Goal: Task Accomplishment & Management: Manage account settings

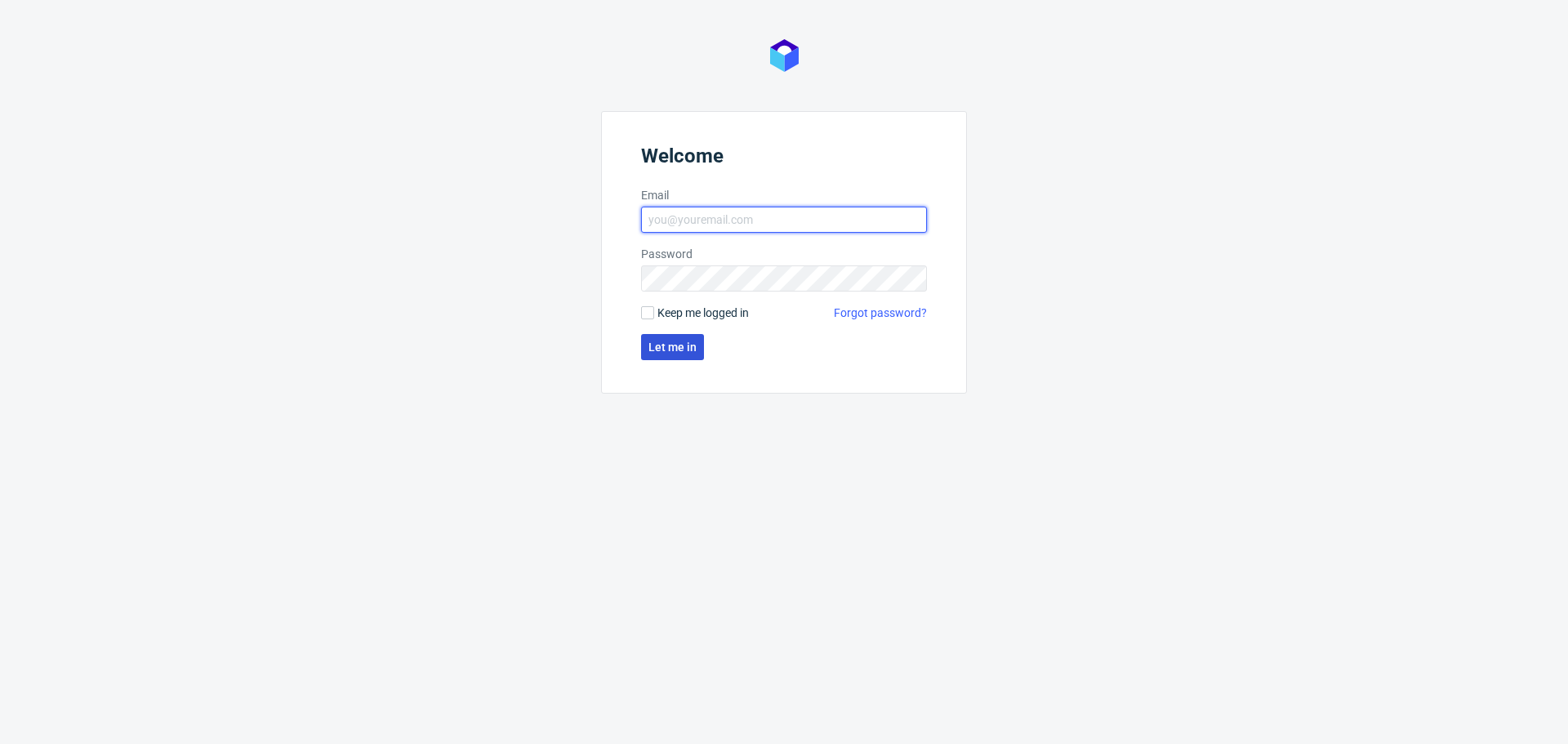
type input "dominika.piatek@packhelp.com"
click at [677, 339] on button "Let me in" at bounding box center [673, 347] width 63 height 26
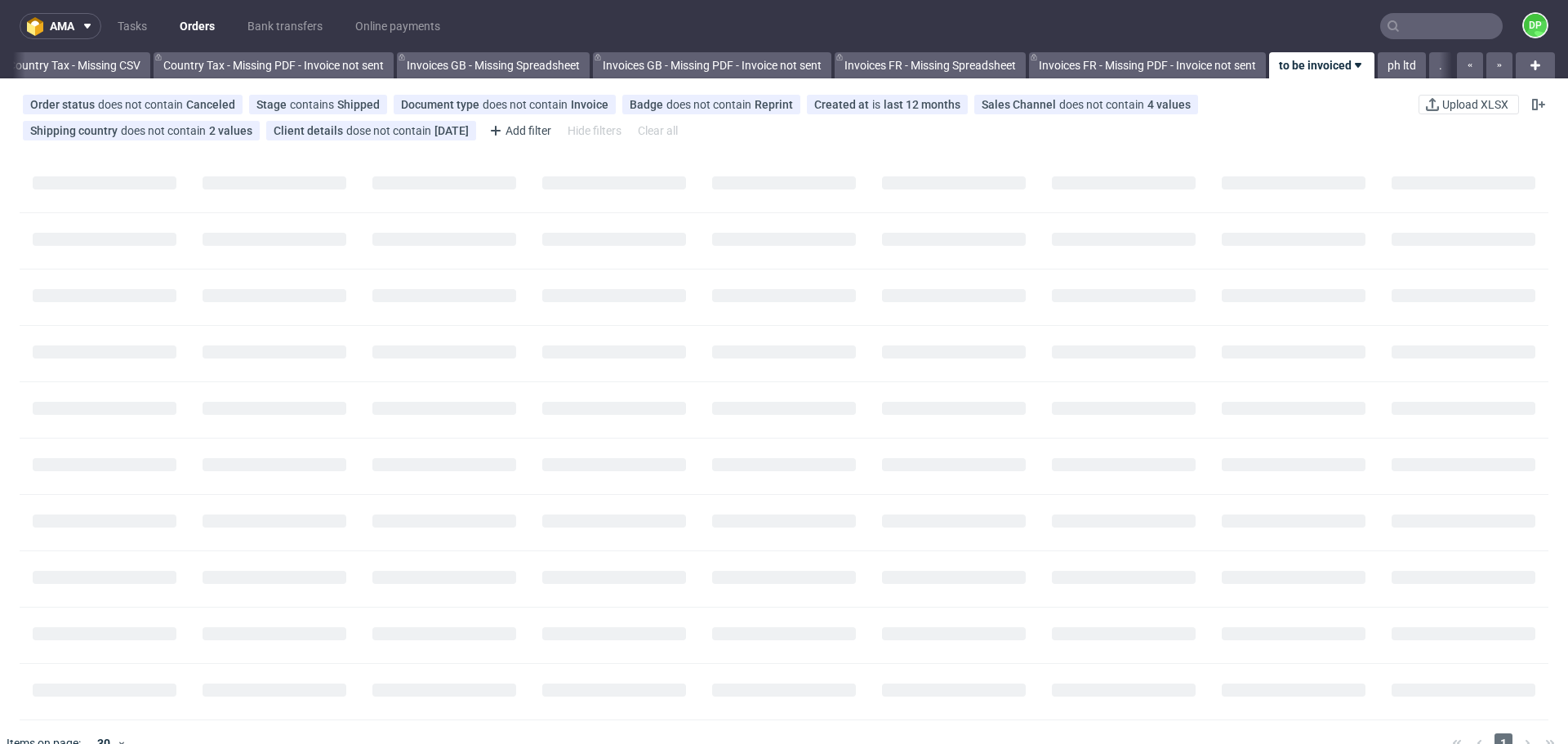
scroll to position [0, 1779]
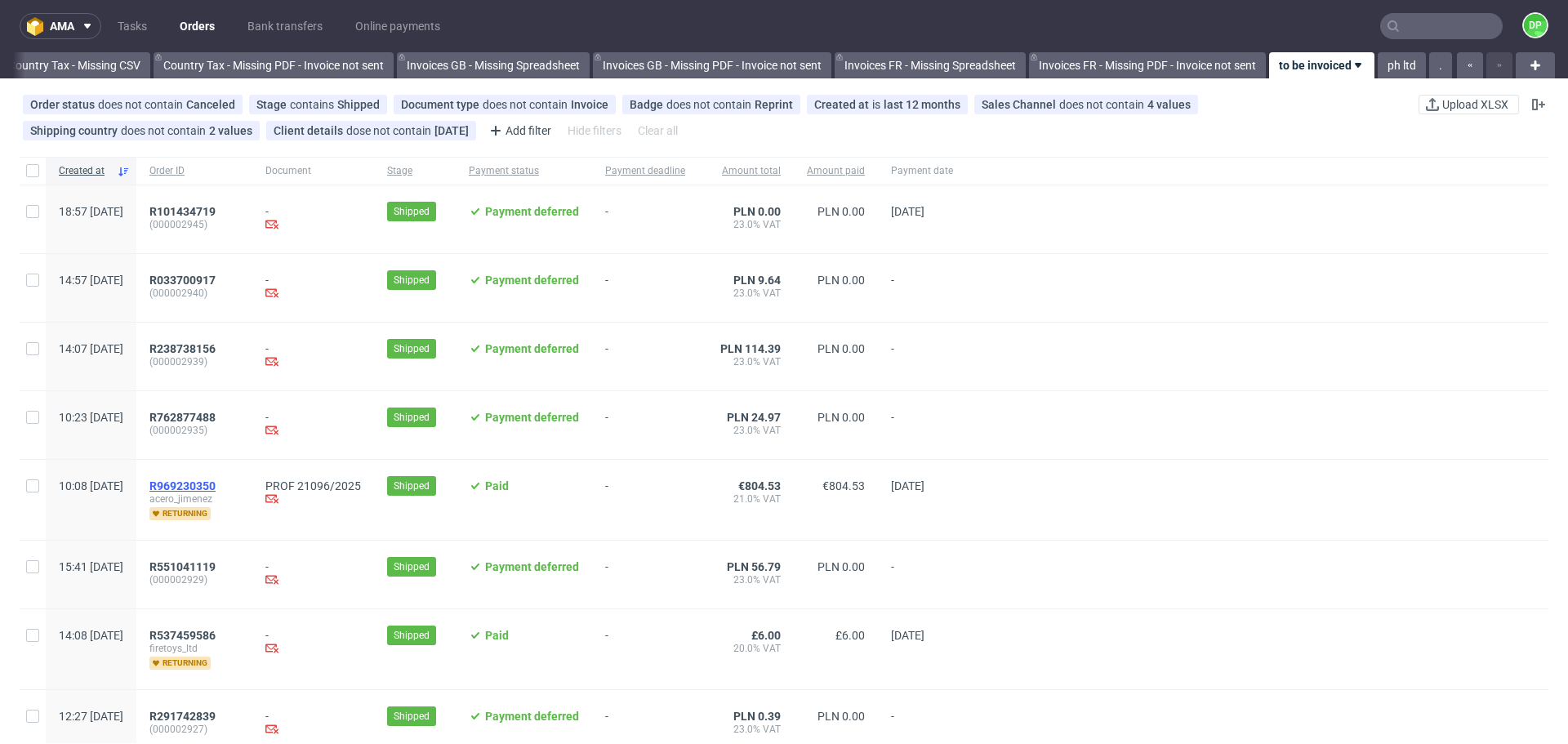
click at [216, 486] on span "R969230350" at bounding box center [183, 486] width 66 height 13
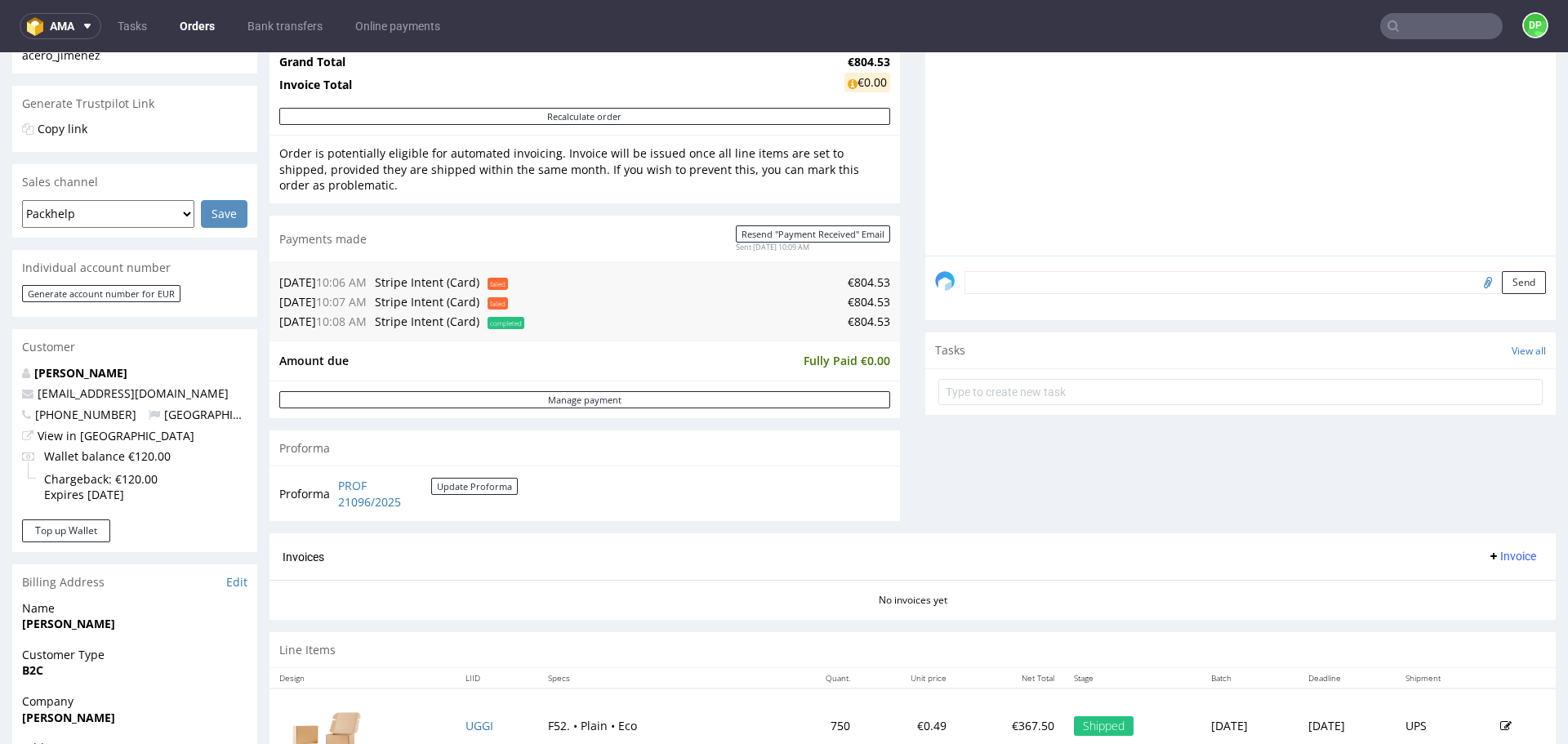
scroll to position [520, 0]
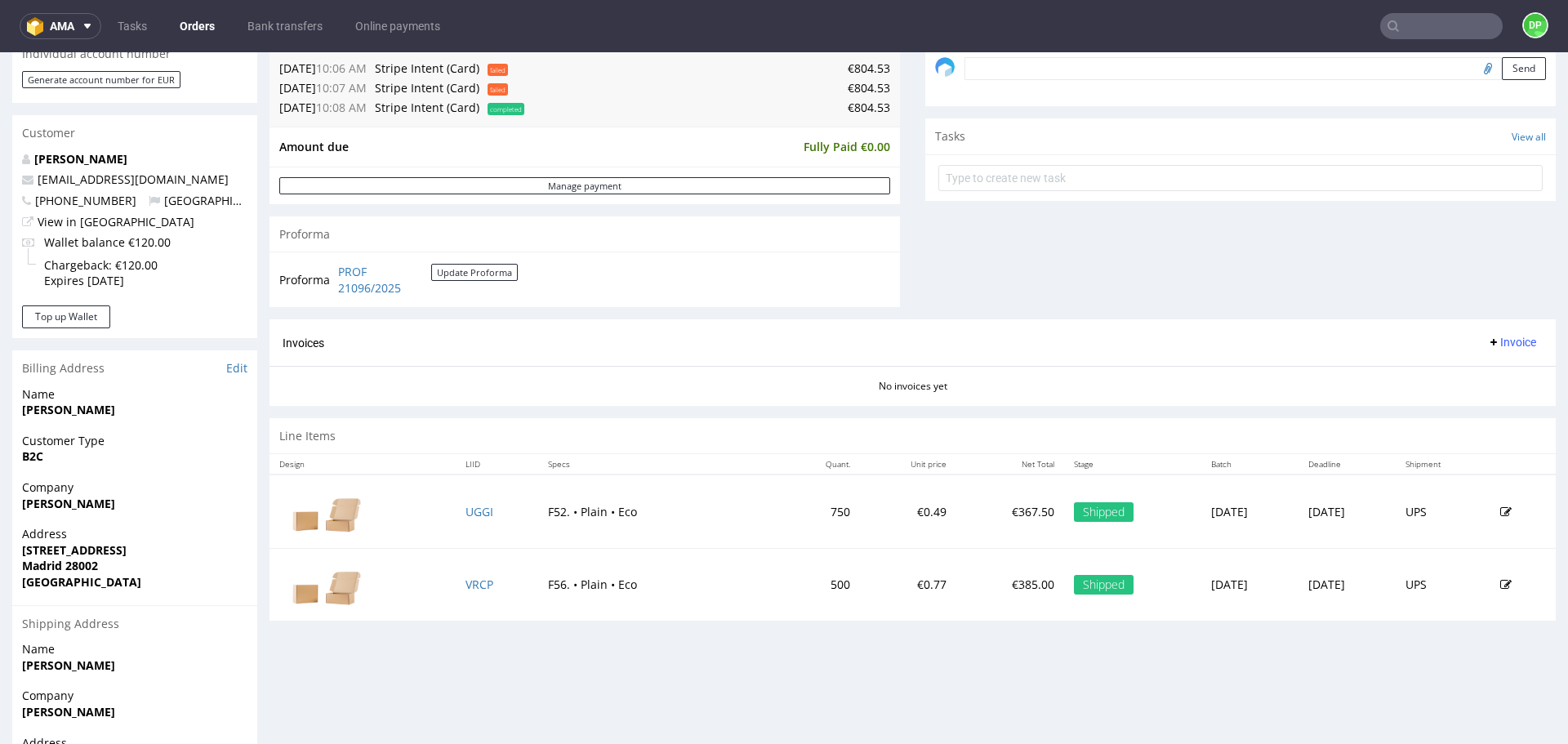
click at [1490, 336] on span "Invoice" at bounding box center [1512, 342] width 49 height 13
click at [1469, 372] on span "Generate" at bounding box center [1487, 377] width 79 height 17
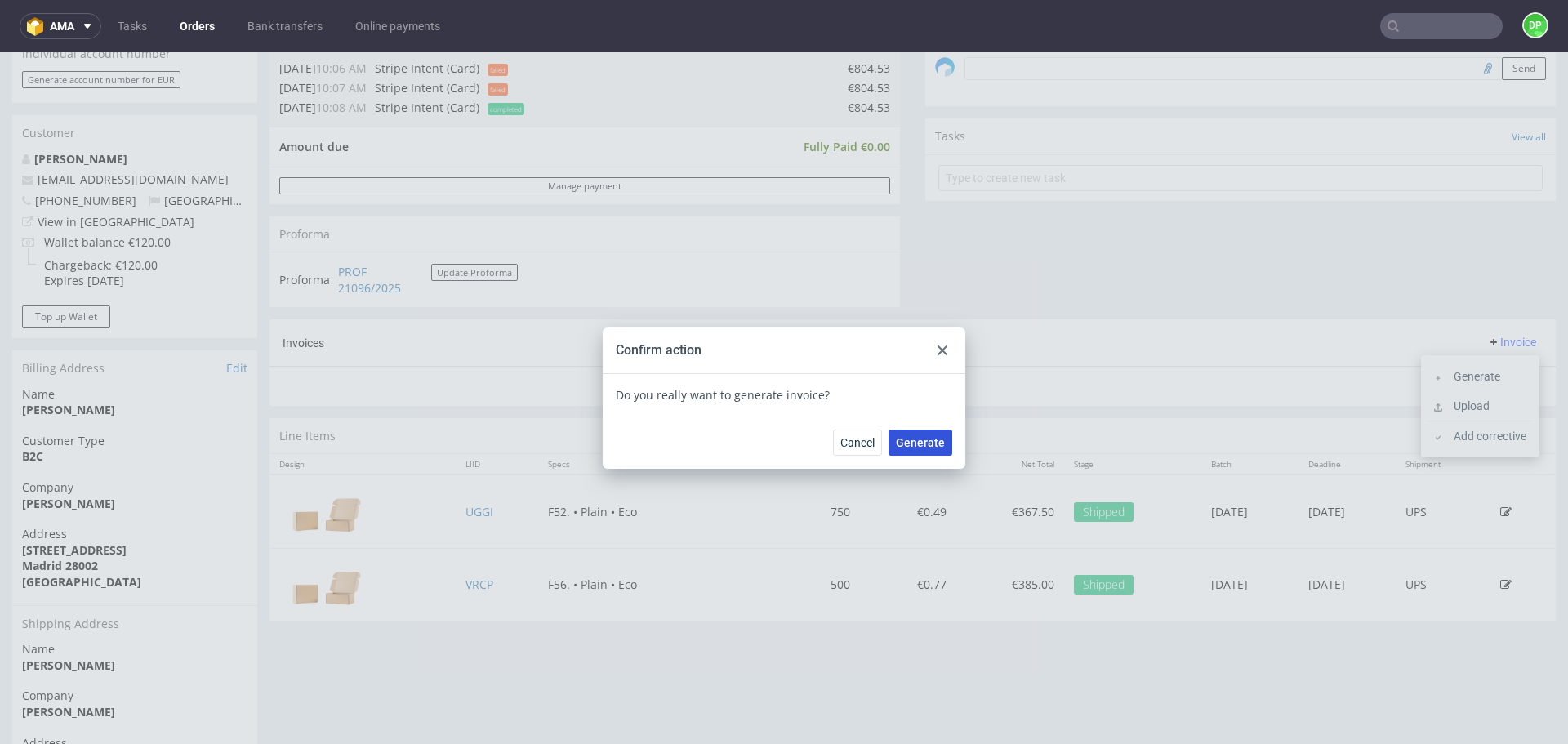
click at [928, 433] on button "Generate" at bounding box center [920, 443] width 64 height 26
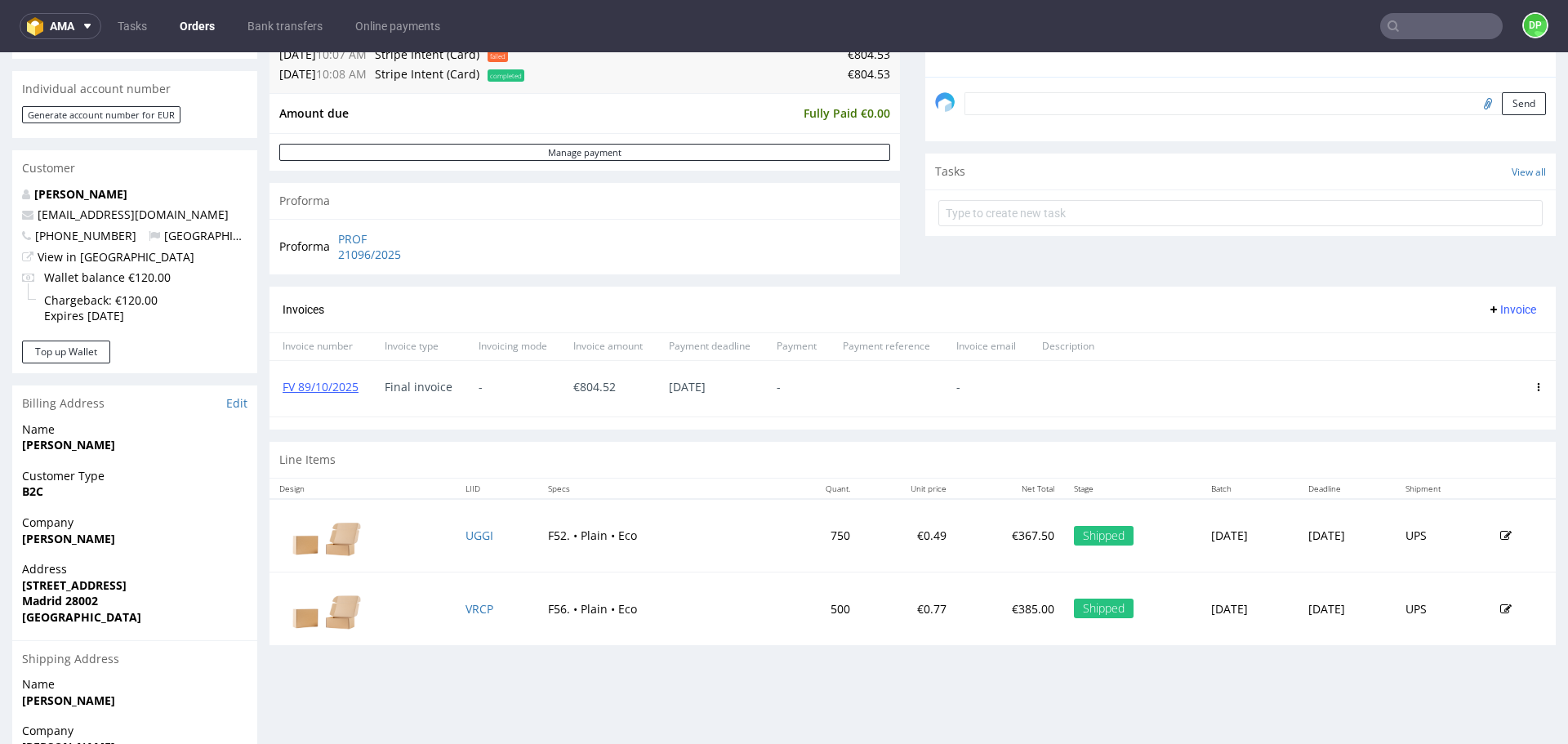
scroll to position [486, 0]
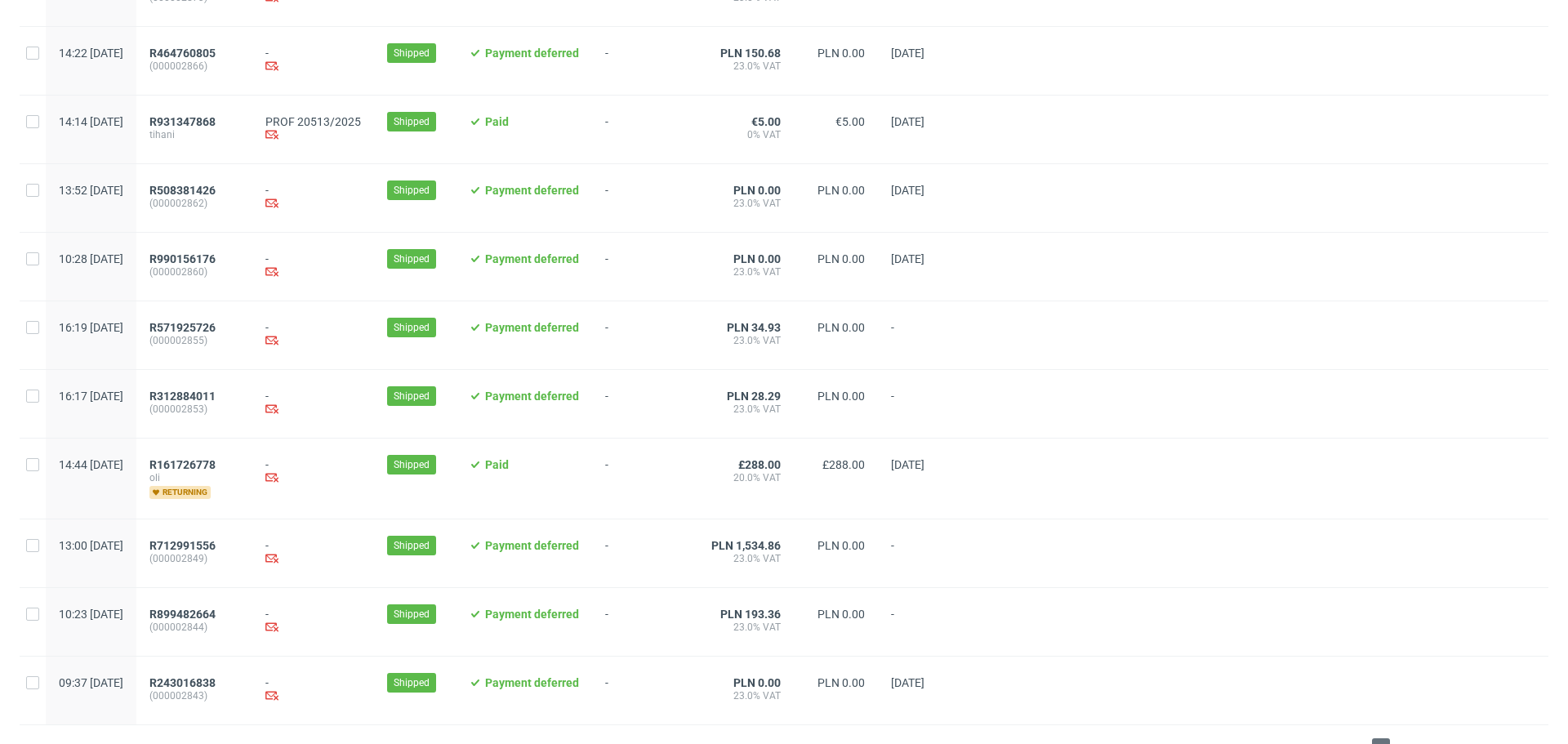
scroll to position [1609, 0]
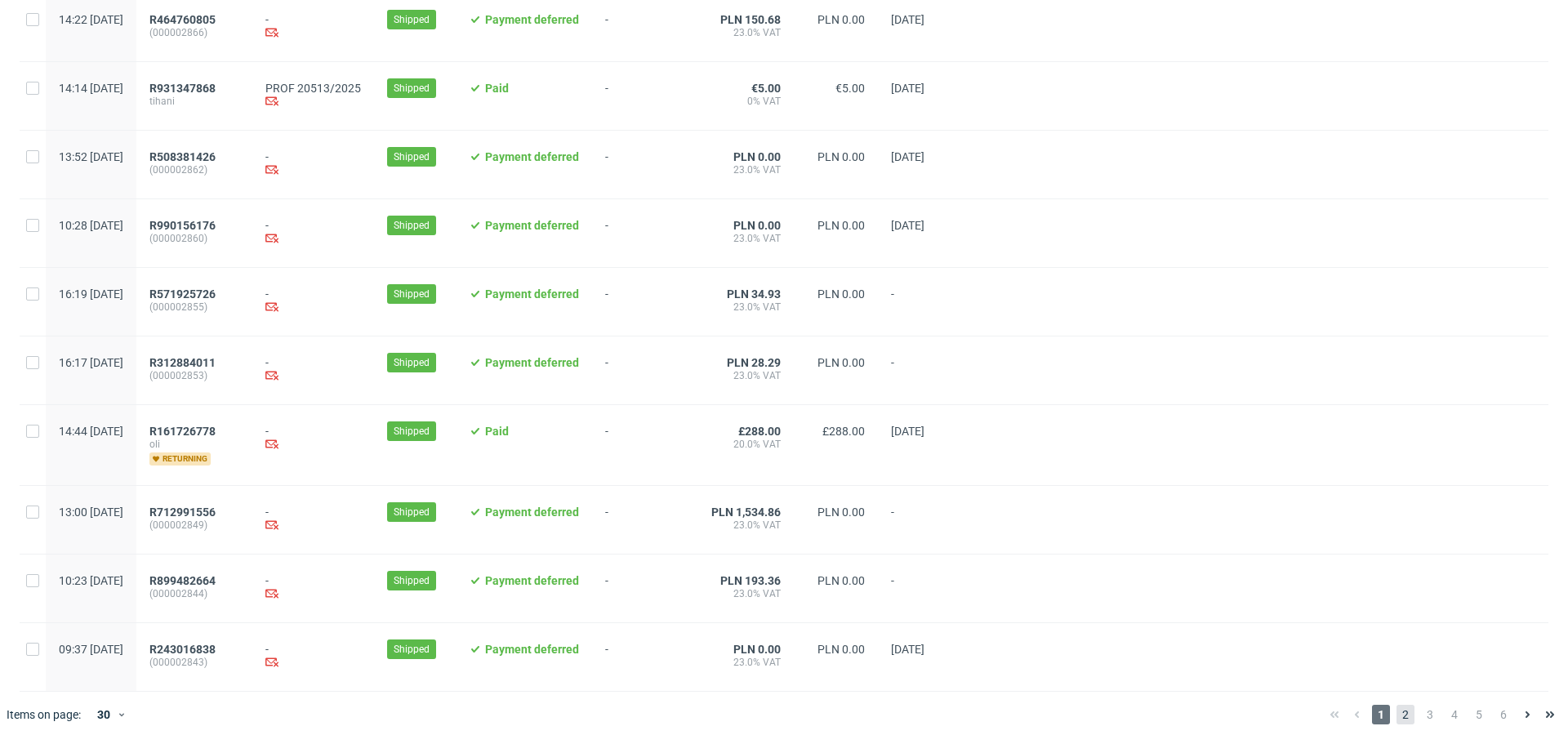
click at [1401, 714] on span "2" at bounding box center [1405, 714] width 18 height 19
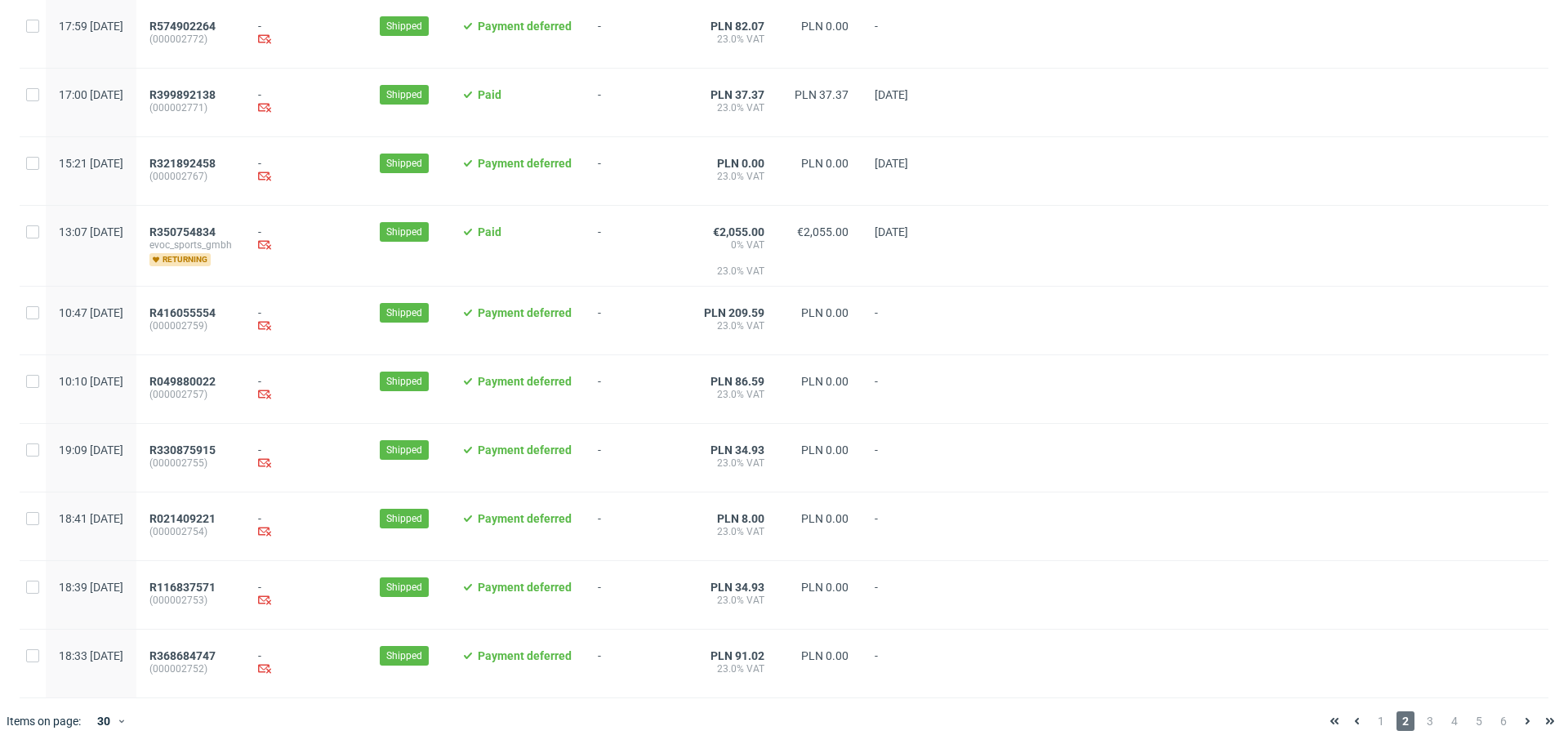
scroll to position [1588, 0]
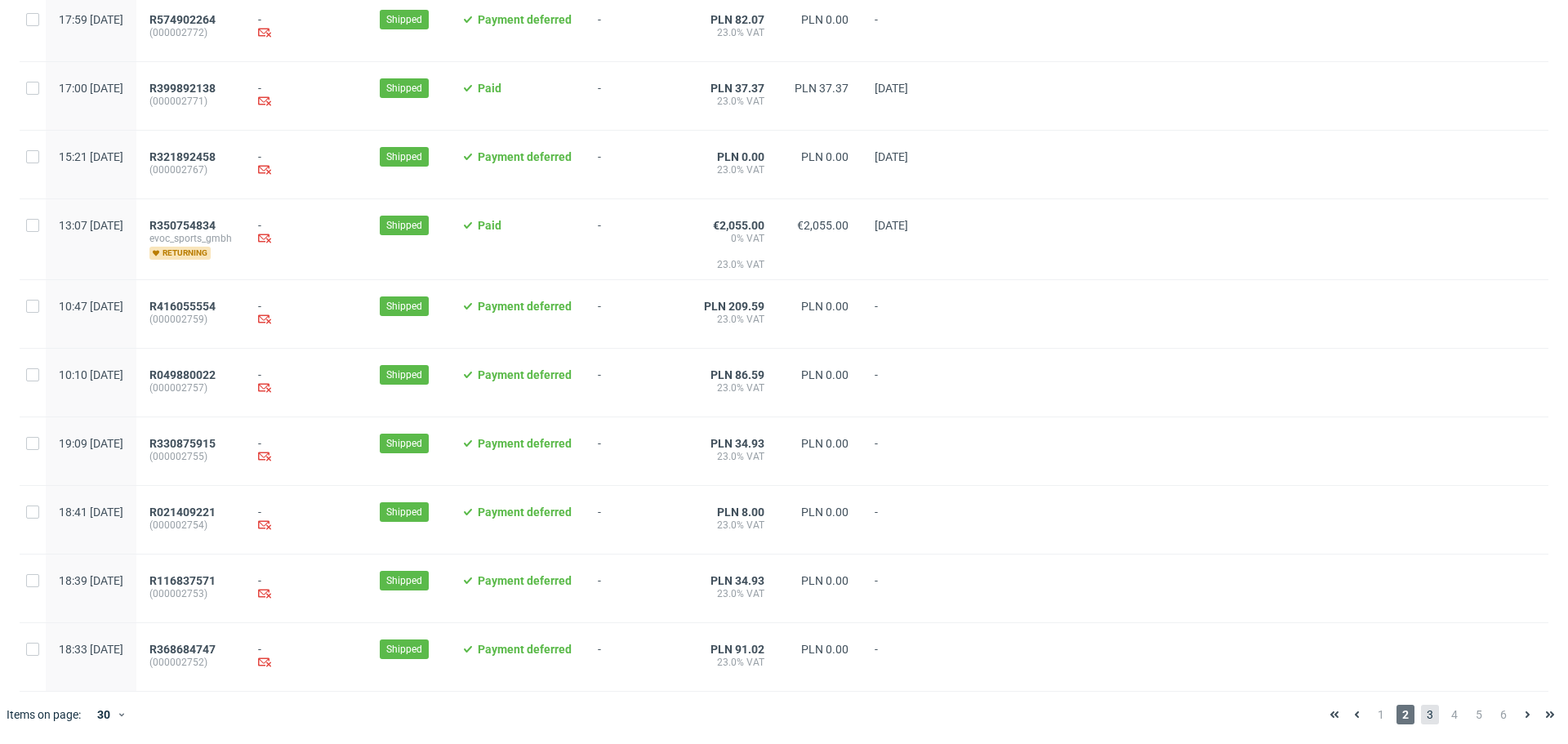
click at [1421, 718] on span "3" at bounding box center [1430, 714] width 18 height 19
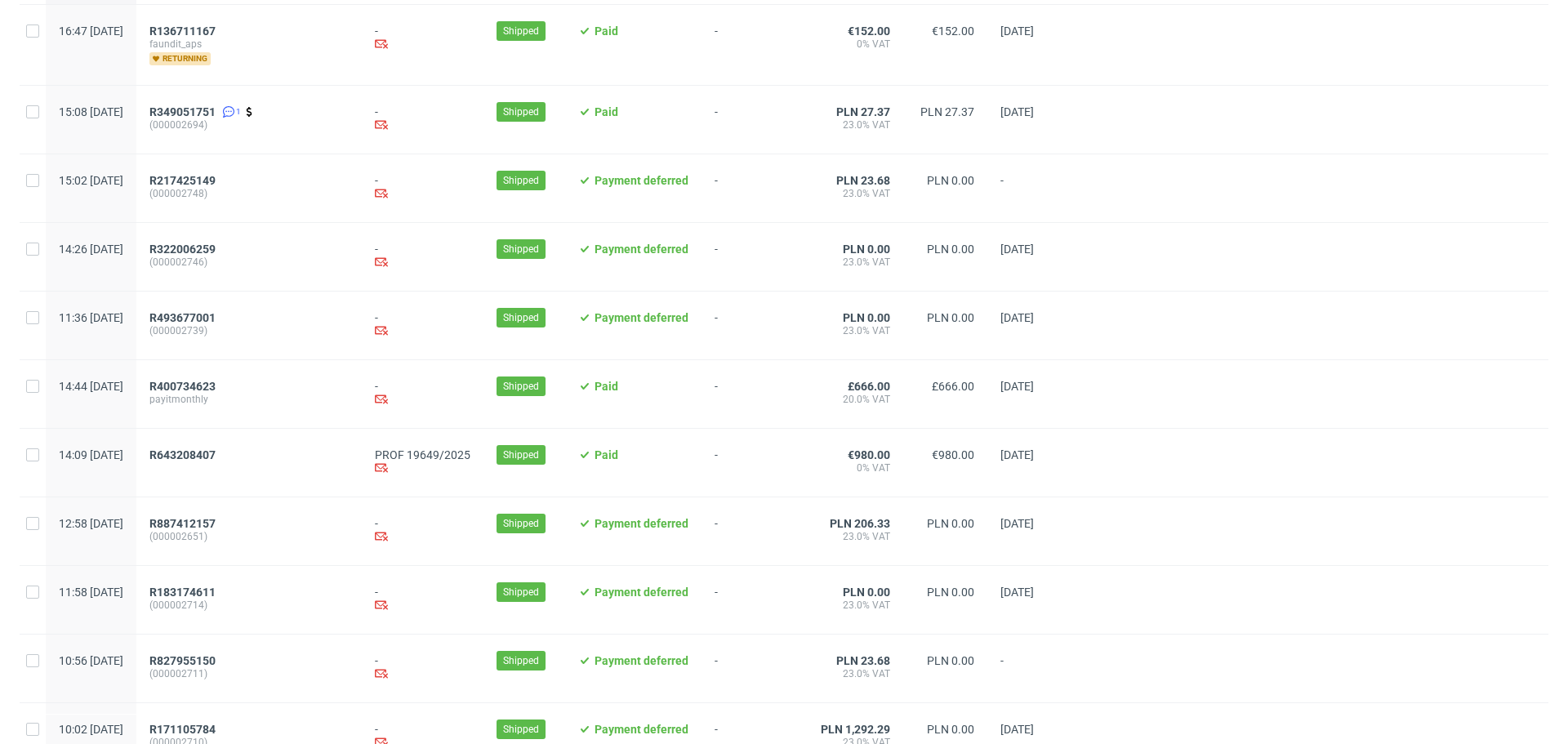
scroll to position [181, 0]
click at [216, 458] on span "R643208407" at bounding box center [183, 454] width 66 height 13
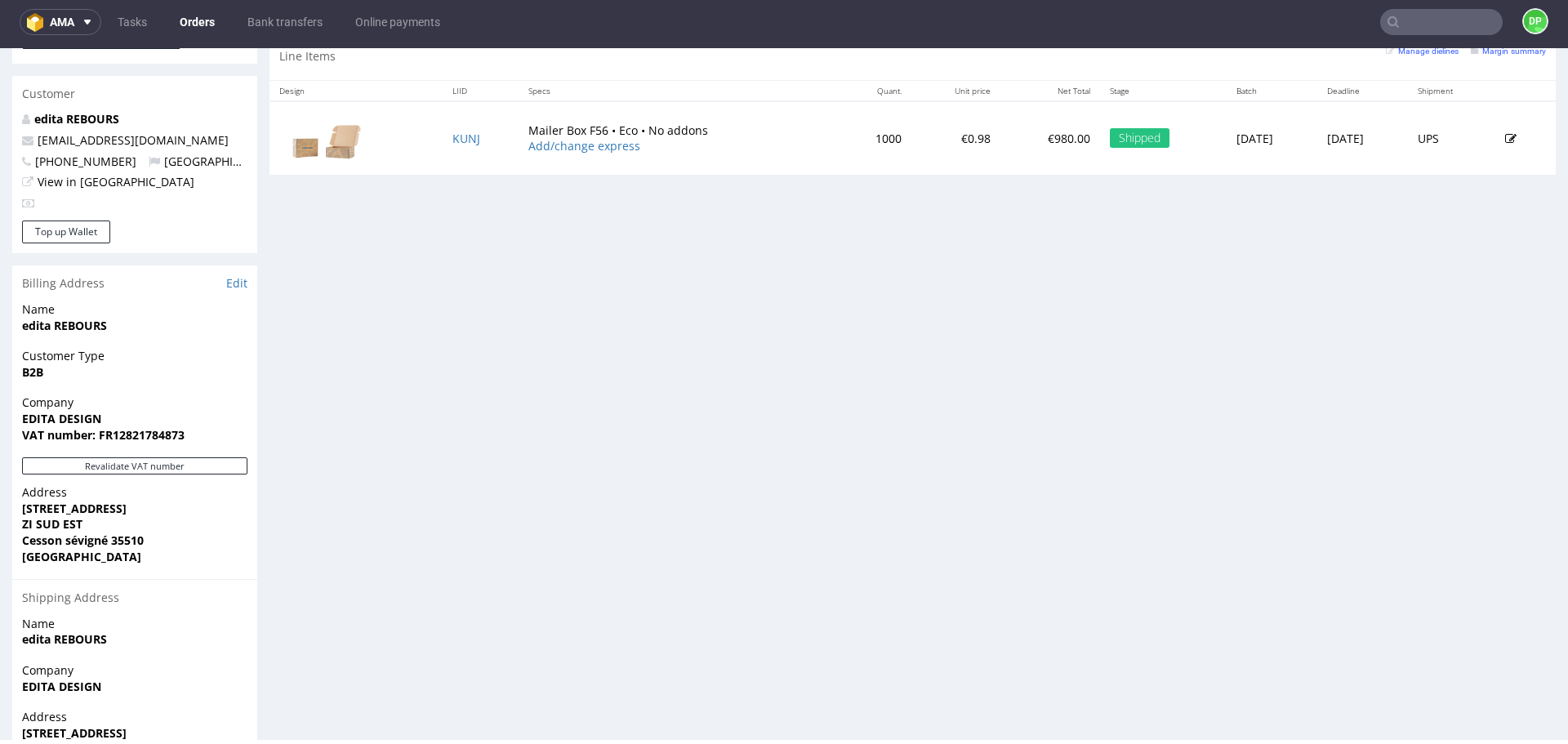
scroll to position [824, 0]
click at [162, 457] on button "Revalidate VAT number" at bounding box center [135, 465] width 225 height 18
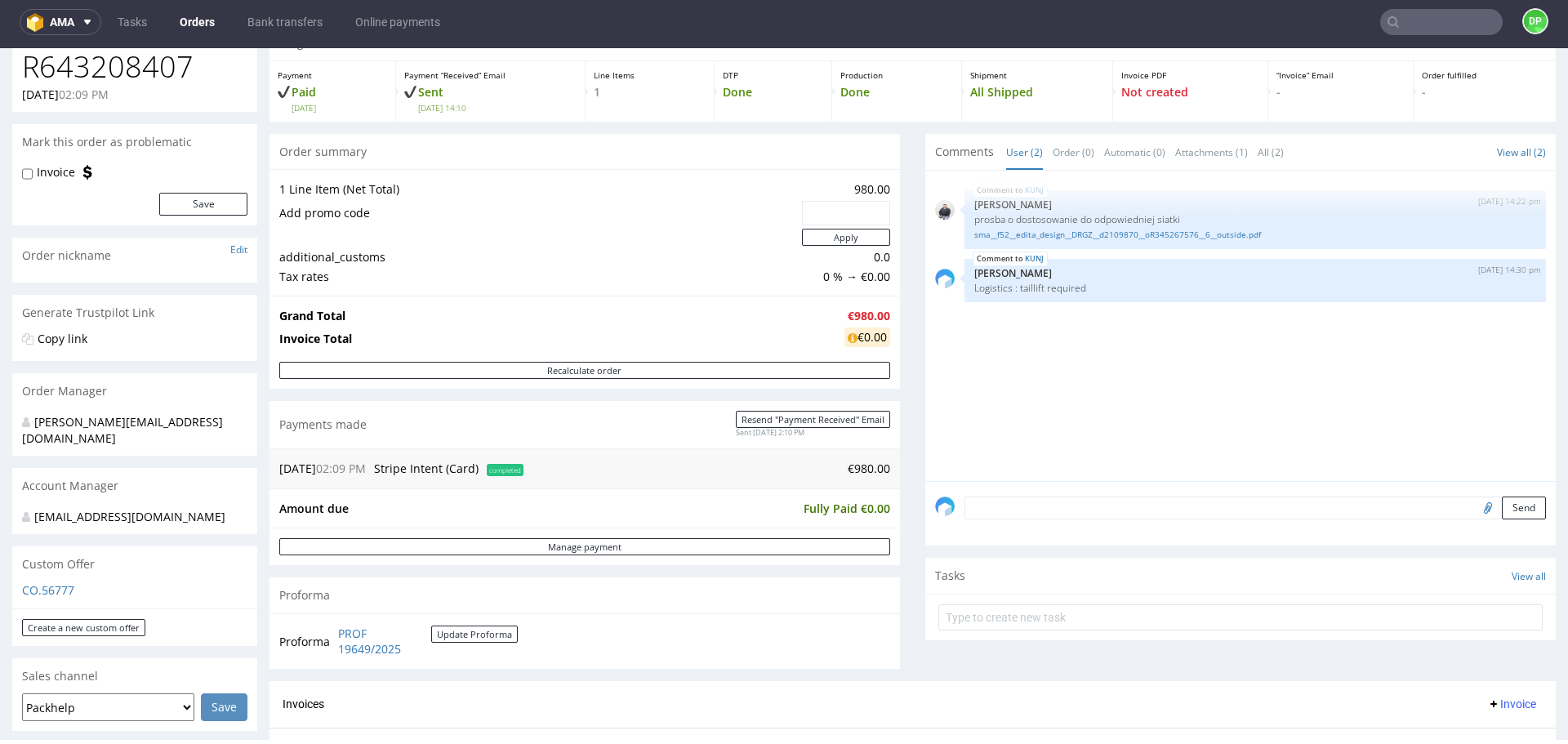
scroll to position [0, 0]
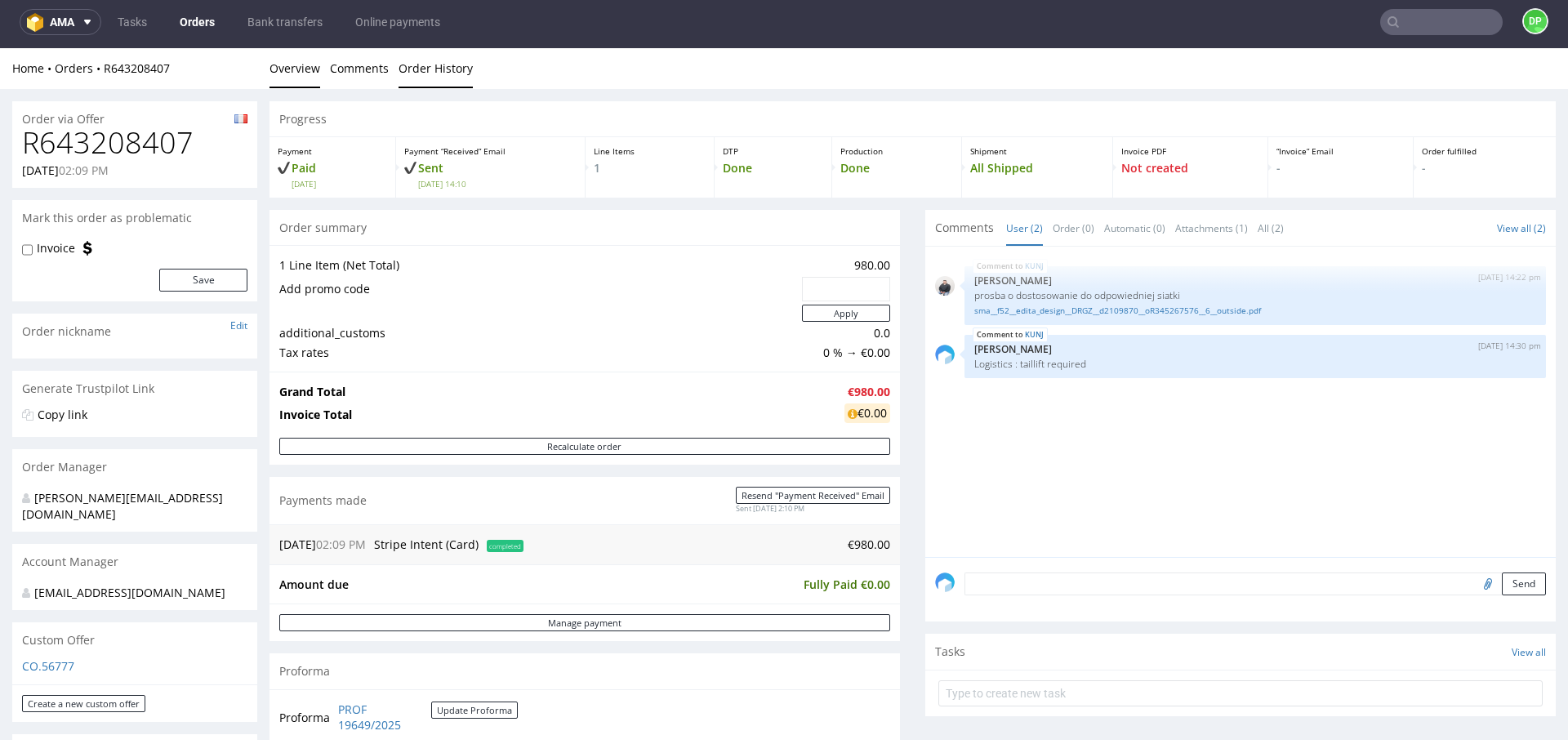
click at [440, 72] on link "Order History" at bounding box center [436, 67] width 75 height 40
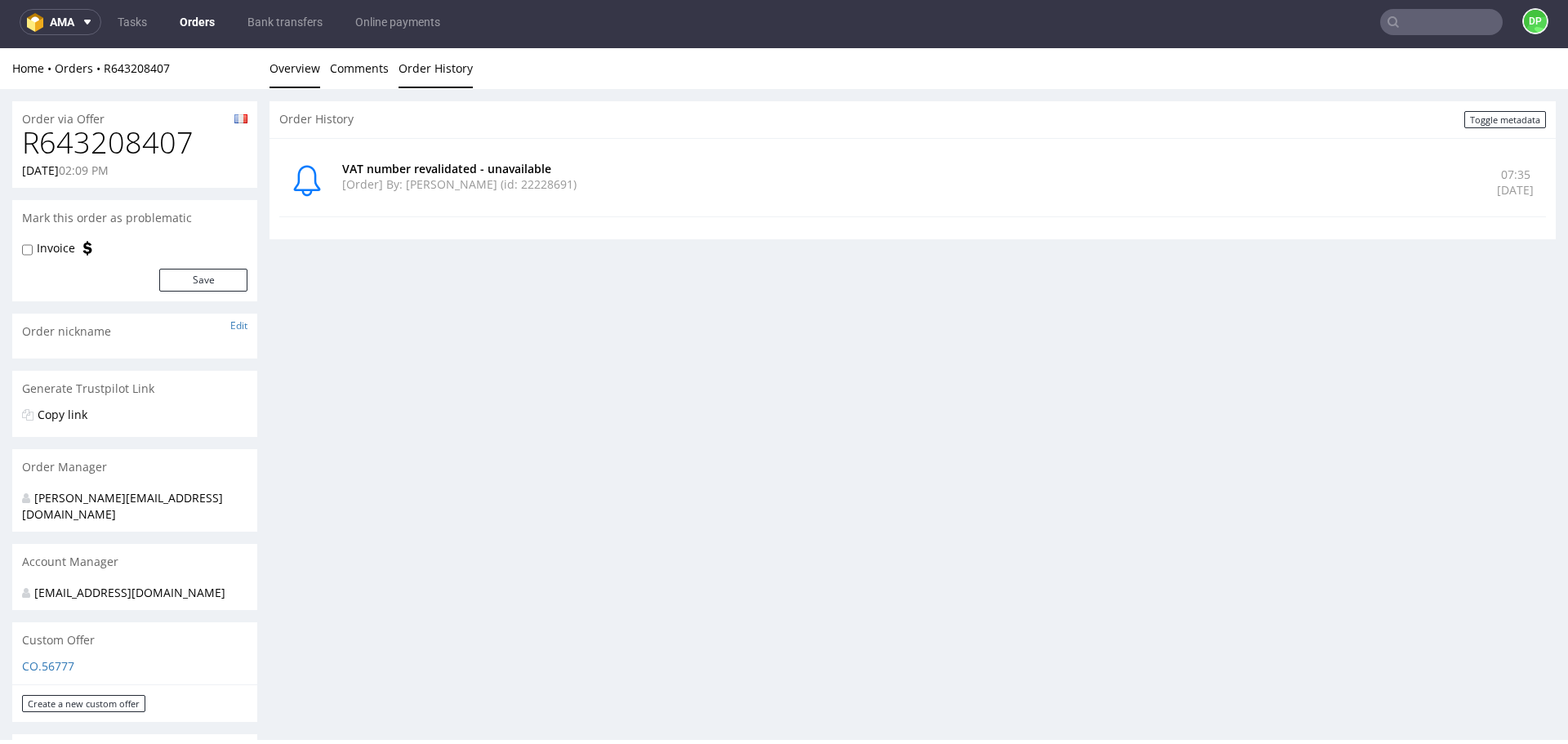
click at [308, 64] on link "Overview" at bounding box center [294, 67] width 51 height 40
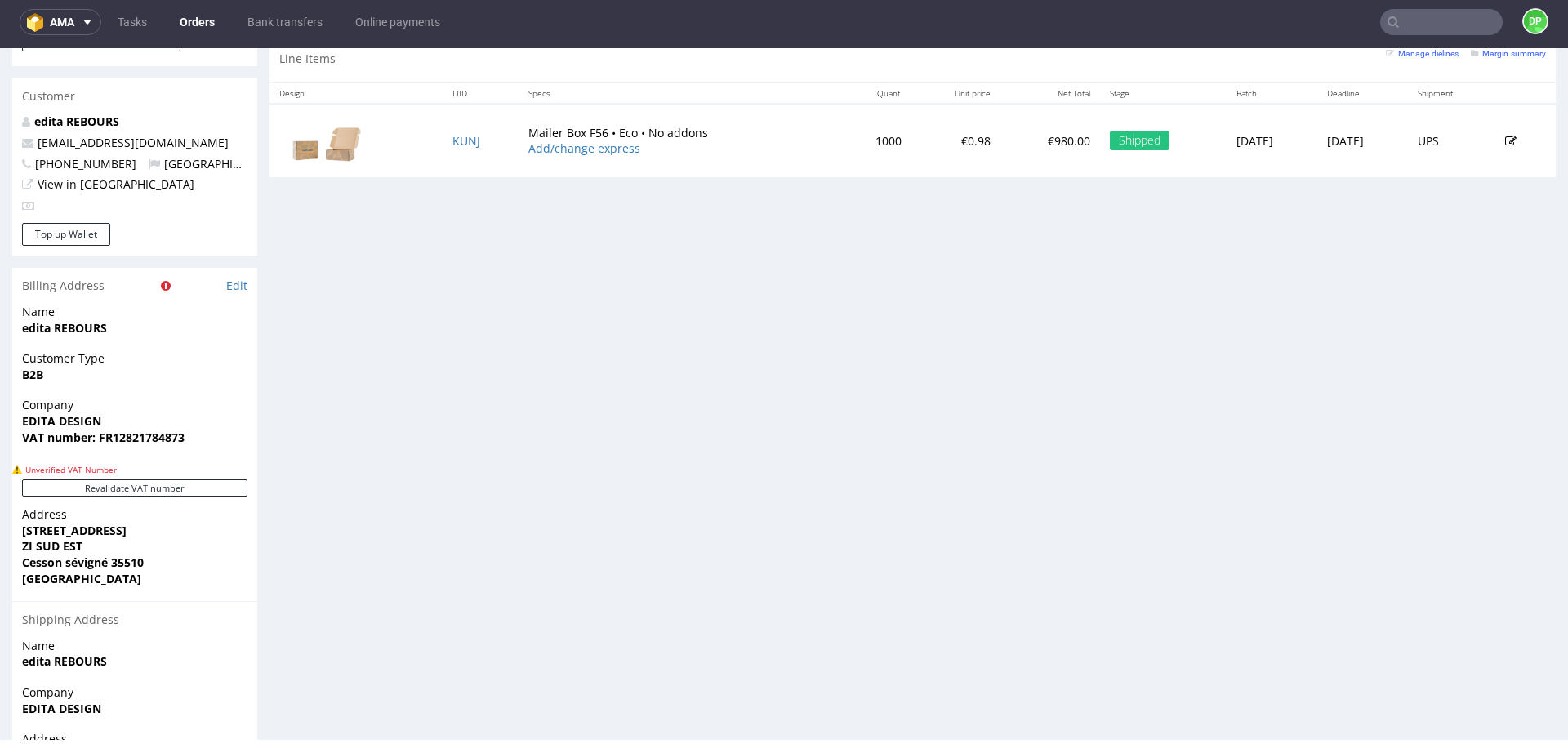
scroll to position [942, 0]
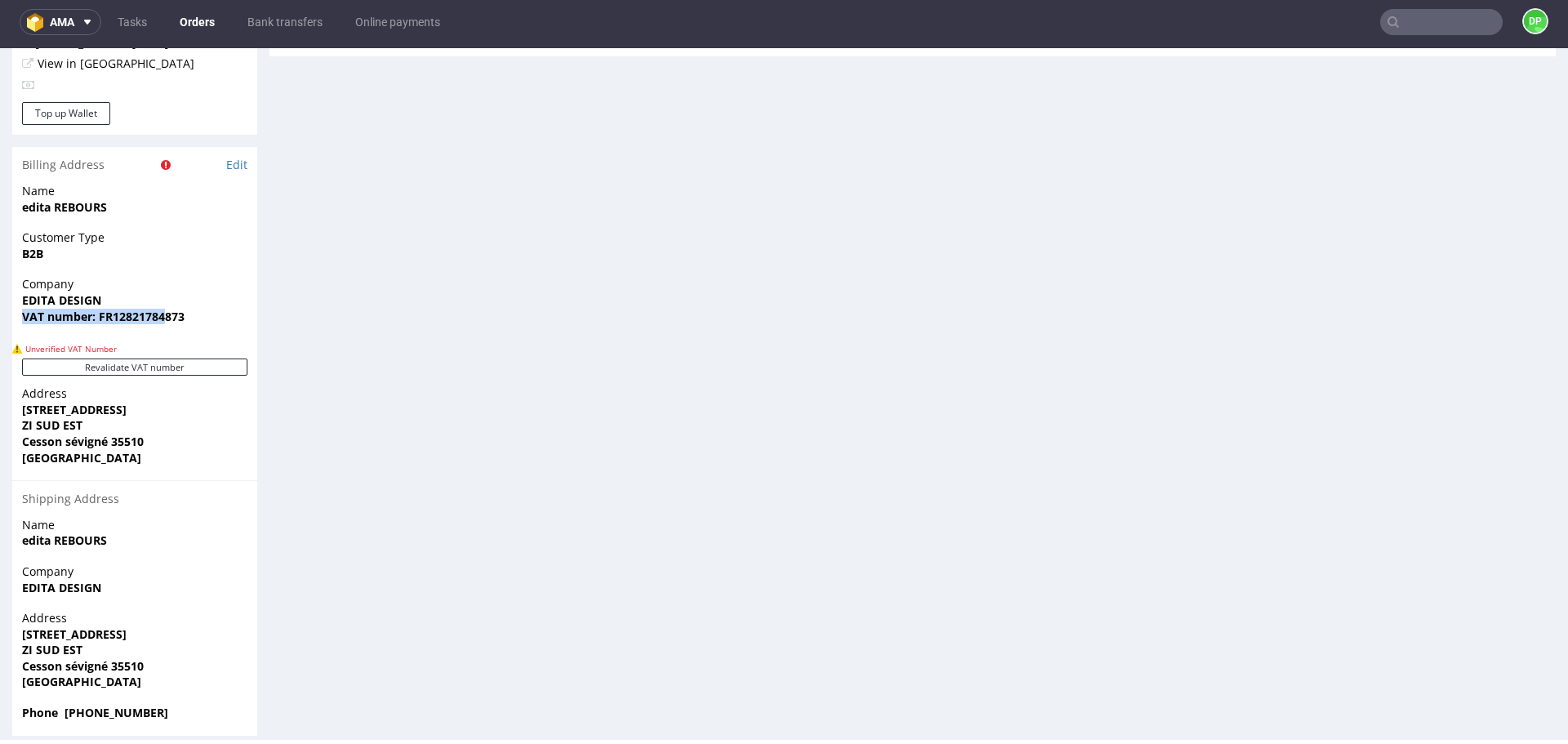
drag, startPoint x: 186, startPoint y: 289, endPoint x: 167, endPoint y: 314, distance: 31.4
click at [167, 314] on div "Company EDITA DESIGN VAT number: FR12821784873" at bounding box center [135, 307] width 245 height 63
click at [212, 309] on span "VAT number: FR12821784873" at bounding box center [135, 318] width 225 height 17
drag, startPoint x: 201, startPoint y: 305, endPoint x: 107, endPoint y: 314, distance: 94.4
click at [107, 314] on div "Company EDITA DESIGN VAT number: FR12821784873" at bounding box center [135, 307] width 245 height 63
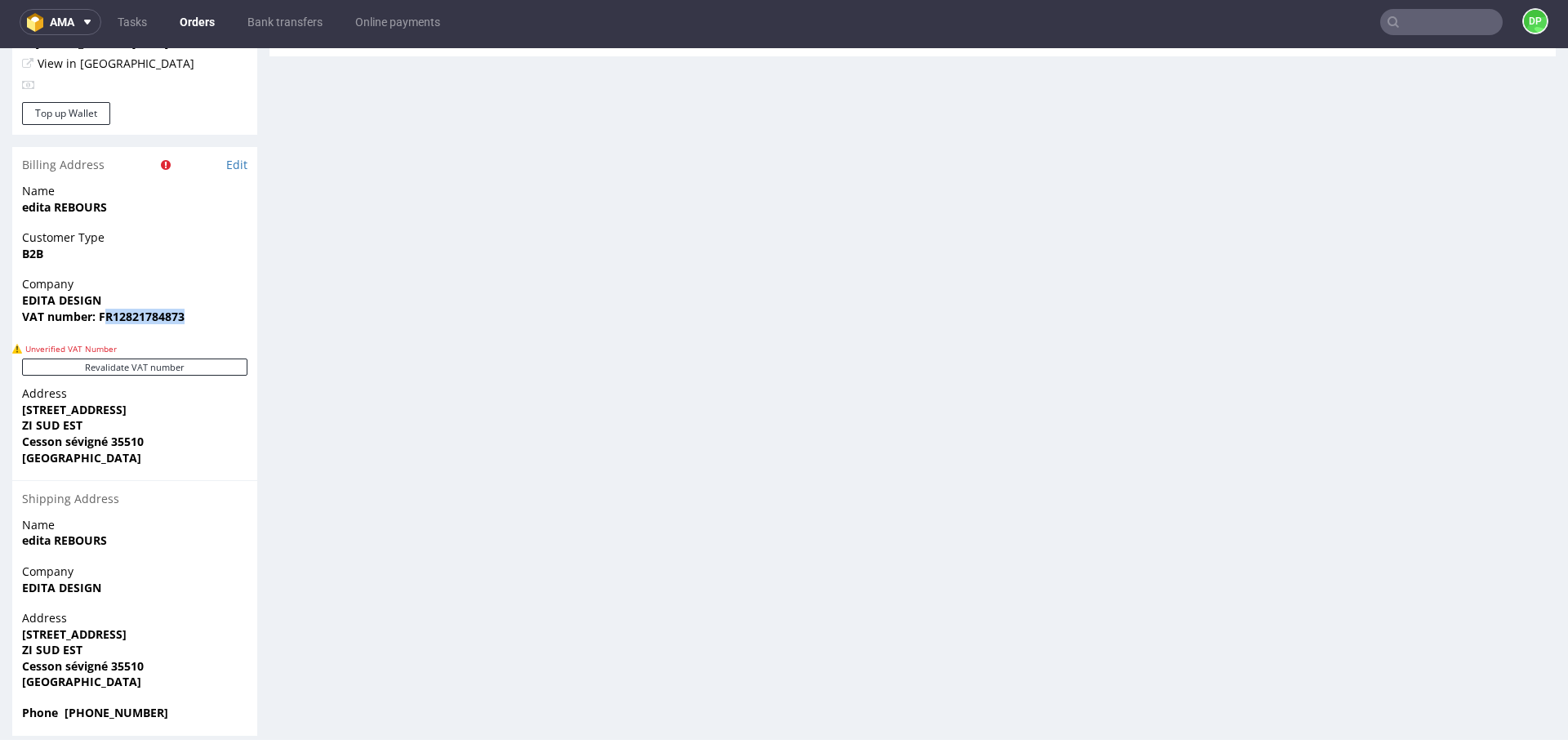
click at [107, 314] on div "Company EDITA DESIGN VAT number: FR12821784873" at bounding box center [135, 307] width 245 height 63
drag, startPoint x: 191, startPoint y: 294, endPoint x: 115, endPoint y: 320, distance: 80.3
click at [115, 320] on div "Company EDITA DESIGN VAT number: FR12821784873" at bounding box center [135, 307] width 245 height 63
copy strong "12821784873"
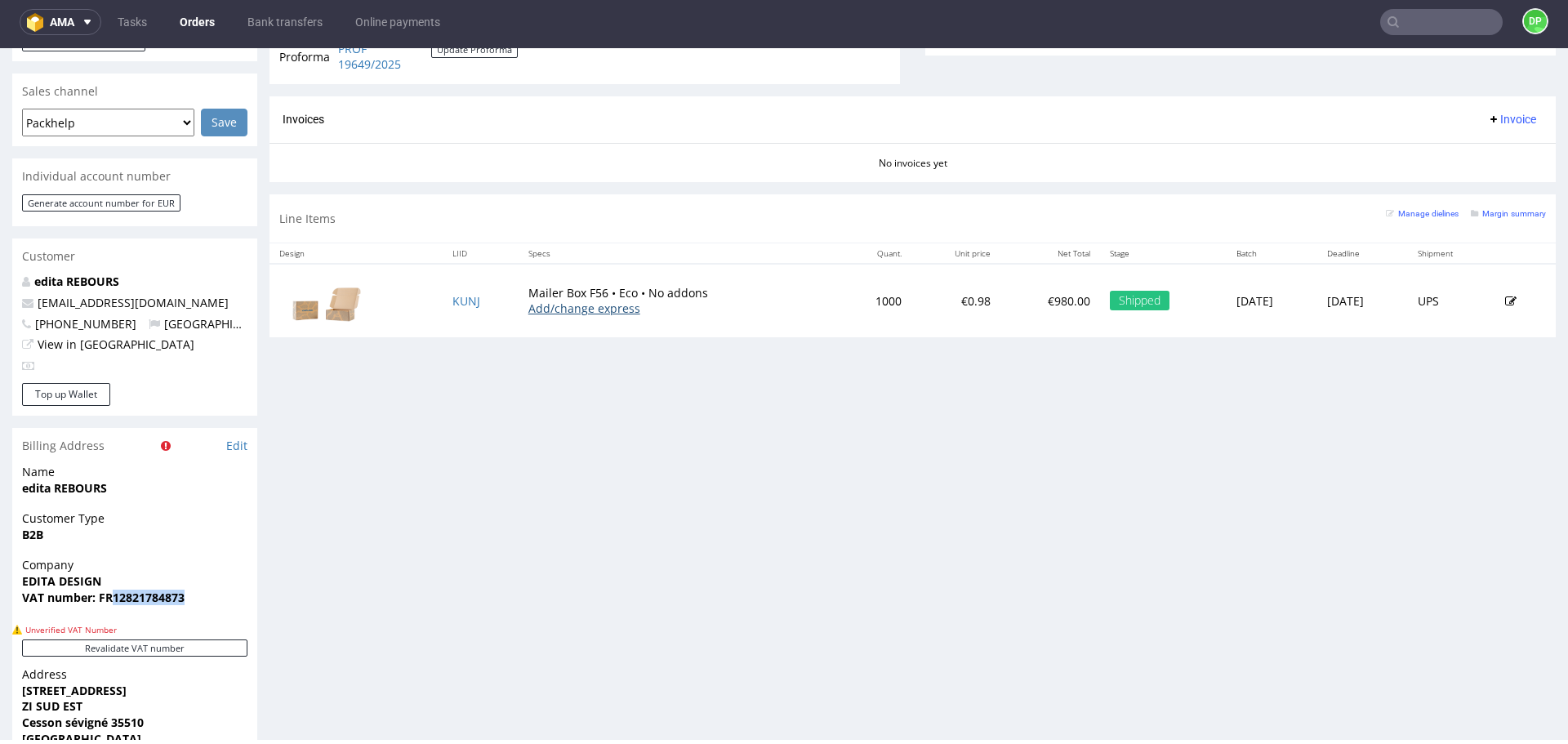
scroll to position [664, 0]
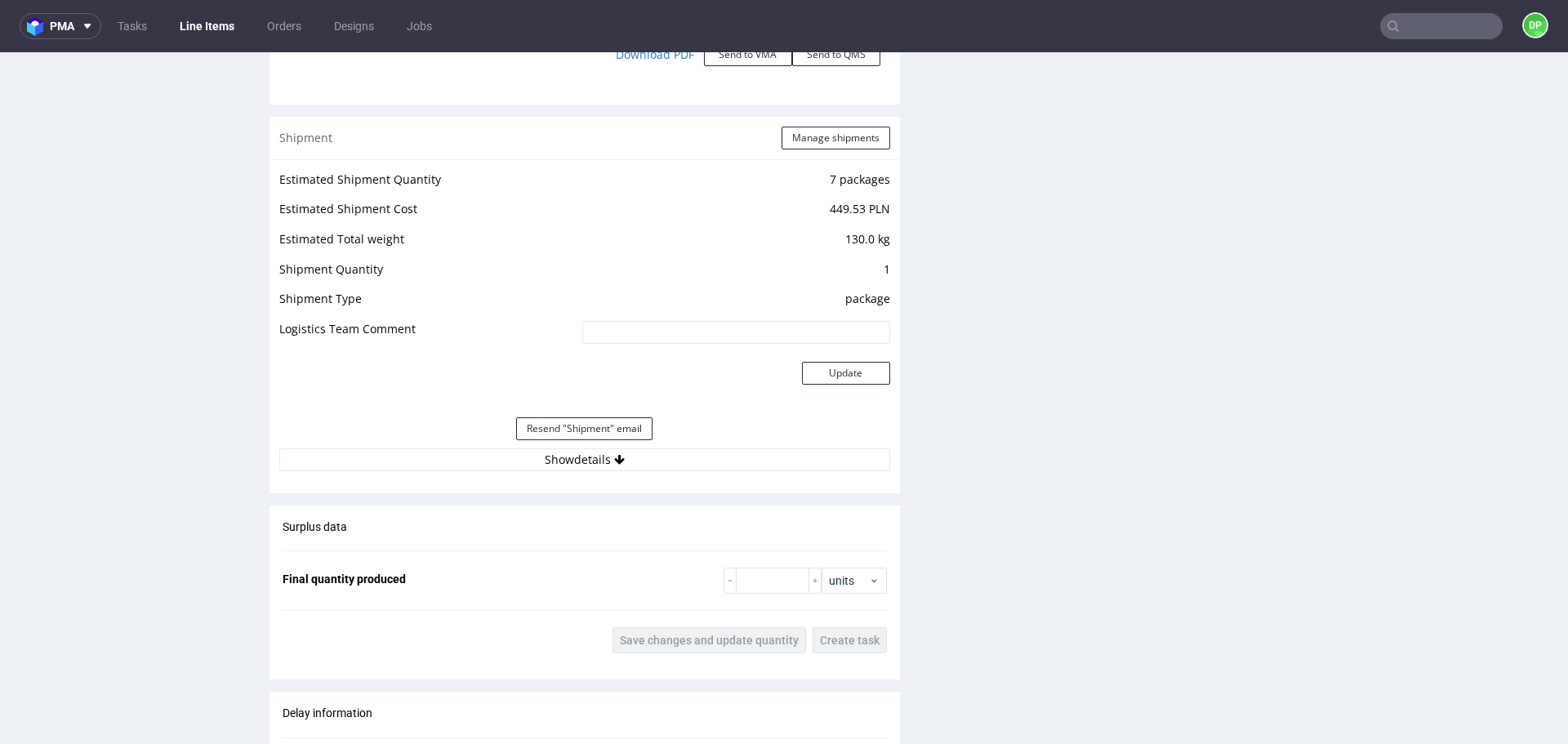
scroll to position [1920, 0]
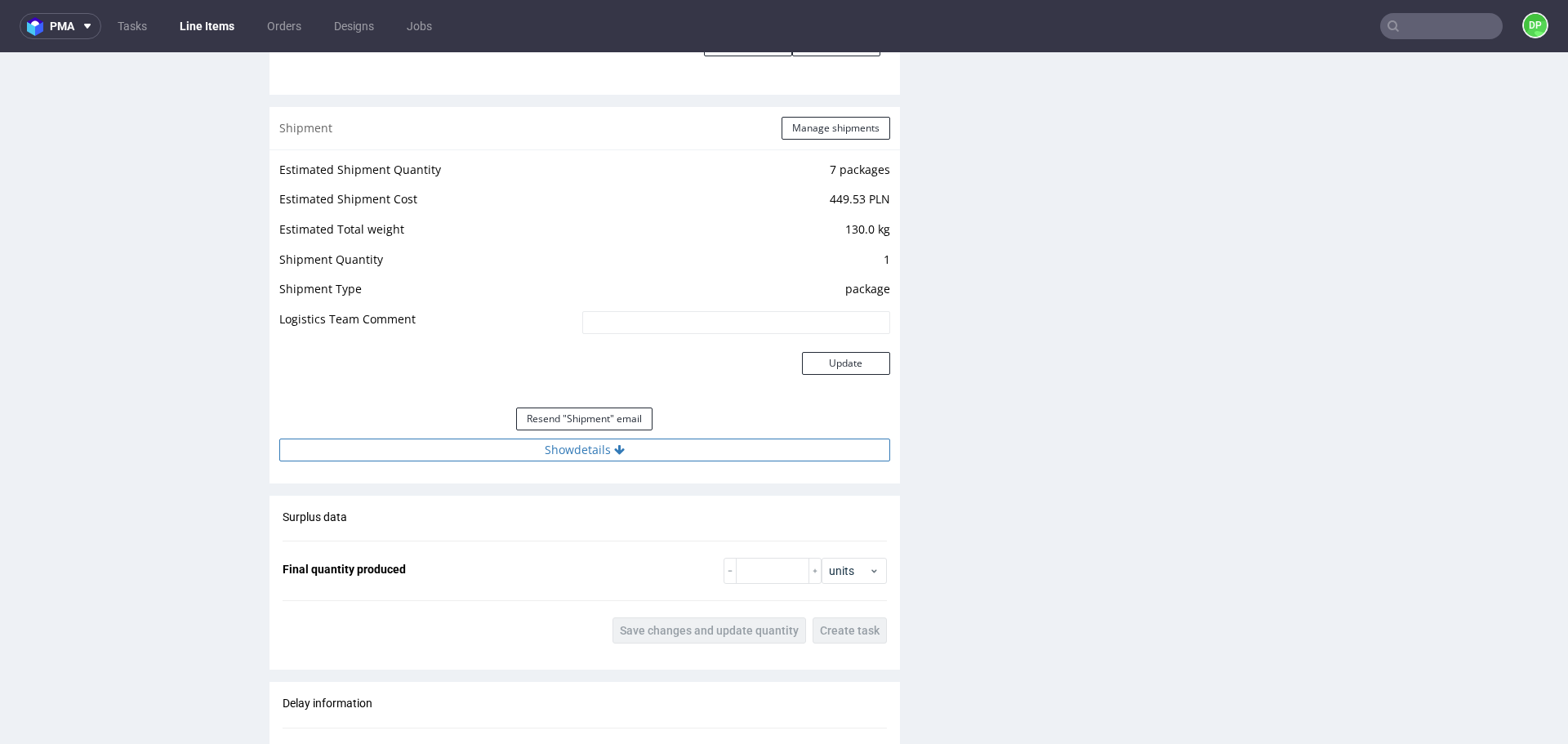
click at [491, 456] on button "Show details" at bounding box center [585, 450] width 611 height 23
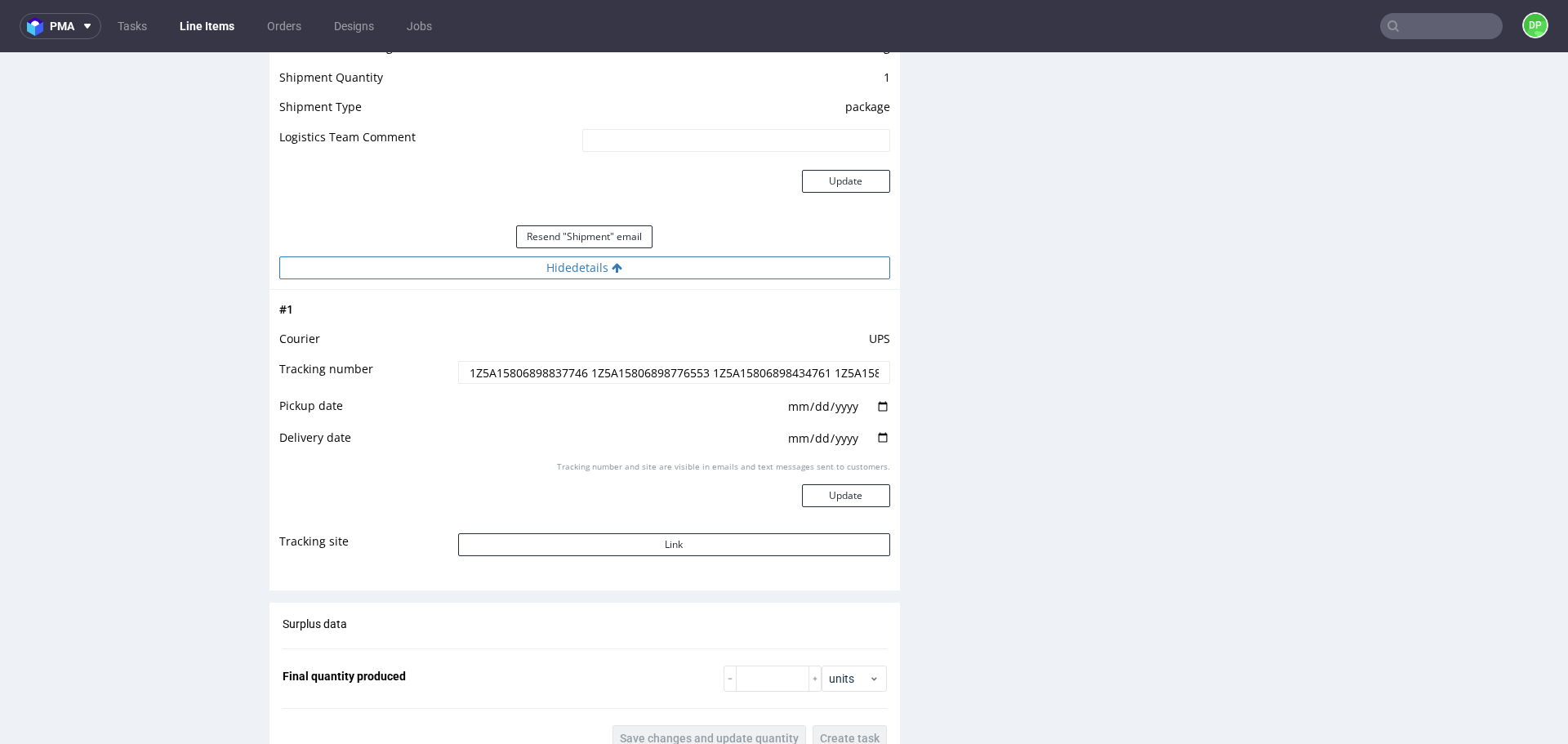
scroll to position [2103, 0]
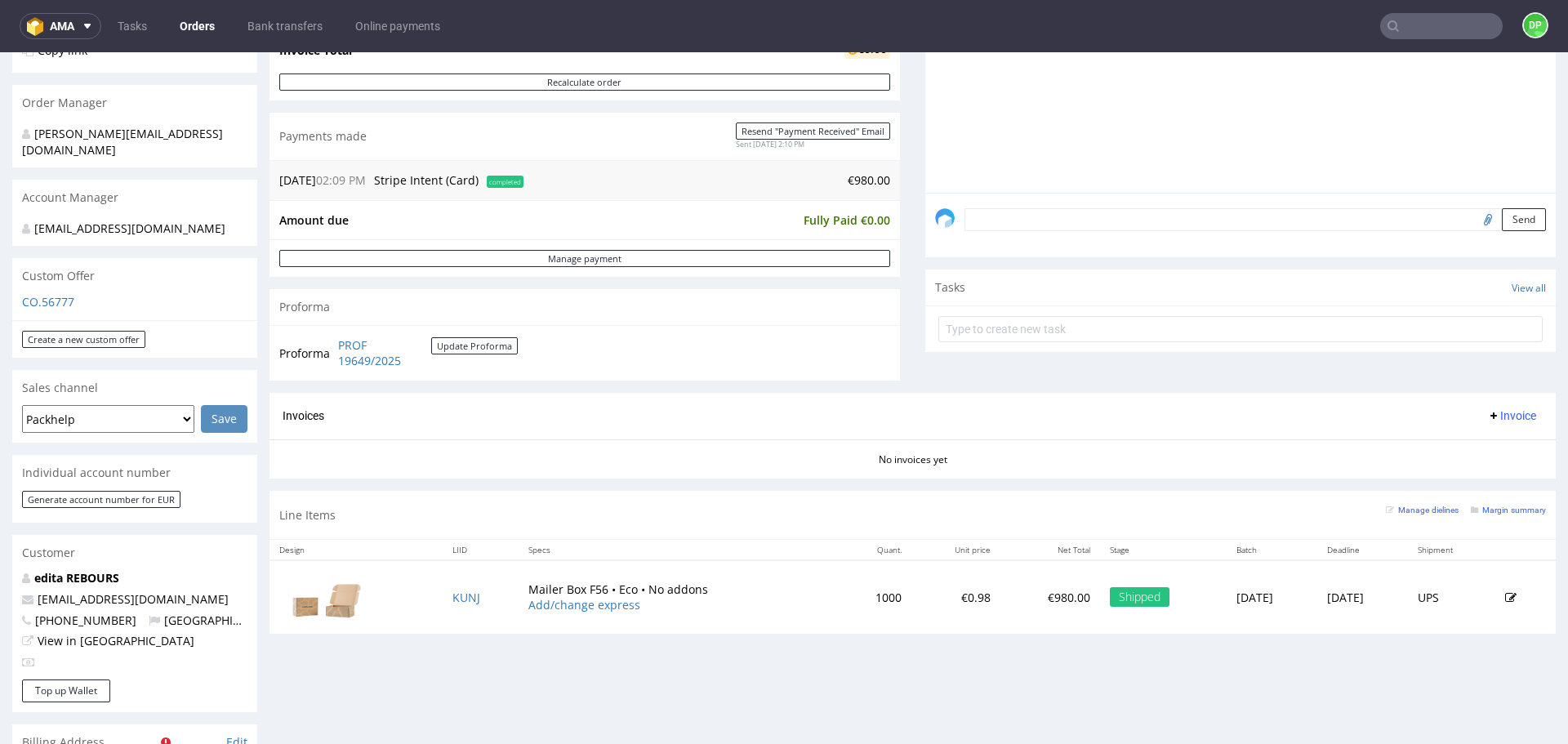
scroll to position [369, 0]
click at [1492, 410] on span "Invoice" at bounding box center [1512, 415] width 49 height 13
click at [1475, 451] on span "Generate" at bounding box center [1487, 450] width 79 height 17
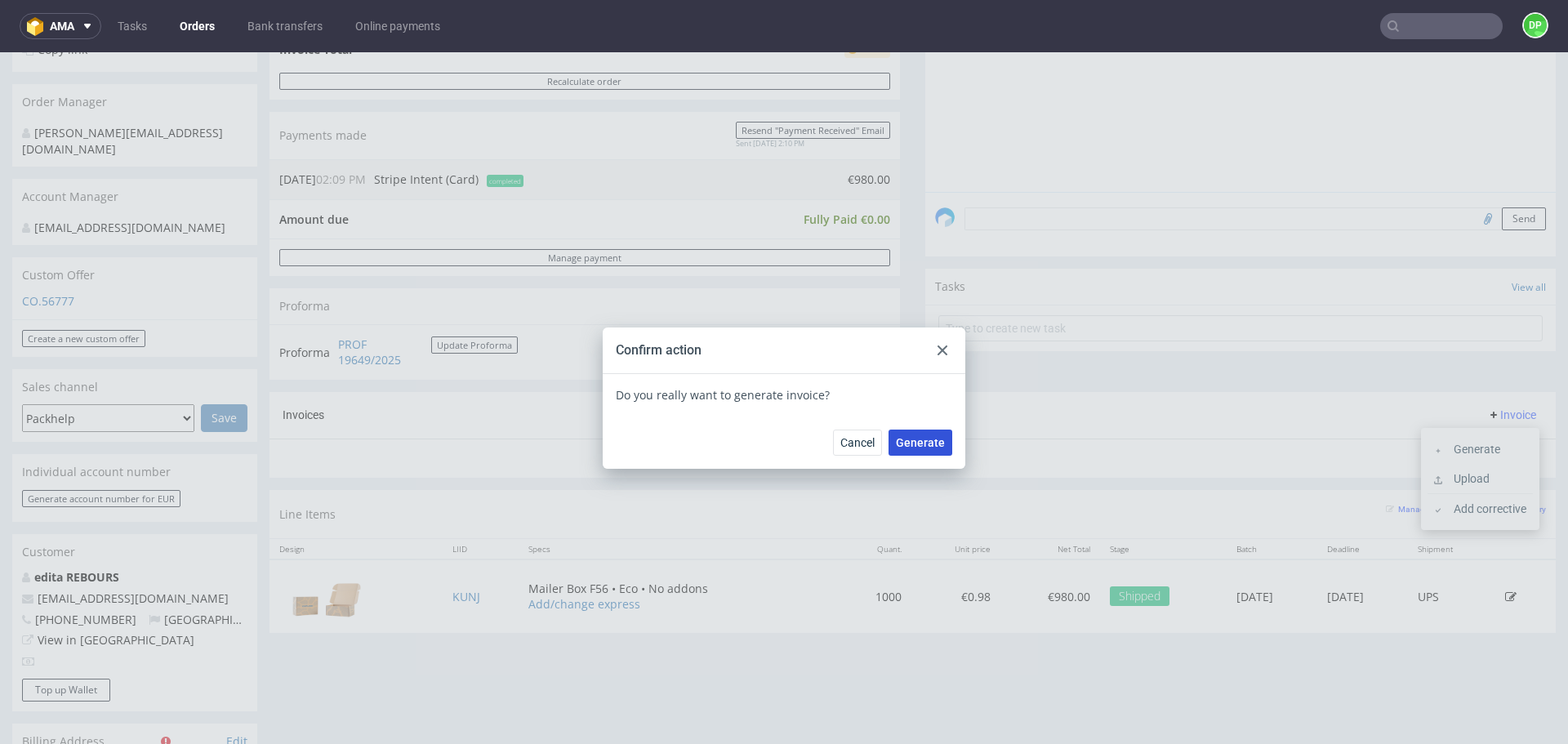
click at [906, 446] on span "Generate" at bounding box center [920, 442] width 49 height 11
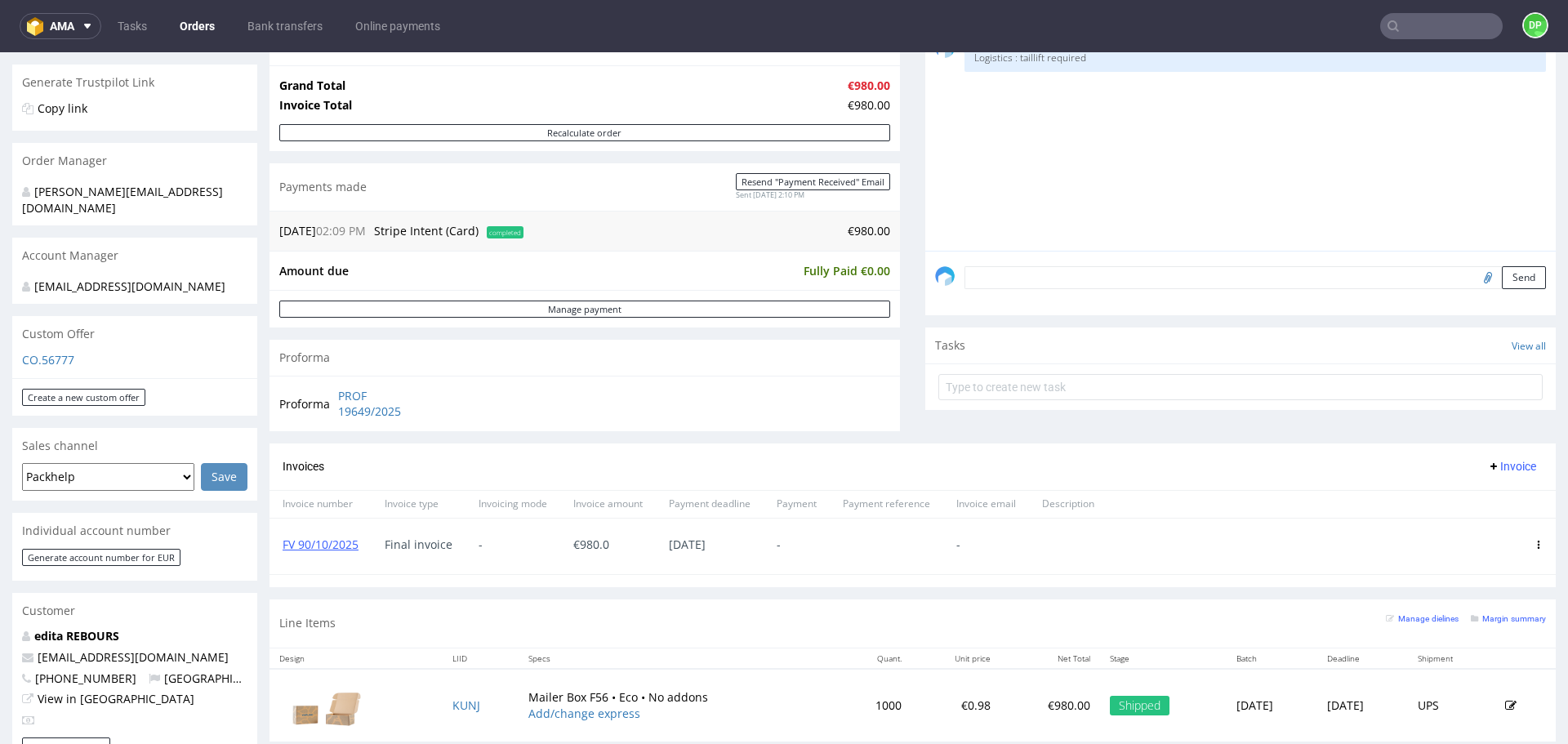
scroll to position [65, 0]
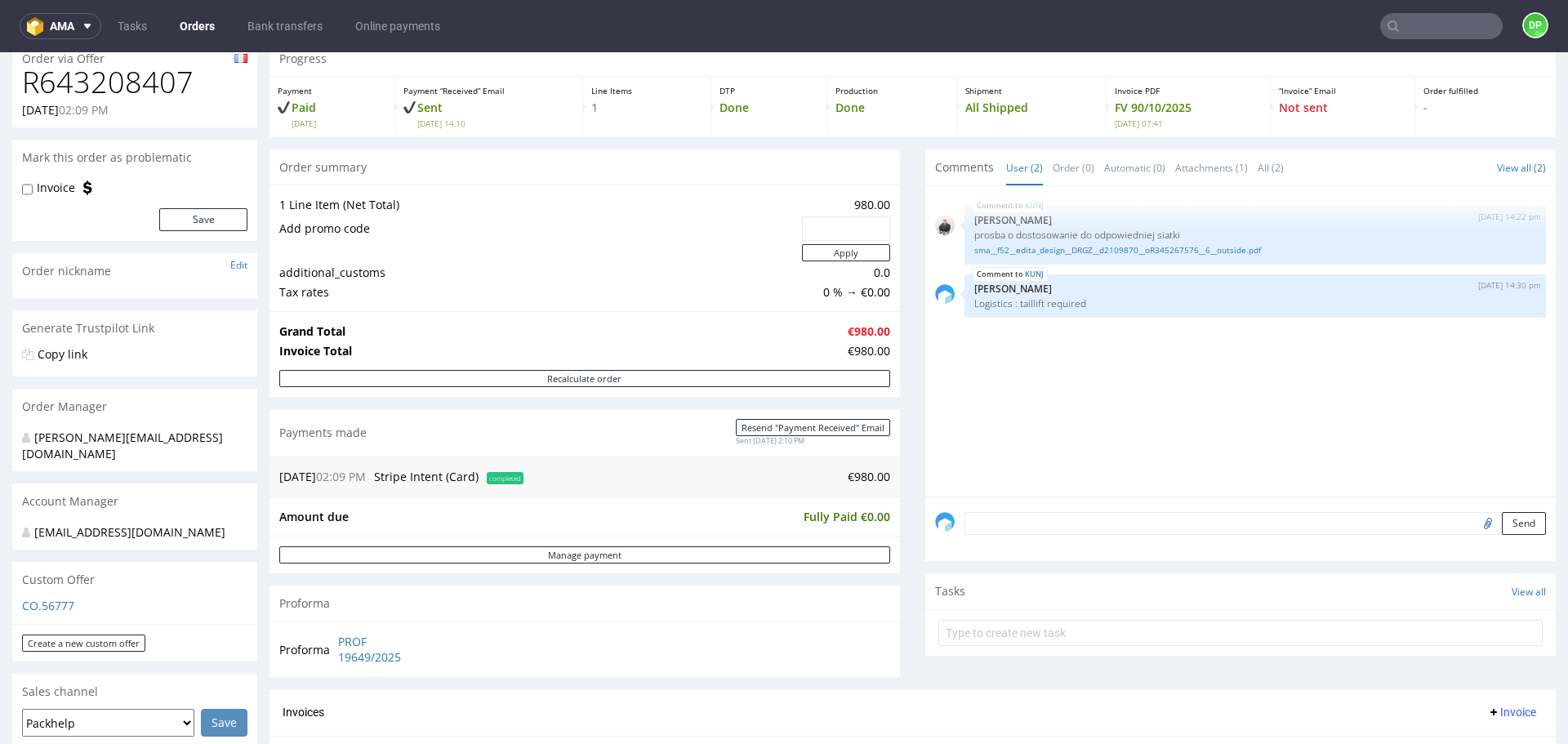
click at [1475, 525] on input "file" at bounding box center [1486, 522] width 23 height 21
type input "C:\fakepath\Zrzut ekranu 2025-10-02 074202.png"
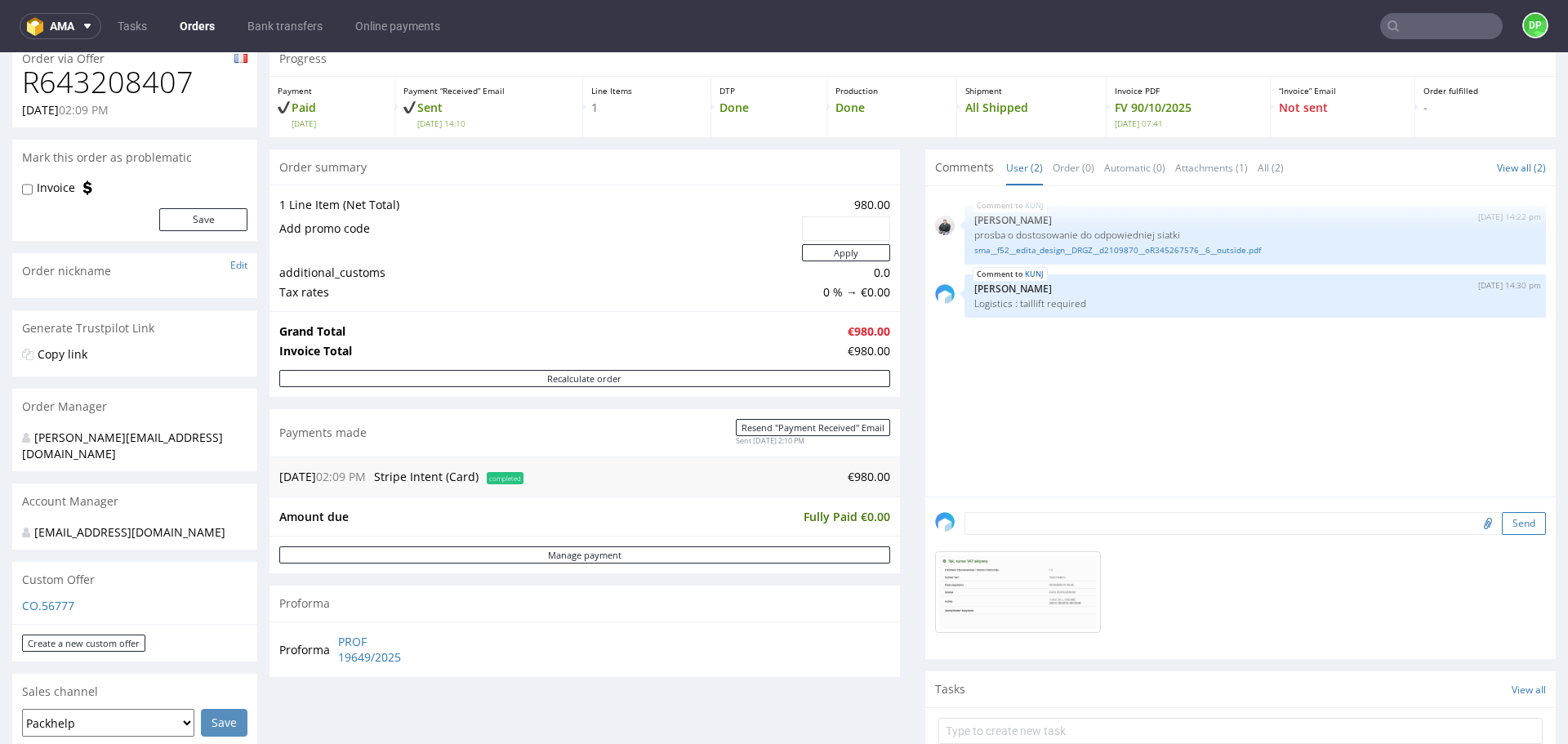
click at [1502, 530] on button "Send" at bounding box center [1525, 523] width 44 height 23
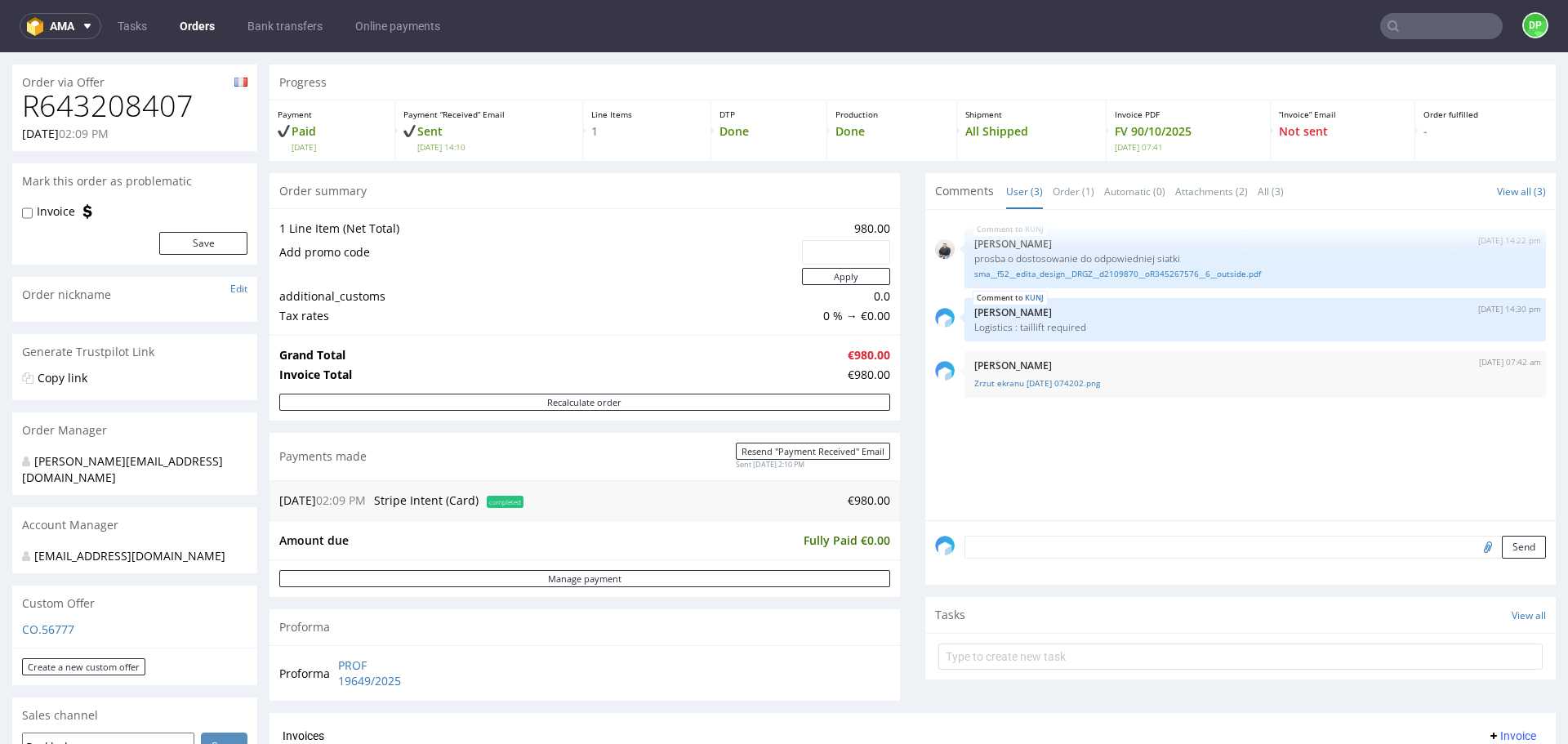
scroll to position [0, 0]
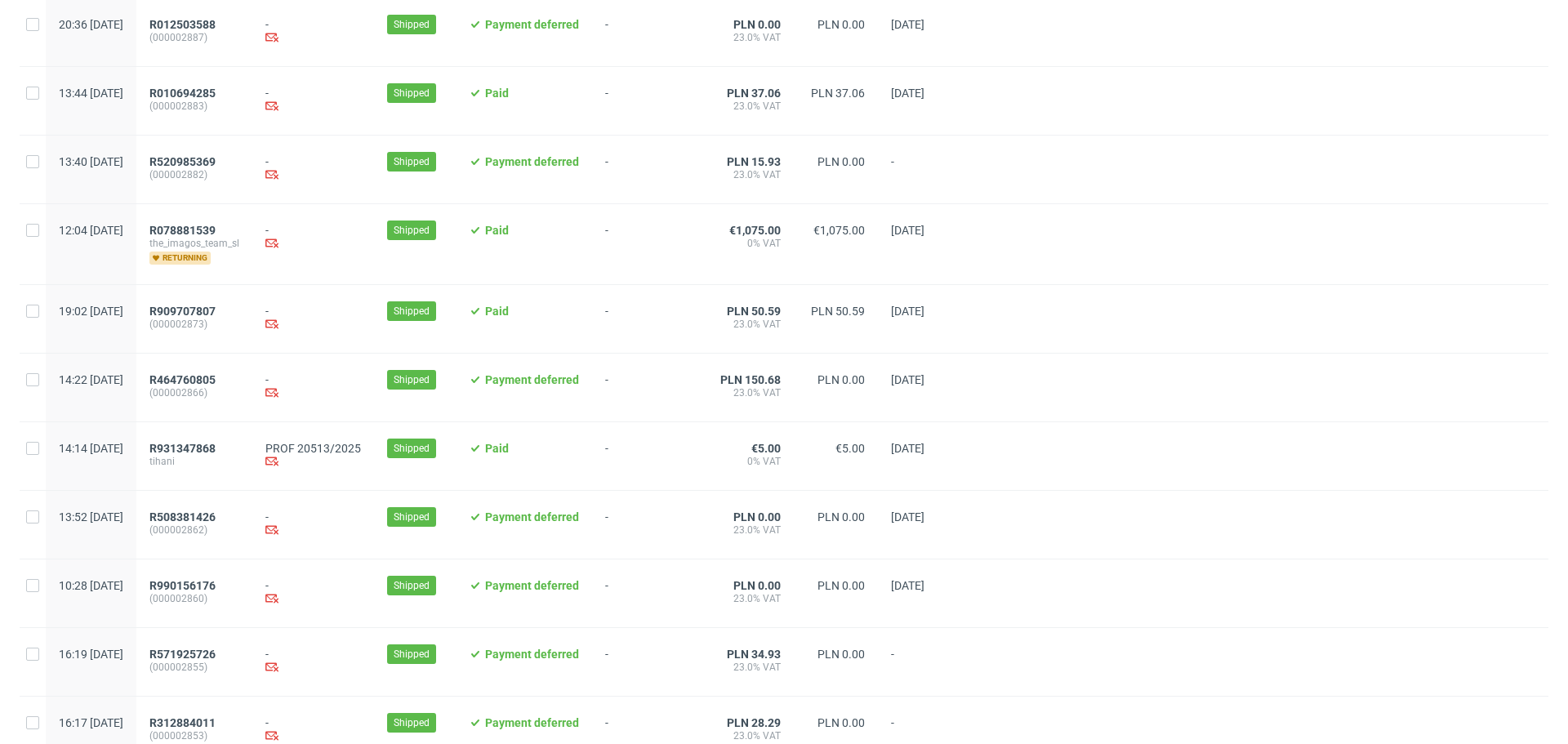
scroll to position [1609, 0]
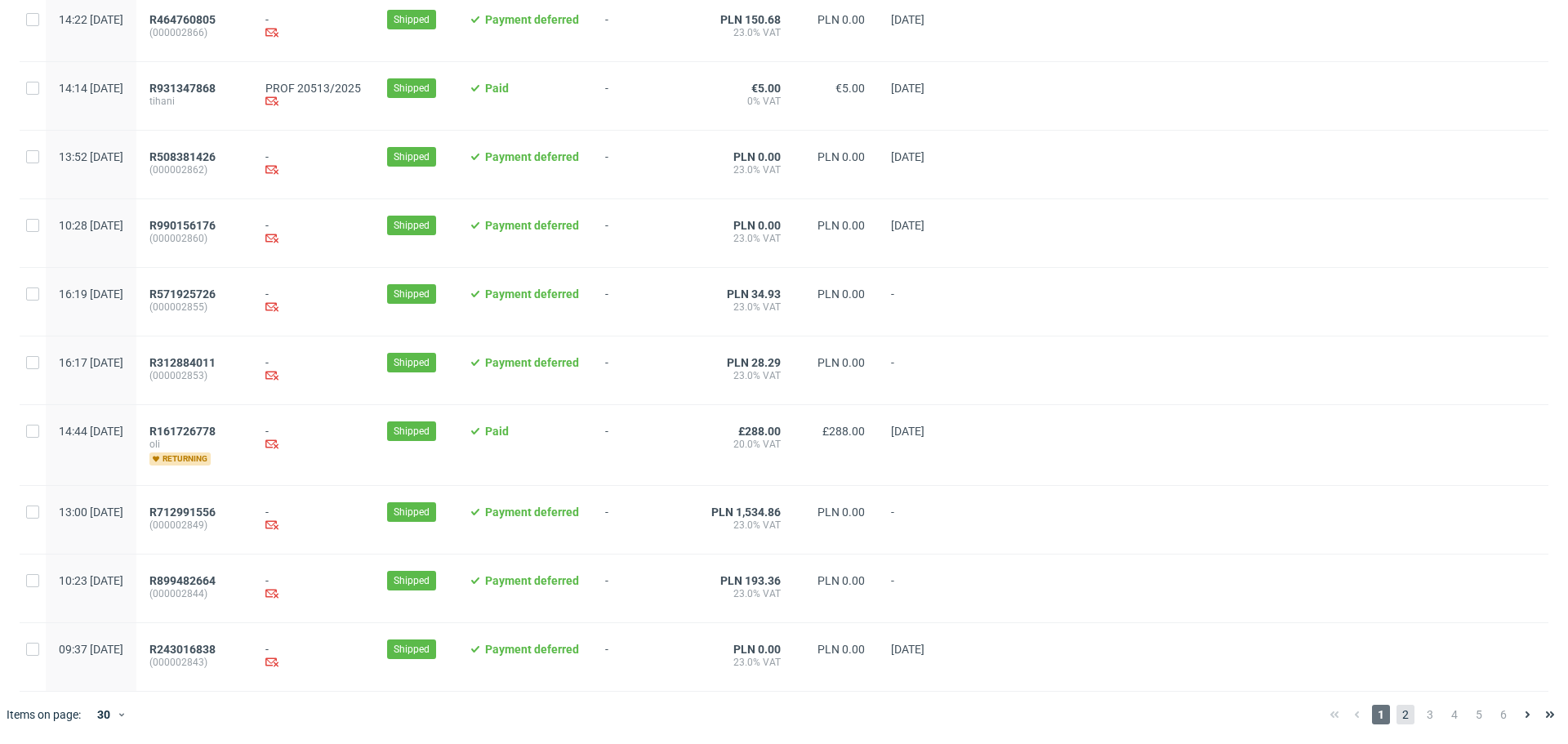
click at [1396, 721] on span "2" at bounding box center [1405, 714] width 18 height 19
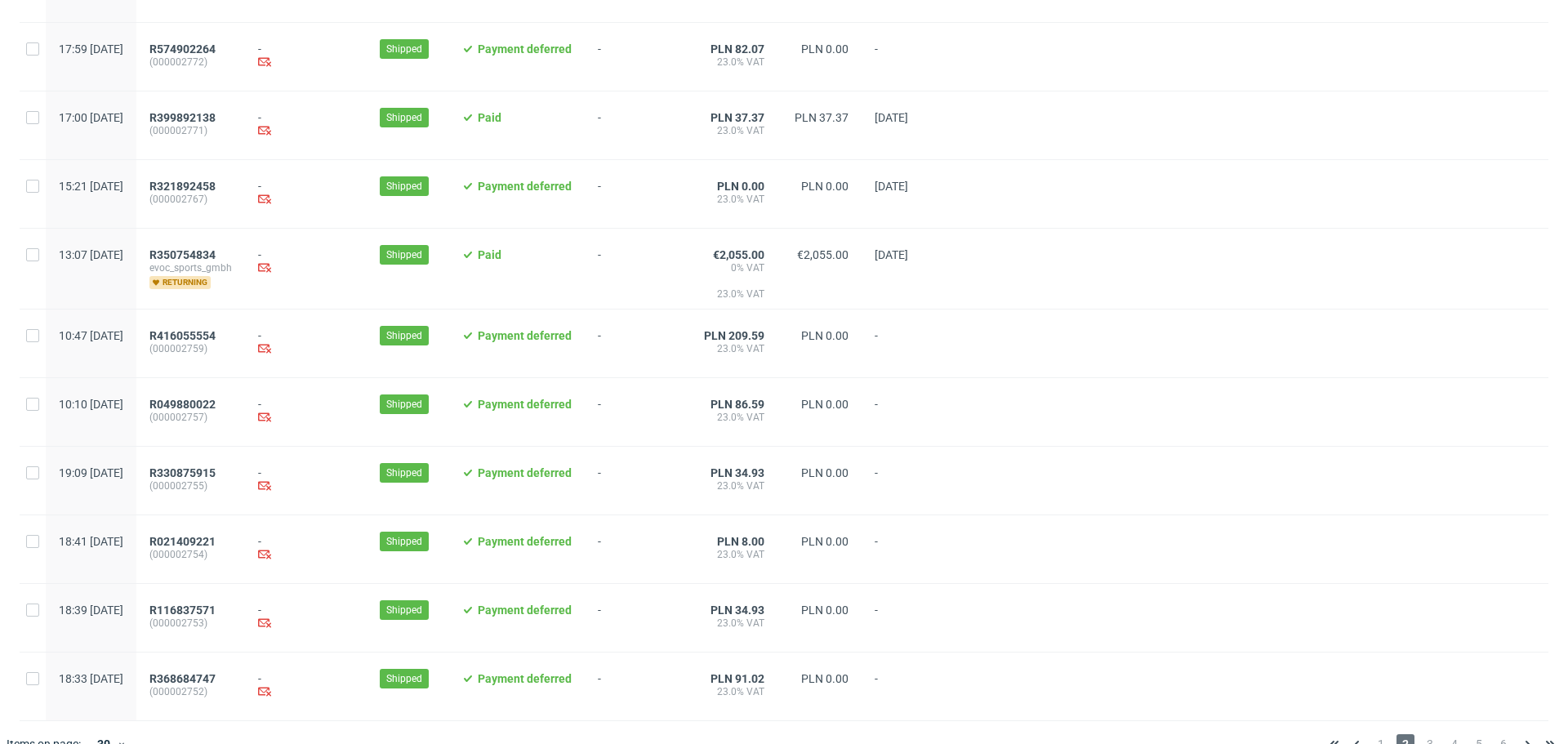
scroll to position [1588, 0]
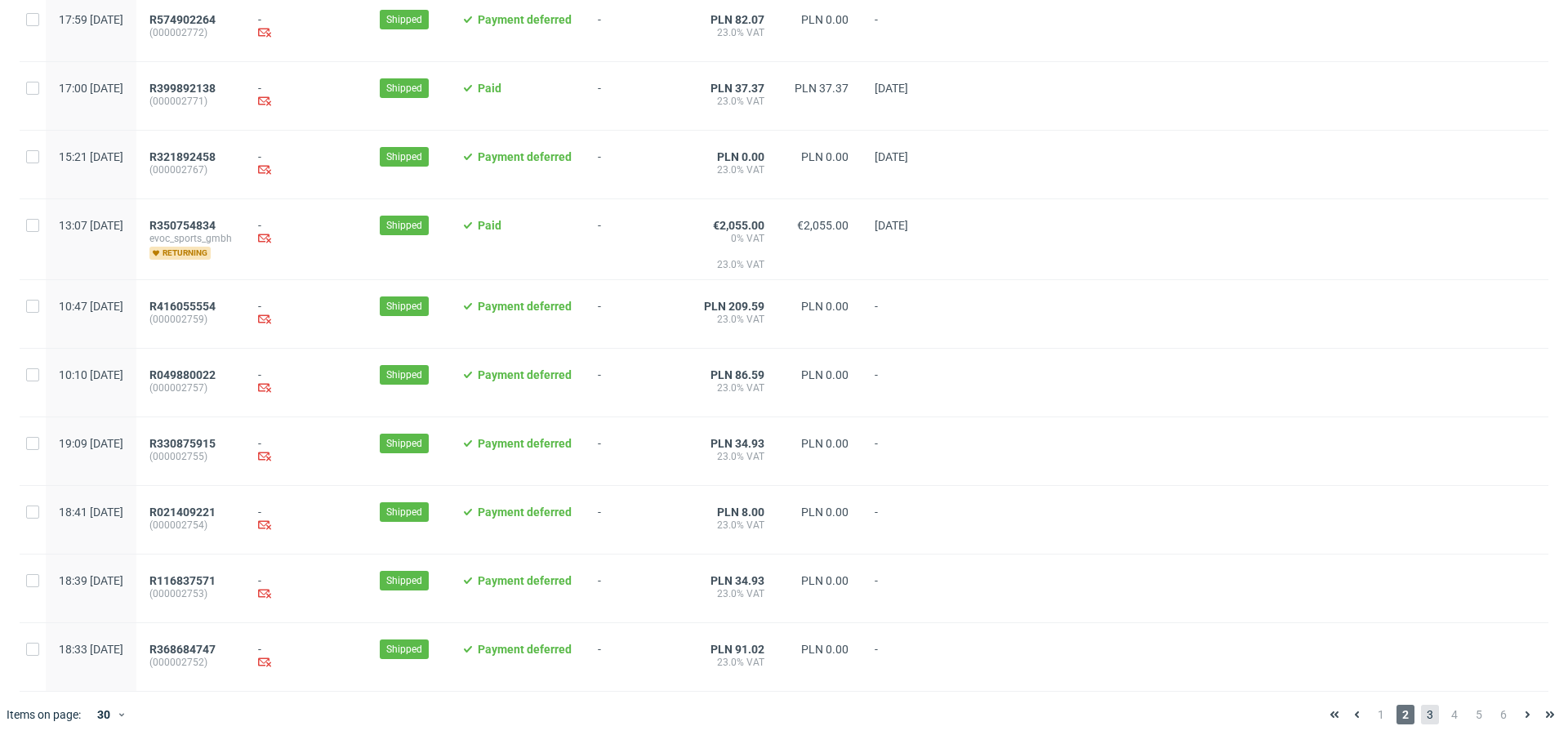
click at [1424, 721] on span "3" at bounding box center [1430, 714] width 18 height 19
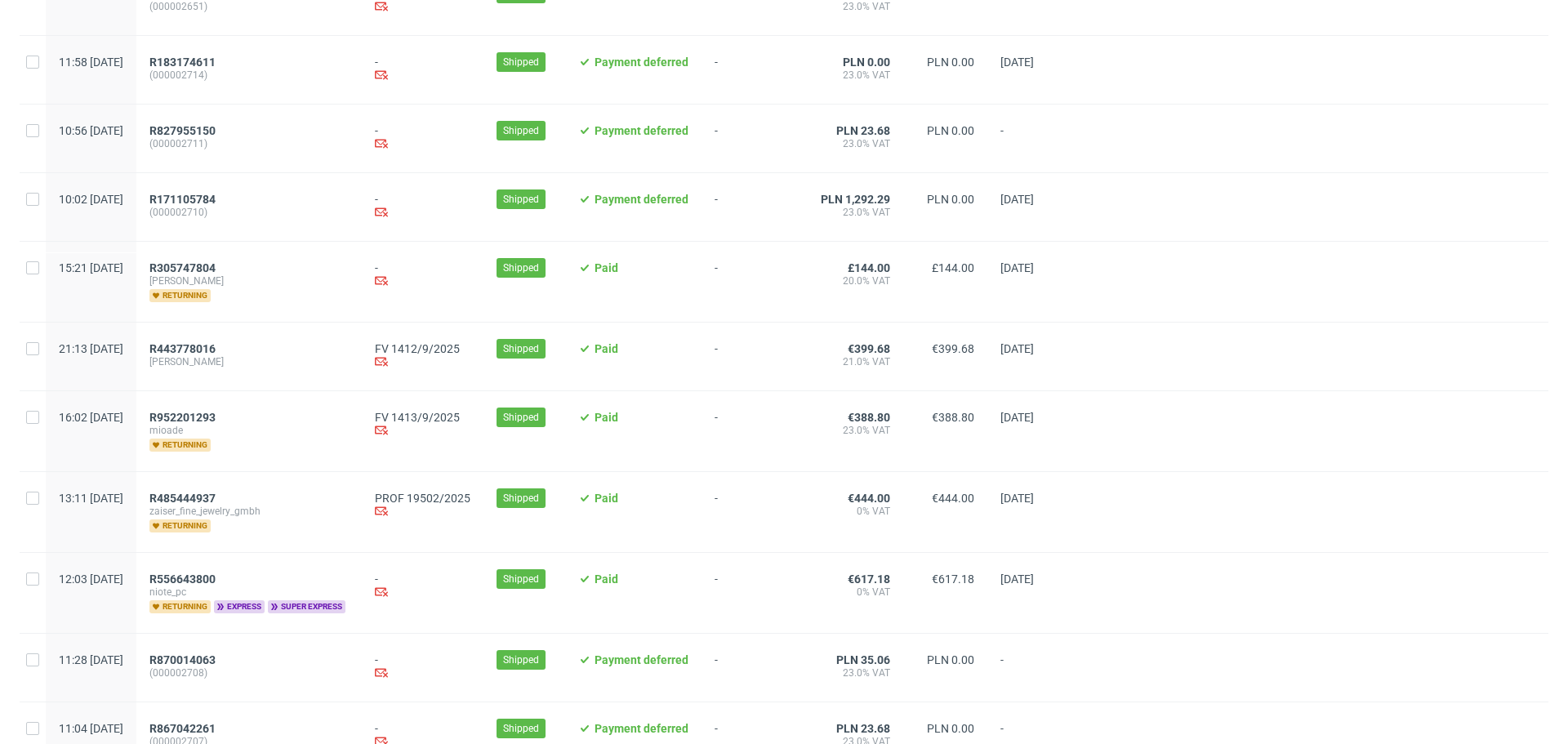
scroll to position [647, 0]
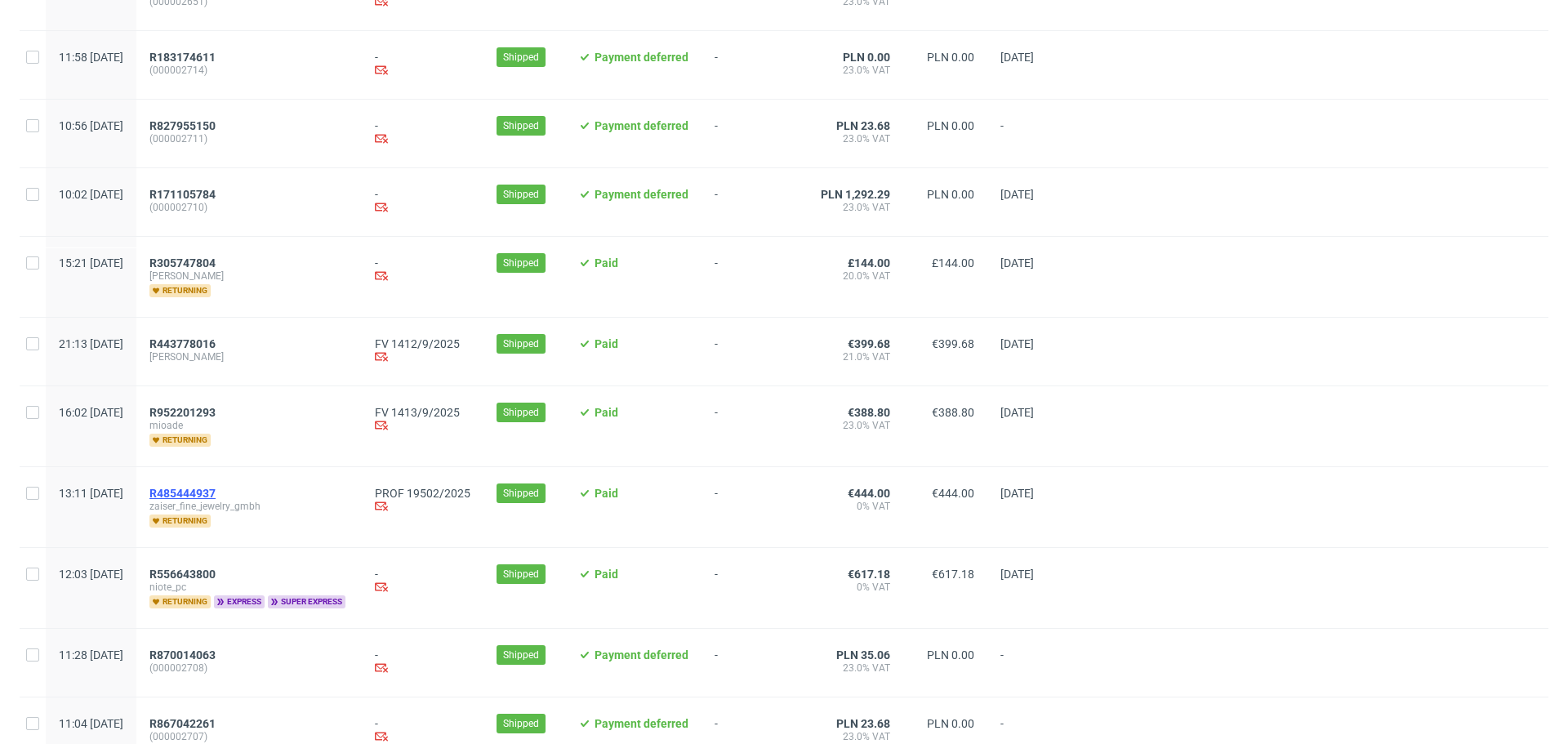
click at [216, 496] on span "R485444937" at bounding box center [183, 493] width 66 height 13
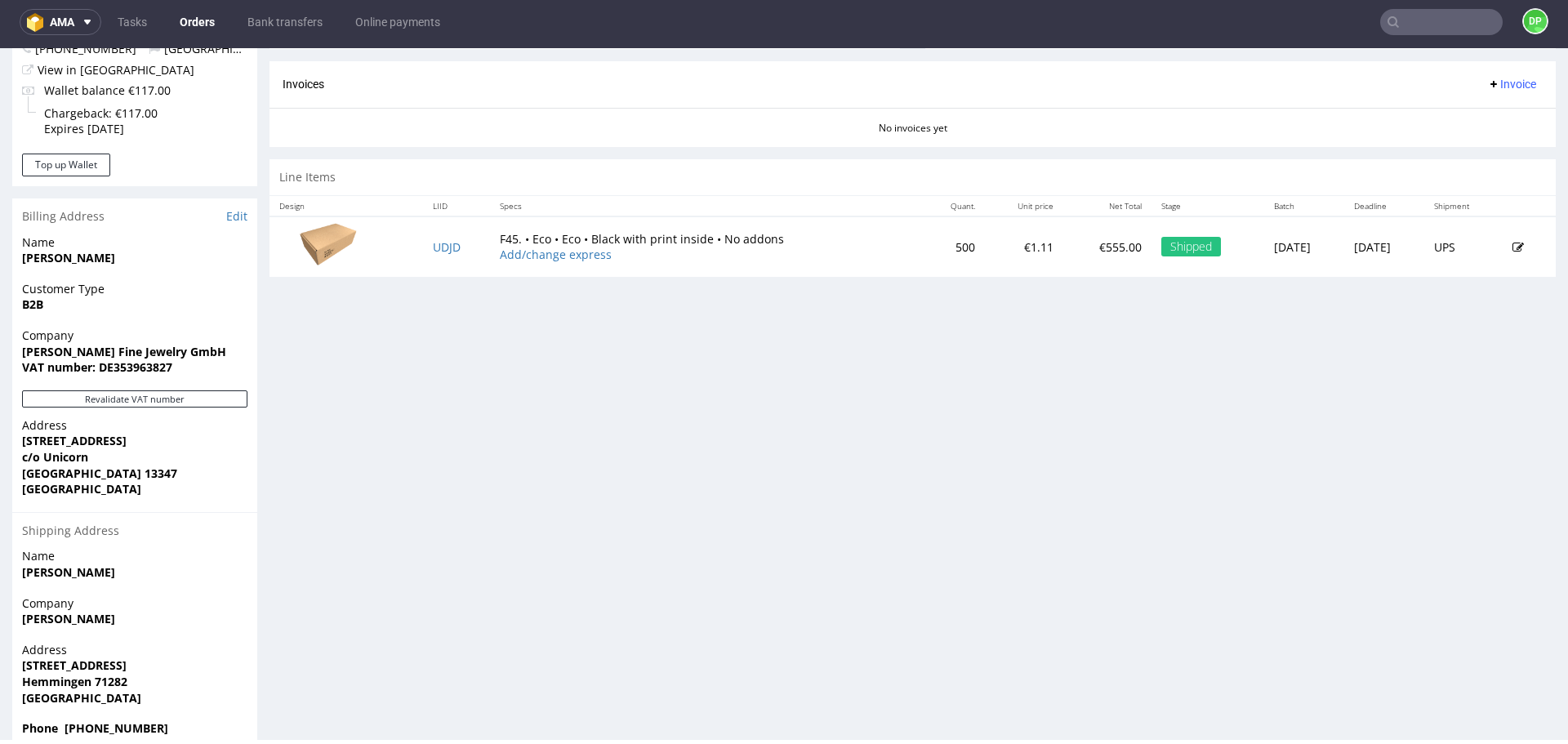
scroll to position [668, 0]
click at [169, 395] on button "Revalidate VAT number" at bounding box center [135, 398] width 225 height 18
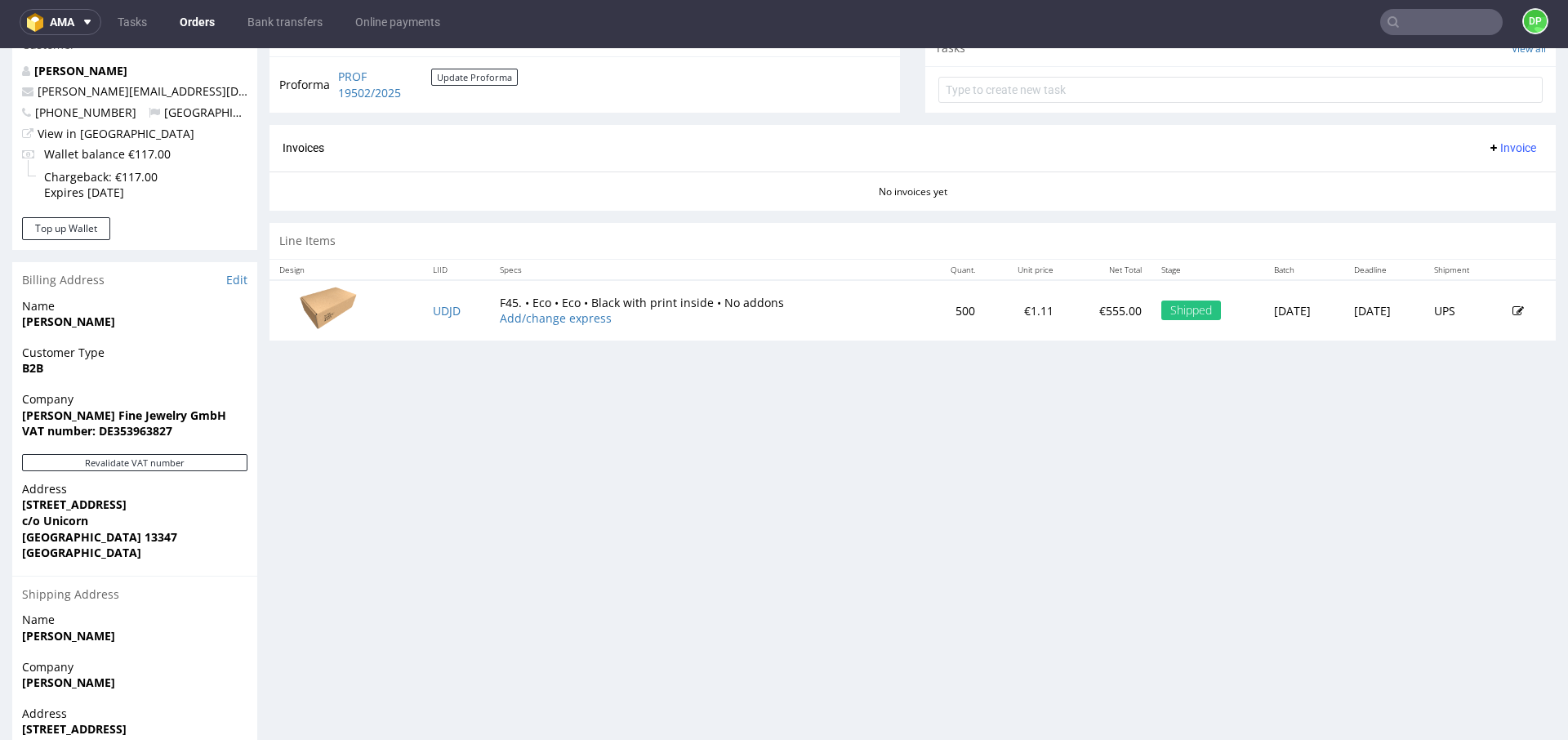
scroll to position [599, 0]
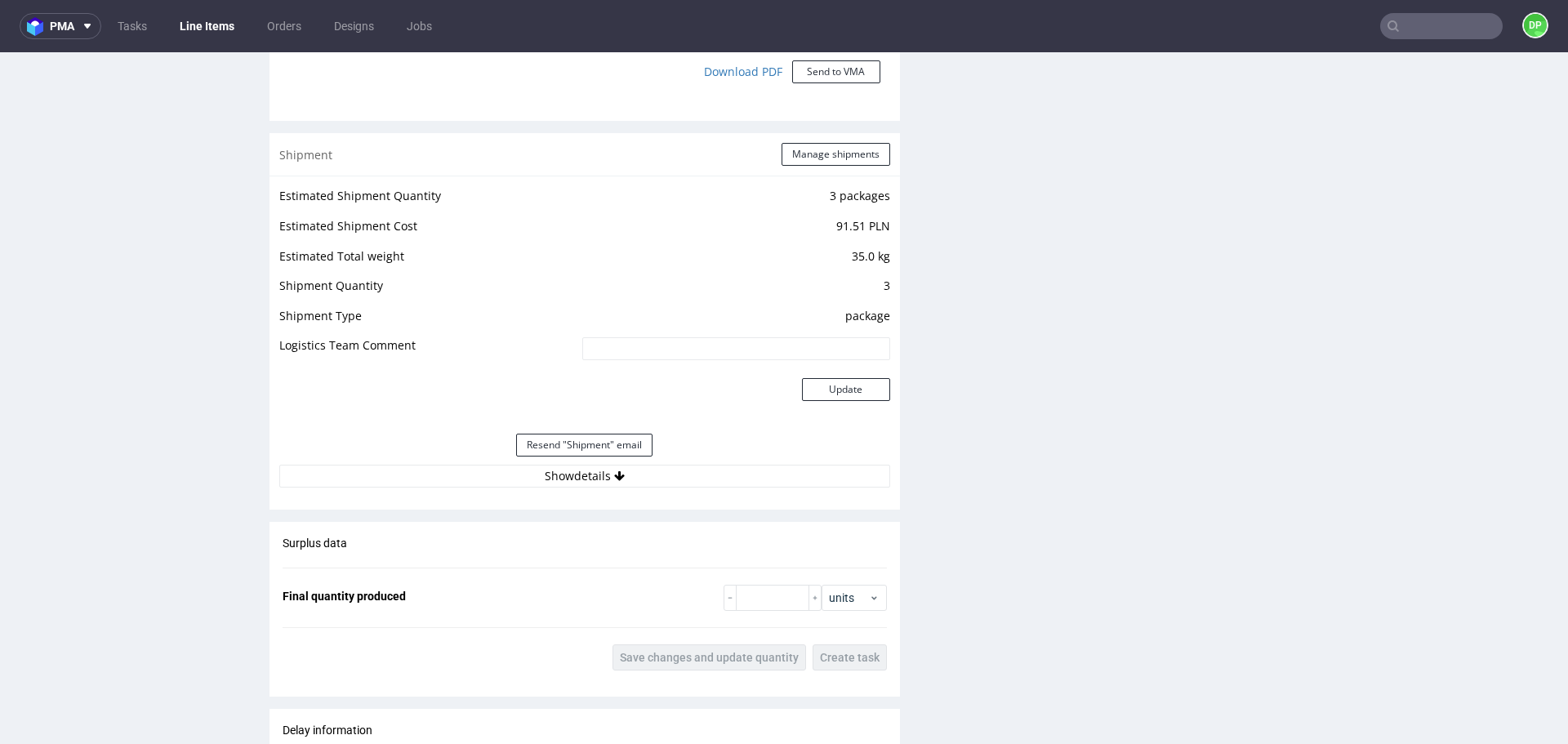
scroll to position [1502, 0]
click at [487, 483] on button "Show details" at bounding box center [585, 475] width 611 height 23
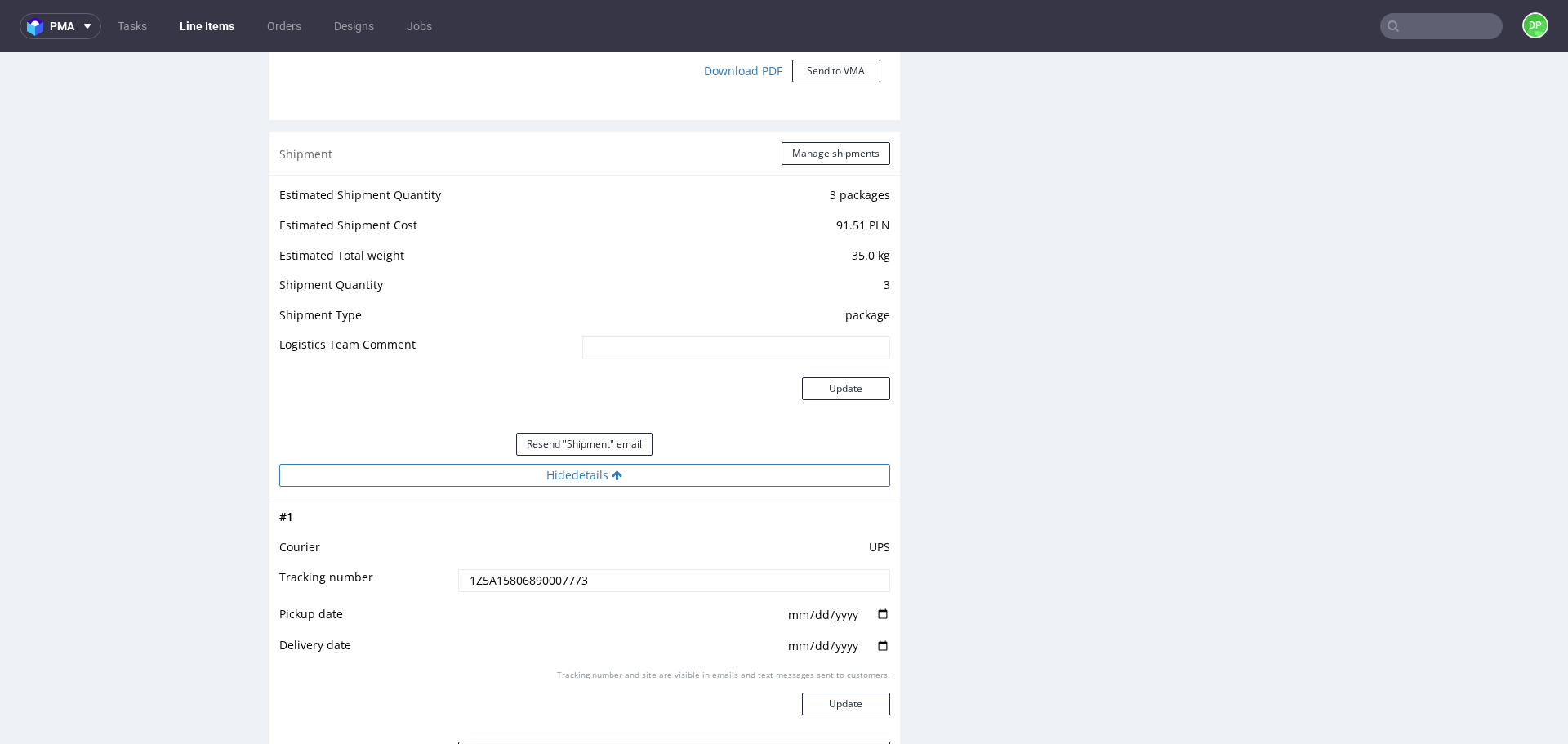
scroll to position [1768, 0]
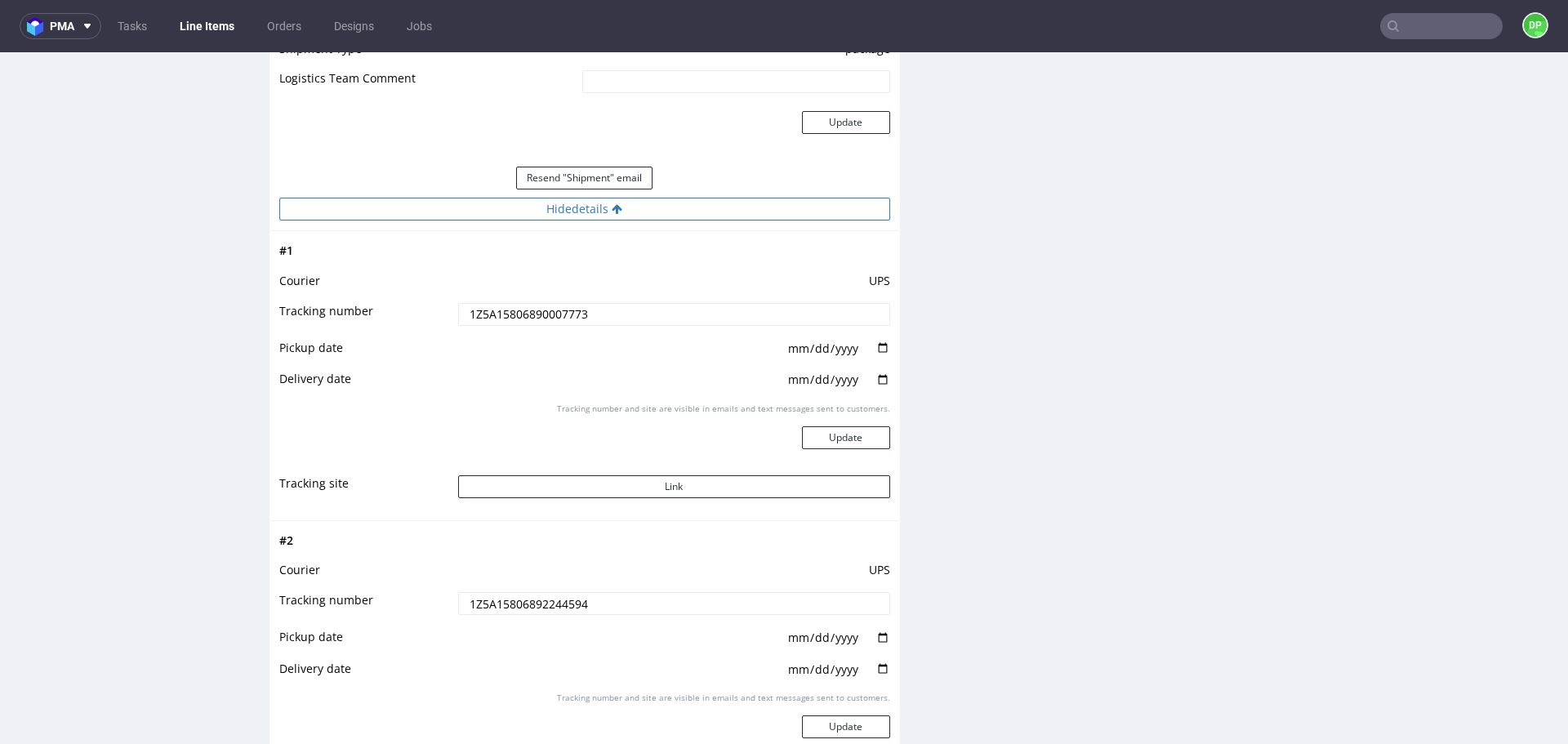
click at [487, 483] on button "Link" at bounding box center [675, 486] width 432 height 23
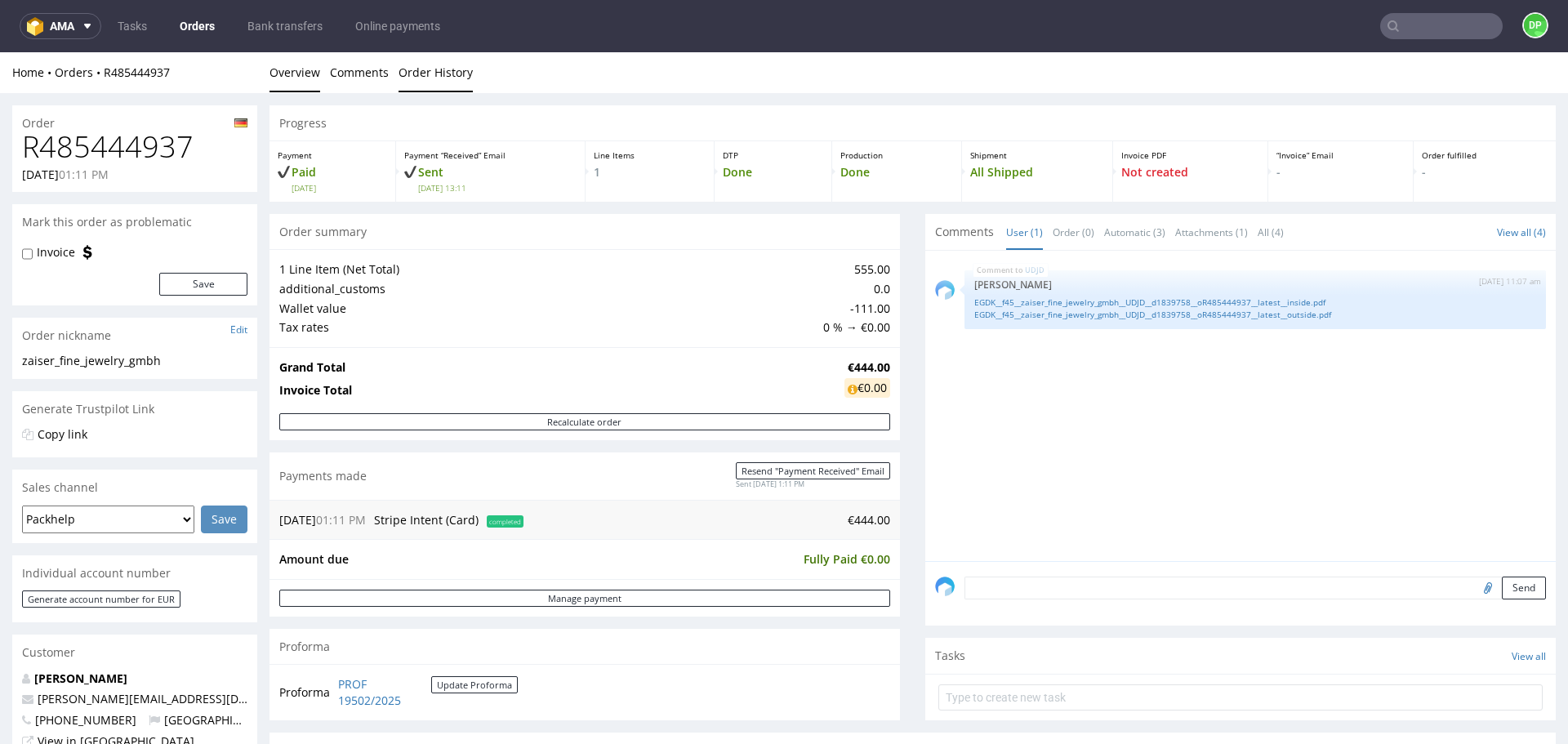
click at [447, 67] on link "Order History" at bounding box center [436, 72] width 75 height 40
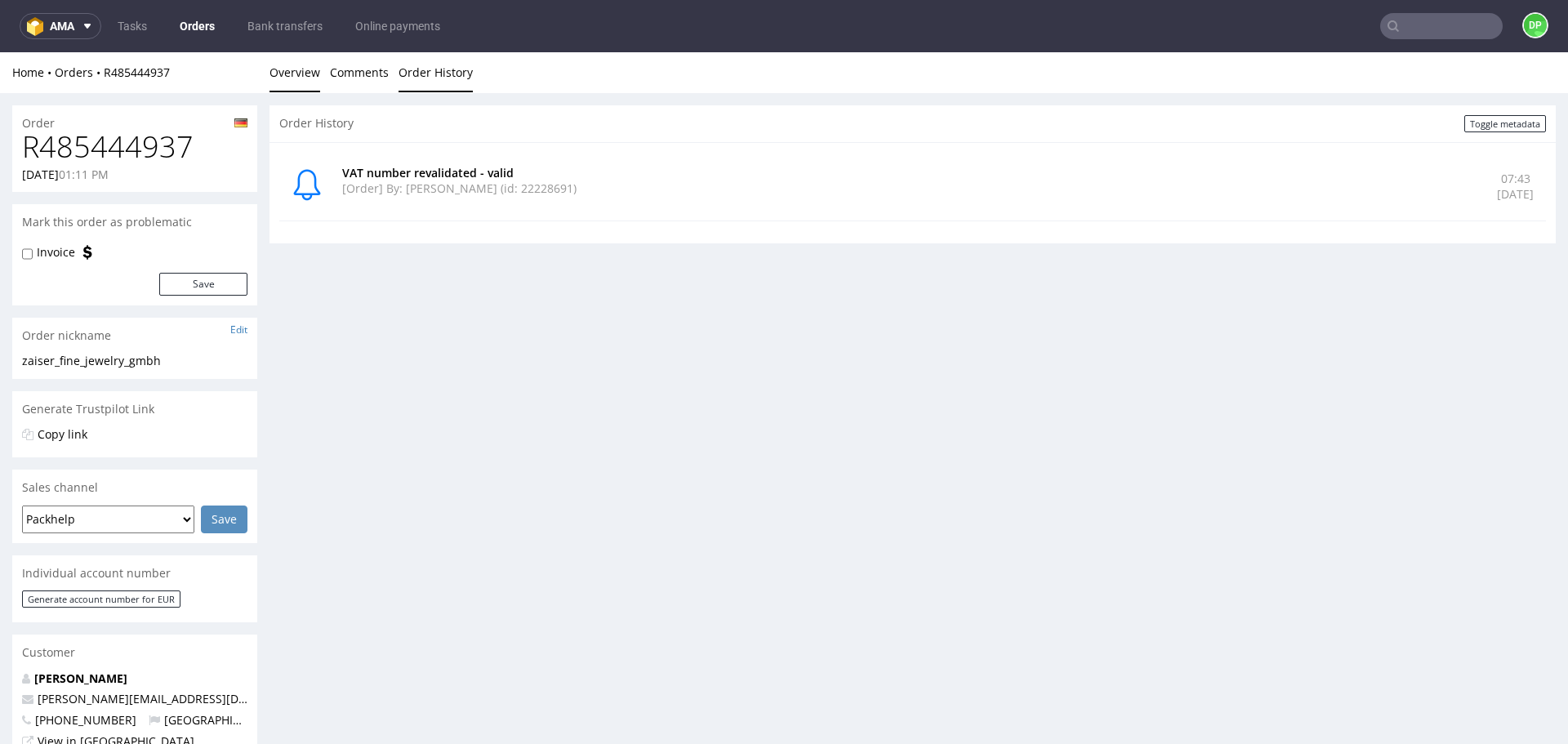
click at [288, 66] on link "Overview" at bounding box center [294, 72] width 51 height 40
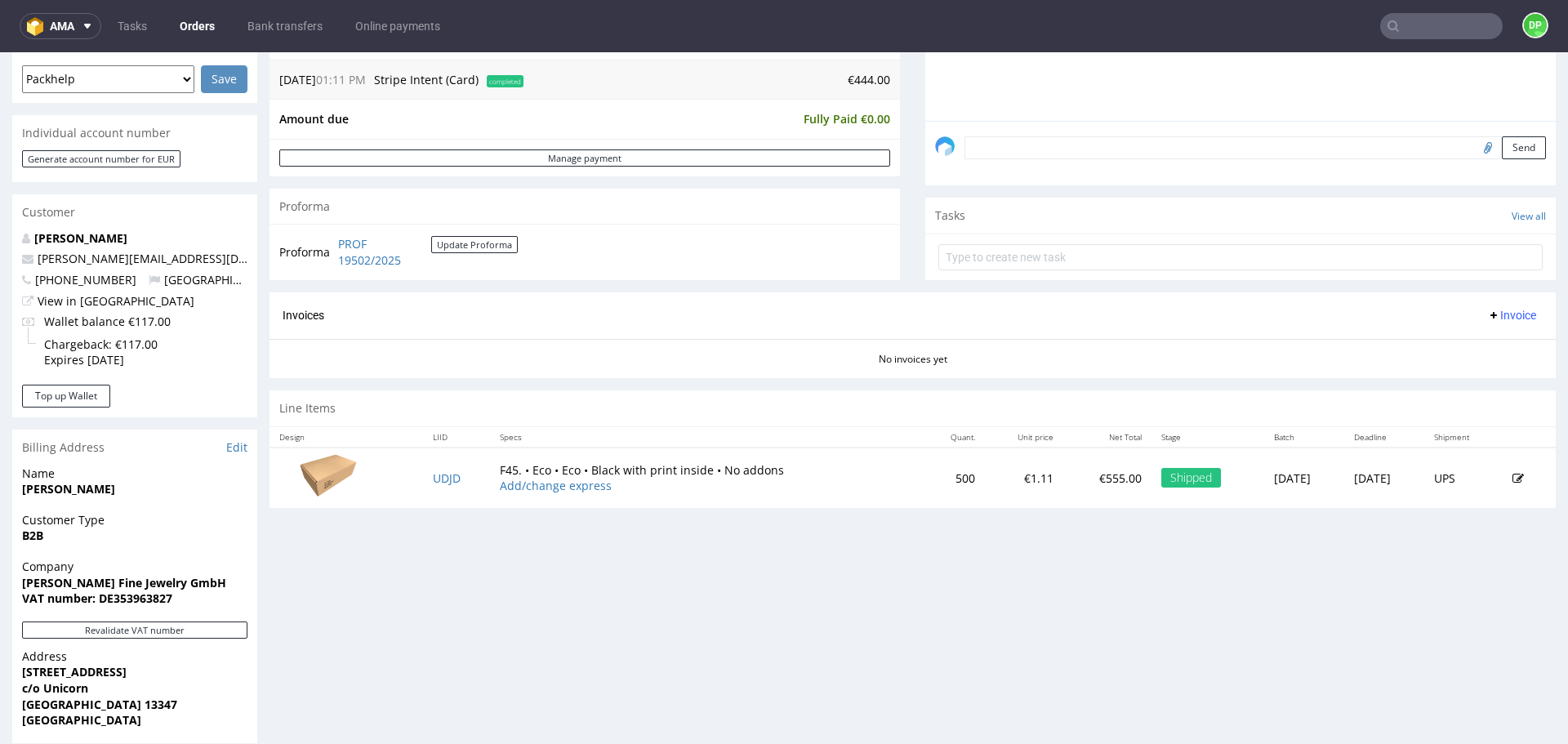
scroll to position [441, 0]
click at [1490, 311] on span "Invoice" at bounding box center [1512, 315] width 49 height 13
click at [1463, 339] on li "Generate" at bounding box center [1480, 349] width 105 height 30
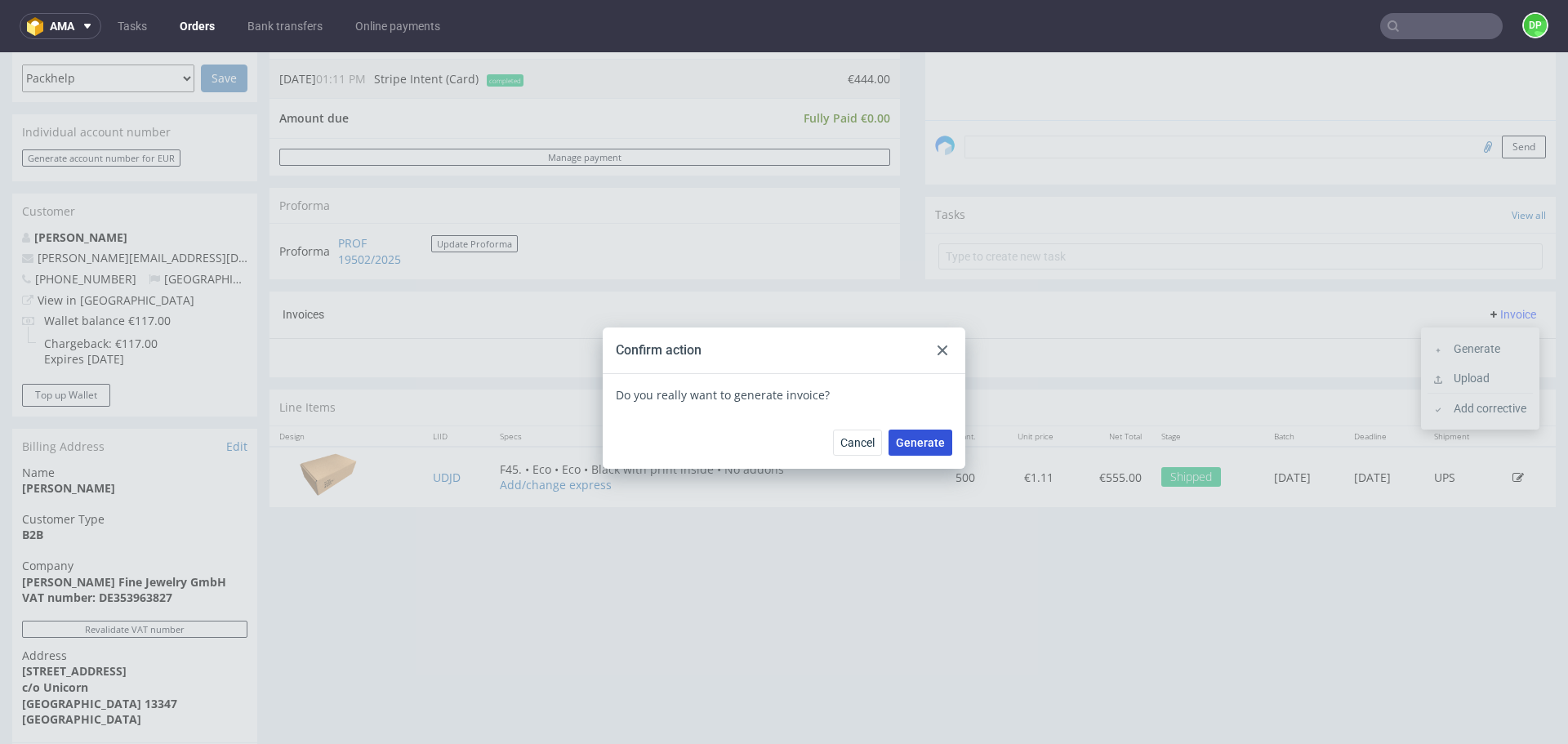
click at [917, 439] on span "Generate" at bounding box center [920, 442] width 49 height 11
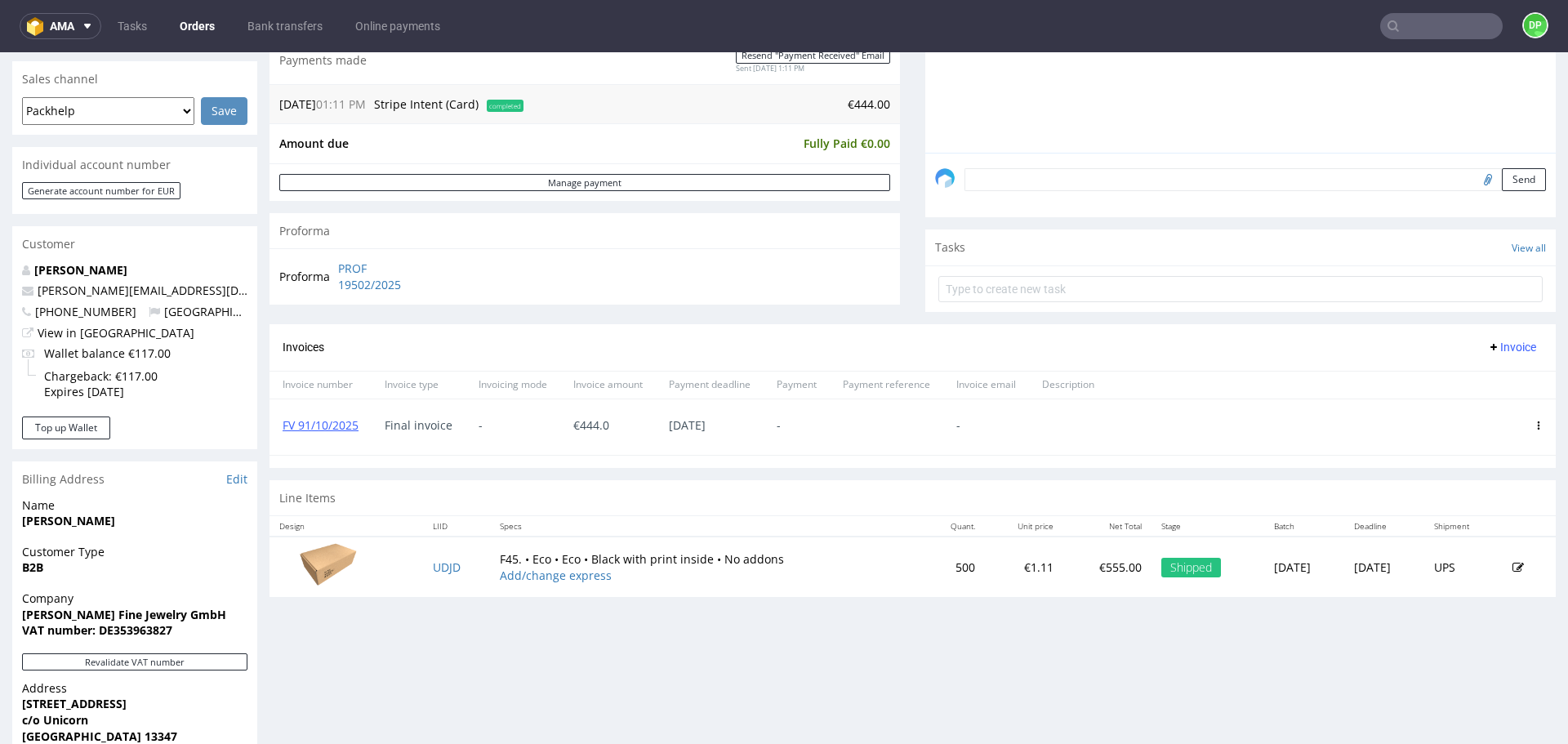
scroll to position [409, 0]
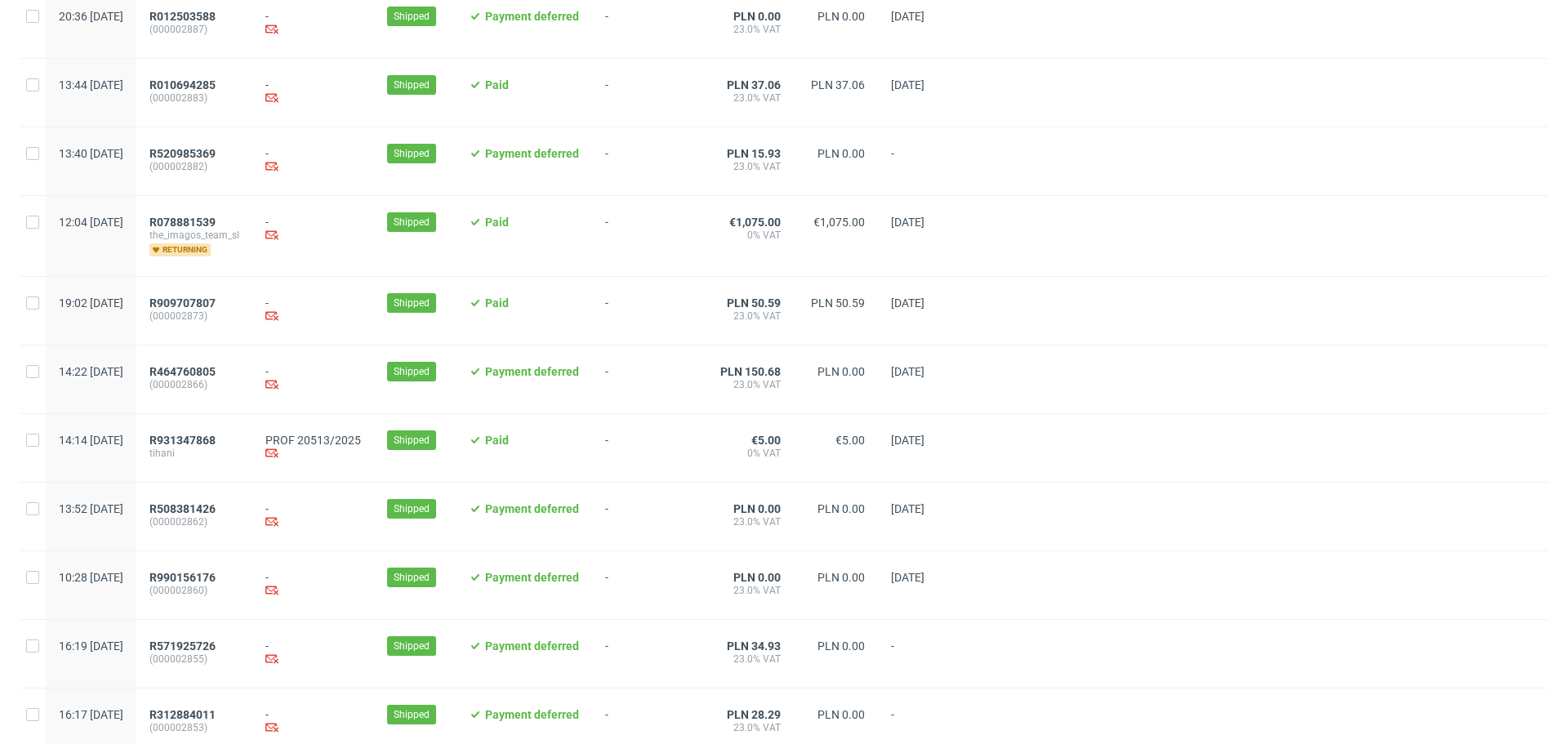
scroll to position [1609, 0]
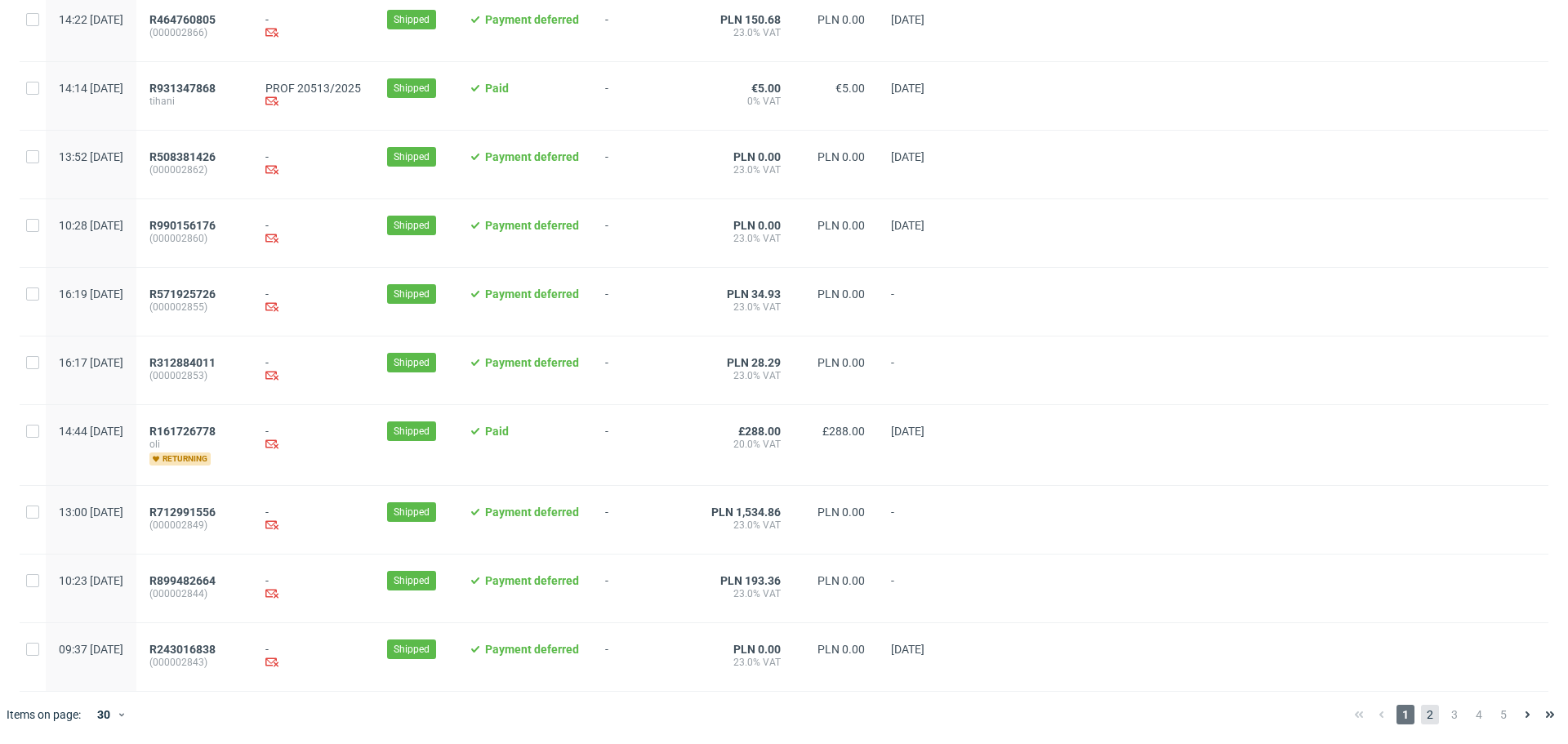
click at [1421, 718] on span "2" at bounding box center [1430, 714] width 18 height 19
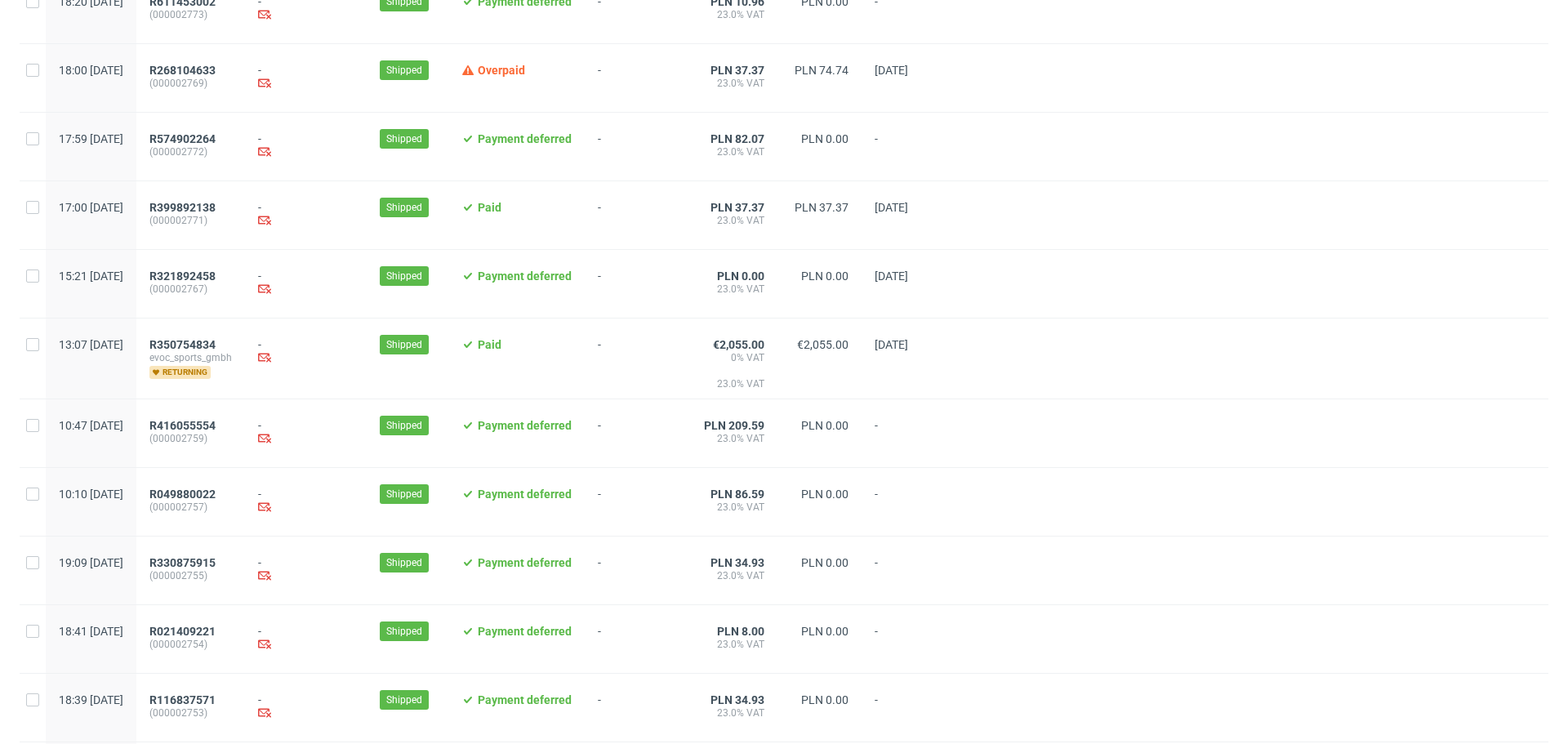
scroll to position [1588, 0]
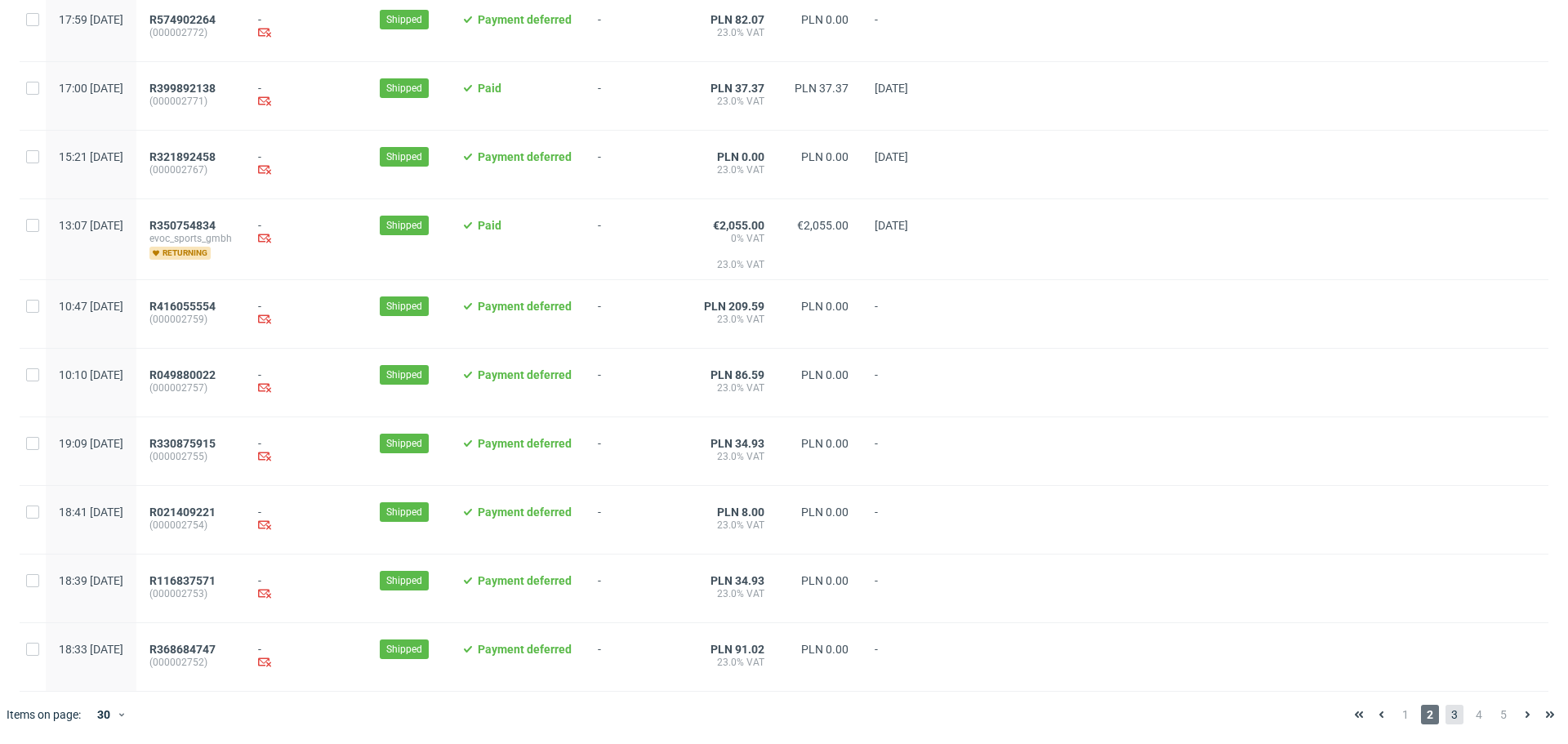
click at [1446, 717] on span "3" at bounding box center [1454, 714] width 18 height 19
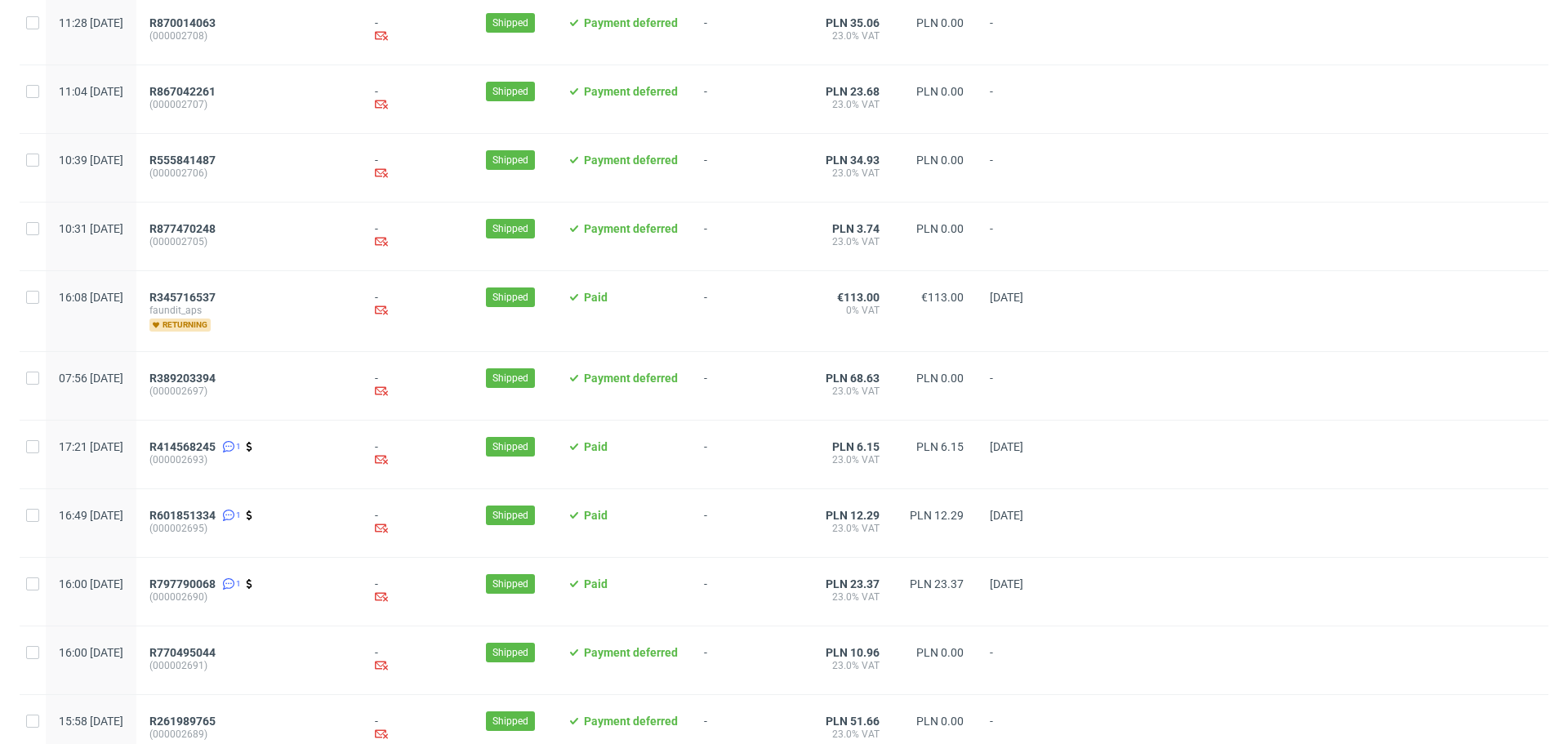
scroll to position [1630, 0]
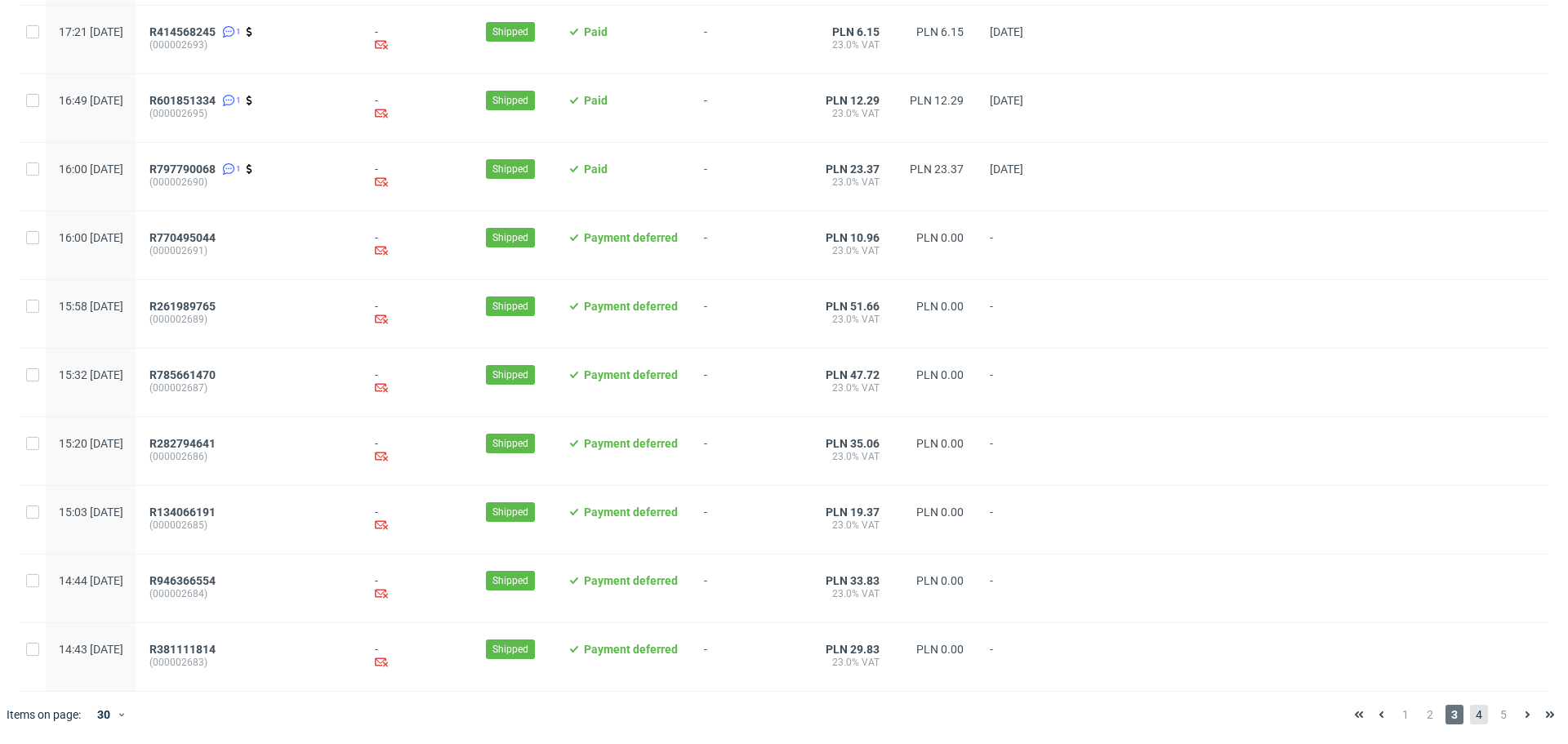
click at [1471, 712] on span "4" at bounding box center [1478, 714] width 18 height 19
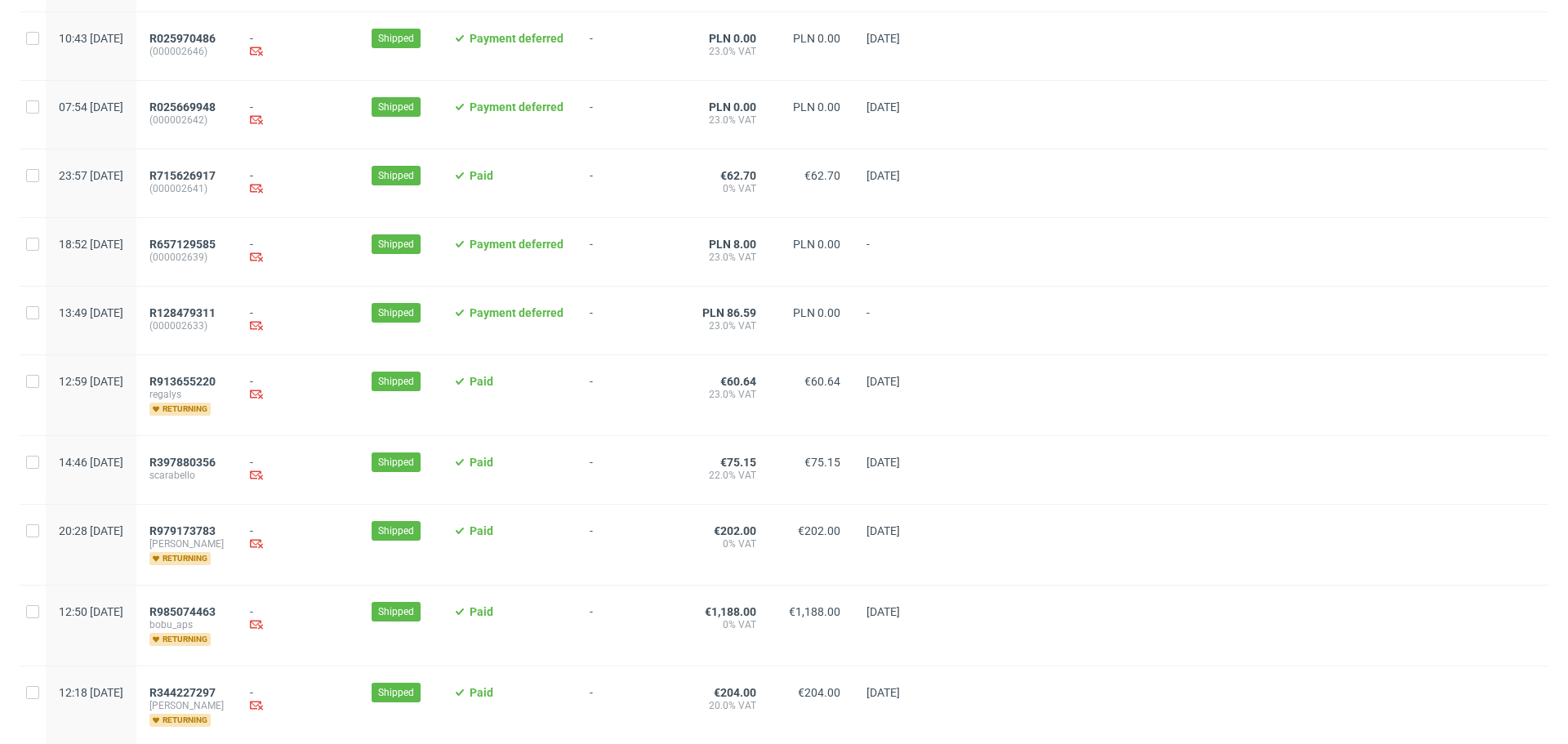
scroll to position [1619, 0]
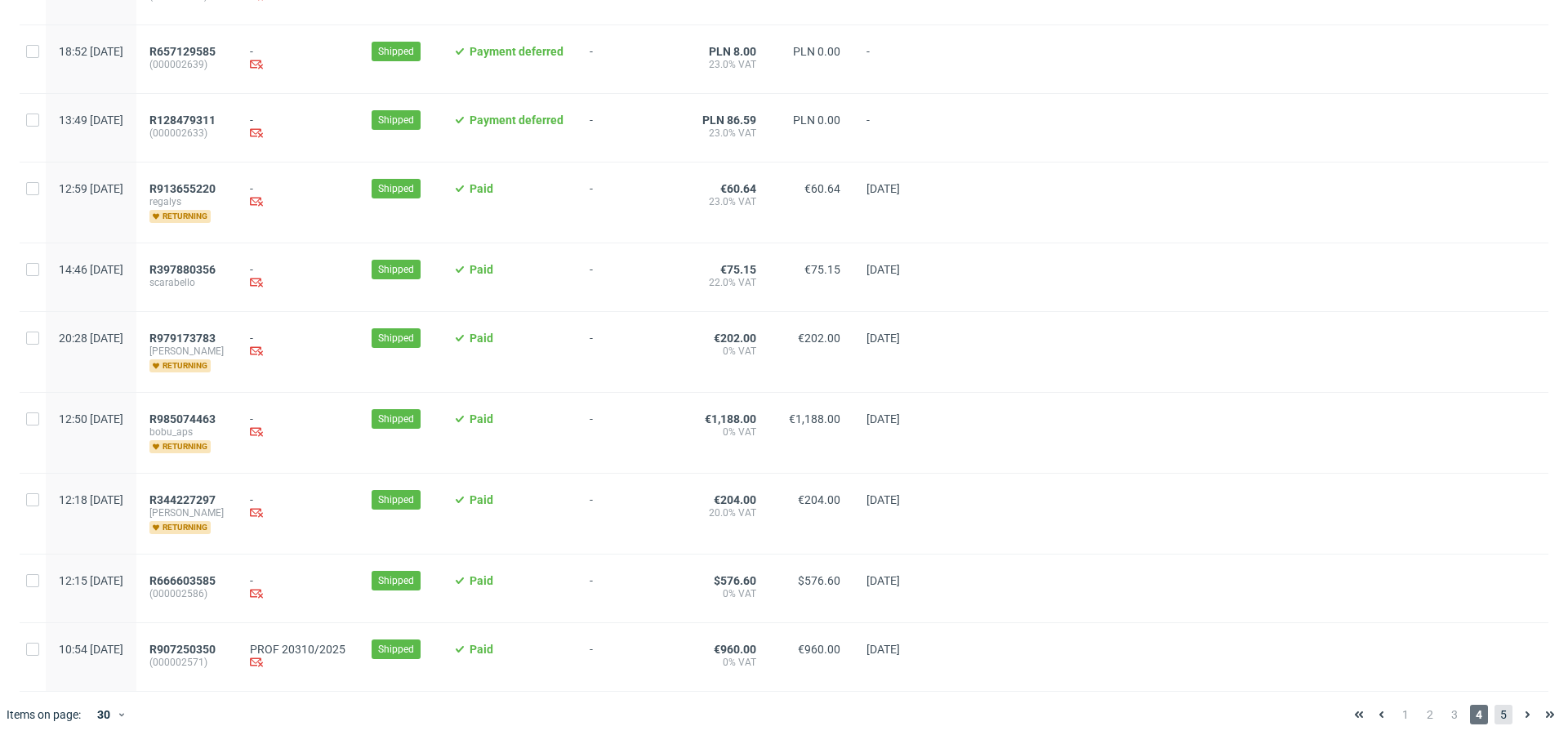
click at [1495, 713] on span "5" at bounding box center [1503, 714] width 18 height 19
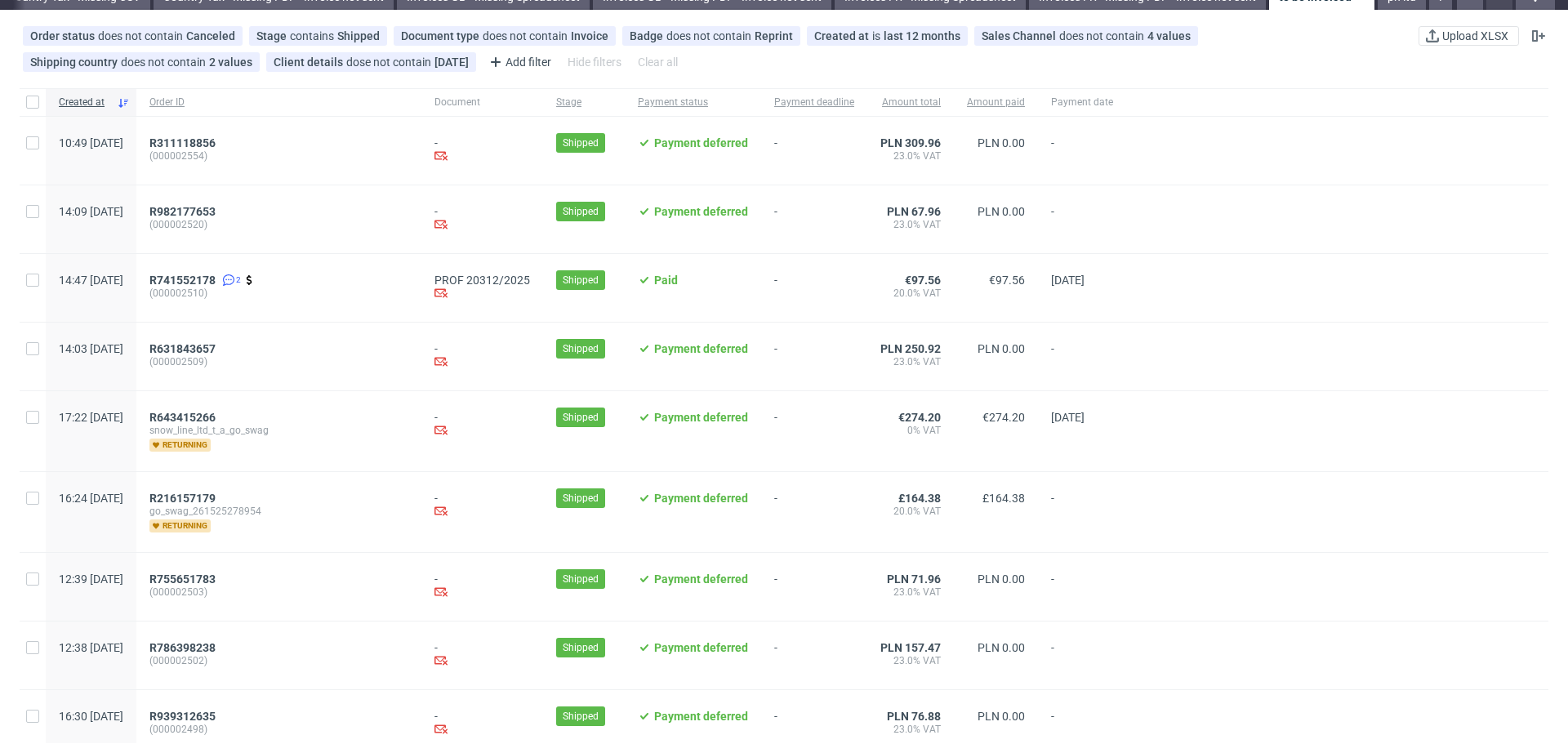
scroll to position [69, 0]
click at [216, 279] on span "R741552178" at bounding box center [183, 280] width 66 height 13
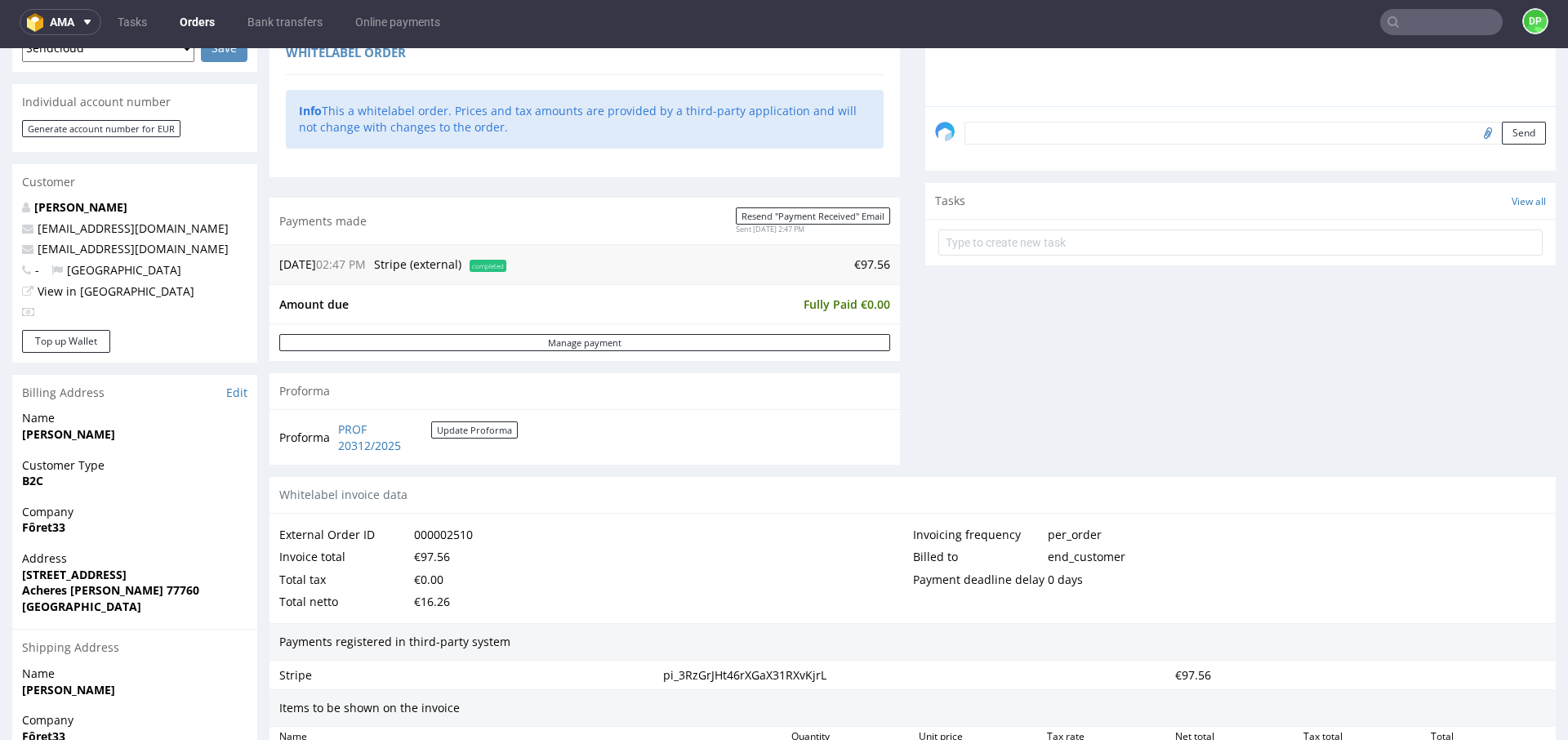
scroll to position [450, 0]
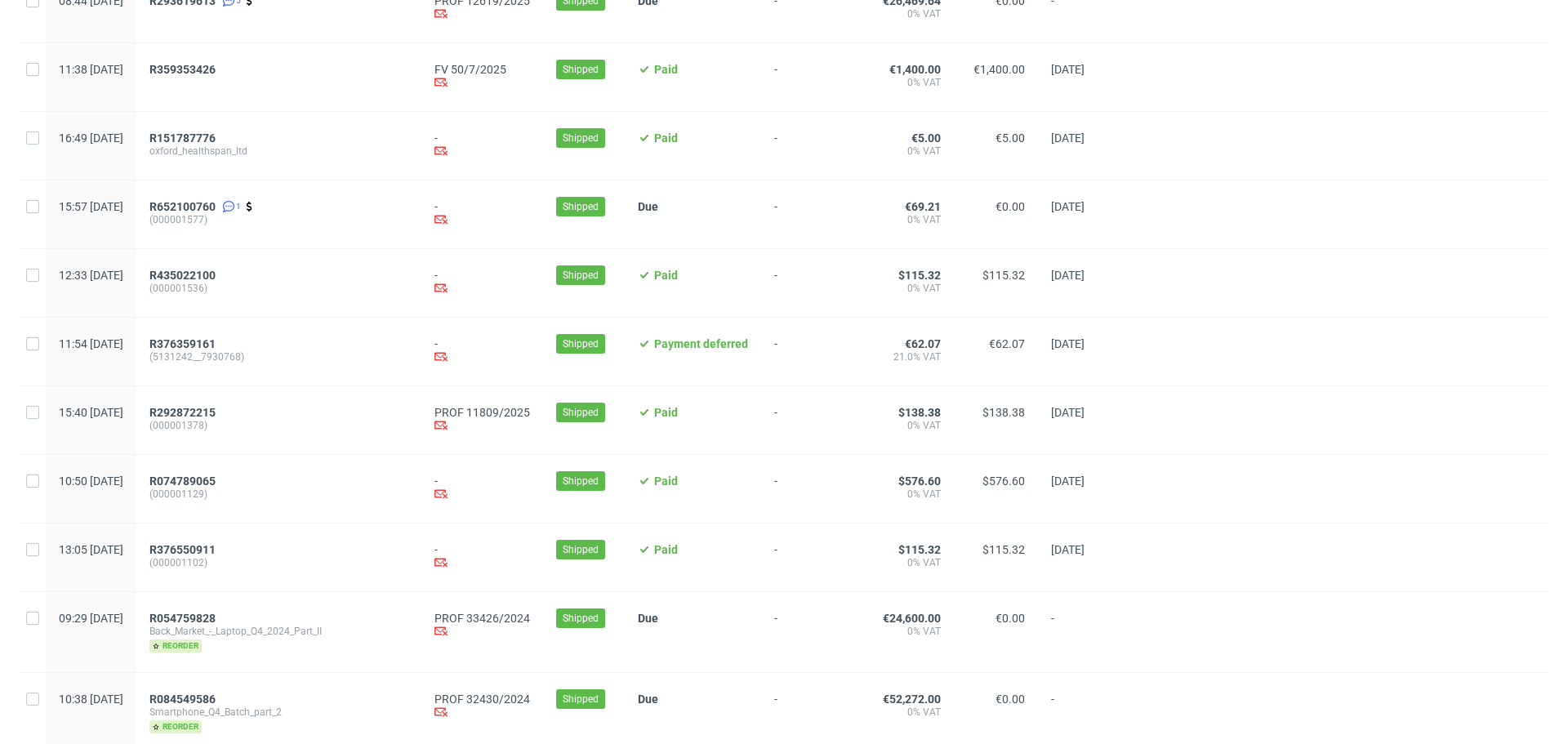
scroll to position [1630, 0]
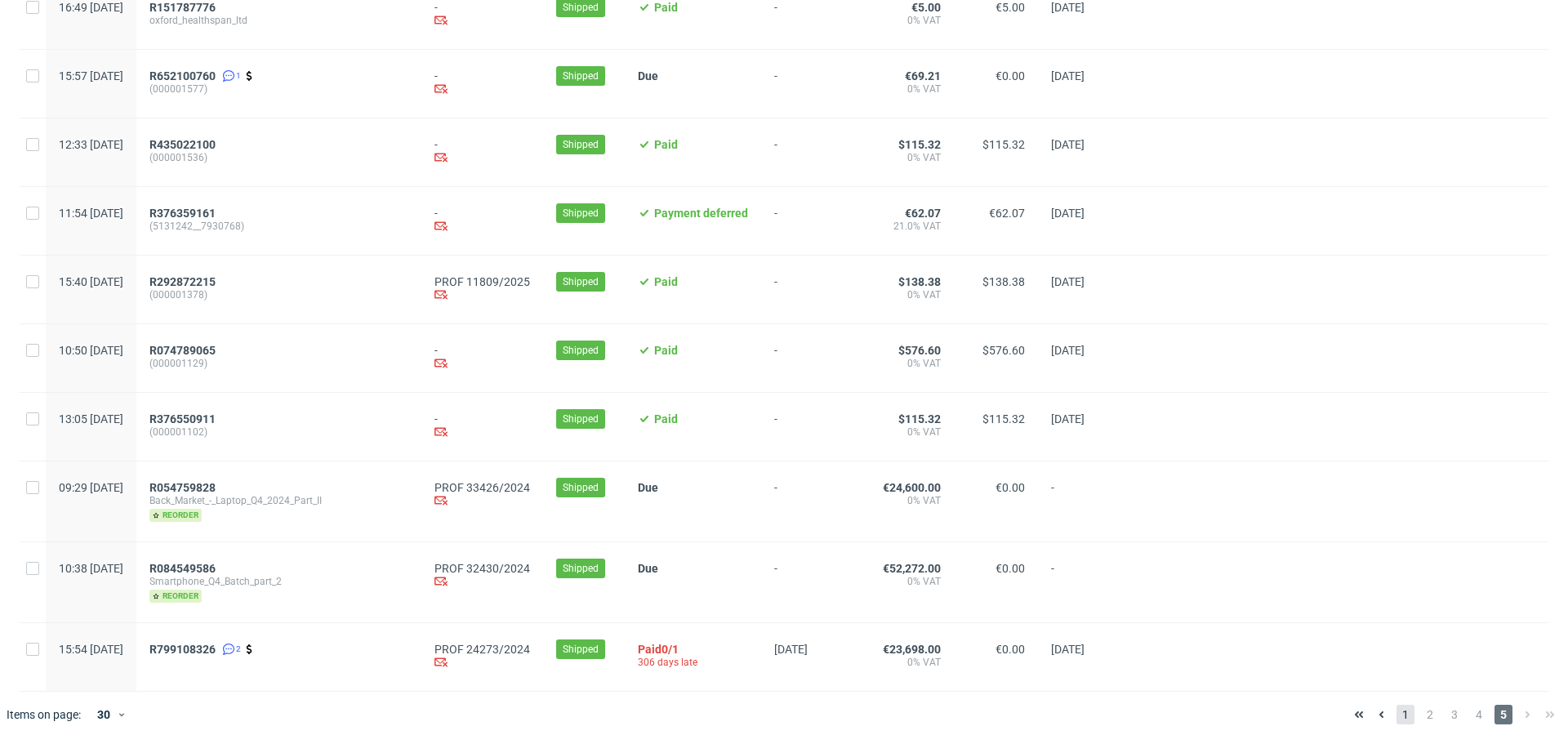
click at [1396, 713] on span "1" at bounding box center [1405, 714] width 18 height 19
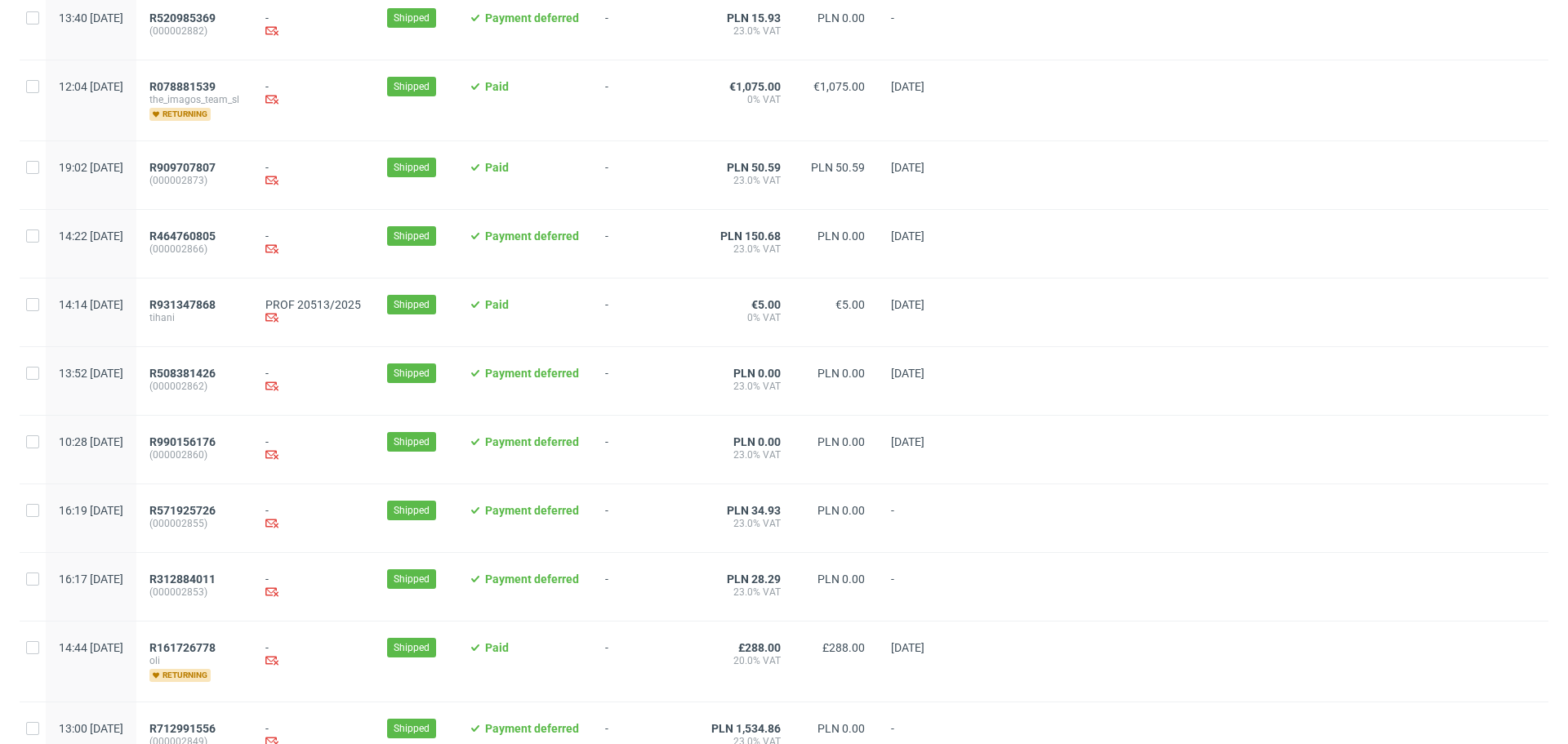
scroll to position [1609, 0]
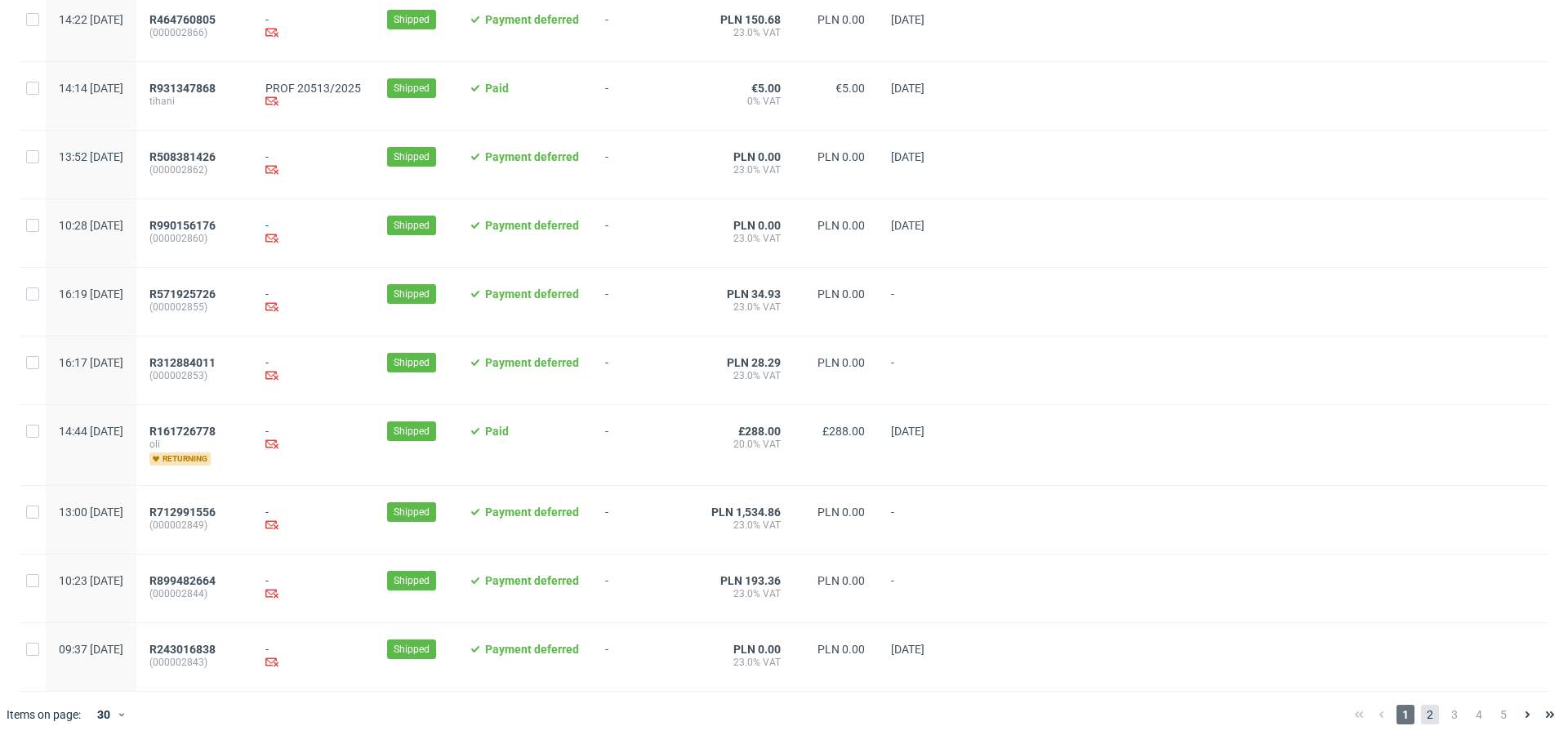
click at [1421, 712] on span "2" at bounding box center [1430, 714] width 18 height 19
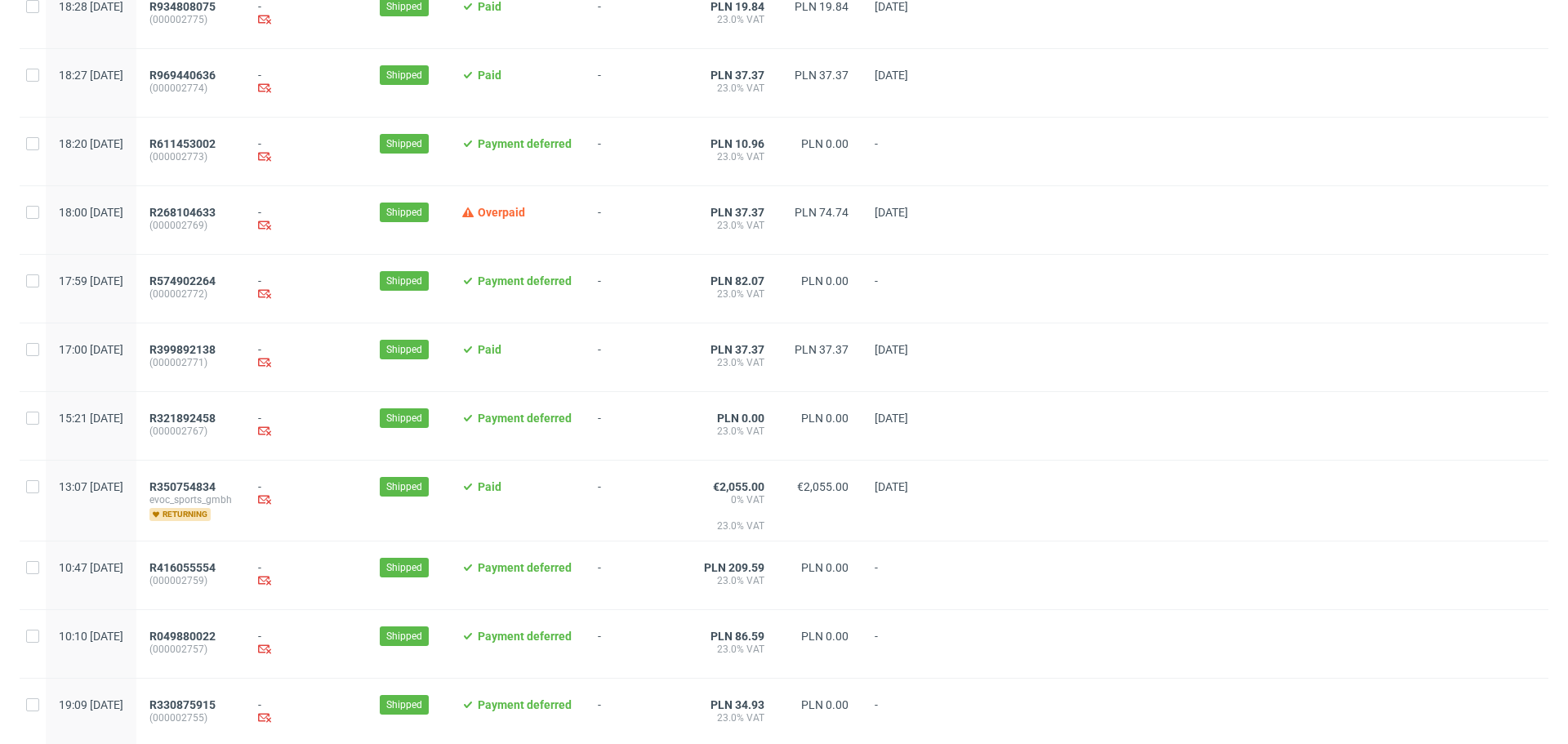
scroll to position [1588, 0]
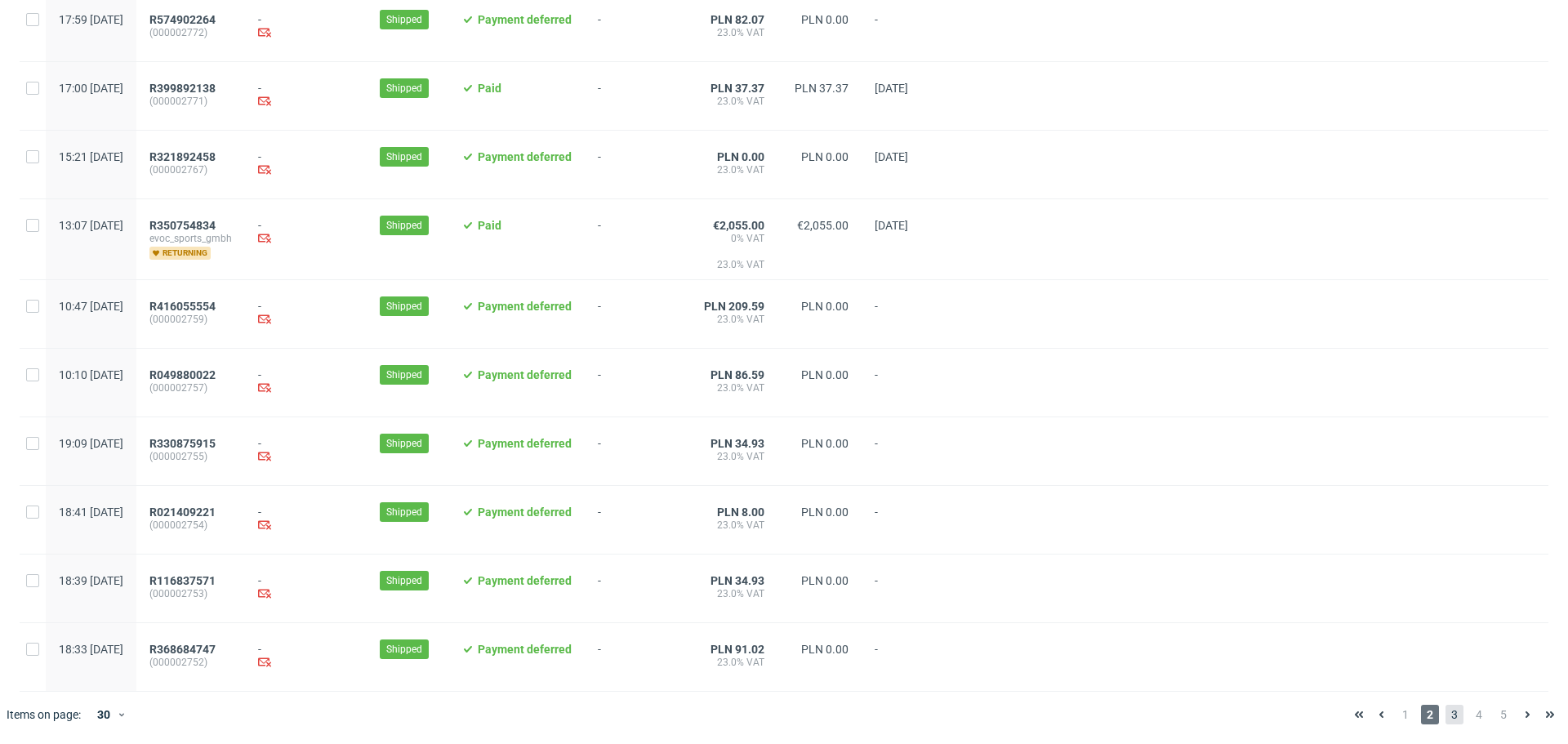
click at [1446, 711] on span "3" at bounding box center [1454, 714] width 18 height 19
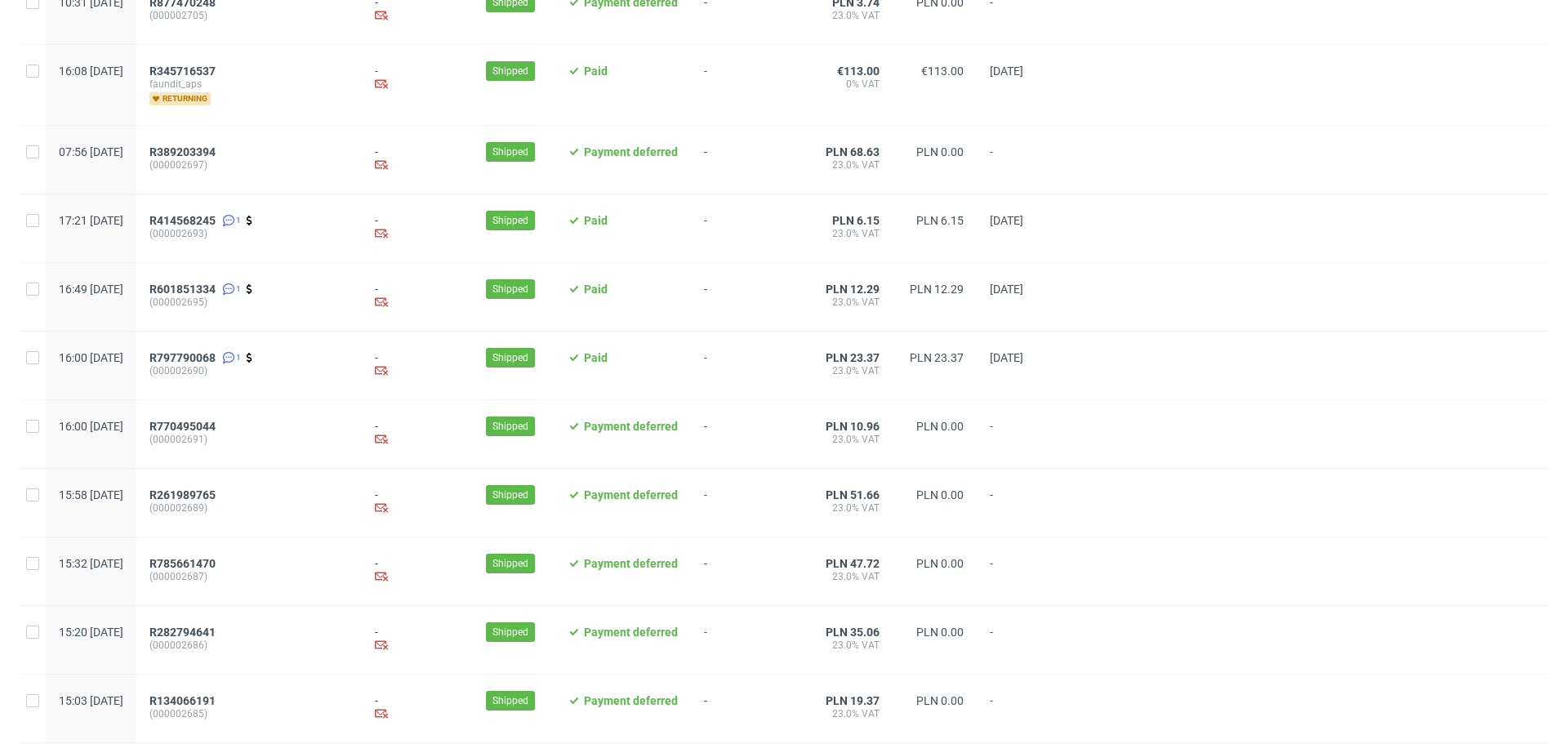
scroll to position [1630, 0]
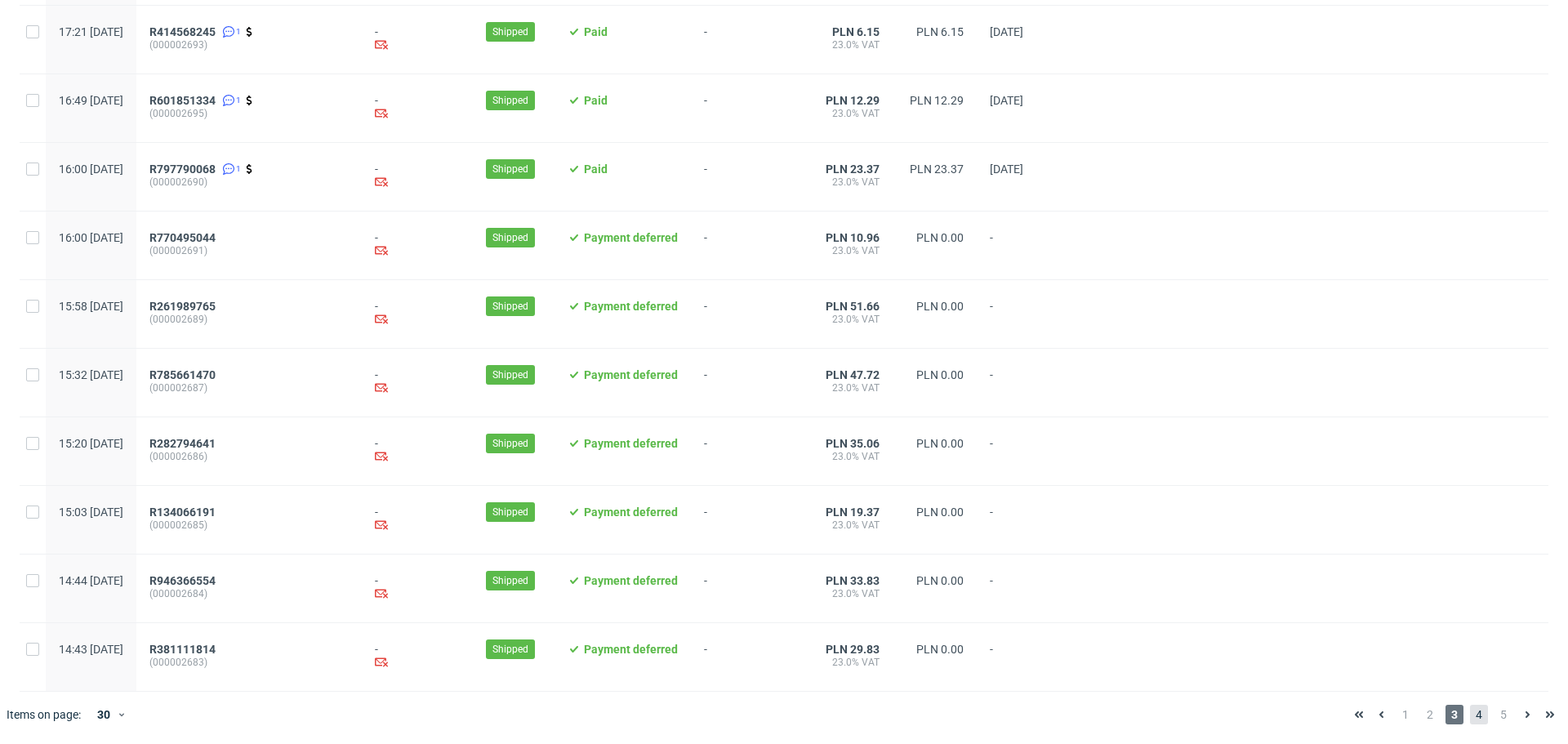
click at [1470, 719] on span "4" at bounding box center [1478, 714] width 18 height 19
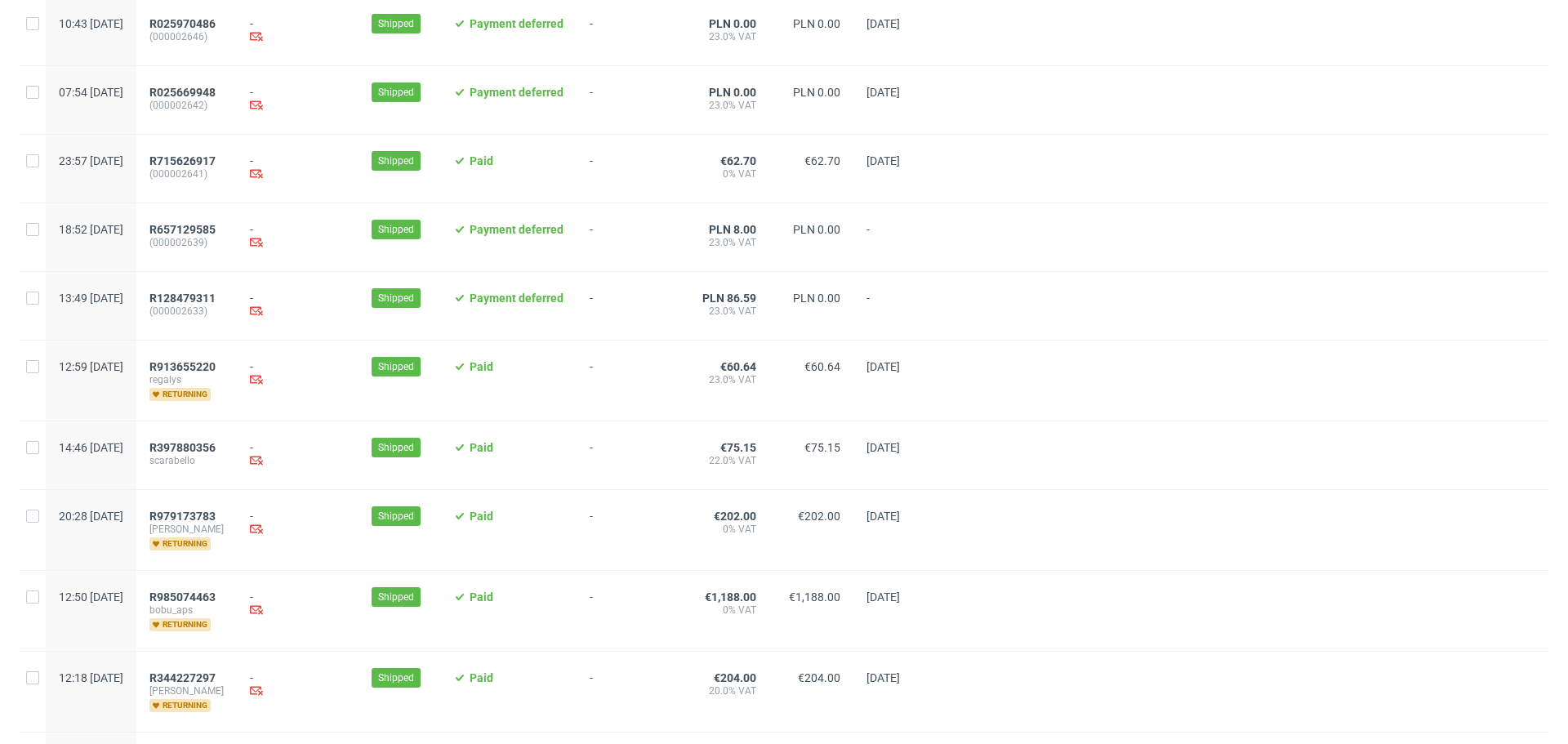
scroll to position [1619, 0]
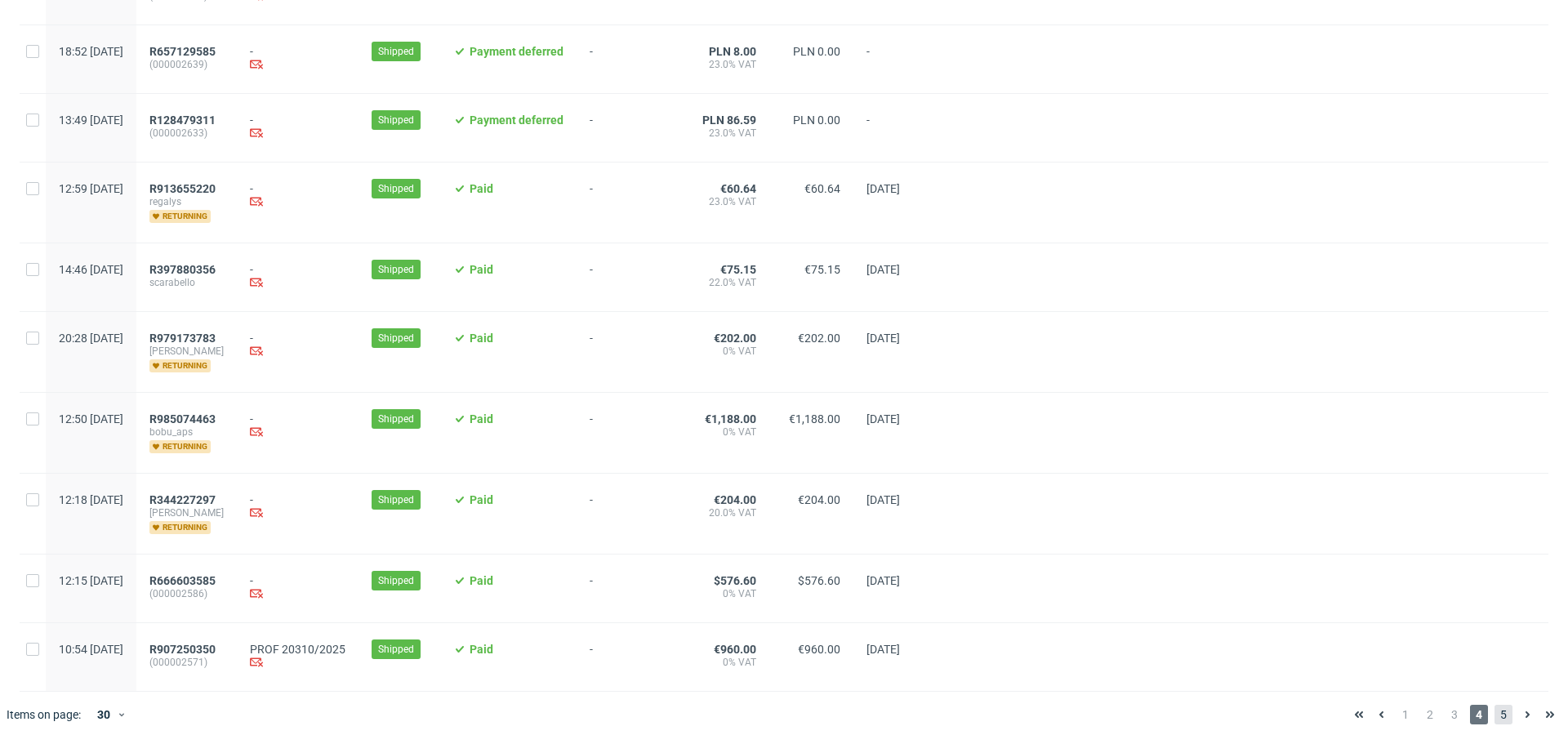
click at [1496, 707] on span "5" at bounding box center [1503, 714] width 18 height 19
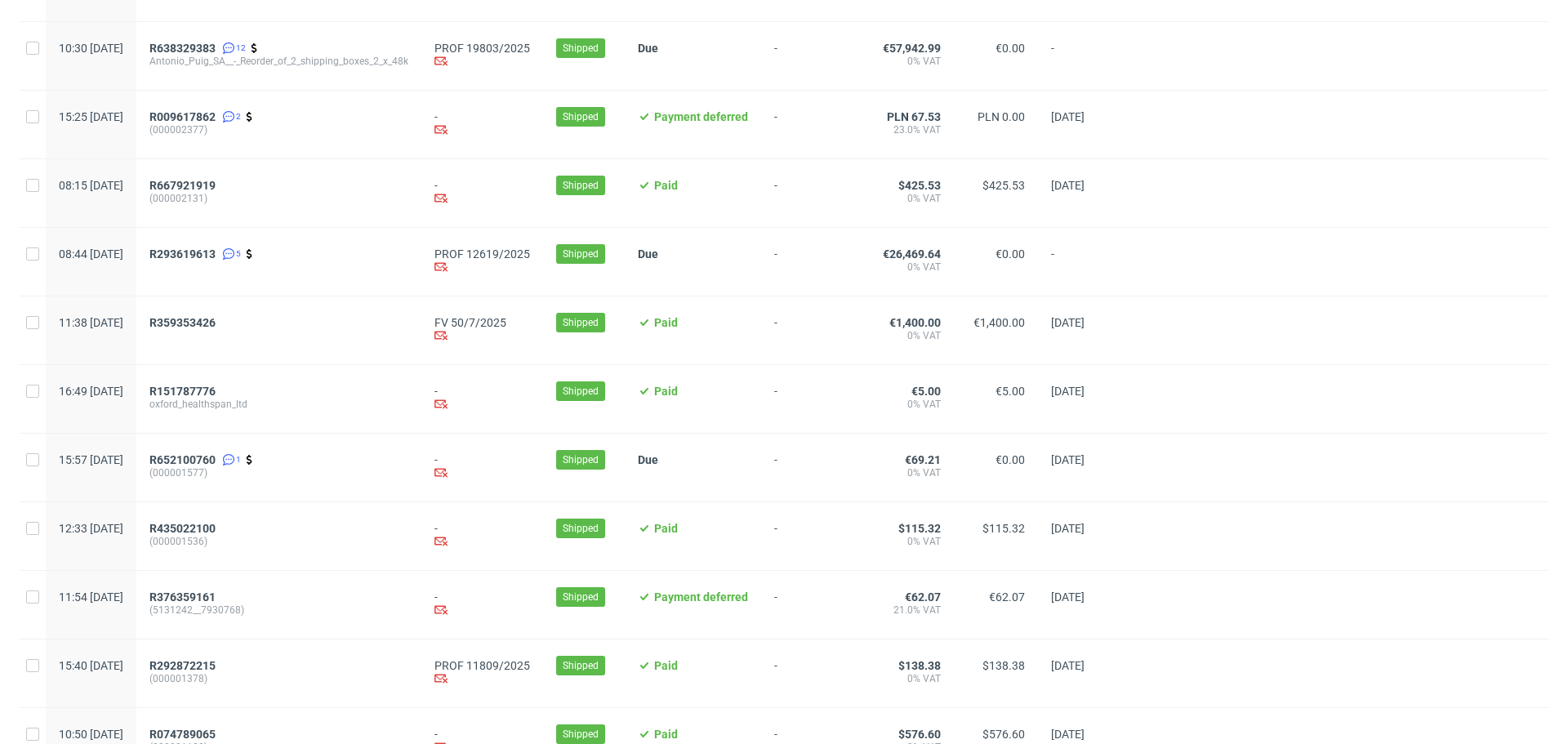
scroll to position [1630, 0]
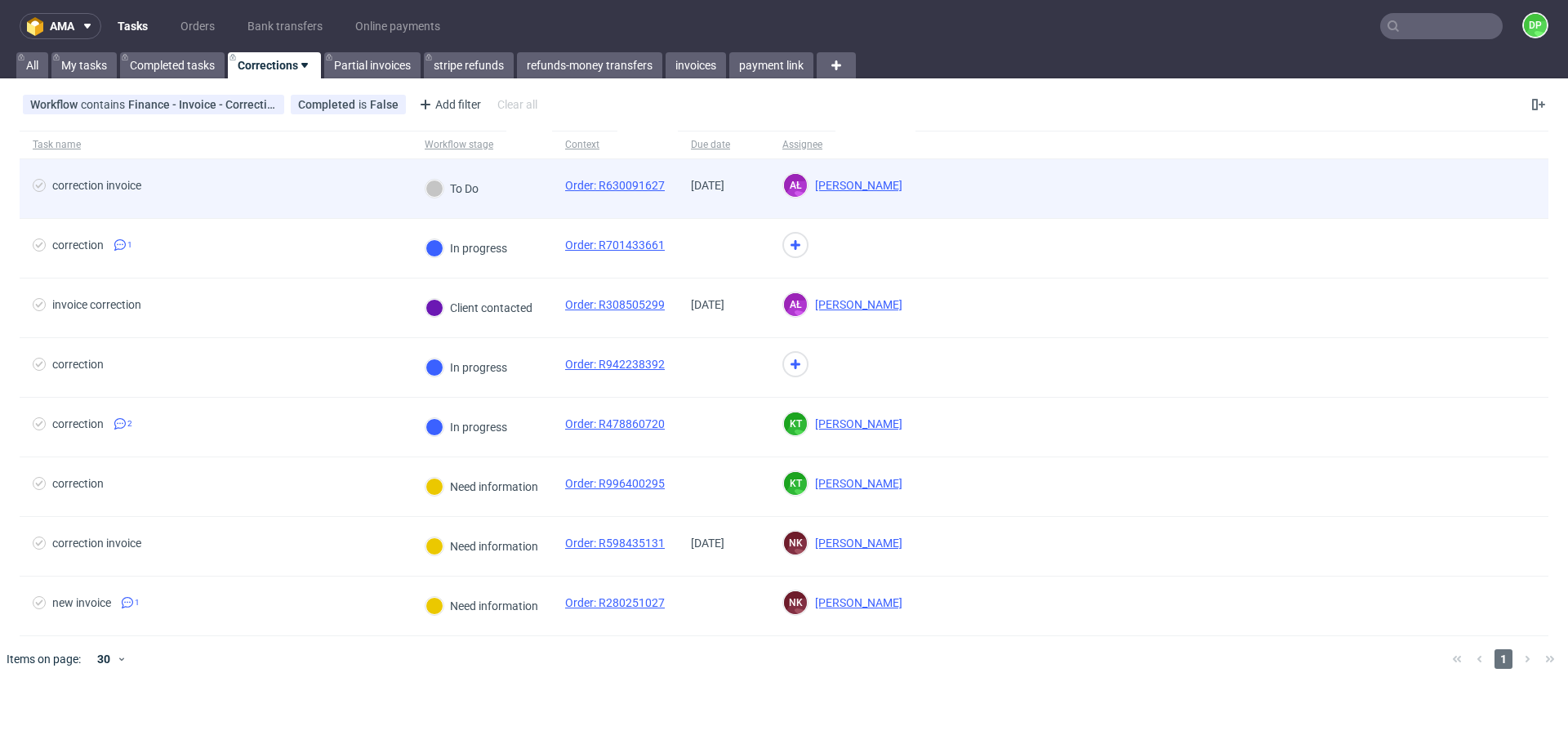
click at [305, 176] on div "correction invoice" at bounding box center [215, 189] width 392 height 59
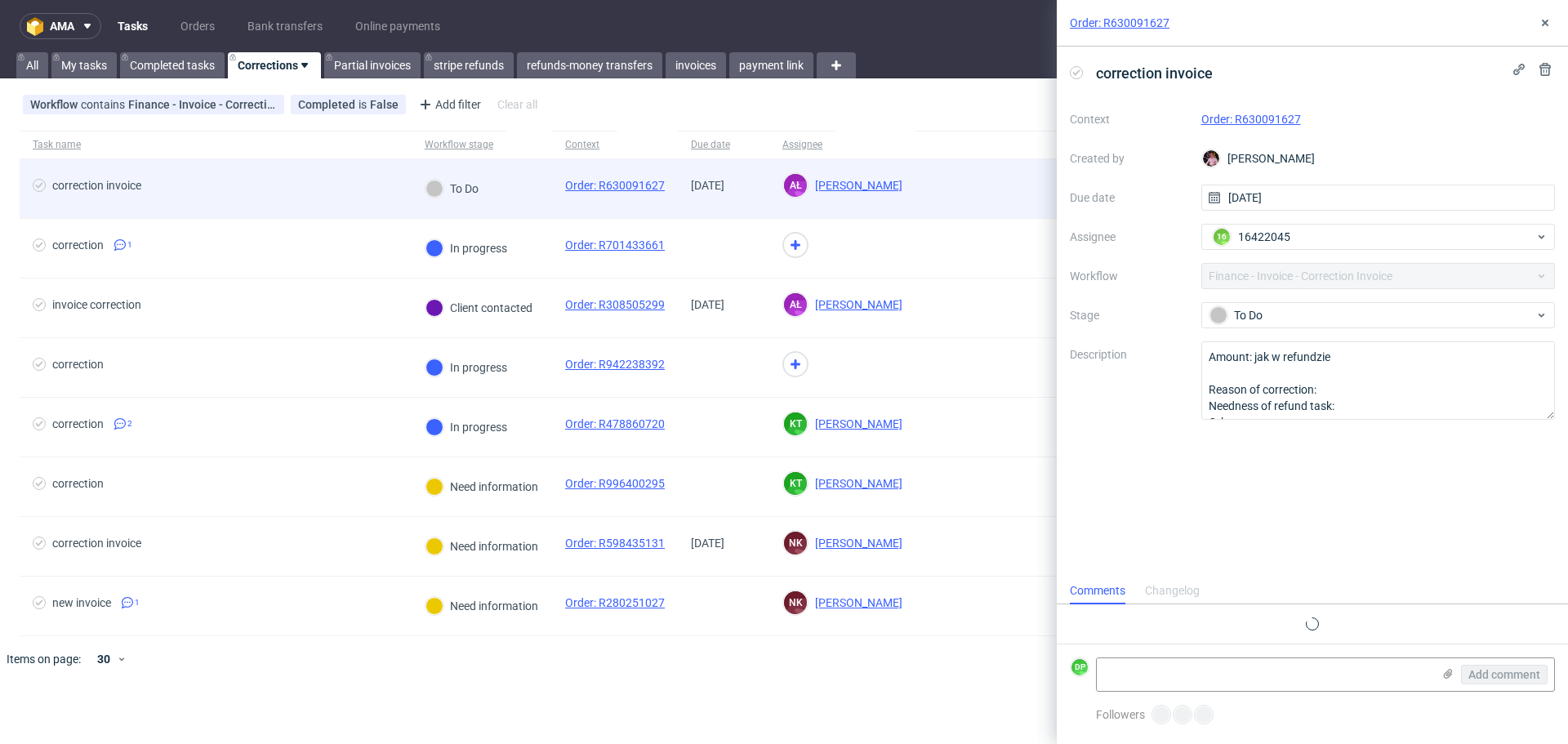
scroll to position [13, 0]
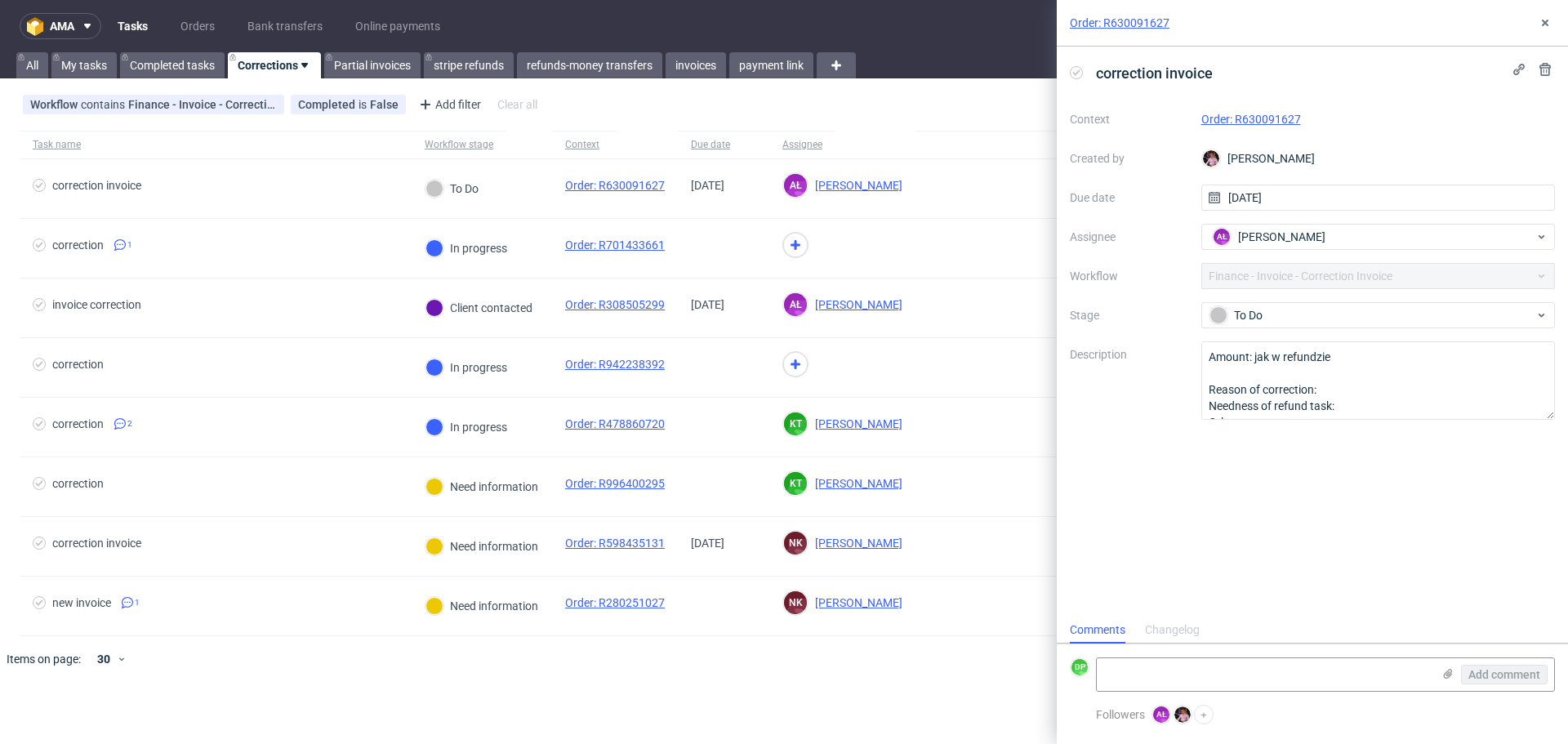
click at [1251, 120] on link "Order: R630091627" at bounding box center [1251, 119] width 100 height 13
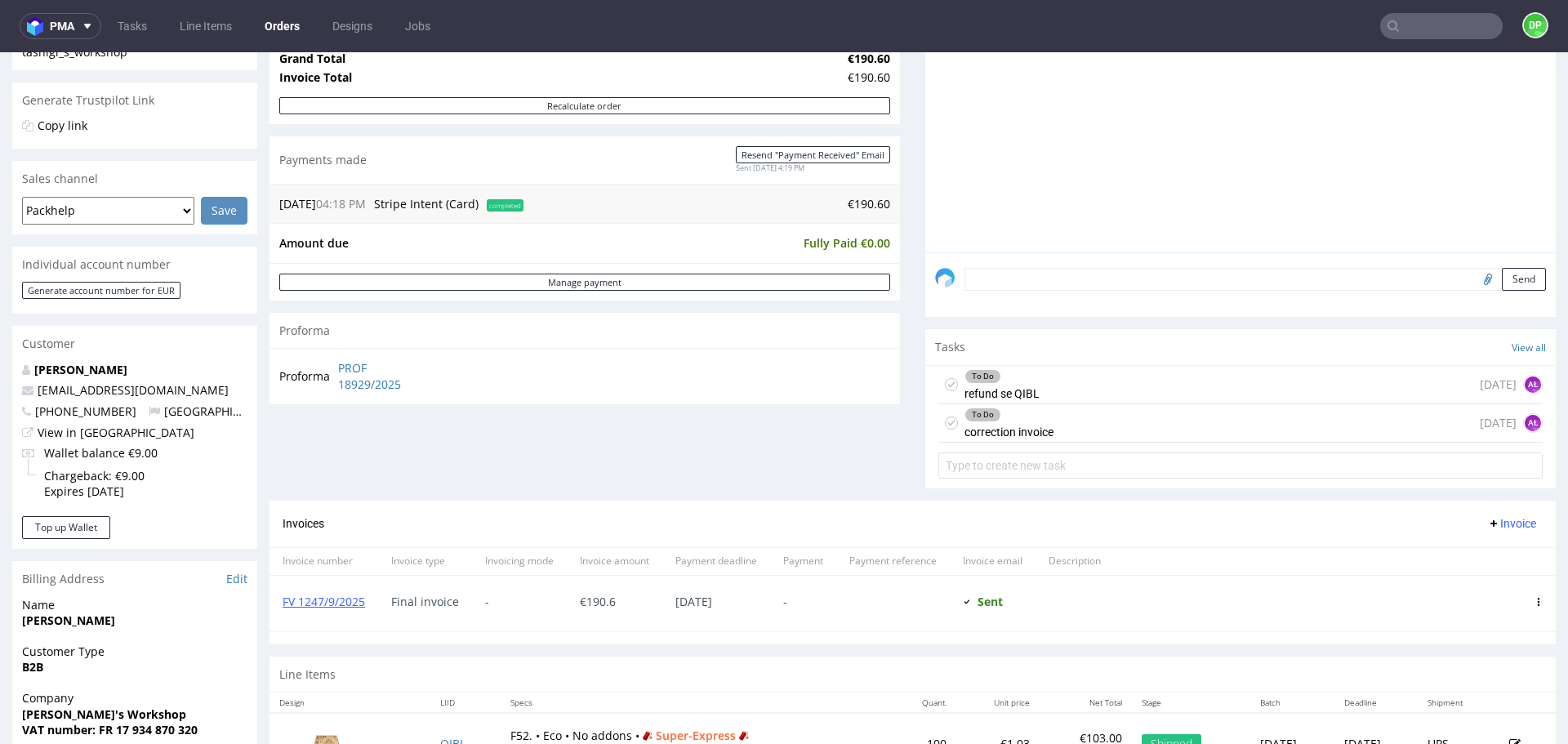
scroll to position [312, 0]
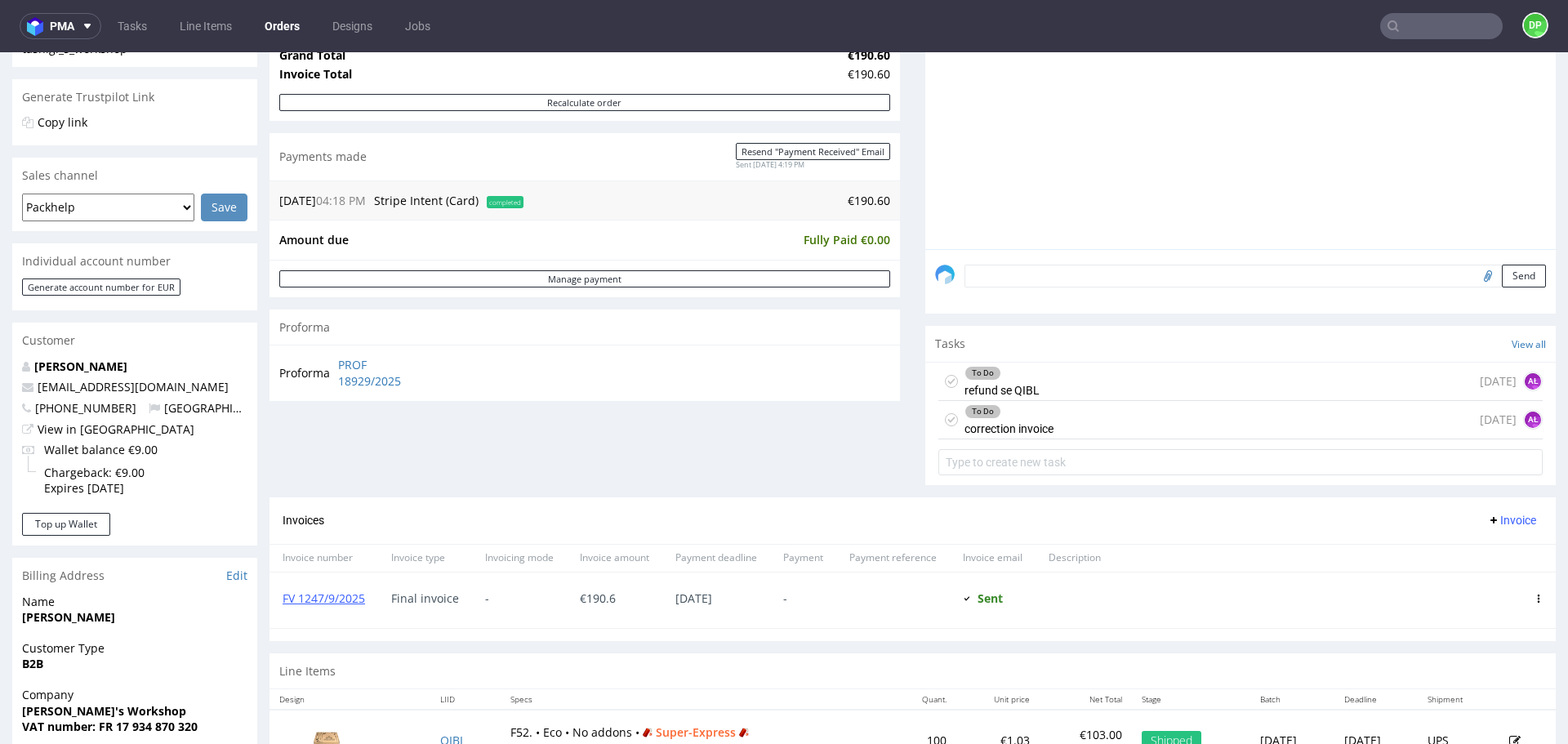
click at [1037, 385] on div "To Do refund se QIBL [DATE] AŁ" at bounding box center [1240, 382] width 604 height 39
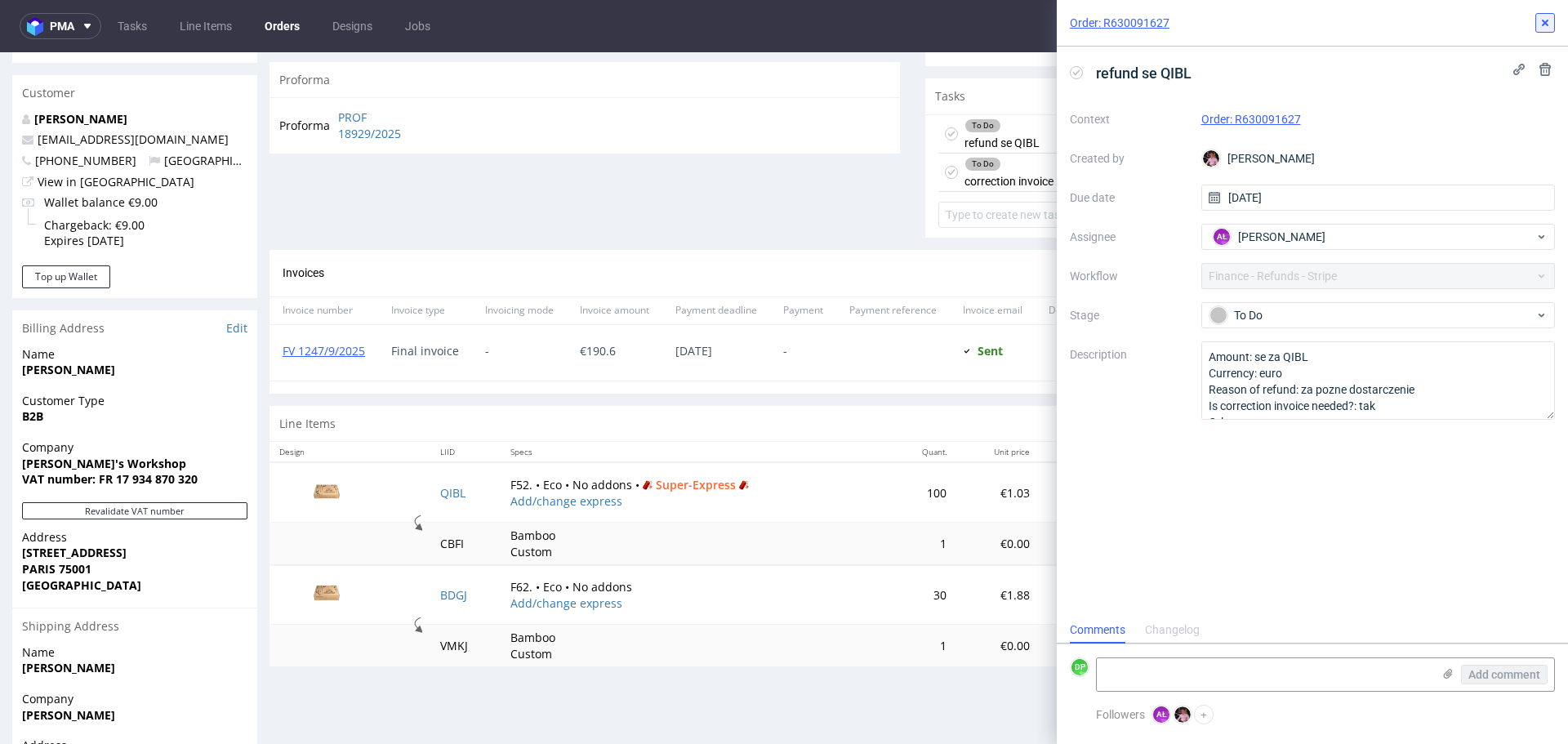
click at [1545, 24] on use at bounding box center [1545, 22] width 6 height 6
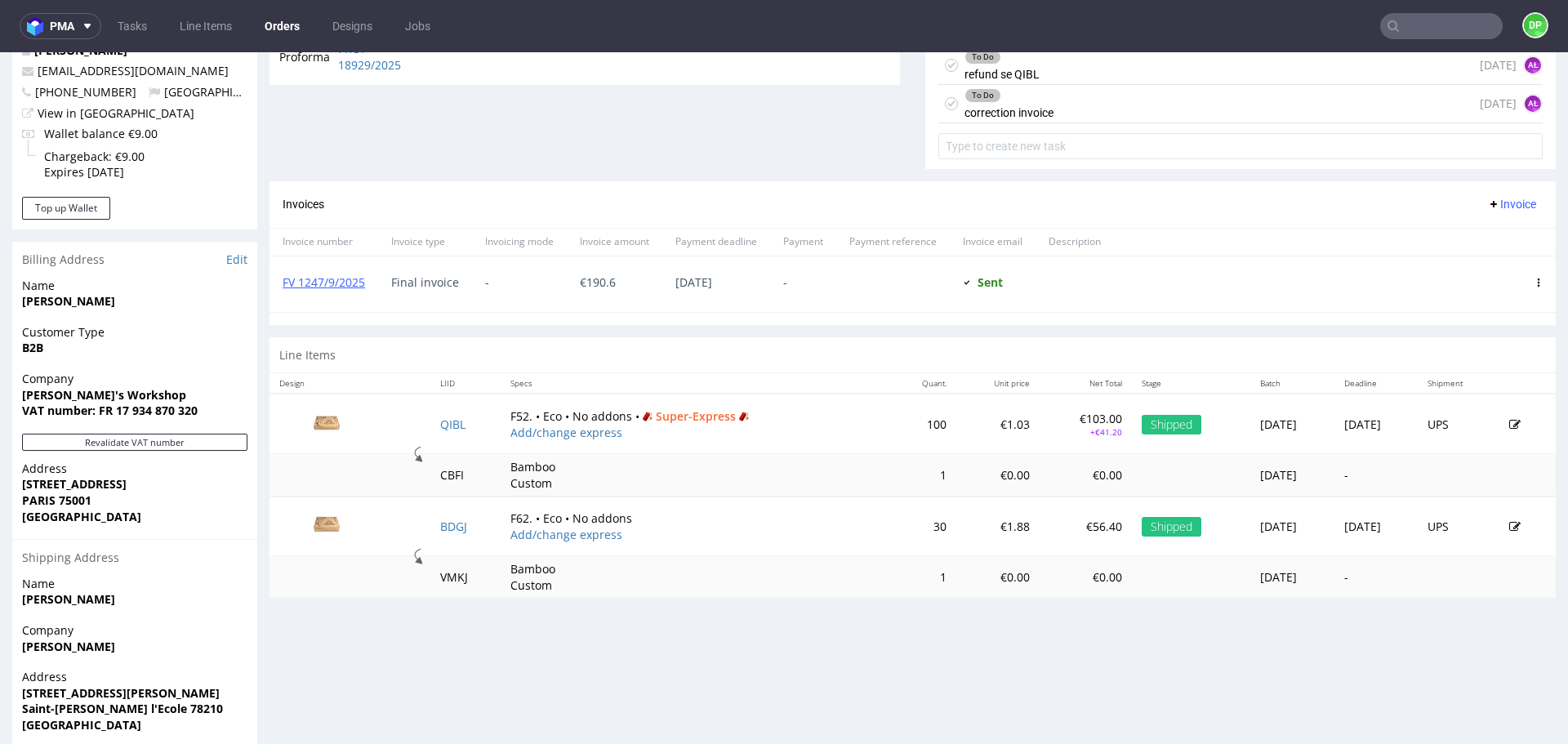
scroll to position [629, 0]
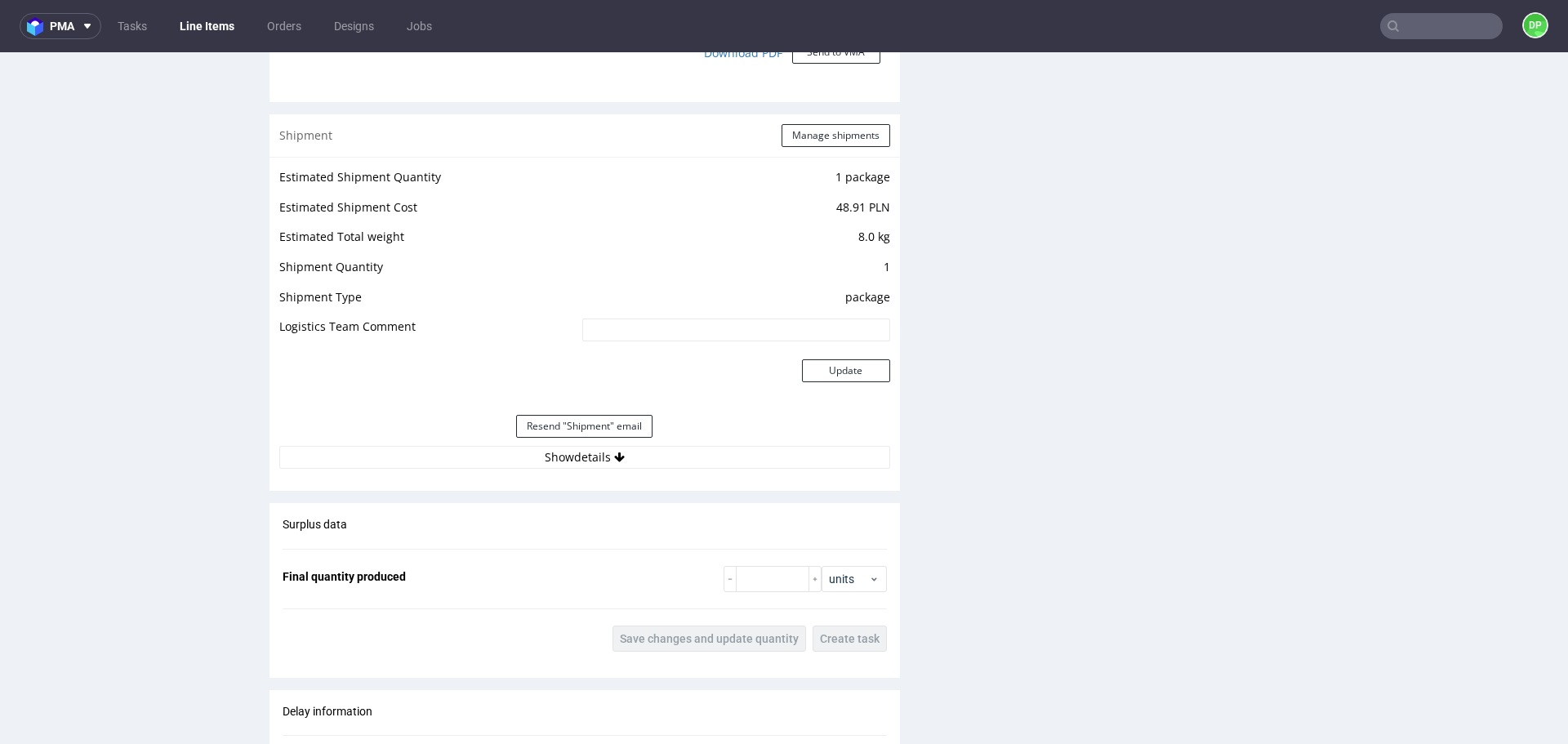
scroll to position [1575, 0]
click at [491, 462] on button "Show details" at bounding box center [585, 456] width 611 height 23
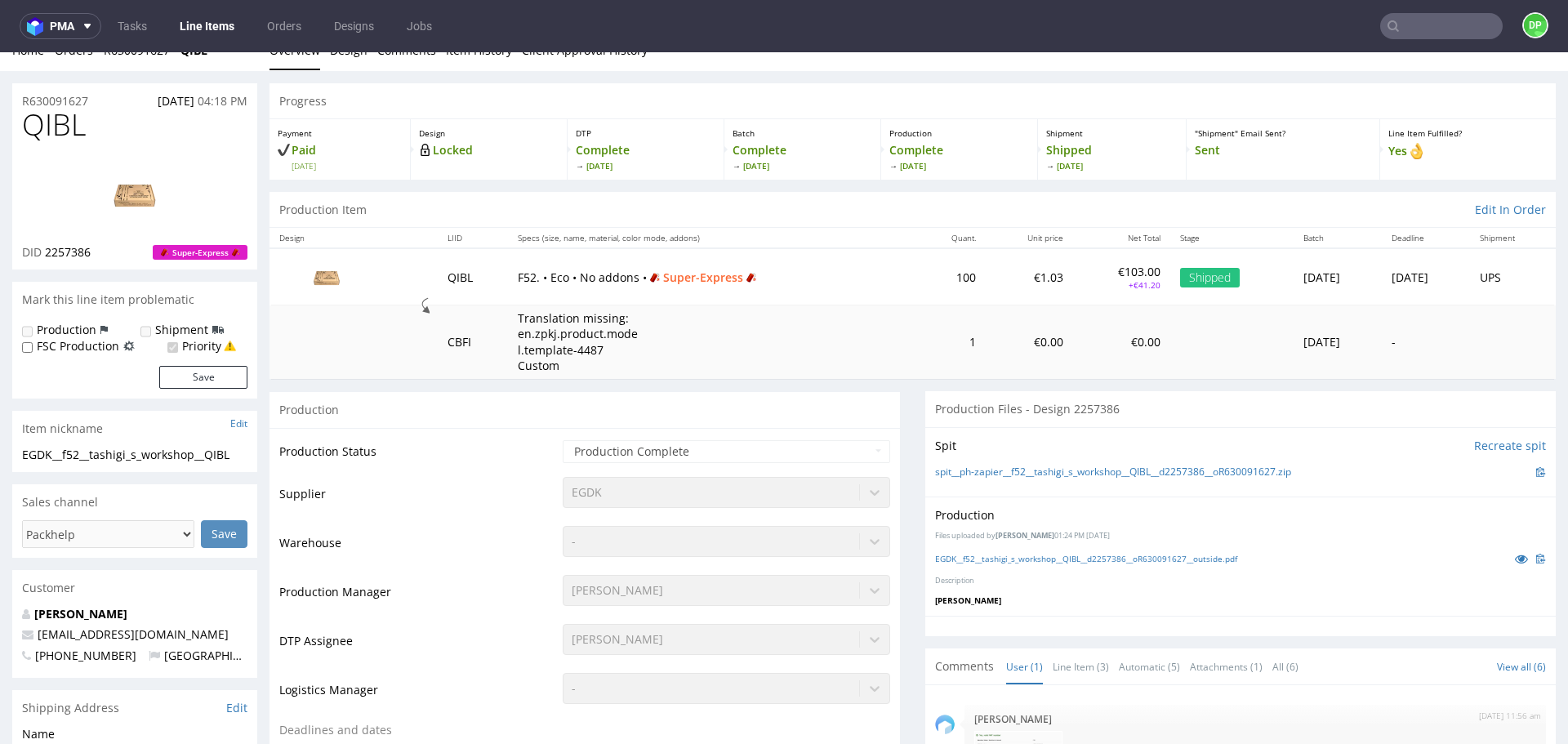
scroll to position [0, 0]
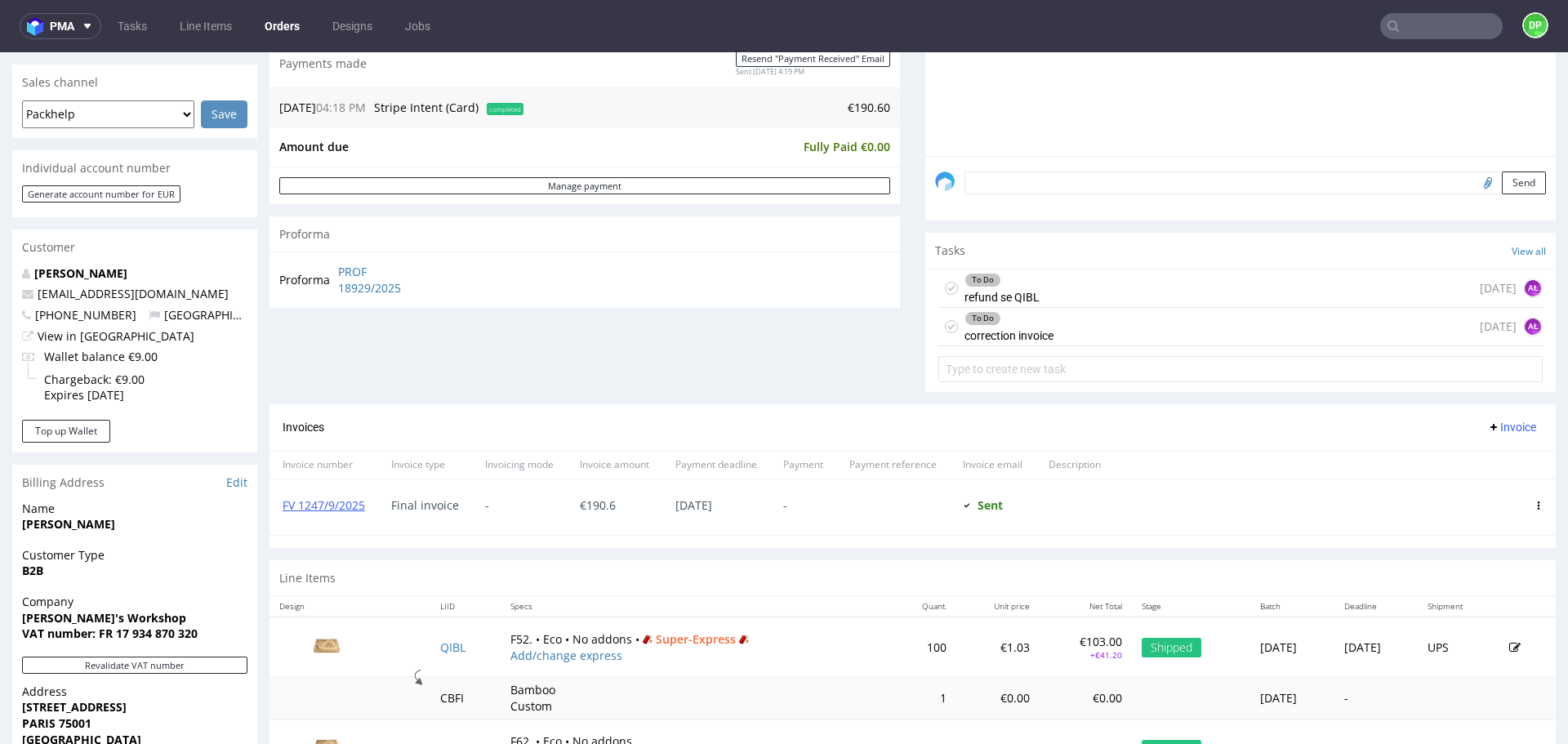
scroll to position [406, 0]
drag, startPoint x: 376, startPoint y: 505, endPoint x: 281, endPoint y: 520, distance: 96.2
click at [281, 520] on div "FV 1247/9/2025" at bounding box center [324, 507] width 109 height 55
copy link "FV 1247/9/2025"
click at [390, 358] on div "Order summary 2 Line Items (Net Total) 200.60 additional_customs 0.0 Promotion …" at bounding box center [584, 105] width 630 height 595
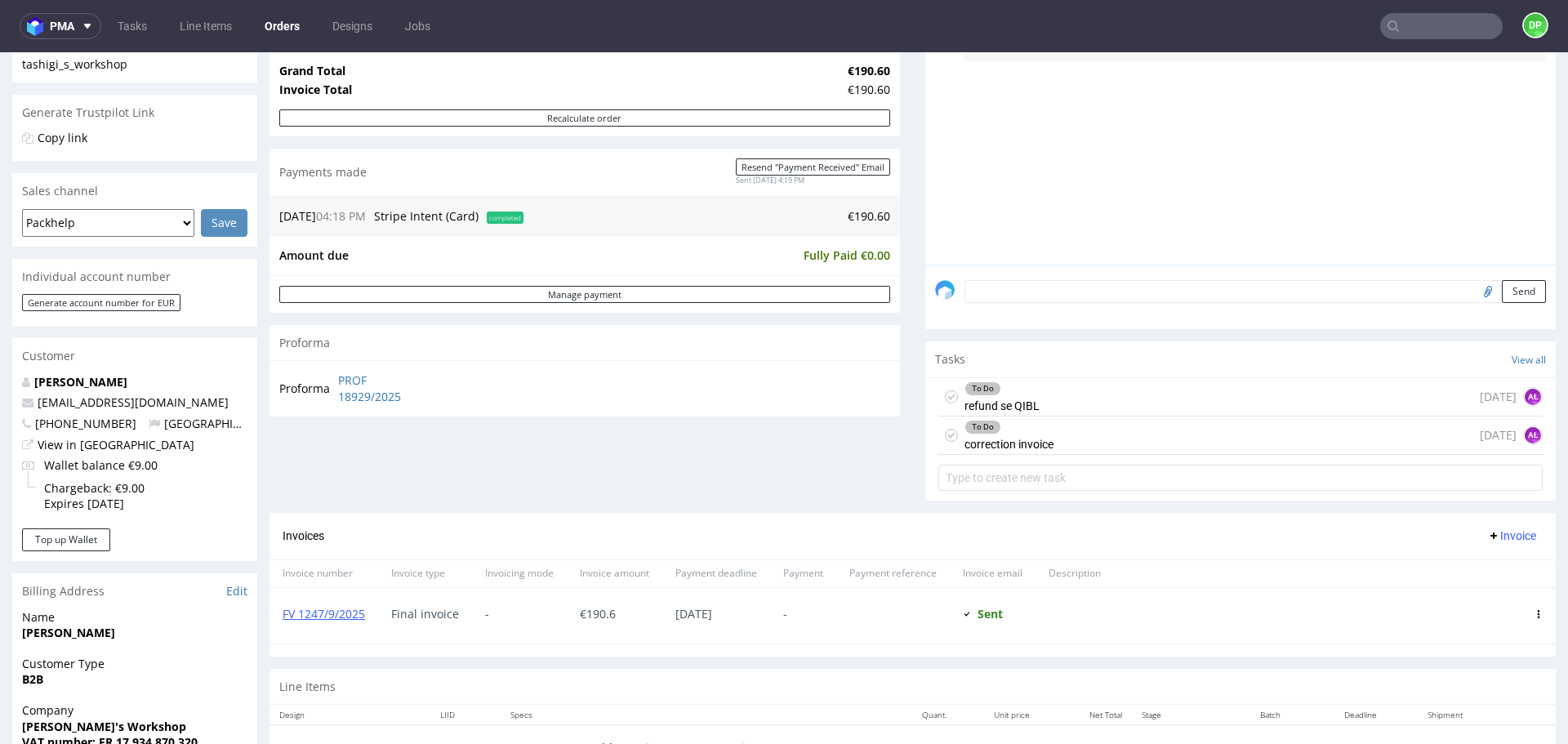
scroll to position [297, 0]
click at [337, 607] on link "FV 1247/9/2025" at bounding box center [323, 613] width 82 height 16
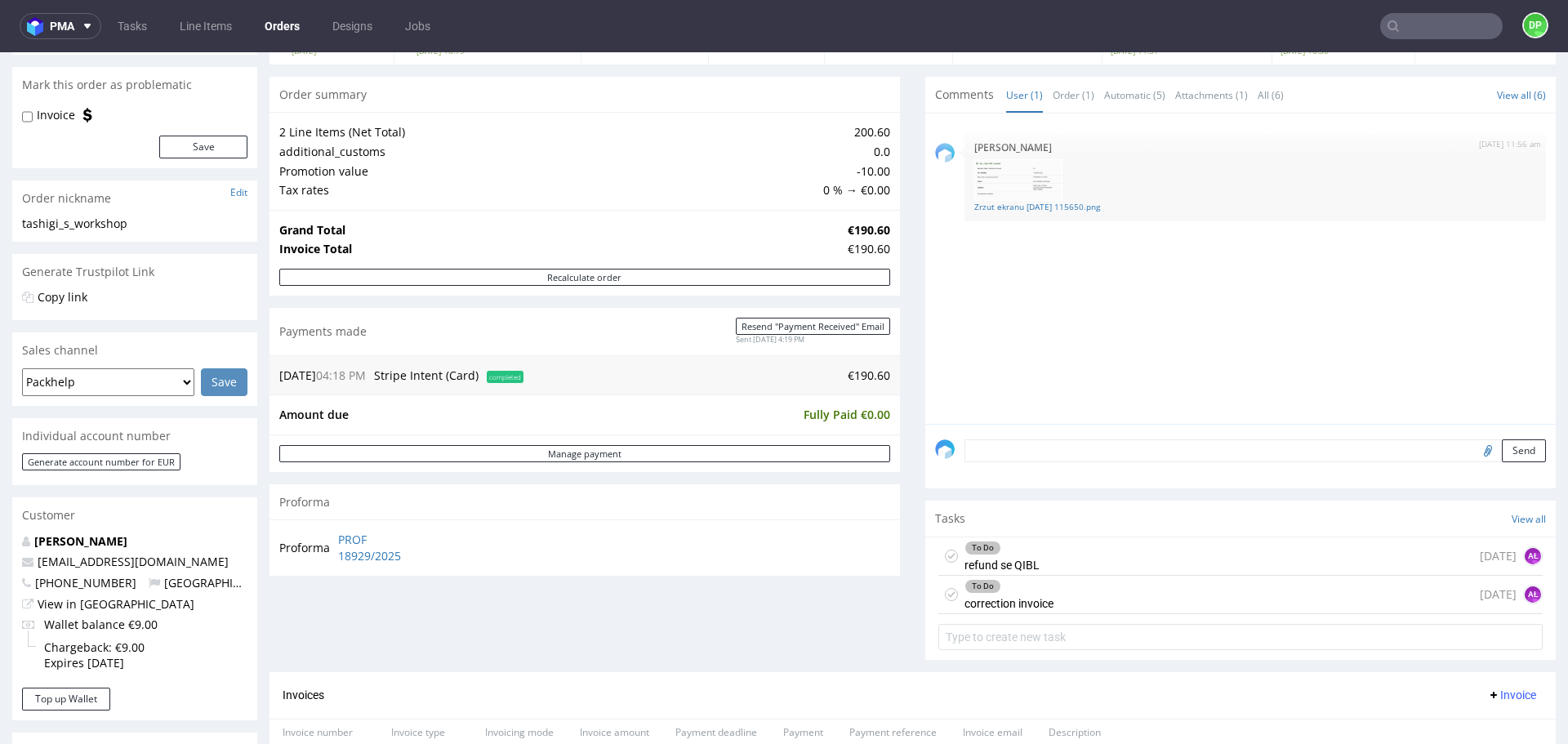
scroll to position [0, 0]
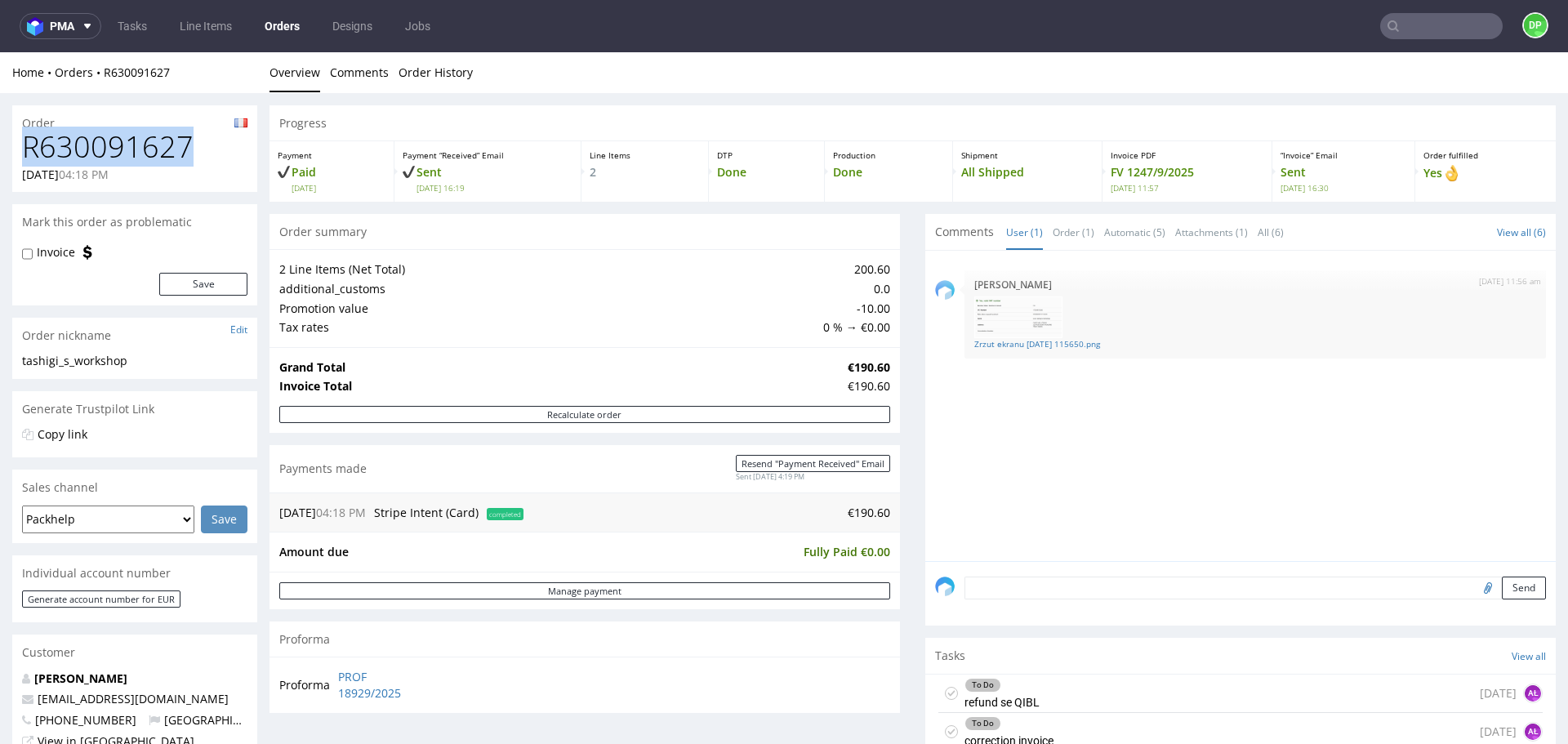
drag, startPoint x: 186, startPoint y: 148, endPoint x: 0, endPoint y: 161, distance: 186.5
click at [0, 161] on div "Order R630091627 05.09.2025 04:18 PM Mark this order as problematic Invoice Sav…" at bounding box center [784, 756] width 1568 height 1326
copy h1 "R630091627"
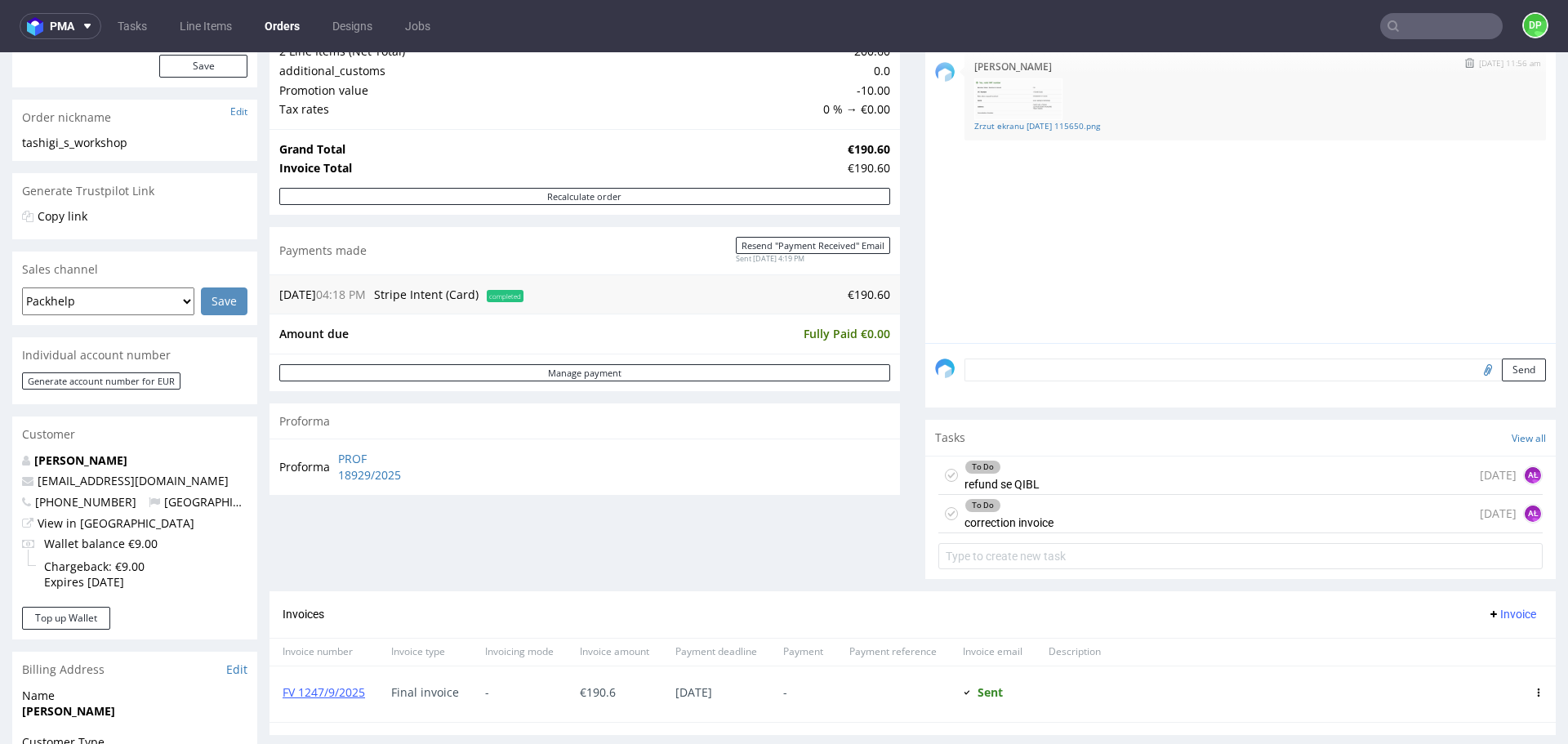
scroll to position [219, 0]
click at [1068, 474] on div "To Do refund se QIBL 1 day ago AŁ" at bounding box center [1240, 475] width 604 height 39
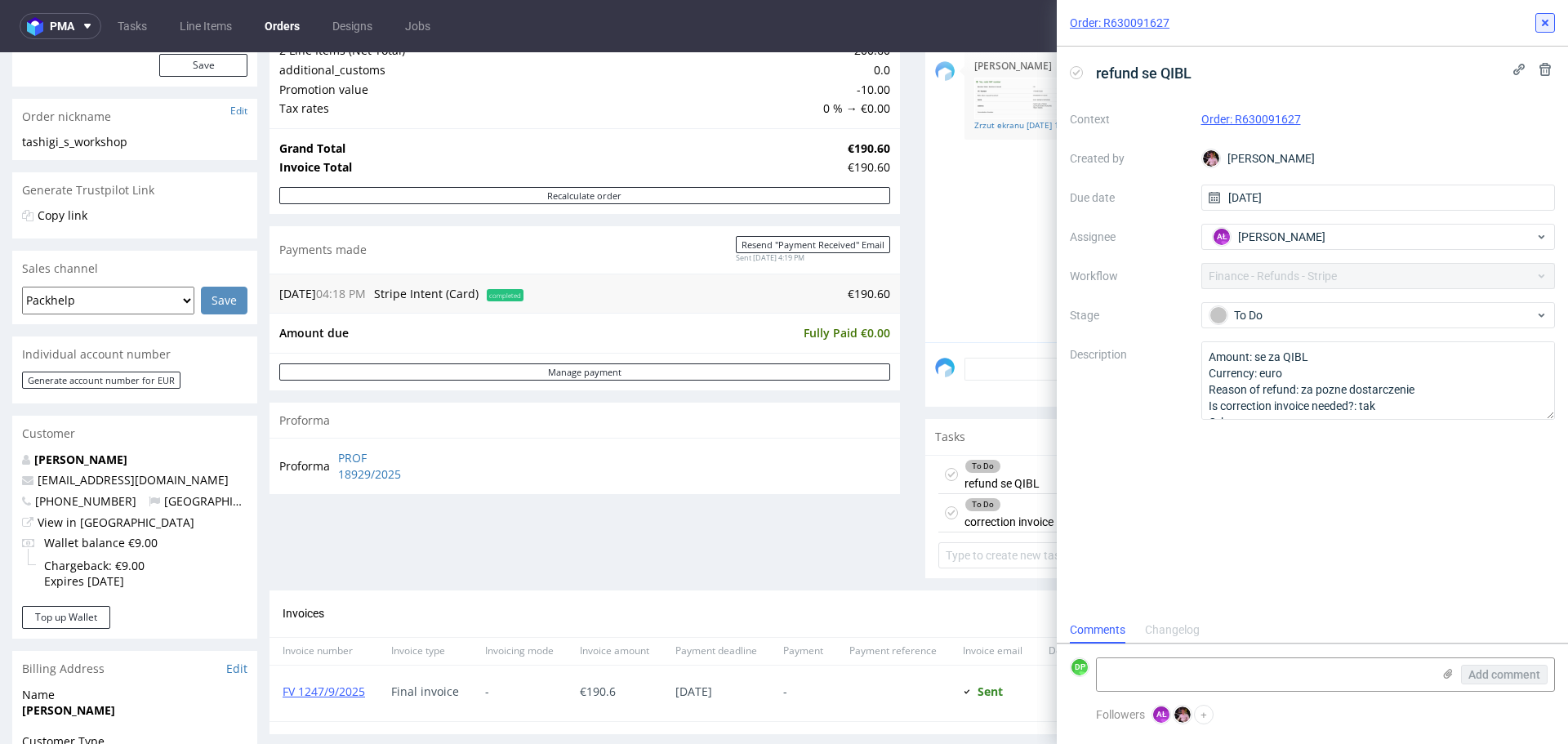
click at [1543, 20] on use at bounding box center [1545, 22] width 6 height 6
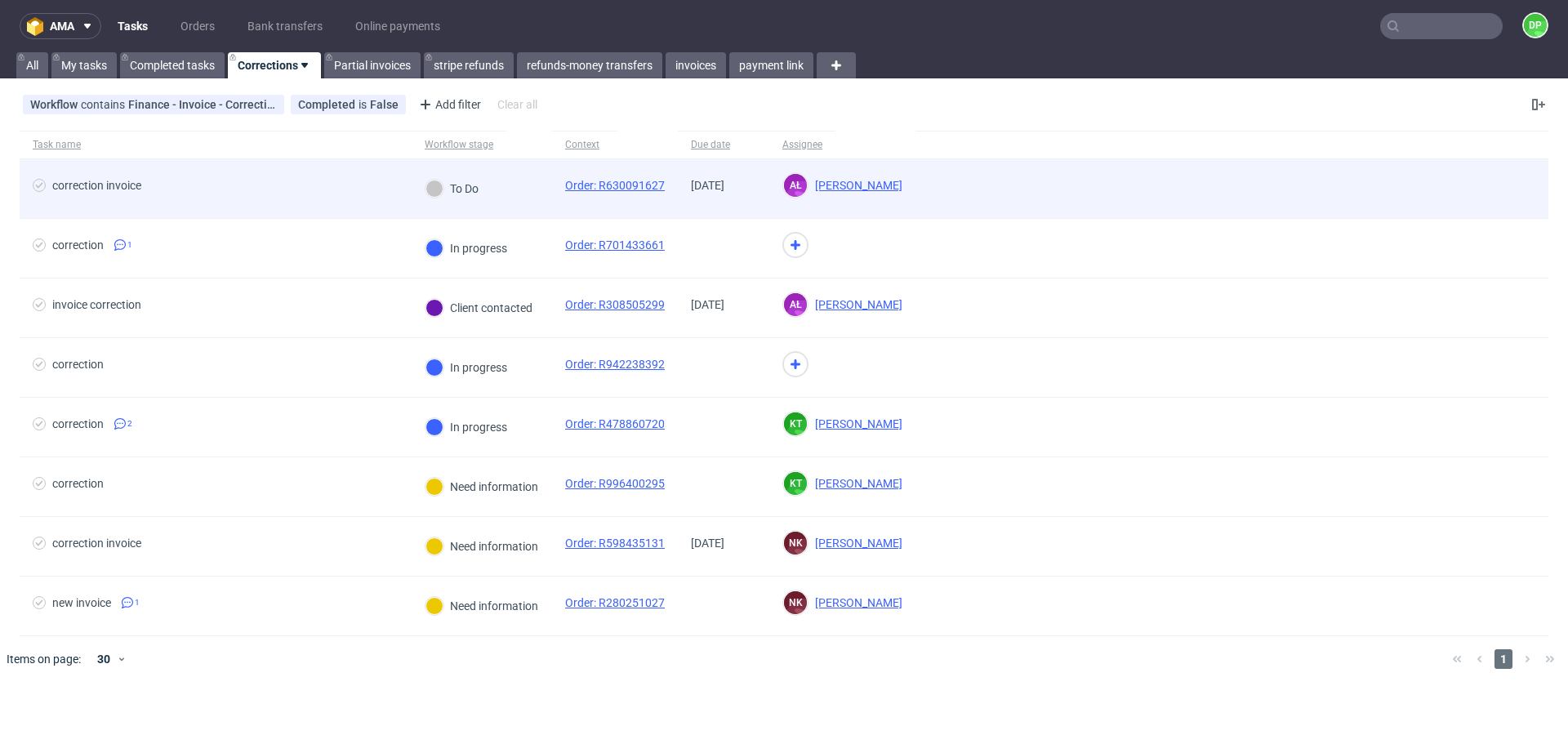
click at [321, 173] on div "correction invoice" at bounding box center [215, 189] width 392 height 59
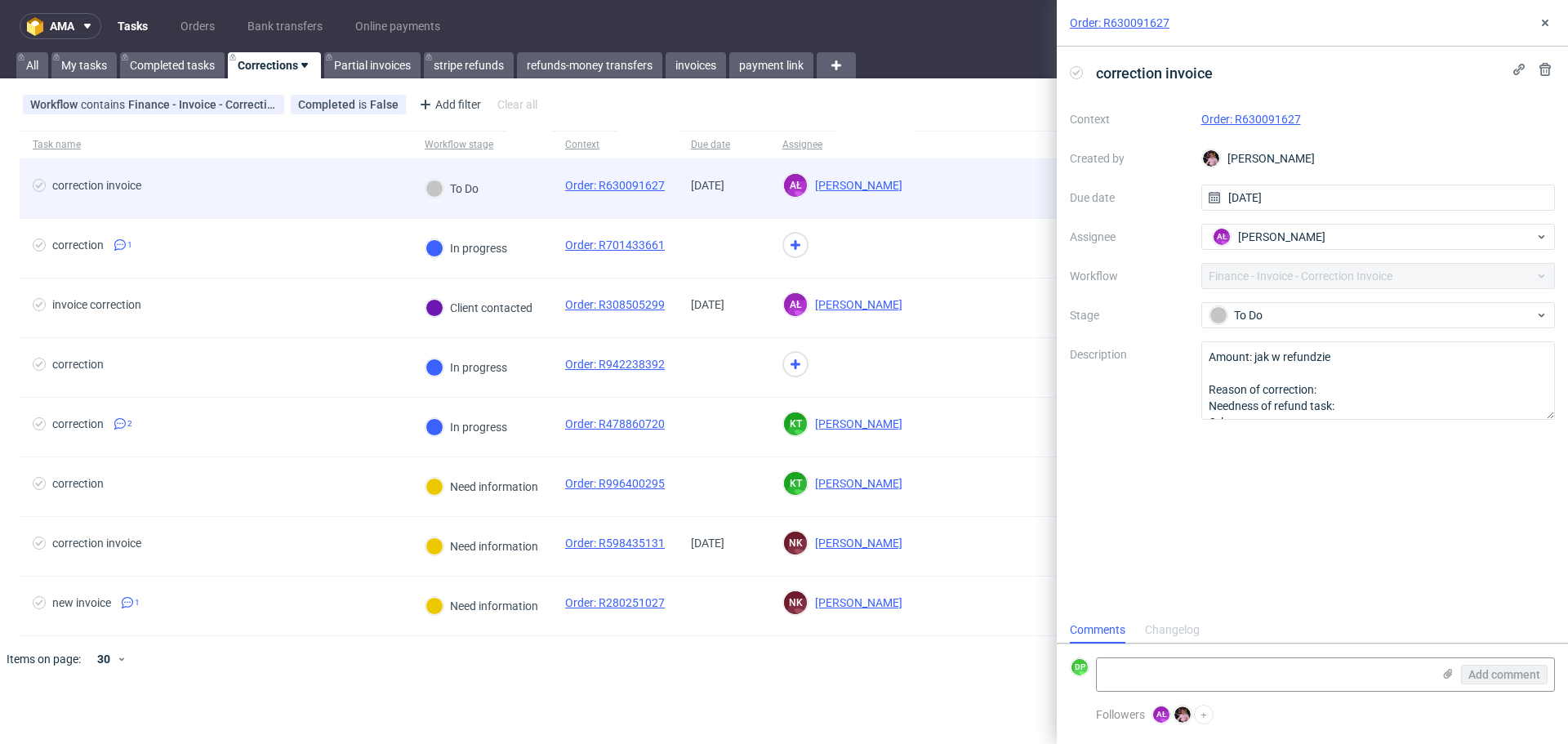
scroll to position [13, 0]
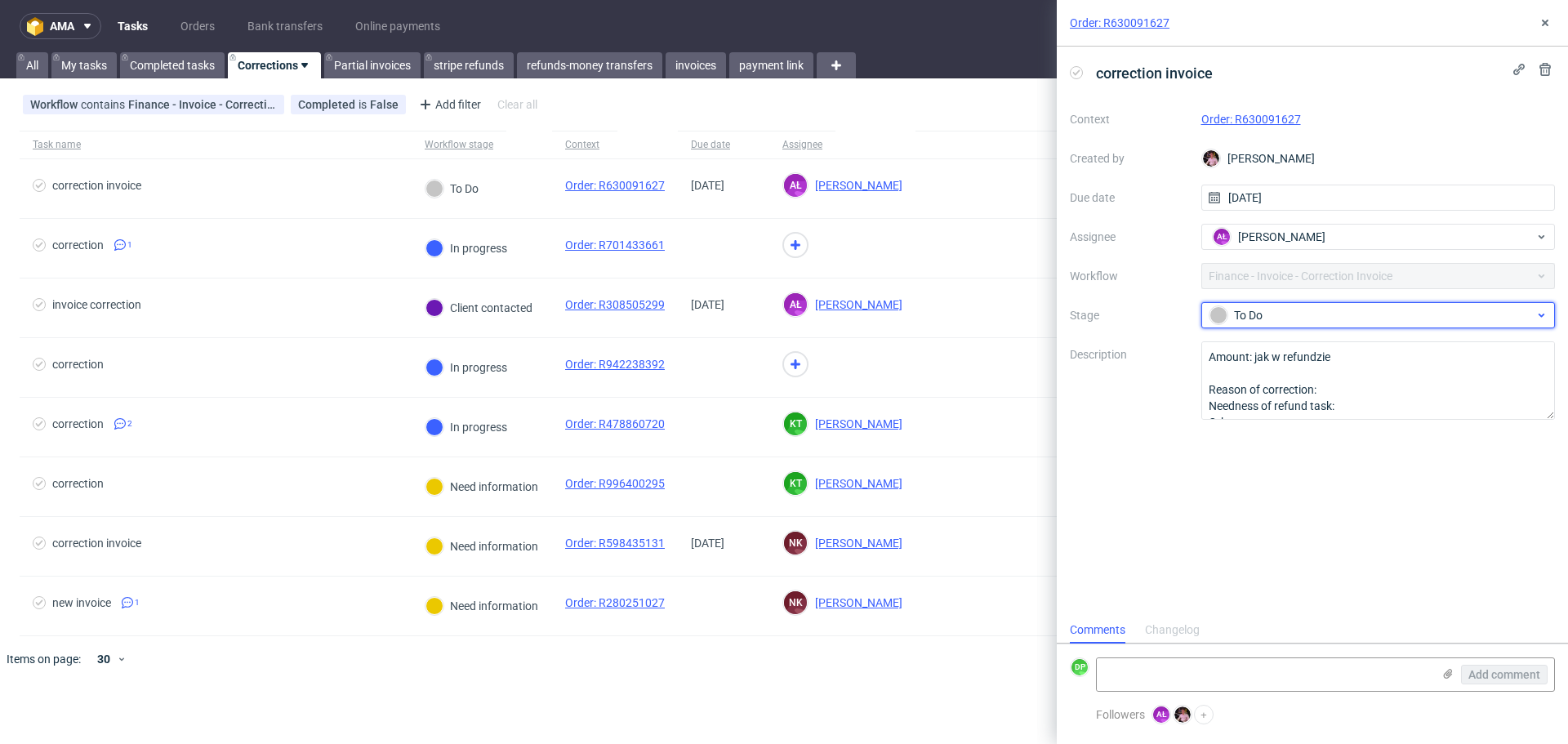
click at [1225, 322] on div at bounding box center [1218, 315] width 18 height 18
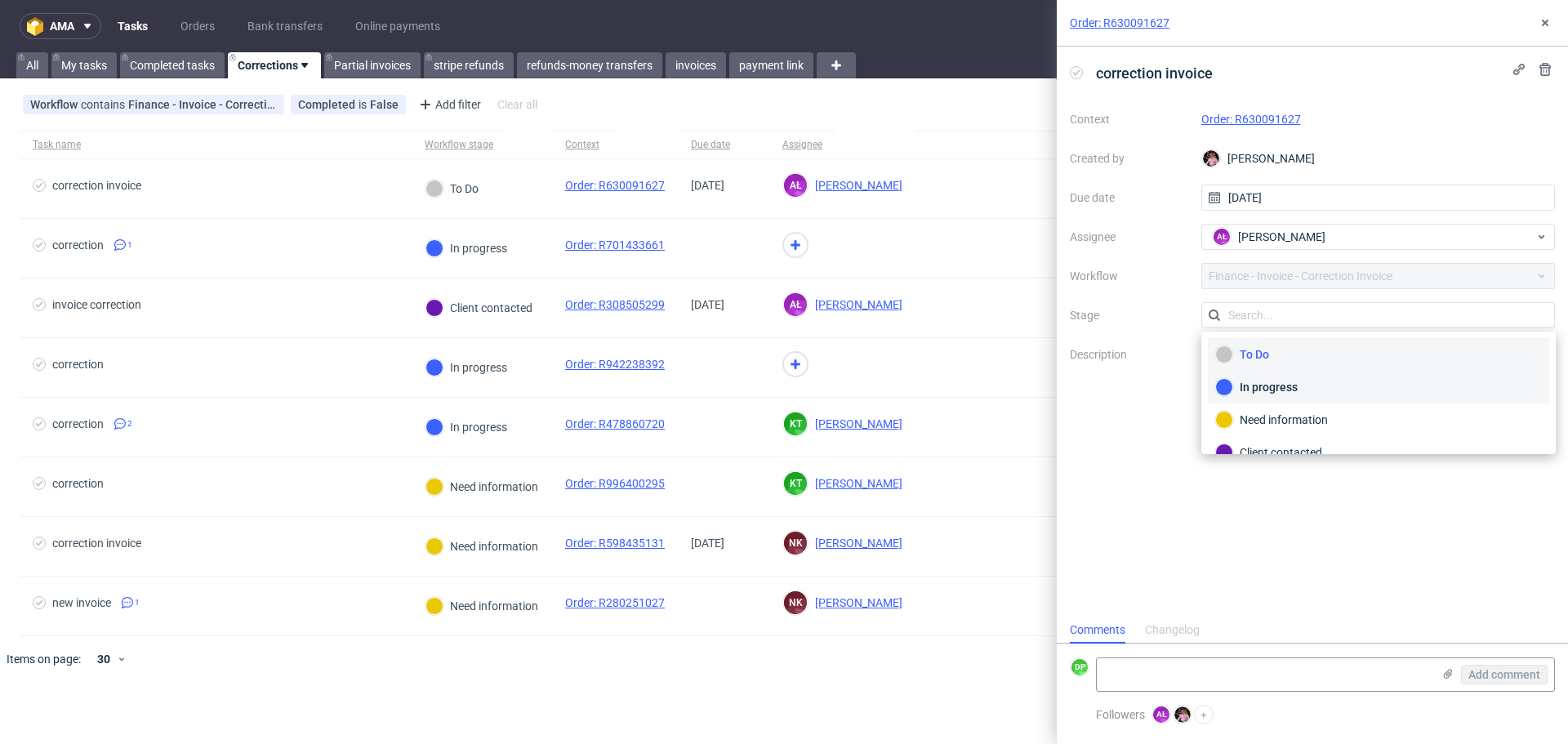
click at [1250, 383] on div "In progress" at bounding box center [1379, 387] width 327 height 18
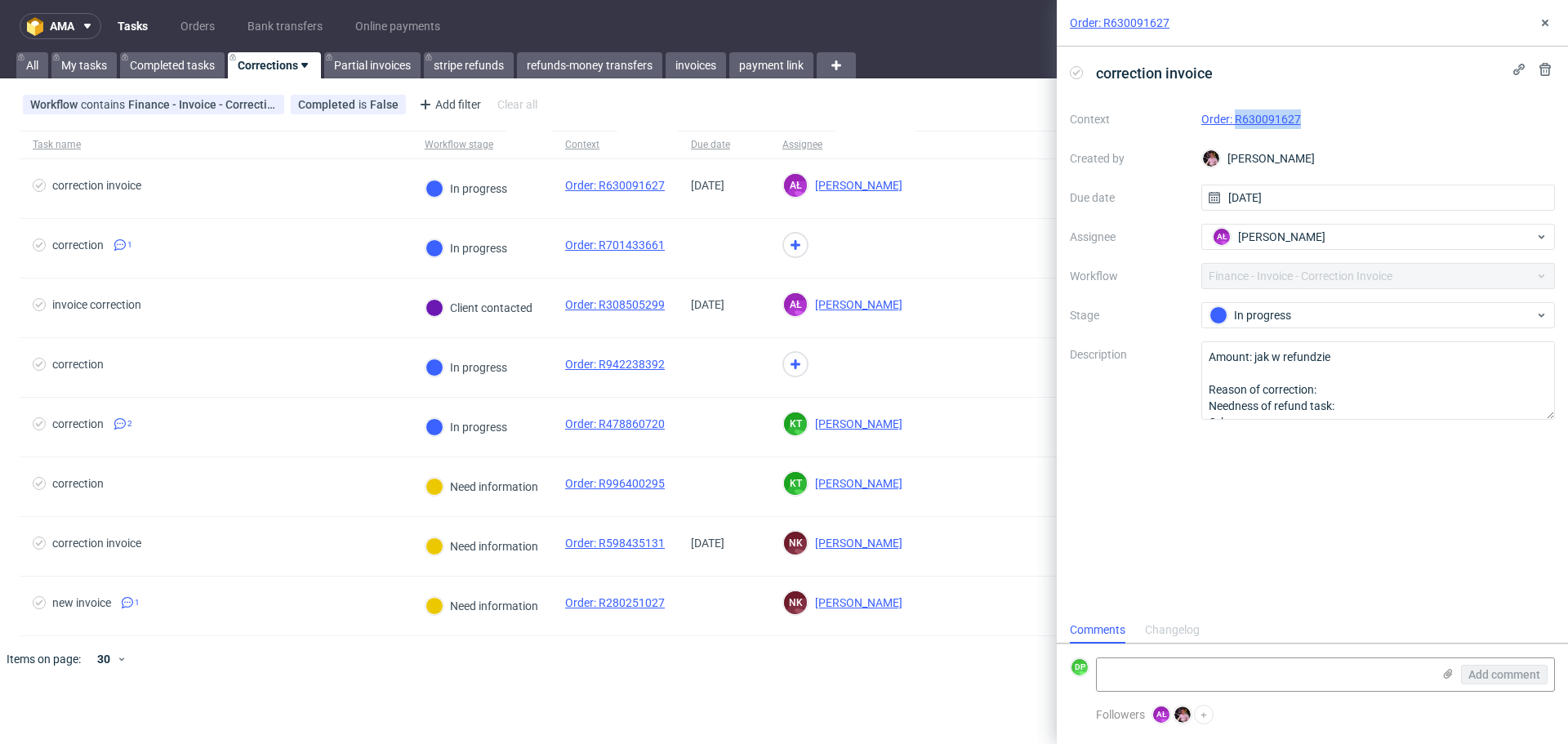
drag, startPoint x: 1310, startPoint y: 114, endPoint x: 1236, endPoint y: 126, distance: 75.0
click at [1236, 126] on div "Order: R630091627" at bounding box center [1379, 119] width 354 height 19
click at [1137, 27] on link "Order: R630091627" at bounding box center [1119, 23] width 100 height 17
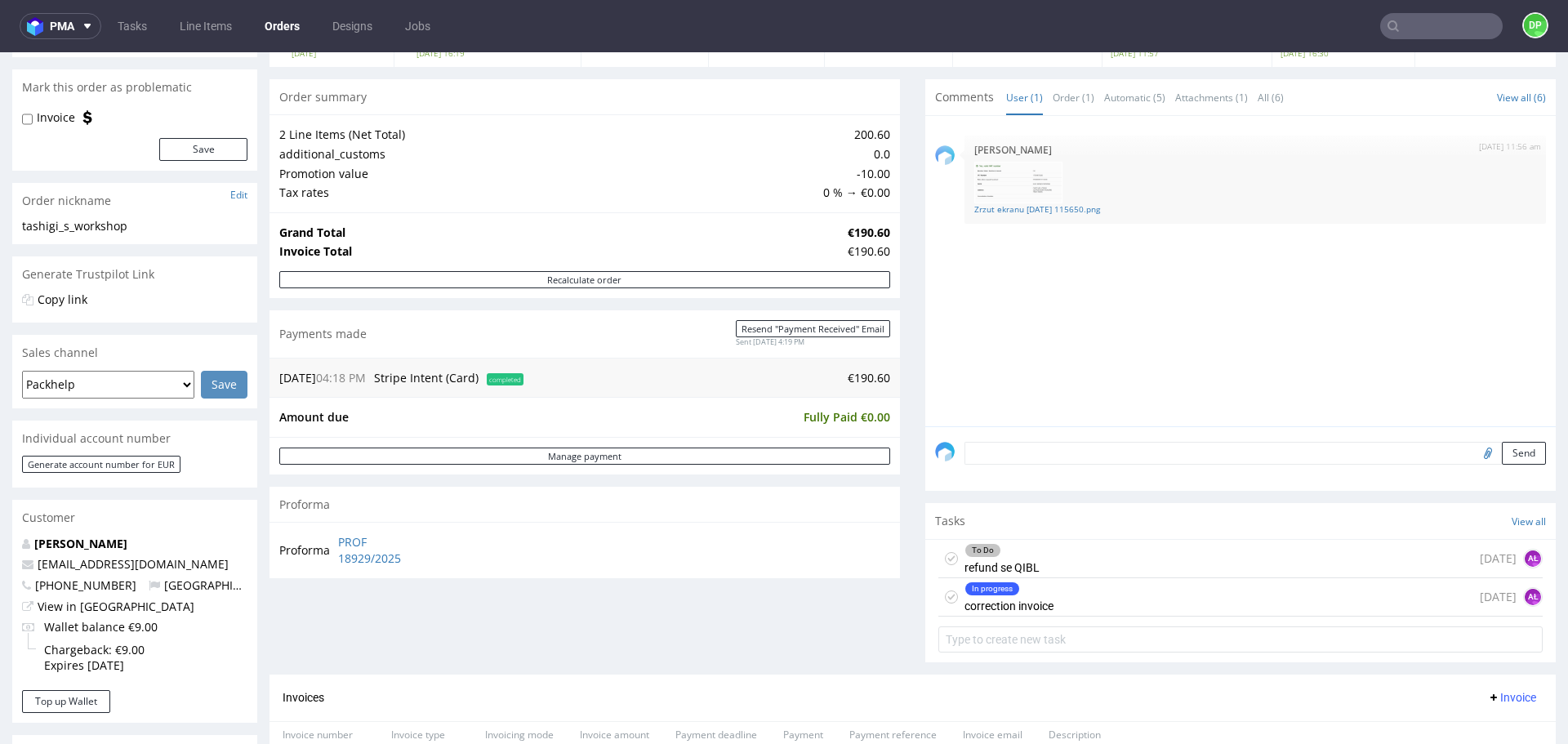
scroll to position [150, 0]
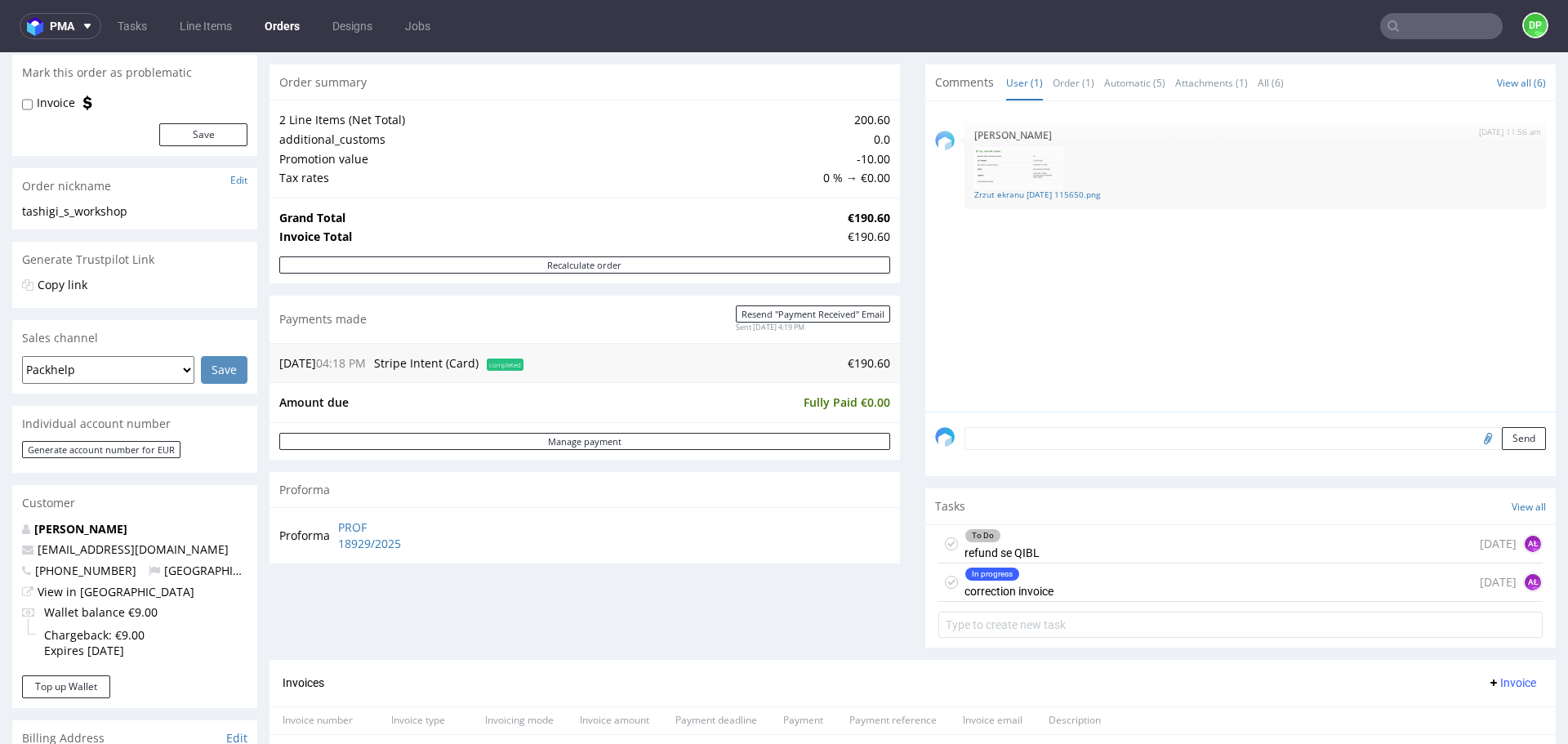
click at [1084, 601] on div "In progress correction invoice 1 day ago AŁ" at bounding box center [1240, 583] width 604 height 39
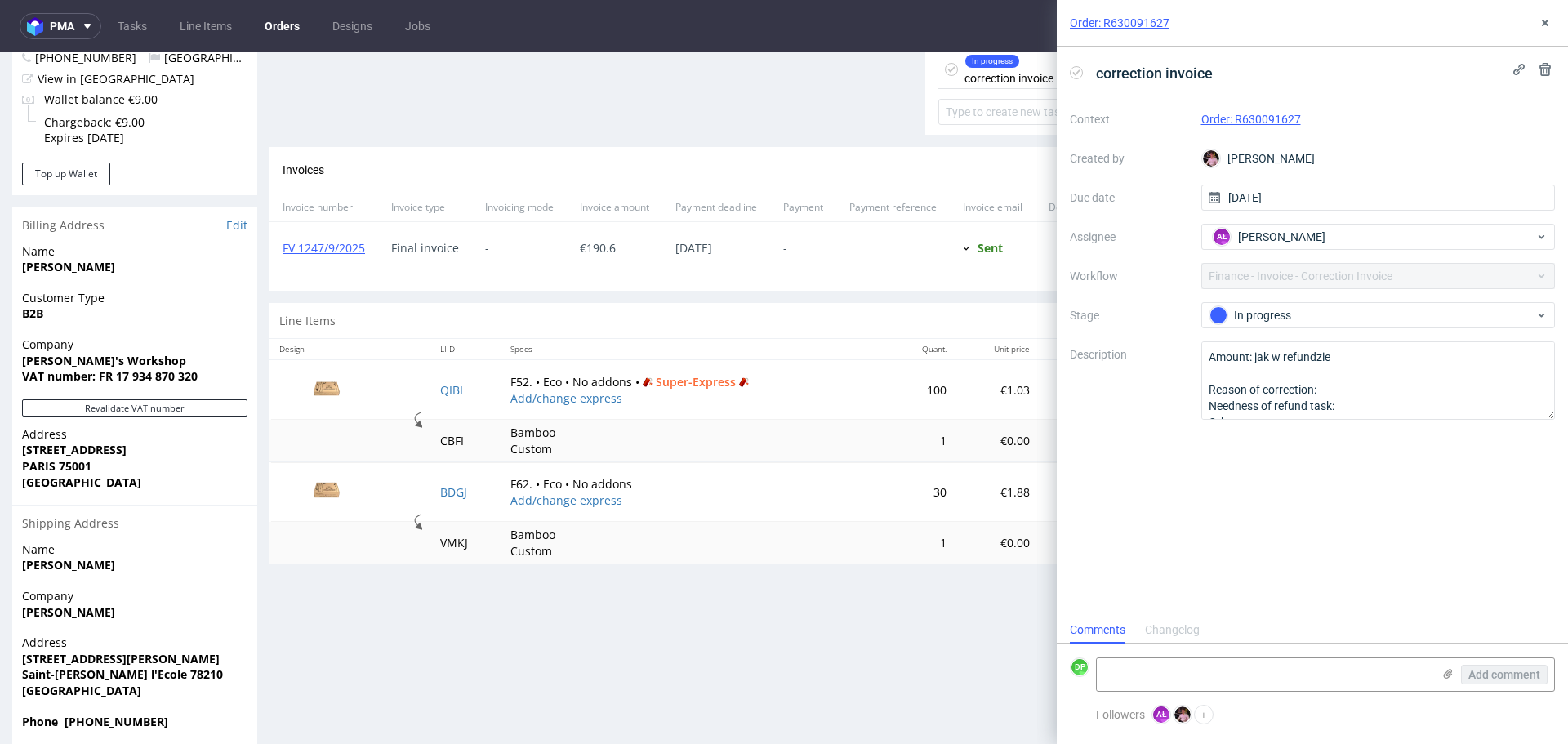
scroll to position [655, 0]
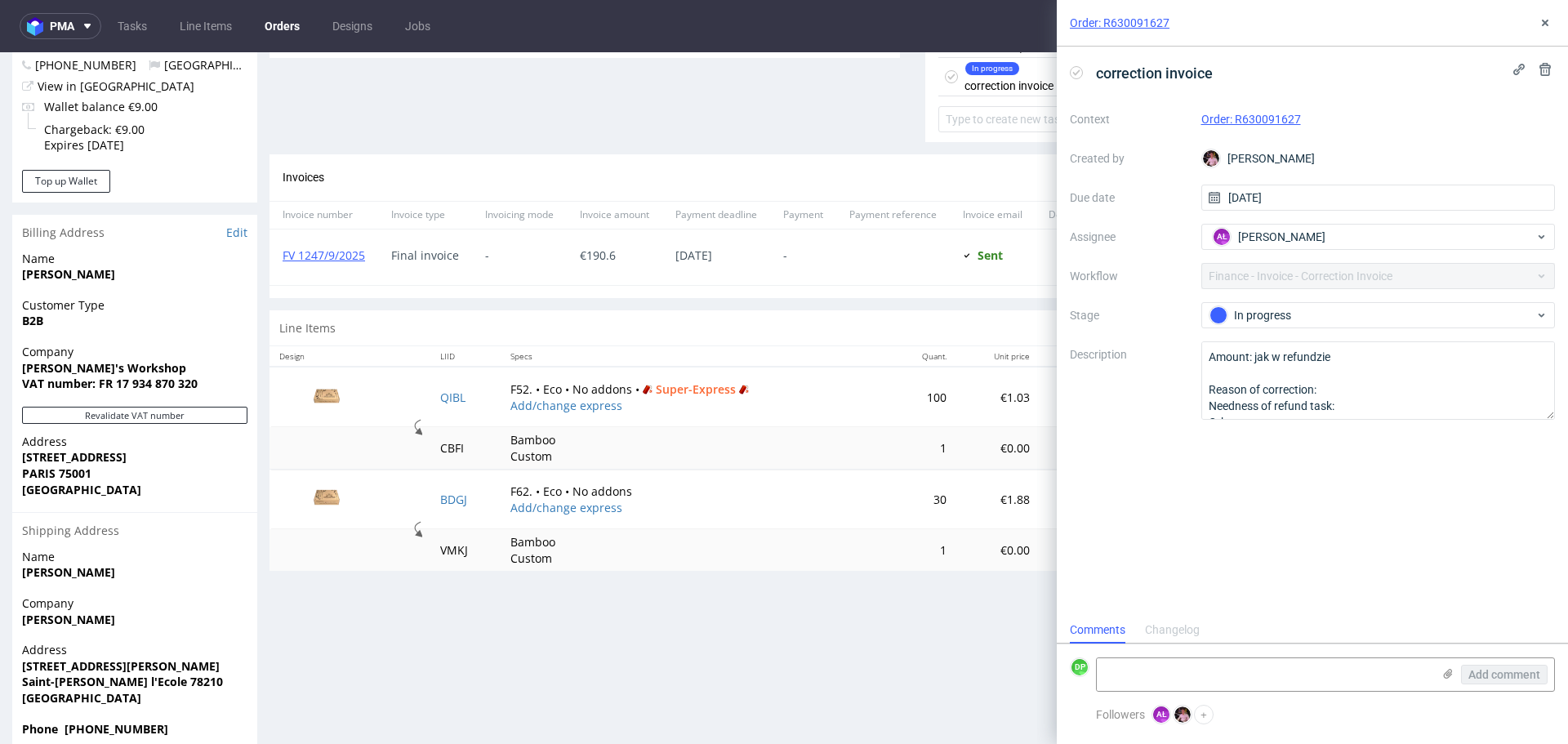
click at [650, 672] on div "Progress Payment Paid Fri 05 Sep Payment “Received” Email Sent Fri 5 Sep 16:19 …" at bounding box center [913, 101] width 1287 height 1302
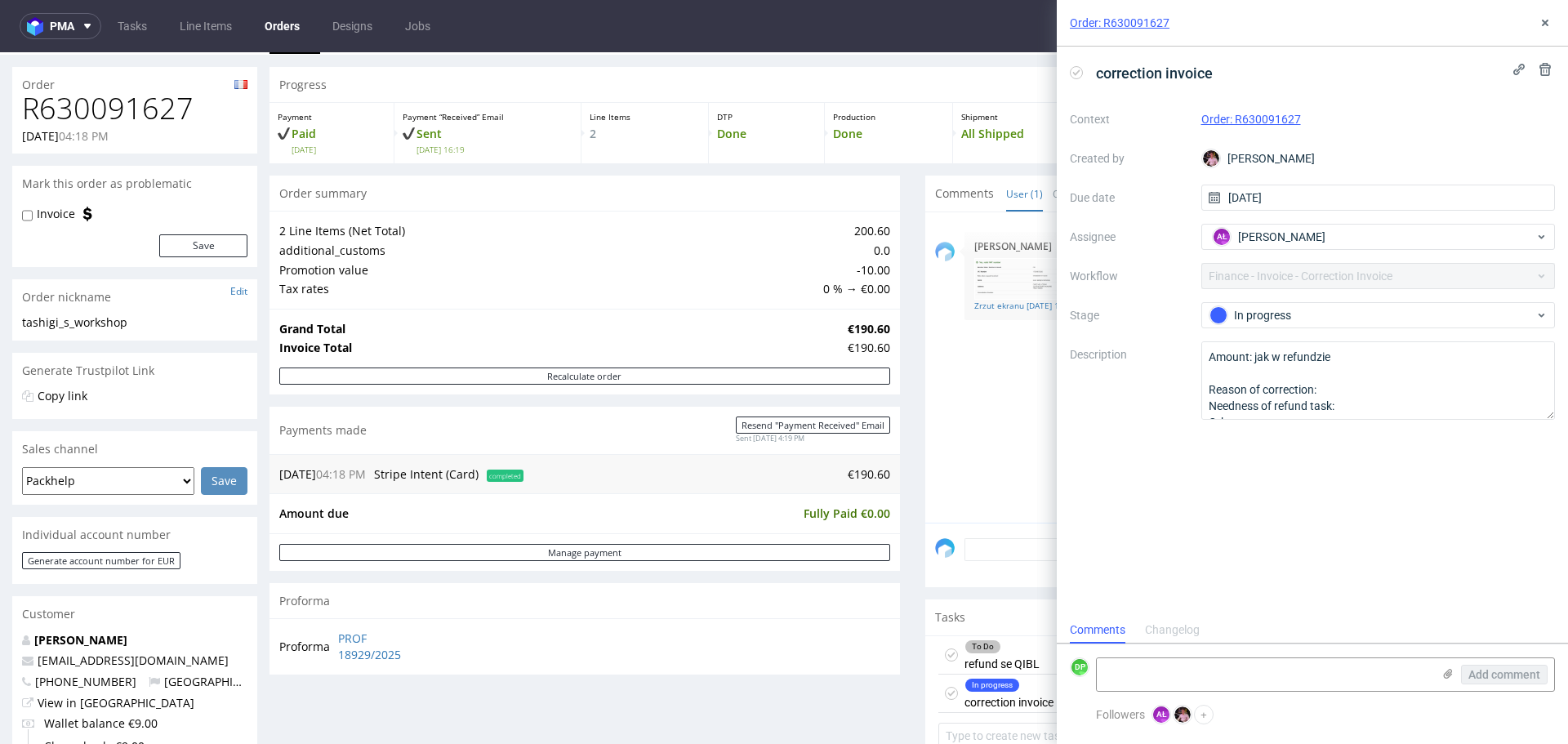
scroll to position [39, 0]
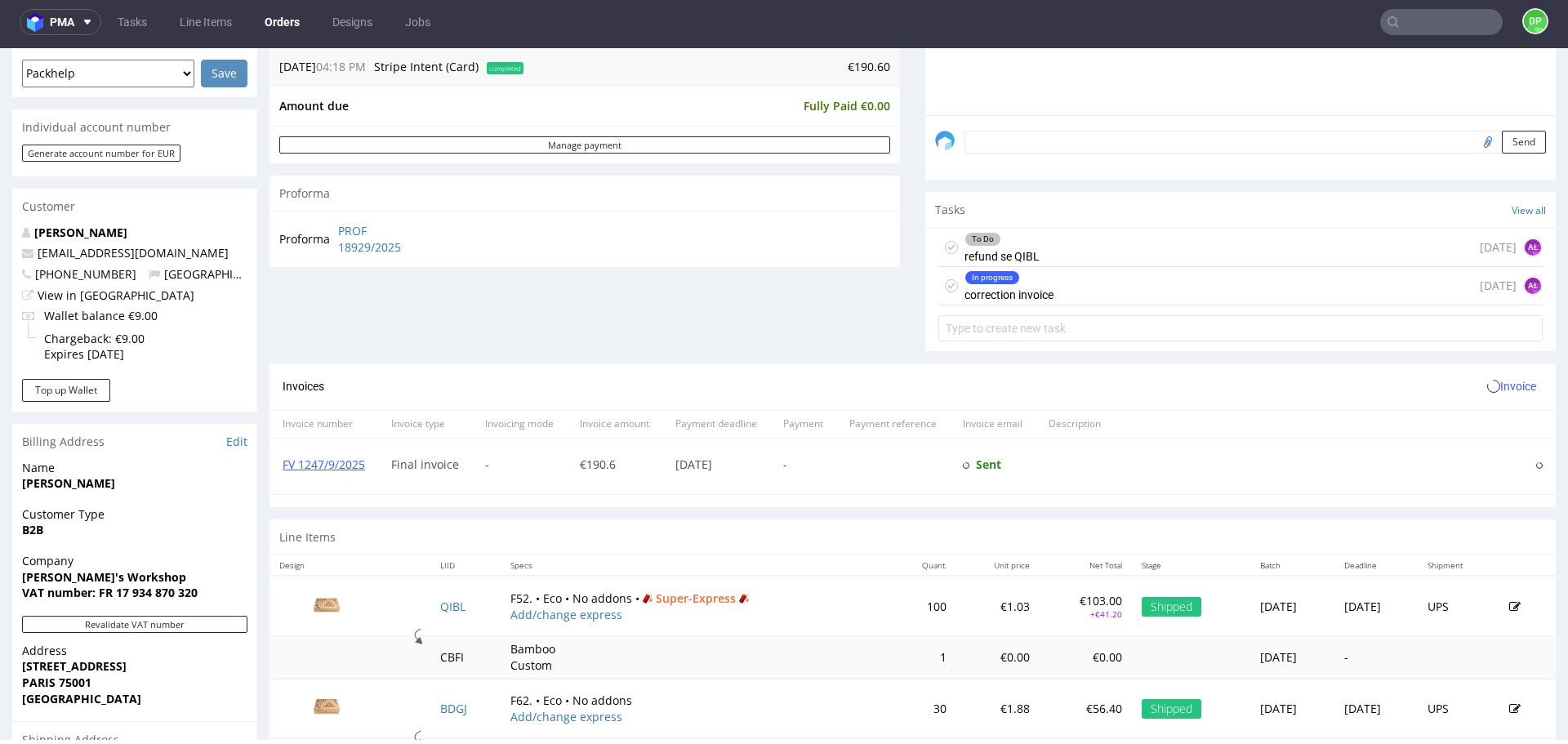
scroll to position [443, 0]
click at [1490, 386] on span "Invoice" at bounding box center [1512, 386] width 49 height 13
click at [1464, 444] on span "Add corrective" at bounding box center [1488, 450] width 82 height 17
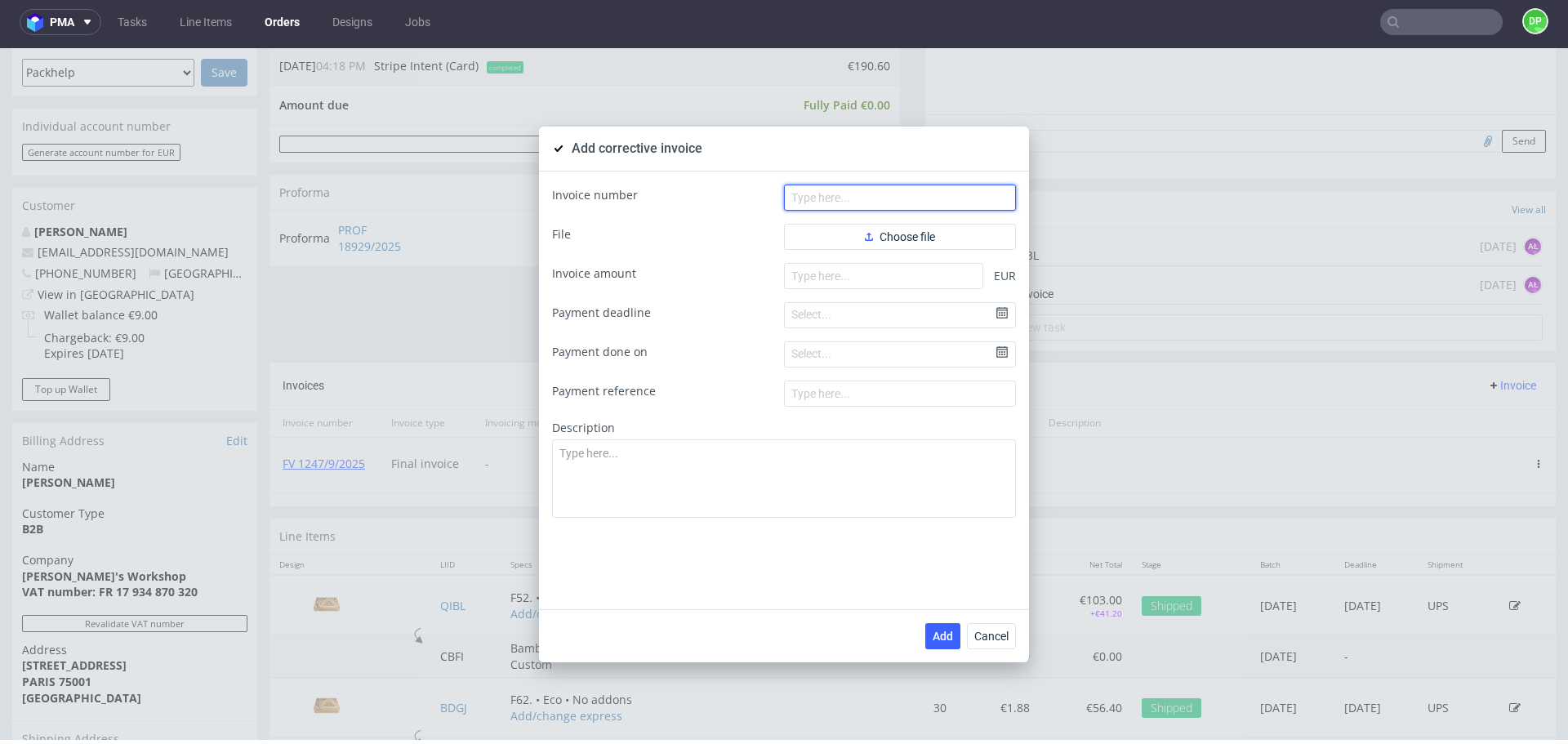
click at [827, 202] on input "text" at bounding box center [900, 198] width 232 height 26
paste input "FK 641/2025"
type input "FK 641/2025"
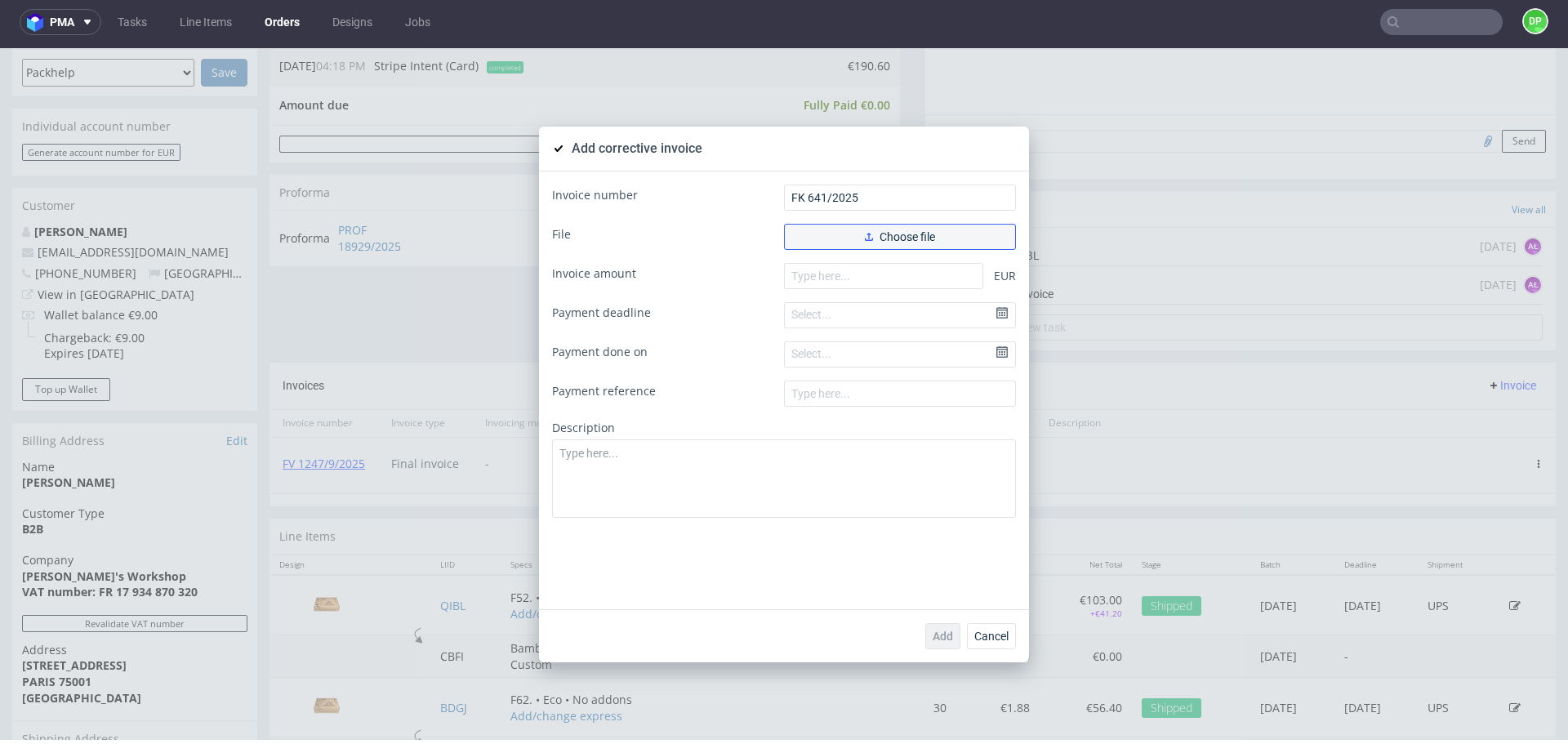
click at [904, 242] on span "Choose file" at bounding box center [900, 236] width 70 height 11
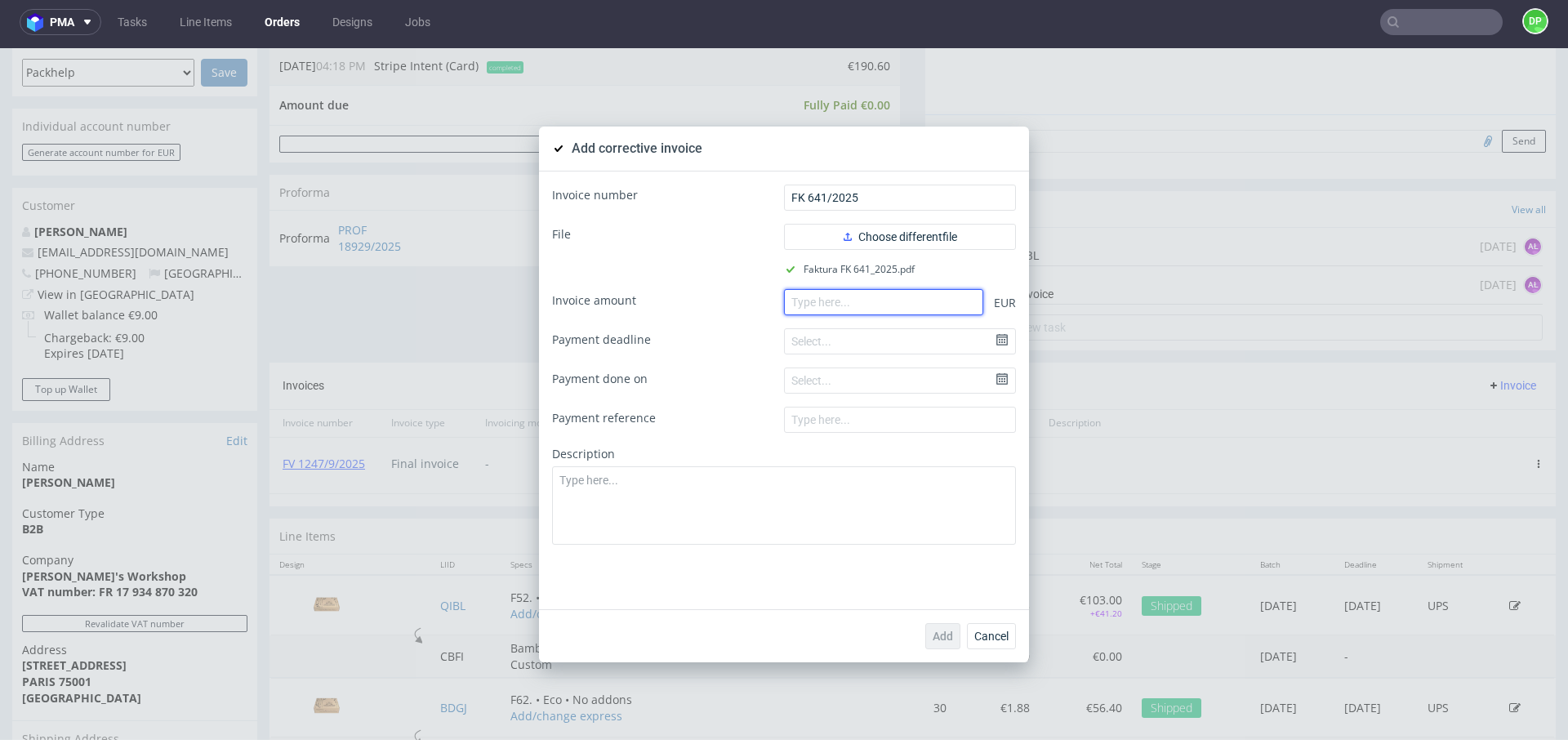
click at [848, 302] on input "number" at bounding box center [884, 302] width 199 height 26
paste input "-144.20"
type input "-144.20"
click at [802, 344] on div "Select..." at bounding box center [812, 342] width 54 height 30
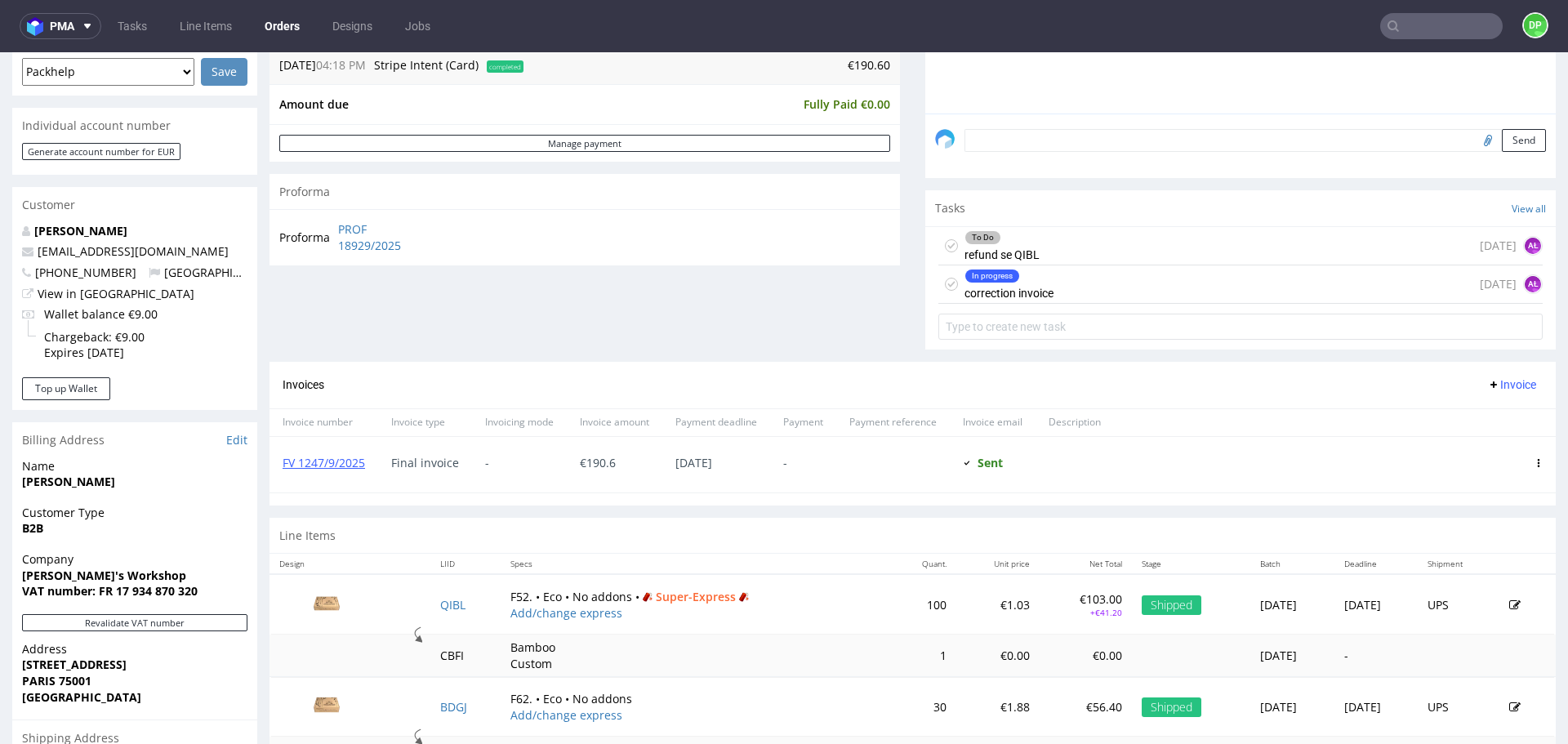
scroll to position [453, 0]
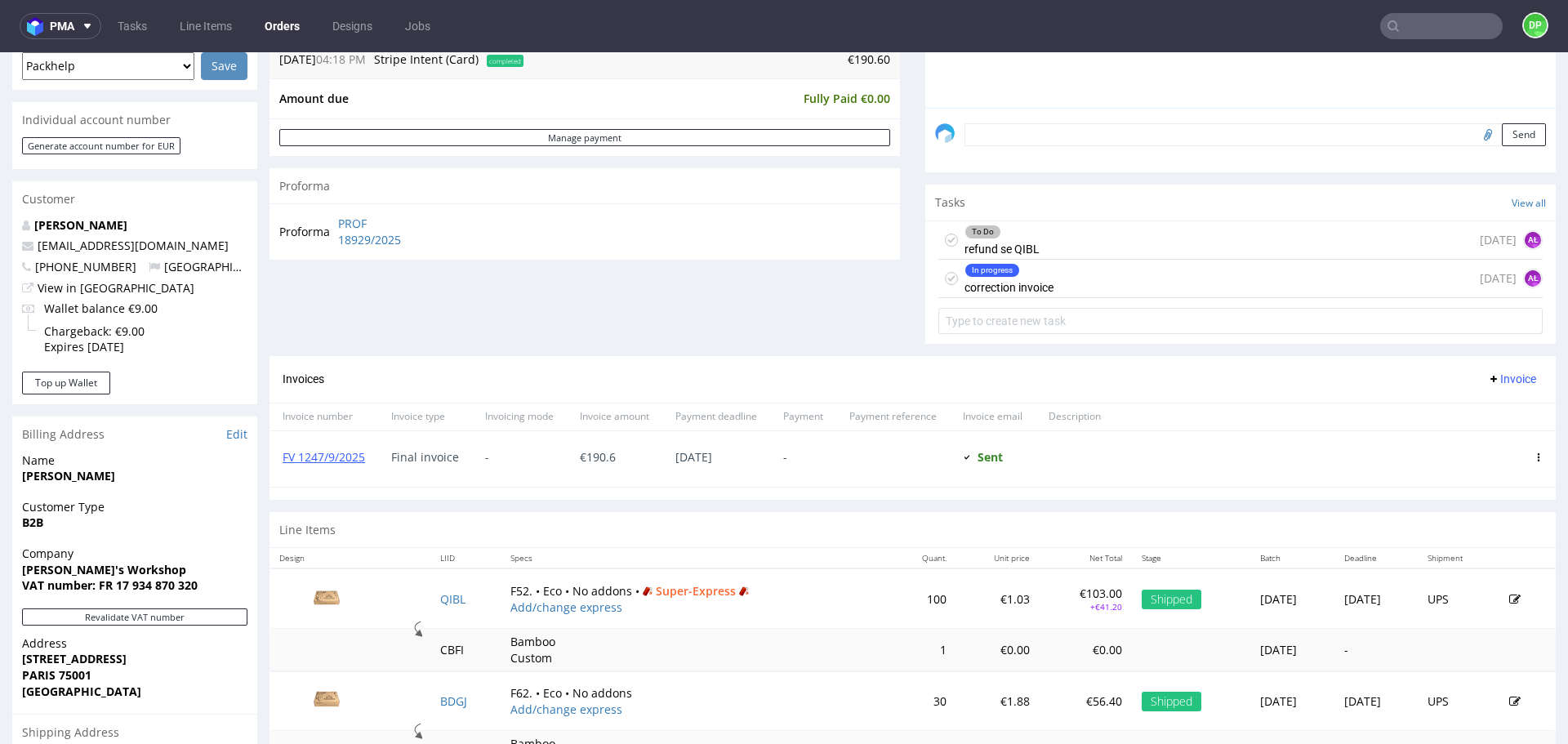
click at [1491, 383] on span "Invoice" at bounding box center [1512, 379] width 49 height 13
click at [1476, 443] on span "Add corrective" at bounding box center [1488, 444] width 82 height 17
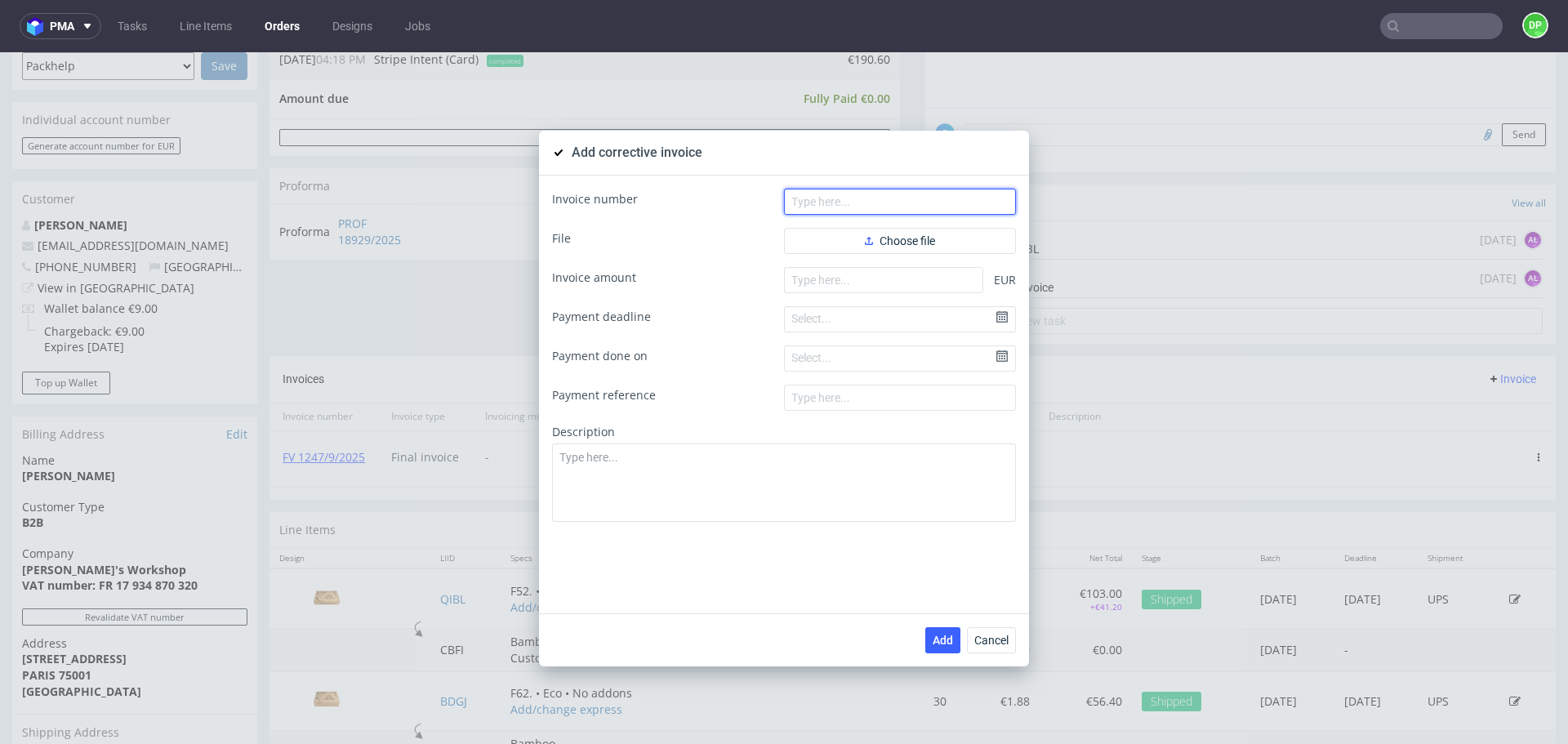
click at [810, 202] on input "text" at bounding box center [900, 201] width 232 height 26
paste input "FK 641/2025"
type input "FK 641/2025"
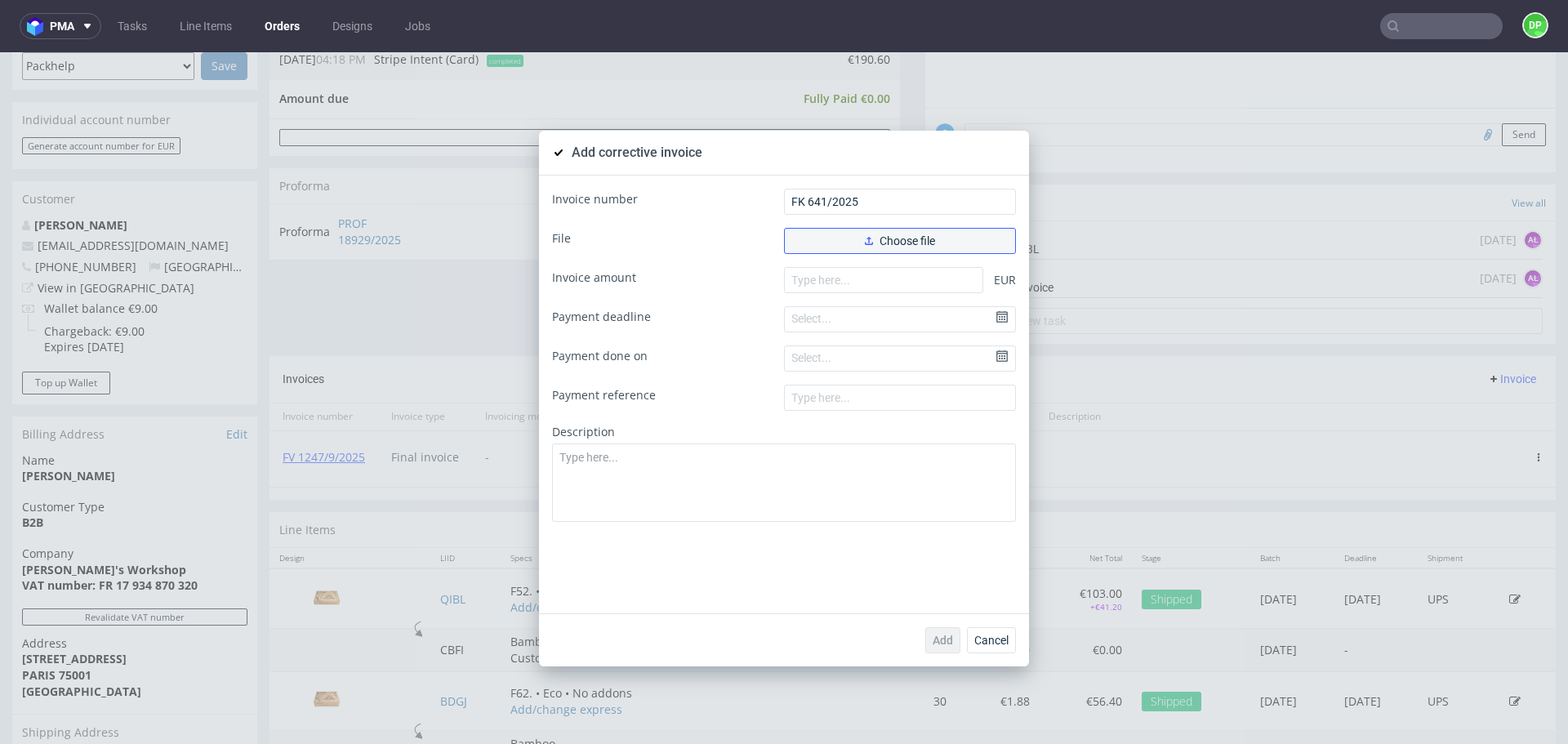
click at [891, 236] on span "Choose file" at bounding box center [900, 241] width 70 height 11
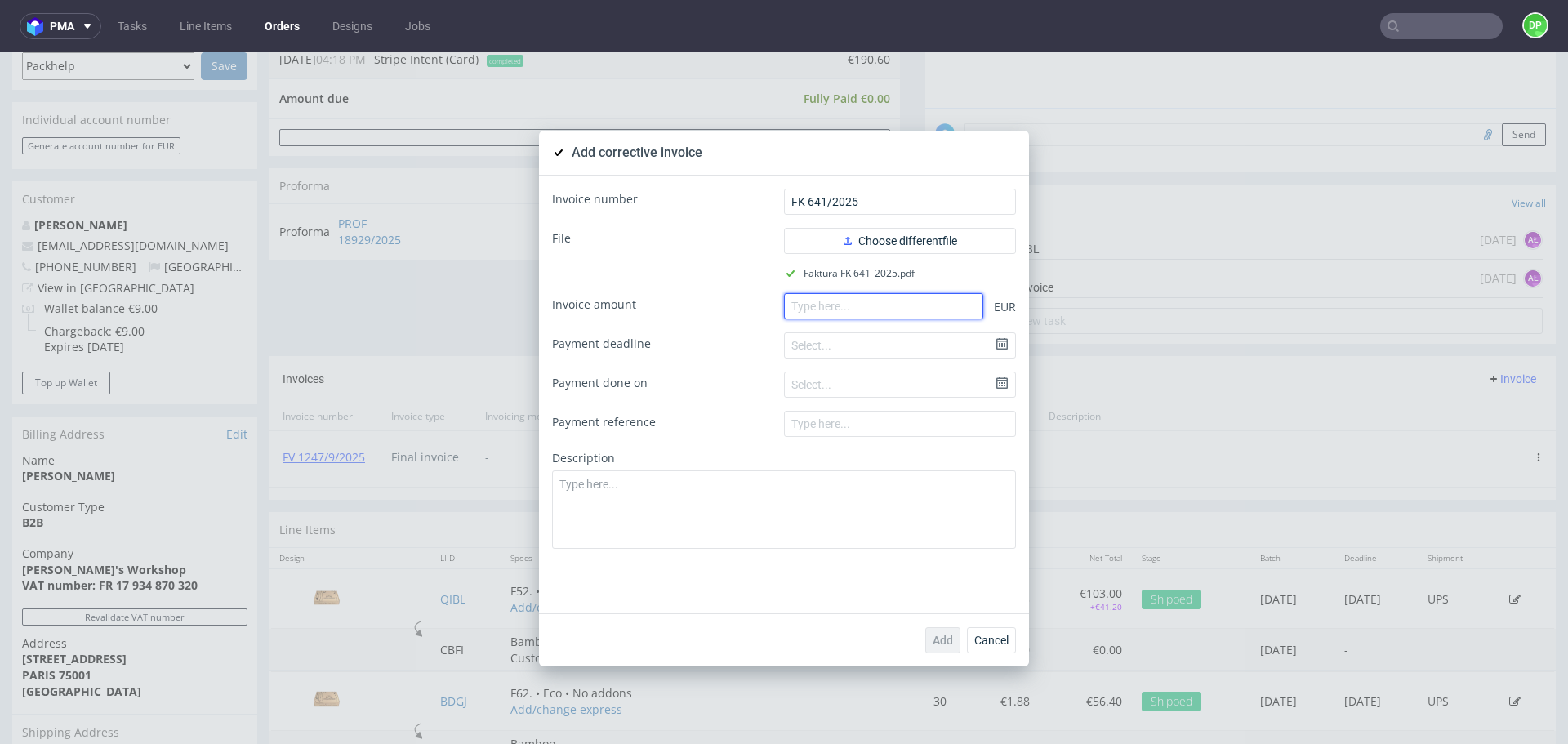
click at [841, 314] on input "number" at bounding box center [884, 306] width 199 height 26
paste input "-144.20"
type input "-144.20"
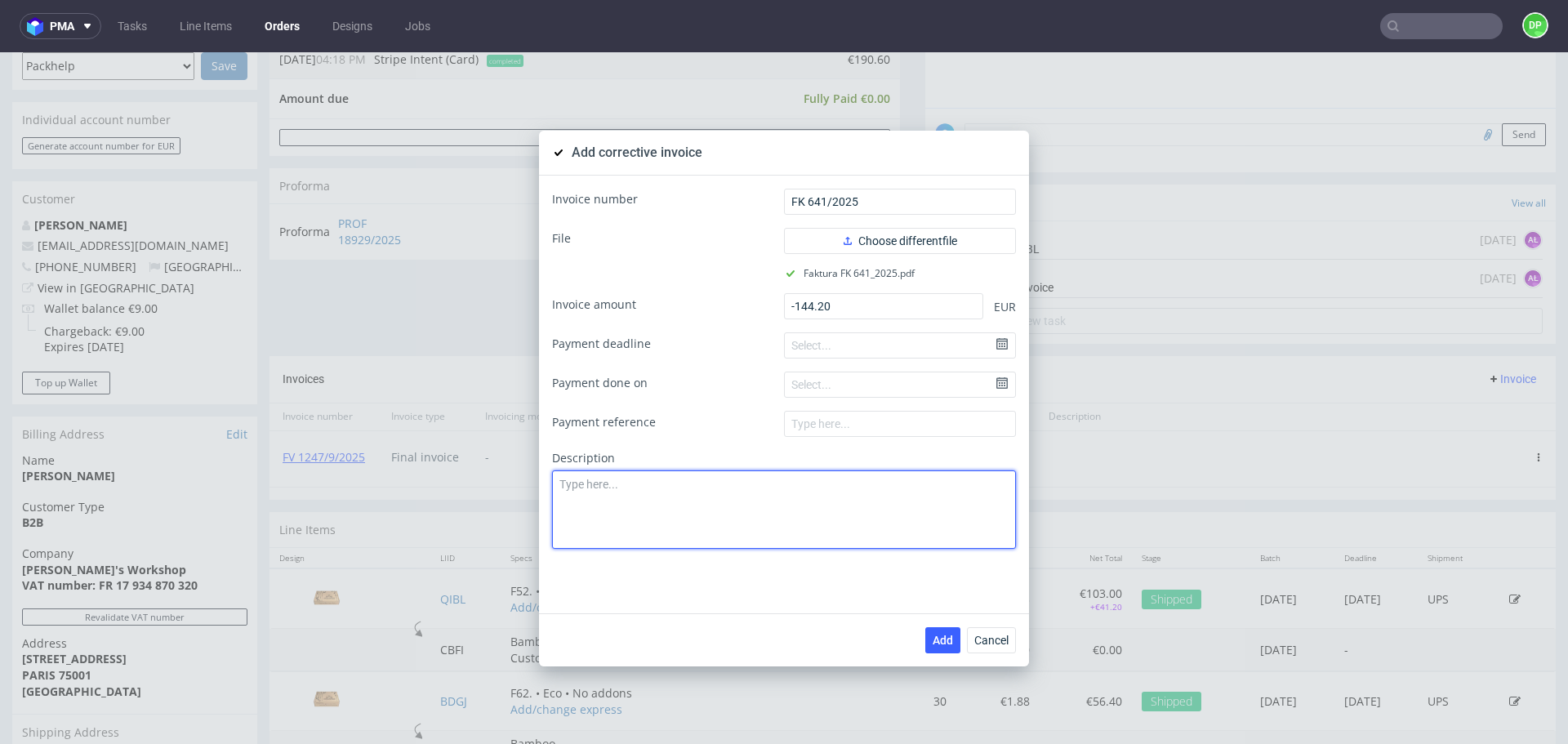
click at [731, 497] on textarea at bounding box center [784, 510] width 464 height 78
paste textarea "Production issue. Delay"
type textarea "Production issue. Delay"
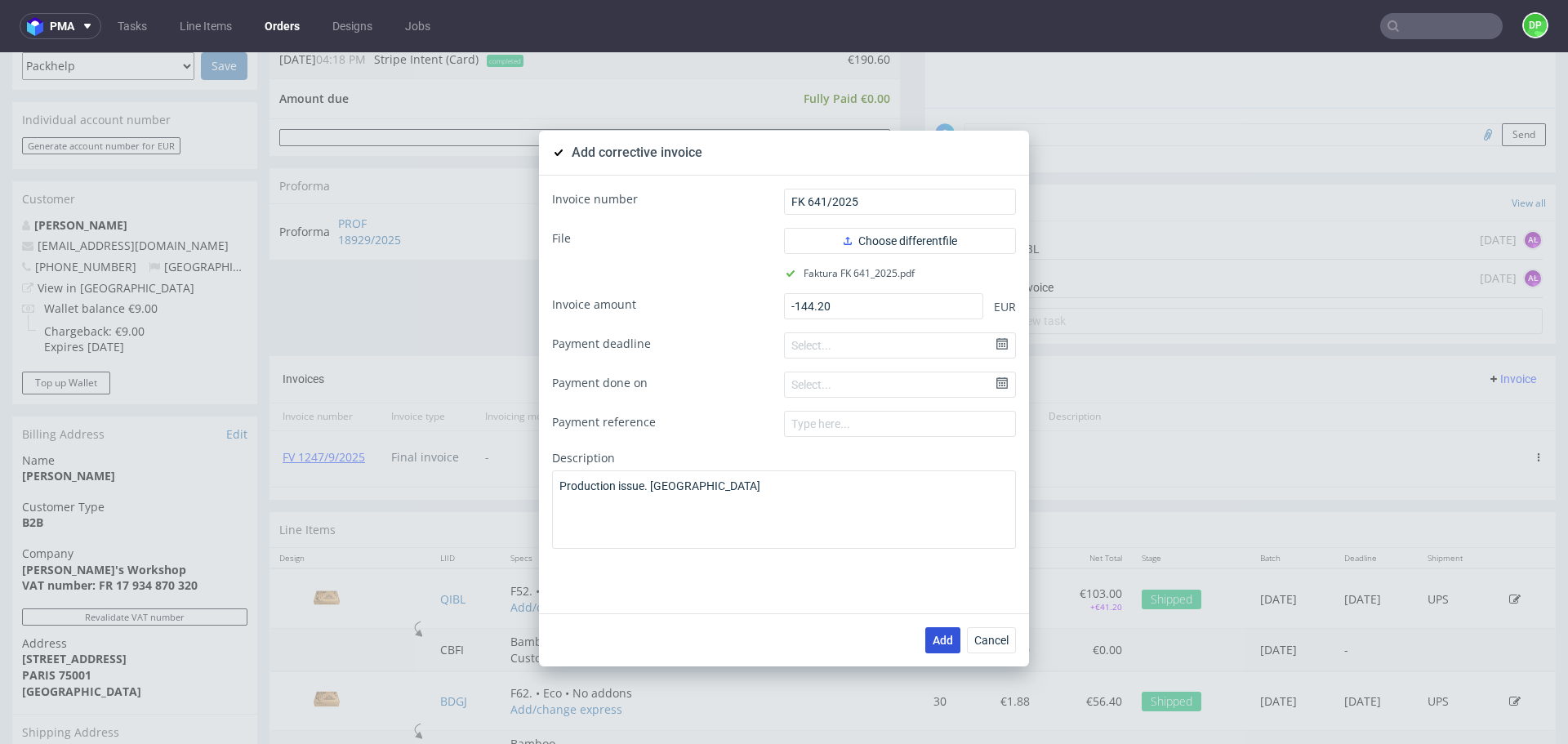
click at [935, 639] on span "Add" at bounding box center [943, 641] width 20 height 11
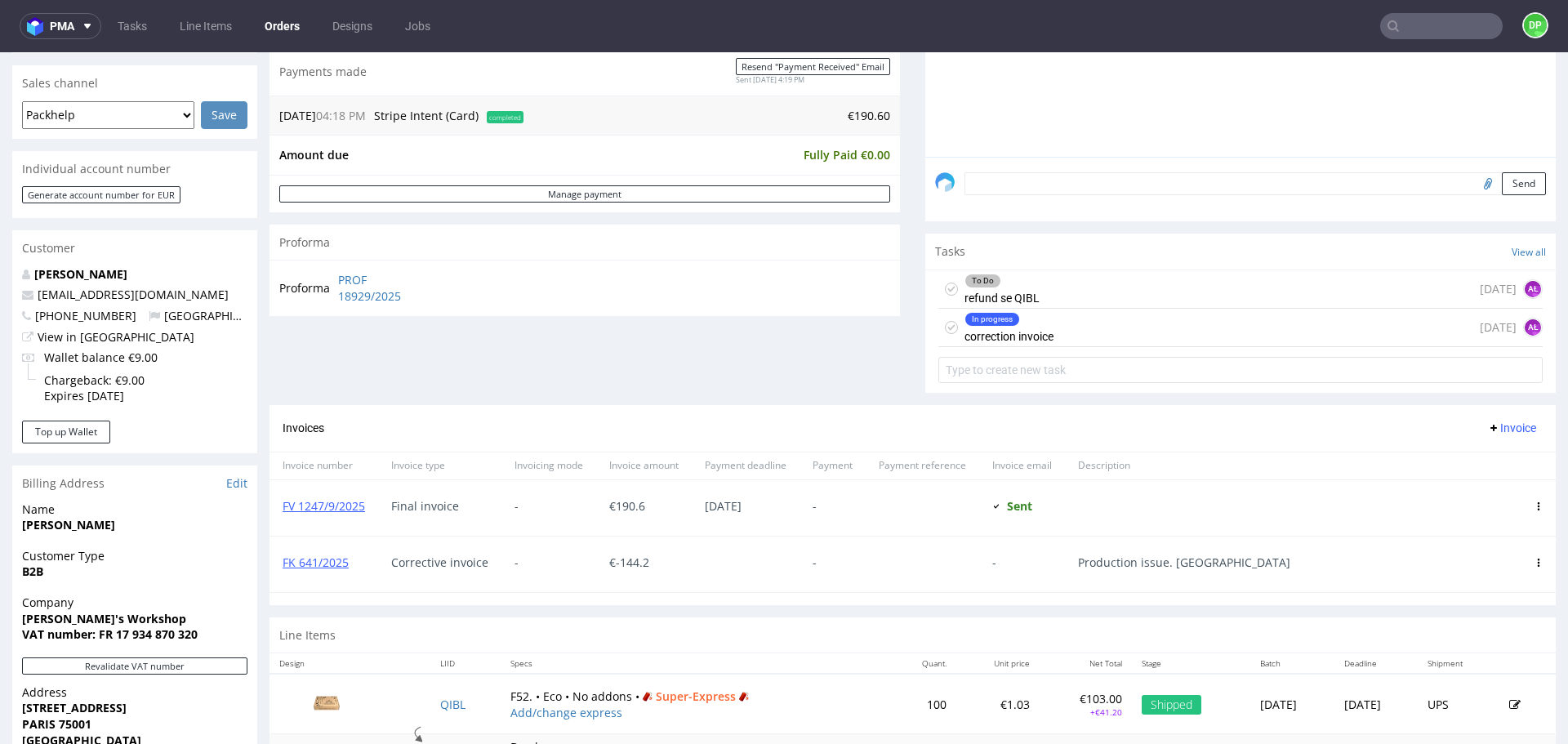
scroll to position [405, 0]
click at [1055, 332] on div "In progress correction invoice 1 day ago AŁ" at bounding box center [1240, 328] width 604 height 39
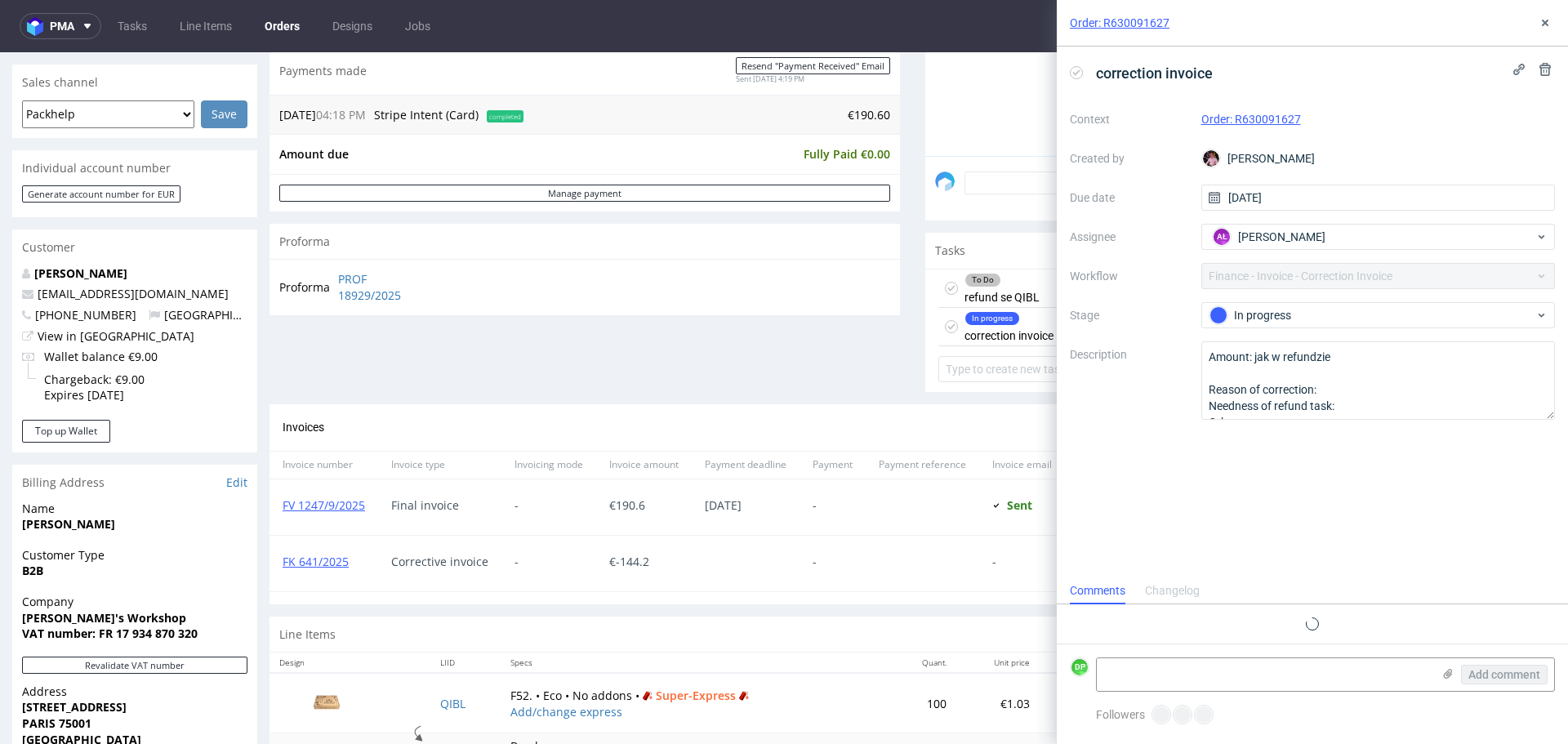
scroll to position [13, 0]
click at [1077, 73] on use at bounding box center [1077, 72] width 7 height 6
drag, startPoint x: 356, startPoint y: 563, endPoint x: 273, endPoint y: 568, distance: 83.2
click at [273, 568] on div "FK 641/2025" at bounding box center [324, 564] width 109 height 55
copy link "FK 641/2025"
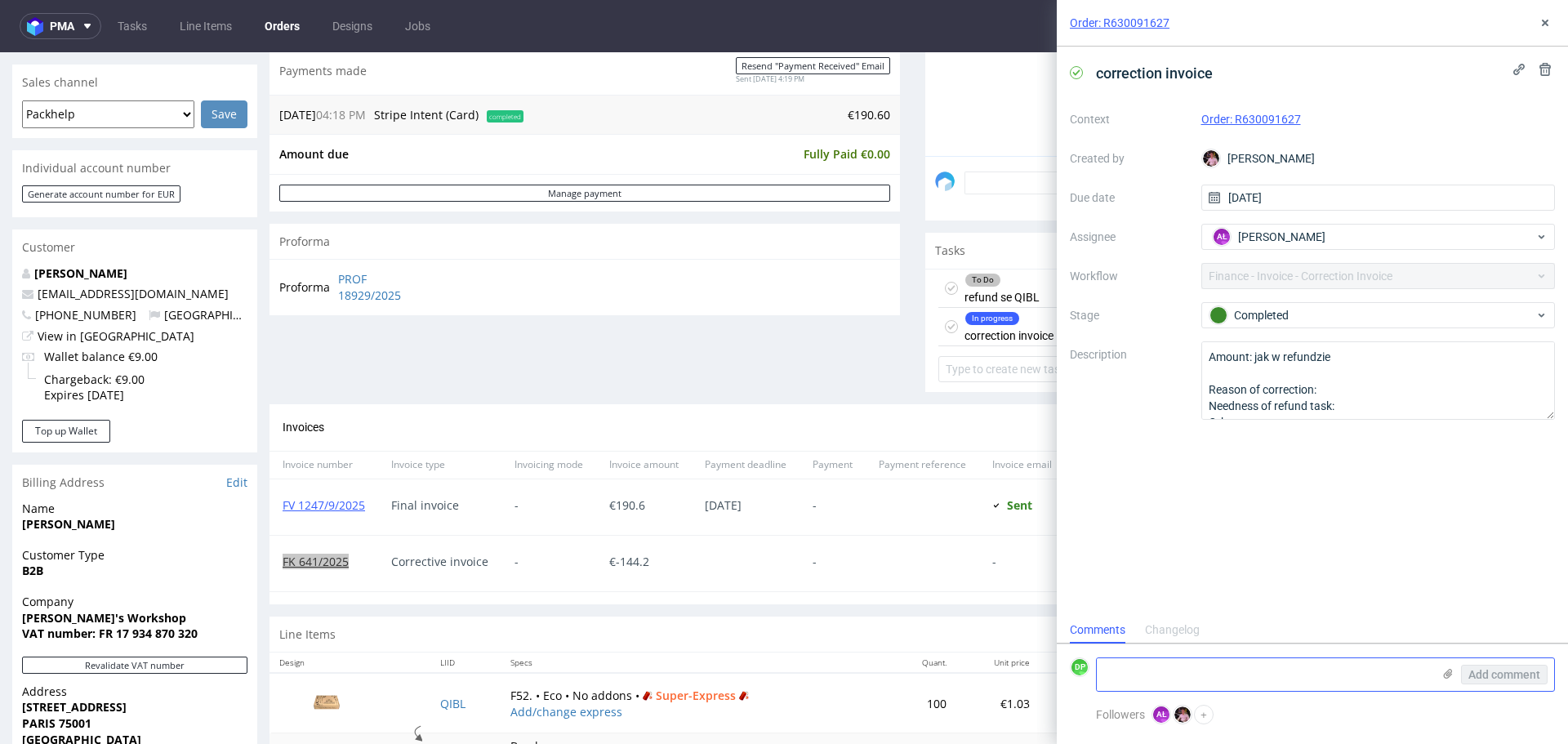
click at [1206, 666] on textarea at bounding box center [1264, 674] width 335 height 32
paste textarea "FK 641/2025"
type textarea "FK 641/2025"
click at [1491, 680] on span "Add comment" at bounding box center [1504, 675] width 72 height 11
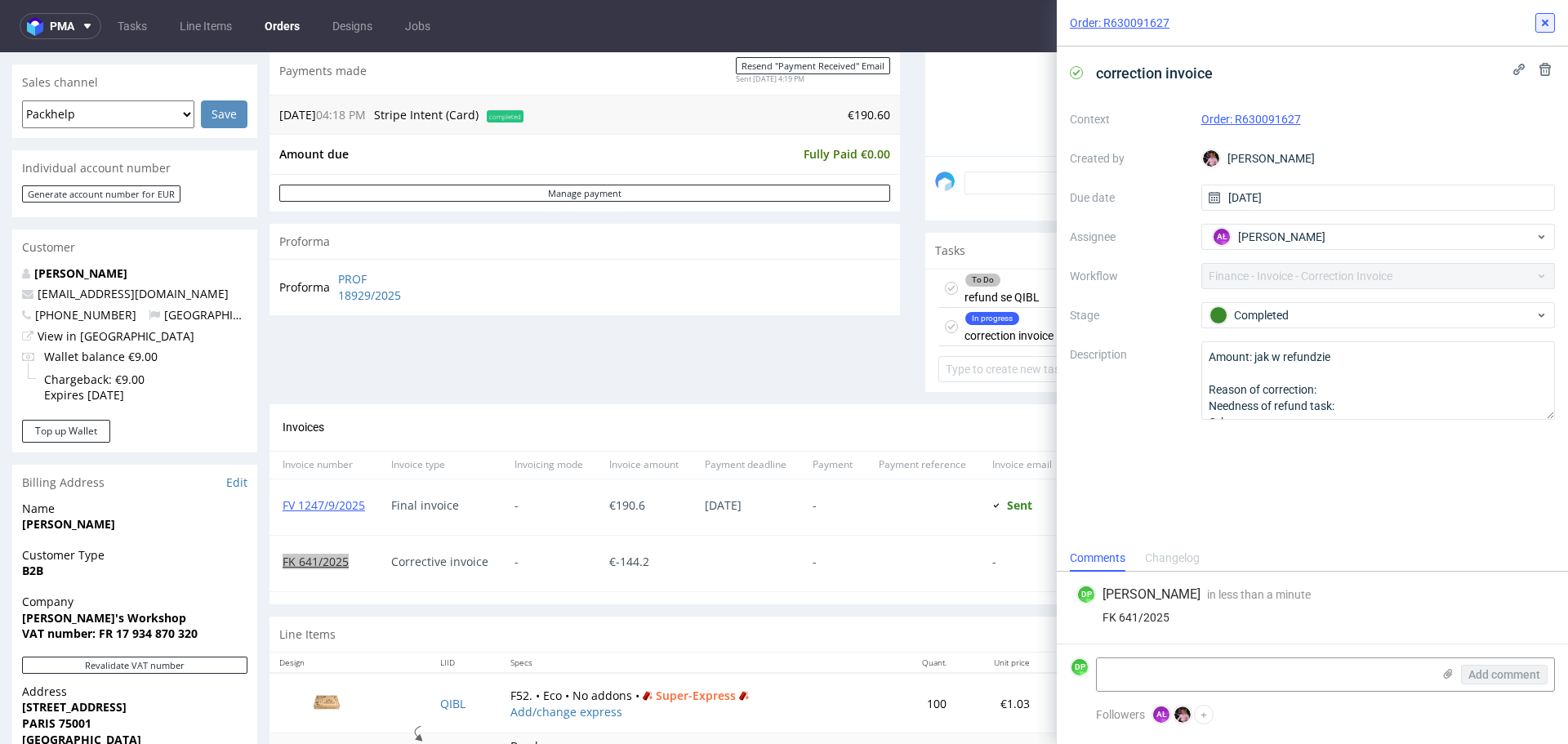
click at [1548, 20] on use at bounding box center [1545, 22] width 6 height 6
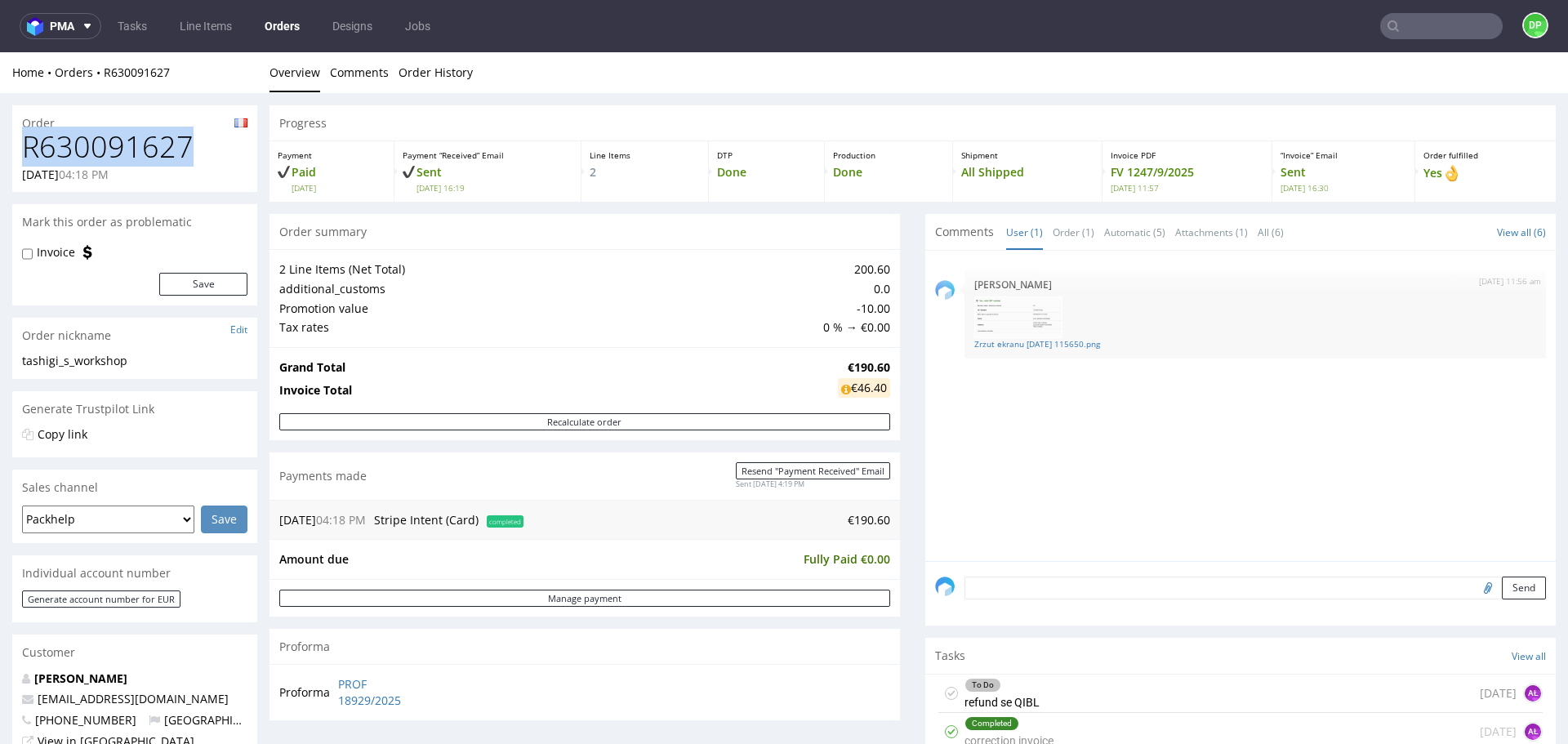
drag, startPoint x: 196, startPoint y: 155, endPoint x: 11, endPoint y: 144, distance: 185.3
click at [11, 144] on div "Order R630091627 05.09.2025 04:18 PM Mark this order as problematic Invoice Sav…" at bounding box center [784, 756] width 1568 height 1326
copy h1 "R630091627"
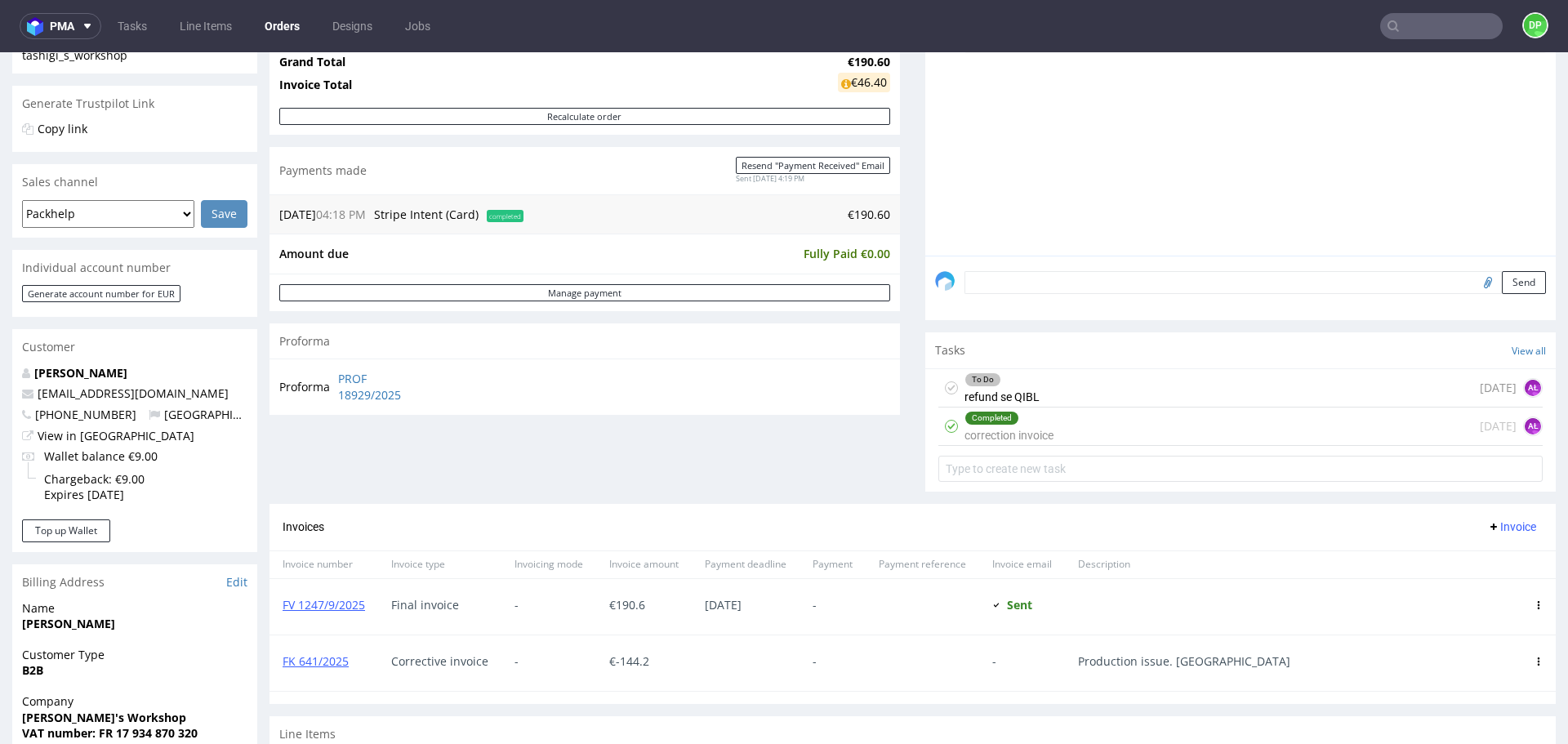
scroll to position [415, 0]
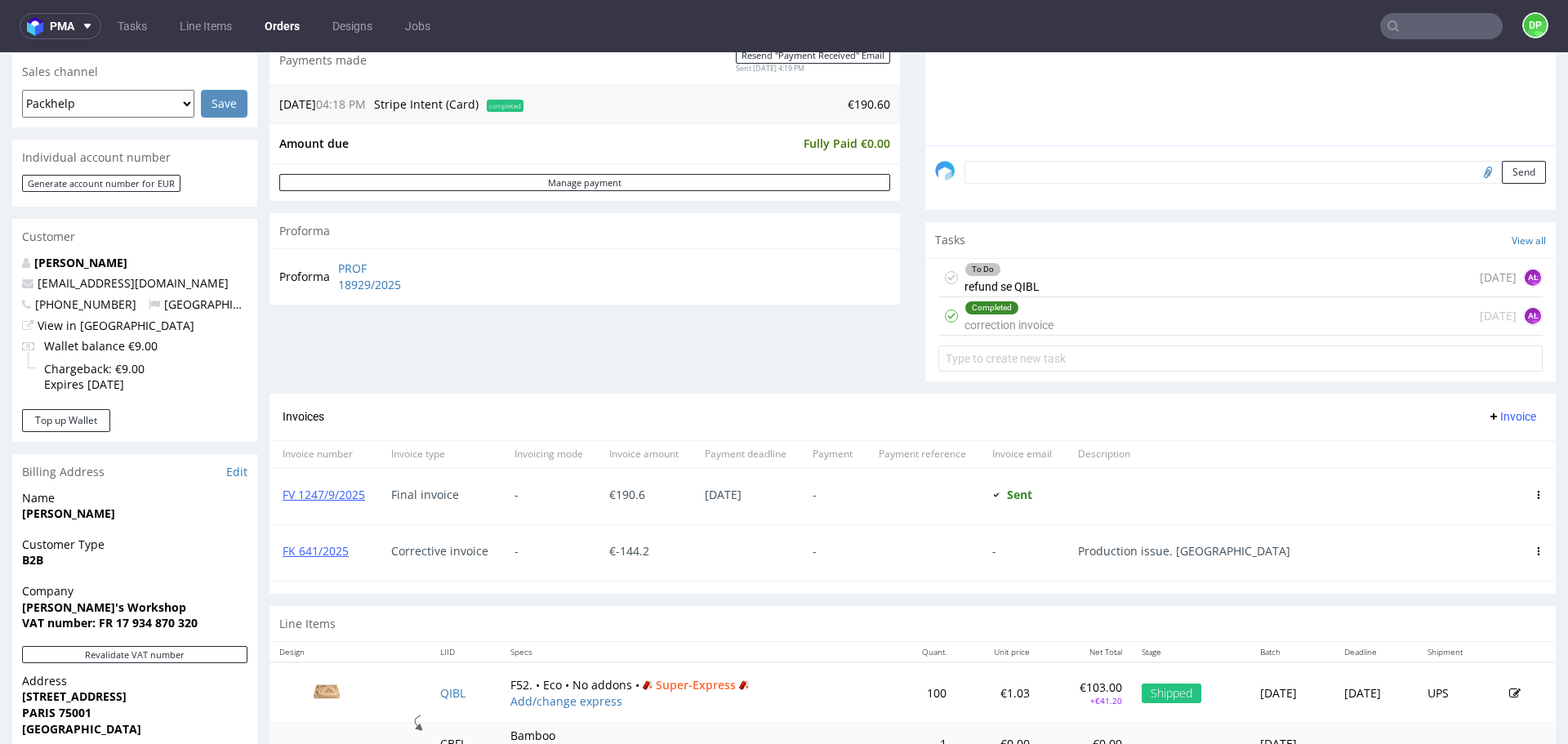
click at [1091, 273] on div "To Do refund se QIBL 1 day ago AŁ" at bounding box center [1240, 279] width 604 height 39
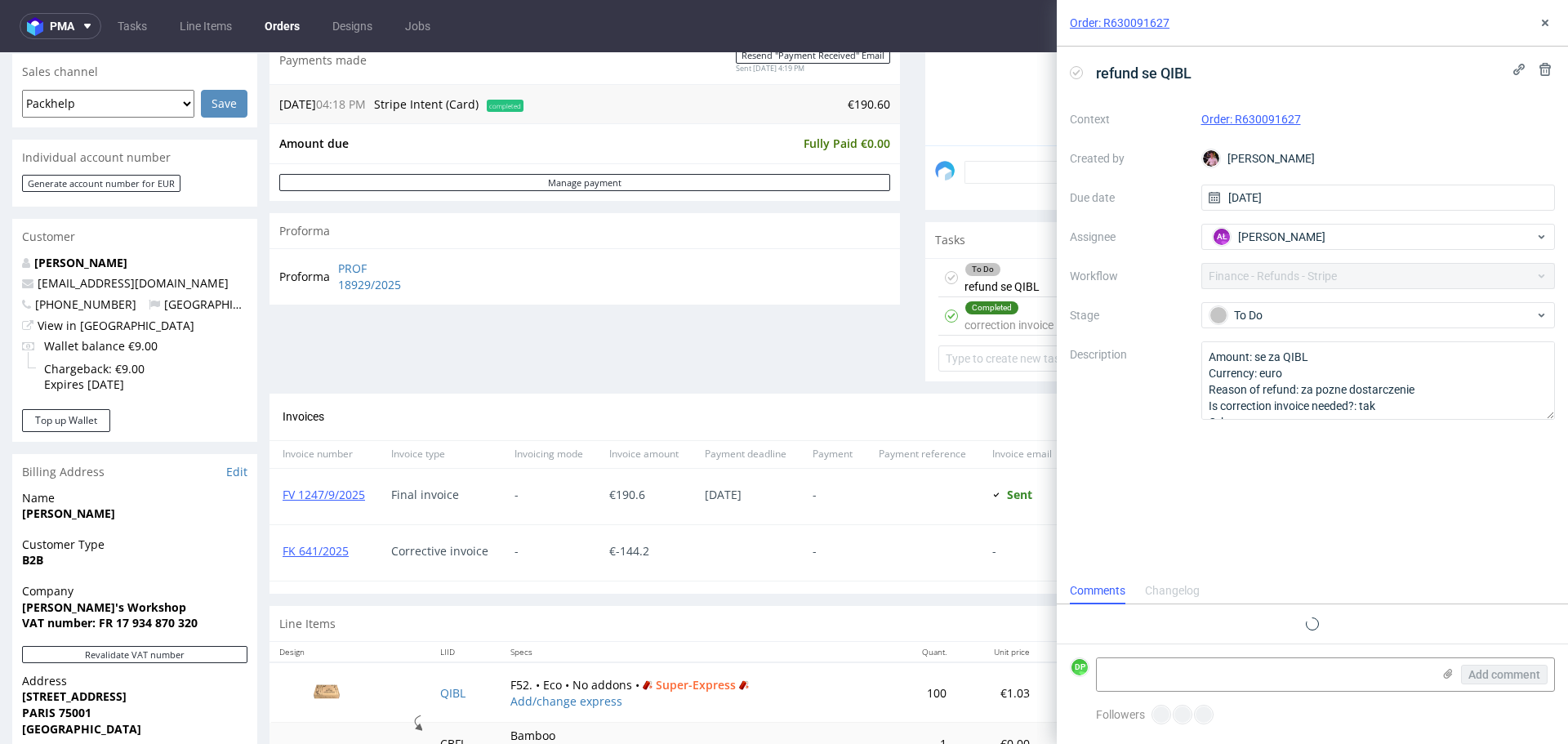
scroll to position [13, 0]
click at [1078, 70] on icon at bounding box center [1076, 73] width 13 height 13
click at [1172, 675] on textarea at bounding box center [1264, 674] width 335 height 32
type textarea "refunded 02.10"
click at [1499, 676] on span "Add comment" at bounding box center [1504, 675] width 72 height 11
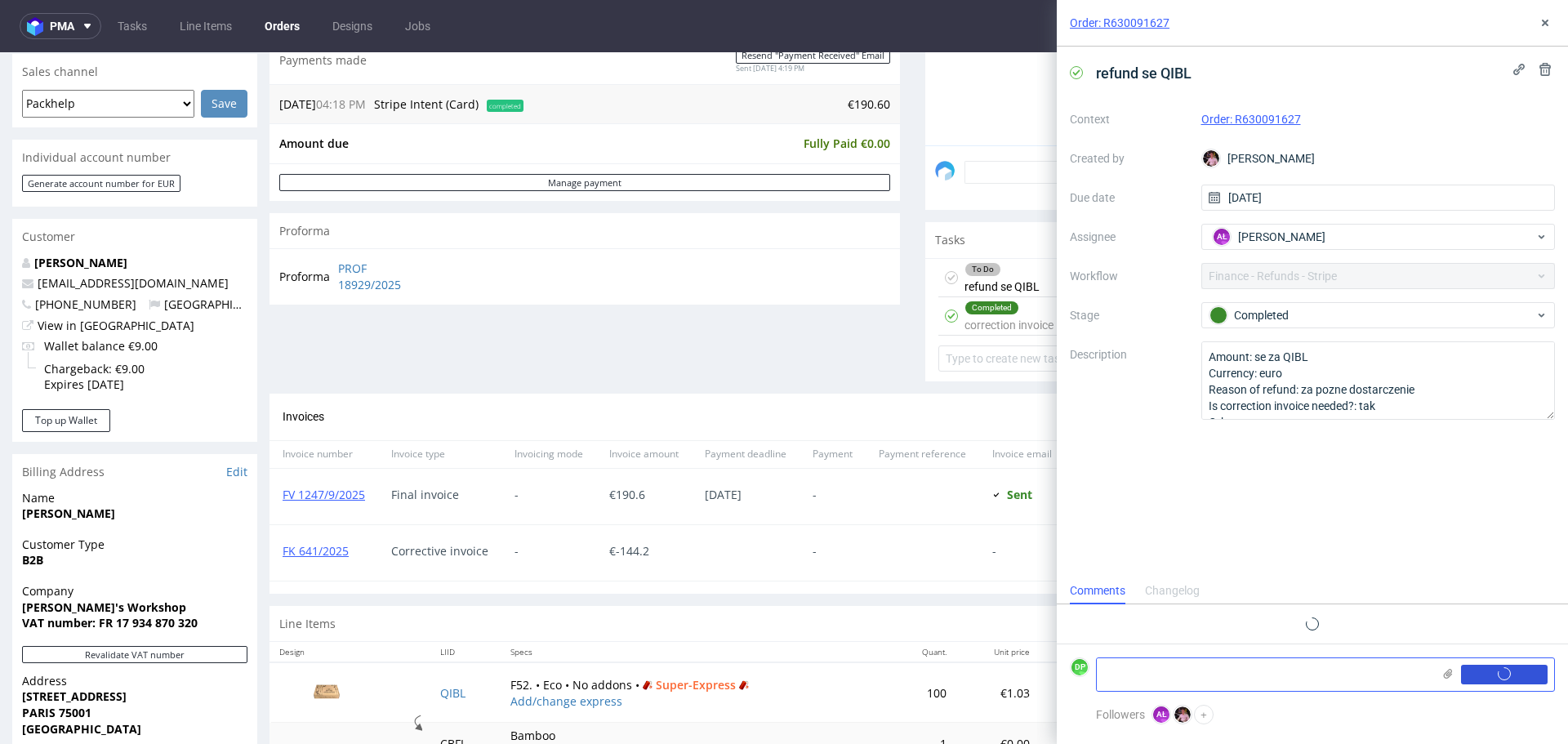
scroll to position [0, 0]
click at [1545, 24] on use at bounding box center [1545, 22] width 6 height 6
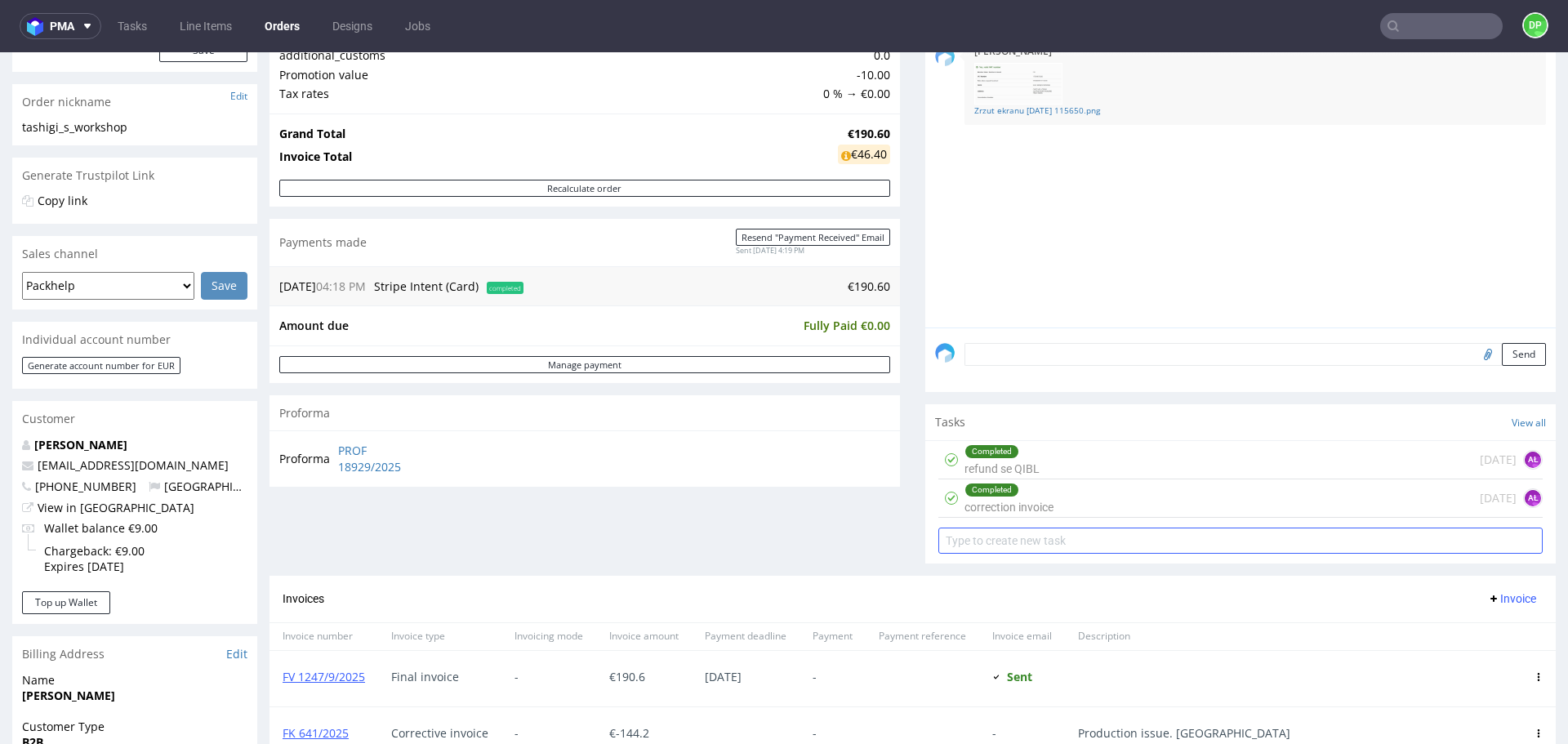
scroll to position [216, 0]
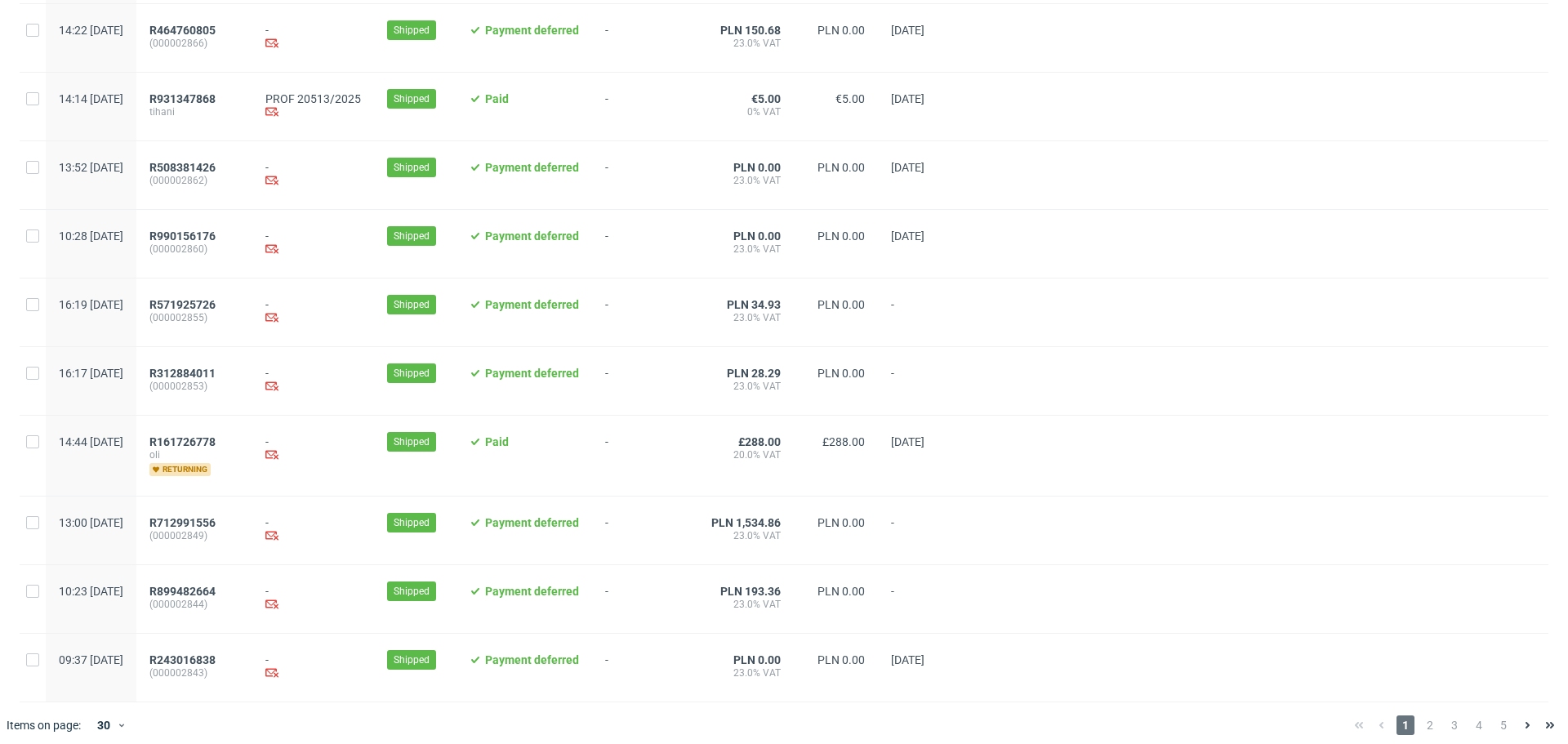
scroll to position [1609, 0]
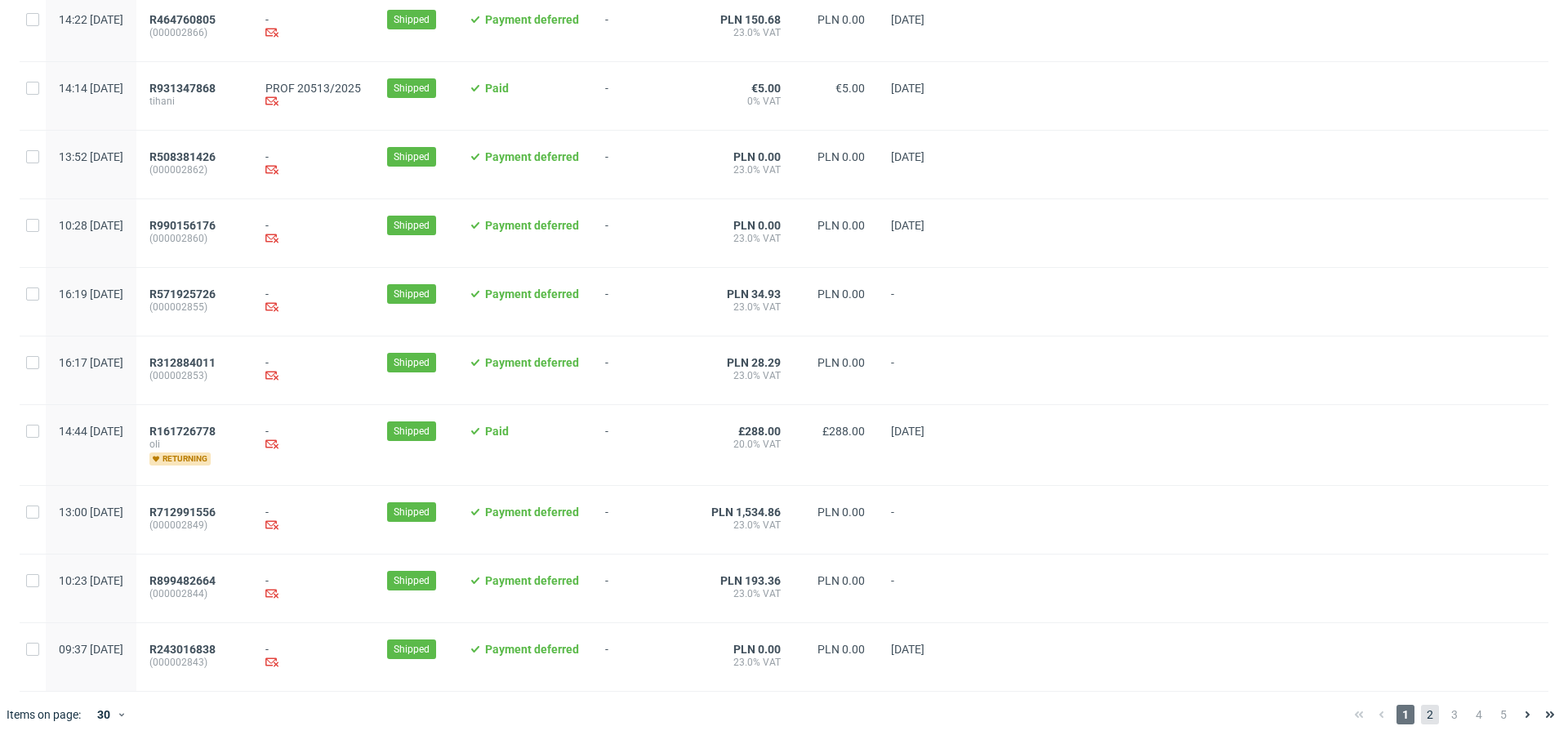
click at [1421, 705] on span "2" at bounding box center [1430, 714] width 18 height 19
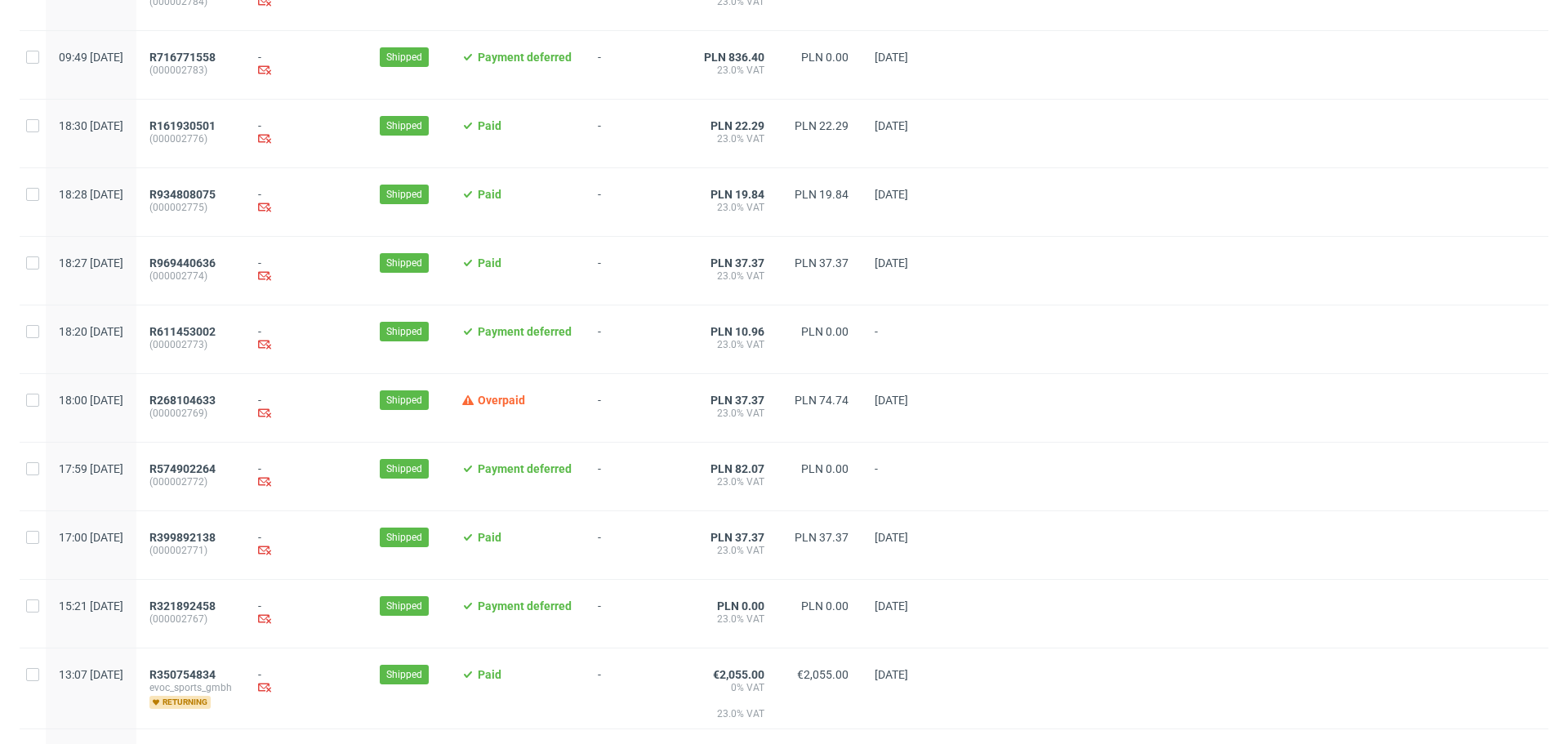
scroll to position [1588, 0]
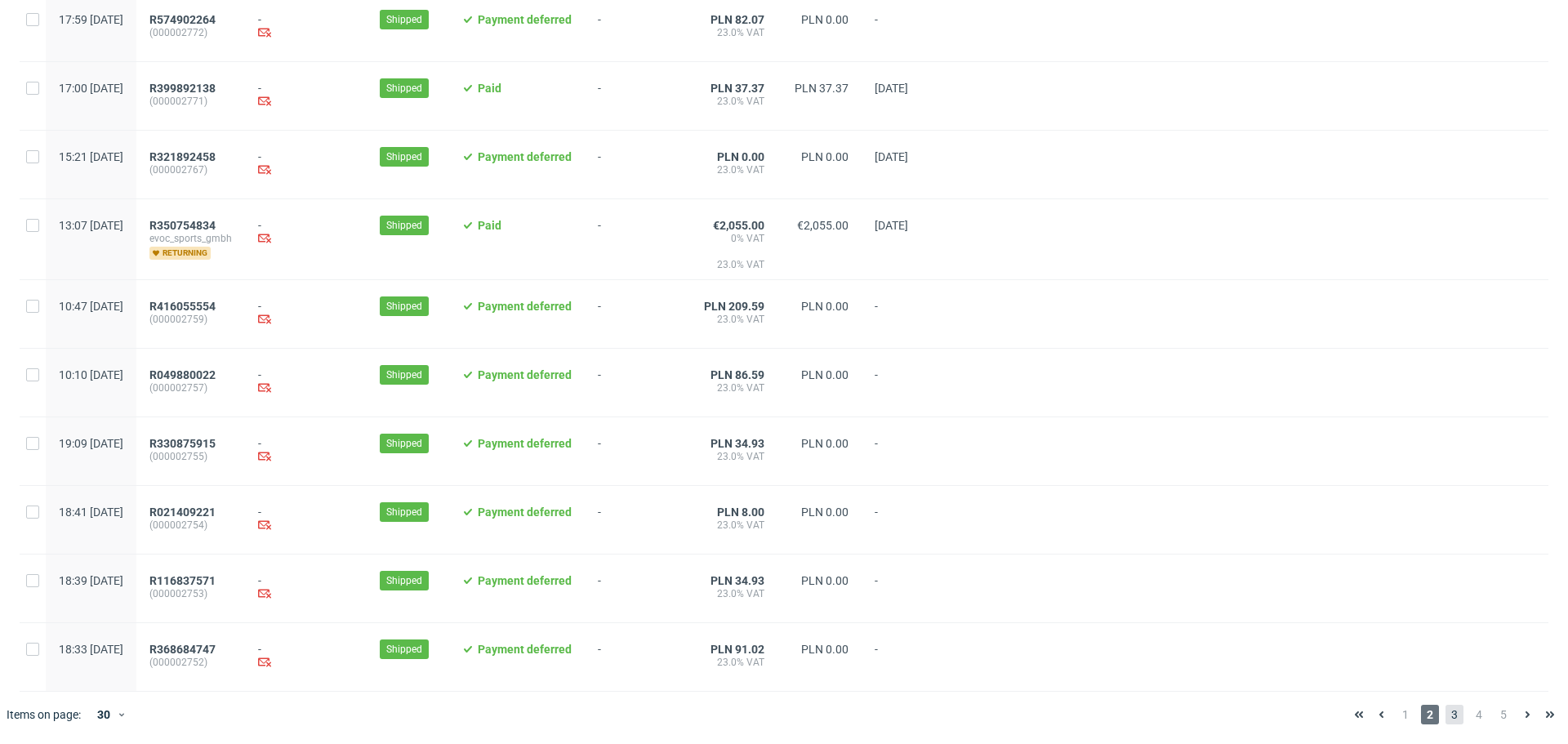
click at [1446, 714] on span "3" at bounding box center [1454, 714] width 18 height 19
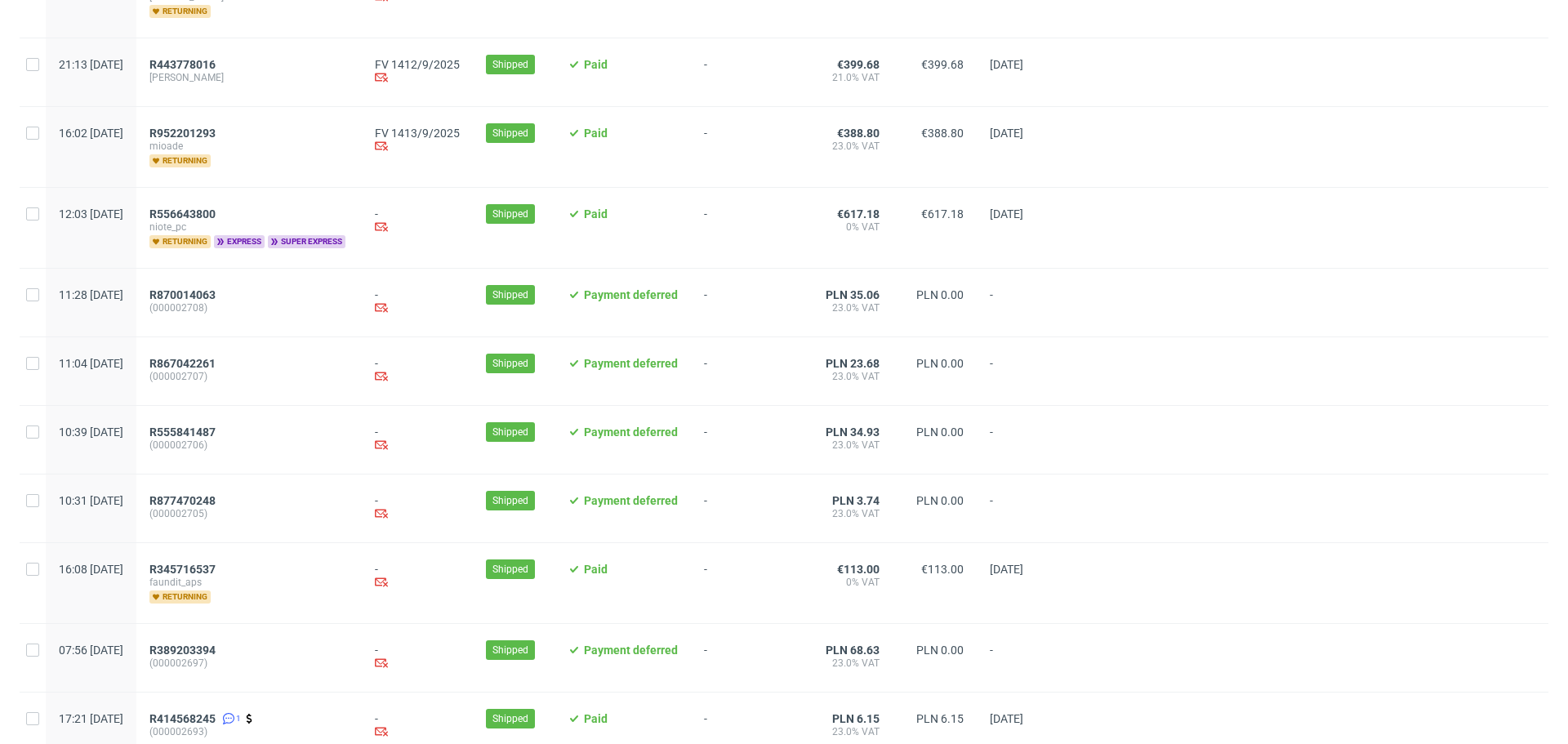
scroll to position [1630, 0]
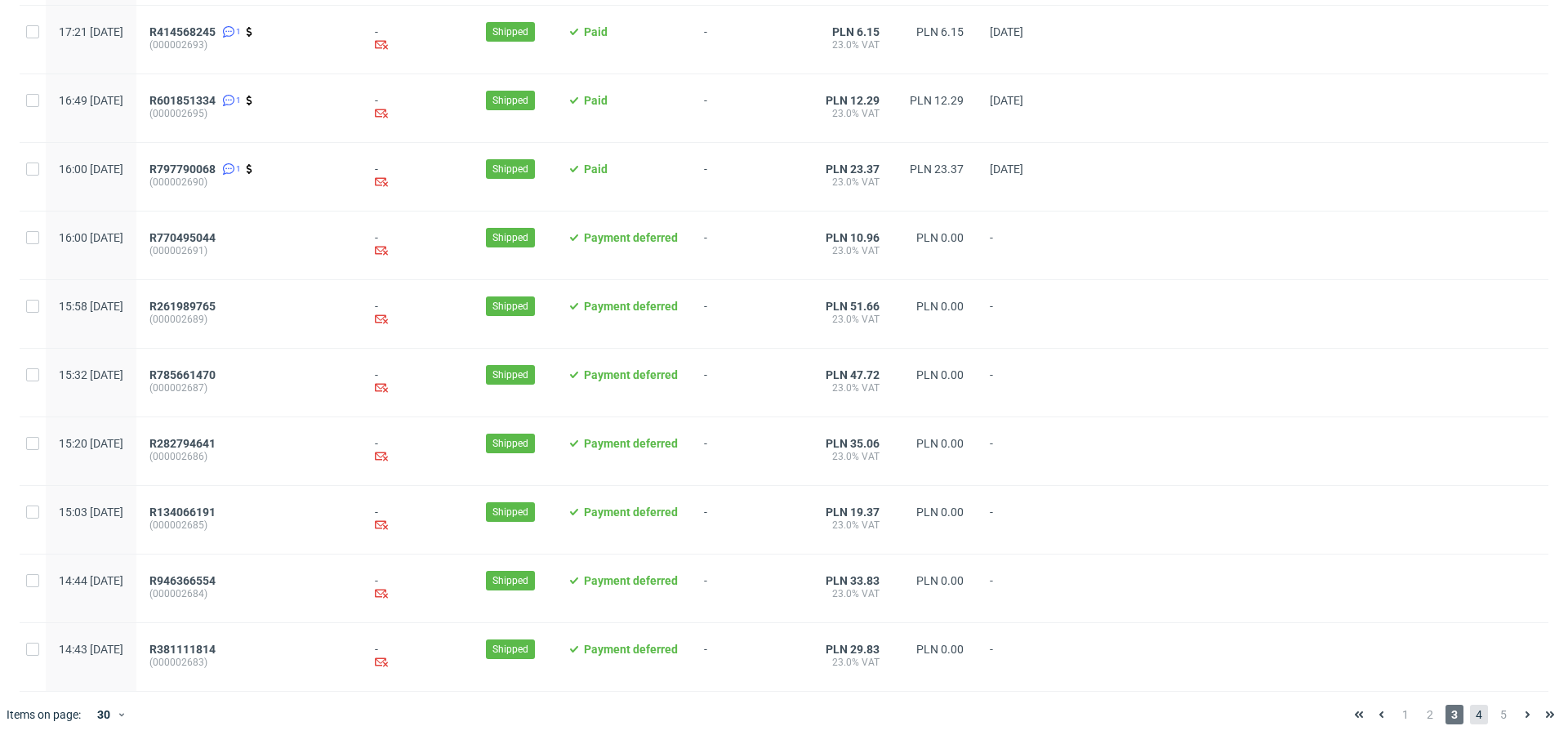
click at [1475, 714] on span "4" at bounding box center [1478, 714] width 18 height 19
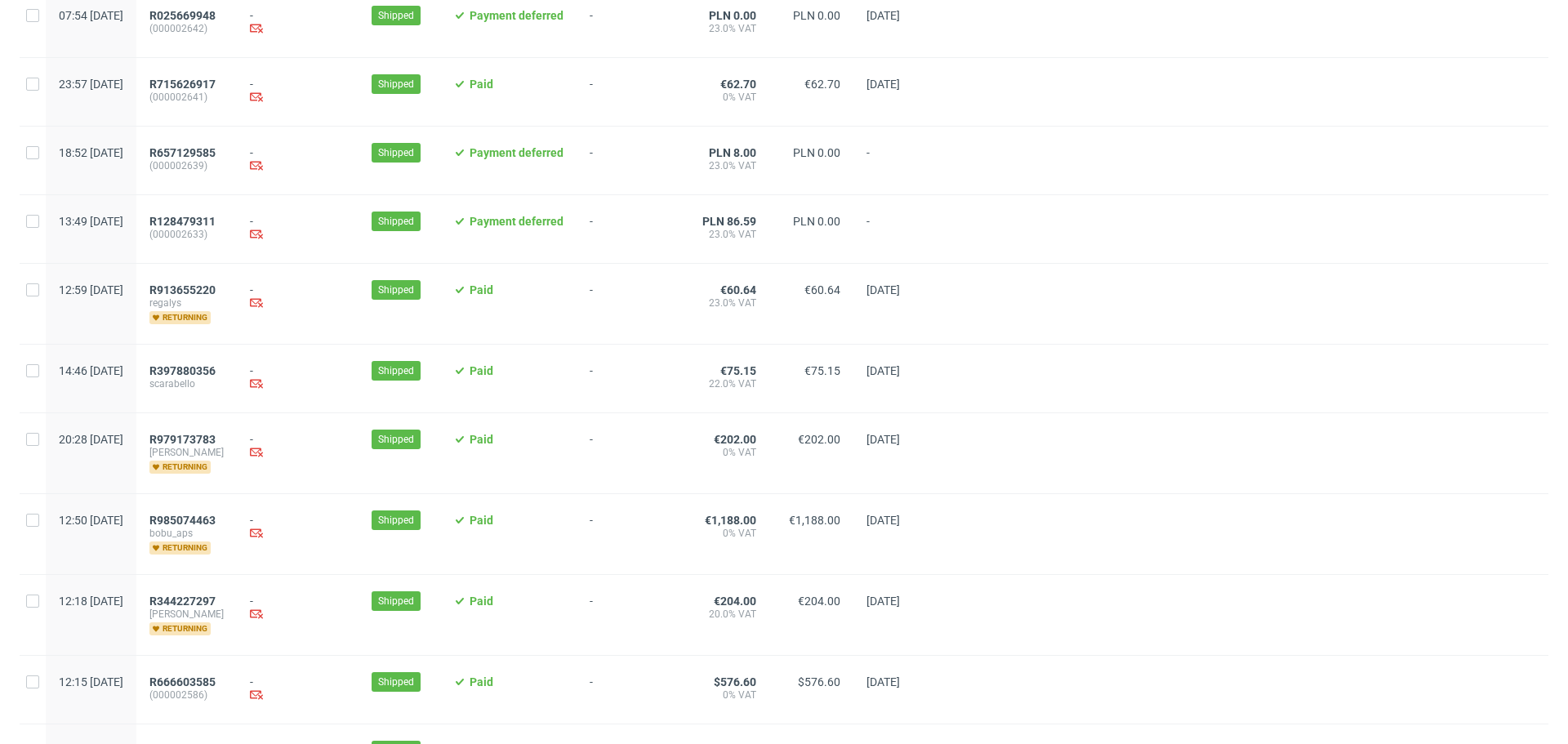
scroll to position [1619, 0]
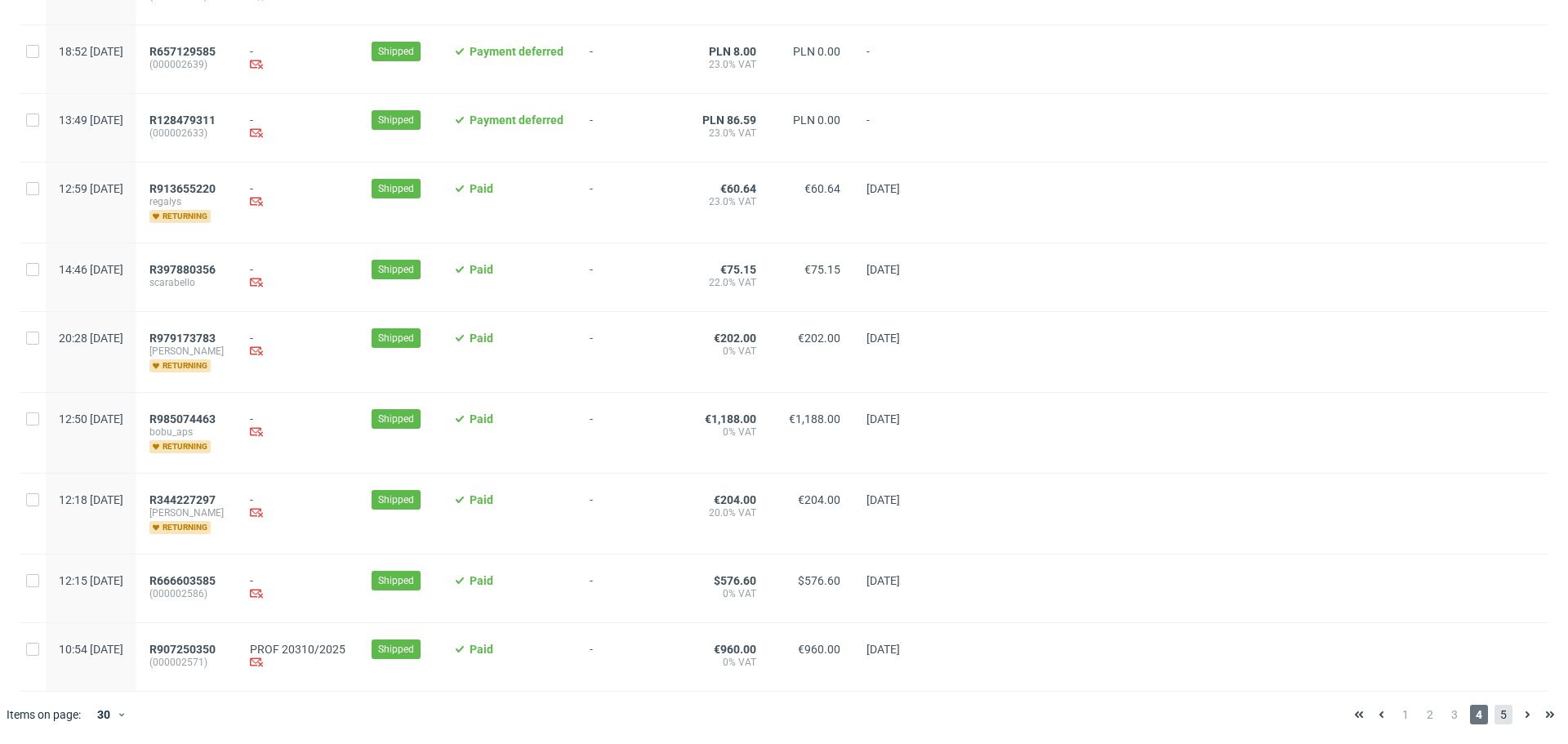
click at [1495, 705] on span "5" at bounding box center [1503, 714] width 18 height 19
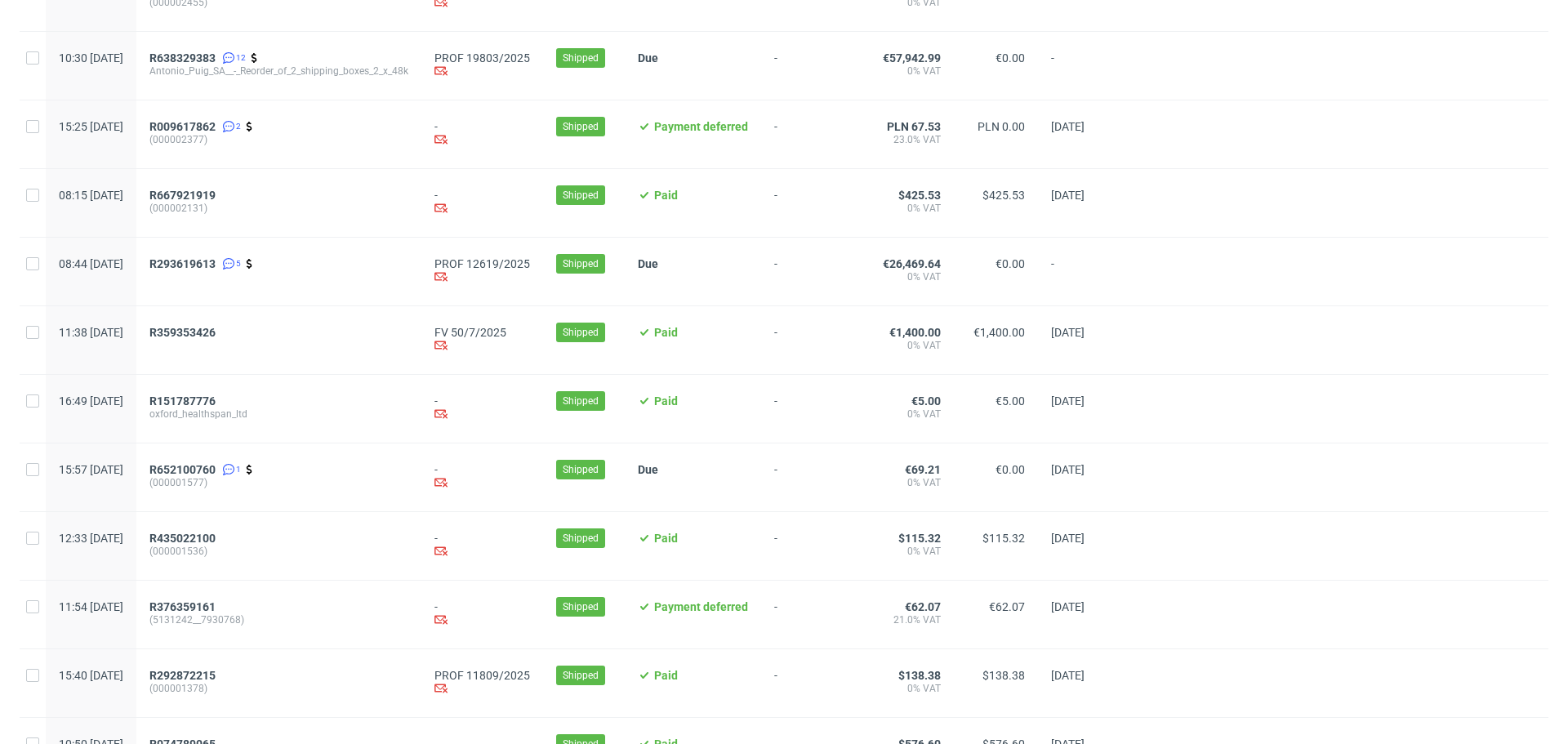
scroll to position [1630, 0]
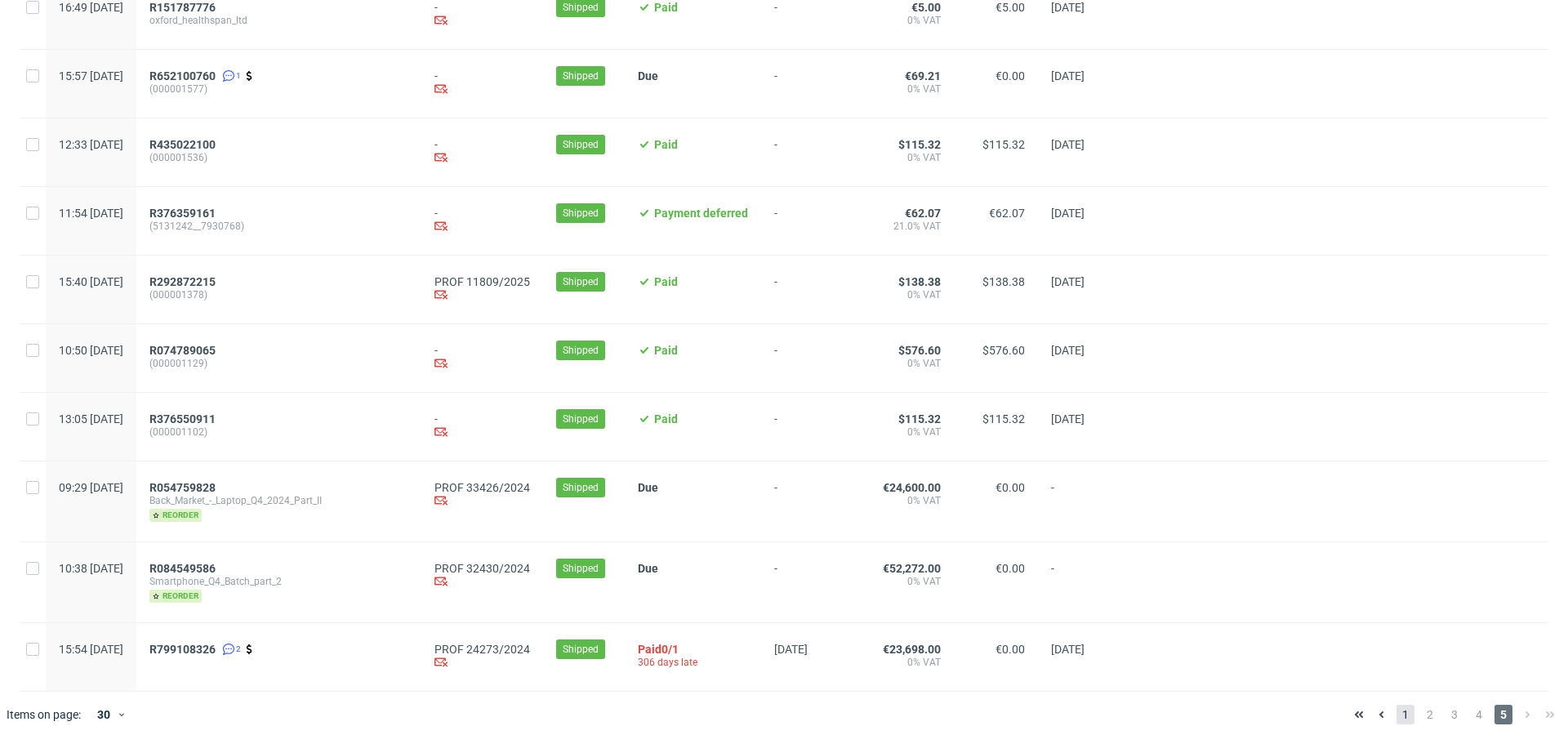
click at [1396, 714] on span "1" at bounding box center [1405, 714] width 18 height 19
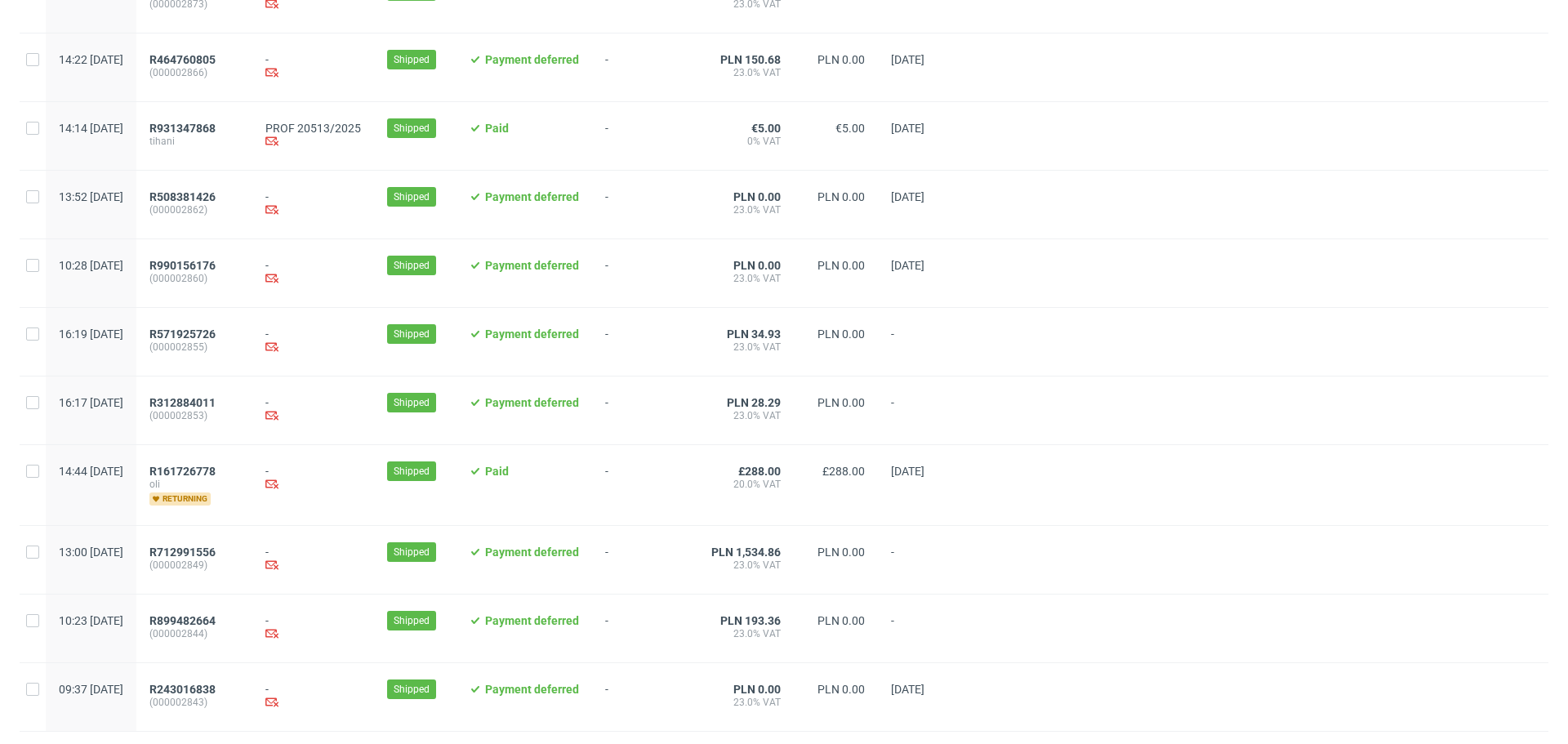
scroll to position [1609, 0]
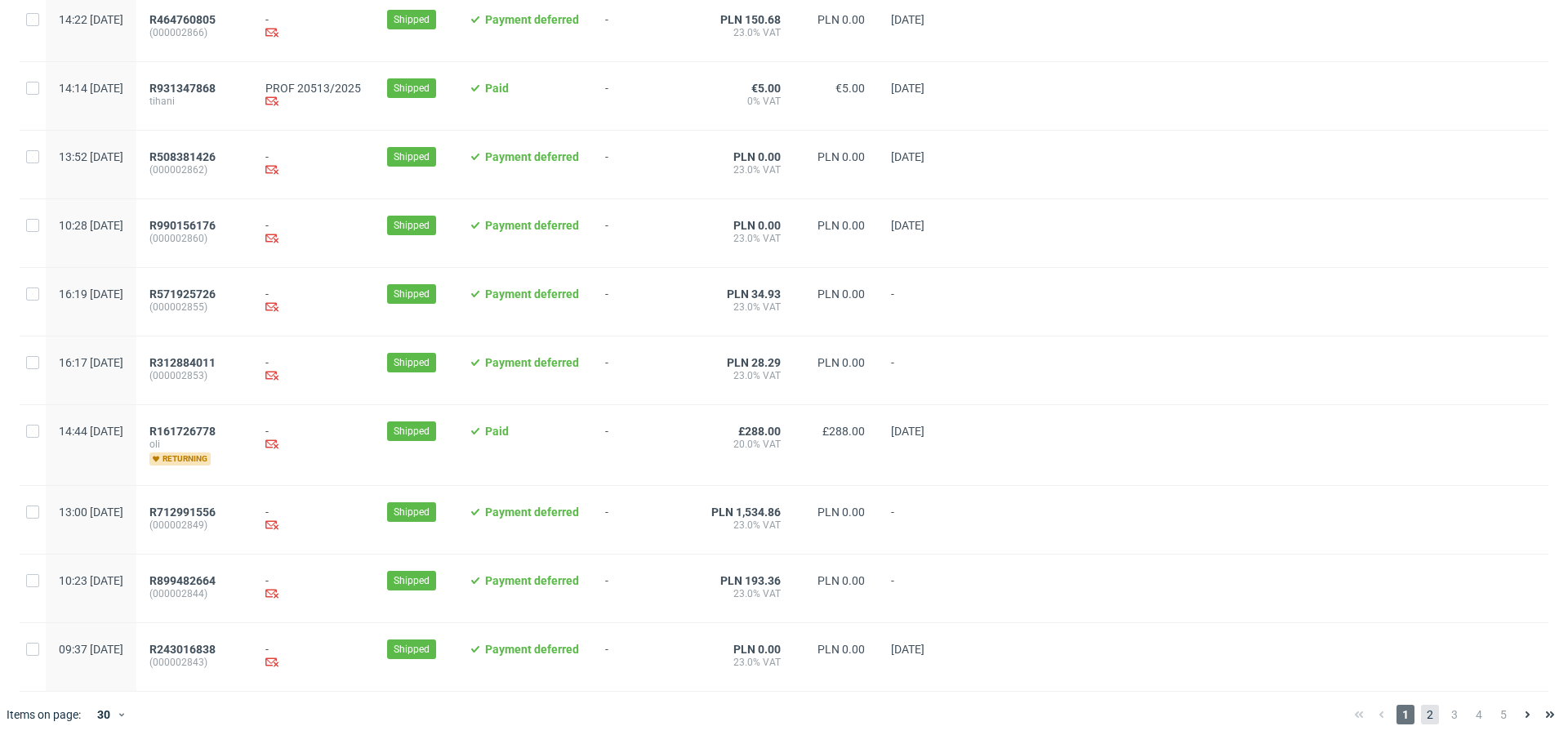
click at [1421, 714] on span "2" at bounding box center [1430, 714] width 18 height 19
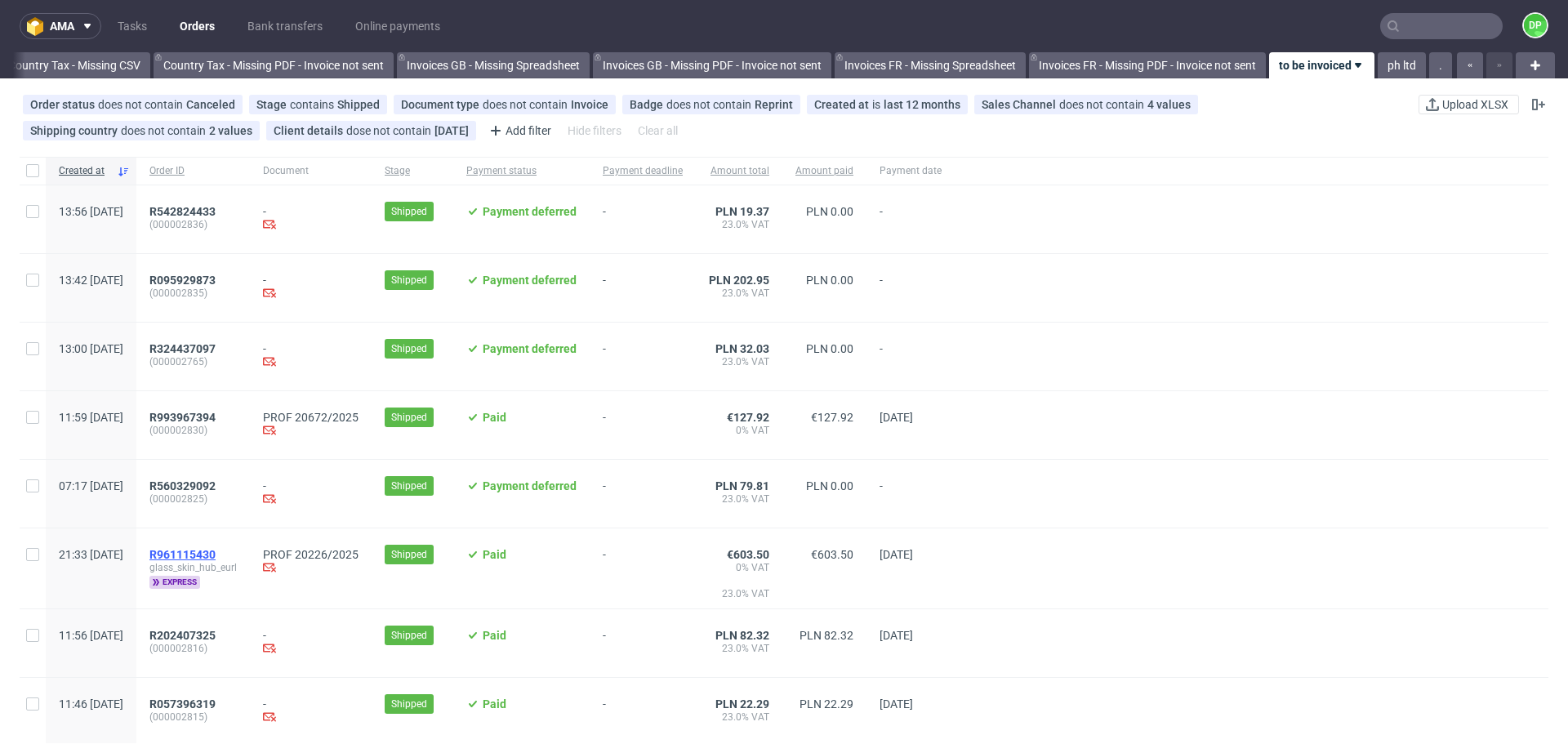
click at [216, 557] on span "R961115430" at bounding box center [183, 555] width 66 height 13
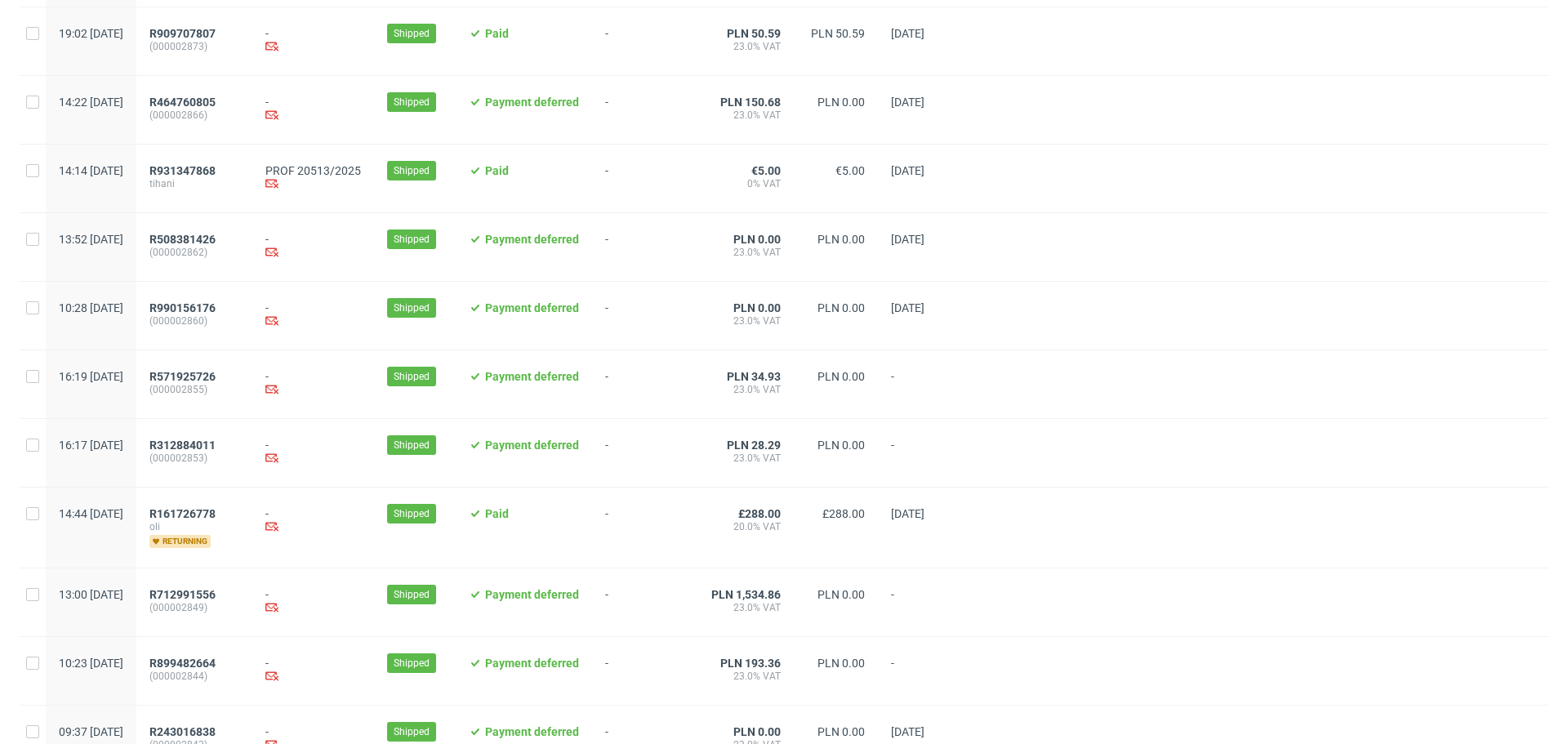
scroll to position [1609, 0]
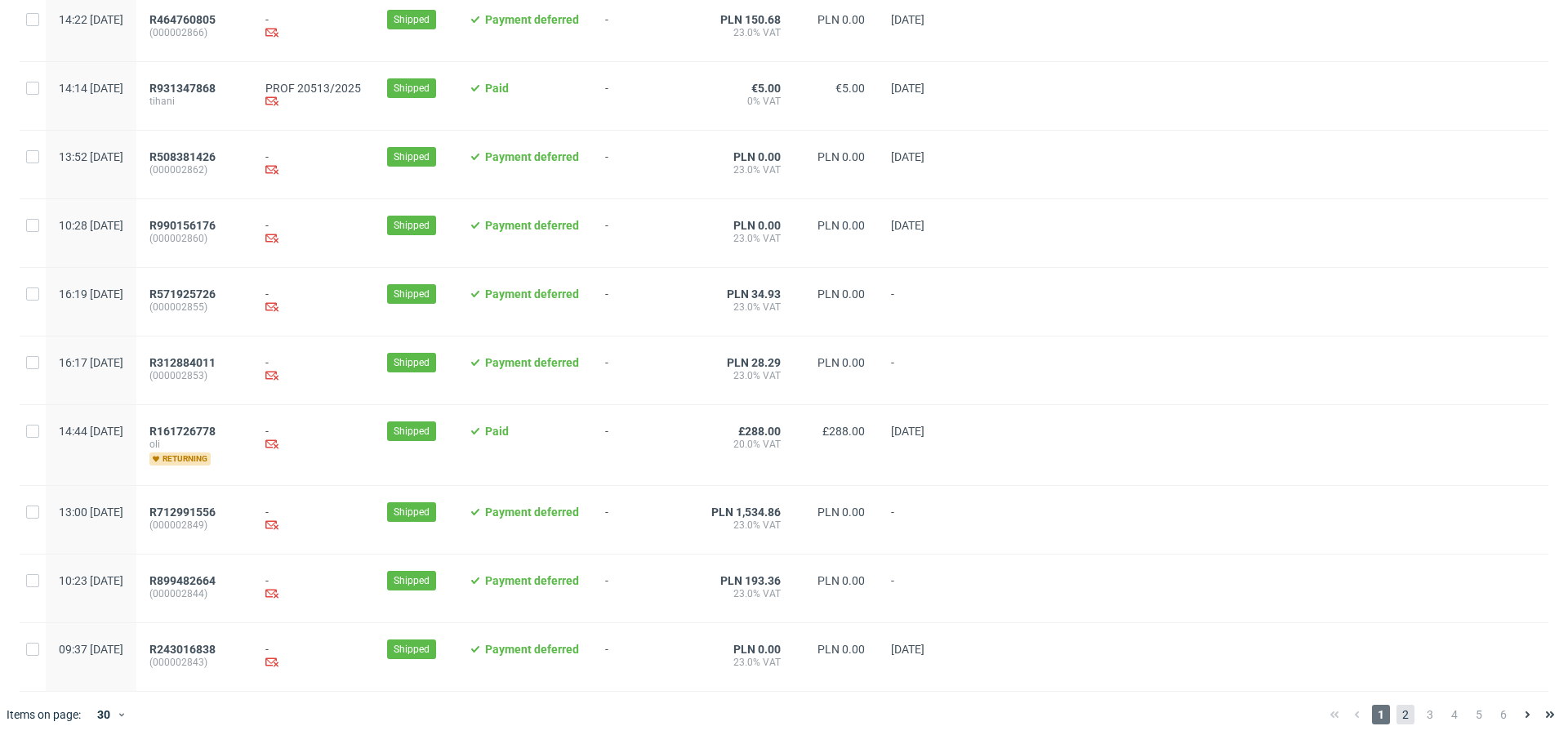
click at [1396, 720] on span "2" at bounding box center [1405, 714] width 18 height 19
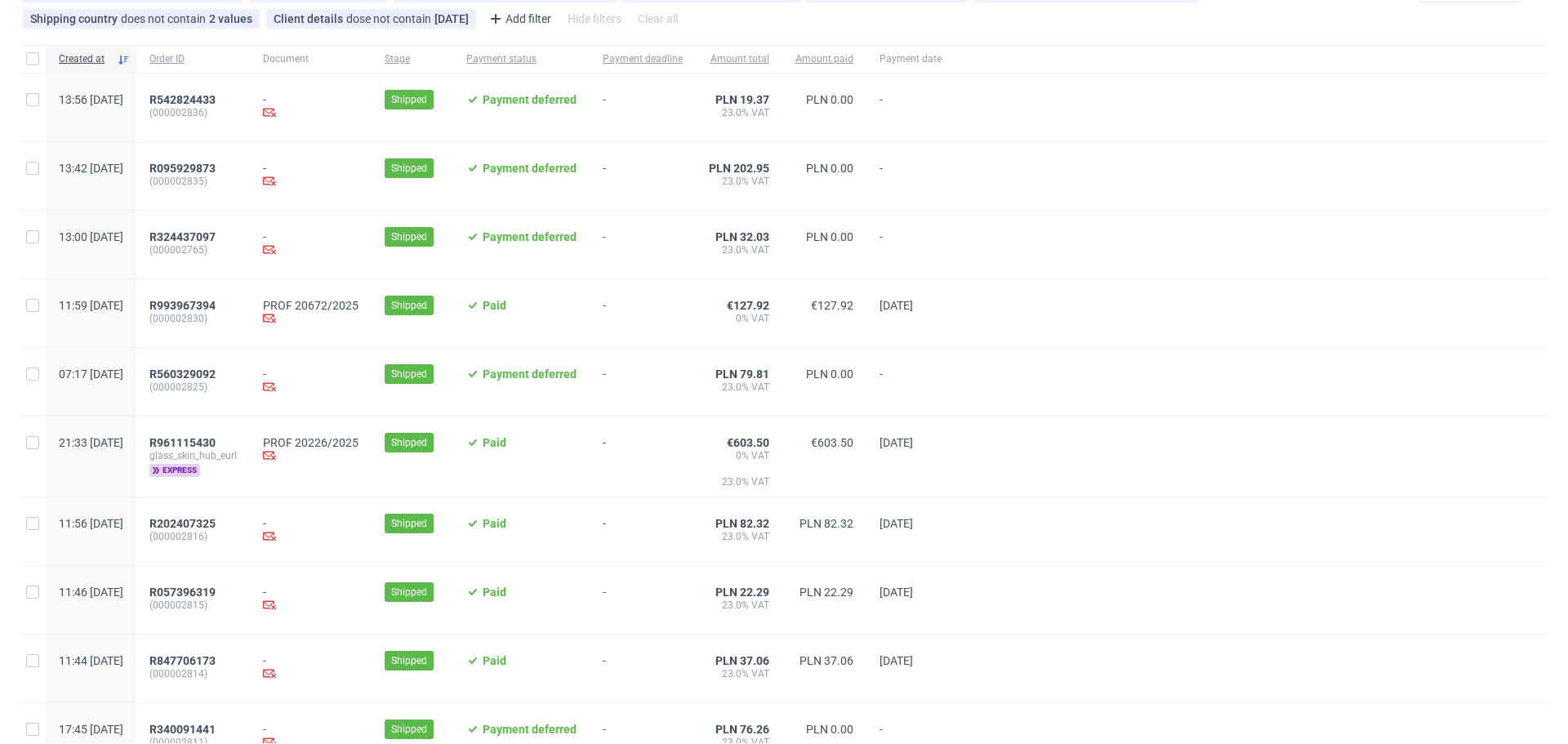
scroll to position [128, 0]
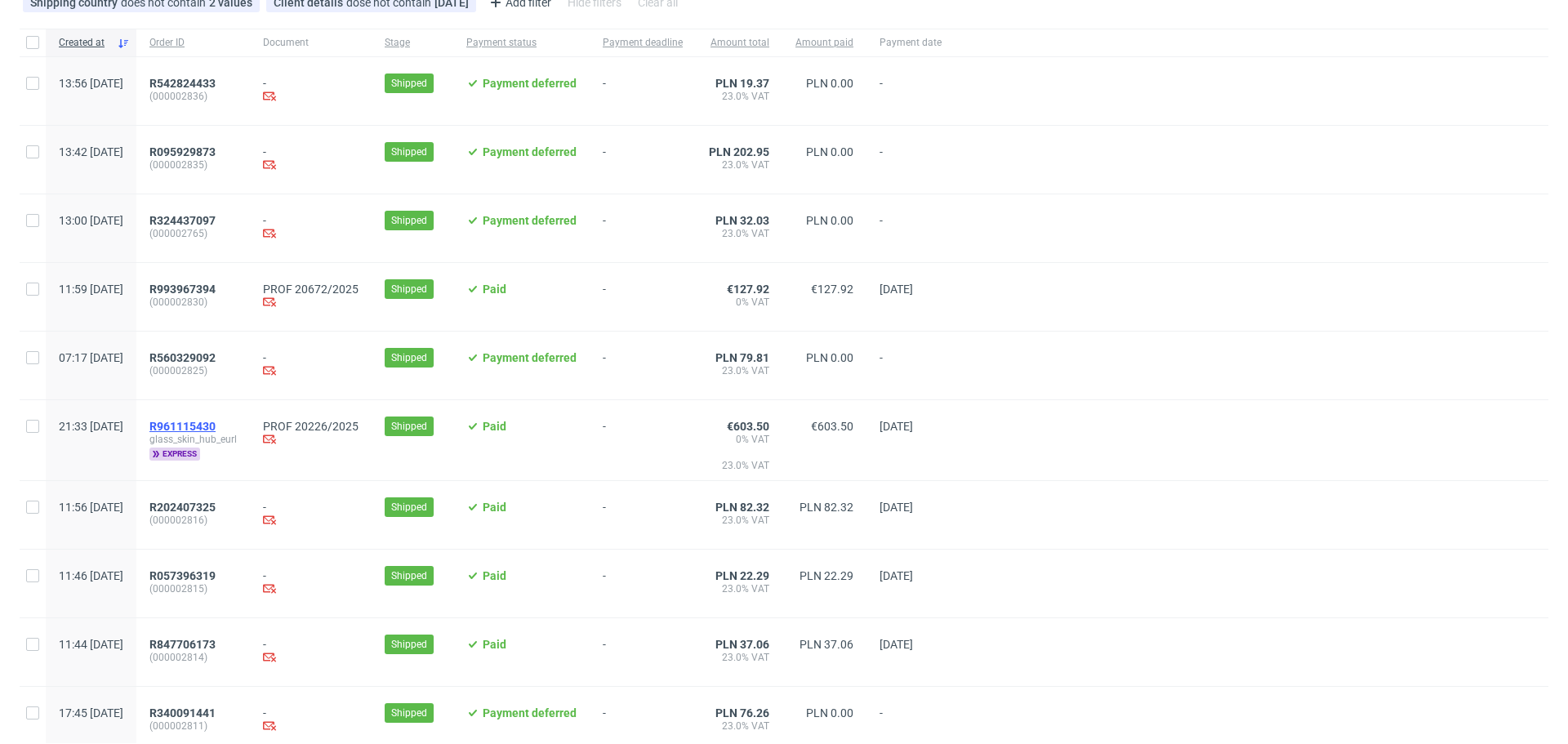
click at [216, 424] on span "R961115430" at bounding box center [183, 426] width 66 height 13
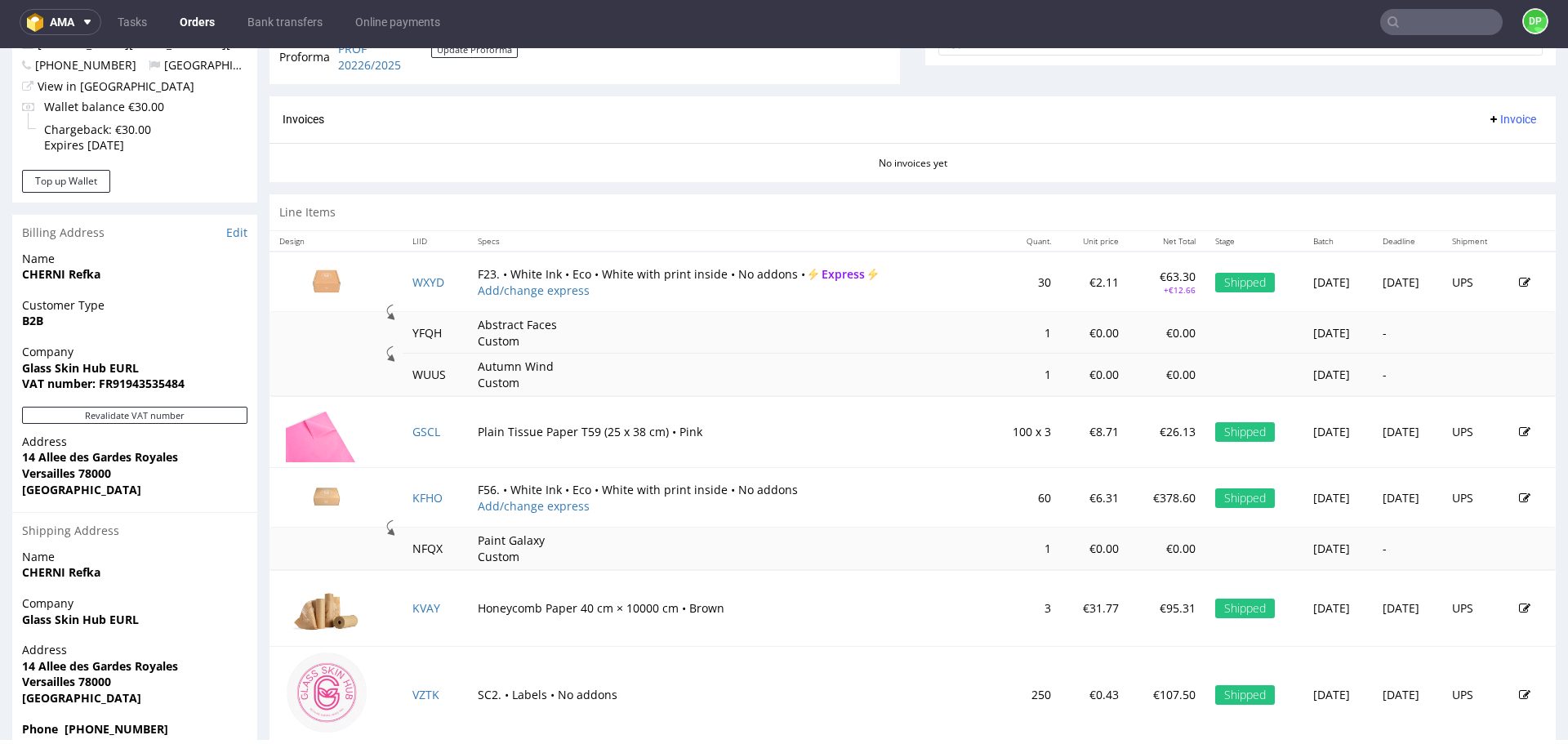
scroll to position [686, 0]
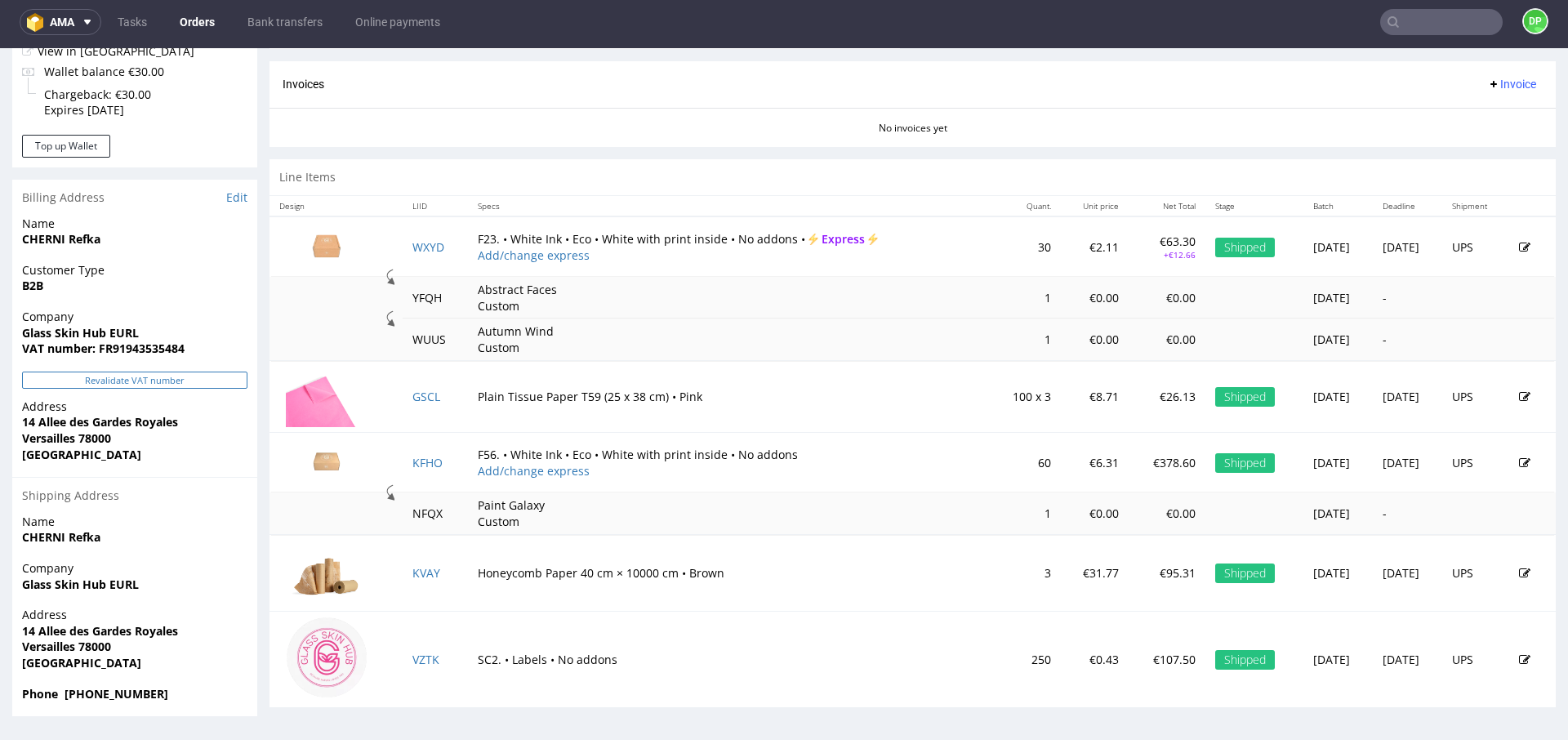
click at [174, 380] on button "Revalidate VAT number" at bounding box center [135, 380] width 225 height 18
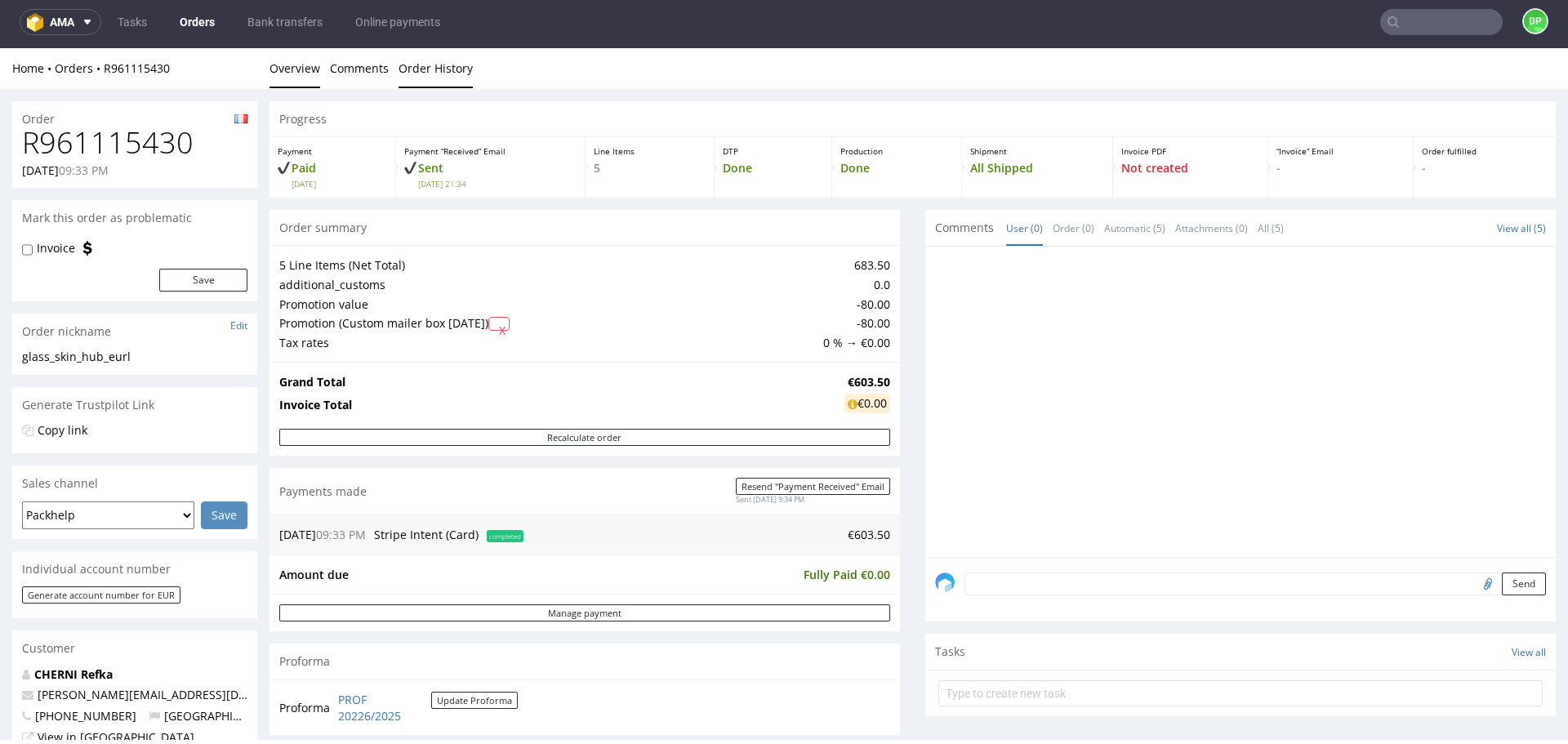
click at [432, 75] on link "Order History" at bounding box center [436, 67] width 75 height 40
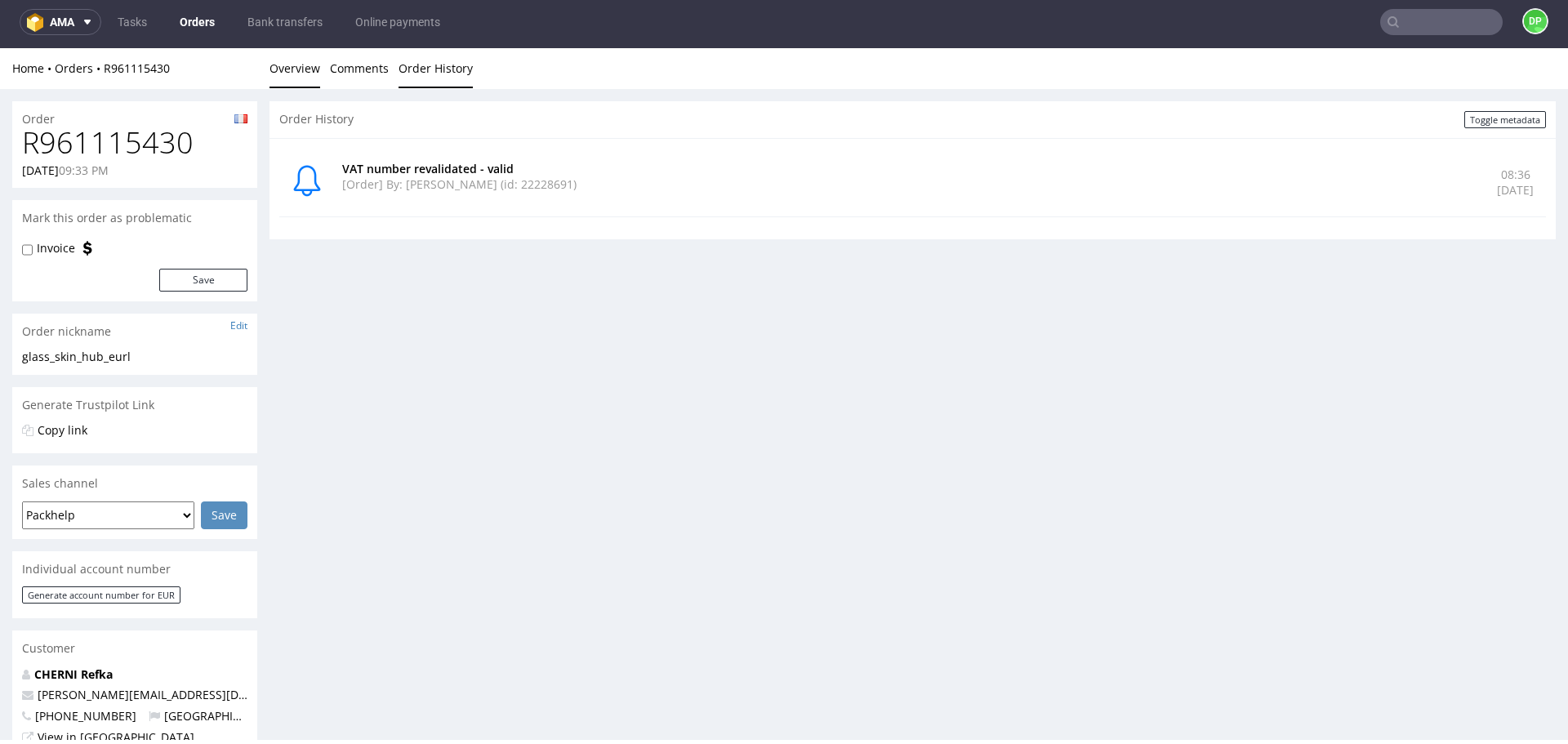
click at [305, 71] on link "Overview" at bounding box center [294, 67] width 51 height 40
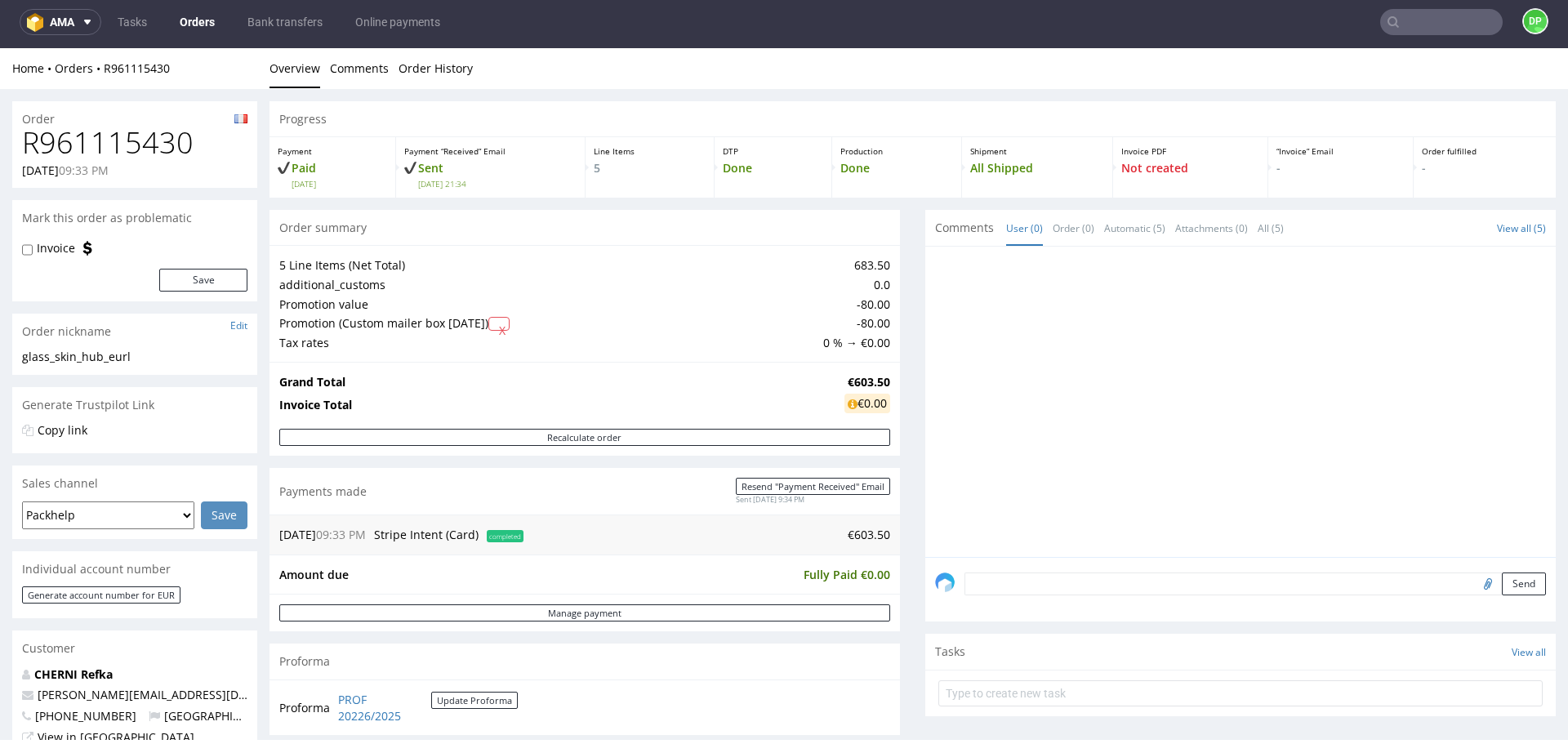
click at [152, 156] on h1 "R961115430" at bounding box center [135, 142] width 225 height 32
copy h1 "R961115430"
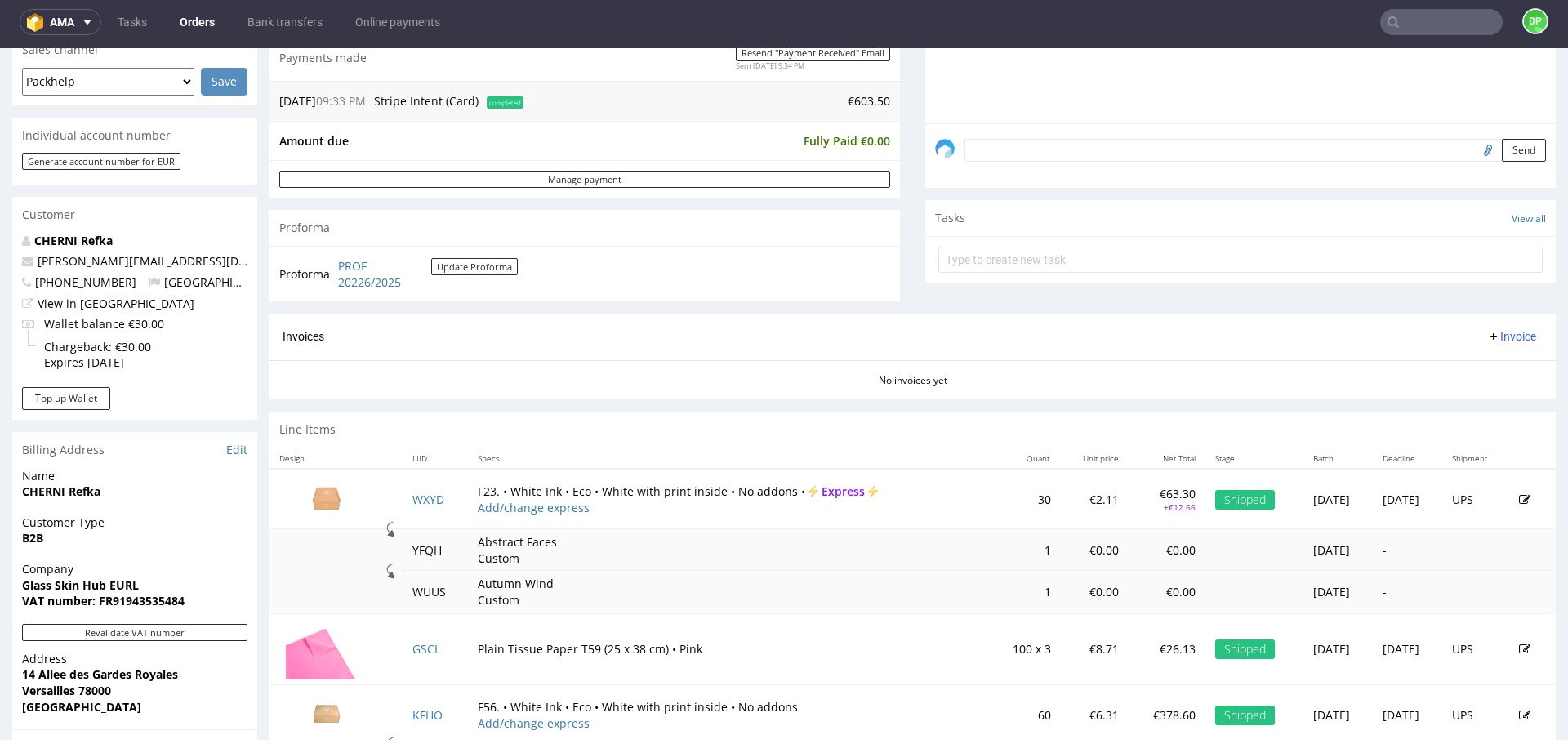
scroll to position [430, 0]
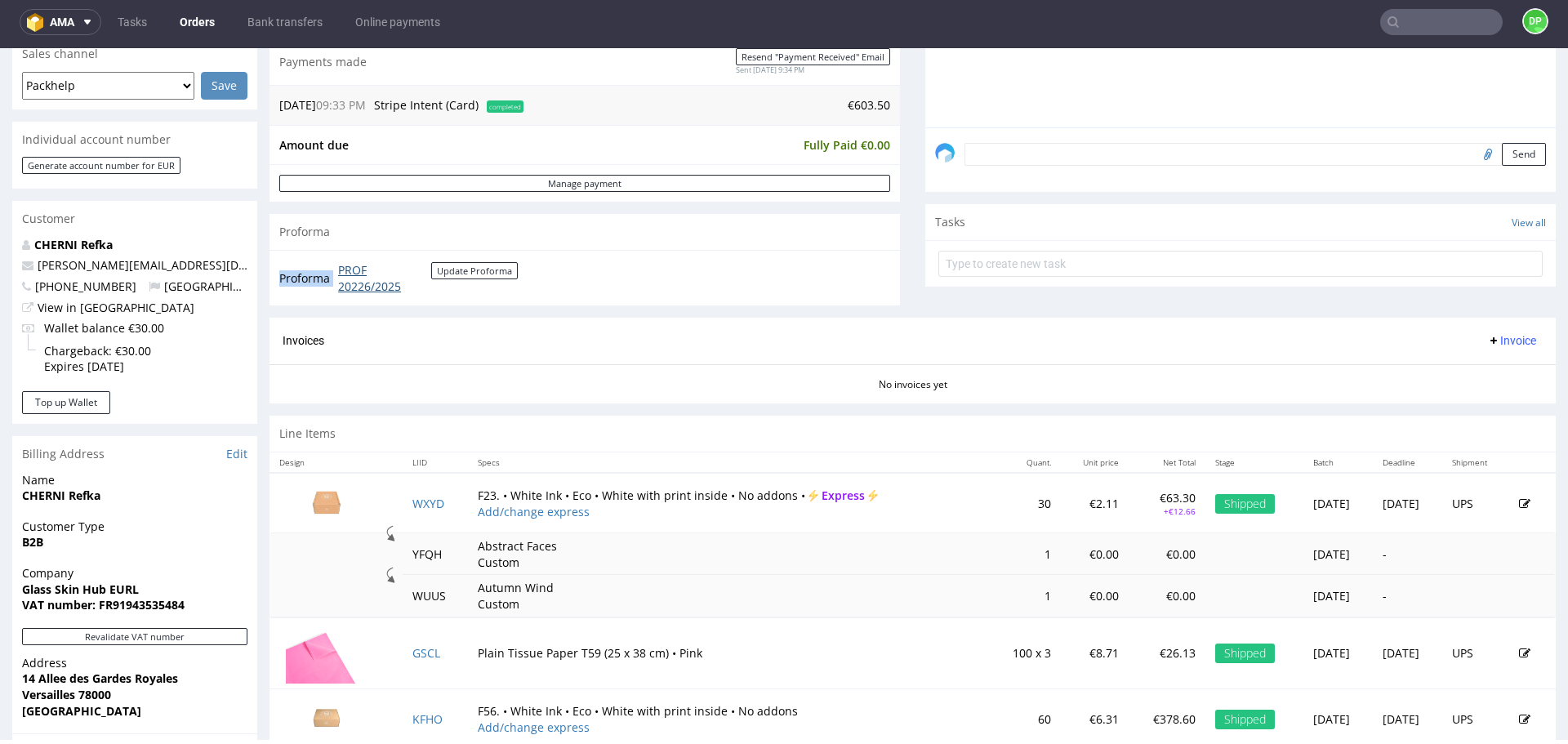
drag, startPoint x: 438, startPoint y: 311, endPoint x: 340, endPoint y: 263, distance: 109.1
click at [340, 263] on div "Order summary 5 Line Items (Net Total) 683.50 additional_customs 0.0 Promotion …" at bounding box center [584, 49] width 630 height 537
copy tbody "Proforma"
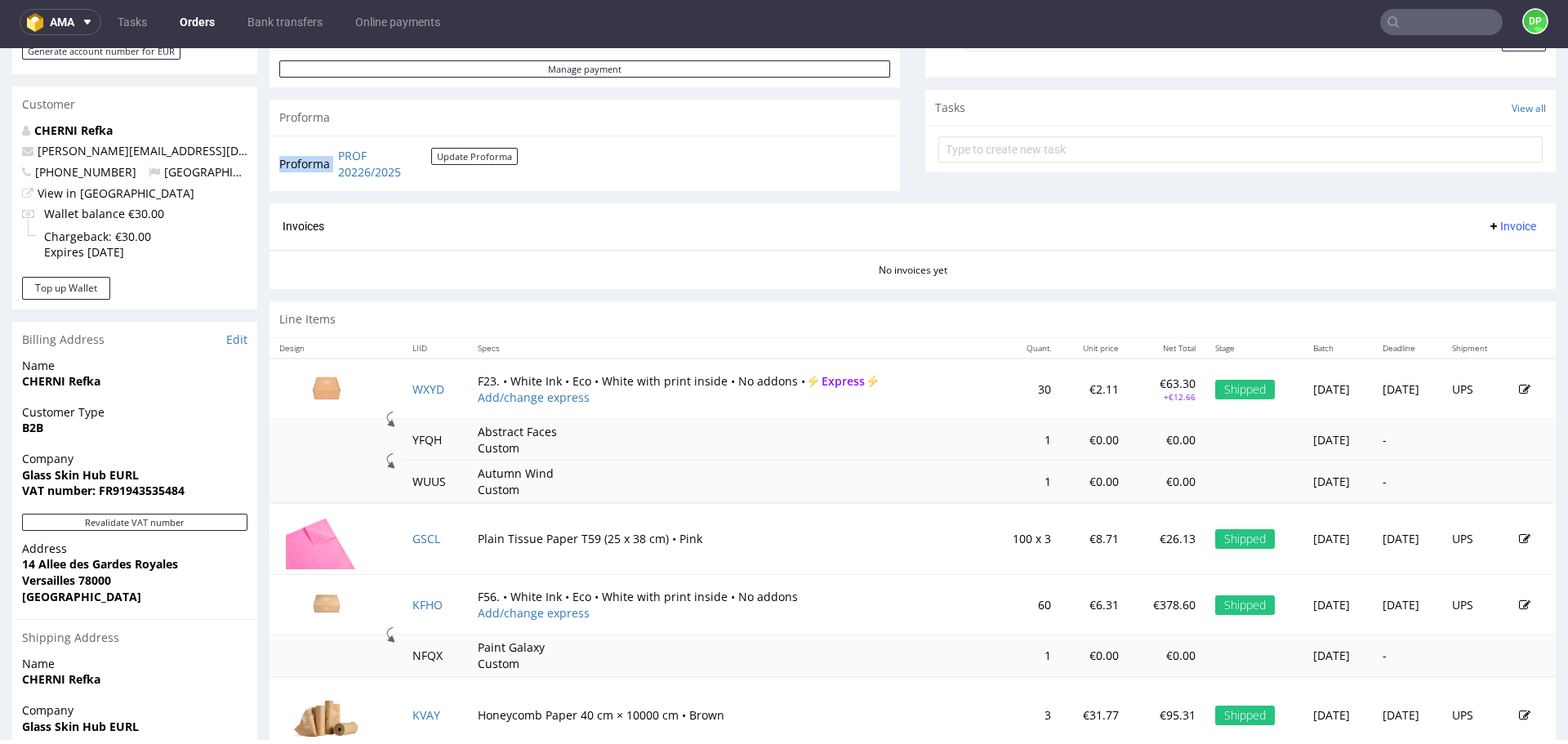
scroll to position [0, 0]
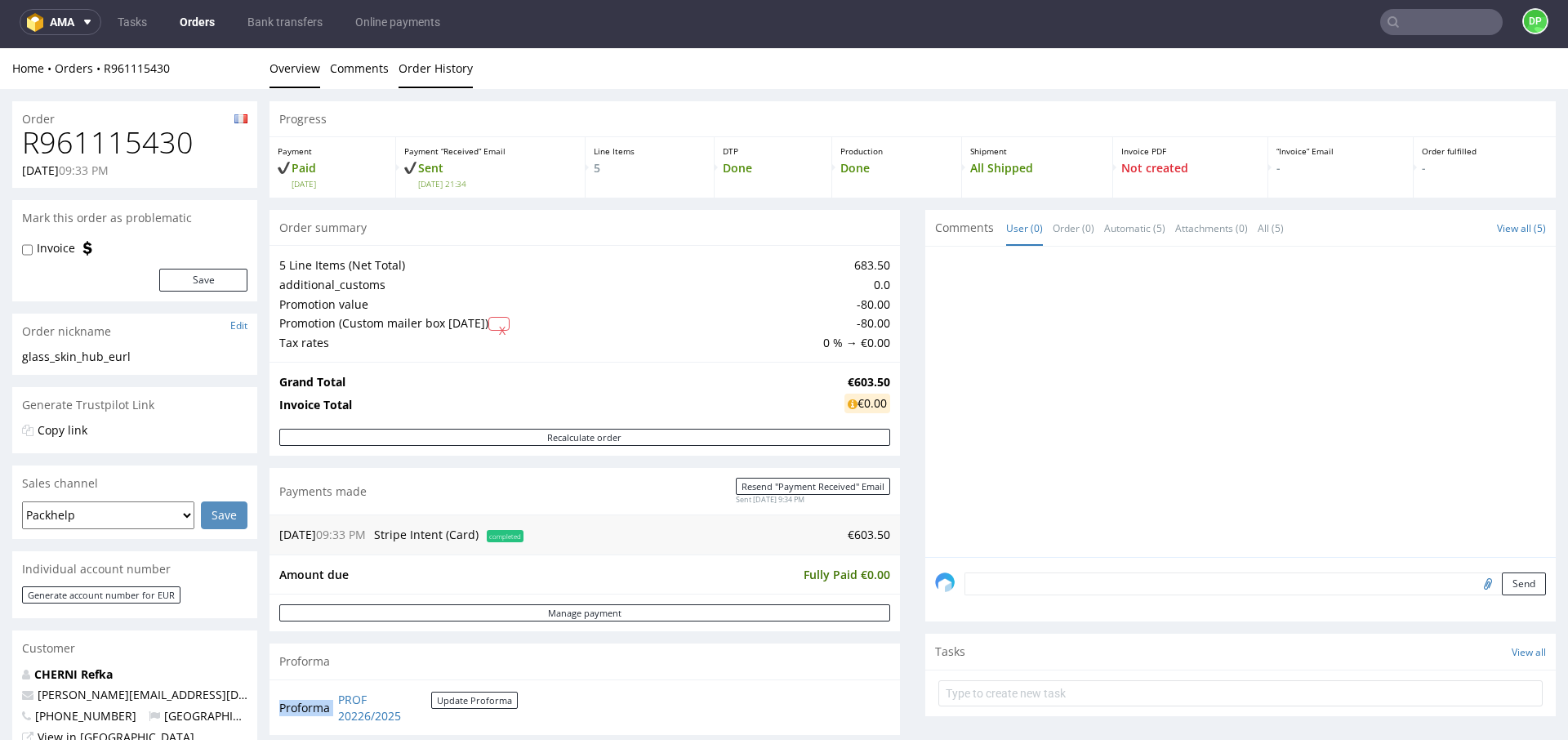
click at [431, 54] on link "Order History" at bounding box center [436, 67] width 75 height 40
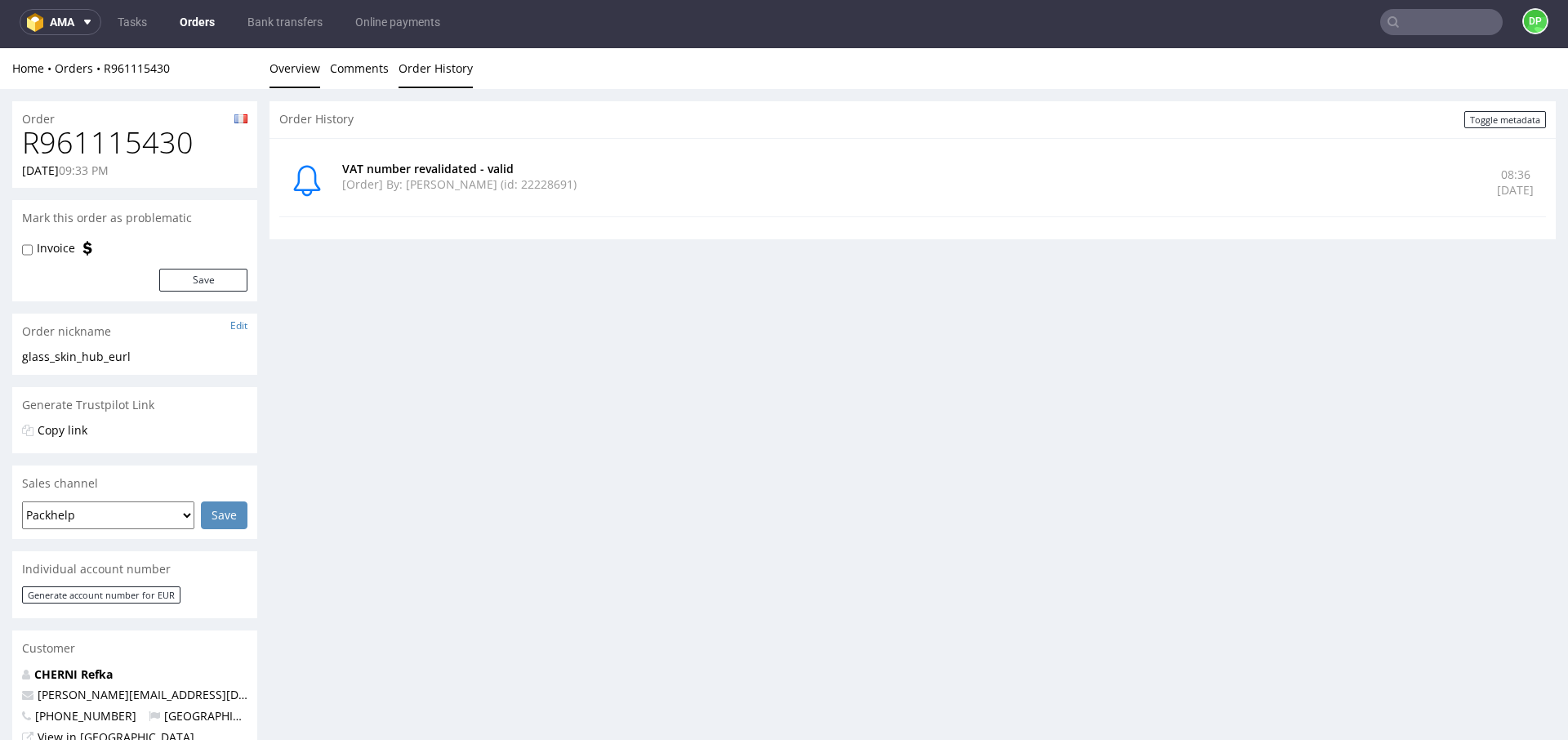
click at [305, 75] on link "Overview" at bounding box center [294, 67] width 51 height 40
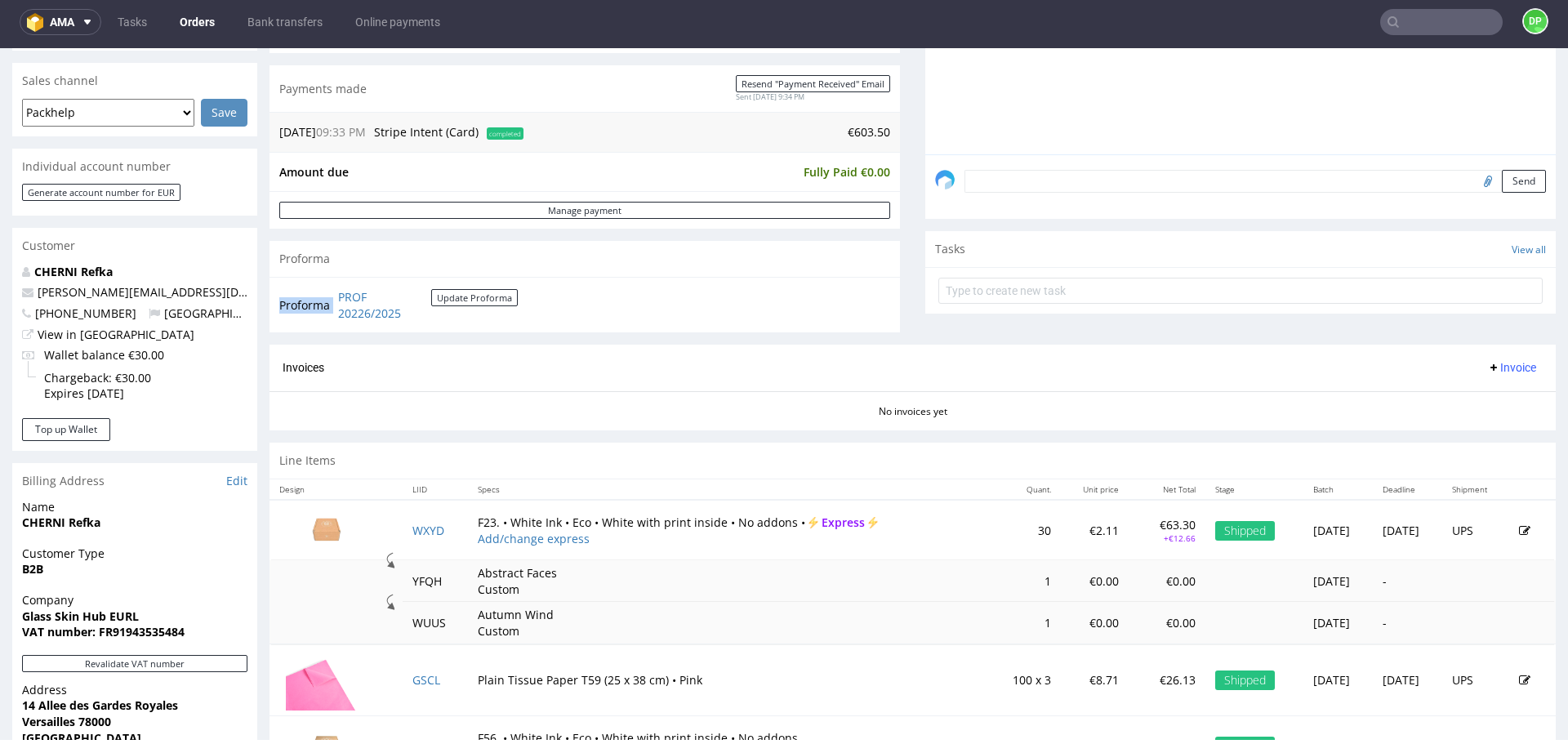
scroll to position [477, 0]
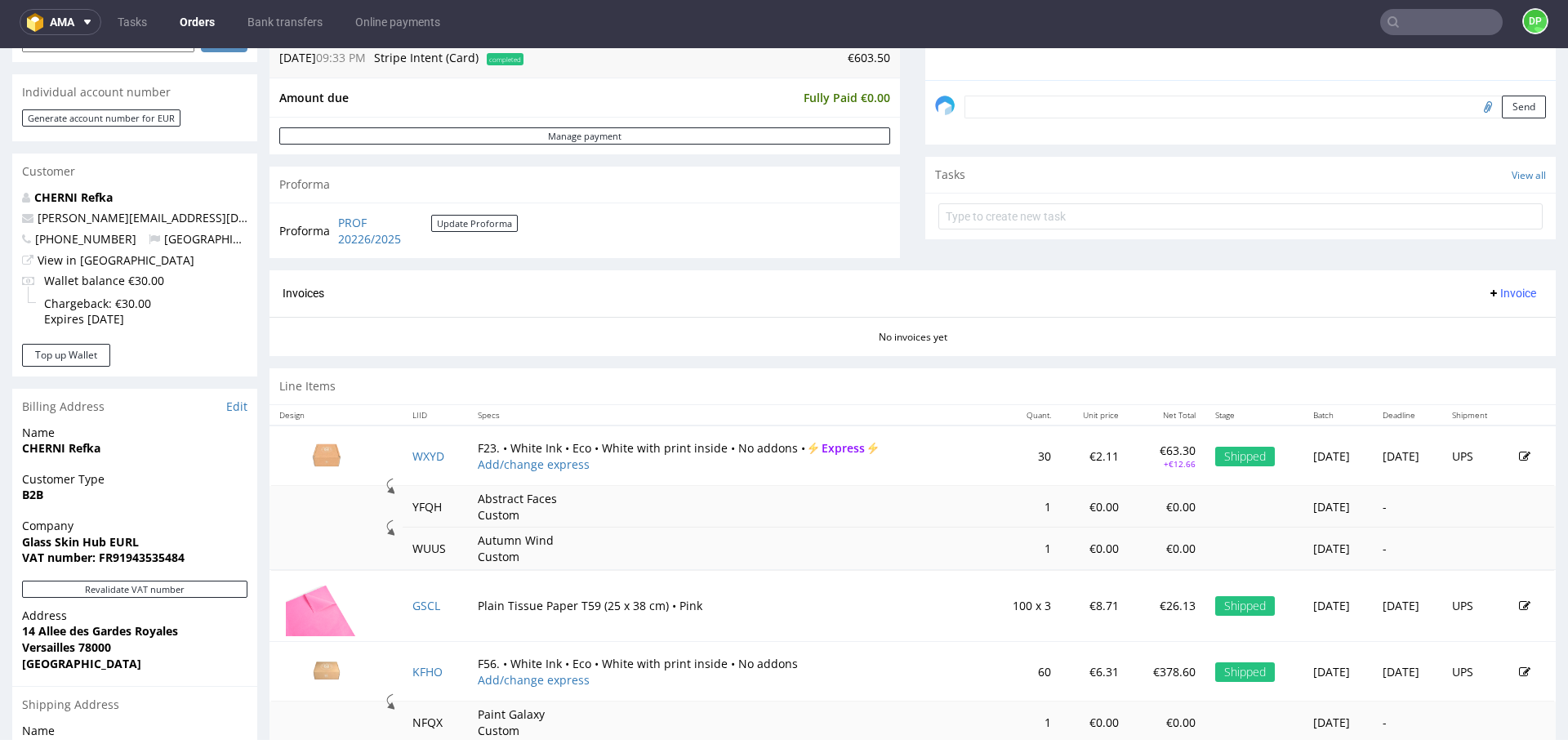
click at [402, 363] on div "Progress Payment Paid Sun 21 Sep Payment “Received” Email Sent Sun 21 Sep 21:34…" at bounding box center [913, 276] width 1287 height 1304
drag, startPoint x: 199, startPoint y: 549, endPoint x: 136, endPoint y: 554, distance: 63.2
click at [136, 554] on p "Company Glass Skin Hub EURL VAT number: FR91943535484" at bounding box center [135, 542] width 225 height 48
click at [195, 558] on span "VAT number: FR91943535484" at bounding box center [135, 558] width 225 height 17
drag, startPoint x: 195, startPoint y: 558, endPoint x: 135, endPoint y: 573, distance: 61.8
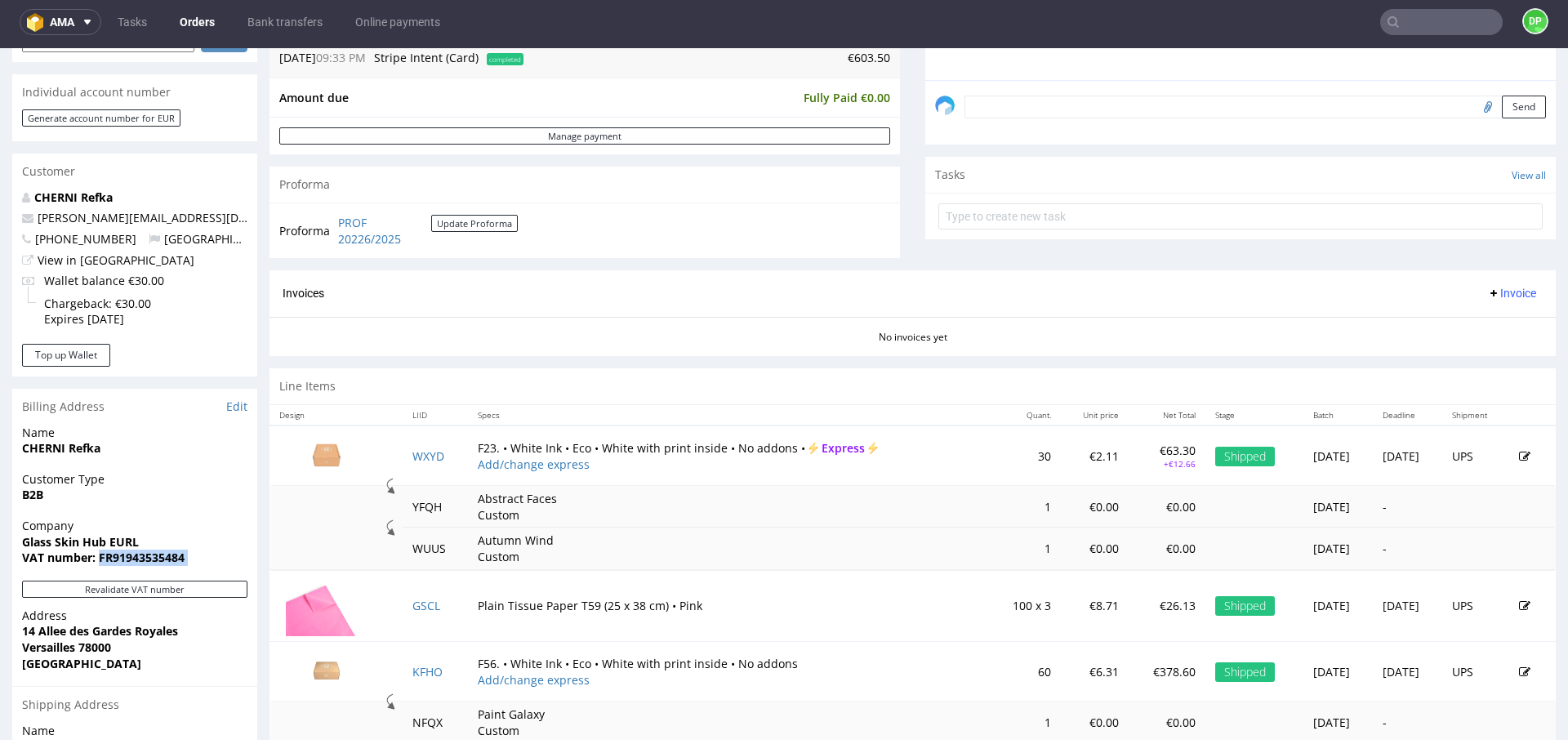
click at [135, 573] on div "Company Glass Skin Hub EURL VAT number: FR91943535484" at bounding box center [135, 549] width 245 height 63
click at [191, 548] on span "Glass Skin Hub EURL" at bounding box center [135, 543] width 225 height 17
drag, startPoint x: 185, startPoint y: 559, endPoint x: 113, endPoint y: 568, distance: 72.6
click at [113, 568] on div "Company Glass Skin Hub EURL VAT number: FR91943535484" at bounding box center [135, 549] width 245 height 63
copy strong "91943535484"
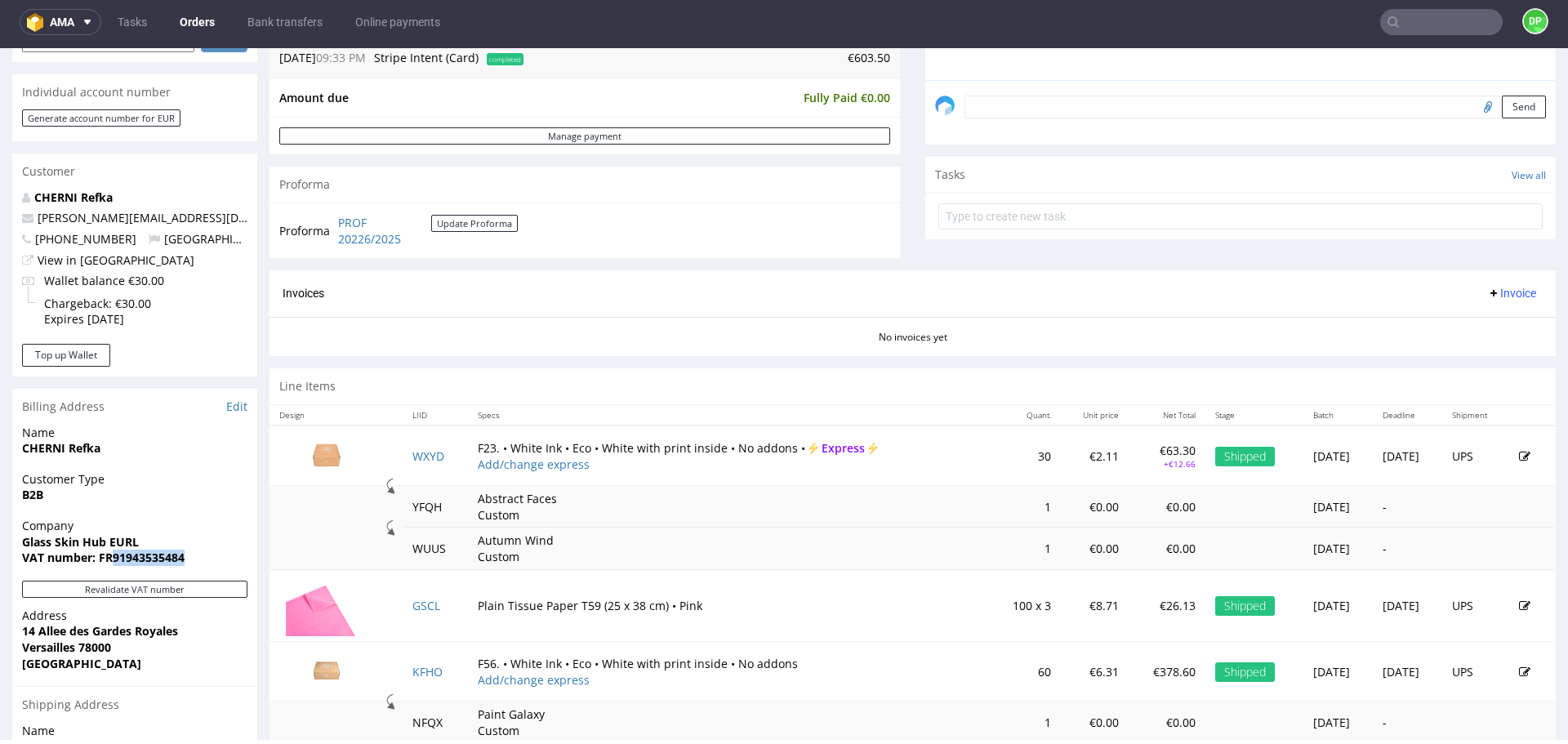
scroll to position [186, 0]
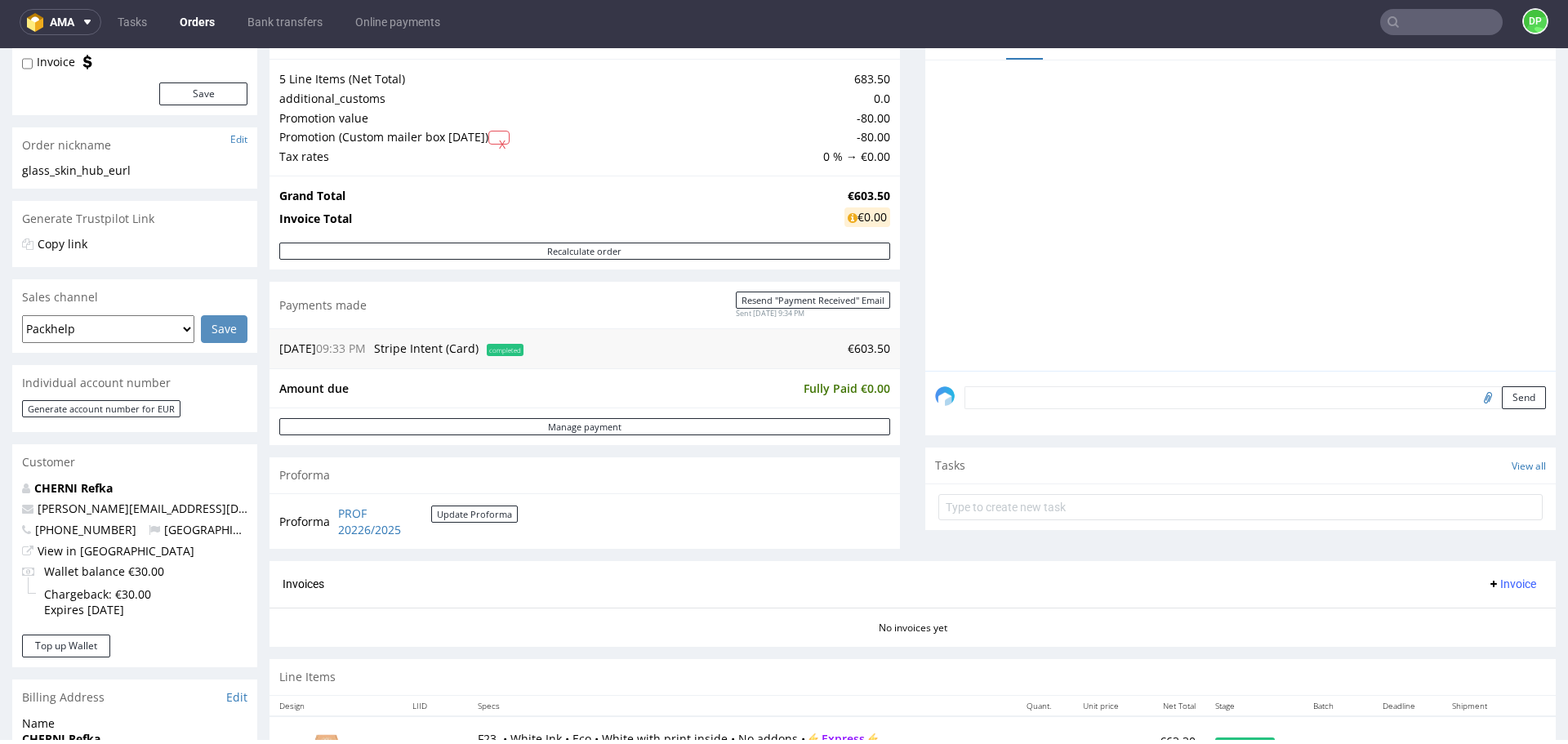
click at [1475, 395] on input "file" at bounding box center [1486, 397] width 23 height 21
type input "C:\fakepath\Zrzut ekranu 2025-10-02 084913.png"
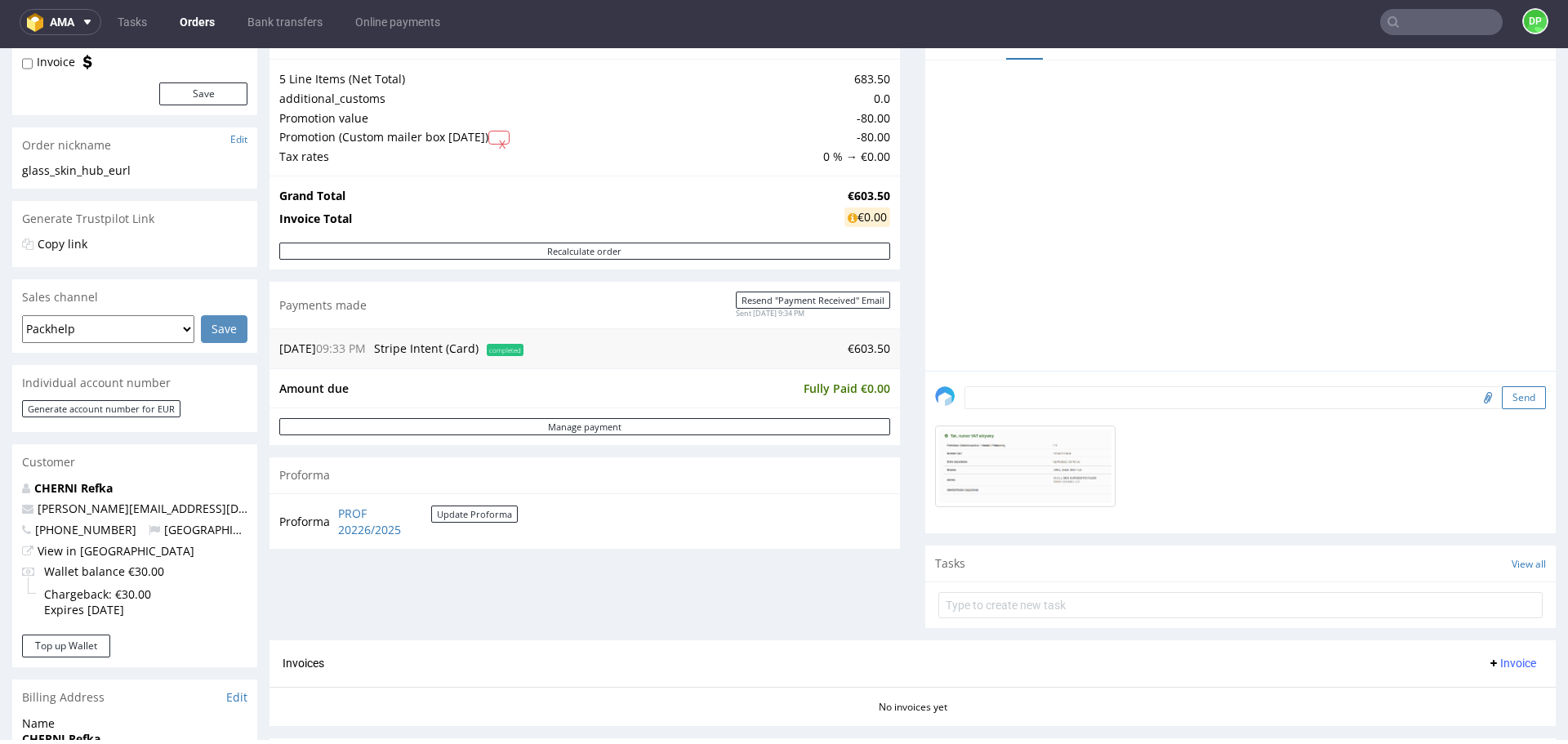
click at [1502, 396] on button "Send" at bounding box center [1525, 398] width 44 height 23
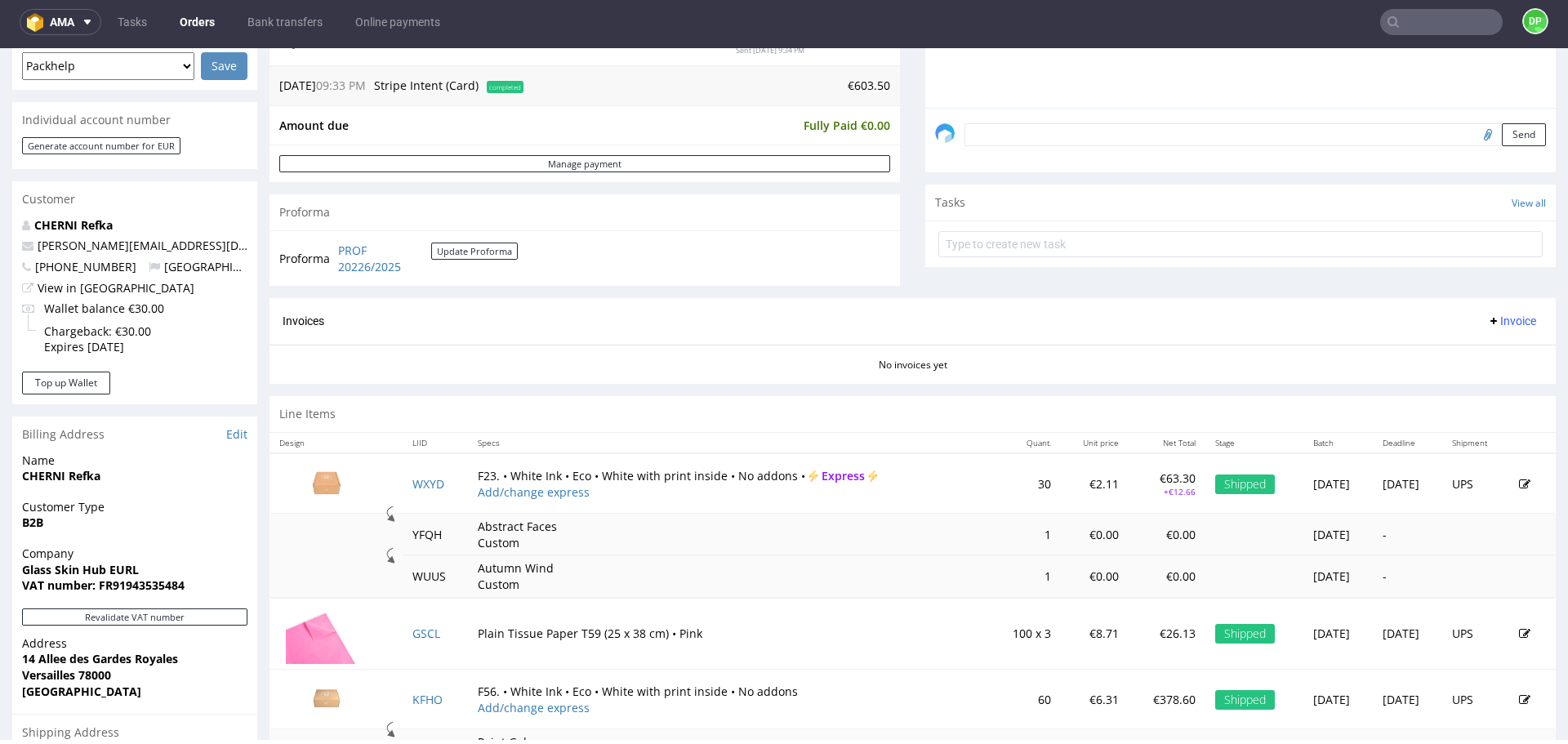
scroll to position [449, 0]
click at [1490, 318] on span "Invoice" at bounding box center [1512, 322] width 49 height 13
click at [1473, 382] on span "Upload" at bounding box center [1487, 386] width 79 height 17
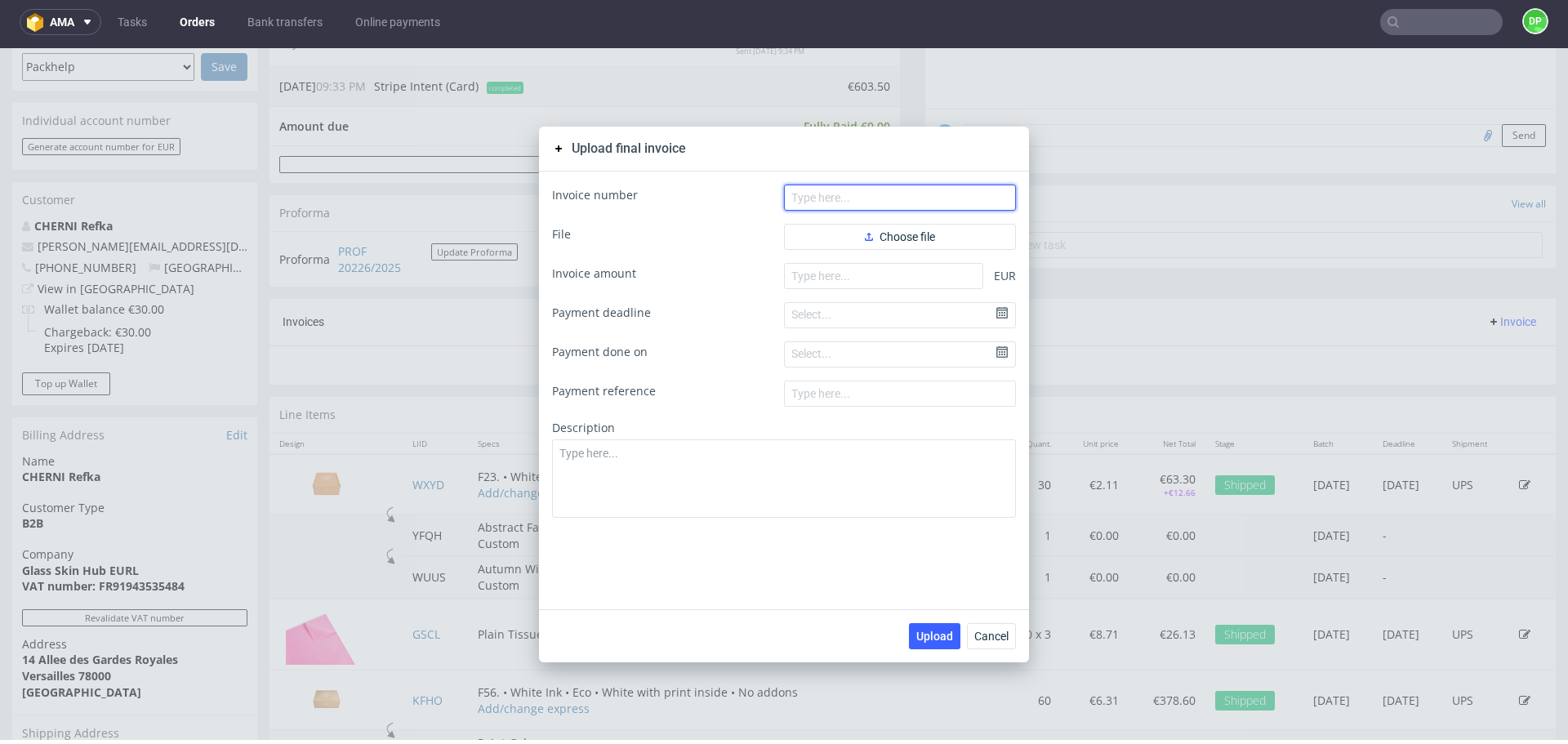
click at [836, 196] on input "text" at bounding box center [900, 198] width 232 height 26
paste input "FV 1807/9/2025"
type input "FV 1807/9/2025"
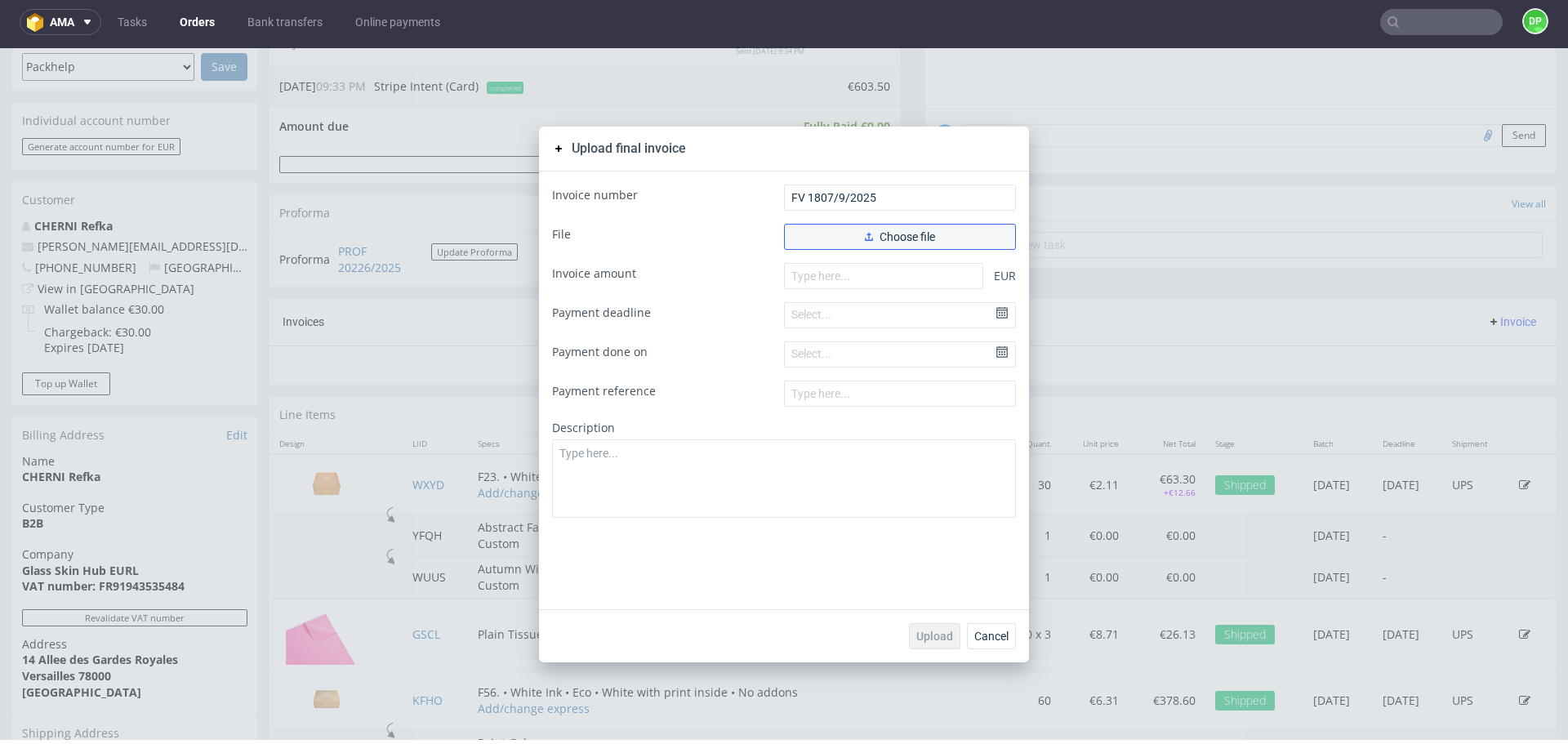
click at [841, 230] on button "Choose file" at bounding box center [900, 237] width 232 height 26
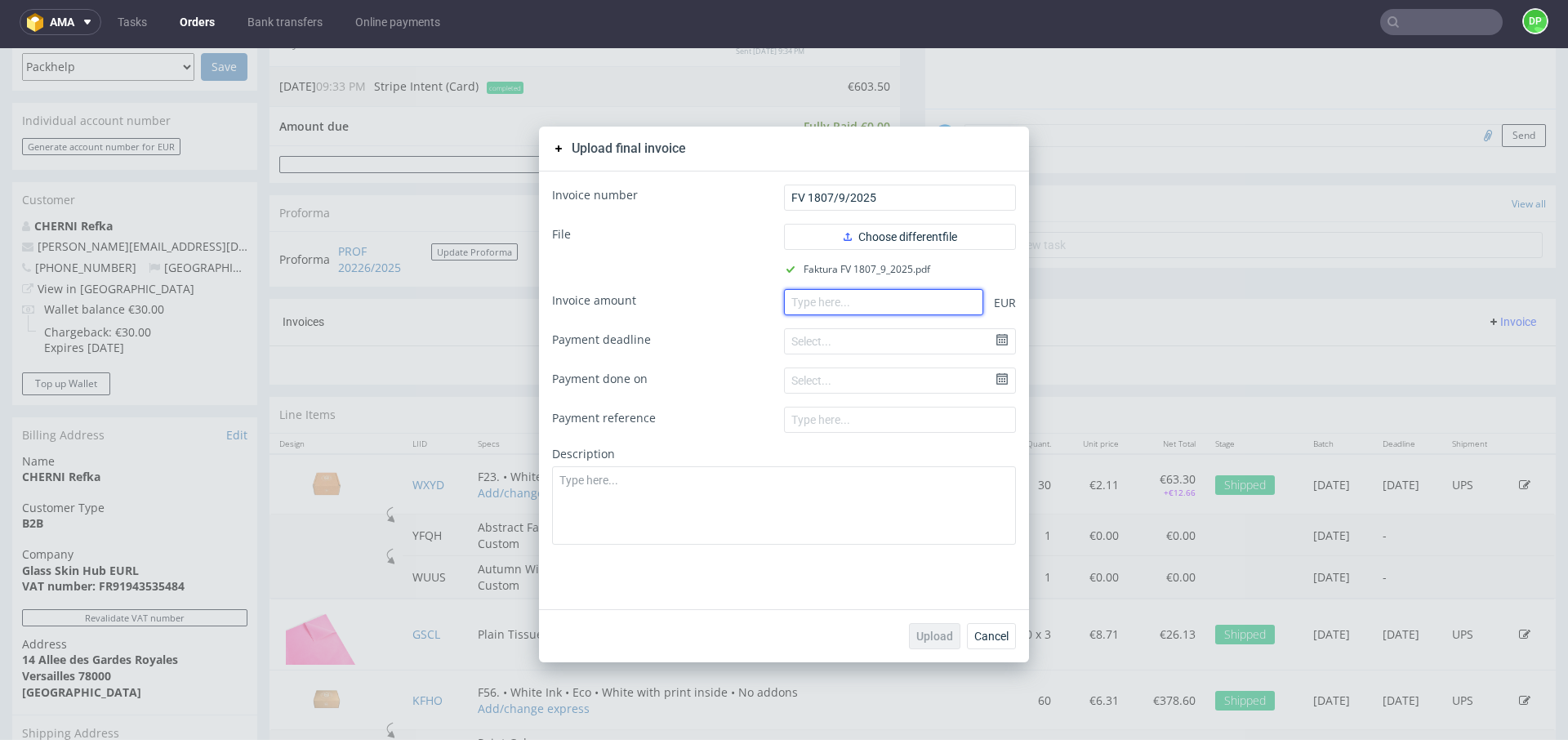
click at [831, 300] on input "number" at bounding box center [884, 302] width 199 height 26
paste input "121.44"
type input "121.44"
click at [928, 638] on span "Upload" at bounding box center [935, 636] width 37 height 11
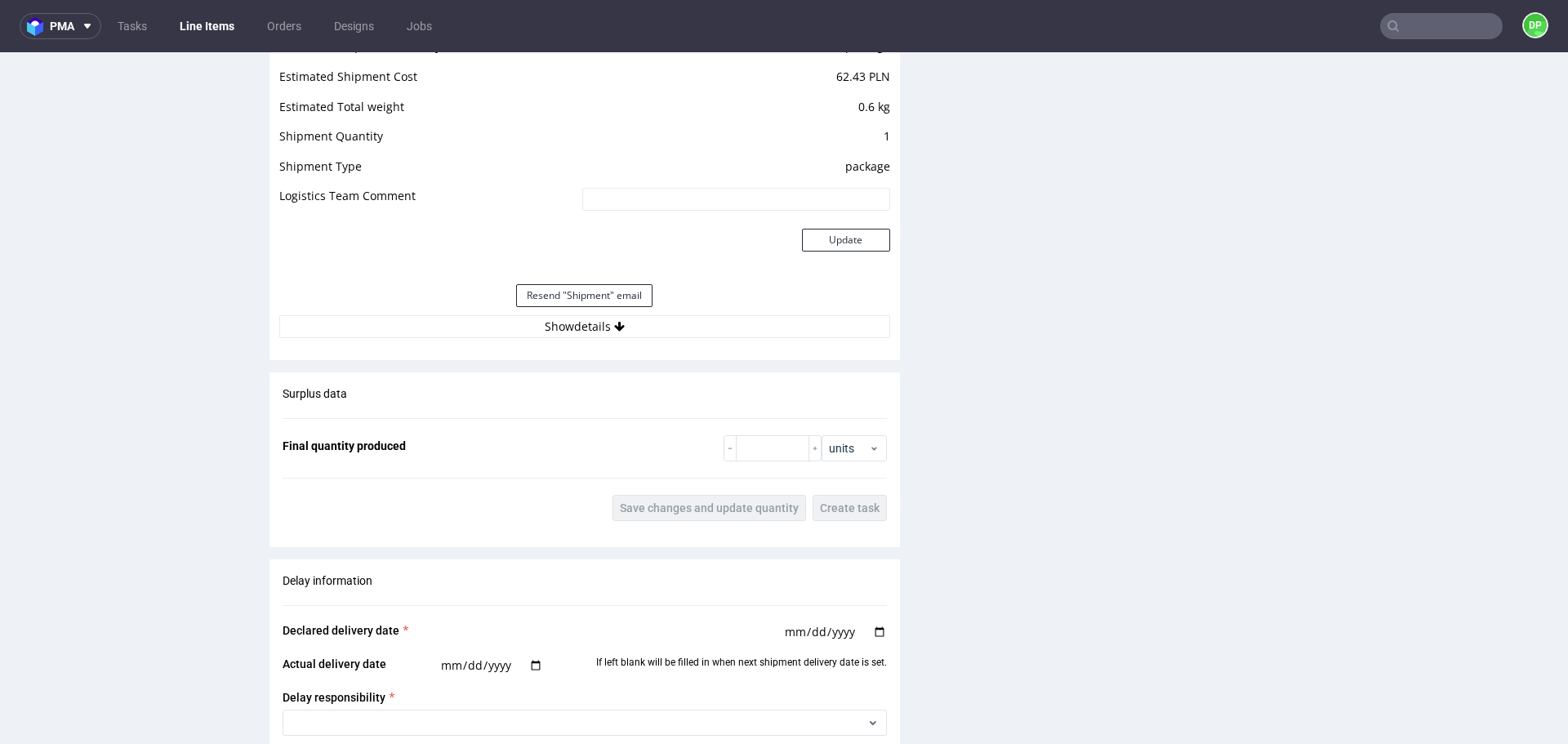
scroll to position [1807, 0]
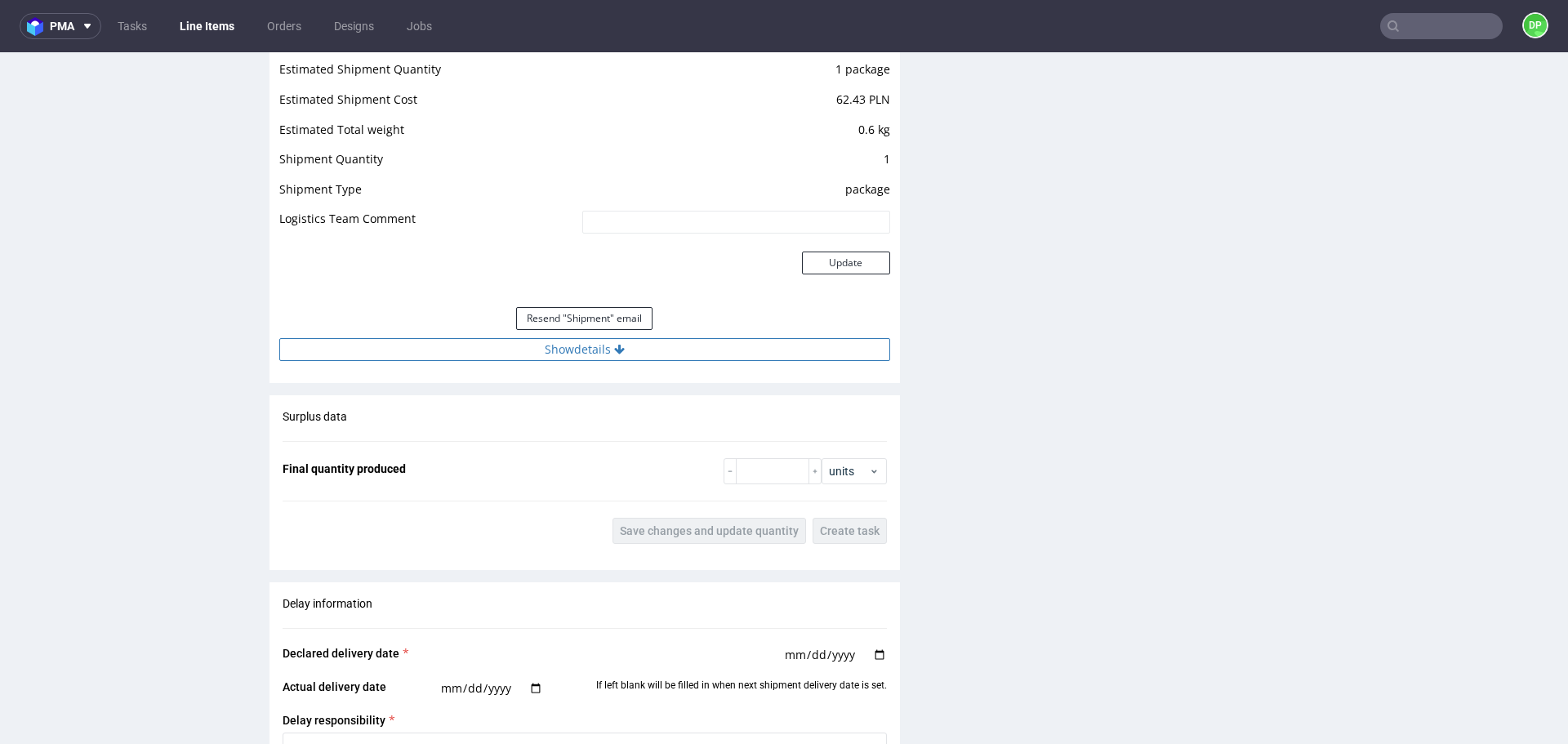
click at [482, 347] on button "Show details" at bounding box center [585, 349] width 611 height 23
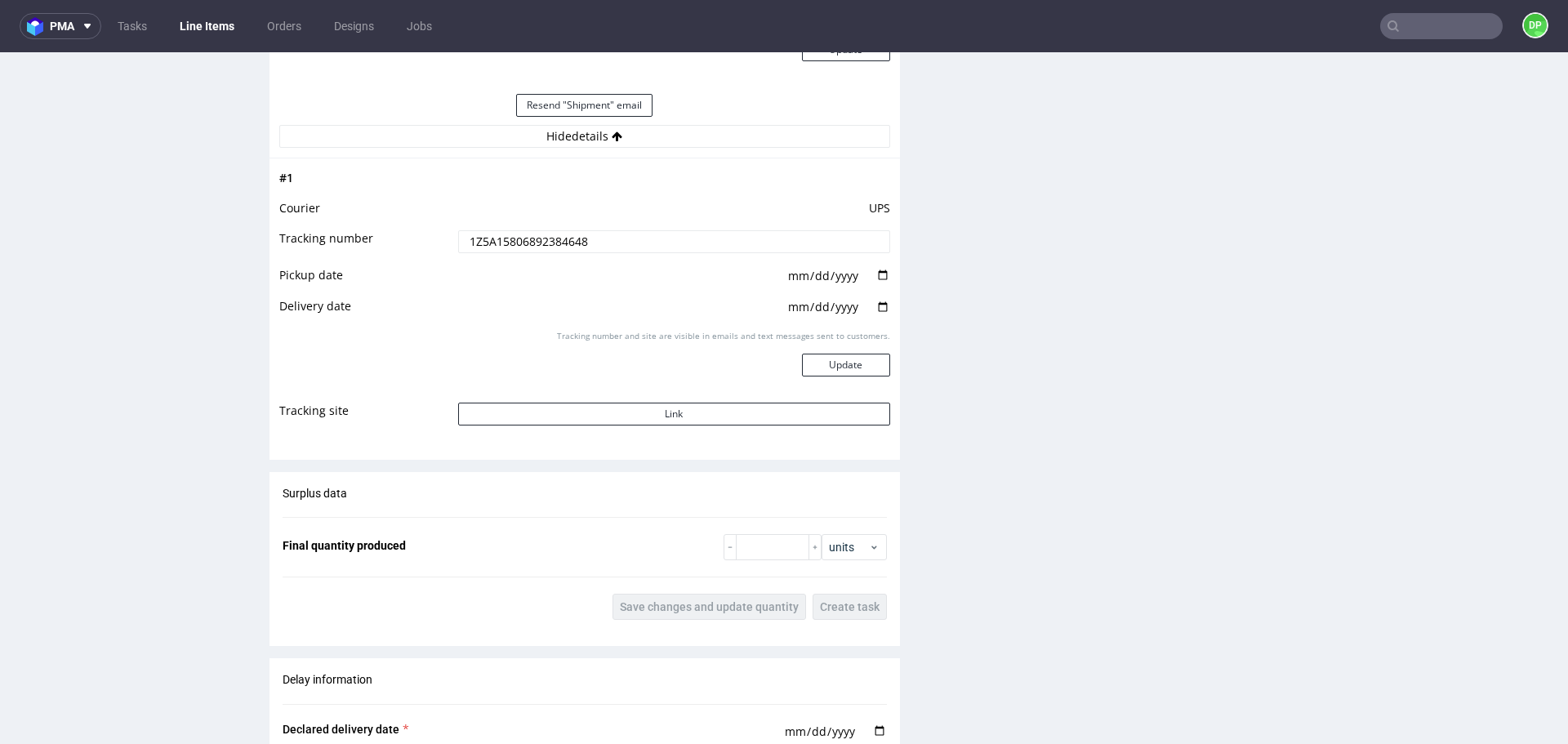
scroll to position [2022, 0]
click at [556, 411] on button "Link" at bounding box center [675, 412] width 432 height 23
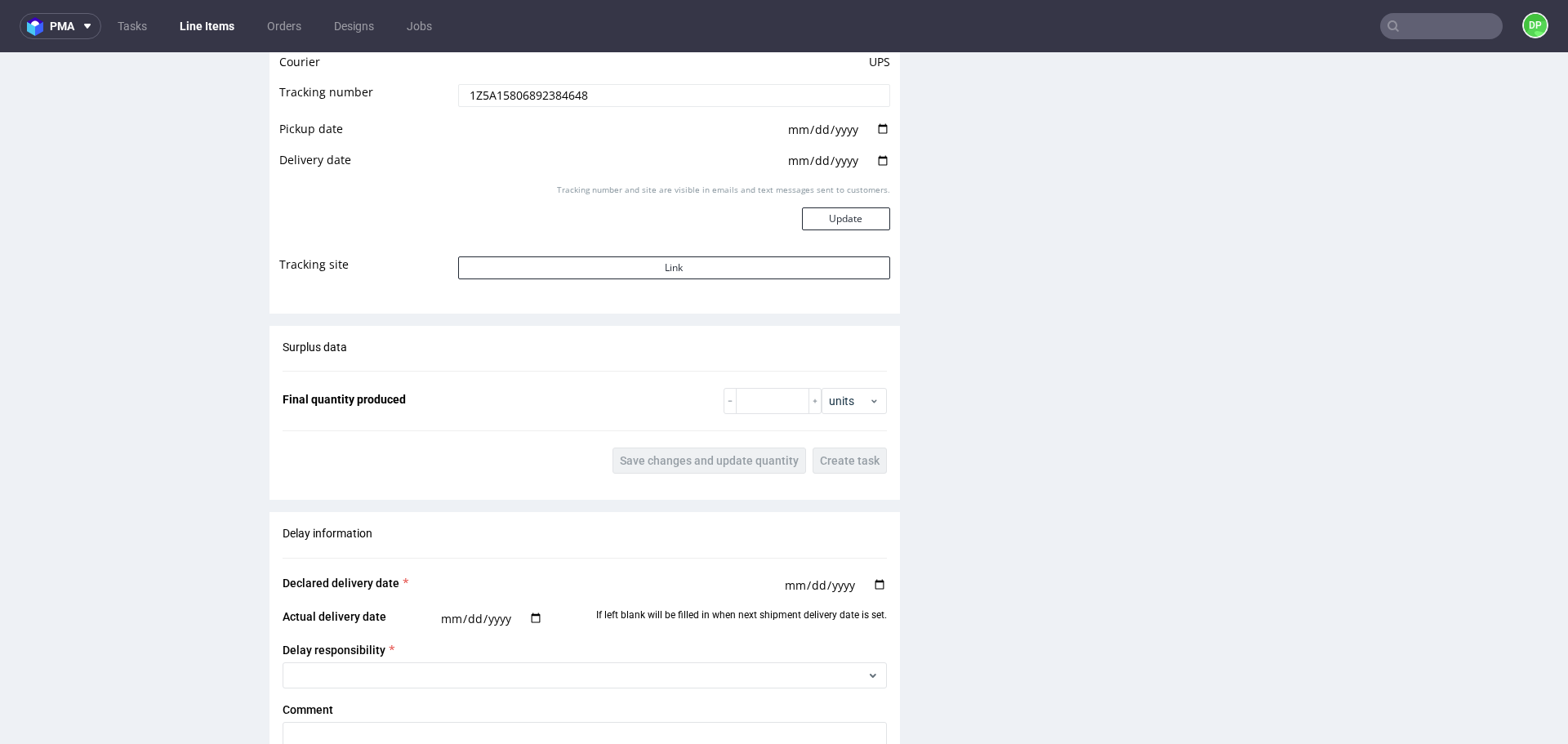
scroll to position [2167, 0]
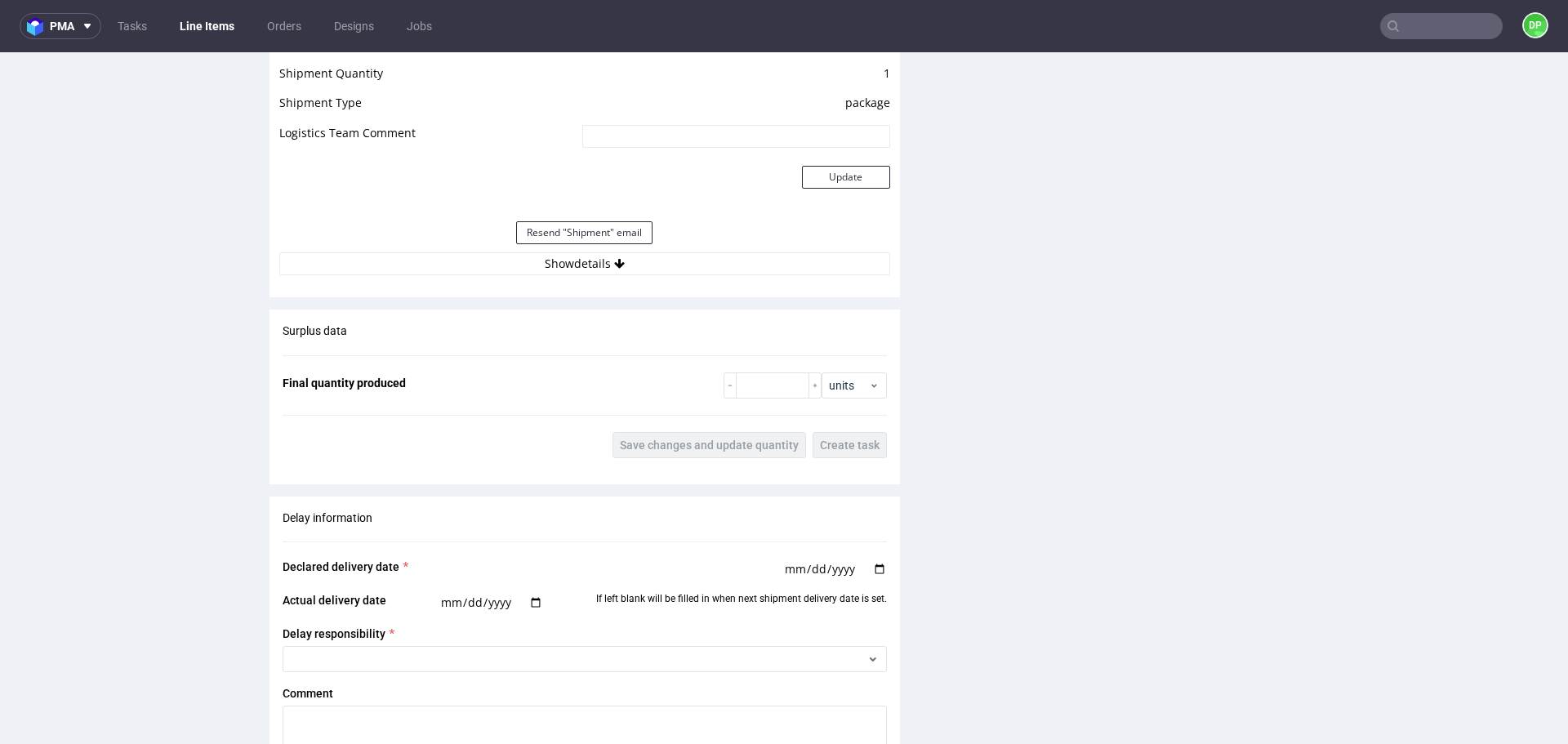
scroll to position [1484, 0]
click at [413, 263] on button "Show details" at bounding box center [585, 263] width 611 height 23
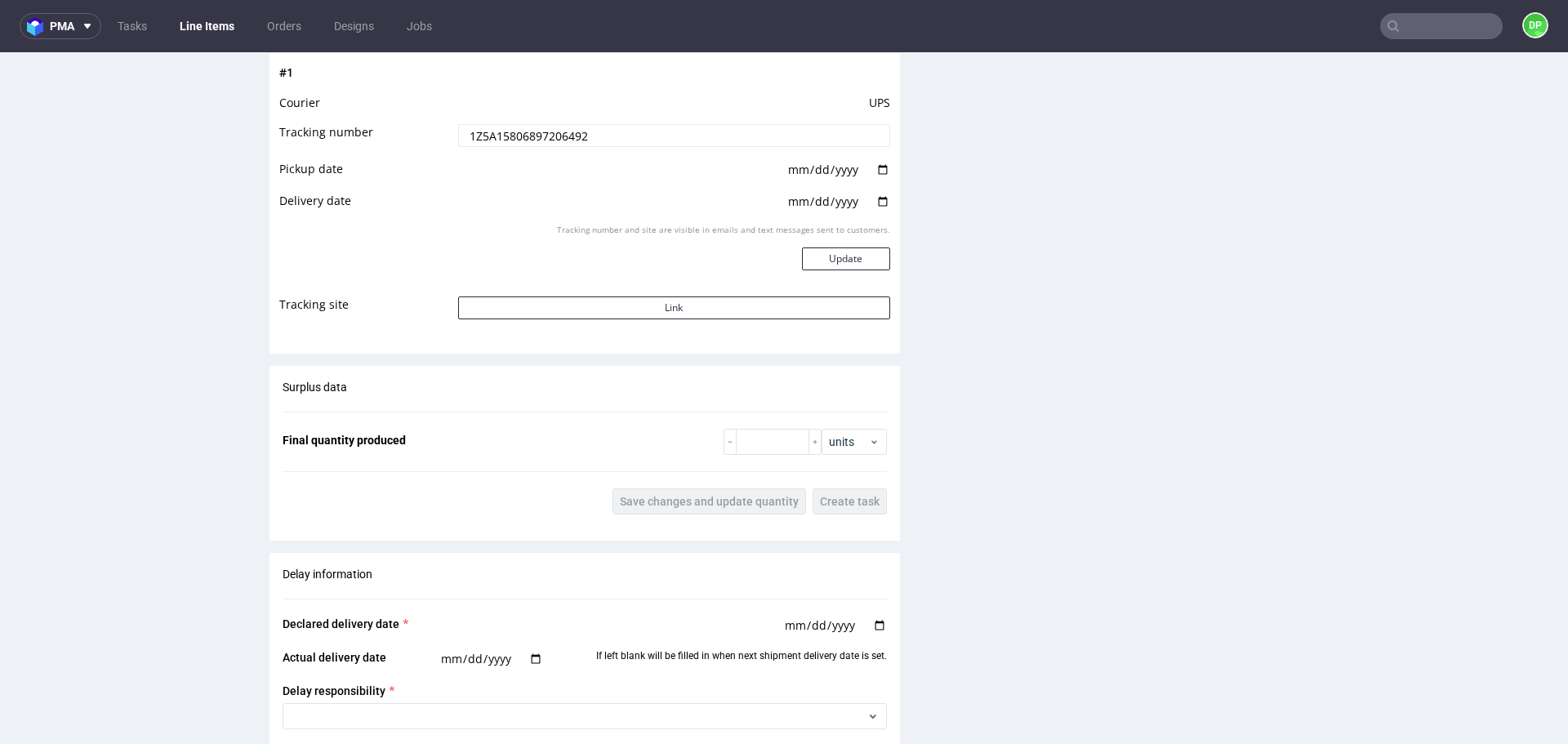
scroll to position [1717, 0]
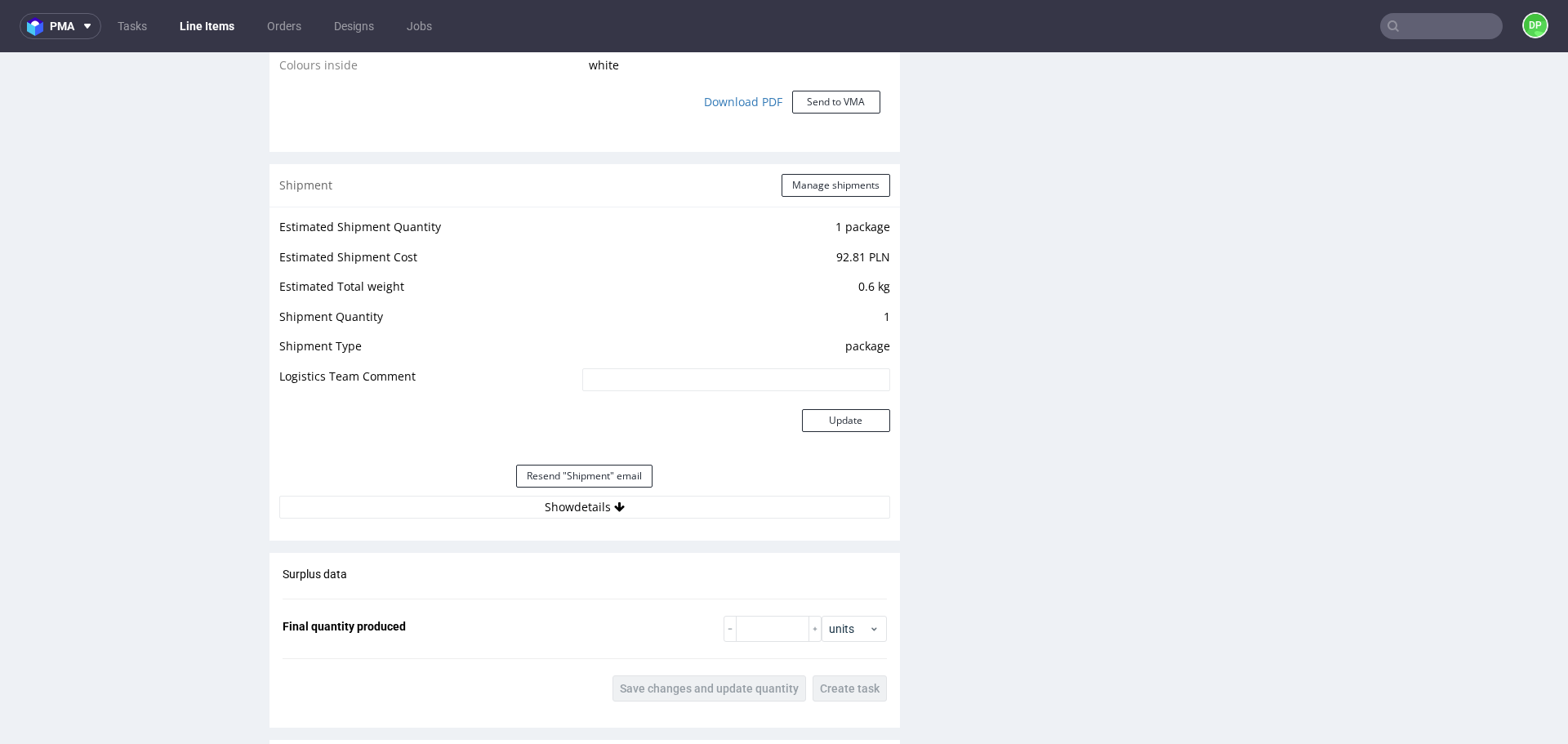
scroll to position [1590, 0]
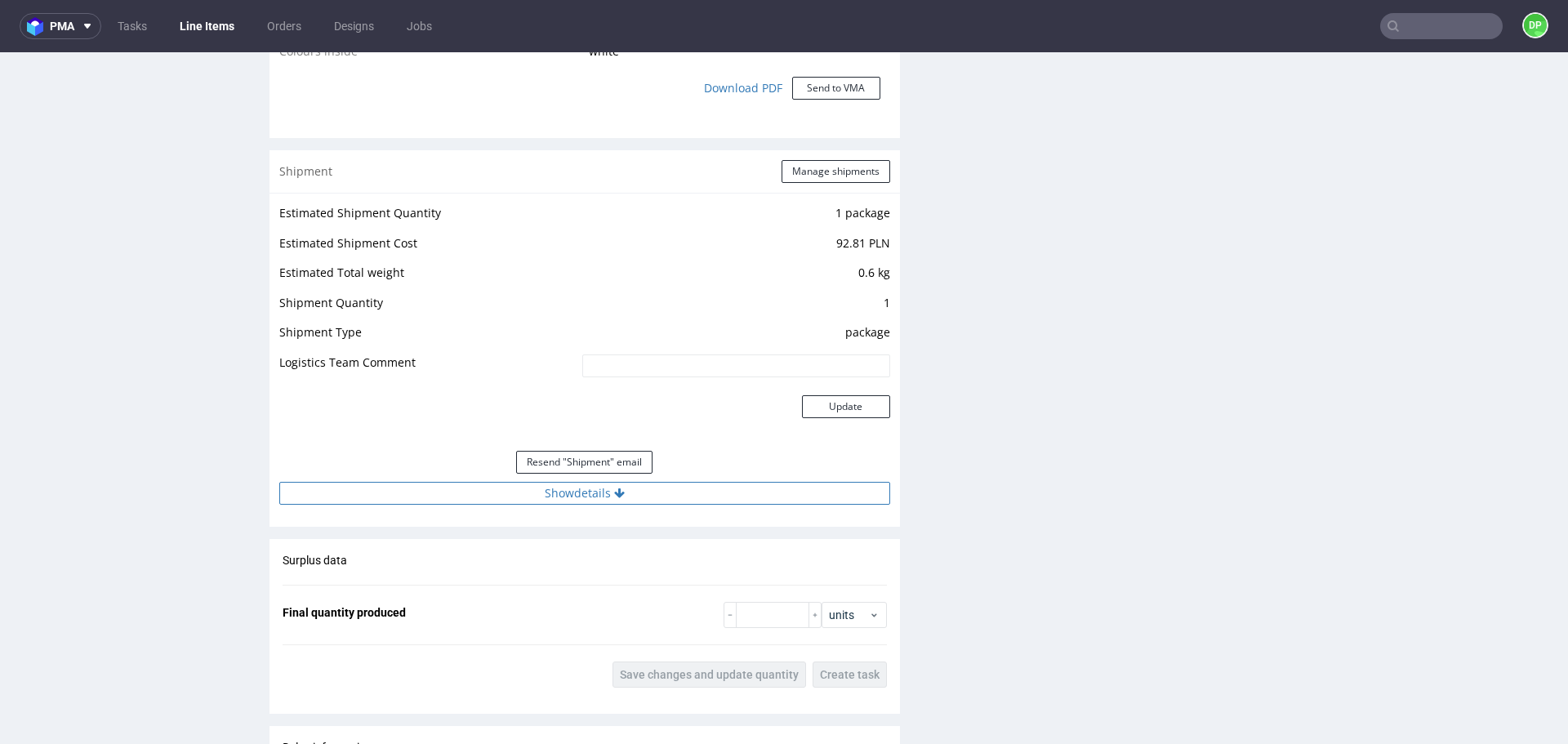
click at [578, 491] on button "Show details" at bounding box center [585, 493] width 611 height 23
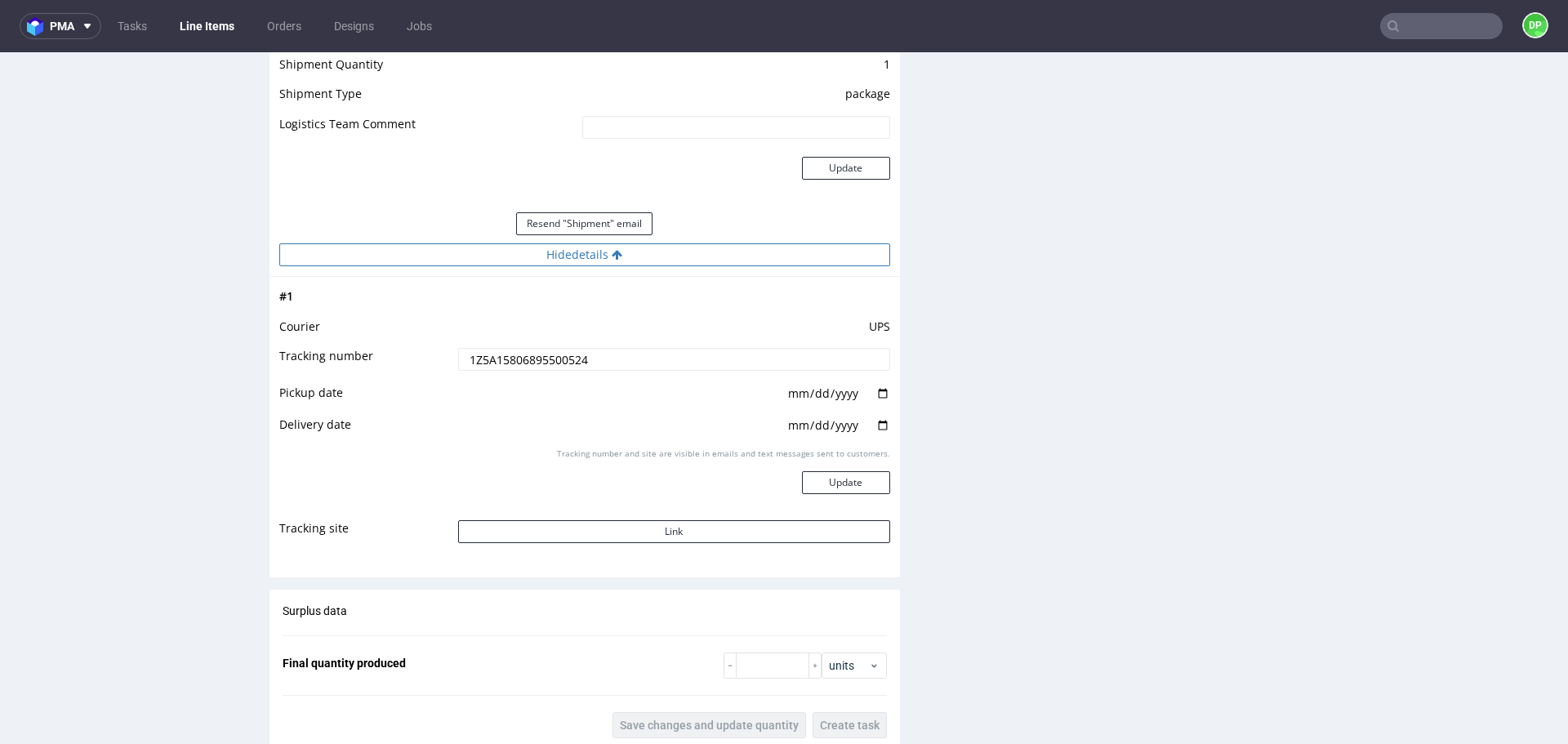
scroll to position [1830, 0]
click at [576, 531] on button "Link" at bounding box center [675, 531] width 432 height 23
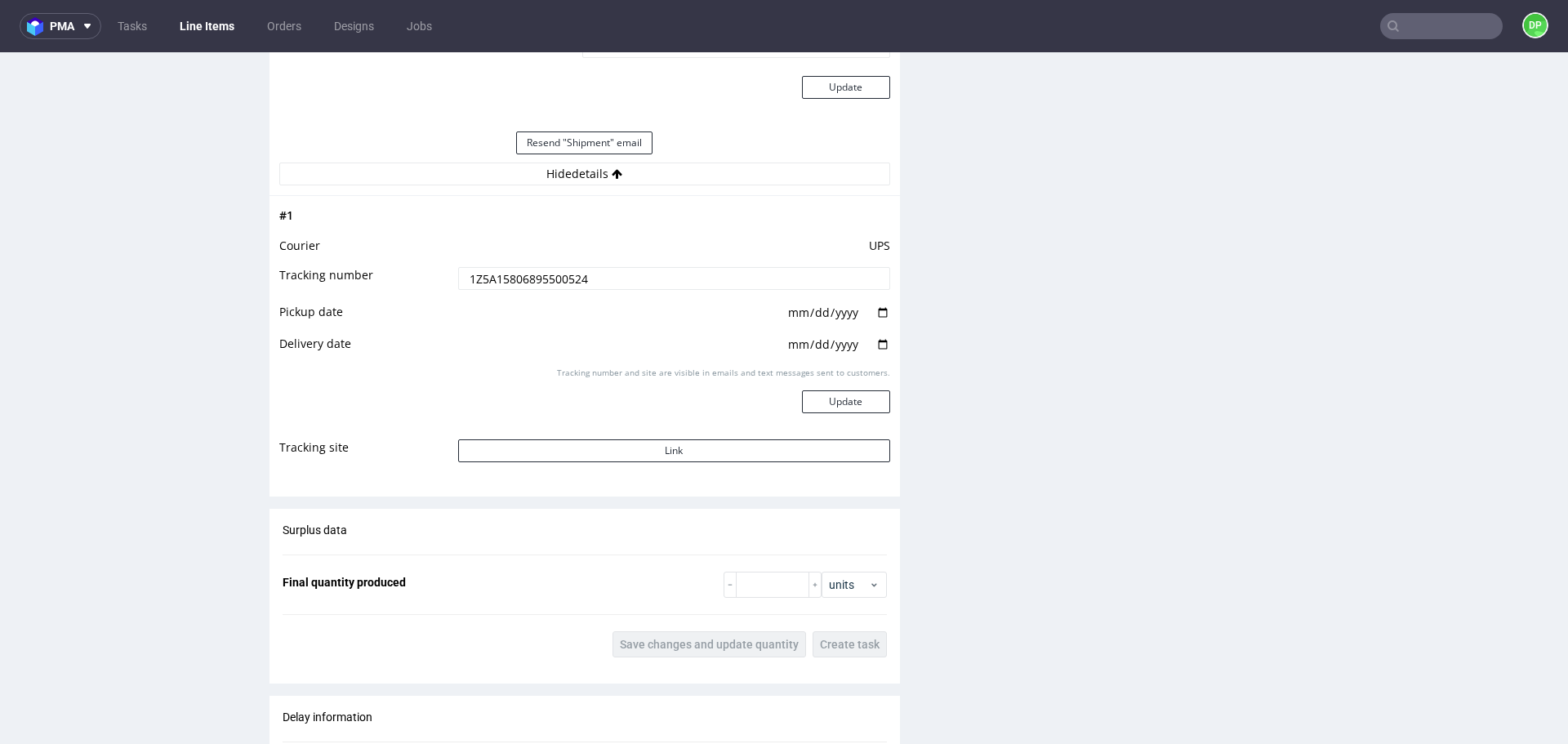
scroll to position [1916, 0]
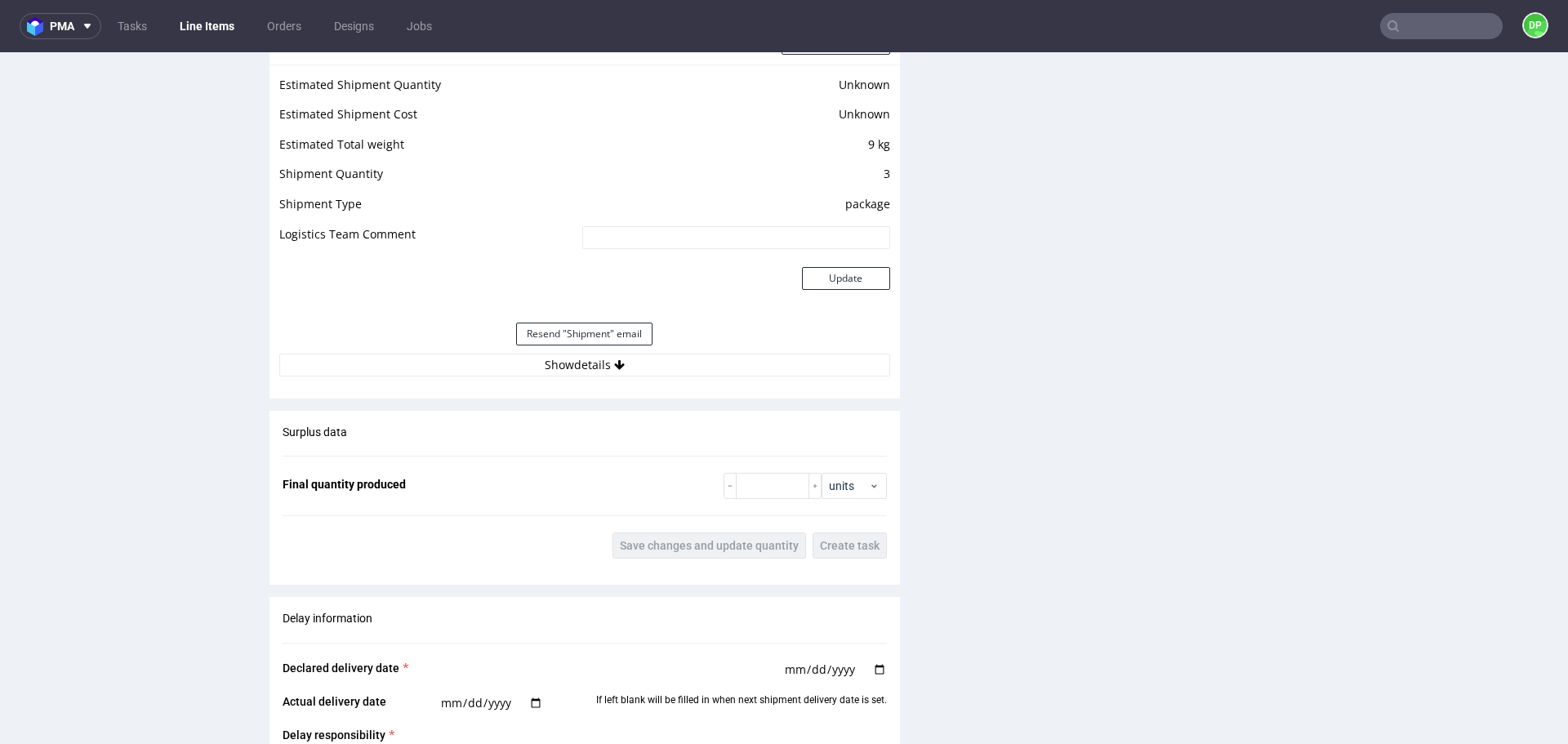
scroll to position [1418, 0]
click at [569, 369] on button "Show details" at bounding box center [585, 364] width 611 height 23
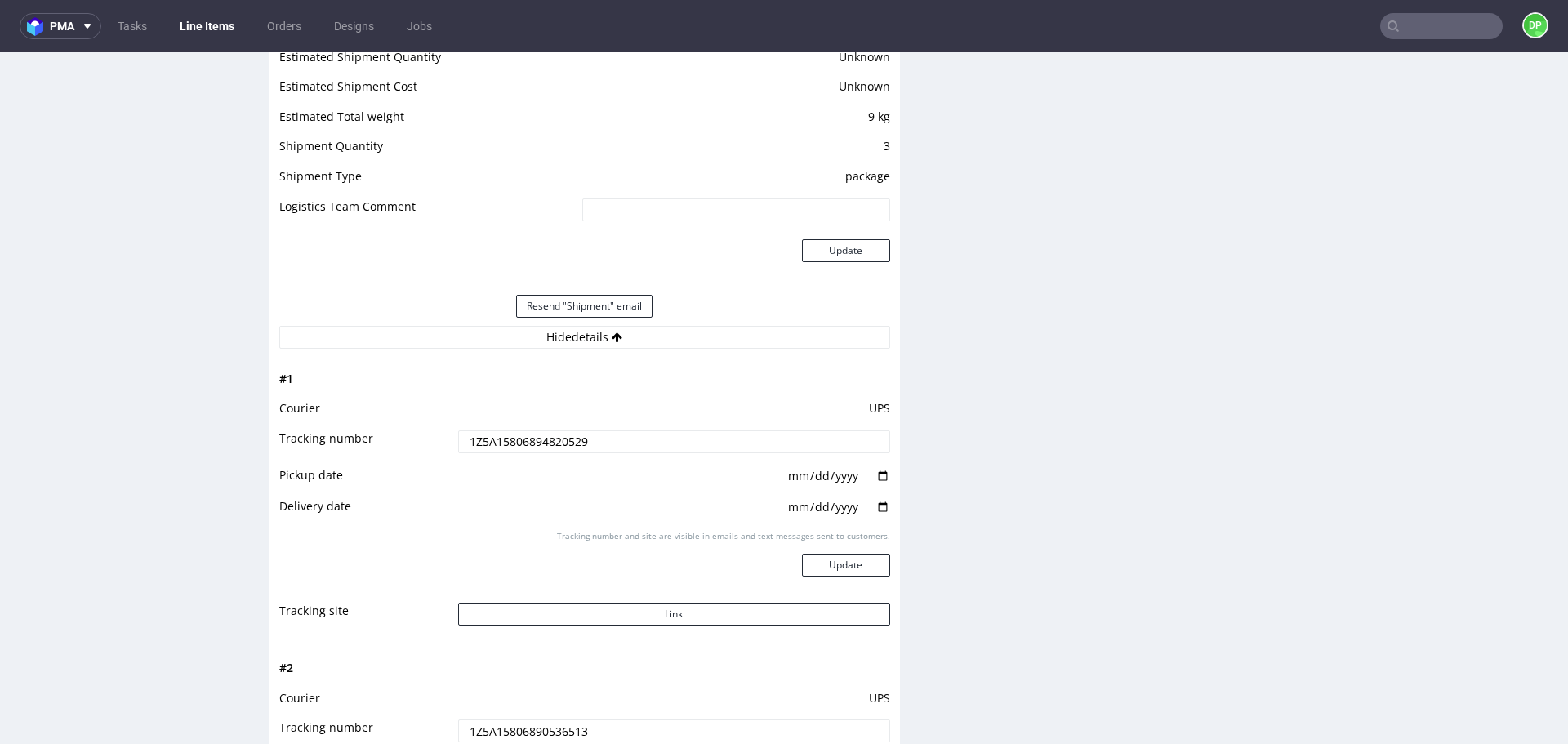
scroll to position [1446, 0]
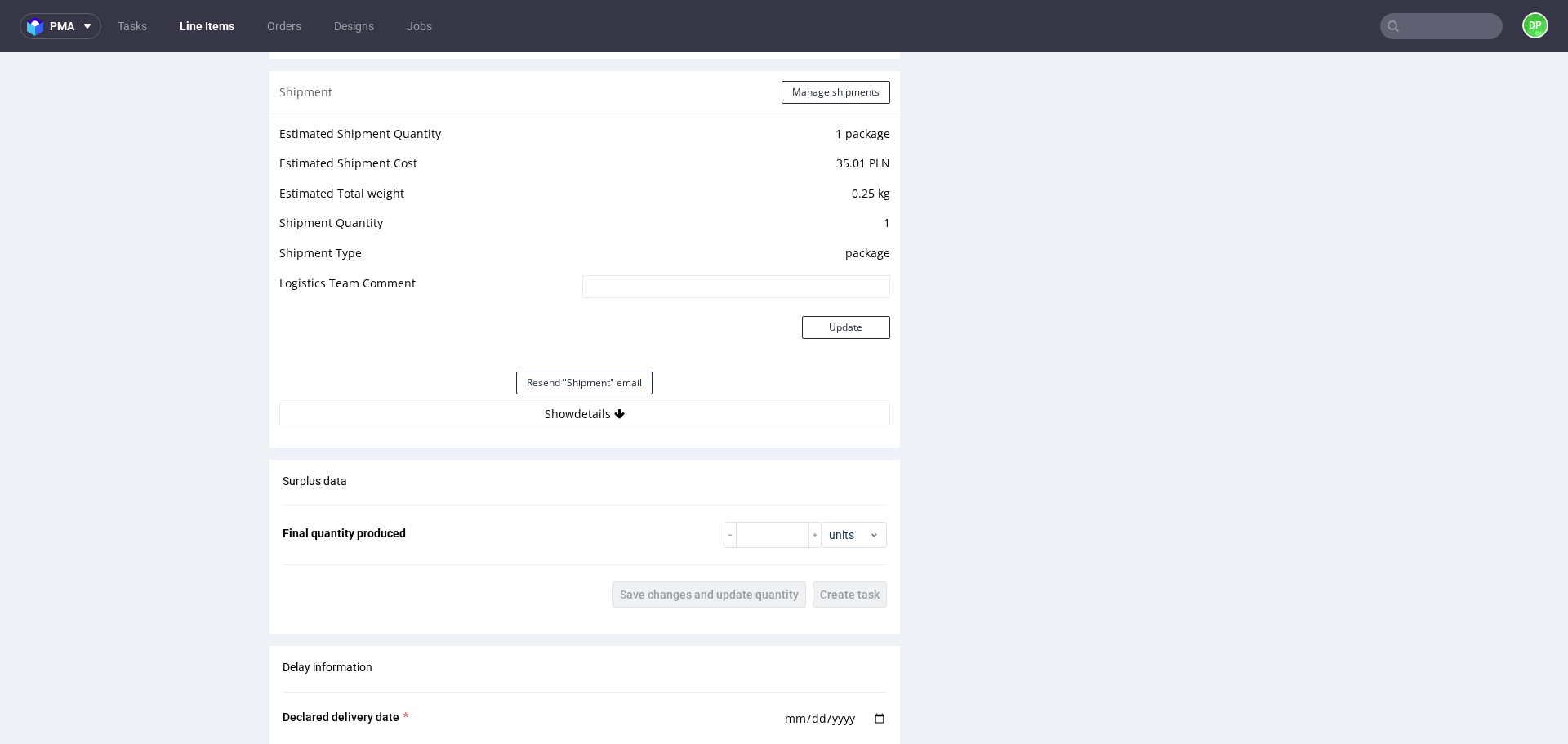
scroll to position [1583, 0]
click at [632, 412] on button "Show details" at bounding box center [585, 411] width 611 height 23
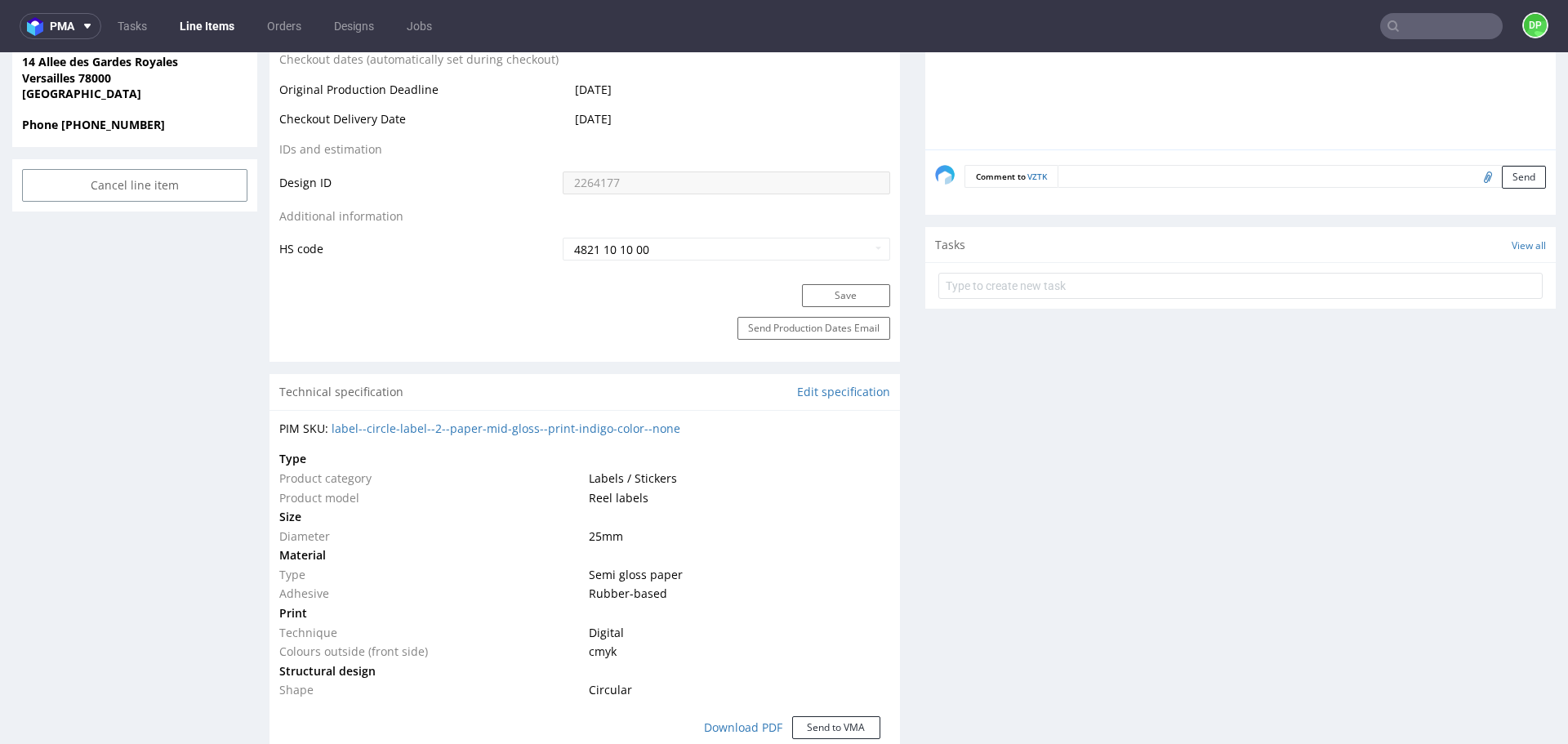
scroll to position [903, 0]
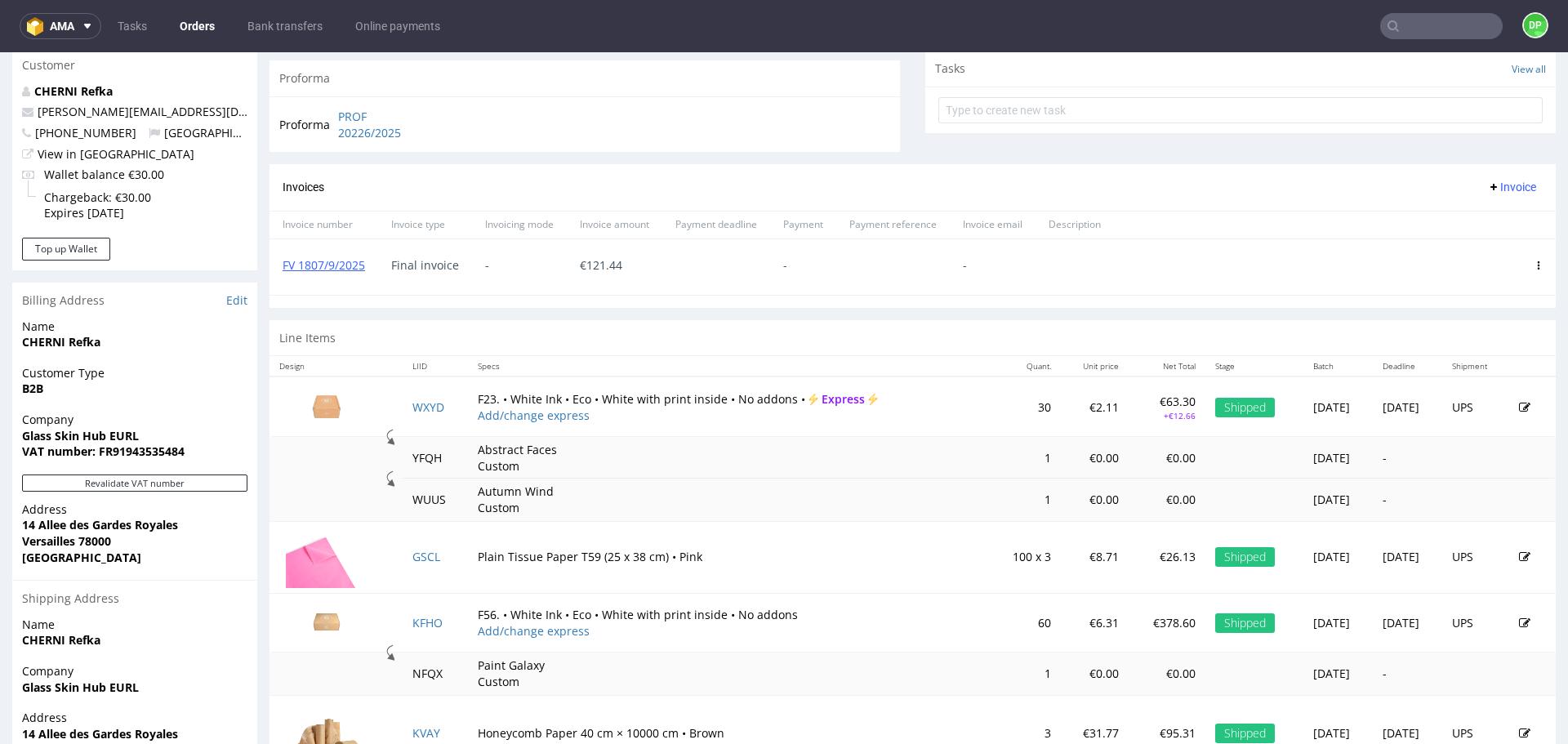
scroll to position [591, 0]
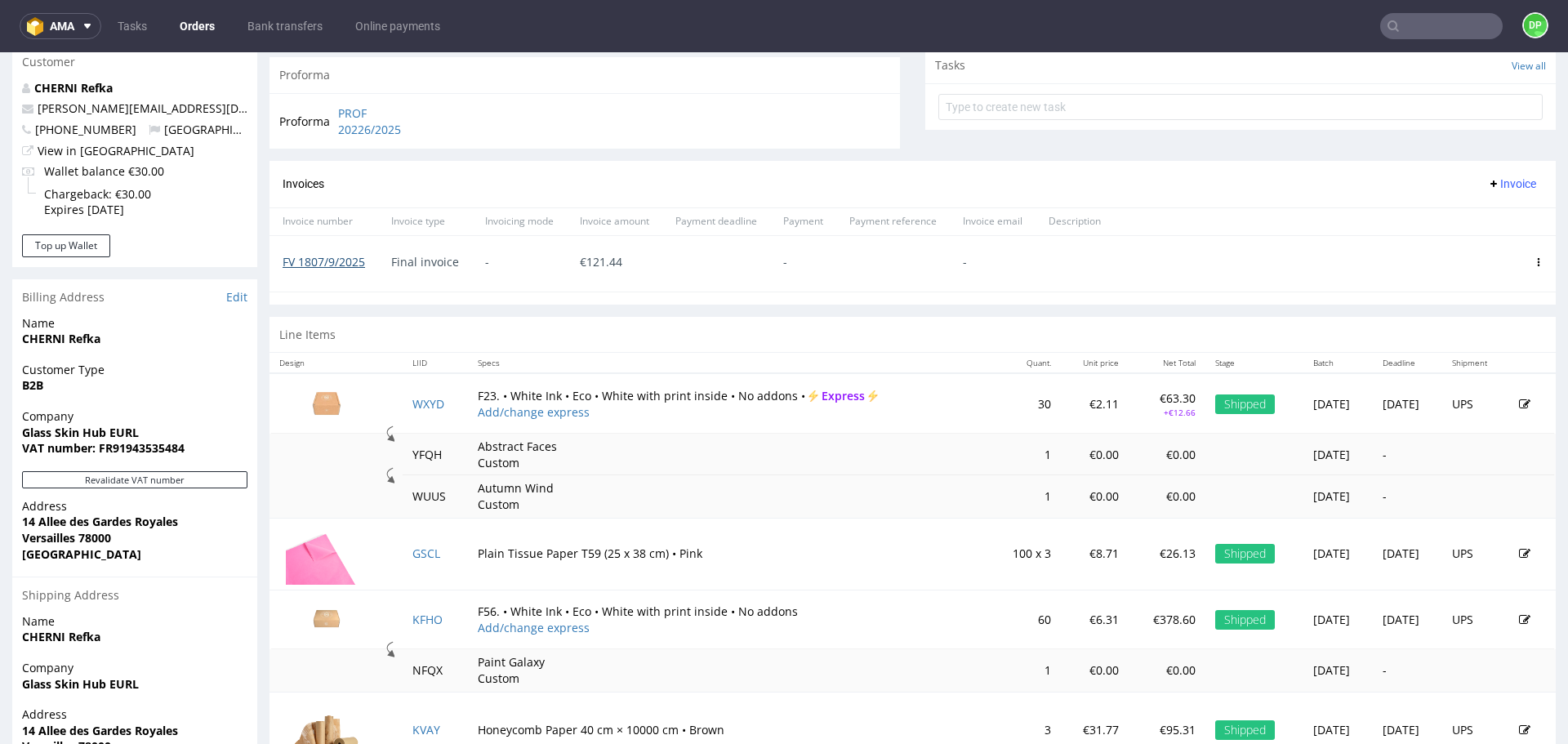
click at [343, 259] on link "FV 1807/9/2025" at bounding box center [323, 261] width 82 height 16
click at [1488, 181] on span "Invoice" at bounding box center [1512, 184] width 49 height 13
click at [1486, 222] on span "Upload" at bounding box center [1487, 218] width 79 height 17
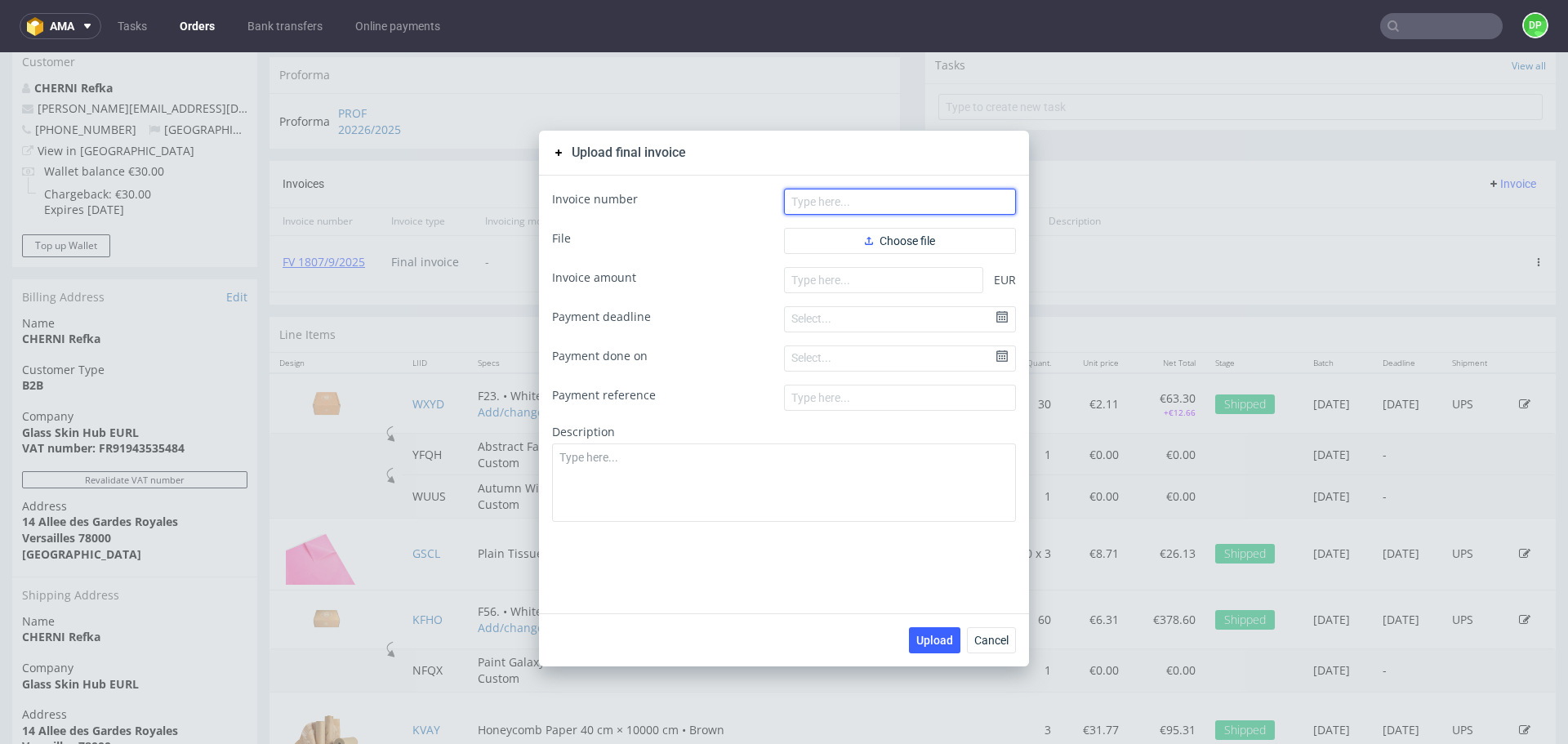
click at [948, 198] on input "text" at bounding box center [900, 201] width 232 height 26
paste input "FV 93/10/2025"
type input "FV 93/10/2025"
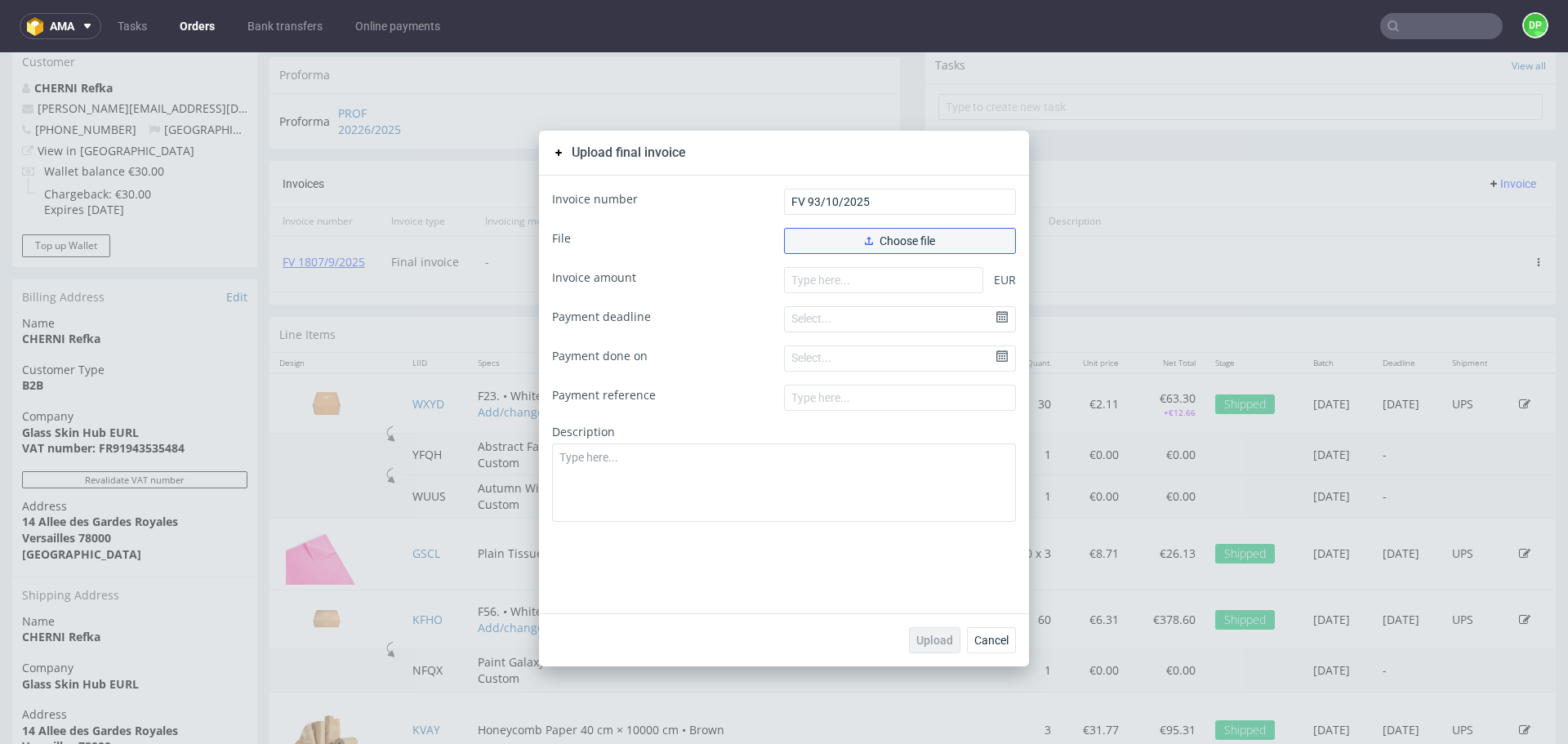
click at [895, 243] on span "Choose file" at bounding box center [900, 241] width 70 height 11
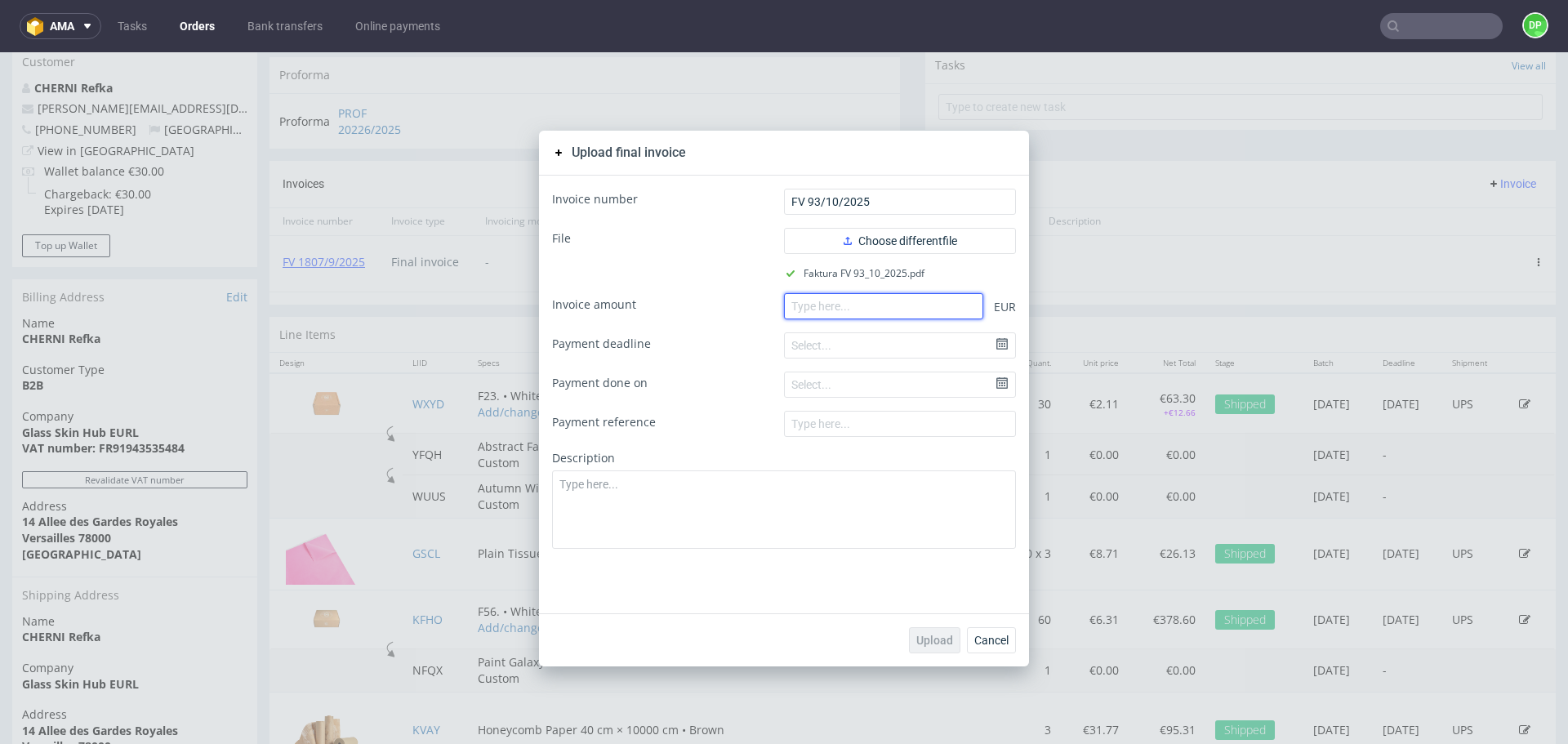
click at [828, 295] on input "number" at bounding box center [884, 306] width 199 height 26
paste input "482.06"
type input "482.06"
click at [937, 641] on span "Upload" at bounding box center [935, 641] width 37 height 11
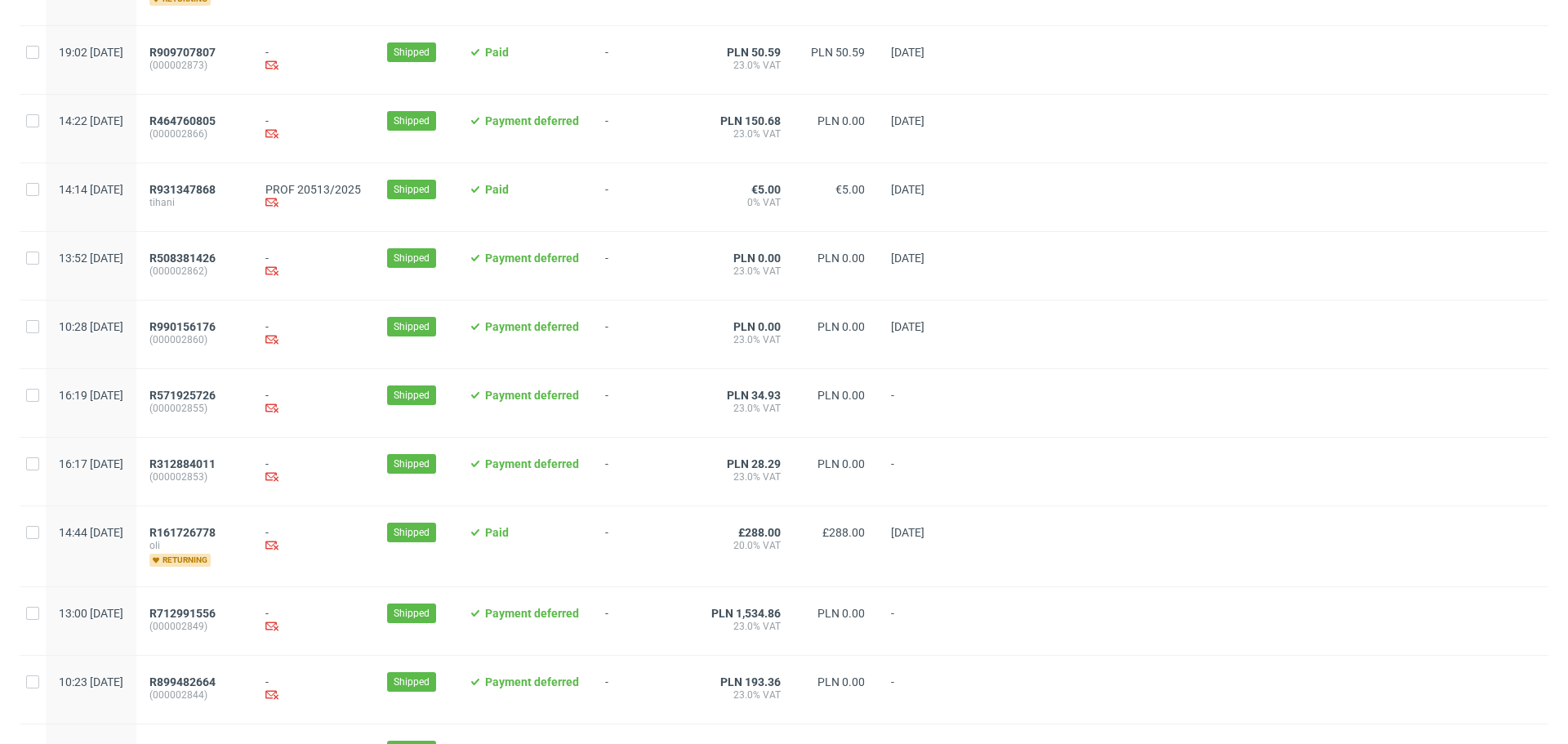
scroll to position [1609, 0]
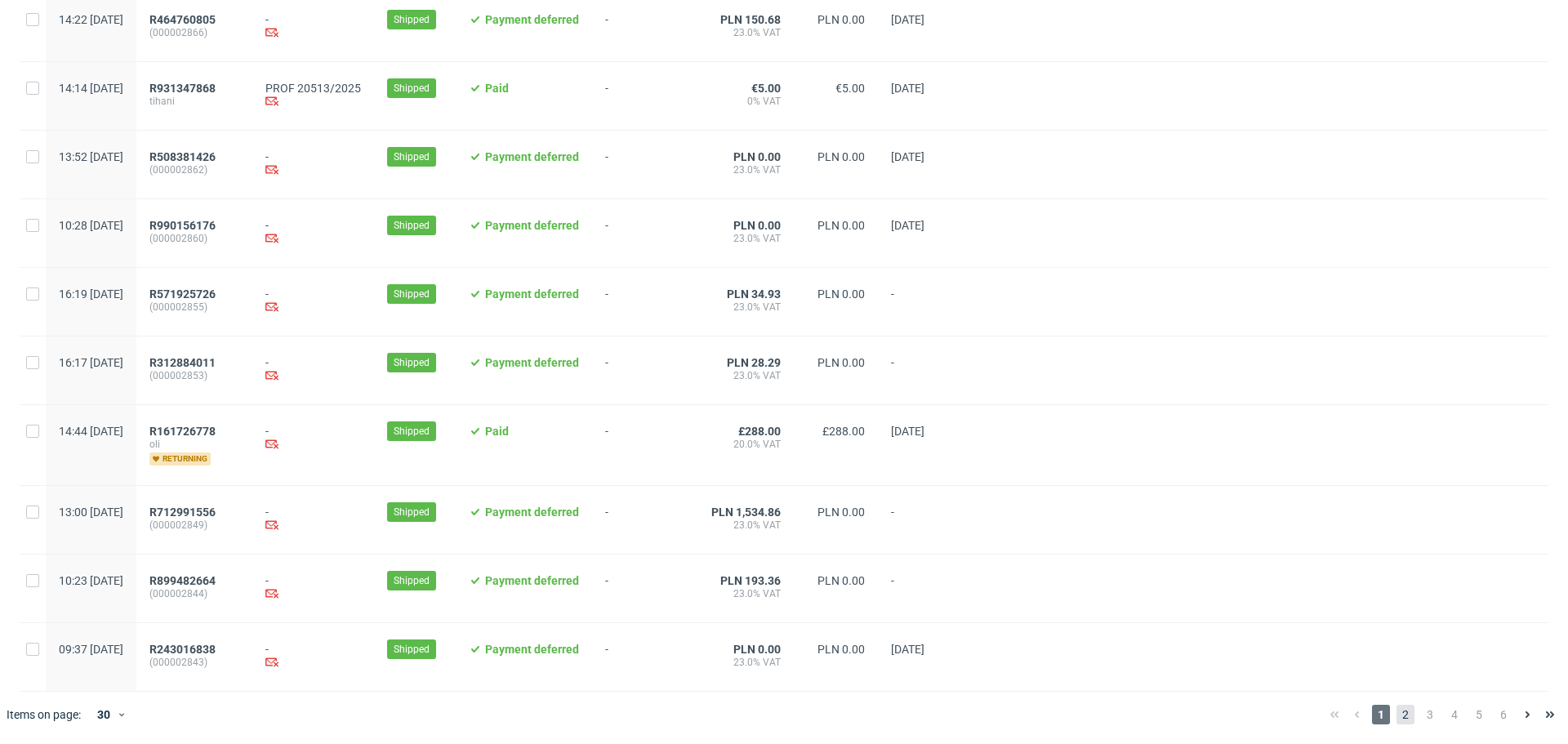
click at [1396, 714] on span "2" at bounding box center [1405, 714] width 18 height 19
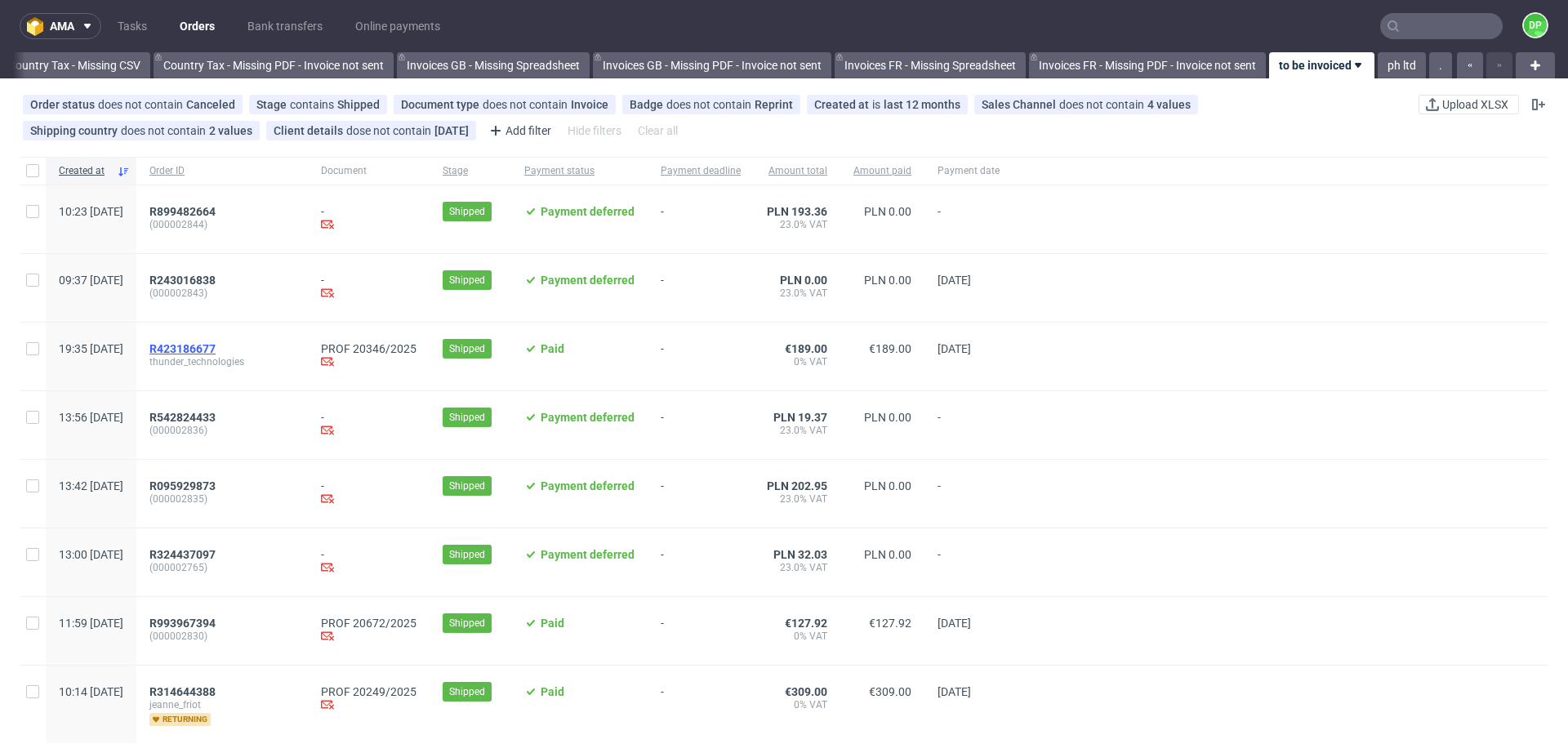
click at [216, 344] on span "R423186677" at bounding box center [183, 349] width 66 height 13
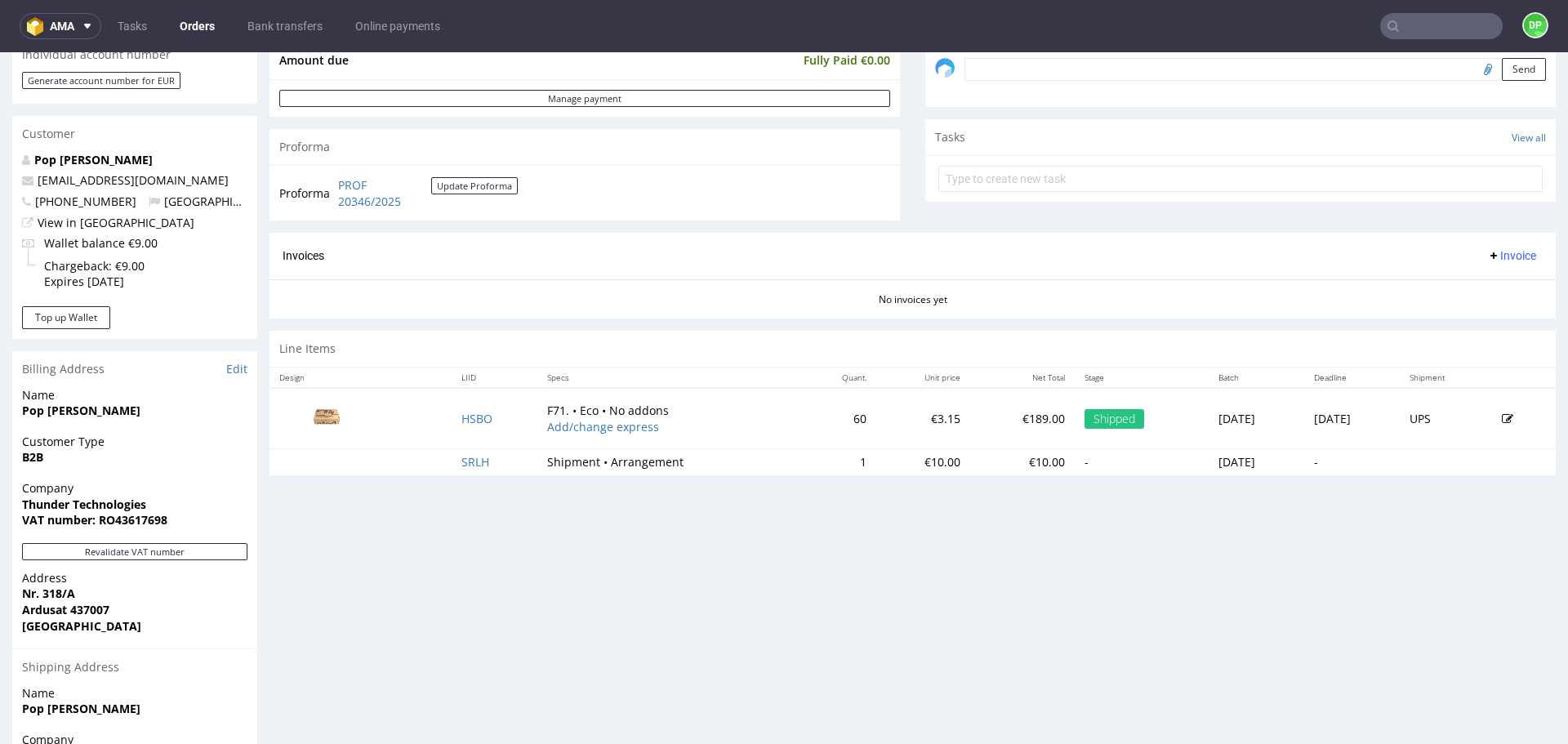
scroll to position [683, 0]
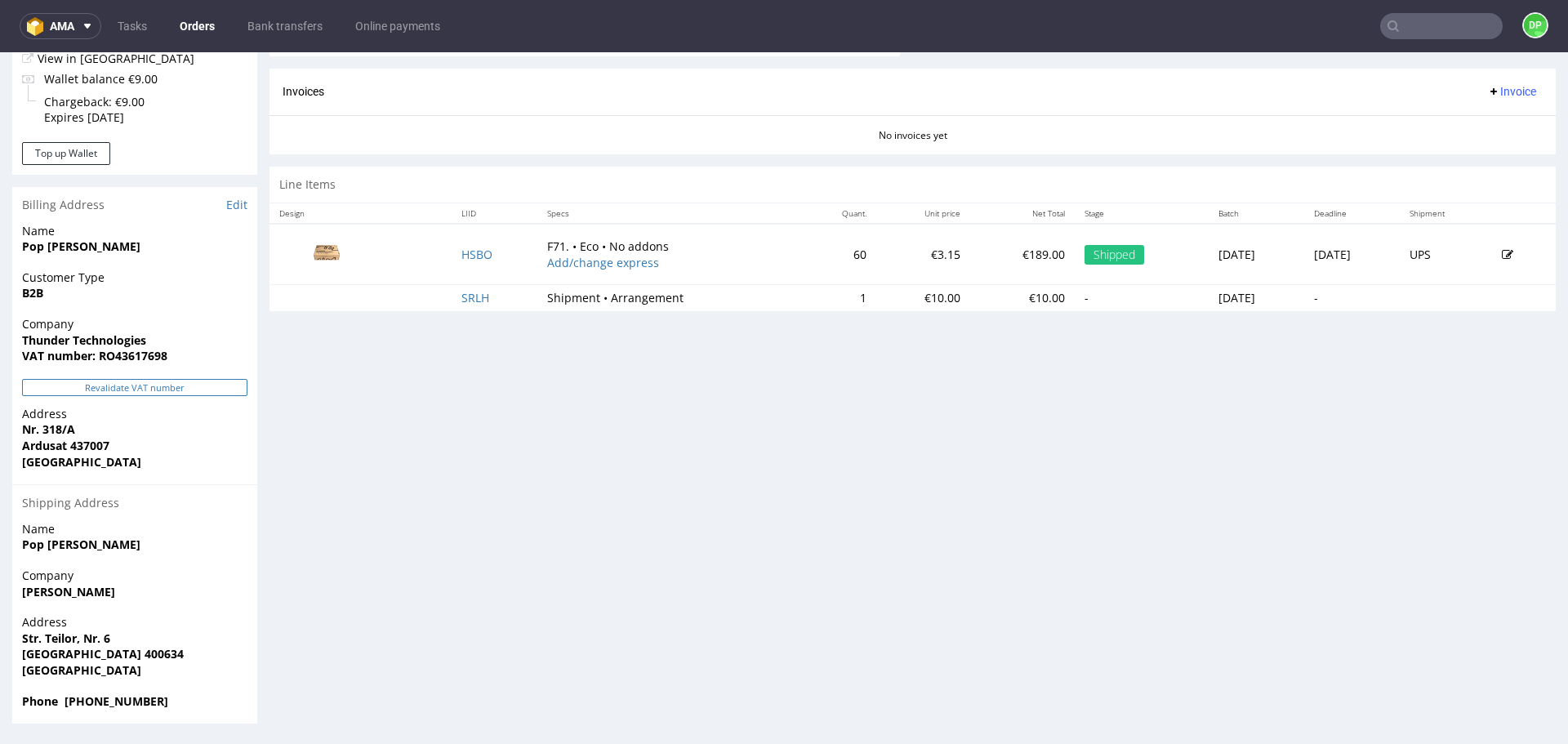
click at [130, 388] on button "Revalidate VAT number" at bounding box center [135, 388] width 225 height 18
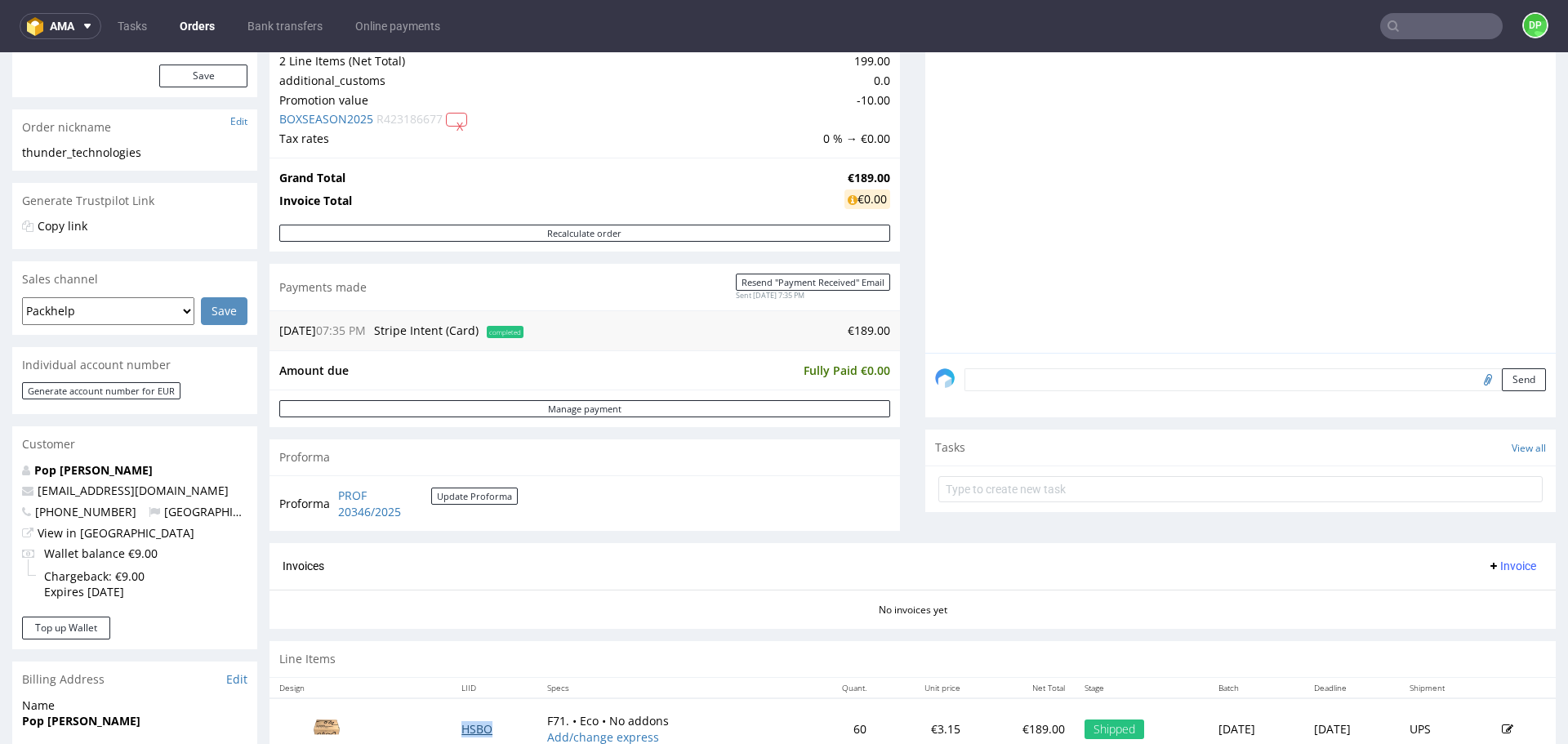
scroll to position [0, 0]
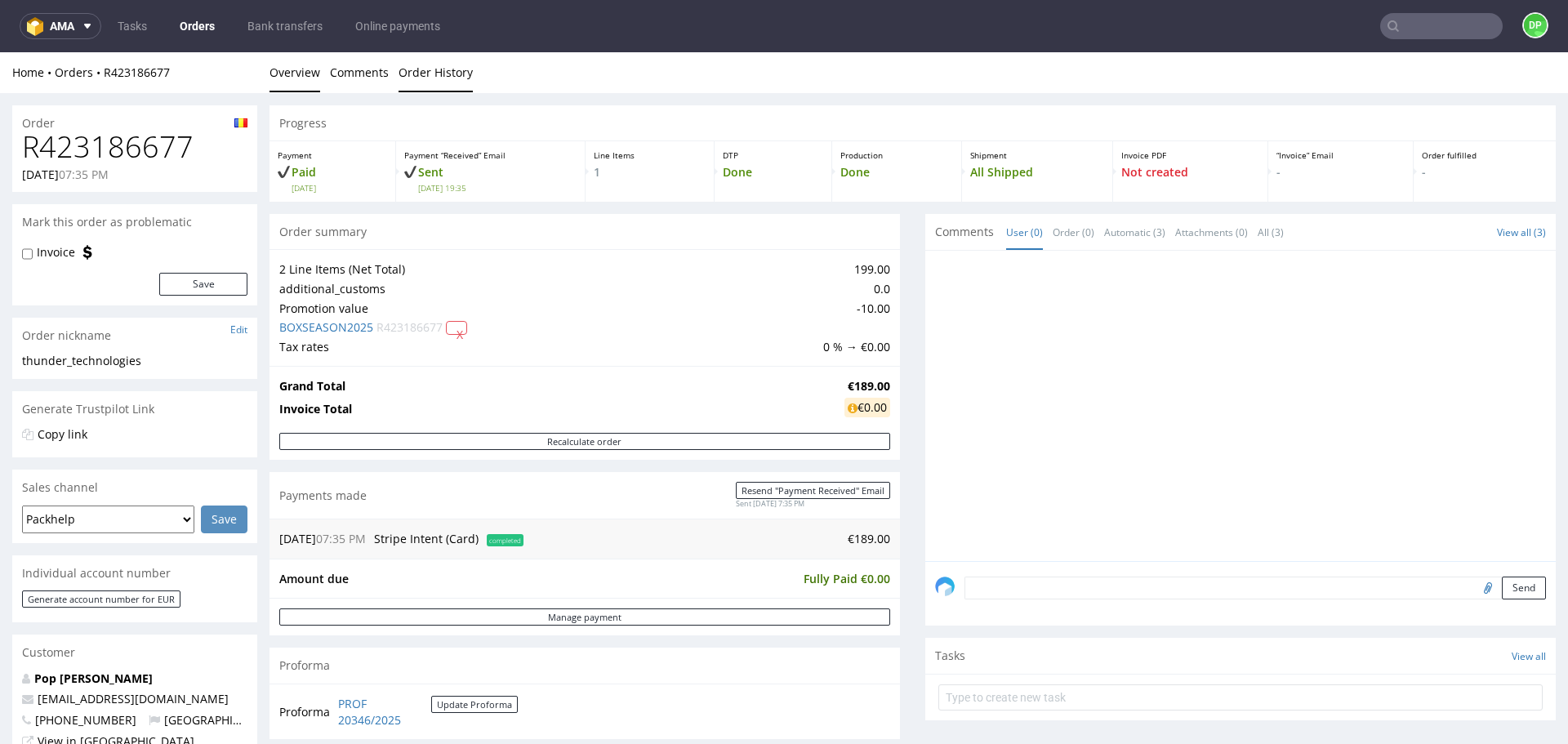
click at [430, 72] on link "Order History" at bounding box center [436, 72] width 75 height 40
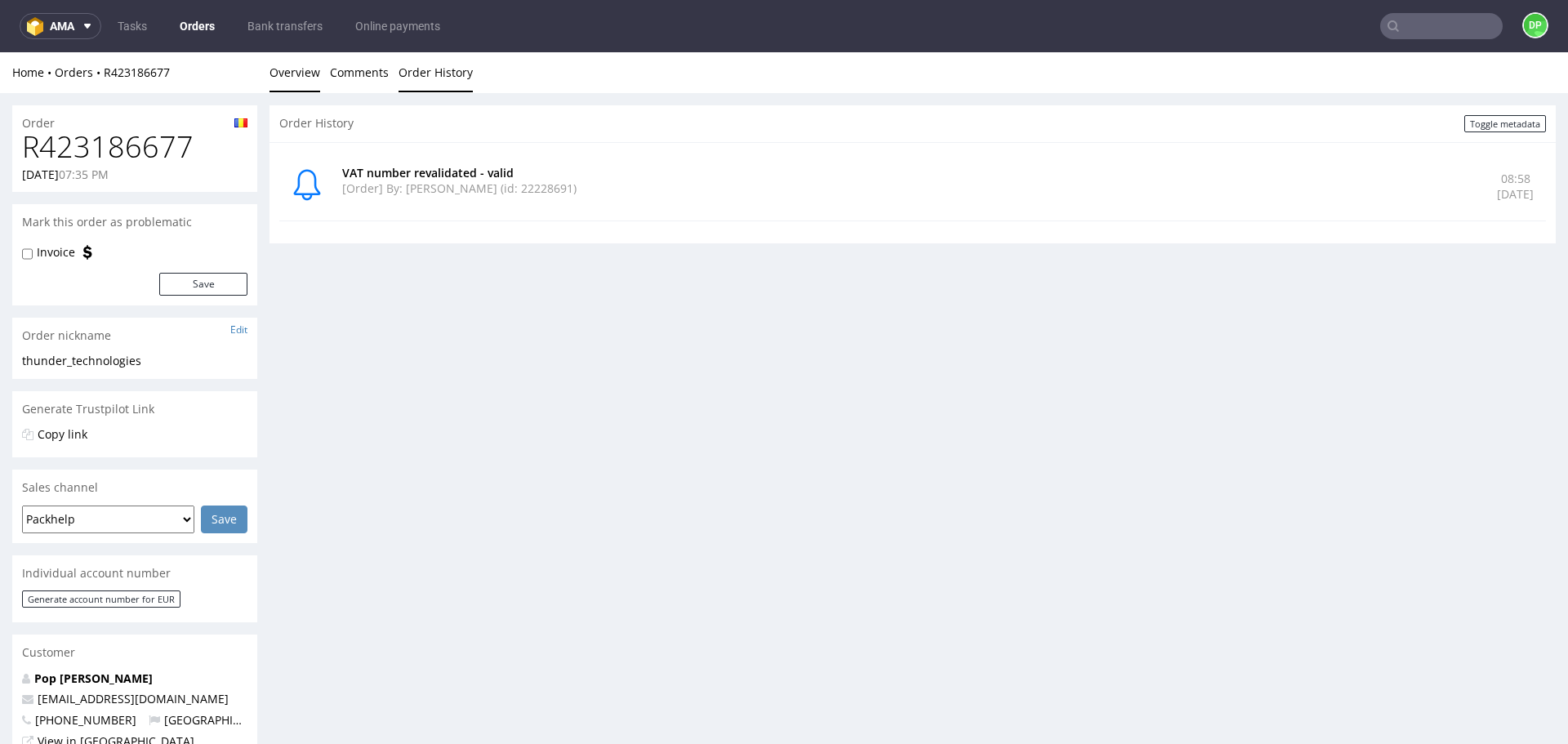
click at [306, 80] on link "Overview" at bounding box center [294, 72] width 51 height 40
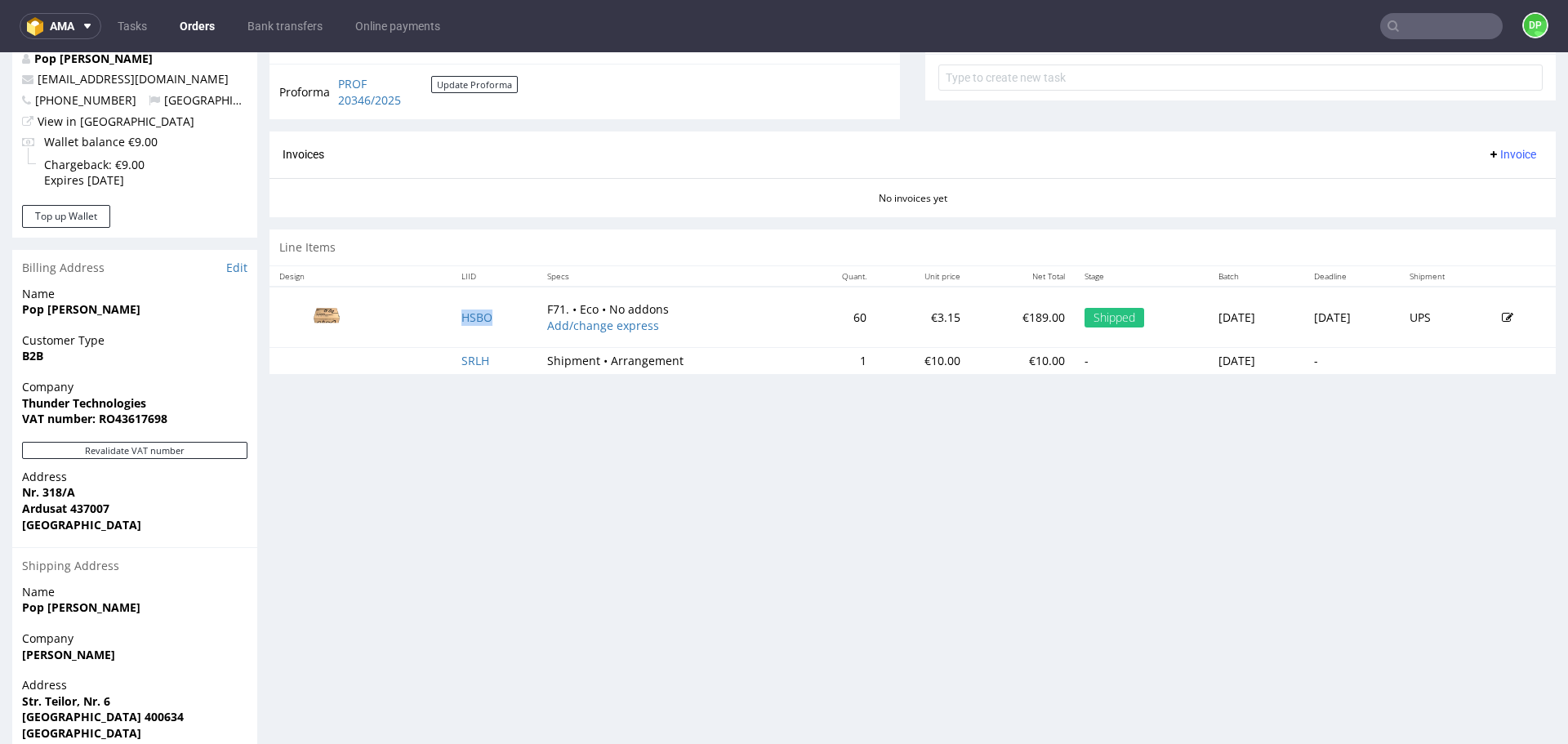
scroll to position [615, 0]
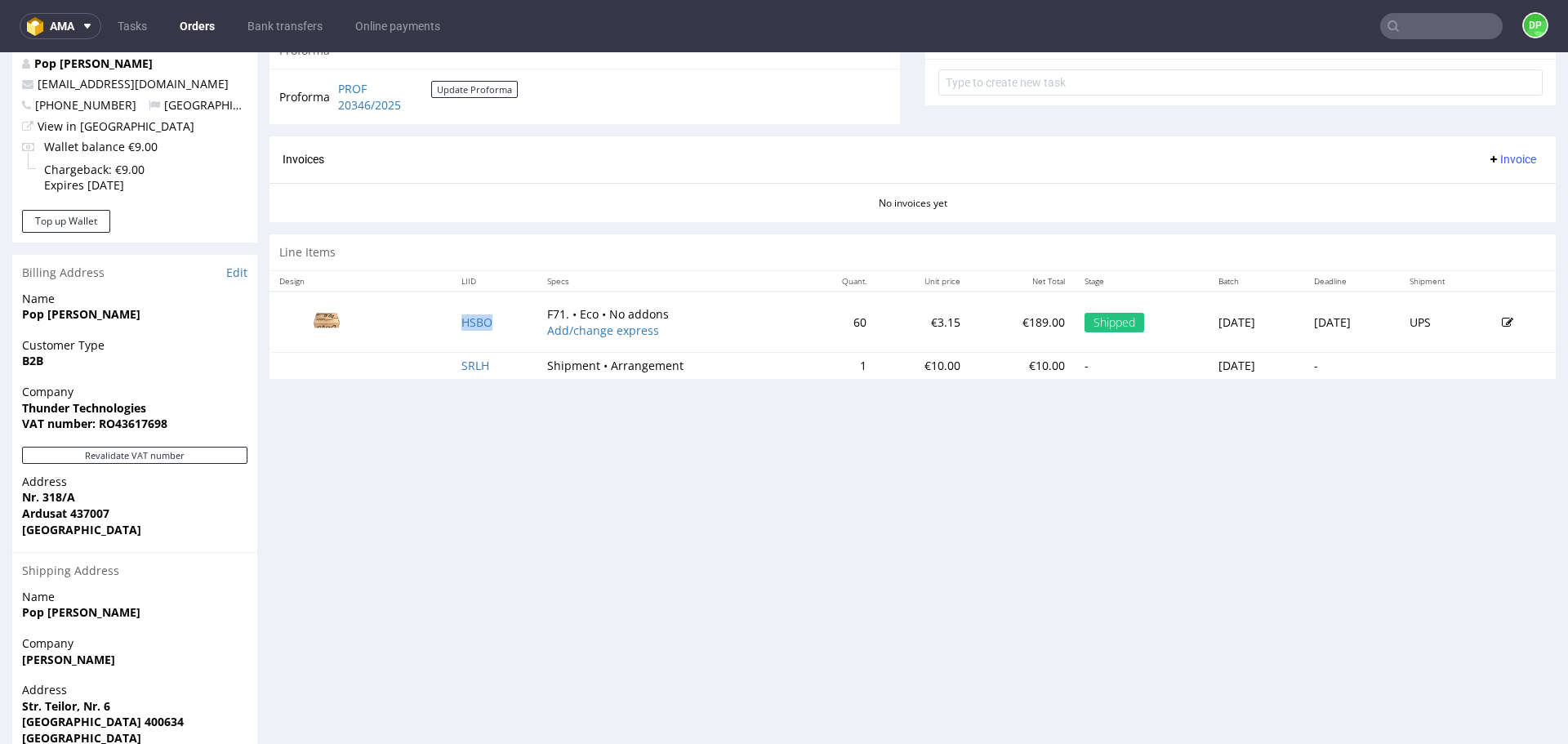
click at [1488, 154] on span "Invoice" at bounding box center [1512, 160] width 49 height 13
click at [1487, 184] on li "Generate" at bounding box center [1480, 194] width 105 height 30
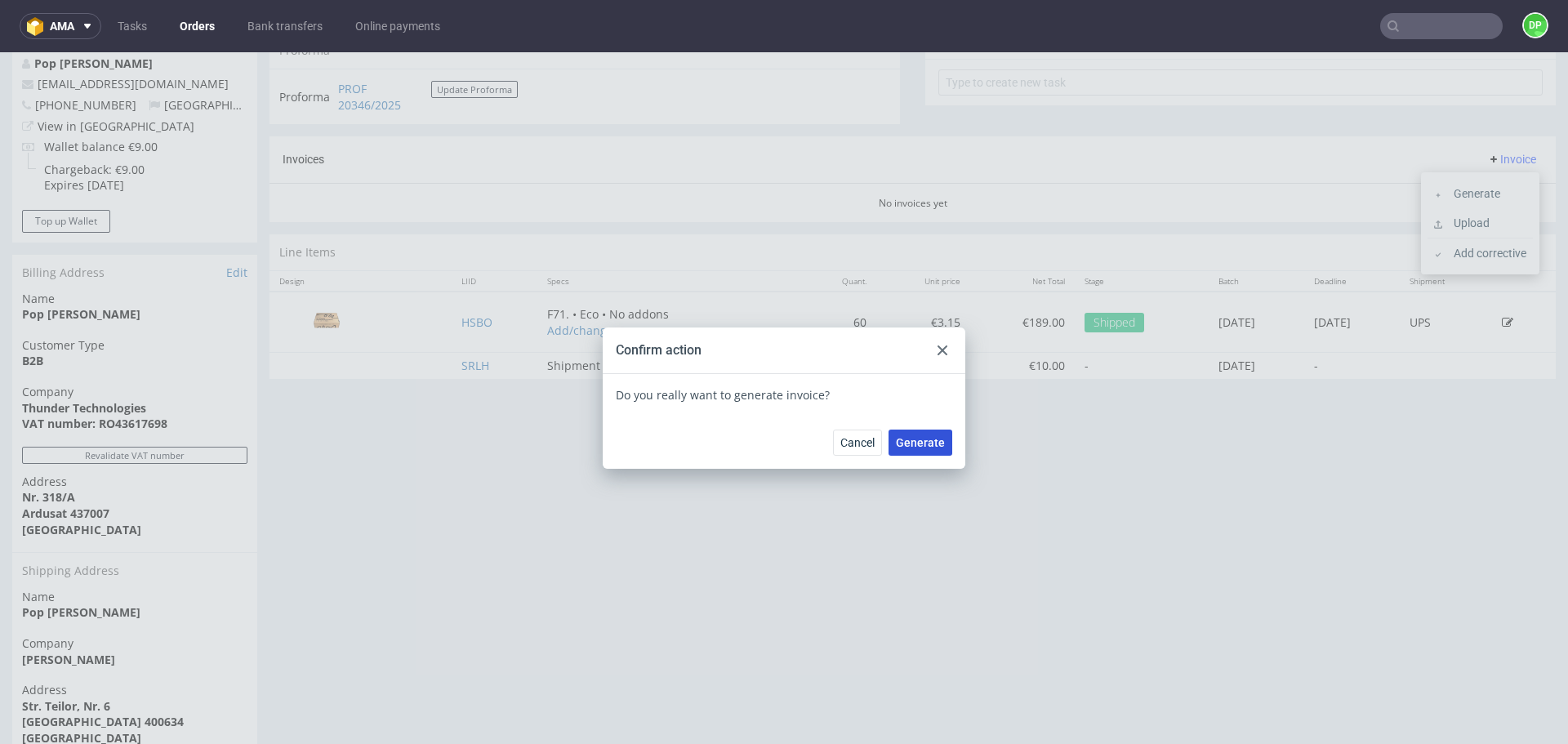
click at [929, 444] on span "Generate" at bounding box center [920, 442] width 49 height 11
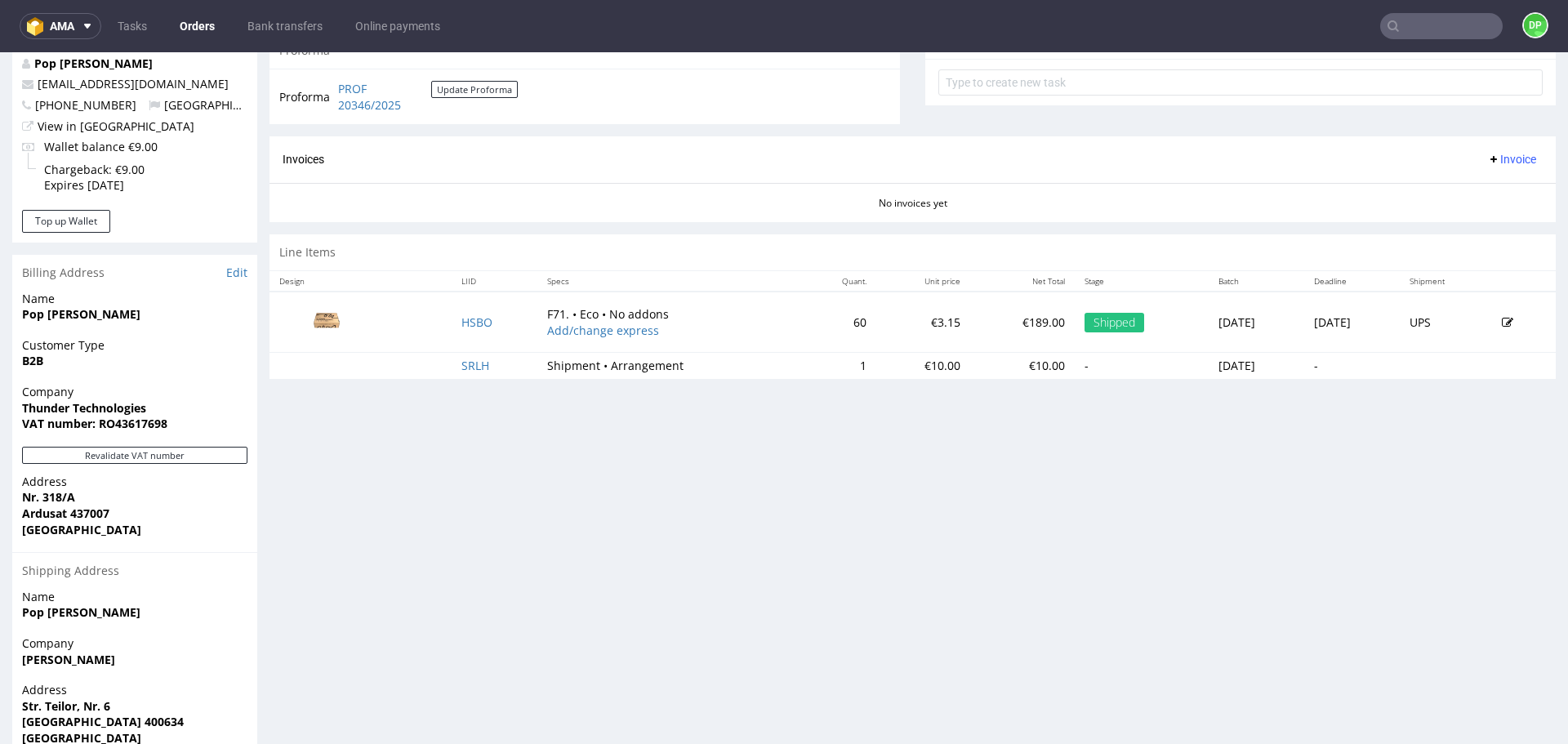
drag, startPoint x: 180, startPoint y: 71, endPoint x: 343, endPoint y: 155, distance: 183.4
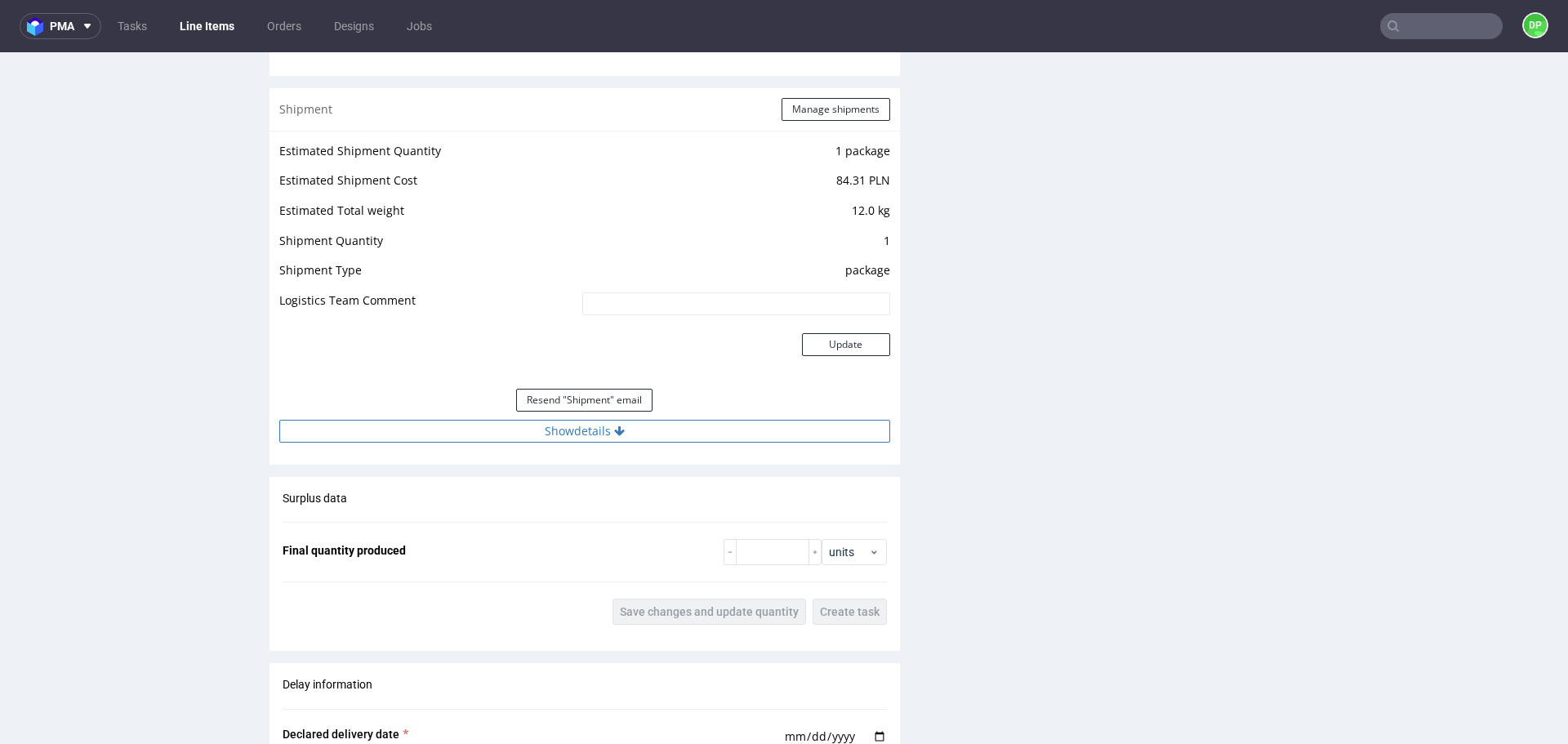
scroll to position [1528, 0]
click at [627, 437] on button "Show details" at bounding box center [585, 430] width 611 height 23
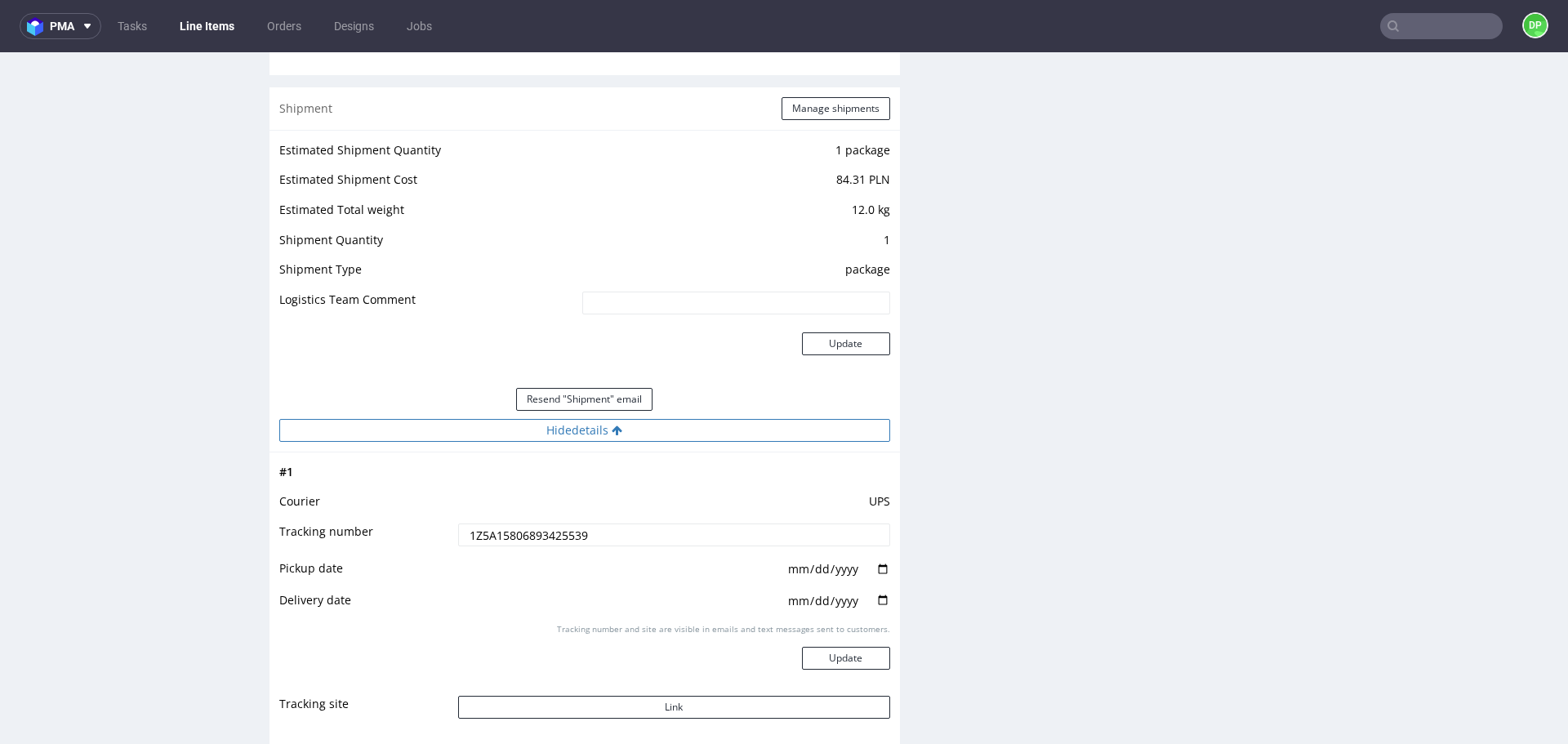
scroll to position [1713, 0]
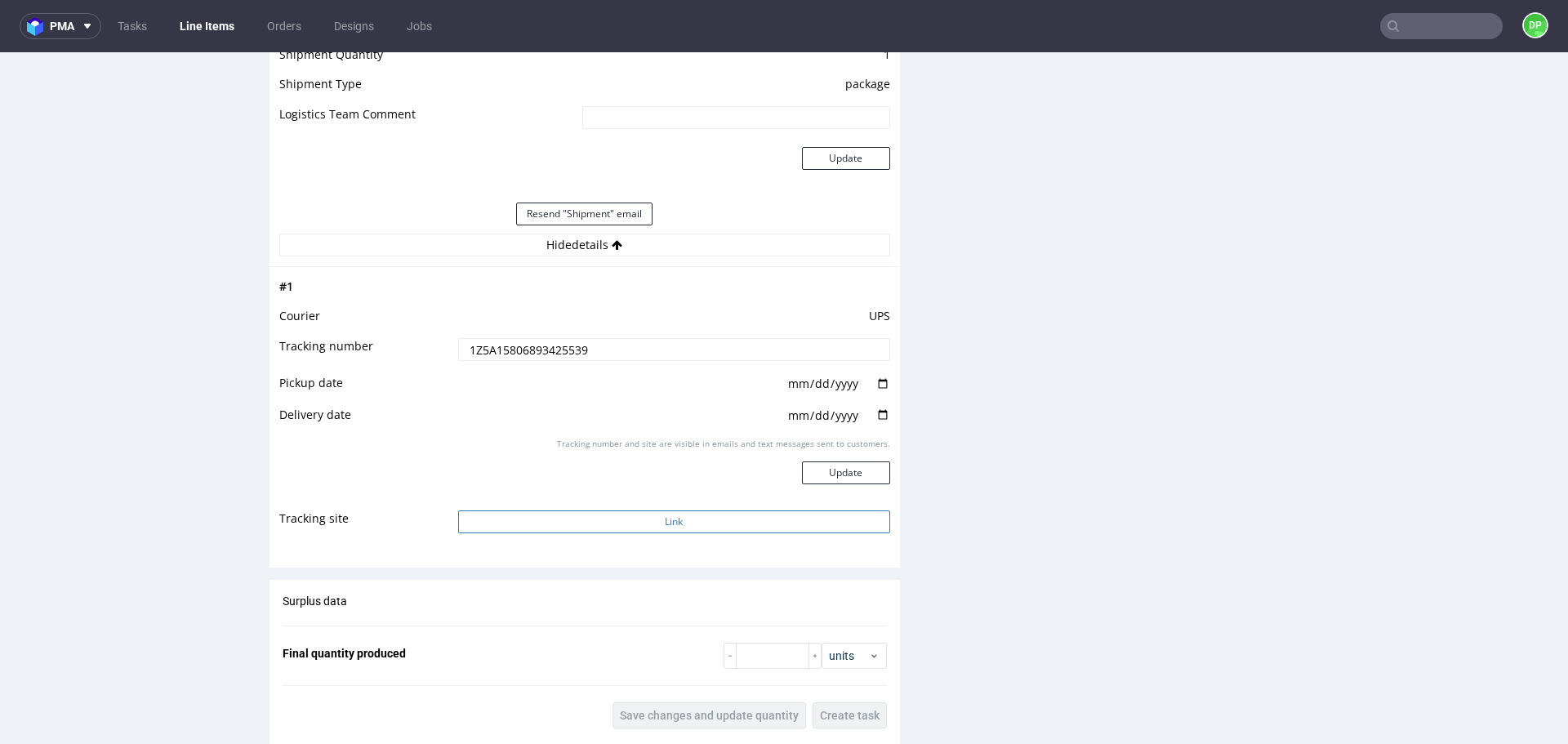
click at [619, 519] on button "Link" at bounding box center [675, 522] width 432 height 23
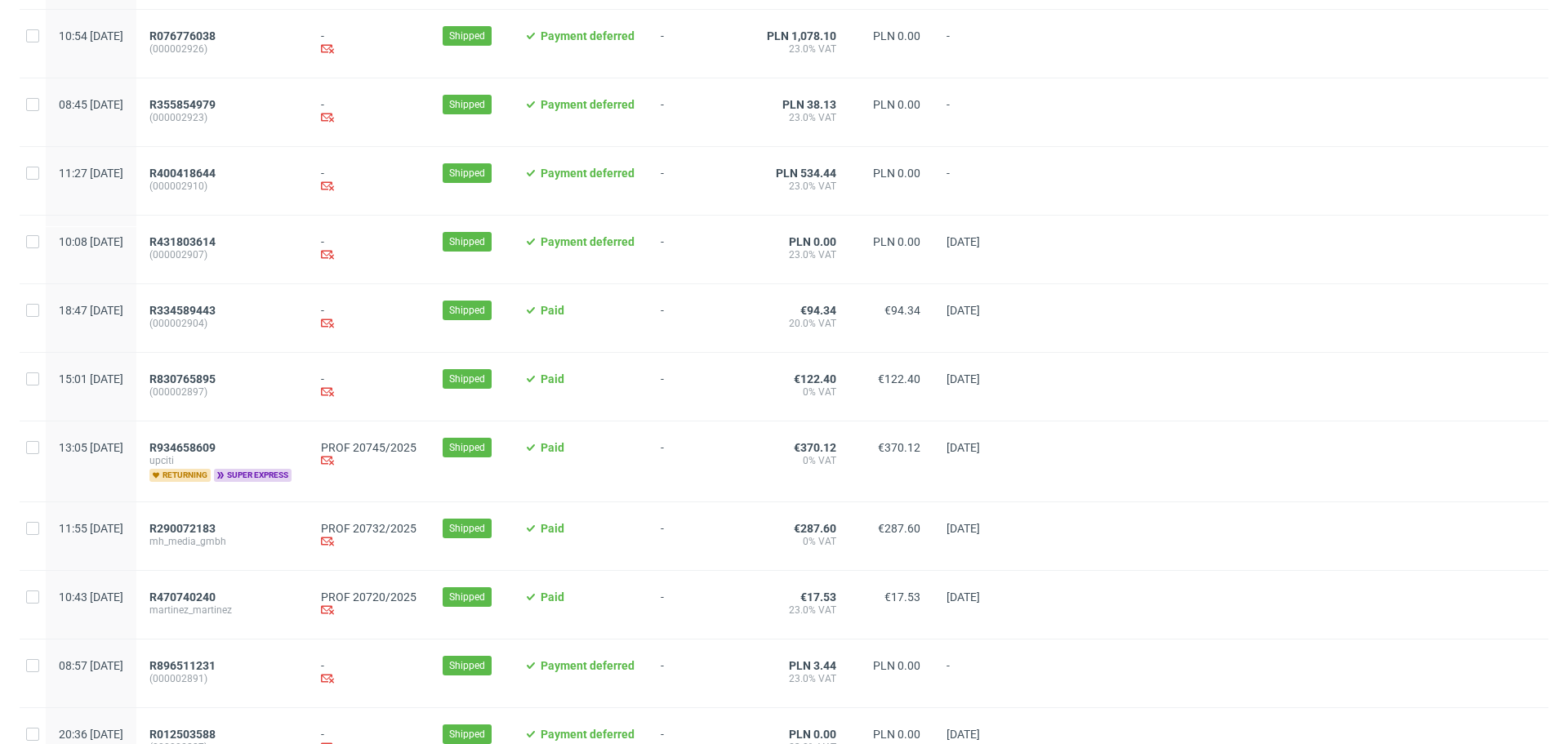
scroll to position [669, 0]
click at [216, 451] on span "R934658609" at bounding box center [183, 447] width 66 height 13
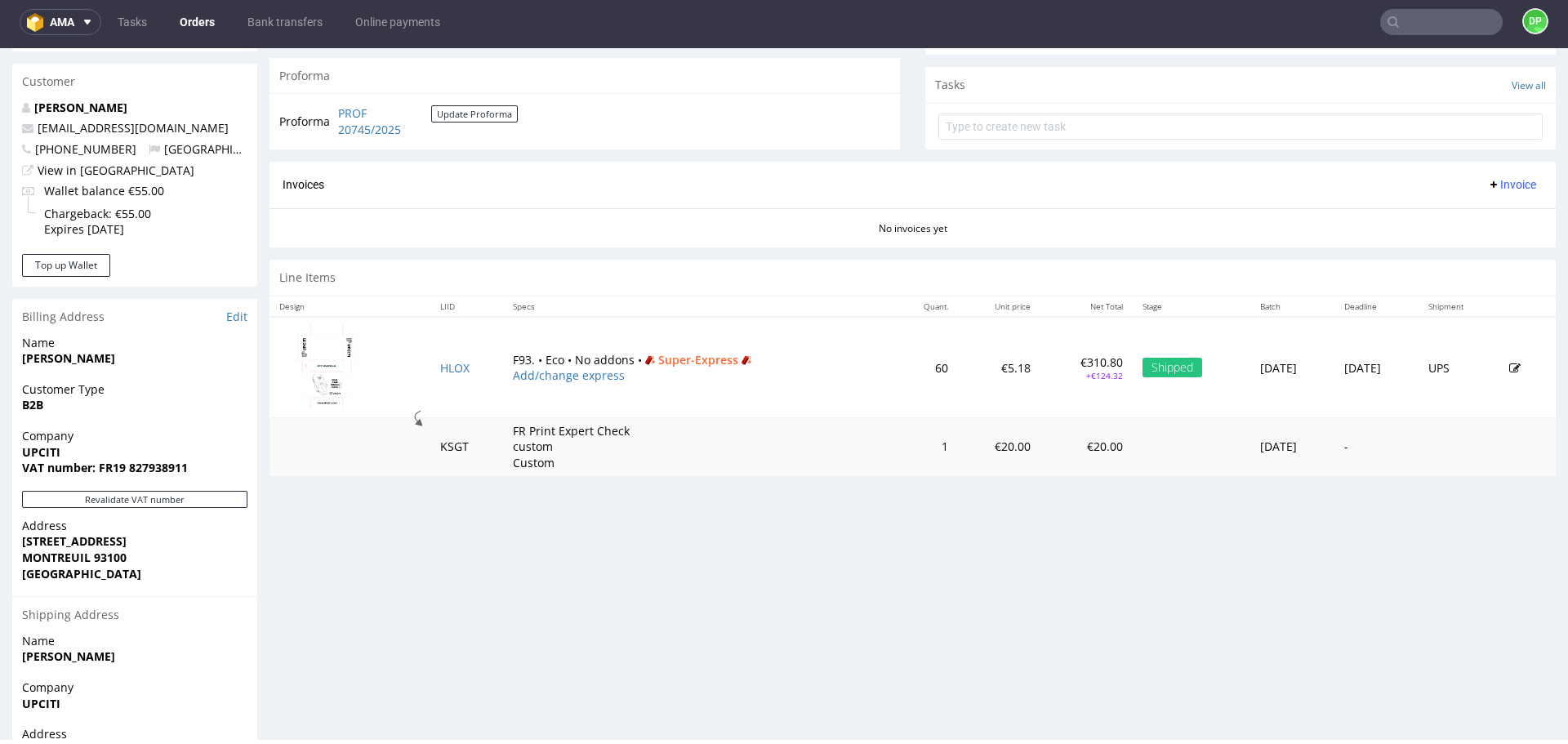
scroll to position [568, 0]
click at [196, 495] on button "Revalidate VAT number" at bounding box center [135, 498] width 225 height 18
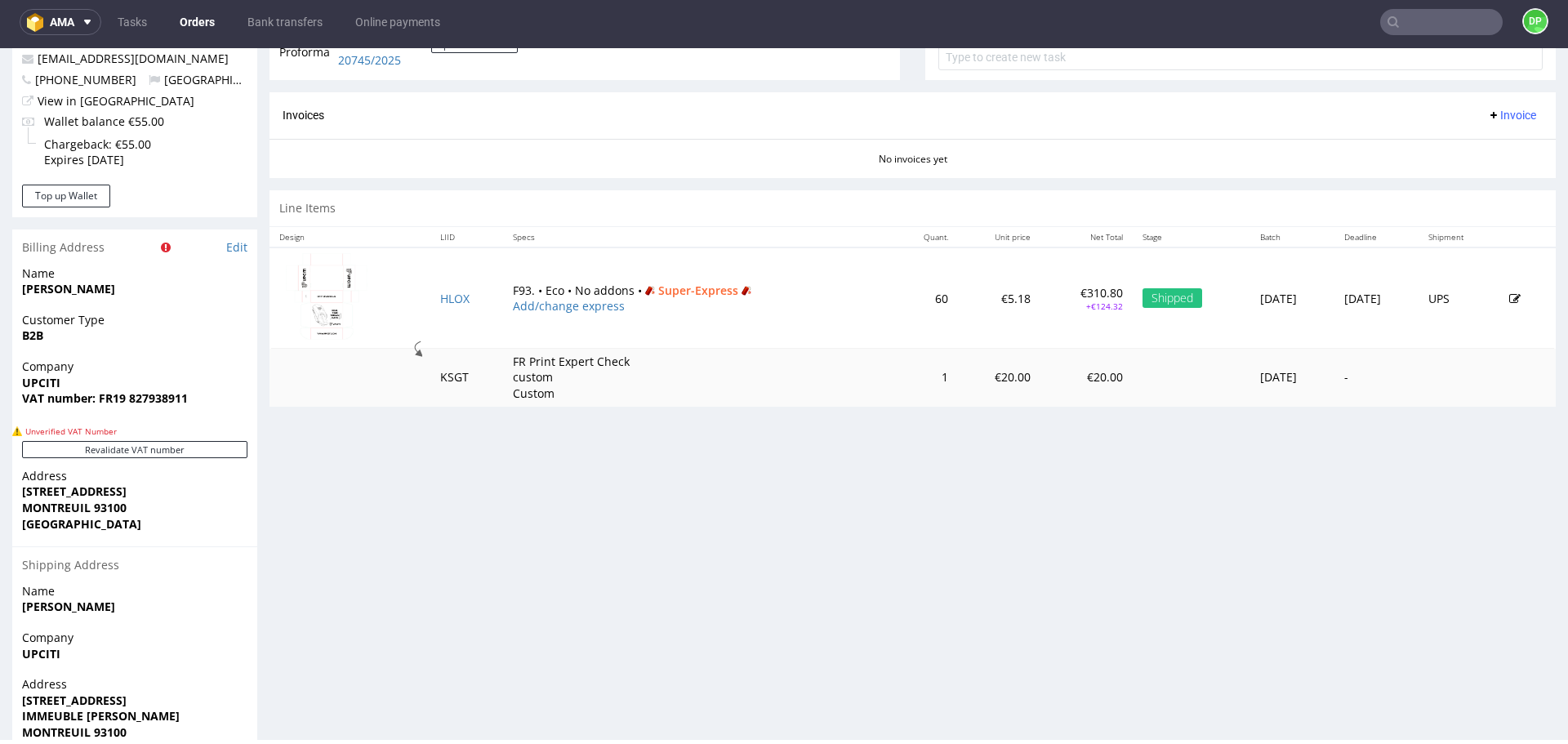
scroll to position [637, 0]
drag, startPoint x: 196, startPoint y: 398, endPoint x: 110, endPoint y: 412, distance: 87.1
click at [110, 412] on div "Company UPCITI VAT number: FR19 827938911" at bounding box center [135, 390] width 245 height 63
copy strong "19 827938911"
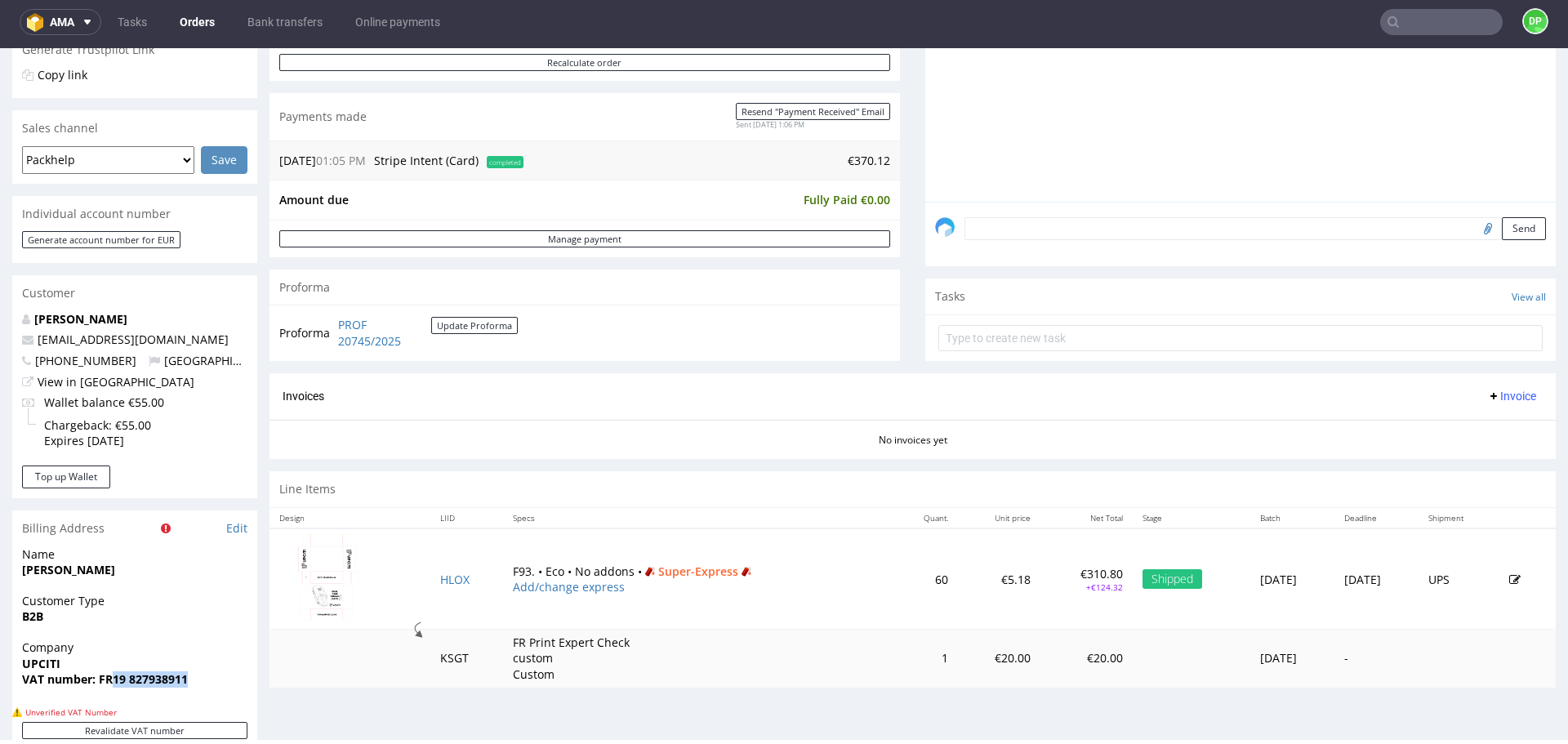
scroll to position [349, 0]
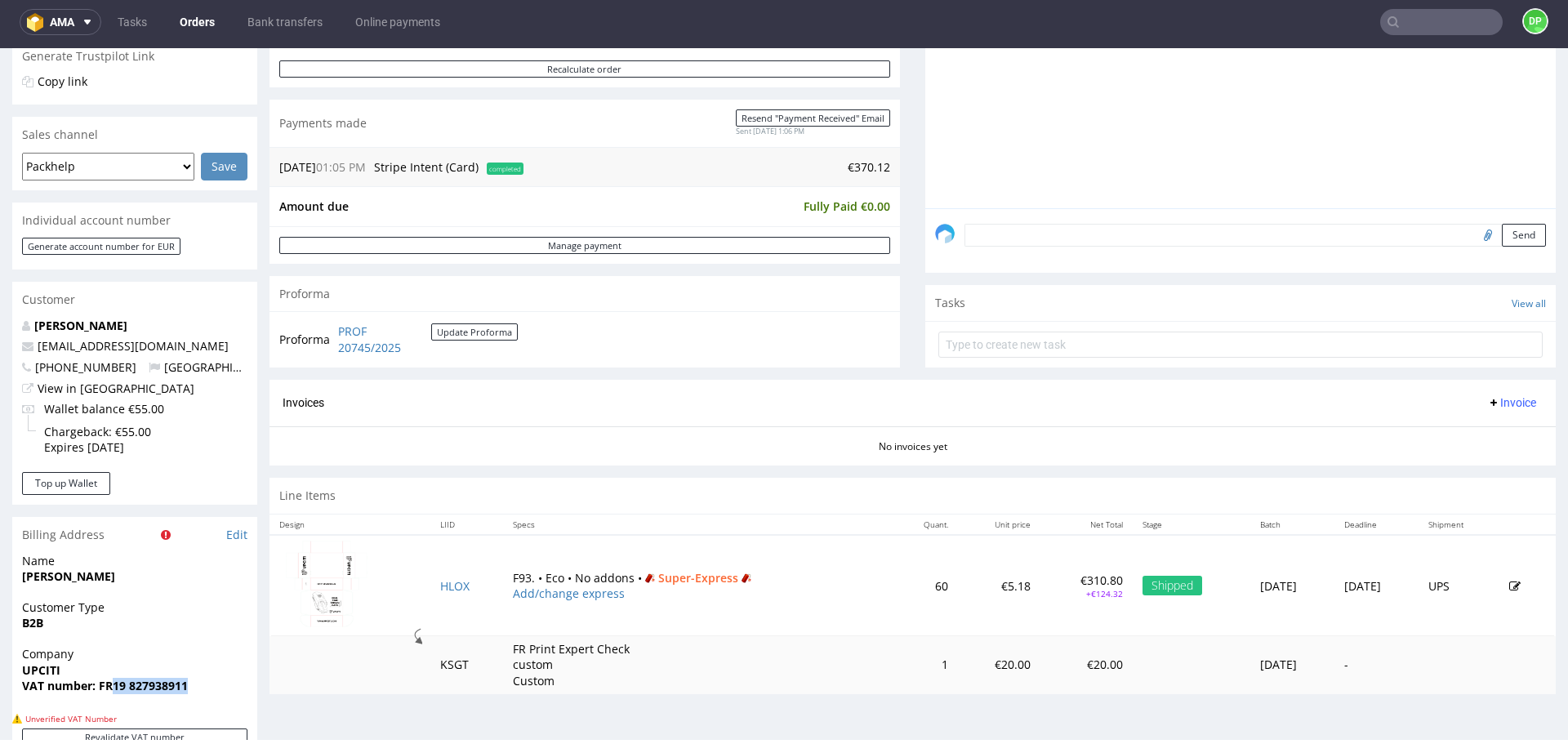
click at [1475, 238] on input "file" at bounding box center [1486, 234] width 23 height 21
type input "C:\fakepath\Faktura FV 93_10_2025.pdf"
click at [1502, 240] on button "Send" at bounding box center [1525, 235] width 44 height 23
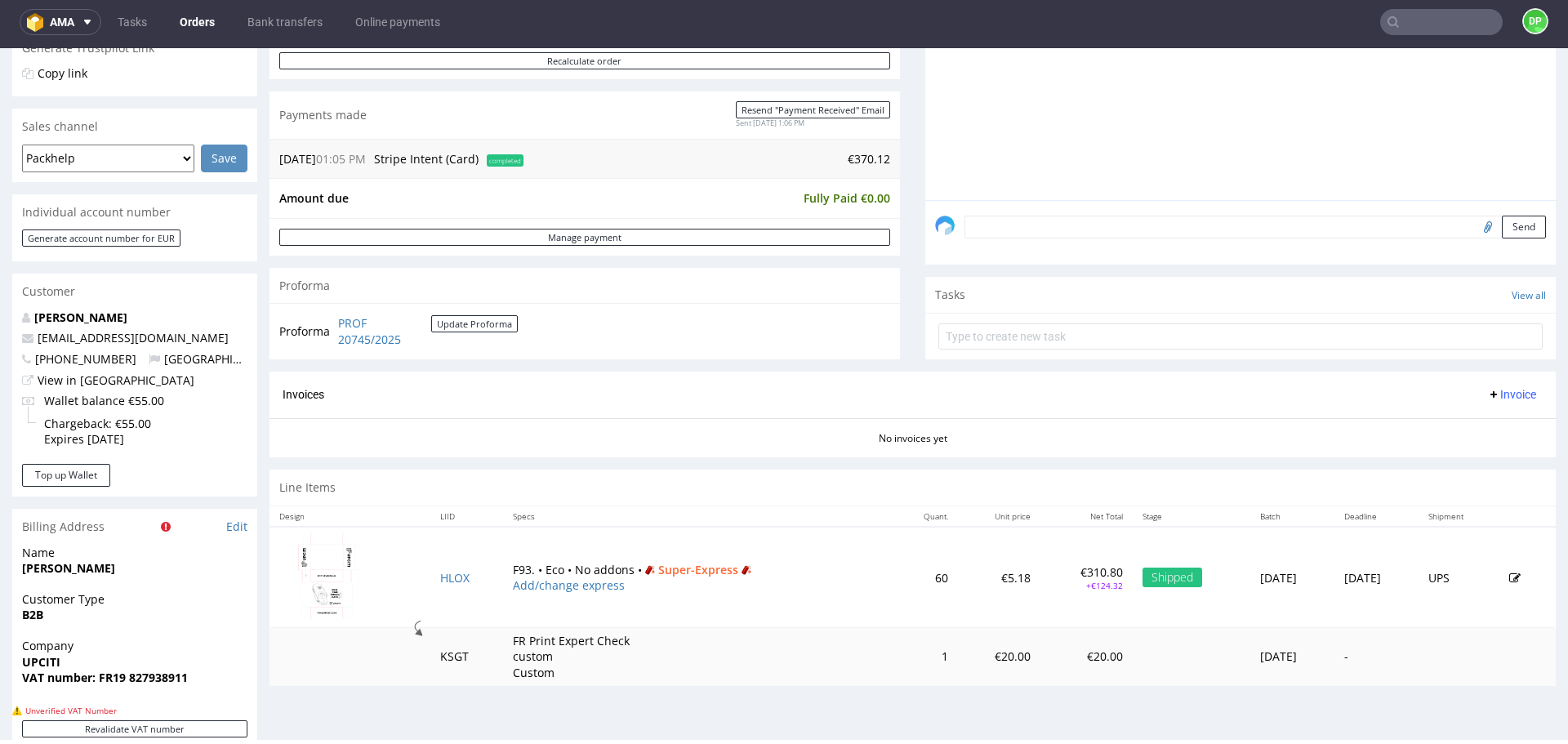
scroll to position [358, 0]
click at [1488, 397] on span "Invoice" at bounding box center [1512, 394] width 49 height 13
click at [1460, 410] on div "Generate Upload Add corrective" at bounding box center [1480, 458] width 118 height 102
click at [1464, 430] on span "Generate" at bounding box center [1487, 428] width 79 height 17
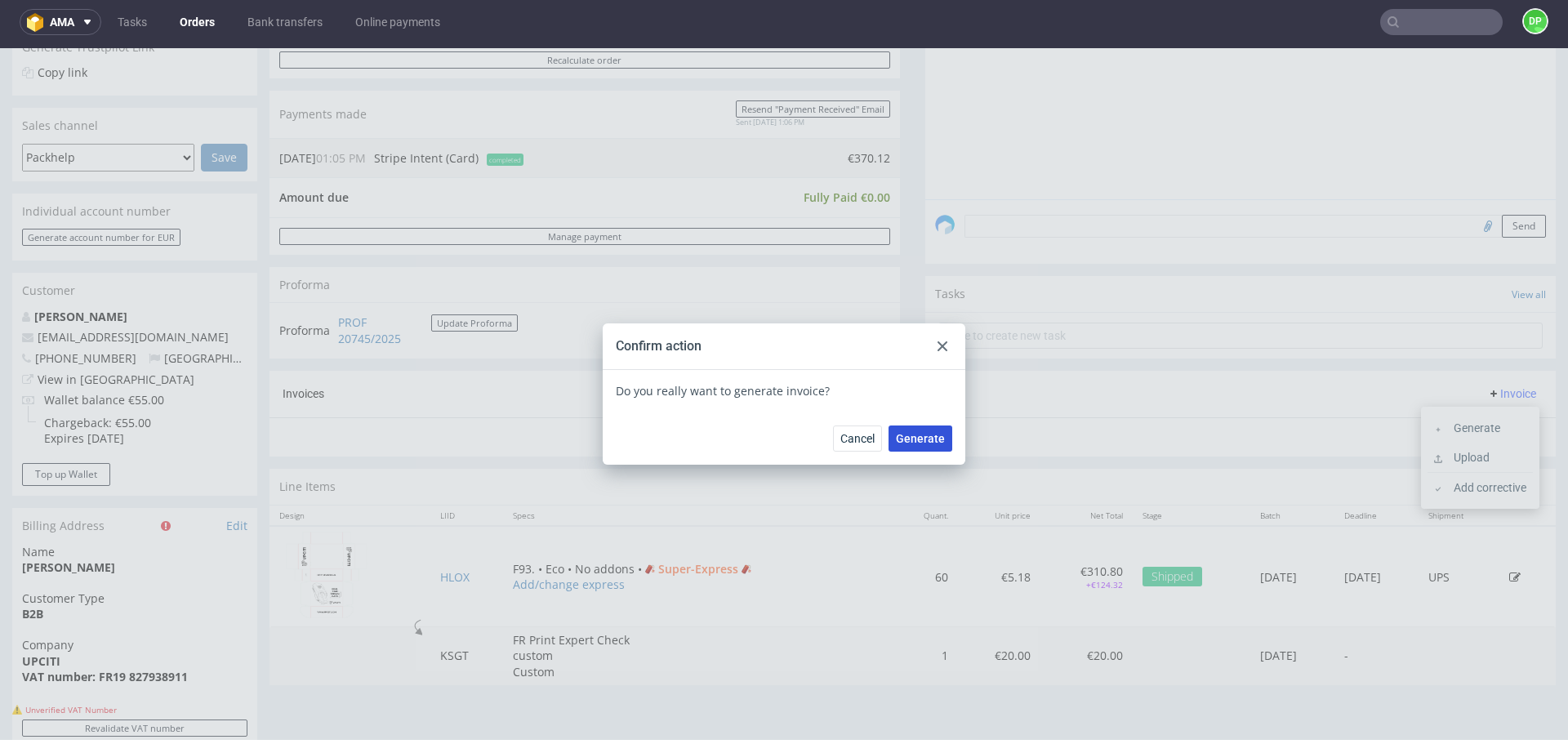
click at [904, 444] on span "Generate" at bounding box center [920, 438] width 49 height 11
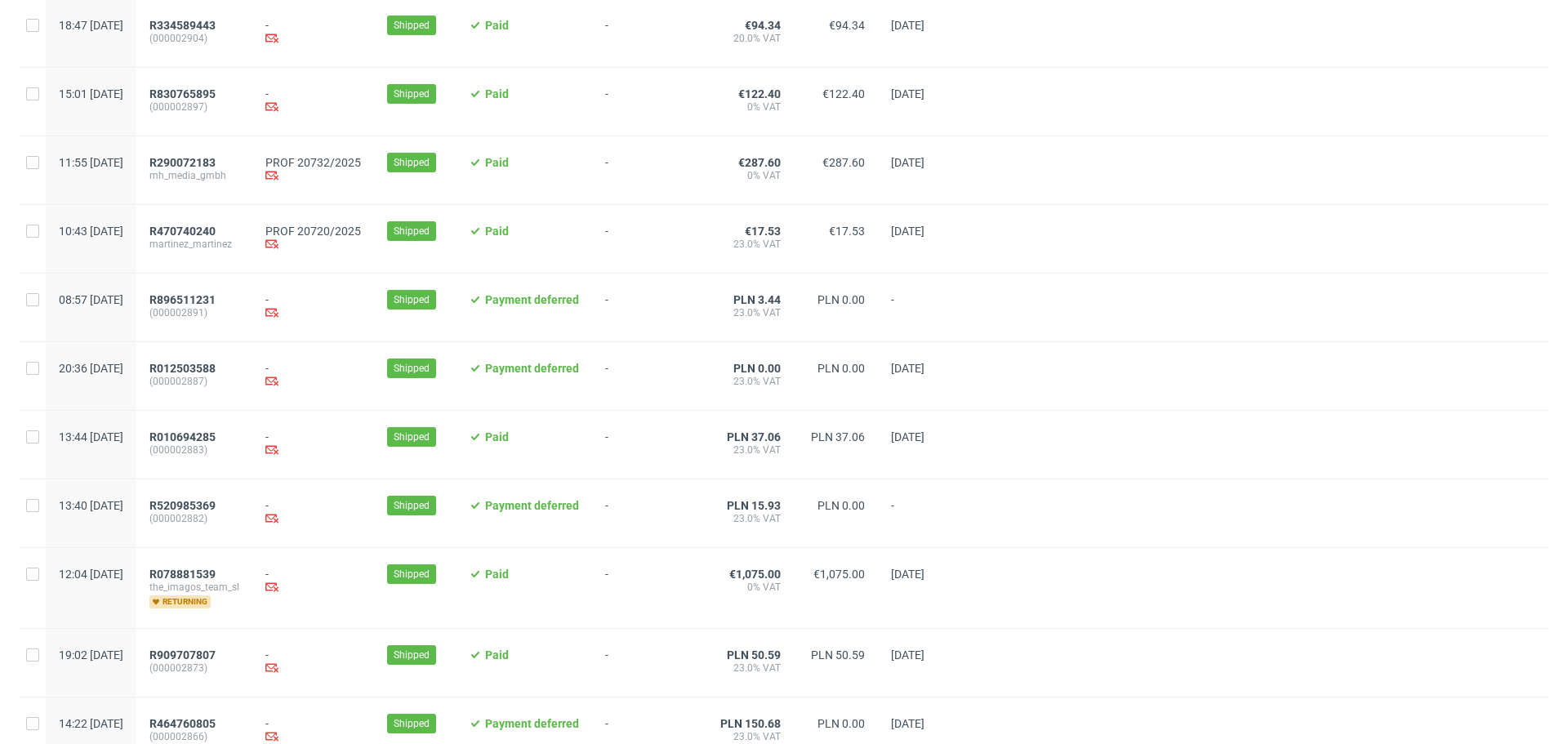
scroll to position [950, 0]
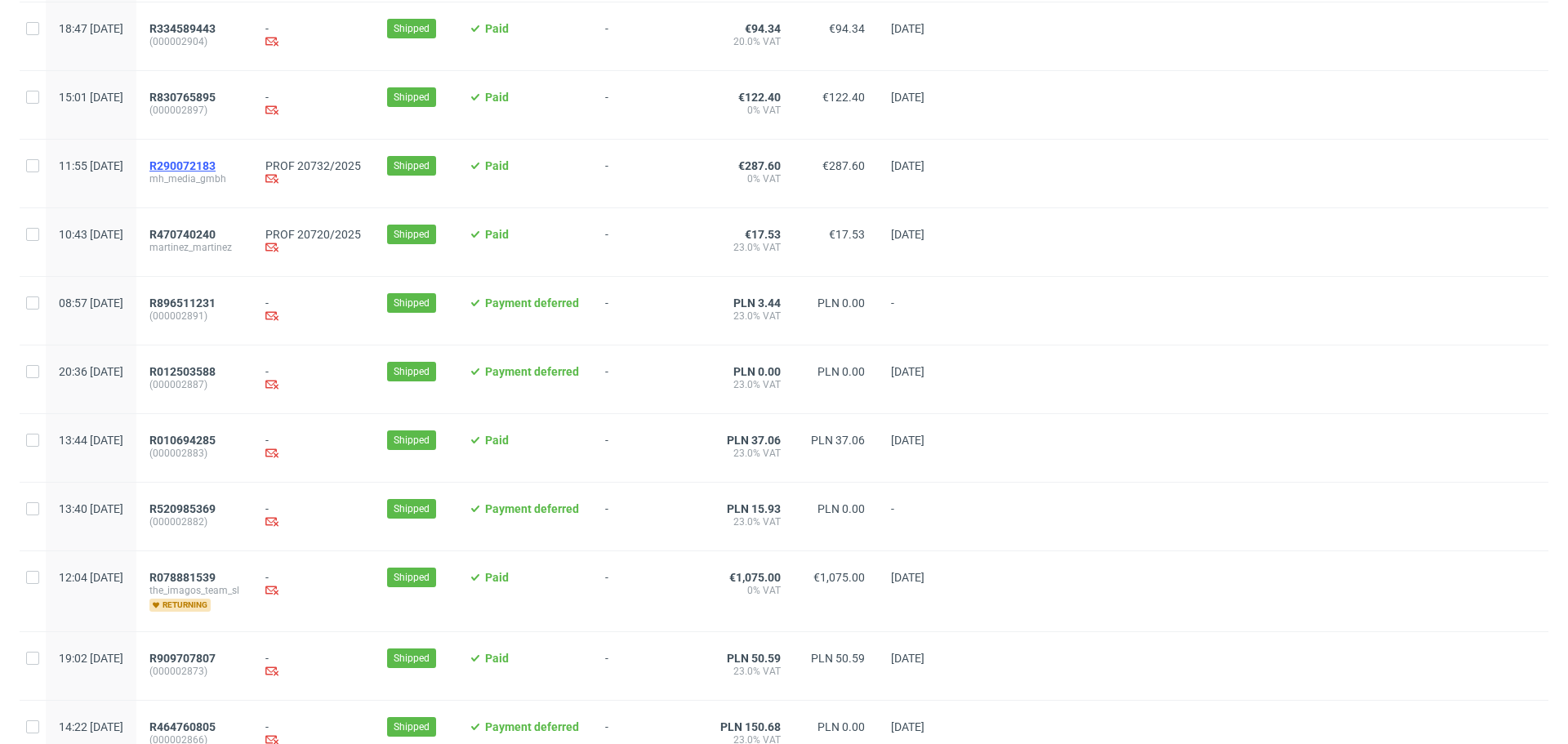
click at [216, 173] on span "R290072183" at bounding box center [183, 166] width 66 height 13
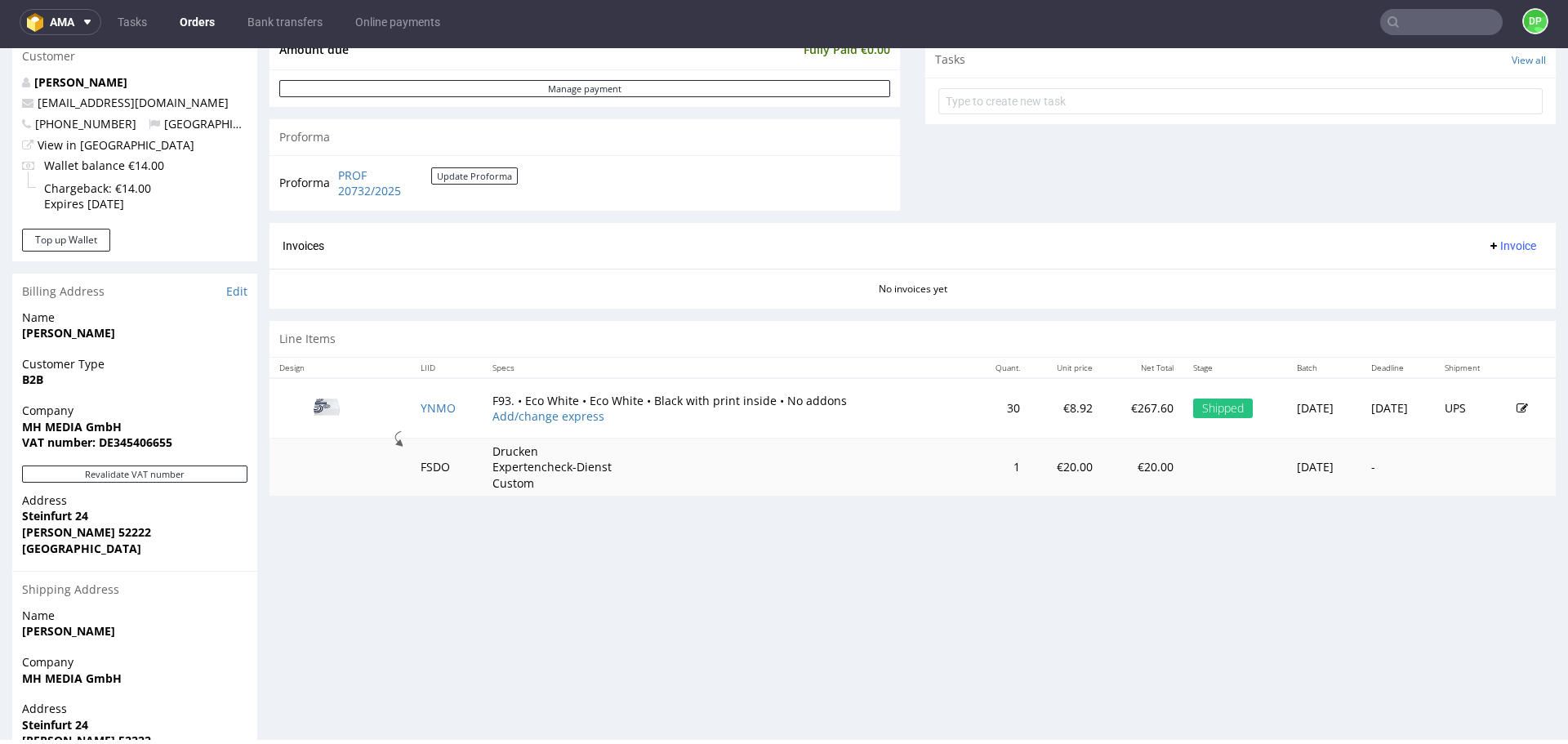
scroll to position [594, 0]
click at [187, 474] on button "Revalidate VAT number" at bounding box center [135, 474] width 225 height 18
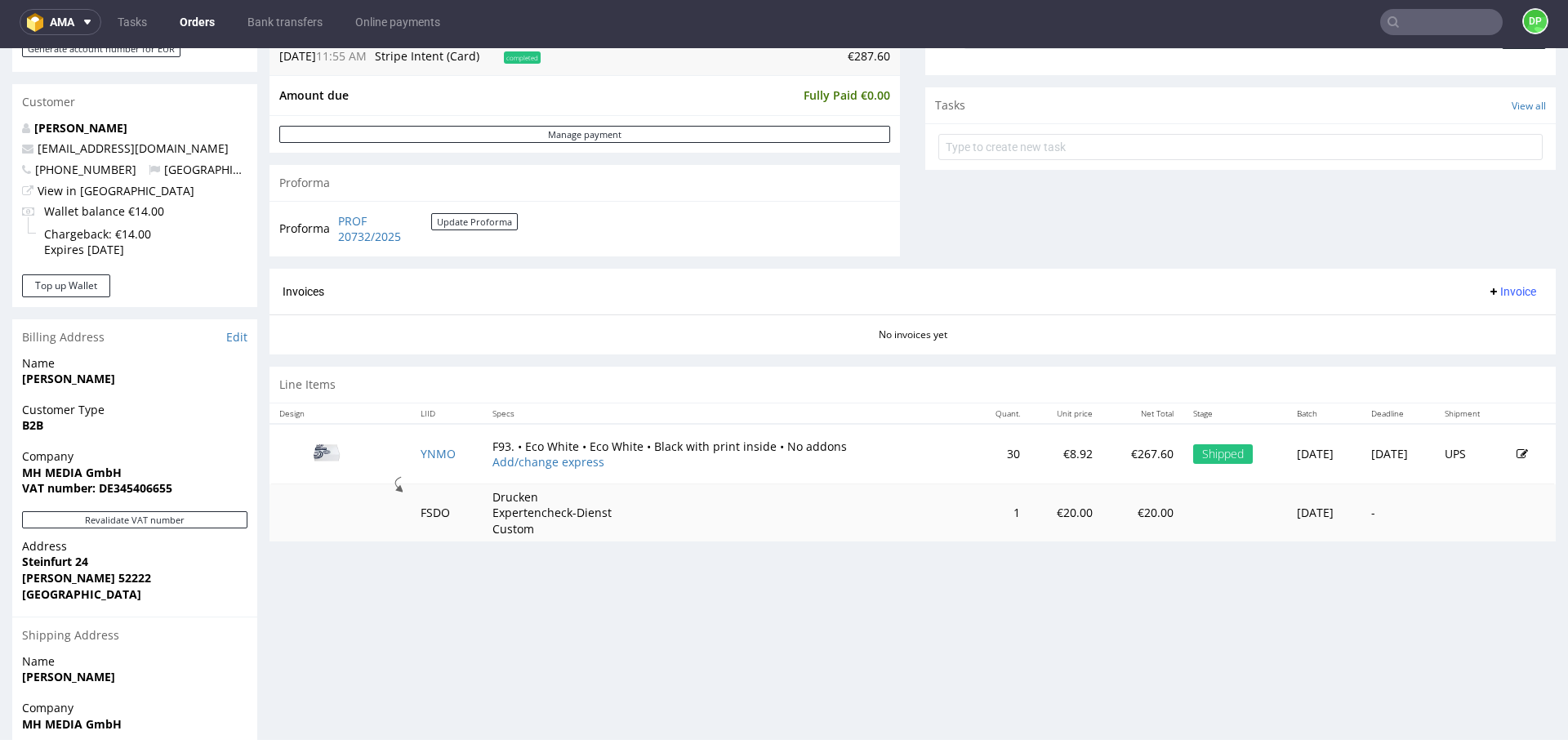
scroll to position [683, 0]
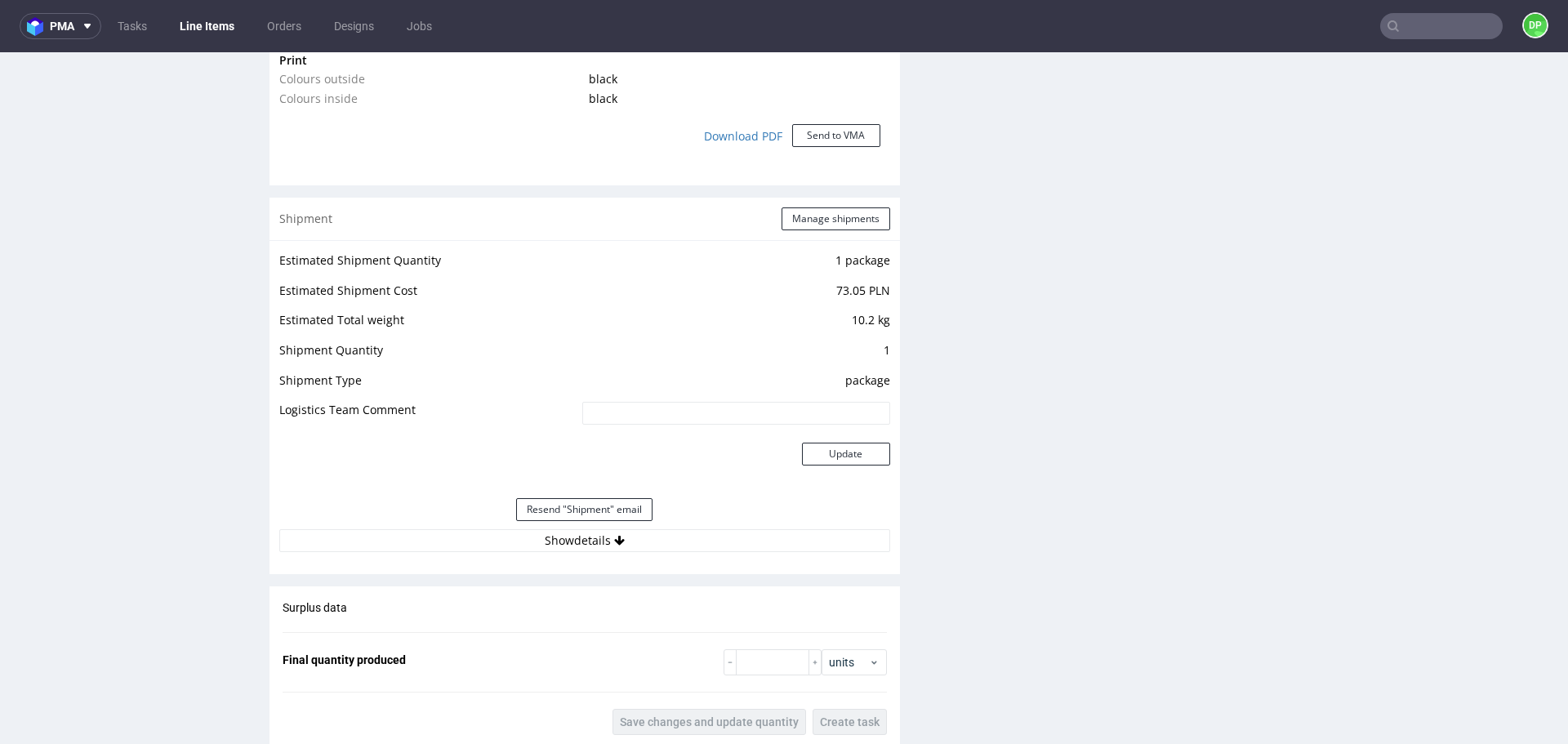
scroll to position [1495, 0]
click at [454, 535] on button "Show details" at bounding box center [585, 540] width 611 height 23
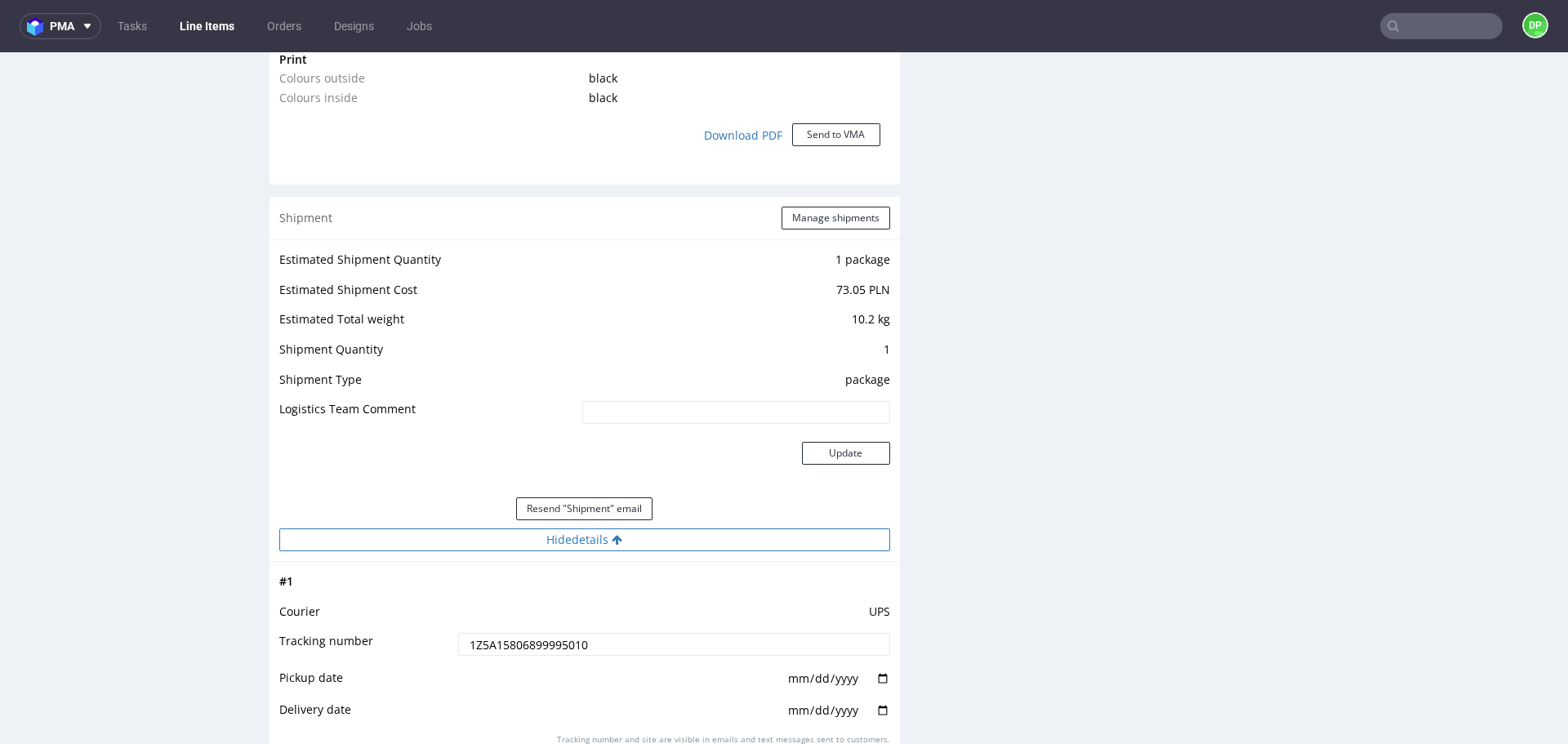
scroll to position [1727, 0]
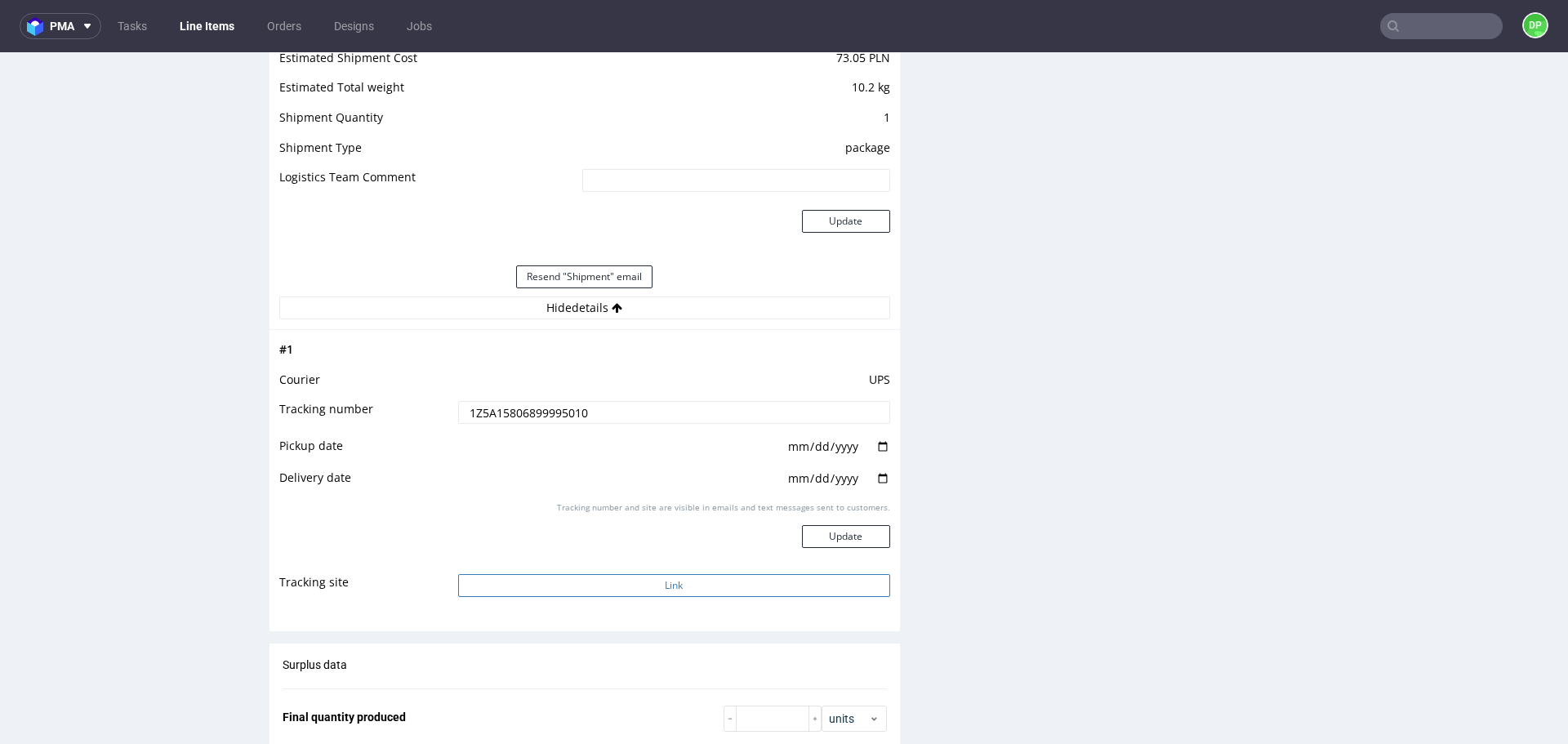
click at [567, 583] on button "Link" at bounding box center [675, 585] width 432 height 23
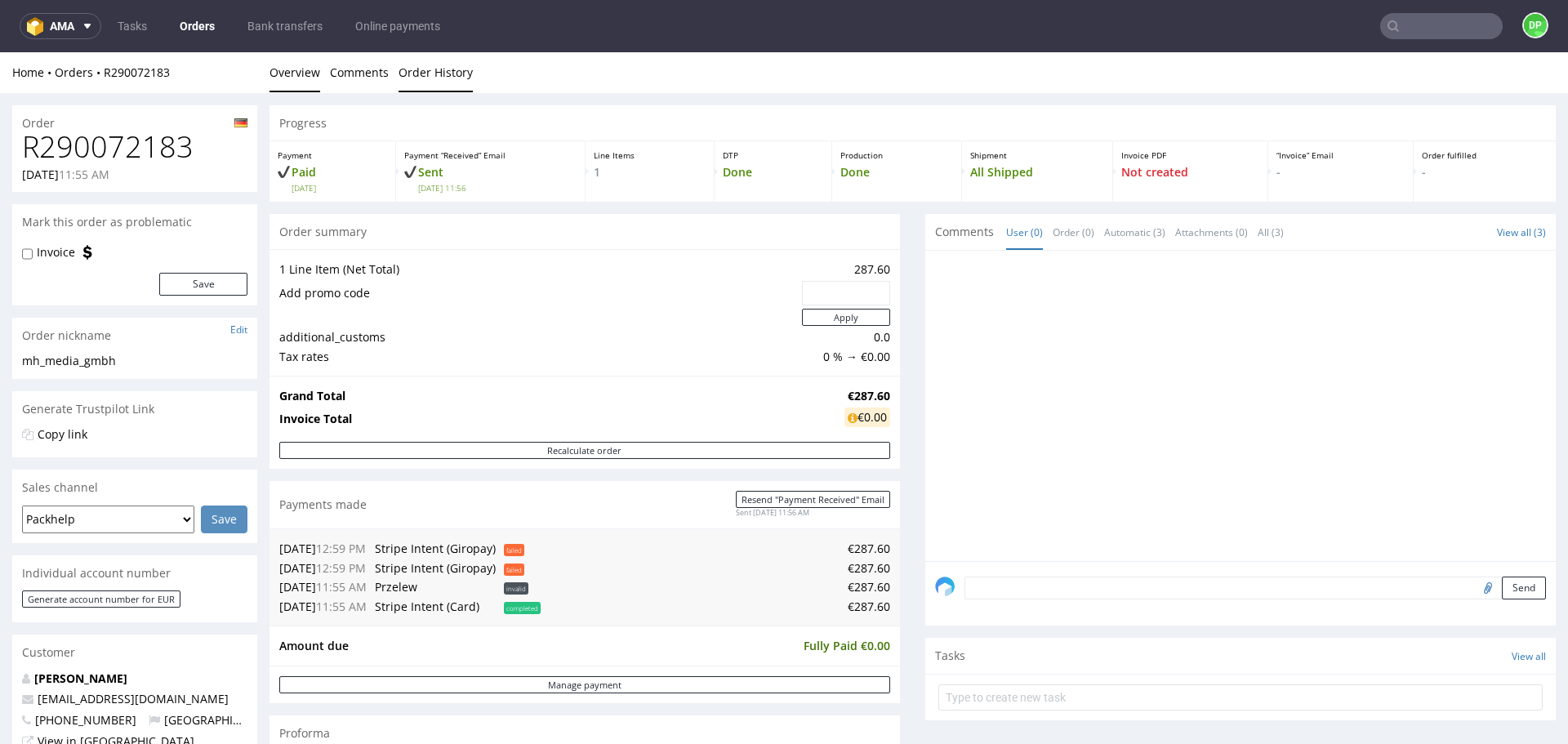
click at [430, 69] on link "Order History" at bounding box center [436, 72] width 75 height 40
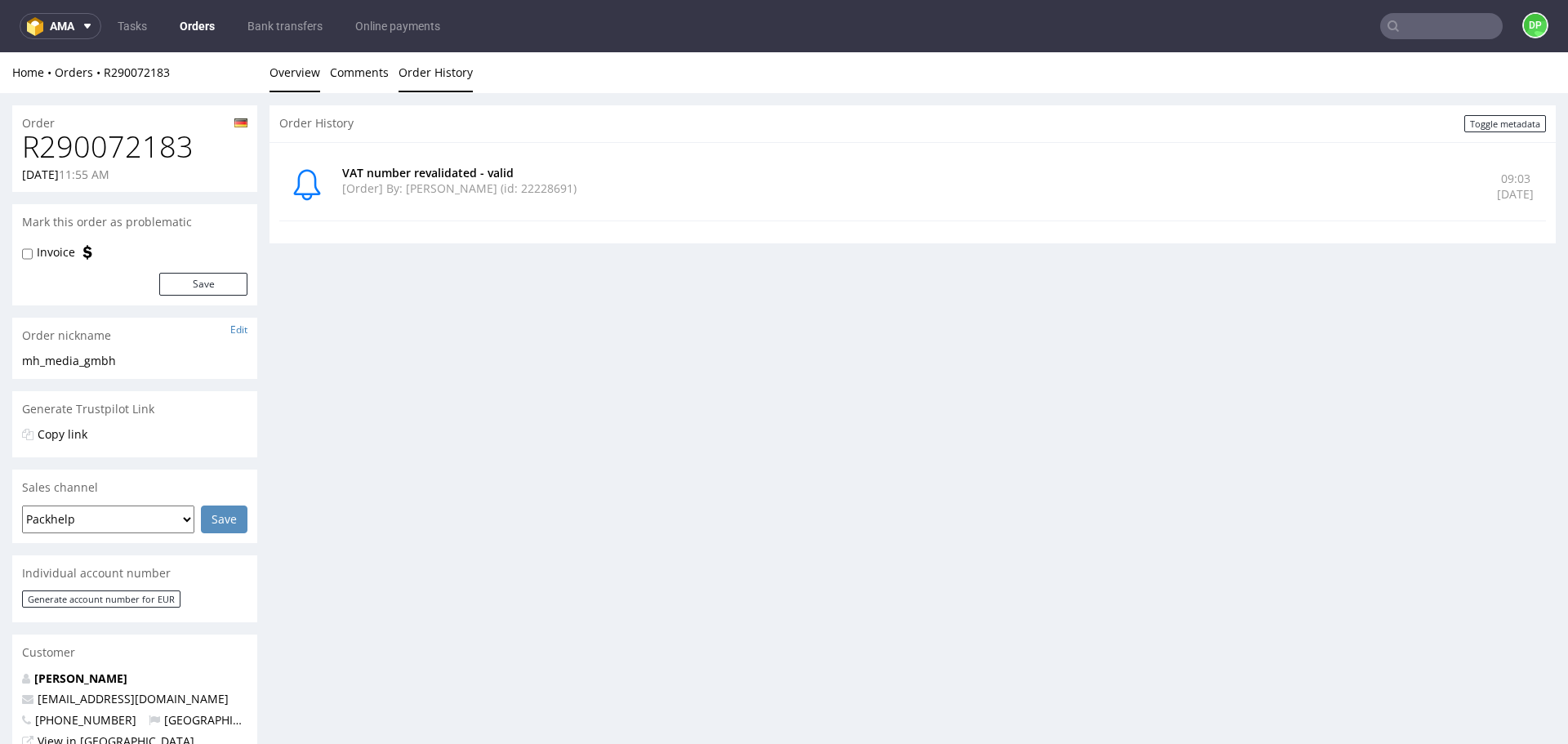
click at [297, 72] on link "Overview" at bounding box center [294, 72] width 51 height 40
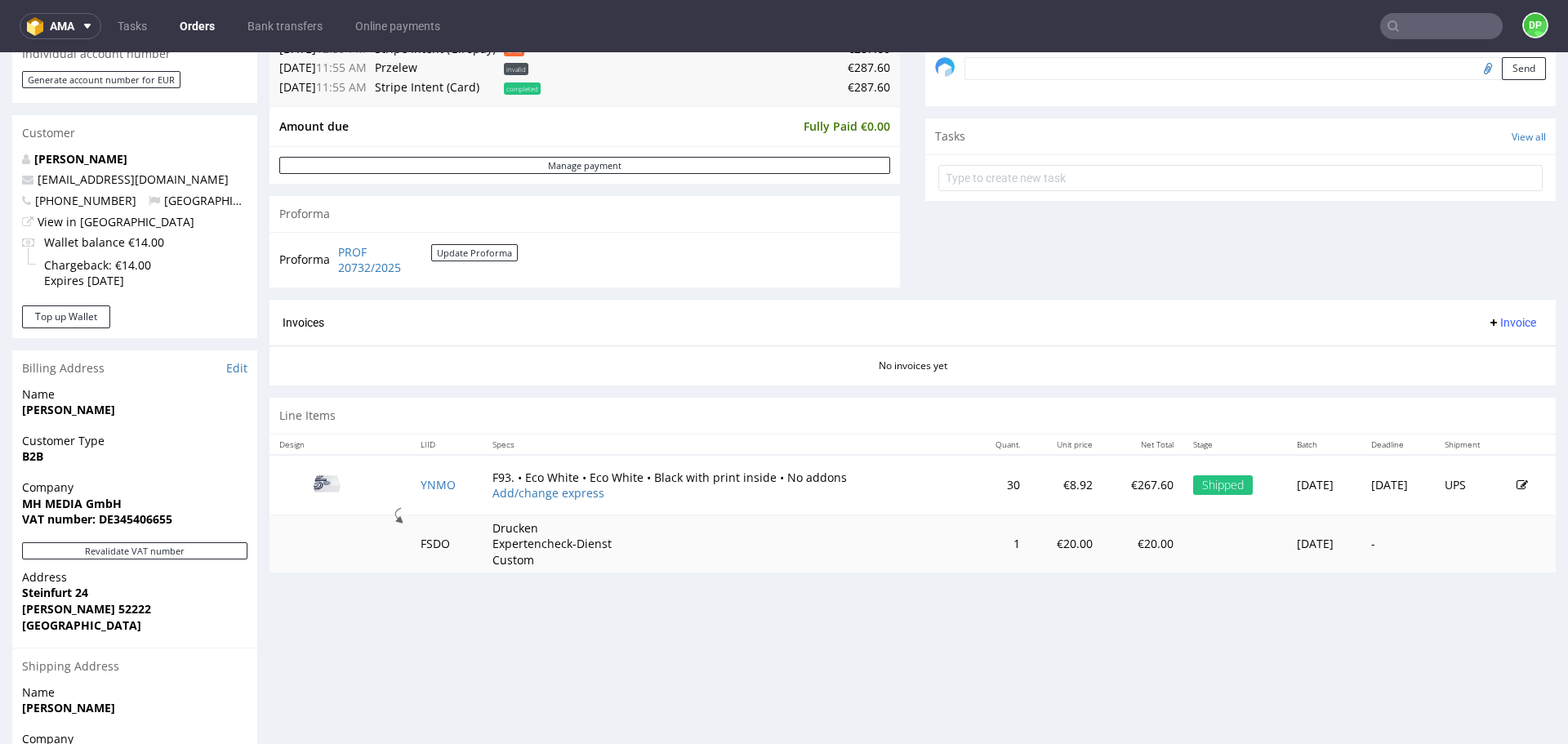
scroll to position [683, 0]
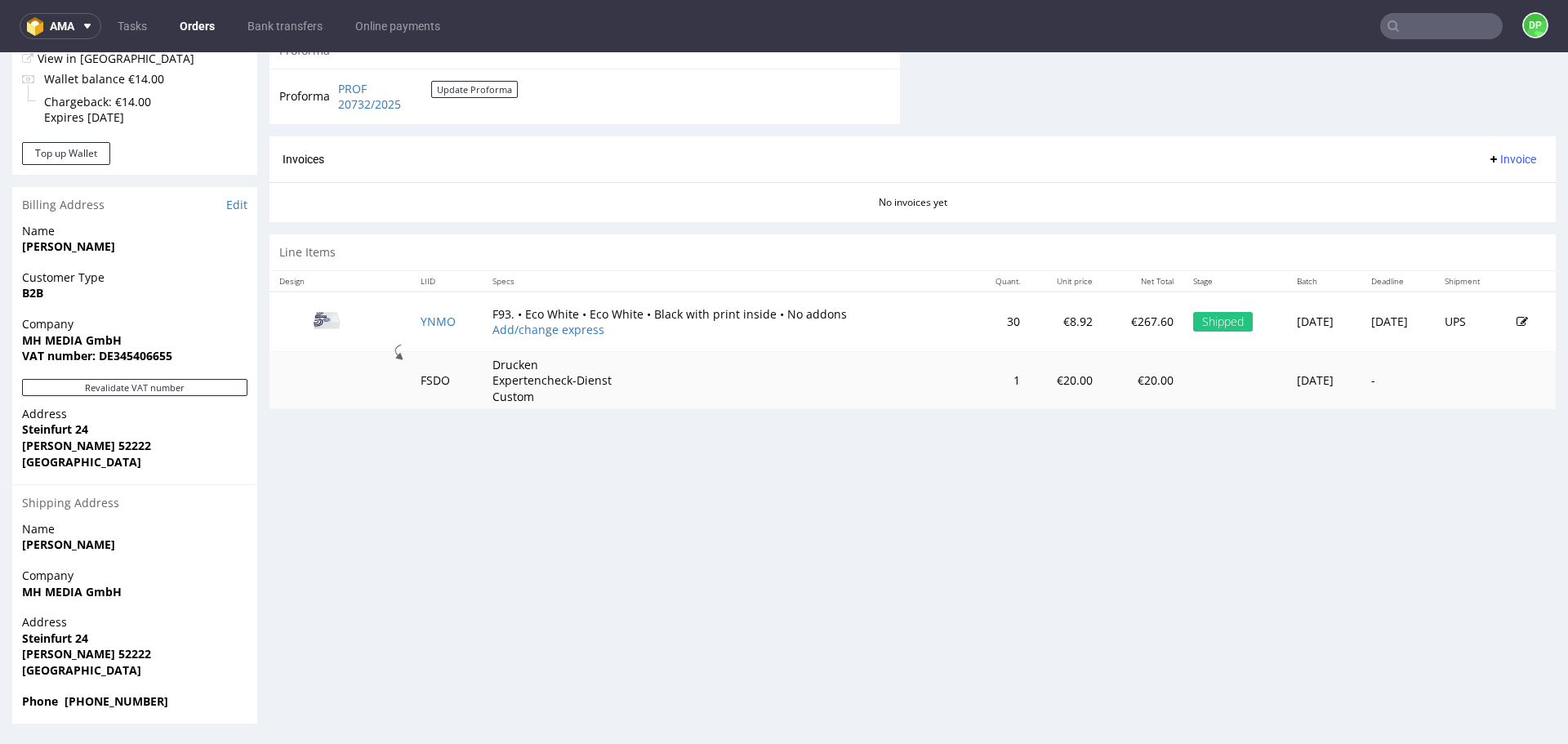
click at [1488, 160] on icon at bounding box center [1494, 160] width 13 height 13
click at [1451, 193] on span "Generate" at bounding box center [1487, 194] width 79 height 17
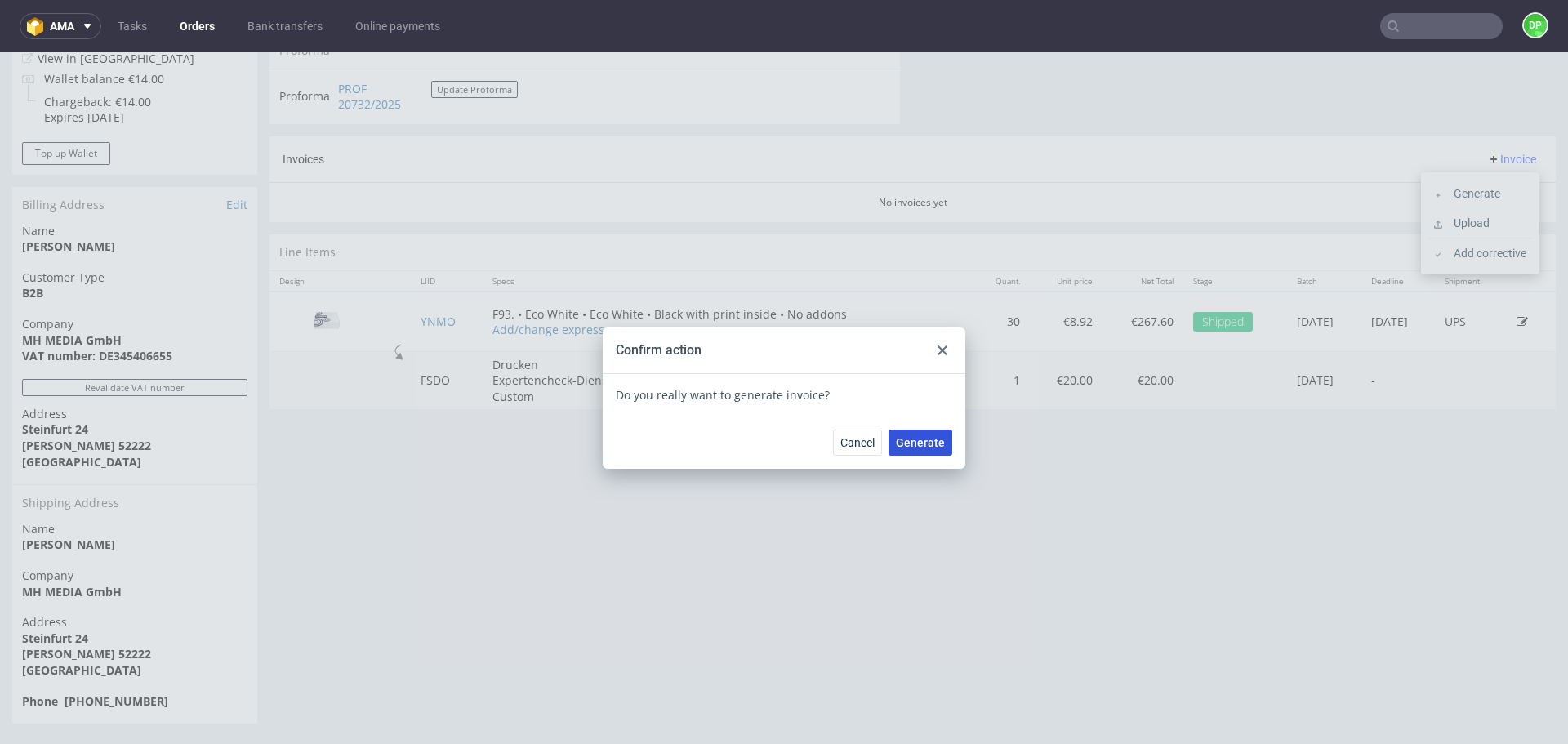
click at [936, 437] on span "Generate" at bounding box center [920, 442] width 49 height 11
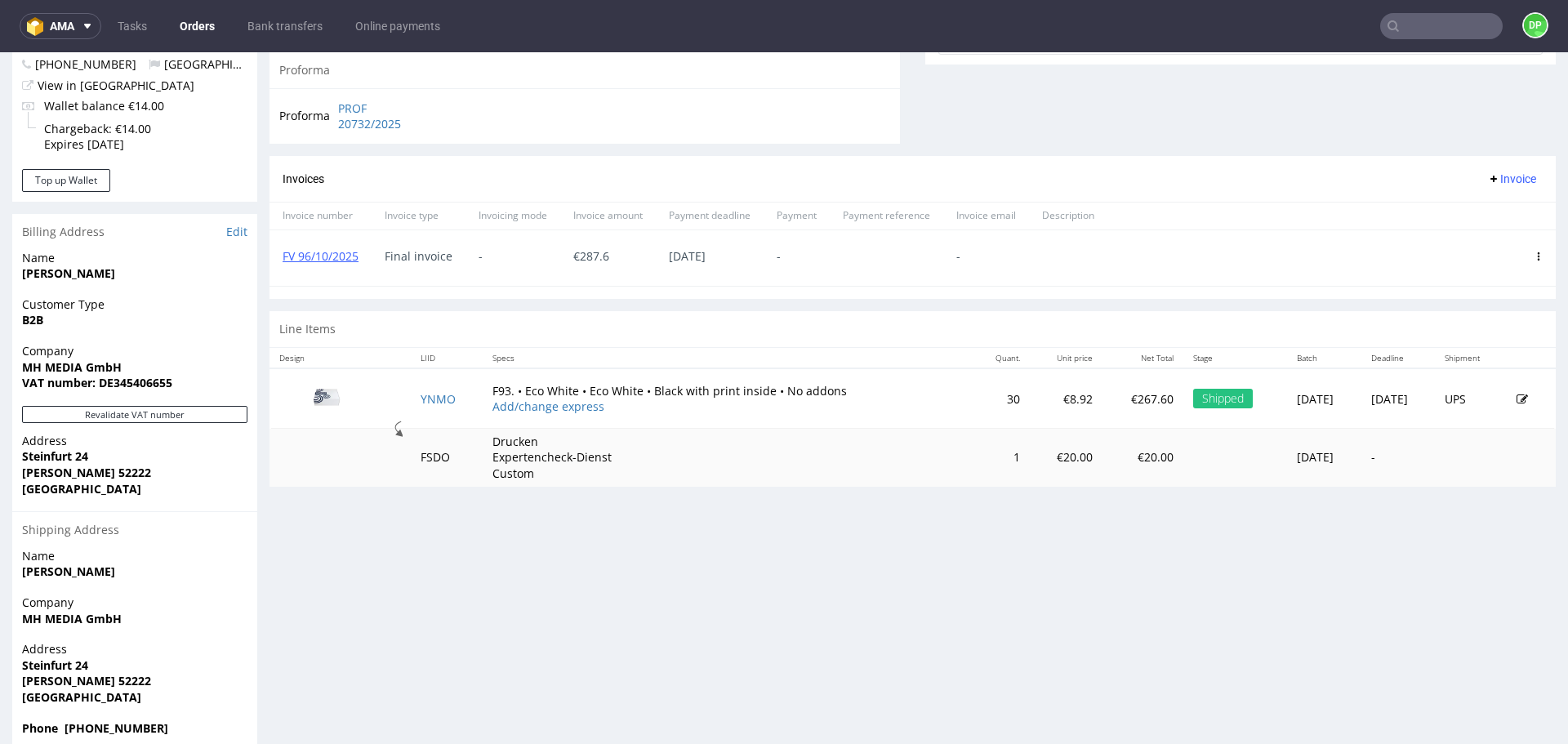
scroll to position [655, 0]
click at [1489, 174] on span "Invoice" at bounding box center [1512, 180] width 49 height 13
click at [1475, 217] on span "Upload" at bounding box center [1487, 214] width 79 height 17
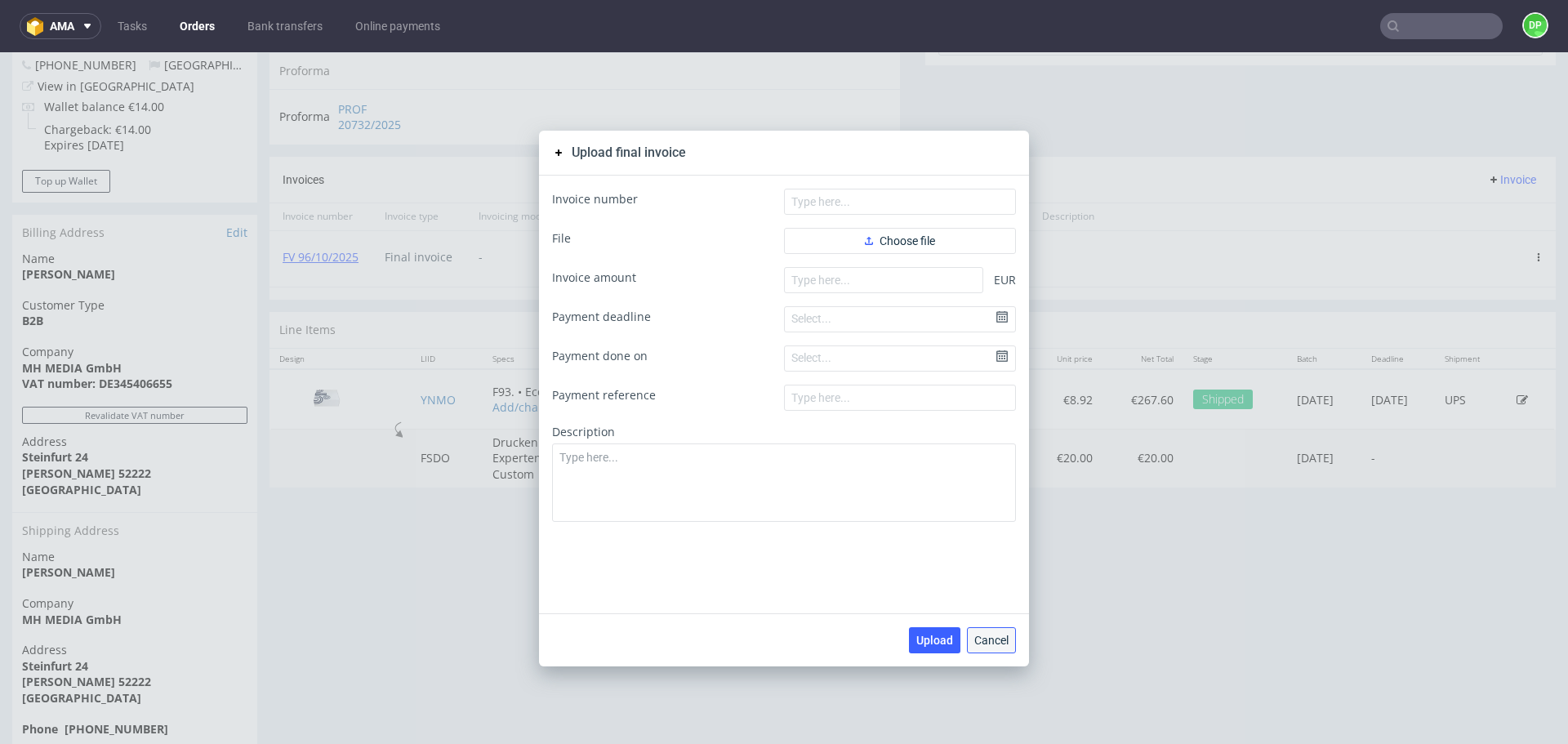
click at [988, 648] on button "Cancel" at bounding box center [991, 641] width 49 height 26
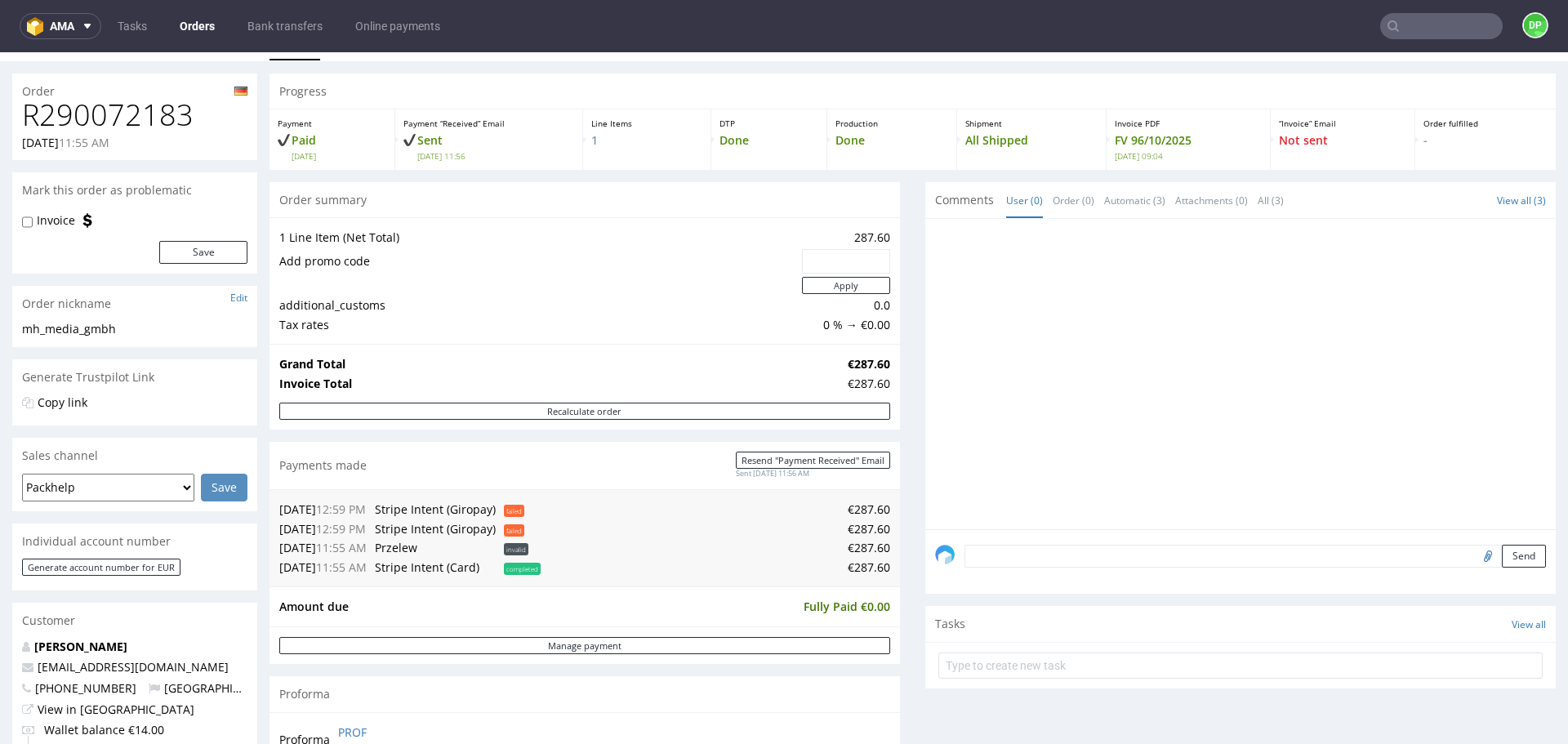
scroll to position [0, 0]
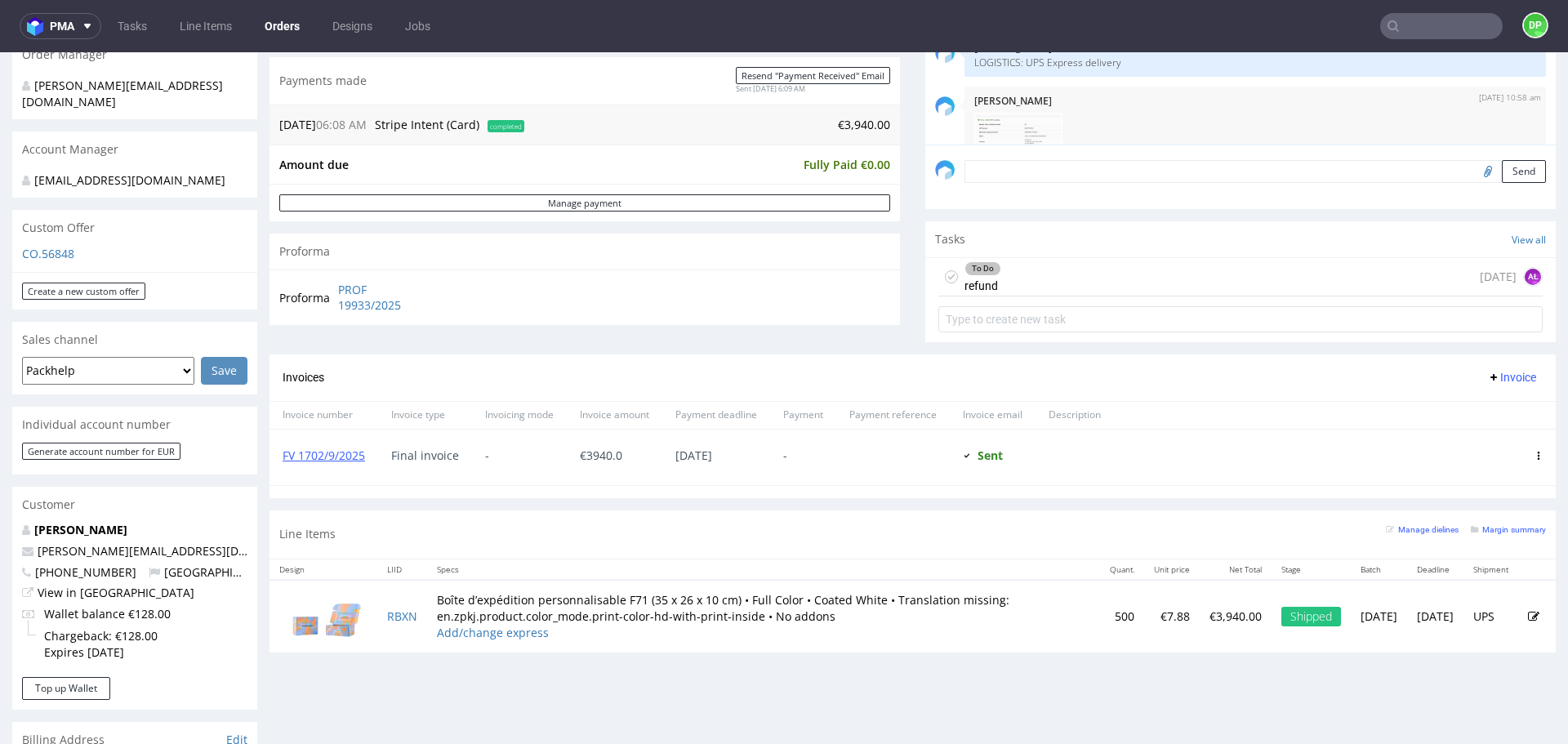
scroll to position [436, 0]
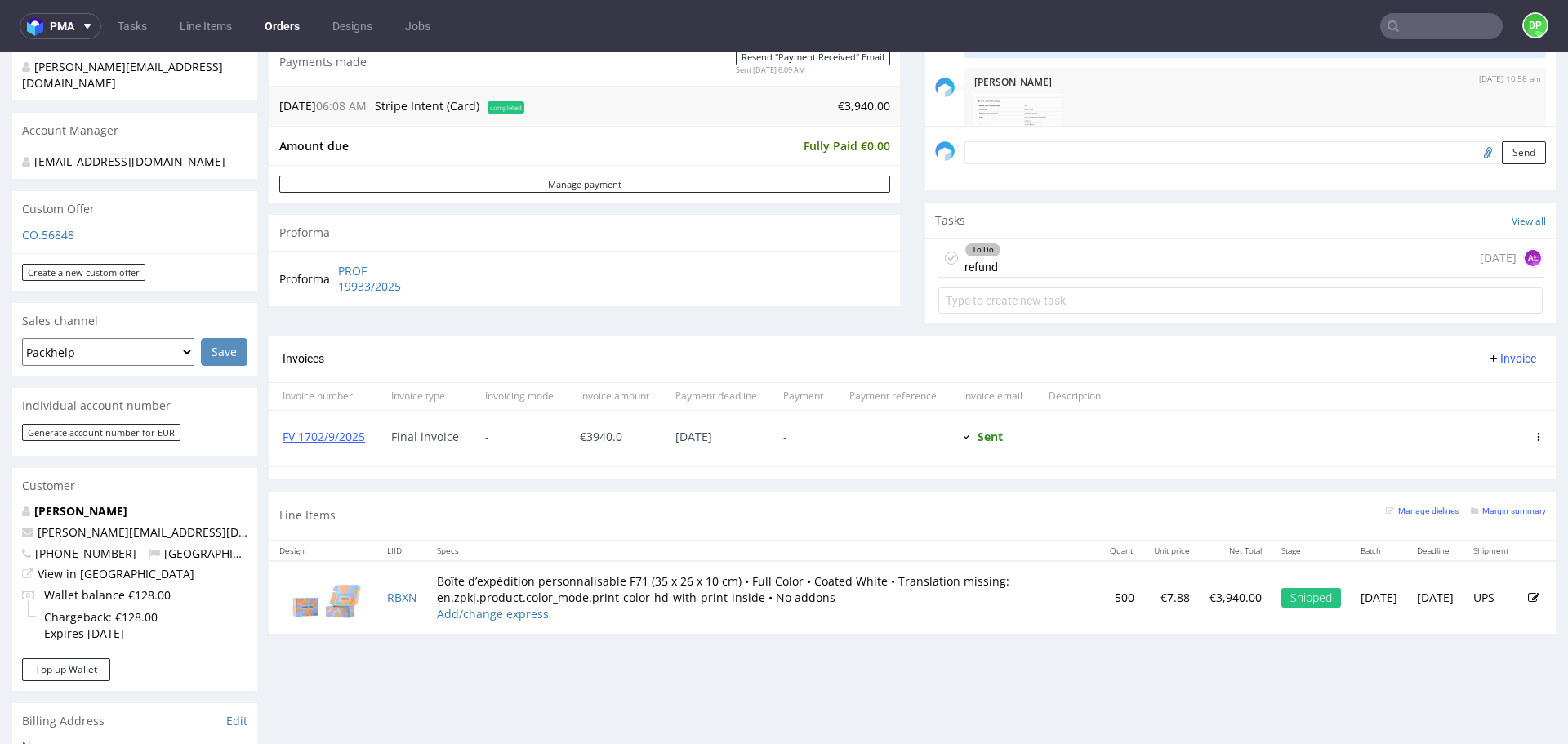
click at [1095, 276] on div "To Do refund [DATE] AŁ" at bounding box center [1240, 258] width 604 height 39
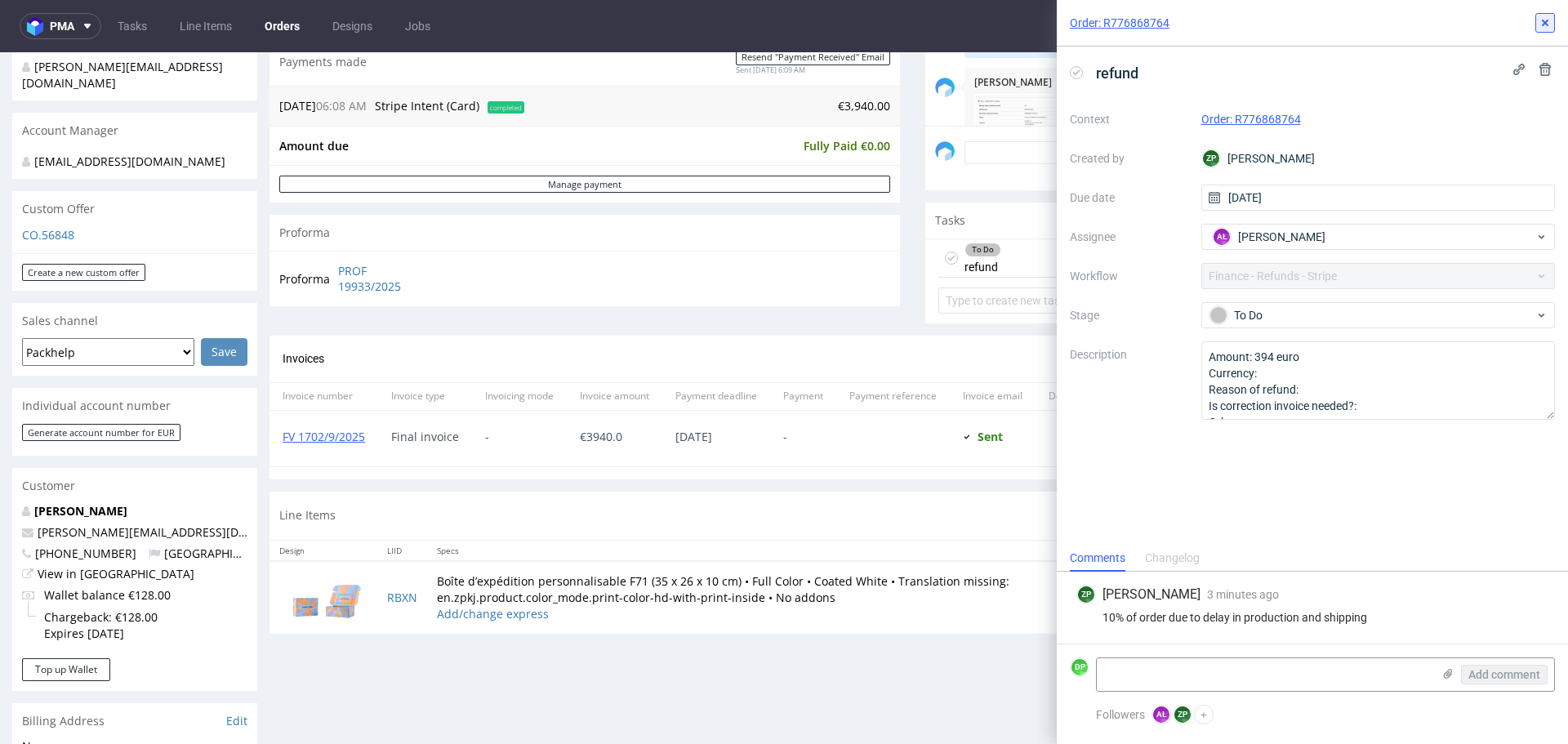
click at [1552, 19] on button at bounding box center [1545, 22] width 19 height 19
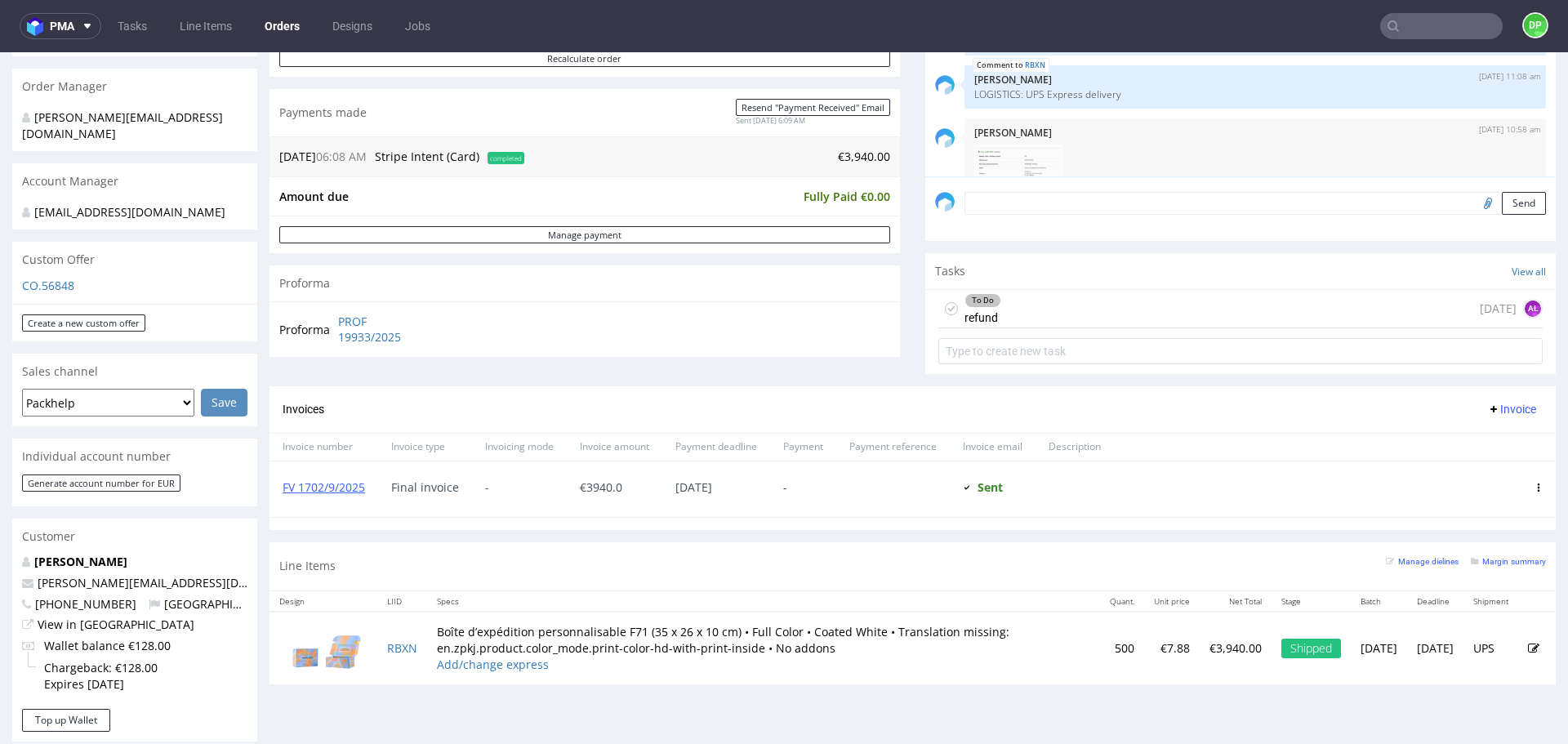
scroll to position [380, 0]
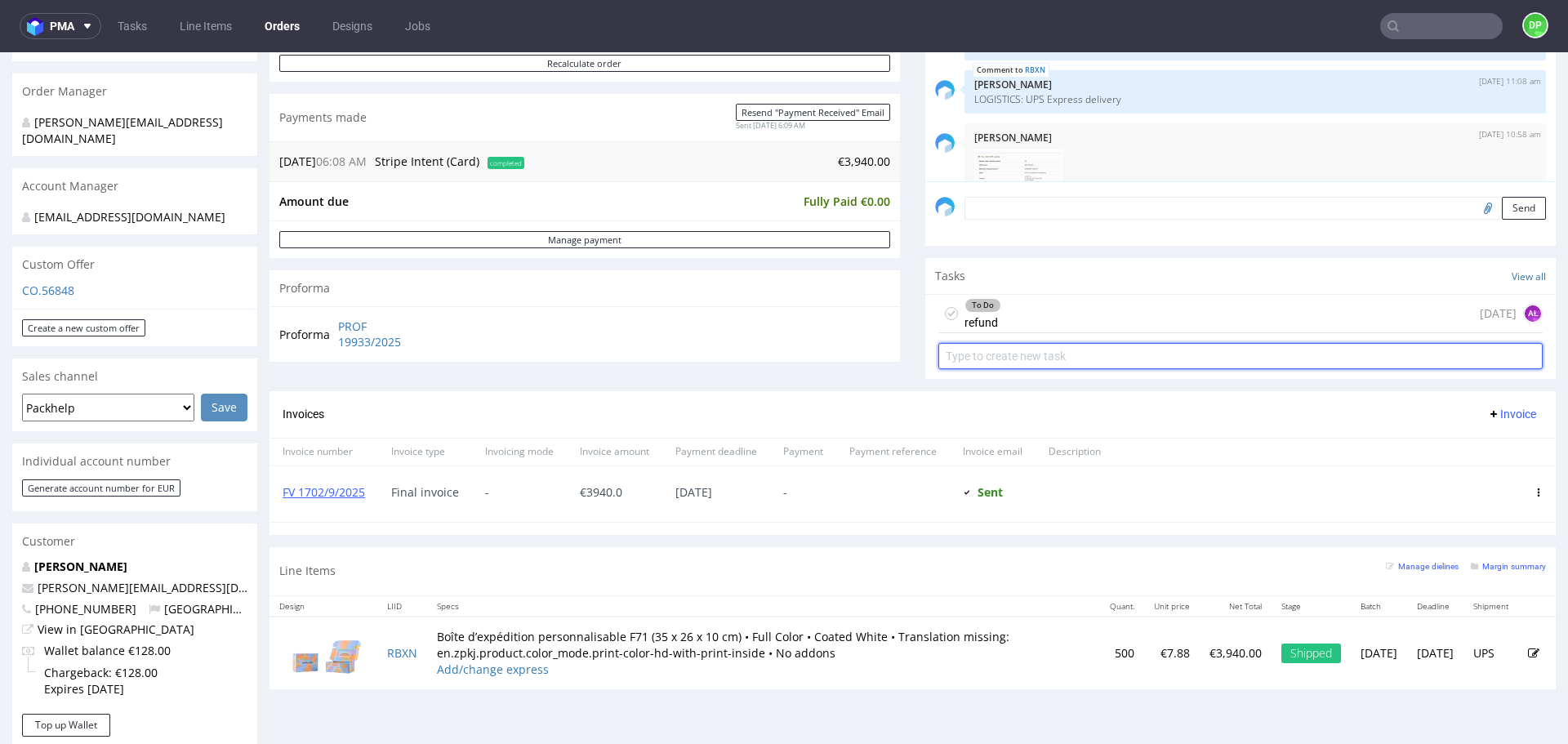
click at [1072, 356] on input "text" at bounding box center [1240, 356] width 604 height 26
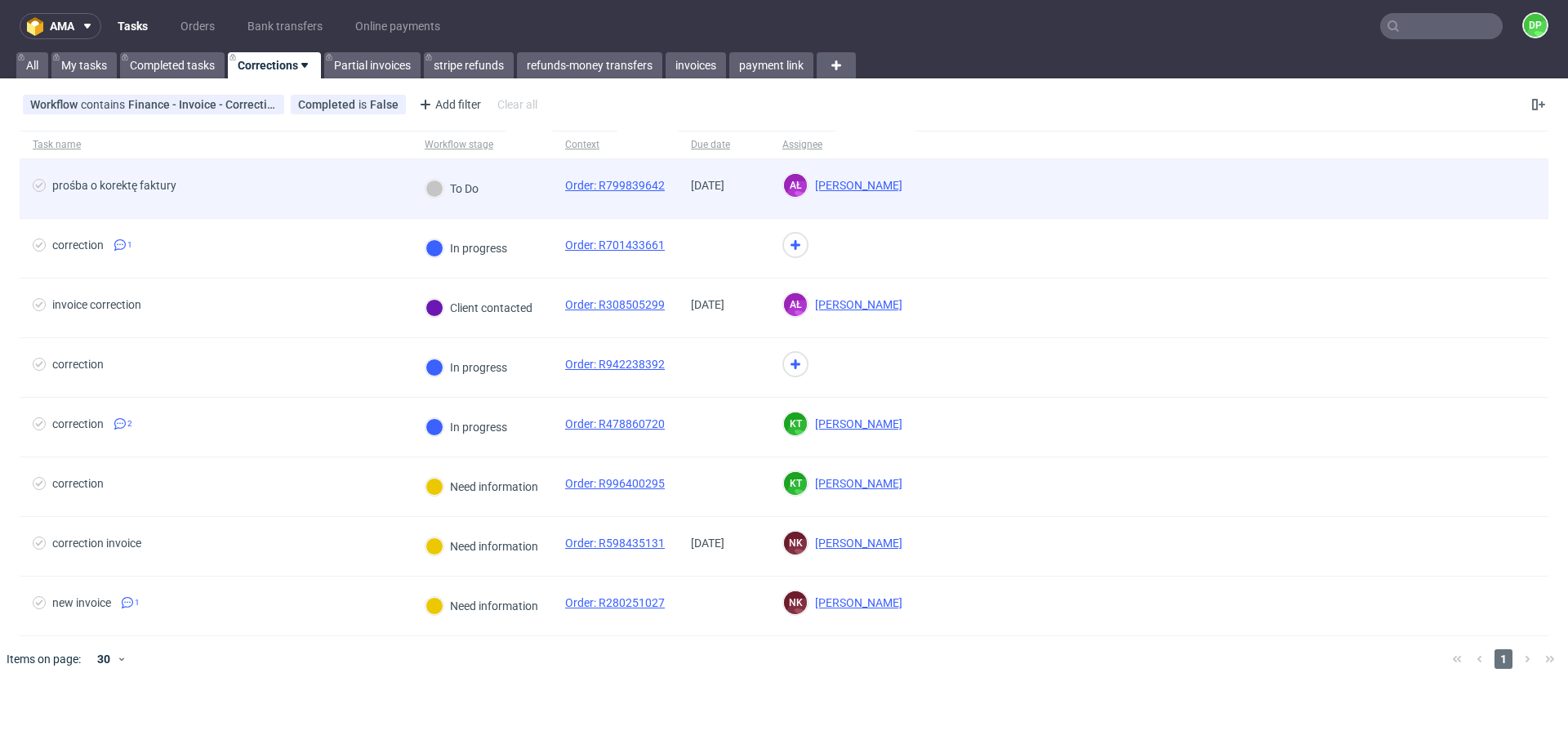
click at [343, 191] on span "prośba o korektę faktury" at bounding box center [215, 188] width 365 height 19
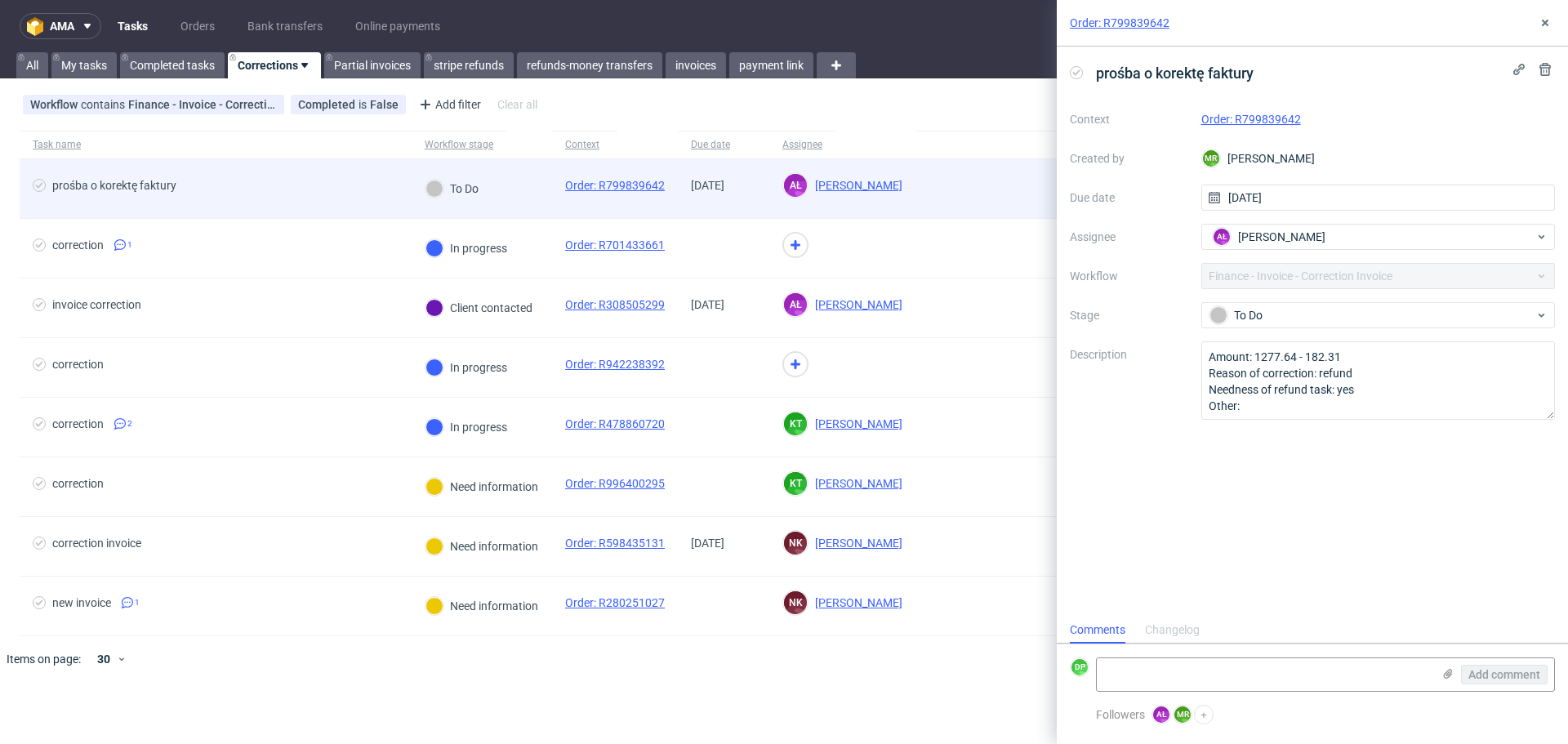
scroll to position [13, 0]
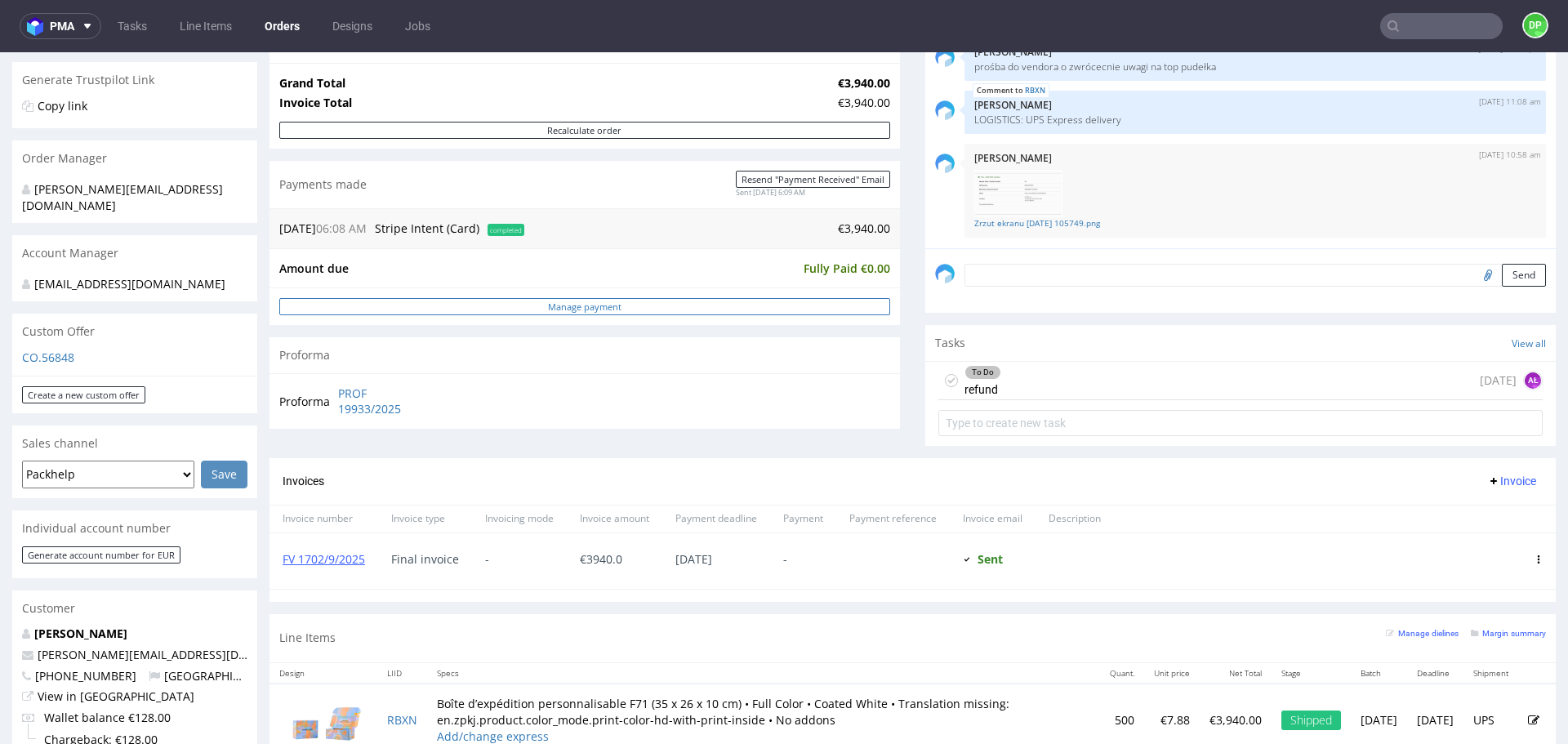
scroll to position [318, 0]
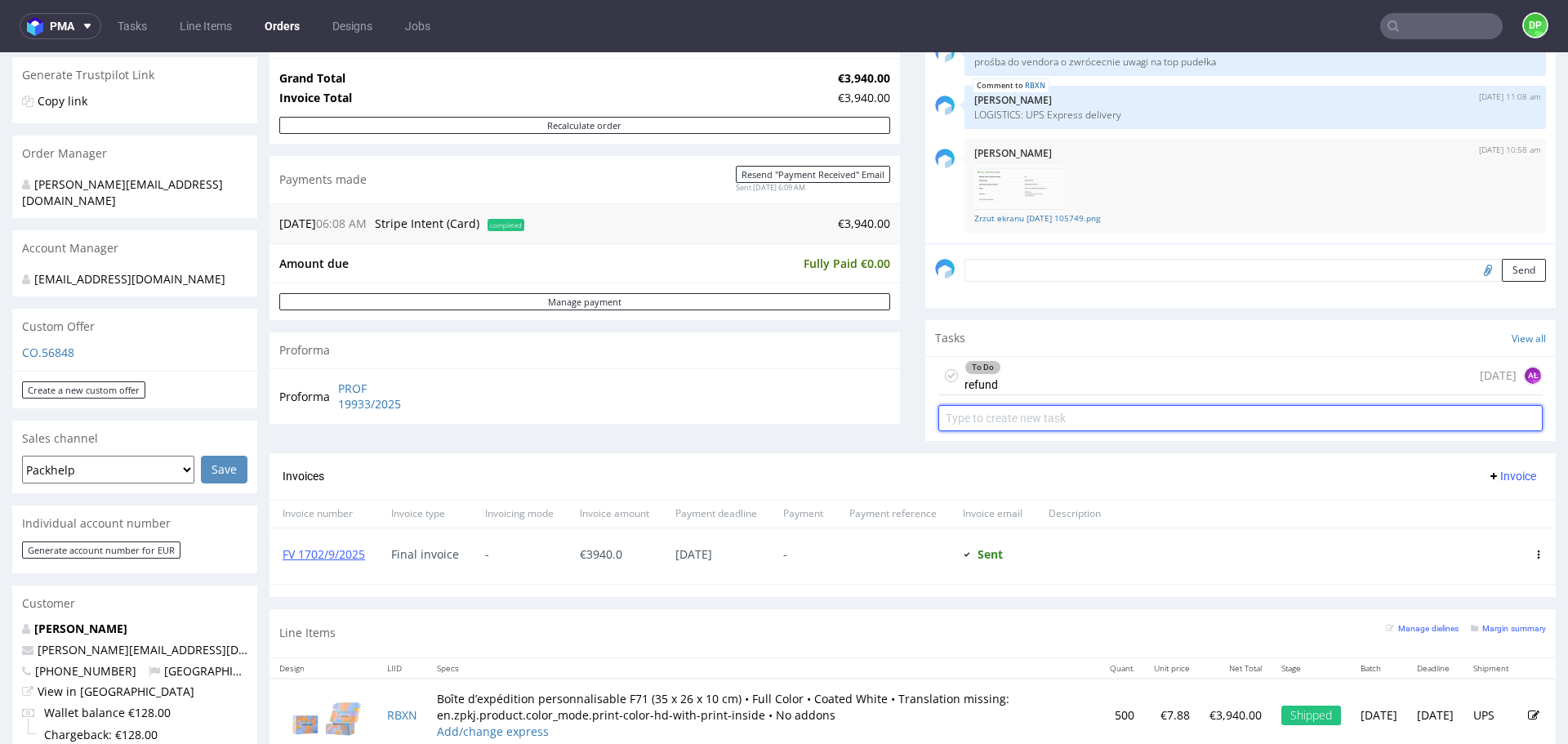
click at [999, 420] on input "text" at bounding box center [1240, 418] width 604 height 26
type input "c"
type input "o"
type input "correction invoice"
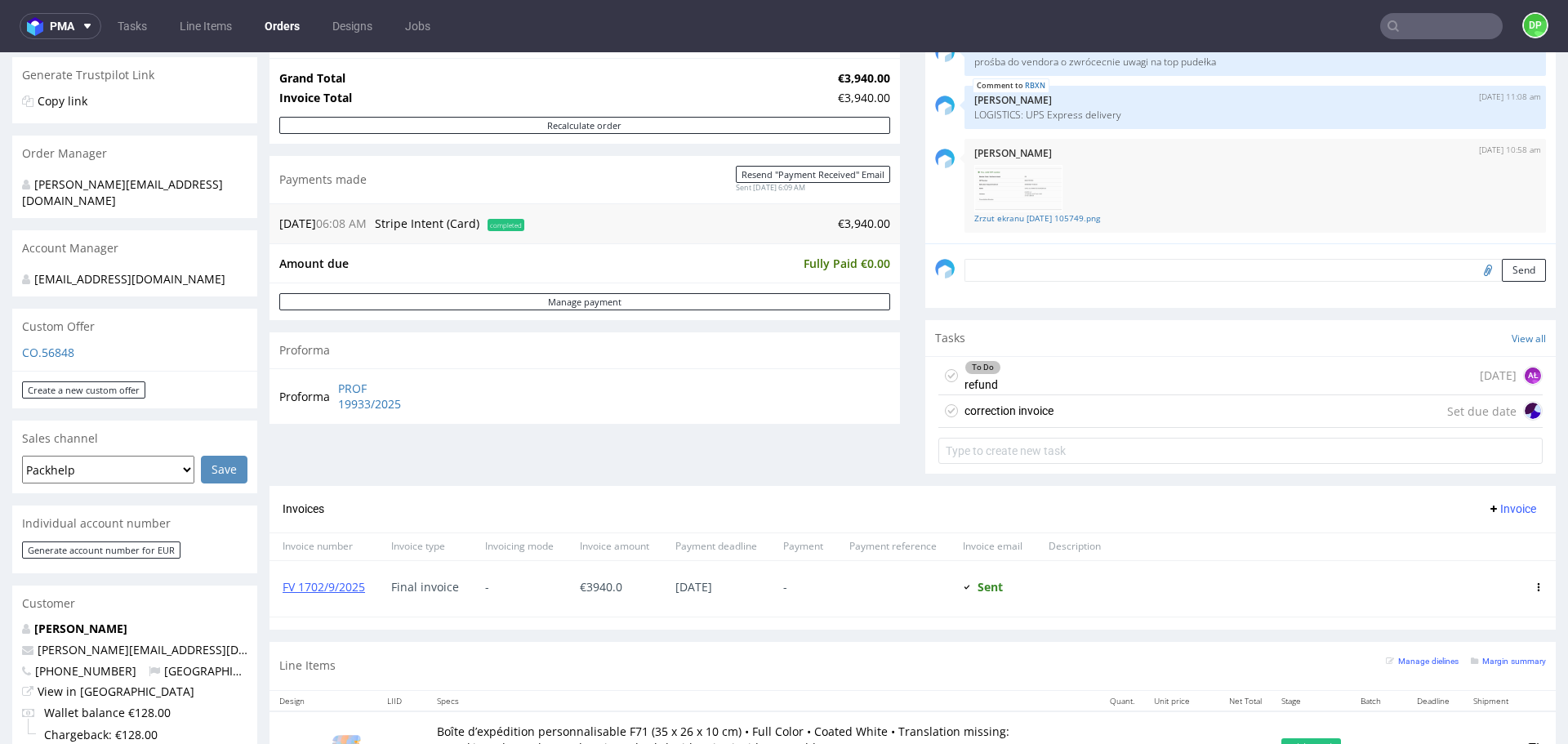
click at [1128, 420] on div "correction invoice Set due date" at bounding box center [1240, 411] width 604 height 32
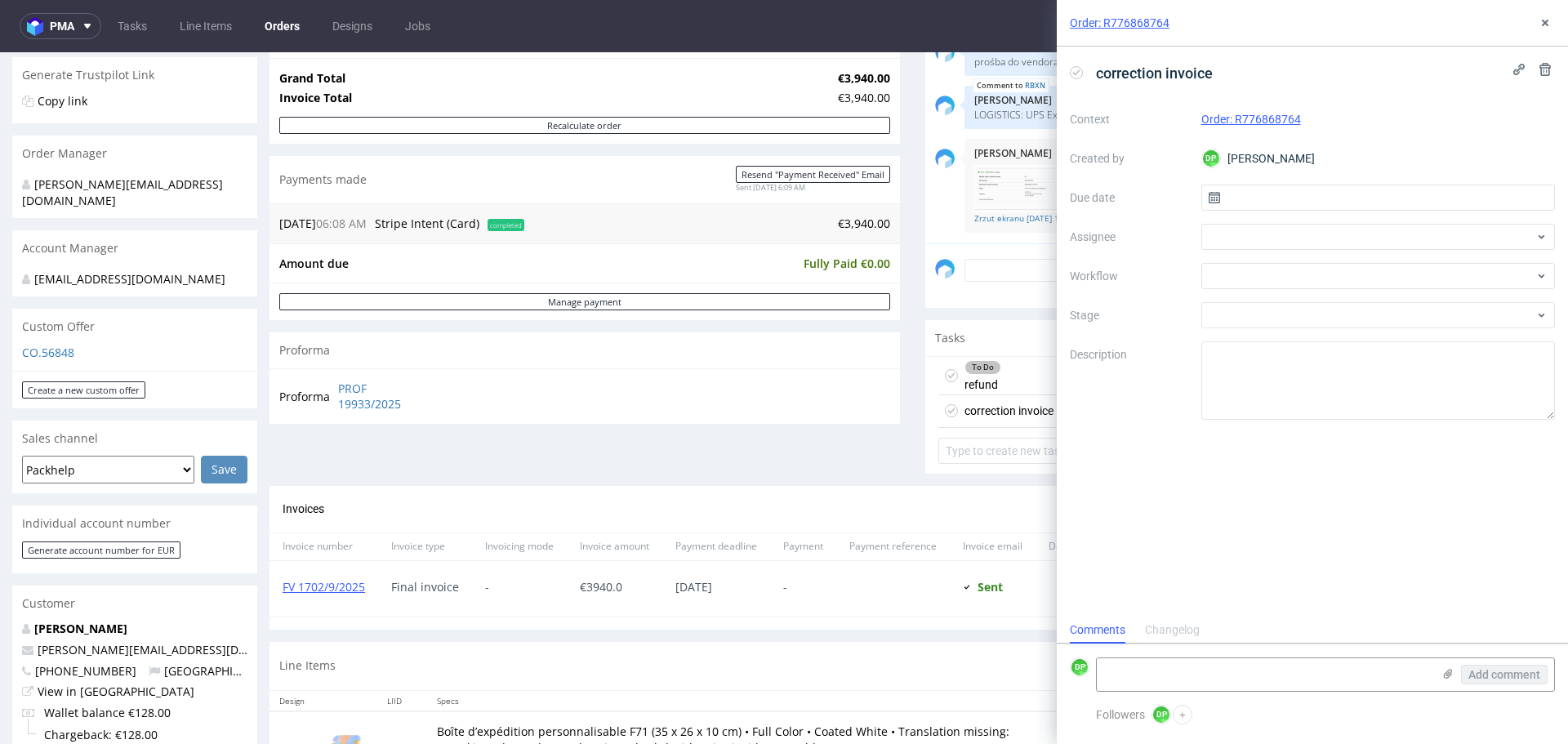
scroll to position [13, 0]
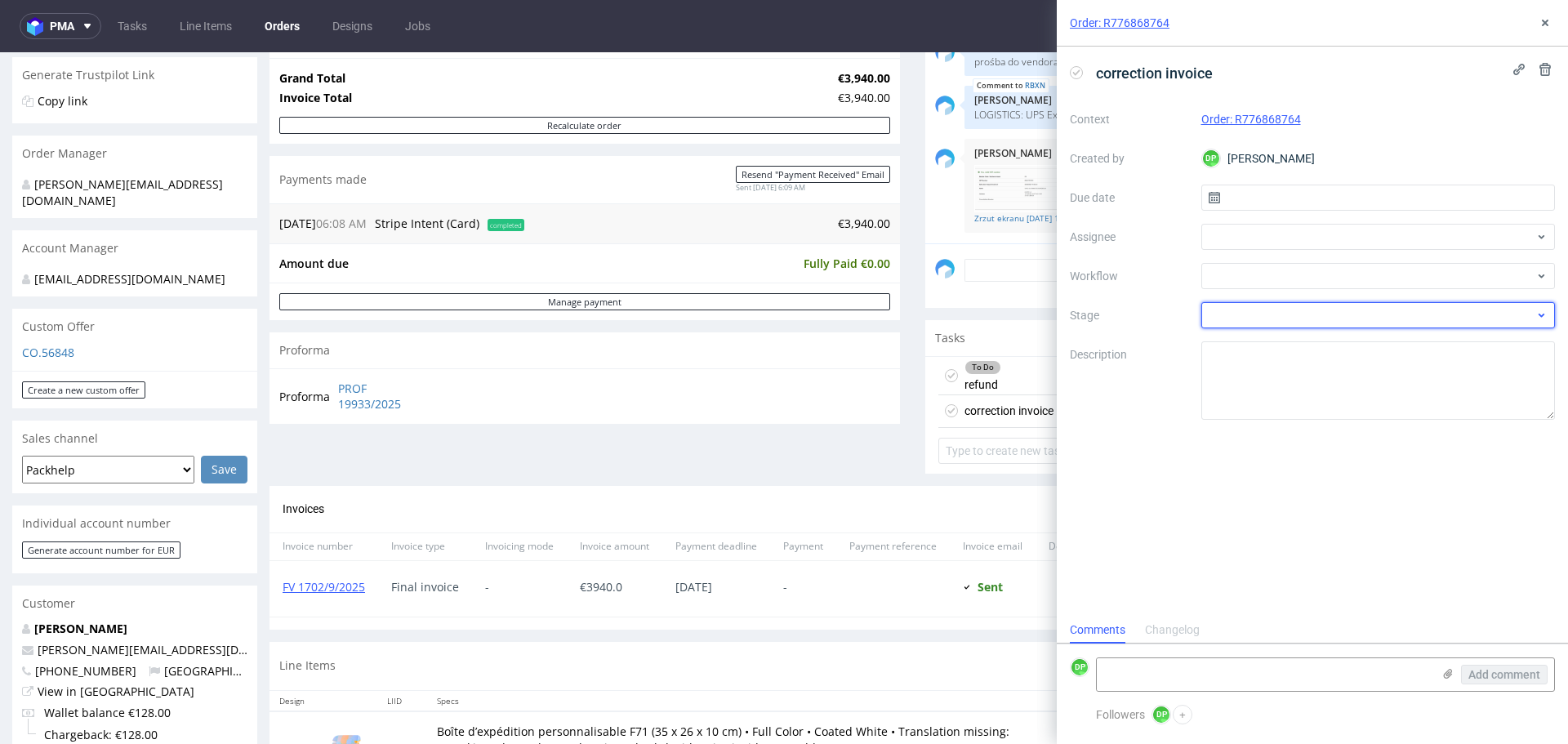
click at [1254, 312] on div at bounding box center [1379, 315] width 354 height 26
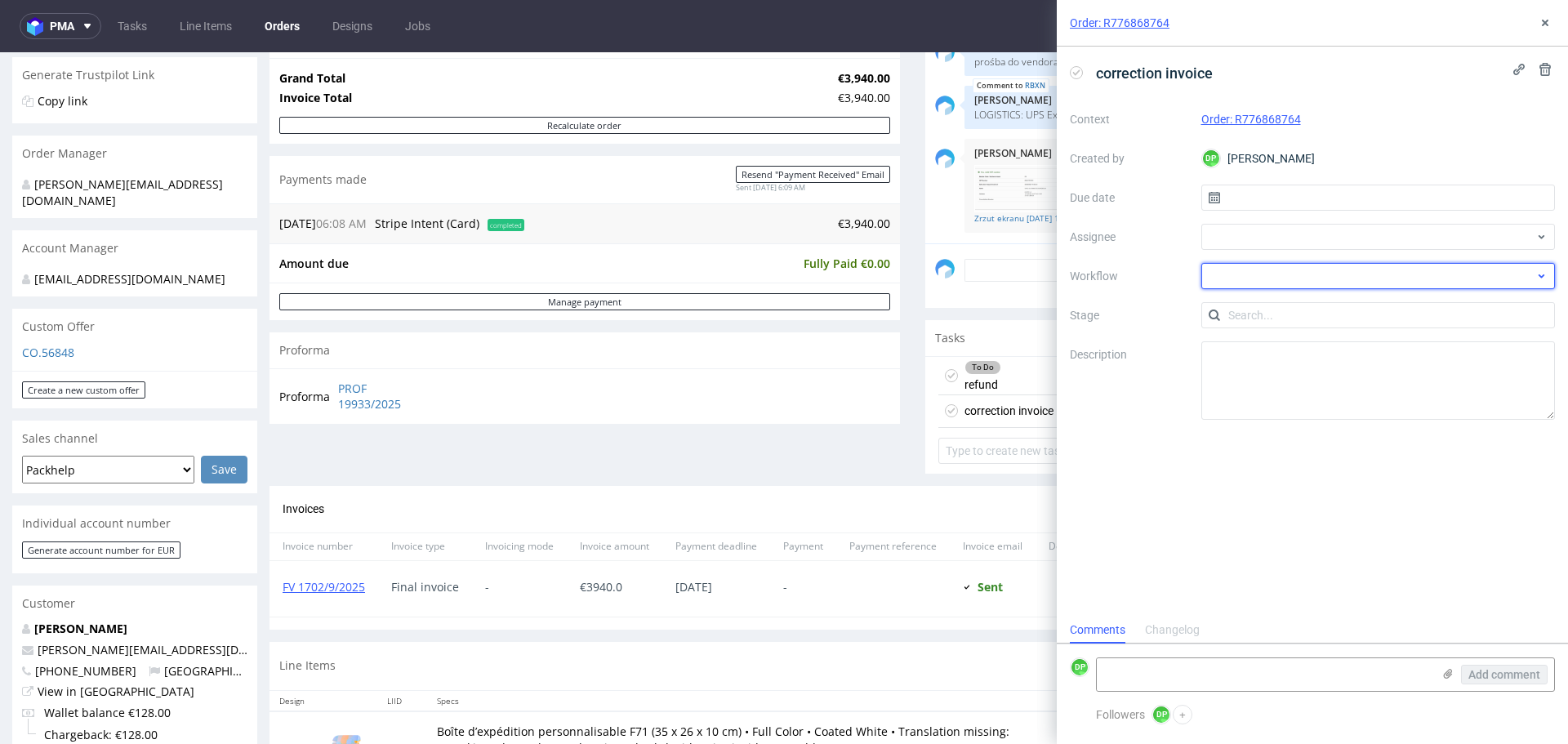
click at [1283, 281] on div at bounding box center [1379, 276] width 354 height 26
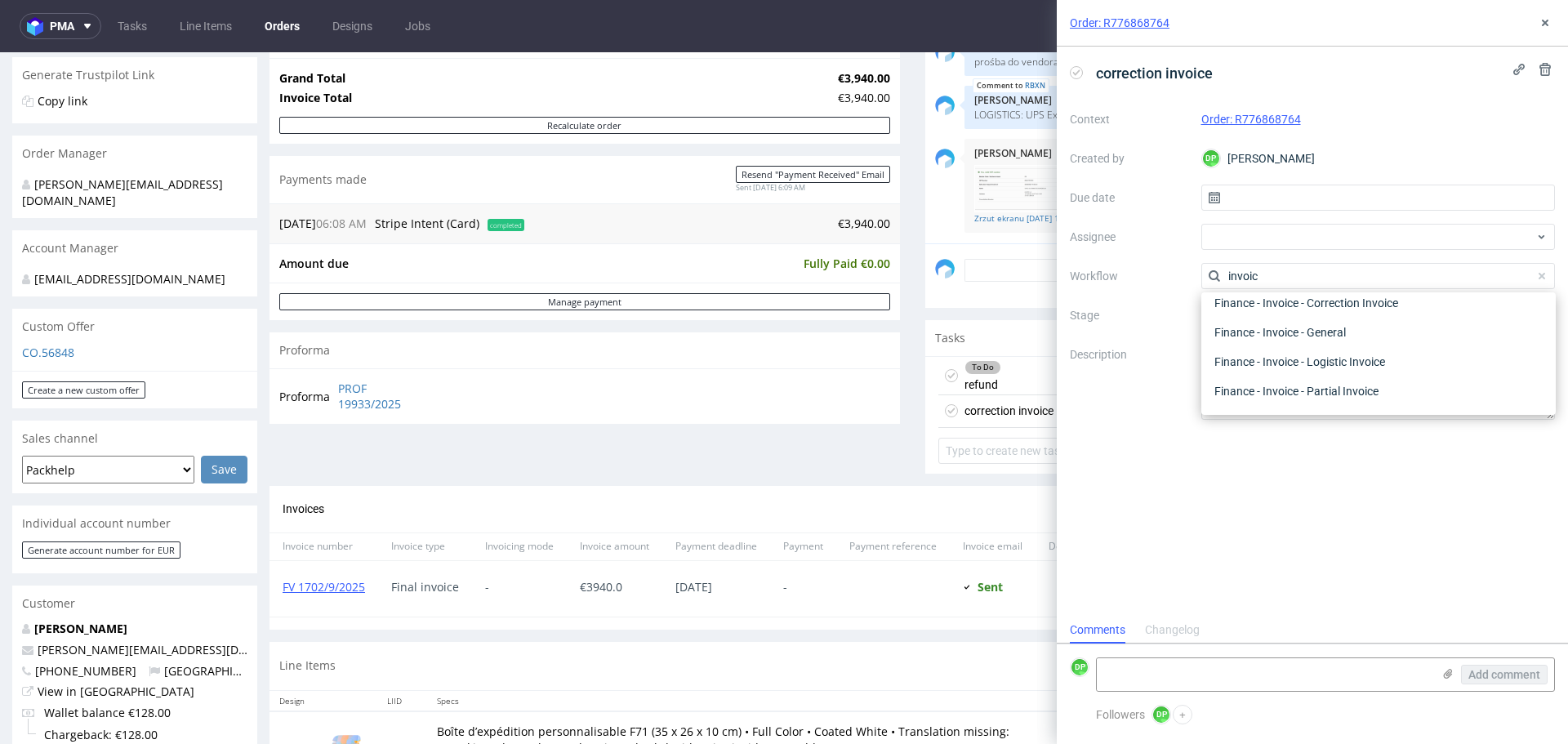
scroll to position [0, 0]
type input "invoic"
click at [1285, 330] on div "Finance - Invoice - Correction Invoice" at bounding box center [1379, 335] width 341 height 30
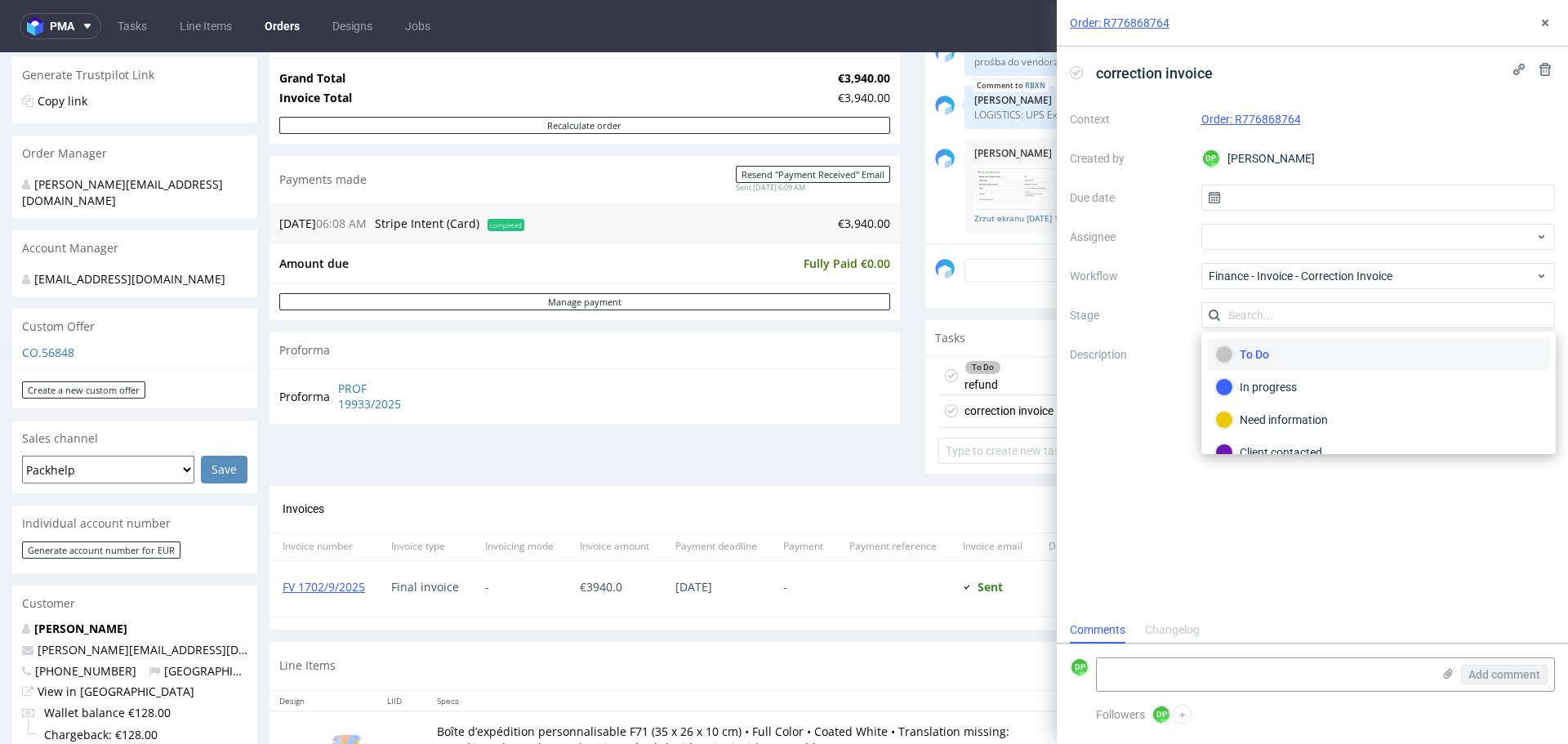
click at [1259, 359] on div "To Do" at bounding box center [1379, 354] width 327 height 18
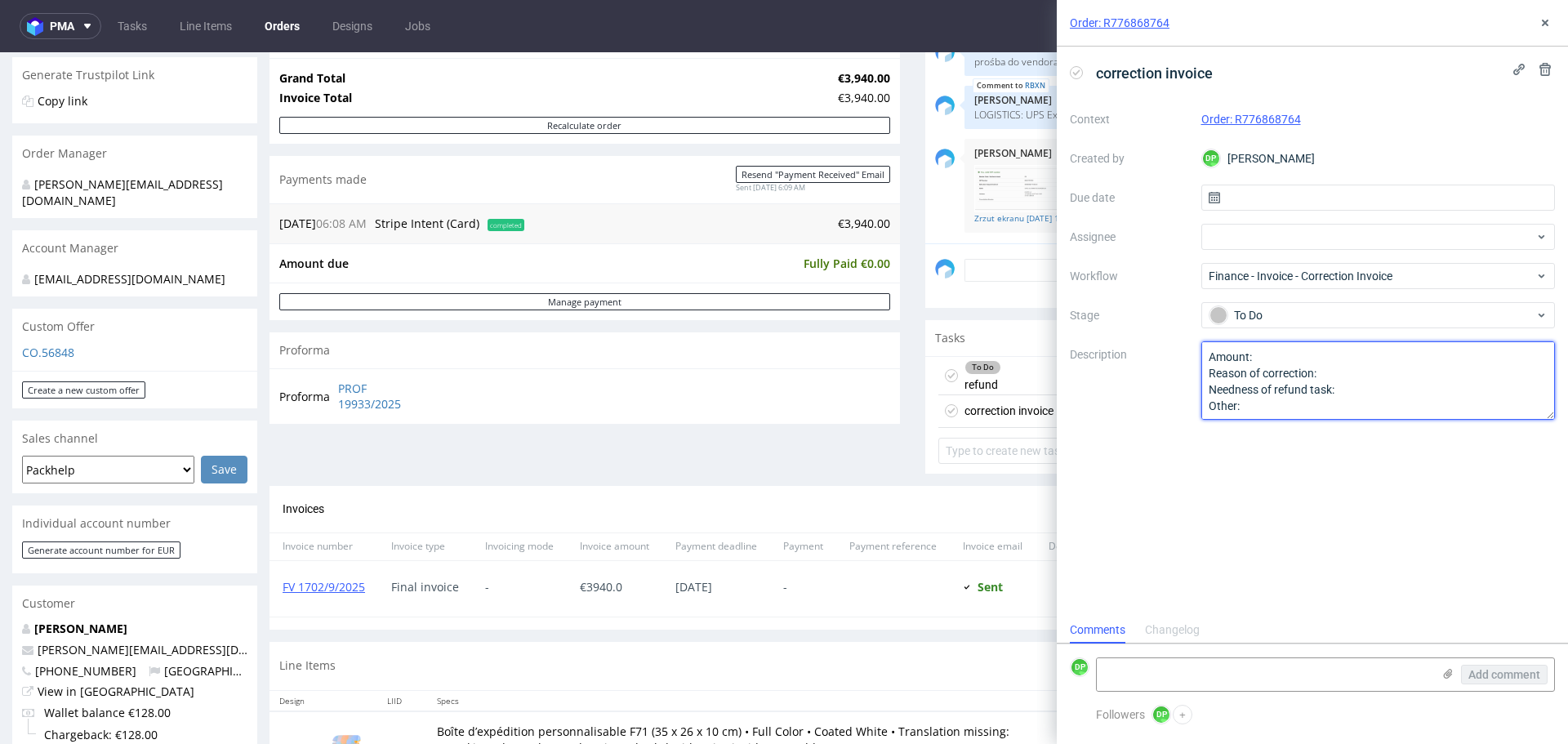
click at [1269, 361] on textarea "Amount: Reason of correction: Needness of refund task: Other:" at bounding box center [1379, 380] width 354 height 78
click at [1253, 357] on textarea "Amount: Reason of correction: Needness of refund task: Other:" at bounding box center [1379, 380] width 354 height 78
type textarea "Amount: jak w refund Reason of correction: Needness of refund task: Other:"
click at [1543, 25] on use at bounding box center [1545, 22] width 6 height 6
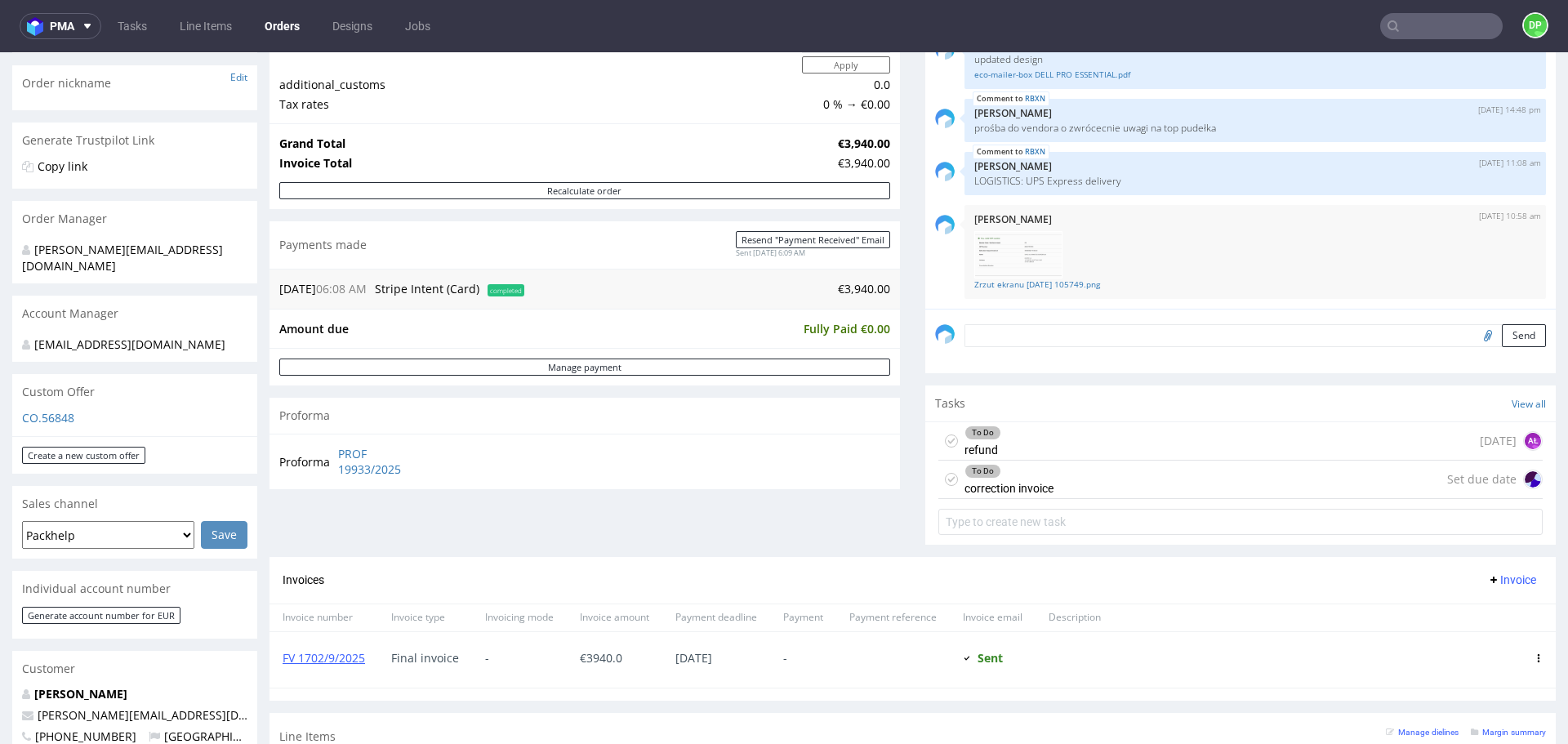
scroll to position [257, 0]
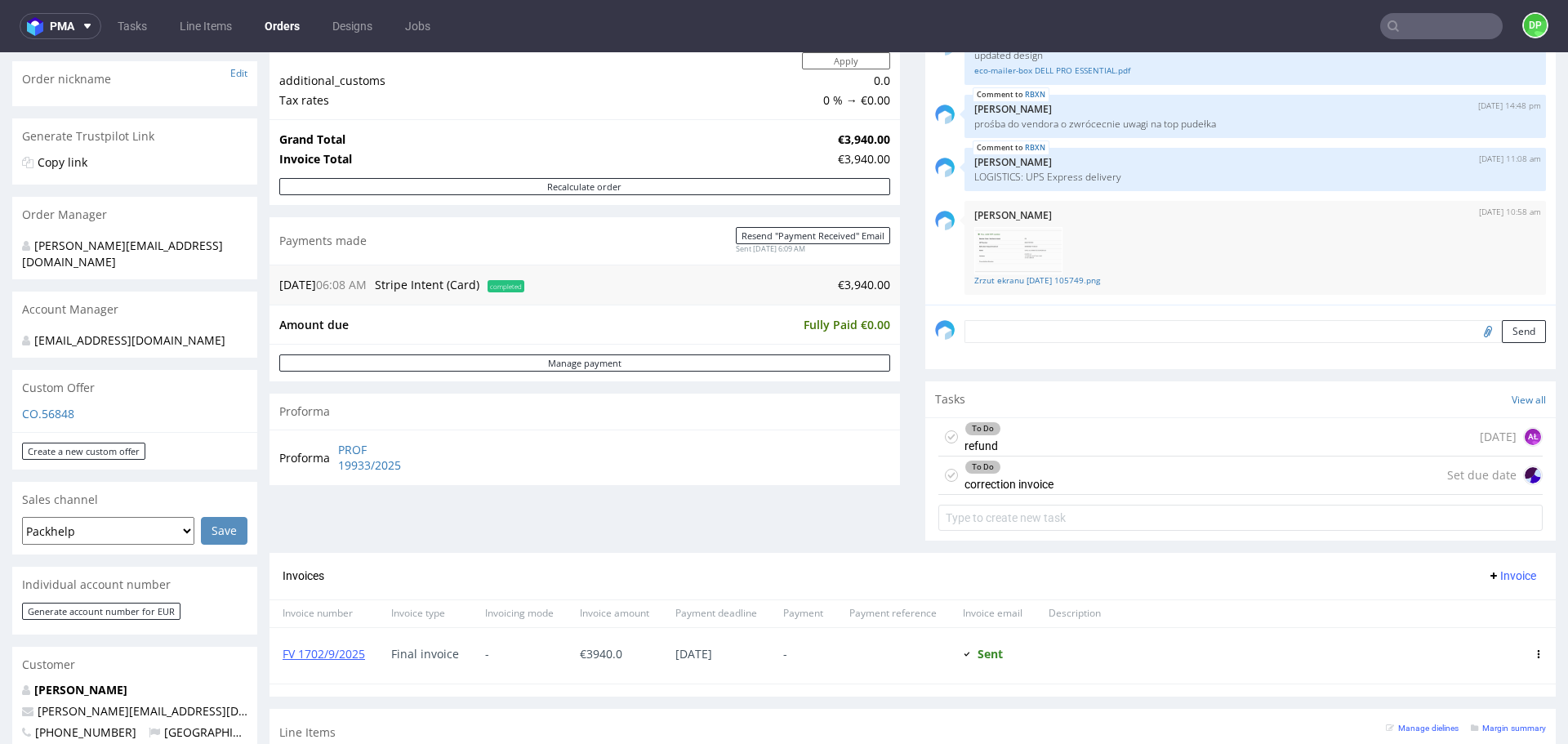
click at [1009, 474] on div "To Do correction invoice" at bounding box center [1009, 475] width 89 height 38
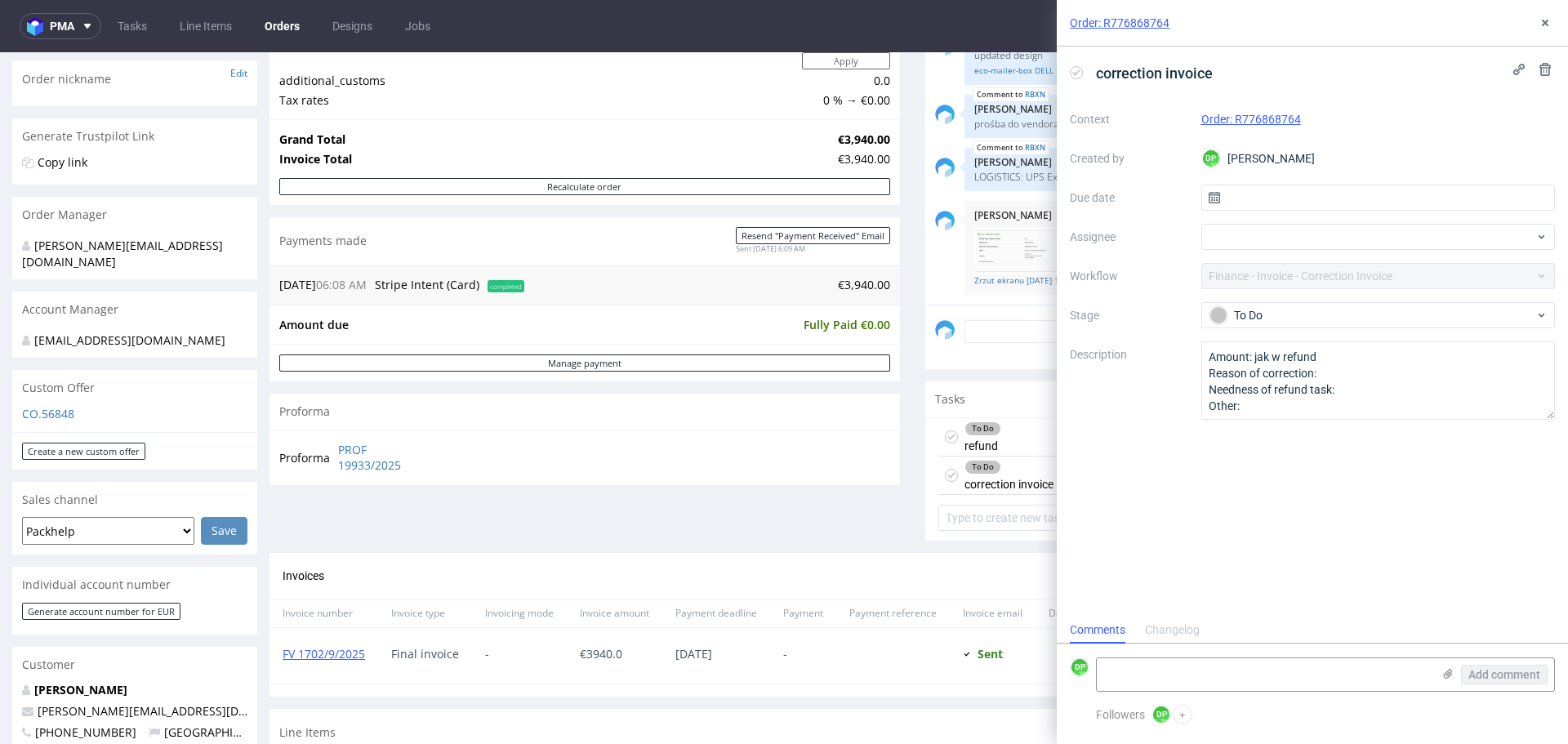
scroll to position [13, 0]
click at [1347, 347] on textarea "Amount: jak w refund Reason of correction: Needness of refund task: Other:" at bounding box center [1379, 380] width 354 height 78
click at [1543, 25] on use at bounding box center [1545, 22] width 6 height 6
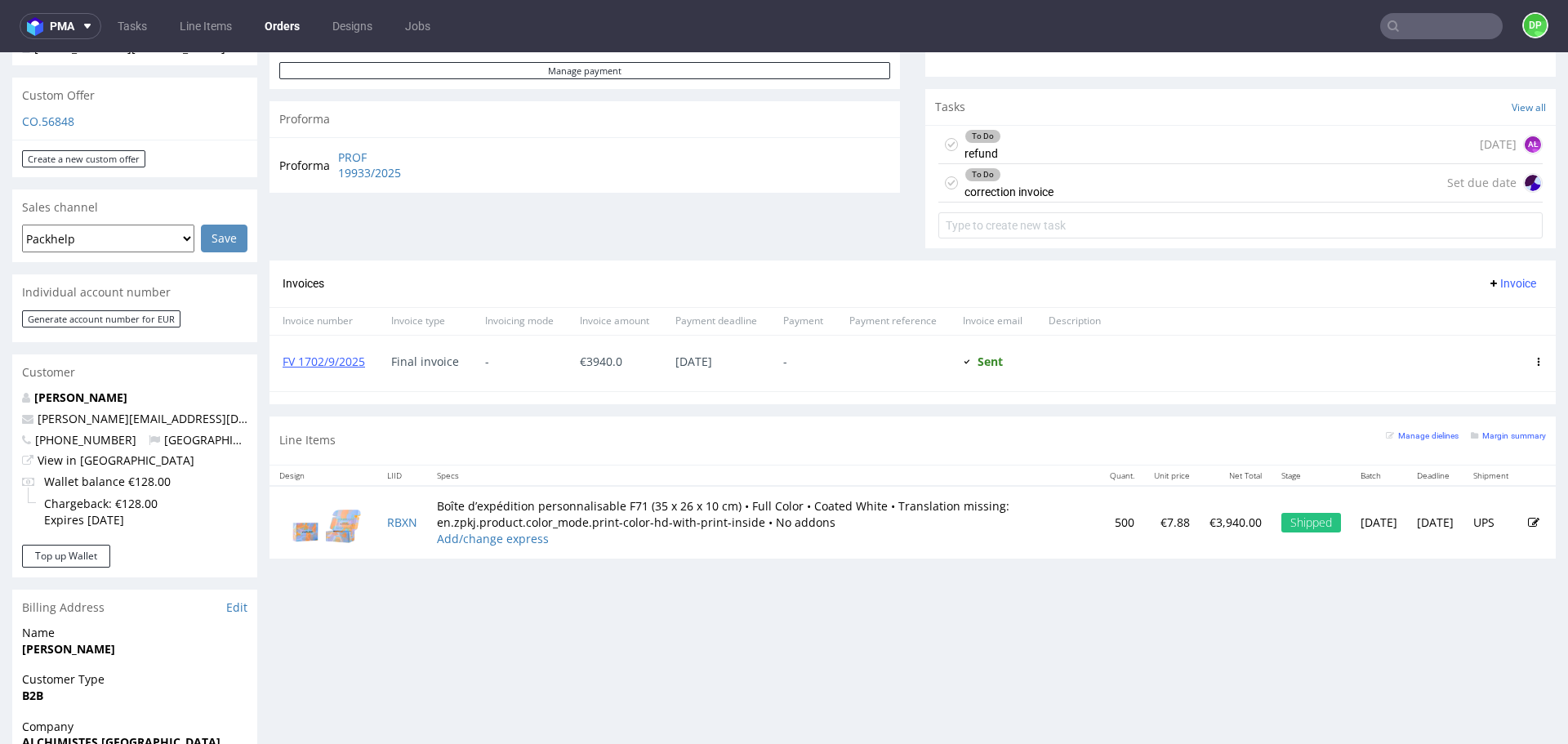
scroll to position [546, 0]
drag, startPoint x: 377, startPoint y: 374, endPoint x: 272, endPoint y: 378, distance: 105.1
click at [272, 378] on div "FV 1702/9/2025" at bounding box center [324, 366] width 109 height 55
copy link "FV 1702/9/2025"
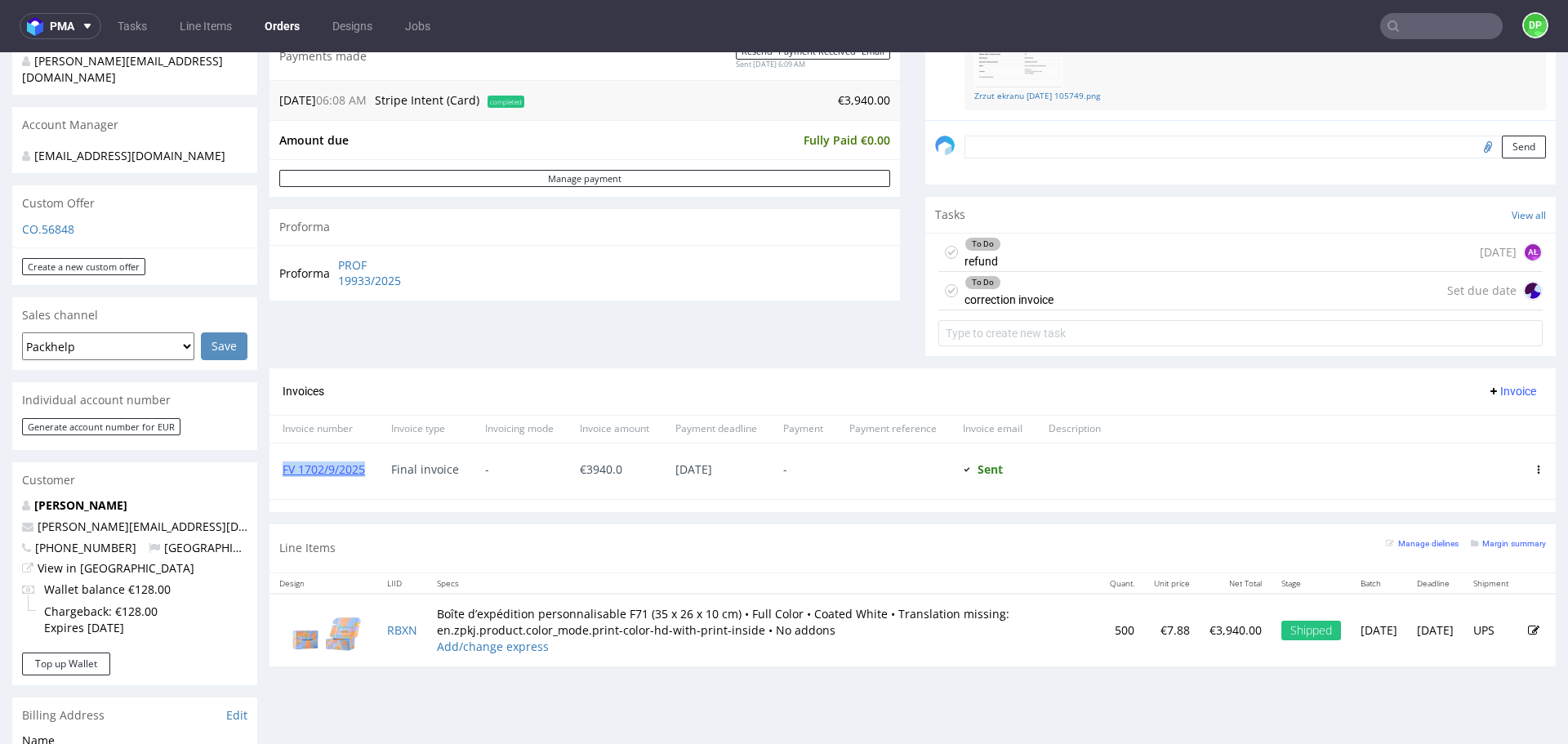
scroll to position [442, 0]
click at [1035, 246] on div "To Do refund today AŁ" at bounding box center [1240, 252] width 604 height 39
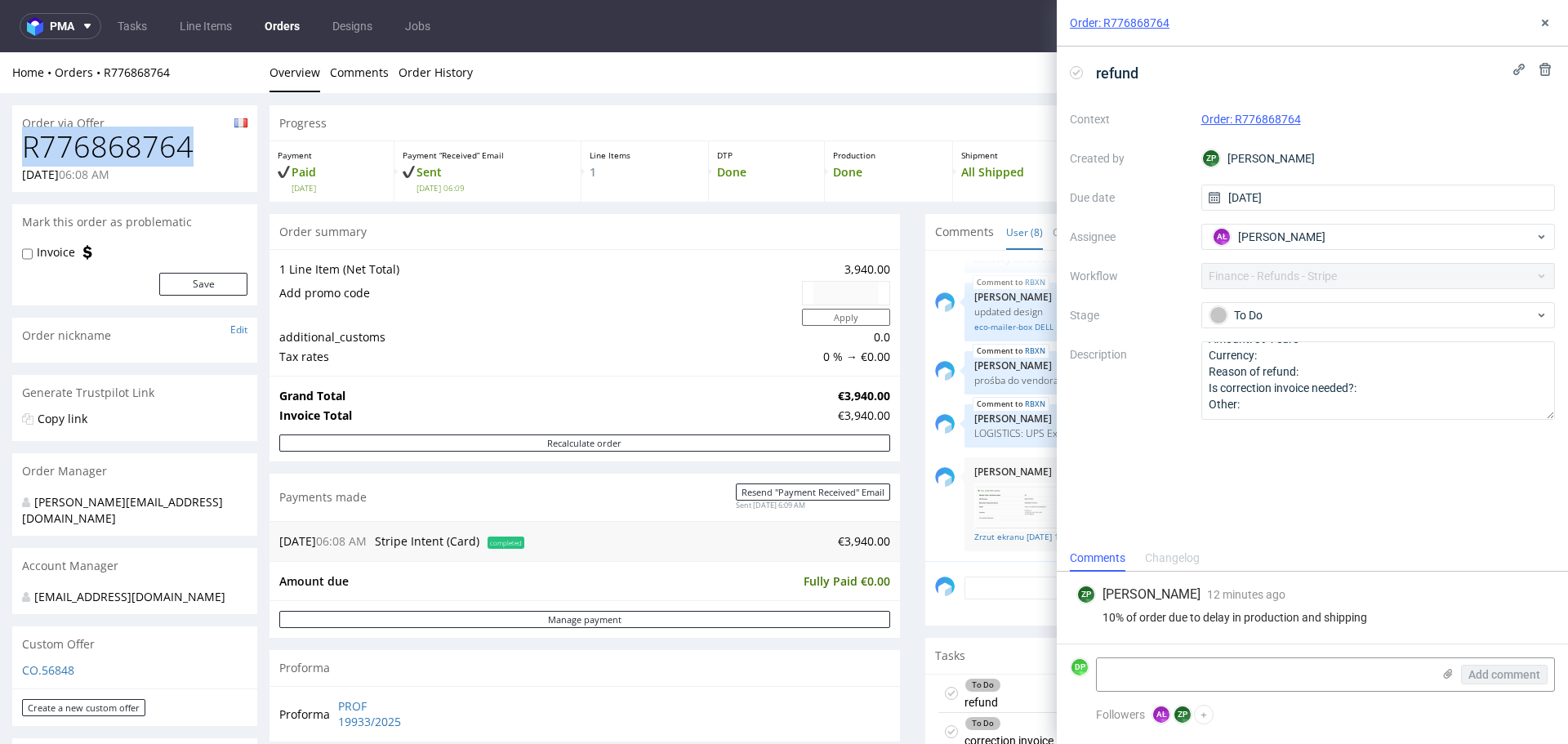
drag, startPoint x: 190, startPoint y: 150, endPoint x: 0, endPoint y: 150, distance: 190.0
copy h1 "R776868764"
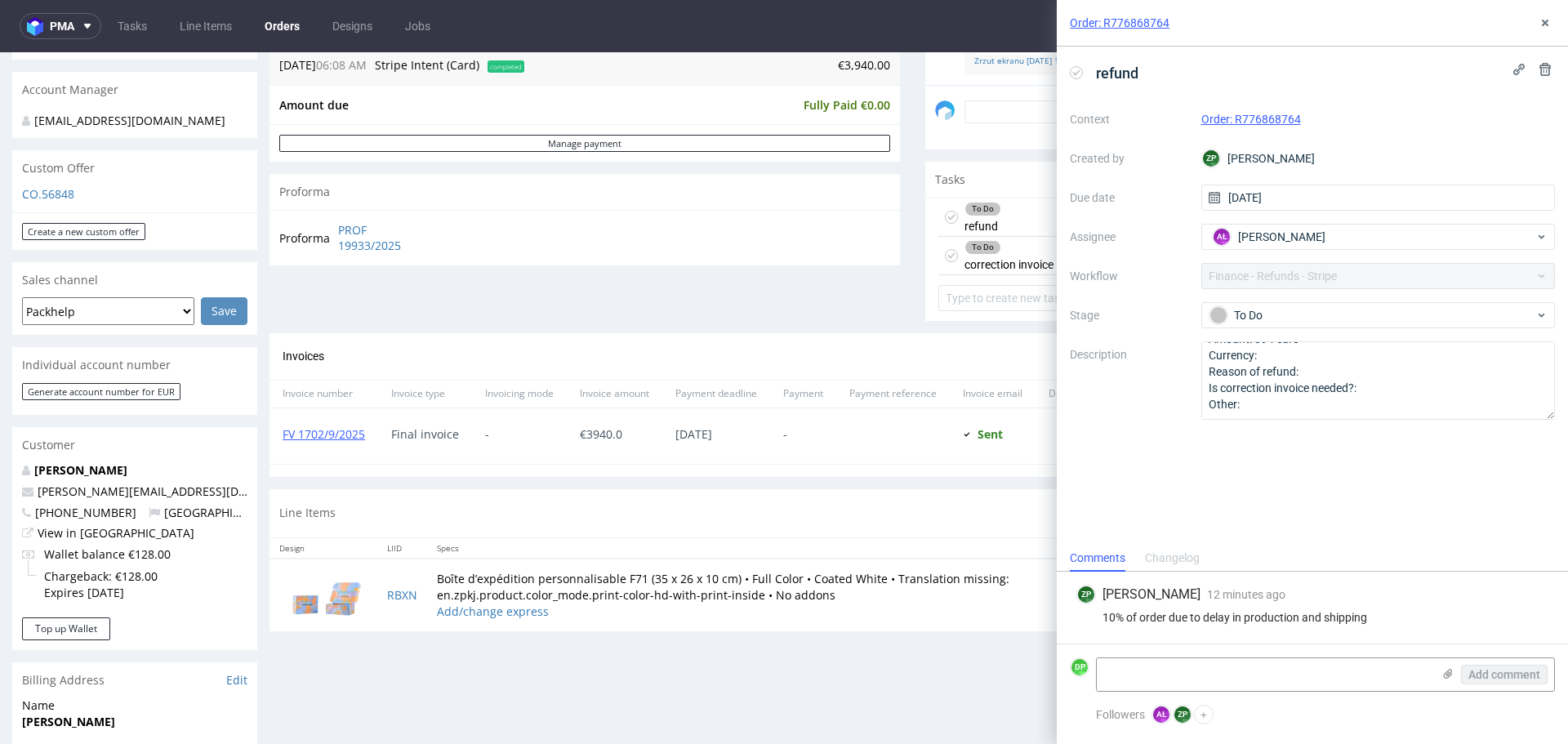
scroll to position [477, 0]
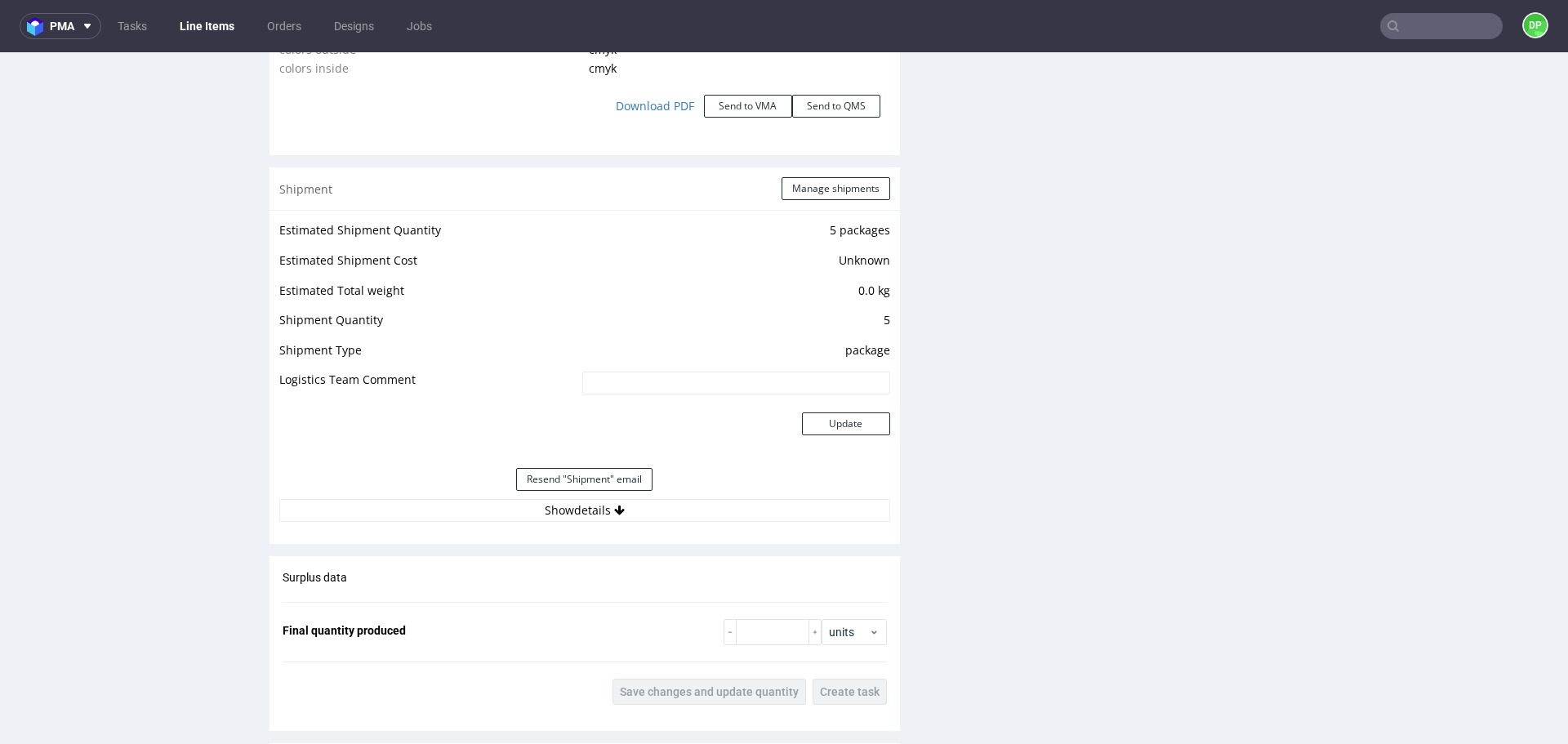
scroll to position [1987, 0]
click at [528, 501] on button "Show details" at bounding box center [585, 508] width 611 height 23
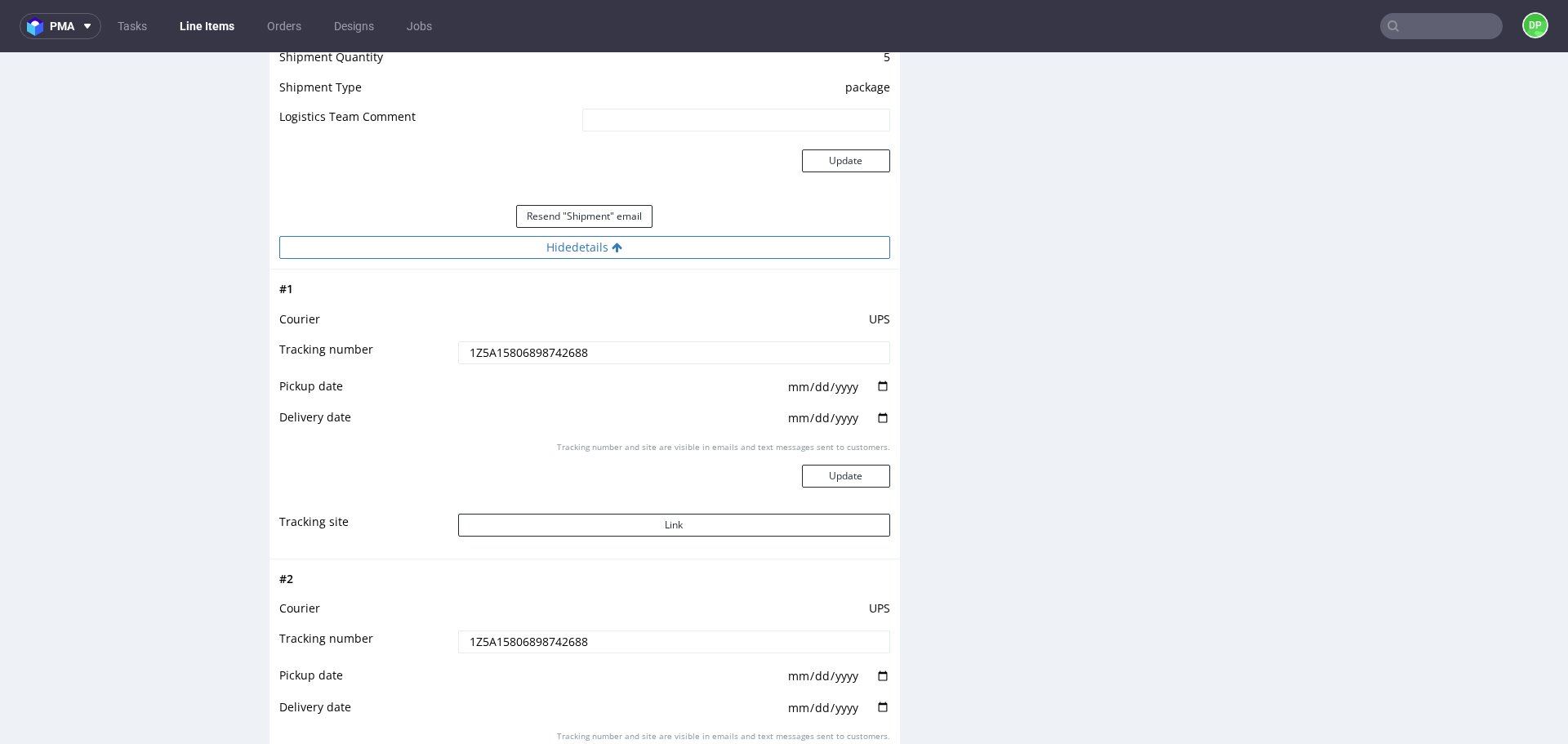
scroll to position [2250, 0]
click at [558, 522] on button "Link" at bounding box center [675, 522] width 432 height 23
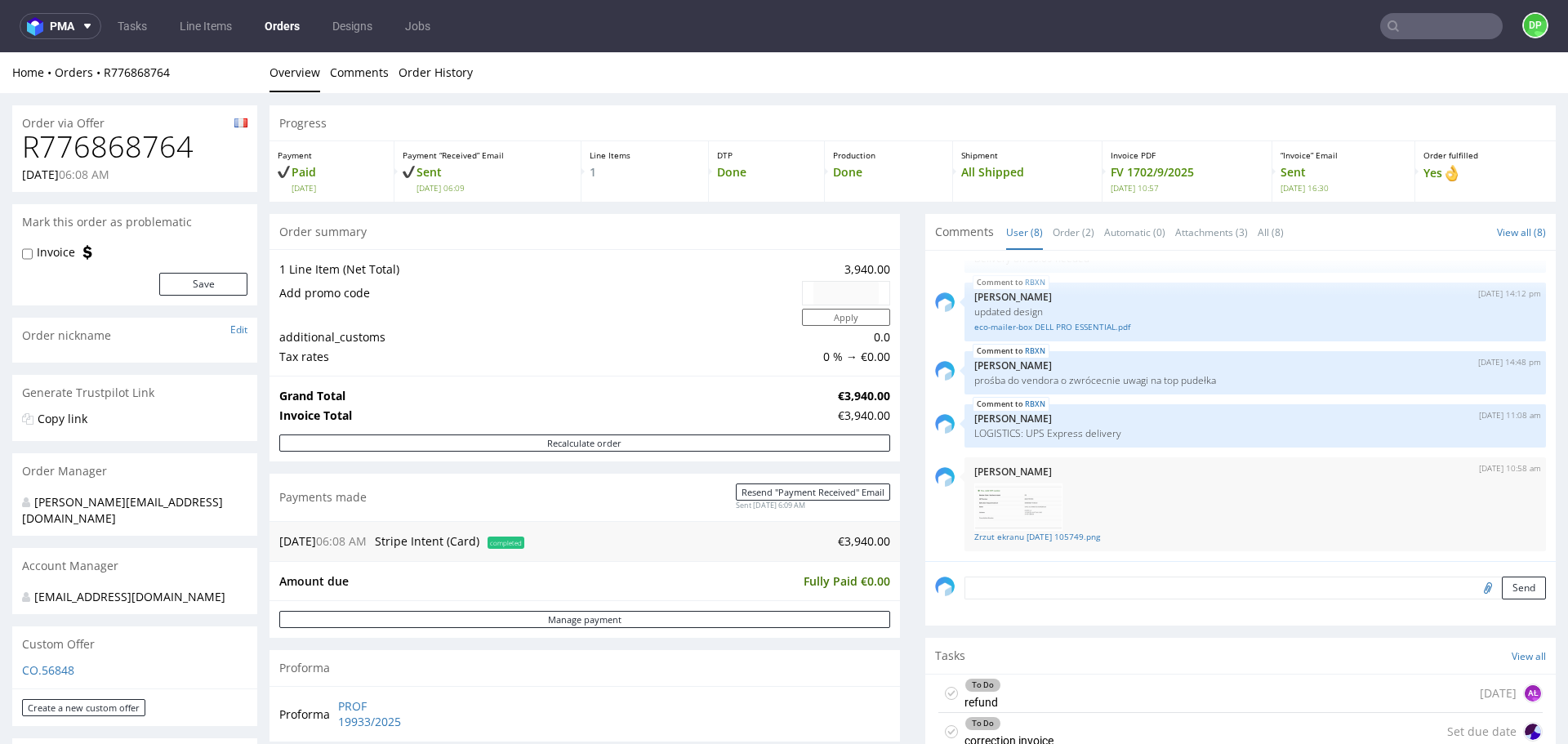
scroll to position [111, 0]
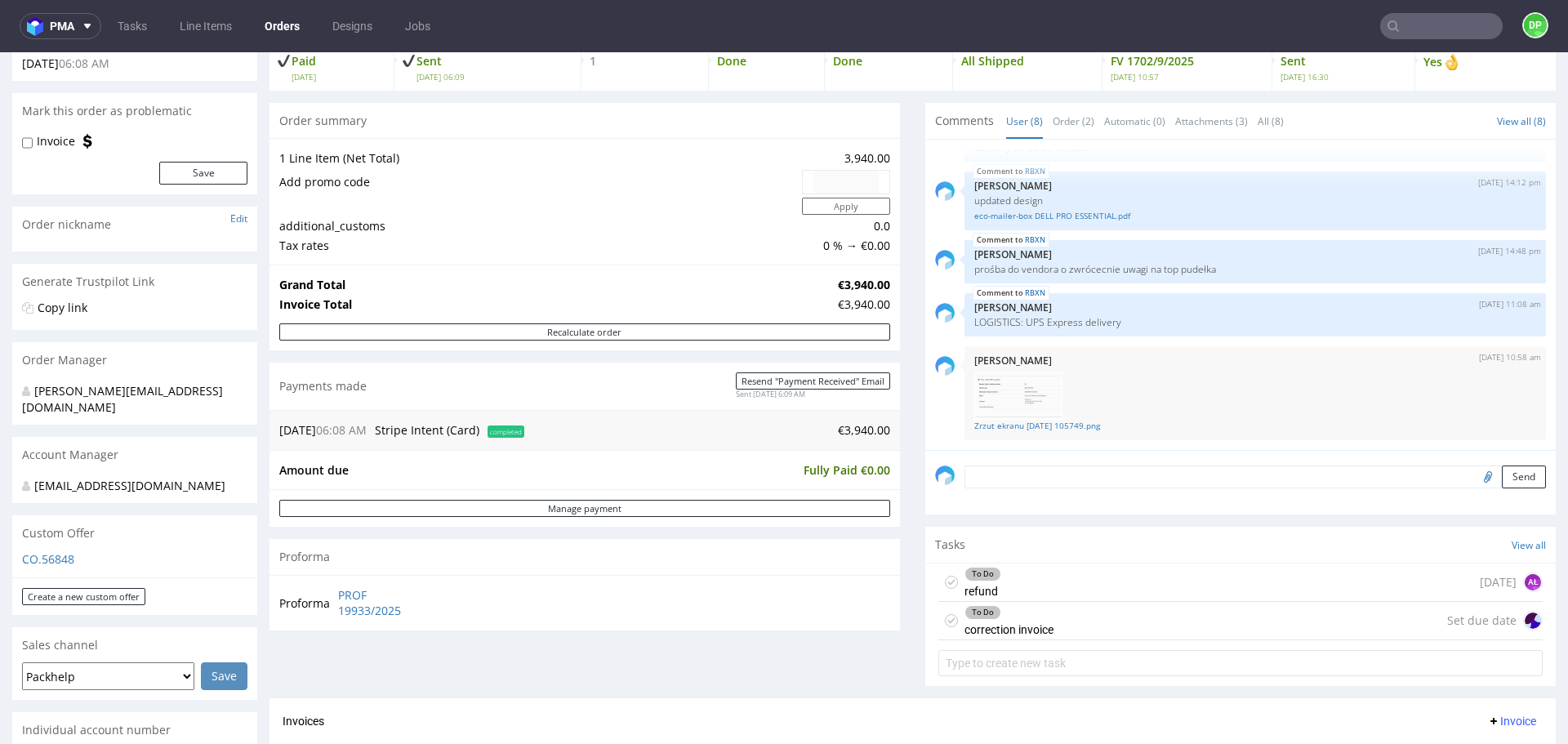
click at [1087, 577] on div "To Do refund [DATE] AŁ" at bounding box center [1240, 583] width 604 height 39
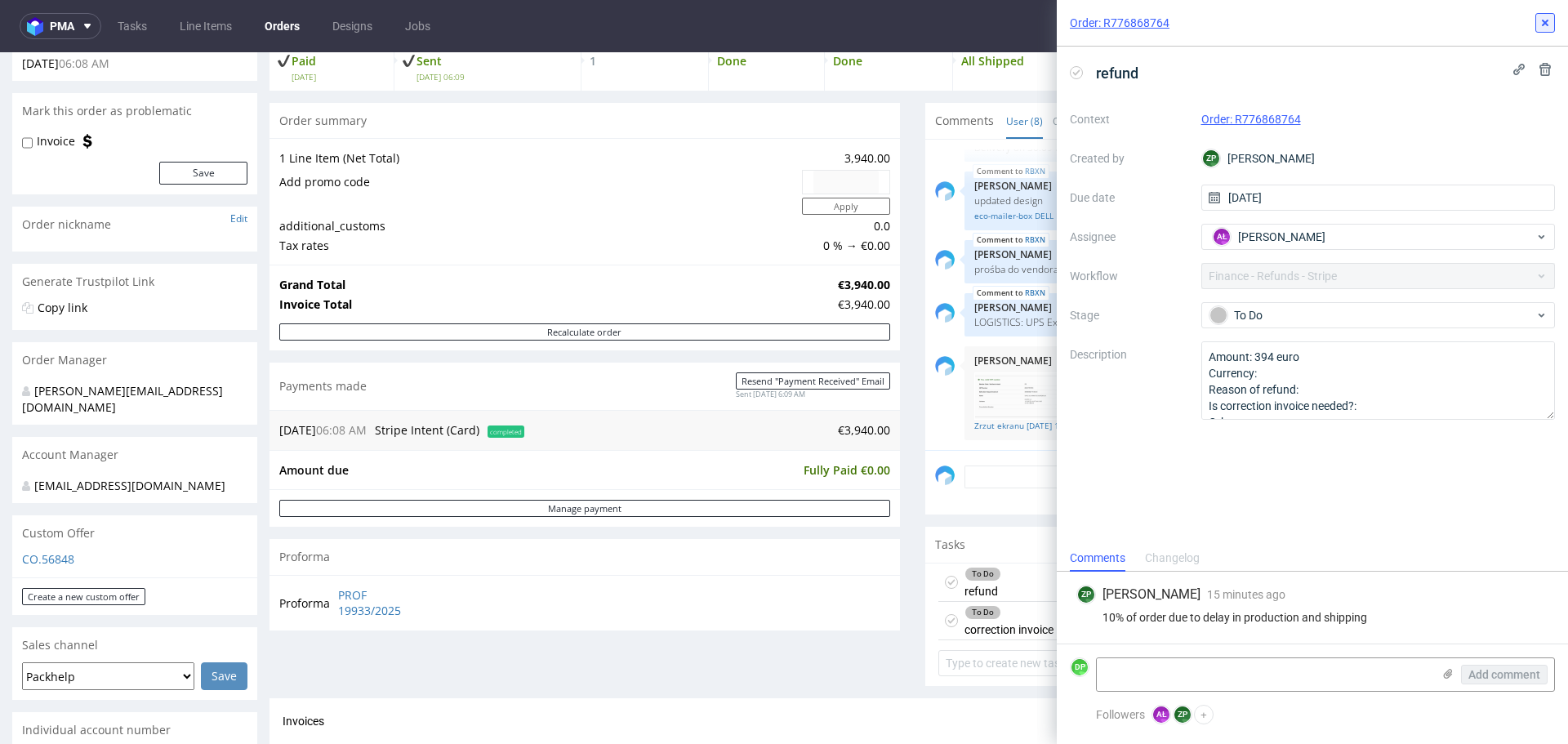
click at [1547, 32] on button at bounding box center [1545, 22] width 19 height 19
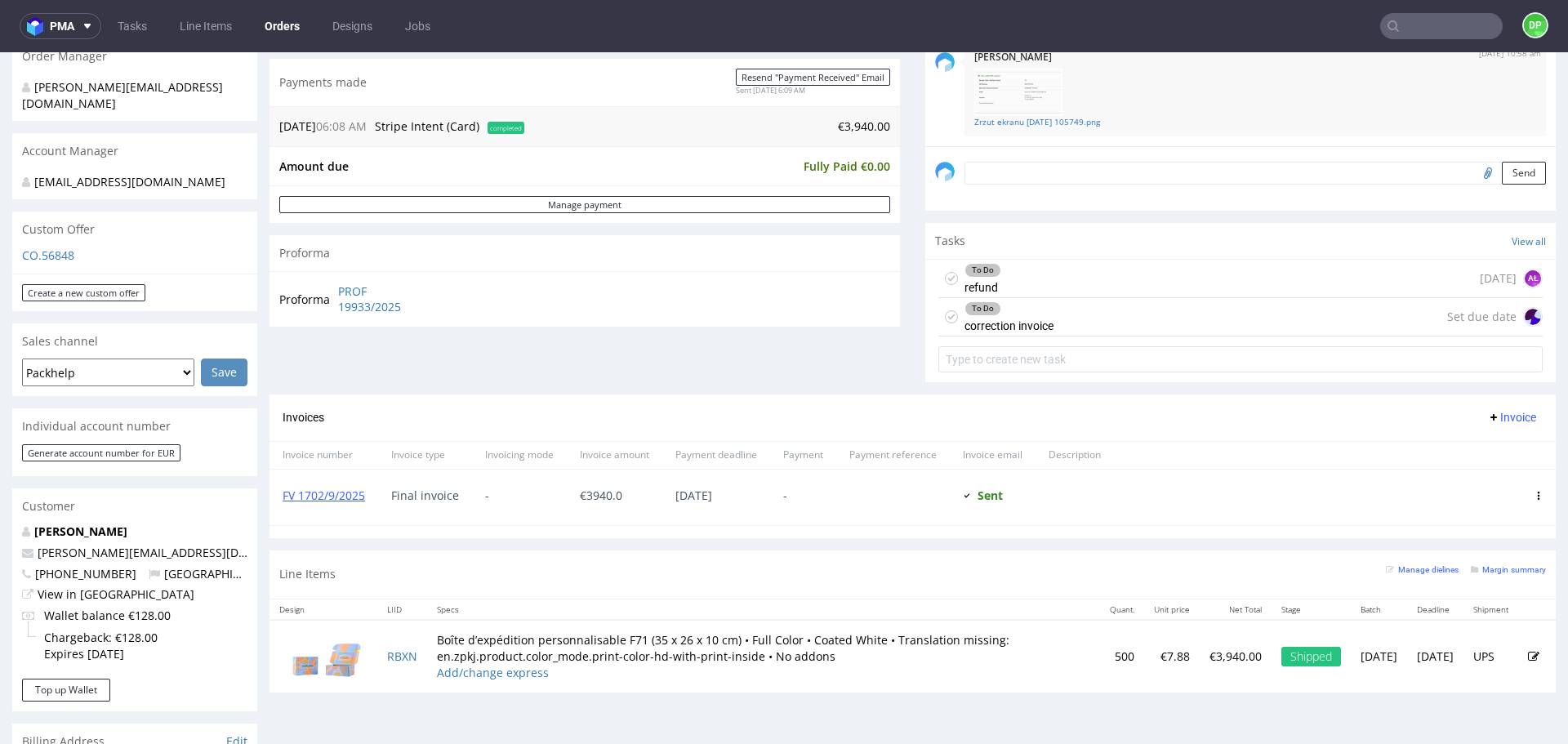
scroll to position [426, 0]
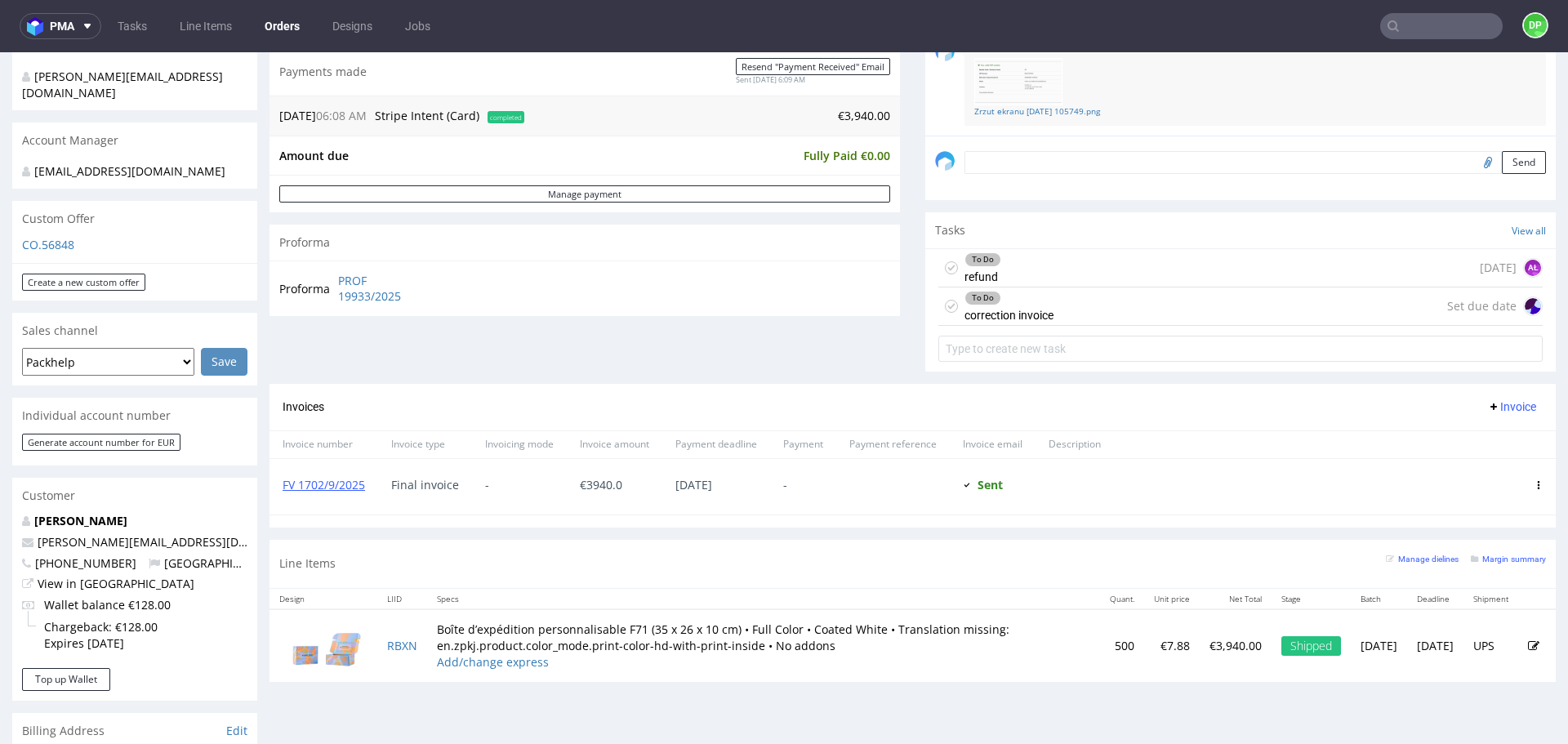
click at [1493, 402] on span "Invoice" at bounding box center [1512, 407] width 49 height 13
click at [1460, 465] on span "Add corrective" at bounding box center [1488, 472] width 82 height 17
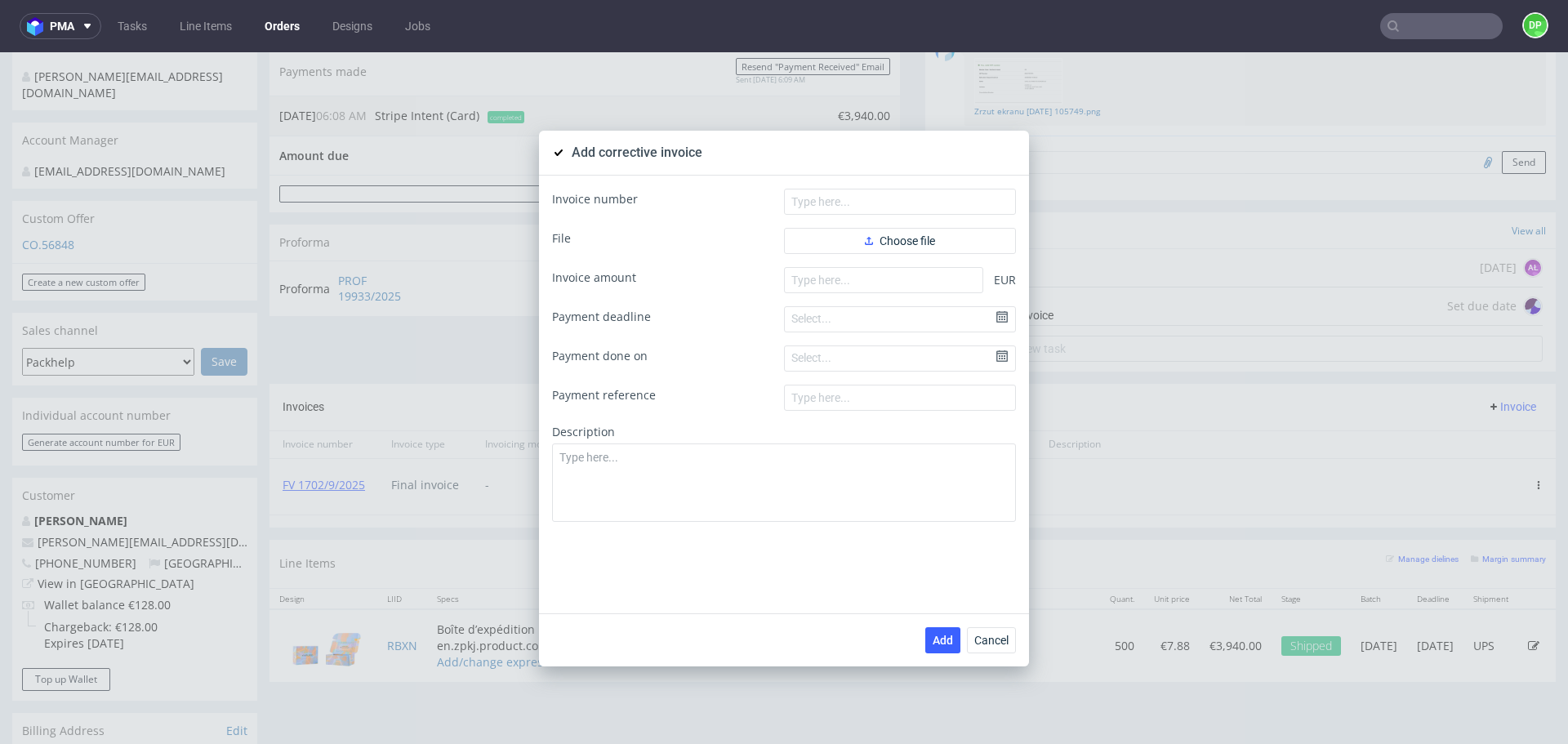
click at [906, 186] on div "Invoice number File Choose file Invoice amount EUR Payment deadline Select... P…" at bounding box center [784, 394] width 490 height 438
click at [899, 196] on input "text" at bounding box center [900, 201] width 232 height 26
paste input "FK 642/2025"
type input "FK 642/2025"
click at [820, 241] on button "Choose file" at bounding box center [900, 241] width 232 height 26
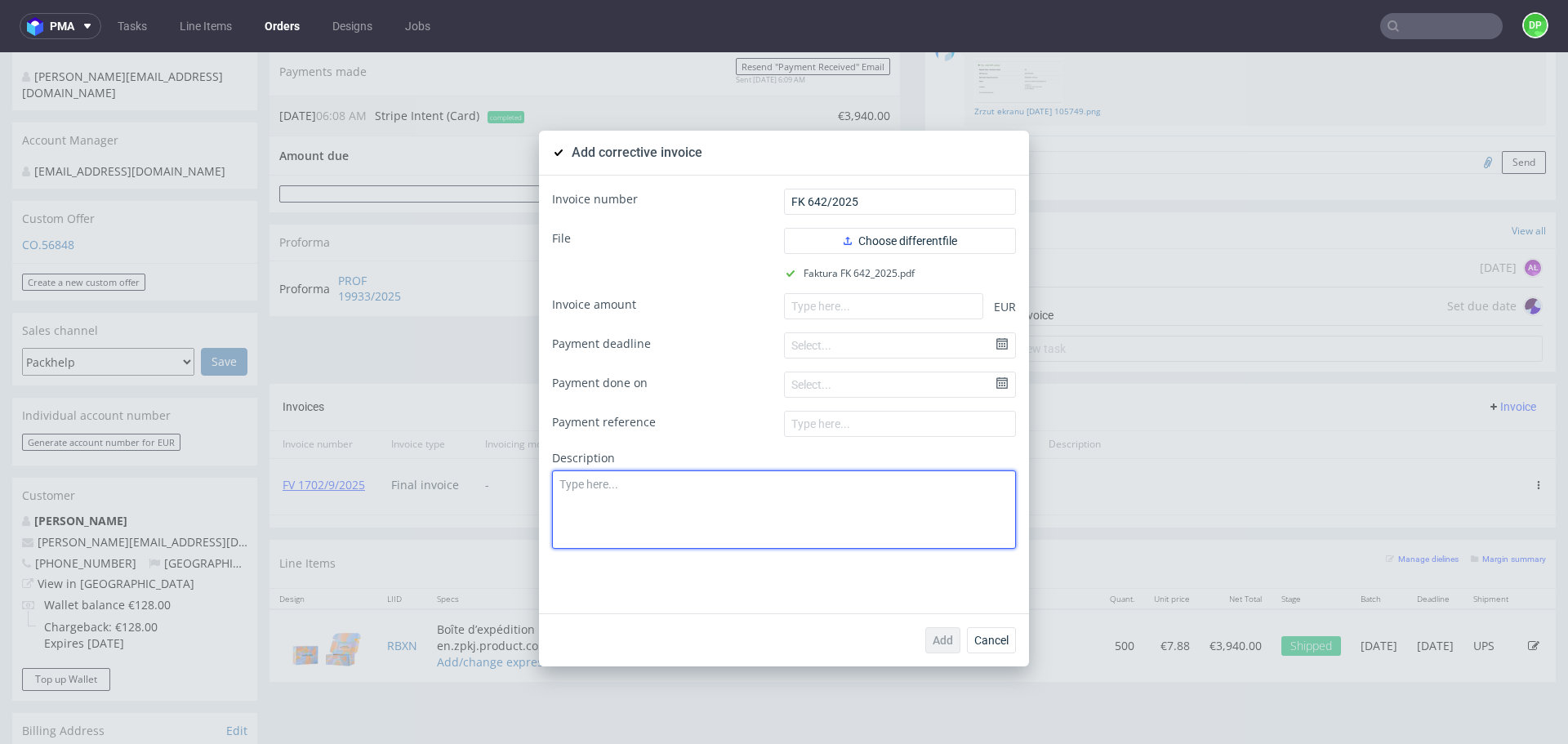
click at [601, 493] on textarea at bounding box center [784, 510] width 464 height 78
paste textarea "-394,00 E"
type textarea "-"
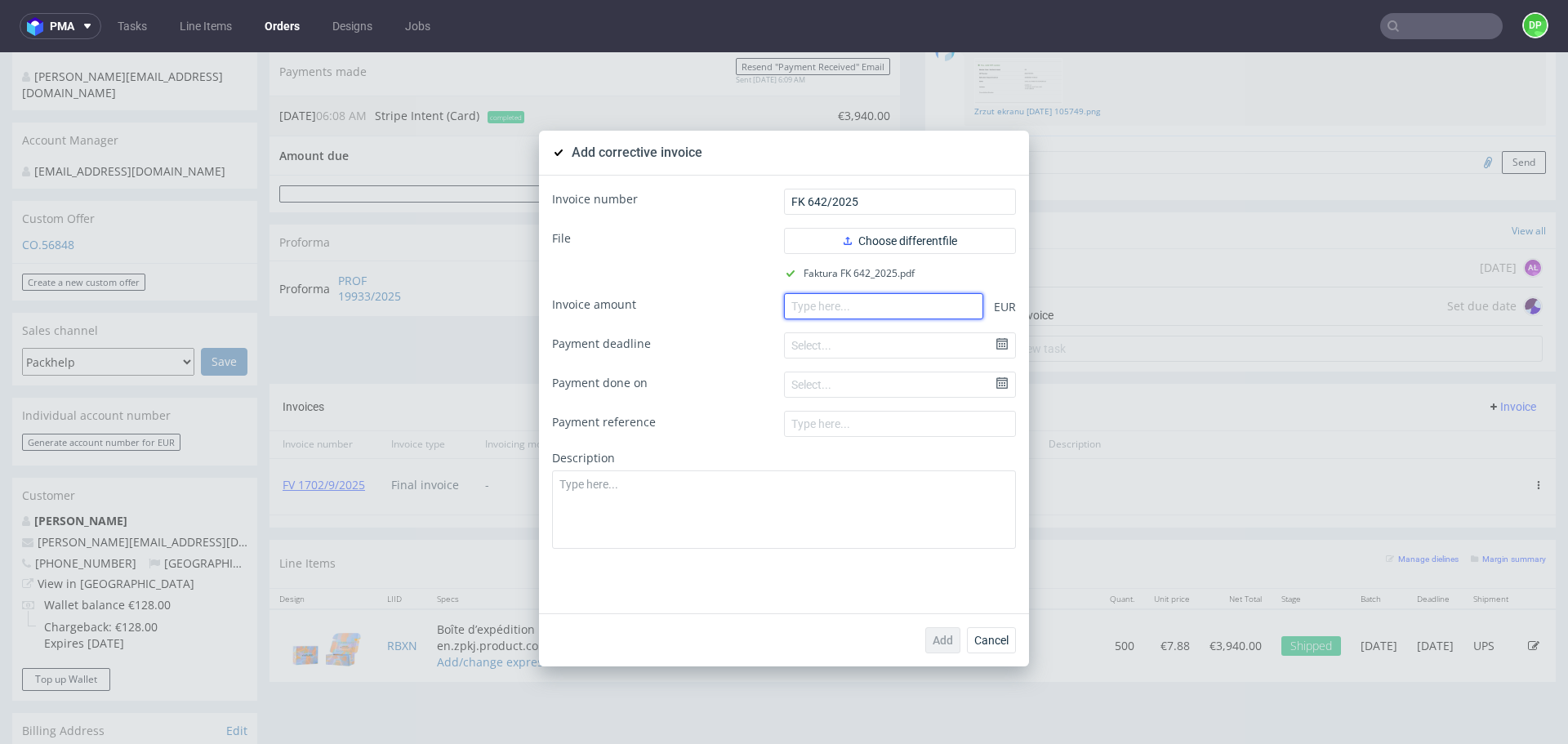
click at [805, 307] on input "number" at bounding box center [884, 306] width 199 height 26
paste input "-394.00"
type input "-394.00"
click at [933, 636] on span "Add" at bounding box center [943, 641] width 20 height 11
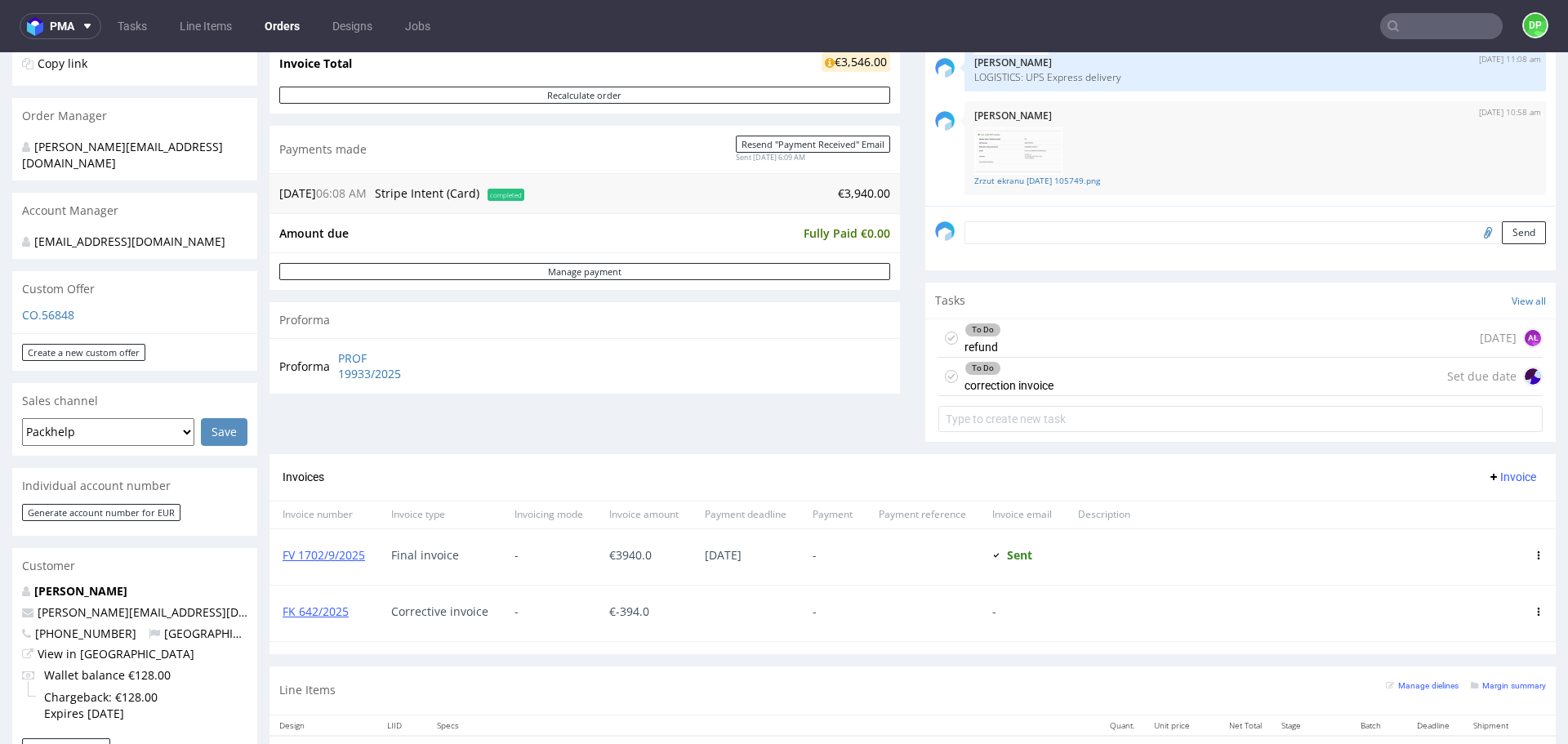
scroll to position [356, 0]
click at [1032, 385] on div "To Do correction invoice" at bounding box center [1009, 376] width 89 height 38
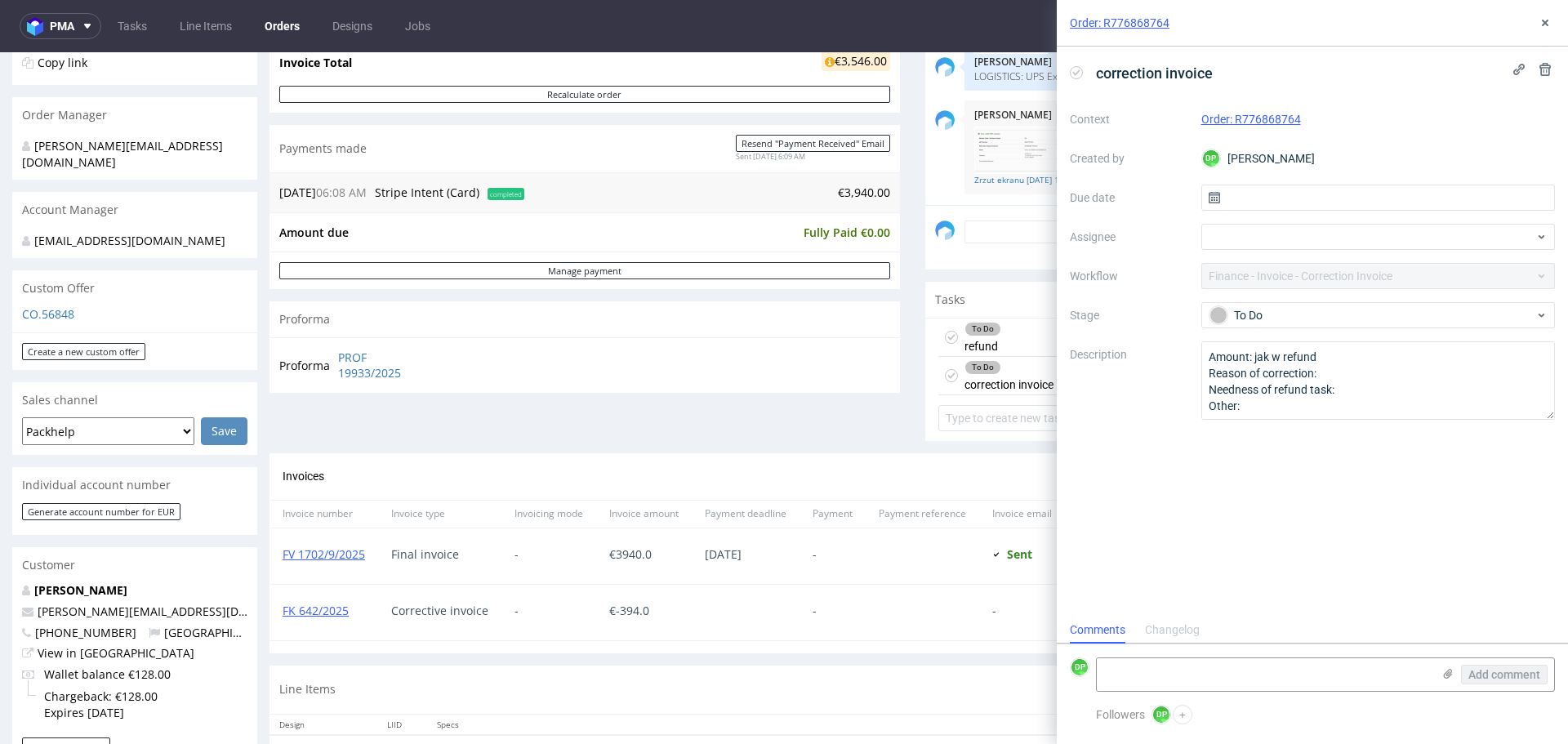
scroll to position [13, 0]
click at [1072, 73] on icon at bounding box center [1076, 73] width 13 height 13
click at [1540, 24] on icon at bounding box center [1545, 23] width 13 height 13
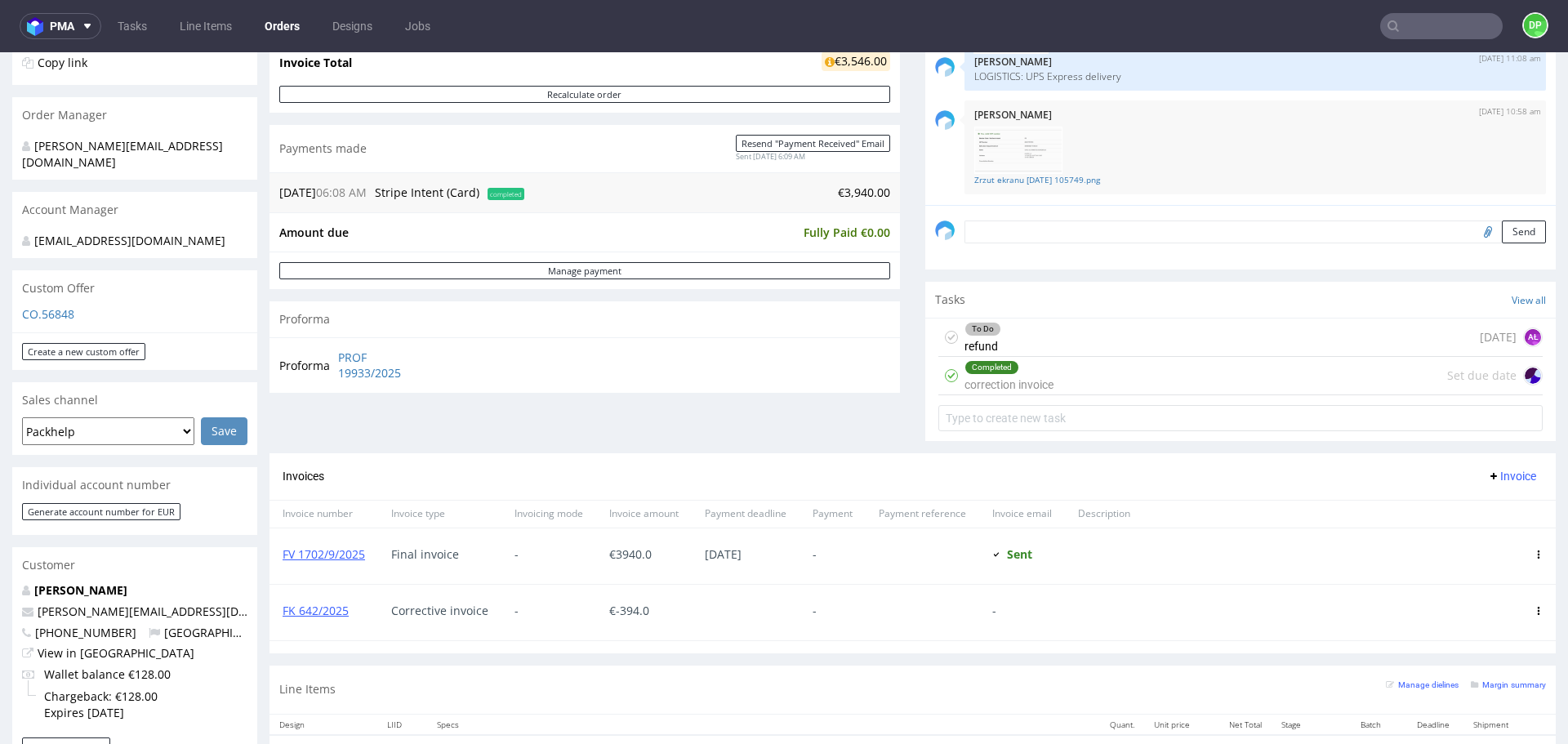
click at [1100, 337] on div "To Do refund today AŁ" at bounding box center [1240, 338] width 604 height 39
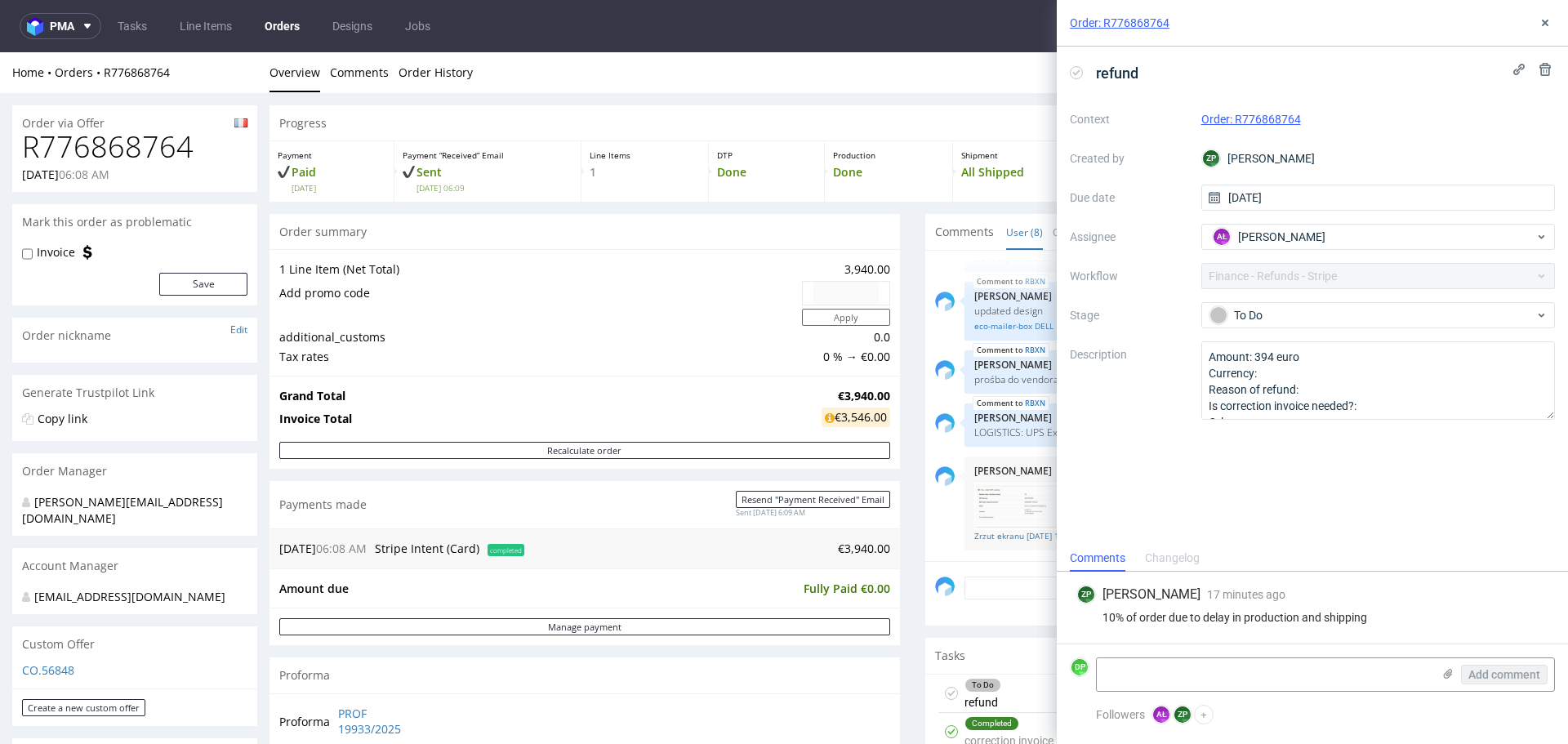
click at [113, 150] on h1 "R776868764" at bounding box center [135, 147] width 225 height 32
copy h1 "R776868764"
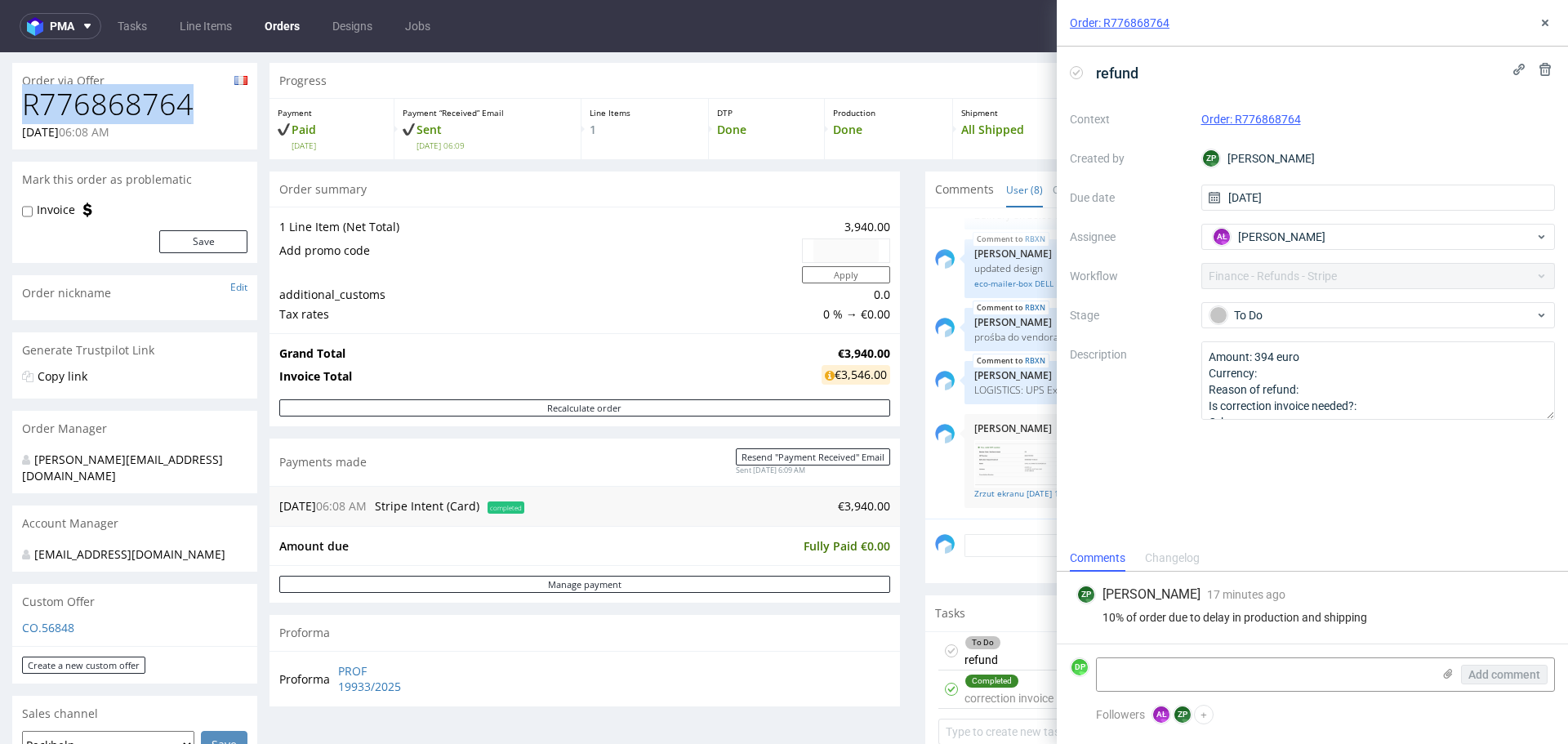
scroll to position [43, 0]
click at [1076, 65] on div "refund" at bounding box center [1107, 73] width 75 height 27
click at [1076, 75] on use at bounding box center [1077, 72] width 7 height 6
click at [1122, 678] on textarea at bounding box center [1264, 674] width 335 height 32
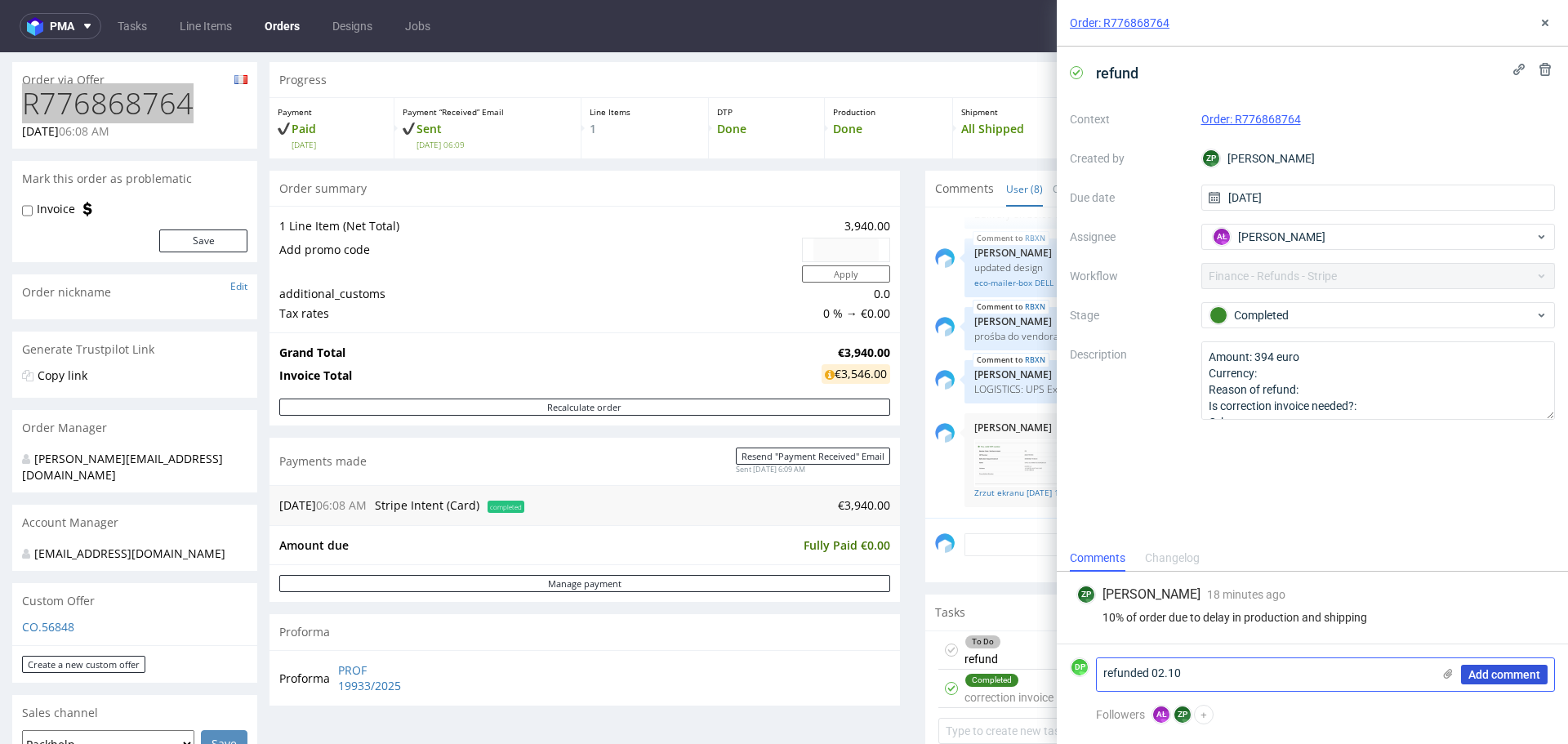
type textarea "refunded 02.10"
click at [1500, 678] on span "Add comment" at bounding box center [1504, 675] width 72 height 11
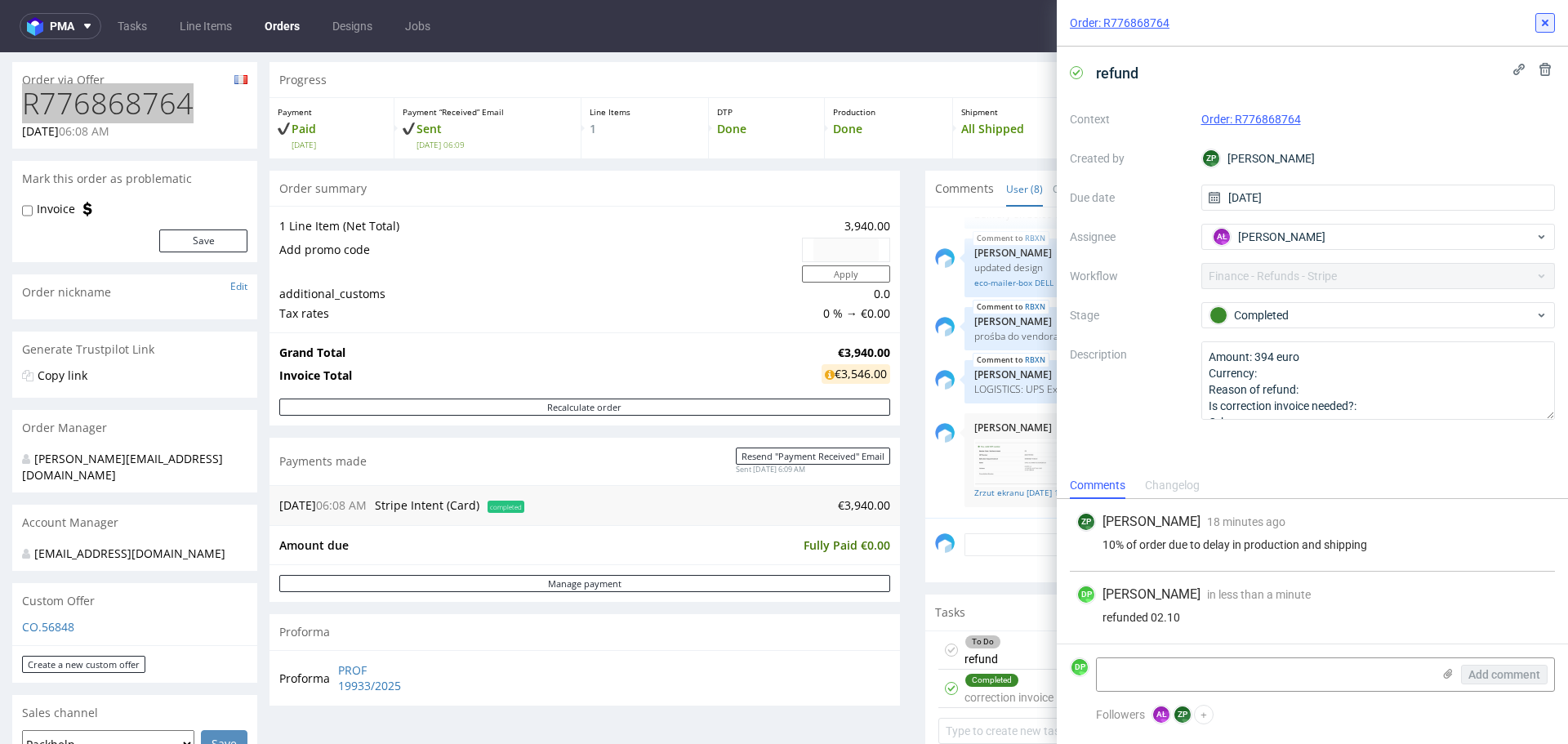
click at [1545, 20] on icon at bounding box center [1545, 23] width 13 height 13
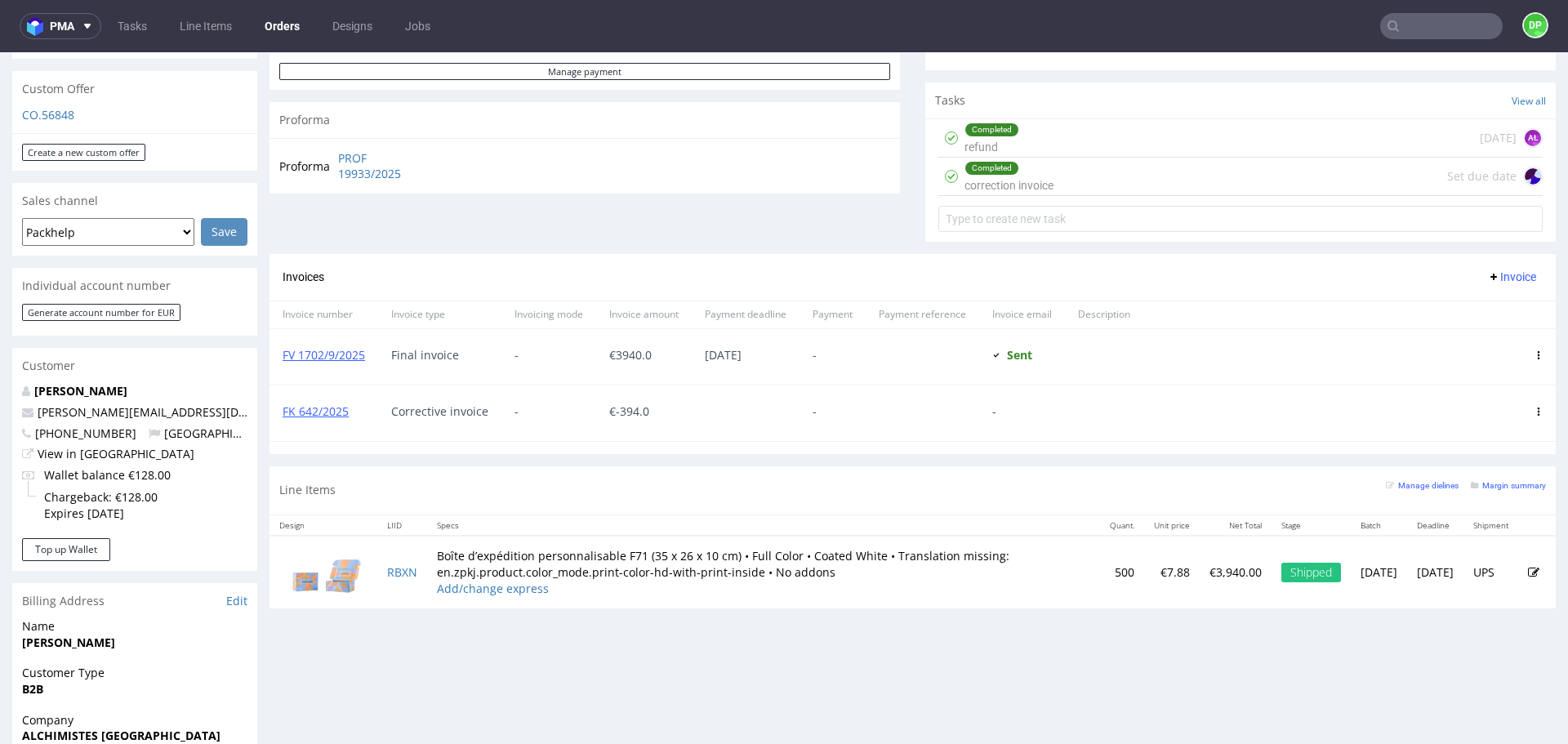
scroll to position [557, 0]
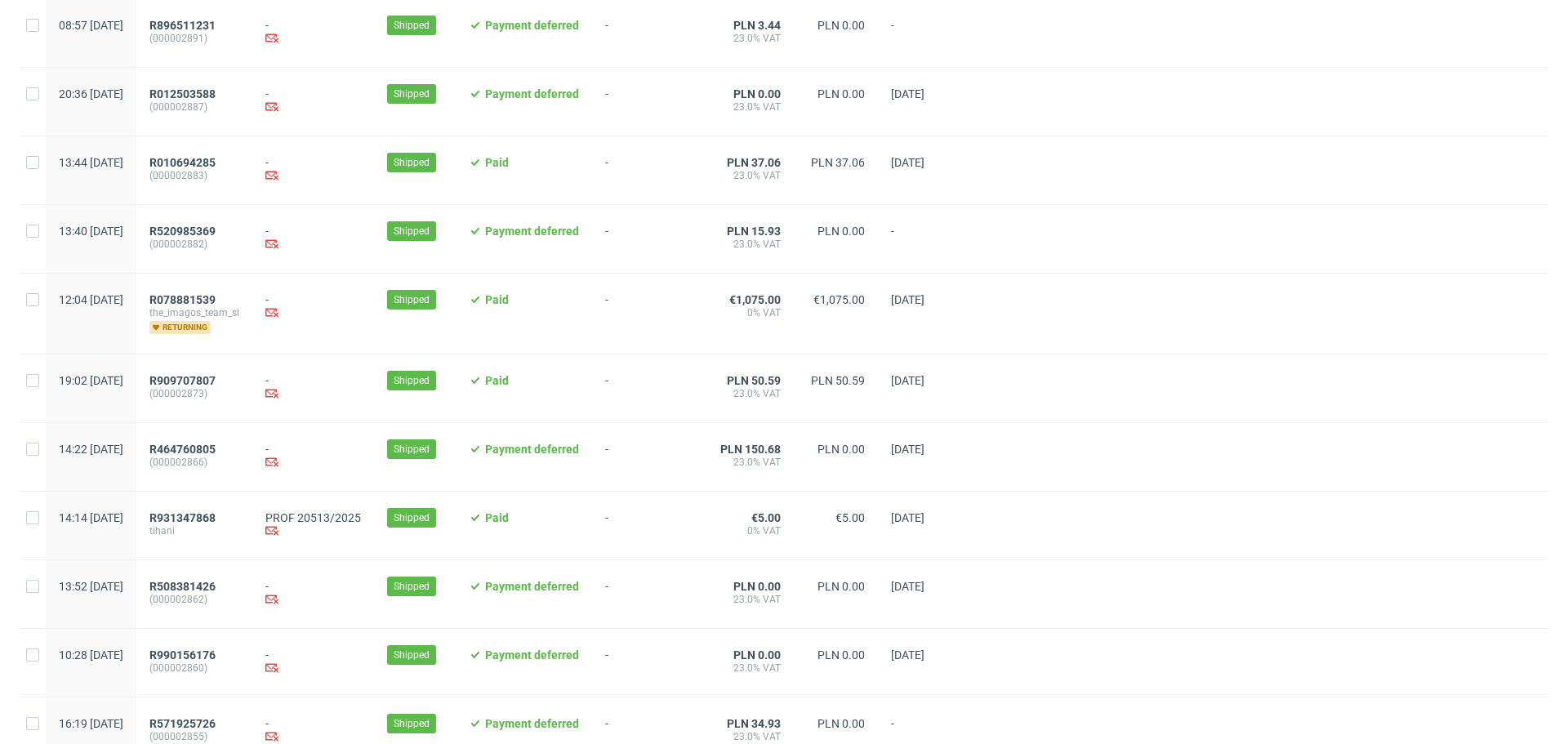
scroll to position [1609, 0]
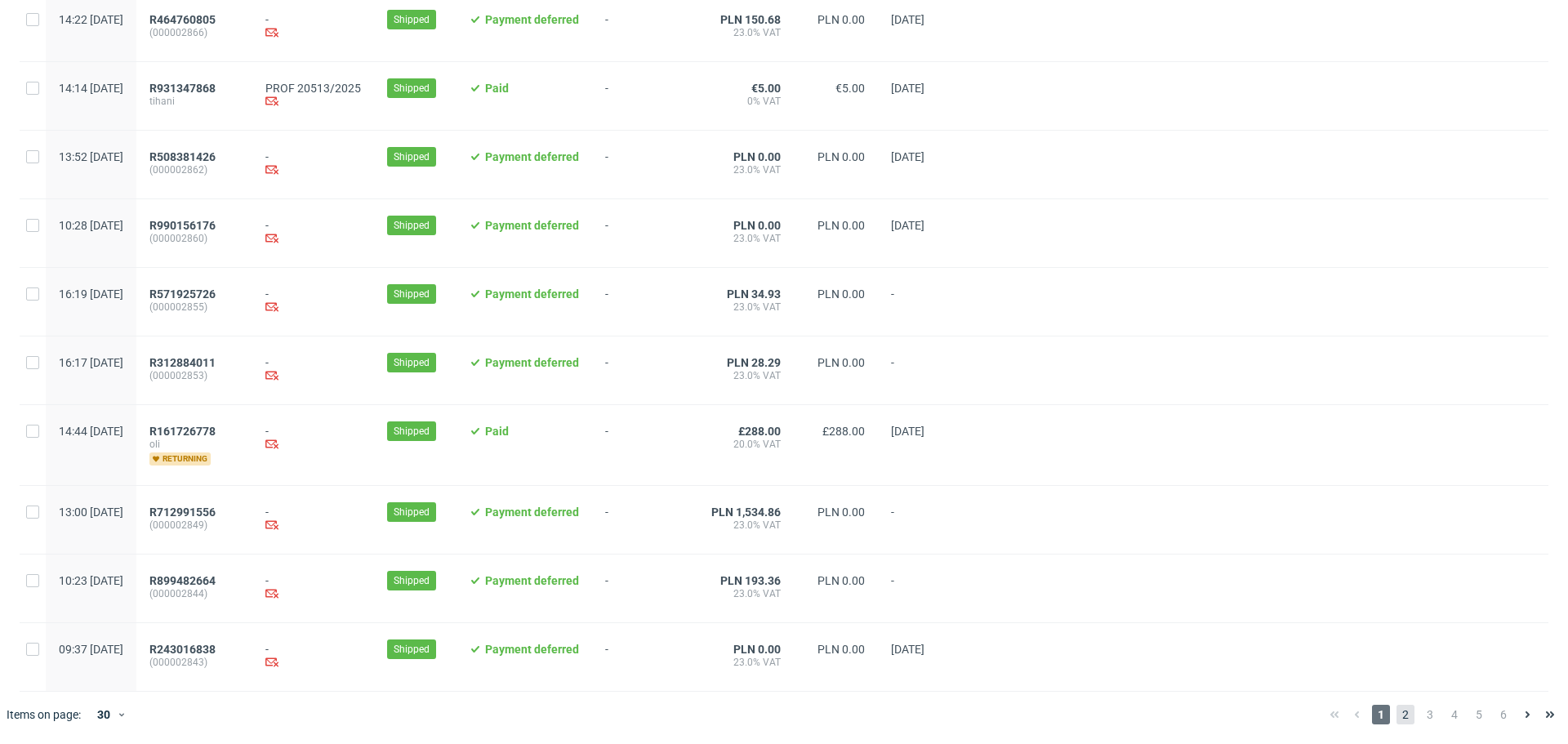
click at [1396, 719] on span "2" at bounding box center [1405, 714] width 18 height 19
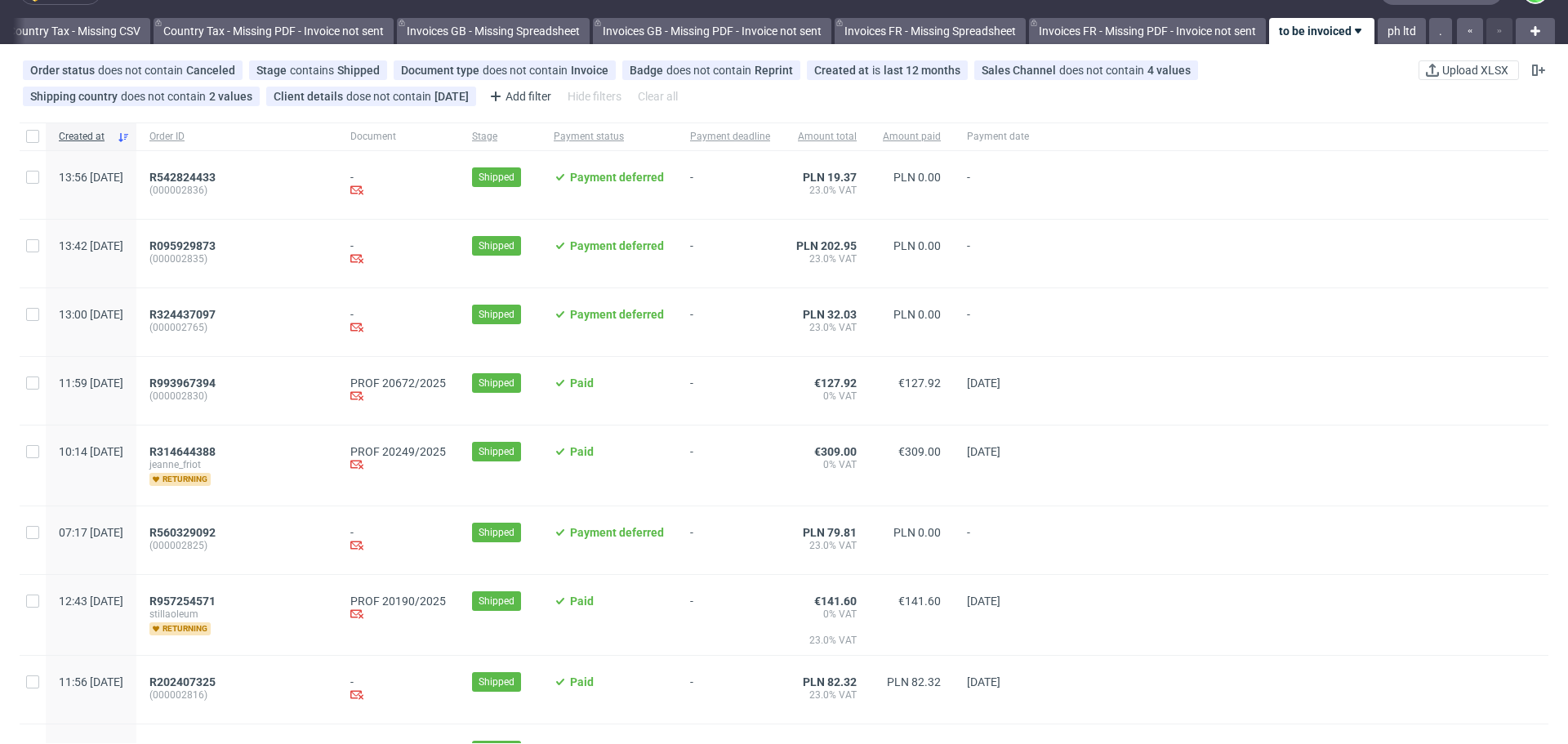
scroll to position [36, 0]
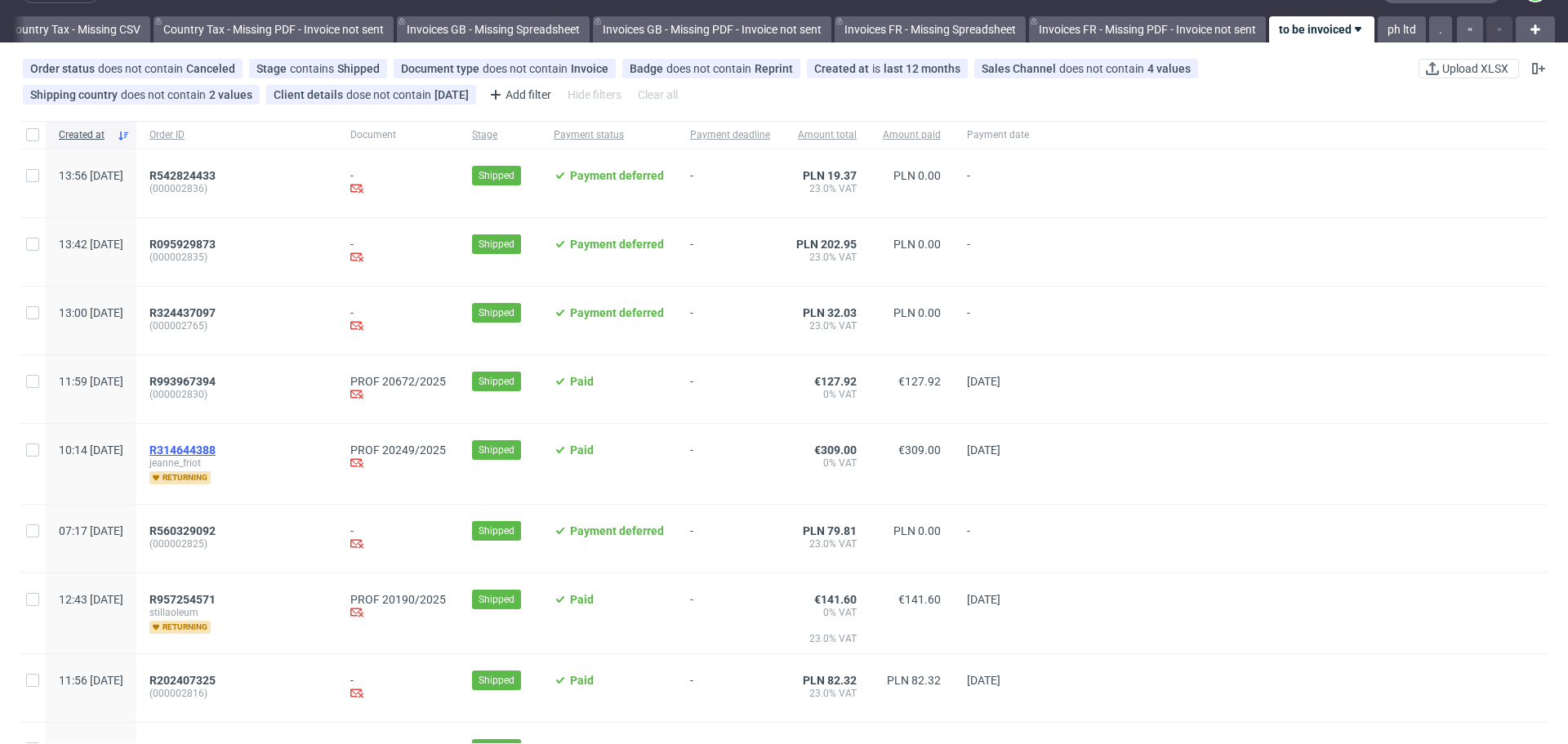
click at [216, 453] on span "R314644388" at bounding box center [183, 450] width 66 height 13
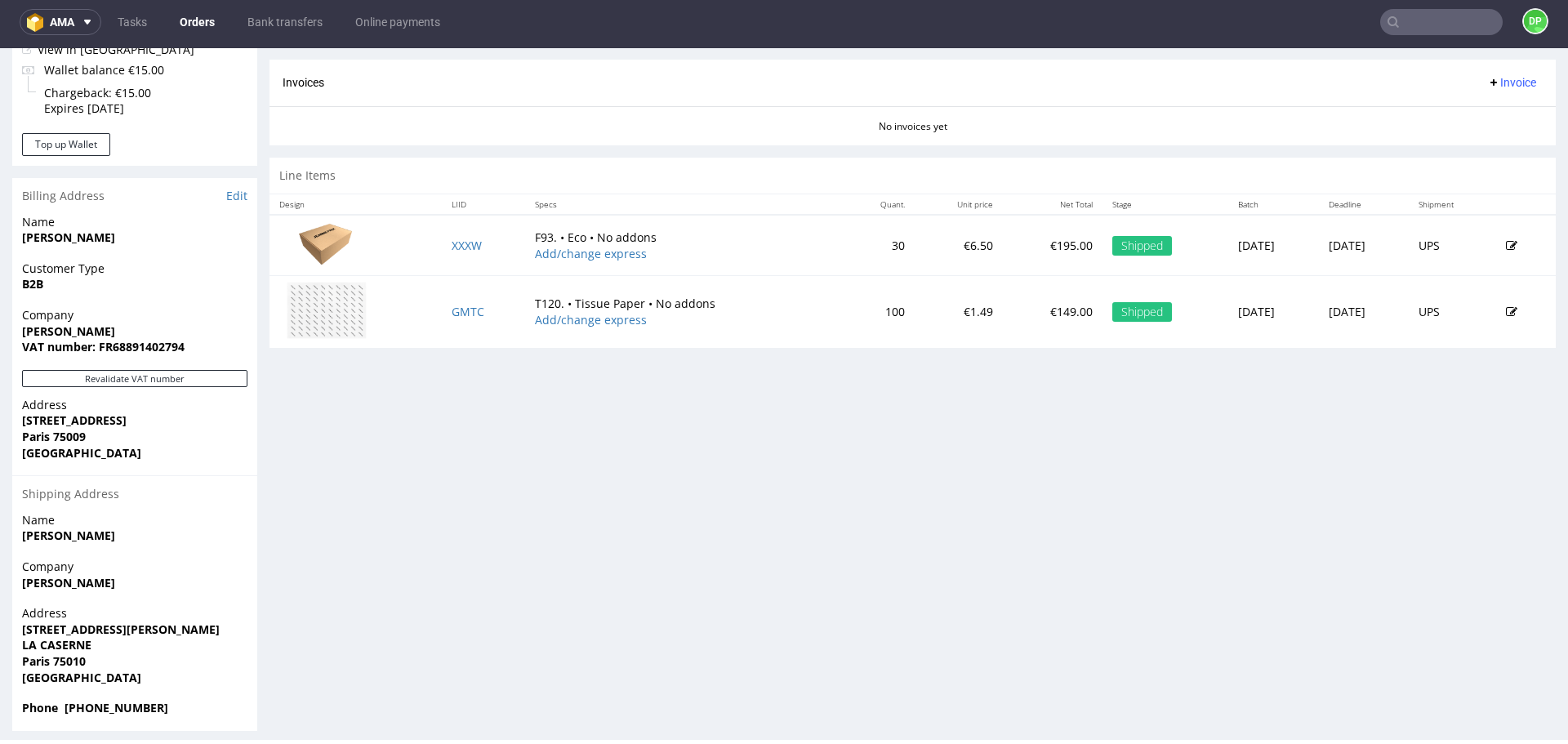
scroll to position [693, 0]
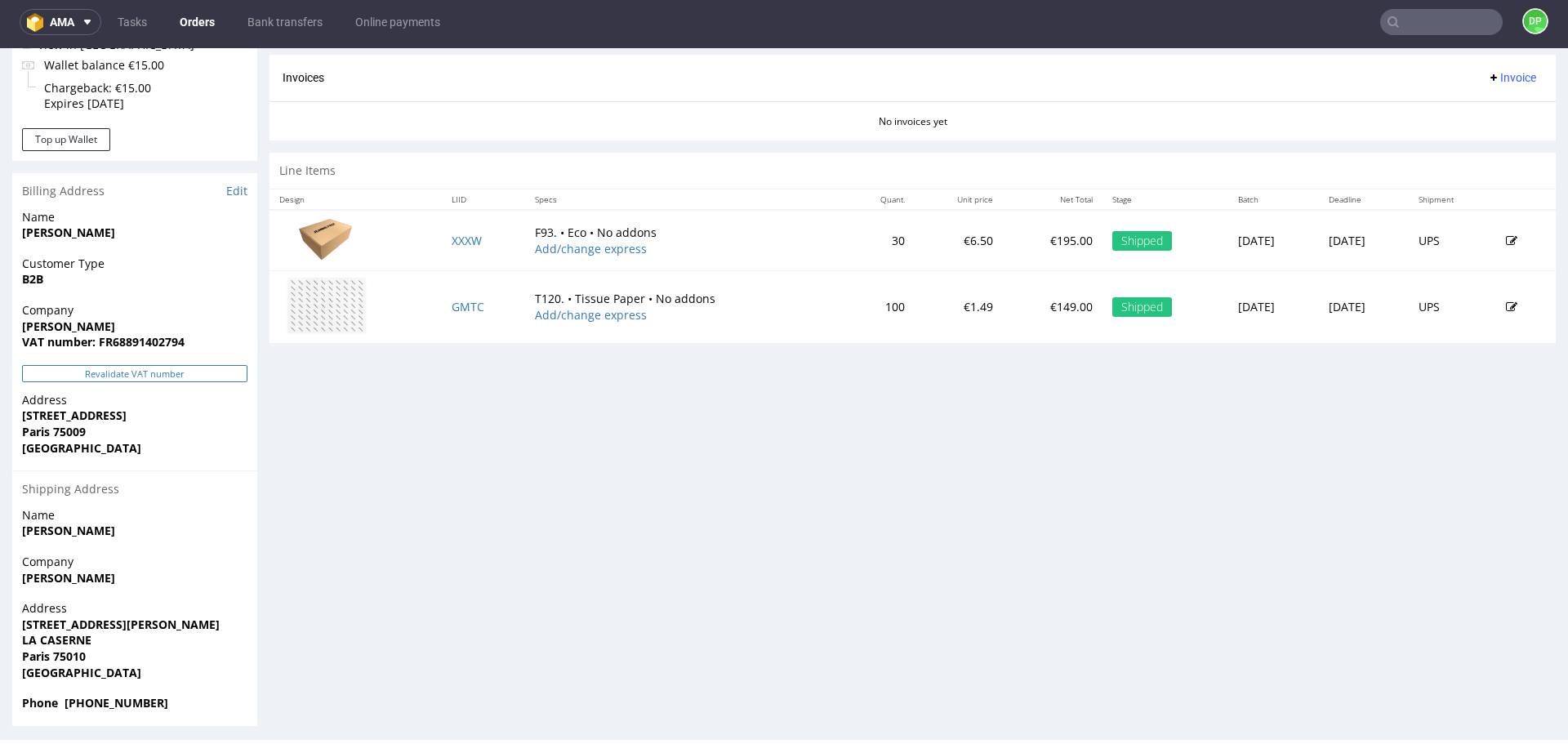
click at [131, 376] on button "Revalidate VAT number" at bounding box center [135, 374] width 225 height 18
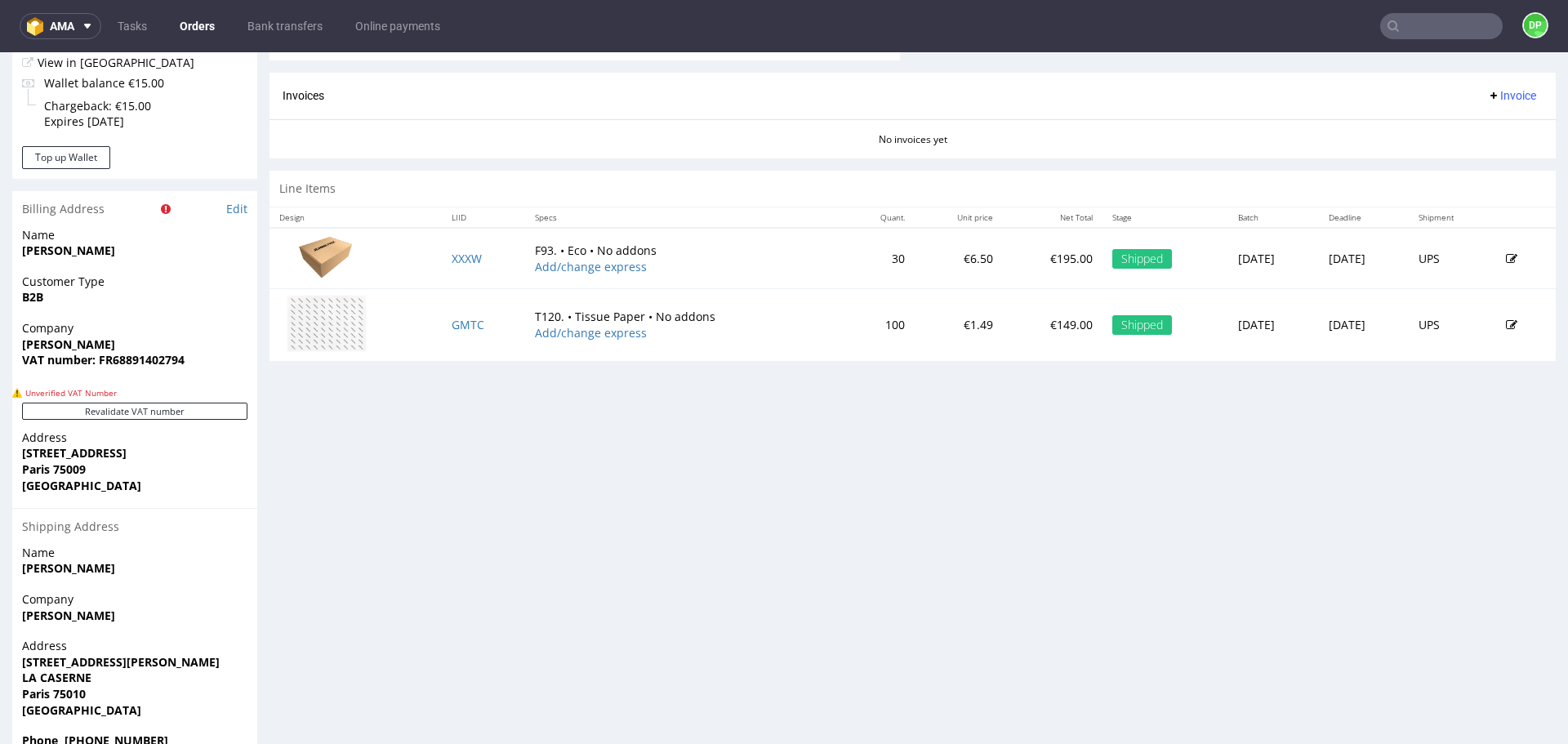
scroll to position [0, 0]
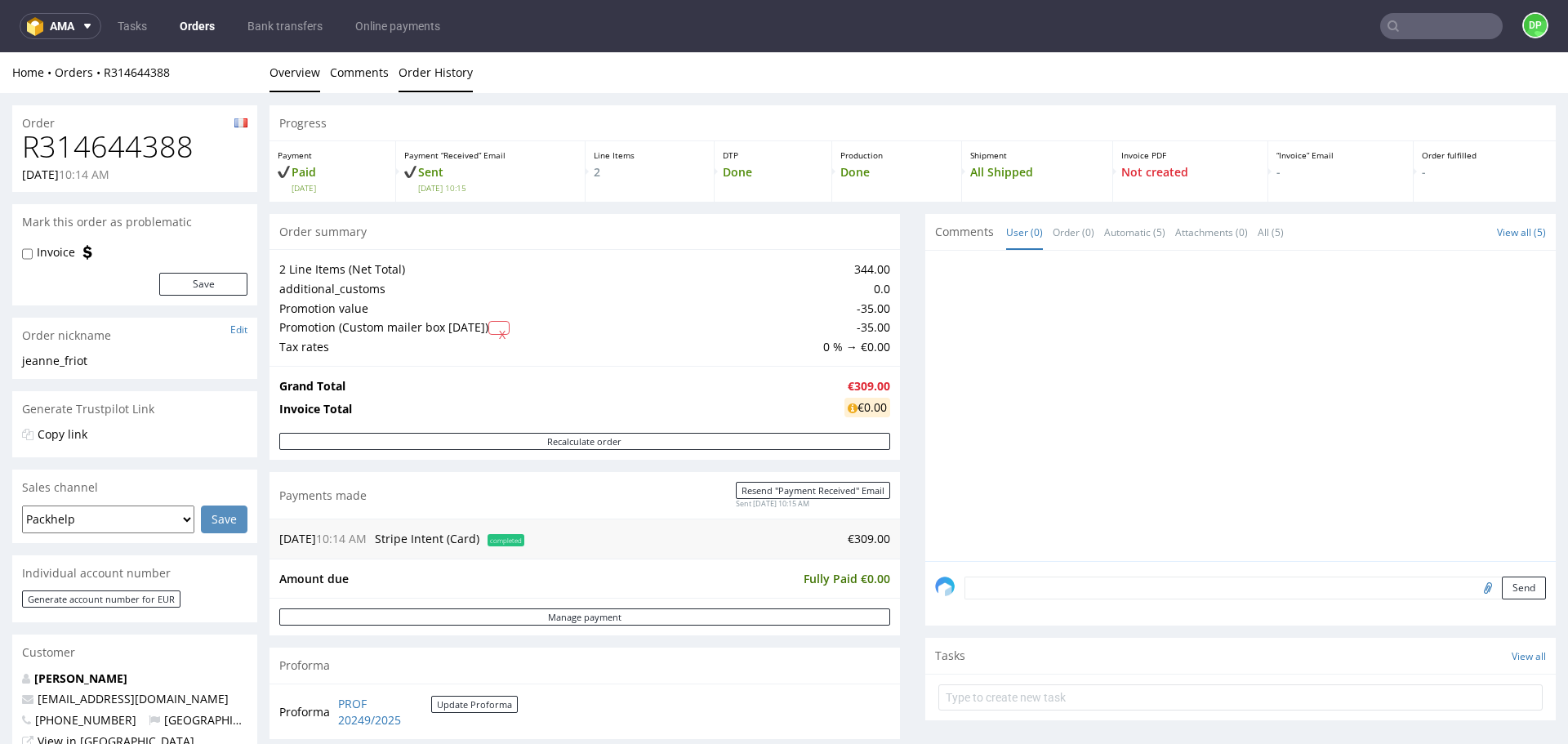
click at [413, 77] on link "Order History" at bounding box center [436, 72] width 75 height 40
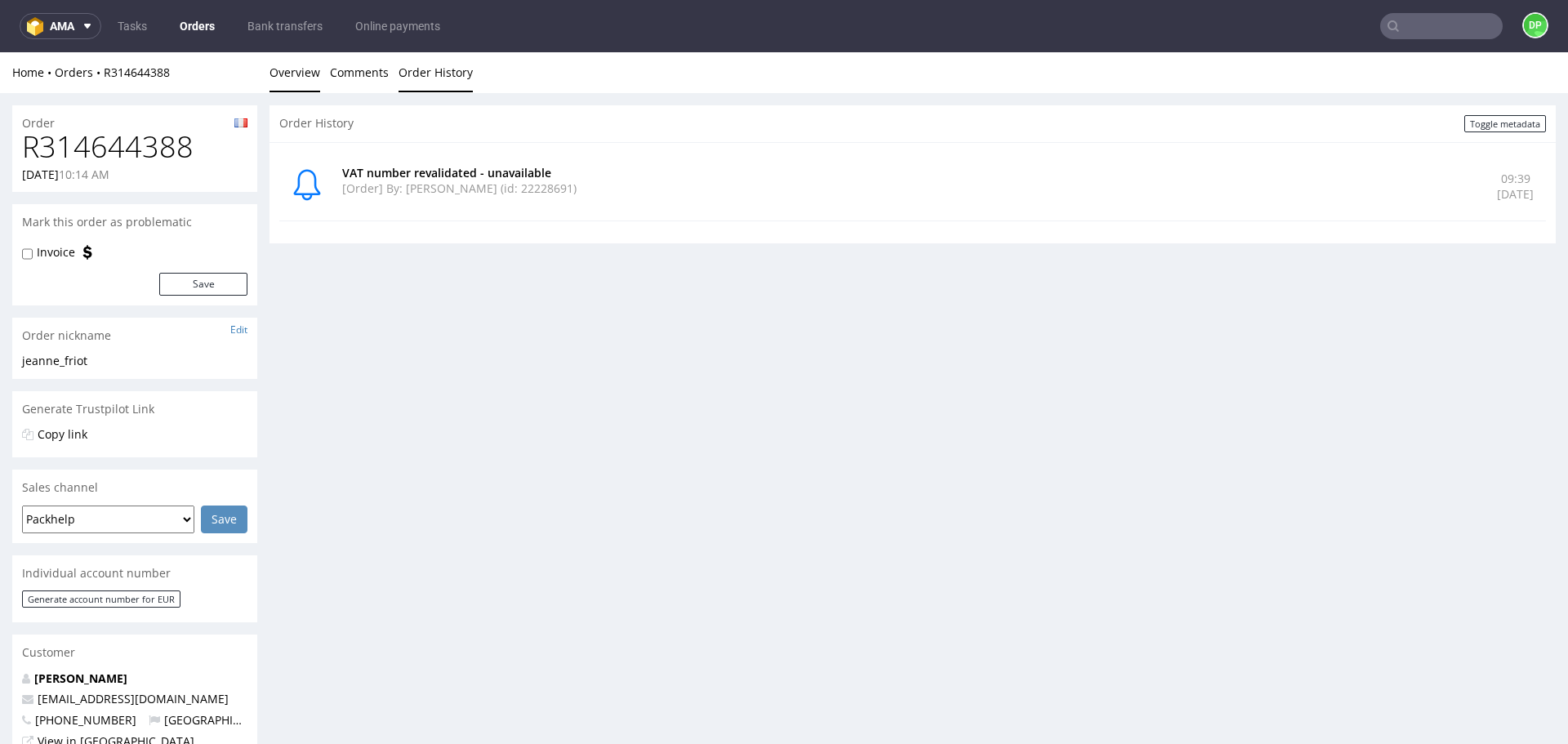
click at [287, 76] on link "Overview" at bounding box center [294, 72] width 51 height 40
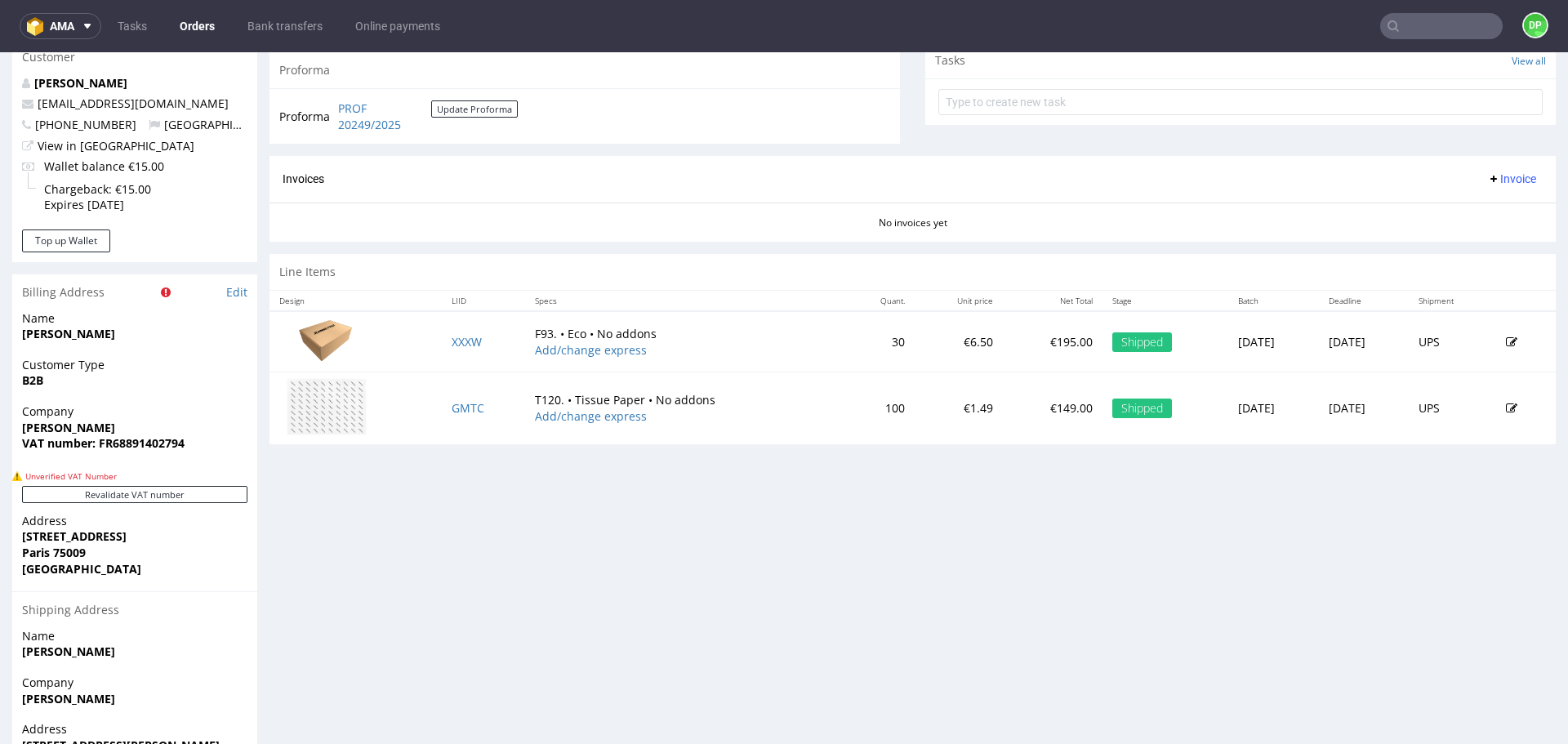
scroll to position [719, 0]
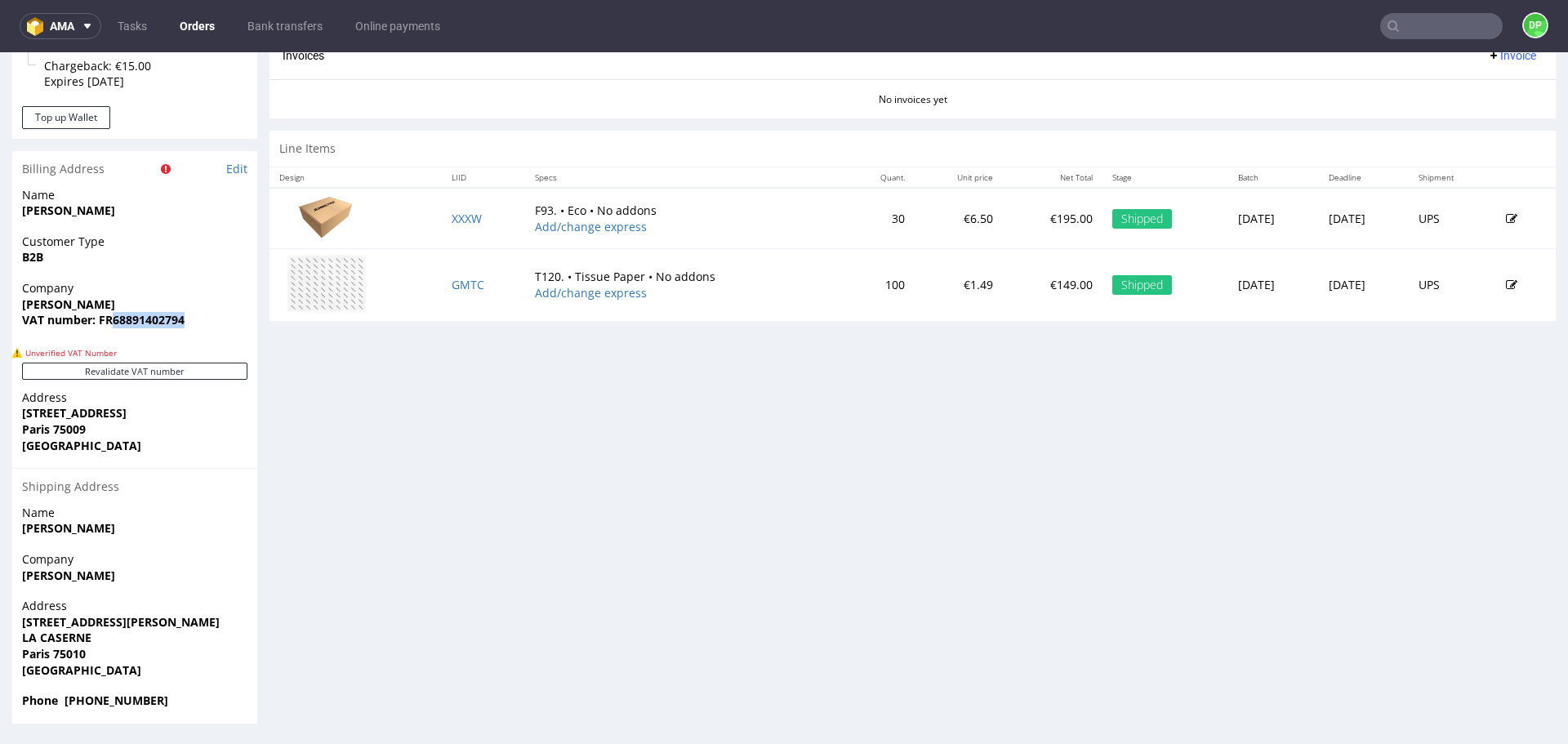
drag, startPoint x: 196, startPoint y: 325, endPoint x: 115, endPoint y: 329, distance: 81.1
click at [115, 329] on div "Company [PERSON_NAME] VAT number: FR68891402794" at bounding box center [135, 312] width 245 height 63
copy strong "68891402794"
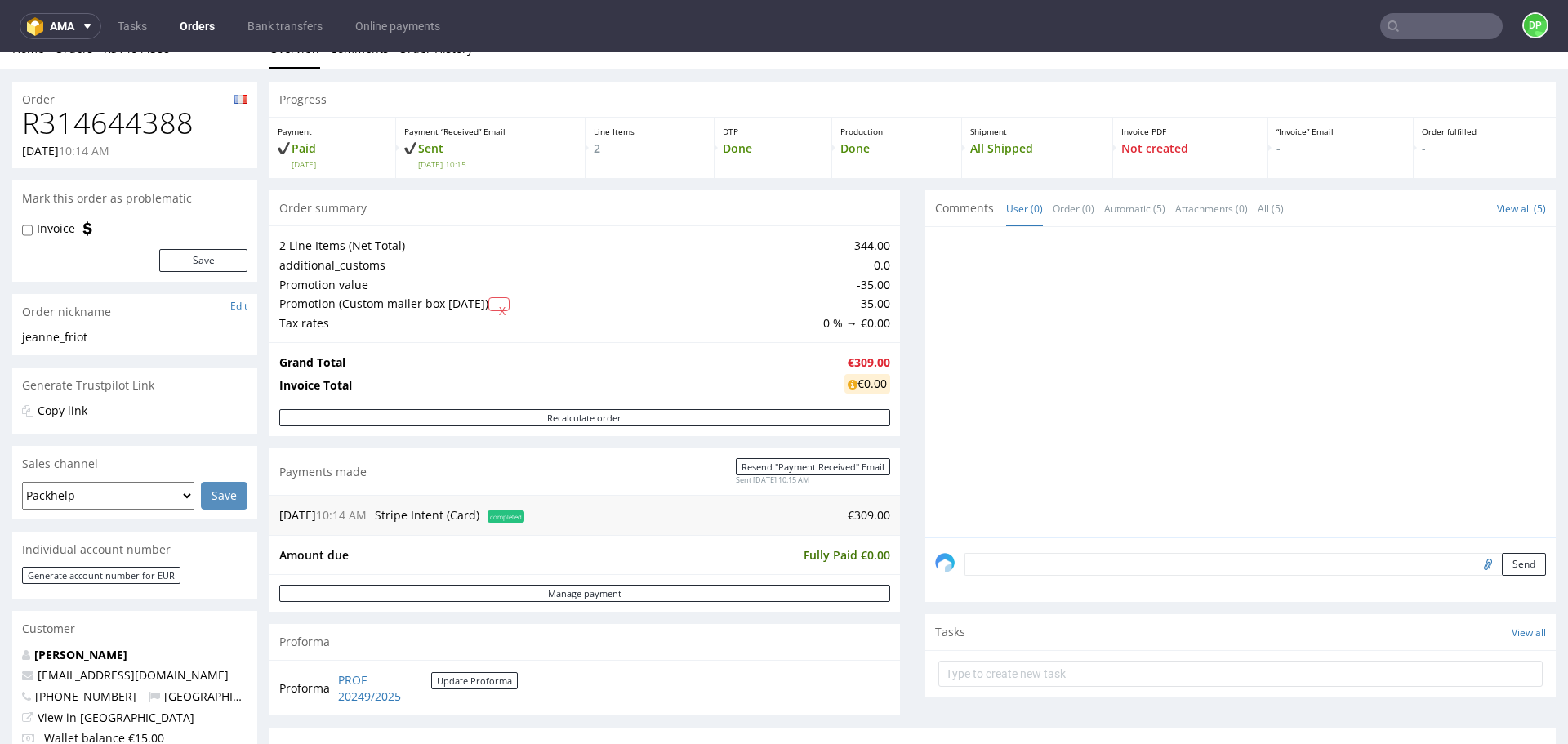
scroll to position [173, 0]
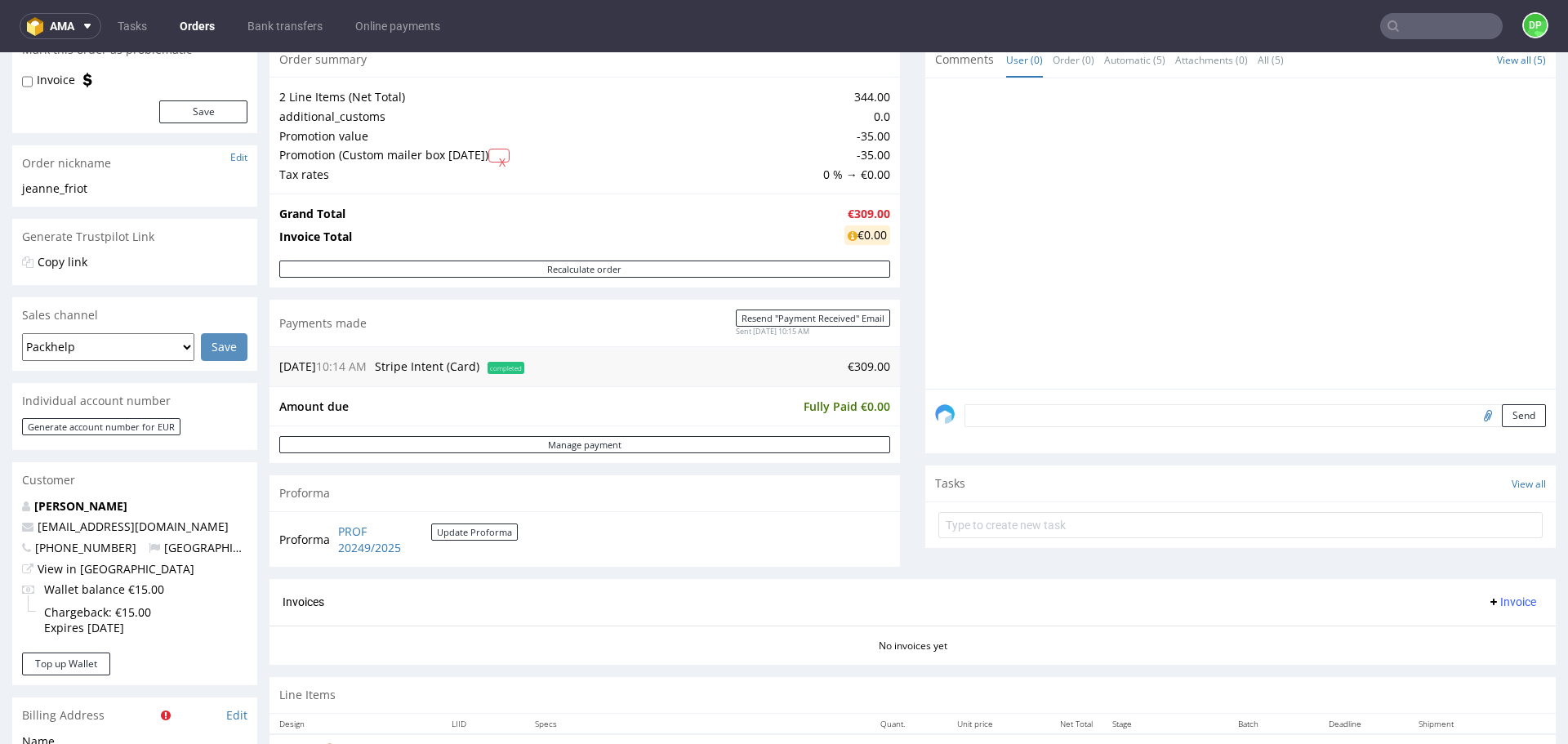
click at [1475, 418] on input "file" at bounding box center [1486, 414] width 23 height 21
type input "C:\fakepath\Zrzut ekranu [DATE] 094030.png"
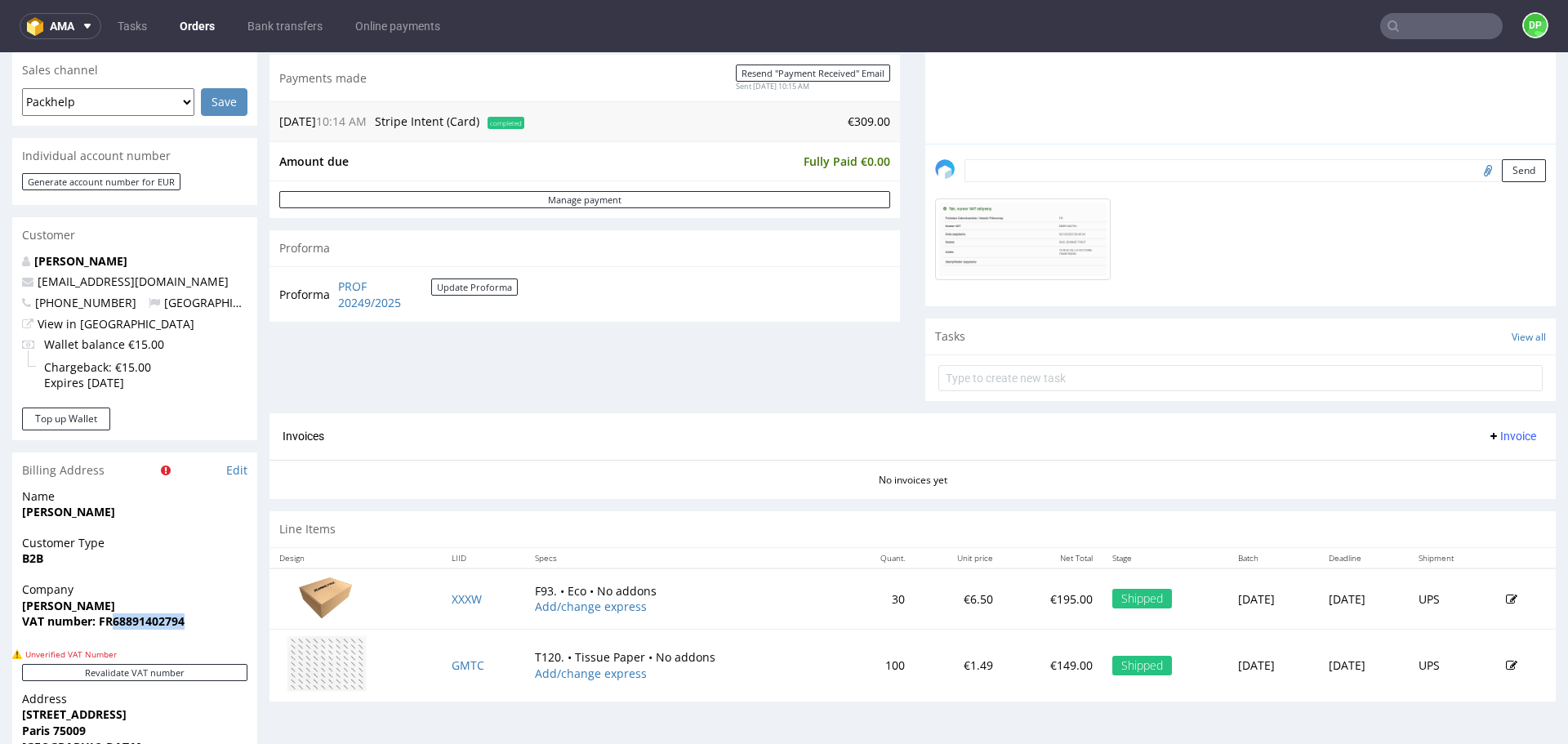
scroll to position [436, 0]
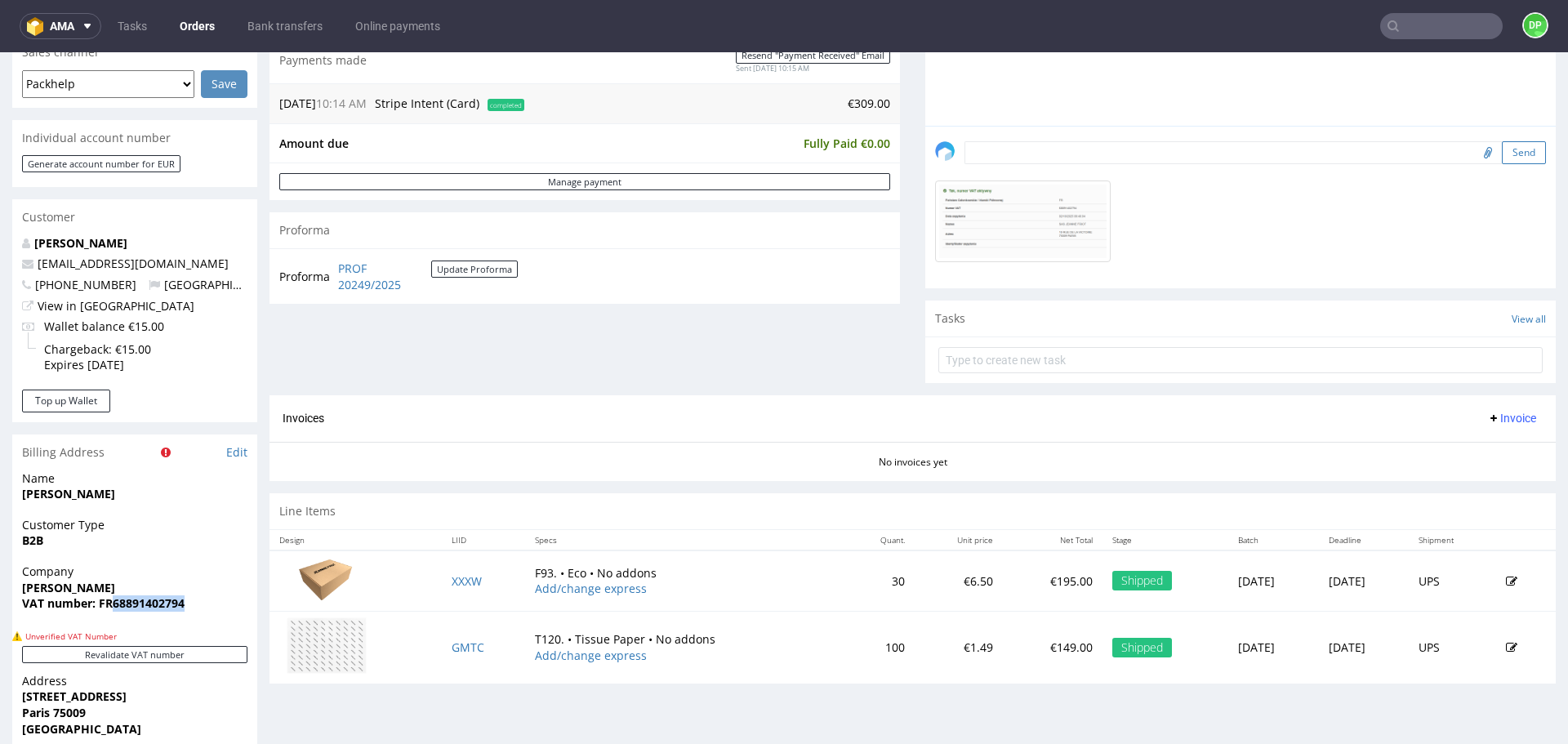
click at [1502, 154] on button "Send" at bounding box center [1525, 152] width 44 height 23
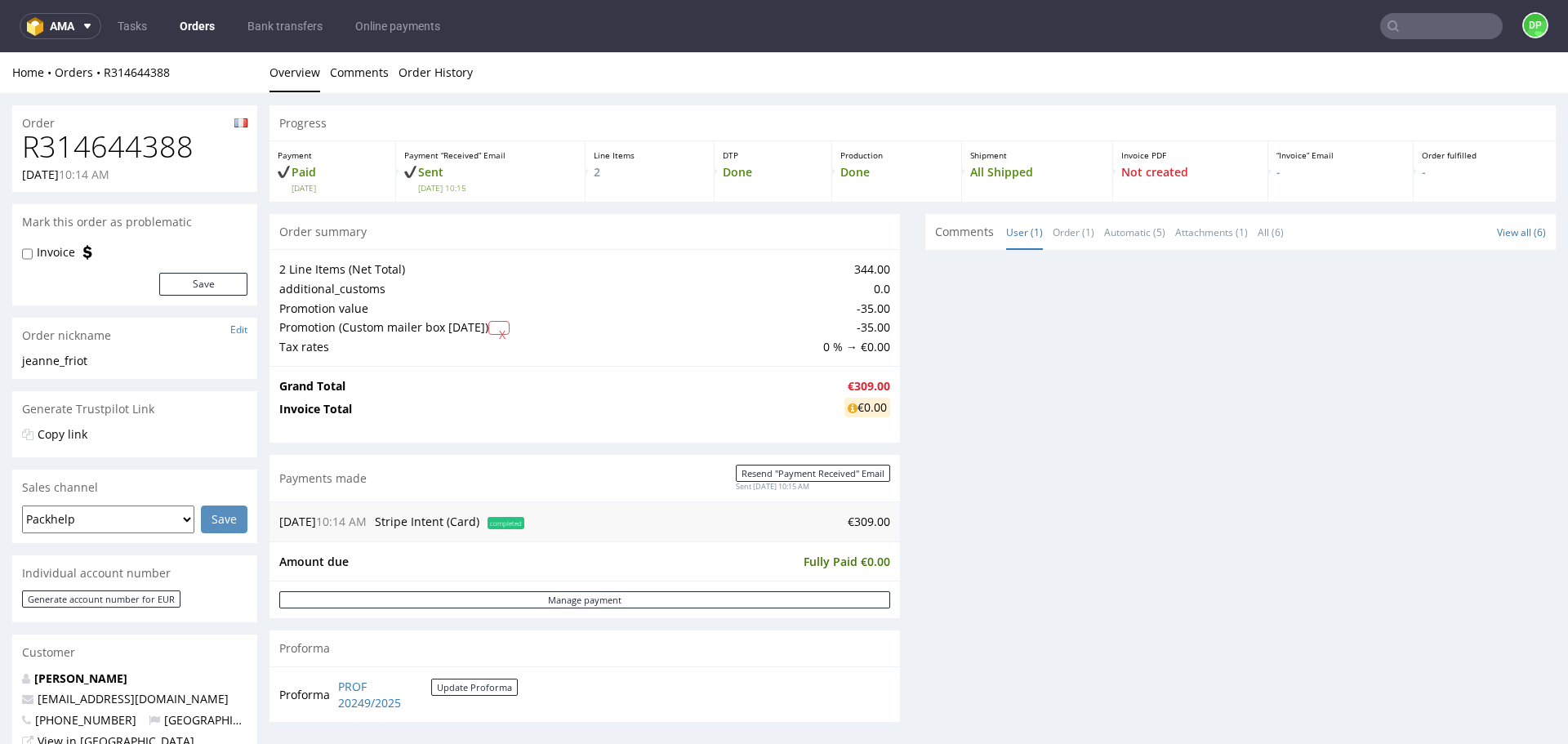
scroll to position [0, 0]
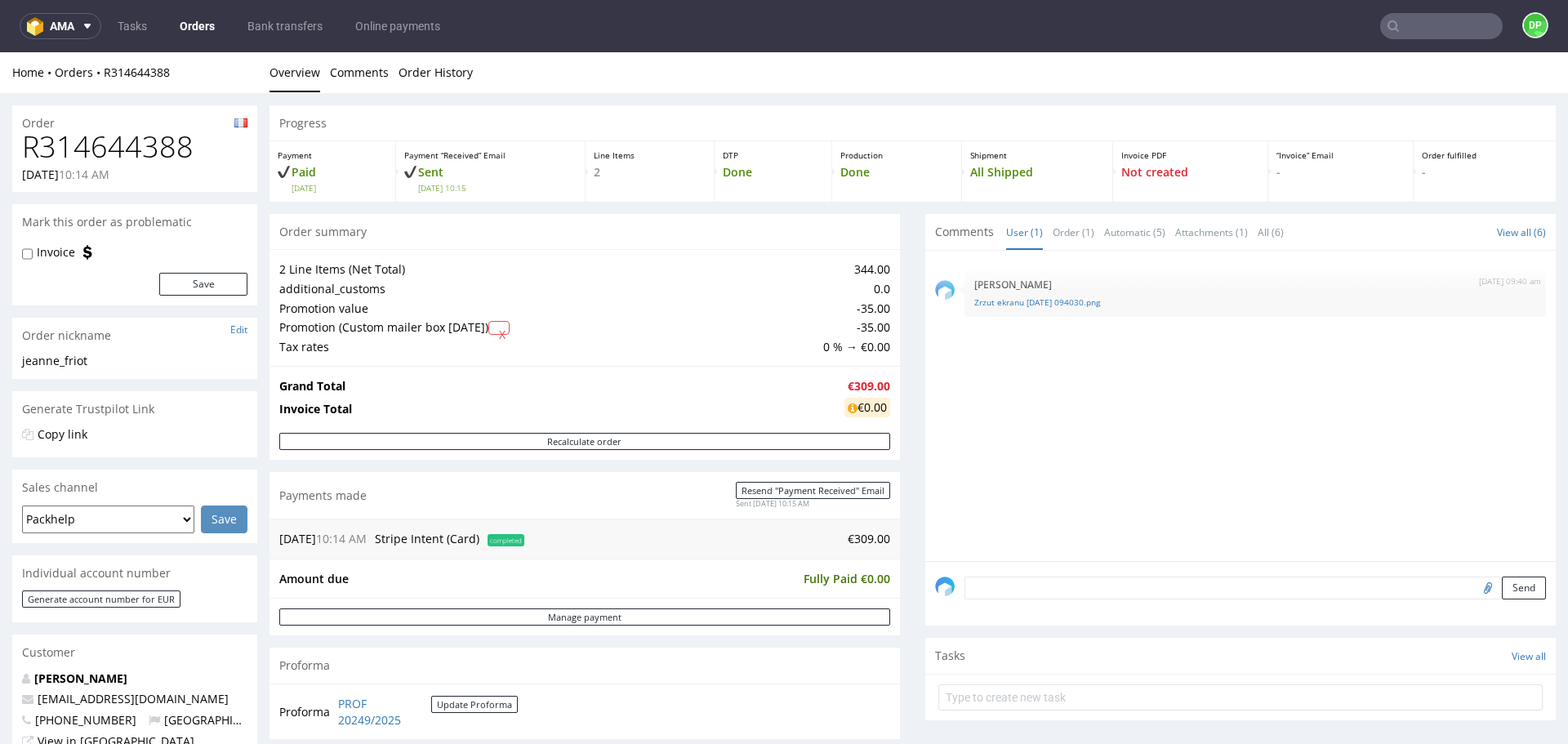
drag, startPoint x: 451, startPoint y: 586, endPoint x: 737, endPoint y: 676, distance: 299.8
click at [737, 676] on div "Proforma" at bounding box center [584, 666] width 630 height 36
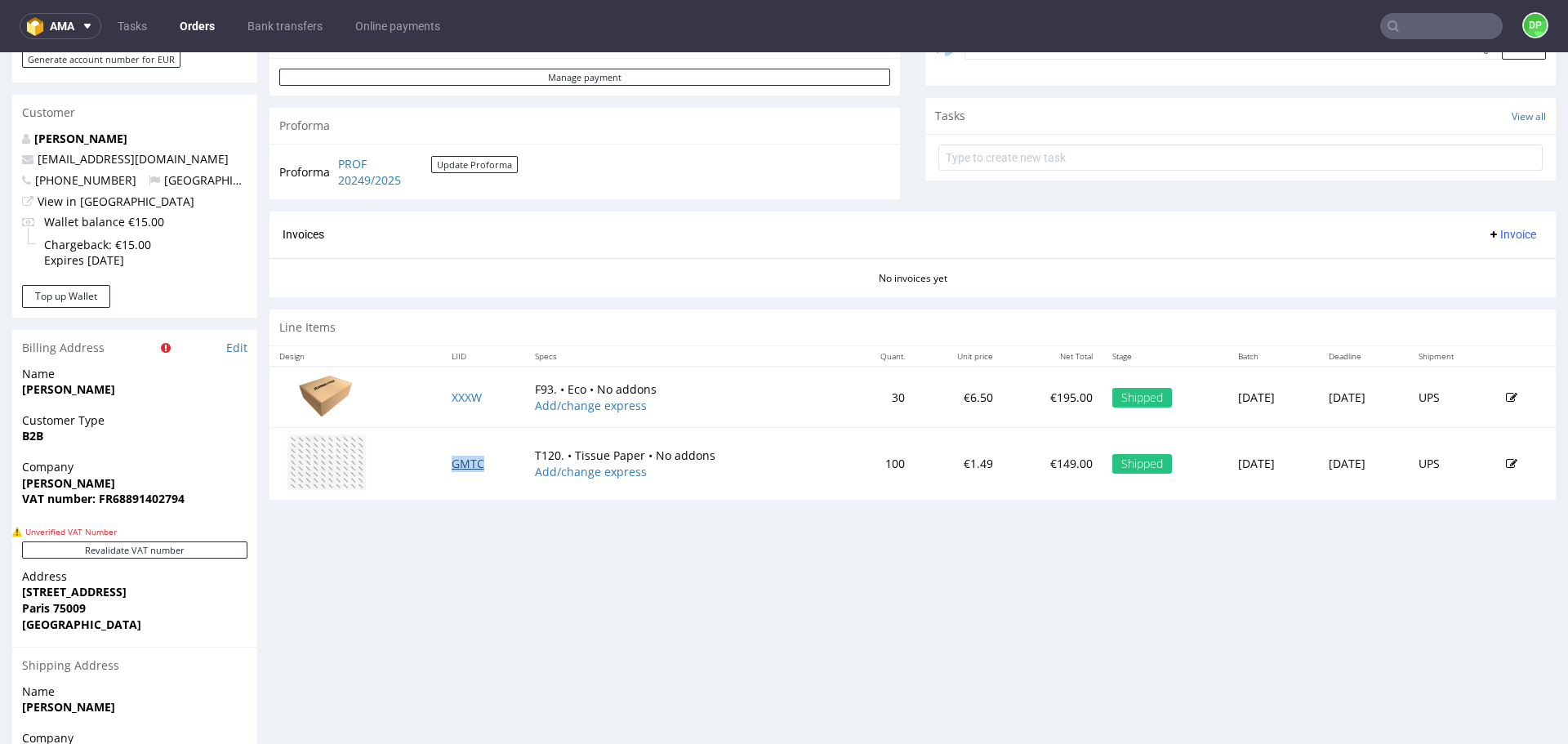
scroll to position [541, 0]
click at [947, 547] on div "Progress Payment Paid Mon 22 Sep Payment “Received” Email Sent Mon 22 Sep 10:15…" at bounding box center [913, 233] width 1287 height 1338
click at [1045, 661] on div "Progress Payment Paid Mon 22 Sep Payment “Received” Email Sent Mon 22 Sep 10:15…" at bounding box center [913, 233] width 1287 height 1338
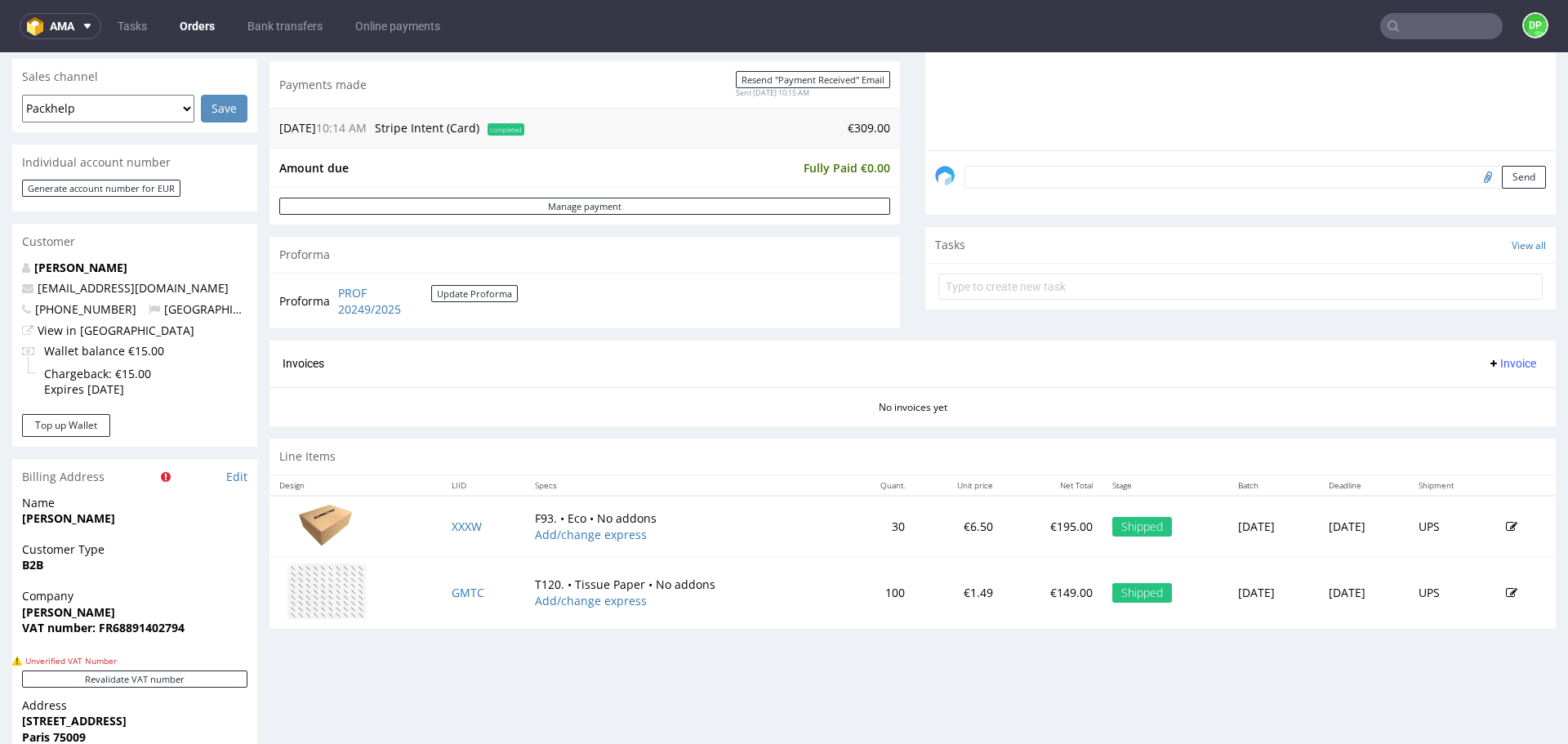
scroll to position [0, 0]
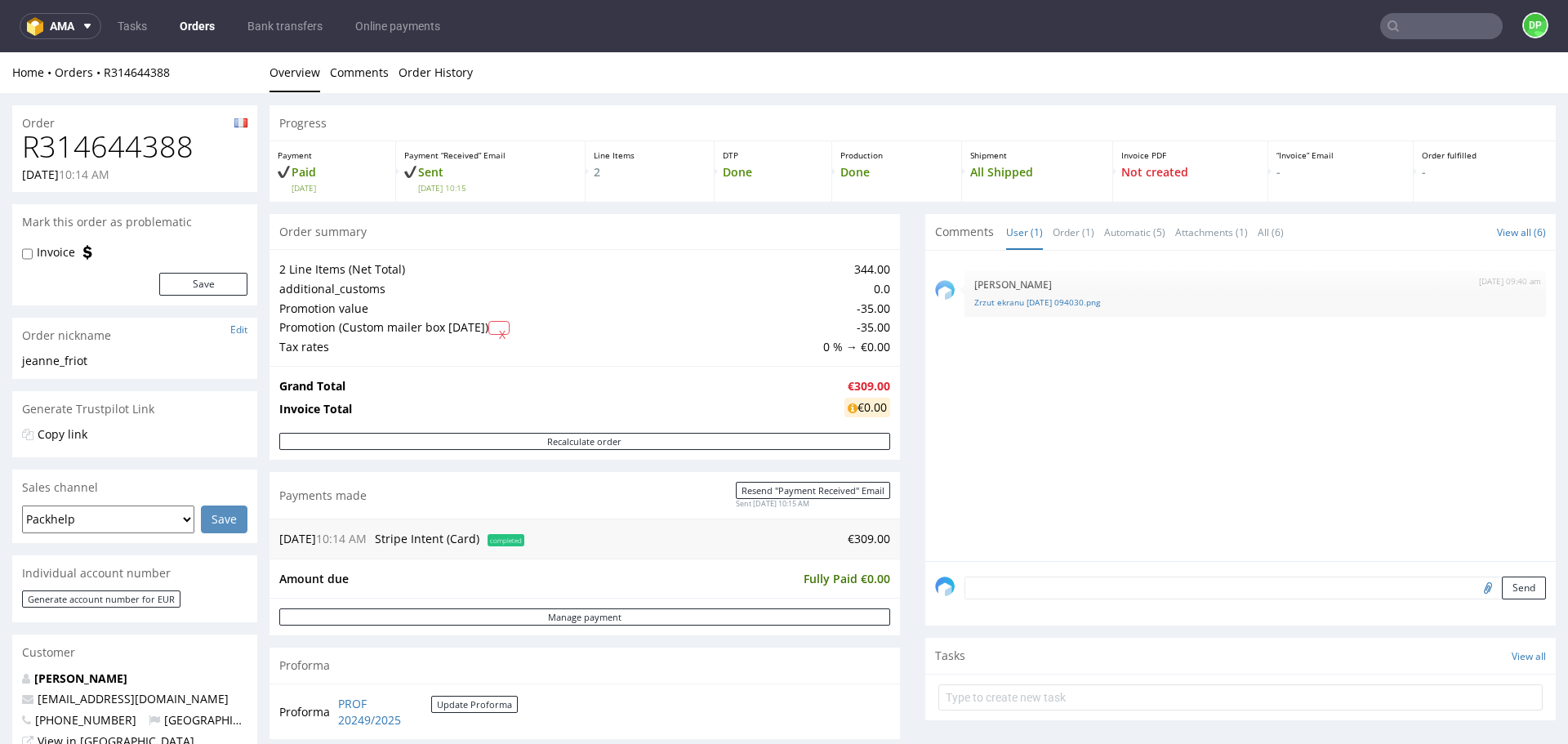
drag, startPoint x: 195, startPoint y: 146, endPoint x: 0, endPoint y: 184, distance: 198.7
drag, startPoint x: 187, startPoint y: 153, endPoint x: 7, endPoint y: 158, distance: 180.1
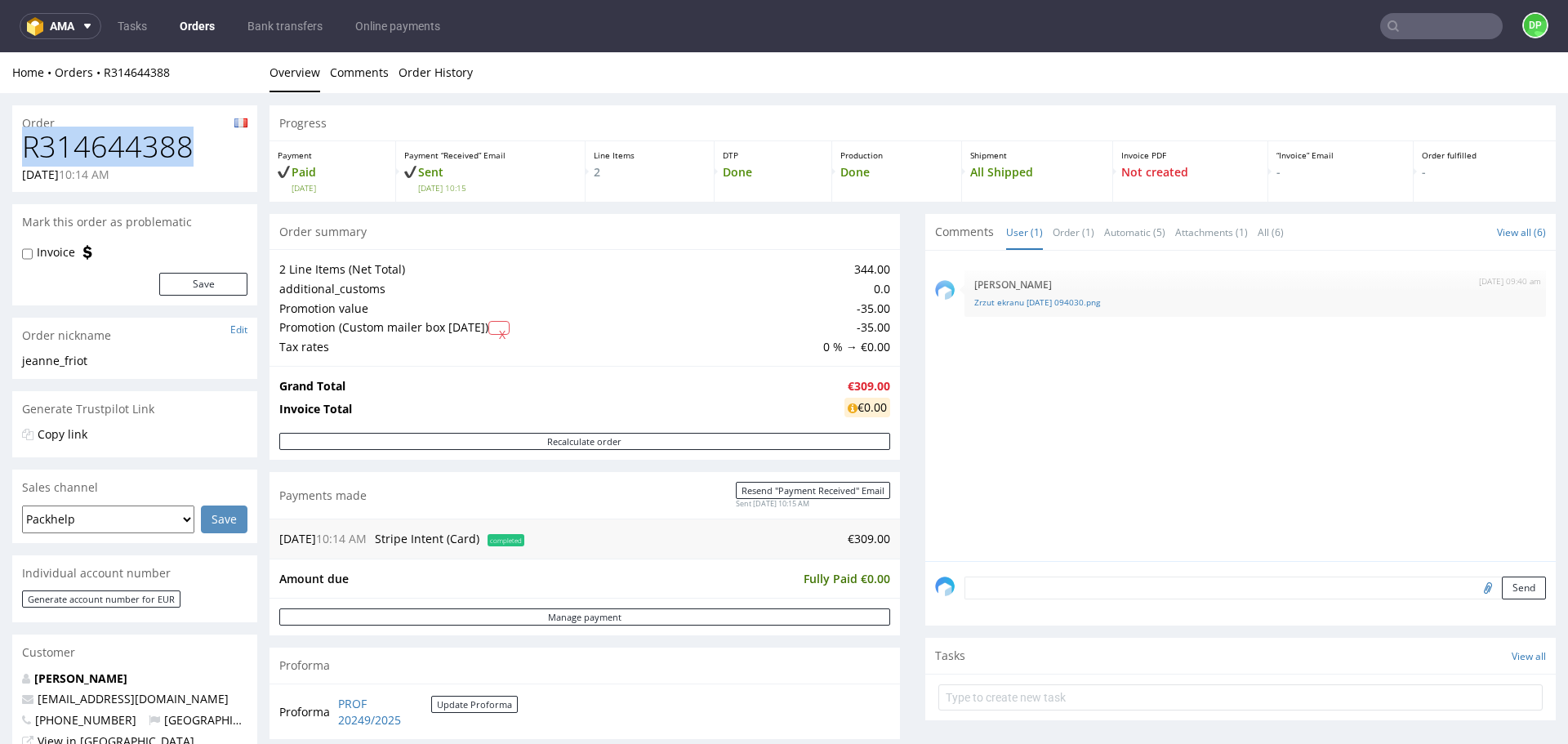
copy h1 "R314644388"
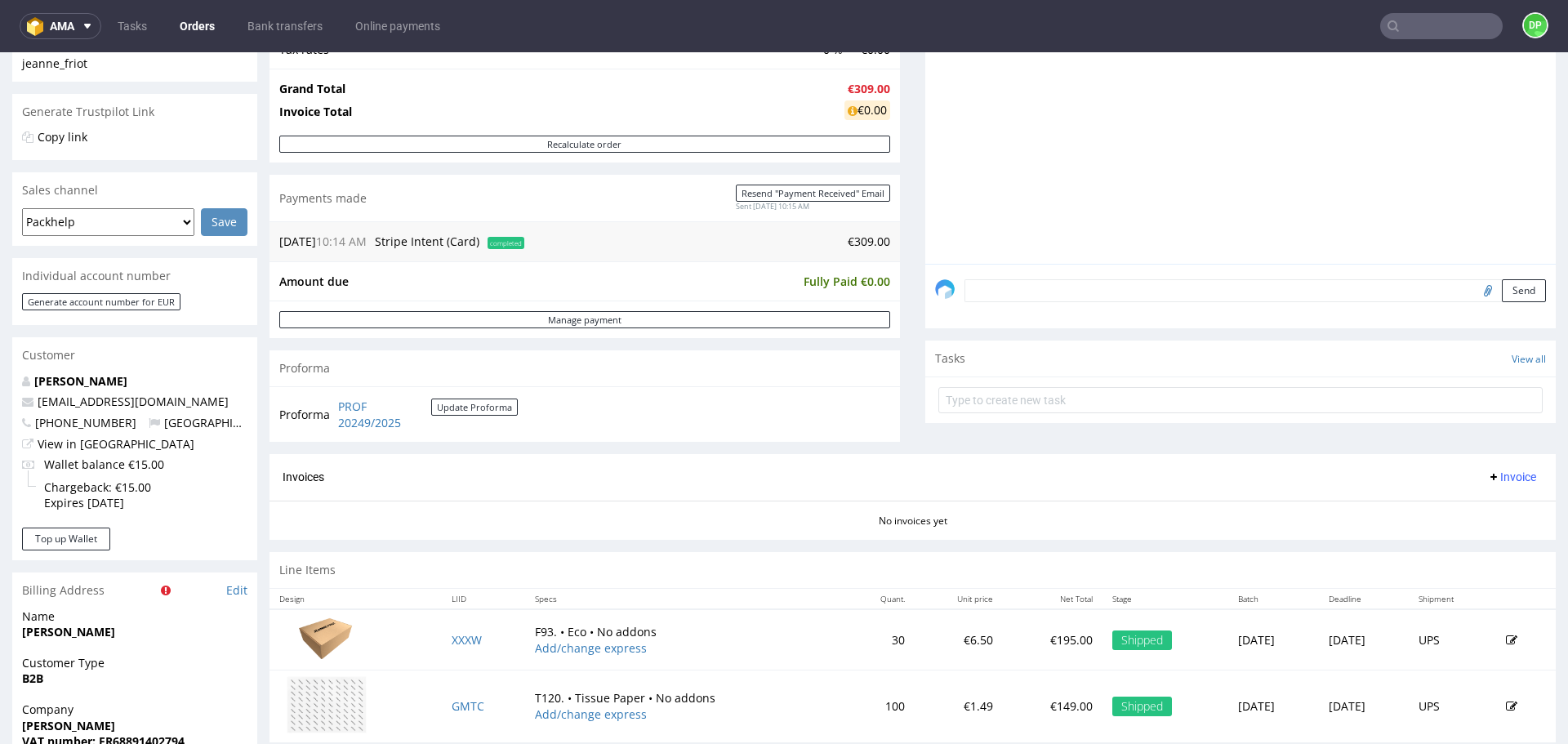
scroll to position [302, 0]
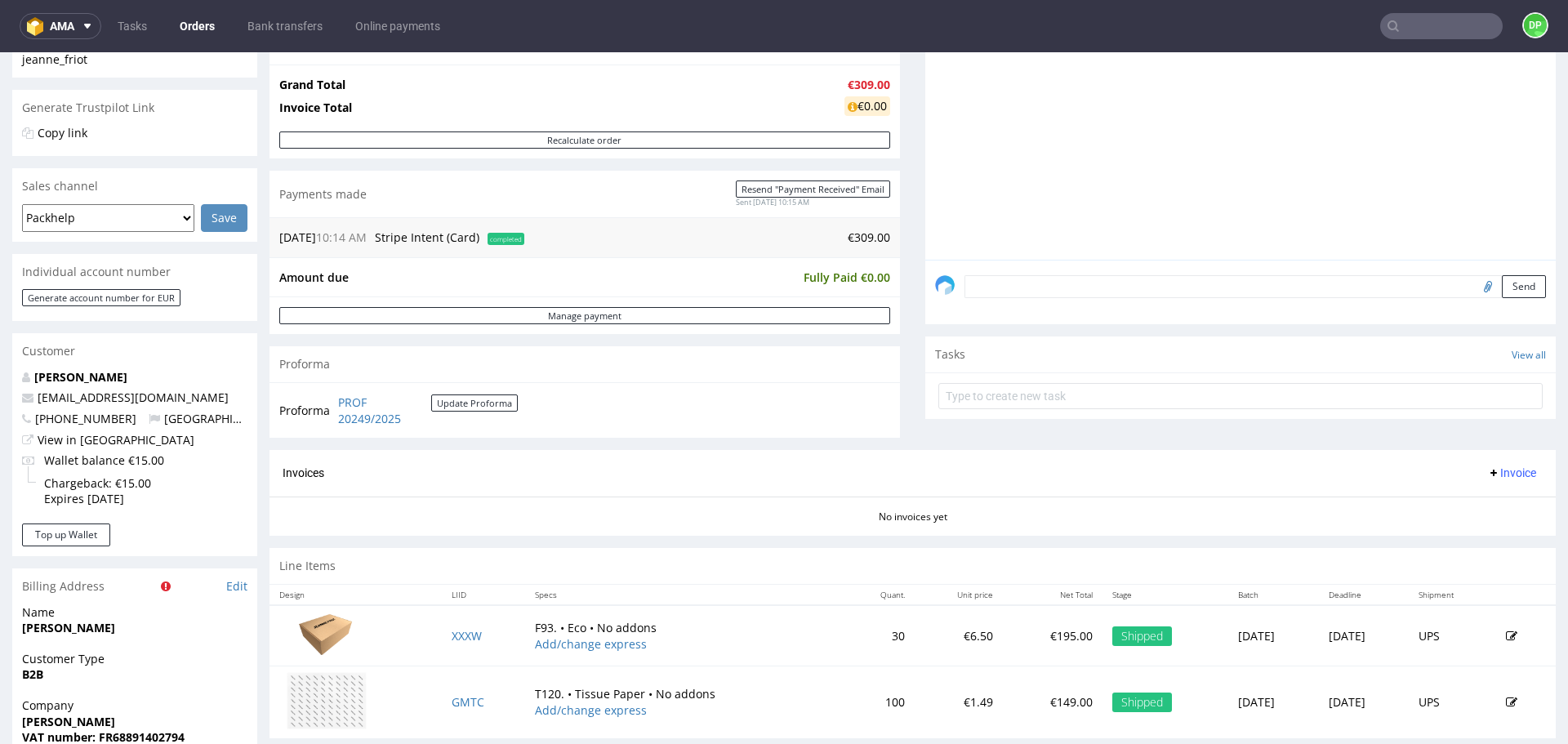
click at [542, 523] on div "No invoices yet" at bounding box center [913, 510] width 1287 height 28
drag, startPoint x: 440, startPoint y: 432, endPoint x: 336, endPoint y: 404, distance: 107.7
click at [336, 404] on div "Proforma PROF 20249/2025 Update Proforma" at bounding box center [584, 410] width 630 height 55
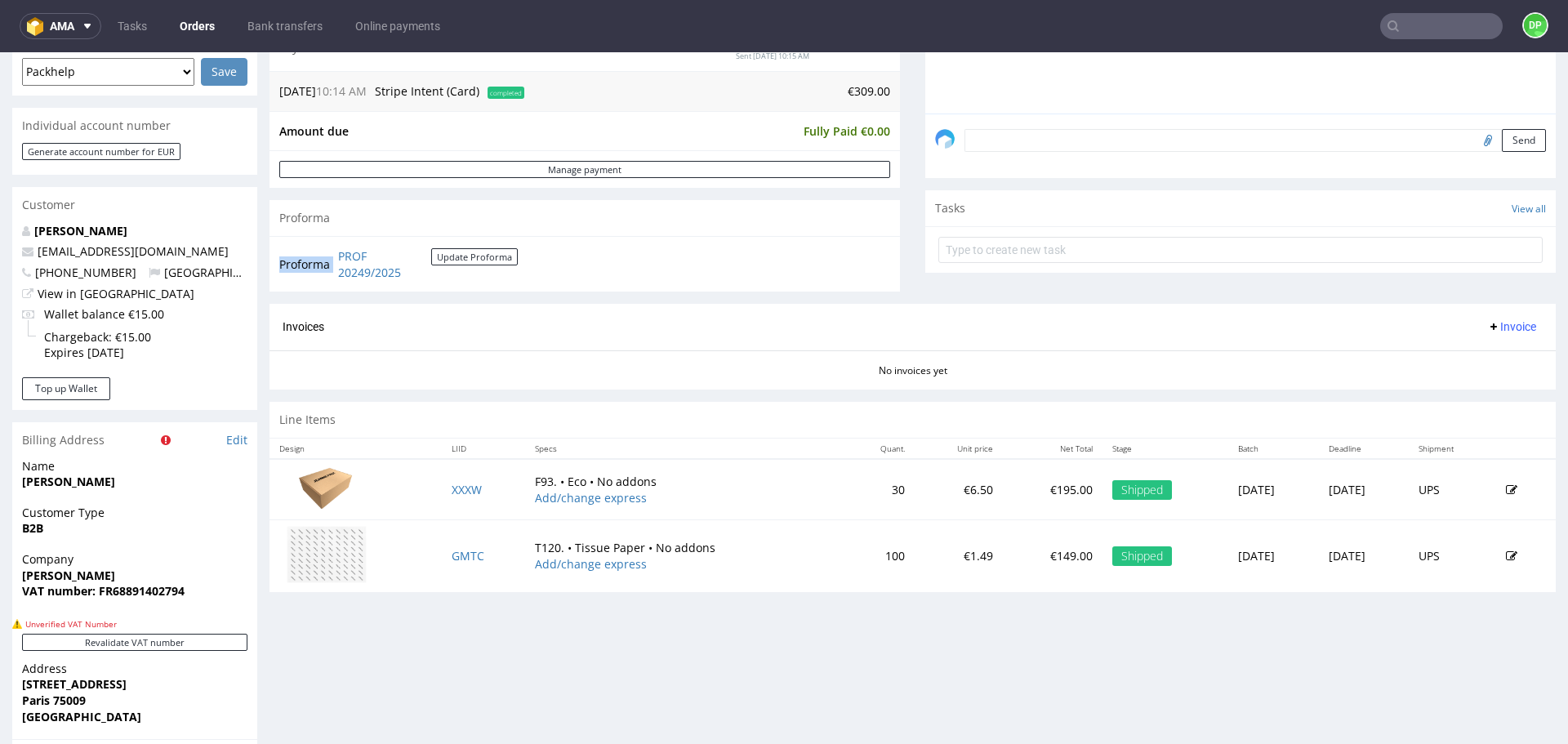
scroll to position [449, 0]
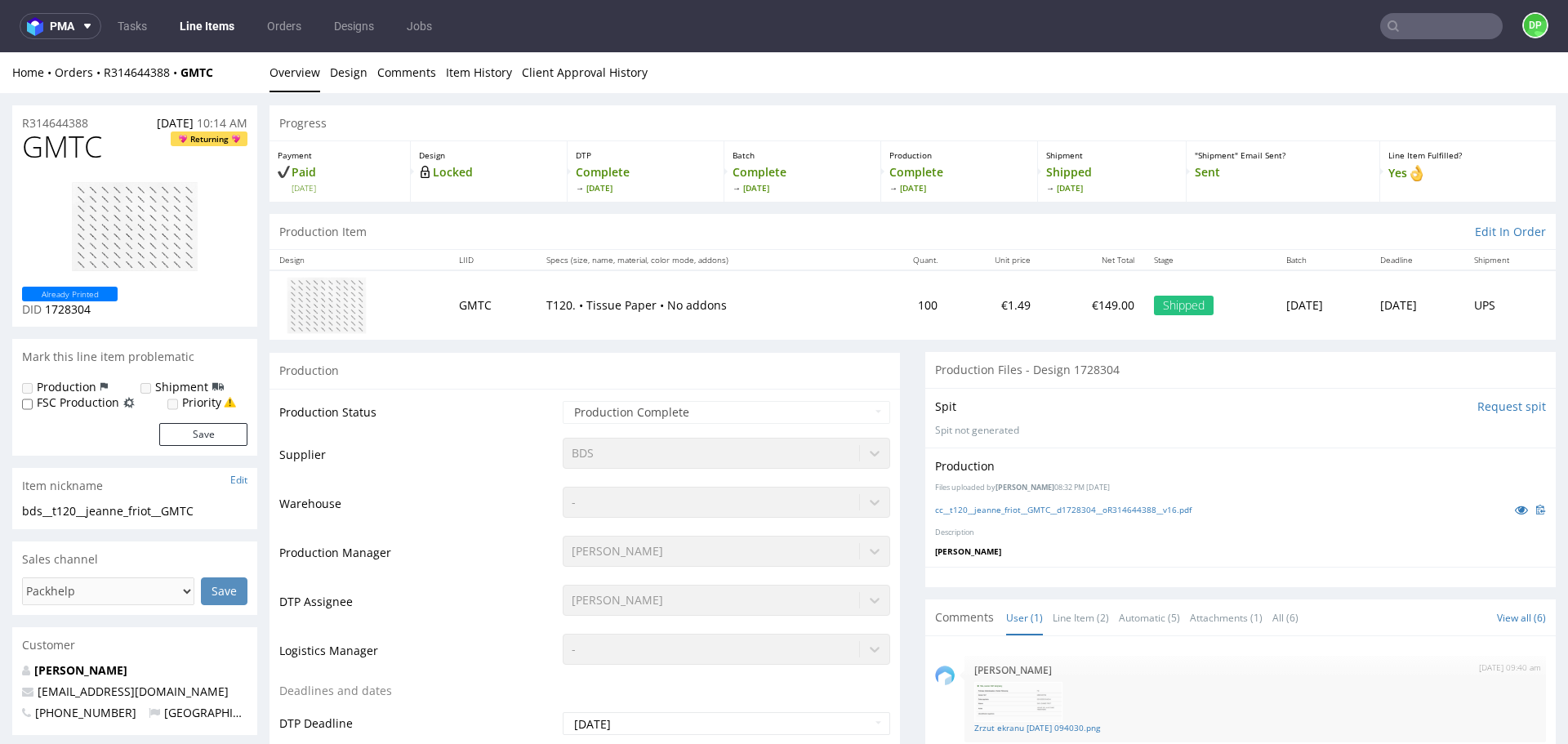
click at [126, 55] on div "Home Orders R314644388 GMTC Overview Design Comments Item History Client Approv…" at bounding box center [784, 73] width 1568 height 41
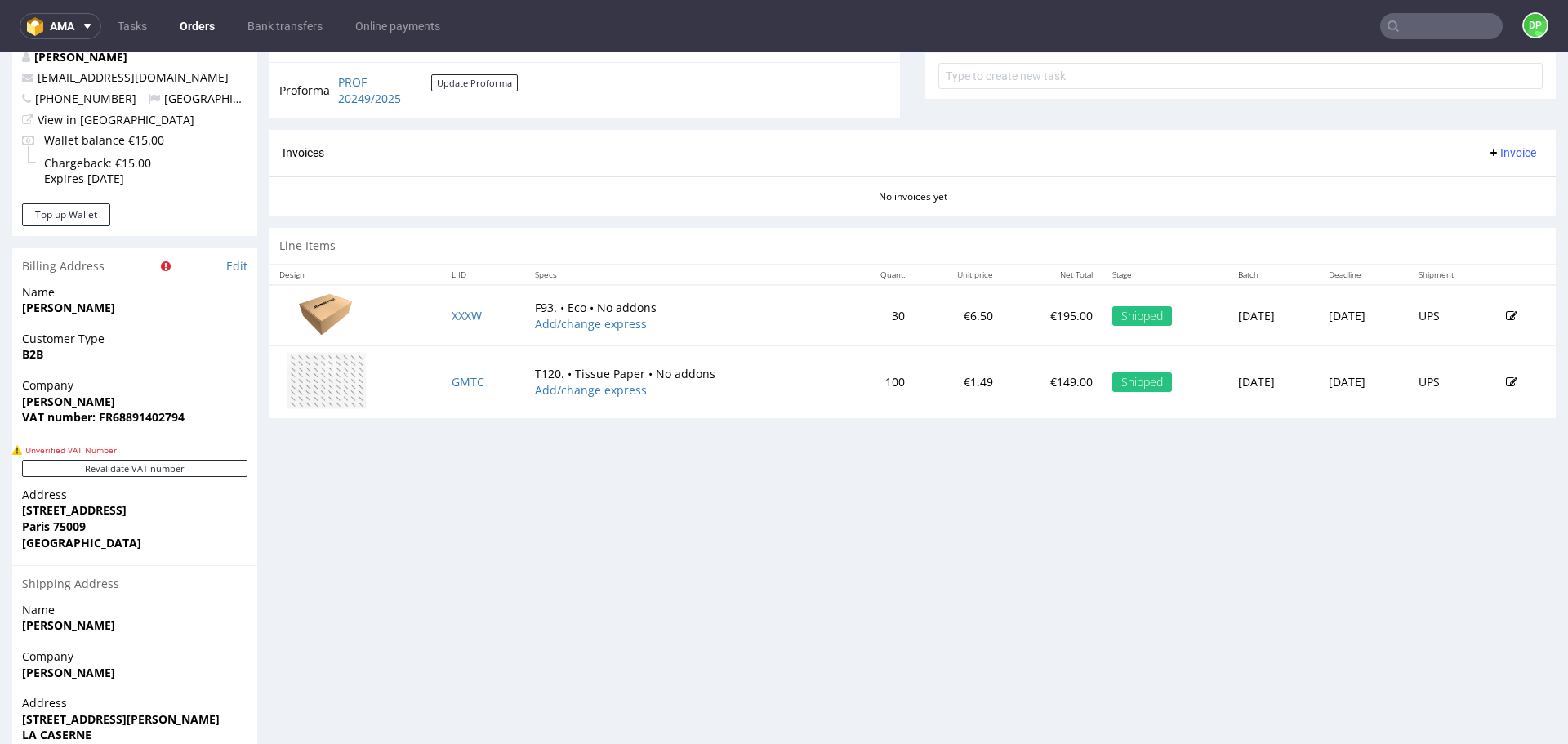
scroll to position [629, 0]
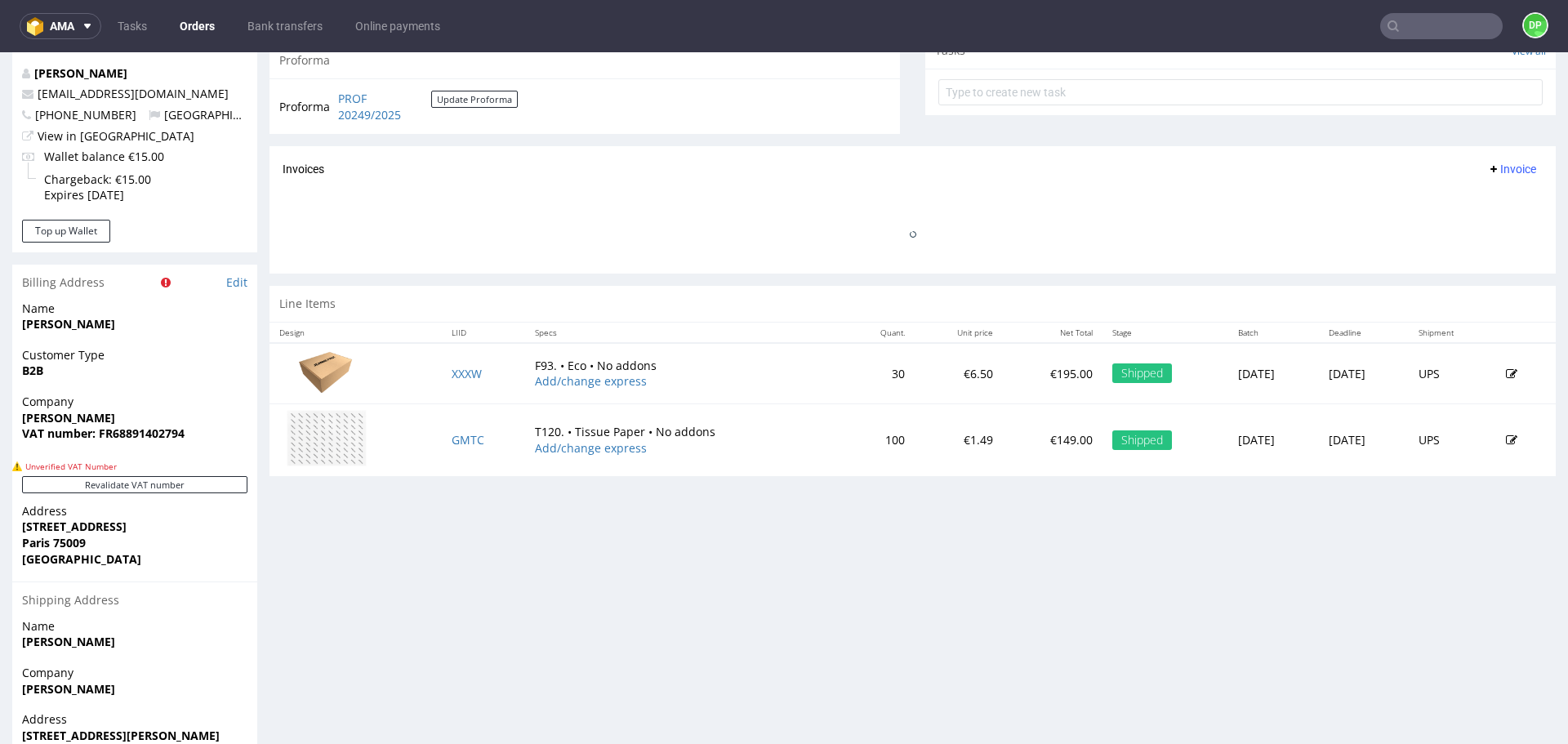
scroll to position [613, 0]
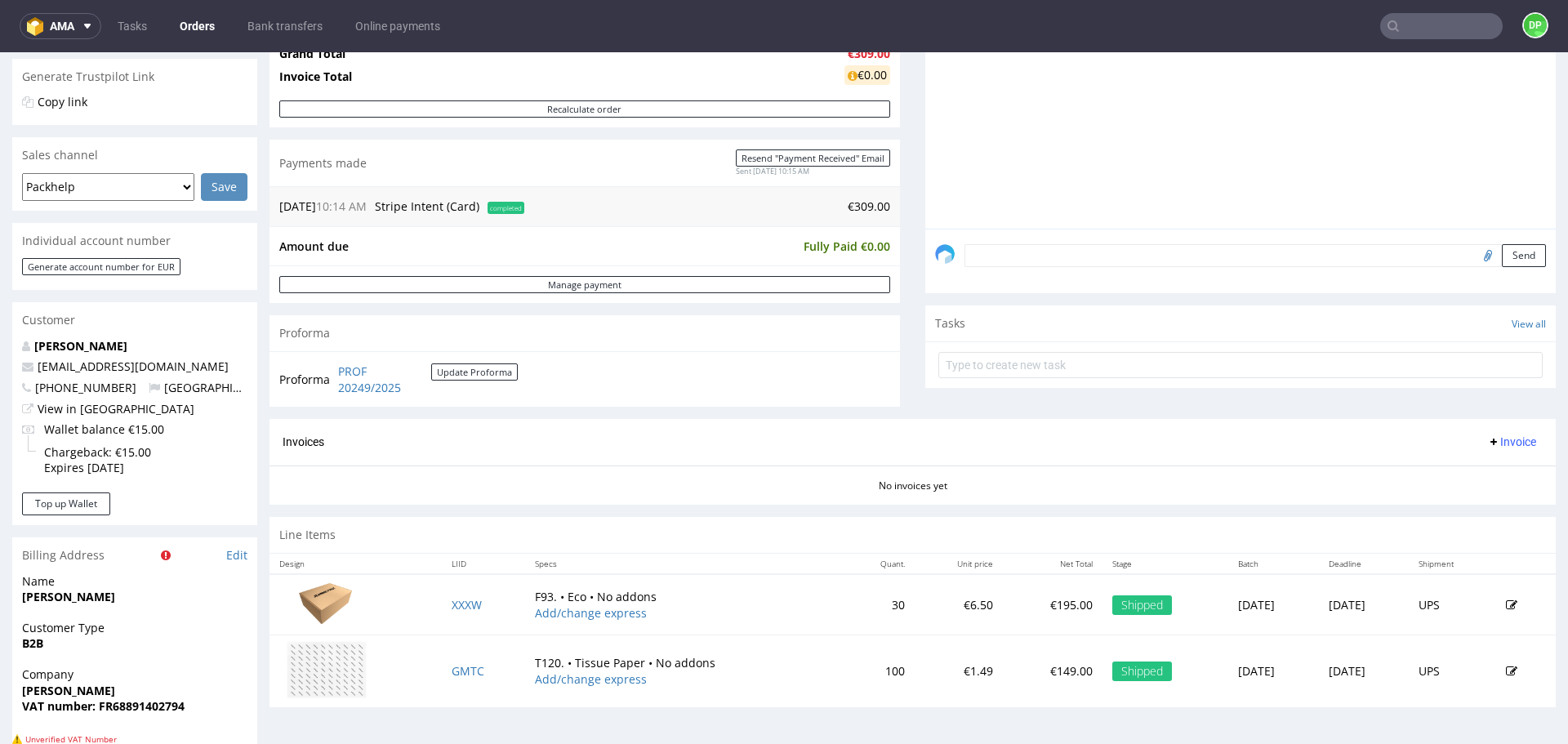
scroll to position [451, 0]
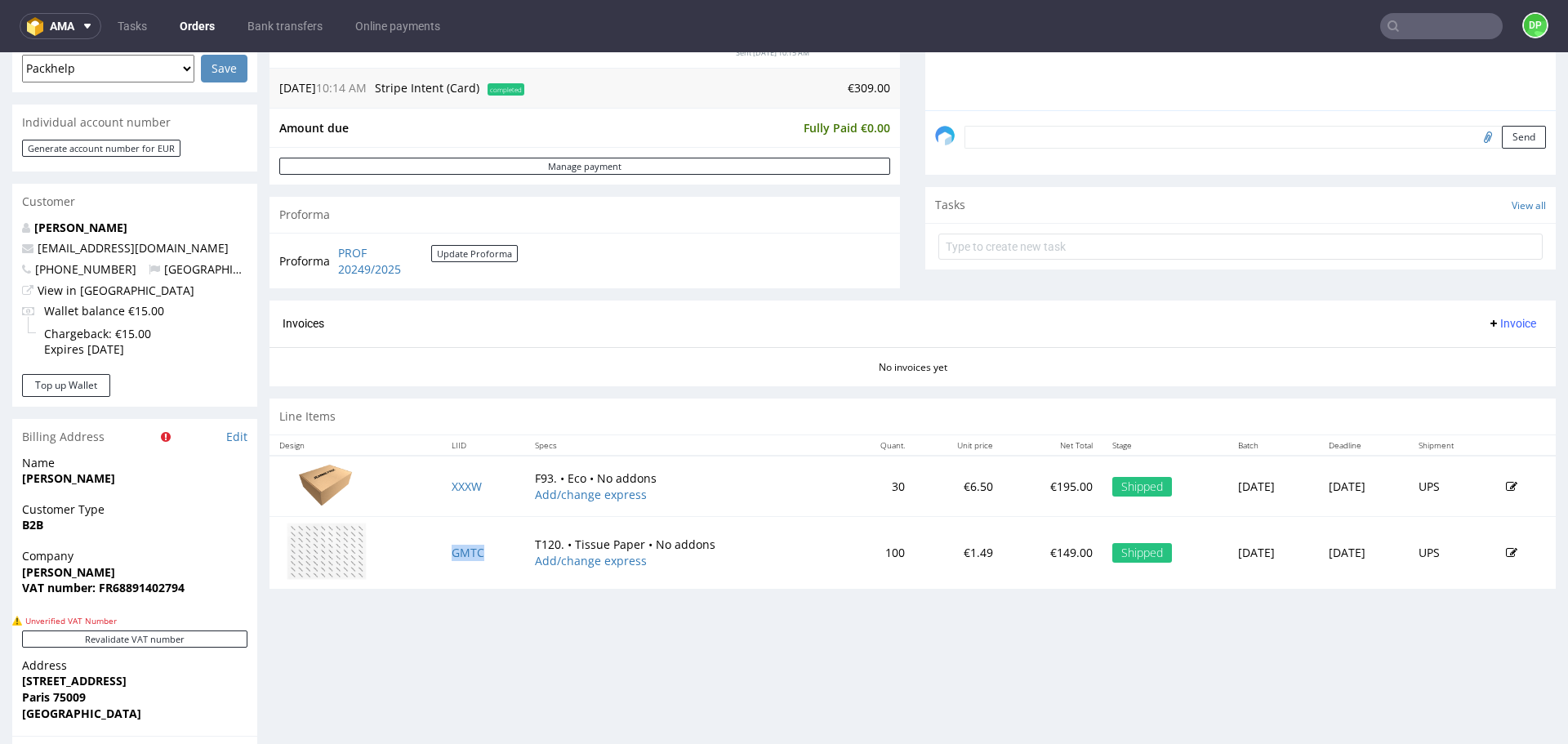
click at [1488, 325] on span "Invoice" at bounding box center [1512, 323] width 49 height 13
click at [1466, 390] on span "Upload" at bounding box center [1487, 388] width 79 height 17
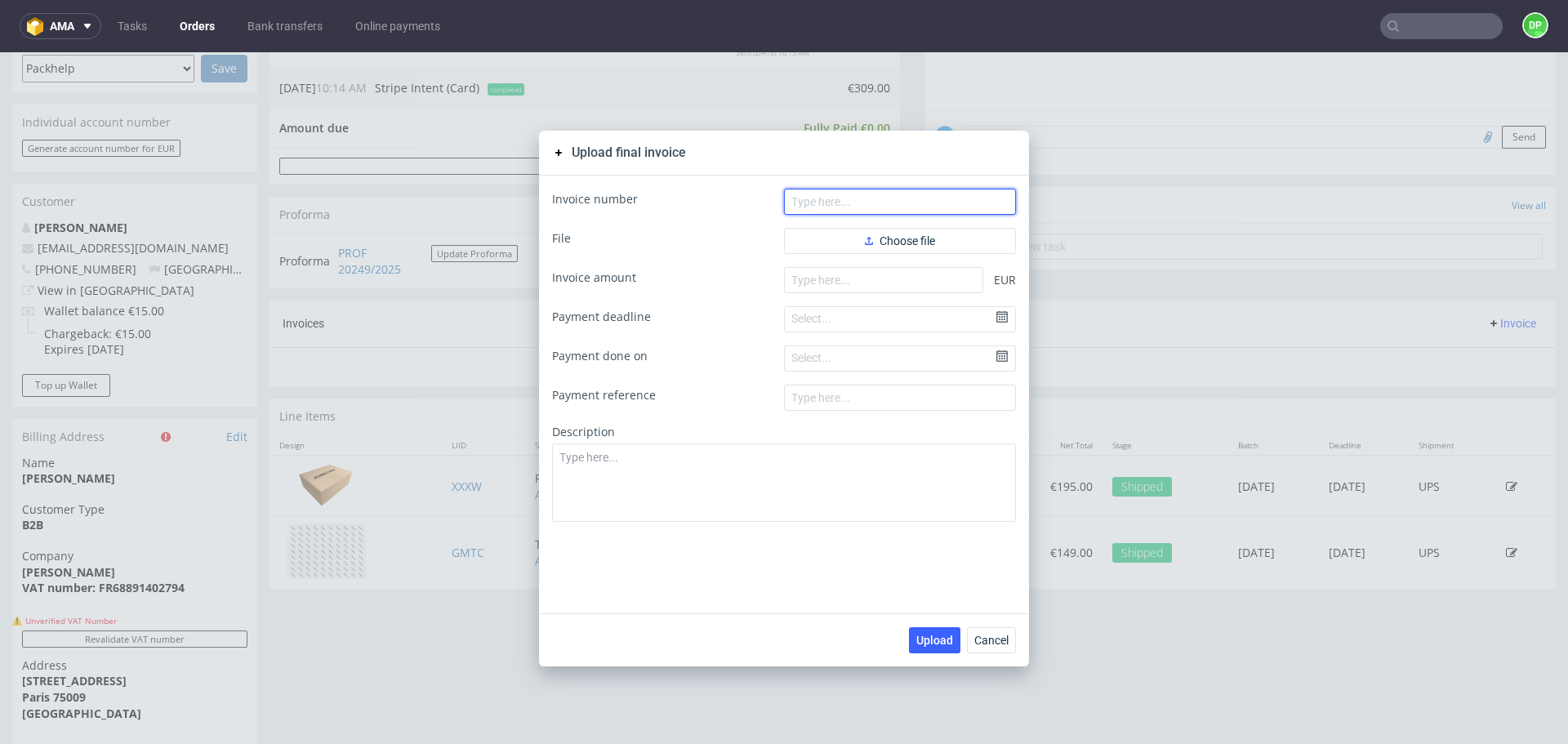
click at [886, 206] on input "text" at bounding box center [900, 201] width 232 height 26
paste input "FV 1808/9/2025"
type input "FV 1808/9/2025"
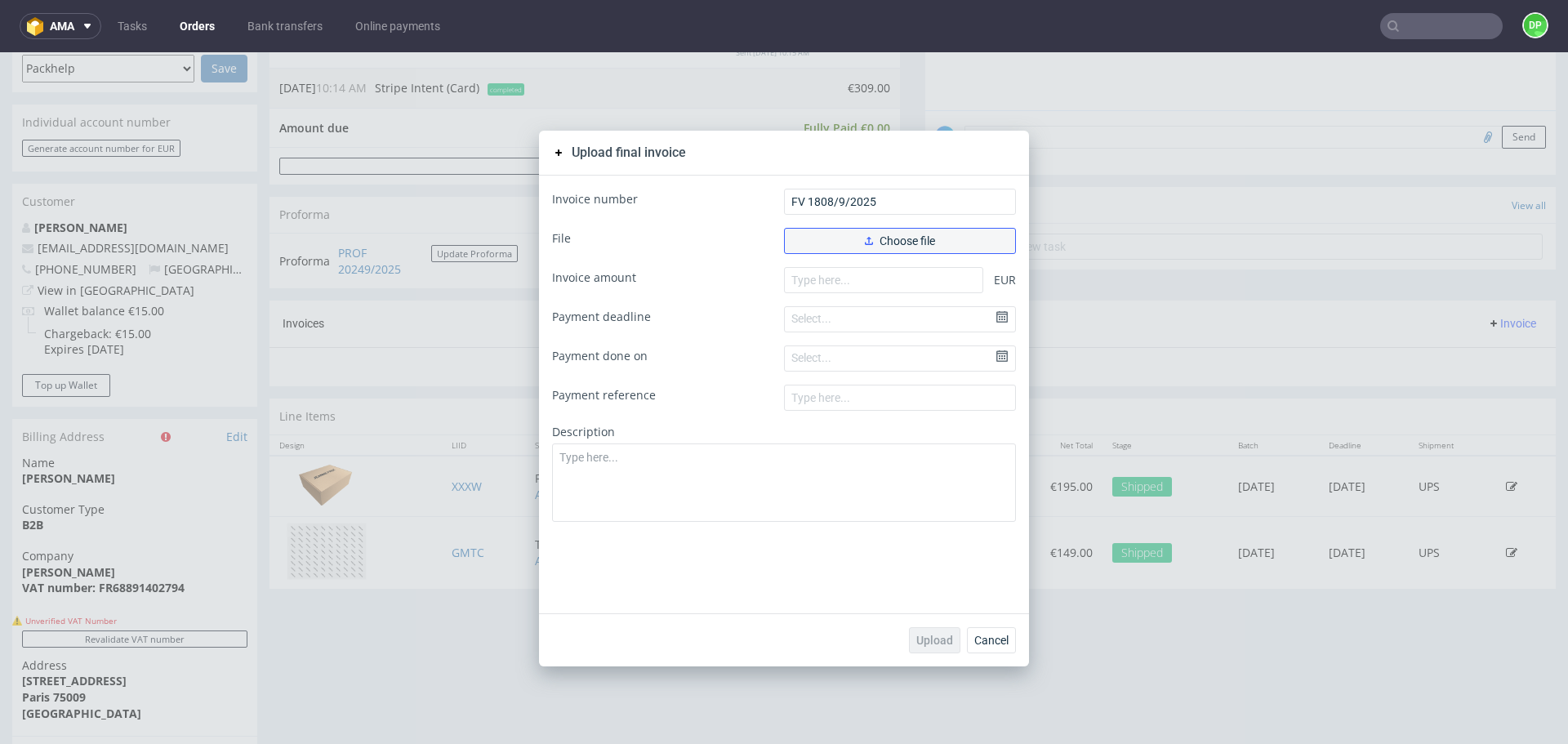
click at [842, 236] on button "Choose file" at bounding box center [900, 241] width 232 height 26
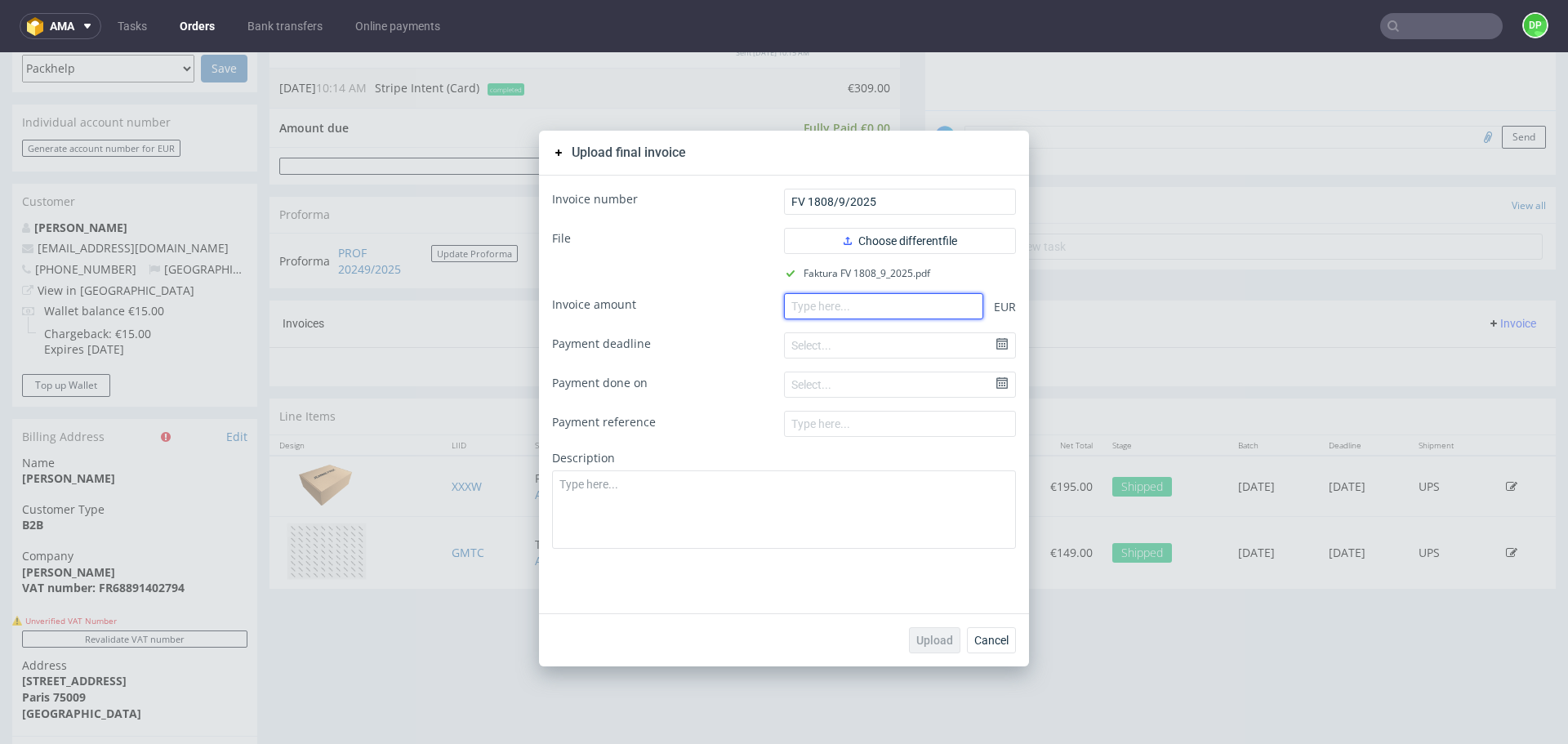
click at [799, 305] on input "number" at bounding box center [884, 306] width 199 height 26
paste input "149.00"
type input "149.00"
click at [923, 641] on span "Upload" at bounding box center [935, 641] width 37 height 11
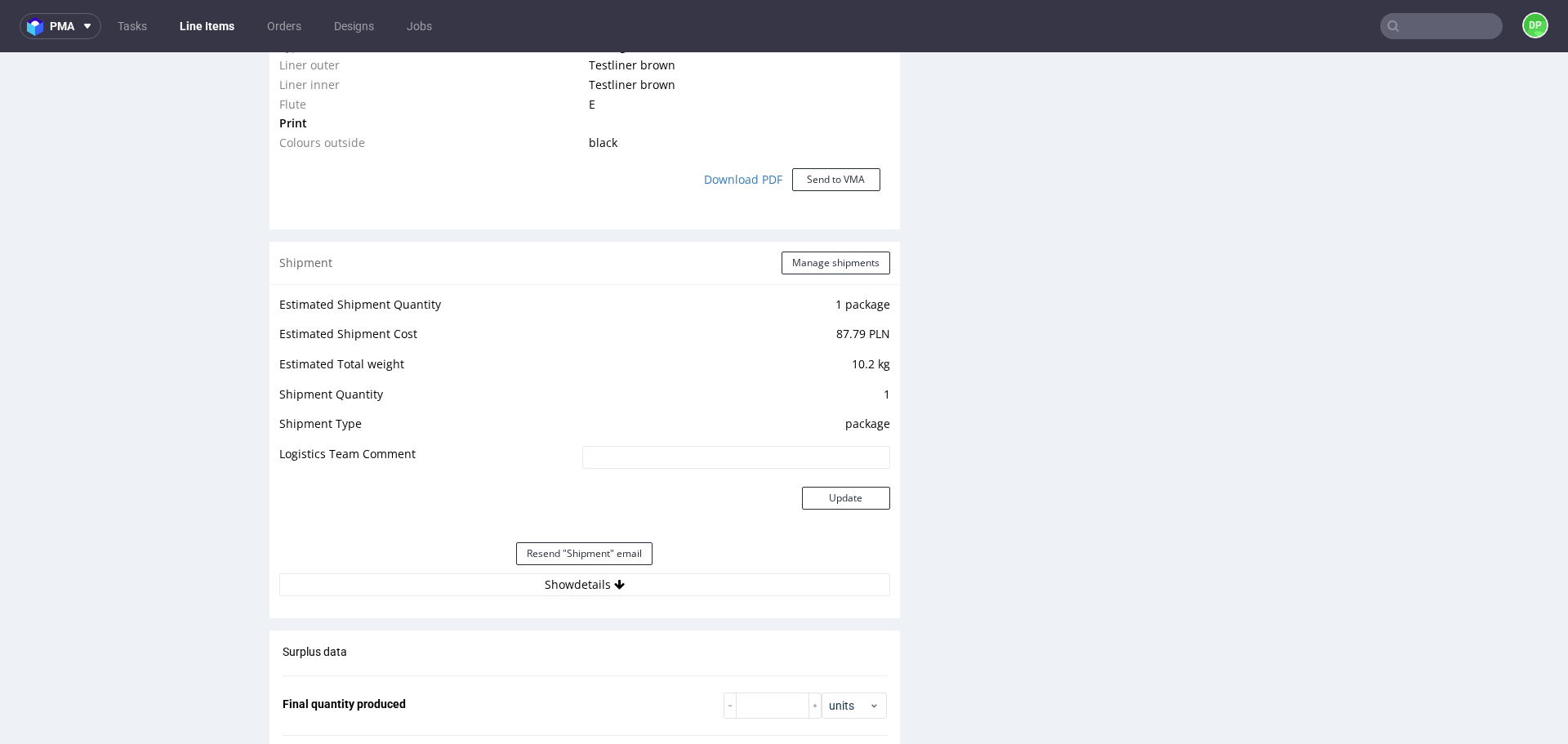
scroll to position [1376, 0]
click at [452, 582] on button "Show details" at bounding box center [585, 582] width 611 height 23
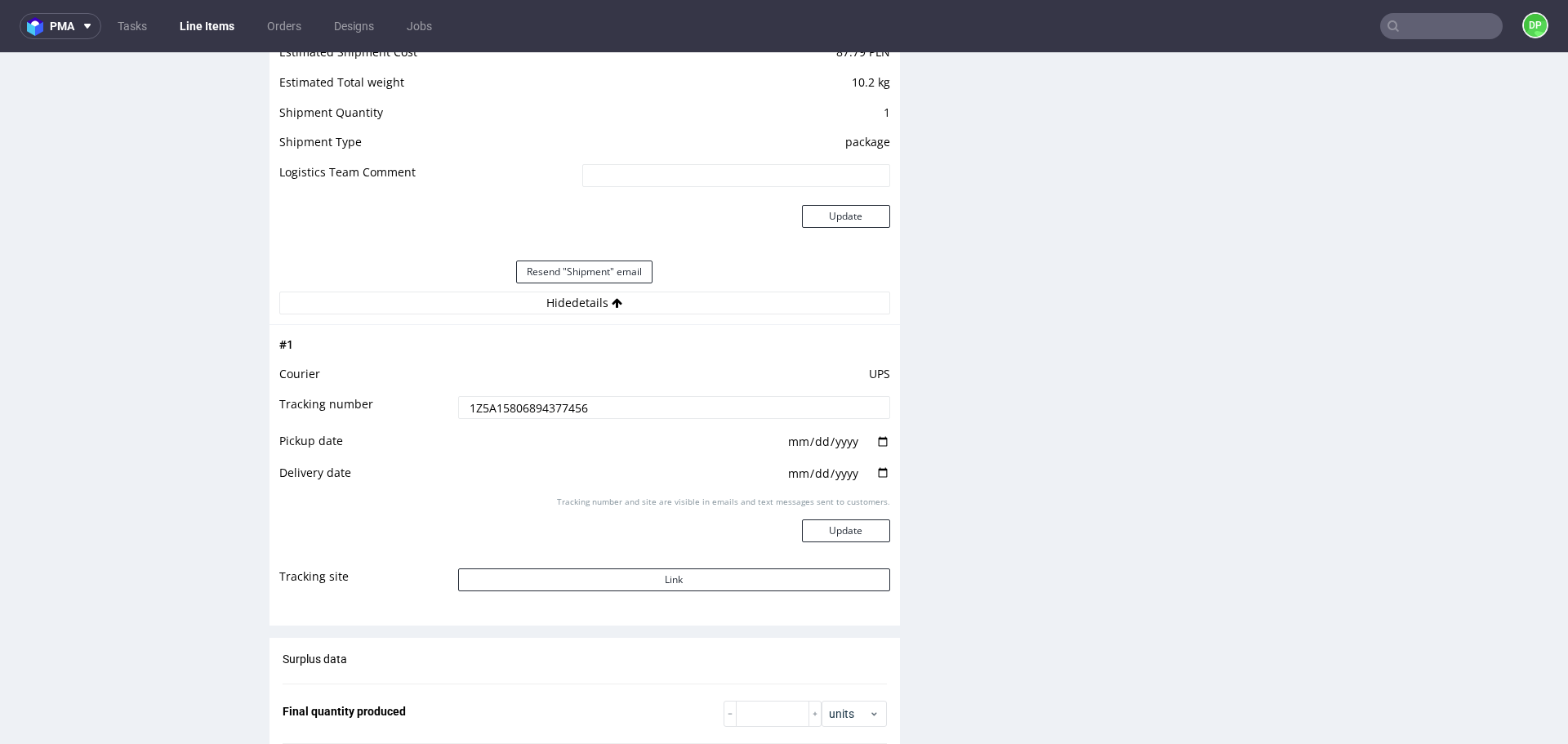
scroll to position [1651, 0]
click at [579, 582] on button "Link" at bounding box center [675, 583] width 432 height 23
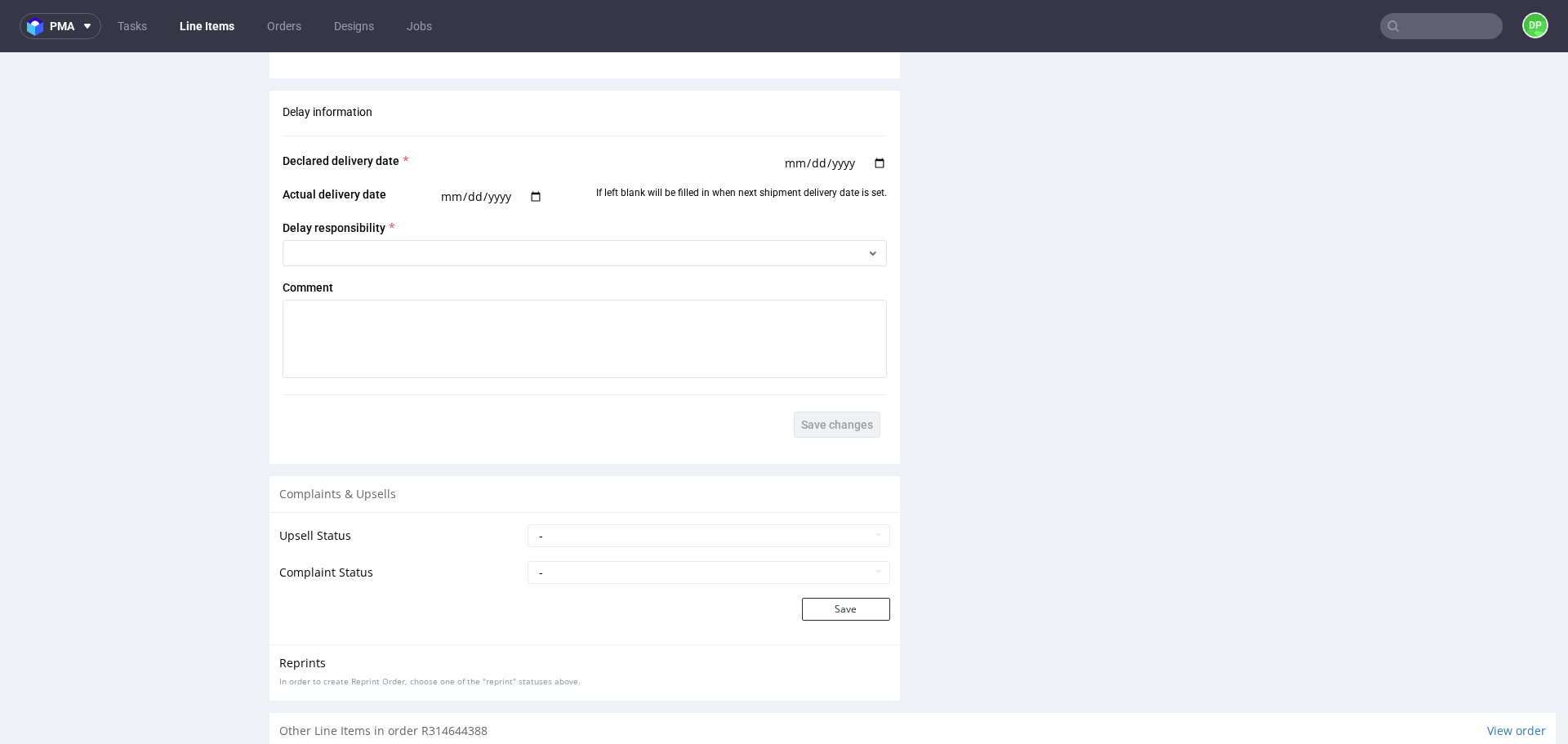
scroll to position [2391, 0]
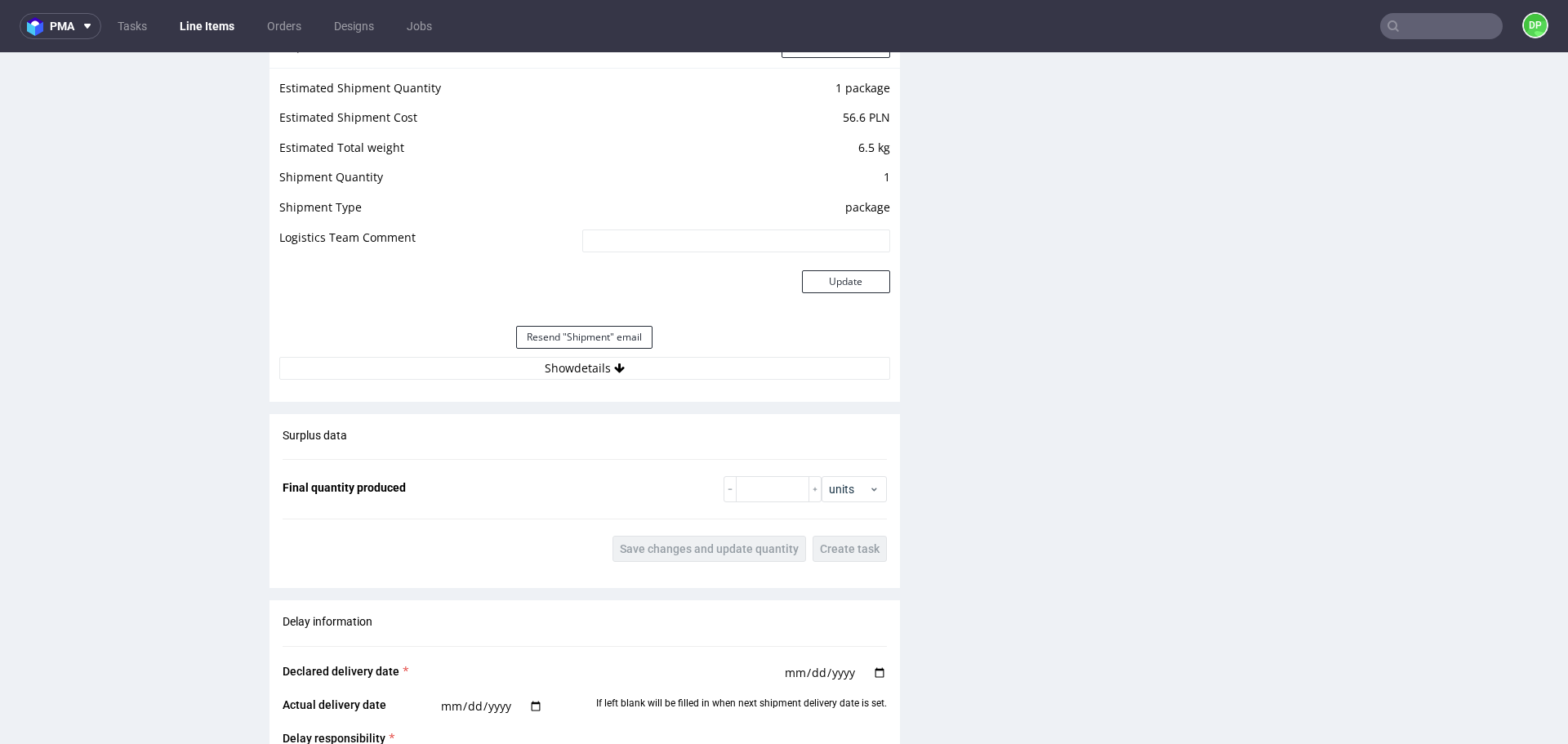
scroll to position [1468, 0]
click at [488, 363] on button "Show details" at bounding box center [585, 367] width 611 height 23
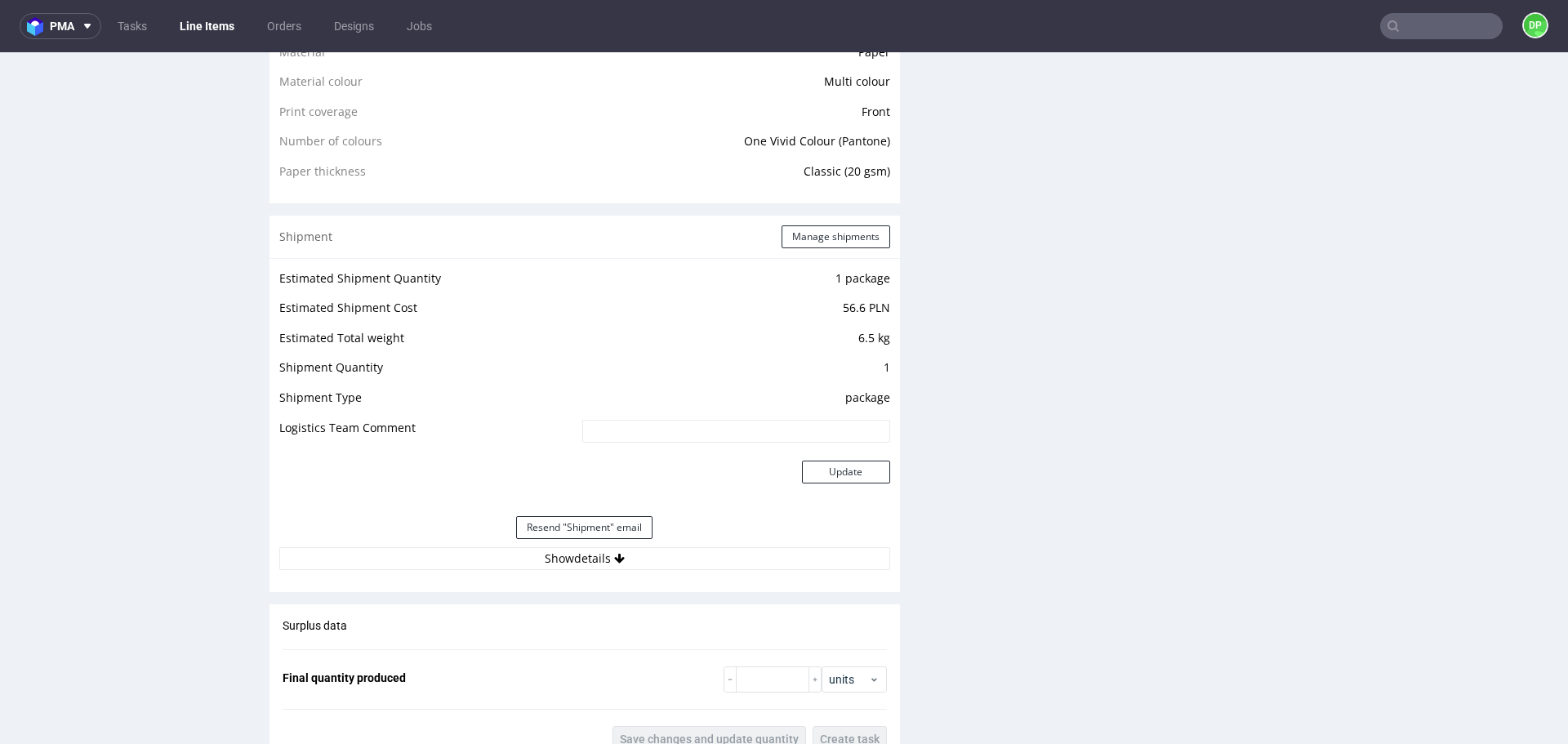
scroll to position [1277, 0]
click at [450, 562] on button "Show details" at bounding box center [585, 558] width 611 height 23
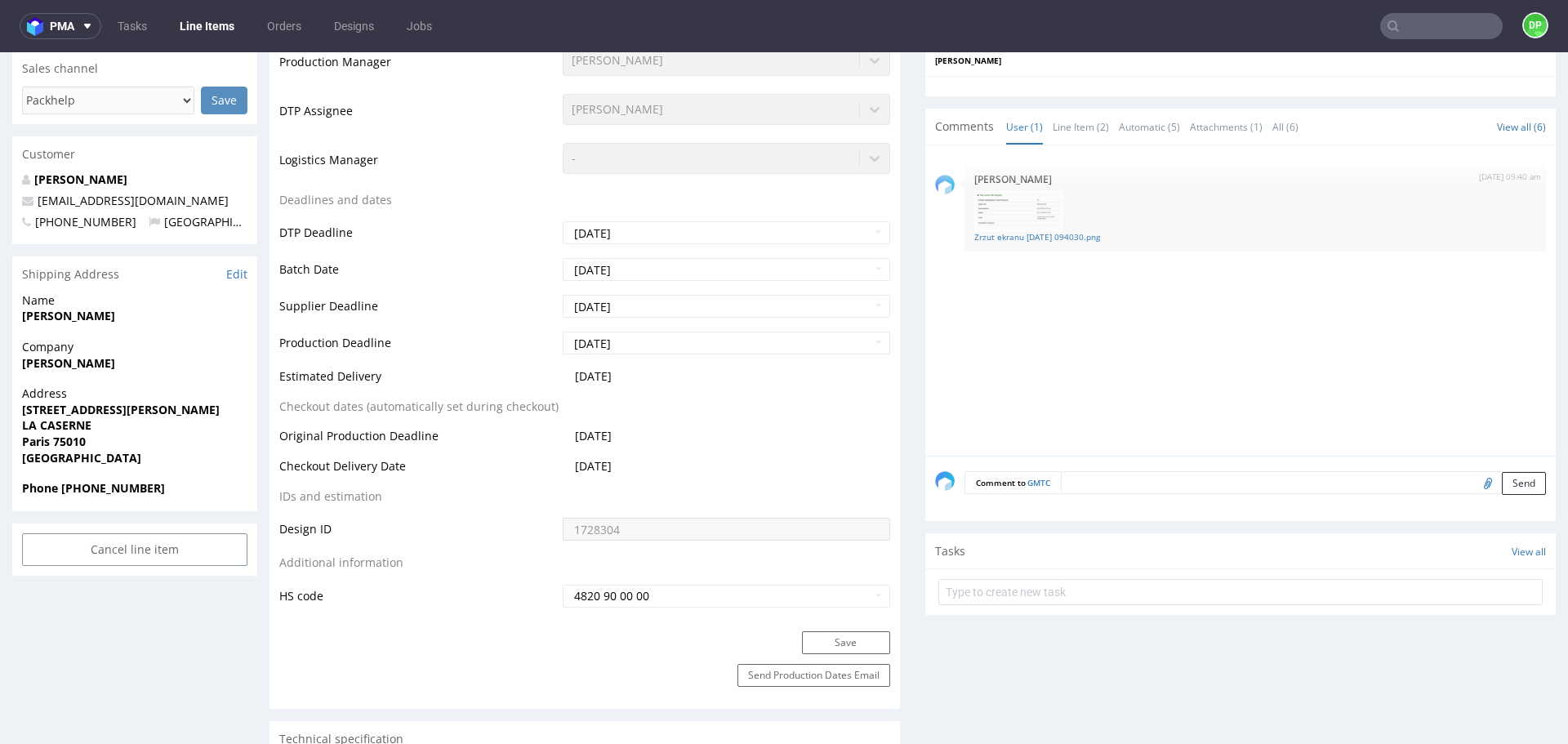
scroll to position [502, 0]
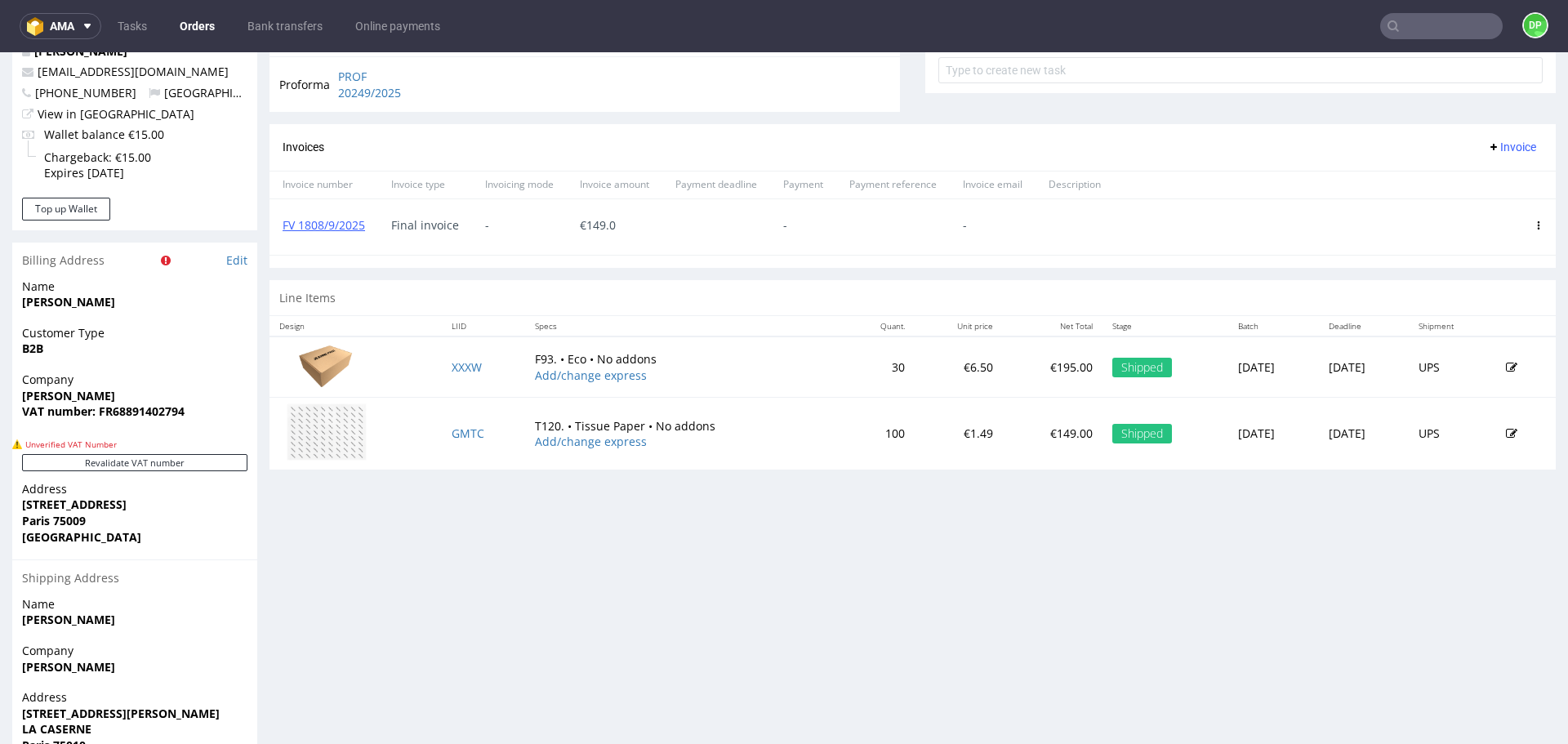
scroll to position [557, 0]
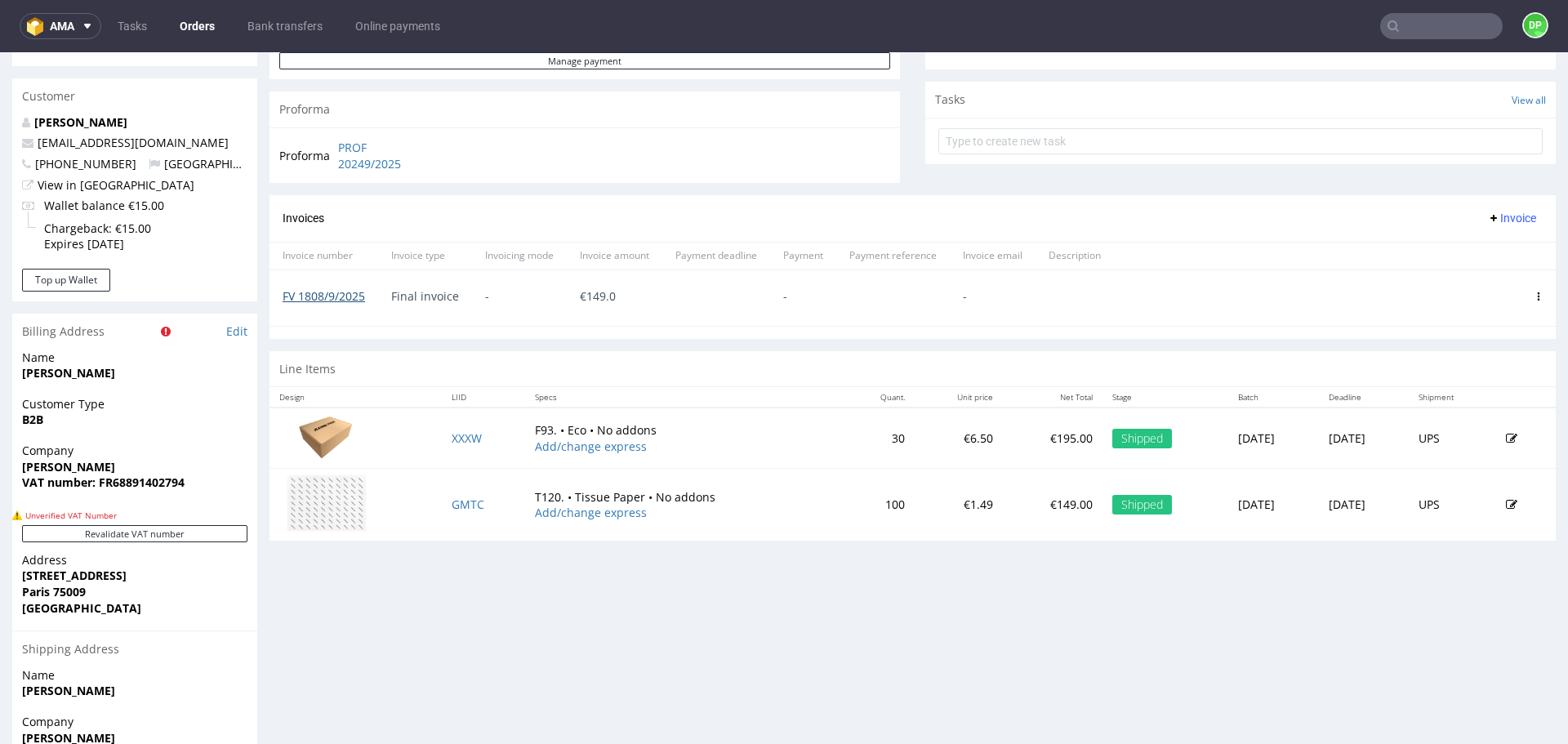
click at [332, 288] on link "FV 1808/9/2025" at bounding box center [323, 295] width 82 height 16
click at [1487, 213] on button "Invoice" at bounding box center [1512, 218] width 62 height 19
click at [1488, 213] on span "Invoice" at bounding box center [1512, 218] width 49 height 13
click at [1499, 211] on span "Invoice" at bounding box center [1512, 218] width 49 height 13
click at [1484, 239] on li "Upload" at bounding box center [1480, 253] width 105 height 30
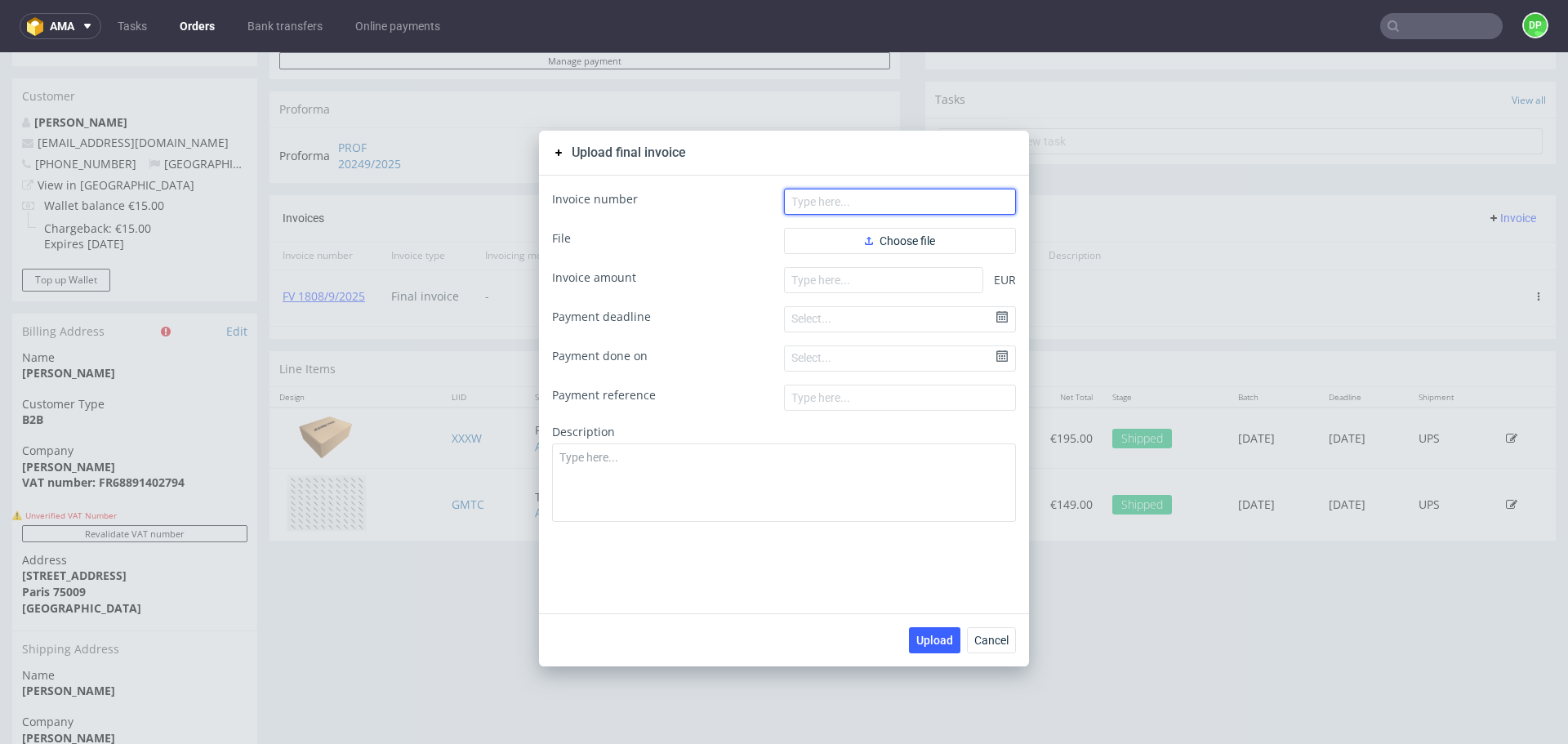
click at [865, 195] on input "text" at bounding box center [900, 201] width 232 height 26
paste input "FV 99/10/2025"
type input "FV 99/10/2025"
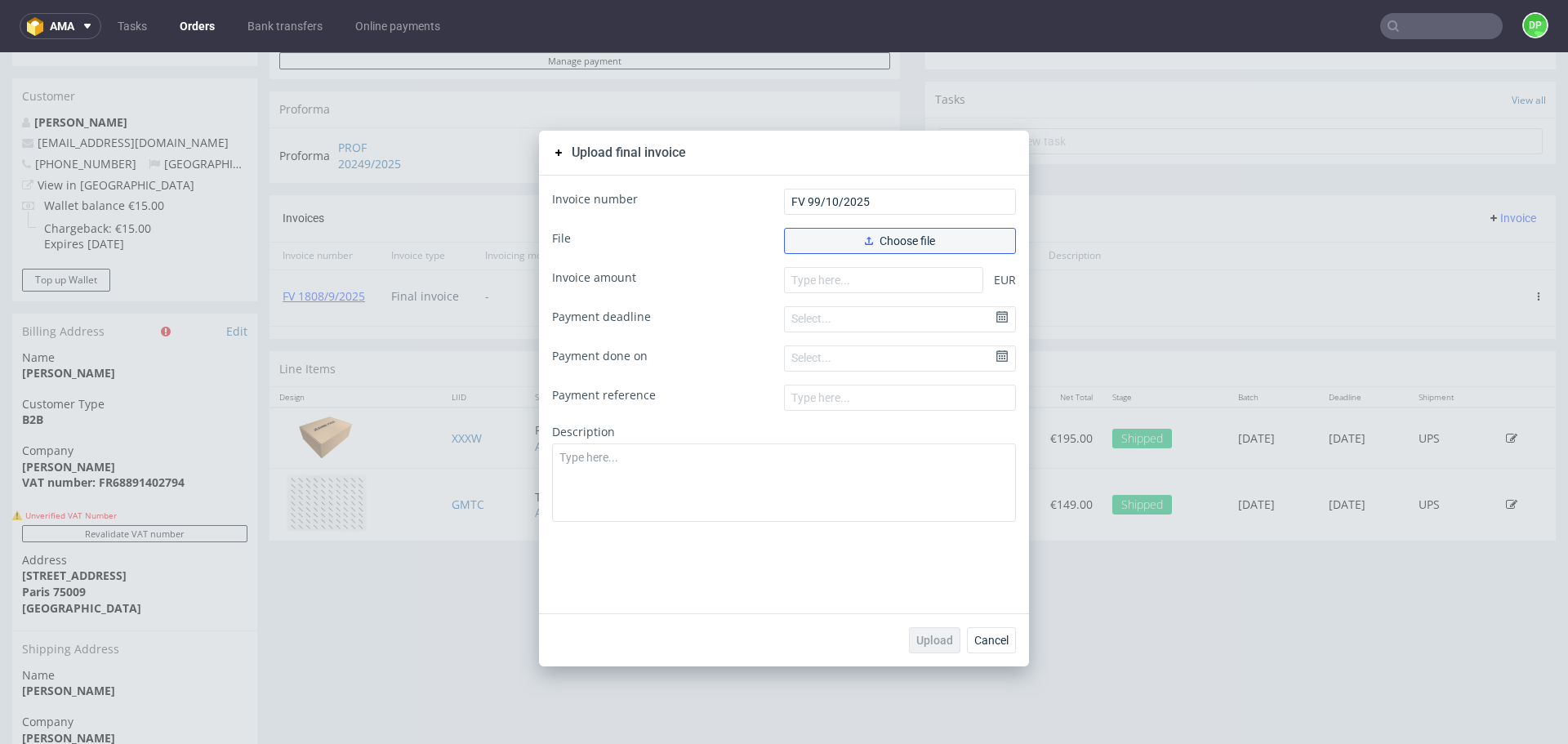
click at [834, 244] on button "Choose file" at bounding box center [900, 241] width 232 height 26
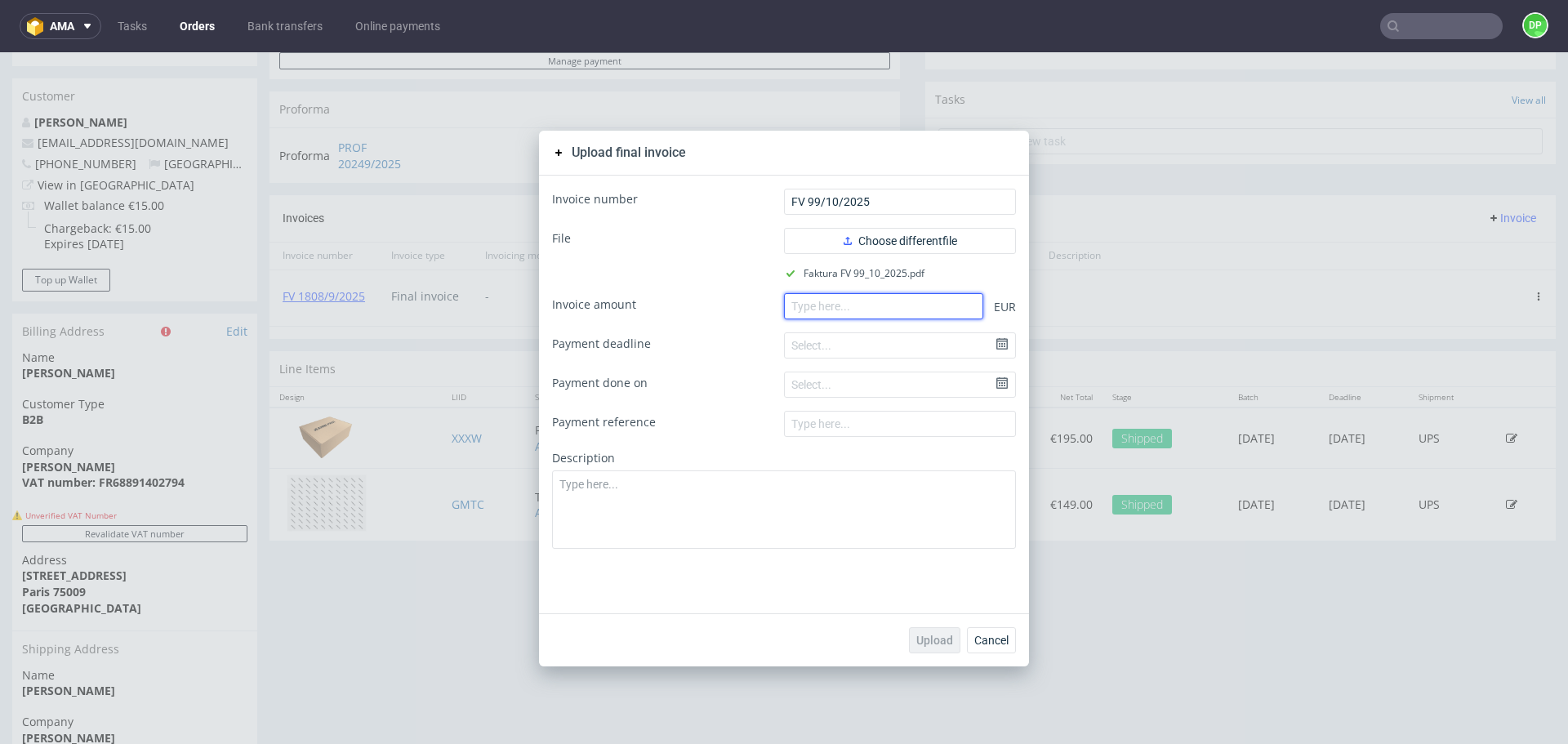
click at [799, 307] on input "number" at bounding box center [884, 306] width 199 height 26
paste input "160.00"
type input "160.00"
click at [921, 642] on span "Upload" at bounding box center [935, 641] width 37 height 11
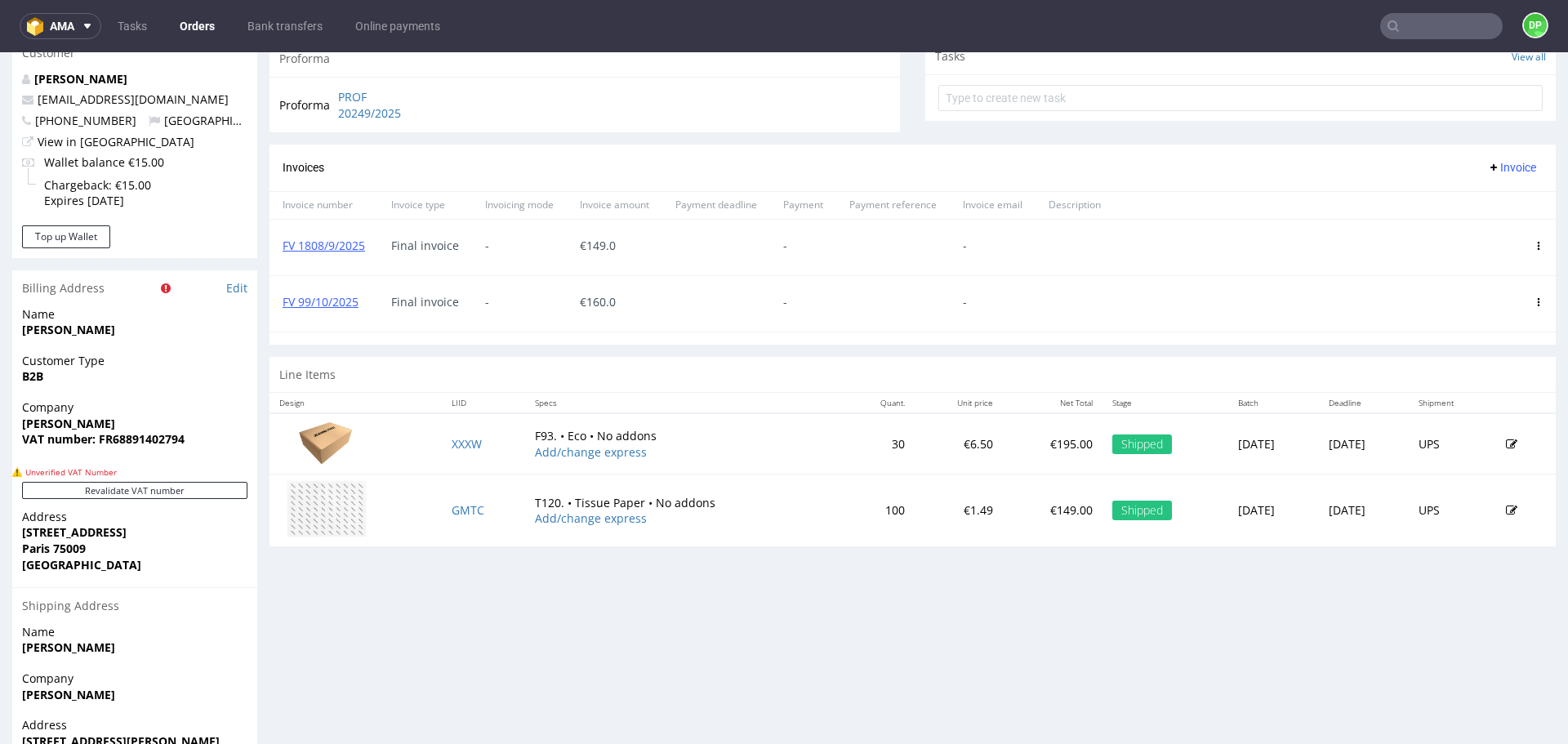
scroll to position [598, 0]
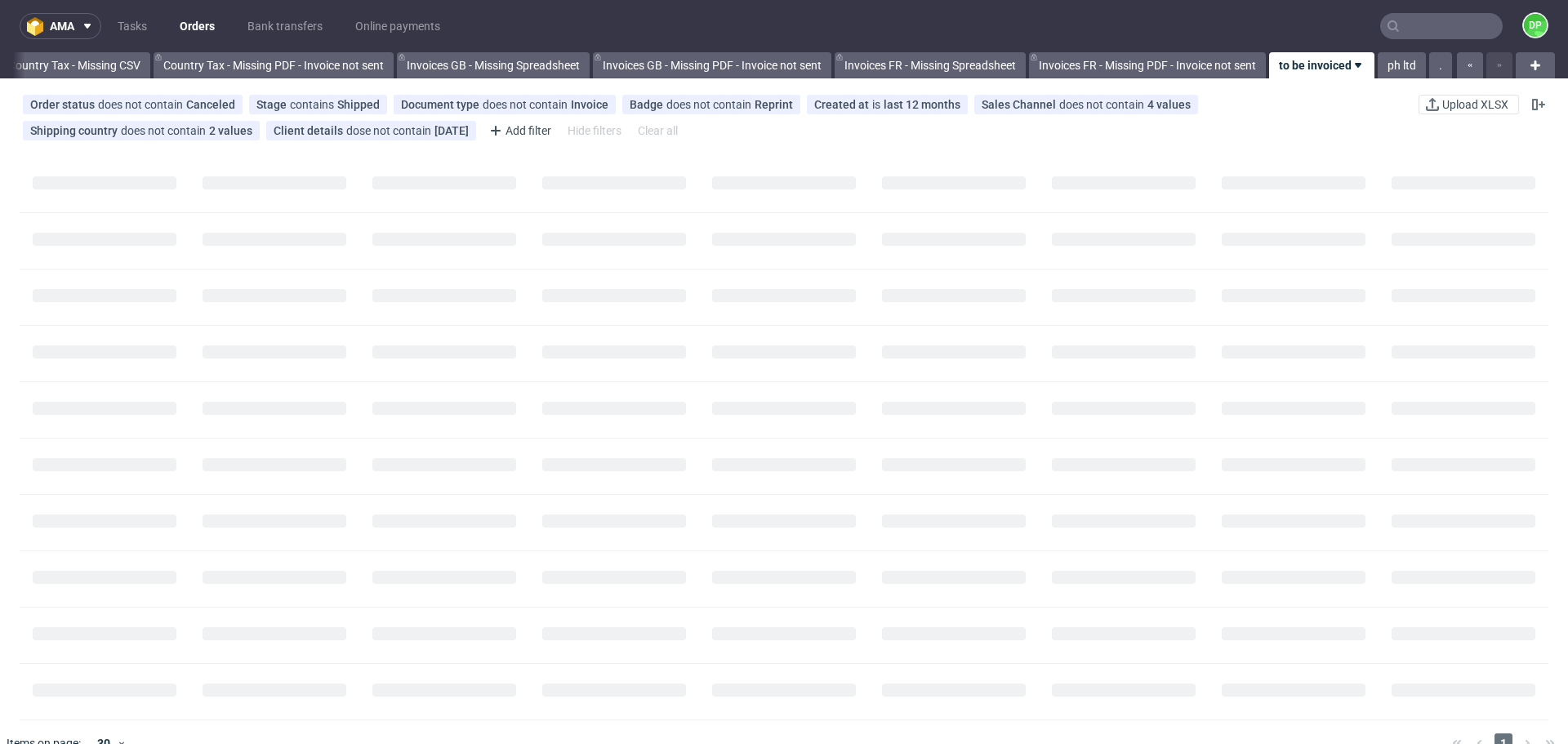
scroll to position [0, 1779]
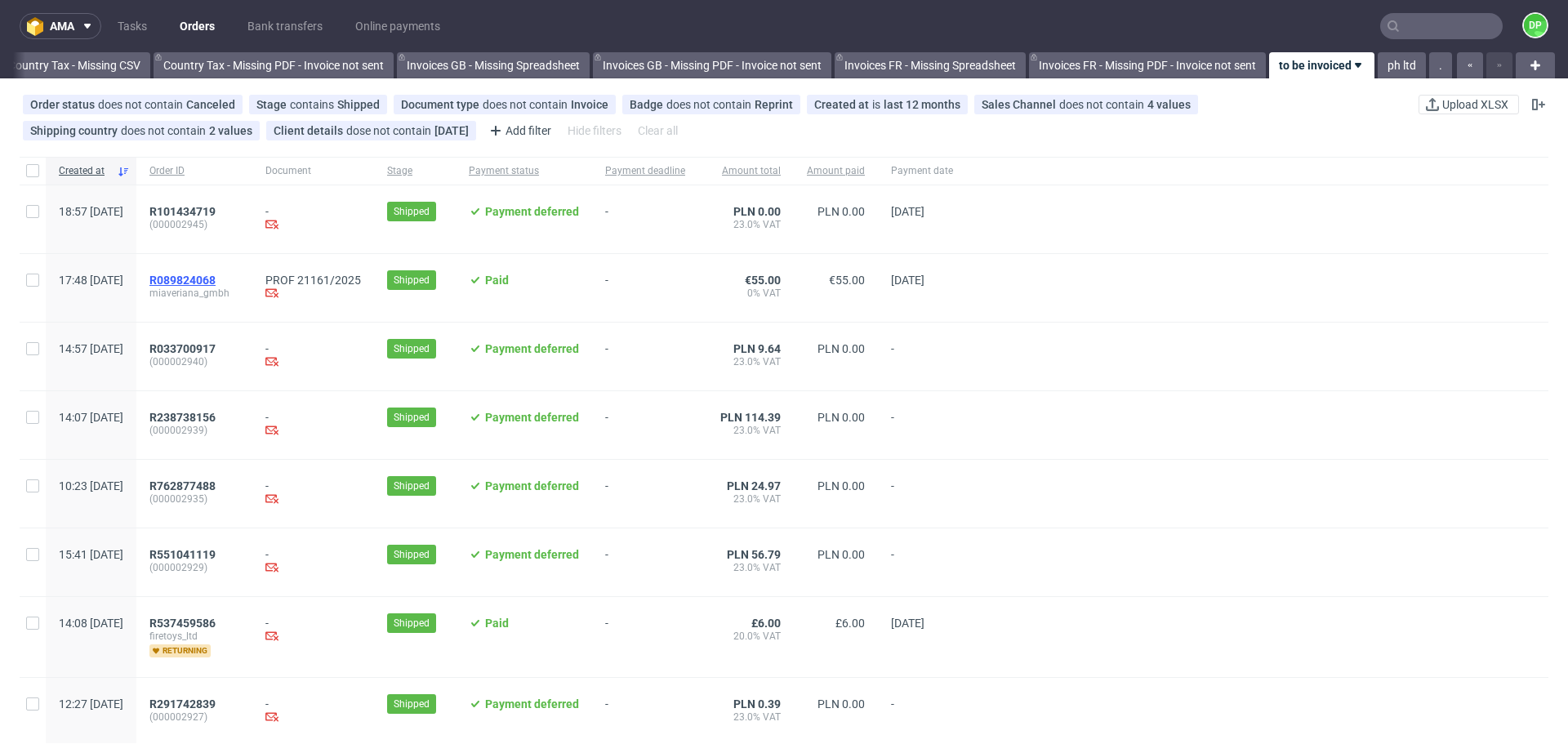
click at [216, 276] on span "R089824068" at bounding box center [183, 280] width 66 height 13
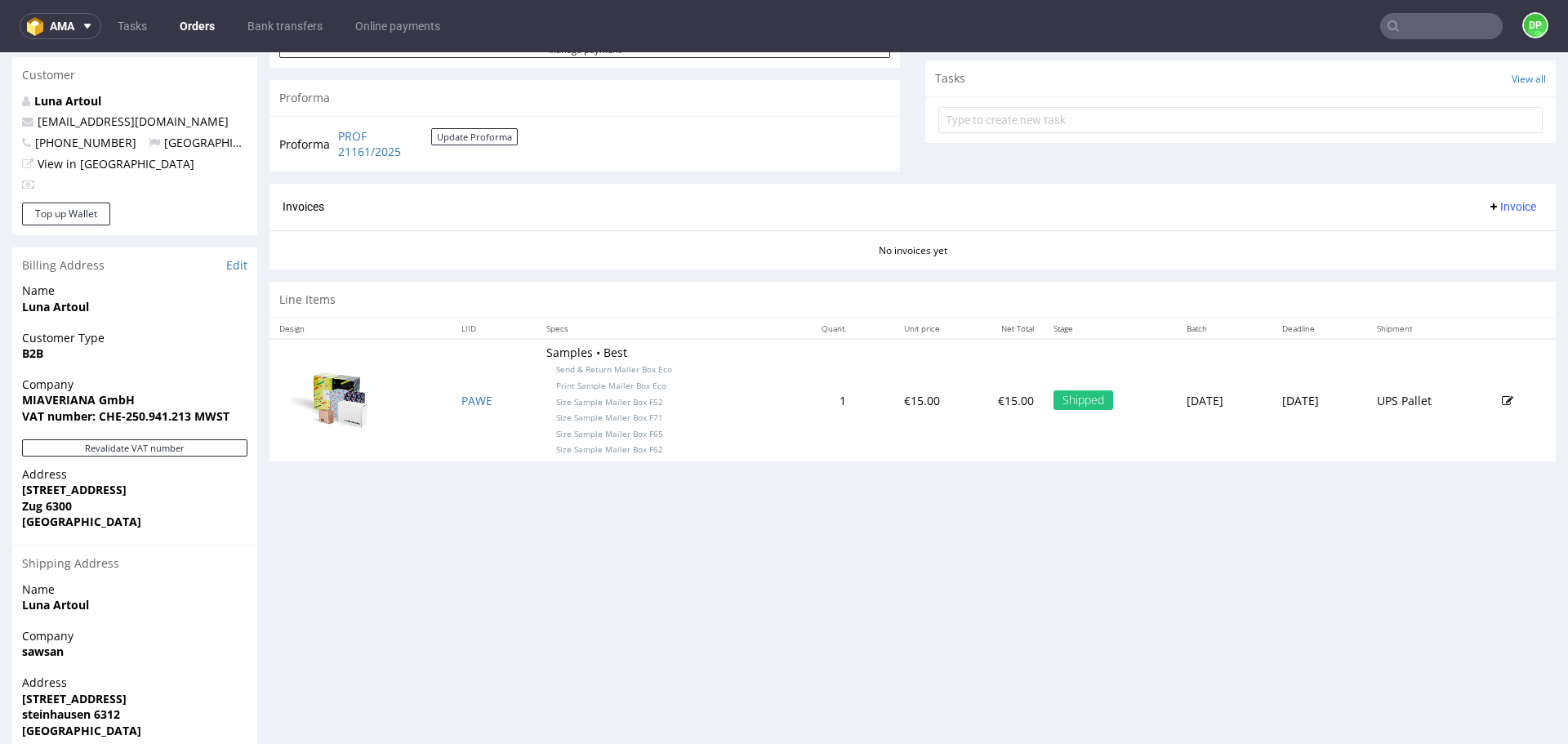
scroll to position [579, 0]
click at [201, 445] on button "Revalidate VAT number" at bounding box center [135, 447] width 225 height 18
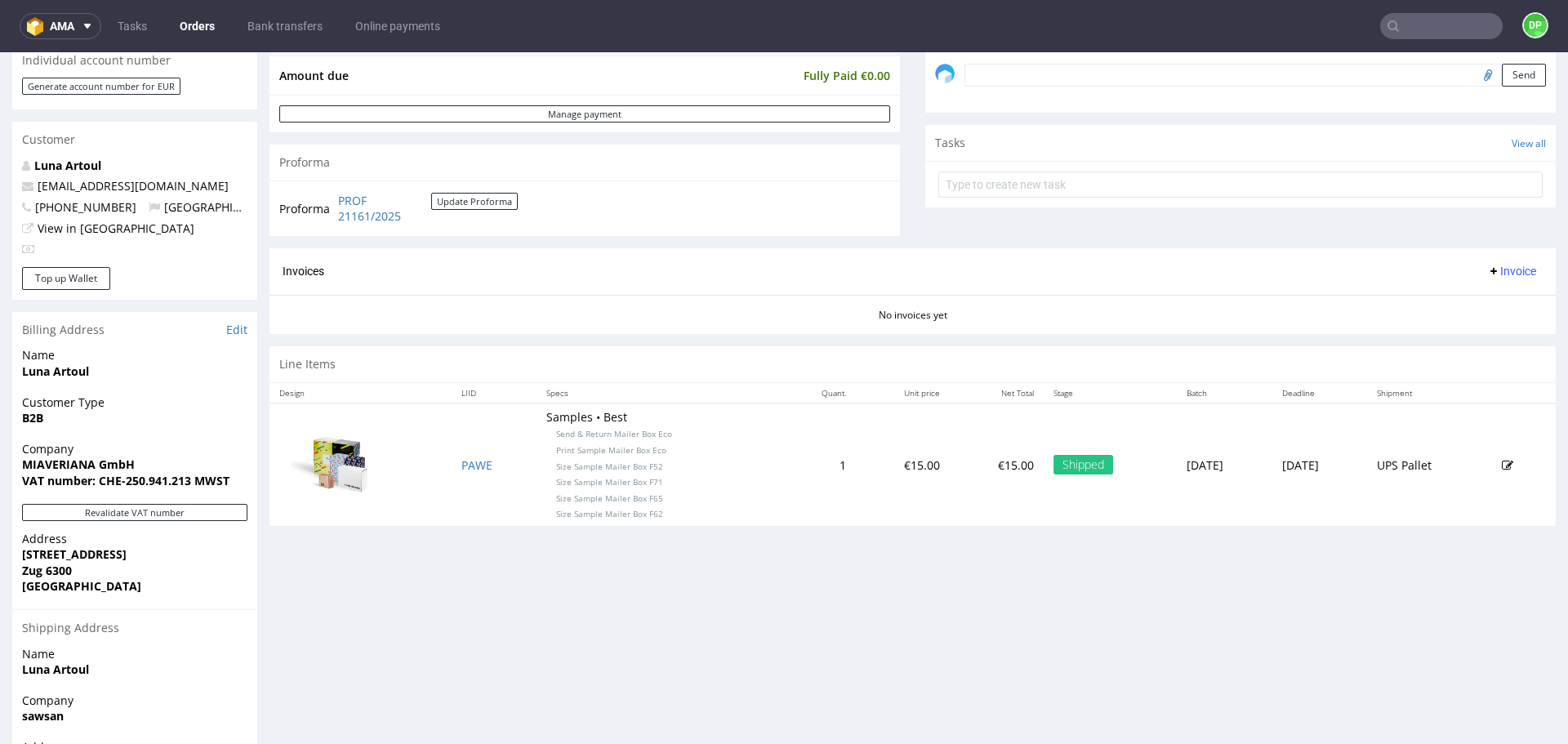
scroll to position [514, 0]
click at [1488, 269] on span "Invoice" at bounding box center [1512, 270] width 49 height 13
click at [1448, 302] on span "Generate" at bounding box center [1487, 305] width 79 height 17
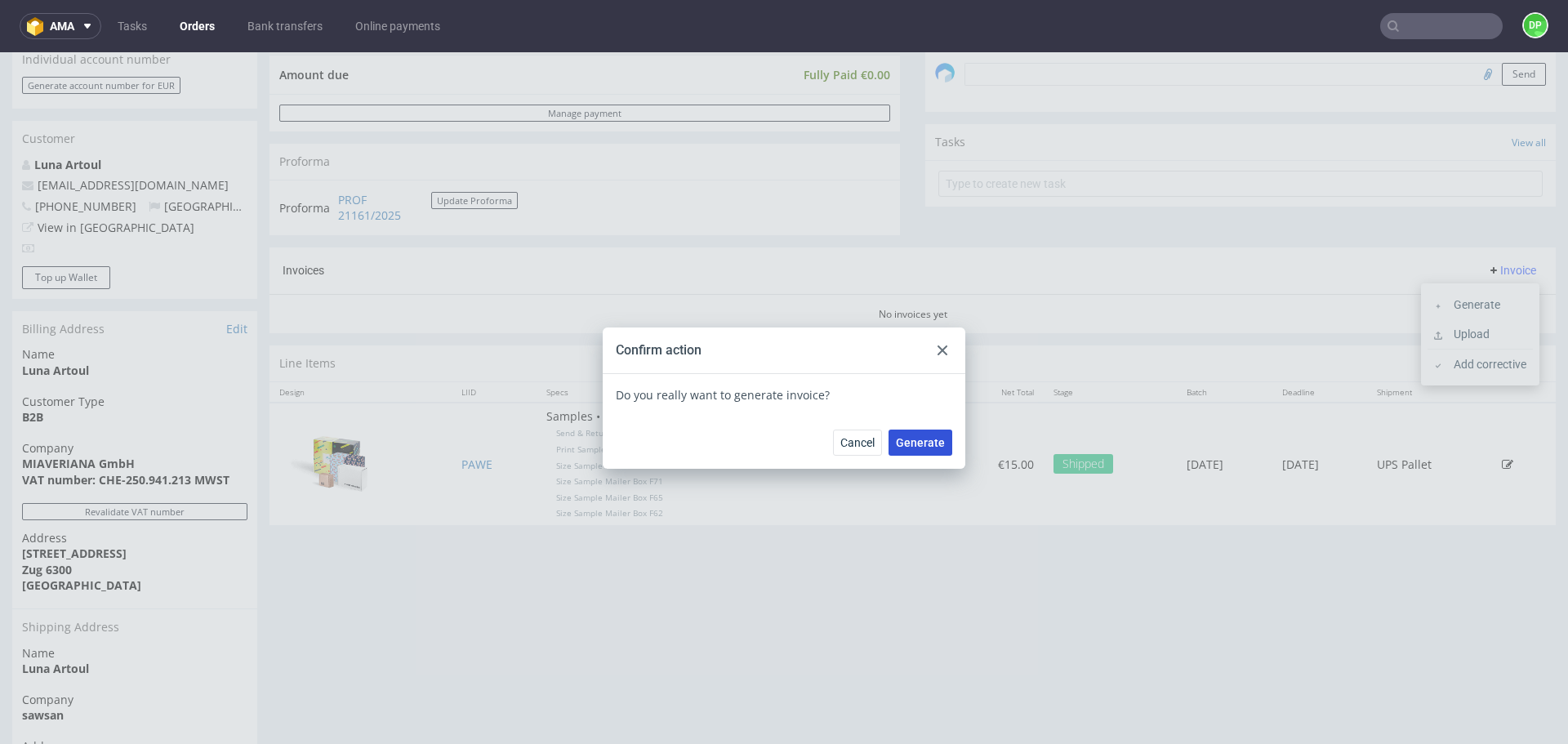
click at [913, 448] on span "Generate" at bounding box center [920, 442] width 49 height 11
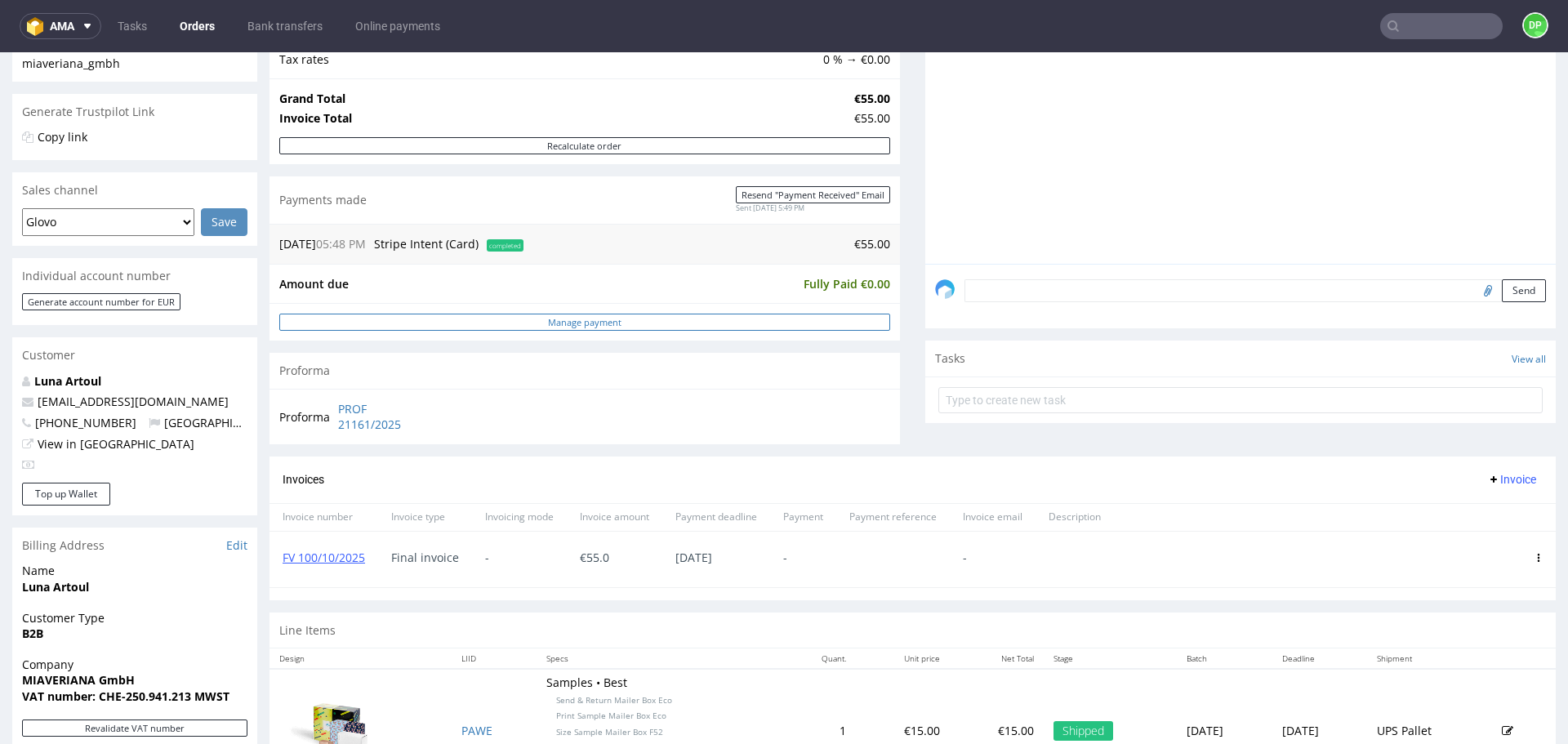
scroll to position [638, 0]
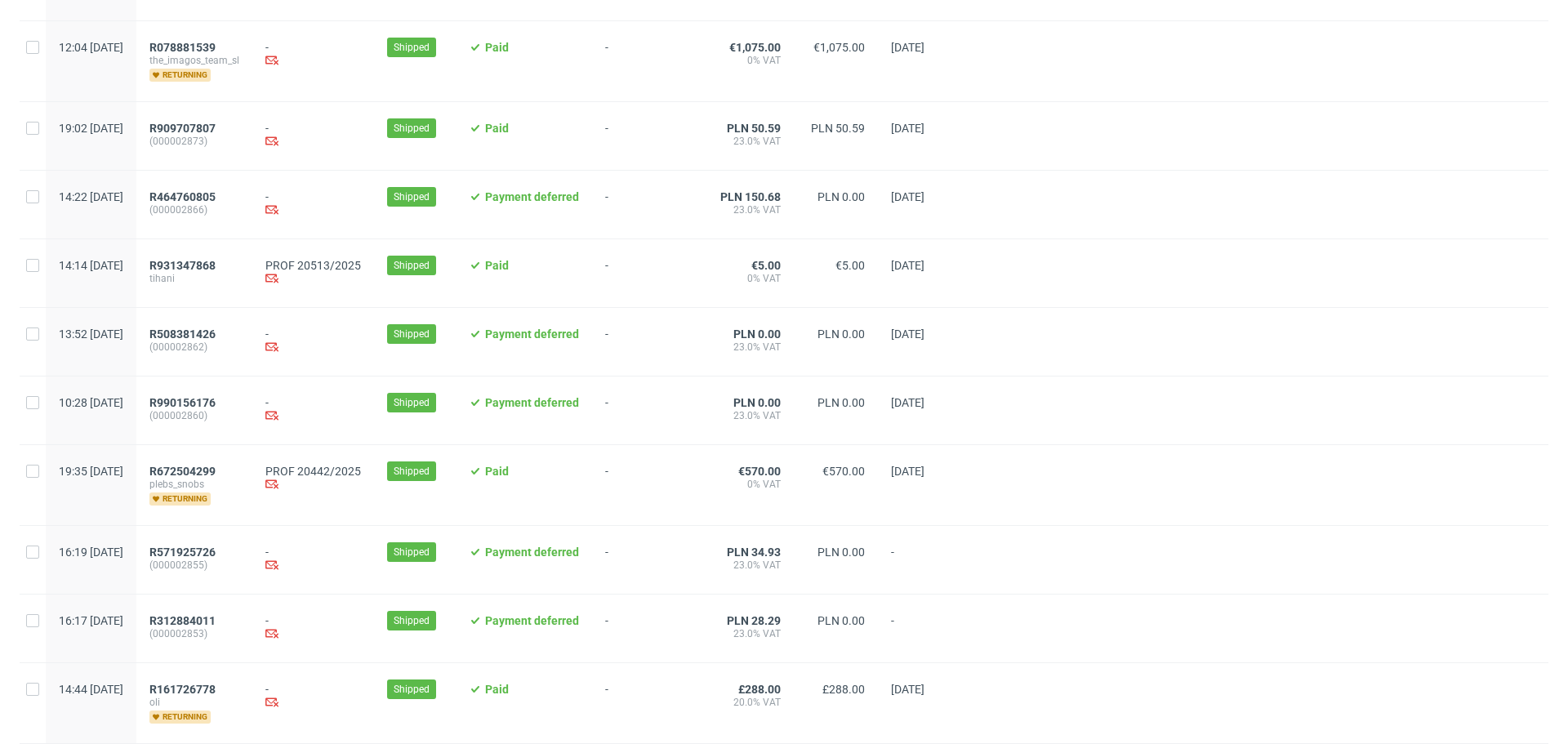
scroll to position [1412, 0]
click at [216, 477] on span "R672504299" at bounding box center [183, 471] width 66 height 13
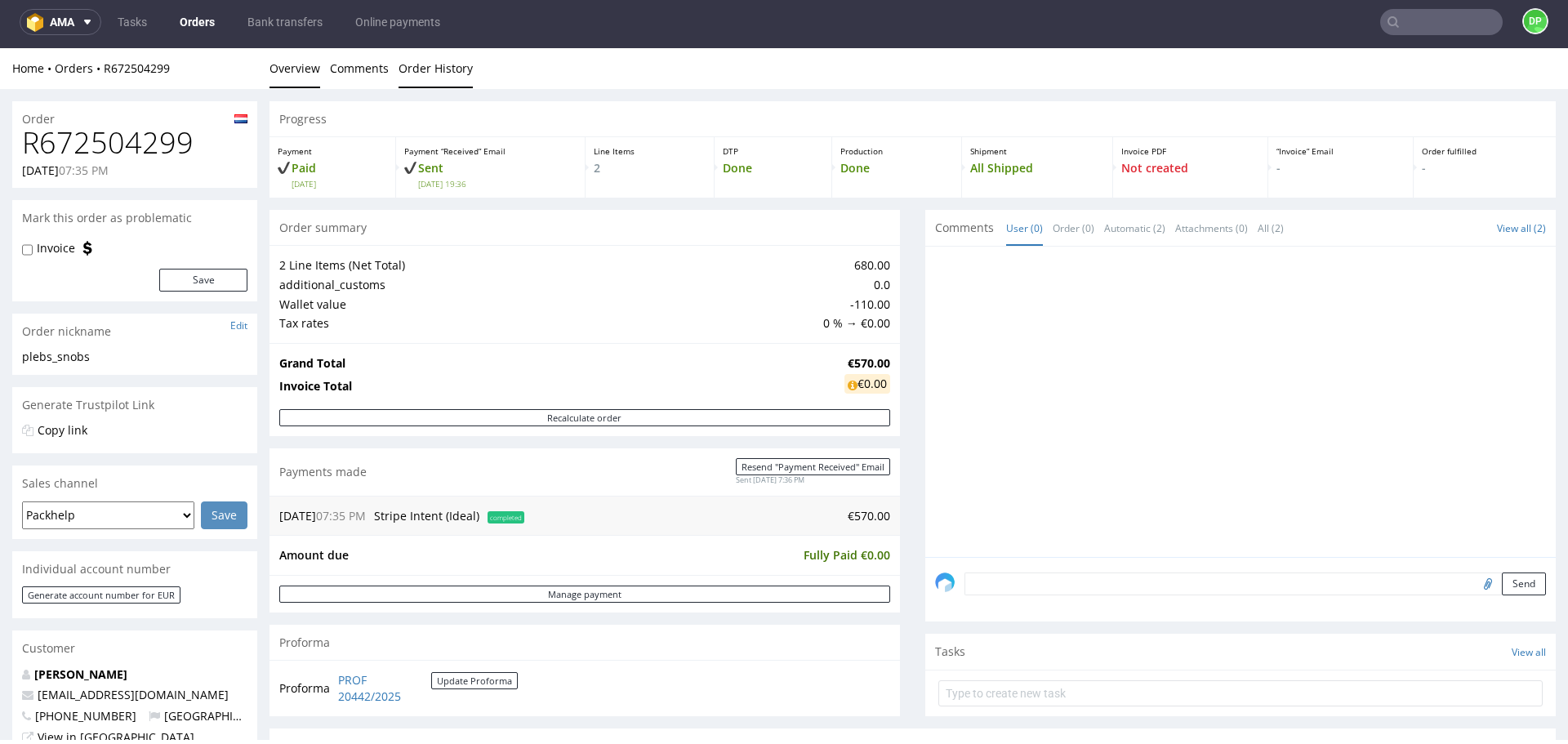
click at [437, 58] on link "Order History" at bounding box center [436, 67] width 75 height 40
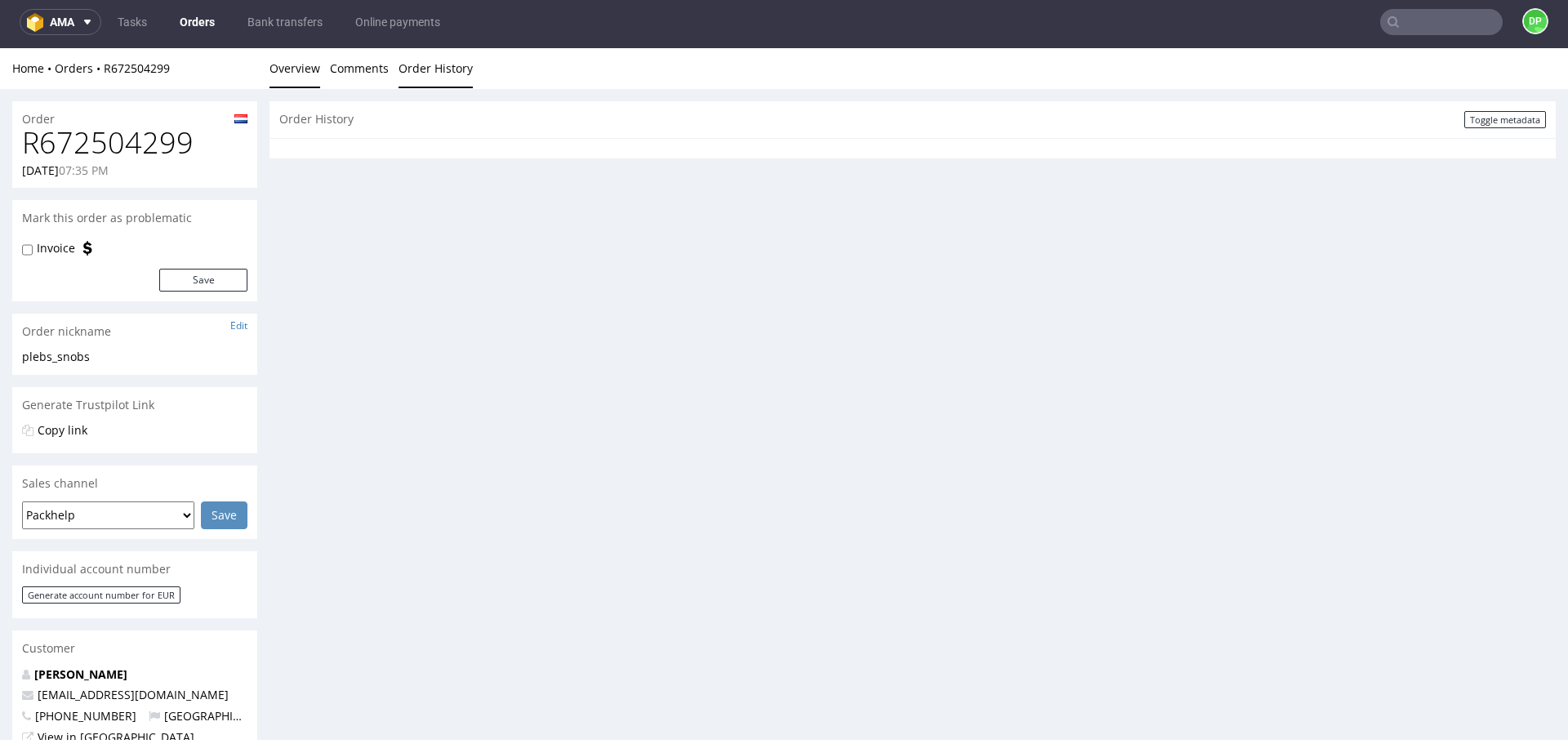
click at [303, 60] on link "Overview" at bounding box center [294, 67] width 51 height 40
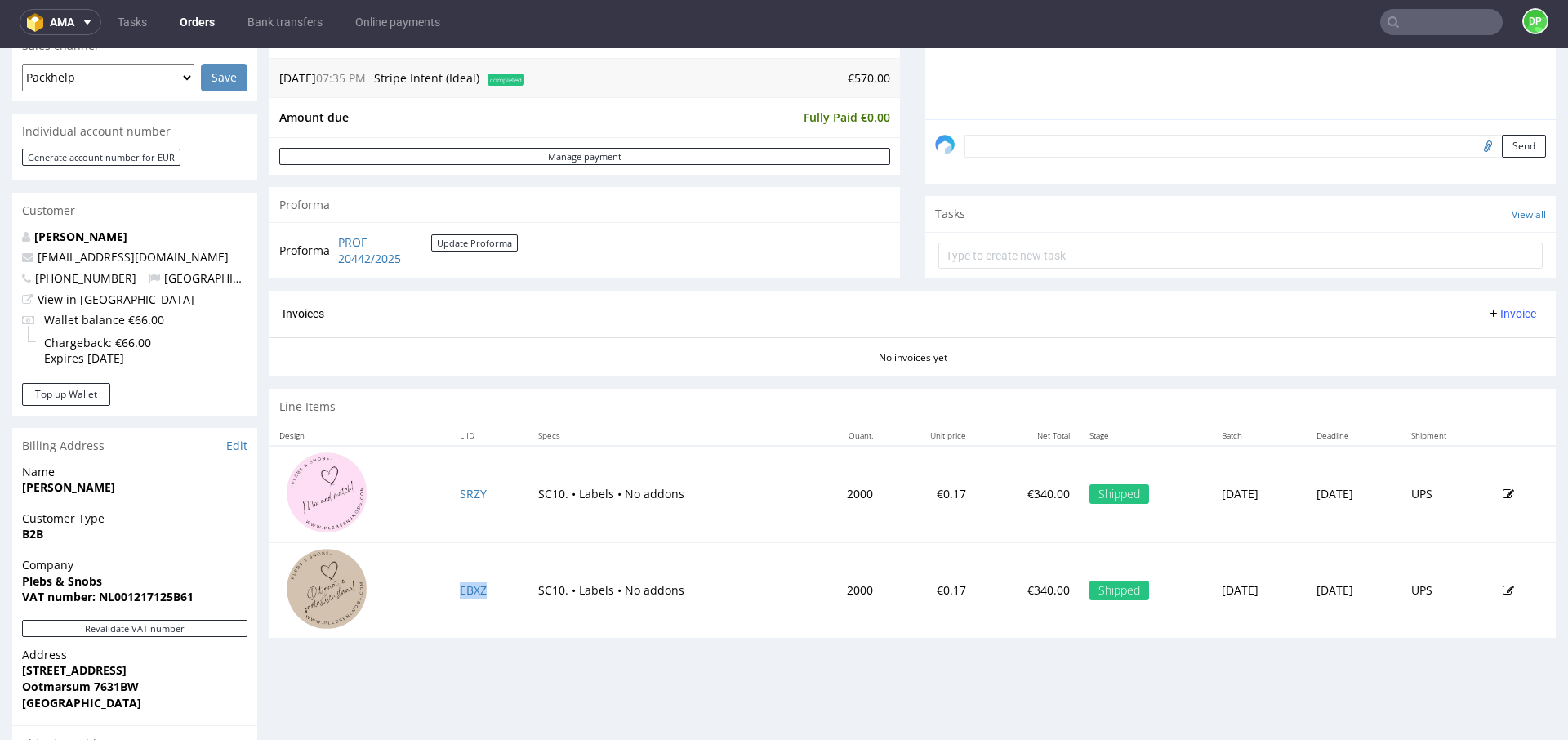
scroll to position [491, 0]
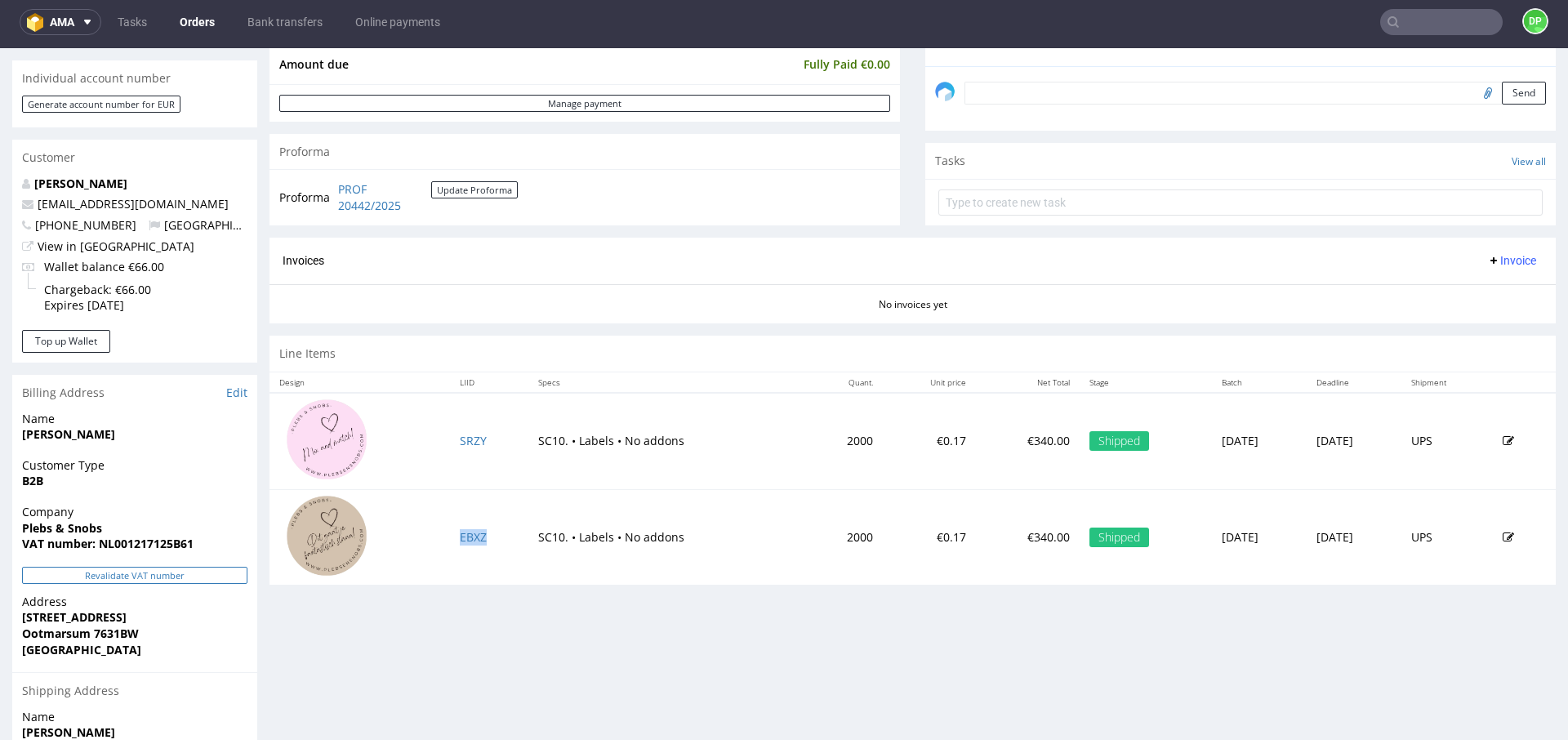
click at [173, 569] on button "Revalidate VAT number" at bounding box center [135, 575] width 225 height 18
click at [1492, 258] on span "Invoice" at bounding box center [1512, 260] width 49 height 13
click at [1470, 289] on span "Generate" at bounding box center [1487, 295] width 79 height 17
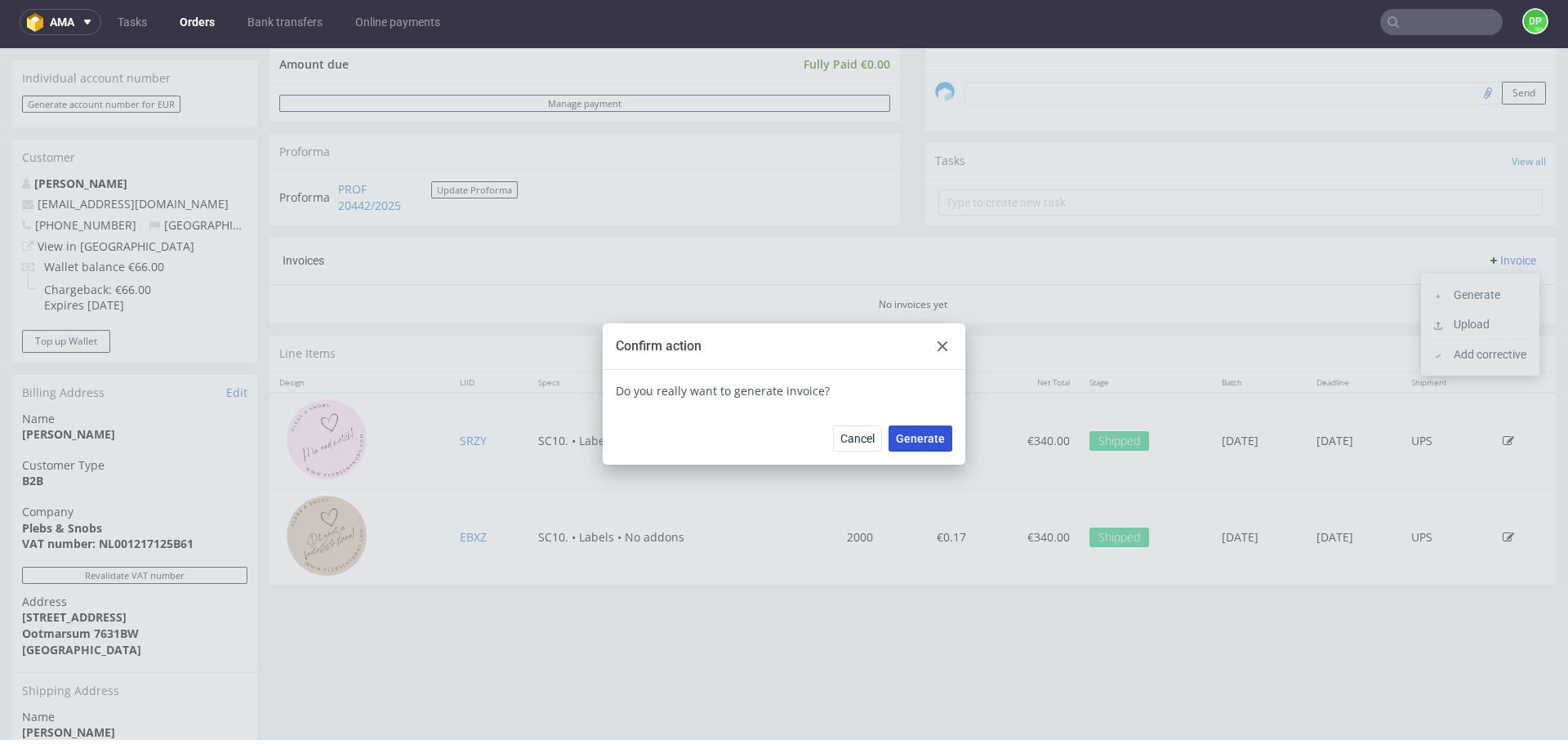
click at [906, 444] on span "Generate" at bounding box center [920, 438] width 49 height 11
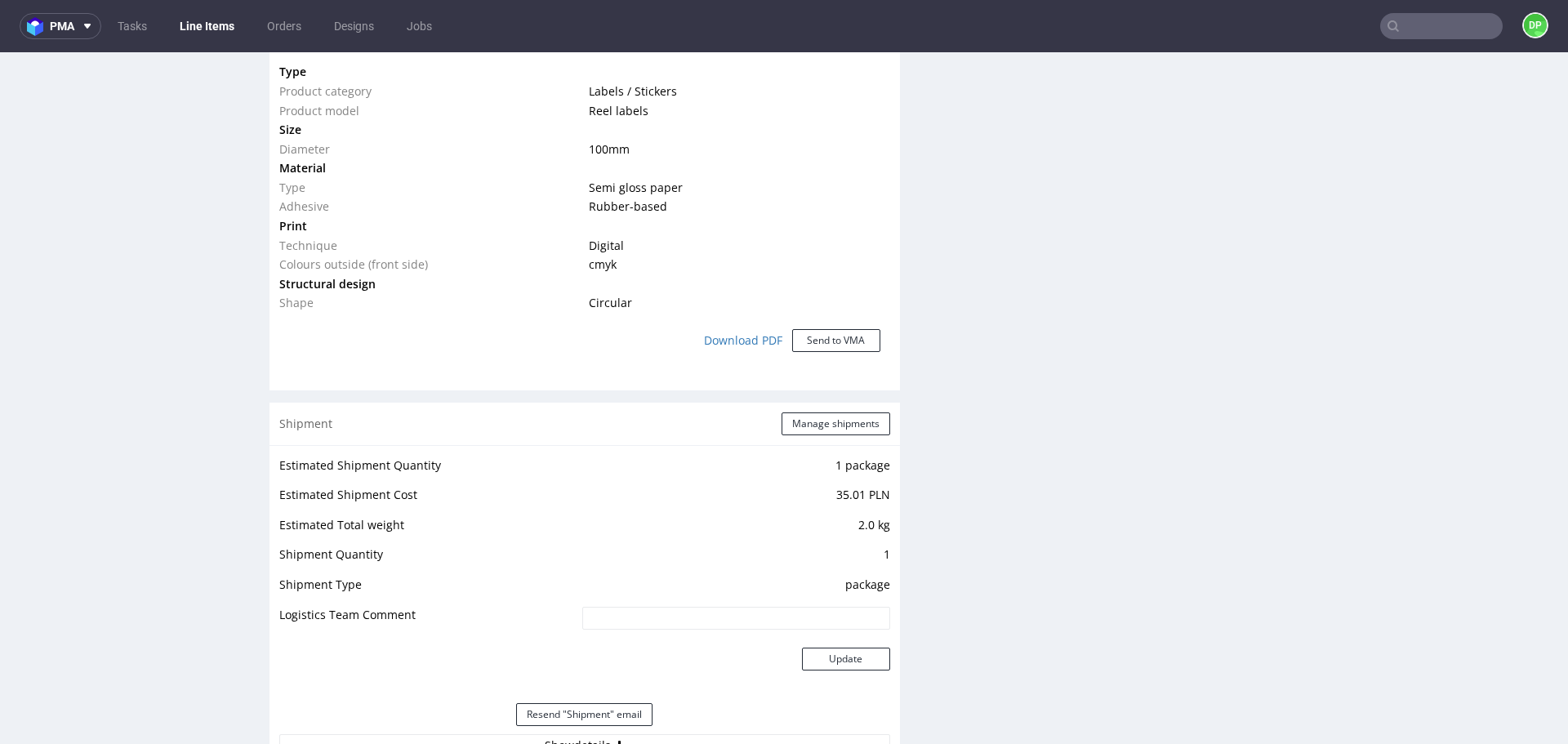
scroll to position [1503, 0]
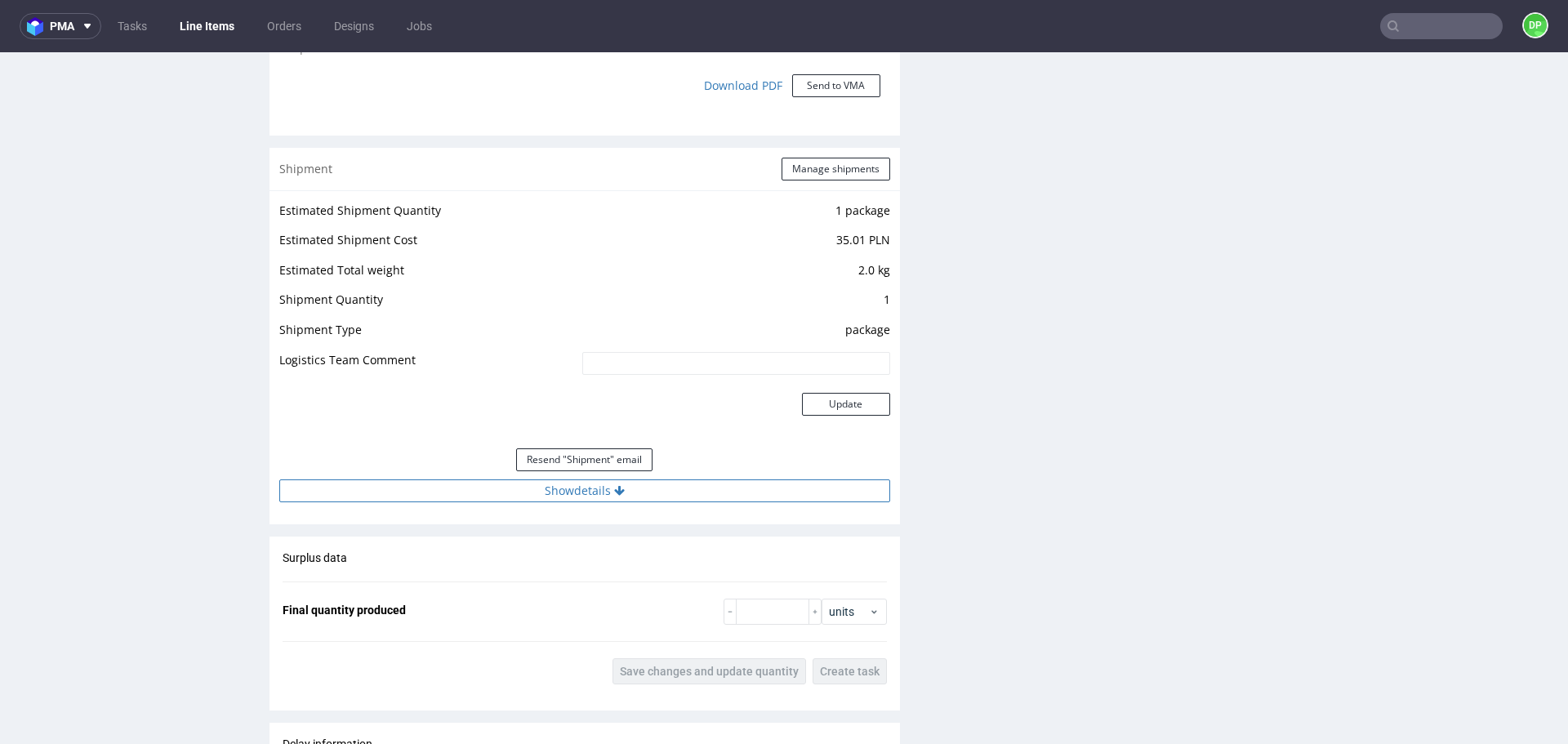
click at [409, 485] on button "Show details" at bounding box center [585, 491] width 611 height 23
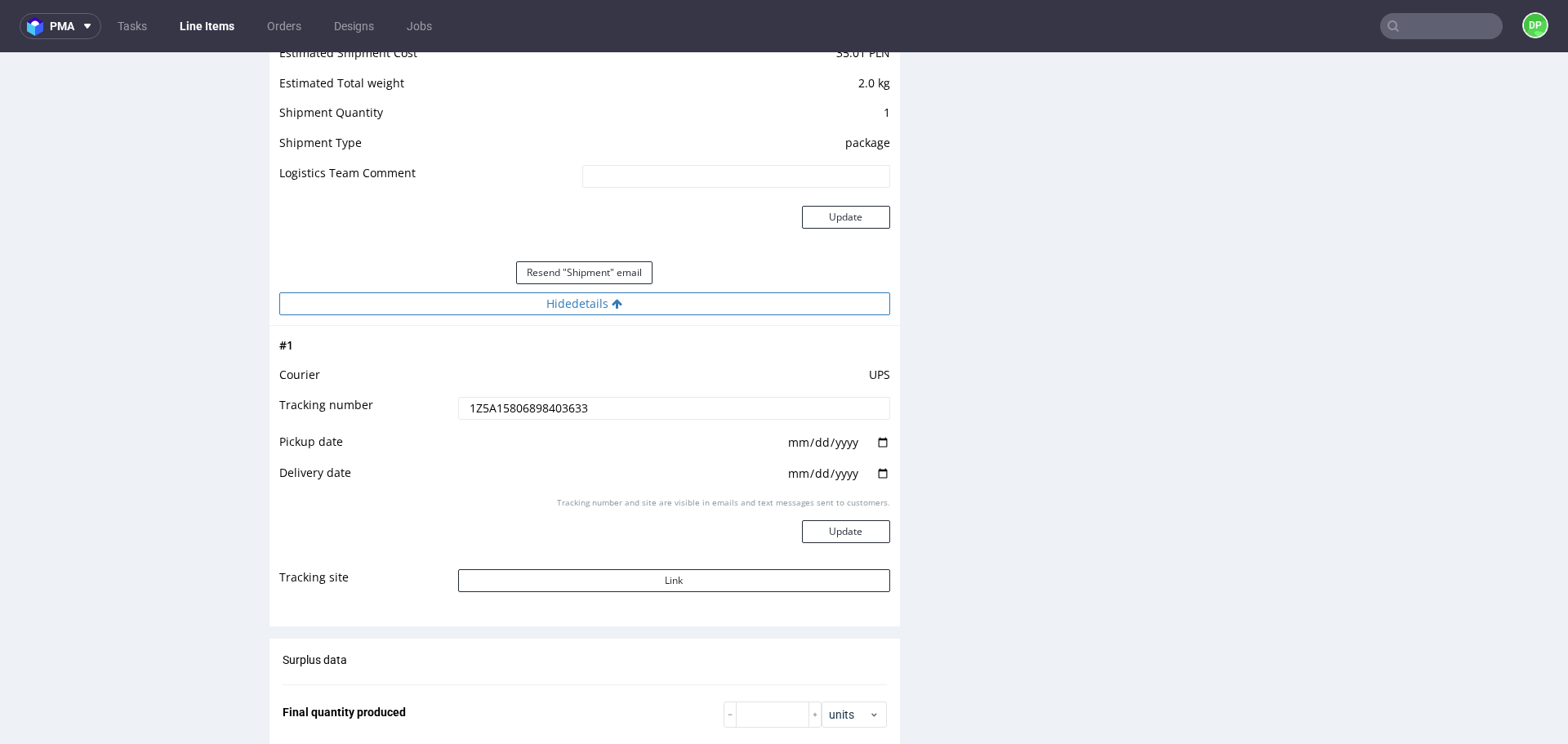
scroll to position [1700, 0]
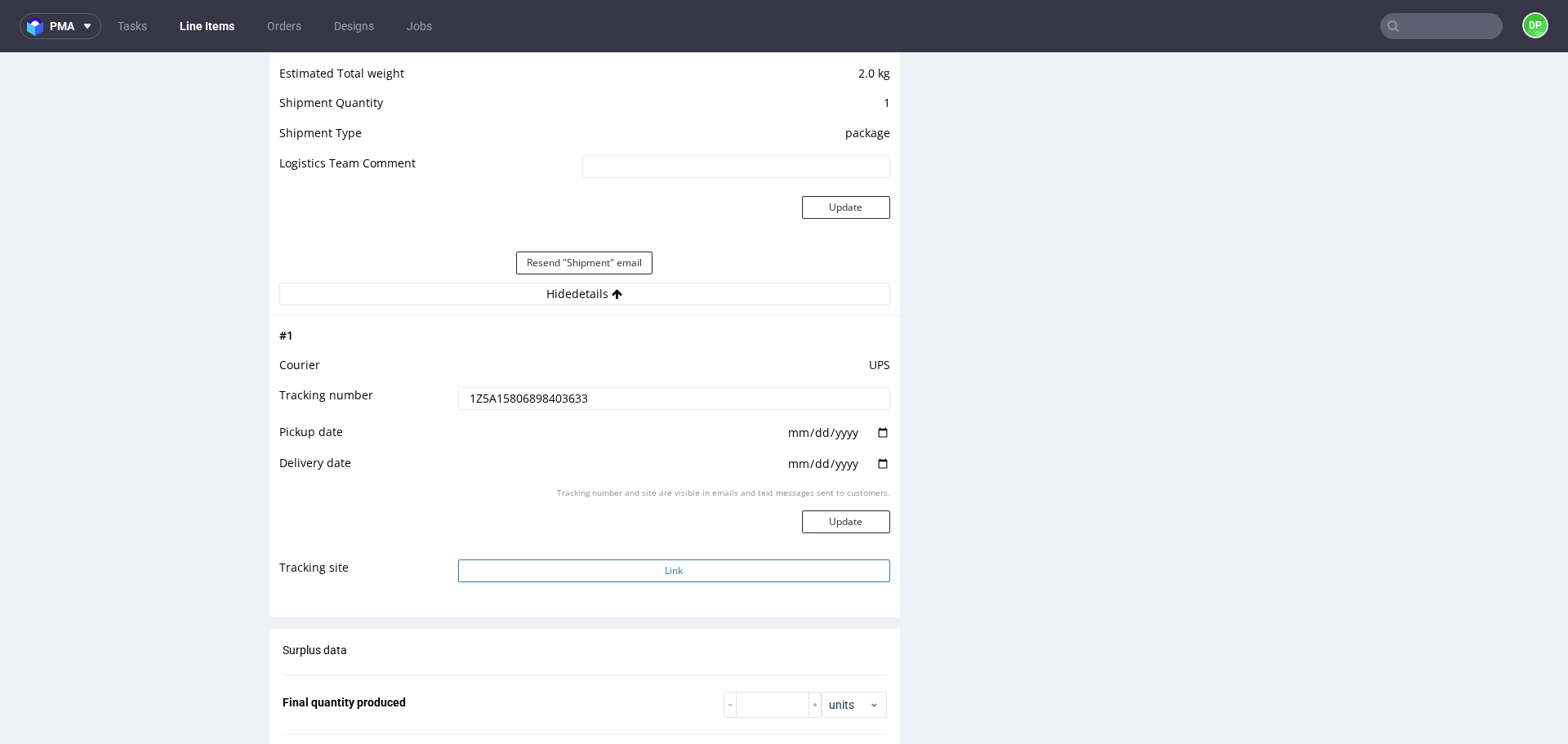
click at [563, 567] on button "Link" at bounding box center [675, 570] width 432 height 23
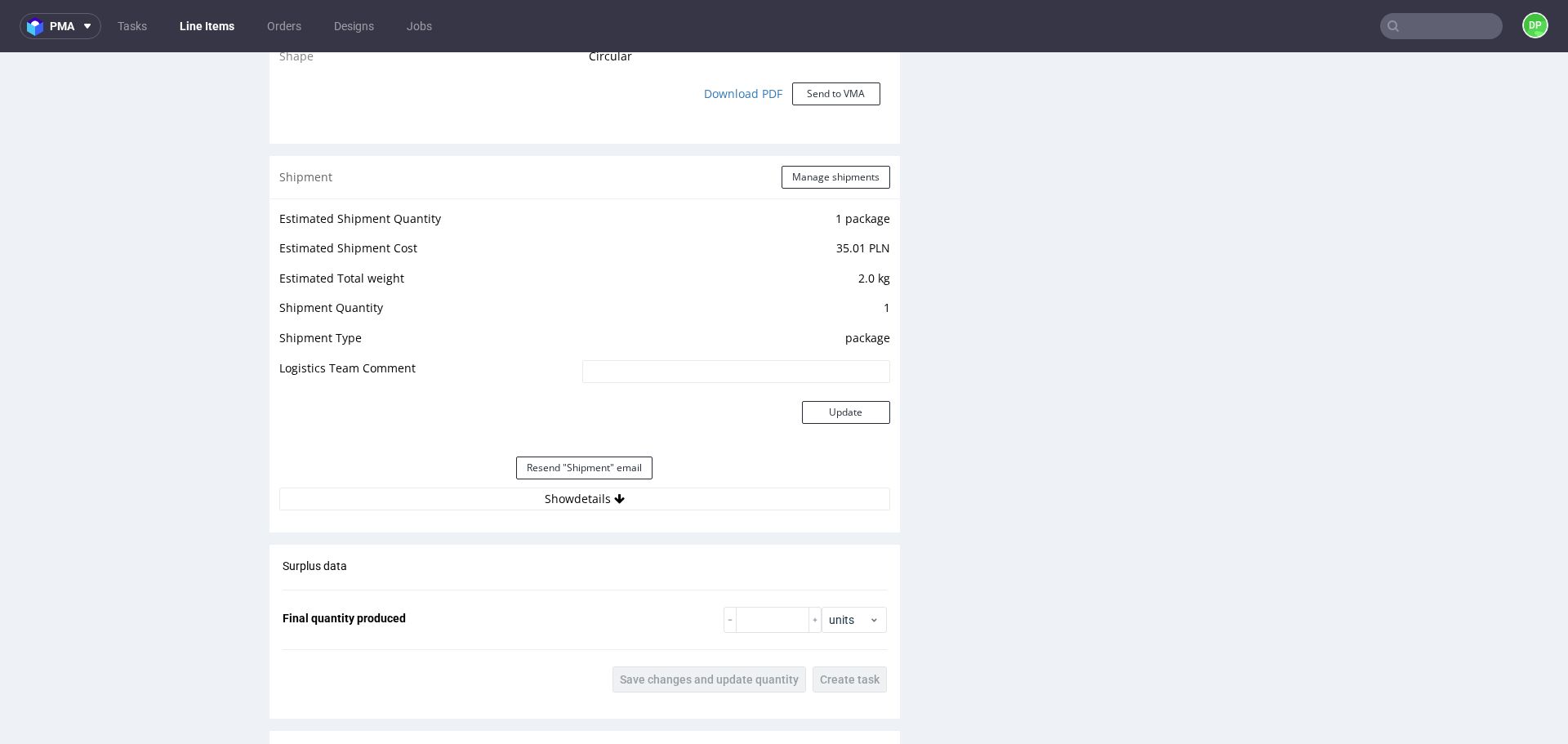
scroll to position [1496, 0]
click at [418, 486] on div "Resend "Shipment" email" at bounding box center [585, 467] width 611 height 39
click at [423, 500] on button "Show details" at bounding box center [585, 498] width 611 height 23
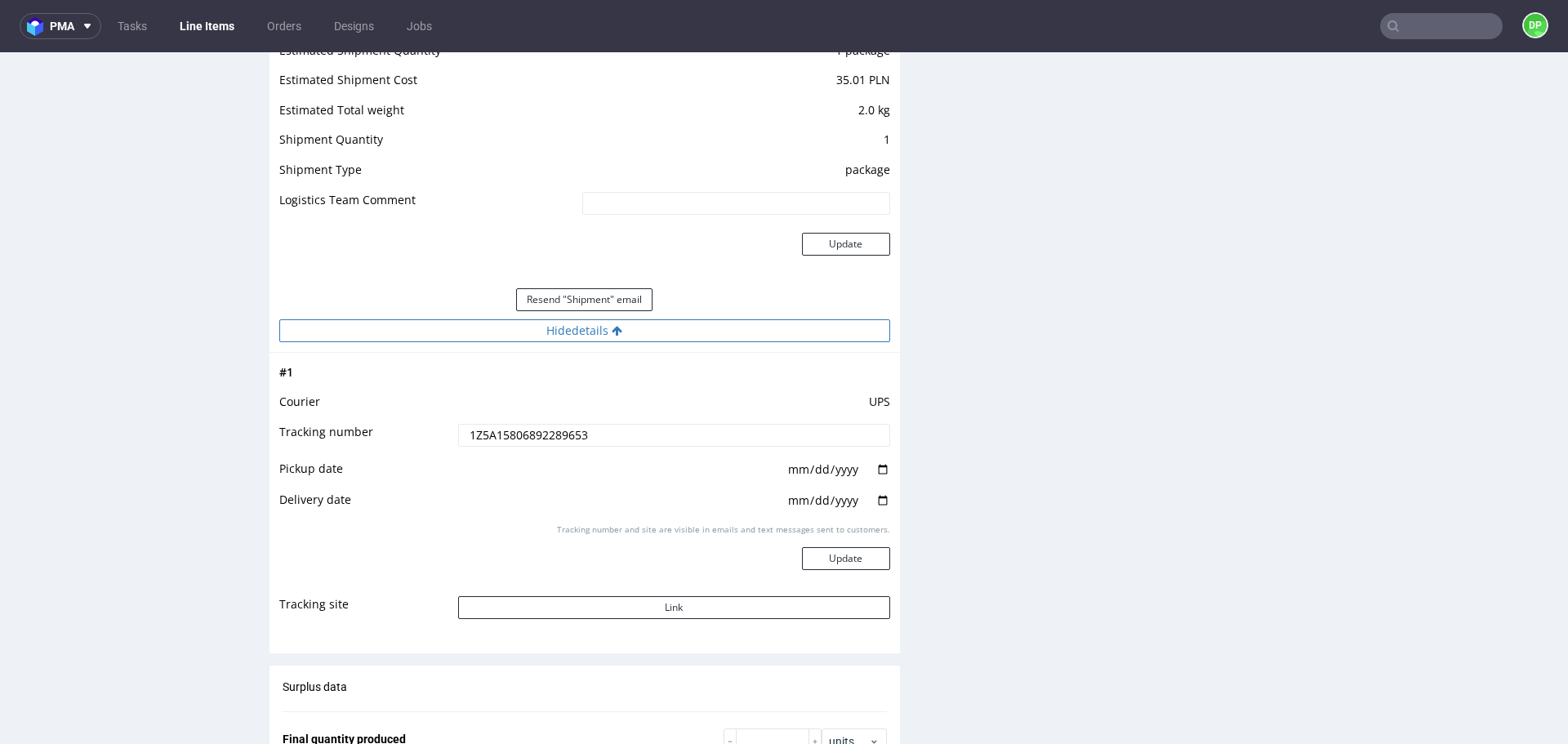
scroll to position [1690, 0]
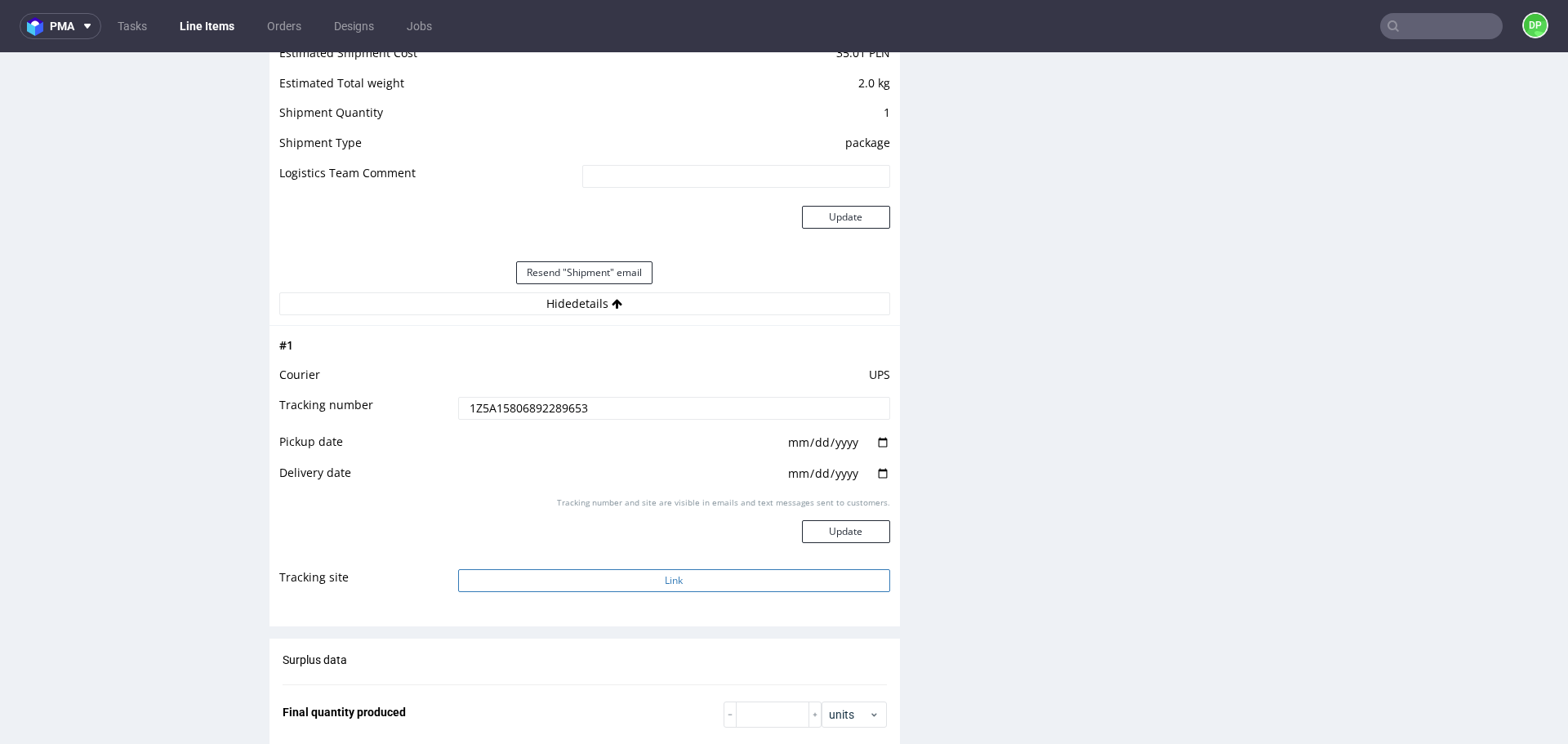
click at [526, 578] on button "Link" at bounding box center [675, 581] width 432 height 23
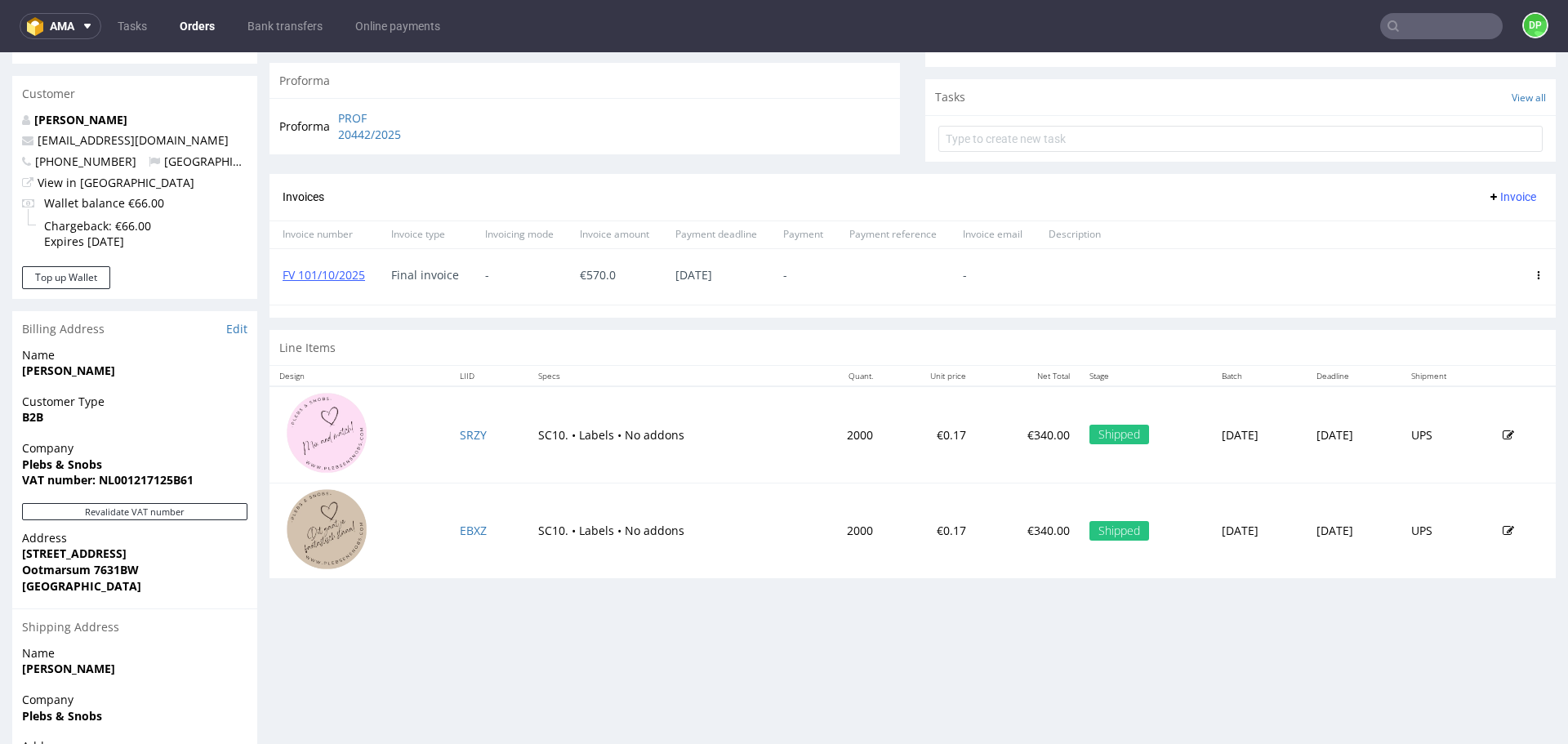
scroll to position [560, 0]
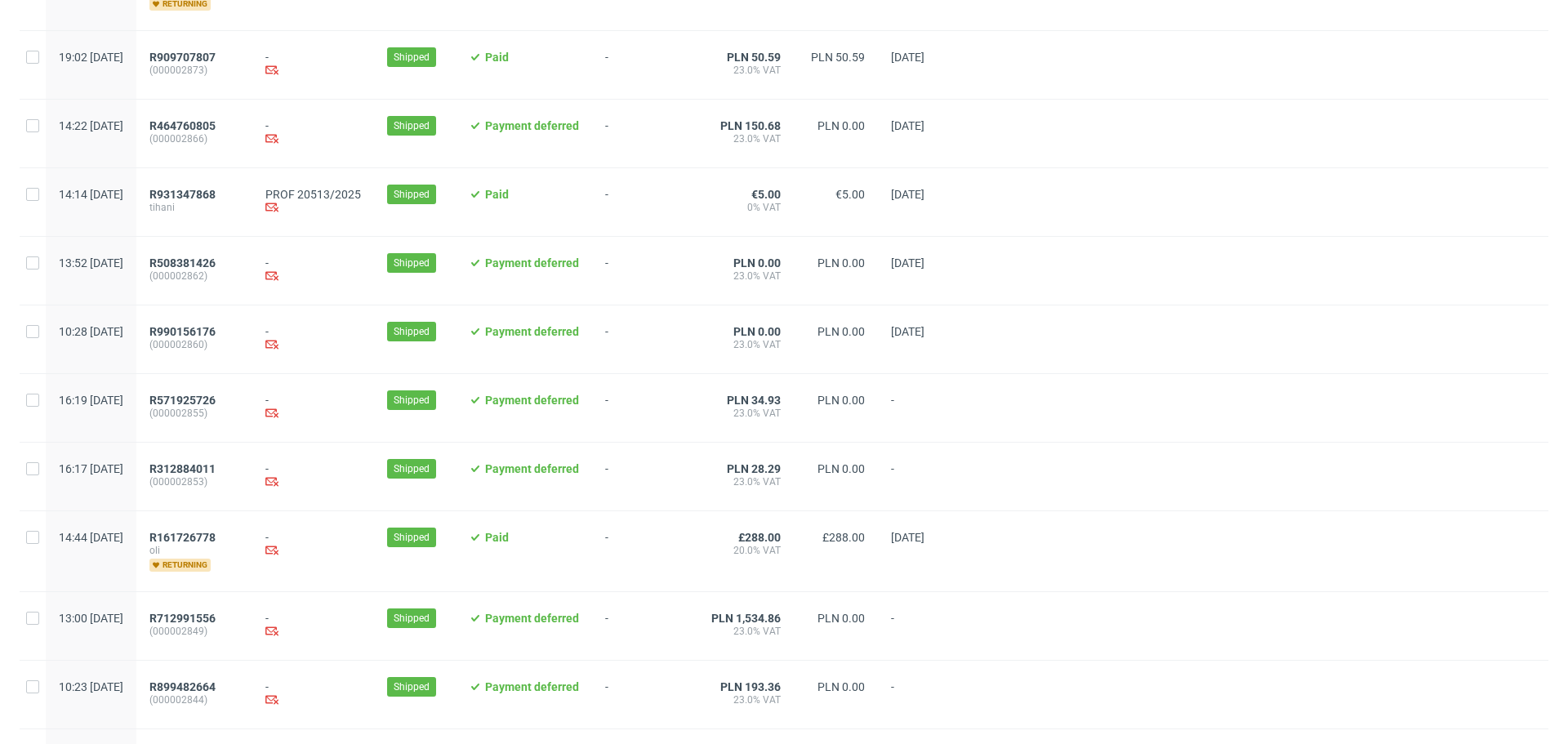
scroll to position [1609, 0]
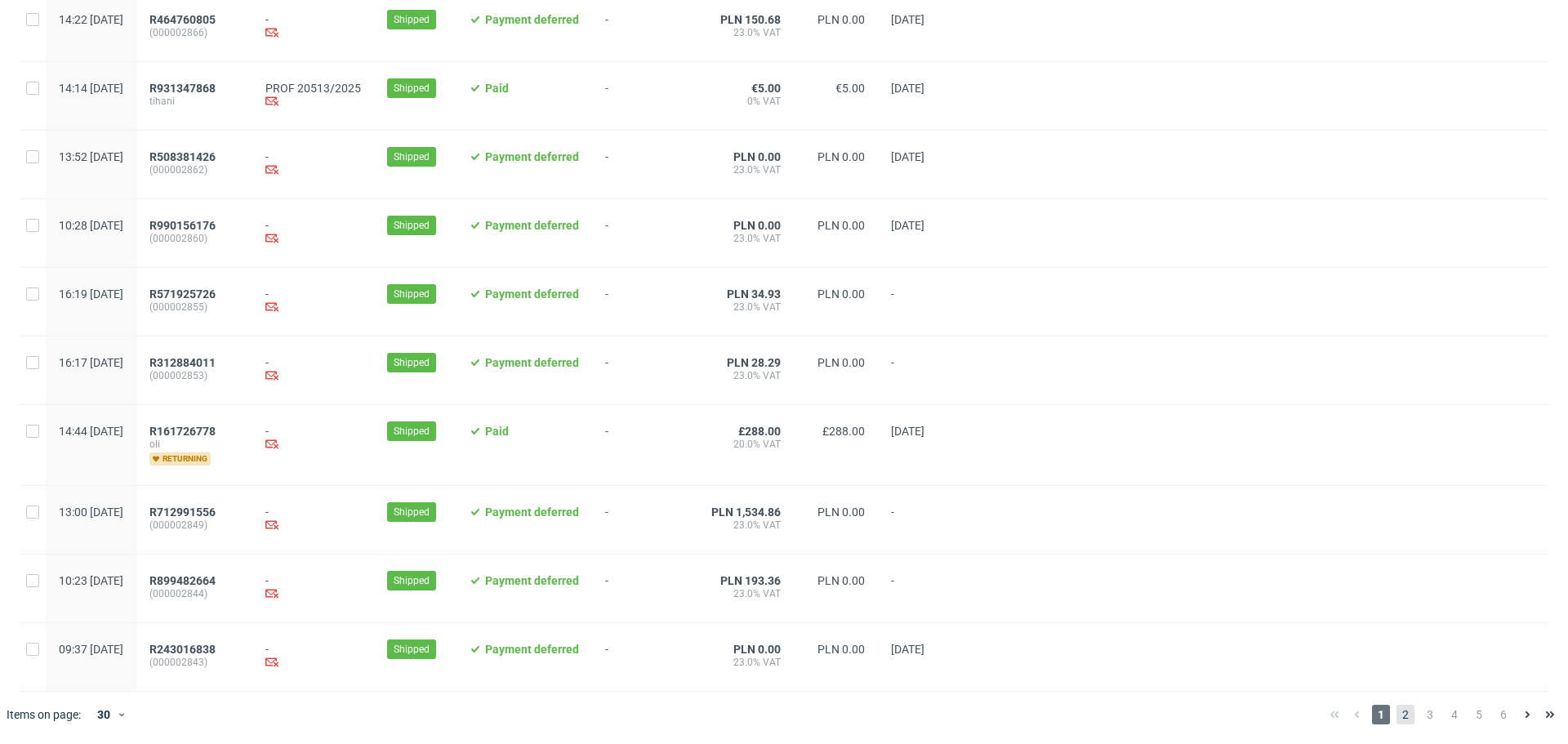
click at [1396, 716] on span "2" at bounding box center [1405, 714] width 18 height 19
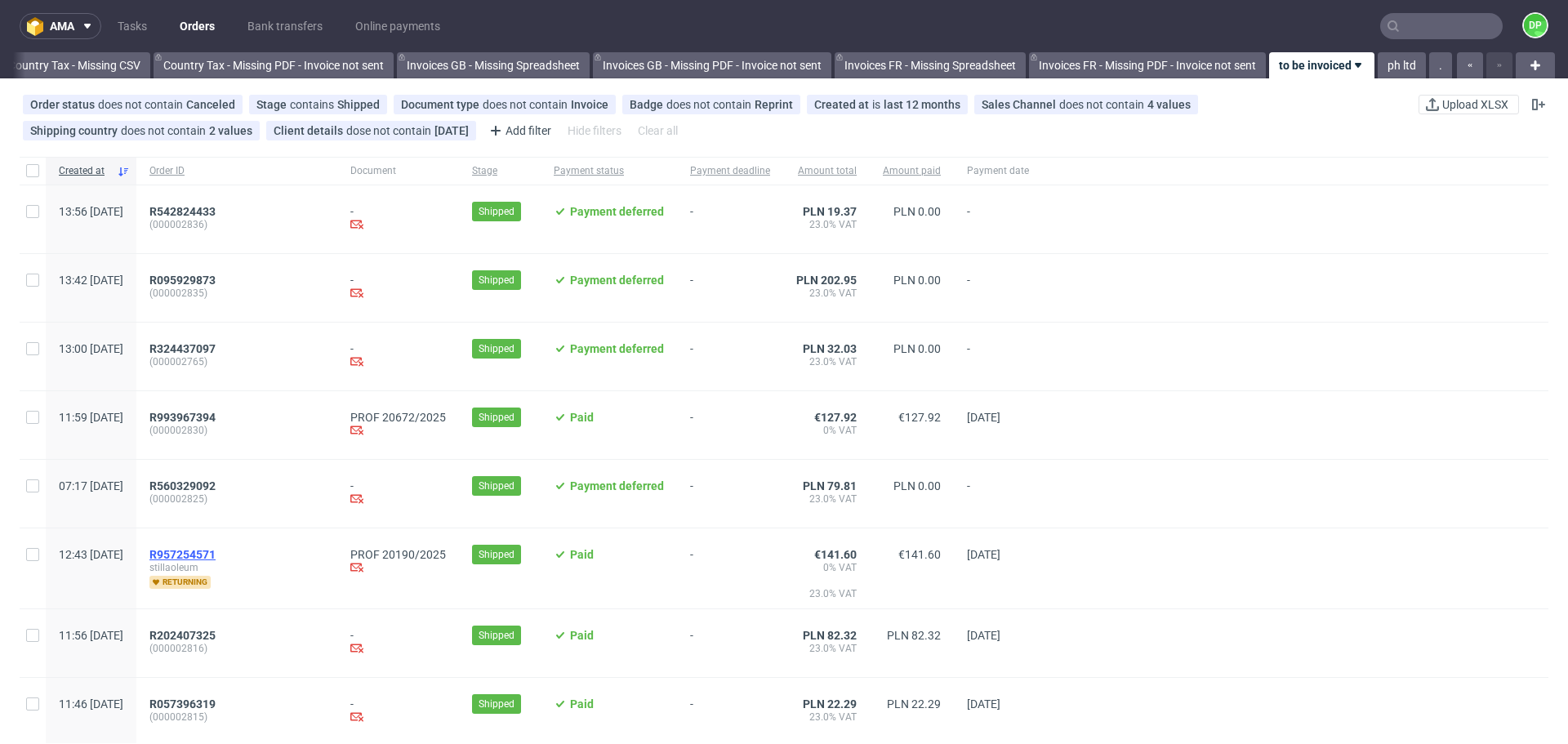
click at [216, 558] on span "R957254571" at bounding box center [183, 555] width 66 height 13
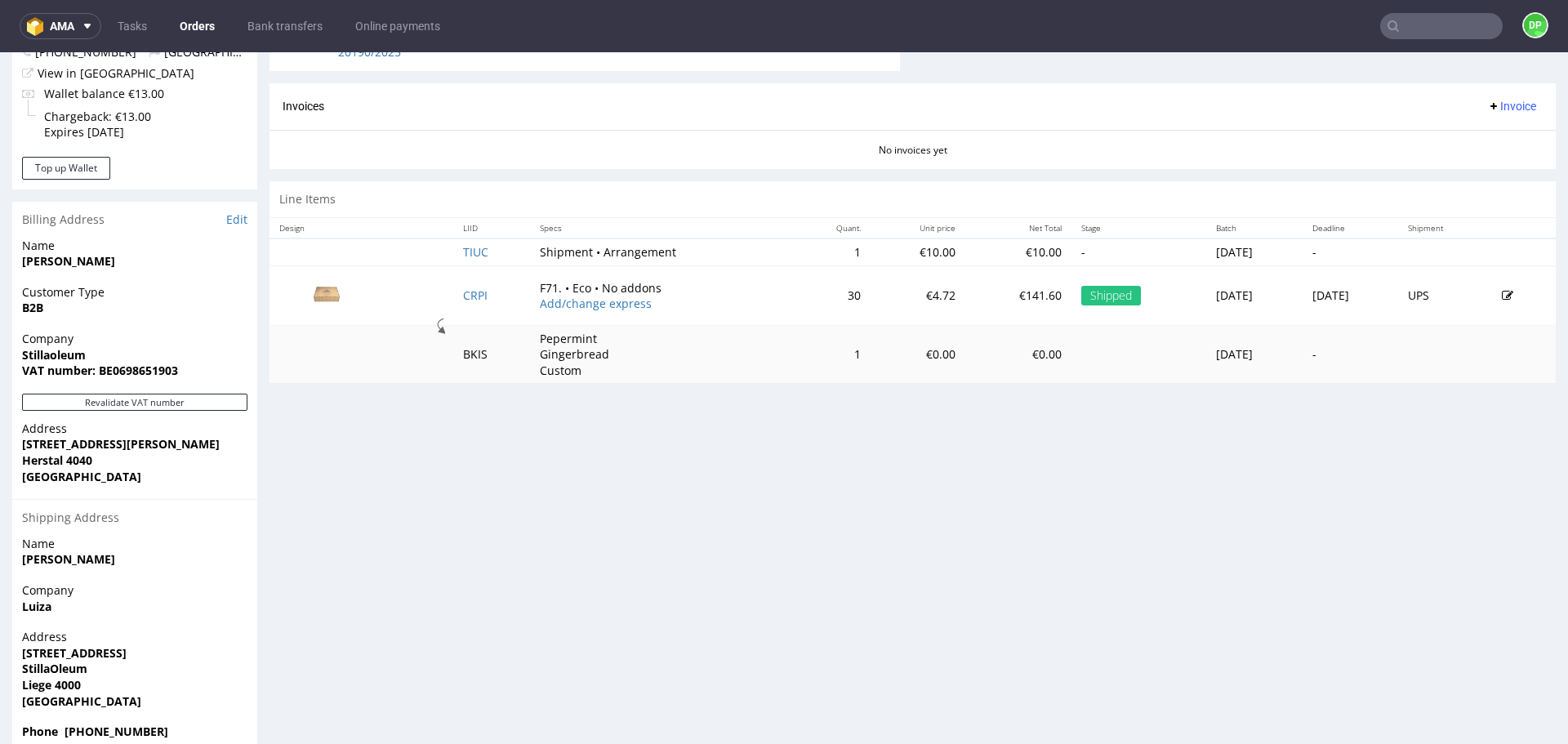
scroll to position [700, 0]
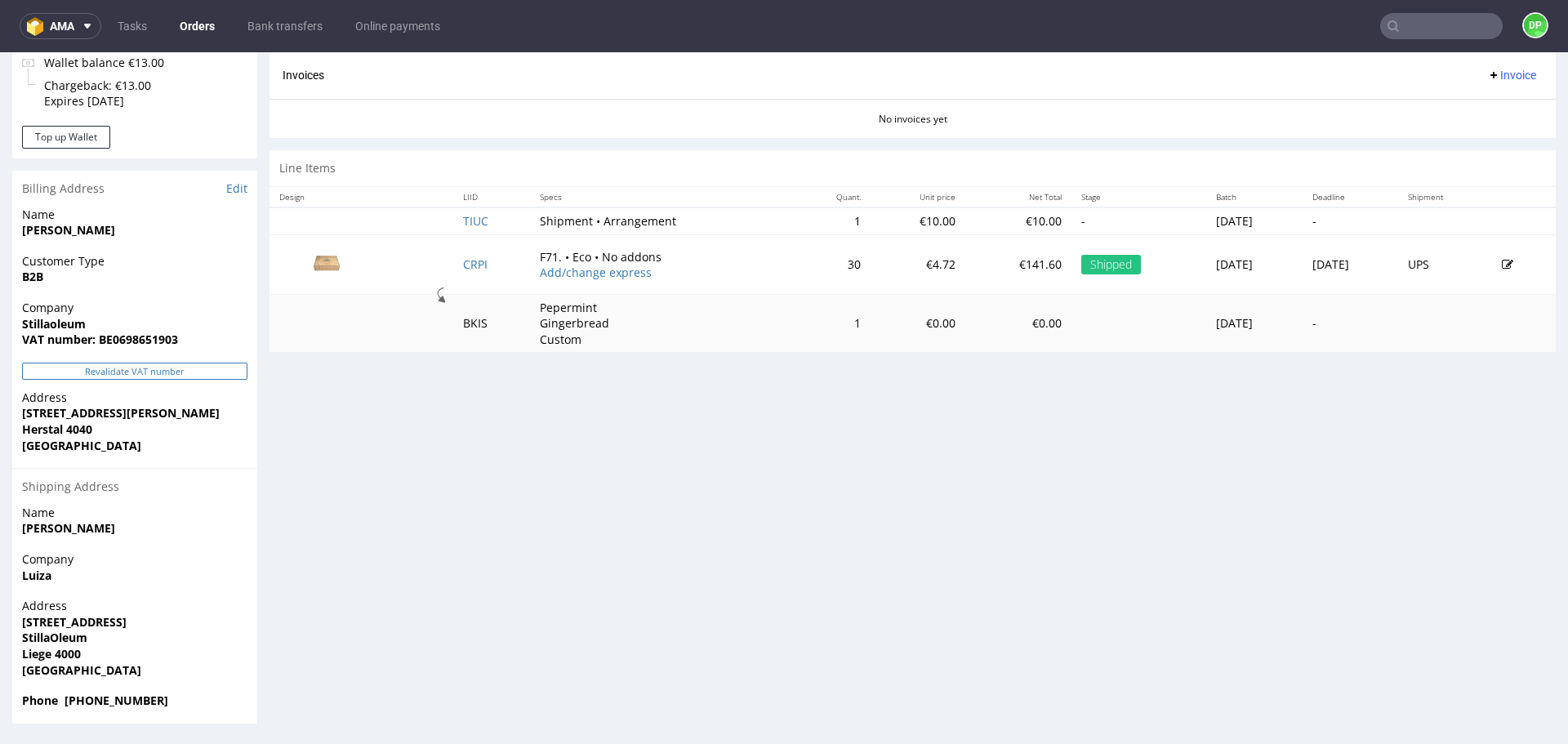
click at [146, 368] on button "Revalidate VAT number" at bounding box center [135, 371] width 225 height 18
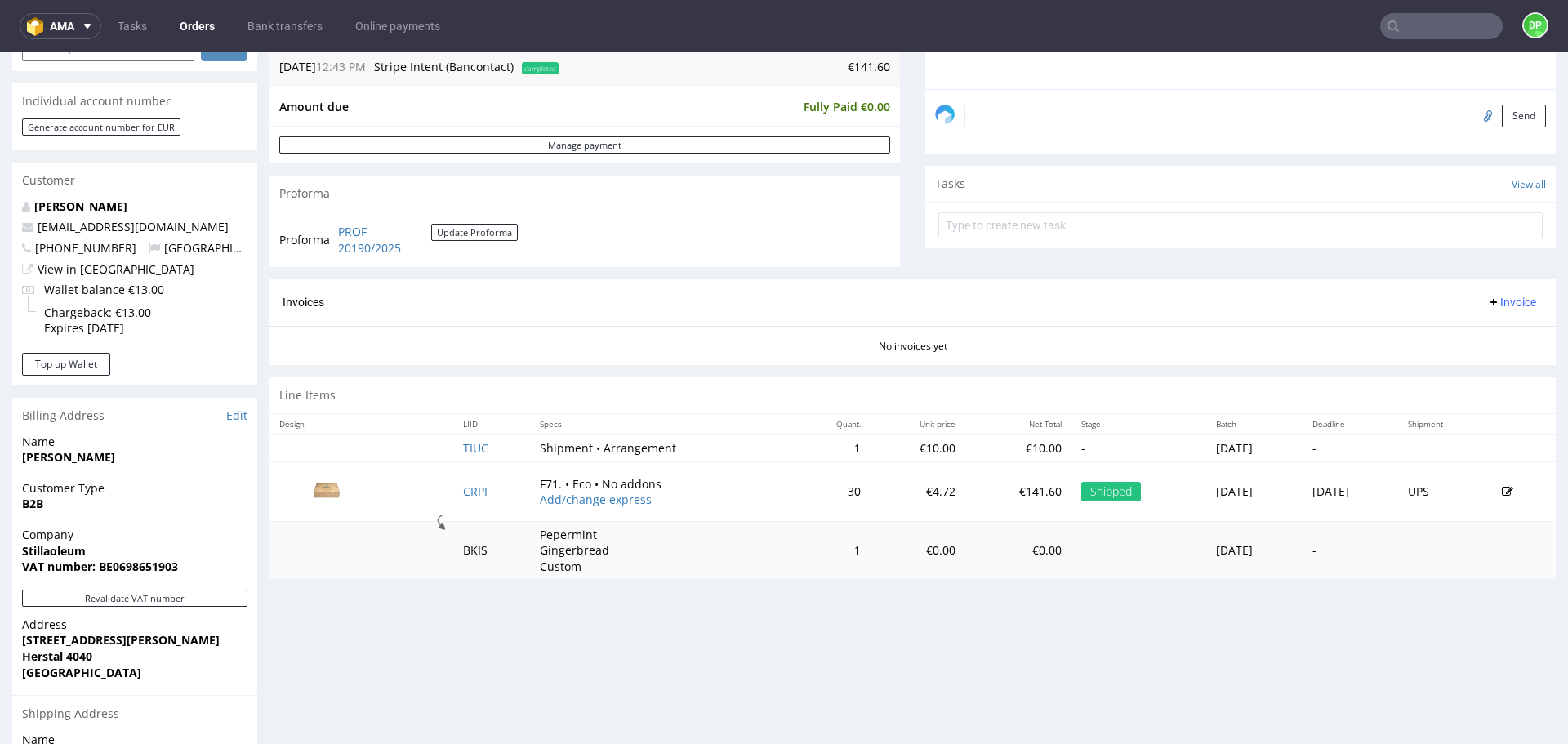
scroll to position [456, 0]
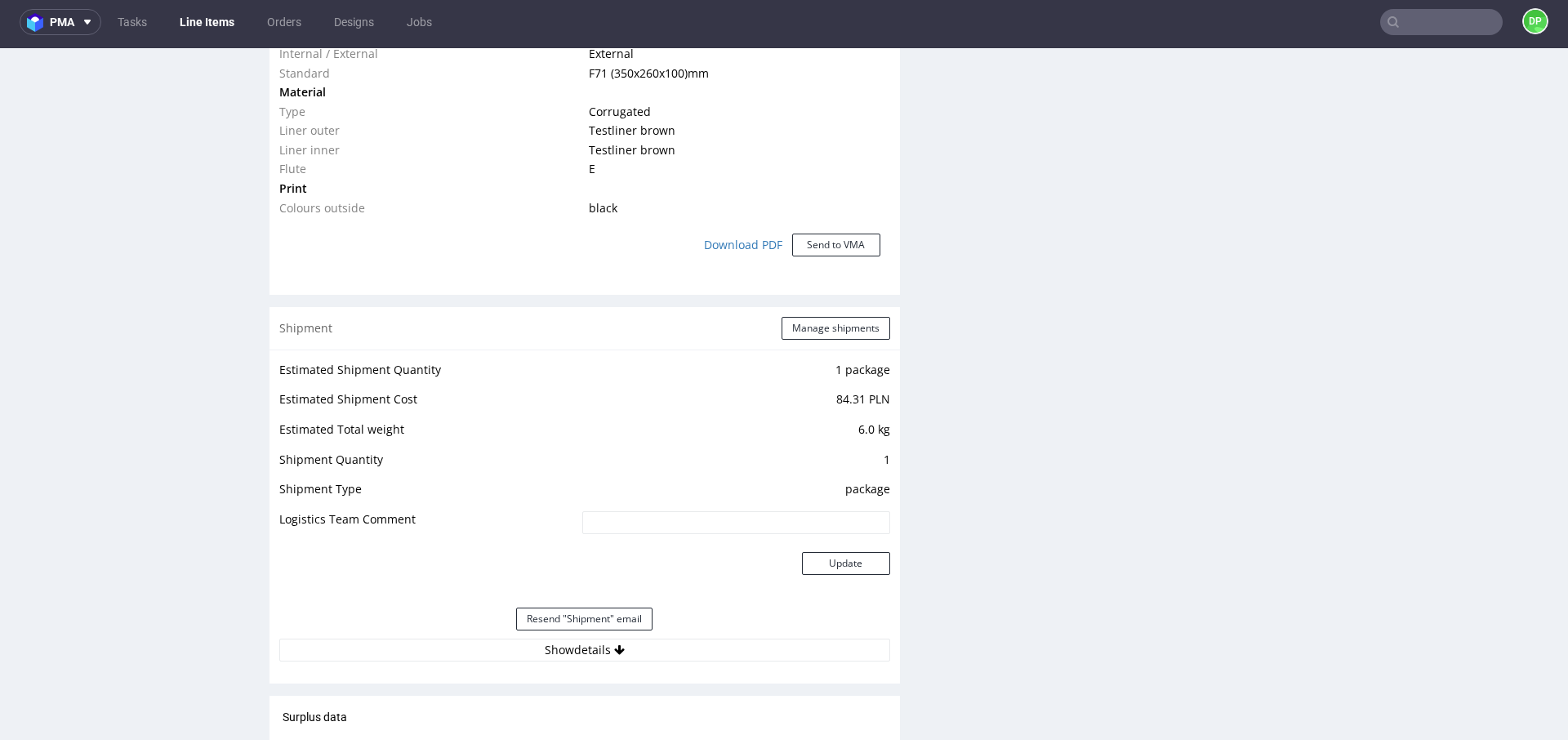
scroll to position [1395, 0]
click at [415, 654] on button "Show details" at bounding box center [585, 649] width 611 height 23
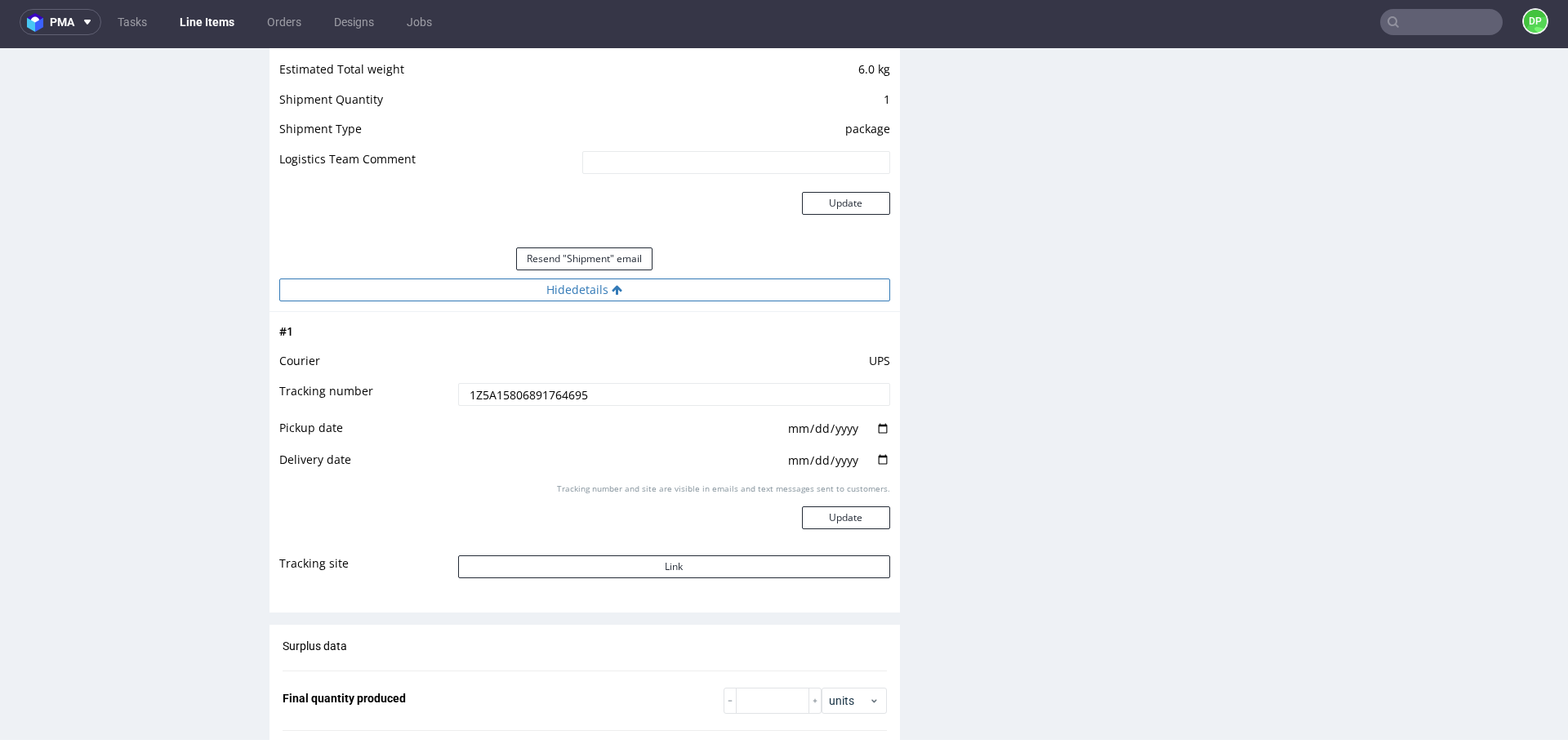
scroll to position [1755, 0]
click at [545, 572] on button "Link" at bounding box center [675, 566] width 432 height 23
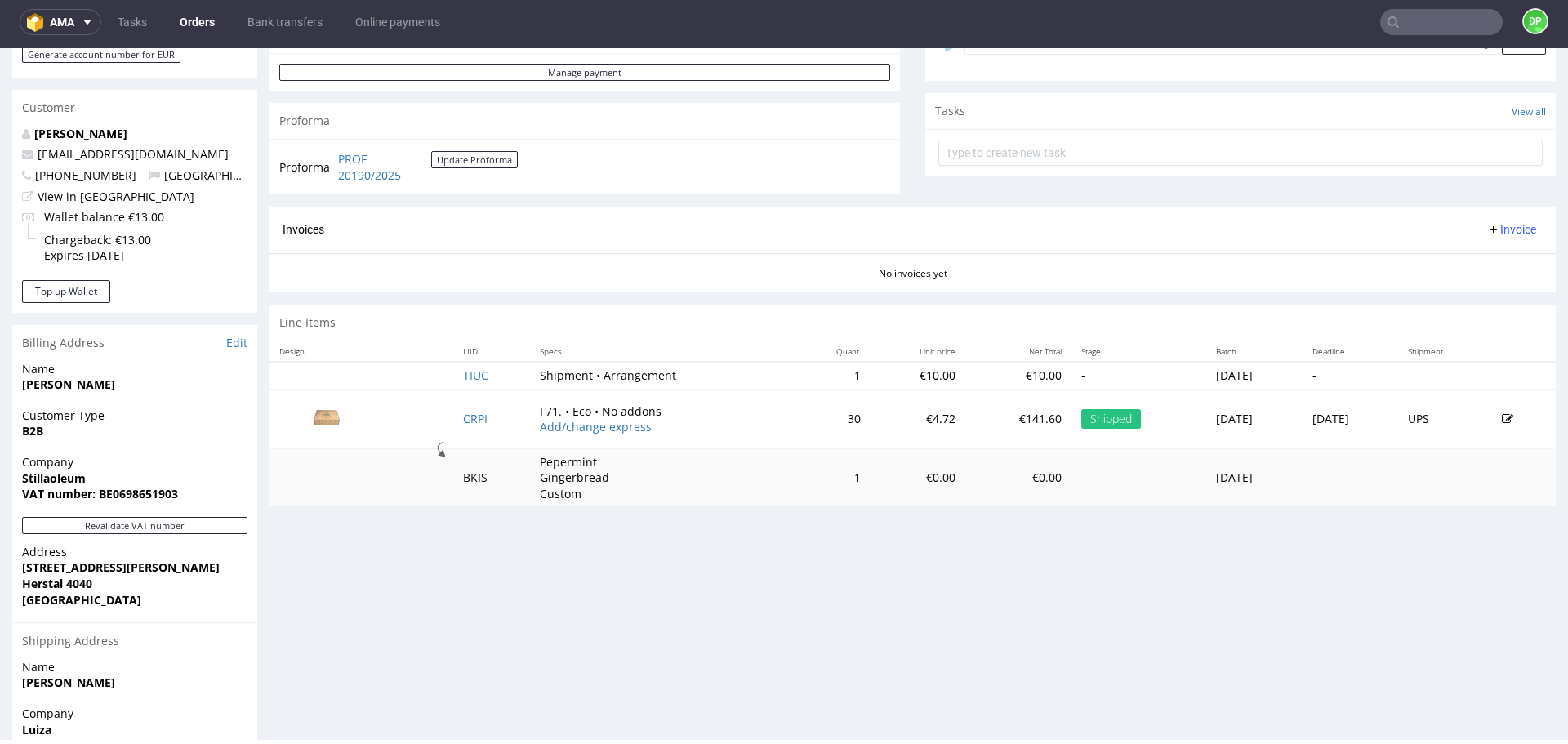
scroll to position [542, 0]
click at [1488, 224] on span "Invoice" at bounding box center [1512, 229] width 49 height 13
click at [1449, 254] on li "Generate" at bounding box center [1480, 263] width 105 height 30
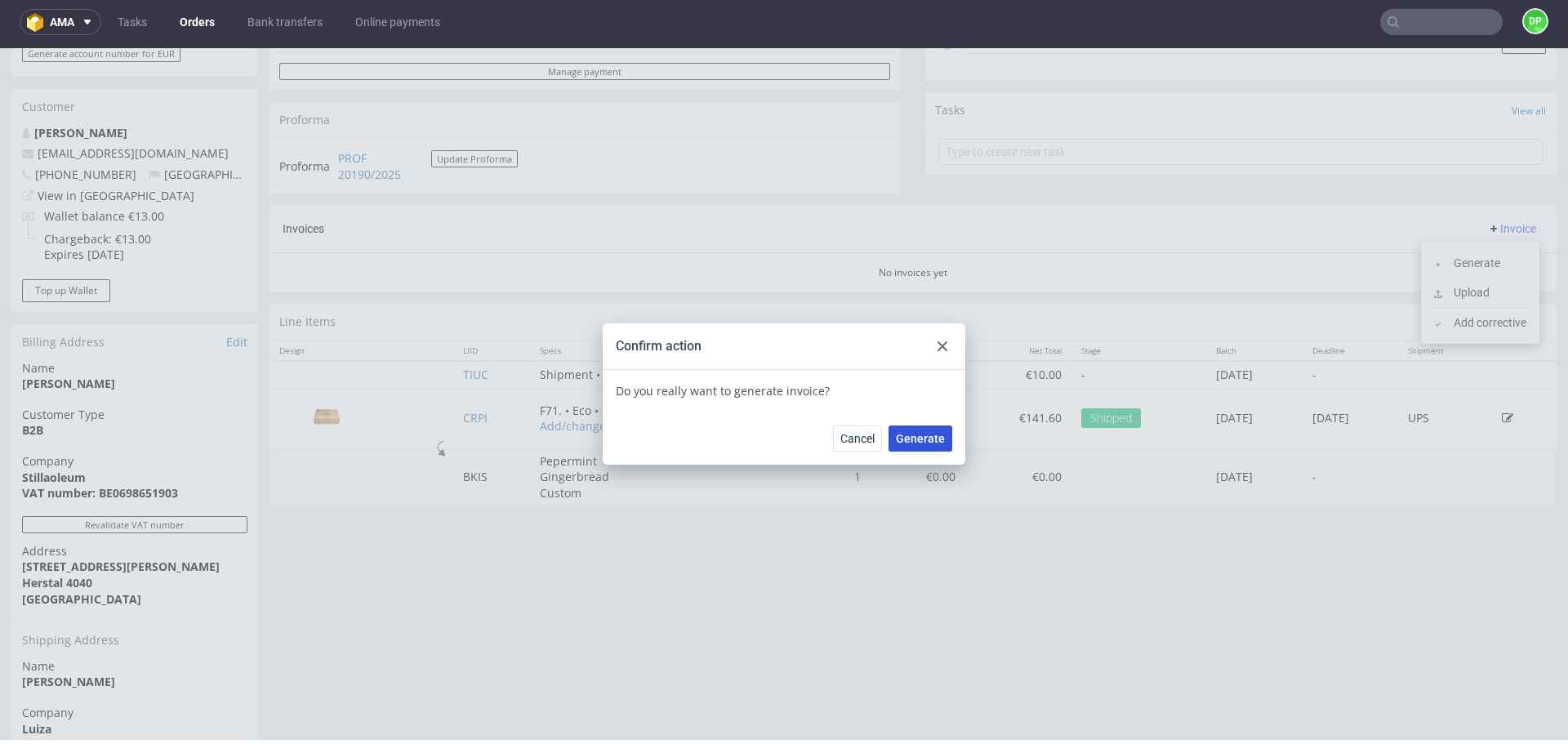
click at [923, 435] on span "Generate" at bounding box center [920, 438] width 49 height 11
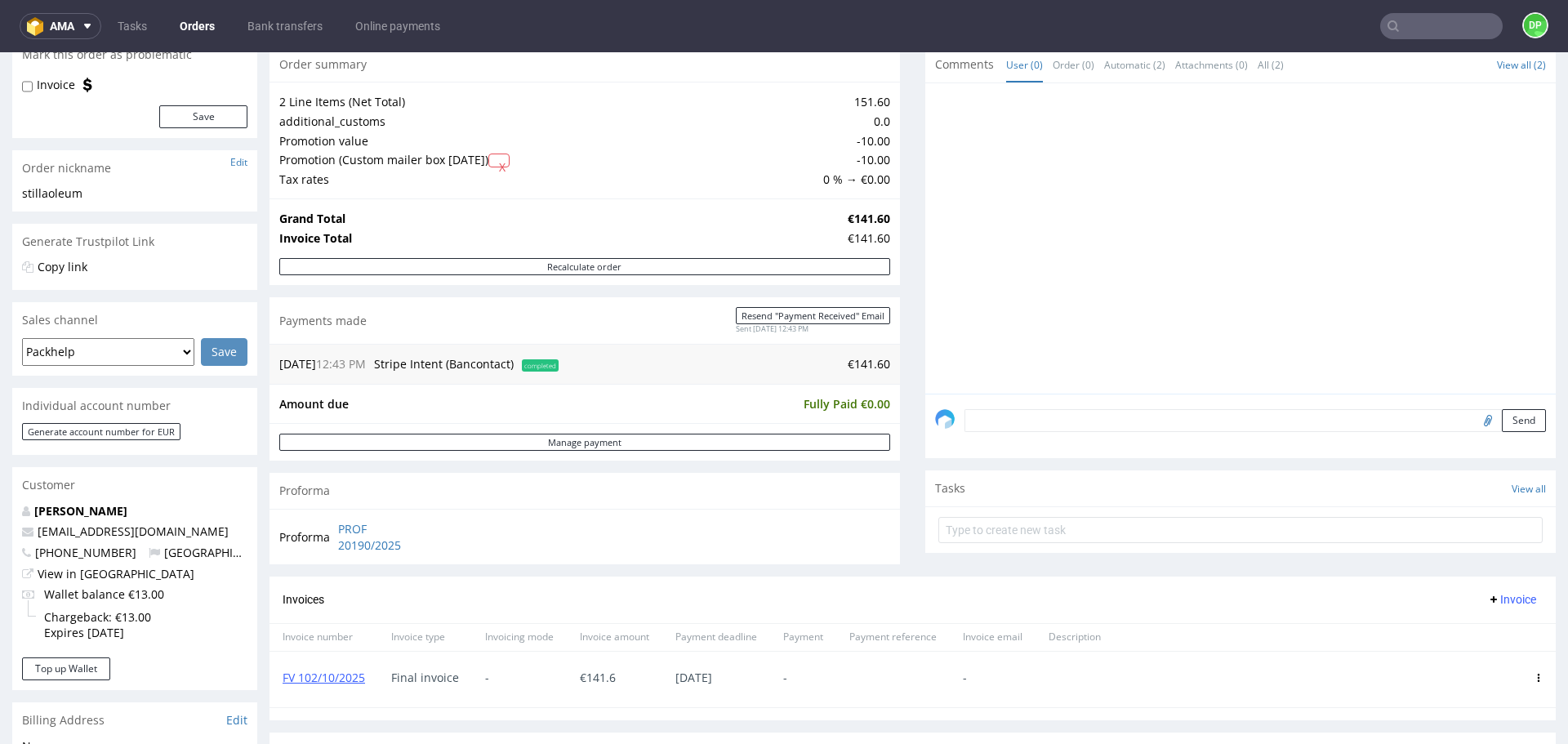
scroll to position [136, 0]
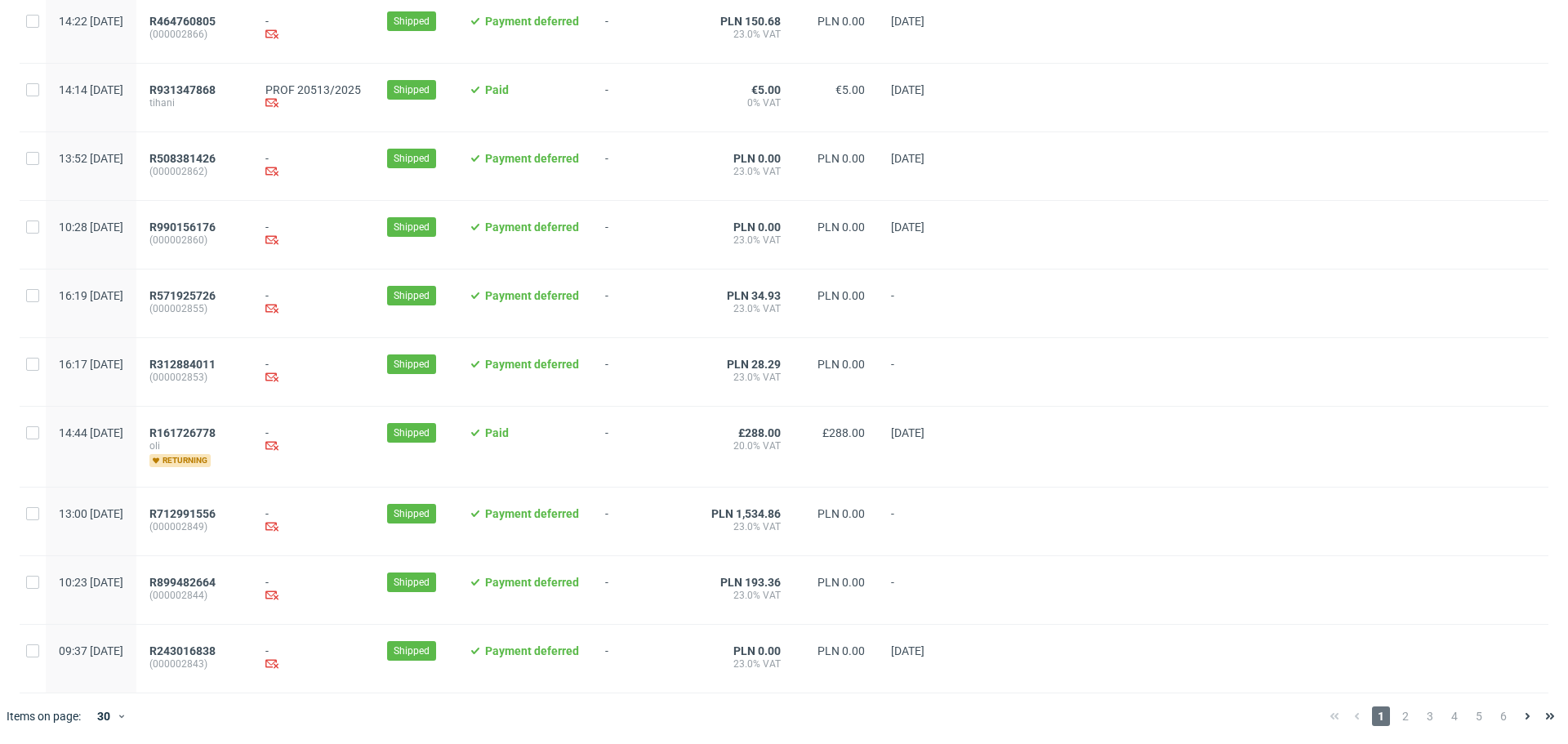
scroll to position [1609, 0]
click at [1396, 714] on span "2" at bounding box center [1405, 714] width 18 height 19
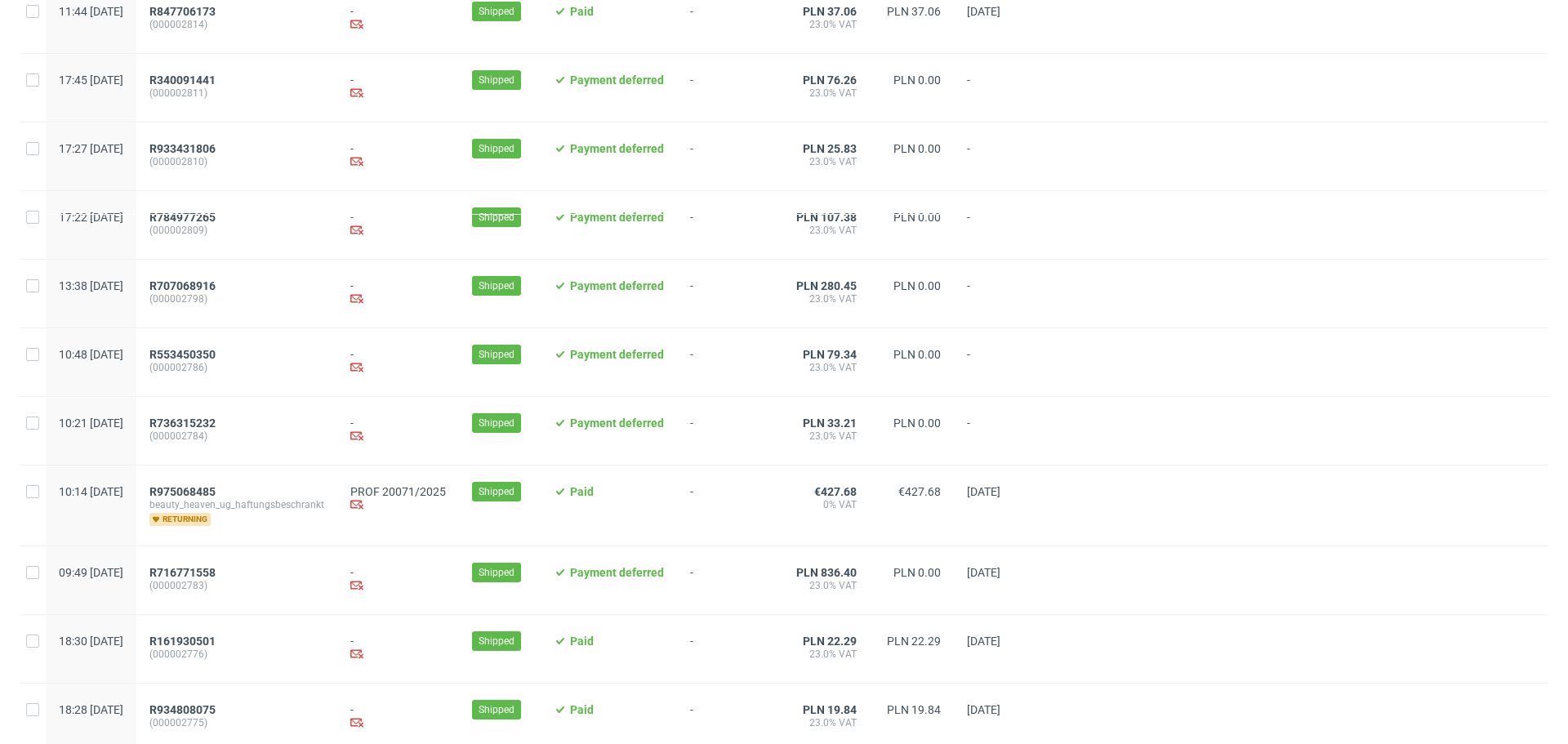
scroll to position [681, 0]
click at [216, 498] on span "R975068485" at bounding box center [183, 491] width 66 height 13
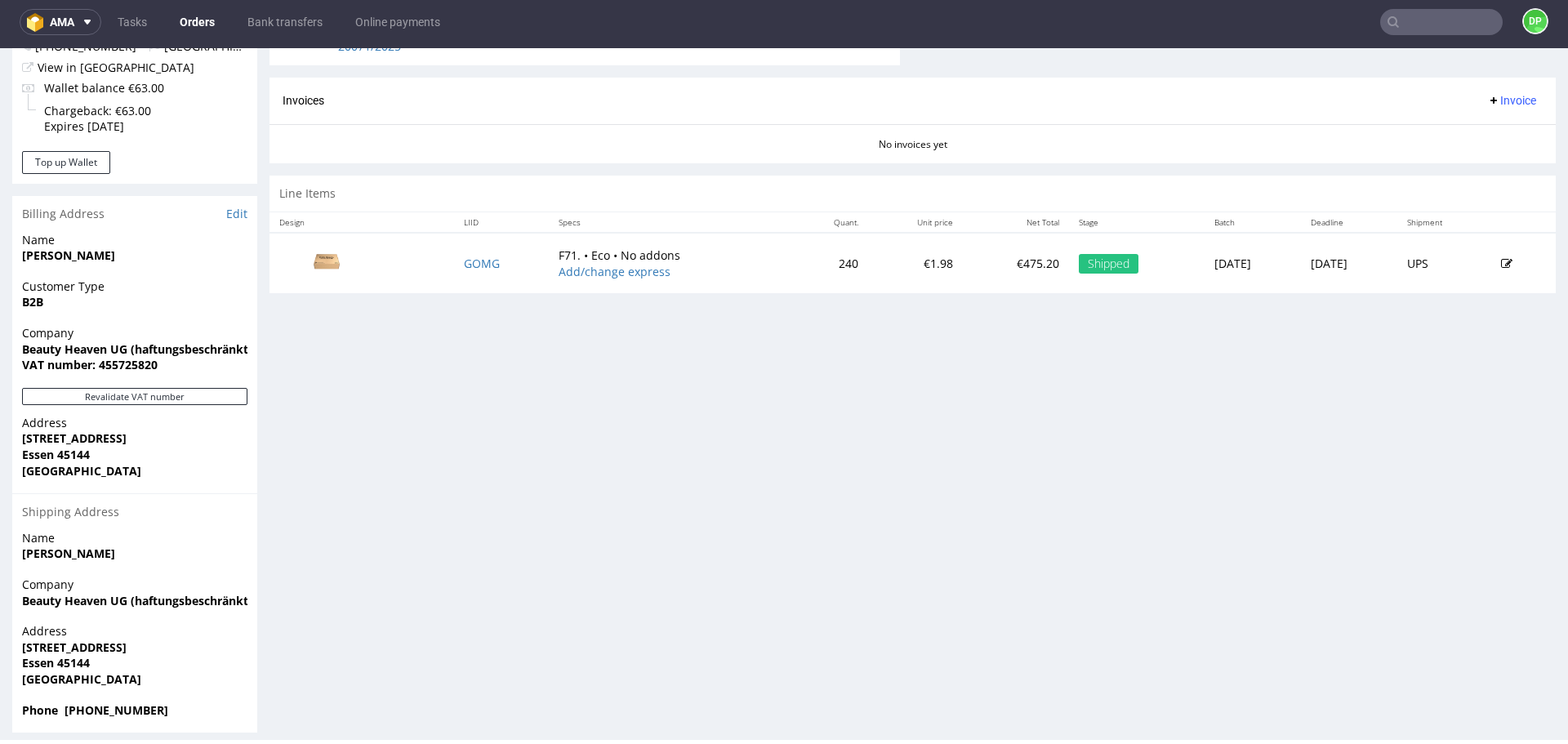
scroll to position [683, 0]
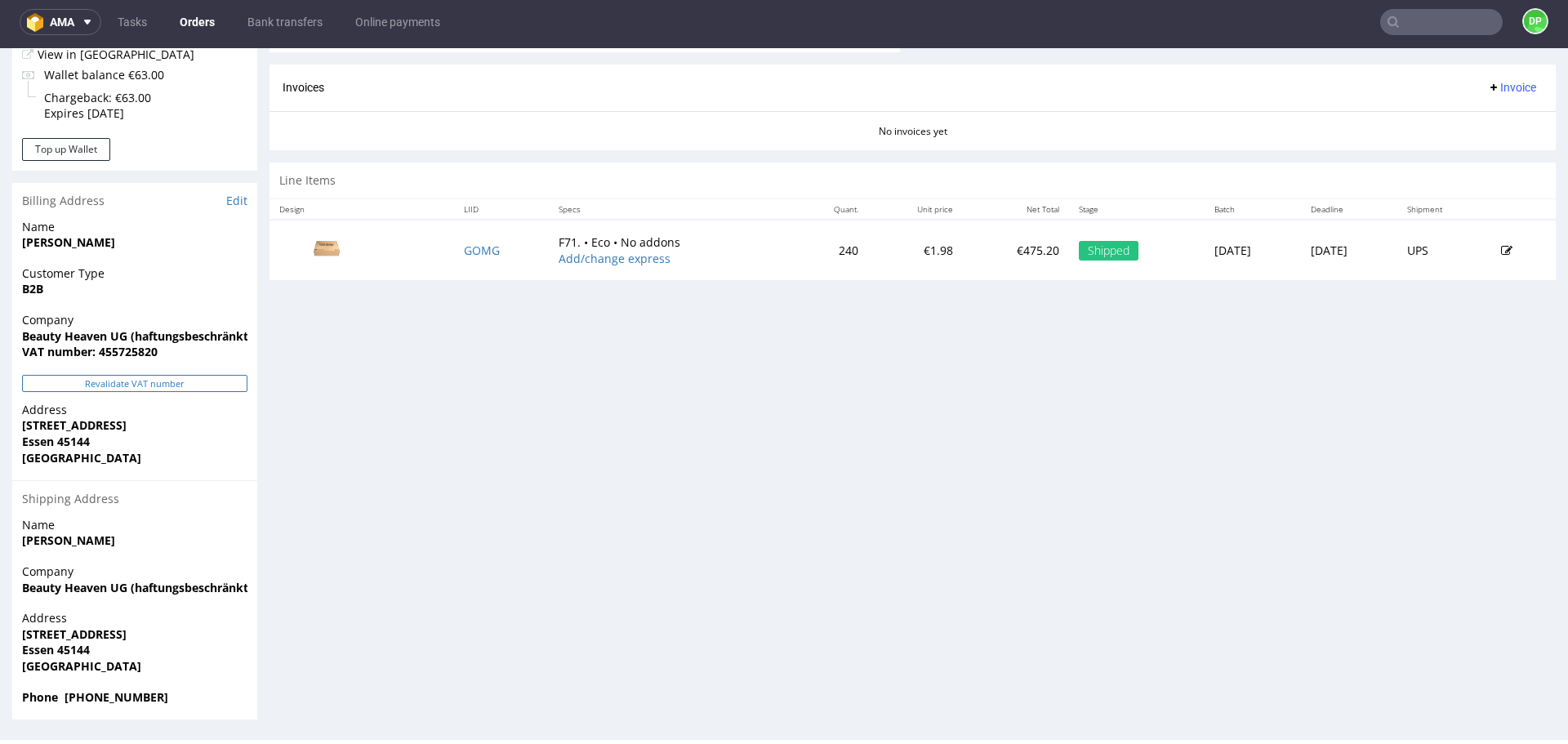
click at [127, 387] on button "Revalidate VAT number" at bounding box center [135, 383] width 225 height 18
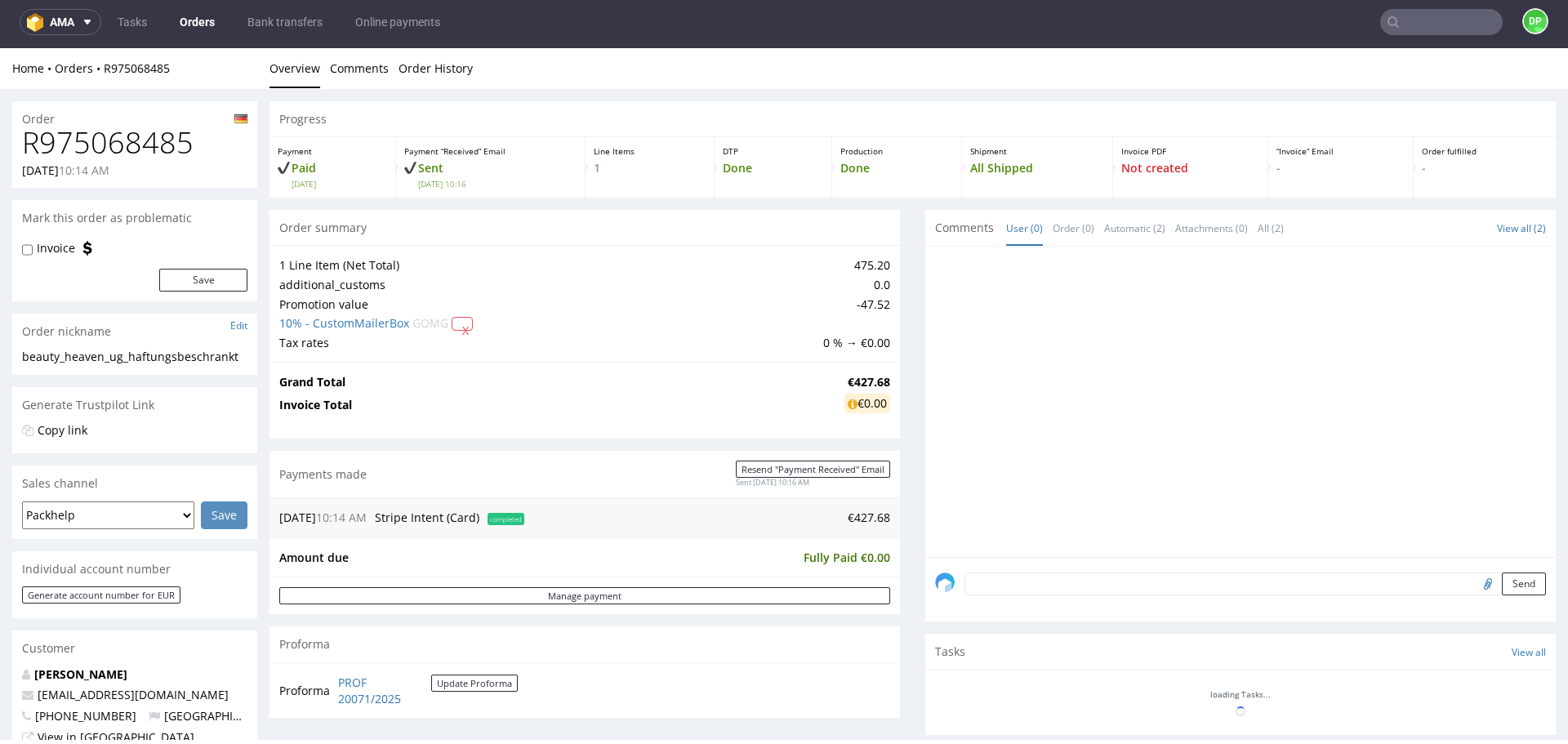
scroll to position [643, 0]
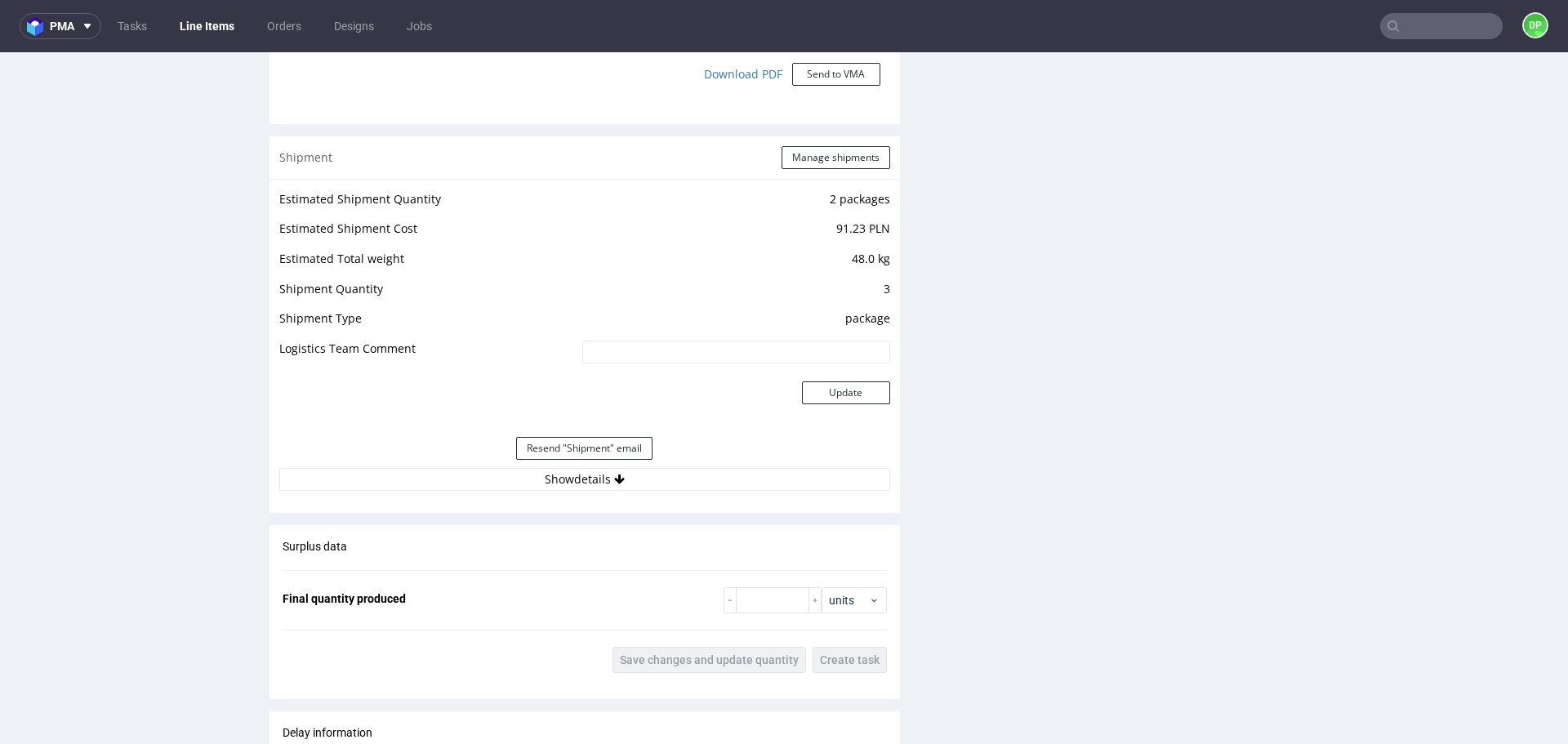
scroll to position [1494, 0]
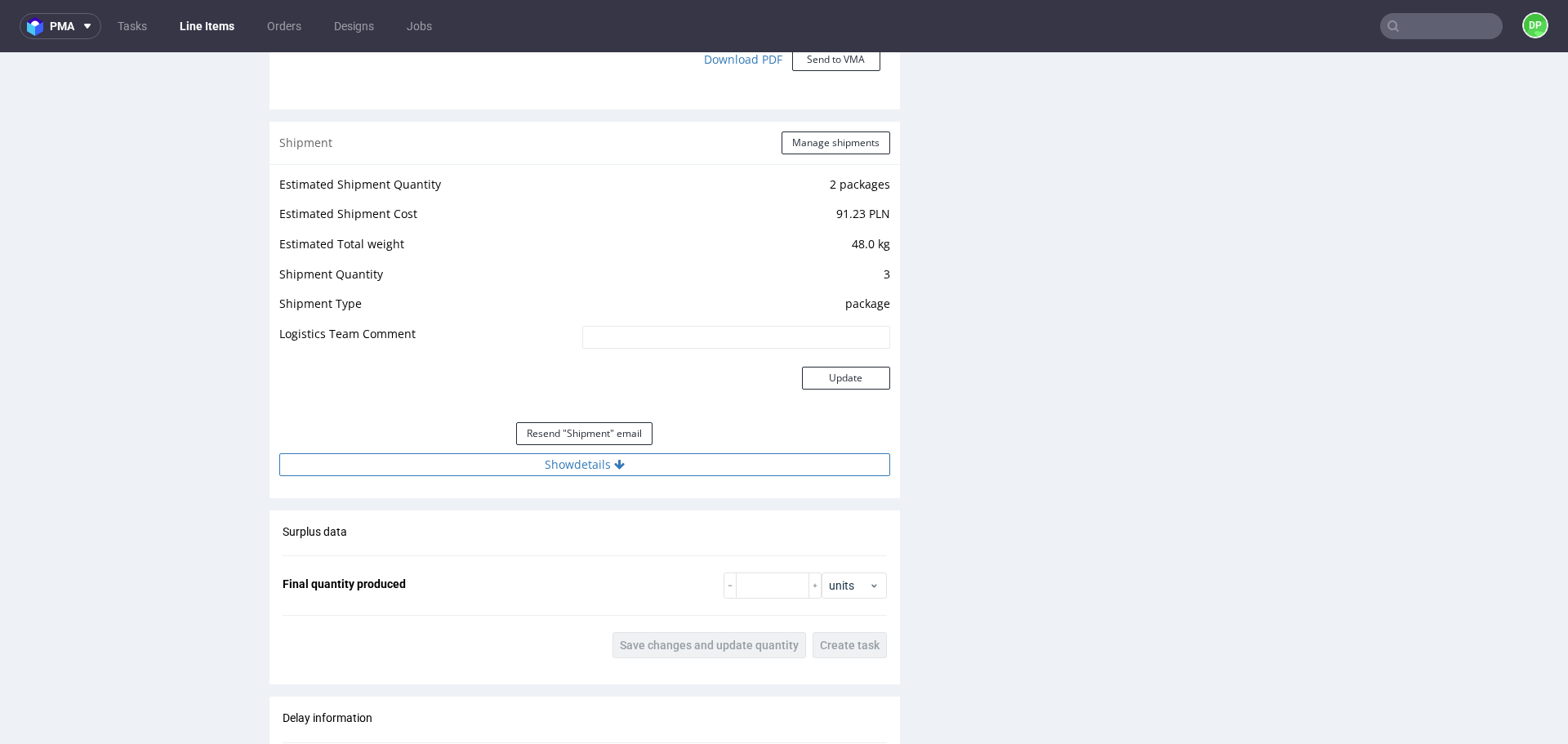
click at [509, 465] on button "Show details" at bounding box center [585, 464] width 611 height 23
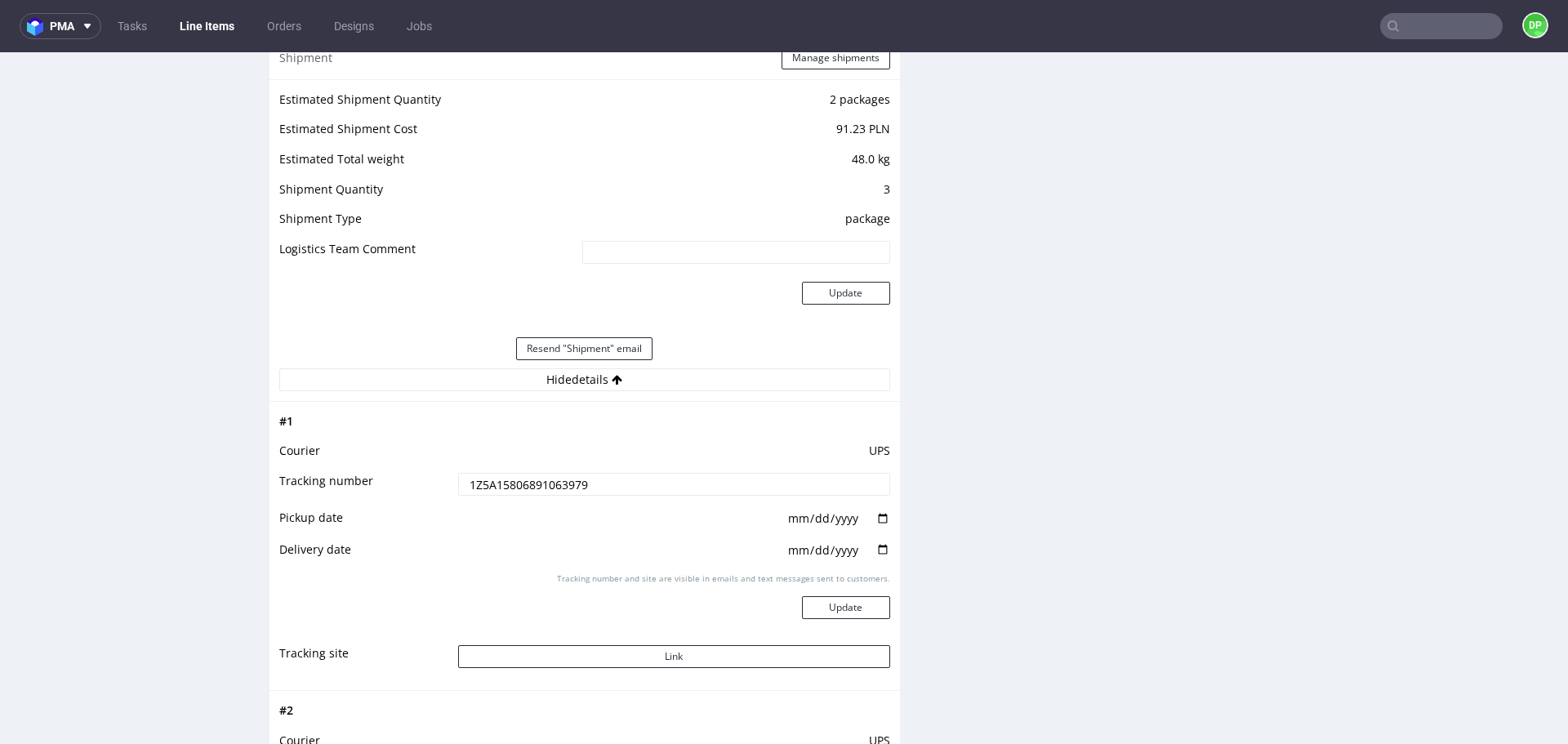
scroll to position [1579, 0]
click at [567, 658] on button "Link" at bounding box center [675, 655] width 432 height 23
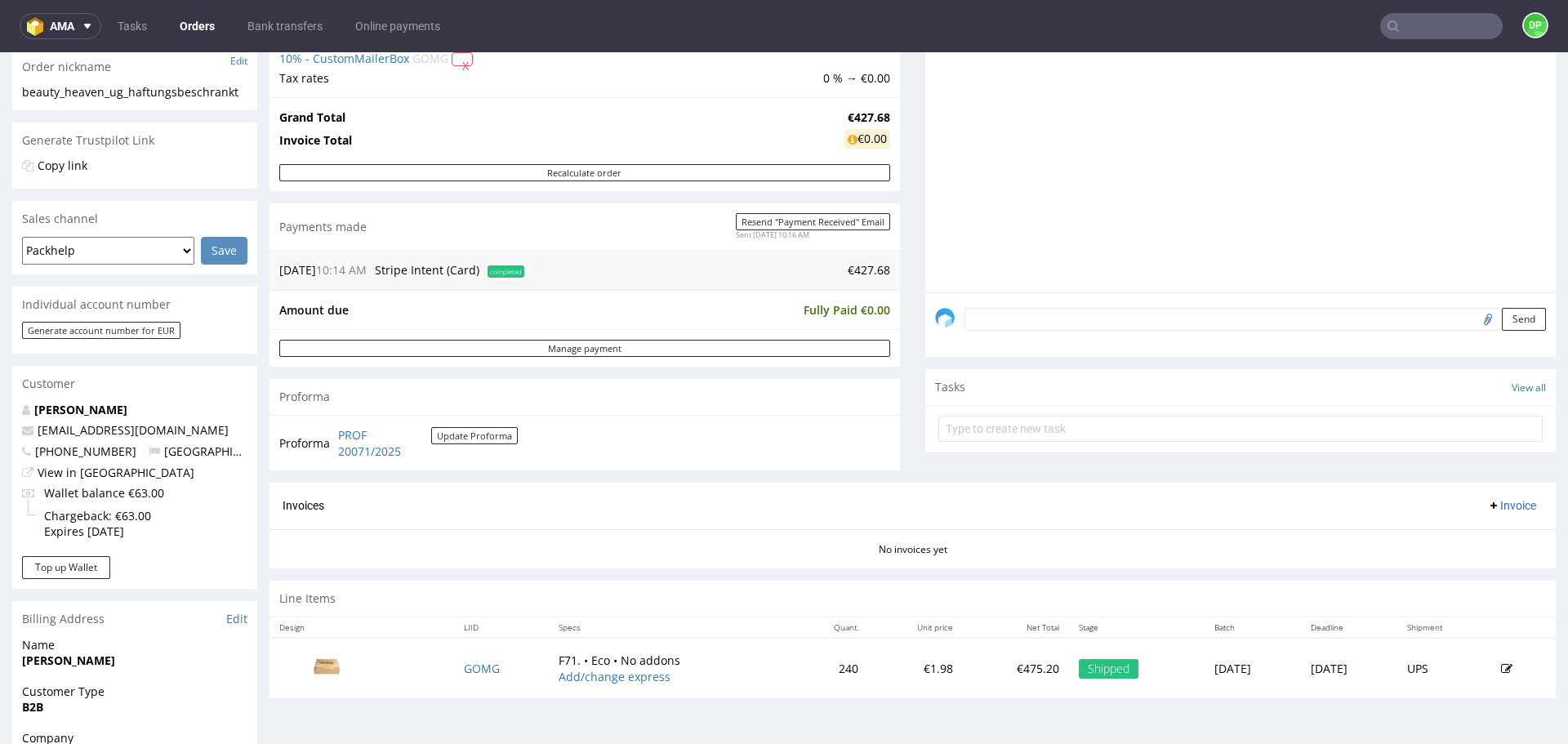
scroll to position [270, 0]
click at [1488, 502] on span "Invoice" at bounding box center [1512, 505] width 49 height 13
click at [1460, 543] on span "Generate" at bounding box center [1487, 539] width 79 height 17
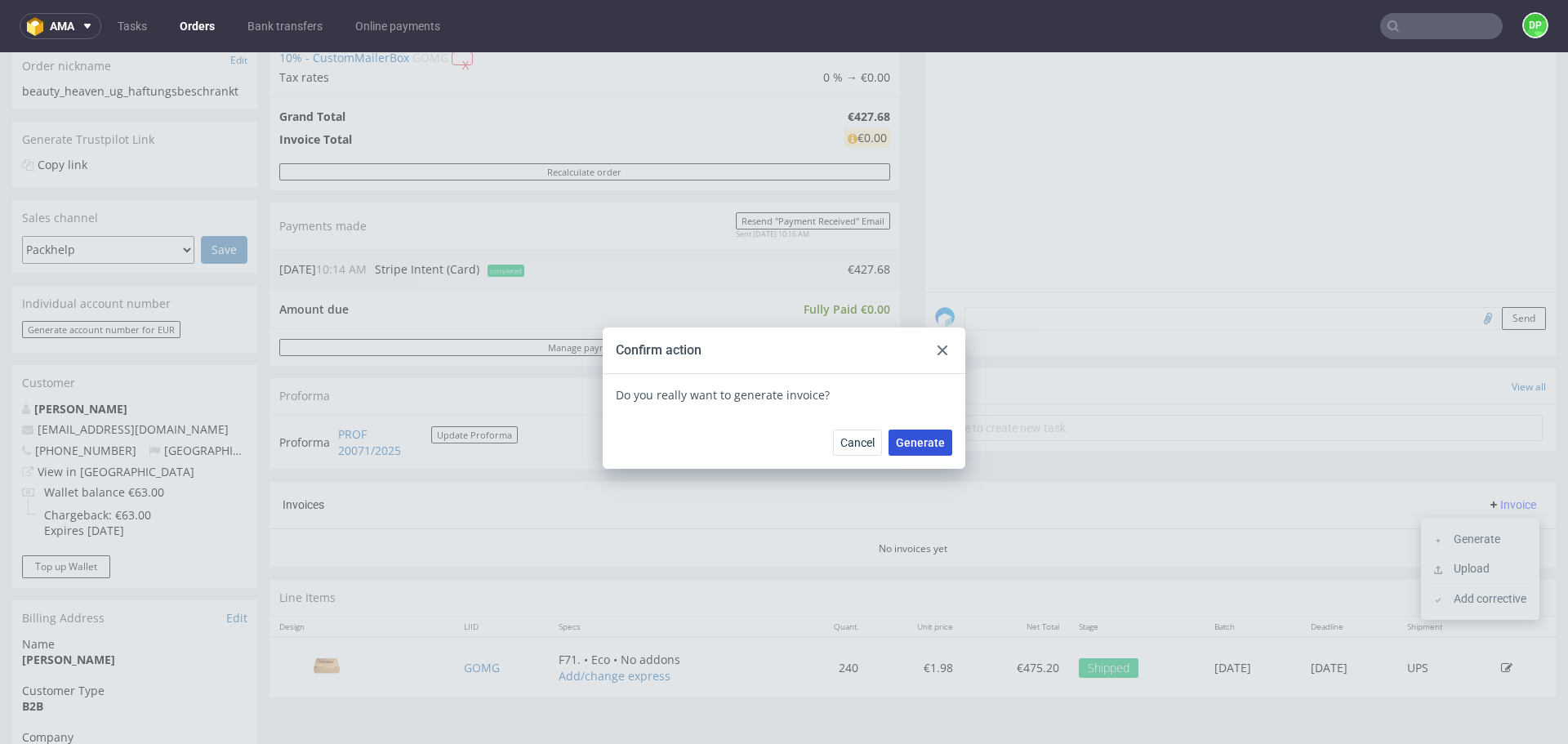
click at [932, 447] on span "Generate" at bounding box center [920, 442] width 49 height 11
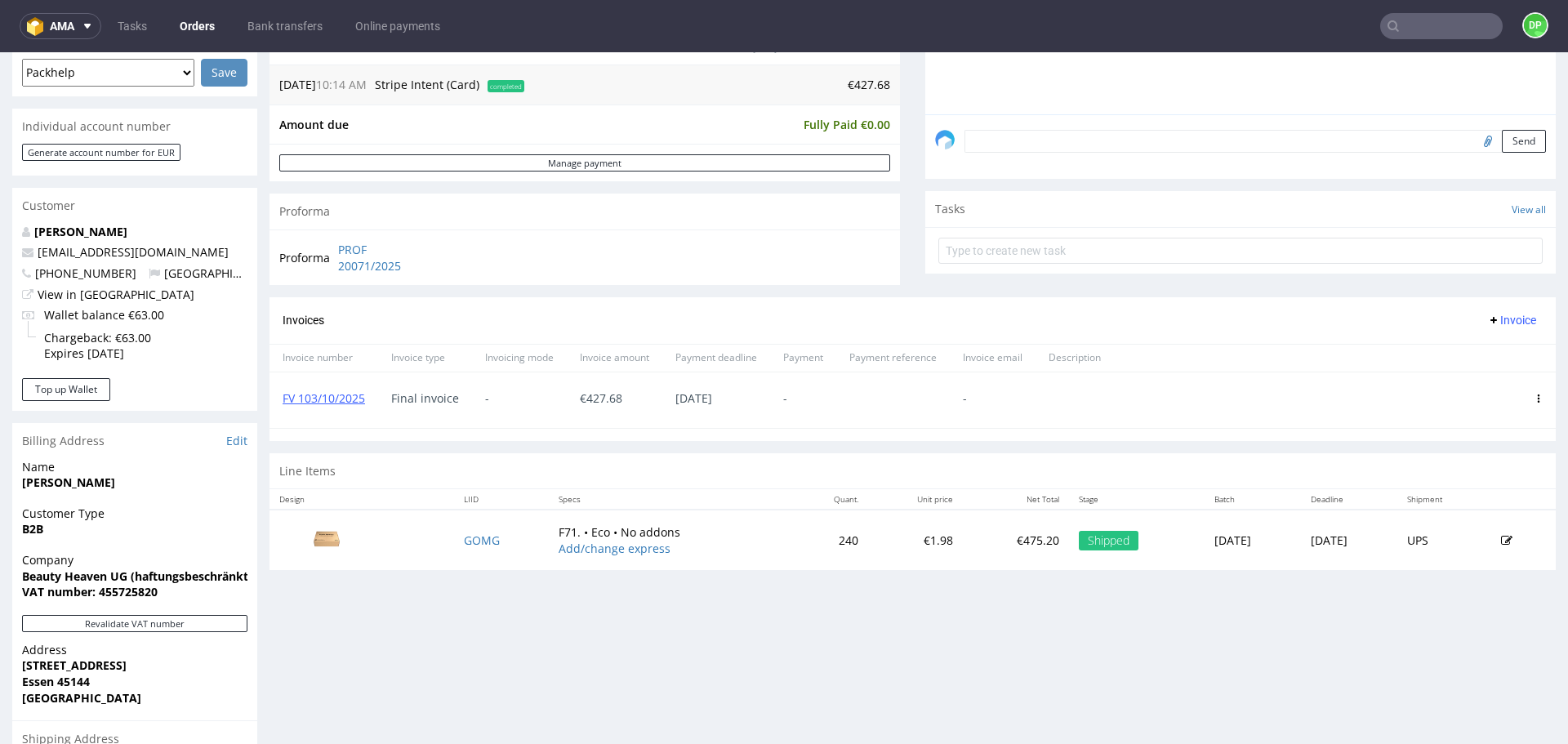
scroll to position [448, 0]
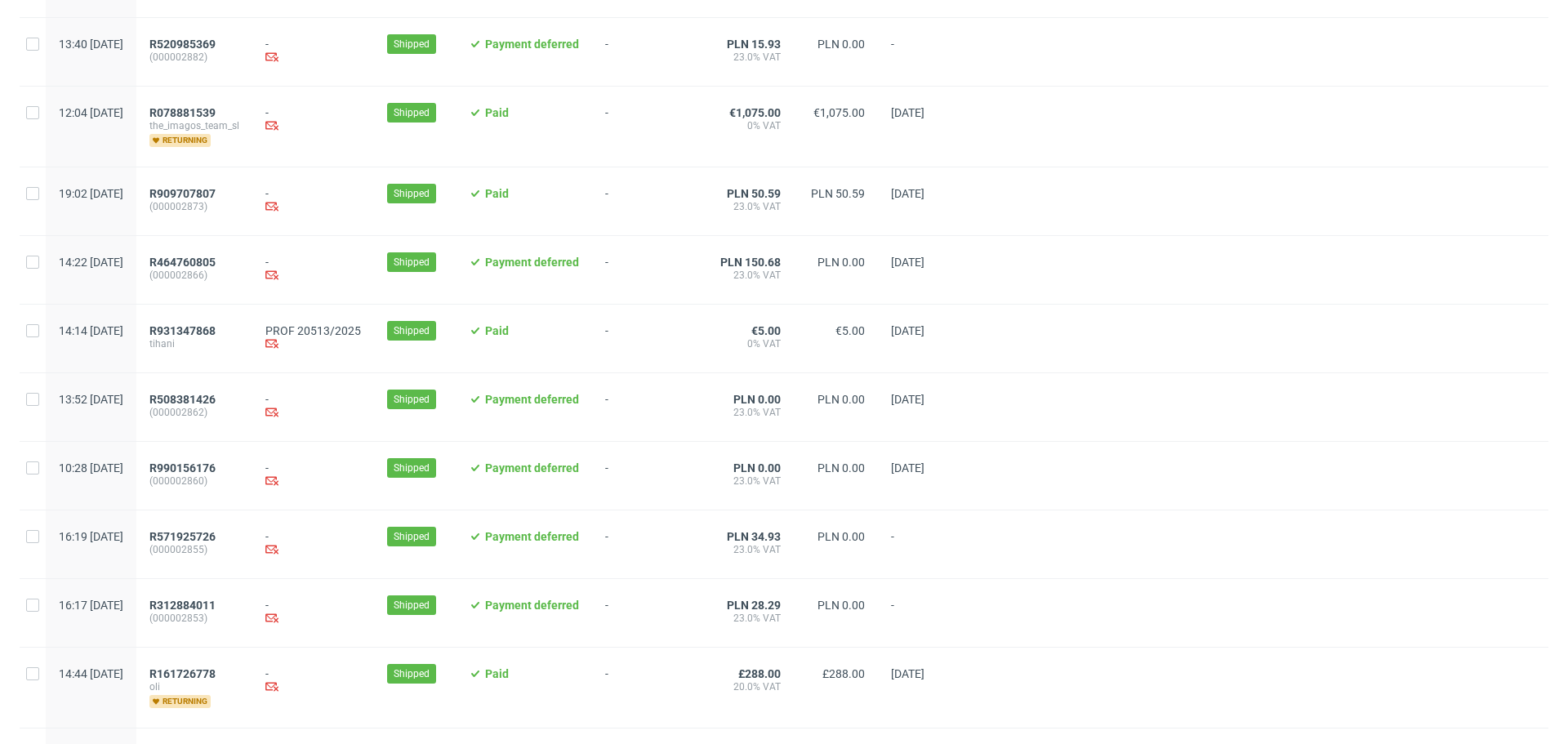
scroll to position [1609, 0]
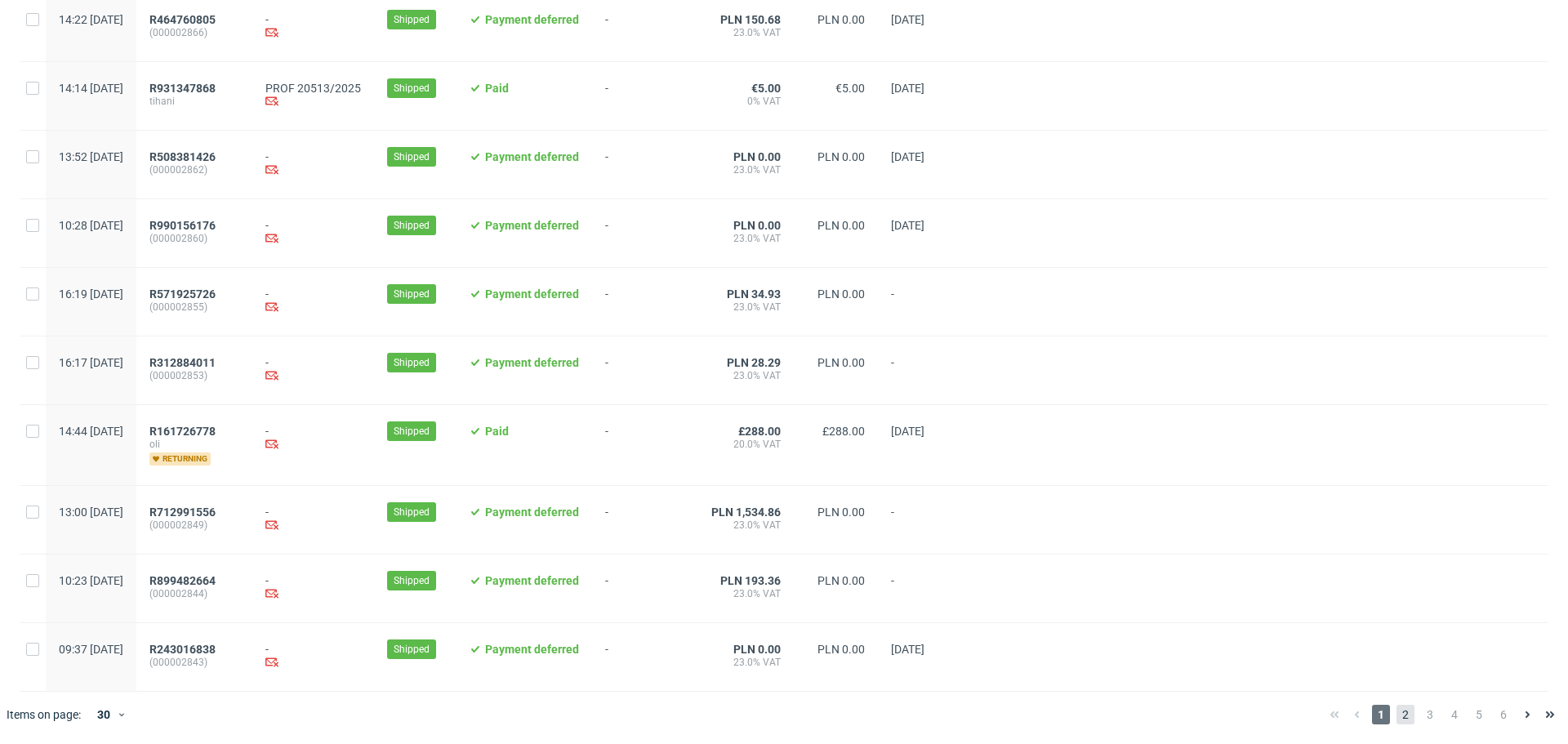
click at [1396, 716] on span "2" at bounding box center [1405, 714] width 18 height 19
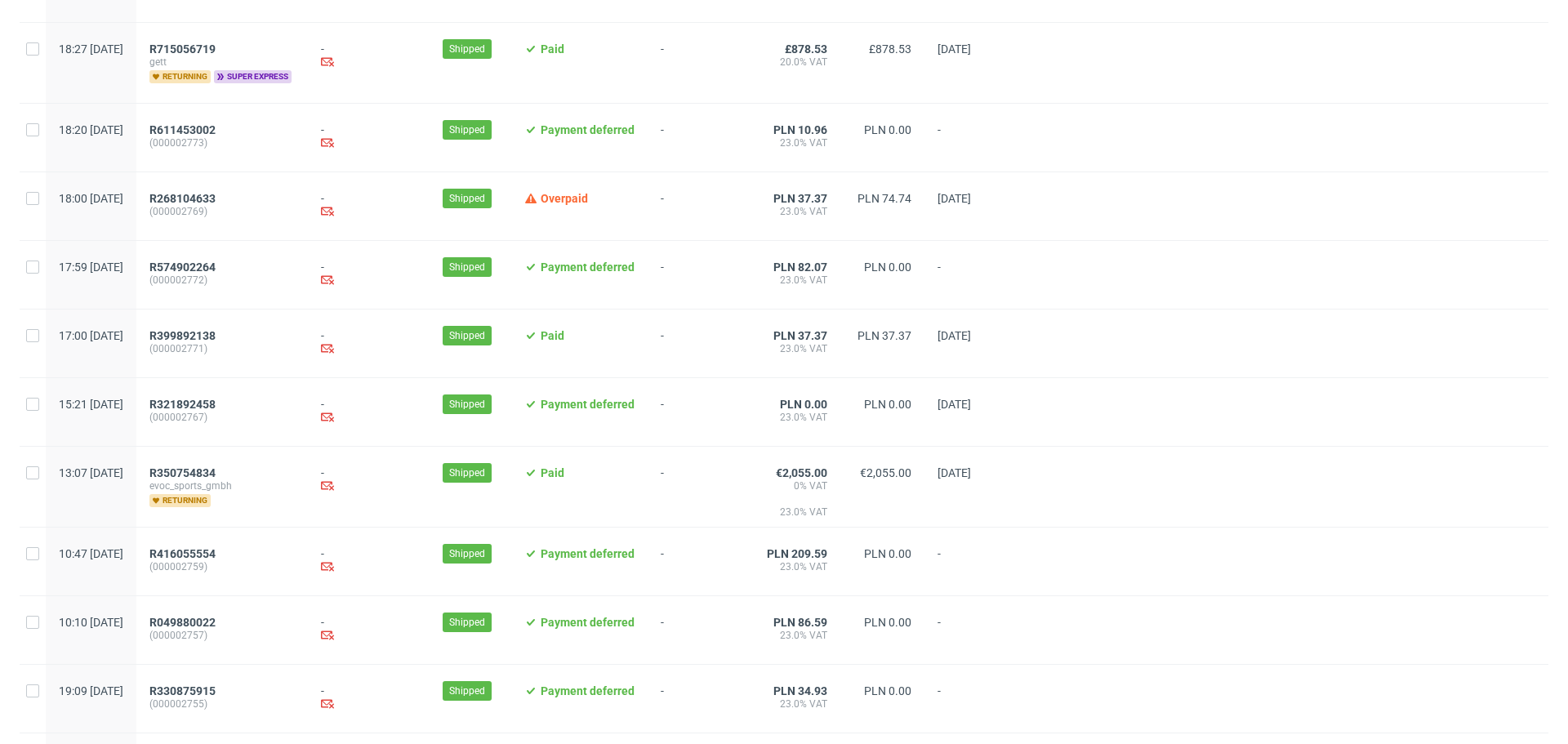
scroll to position [1598, 0]
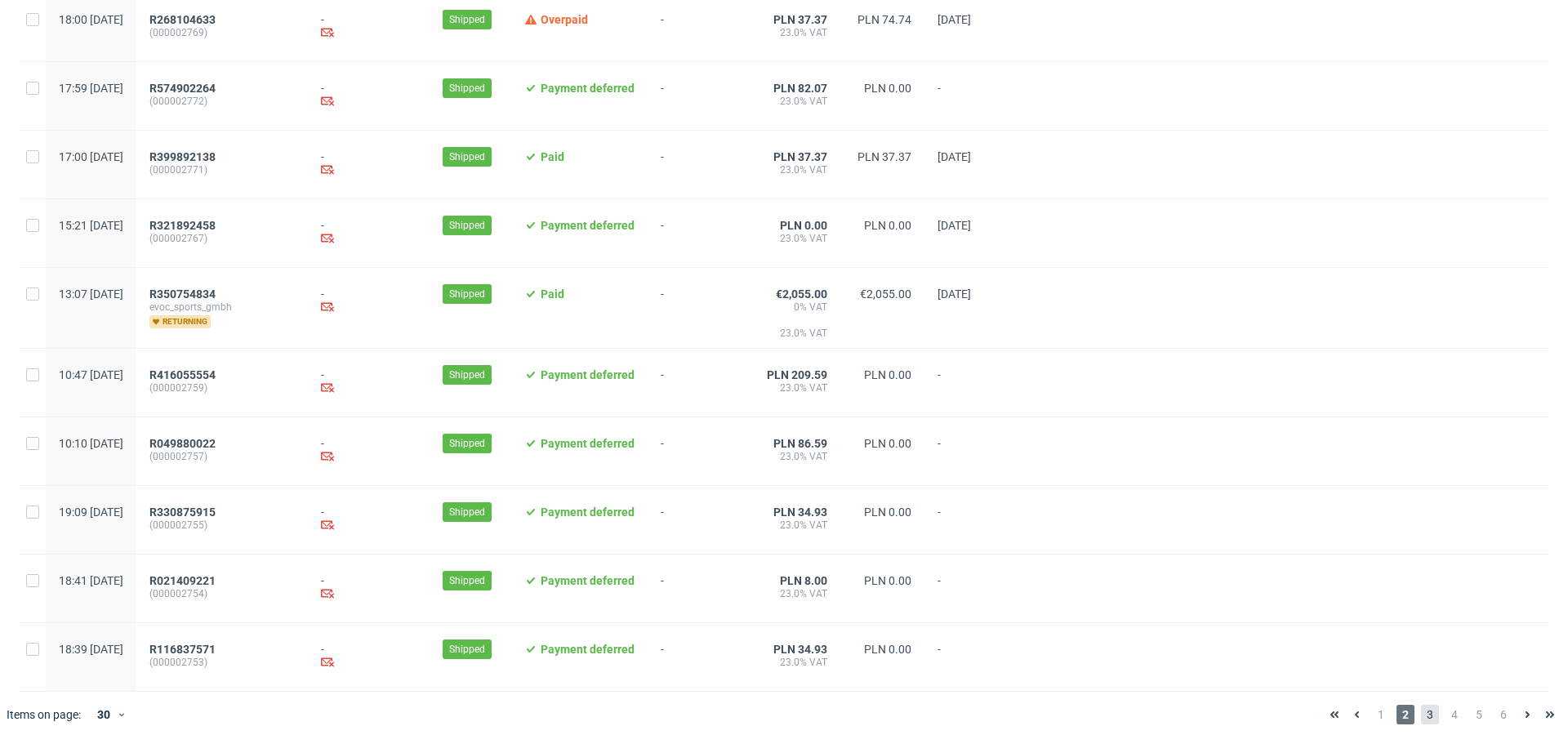
click at [1421, 716] on span "3" at bounding box center [1430, 714] width 18 height 19
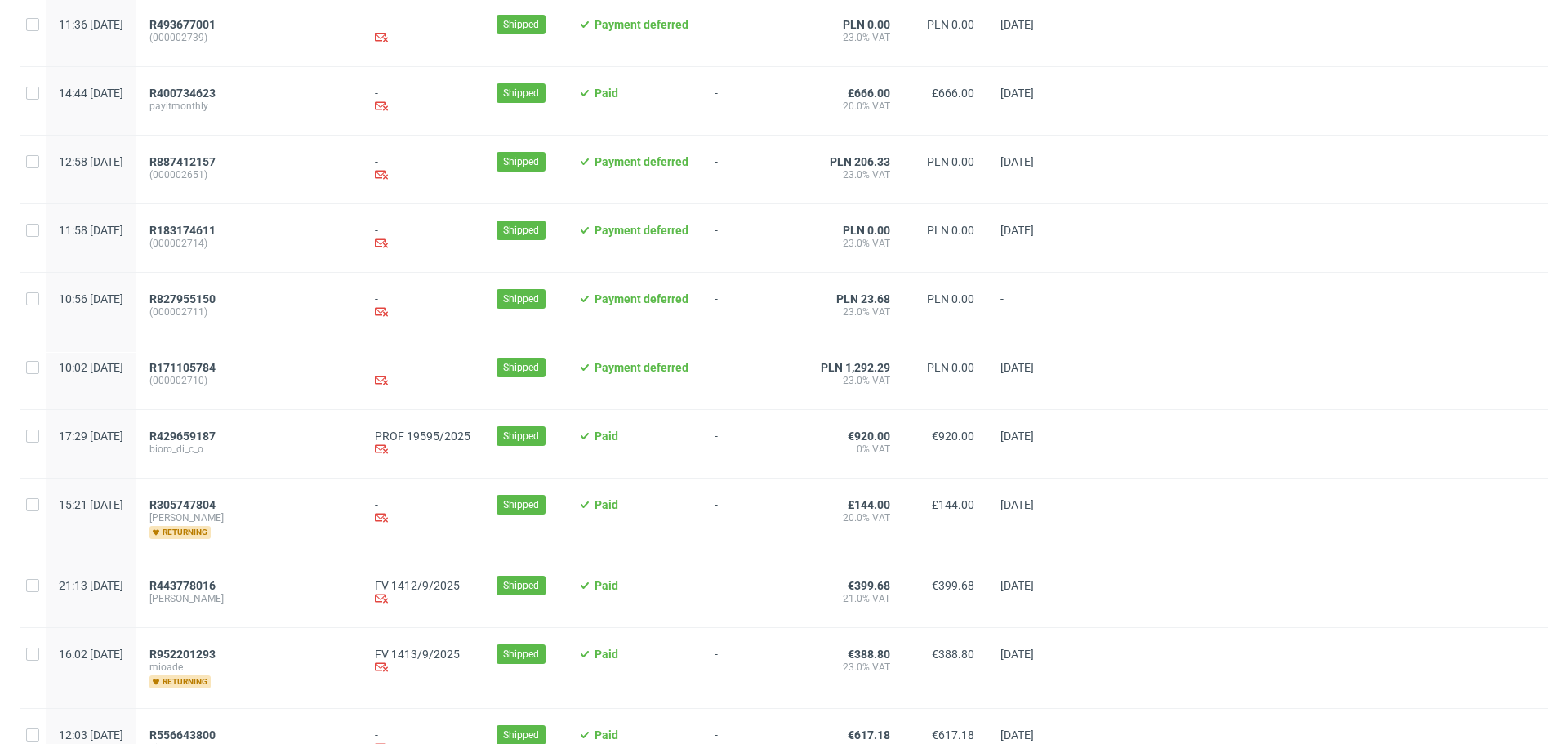
scroll to position [544, 0]
click at [216, 442] on span "R429659187" at bounding box center [183, 436] width 66 height 13
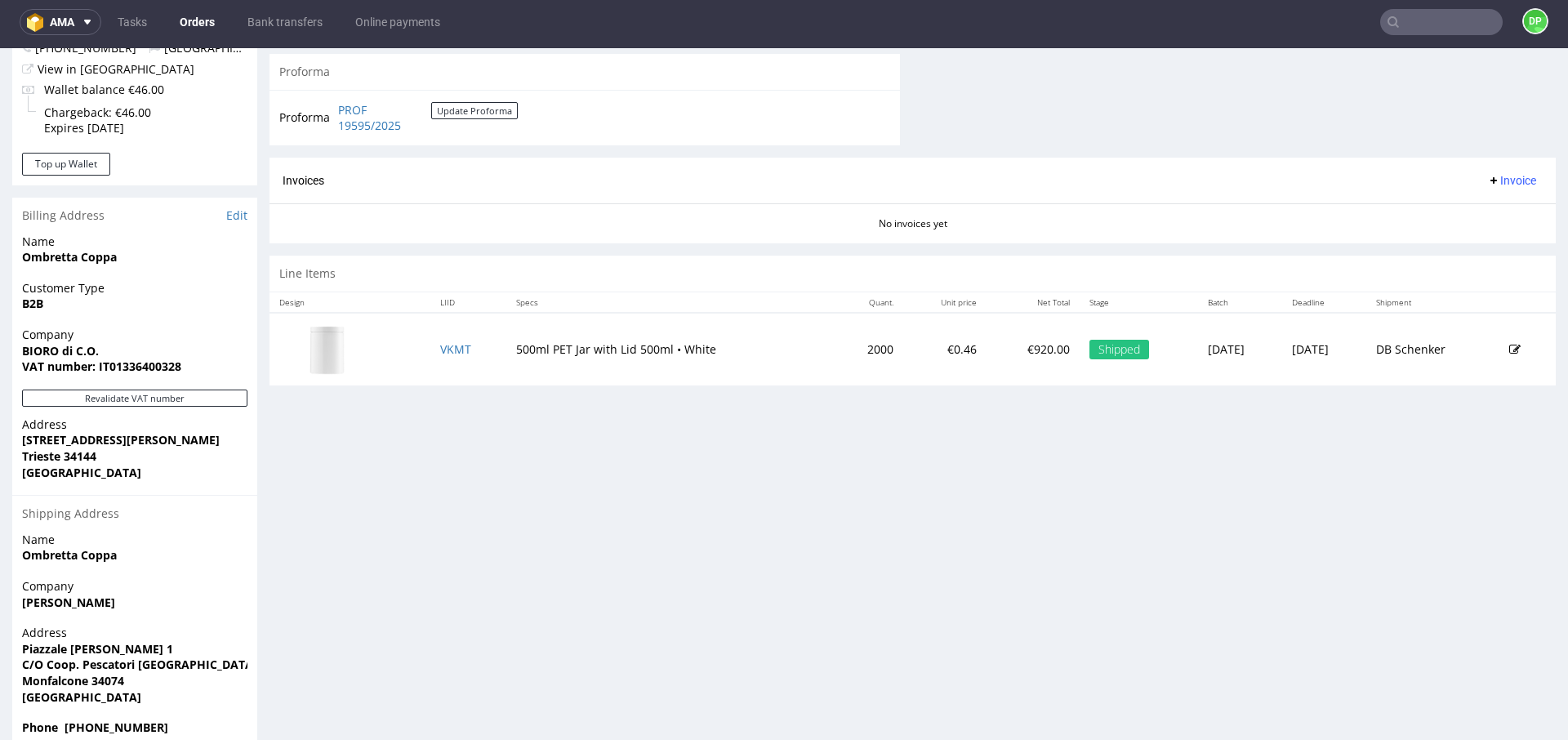
scroll to position [700, 0]
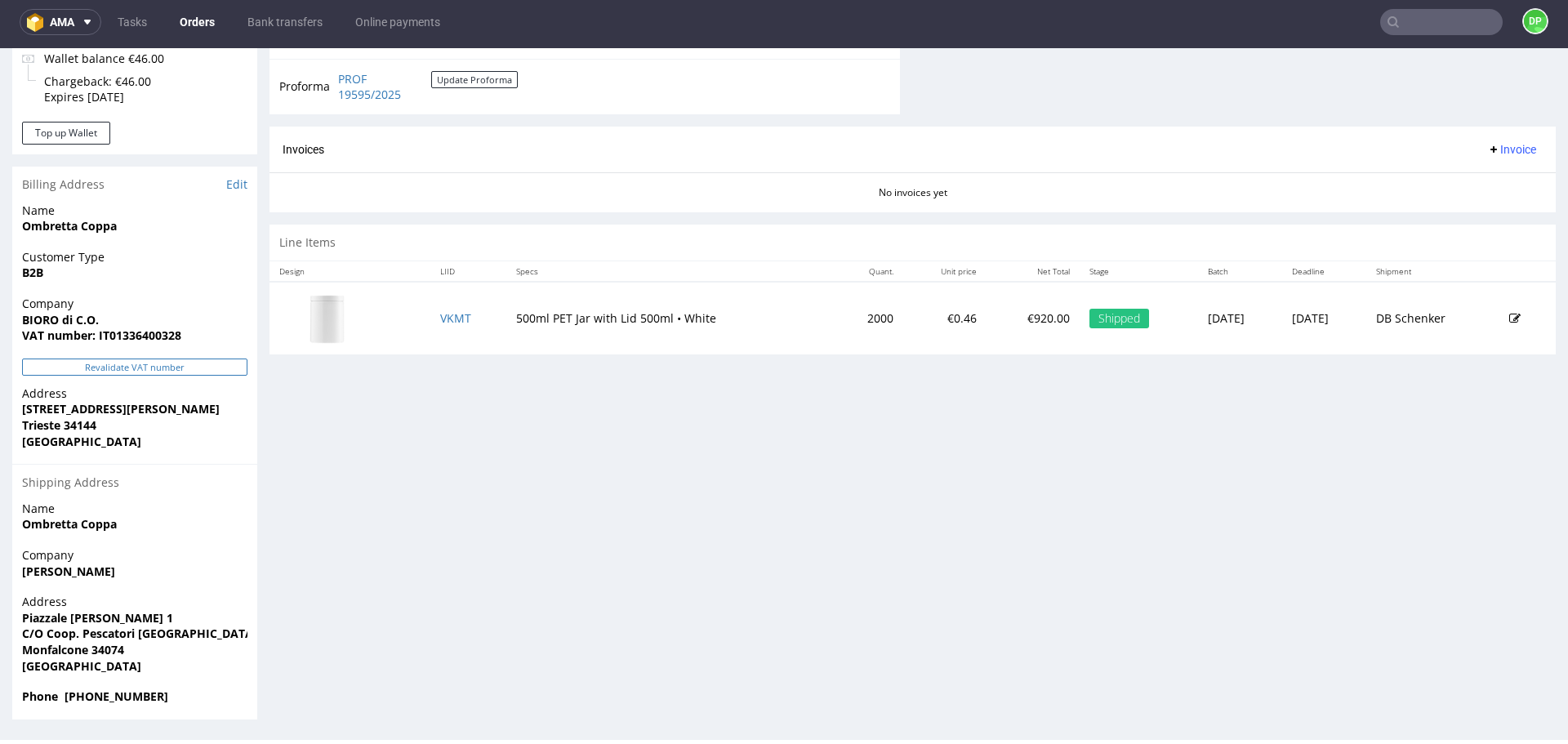
click at [132, 366] on button "Revalidate VAT number" at bounding box center [135, 367] width 225 height 18
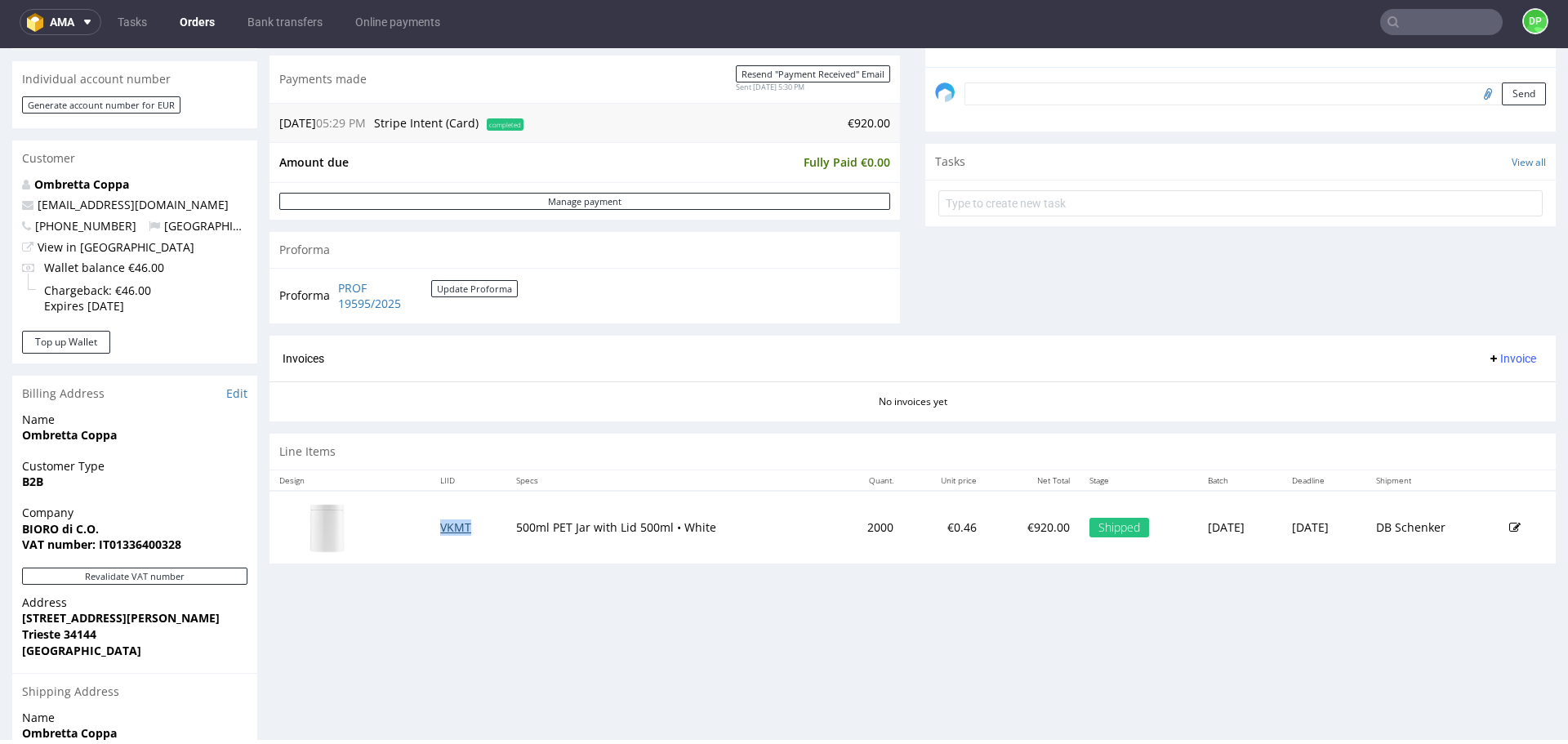
scroll to position [489, 0]
click at [1488, 365] on span "Invoice" at bounding box center [1512, 359] width 49 height 13
click at [1449, 389] on span "Generate" at bounding box center [1487, 394] width 79 height 17
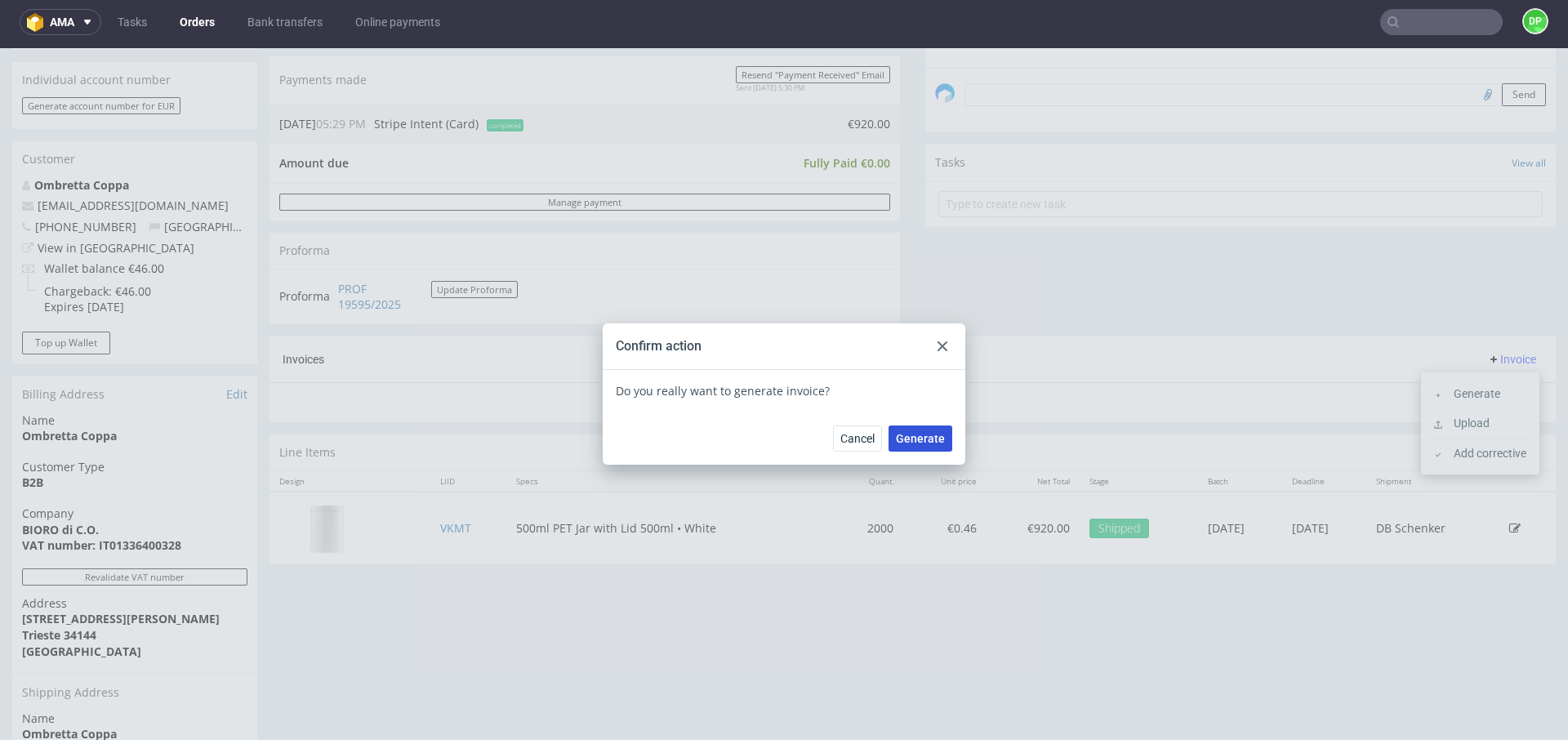
click at [930, 437] on span "Generate" at bounding box center [920, 438] width 49 height 11
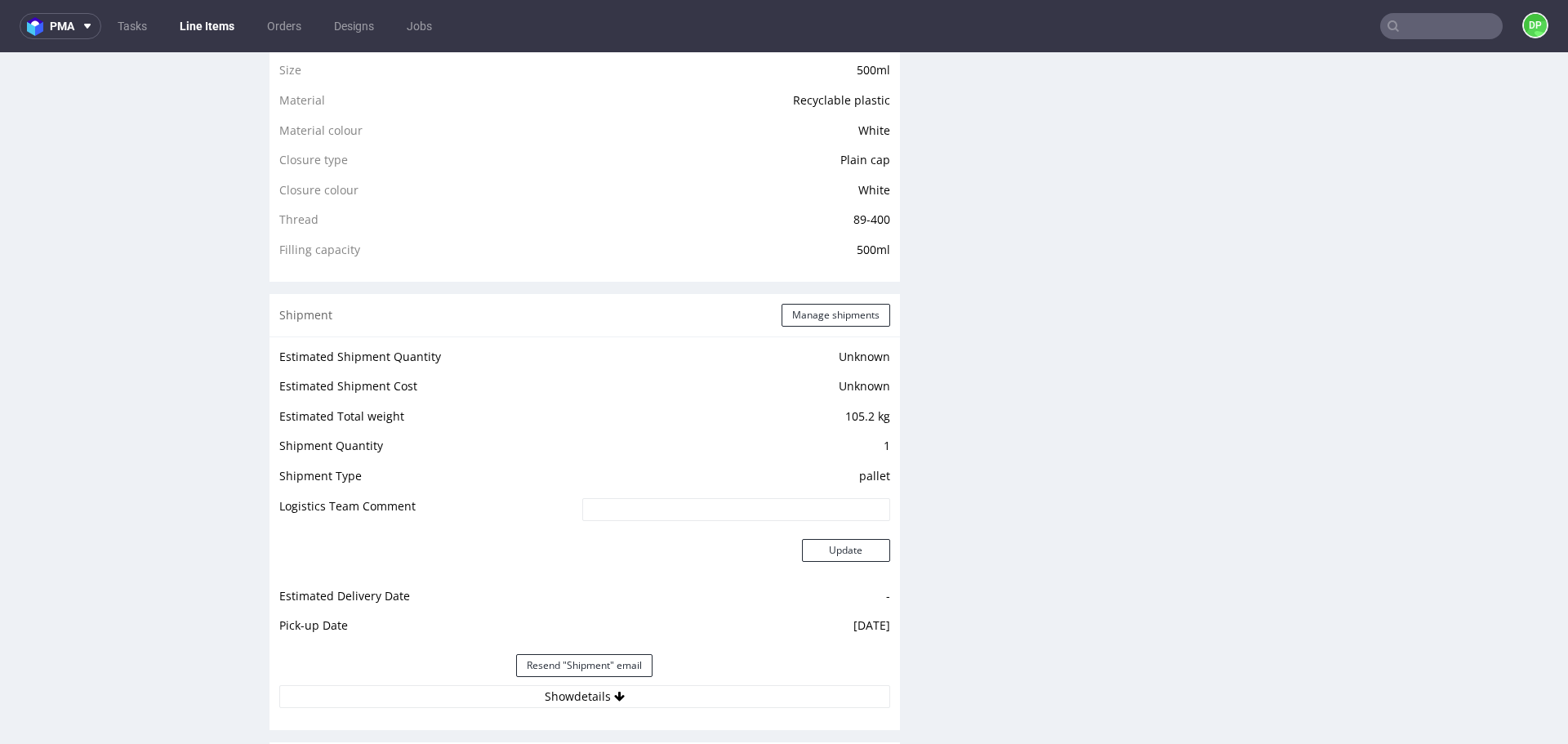
scroll to position [1485, 0]
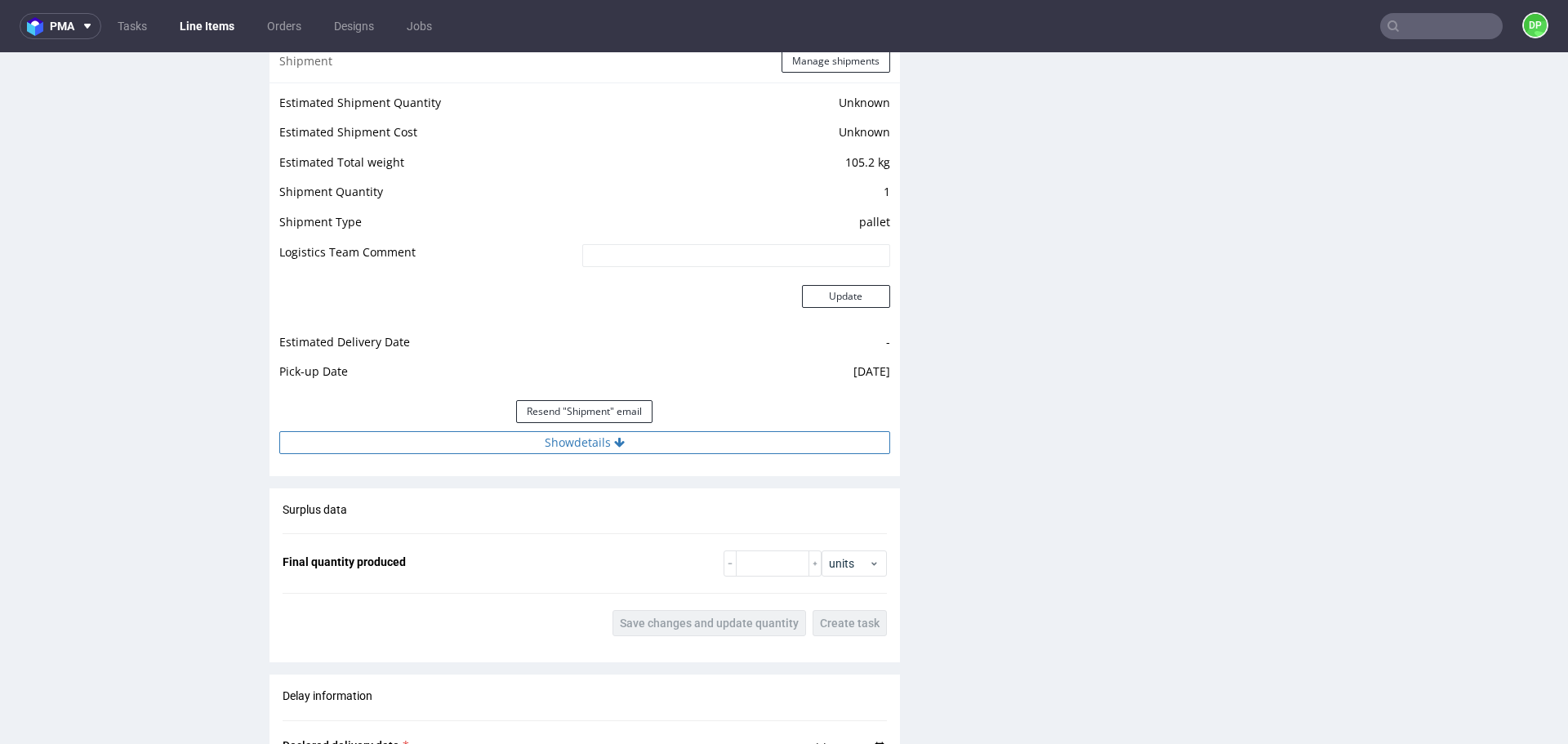
click at [449, 450] on button "Show details" at bounding box center [585, 442] width 611 height 23
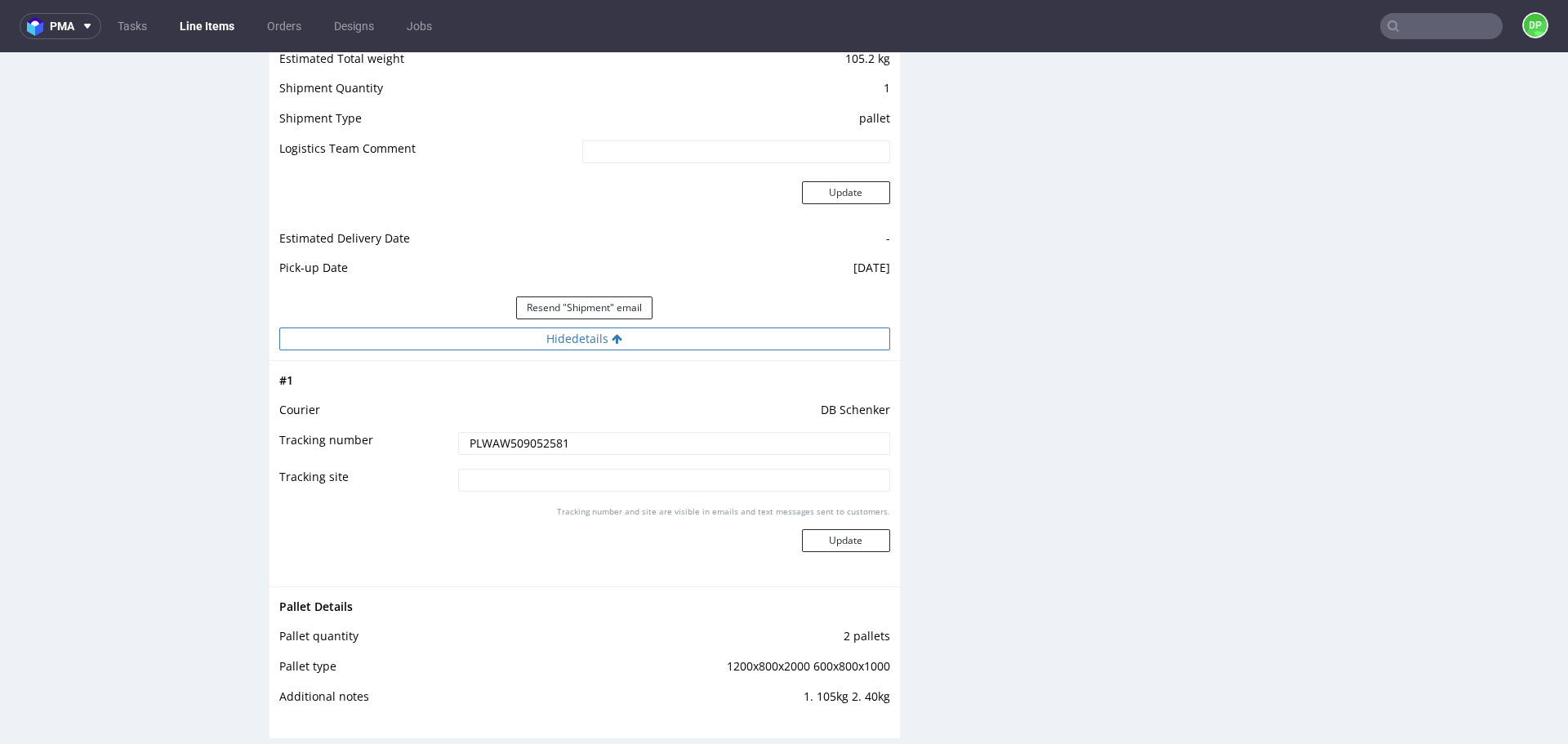
scroll to position [1577, 0]
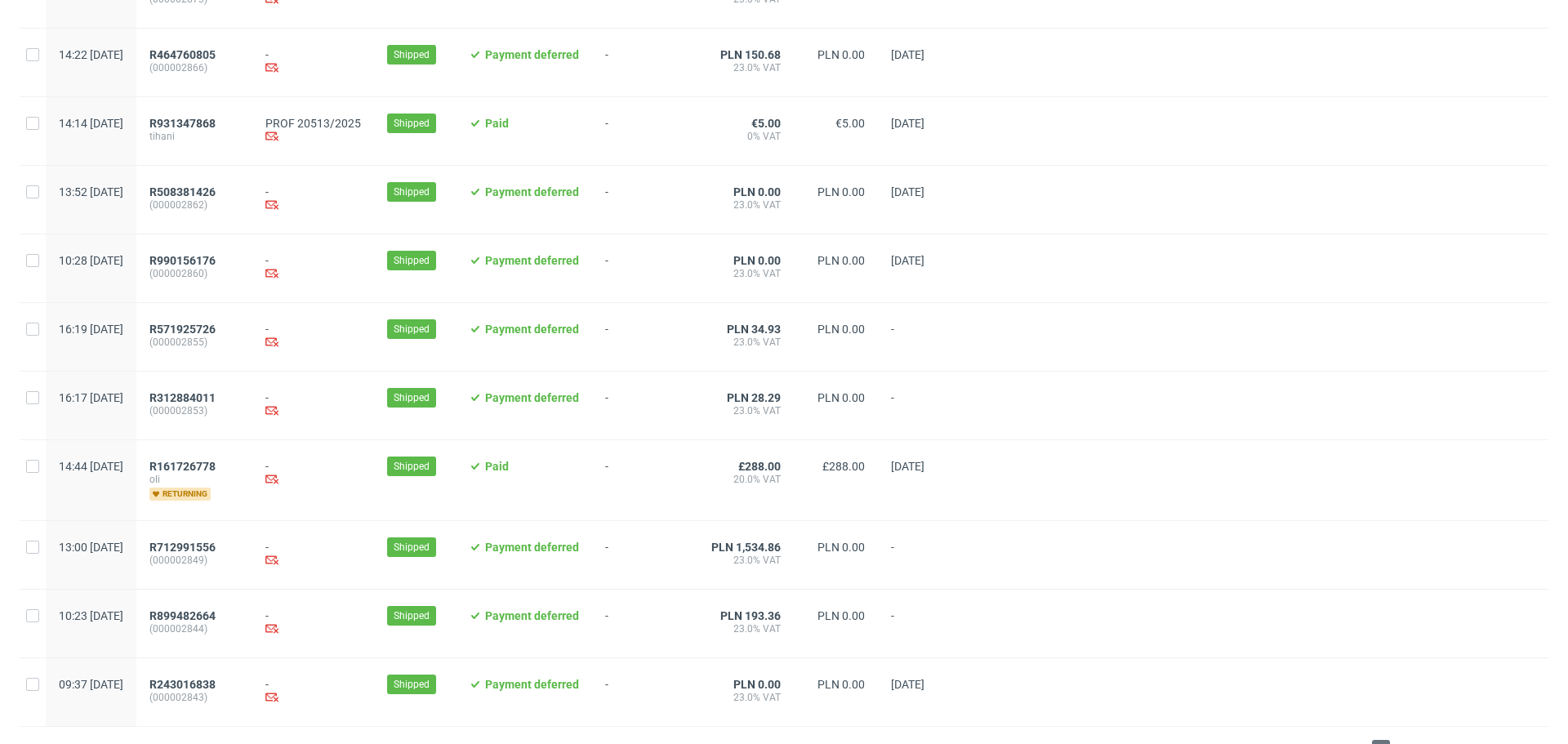
scroll to position [1609, 0]
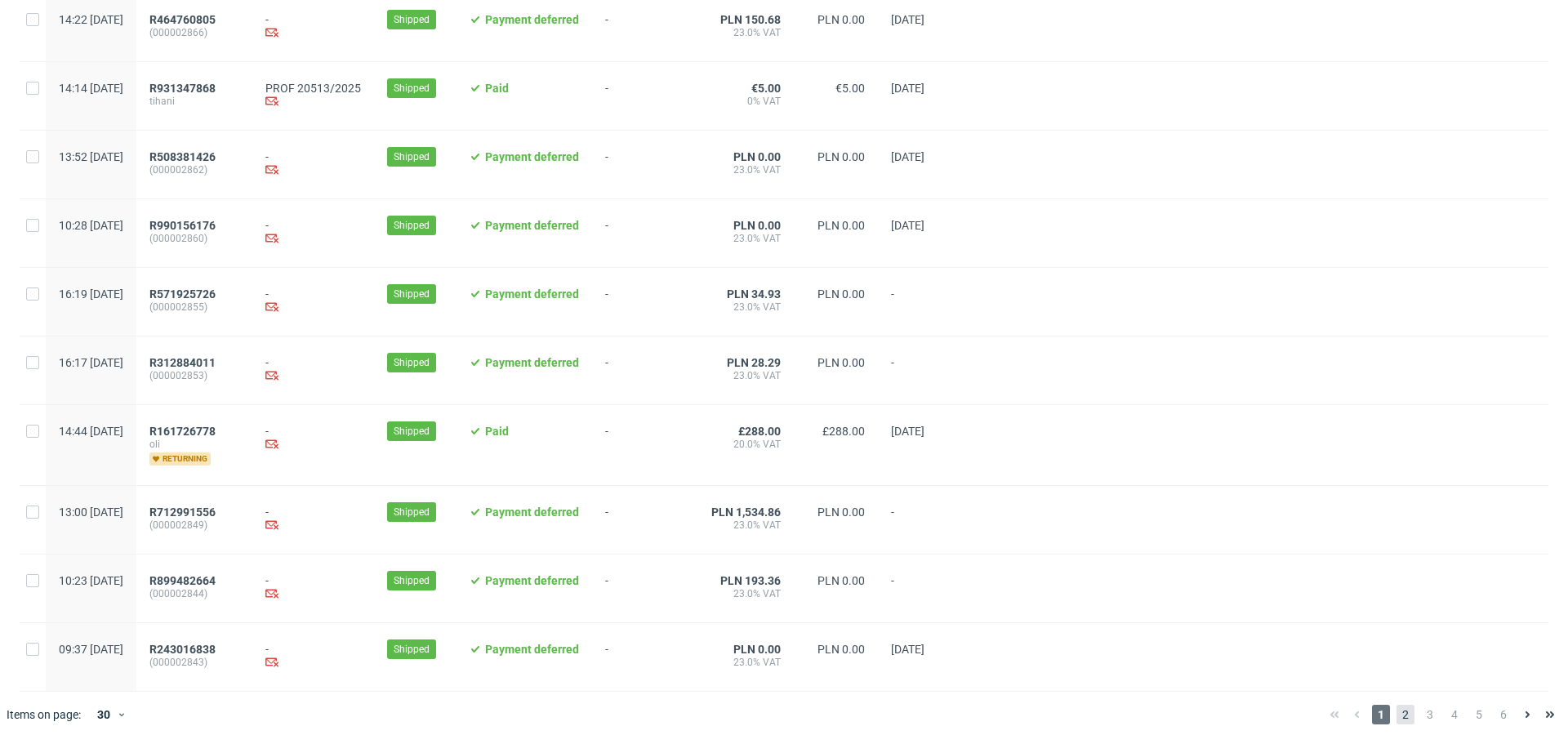
click at [1396, 710] on span "2" at bounding box center [1405, 714] width 18 height 19
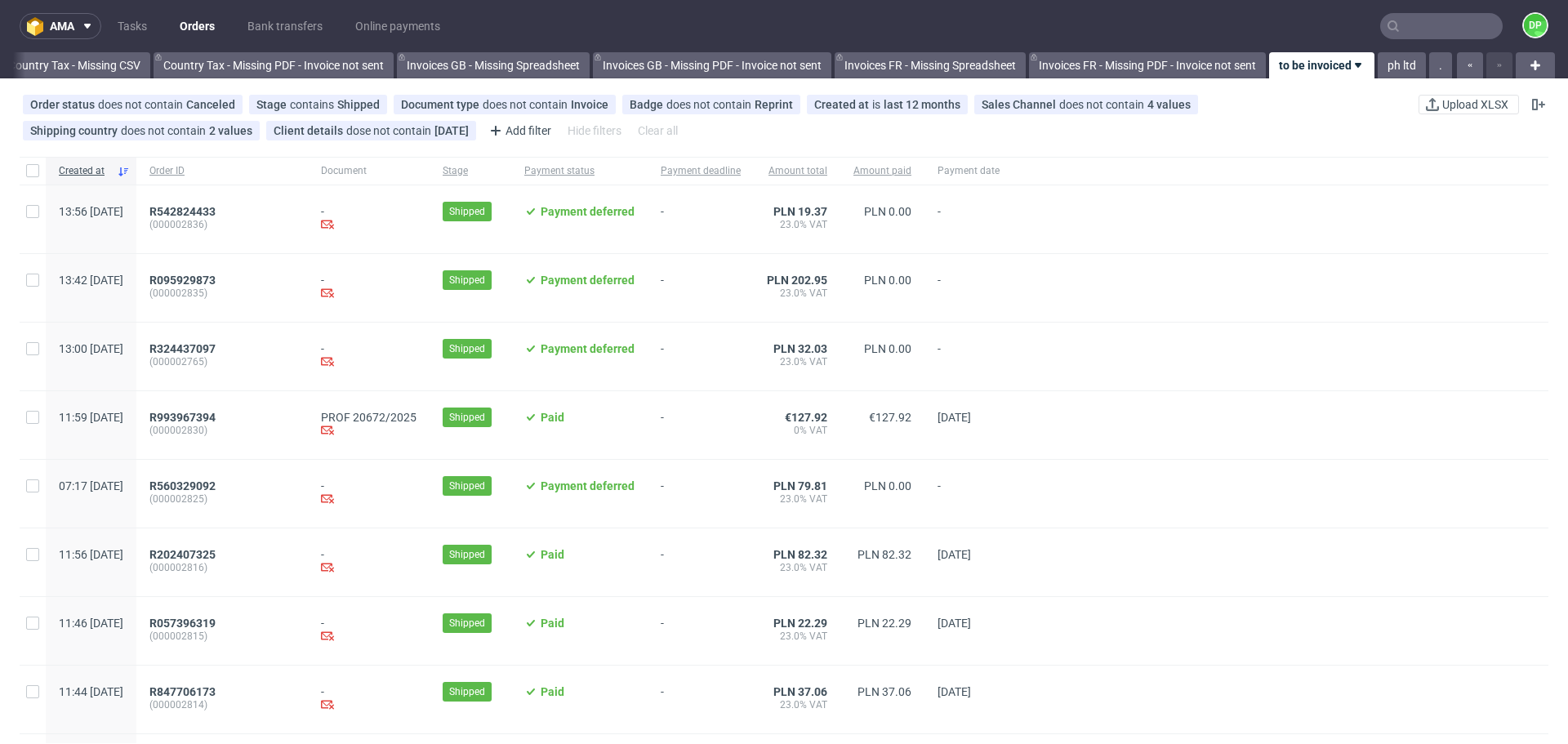
click at [639, 618] on div "Paid" at bounding box center [580, 630] width 137 height 67
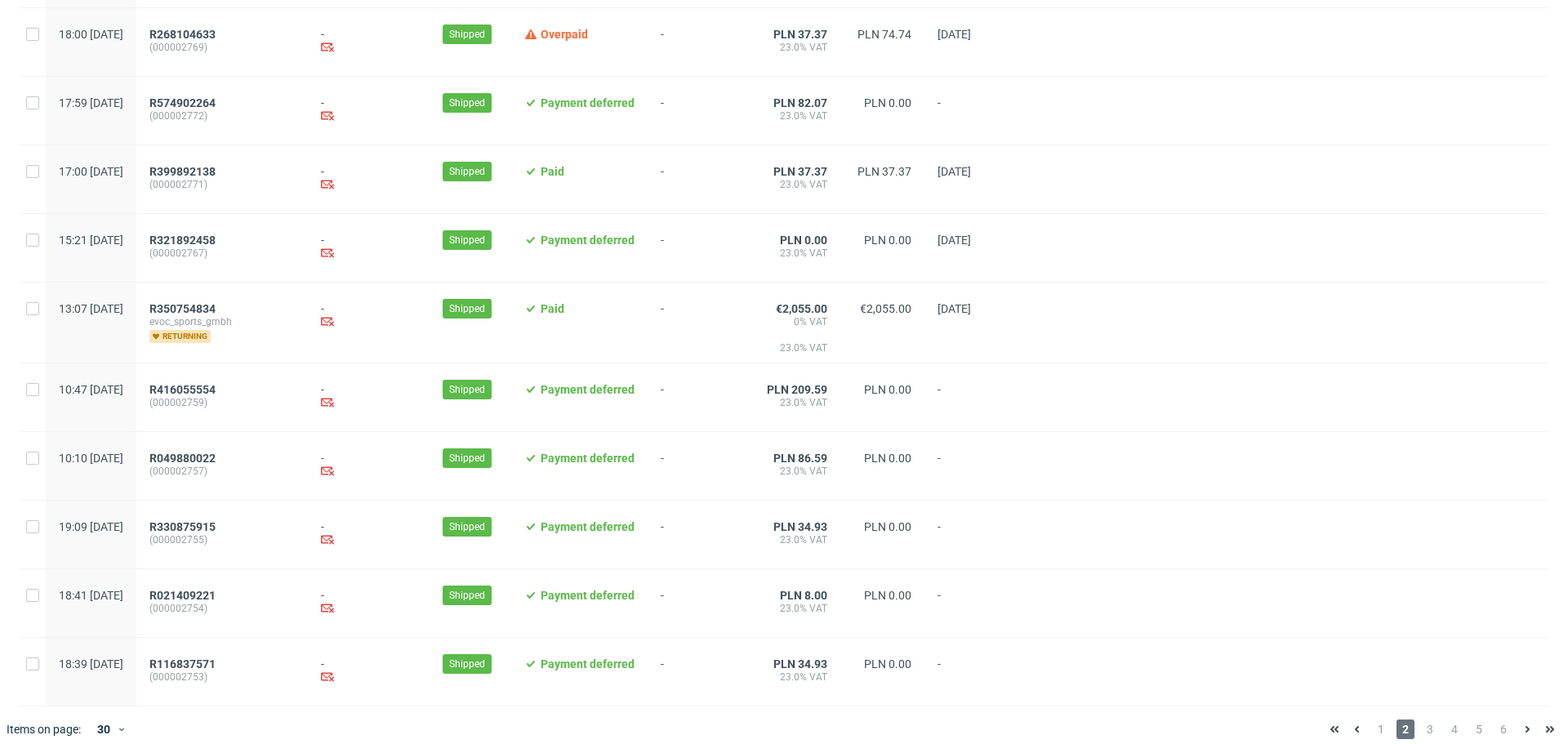
scroll to position [1598, 0]
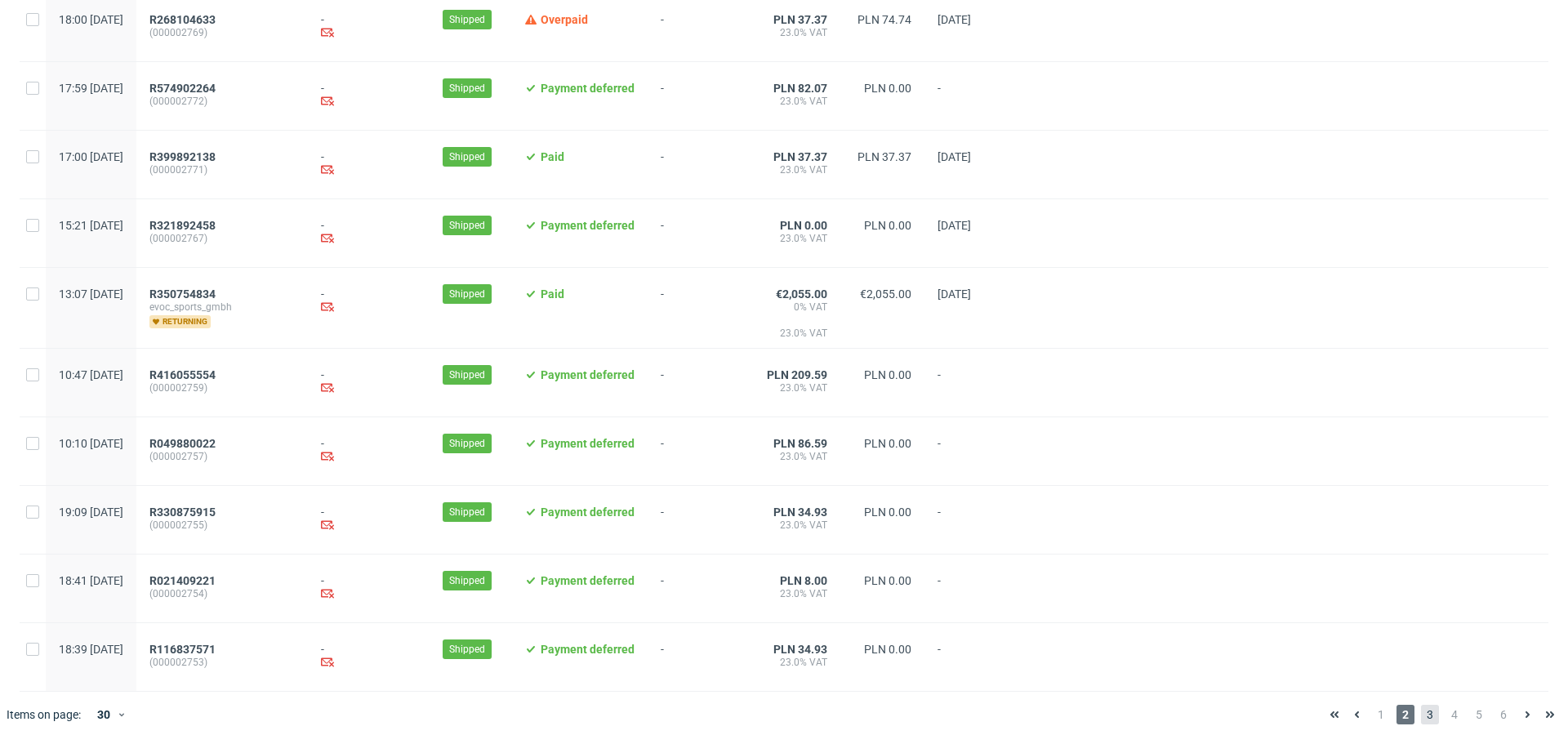
click at [1421, 713] on span "3" at bounding box center [1430, 714] width 18 height 19
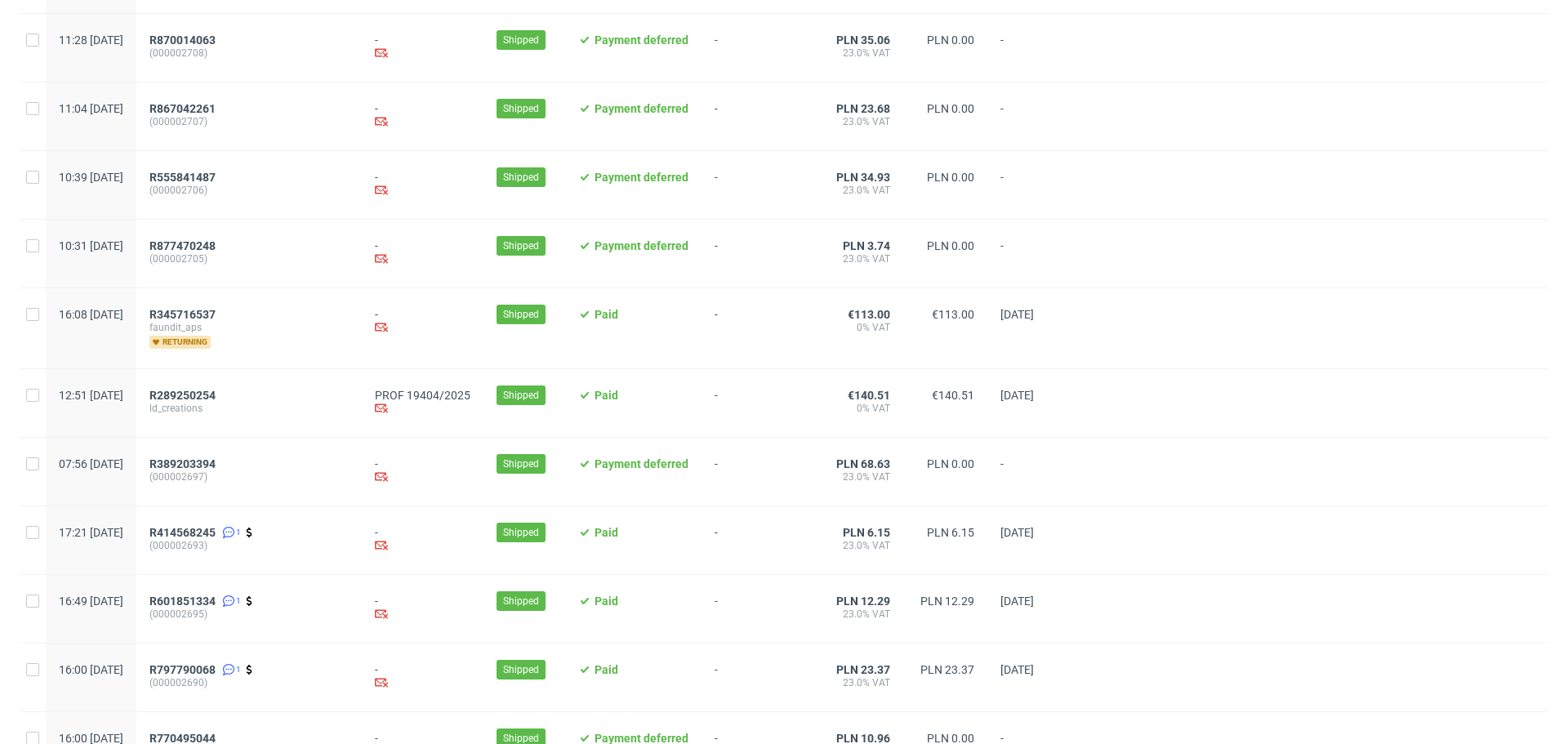
scroll to position [1252, 0]
click at [216, 398] on span "R289250254" at bounding box center [183, 394] width 66 height 13
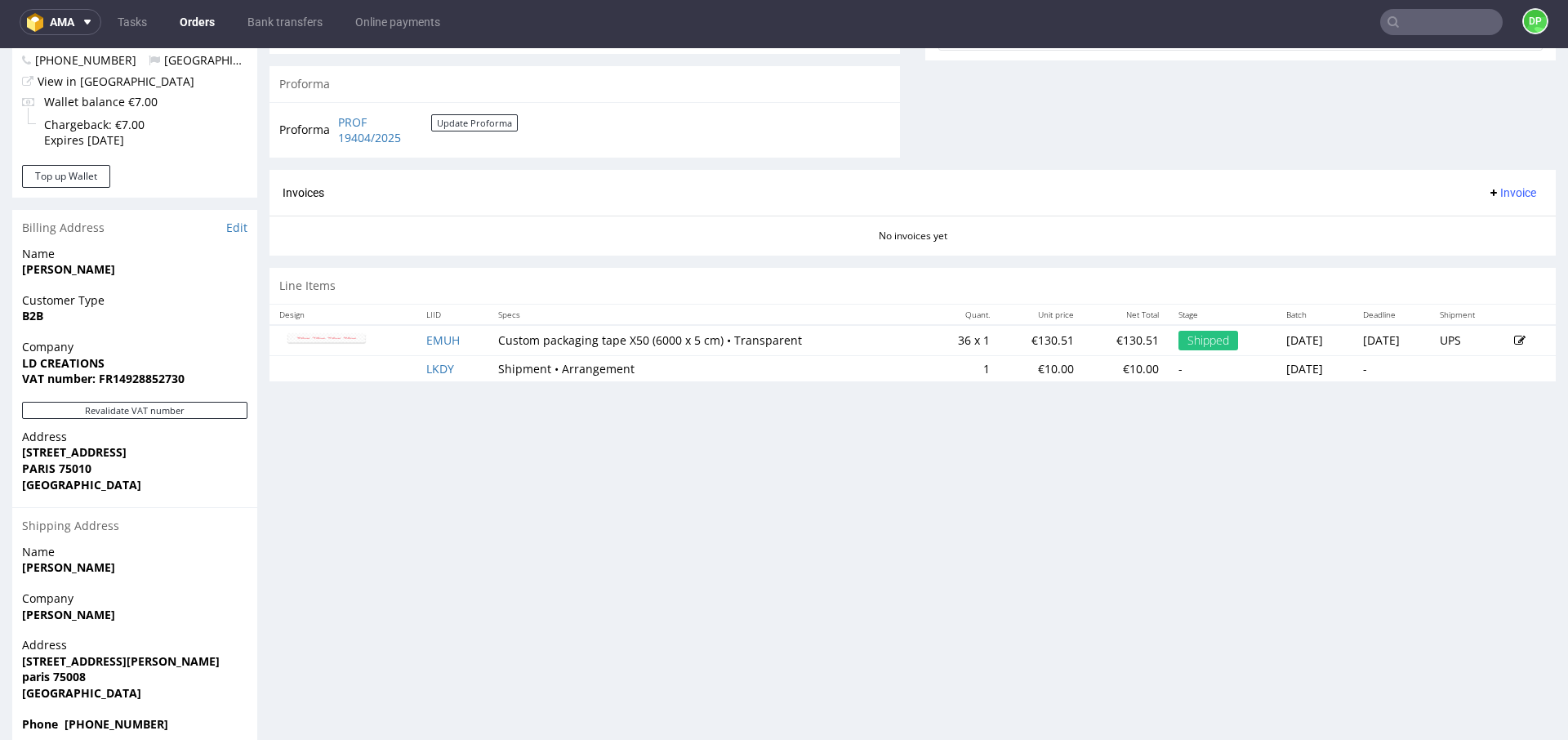
scroll to position [683, 0]
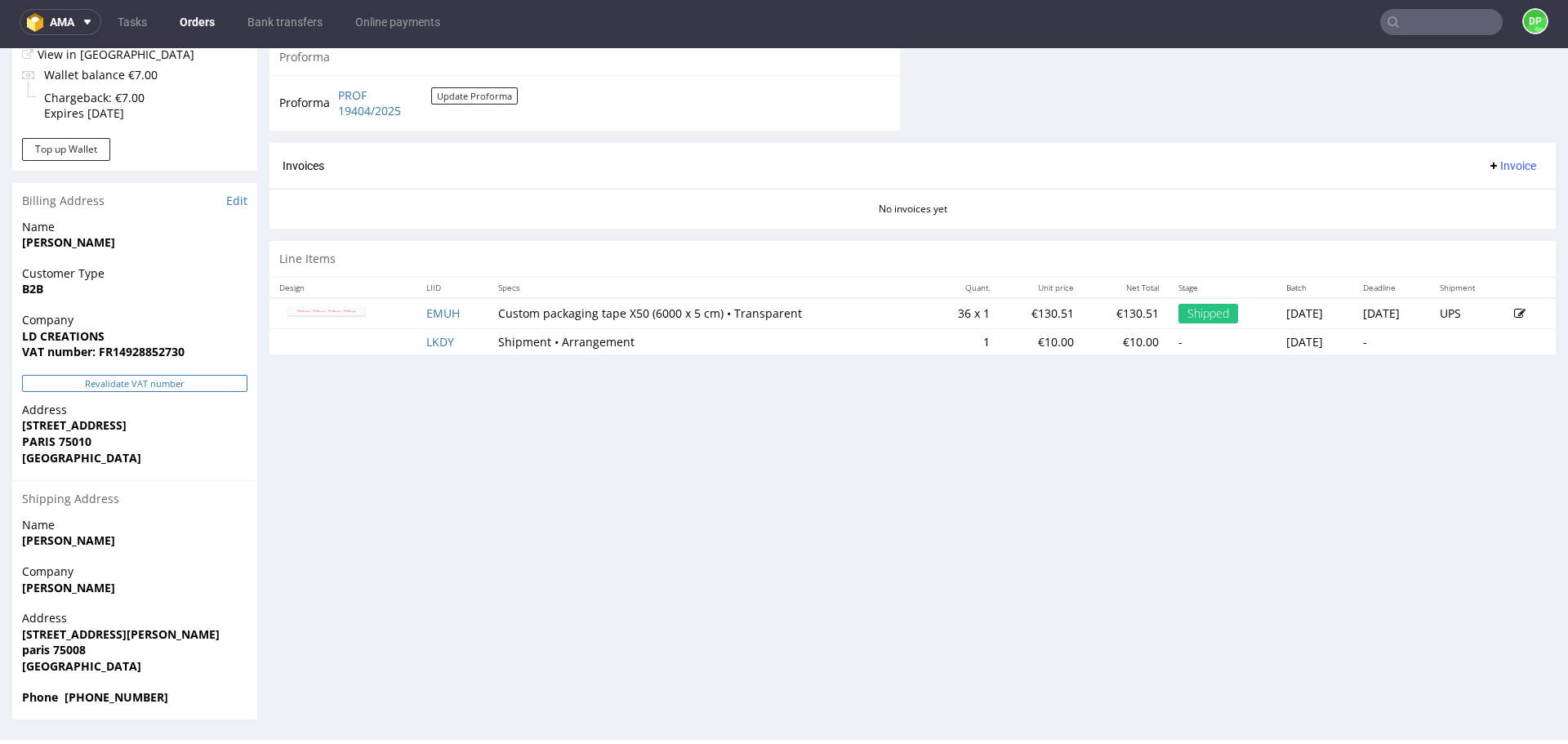
click at [172, 384] on button "Revalidate VAT number" at bounding box center [135, 383] width 225 height 18
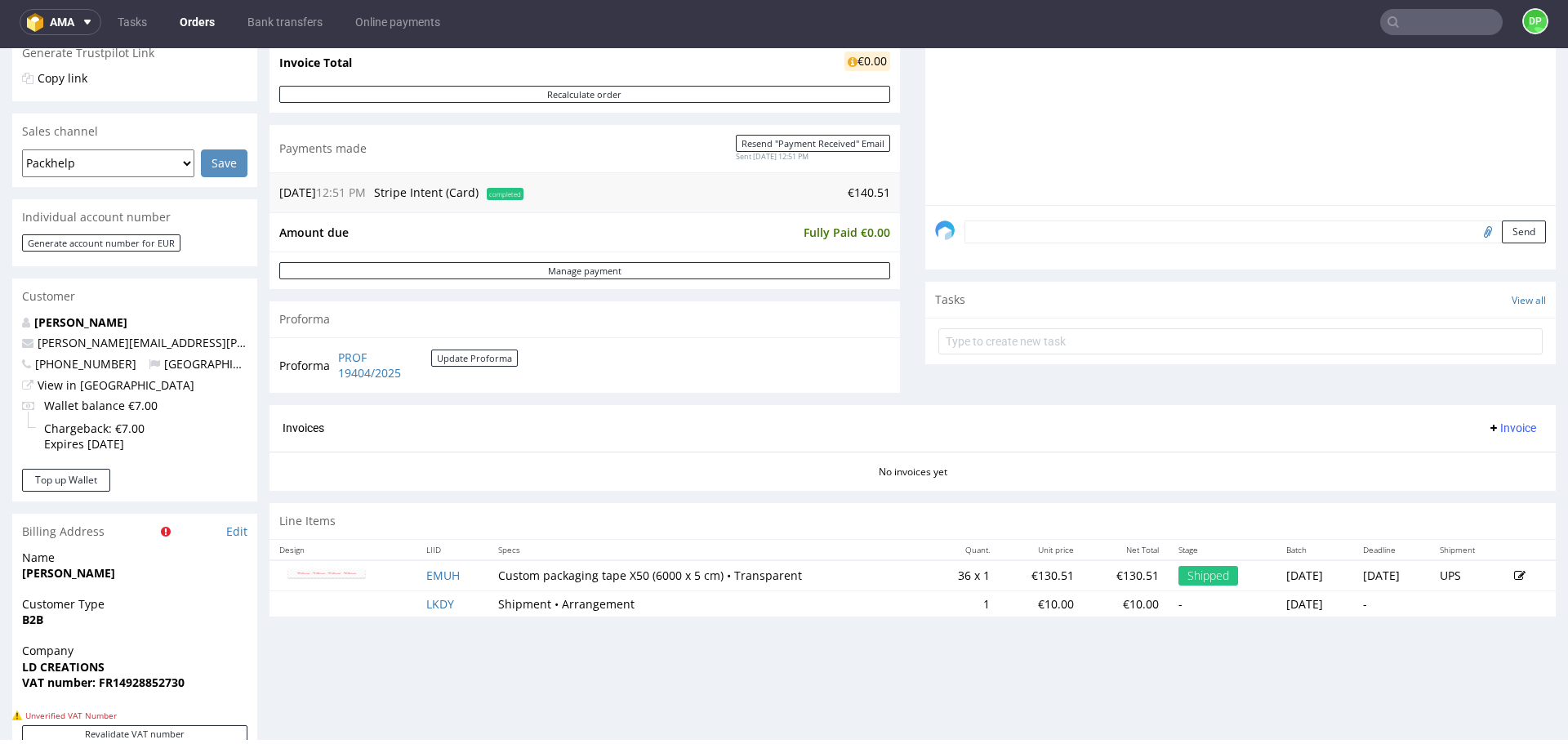
scroll to position [0, 0]
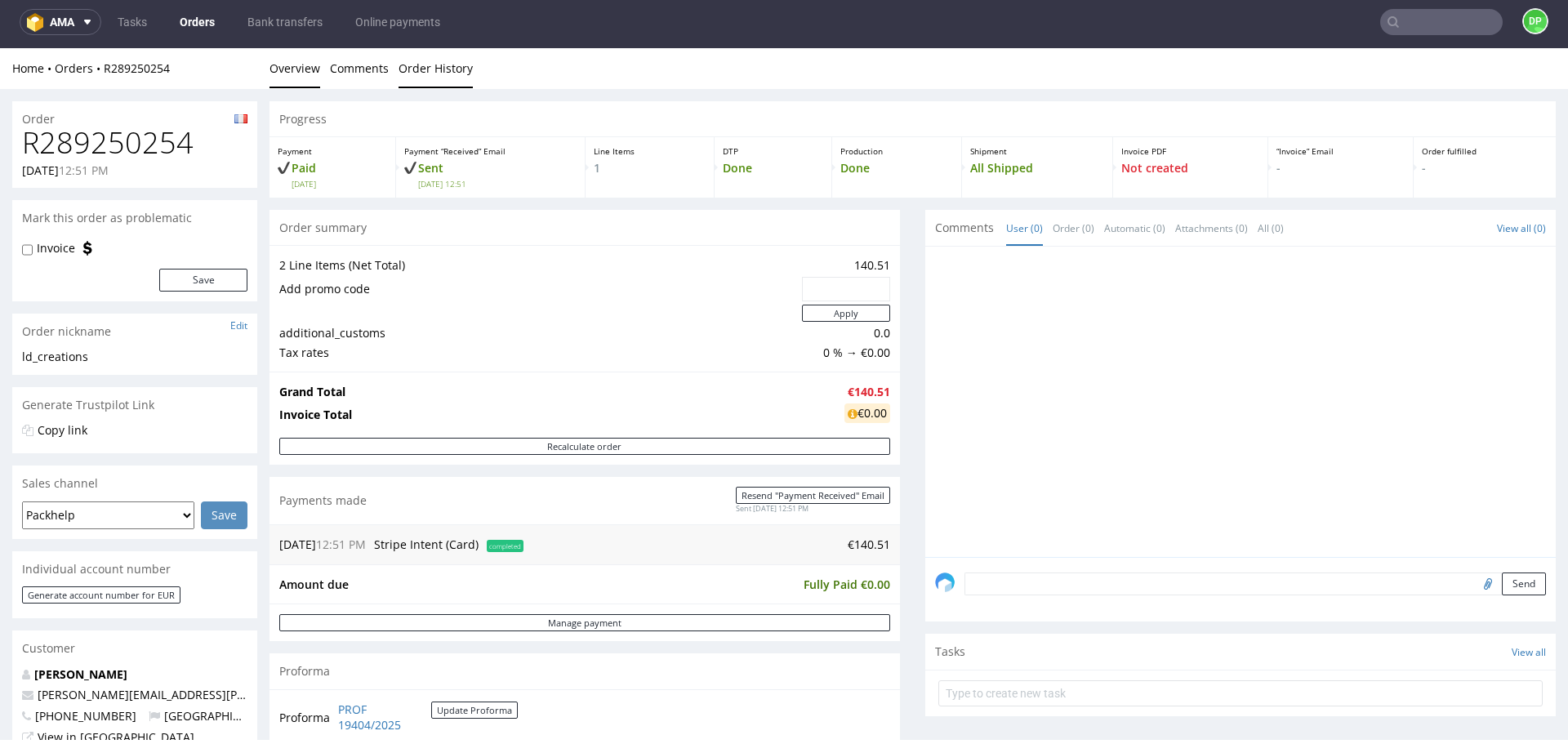
click at [417, 69] on link "Order History" at bounding box center [436, 67] width 75 height 40
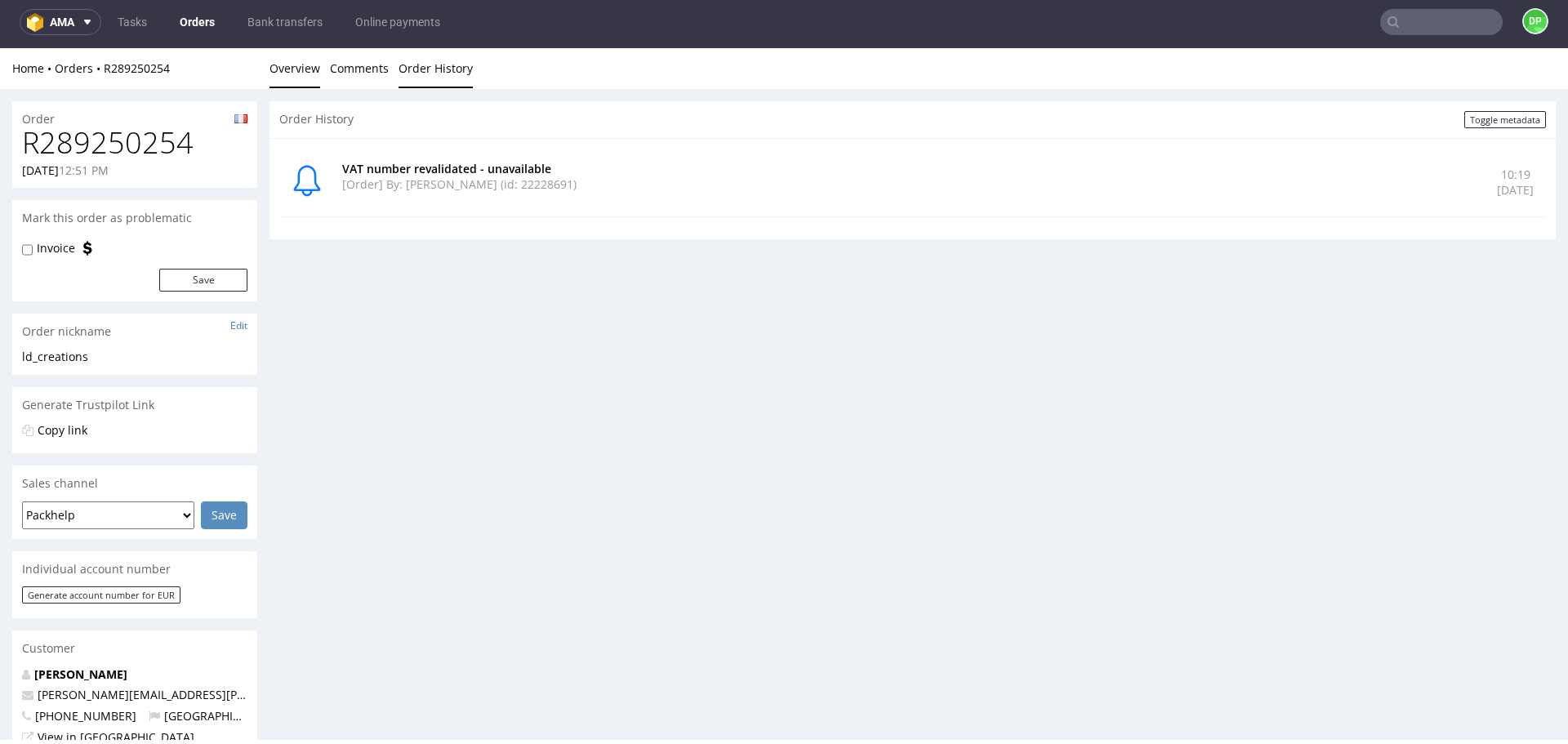
click at [304, 64] on link "Overview" at bounding box center [294, 67] width 51 height 40
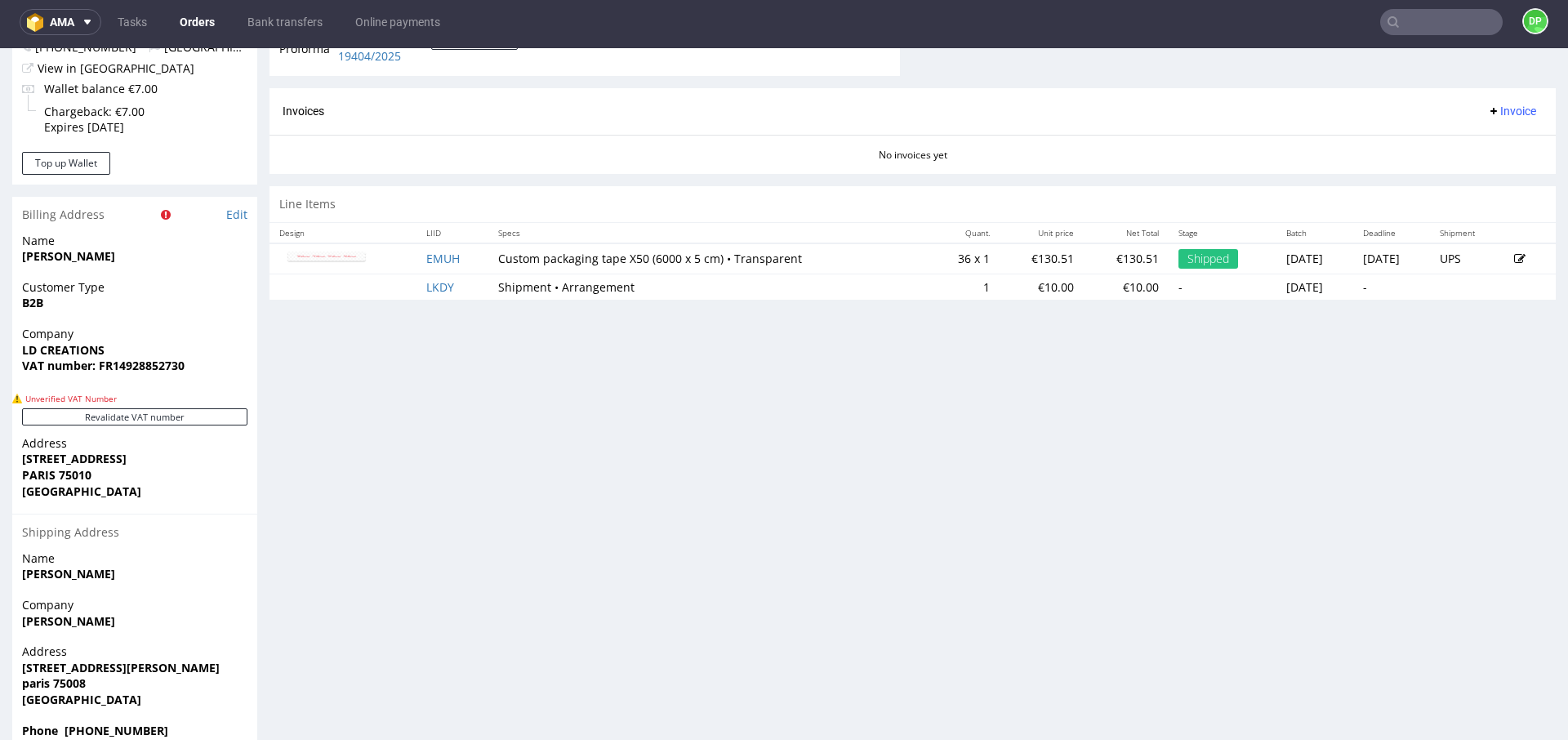
scroll to position [670, 0]
drag, startPoint x: 197, startPoint y: 366, endPoint x: 112, endPoint y: 377, distance: 85.7
click at [112, 377] on div "Company LD CREATIONS VAT number: FR14928852730" at bounding box center [135, 356] width 245 height 63
copy strong "14928852730"
click at [408, 432] on div "Progress Payment Paid Thu 11 Sep Payment “Received” Email Sent Thu 11 Sep 12:51…" at bounding box center [913, 92] width 1287 height 1322
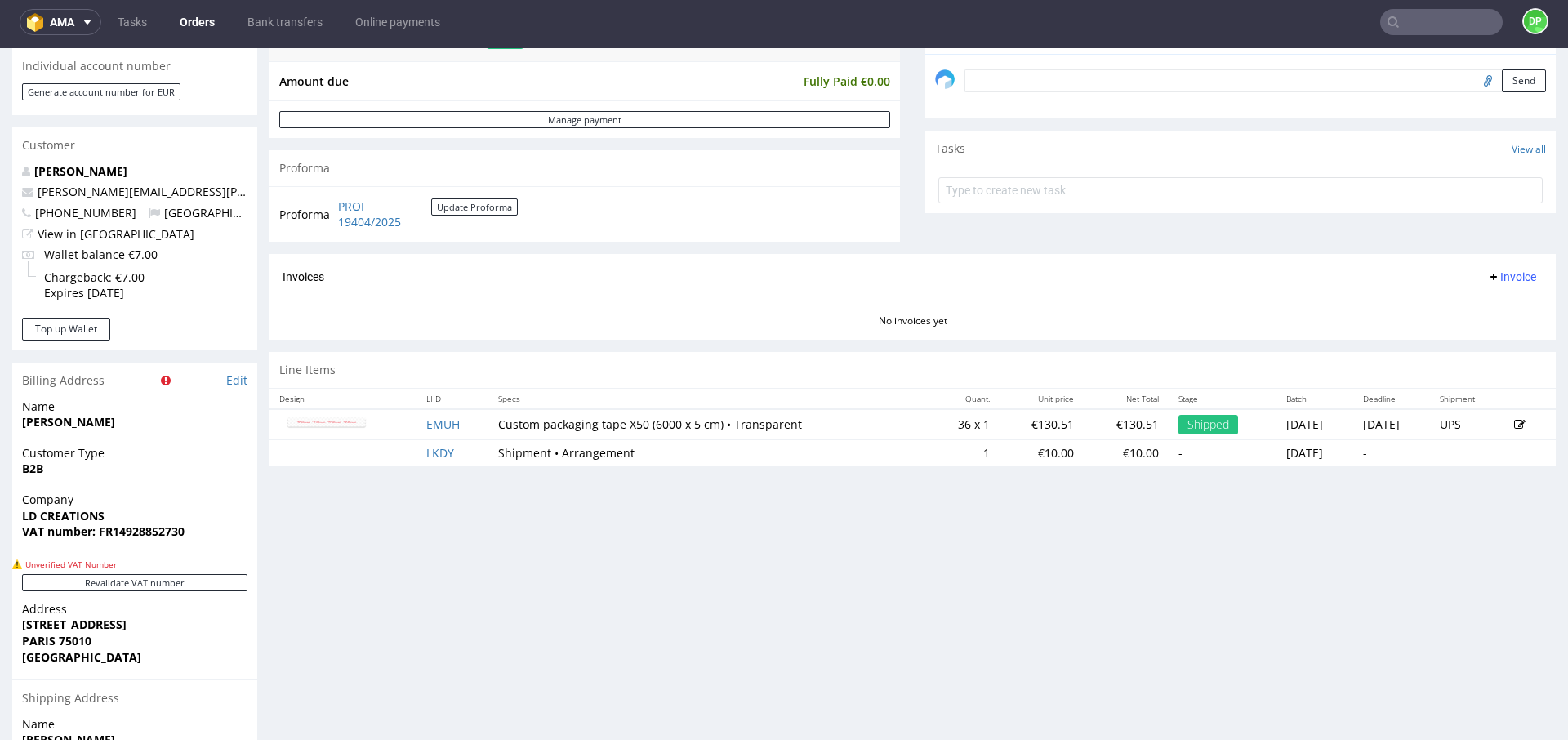
scroll to position [507, 0]
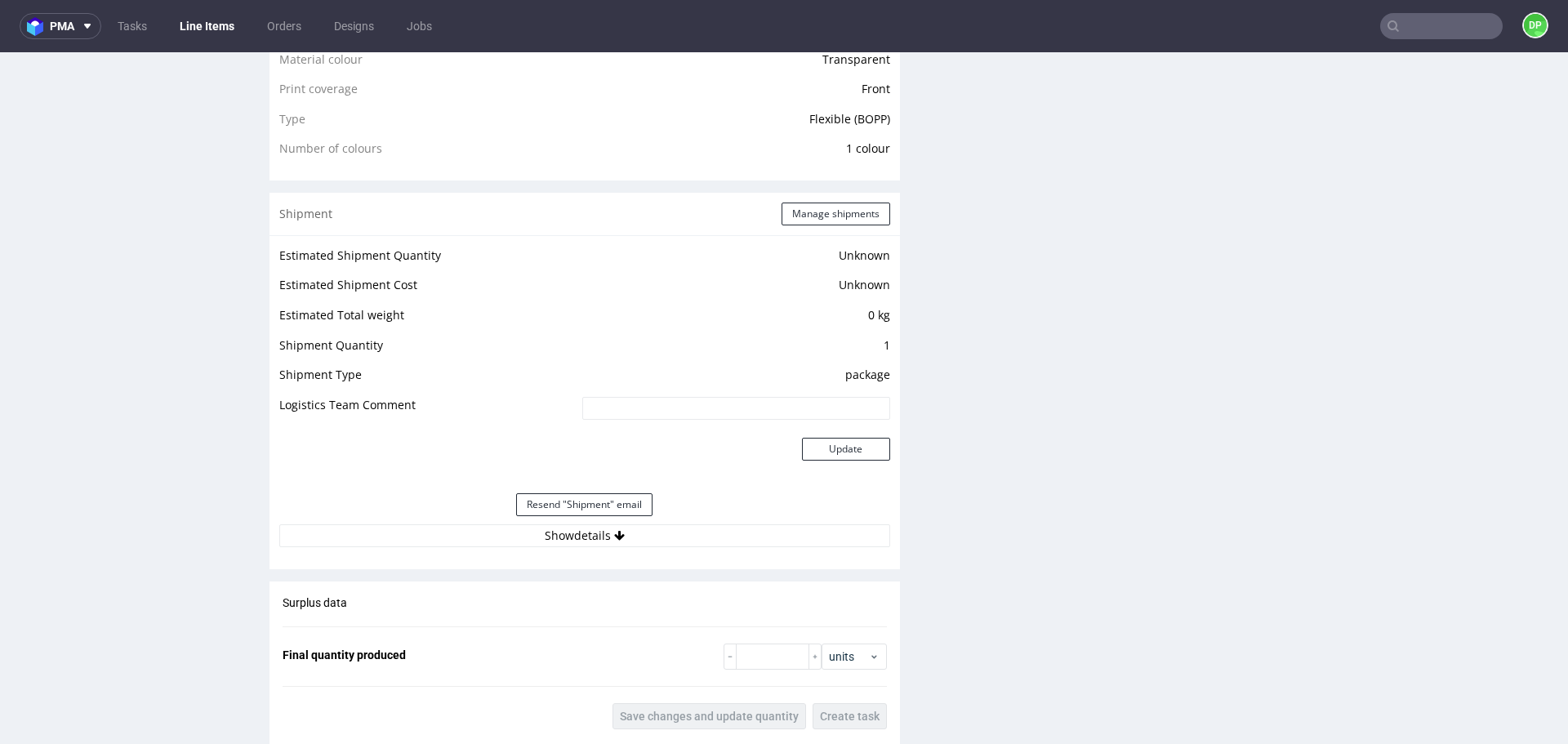
scroll to position [1275, 0]
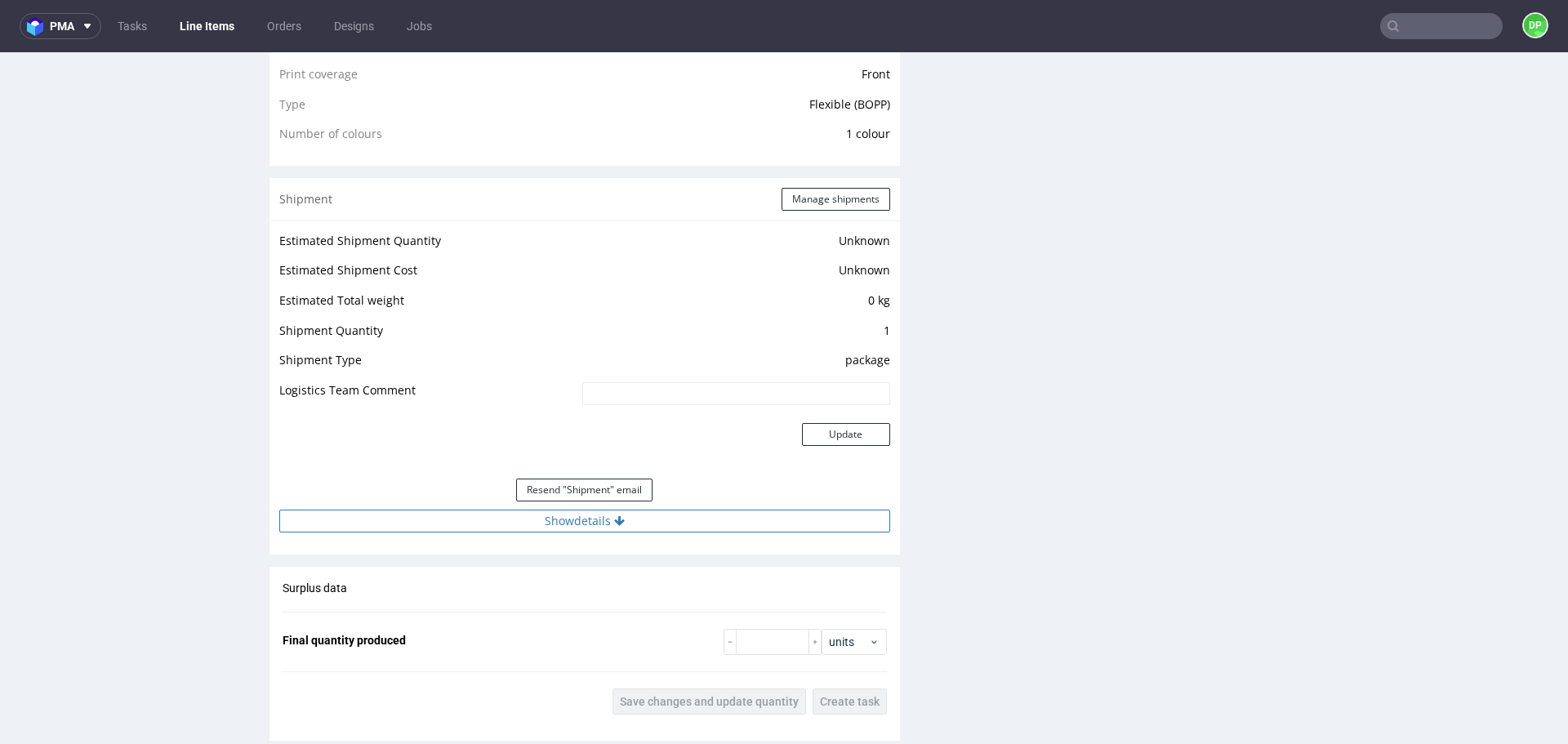
click at [456, 522] on button "Show details" at bounding box center [585, 521] width 611 height 23
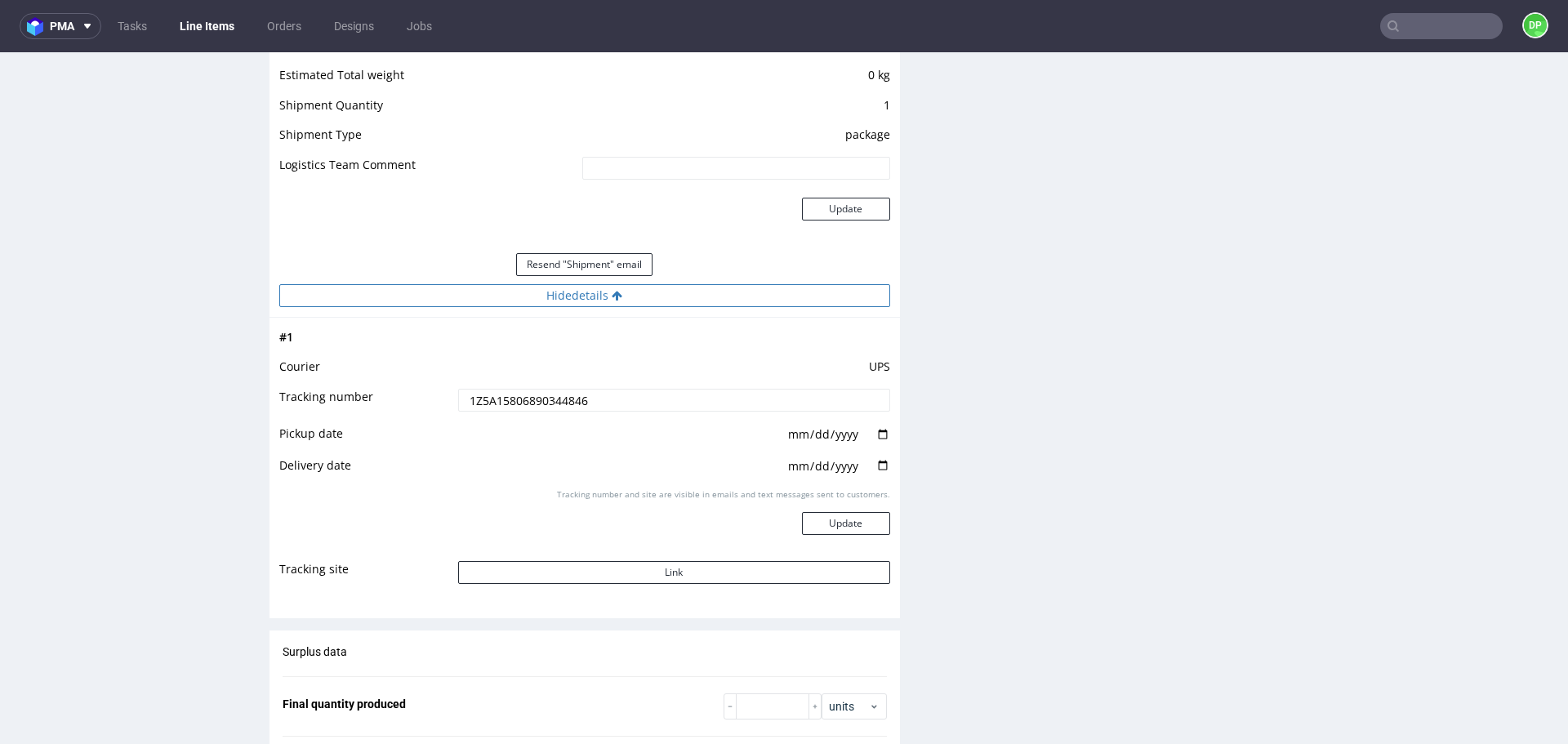
scroll to position [1501, 0]
click at [546, 572] on button "Link" at bounding box center [675, 571] width 432 height 23
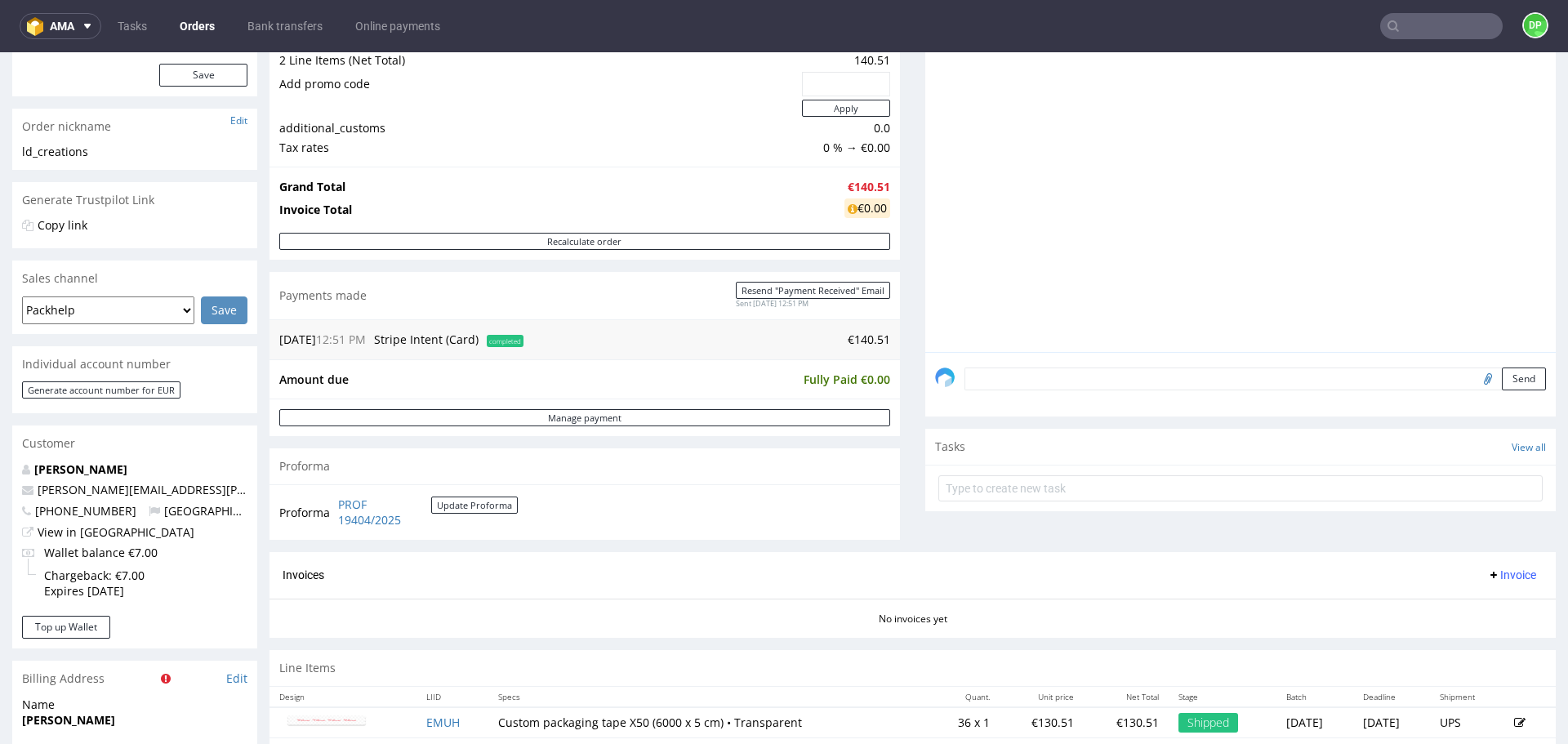
scroll to position [162, 0]
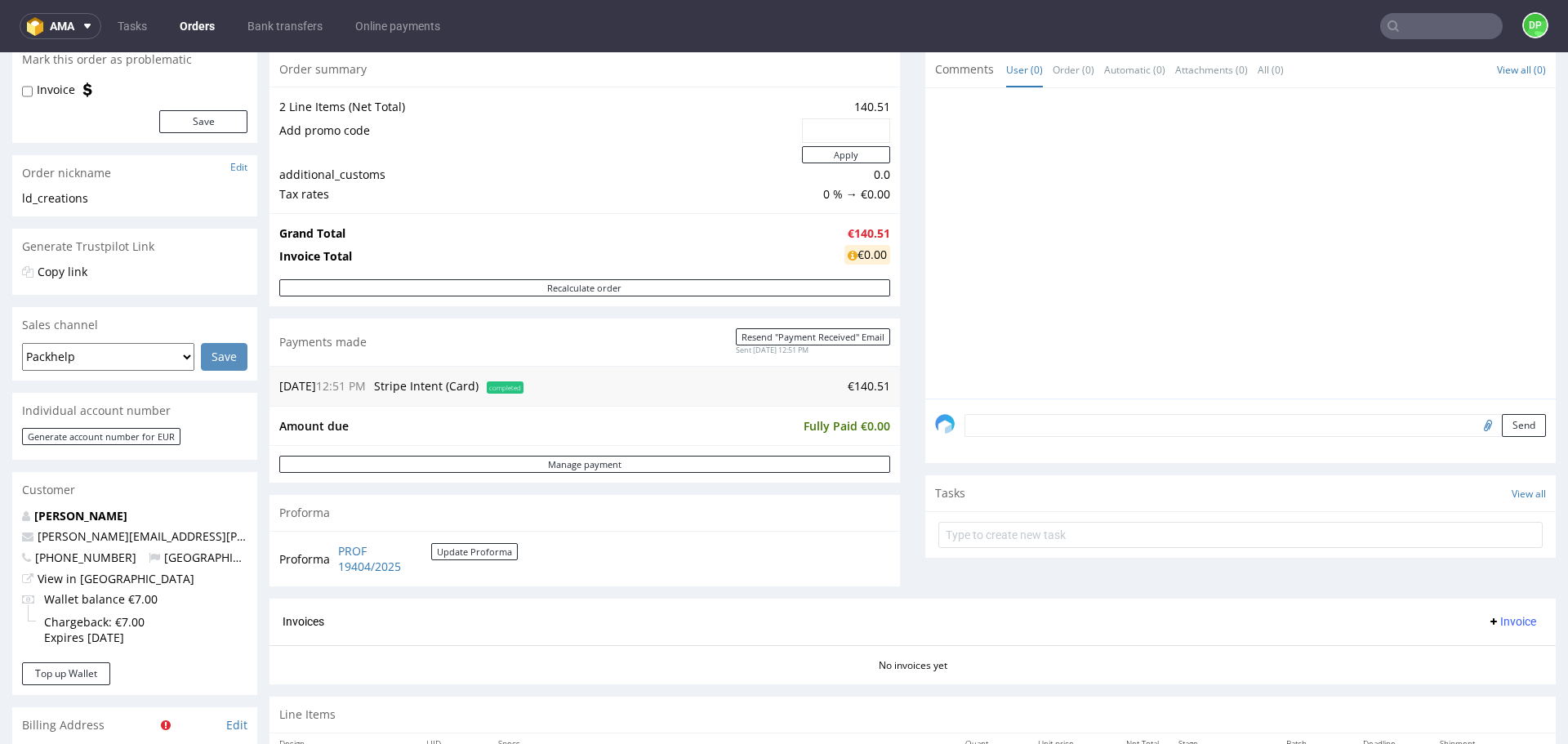
click at [1475, 423] on input "file" at bounding box center [1486, 425] width 23 height 21
type input "C:\fakepath\Zrzut ekranu 2025-10-02 102034.png"
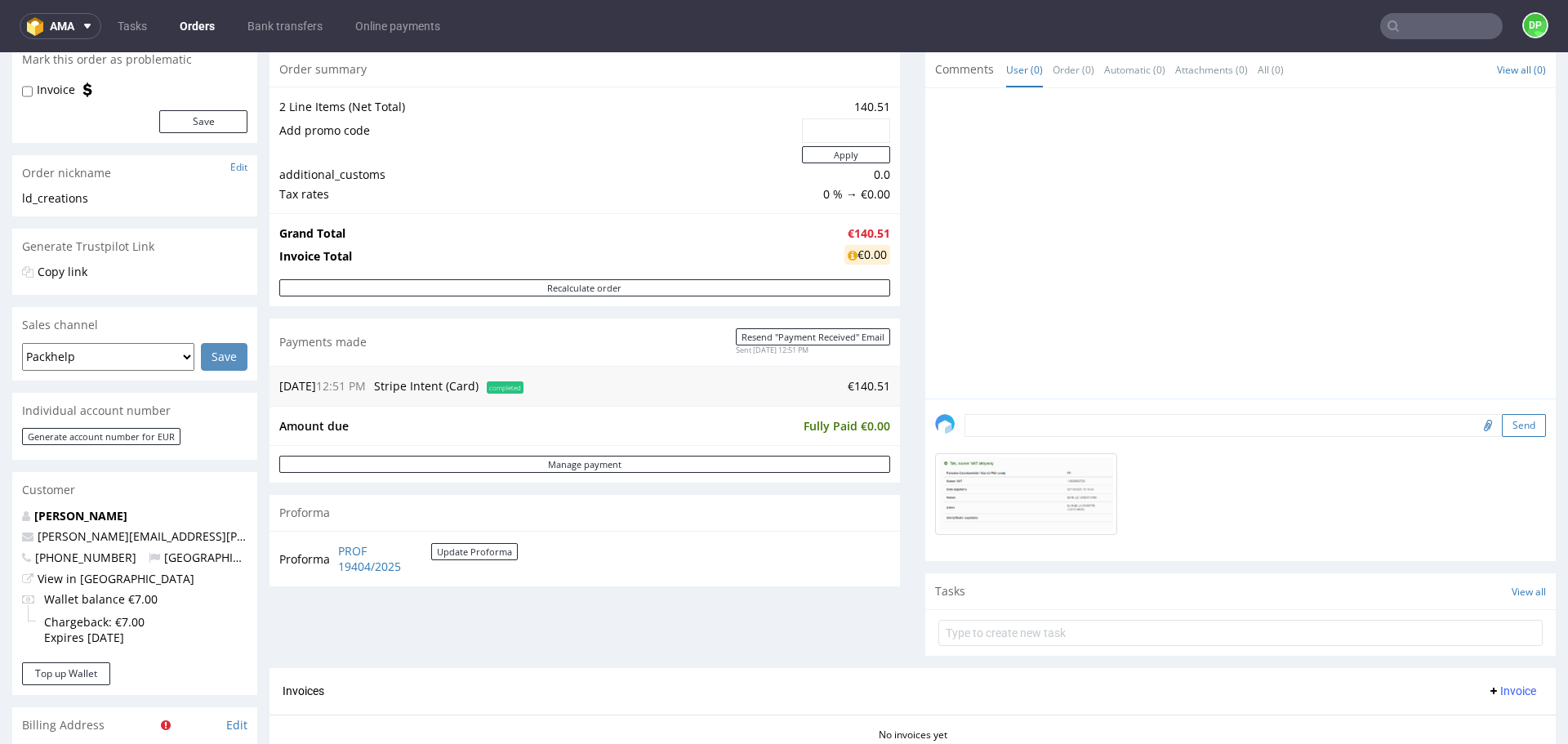
click at [1502, 423] on button "Send" at bounding box center [1525, 426] width 44 height 23
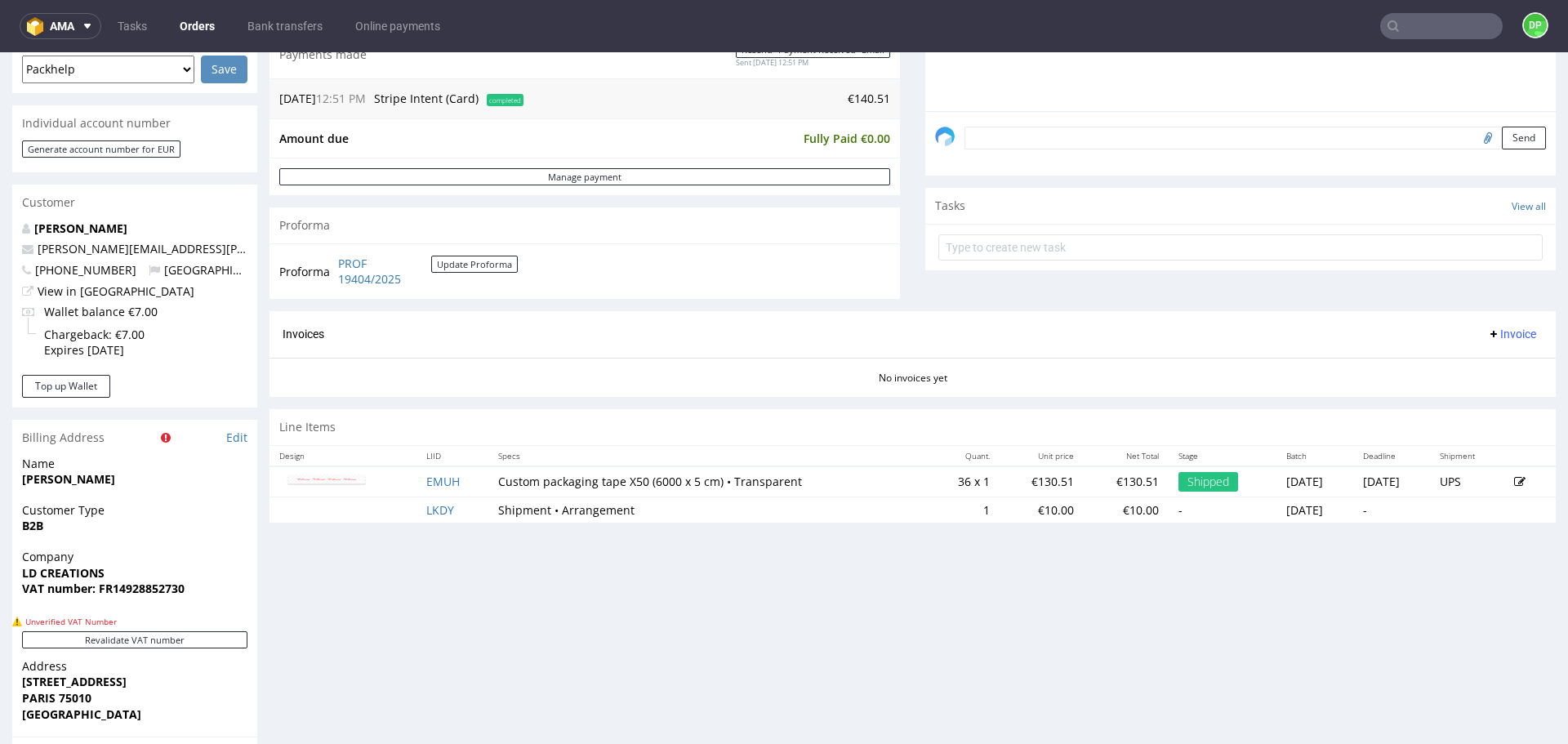
scroll to position [451, 0]
click at [1488, 339] on span "Invoice" at bounding box center [1512, 333] width 49 height 13
click at [1460, 368] on span "Generate" at bounding box center [1487, 367] width 79 height 17
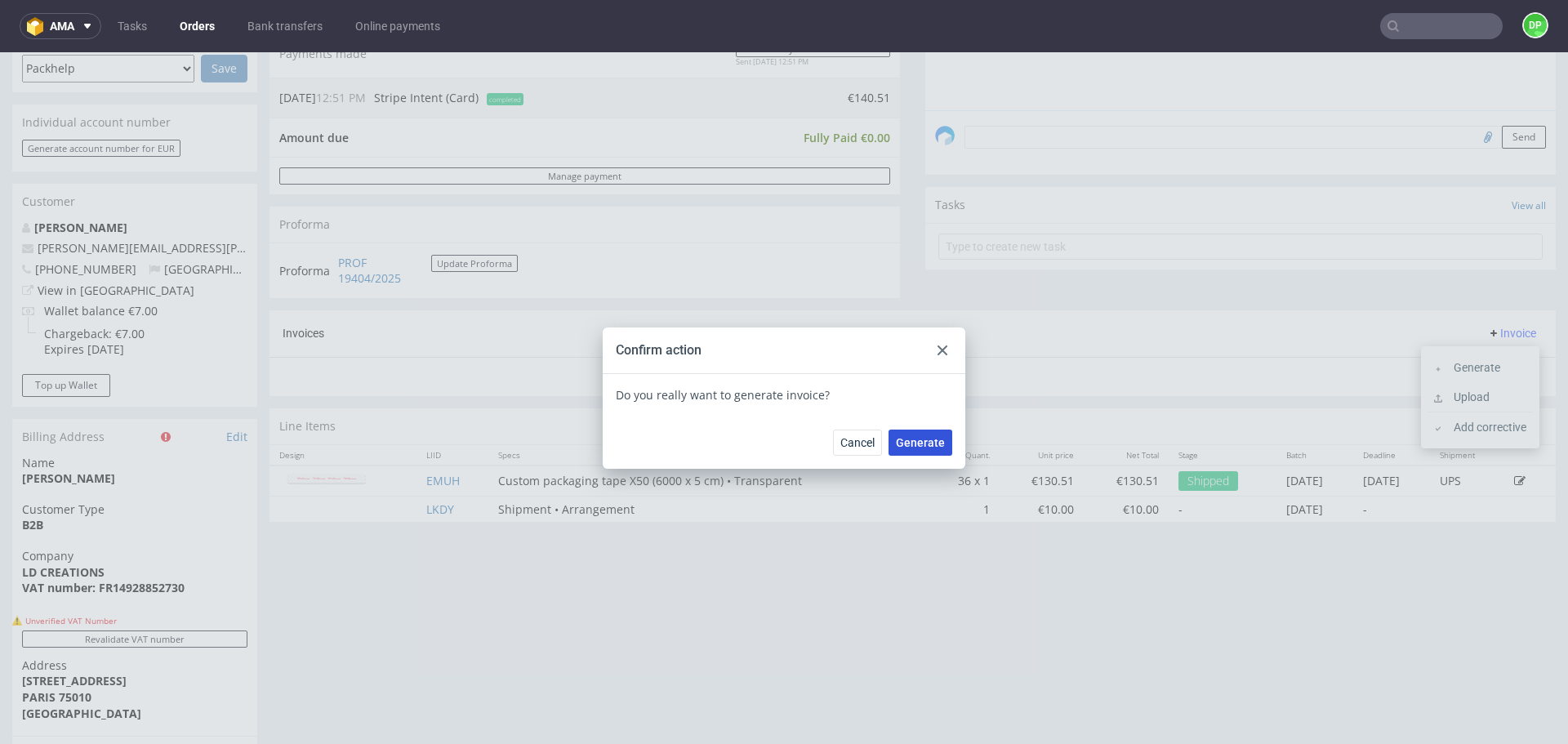
click at [920, 434] on button "Generate" at bounding box center [920, 443] width 64 height 26
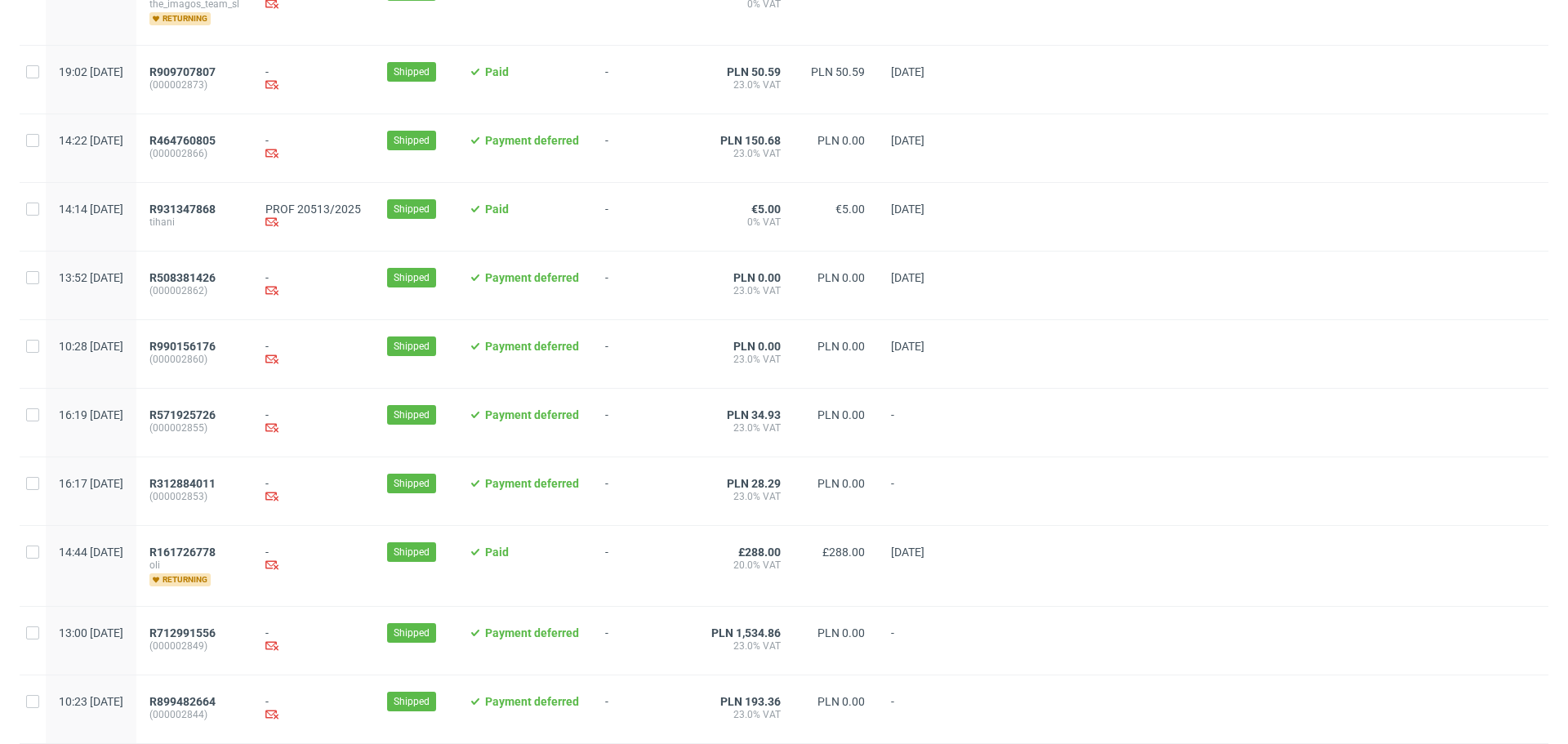
scroll to position [1609, 0]
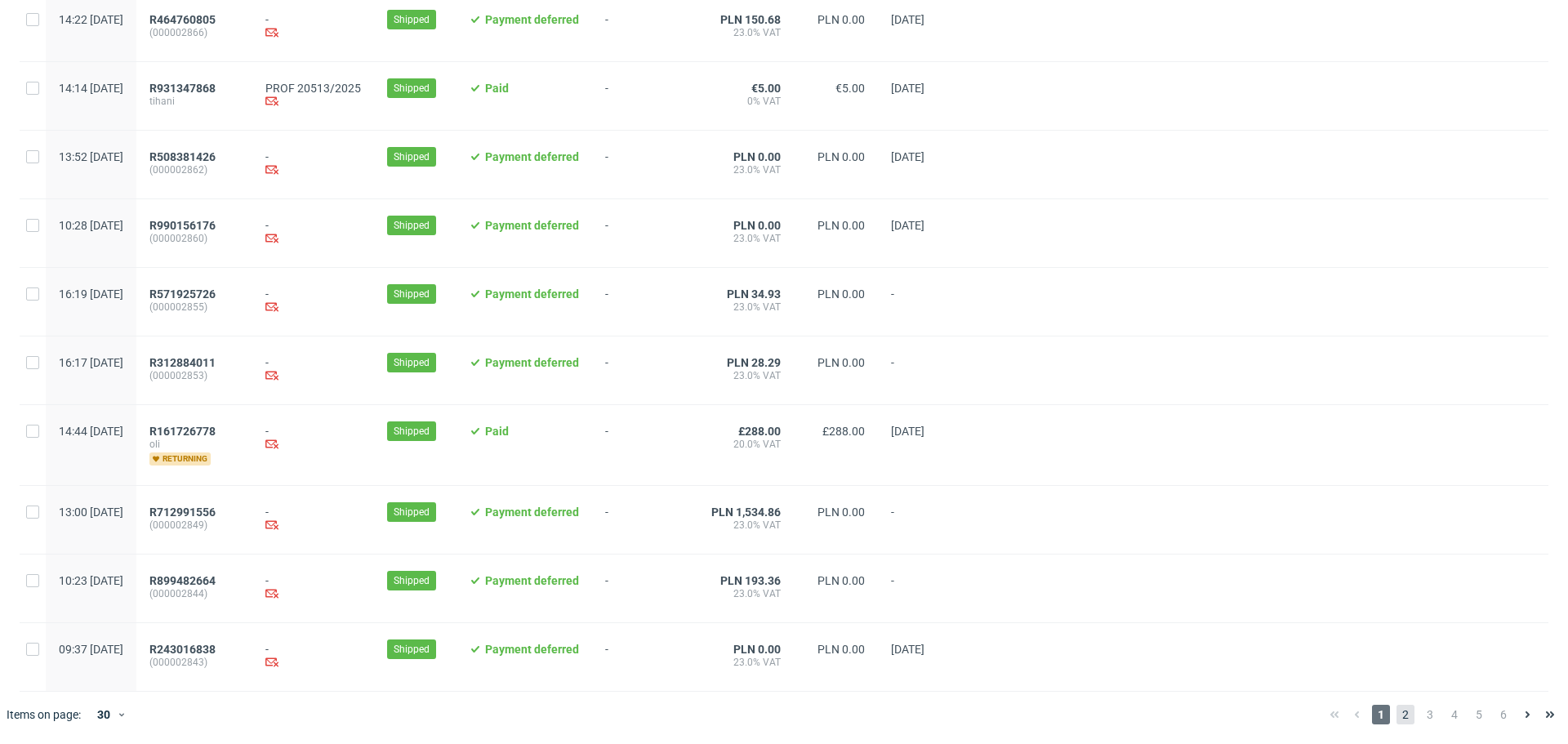
click at [1396, 715] on span "2" at bounding box center [1405, 714] width 18 height 19
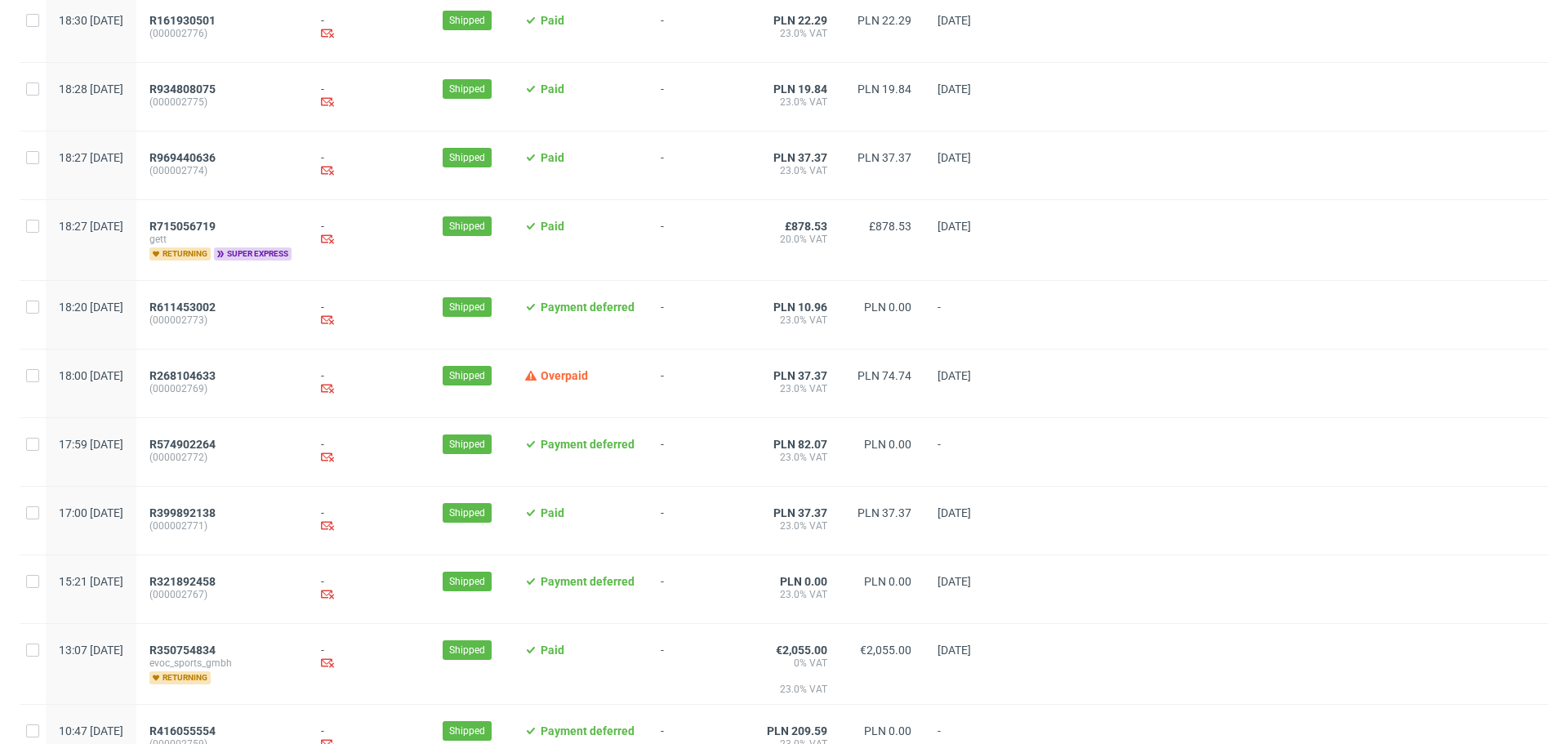
scroll to position [1598, 0]
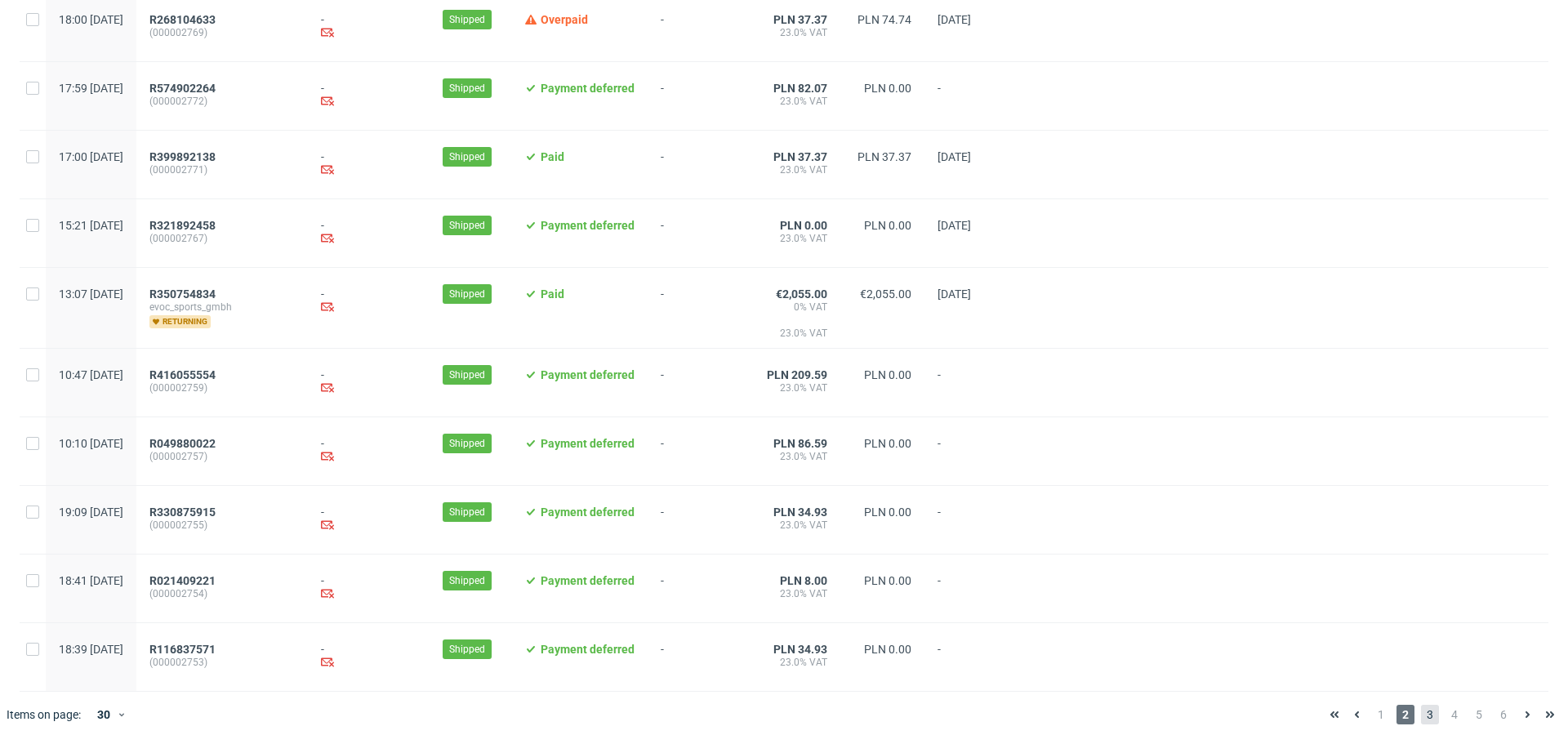
click at [1421, 714] on span "3" at bounding box center [1430, 714] width 18 height 19
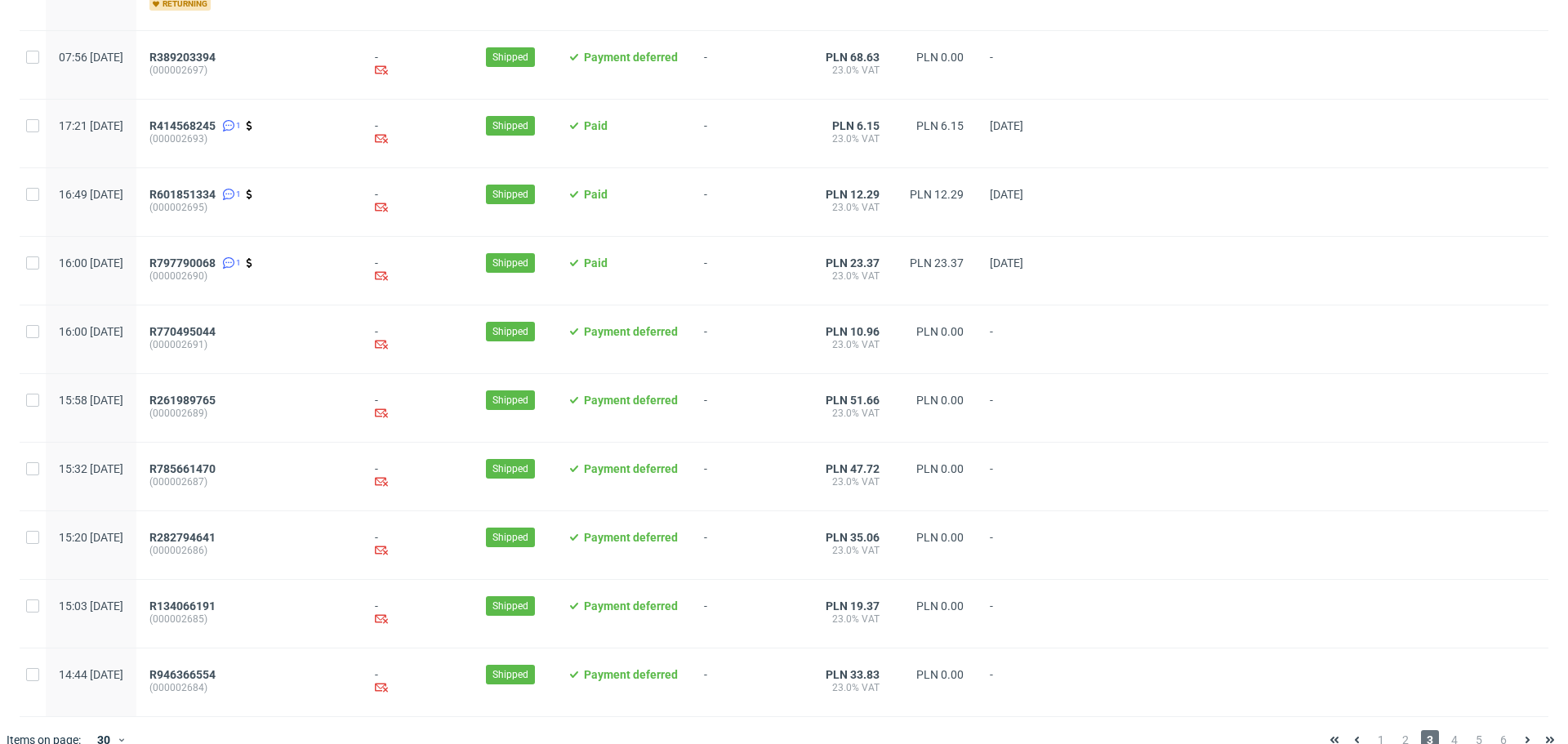
scroll to position [1630, 0]
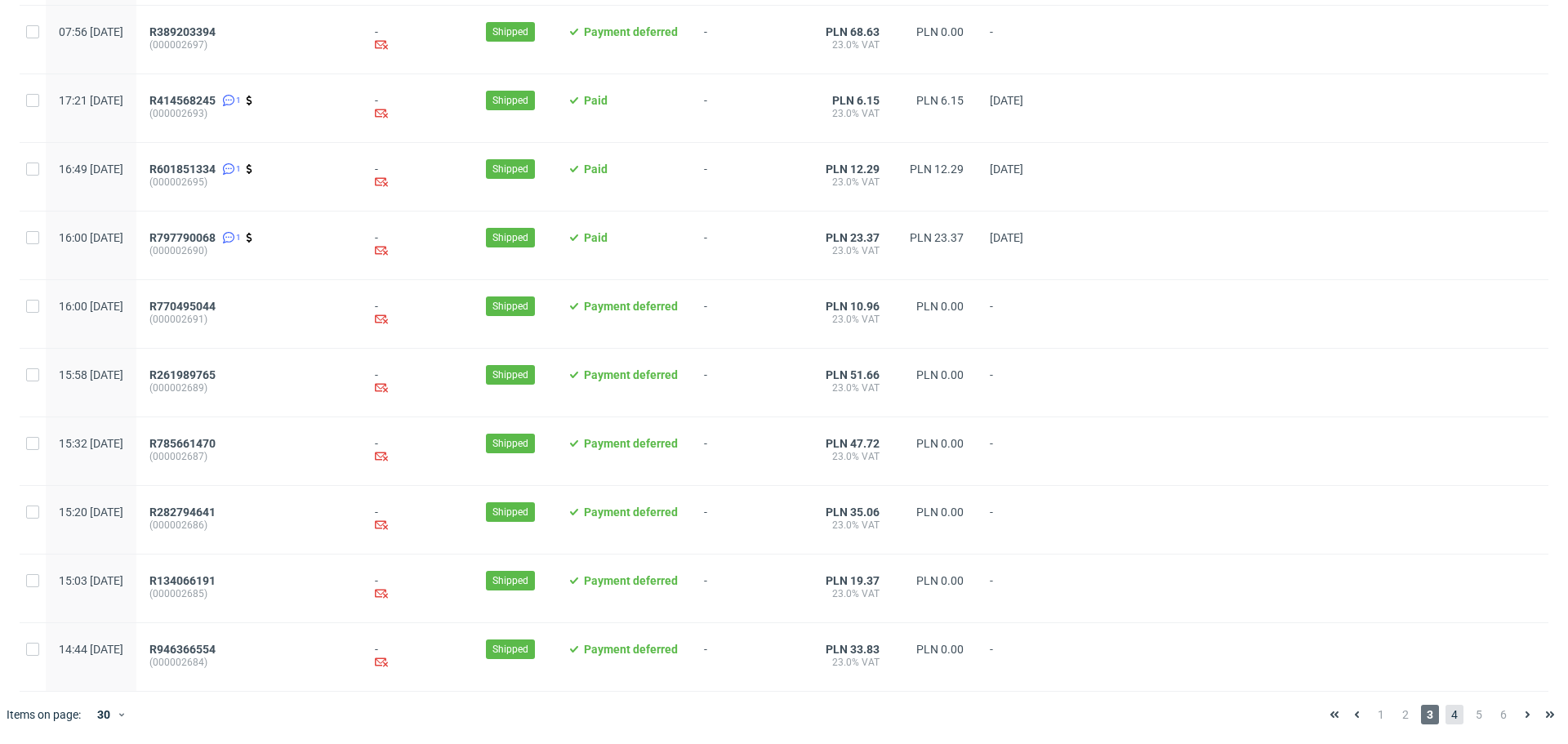
click at [1446, 718] on span "4" at bounding box center [1454, 714] width 18 height 19
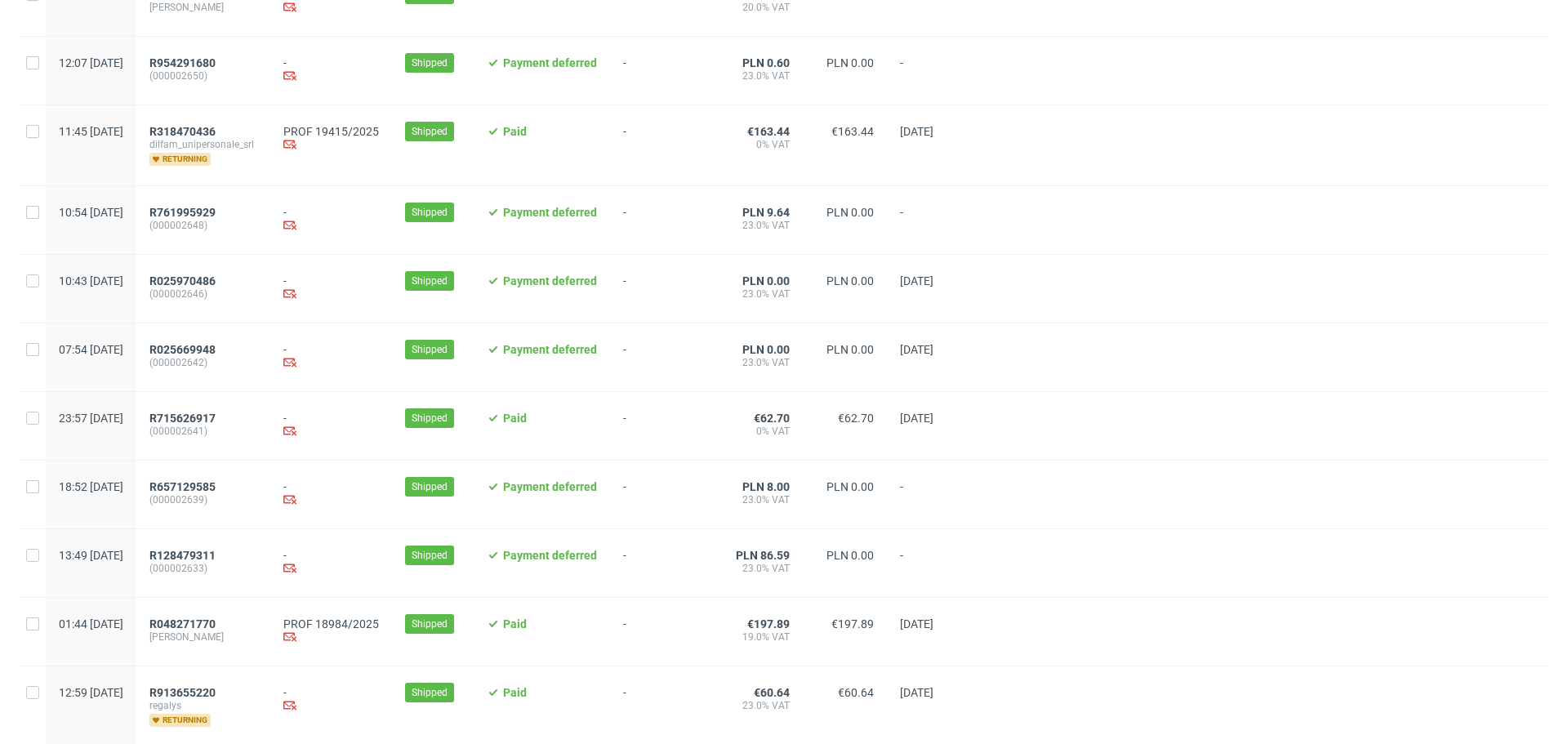
scroll to position [1290, 0]
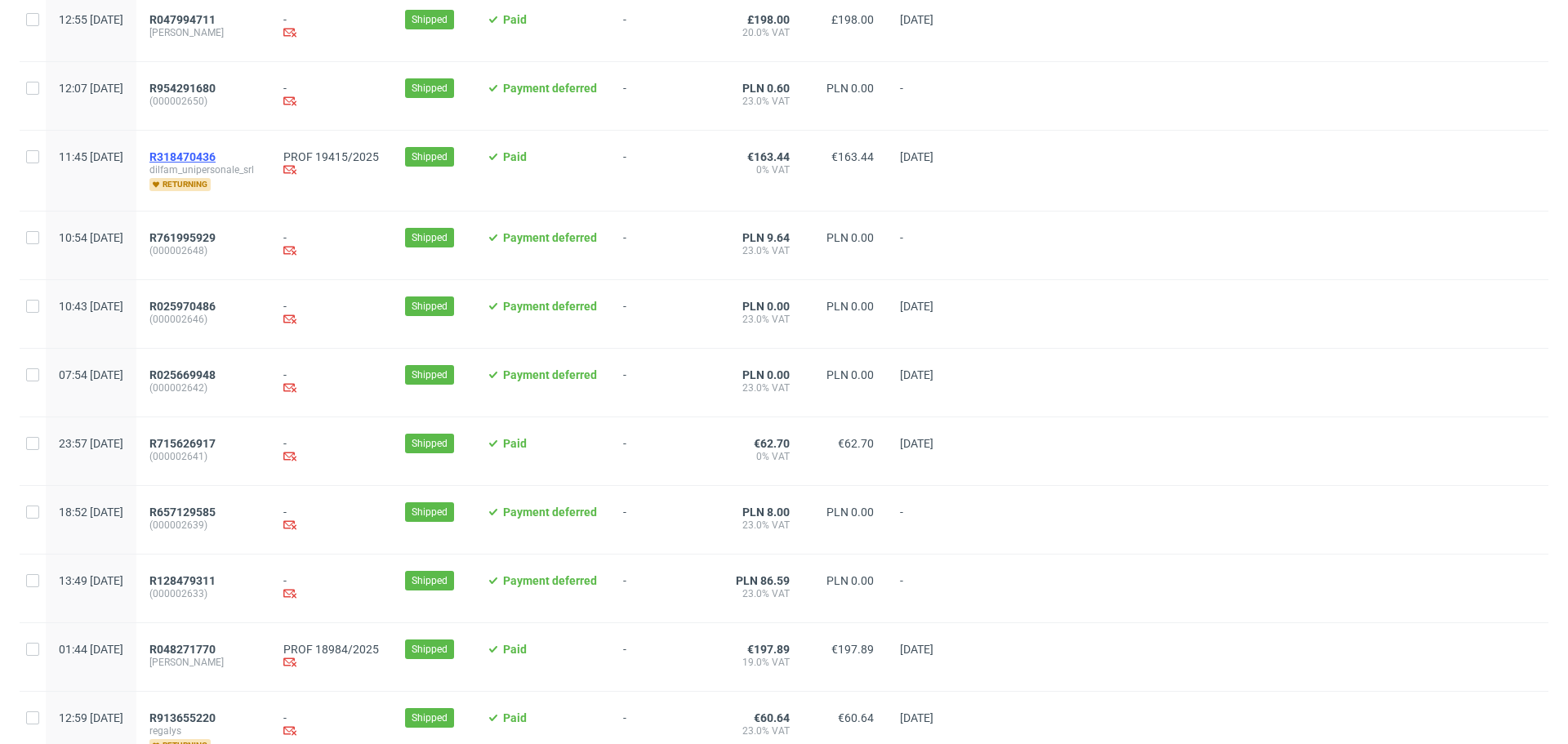
click at [216, 163] on span "R318470436" at bounding box center [183, 157] width 66 height 13
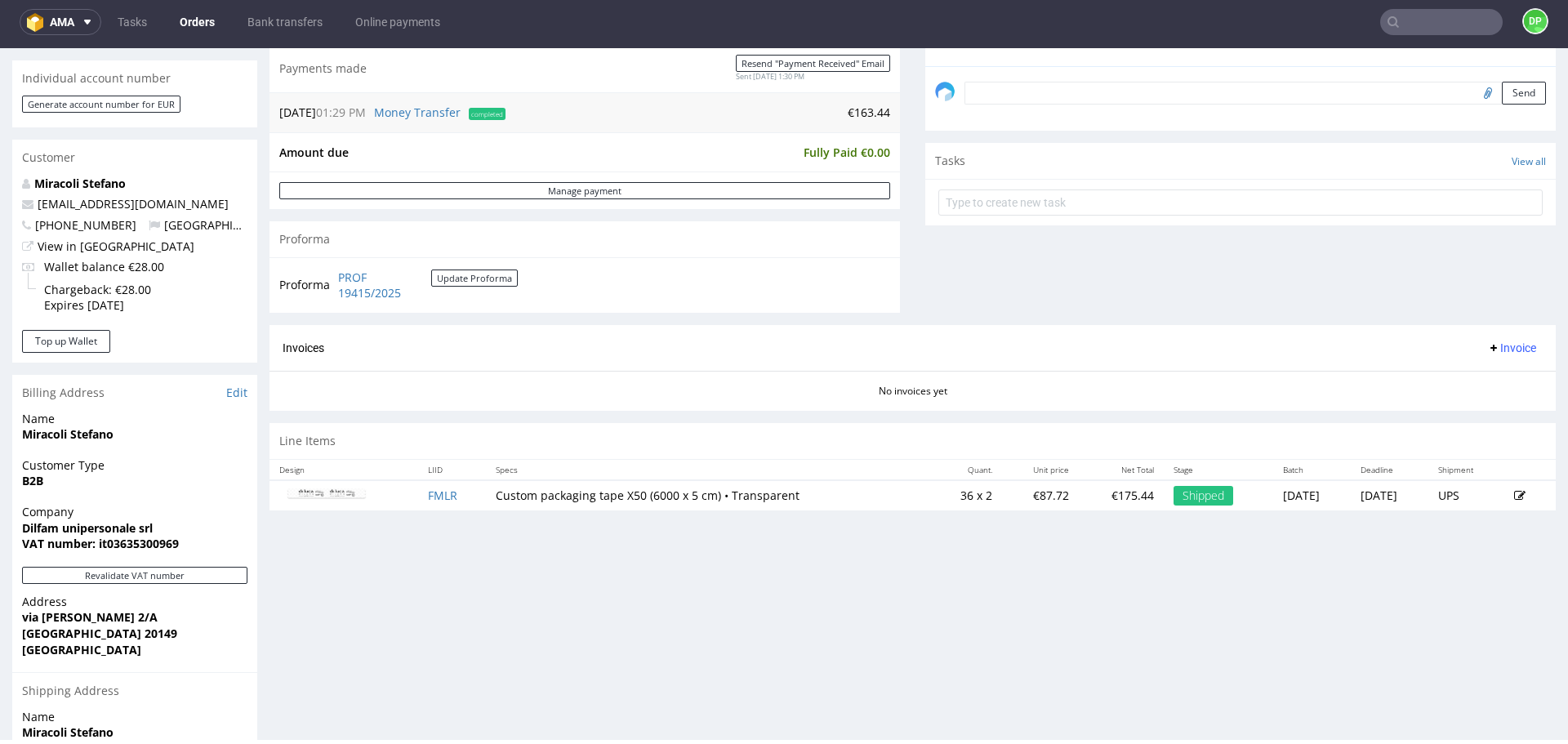
scroll to position [700, 0]
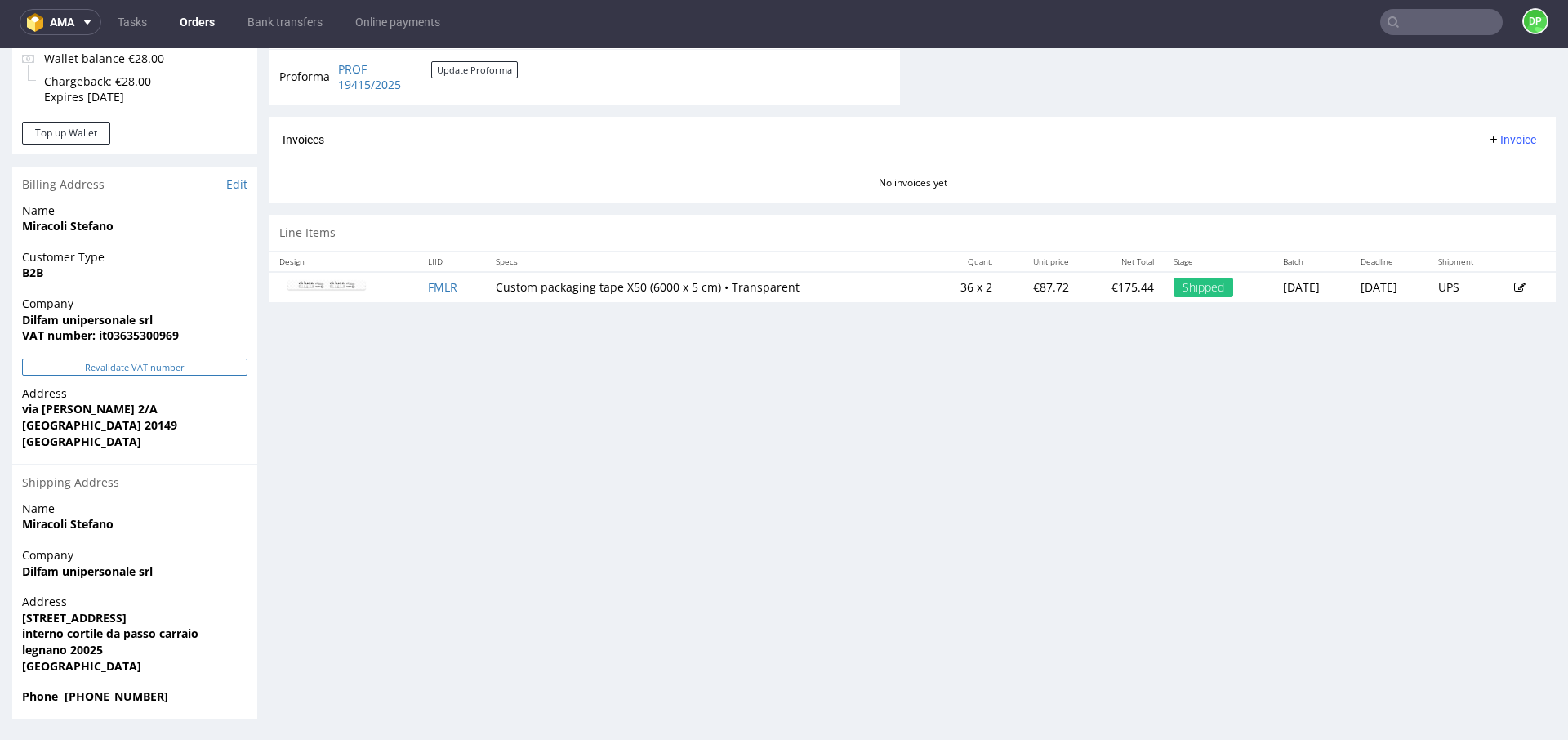
click at [186, 370] on button "Revalidate VAT number" at bounding box center [135, 367] width 225 height 18
click at [181, 376] on div "Revalidate VAT number" at bounding box center [135, 372] width 245 height 27
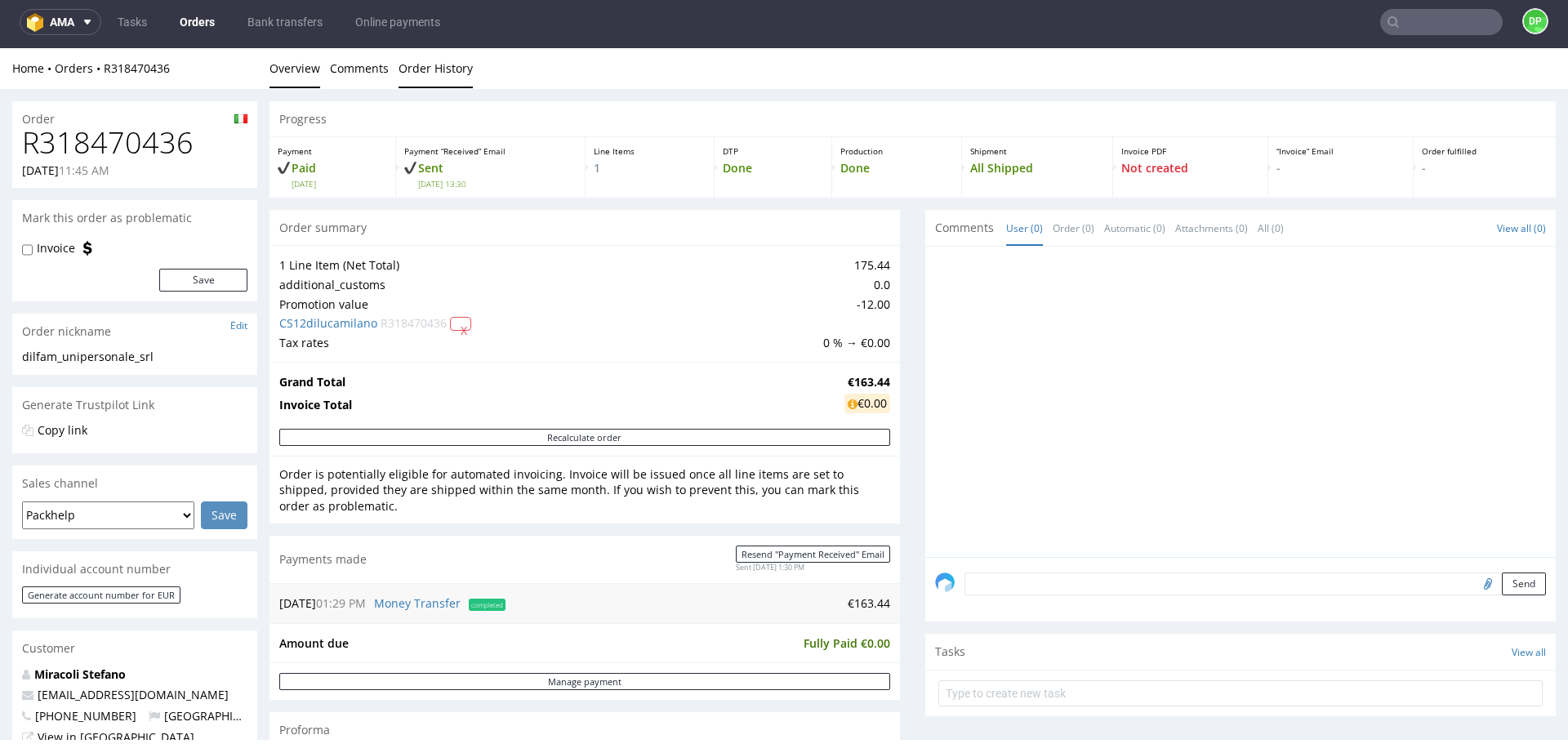
click at [430, 75] on link "Order History" at bounding box center [436, 67] width 75 height 40
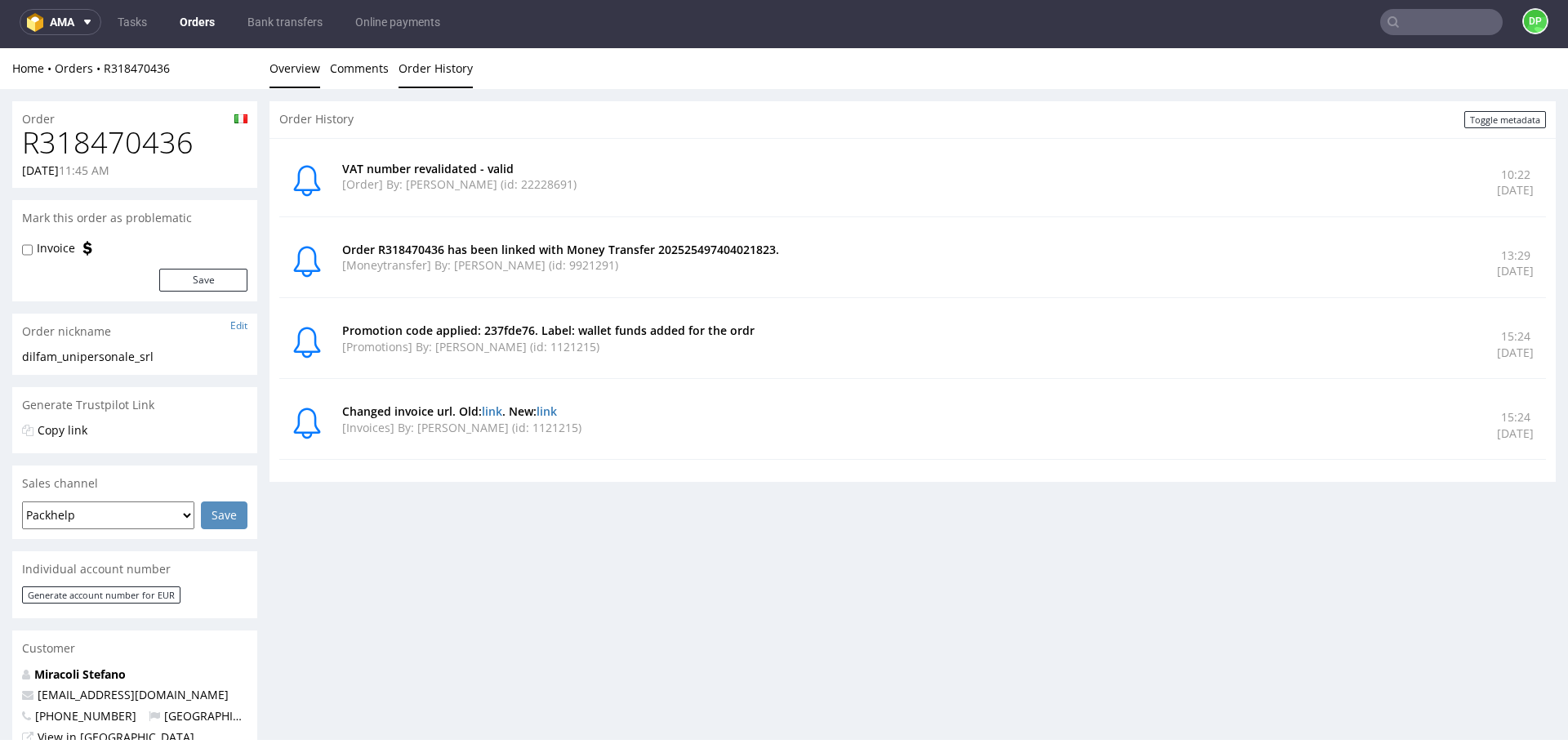
click at [291, 75] on link "Overview" at bounding box center [294, 67] width 51 height 40
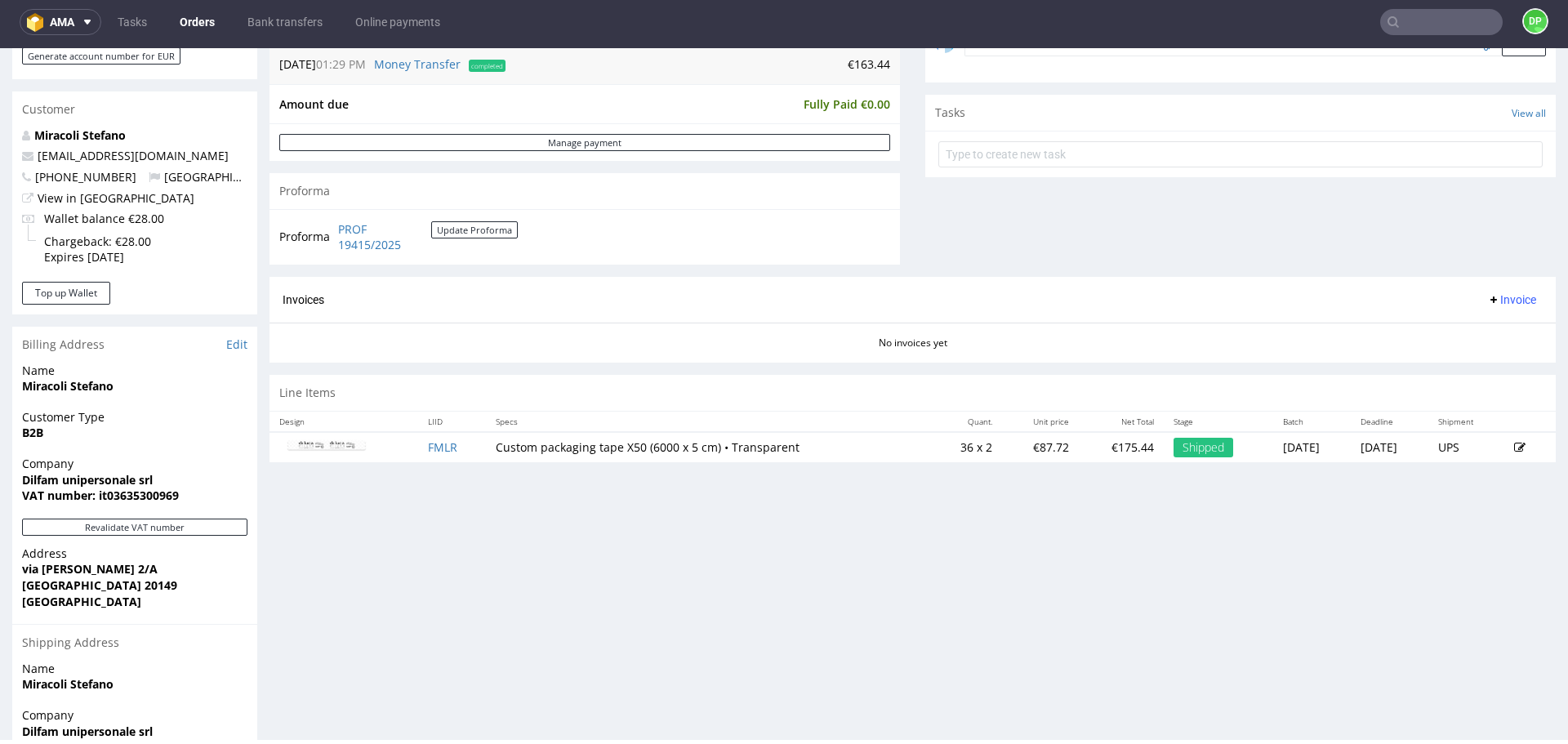
scroll to position [540, 0]
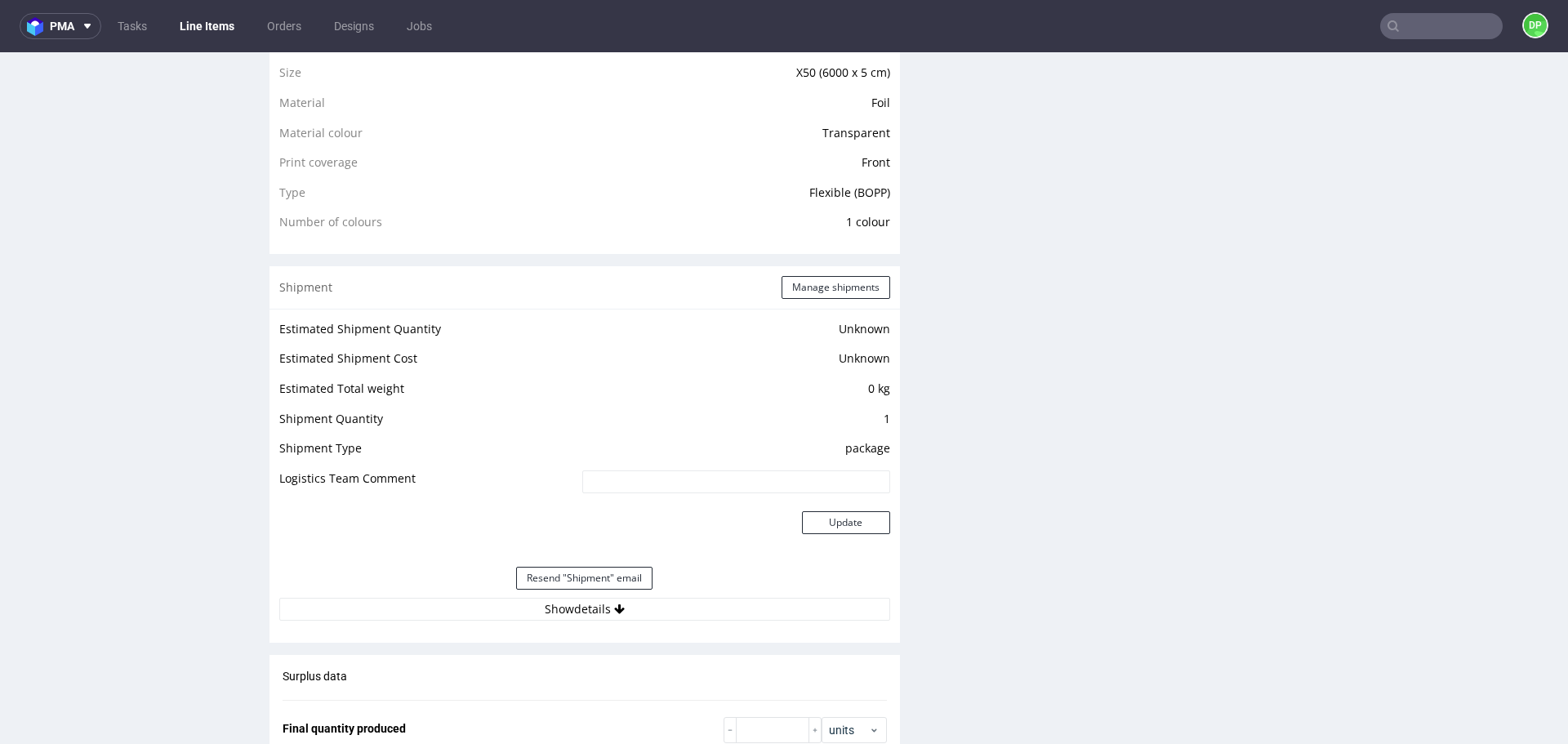
scroll to position [1187, 0]
click at [479, 611] on button "Show details" at bounding box center [585, 608] width 611 height 23
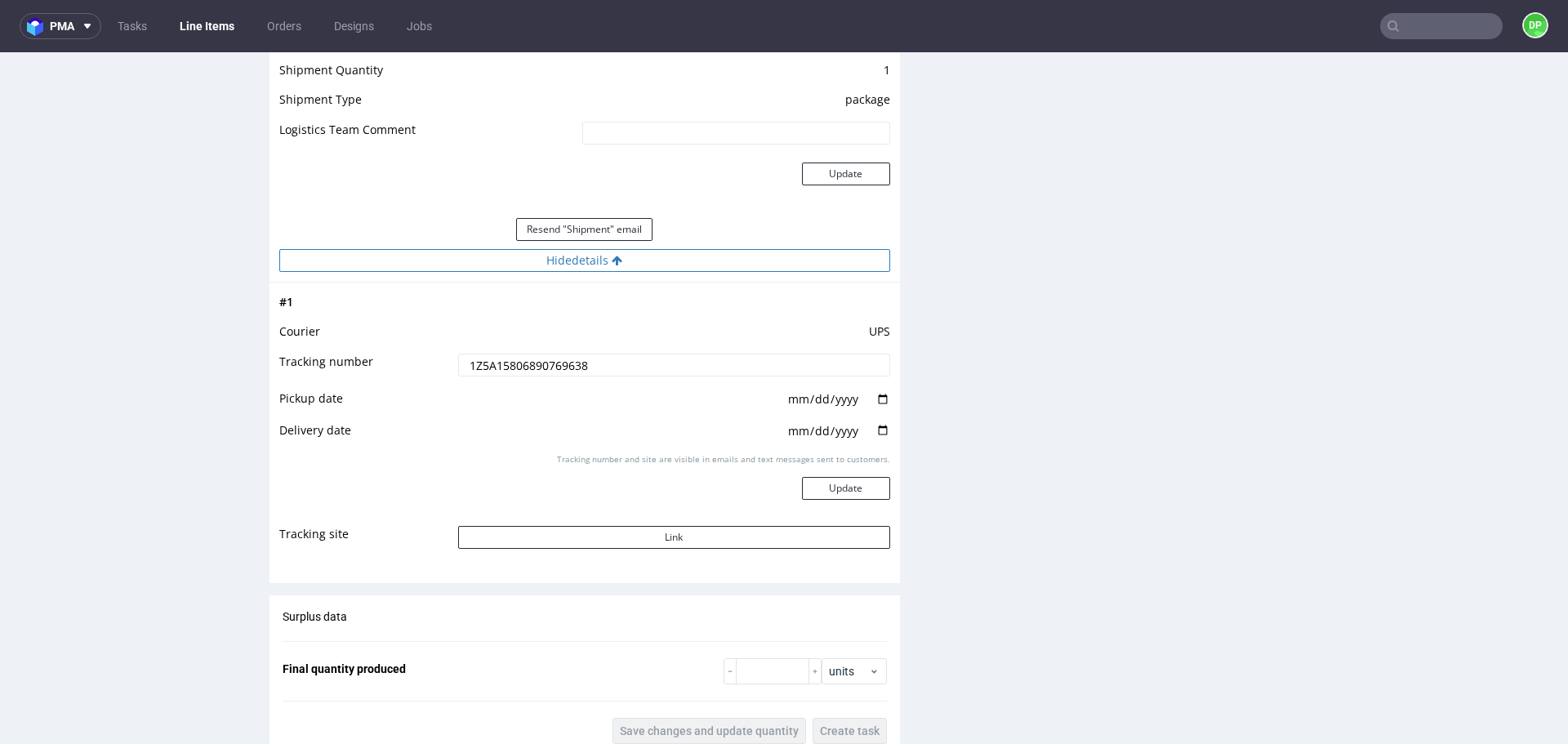
scroll to position [1536, 0]
click at [572, 539] on button "Link" at bounding box center [675, 536] width 432 height 23
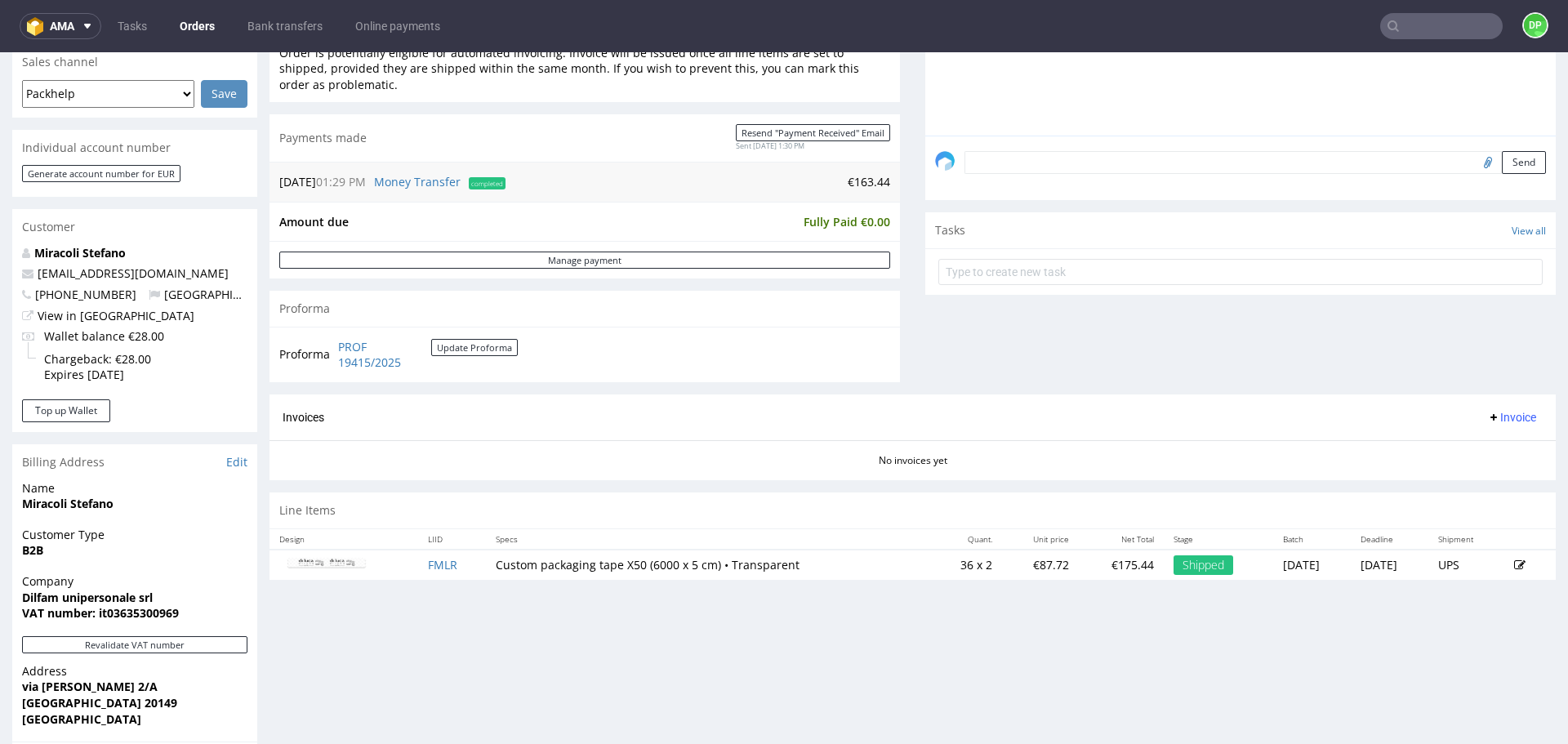
scroll to position [429, 0]
click at [1491, 420] on span "Invoice" at bounding box center [1512, 414] width 49 height 13
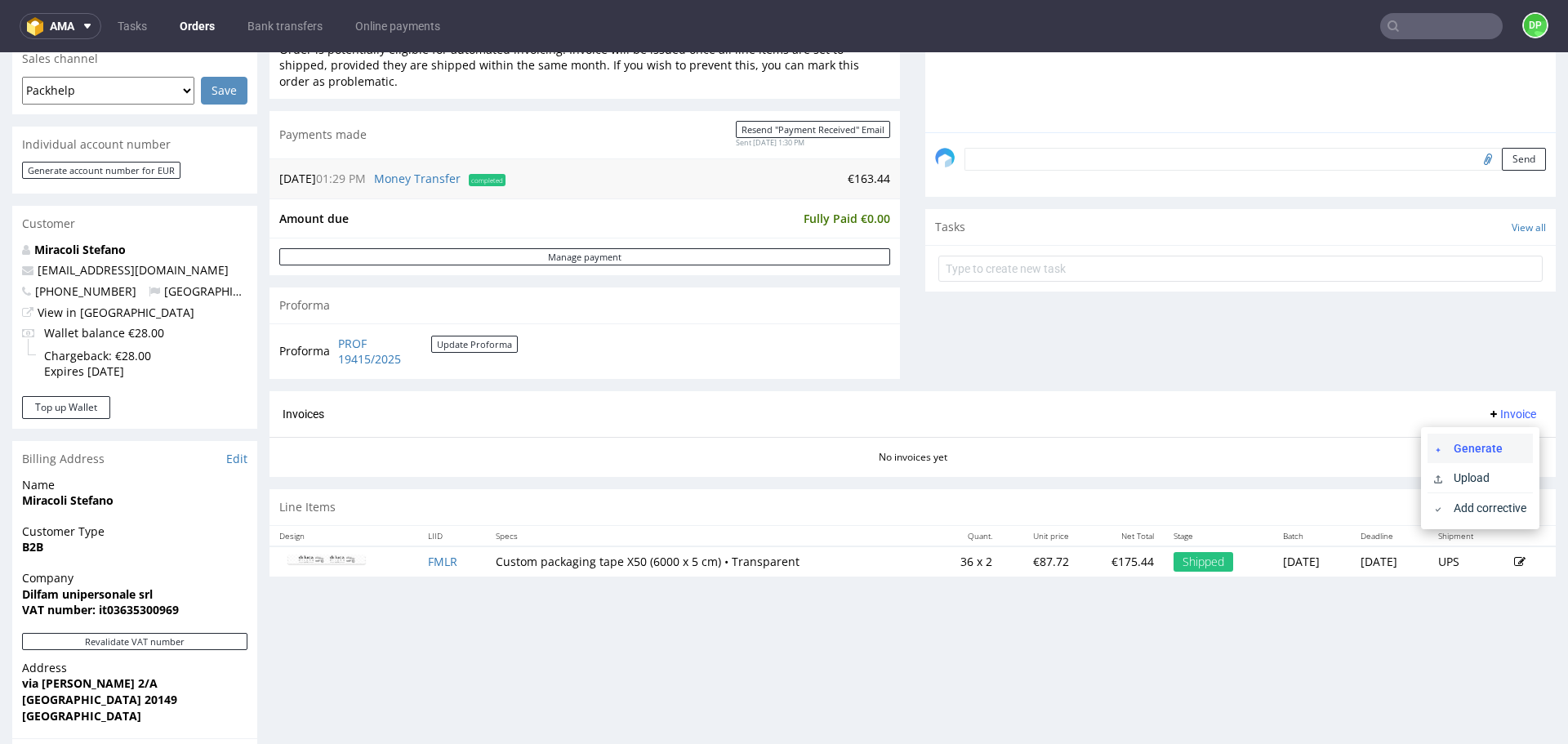
click at [1472, 440] on span "Generate" at bounding box center [1487, 449] width 79 height 17
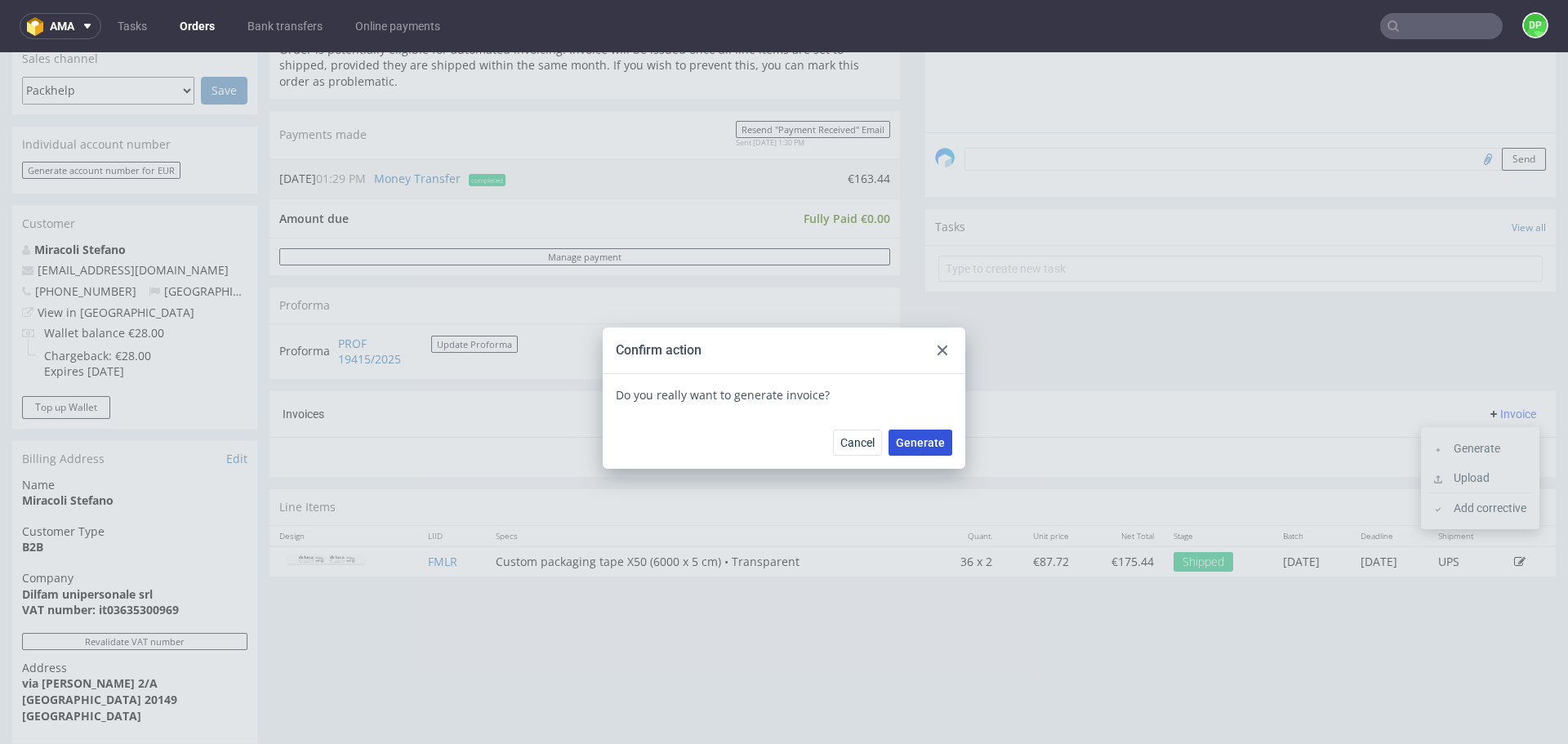
click at [904, 443] on span "Generate" at bounding box center [920, 442] width 49 height 11
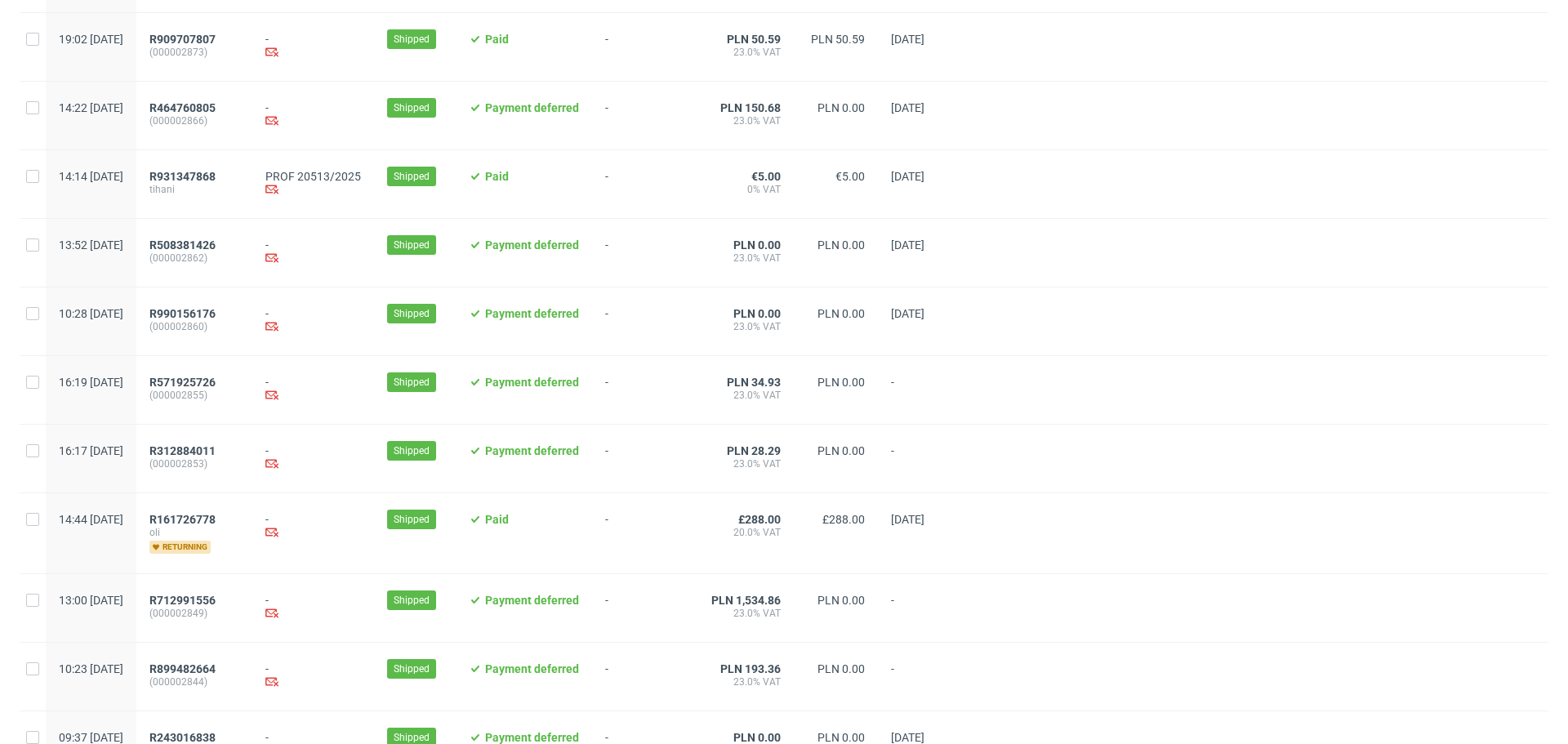
scroll to position [1609, 0]
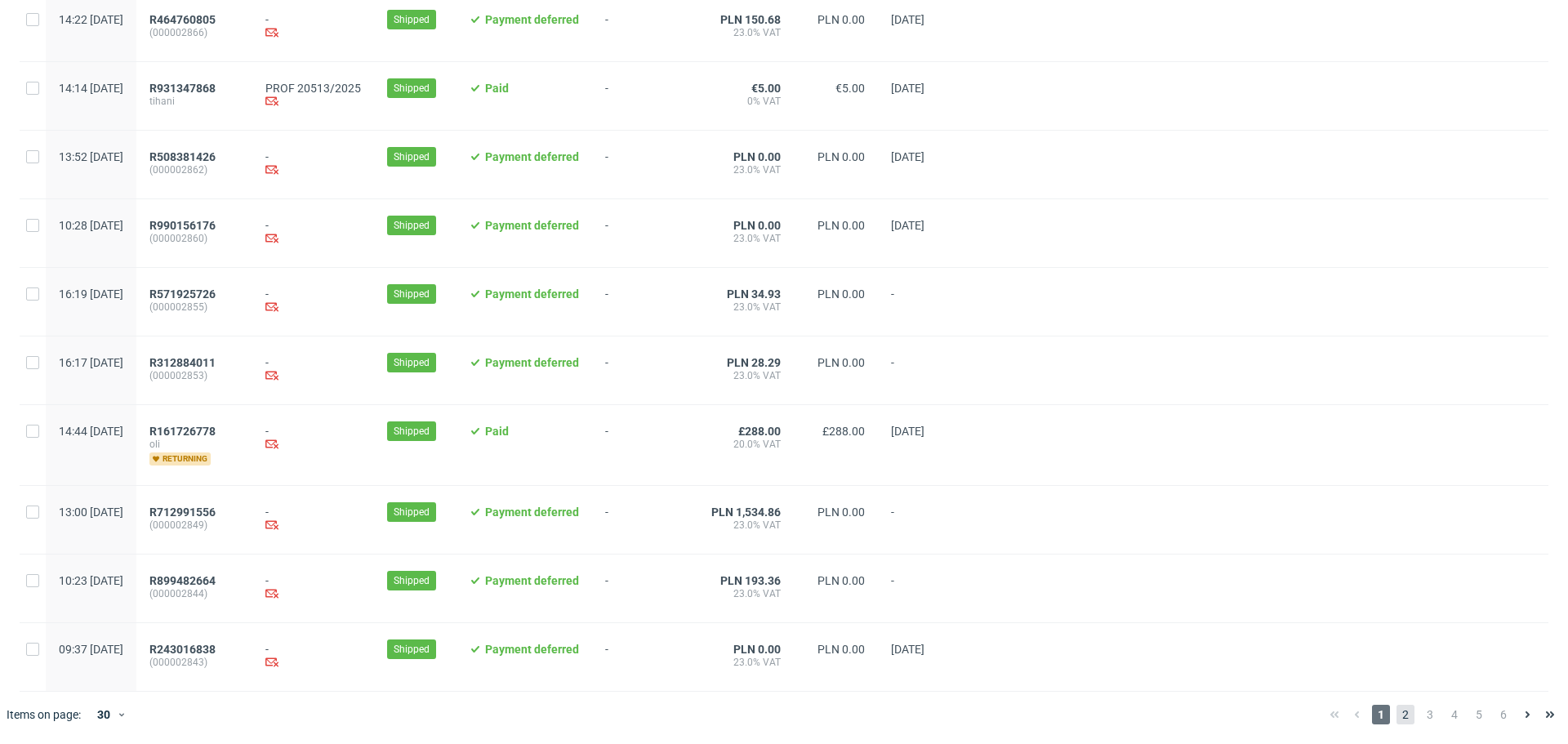
click at [1396, 721] on span "2" at bounding box center [1405, 714] width 18 height 19
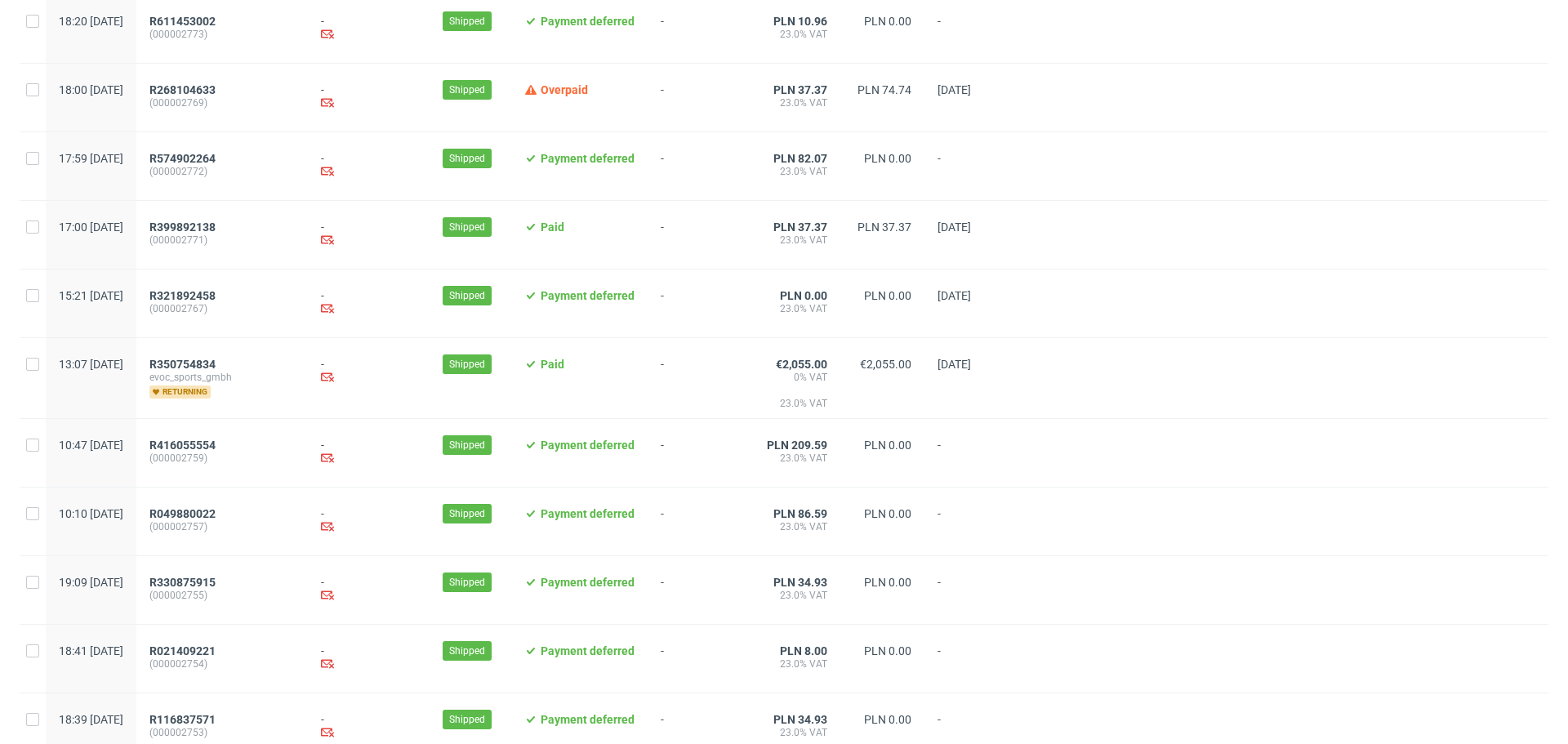
scroll to position [1598, 0]
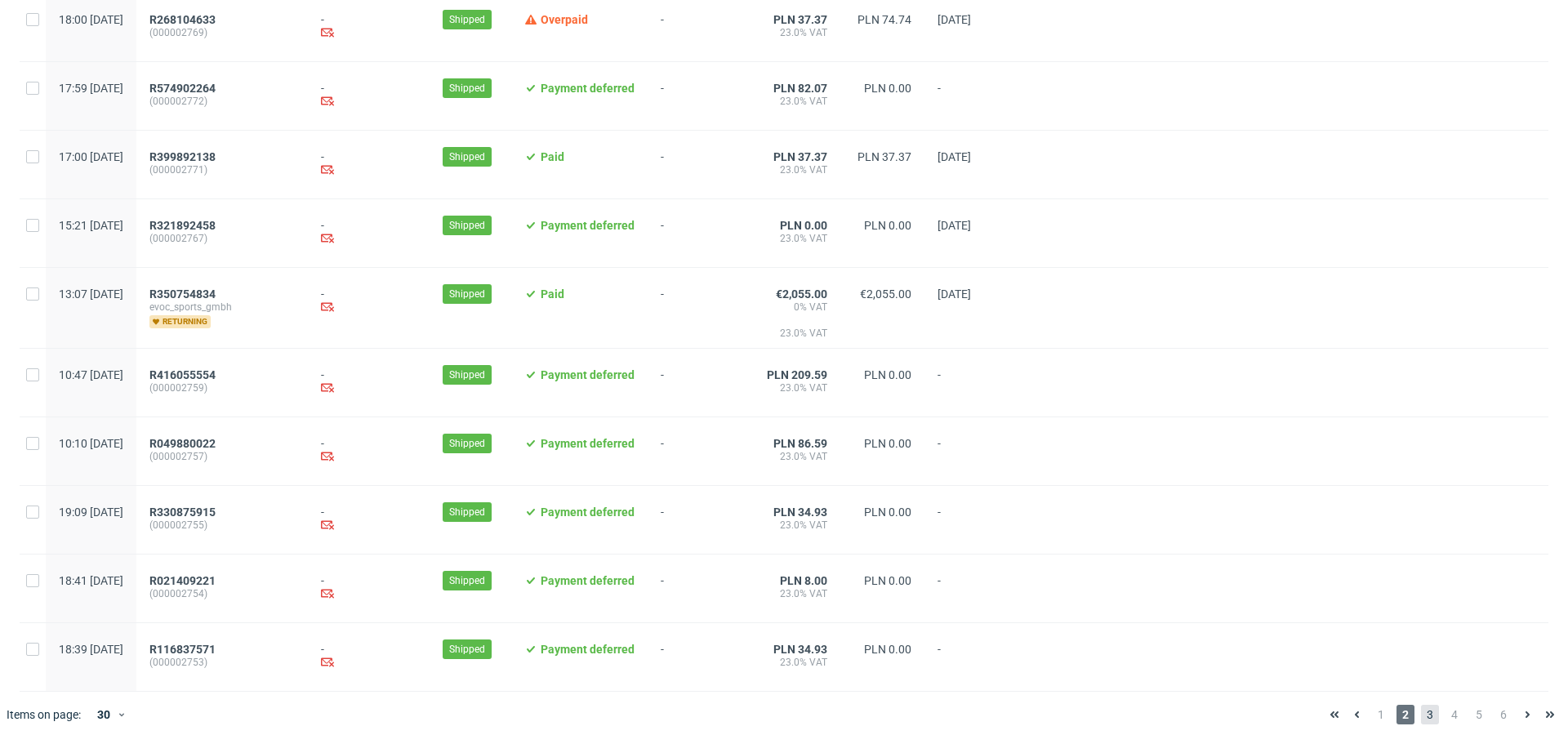
click at [1421, 720] on span "3" at bounding box center [1430, 714] width 18 height 19
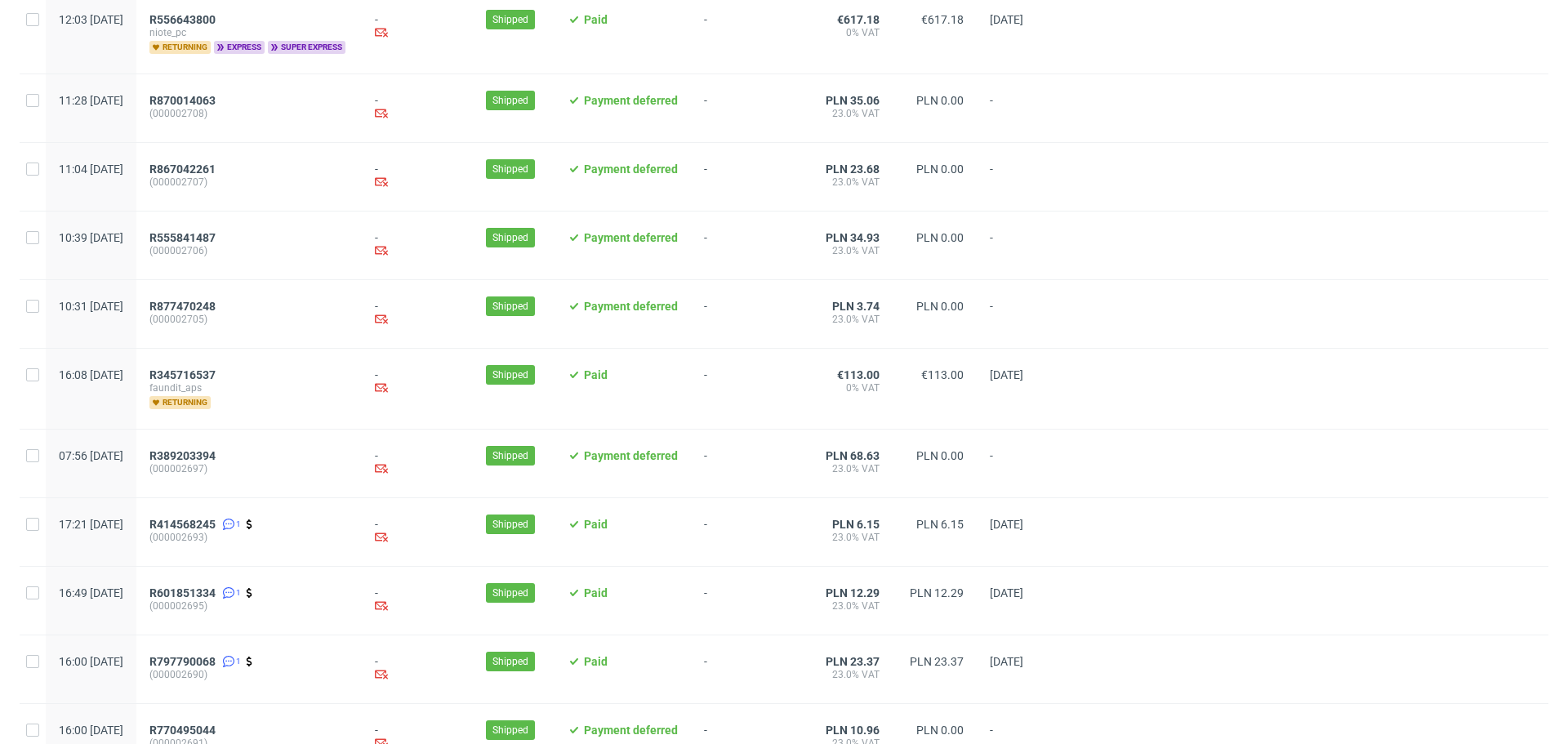
scroll to position [1630, 0]
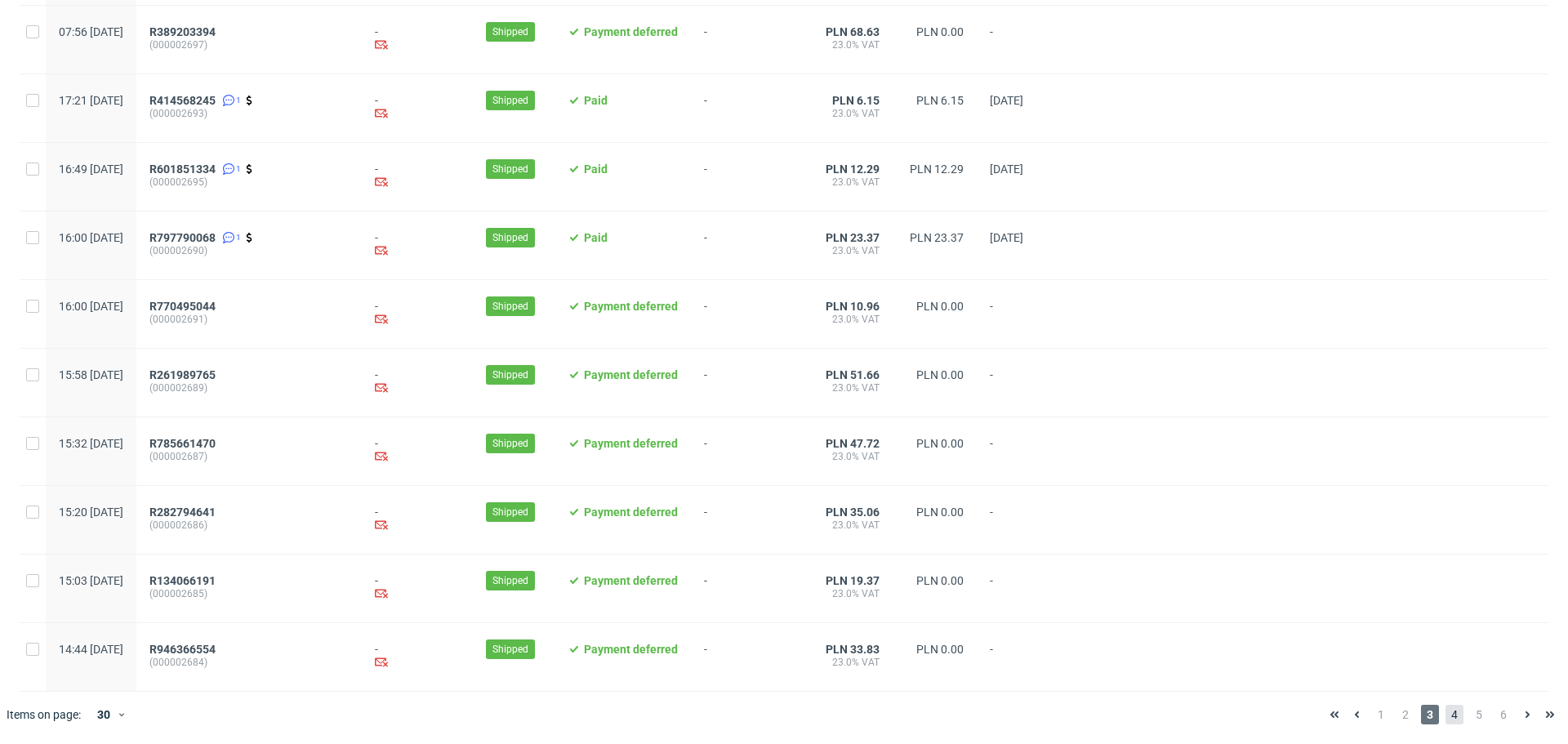
click at [1446, 714] on span "4" at bounding box center [1454, 714] width 18 height 19
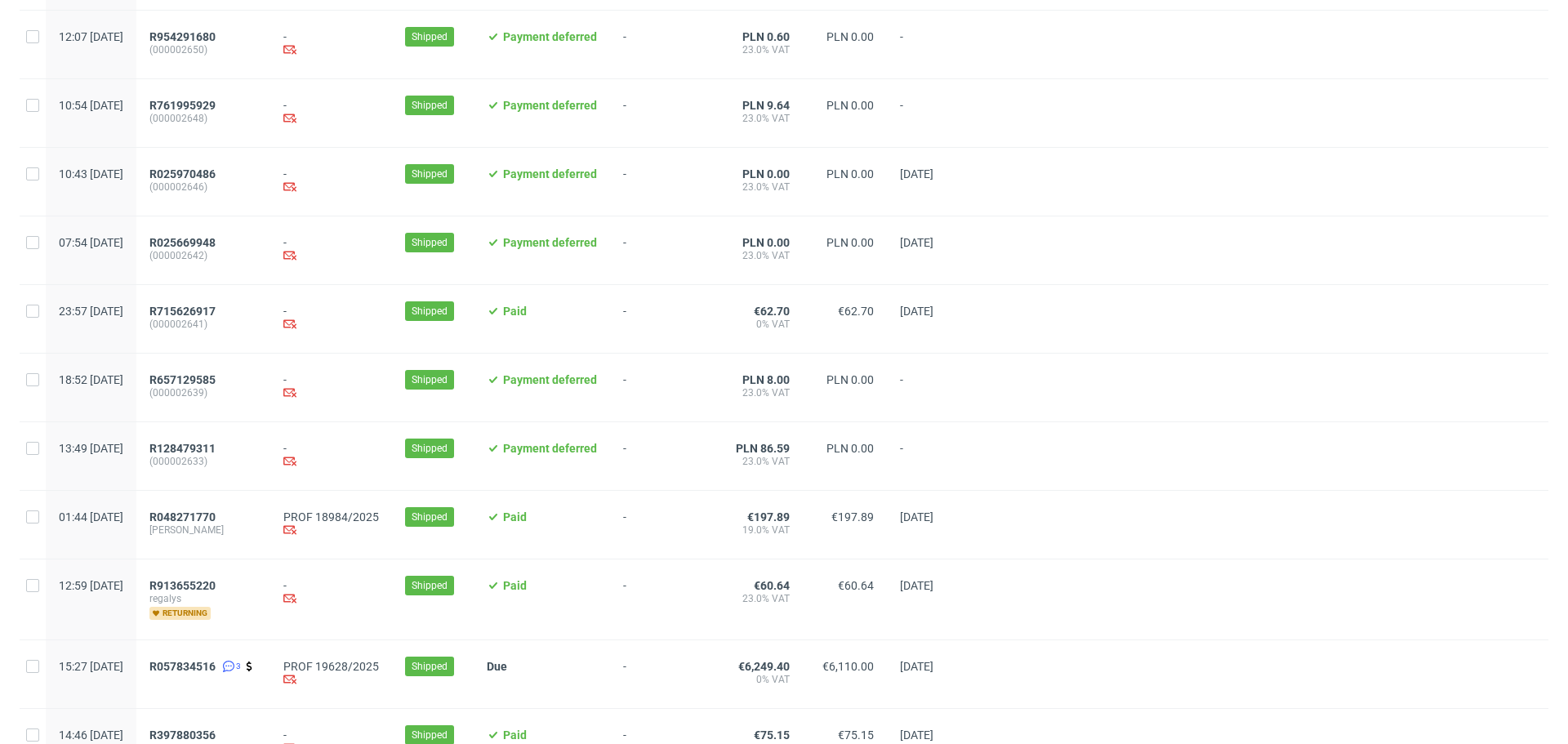
scroll to position [1342, 0]
click at [216, 522] on span "R048271770" at bounding box center [183, 516] width 66 height 13
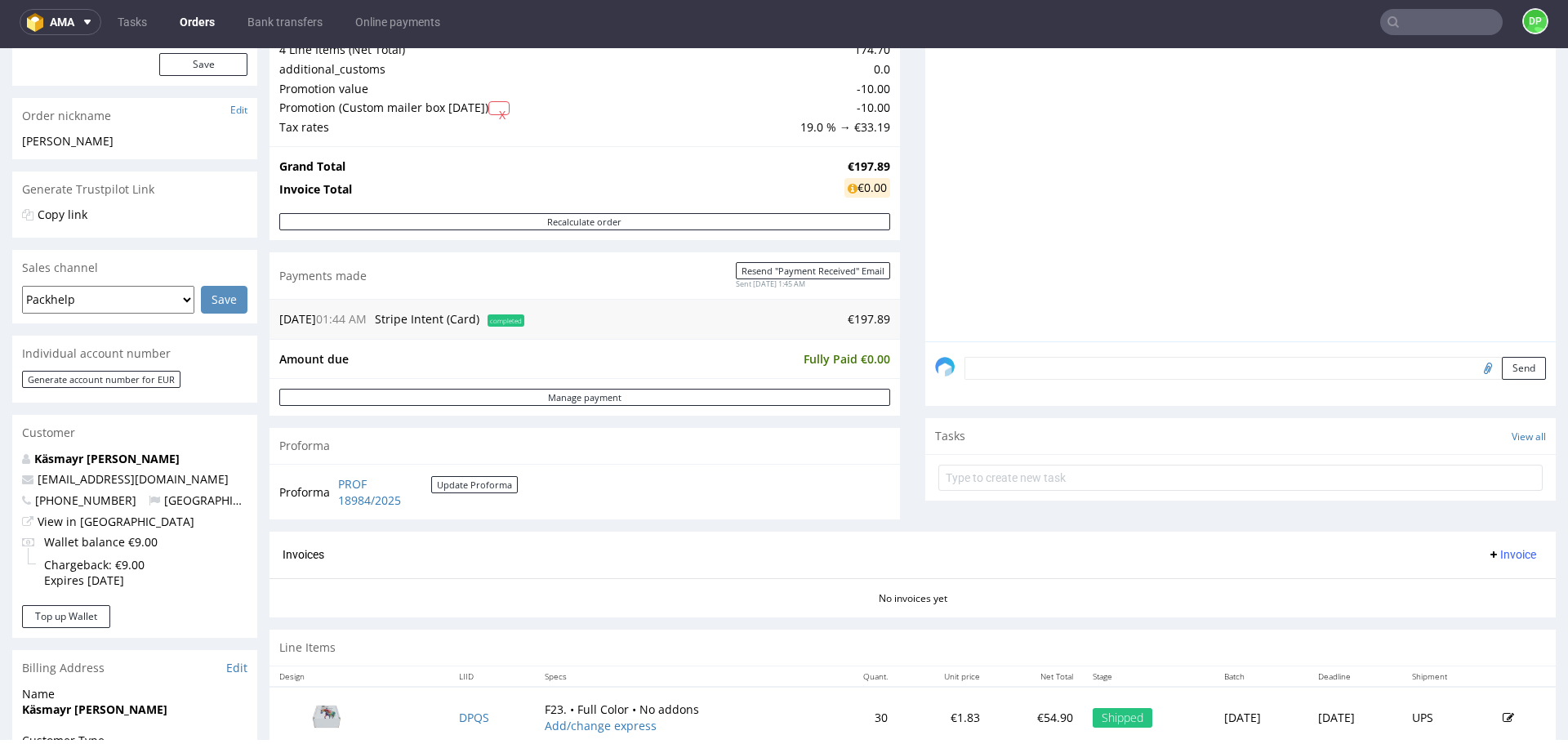
scroll to position [227, 0]
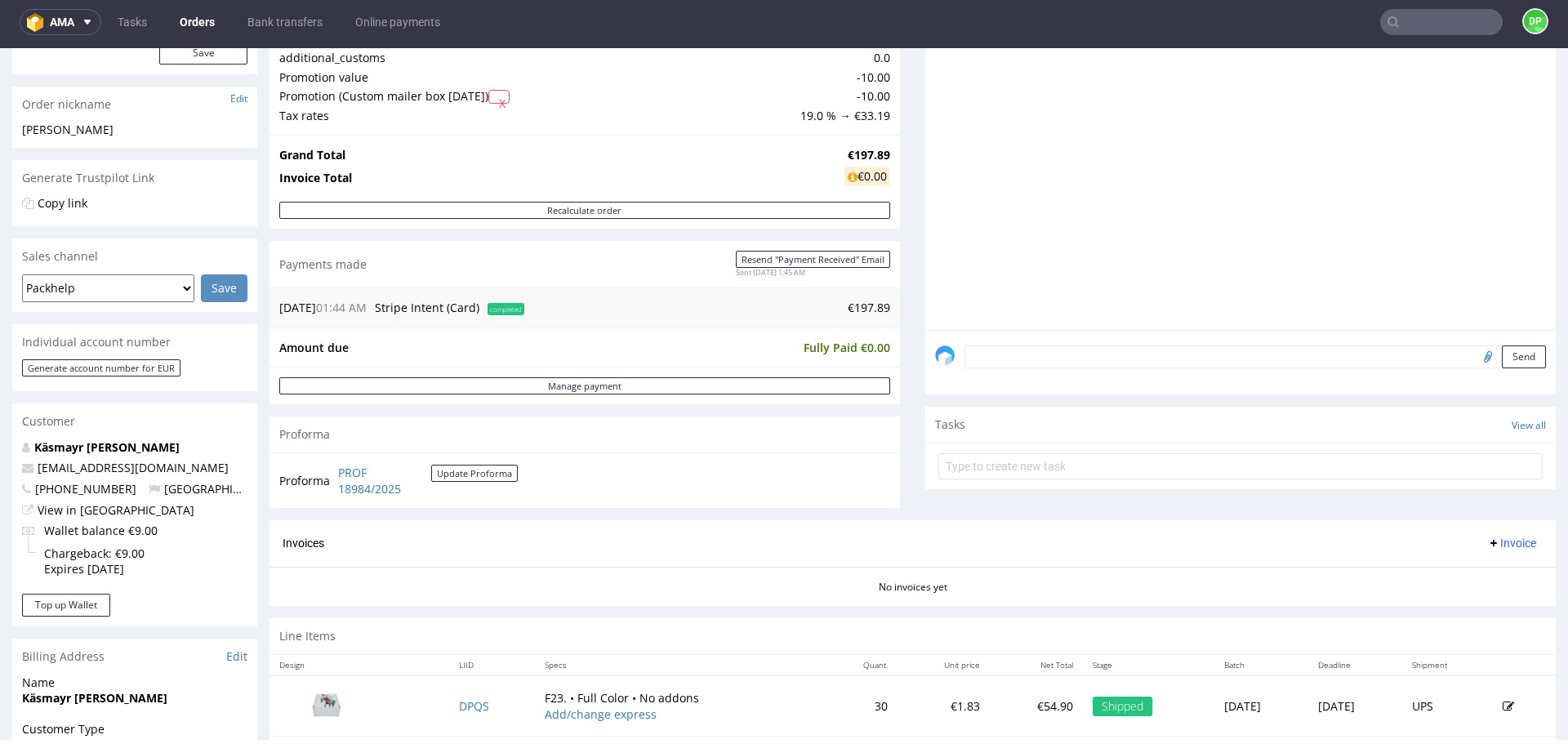
click at [1488, 542] on span "Invoice" at bounding box center [1512, 543] width 49 height 13
click at [1438, 572] on span at bounding box center [1441, 578] width 13 height 13
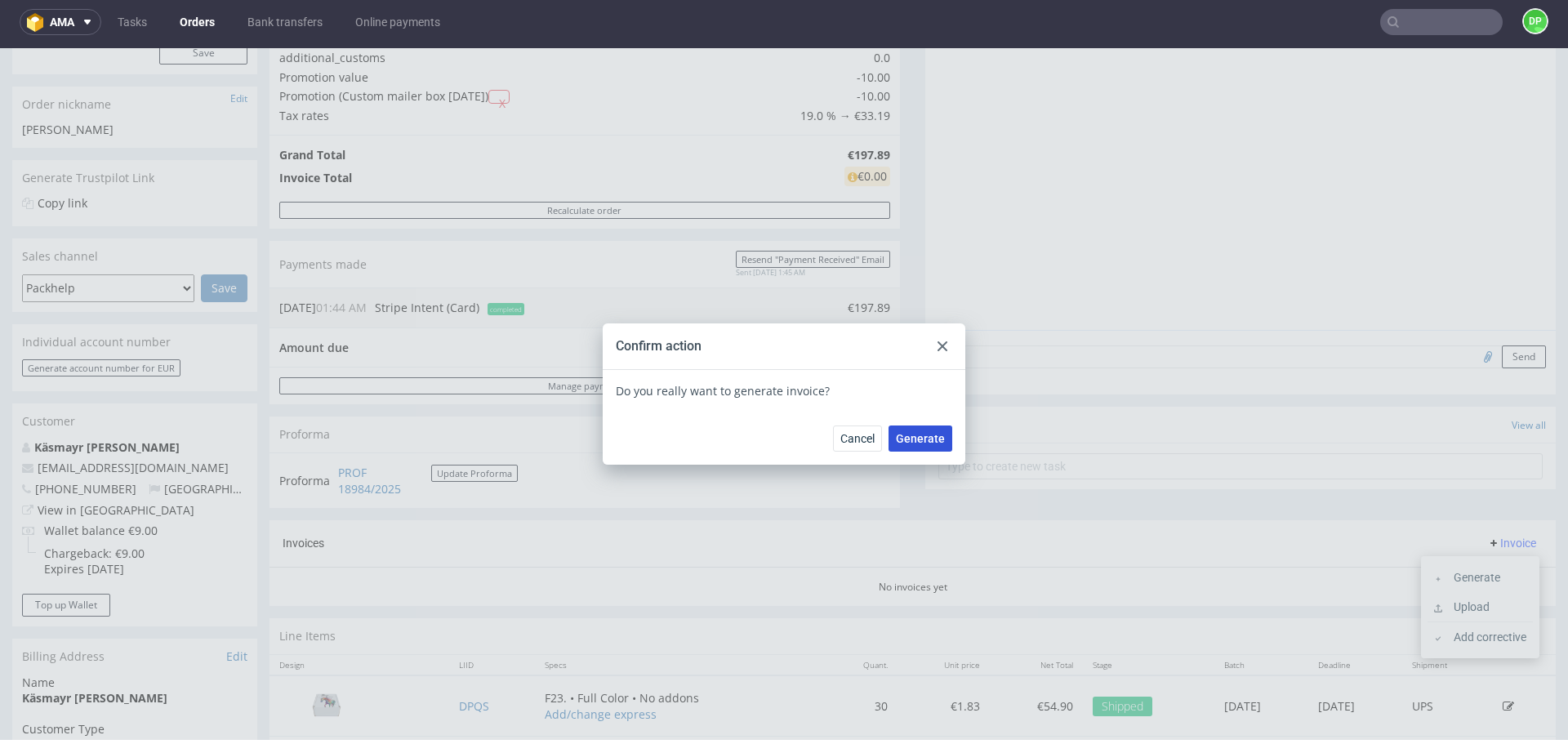
click at [908, 433] on span "Generate" at bounding box center [920, 438] width 49 height 11
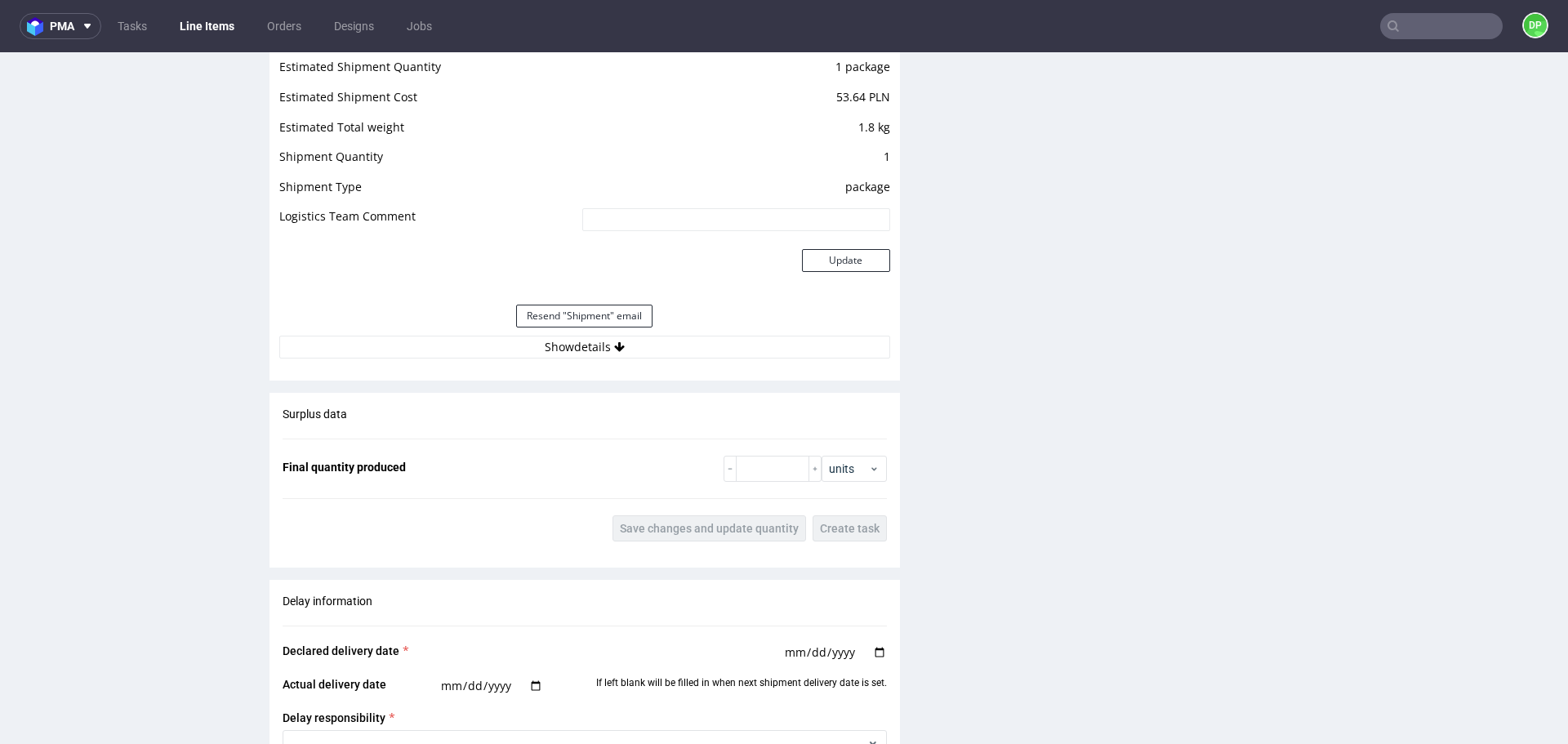
scroll to position [1737, 0]
click at [462, 352] on button "Show details" at bounding box center [585, 346] width 611 height 23
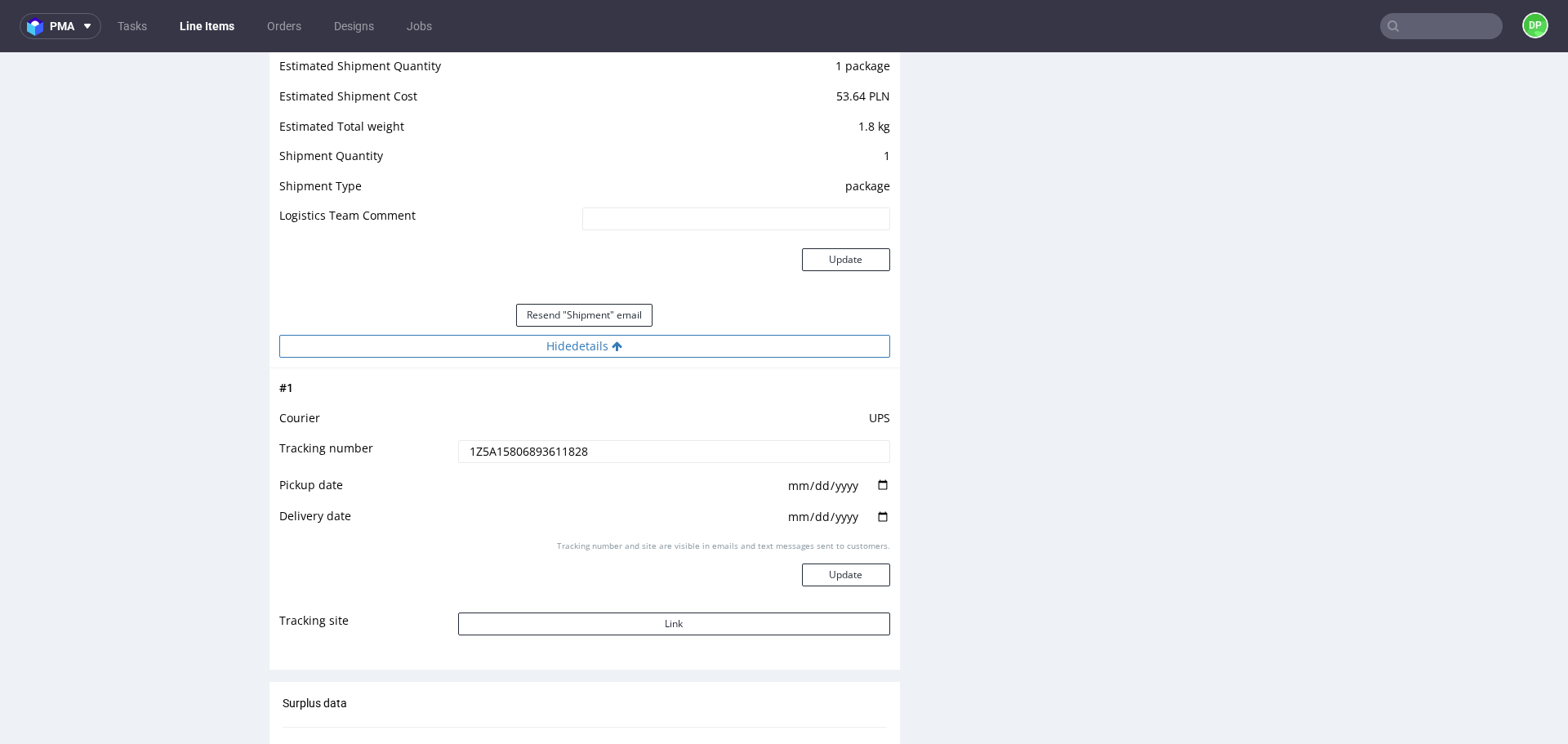
scroll to position [1824, 0]
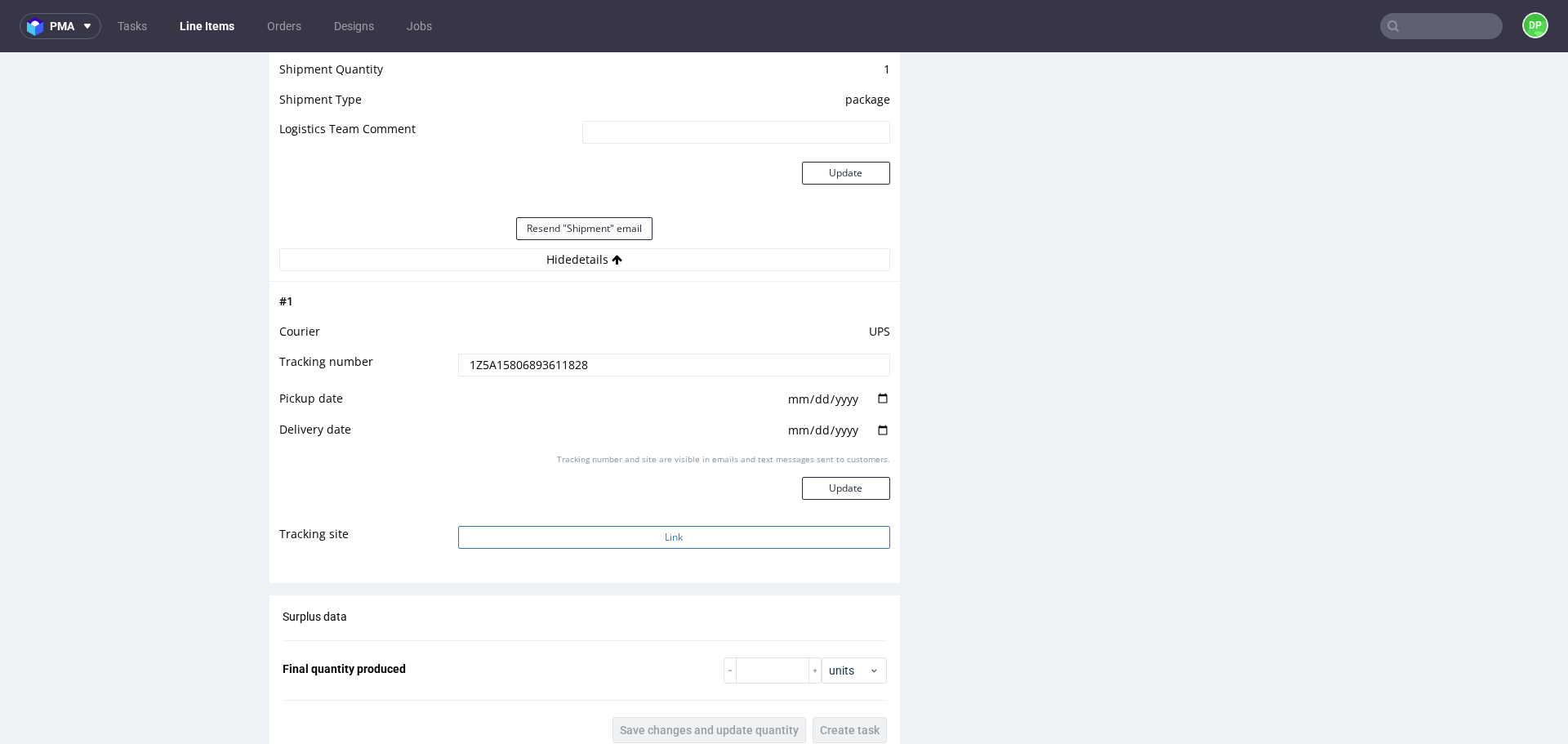
click at [538, 532] on button "Link" at bounding box center [675, 537] width 432 height 23
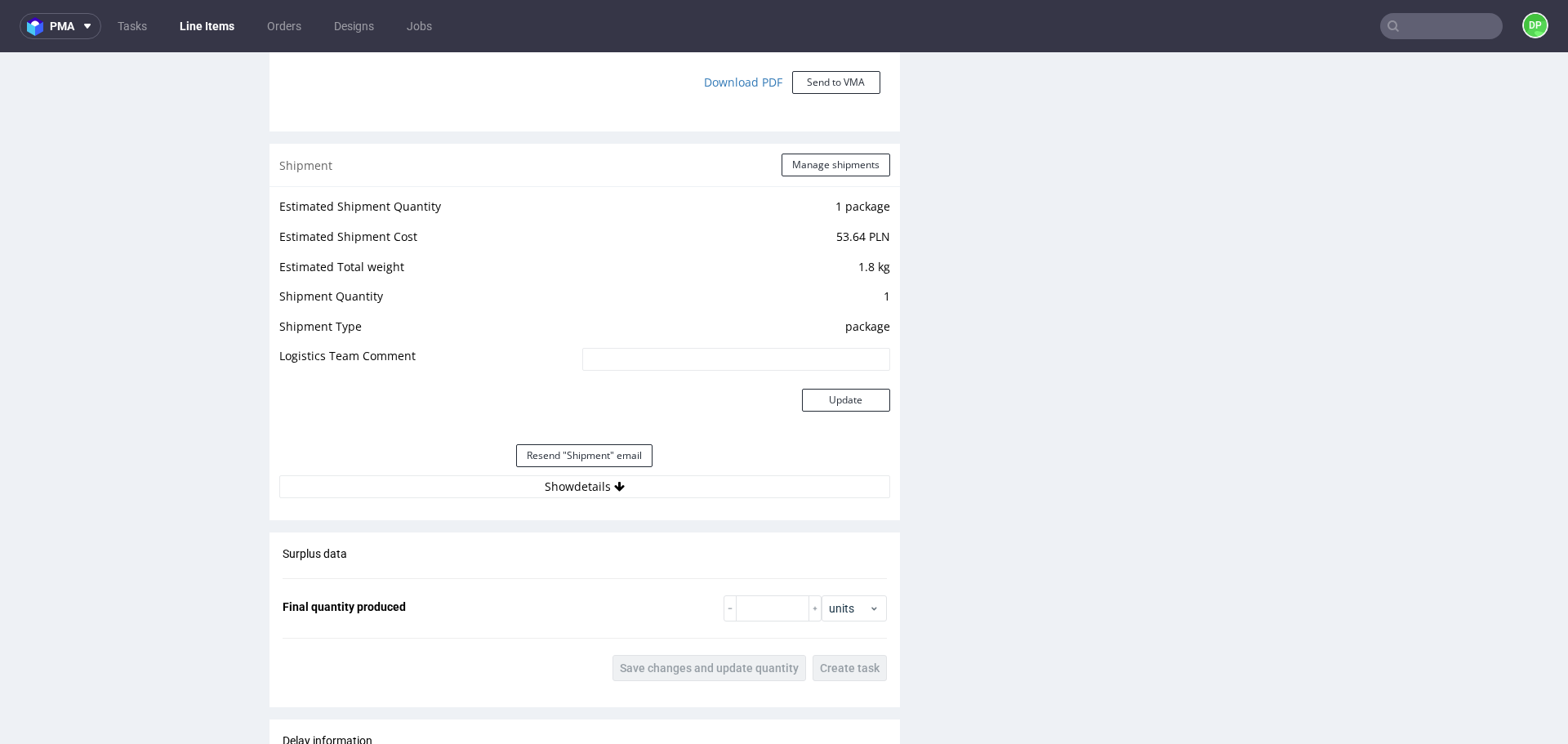
scroll to position [1599, 0]
click at [433, 486] on button "Show details" at bounding box center [585, 485] width 611 height 23
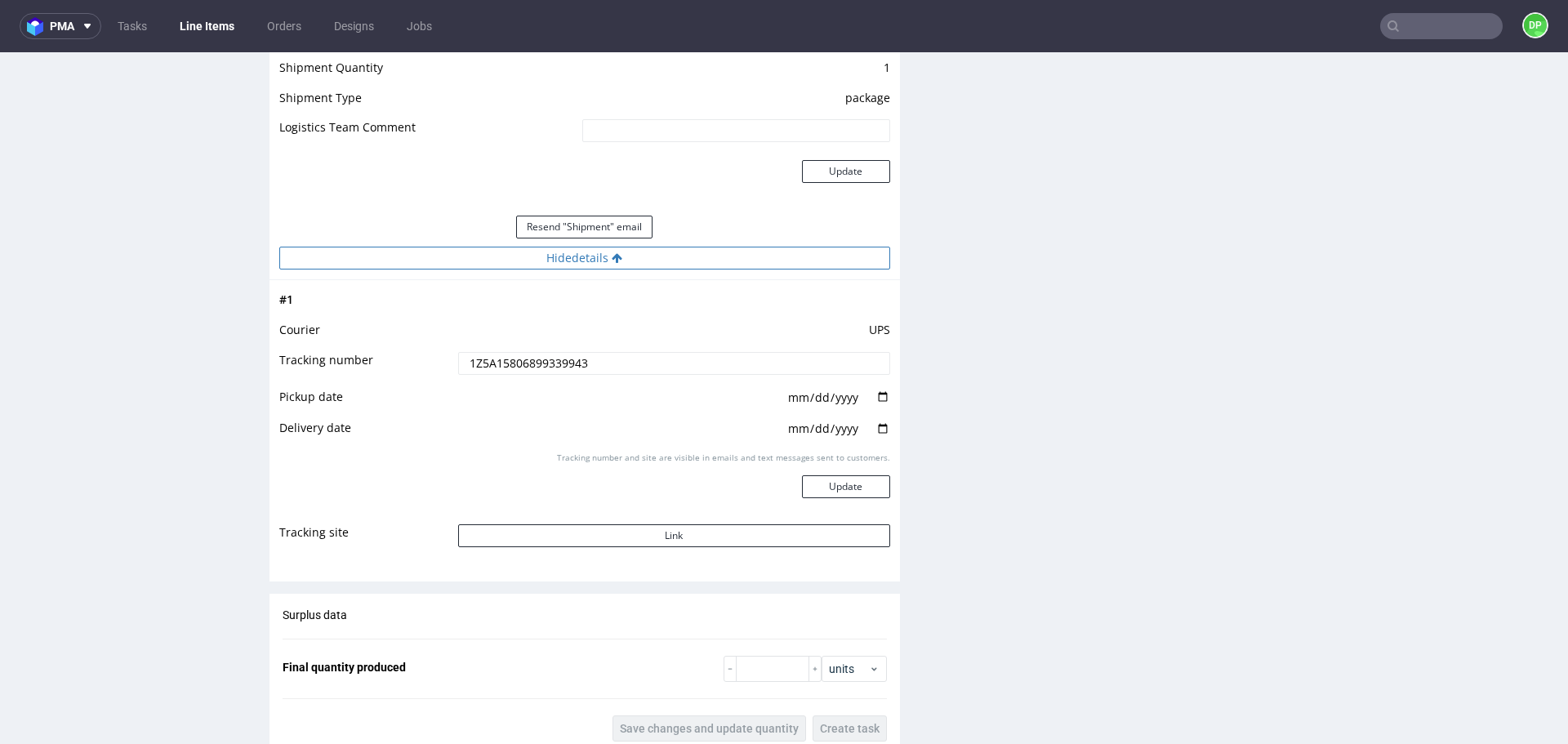
scroll to position [1827, 0]
click at [580, 537] on button "Link" at bounding box center [675, 534] width 432 height 23
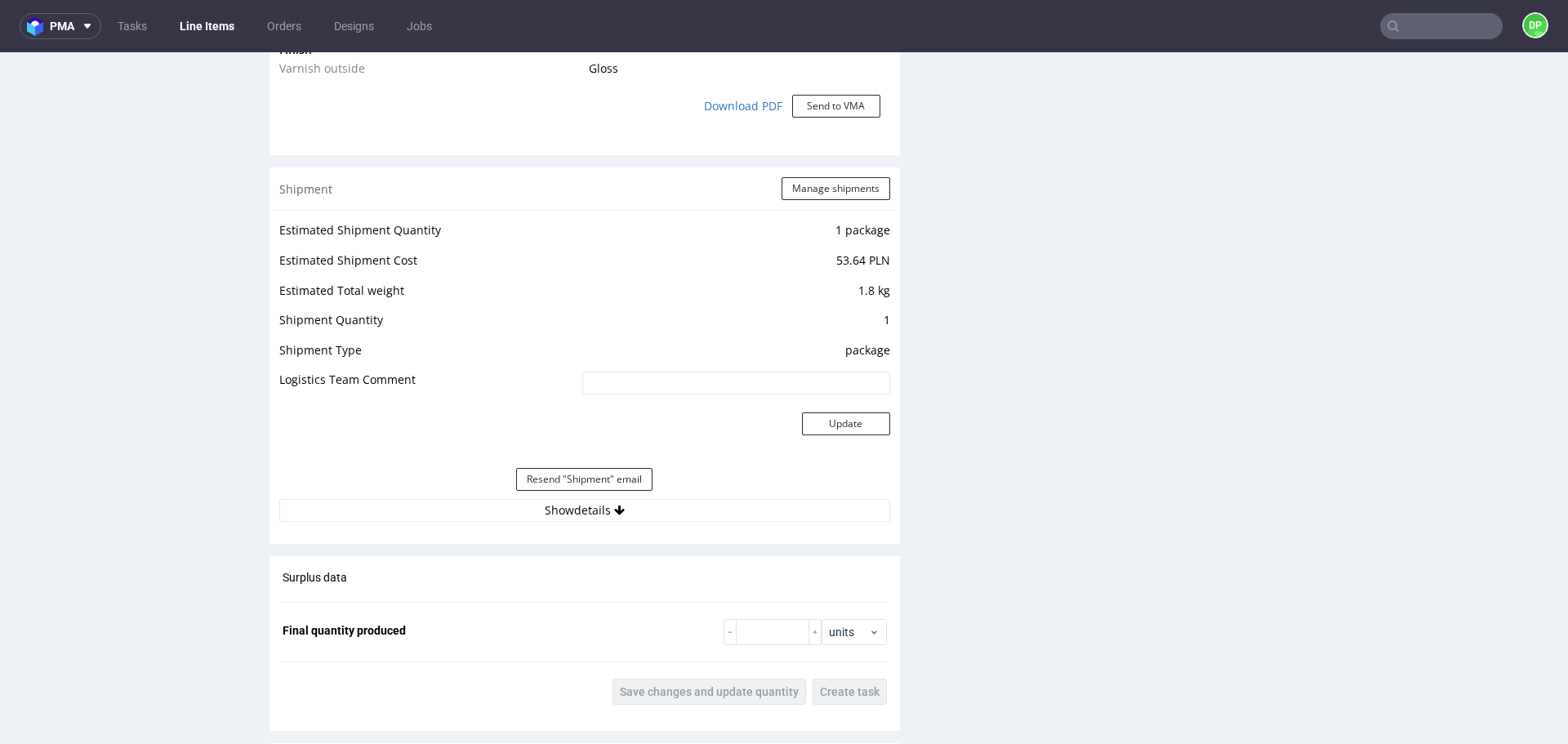
scroll to position [1574, 0]
click at [401, 514] on button "Show details" at bounding box center [585, 510] width 611 height 23
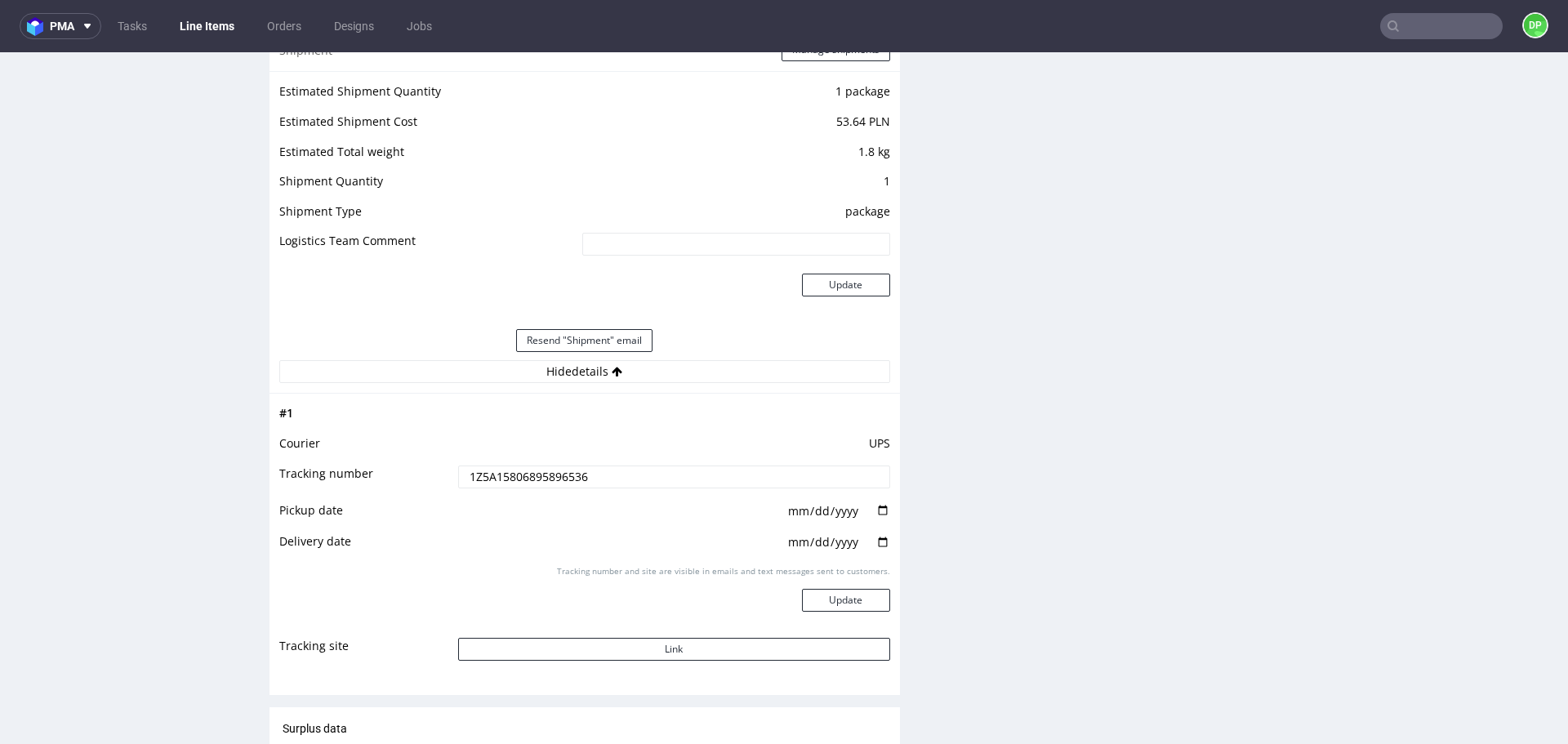
scroll to position [1713, 0]
click at [592, 644] on button "Link" at bounding box center [675, 648] width 432 height 23
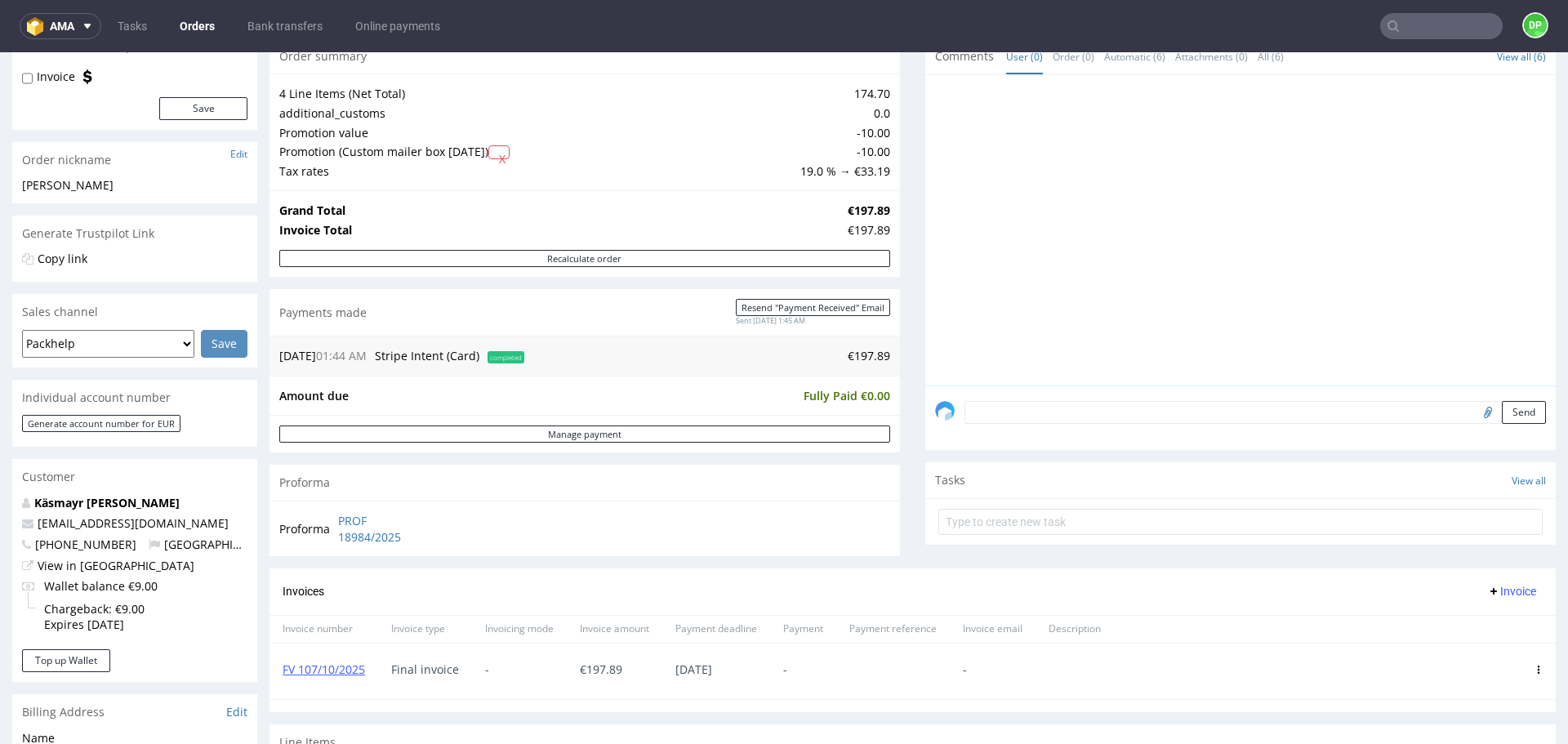
scroll to position [162, 0]
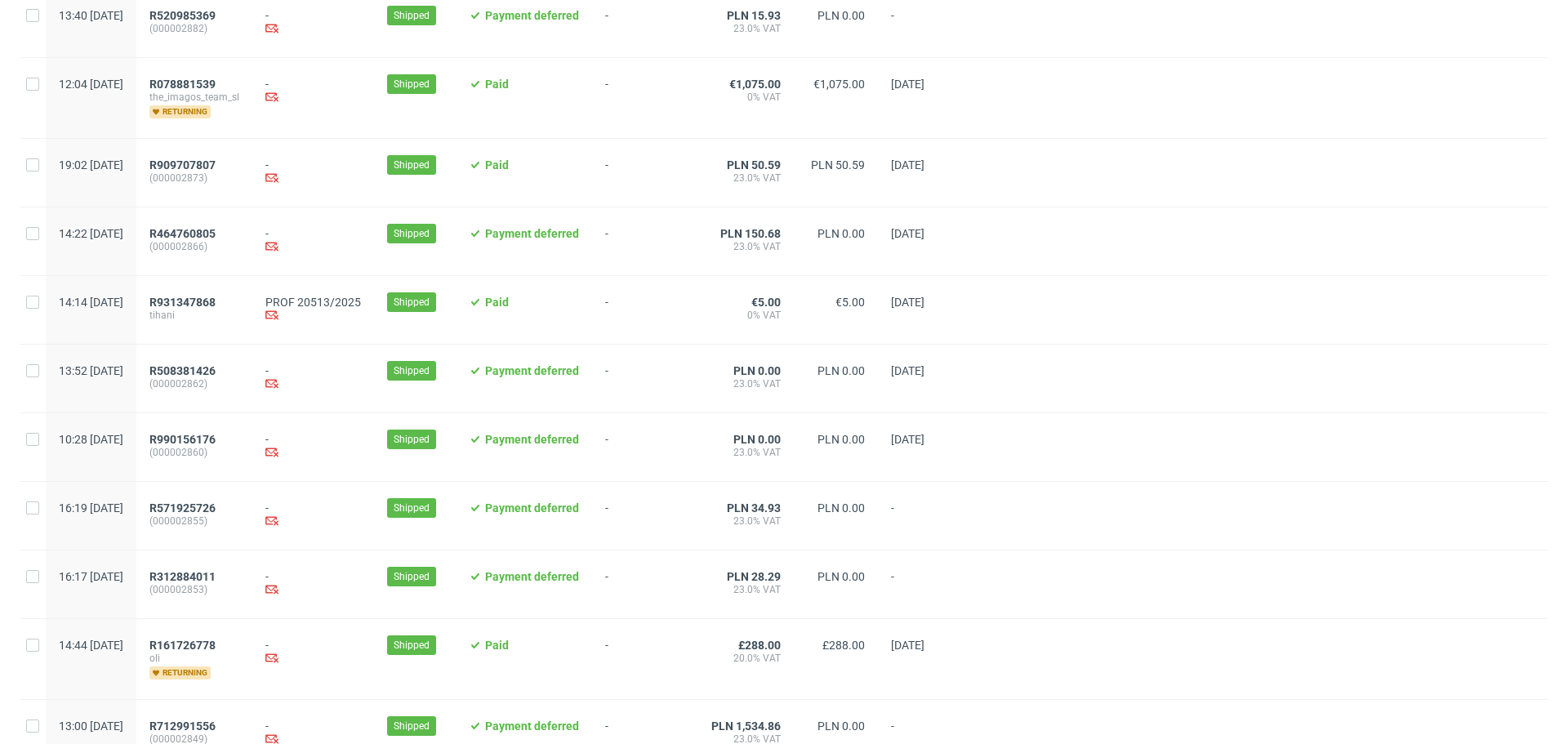
scroll to position [1609, 0]
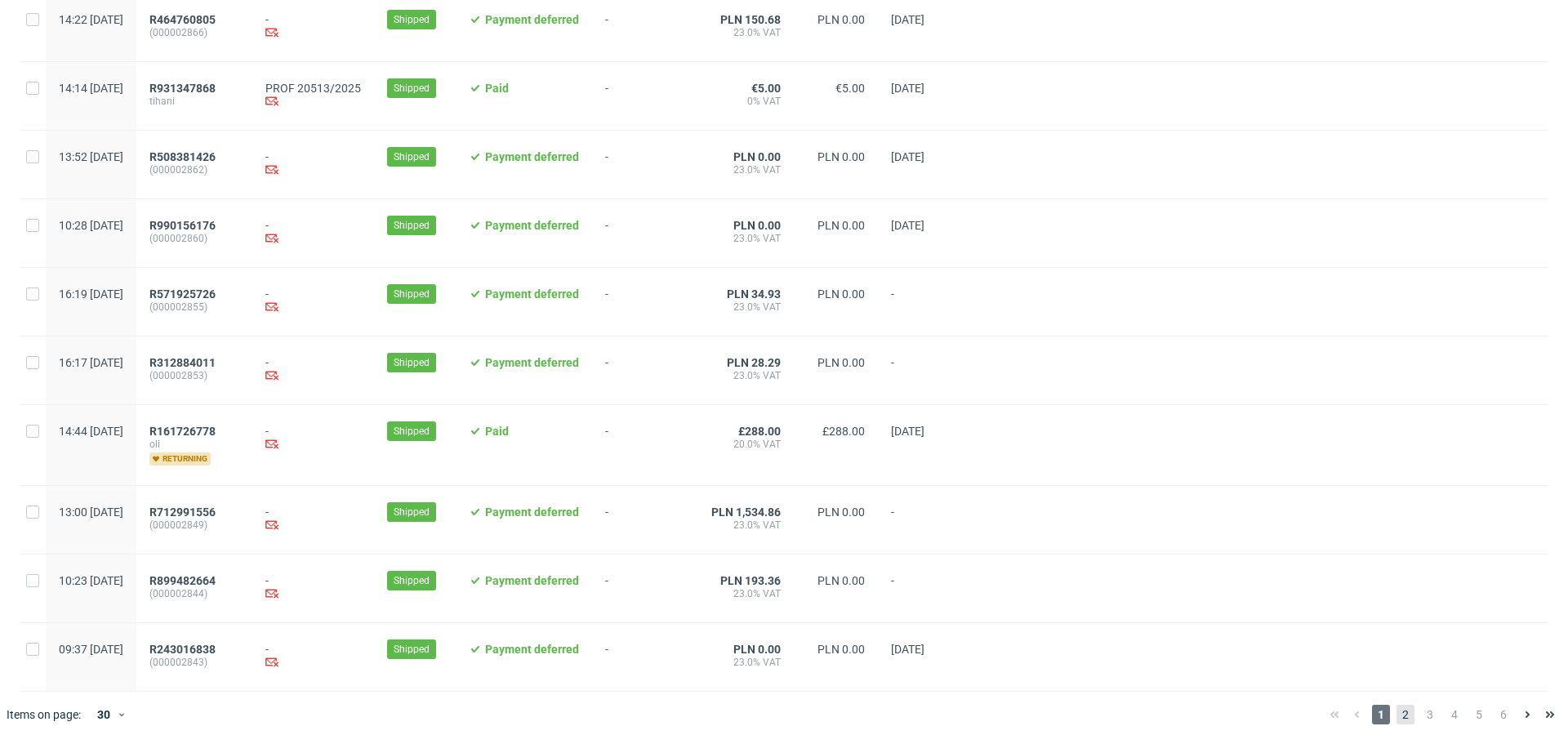
click at [1396, 716] on span "2" at bounding box center [1405, 714] width 18 height 19
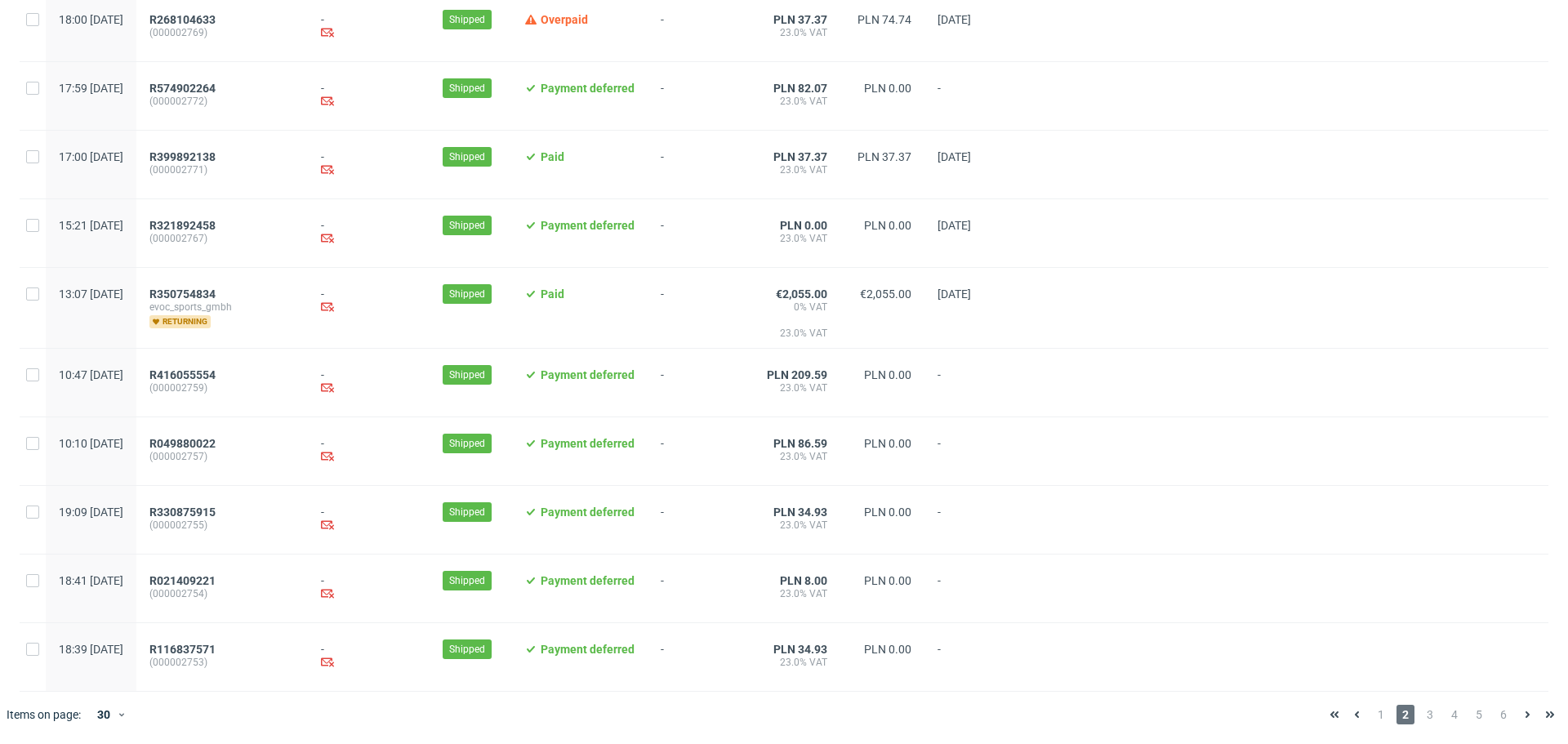
scroll to position [1598, 0]
click at [1421, 721] on span "3" at bounding box center [1430, 714] width 18 height 19
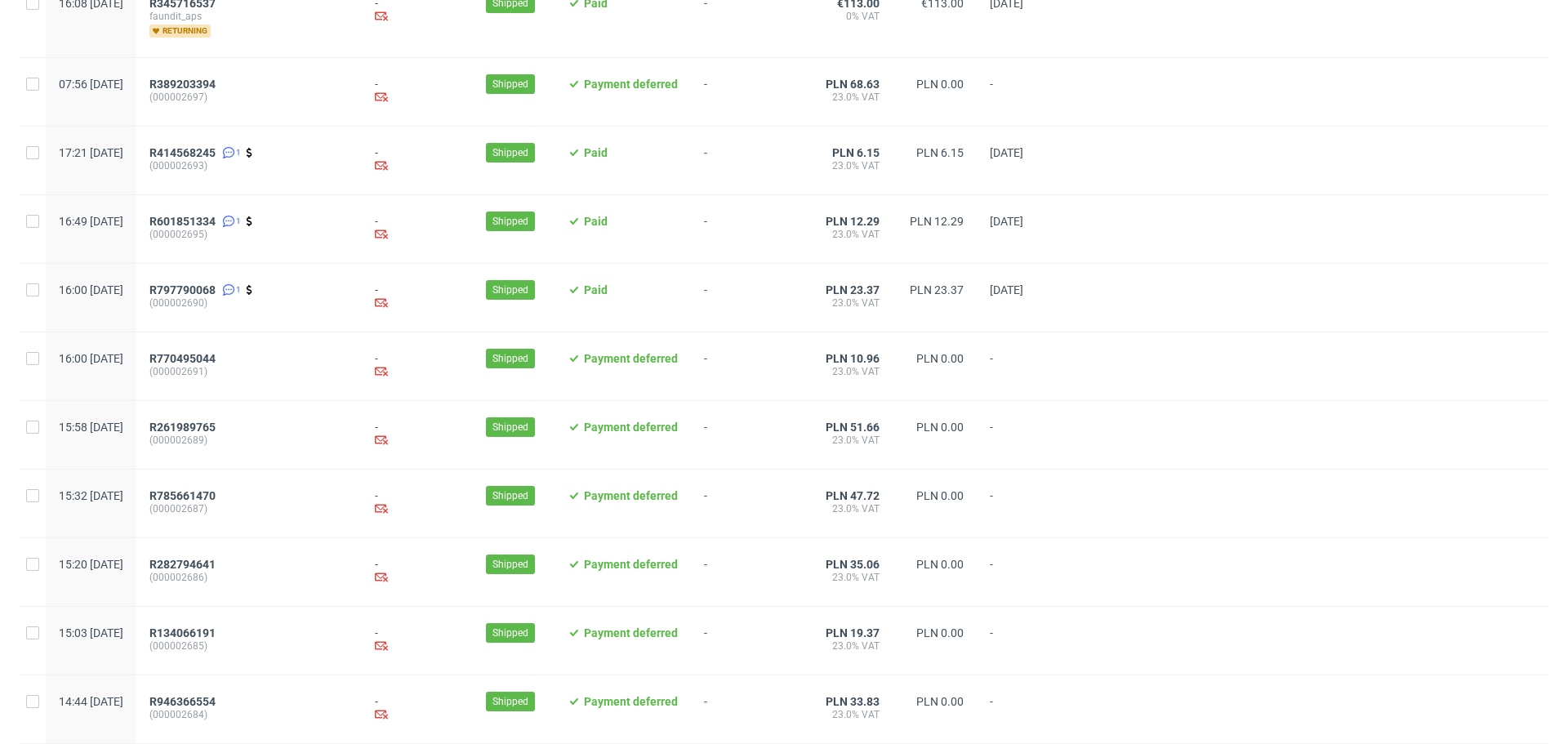
scroll to position [1630, 0]
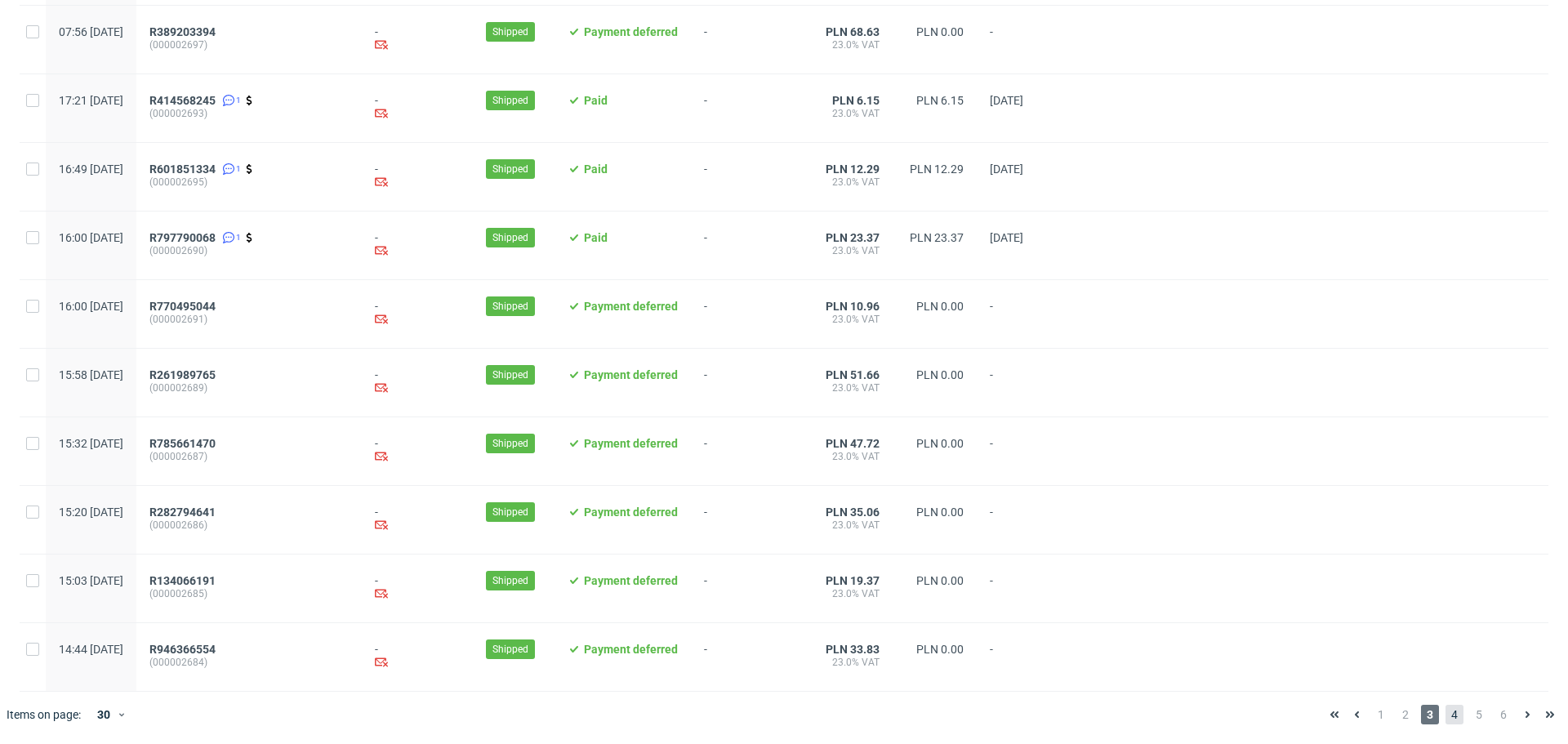
click at [1449, 714] on span "4" at bounding box center [1454, 714] width 18 height 19
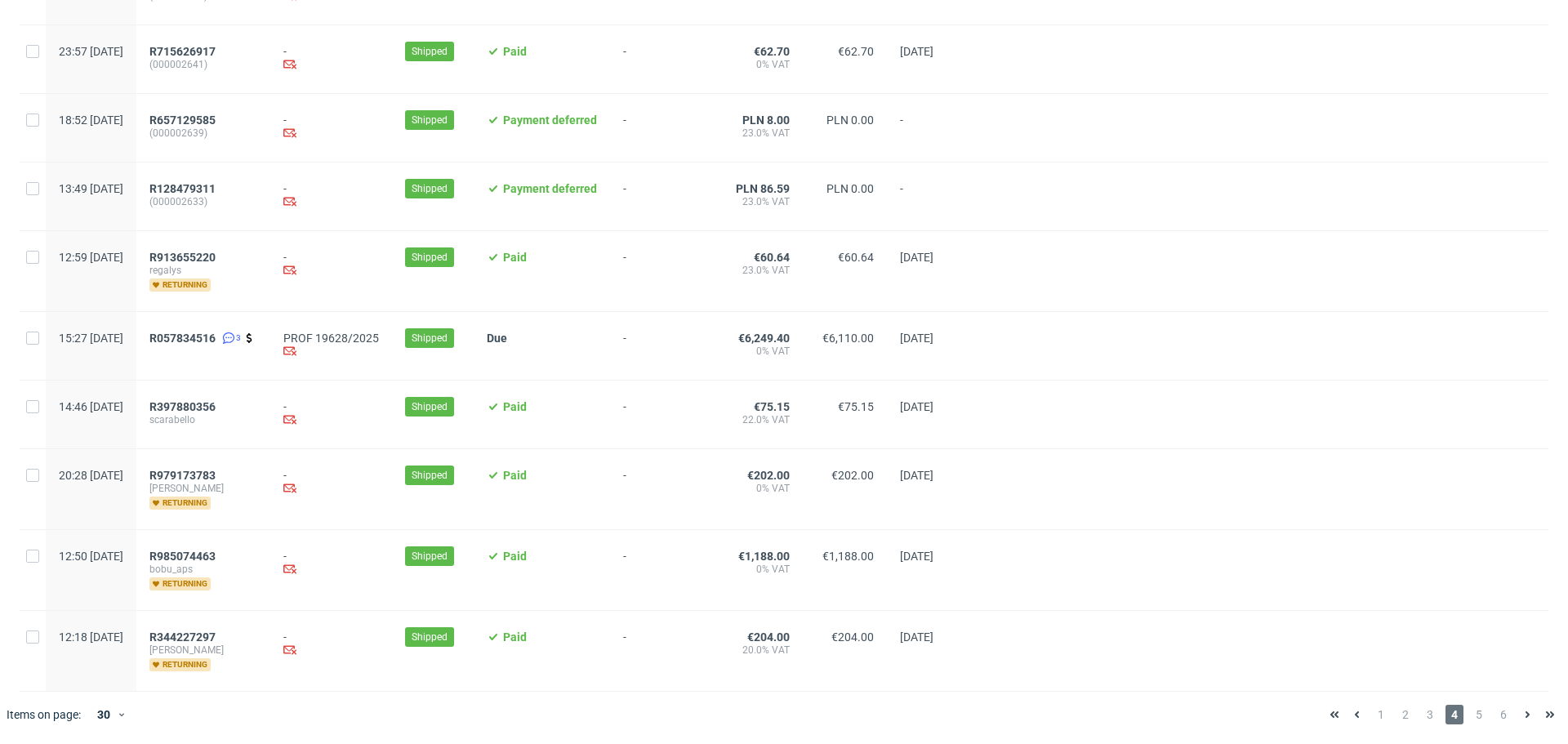
scroll to position [1619, 0]
click at [216, 334] on span "R057834516" at bounding box center [183, 338] width 66 height 13
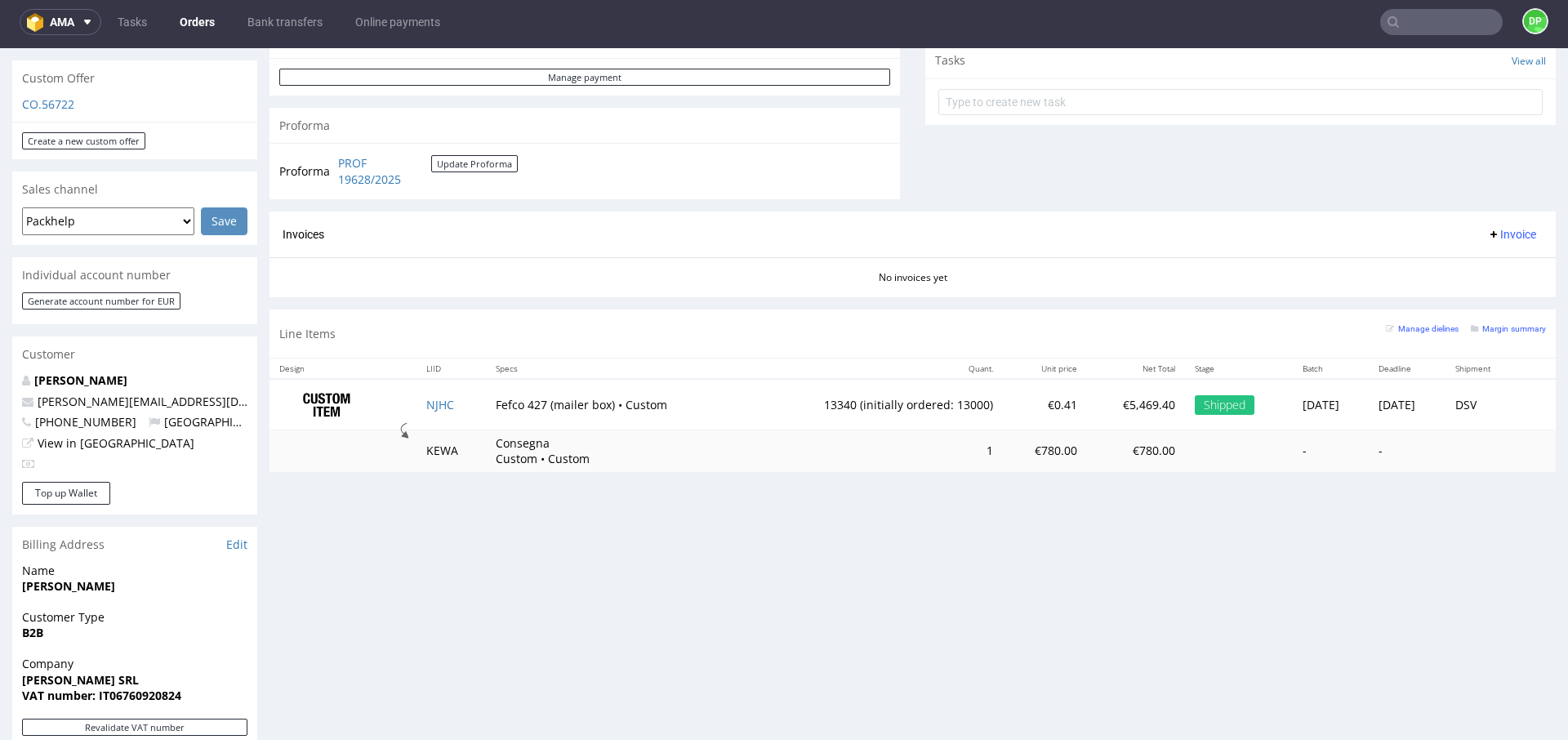
scroll to position [579, 0]
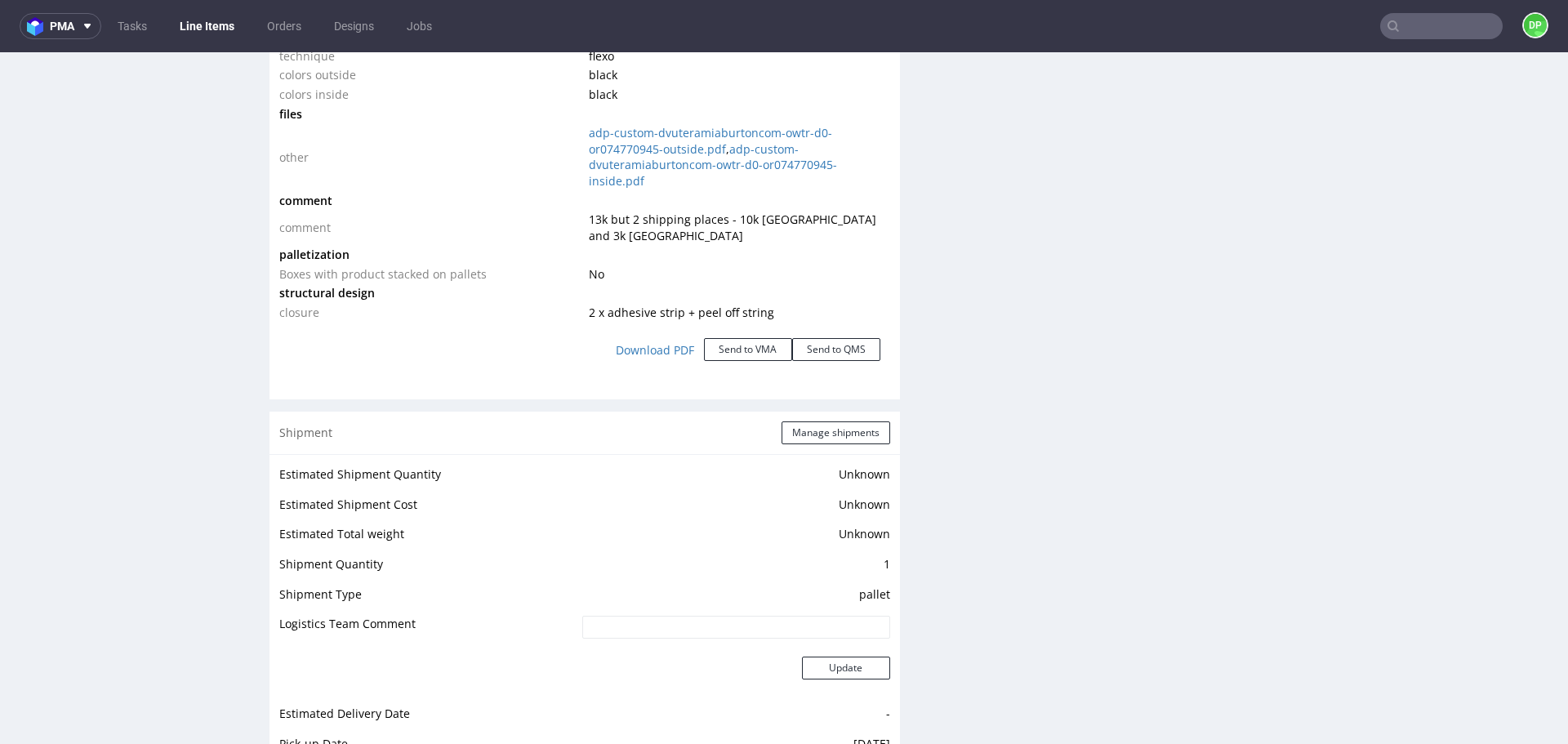
scroll to position [2063, 0]
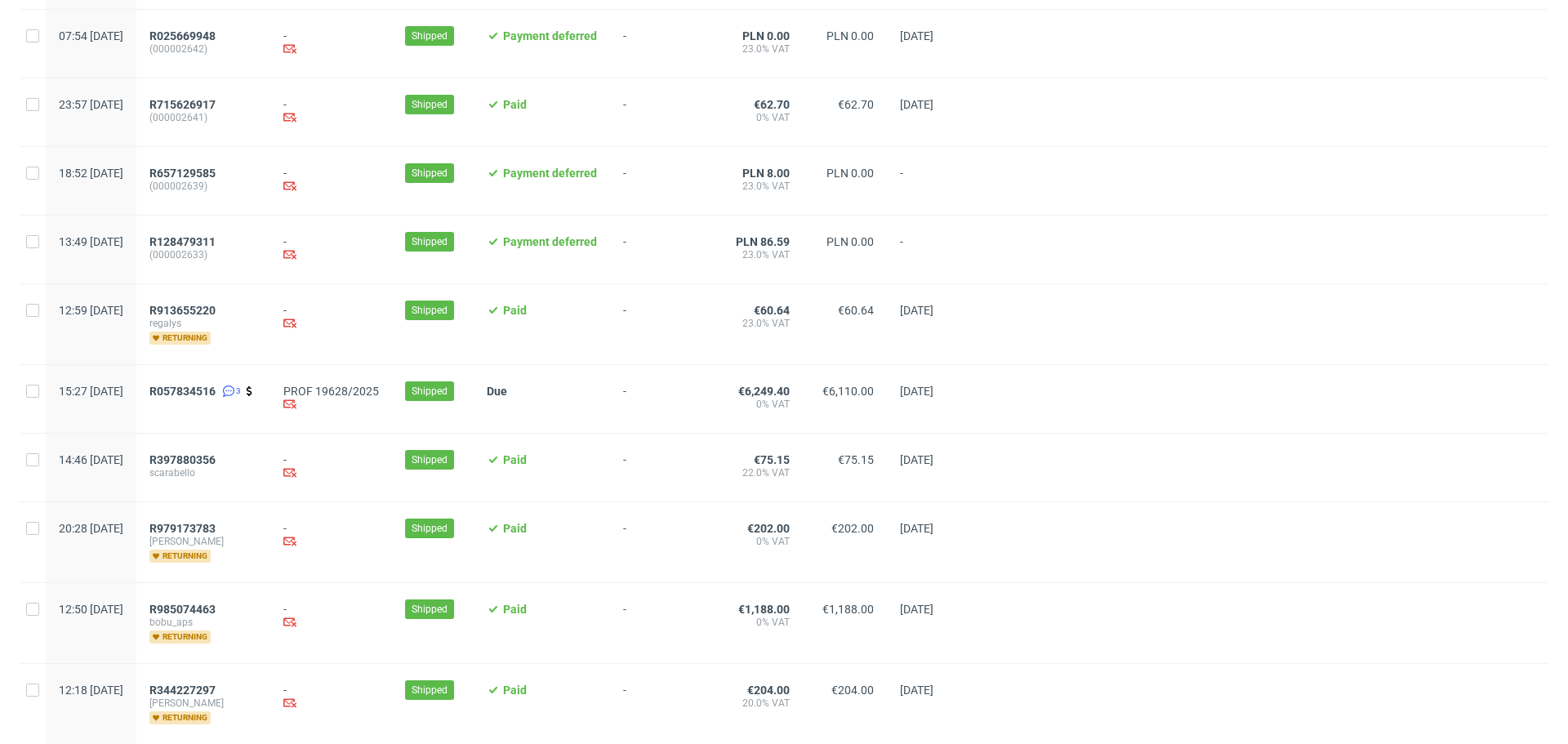
scroll to position [1619, 0]
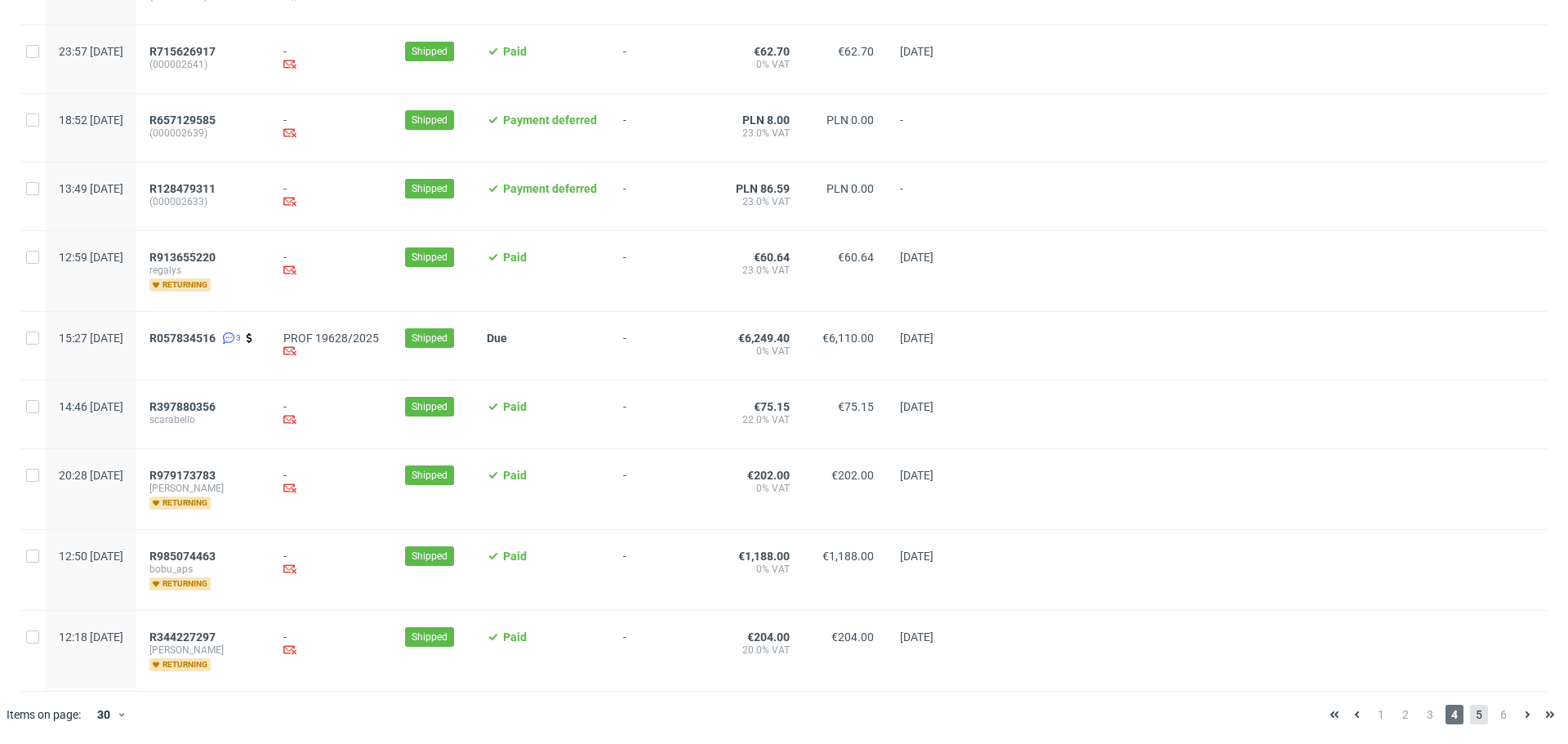
click at [1470, 713] on span "5" at bounding box center [1478, 714] width 18 height 19
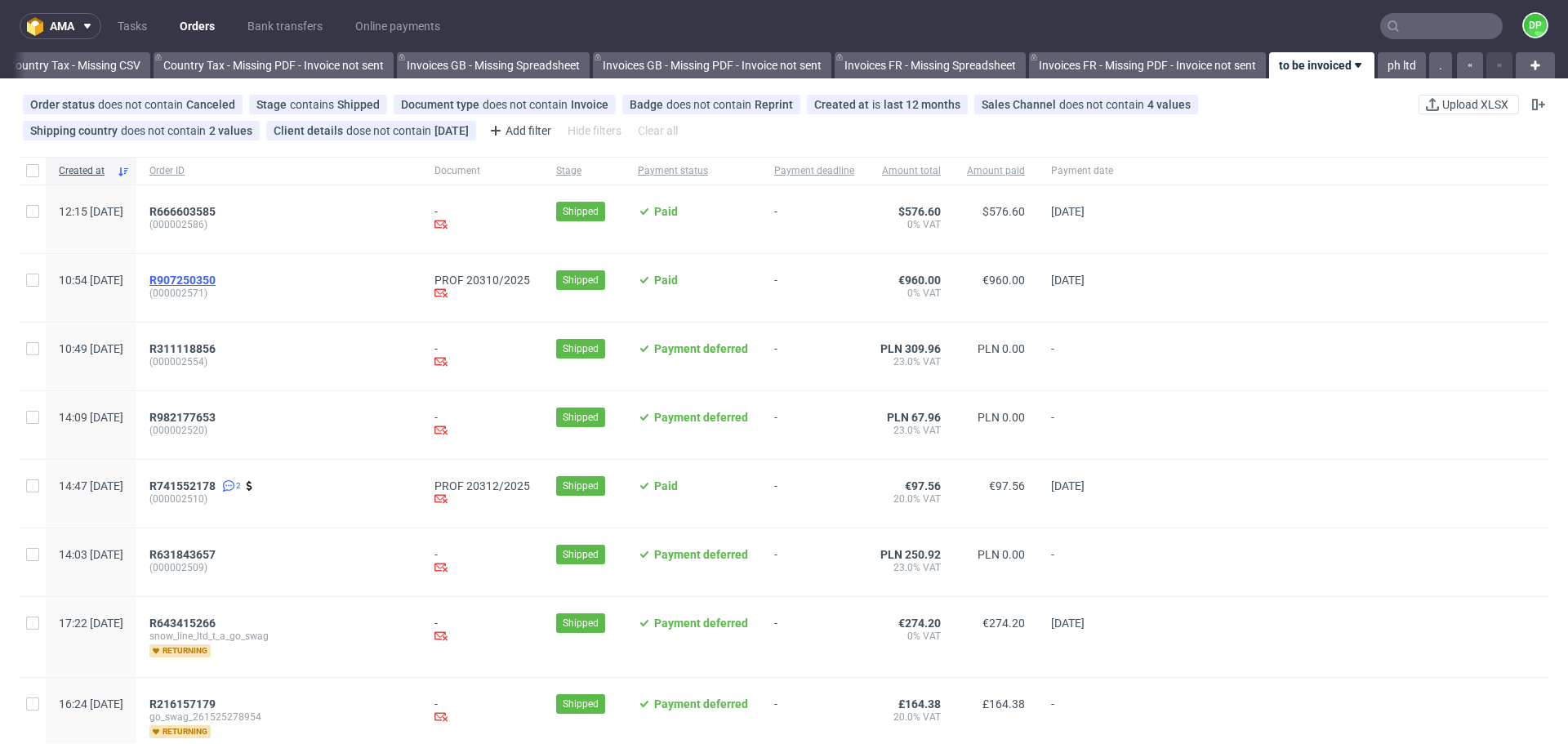
click at [216, 278] on span "R907250350" at bounding box center [183, 280] width 66 height 13
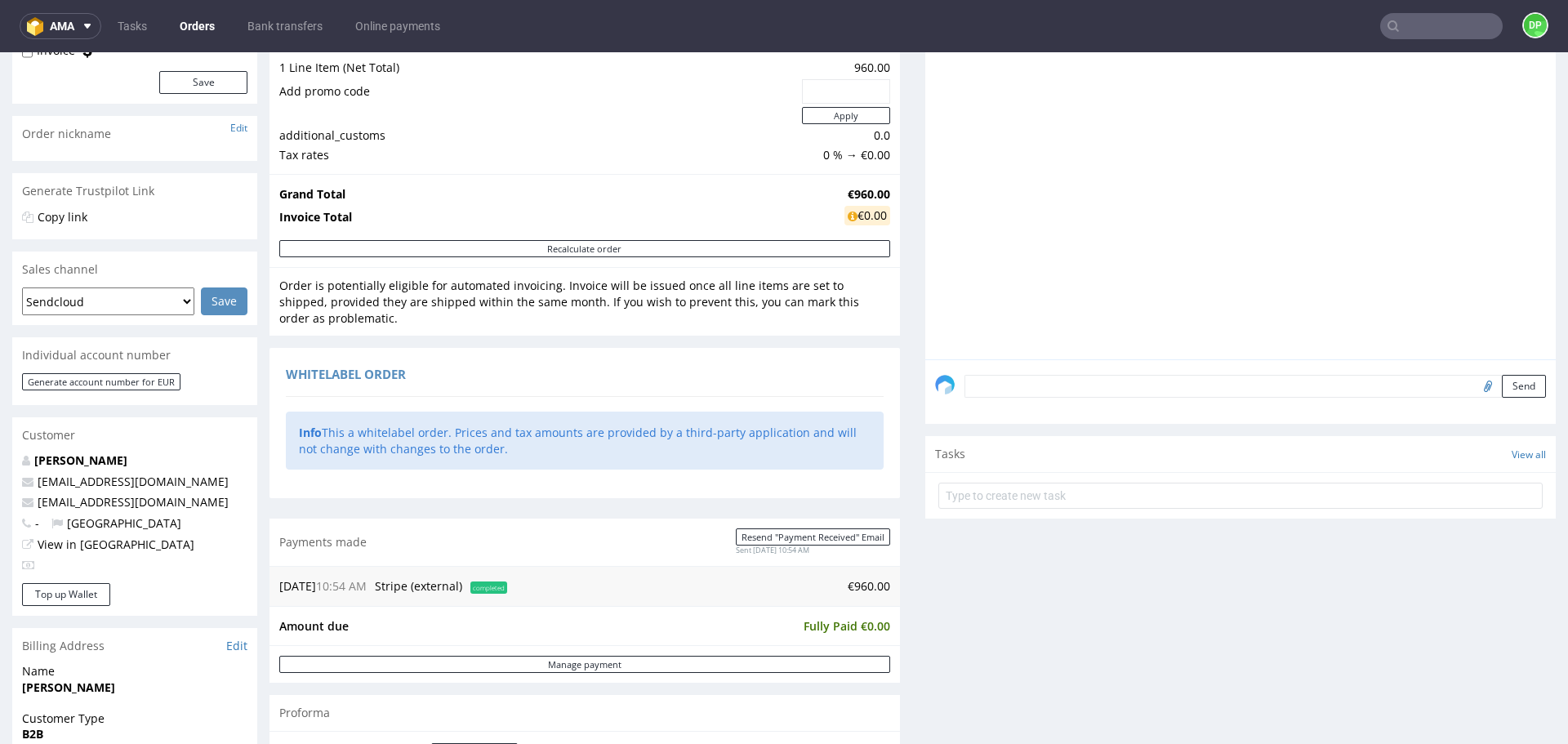
scroll to position [202, 0]
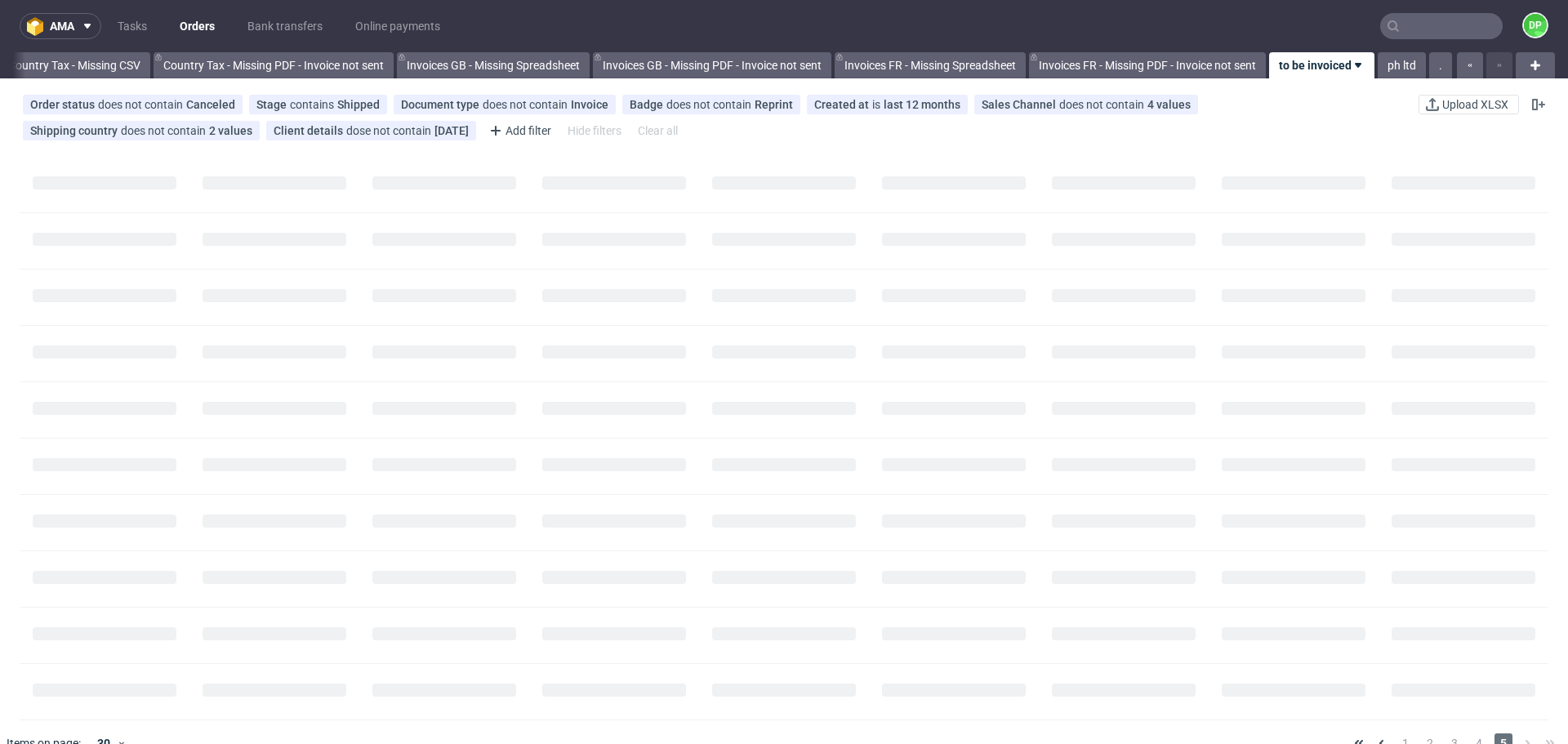
scroll to position [0, 1779]
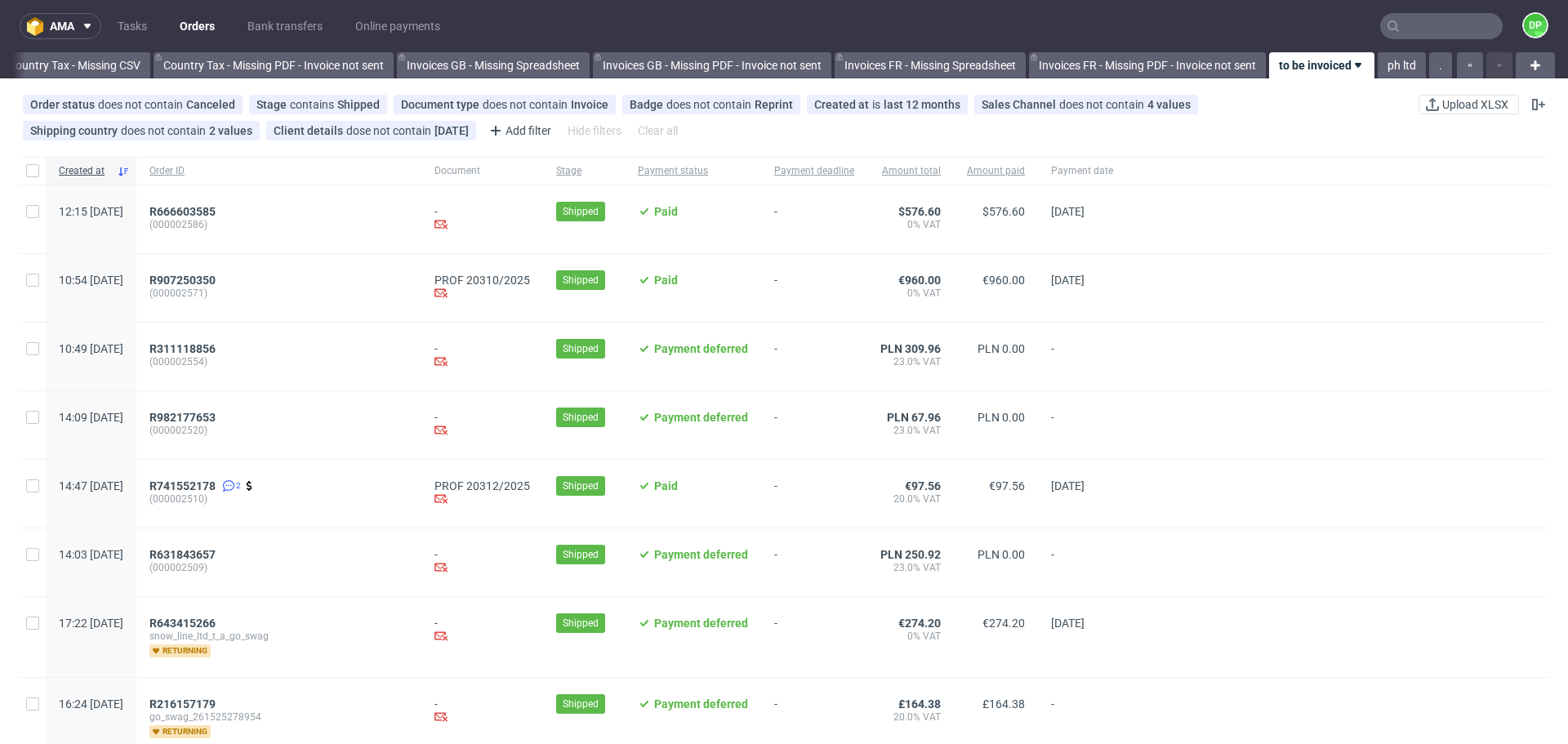
click at [50, 267] on div "10:54 Mon 01.09.2025" at bounding box center [91, 287] width 90 height 67
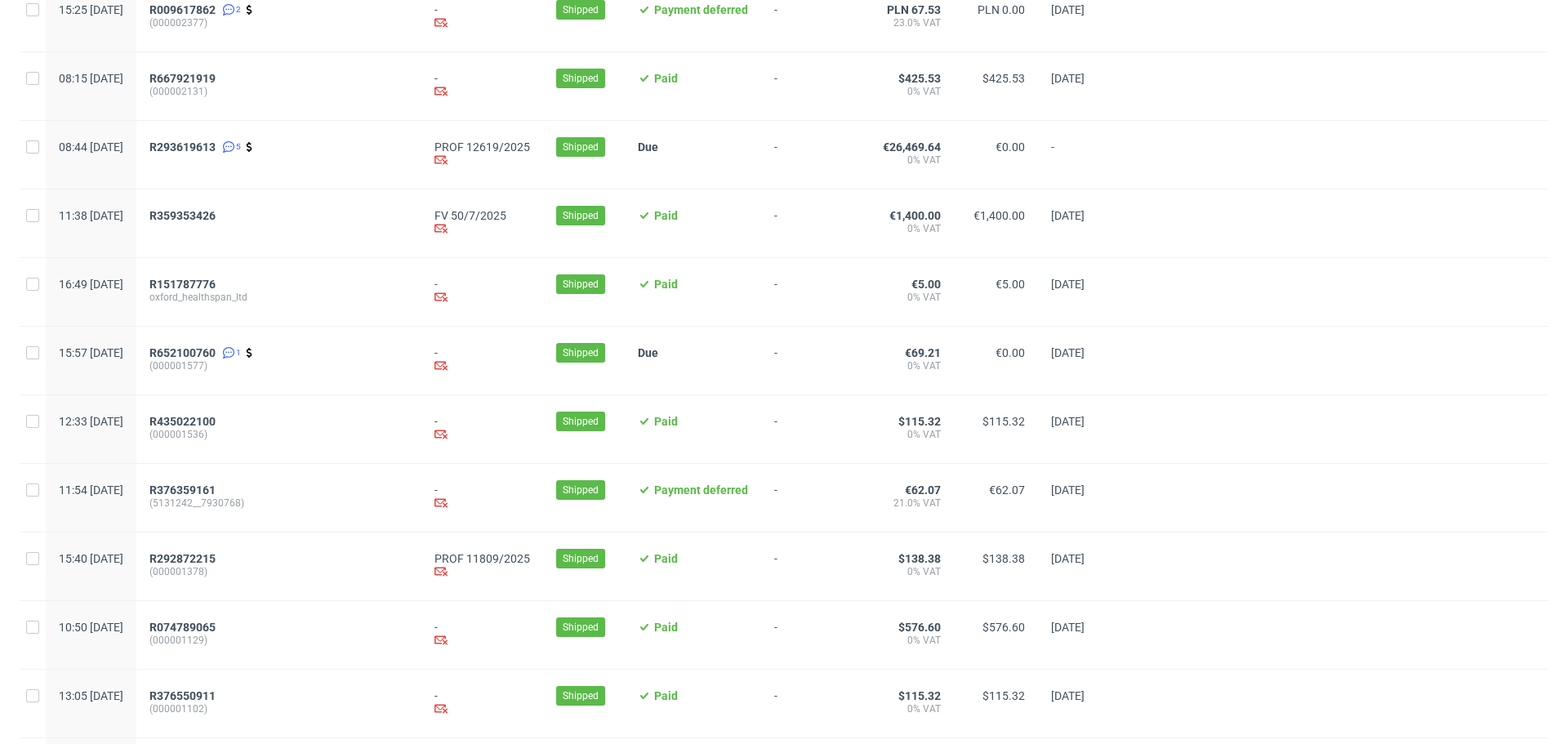
scroll to position [1619, 0]
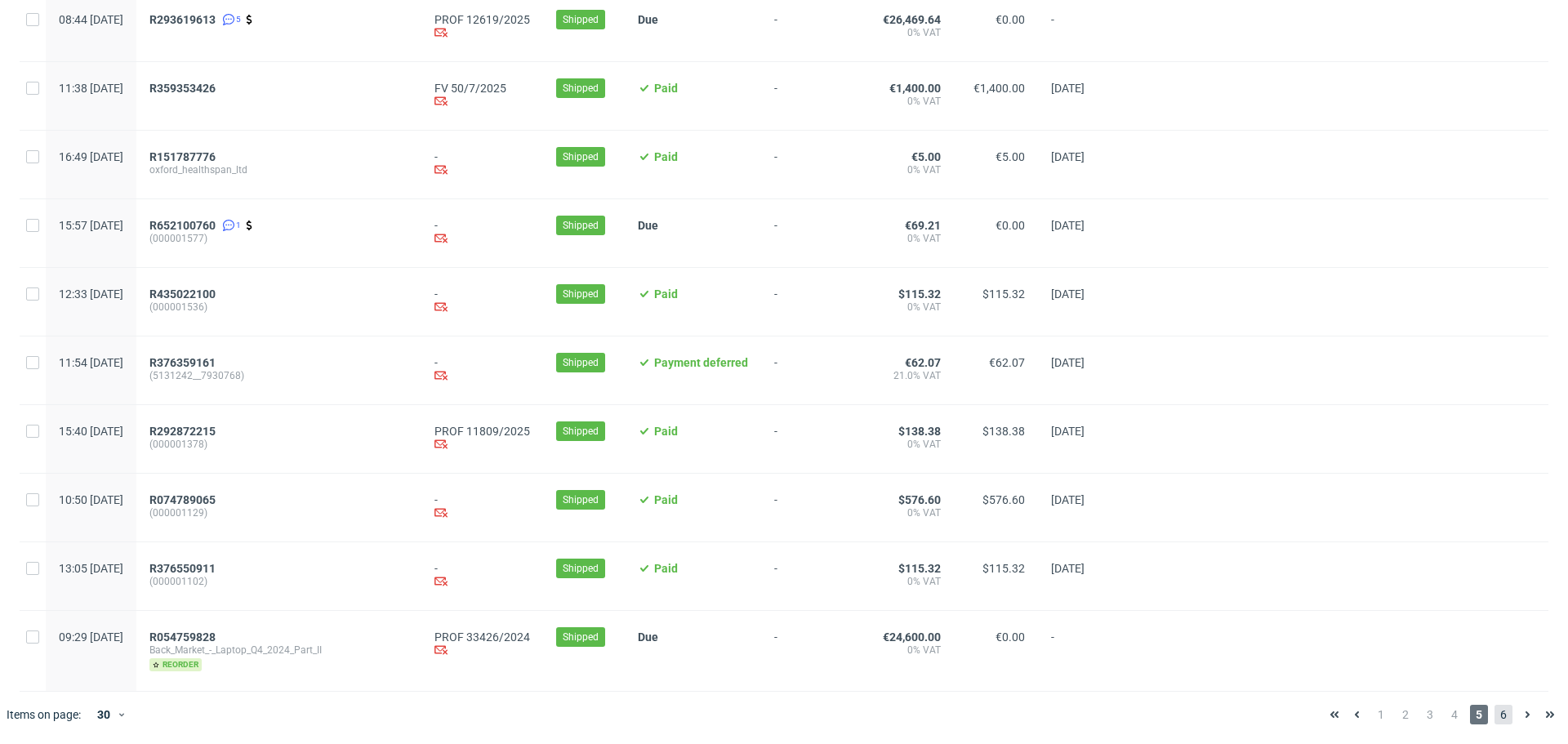
click at [1495, 714] on span "6" at bounding box center [1503, 714] width 18 height 19
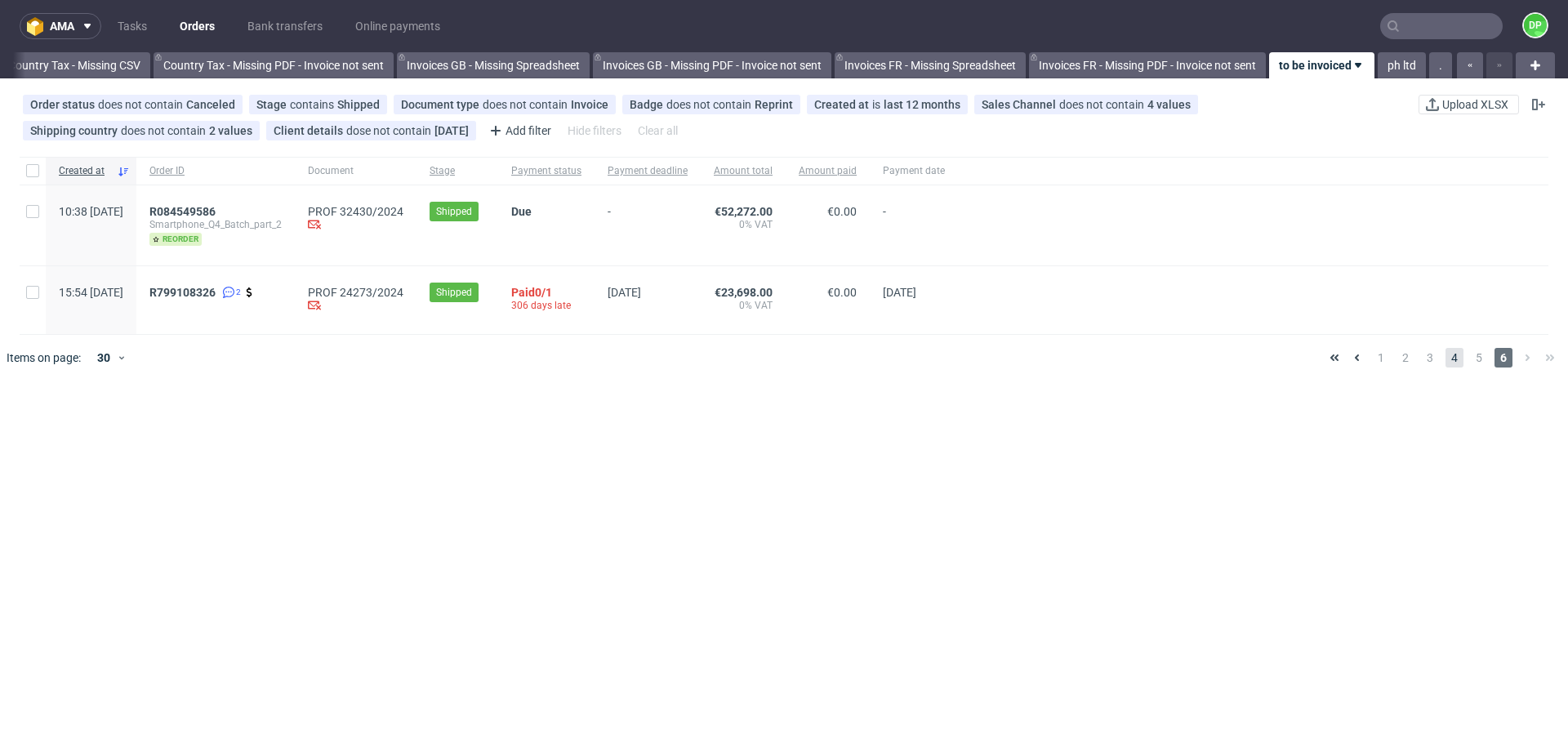
click at [1448, 363] on span "4" at bounding box center [1454, 357] width 18 height 19
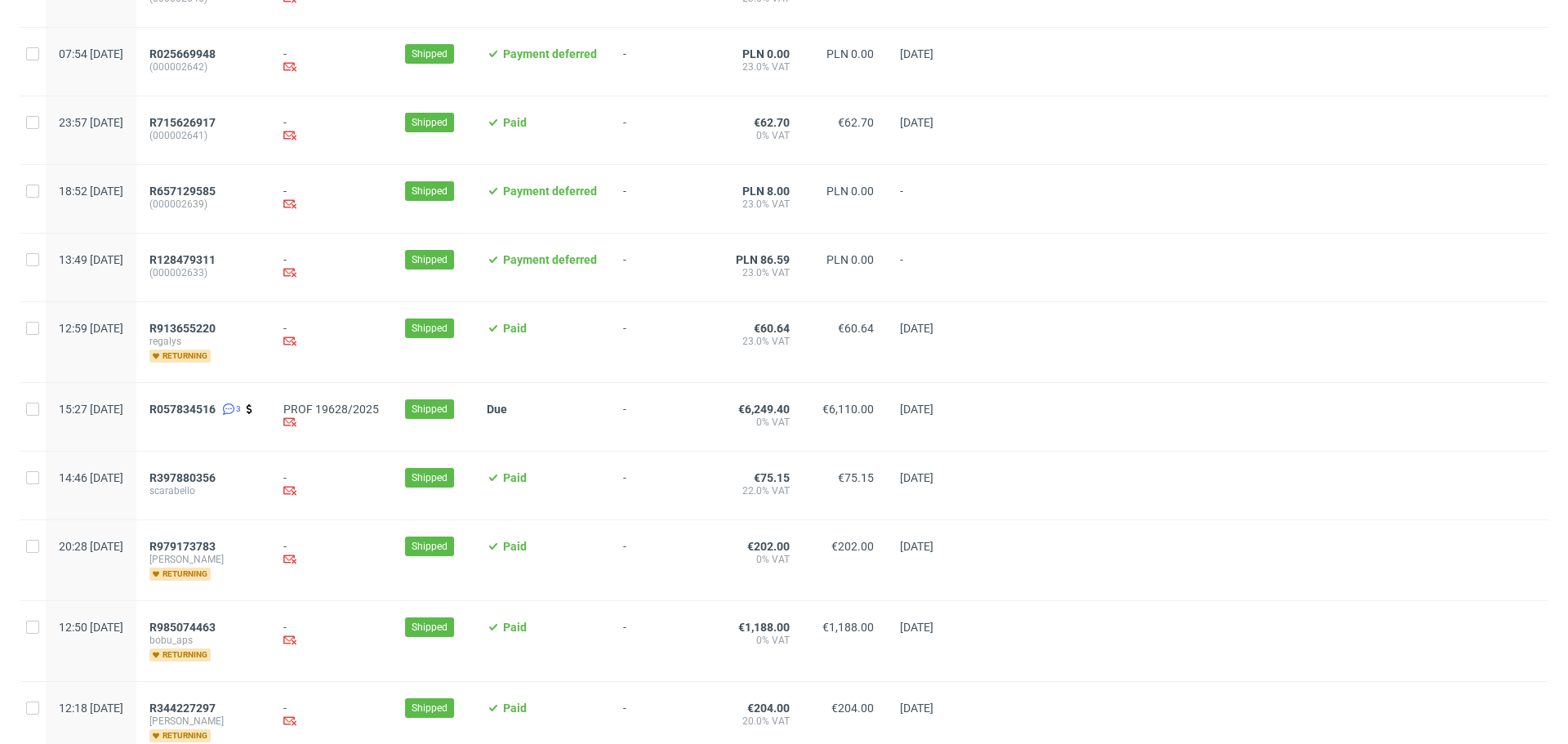
scroll to position [1619, 0]
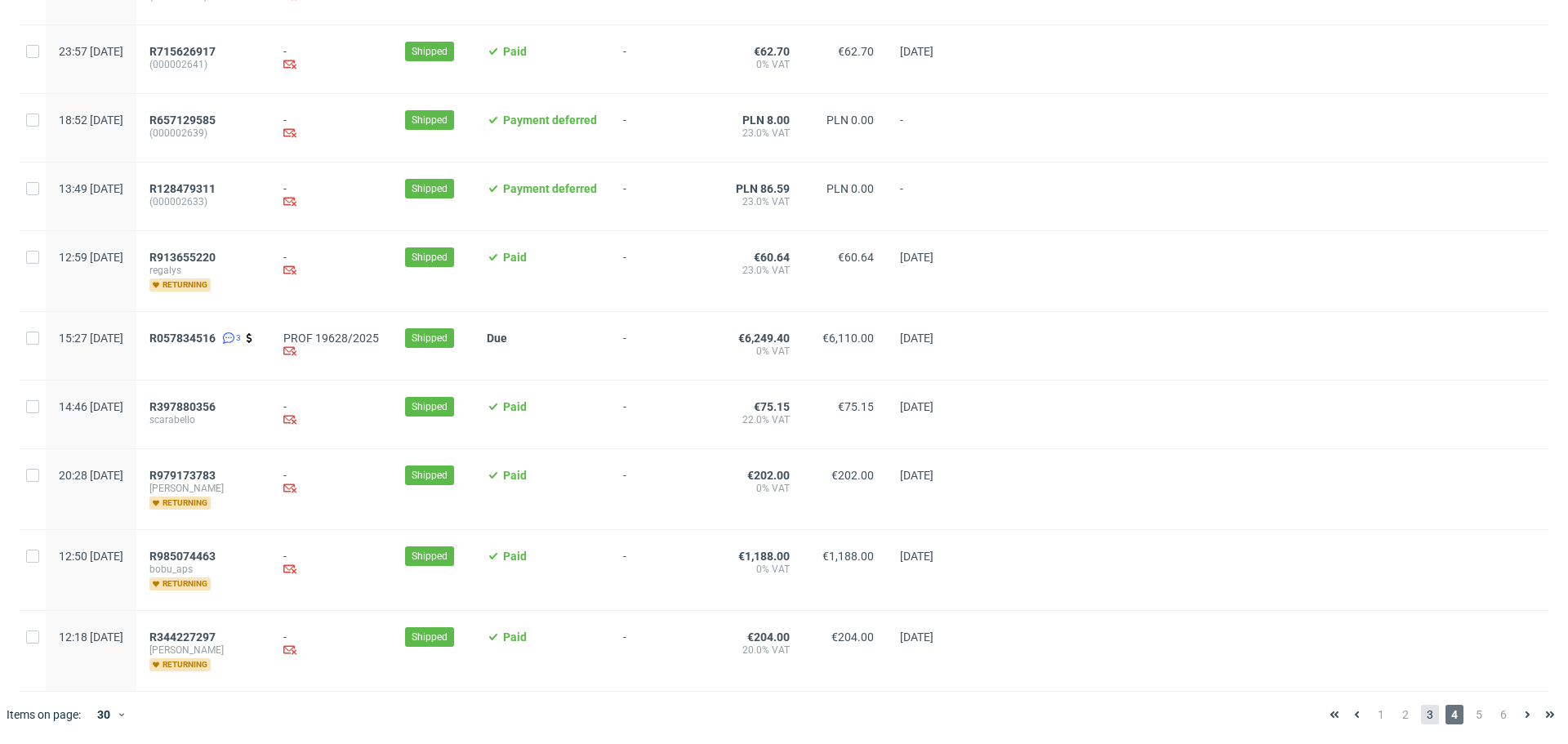
click at [1421, 715] on span "3" at bounding box center [1430, 714] width 18 height 19
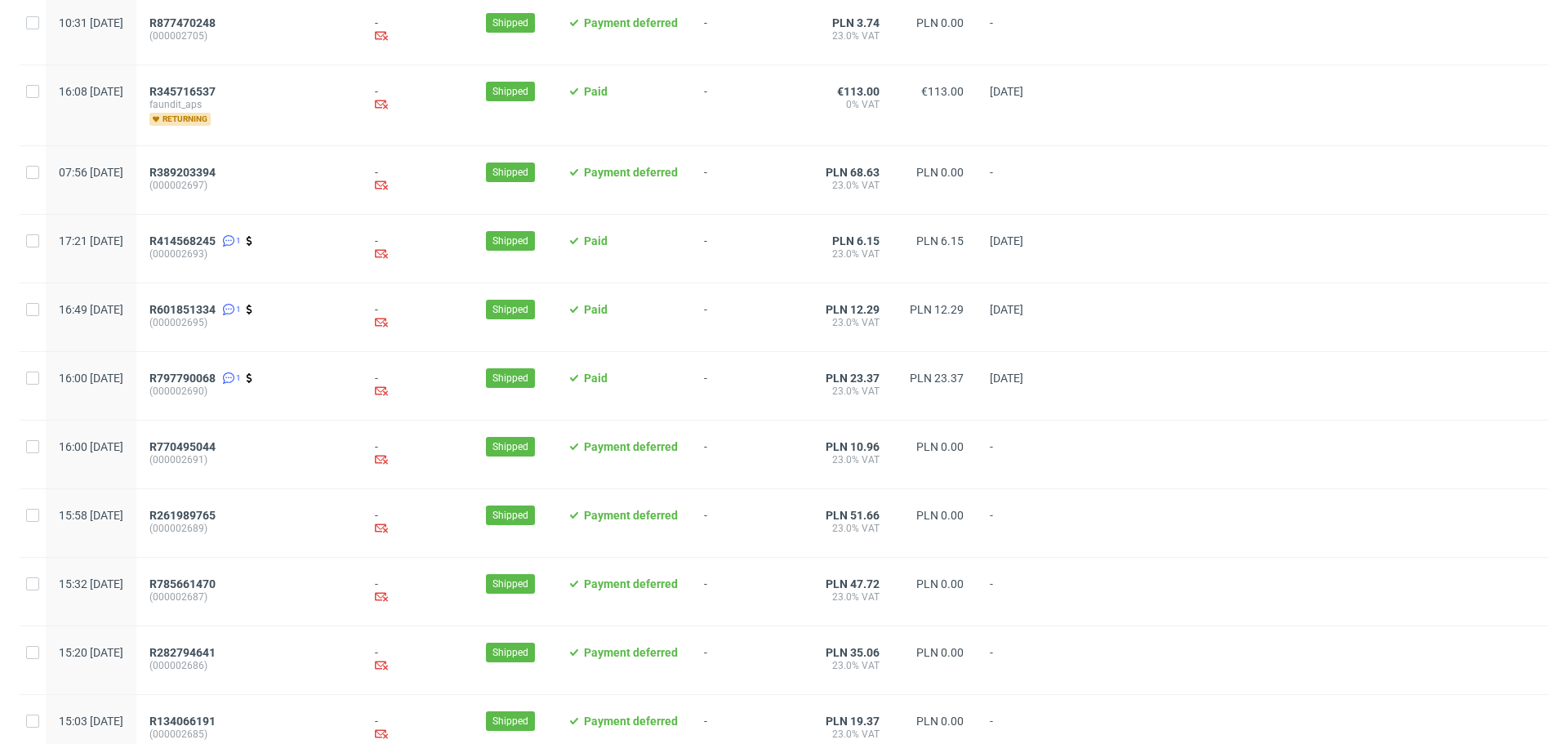
scroll to position [1630, 0]
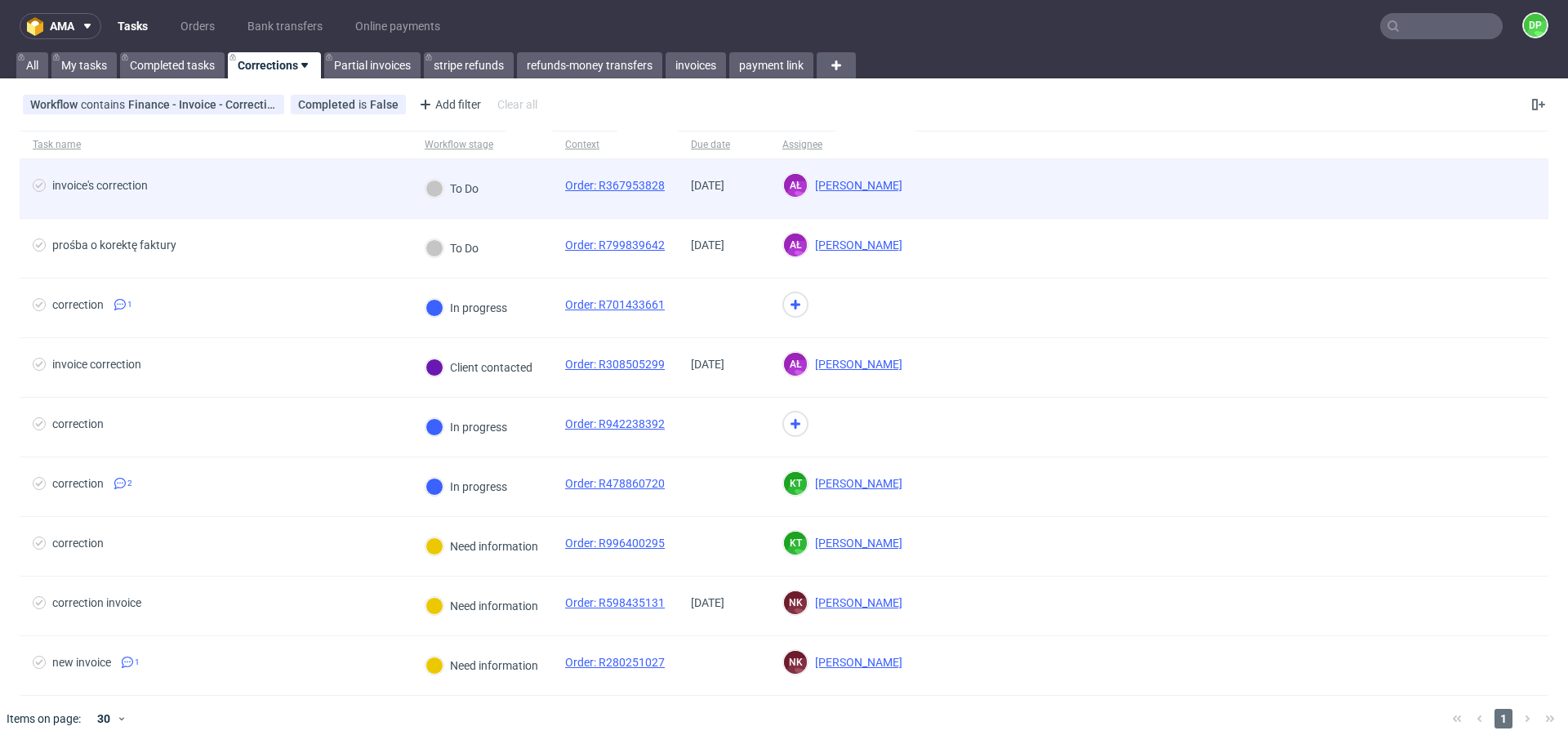
click at [270, 174] on div "invoice's correction" at bounding box center [215, 189] width 392 height 59
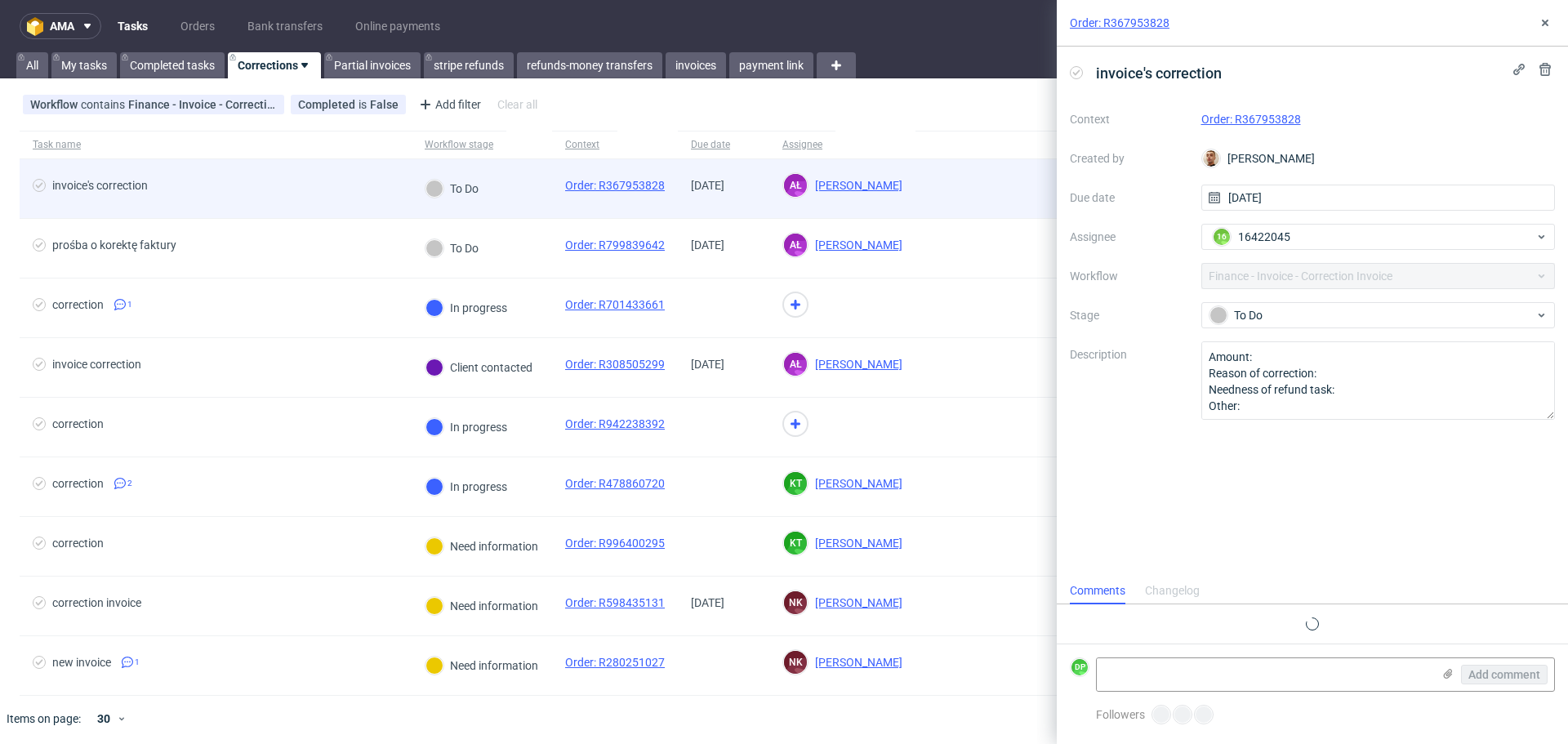
scroll to position [13, 0]
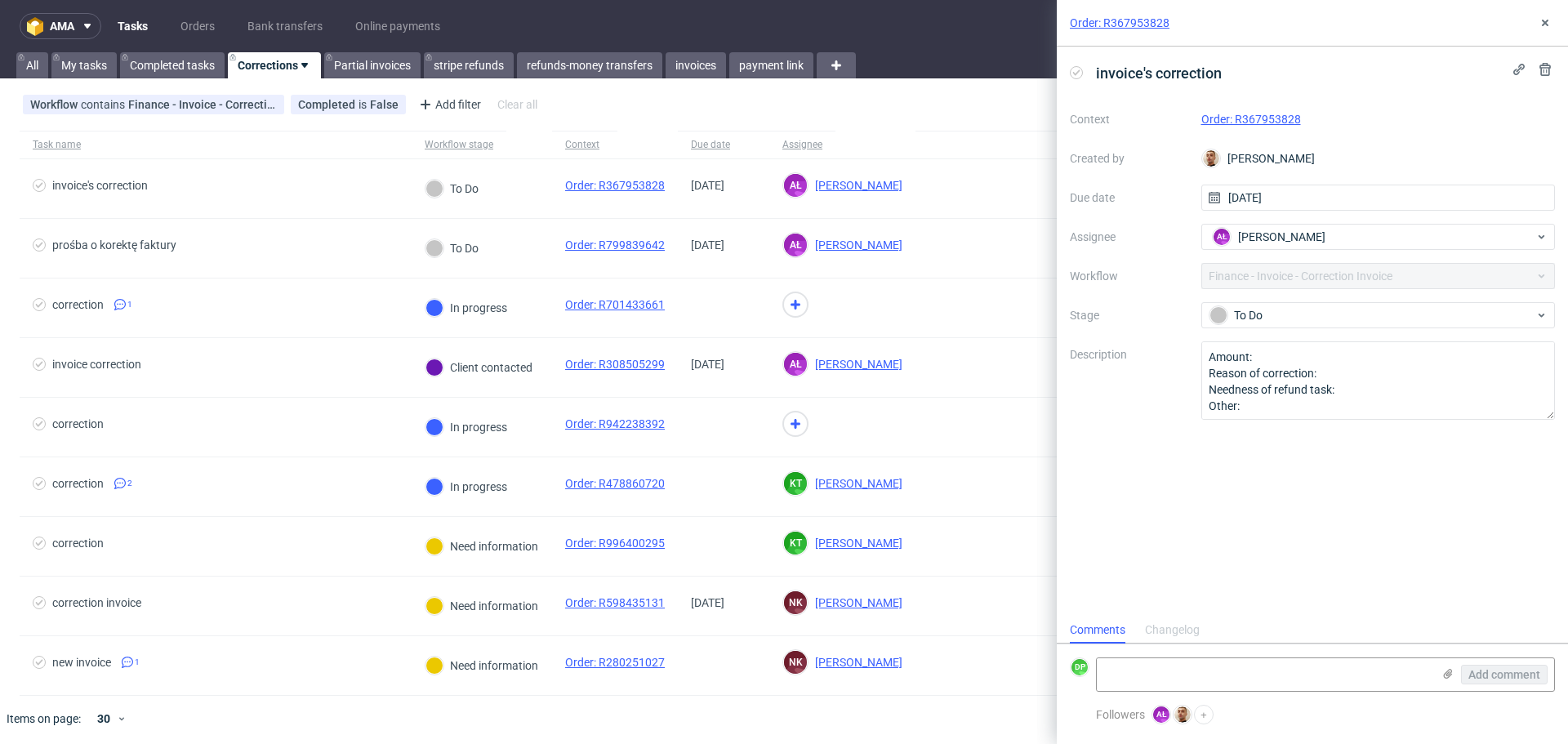
click at [1263, 121] on link "Order: R367953828" at bounding box center [1251, 119] width 100 height 13
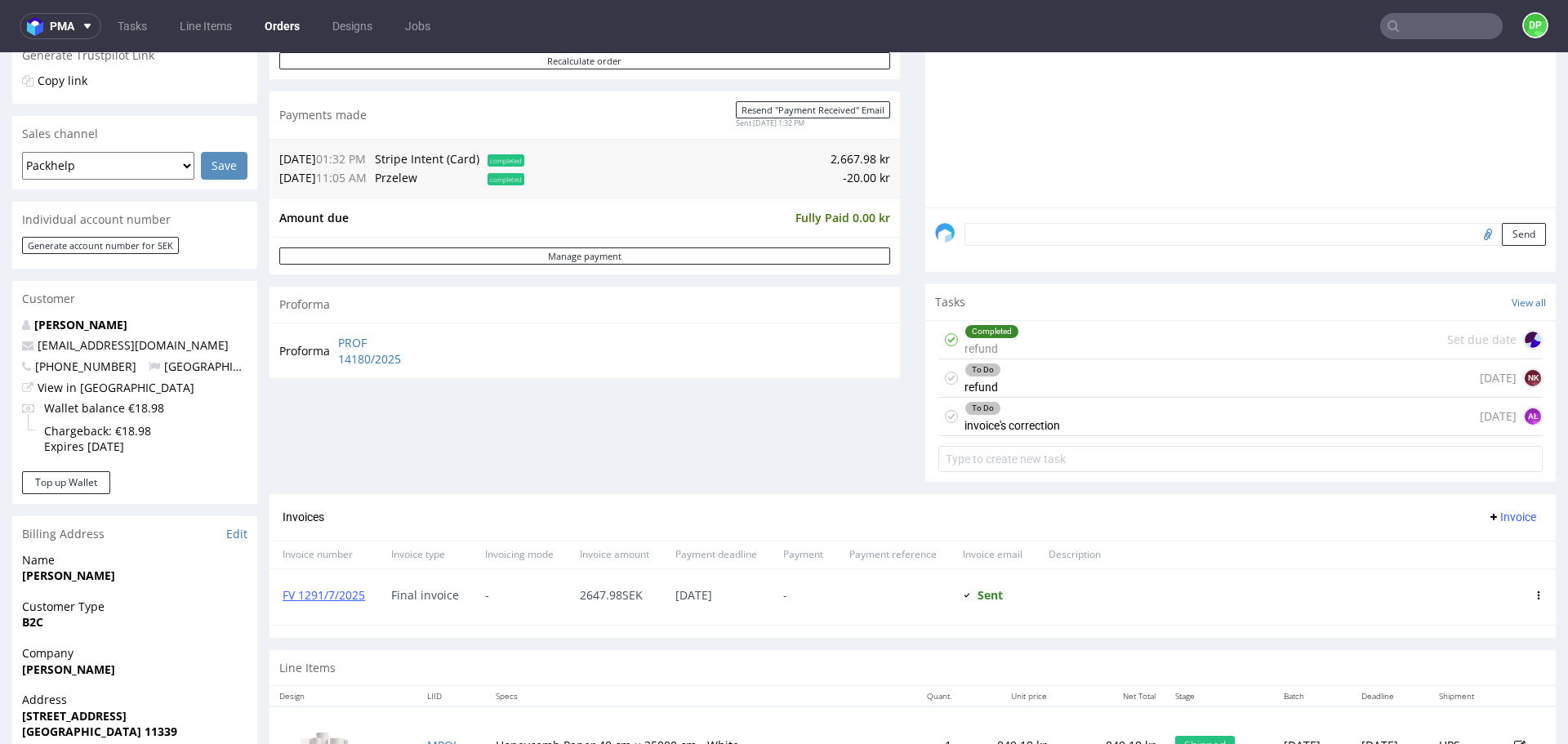
scroll to position [366, 0]
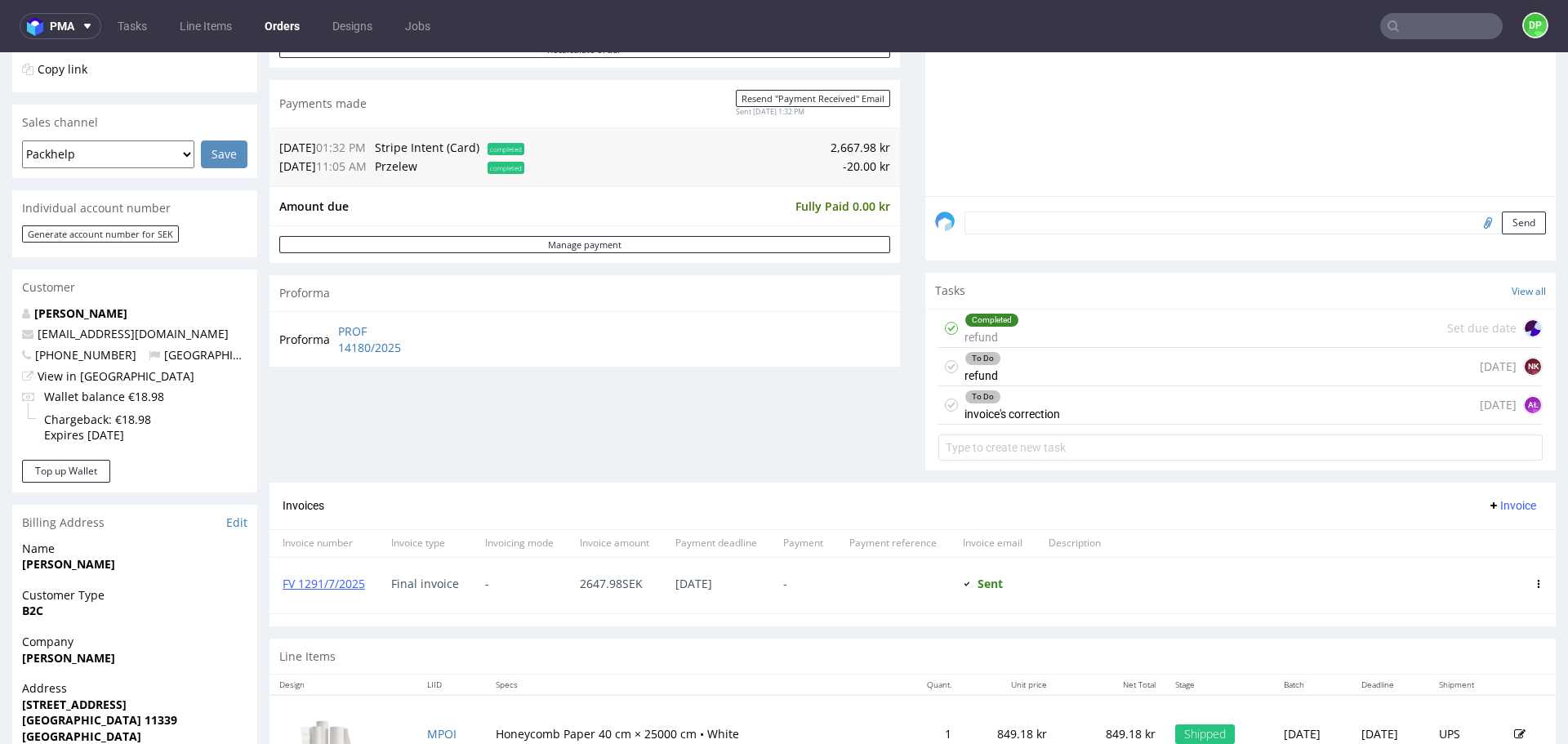
click at [1147, 361] on div "To Do refund [DATE] NK" at bounding box center [1240, 367] width 604 height 39
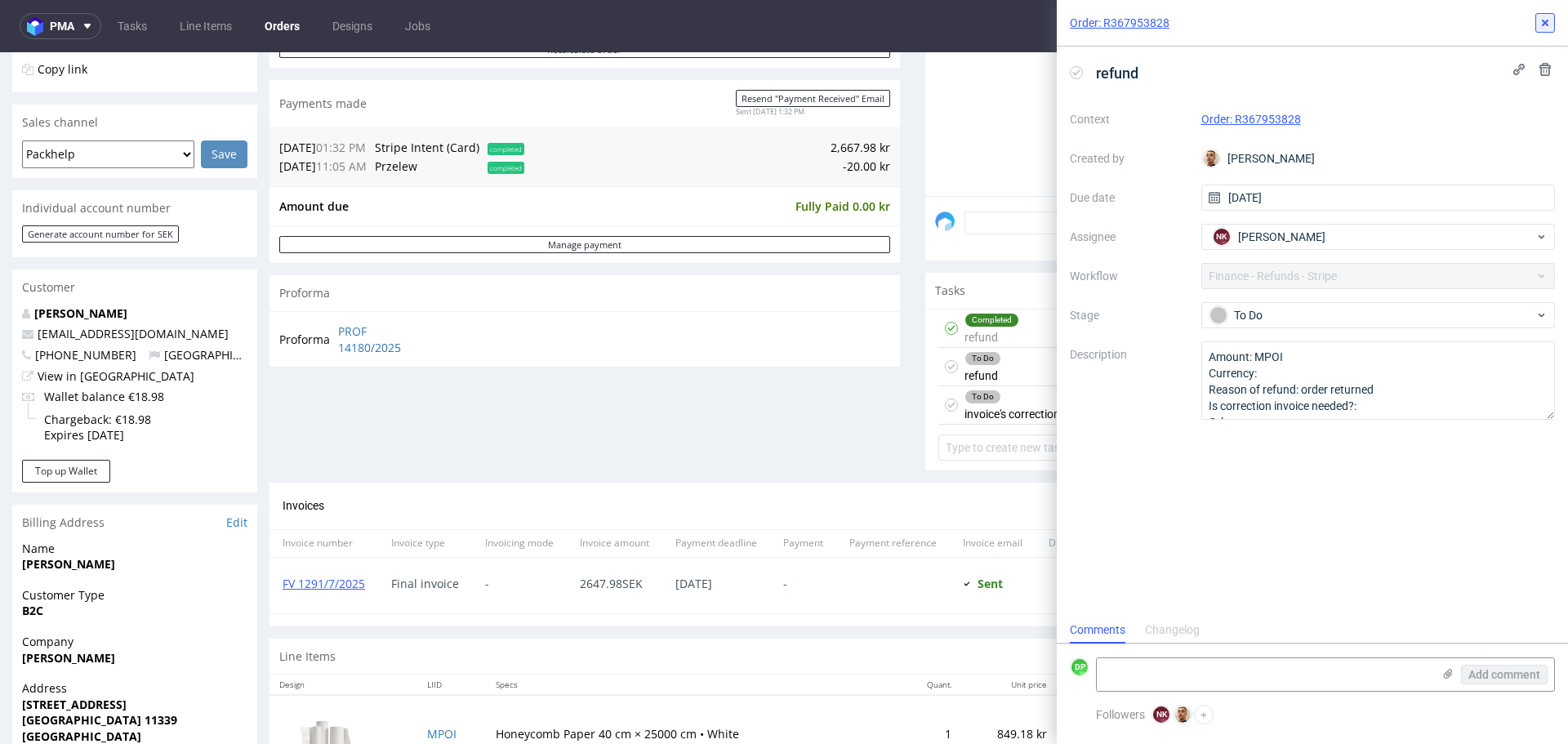
click at [1553, 25] on button at bounding box center [1545, 22] width 19 height 19
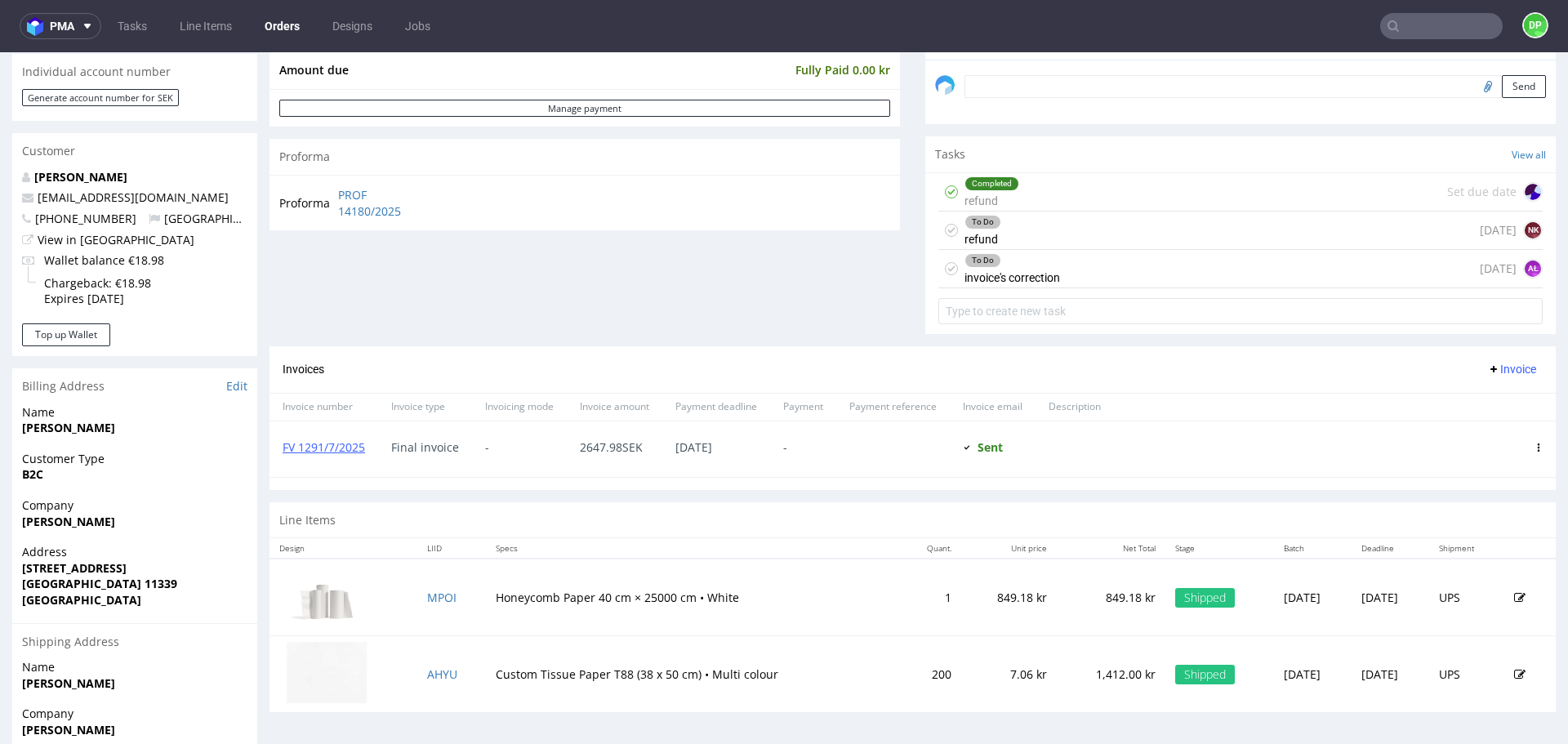
scroll to position [503, 0]
click at [328, 448] on link "FV 1291/7/2025" at bounding box center [323, 445] width 82 height 16
click at [1010, 241] on div "To Do refund [DATE] NK" at bounding box center [1240, 229] width 604 height 39
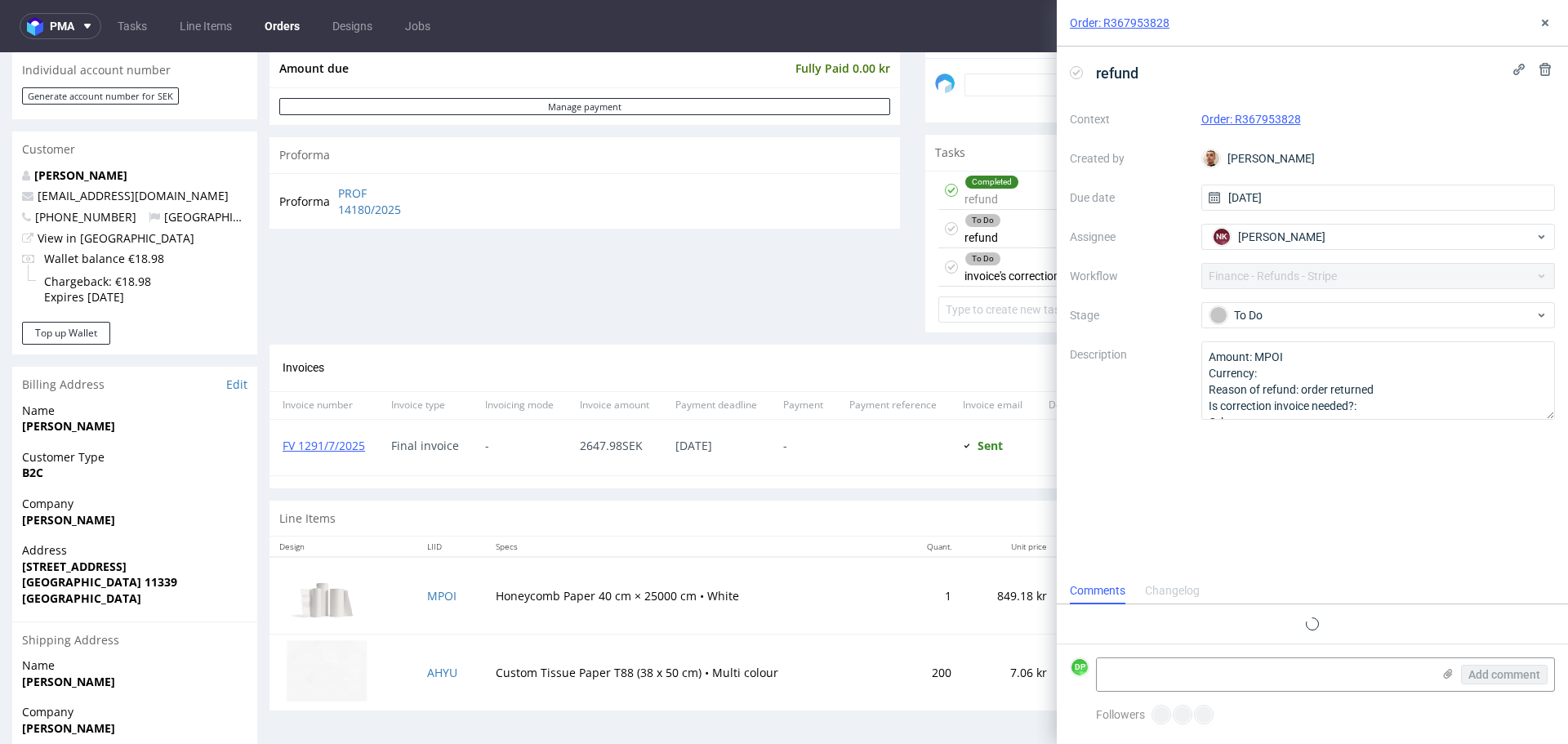
scroll to position [13, 0]
click at [1543, 27] on icon at bounding box center [1545, 23] width 13 height 13
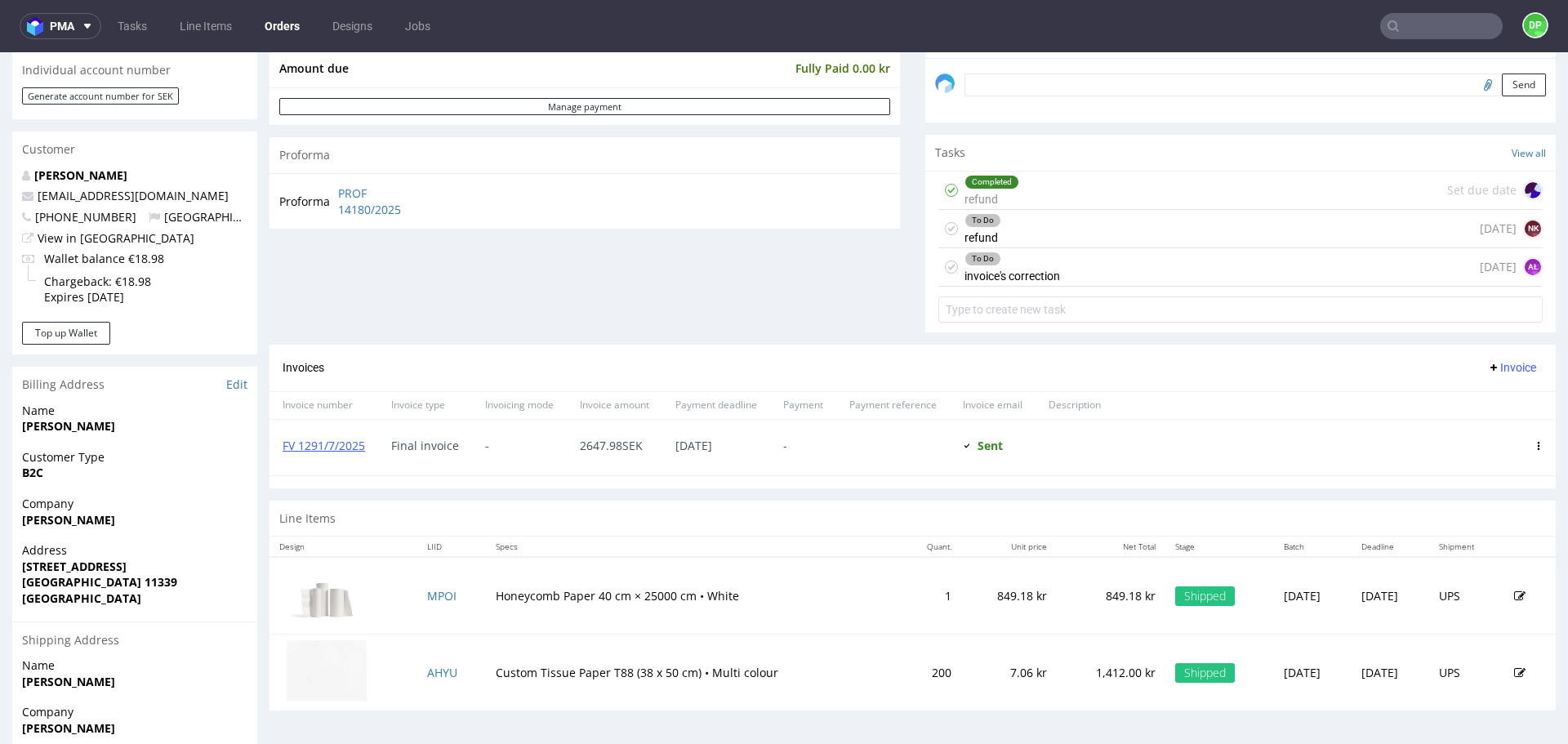
click at [1026, 272] on div "To Do invoice's correction" at bounding box center [1012, 267] width 96 height 38
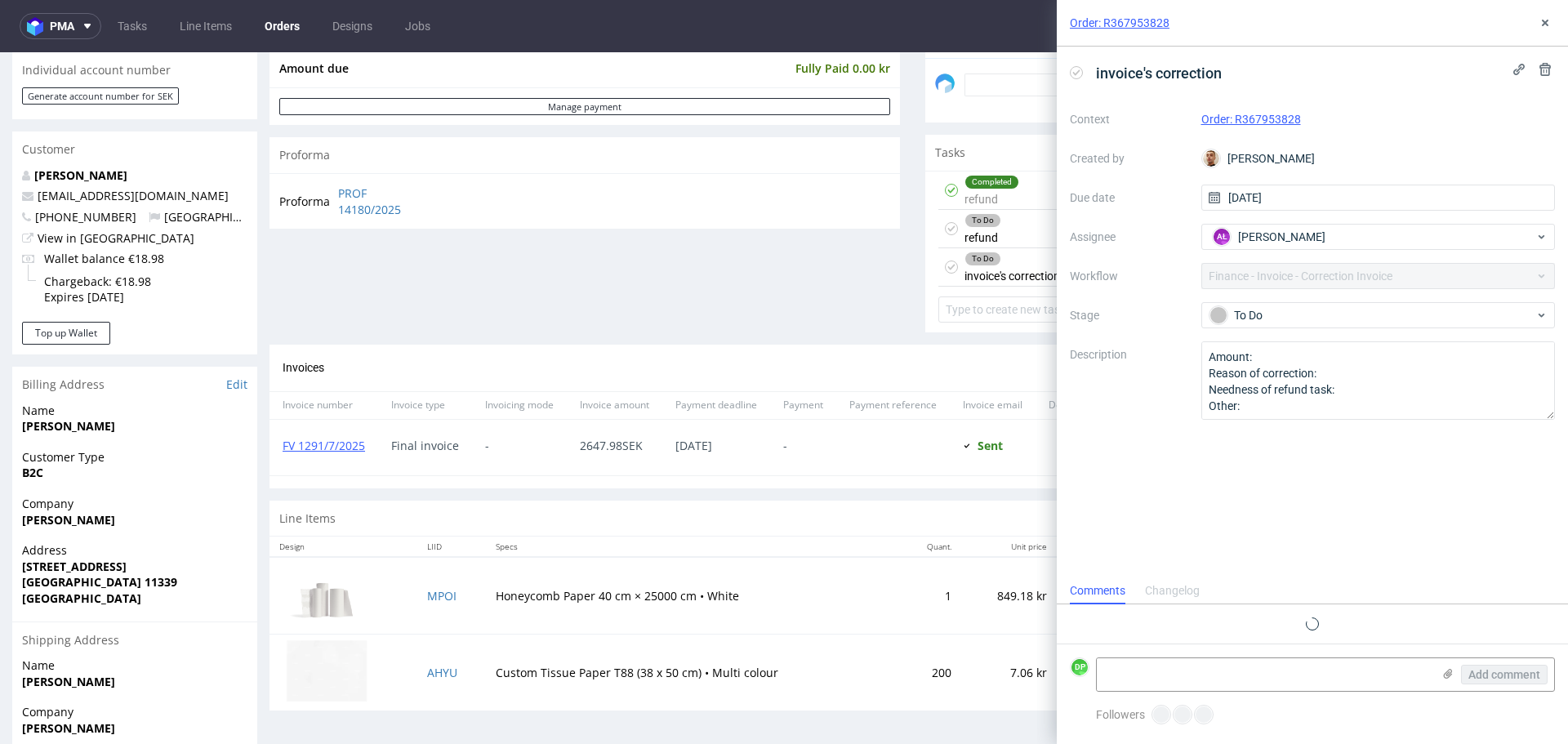
scroll to position [13, 0]
click at [1543, 20] on use at bounding box center [1545, 22] width 6 height 6
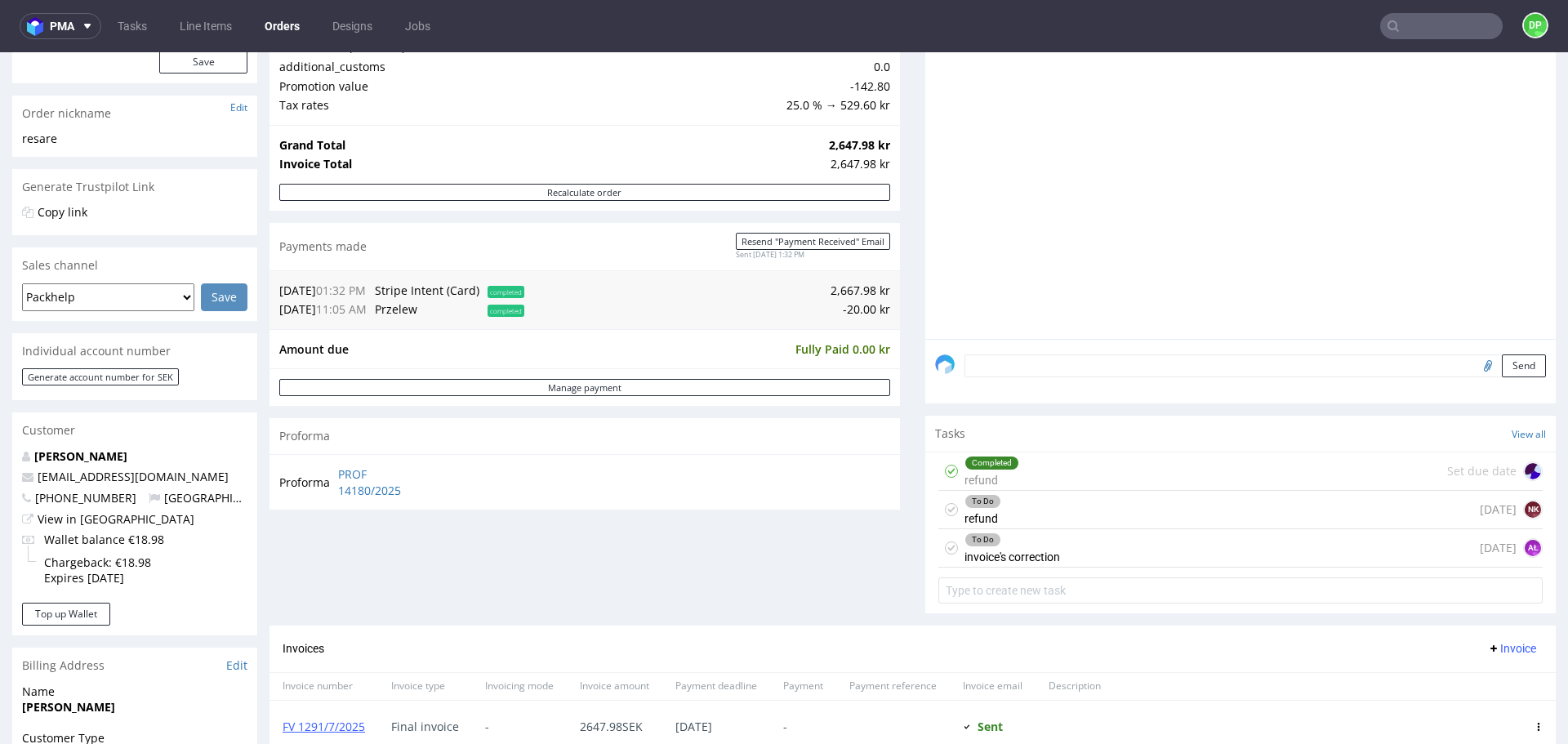
scroll to position [223, 0]
click at [1039, 470] on div "Completed refund Set due date" at bounding box center [1240, 471] width 604 height 39
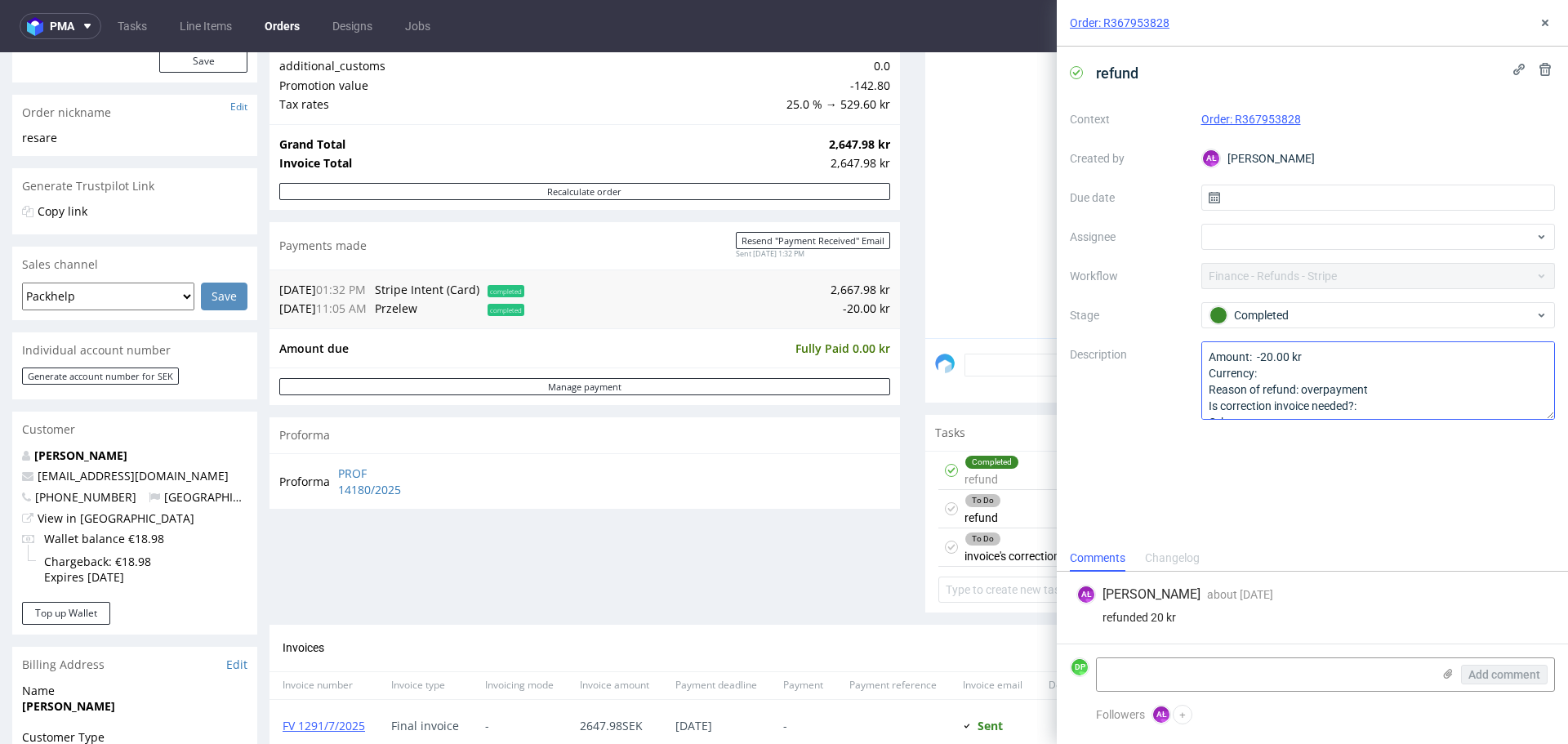
scroll to position [18, 0]
click at [1545, 18] on icon at bounding box center [1545, 23] width 13 height 13
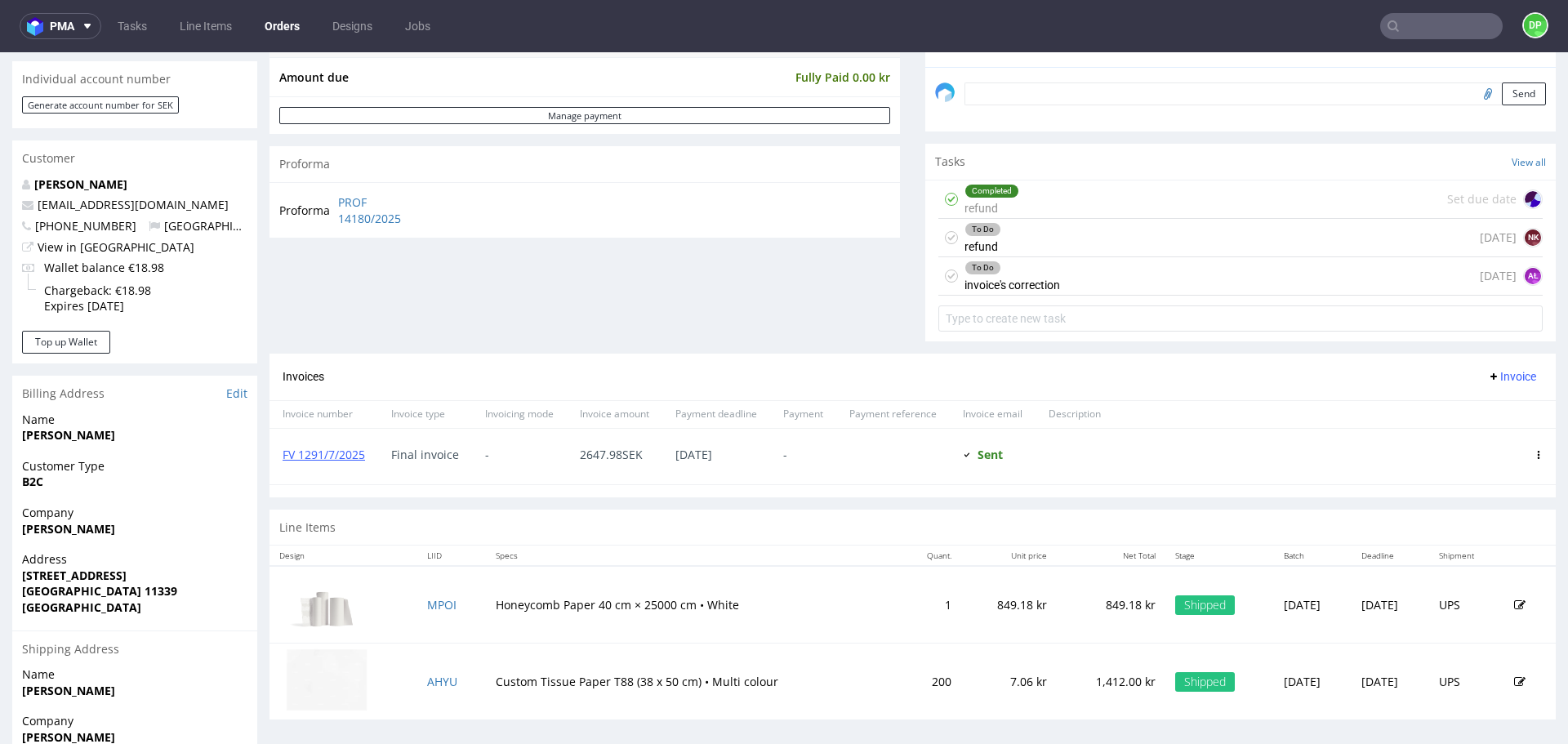
scroll to position [494, 0]
drag, startPoint x: 372, startPoint y: 461, endPoint x: 273, endPoint y: 455, distance: 99.2
click at [273, 455] on div "FV 1291/7/2025" at bounding box center [324, 458] width 109 height 55
copy link "FV 1291/7/2025"
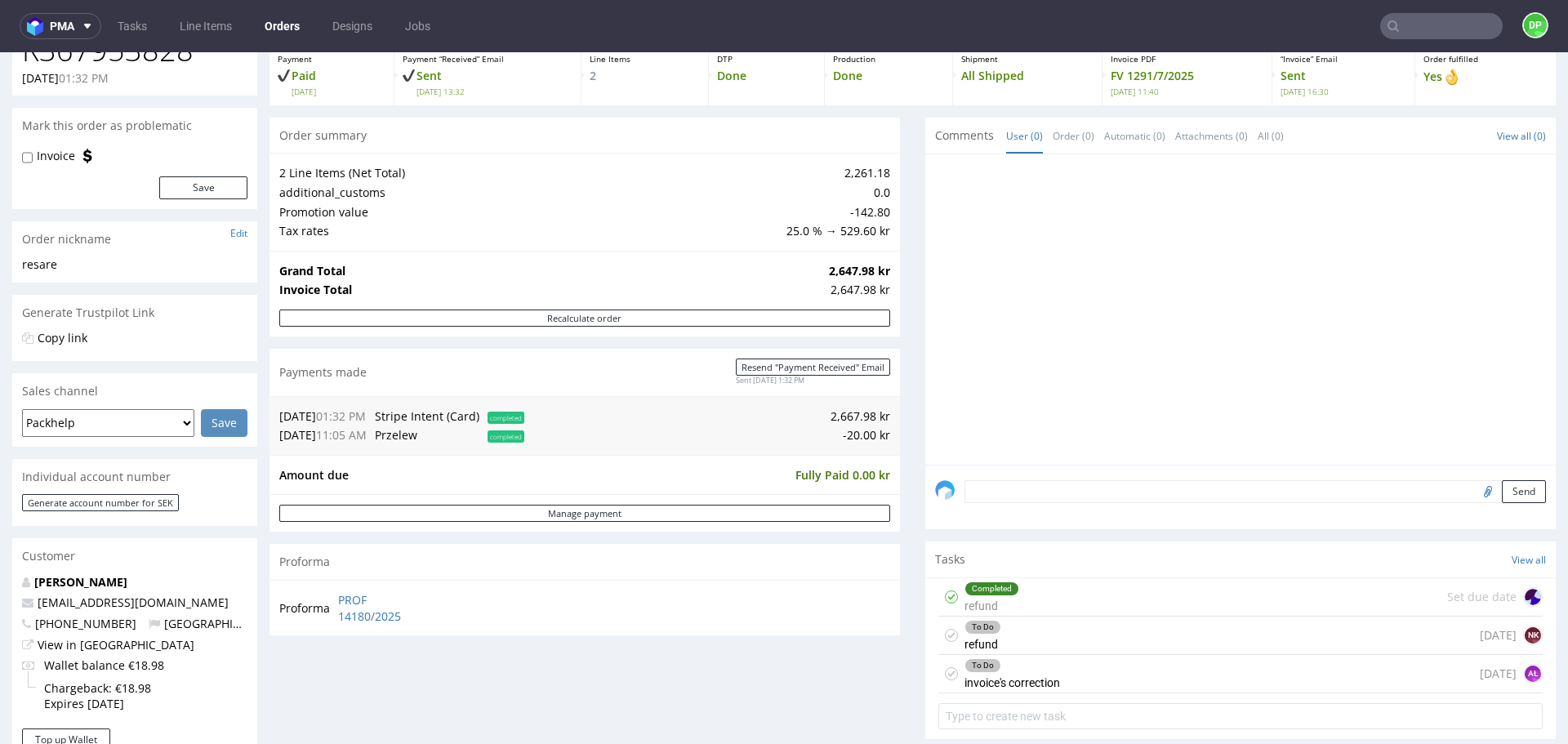
scroll to position [0, 0]
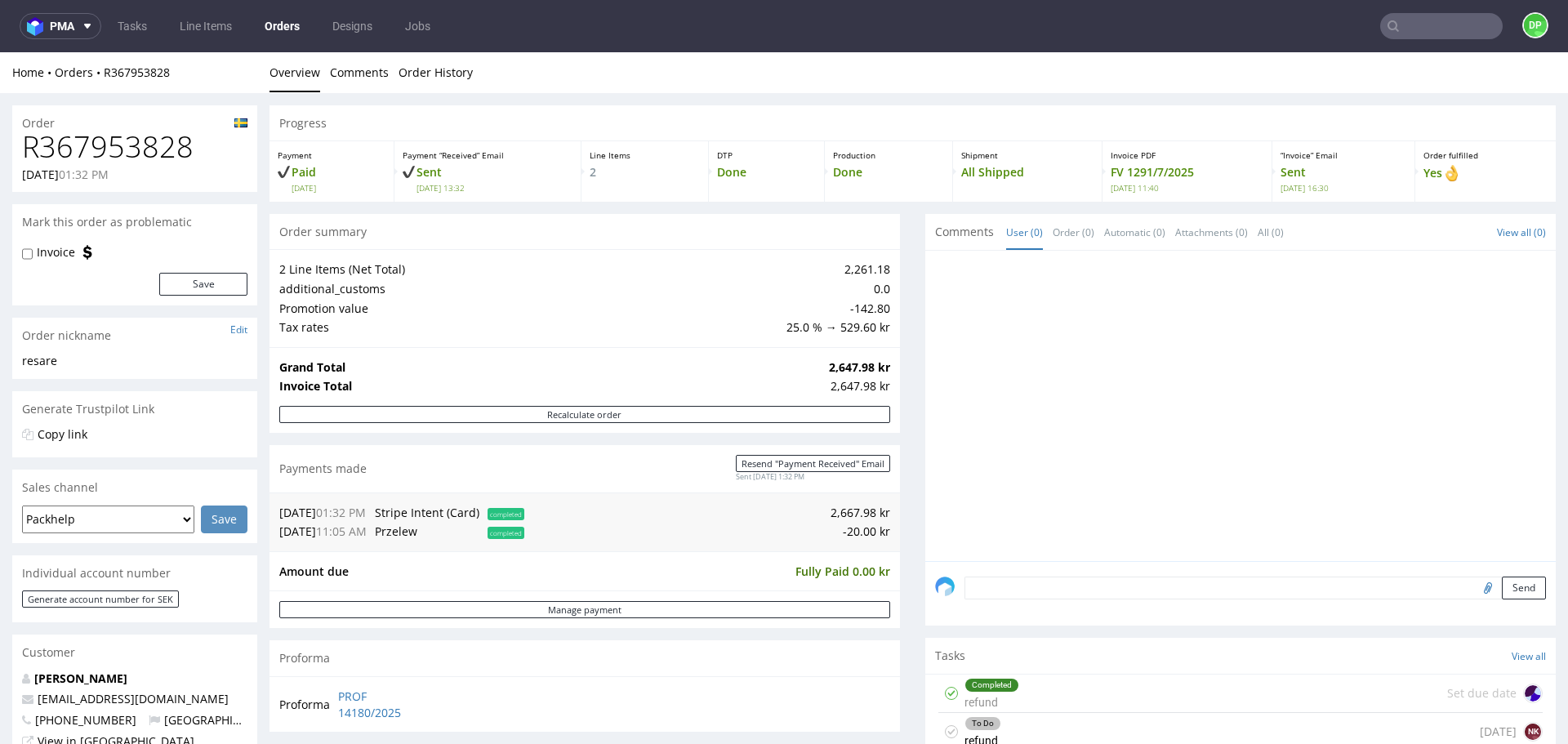
click at [90, 150] on h1 "R367953828" at bounding box center [135, 147] width 225 height 32
copy h1 "R367953828"
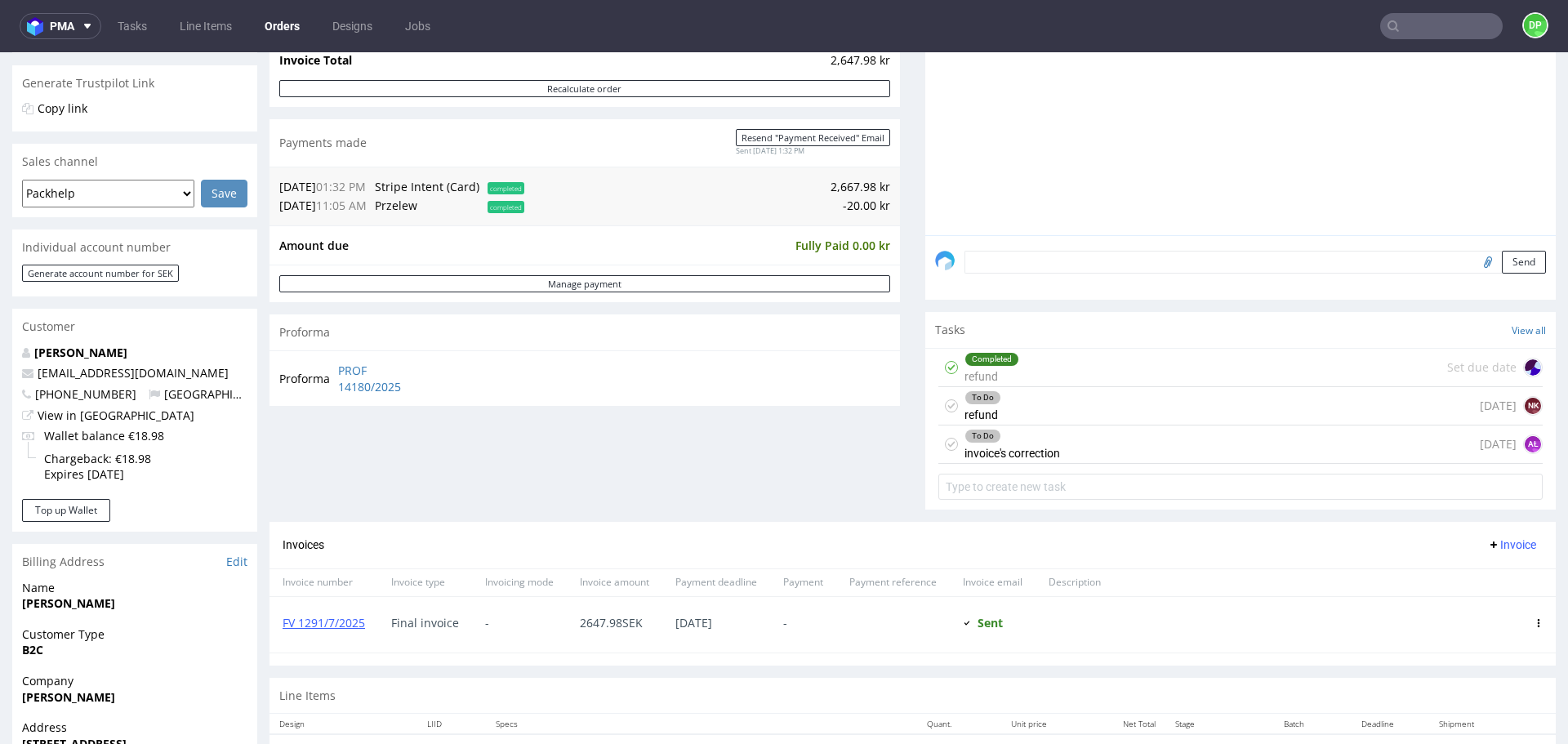
scroll to position [329, 0]
click at [1155, 408] on div "To Do refund [DATE] NK" at bounding box center [1240, 404] width 604 height 39
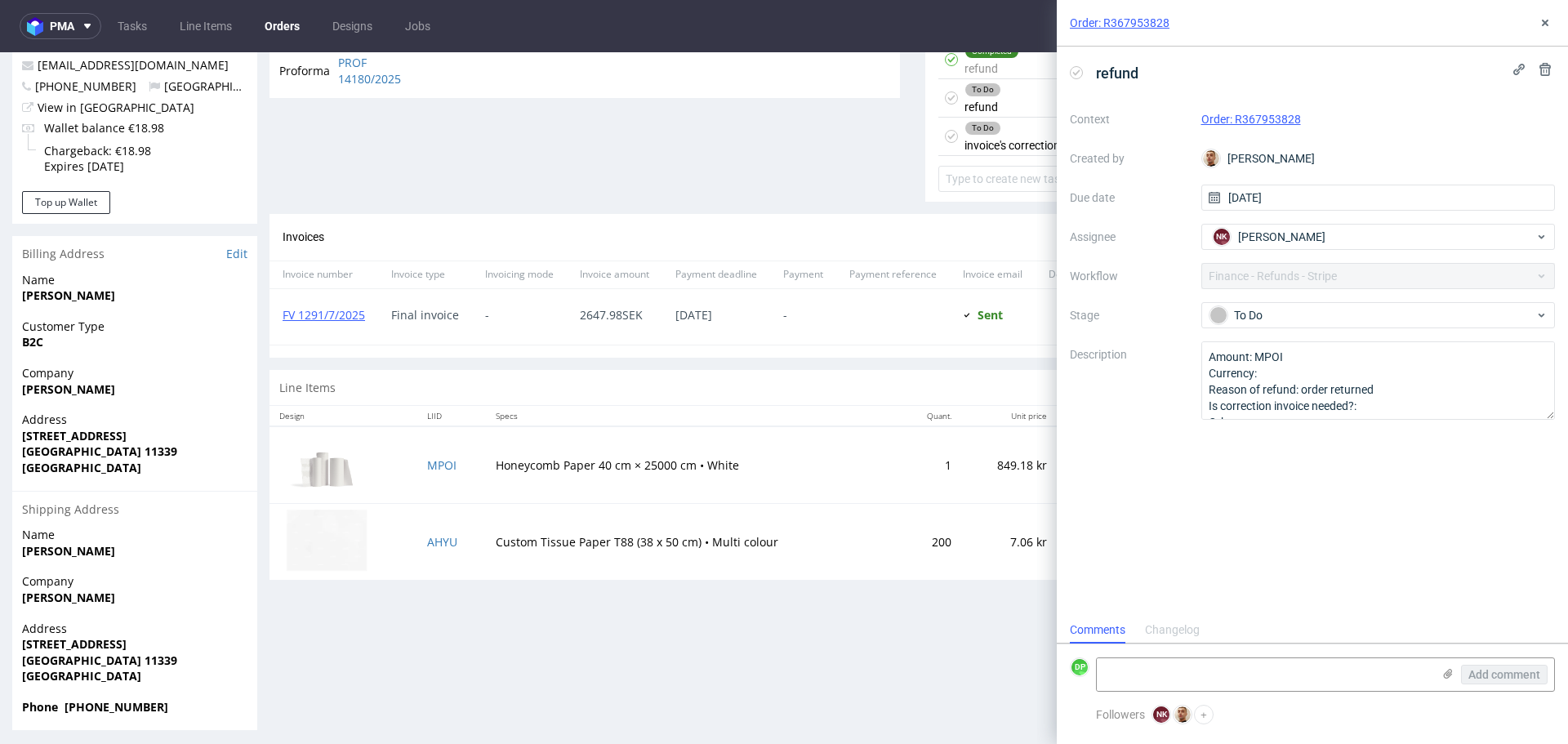
scroll to position [635, 0]
click at [1545, 16] on button at bounding box center [1545, 22] width 19 height 19
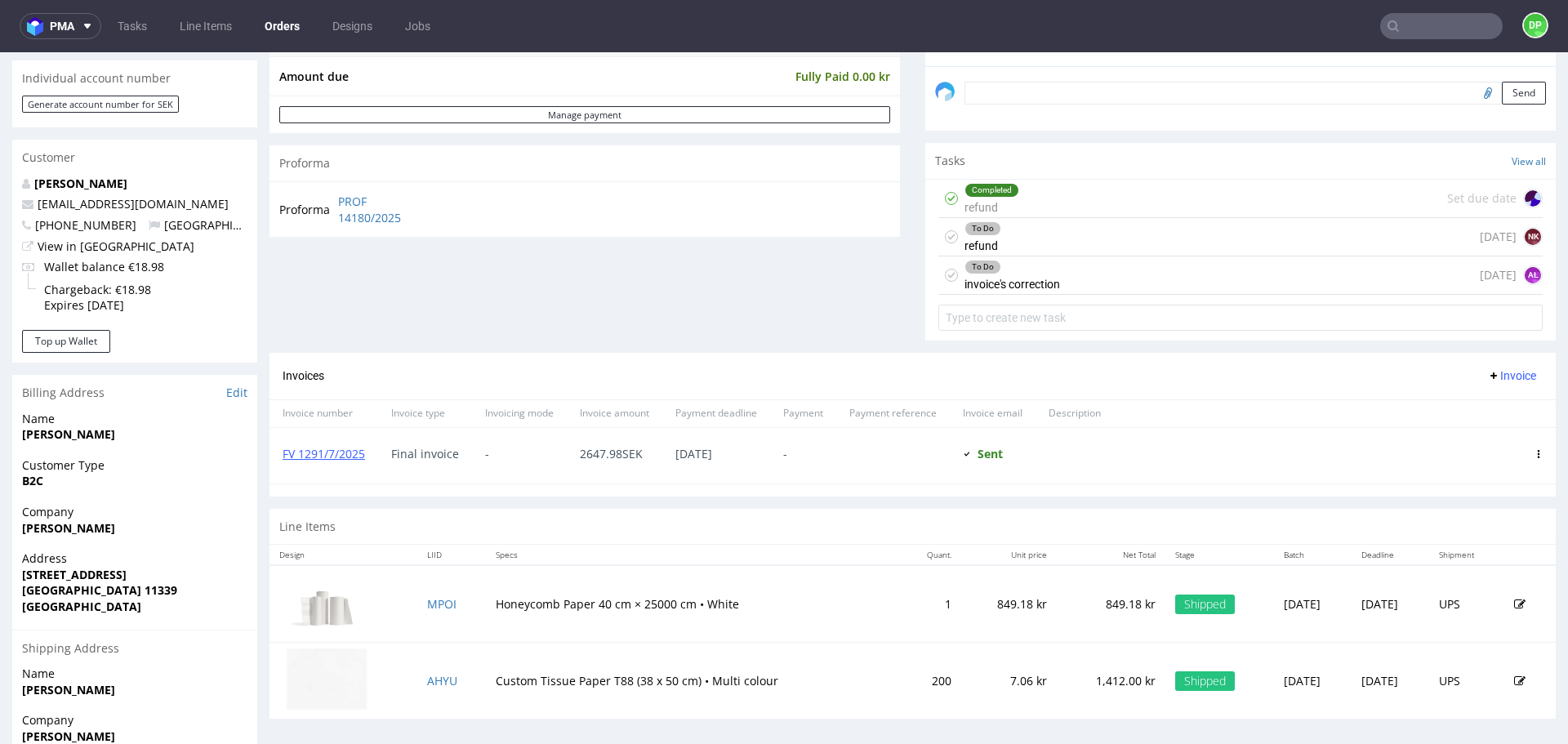
scroll to position [496, 0]
click at [323, 447] on link "FV 1291/7/2025" at bounding box center [323, 452] width 82 height 16
click at [1496, 369] on span "Invoice" at bounding box center [1512, 375] width 49 height 13
click at [1453, 439] on span "Add corrective" at bounding box center [1488, 439] width 82 height 17
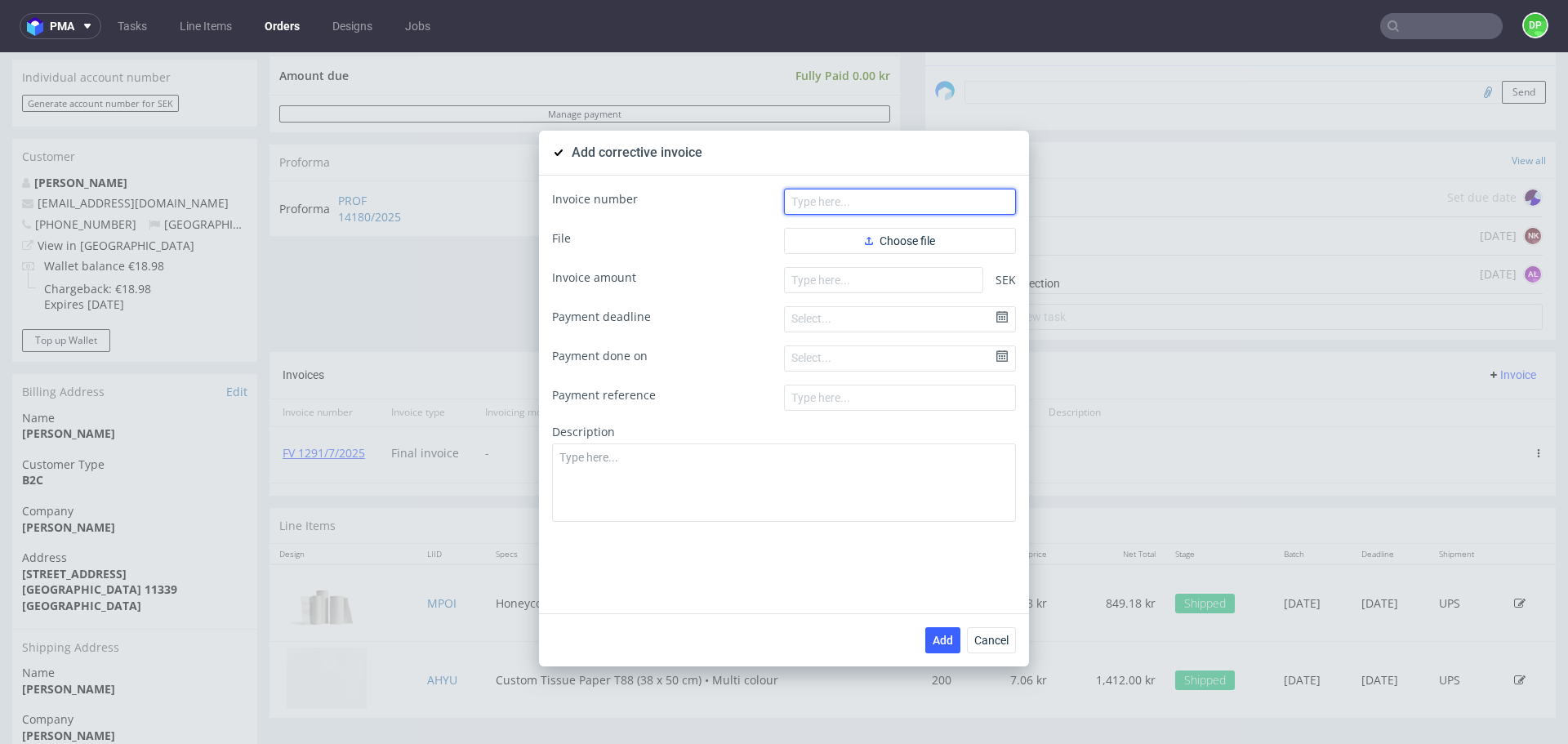
click at [832, 199] on input "text" at bounding box center [900, 201] width 232 height 26
paste input "FK 643/2025"
type input "FK 643/2025"
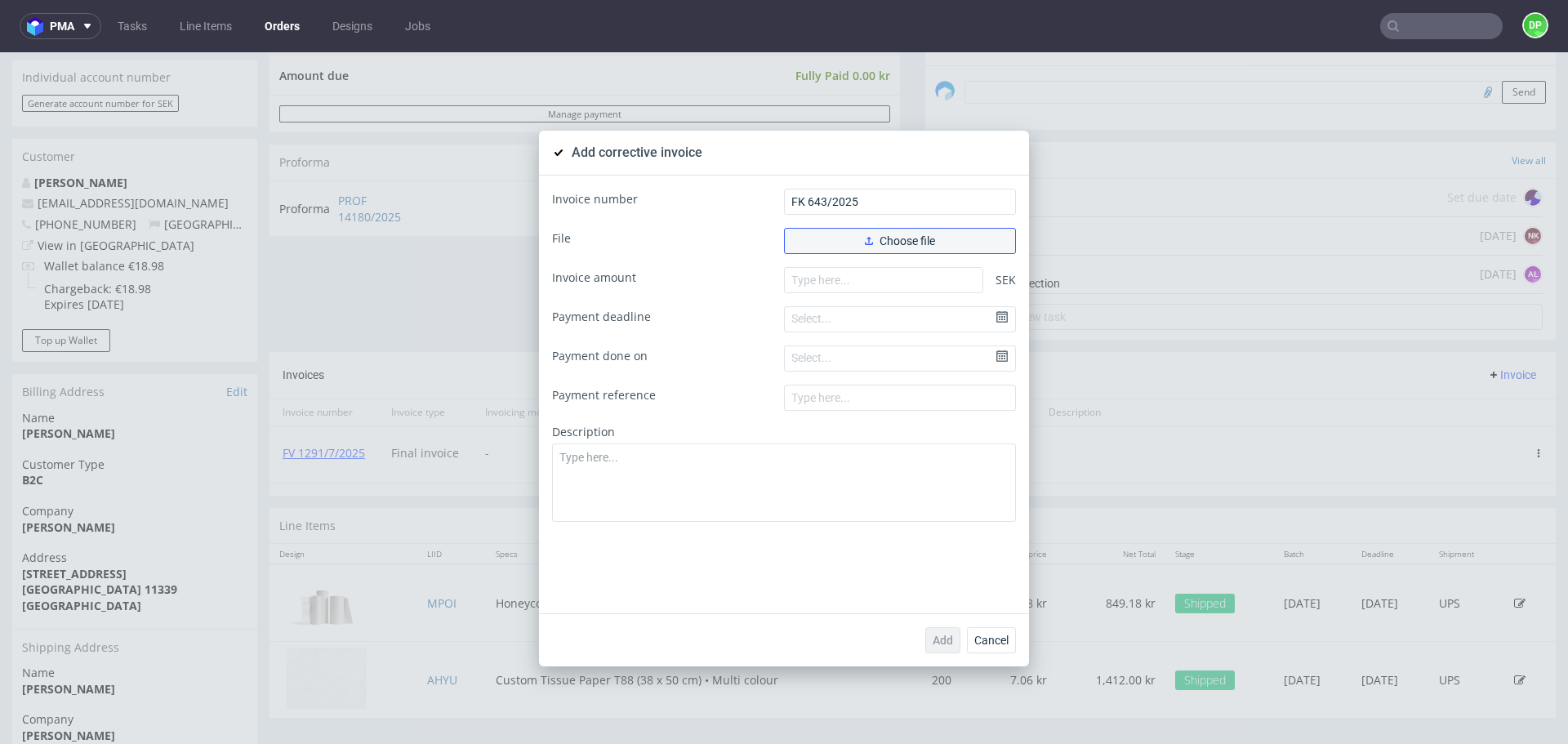
click at [842, 234] on button "Choose file" at bounding box center [900, 241] width 232 height 26
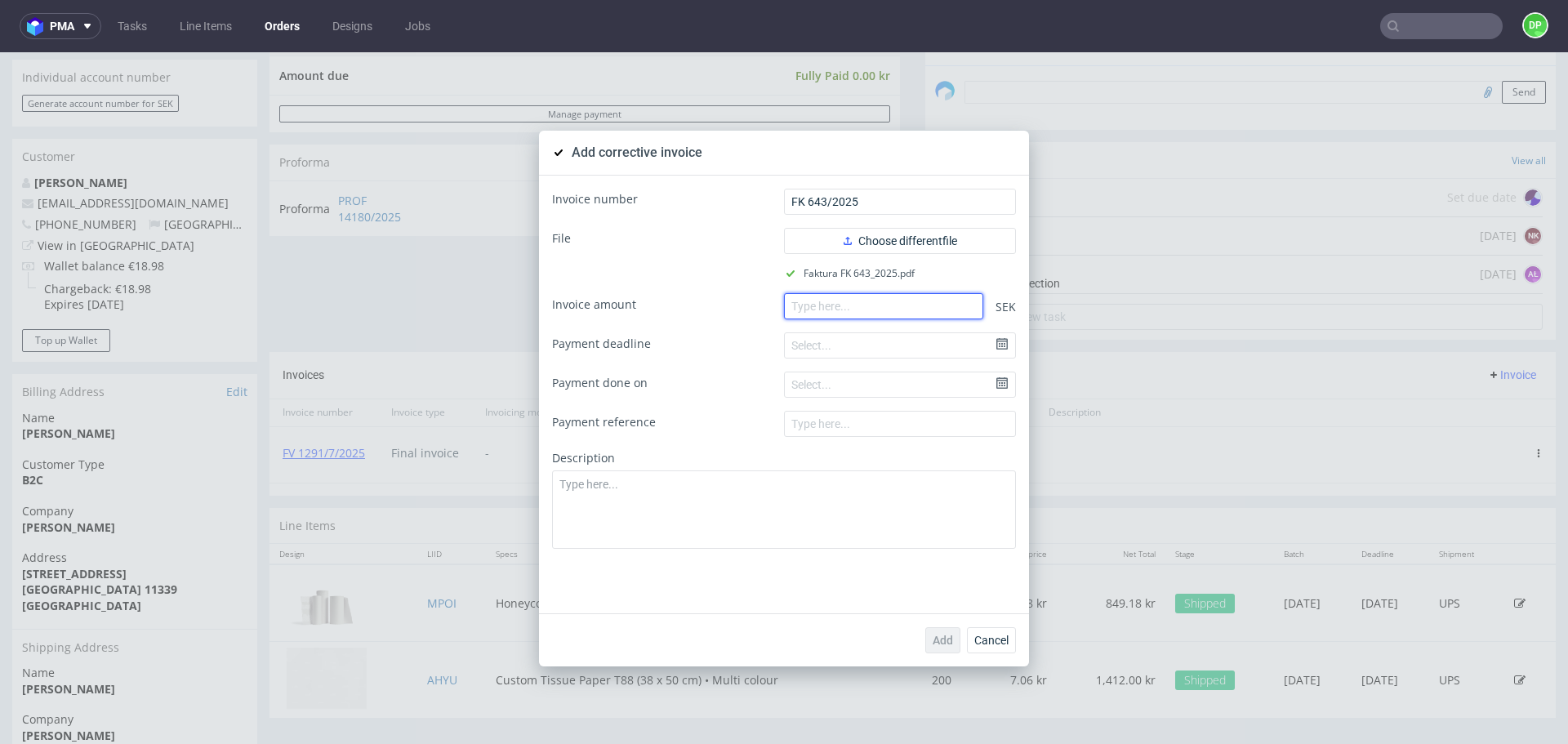
click at [812, 295] on input "number" at bounding box center [884, 306] width 199 height 26
paste input "-1061.48"
type input "-1061.48"
click at [934, 635] on span "Add" at bounding box center [943, 641] width 20 height 11
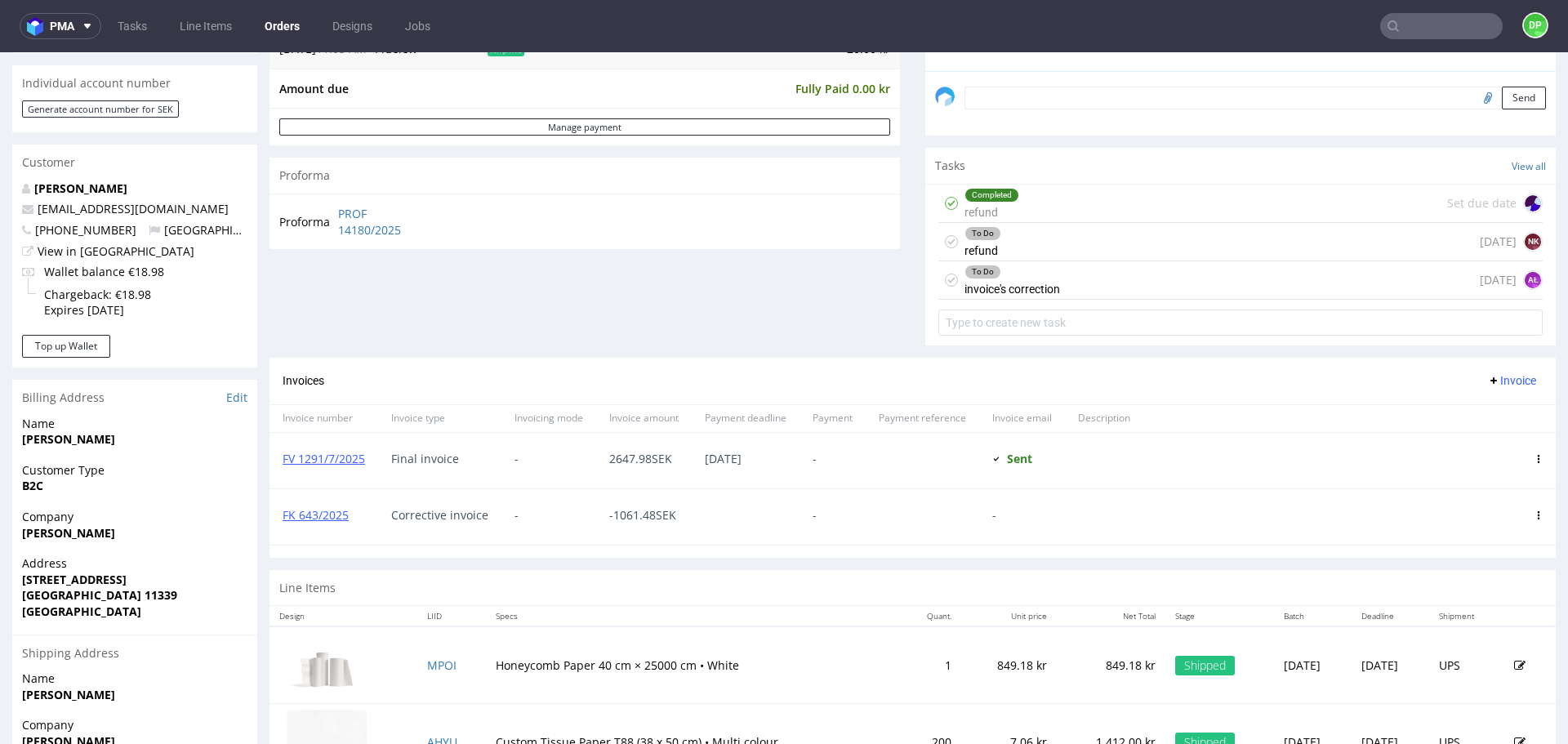
scroll to position [491, 0]
click at [1020, 291] on div "To Do invoice's correction" at bounding box center [1012, 279] width 96 height 38
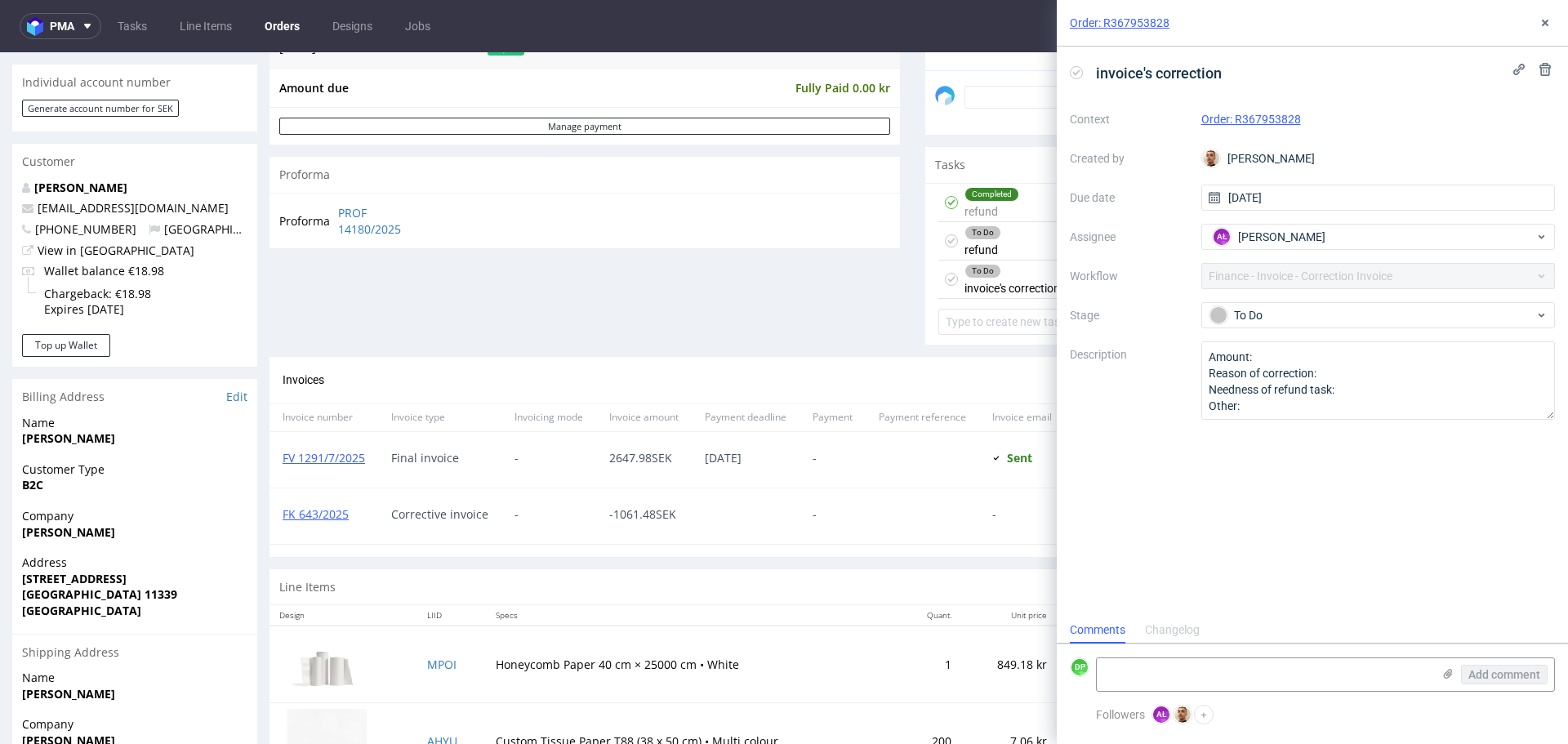
scroll to position [13, 0]
click at [1078, 71] on use at bounding box center [1077, 72] width 7 height 6
drag, startPoint x: 362, startPoint y: 522, endPoint x: 276, endPoint y: 534, distance: 86.8
click at [276, 534] on div "FK 643/2025" at bounding box center [324, 516] width 109 height 55
copy link "FK 643/2025"
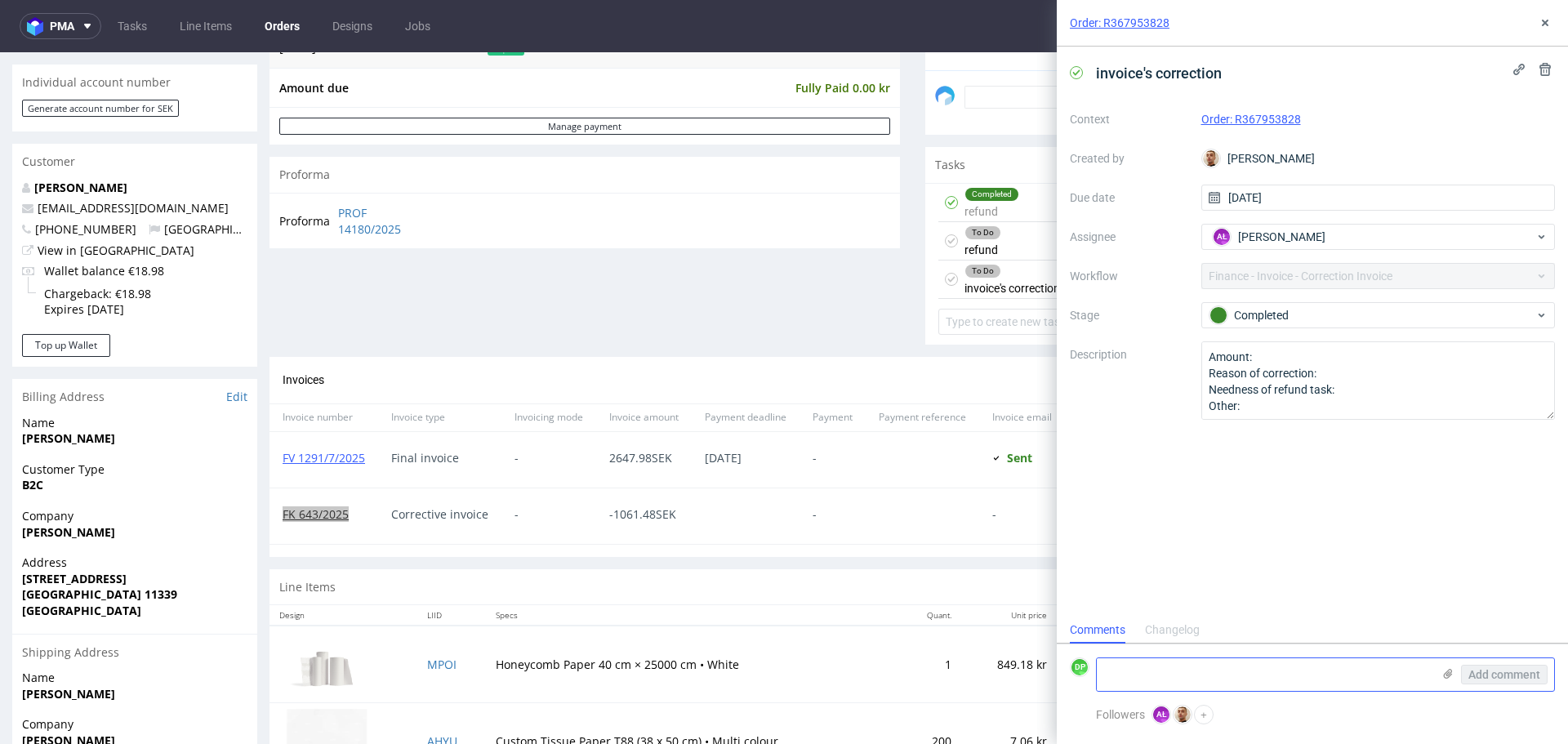
click at [1127, 678] on textarea at bounding box center [1264, 674] width 335 height 32
paste textarea "FK 643/2025"
type textarea "FK 643/2025"
click at [1517, 672] on span "Add comment" at bounding box center [1504, 675] width 72 height 11
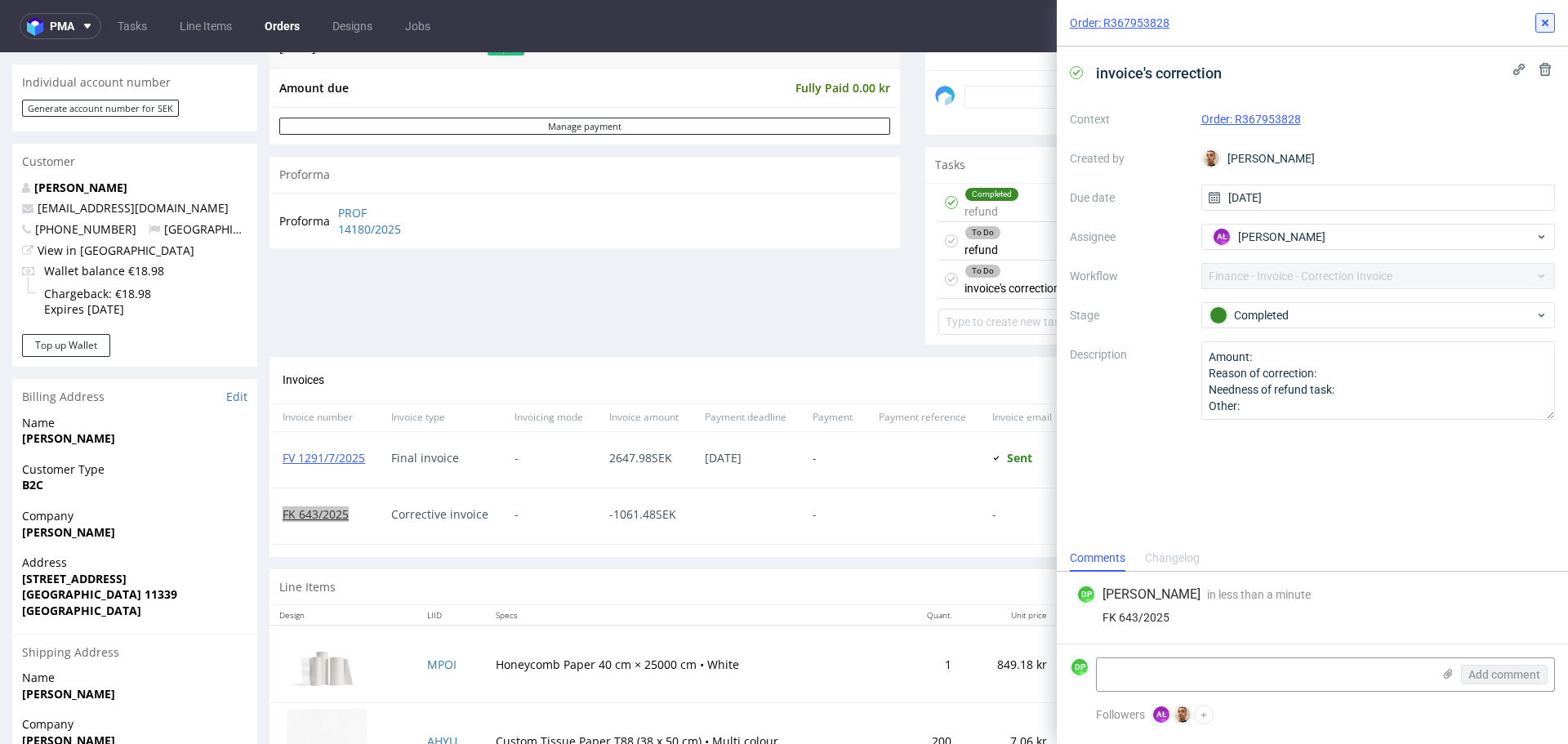
click at [1543, 21] on use at bounding box center [1545, 22] width 6 height 6
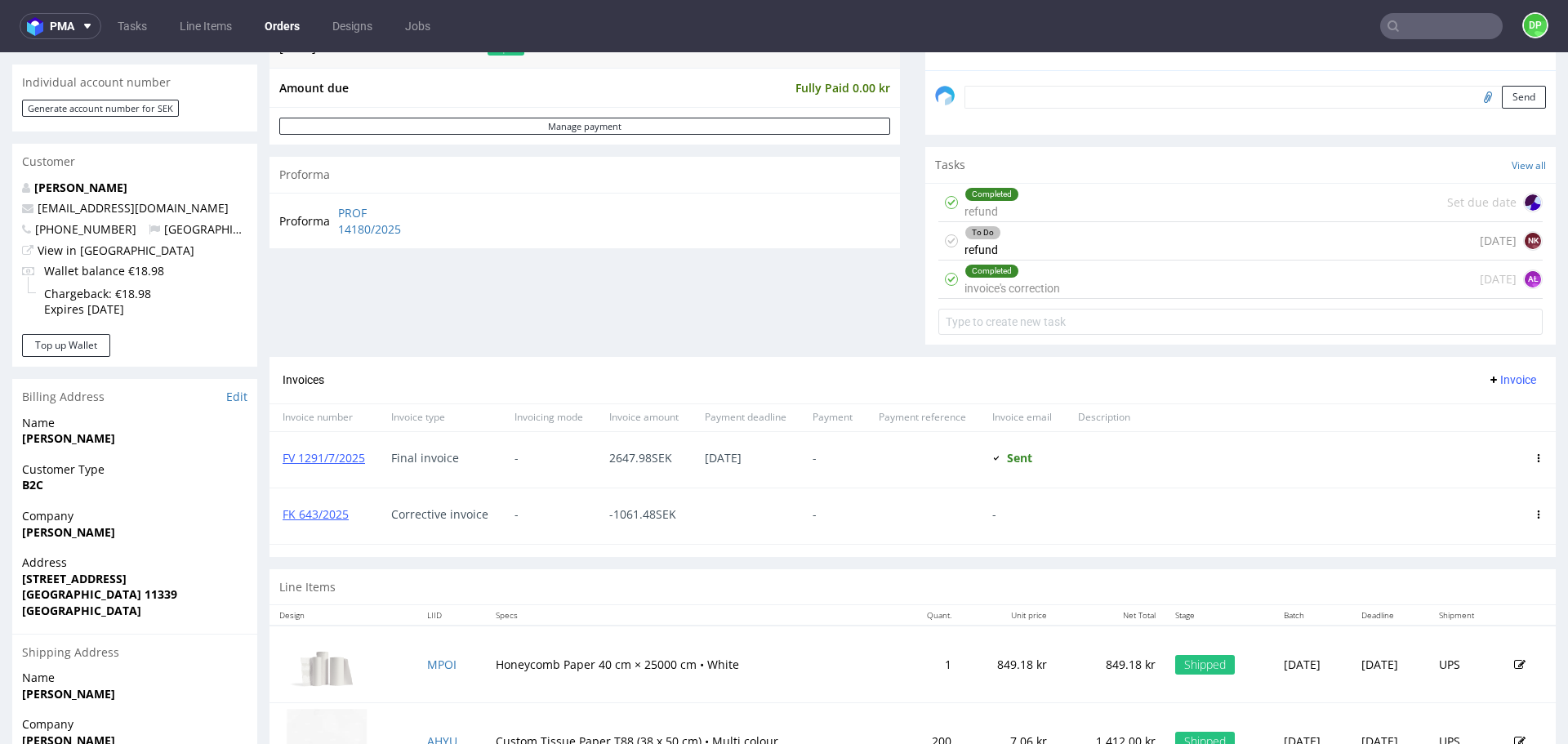
click at [1061, 240] on div "To Do refund [DATE] NK" at bounding box center [1240, 242] width 604 height 39
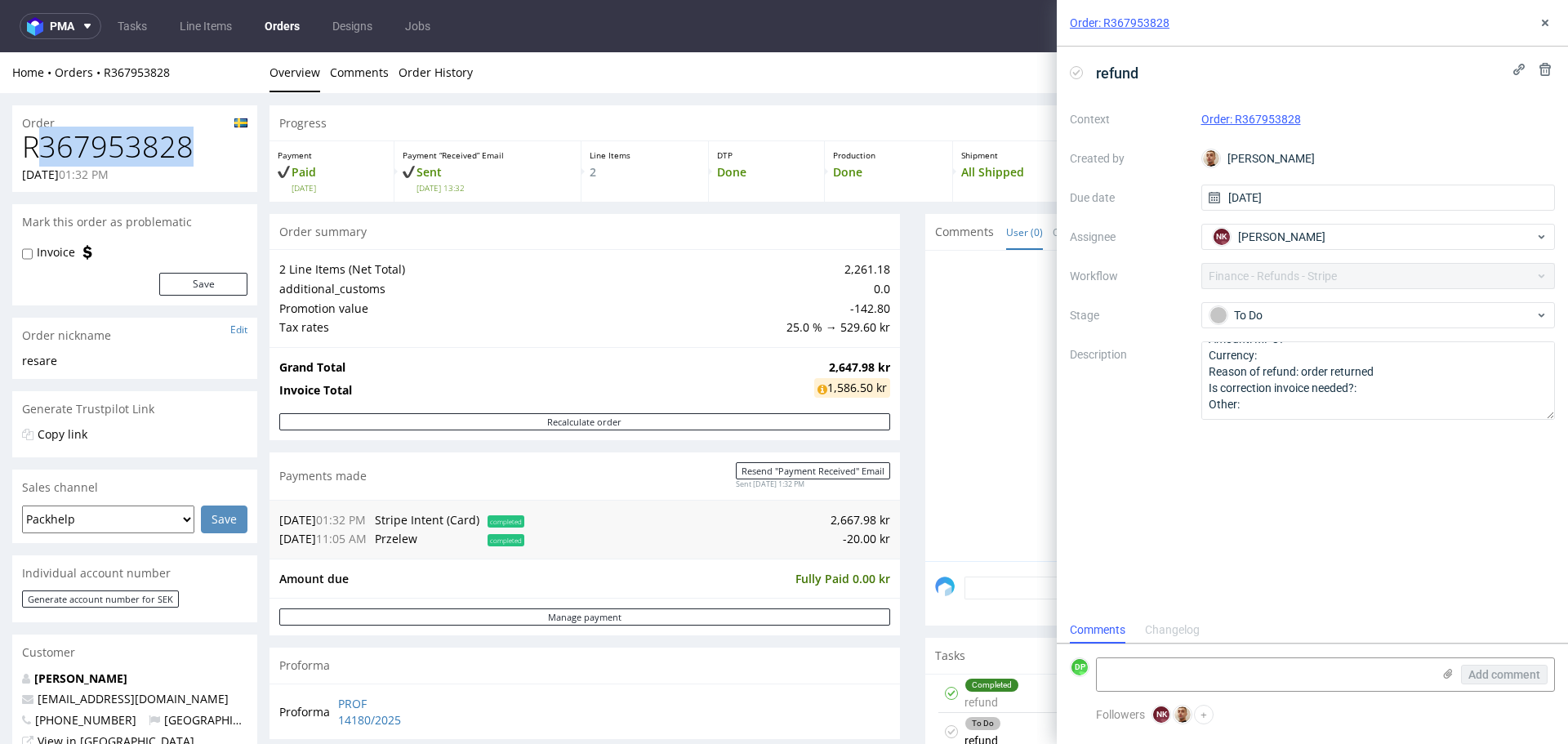
drag, startPoint x: 197, startPoint y: 150, endPoint x: 35, endPoint y: 126, distance: 163.8
click at [35, 131] on h1 "R367953828" at bounding box center [135, 147] width 225 height 32
click at [126, 138] on h1 "R367953828" at bounding box center [135, 147] width 225 height 32
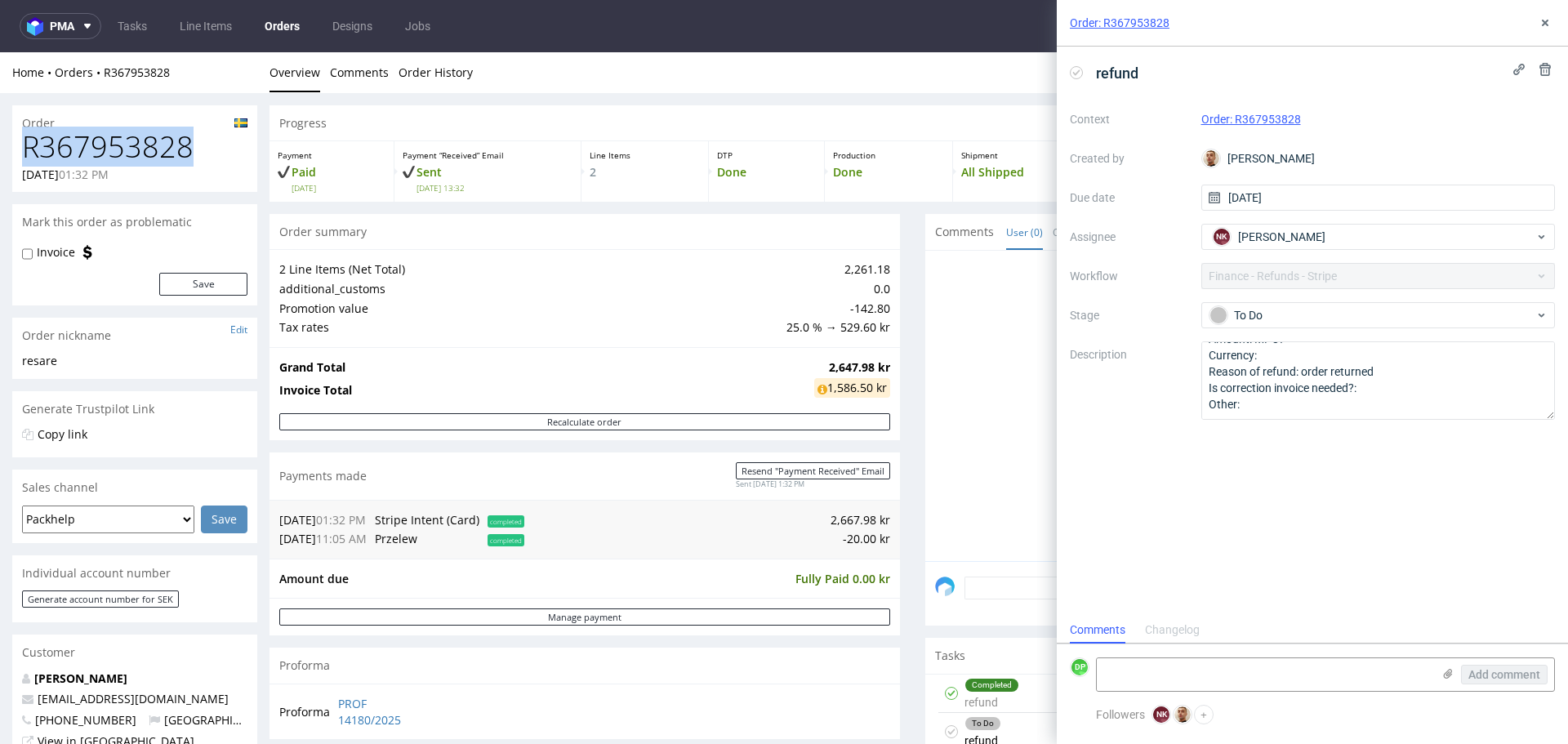
copy h1 "R367953828"
click at [1071, 76] on icon at bounding box center [1076, 73] width 13 height 13
click at [1123, 674] on textarea at bounding box center [1264, 674] width 335 height 32
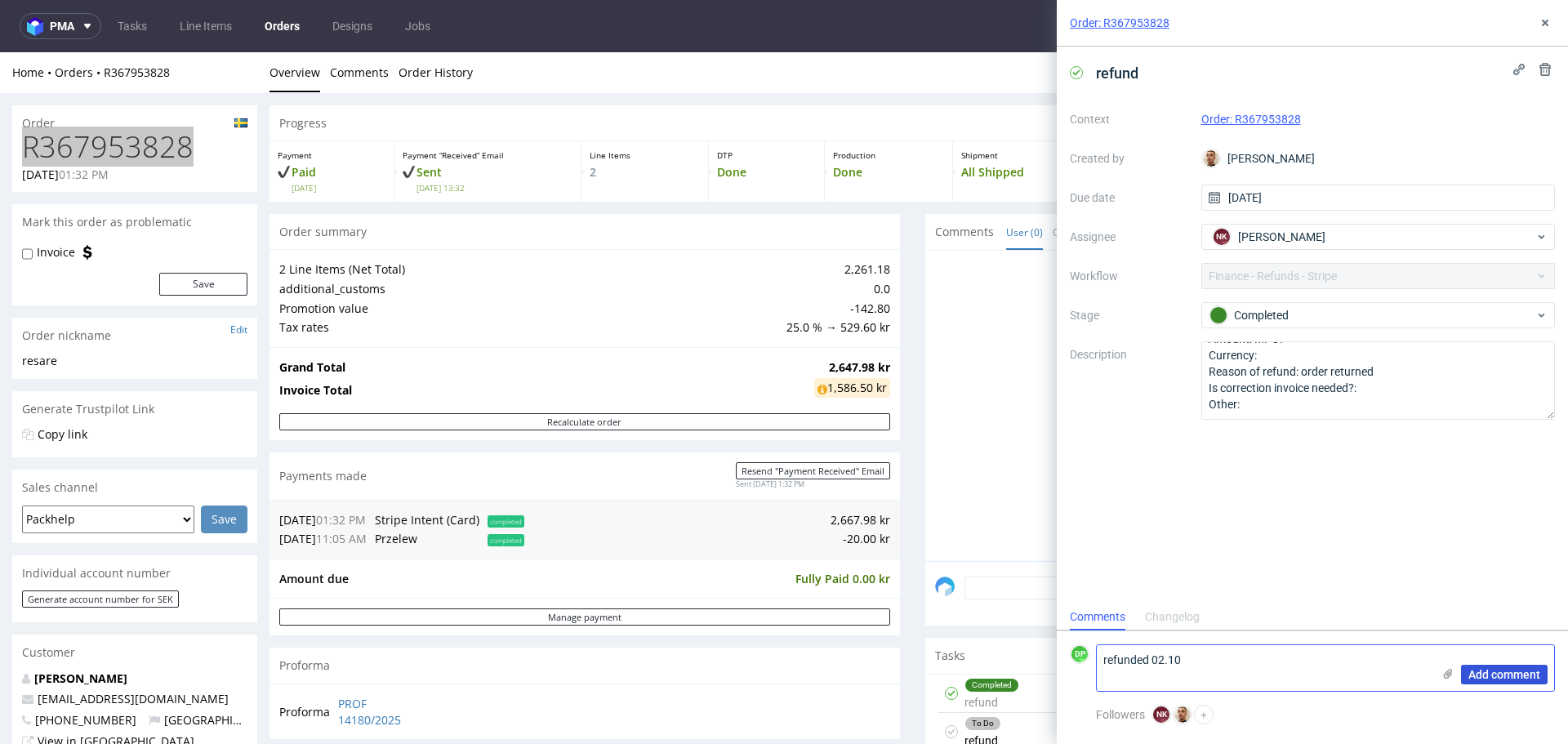
type textarea "refunded 02.10"
click at [1510, 669] on span "Add comment" at bounding box center [1504, 675] width 72 height 11
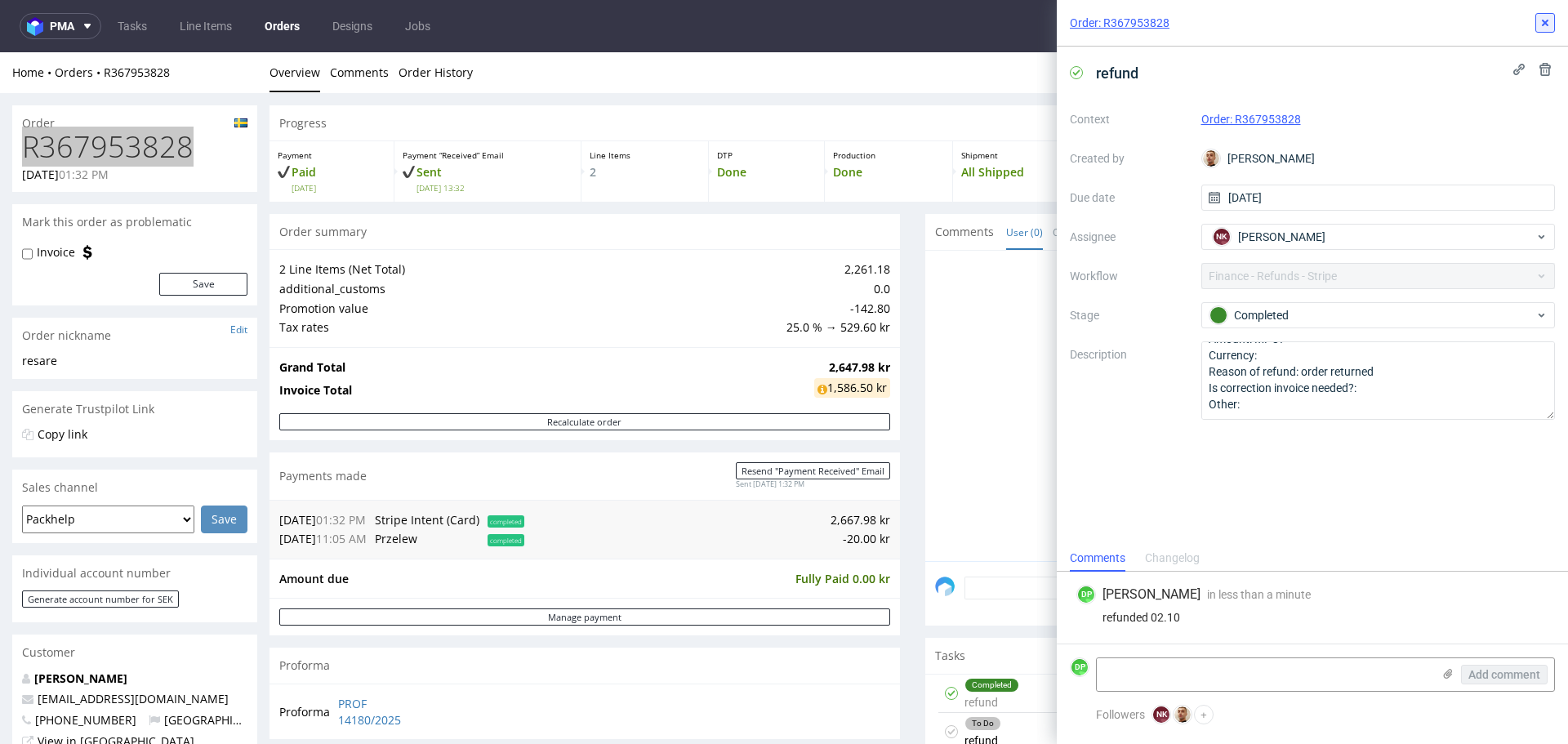
click at [1541, 30] on button at bounding box center [1545, 22] width 19 height 19
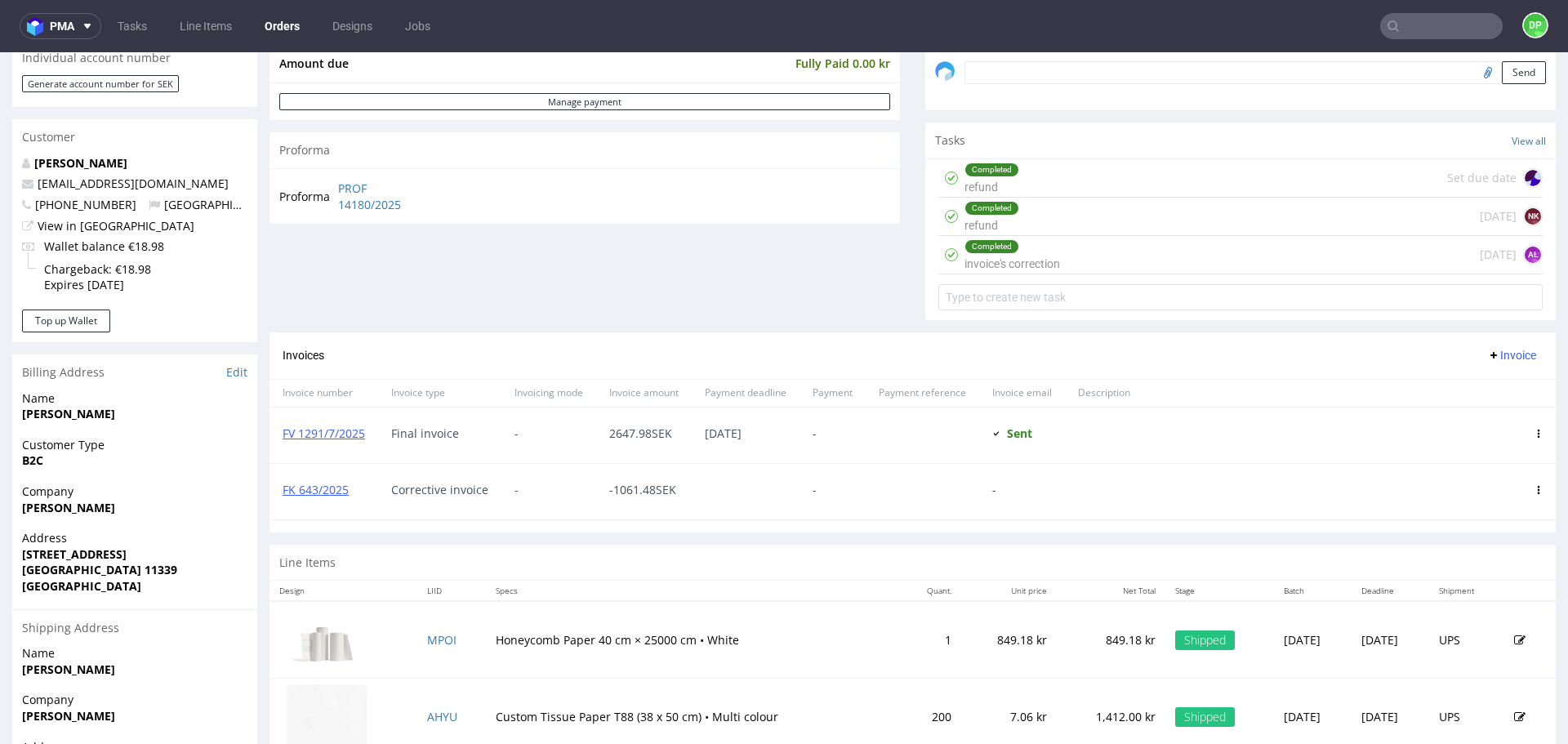
scroll to position [512, 0]
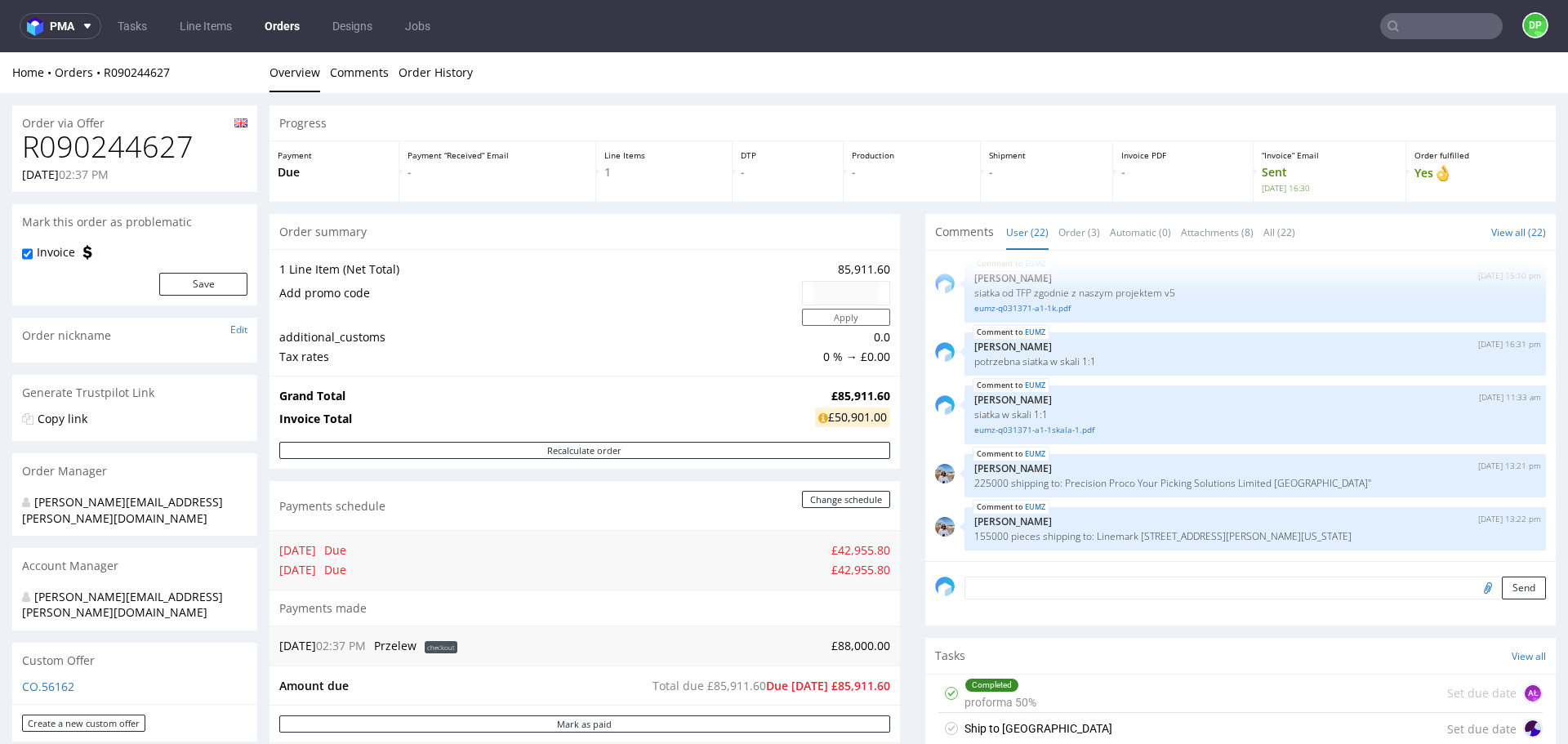
click at [1036, 615] on div "Send" at bounding box center [1240, 594] width 630 height 66
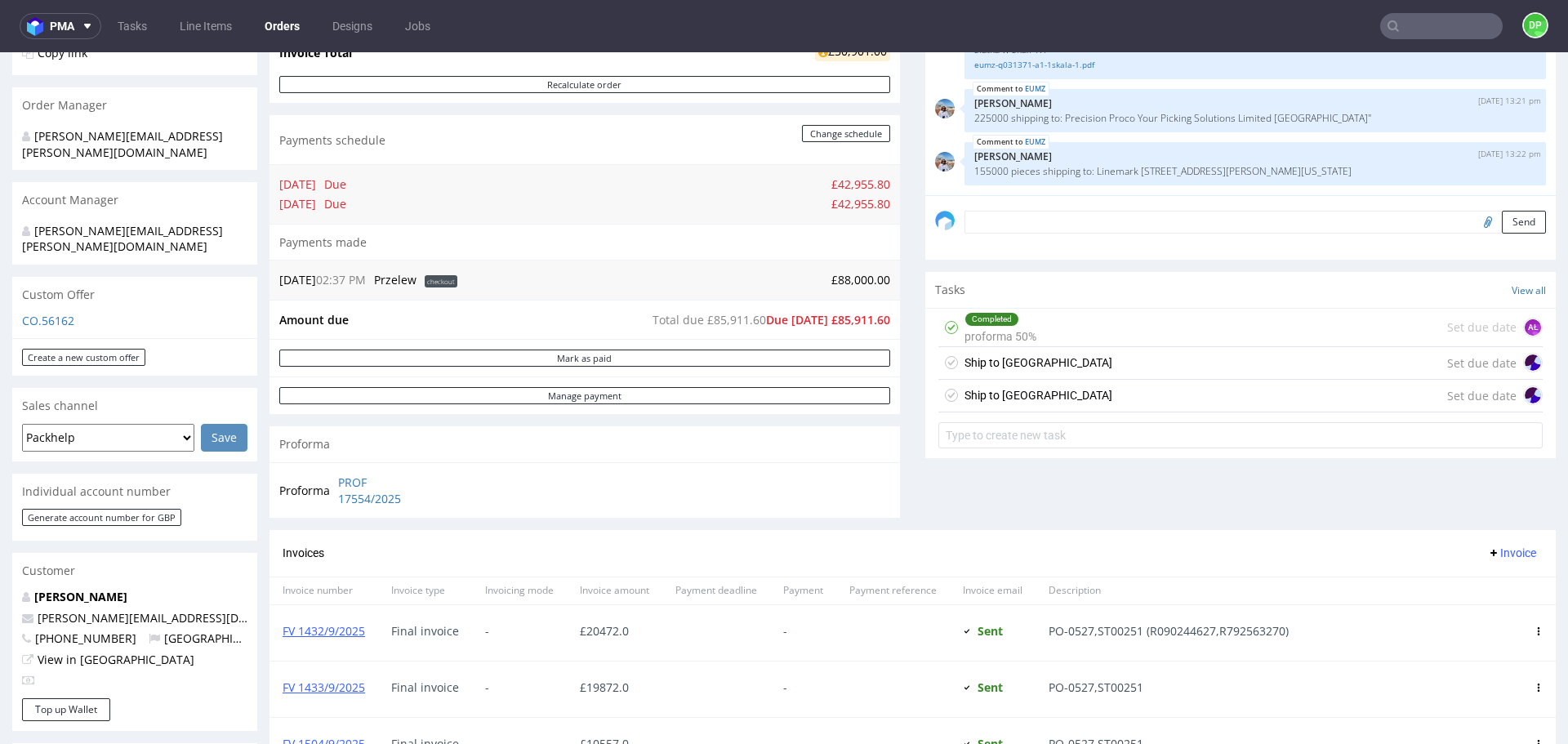
scroll to position [362, 0]
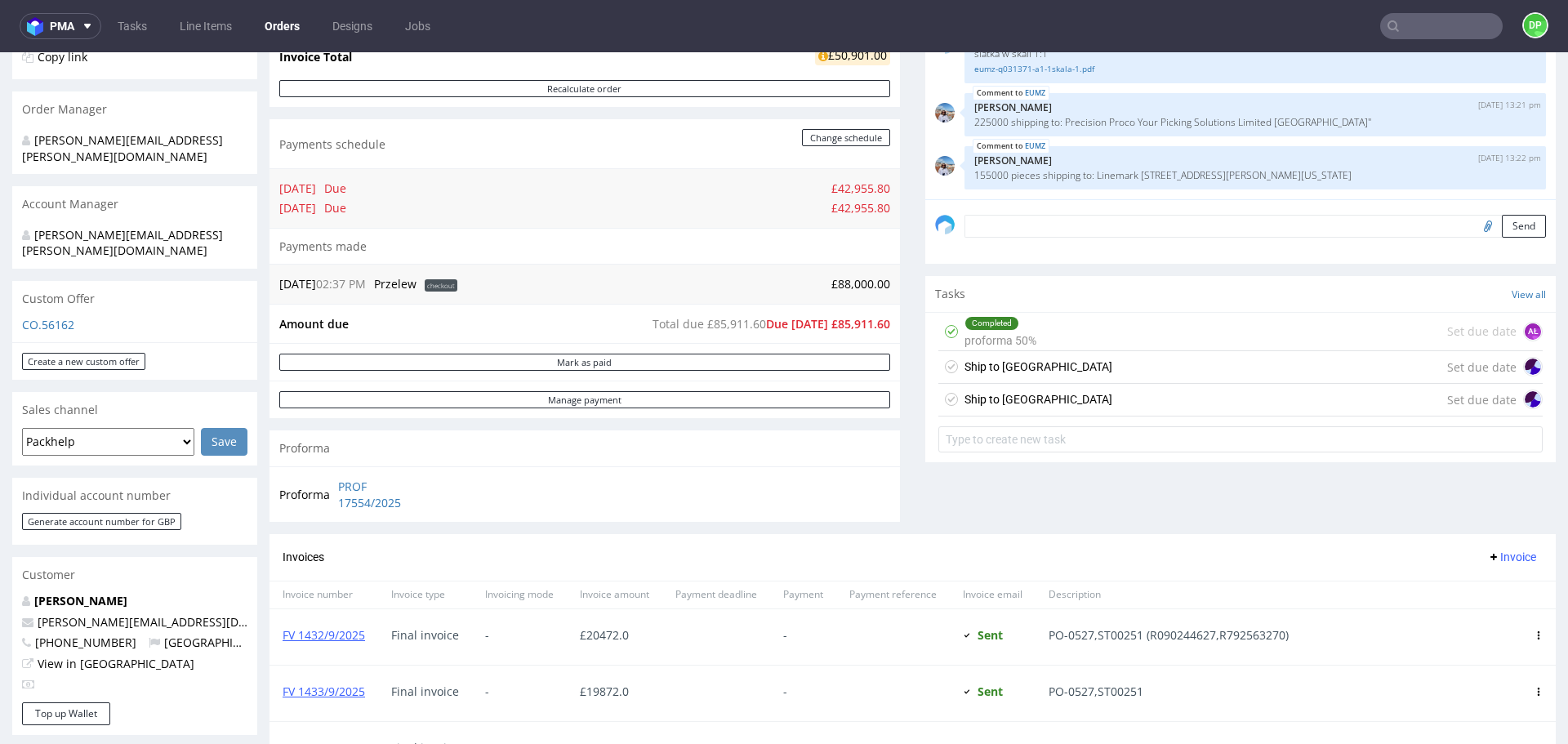
click at [1013, 398] on div "Ship to USA Set due date" at bounding box center [1240, 400] width 604 height 32
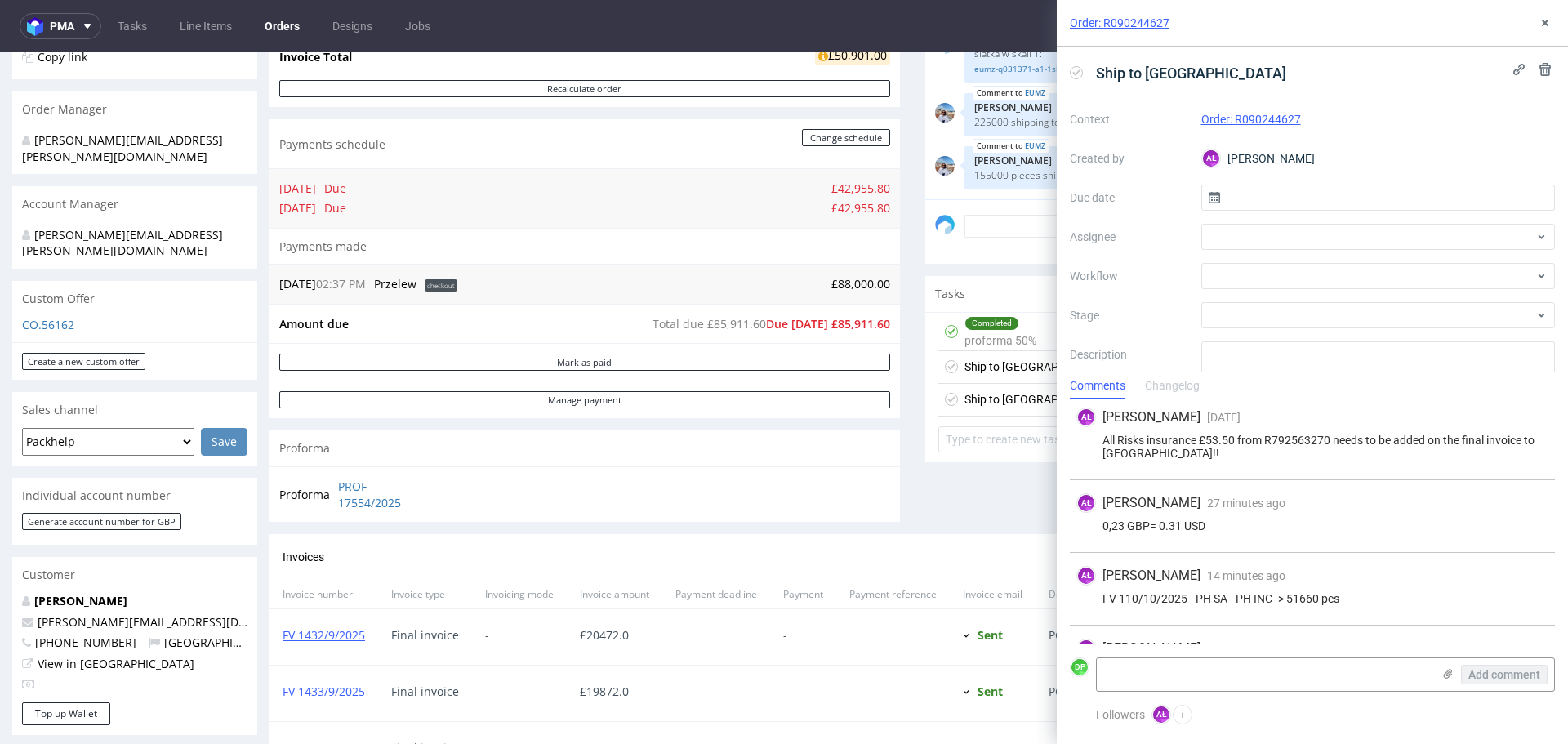
scroll to position [316, 0]
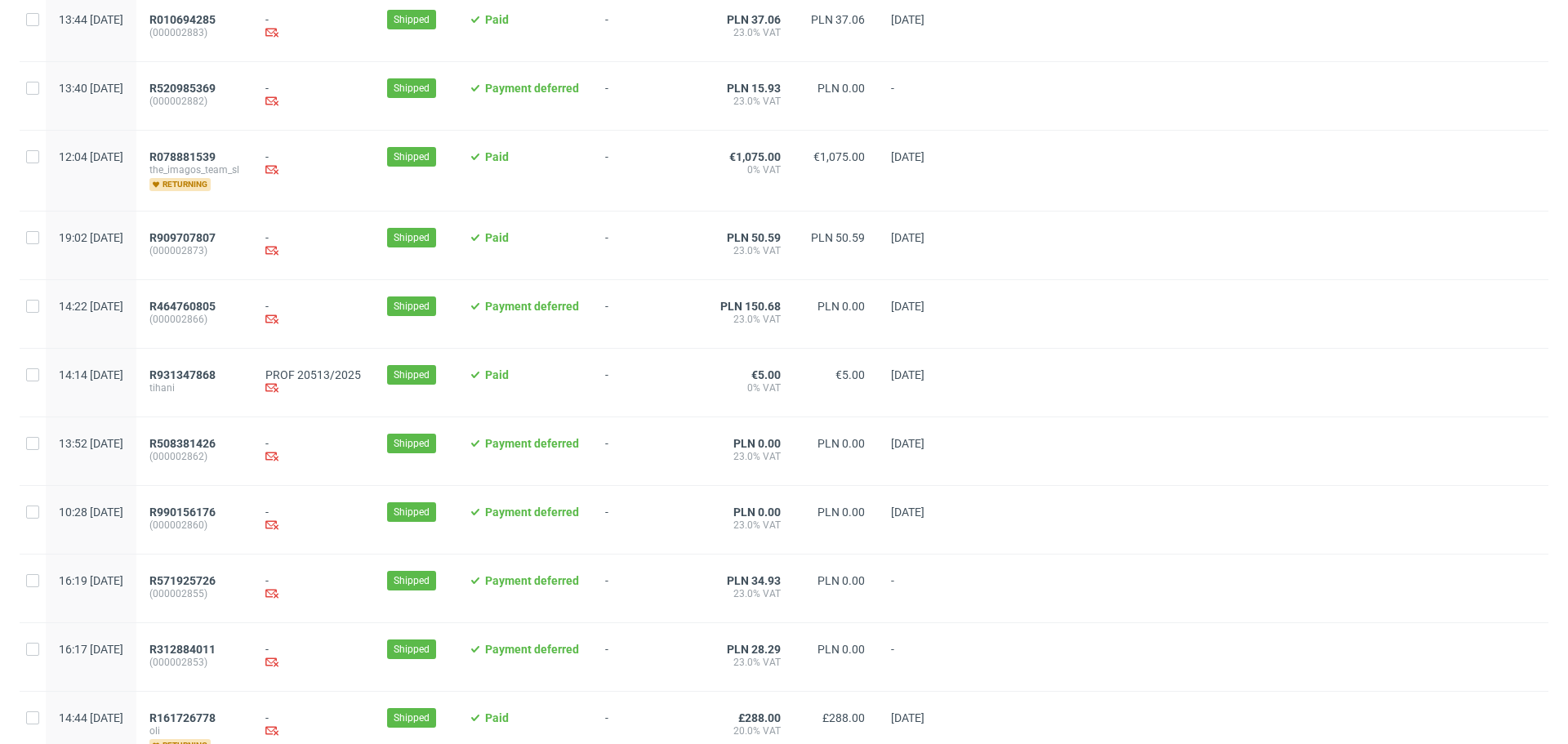
scroll to position [1609, 0]
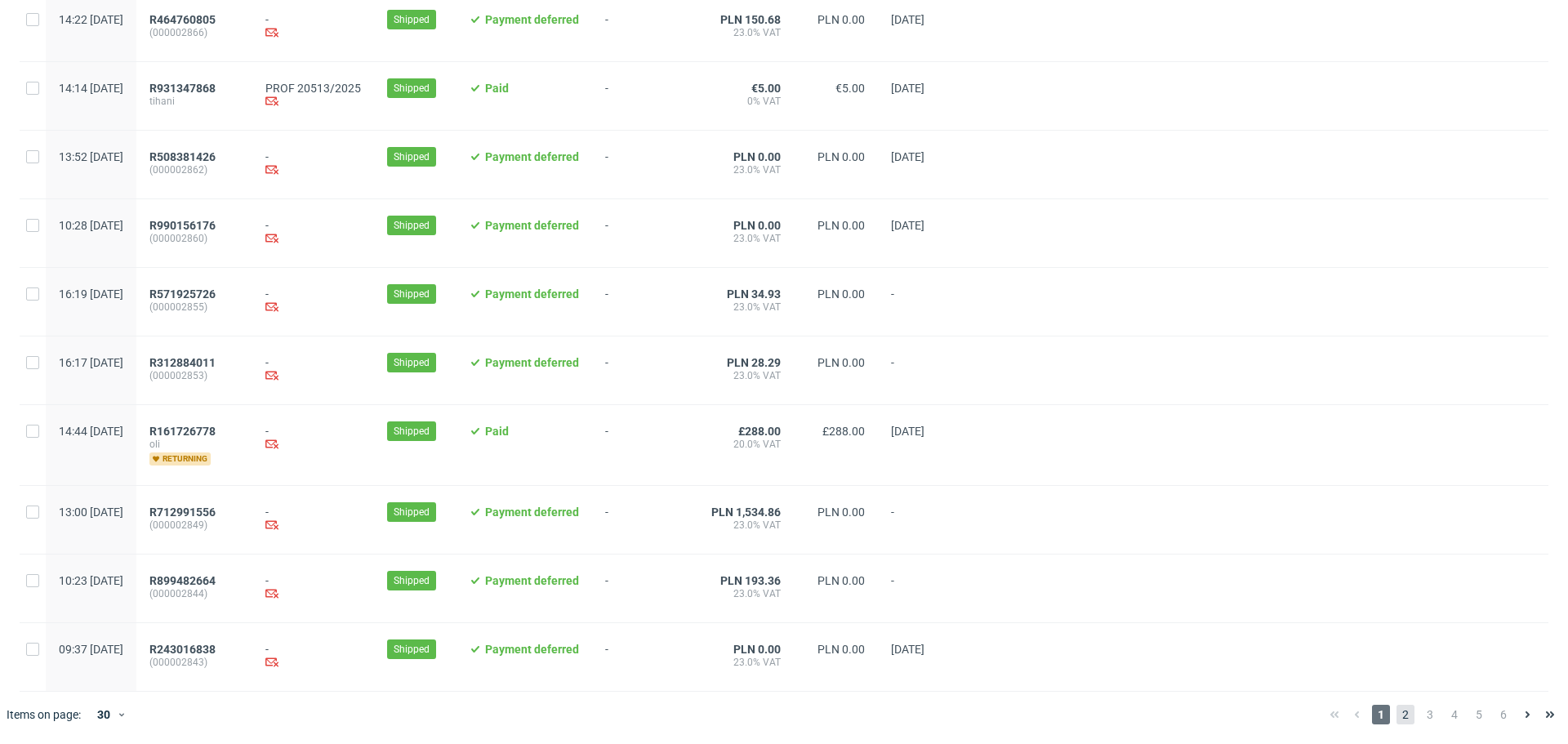
click at [1396, 717] on span "2" at bounding box center [1405, 714] width 18 height 19
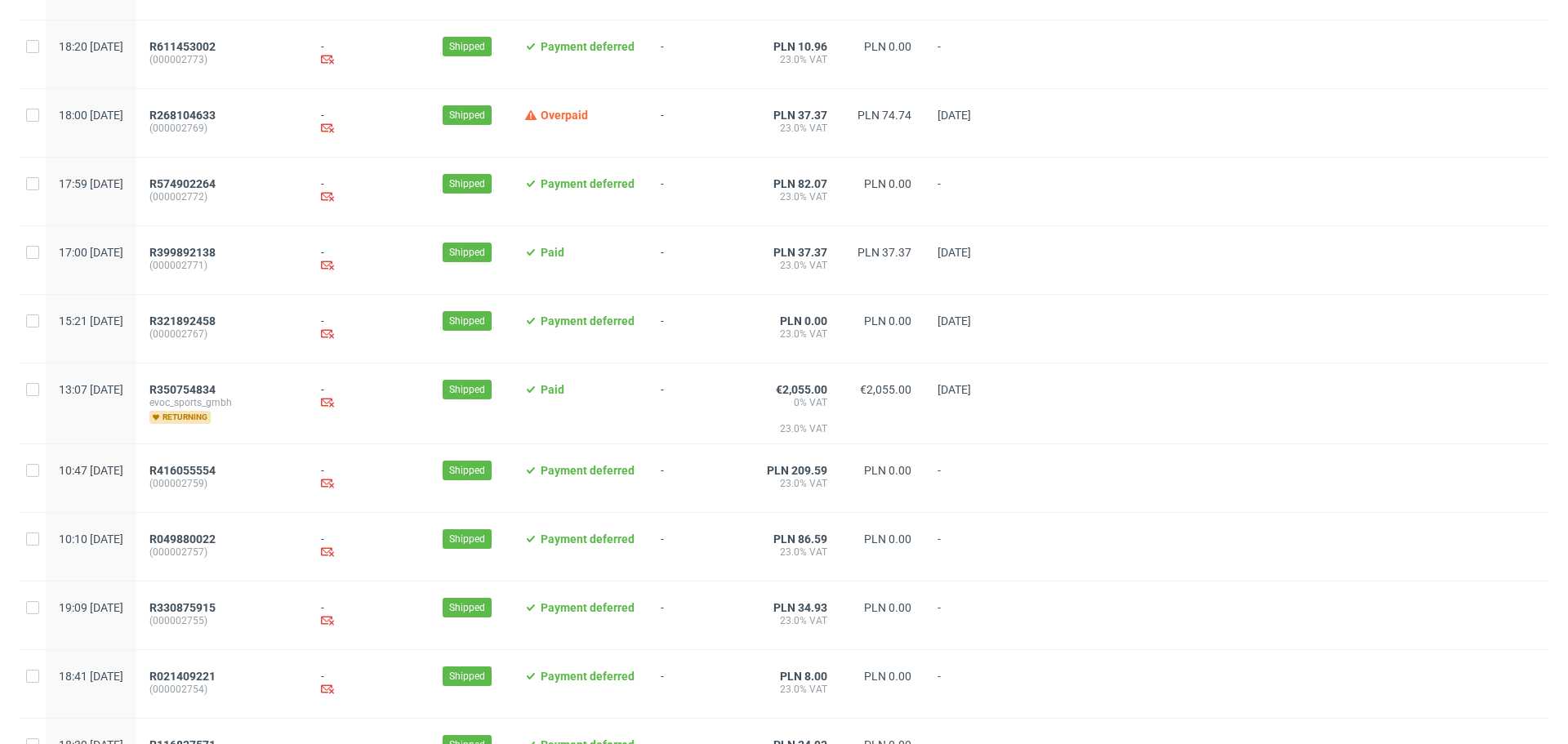
scroll to position [1598, 0]
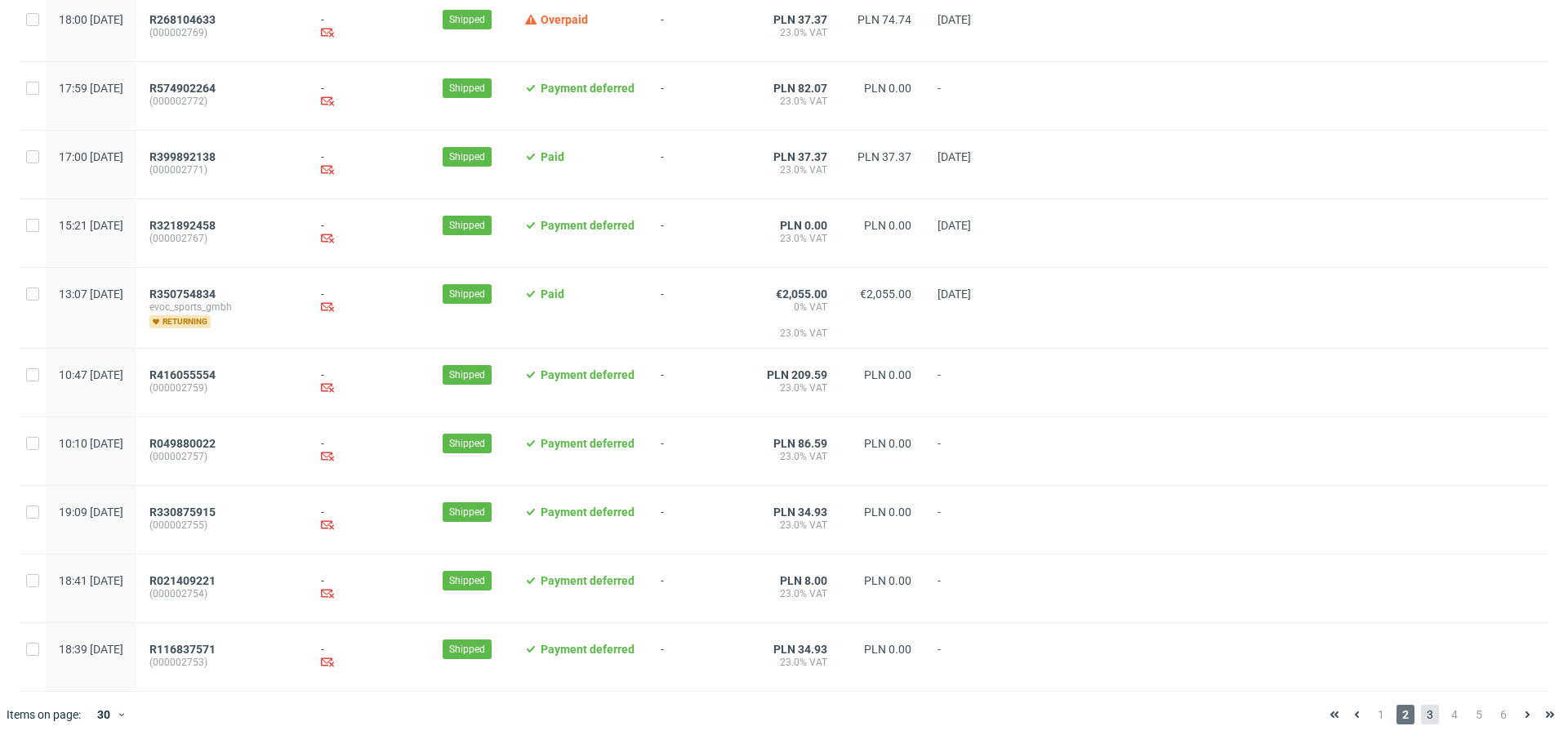
click at [1421, 711] on span "3" at bounding box center [1430, 714] width 18 height 19
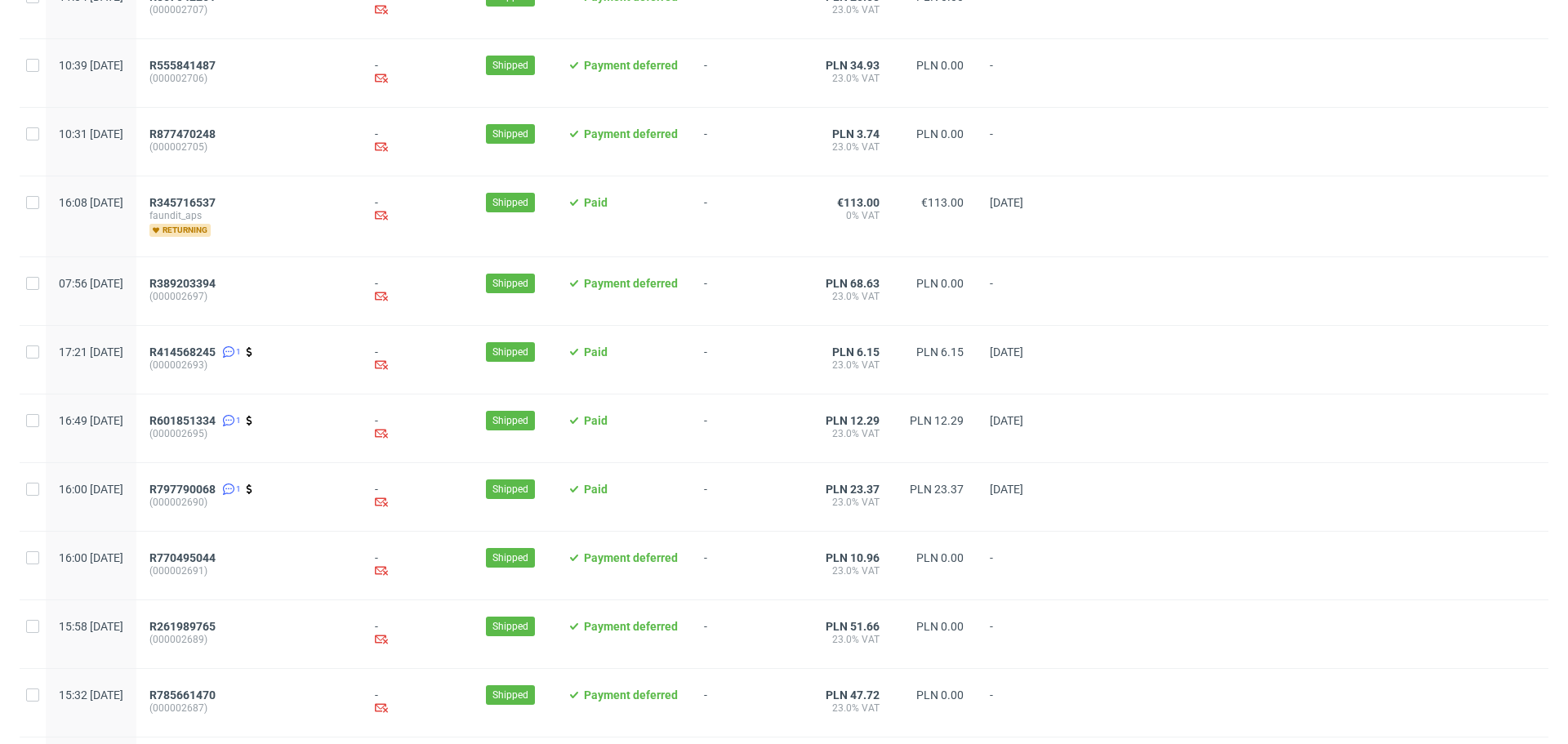
scroll to position [1630, 0]
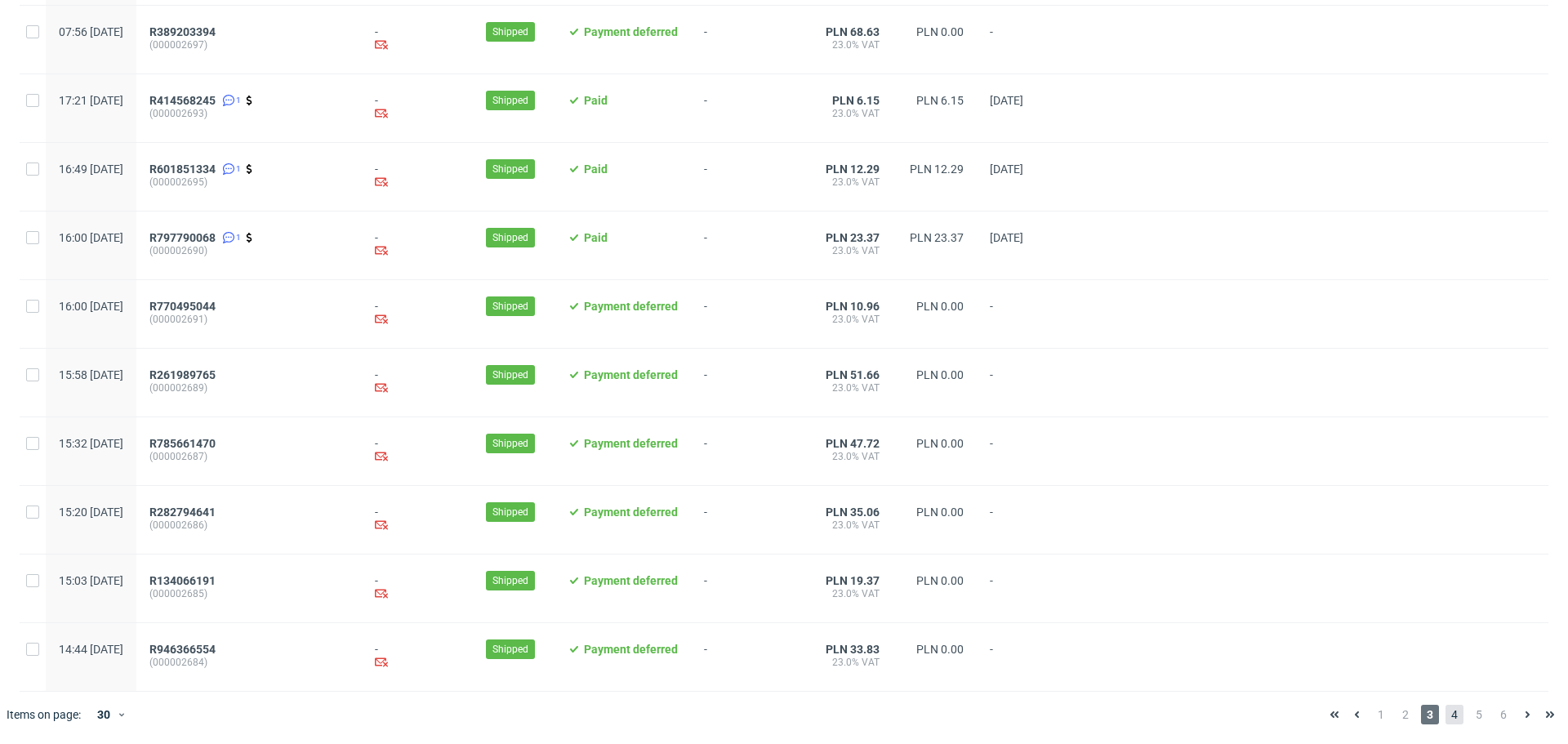
click at [1446, 714] on span "4" at bounding box center [1454, 714] width 18 height 19
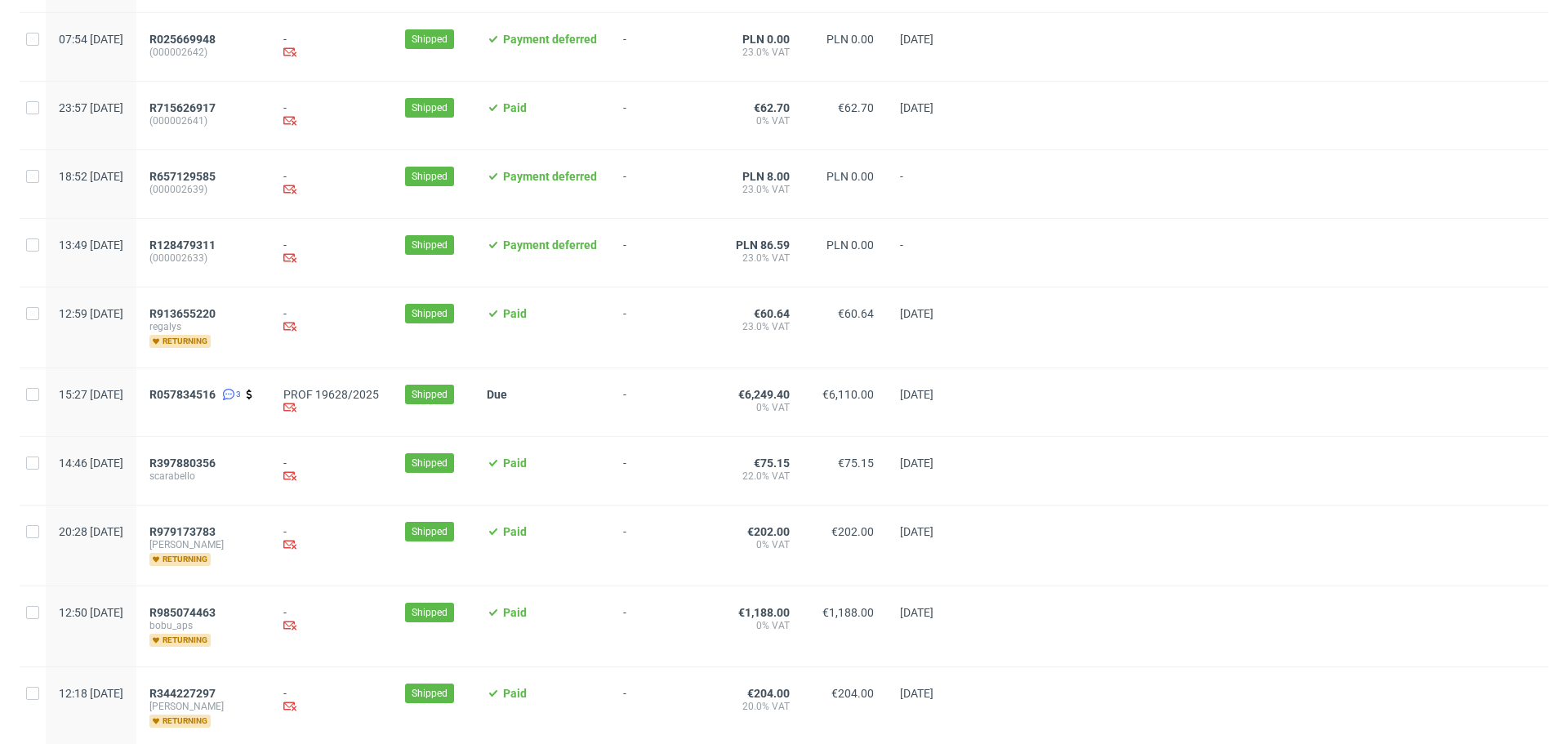
scroll to position [1619, 0]
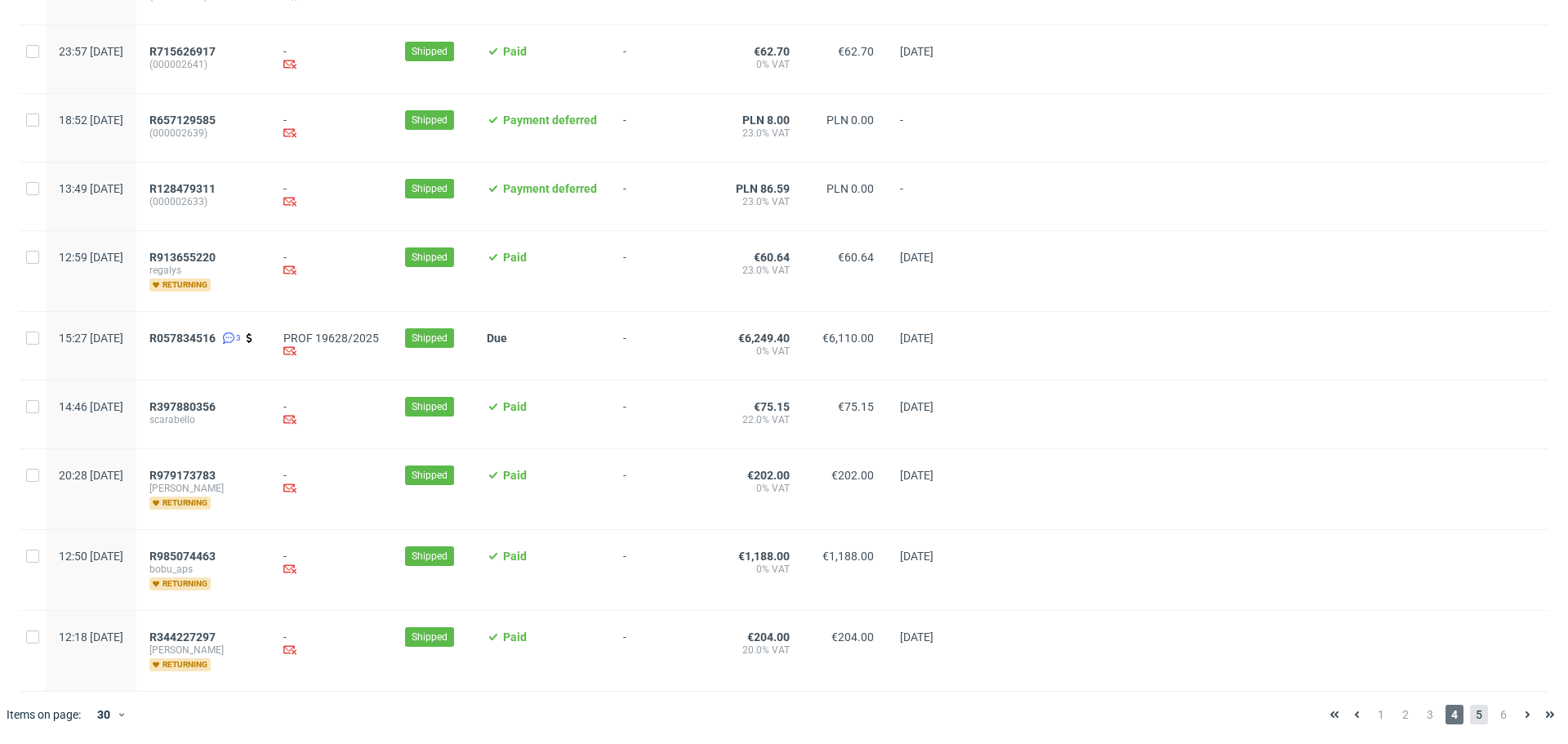
click at [1470, 716] on span "5" at bounding box center [1478, 714] width 18 height 19
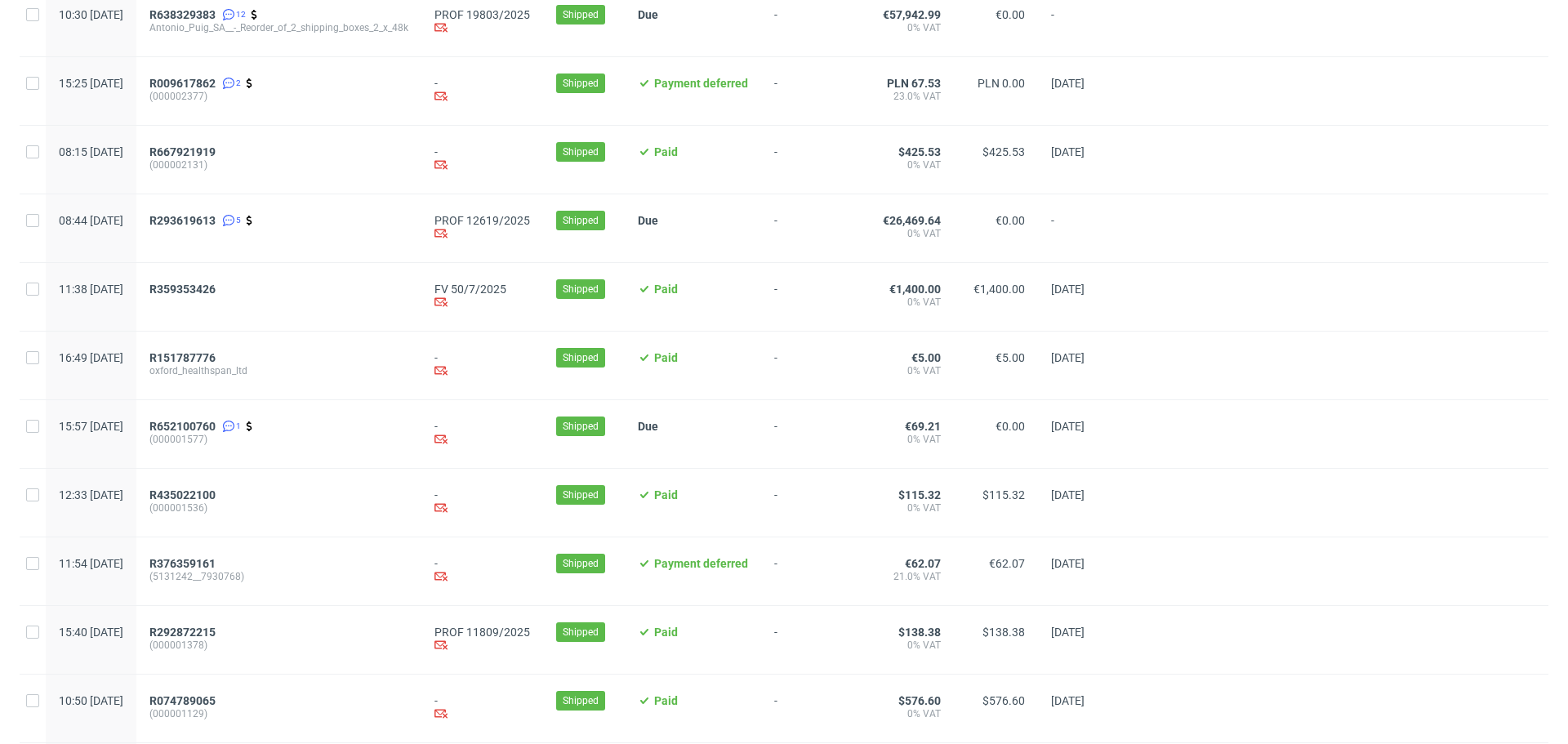
scroll to position [1619, 0]
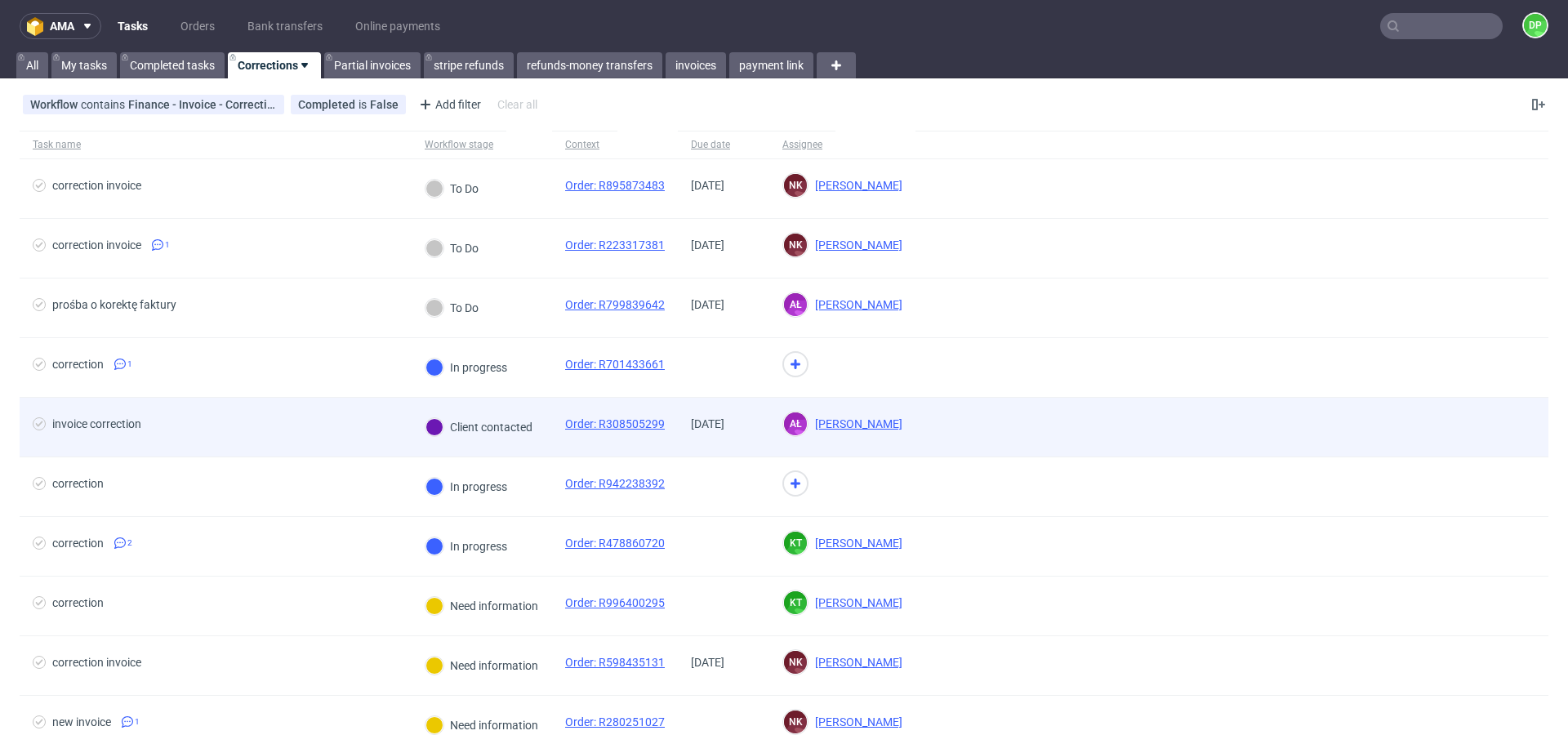
scroll to position [27, 0]
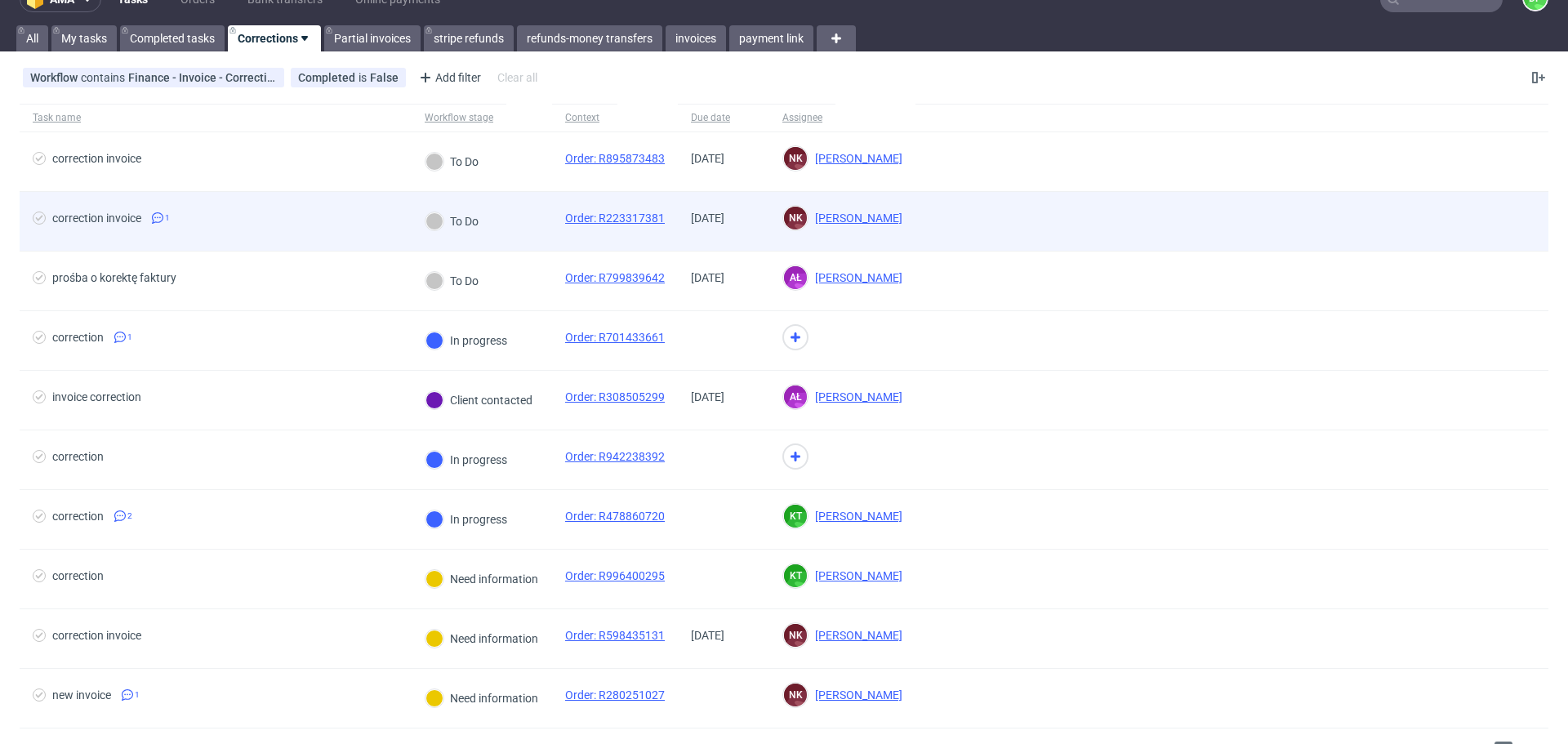
click at [325, 194] on div "correction invoice 1" at bounding box center [215, 222] width 392 height 59
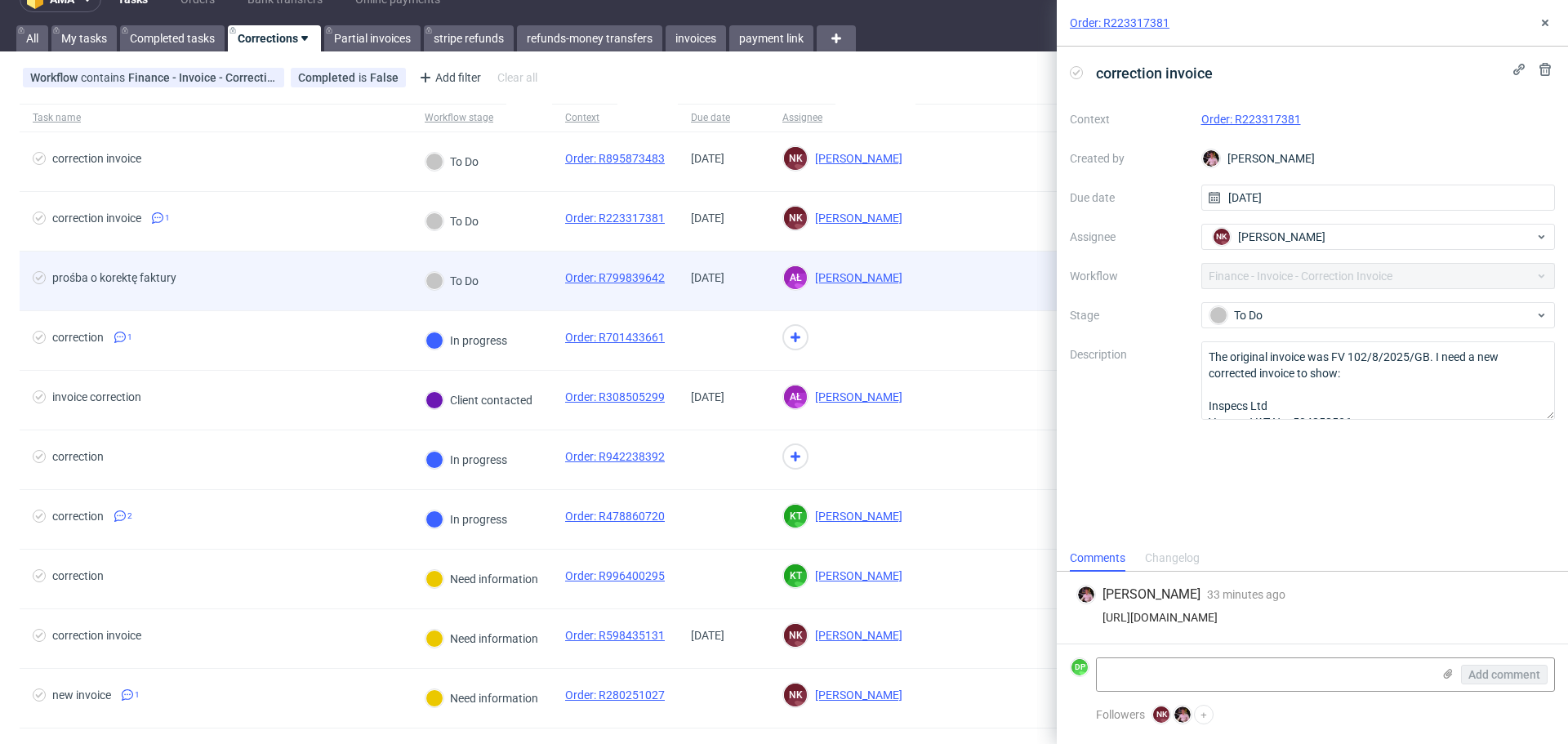
click at [309, 289] on span "prośba o korektę faktury" at bounding box center [215, 281] width 365 height 19
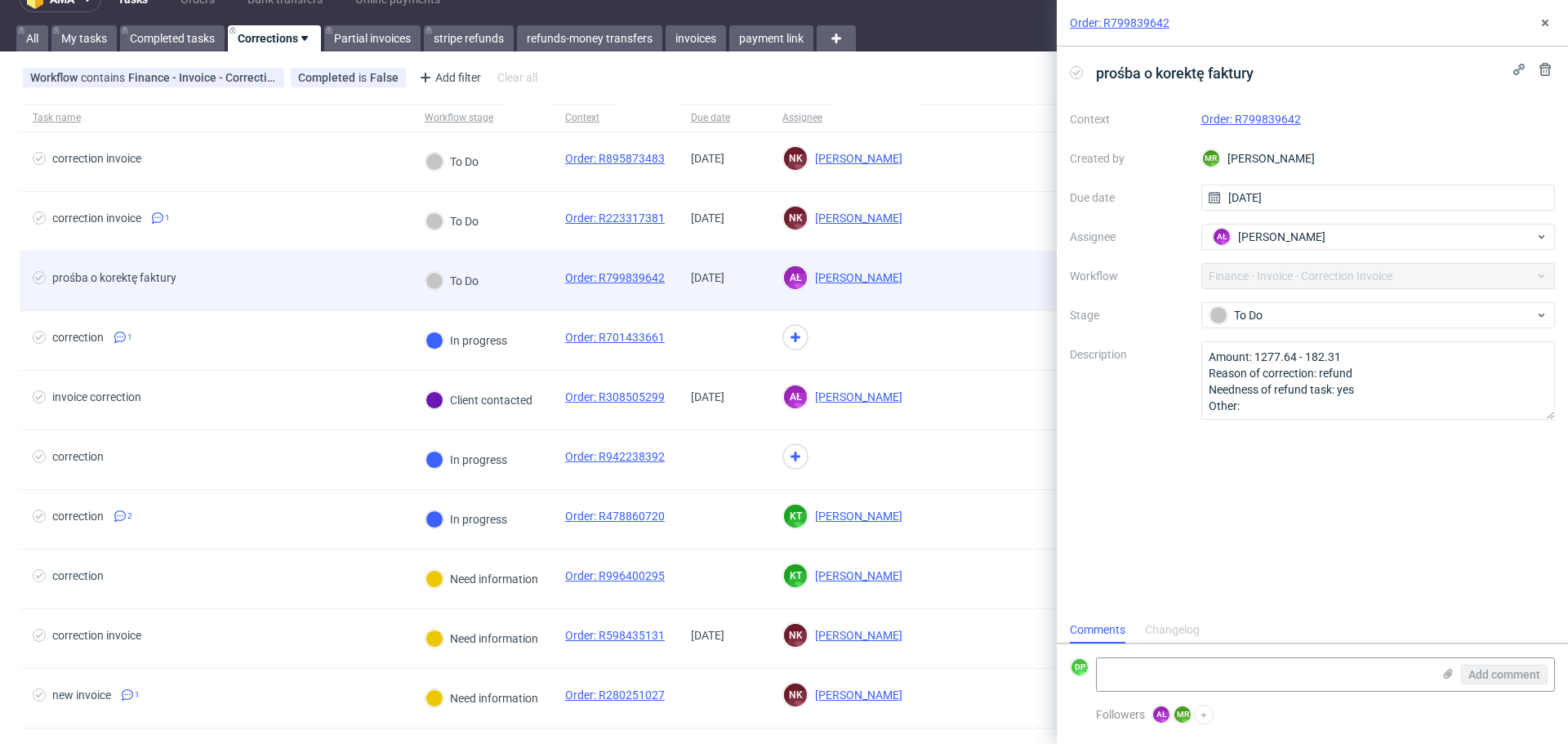
scroll to position [13, 0]
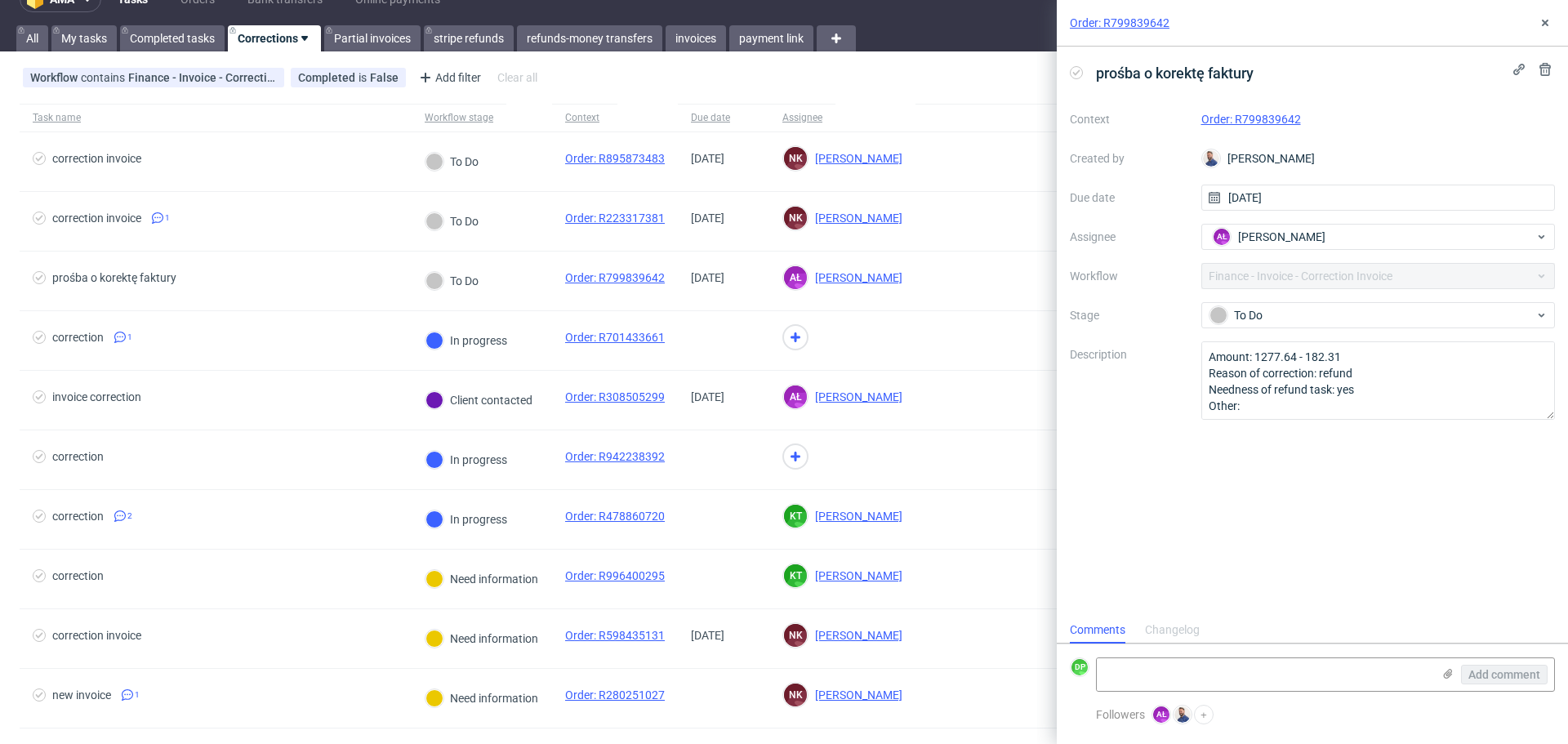
click at [1253, 110] on div "Order: R799839642" at bounding box center [1379, 119] width 354 height 19
click at [1263, 125] on link "Order: R799839642" at bounding box center [1251, 119] width 100 height 13
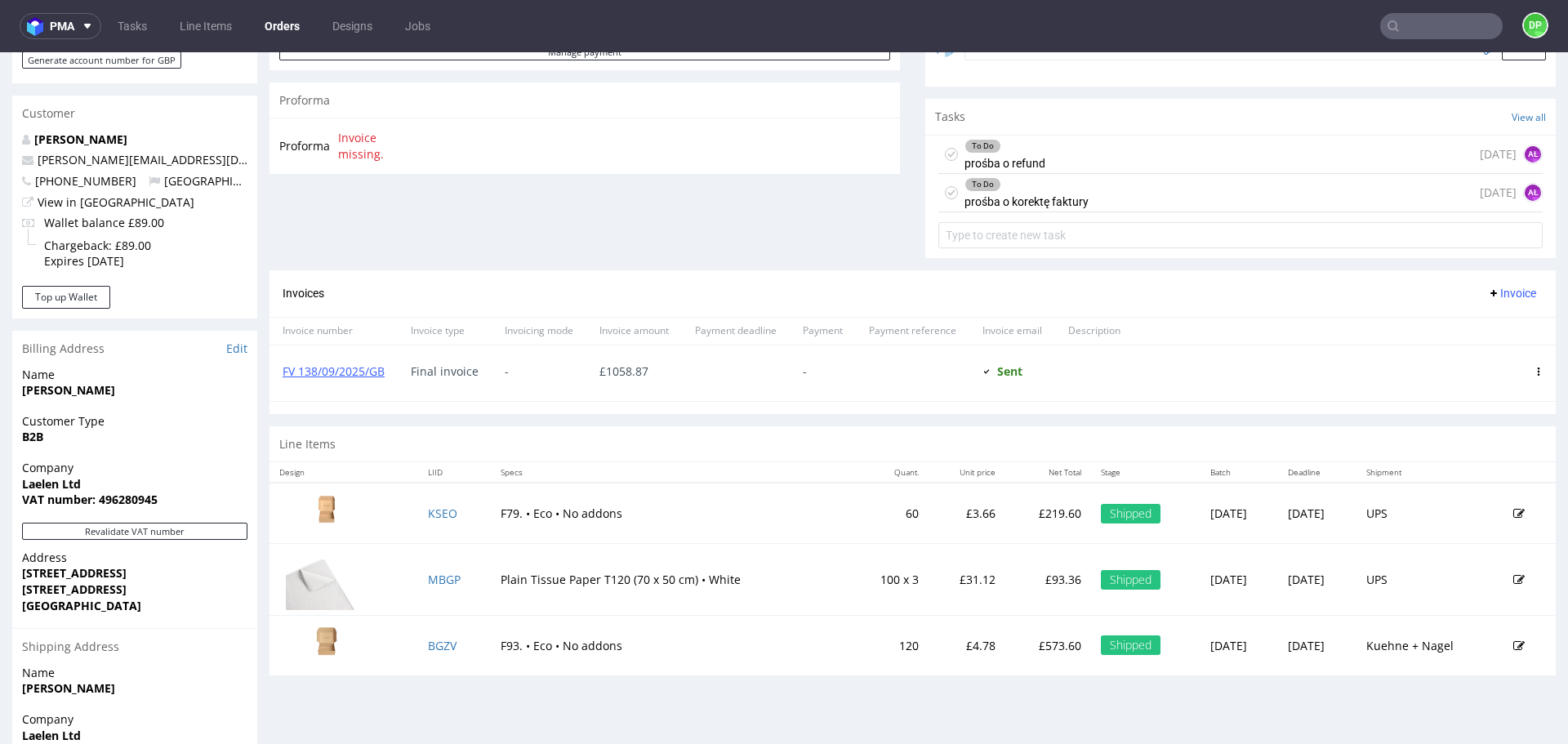
scroll to position [540, 0]
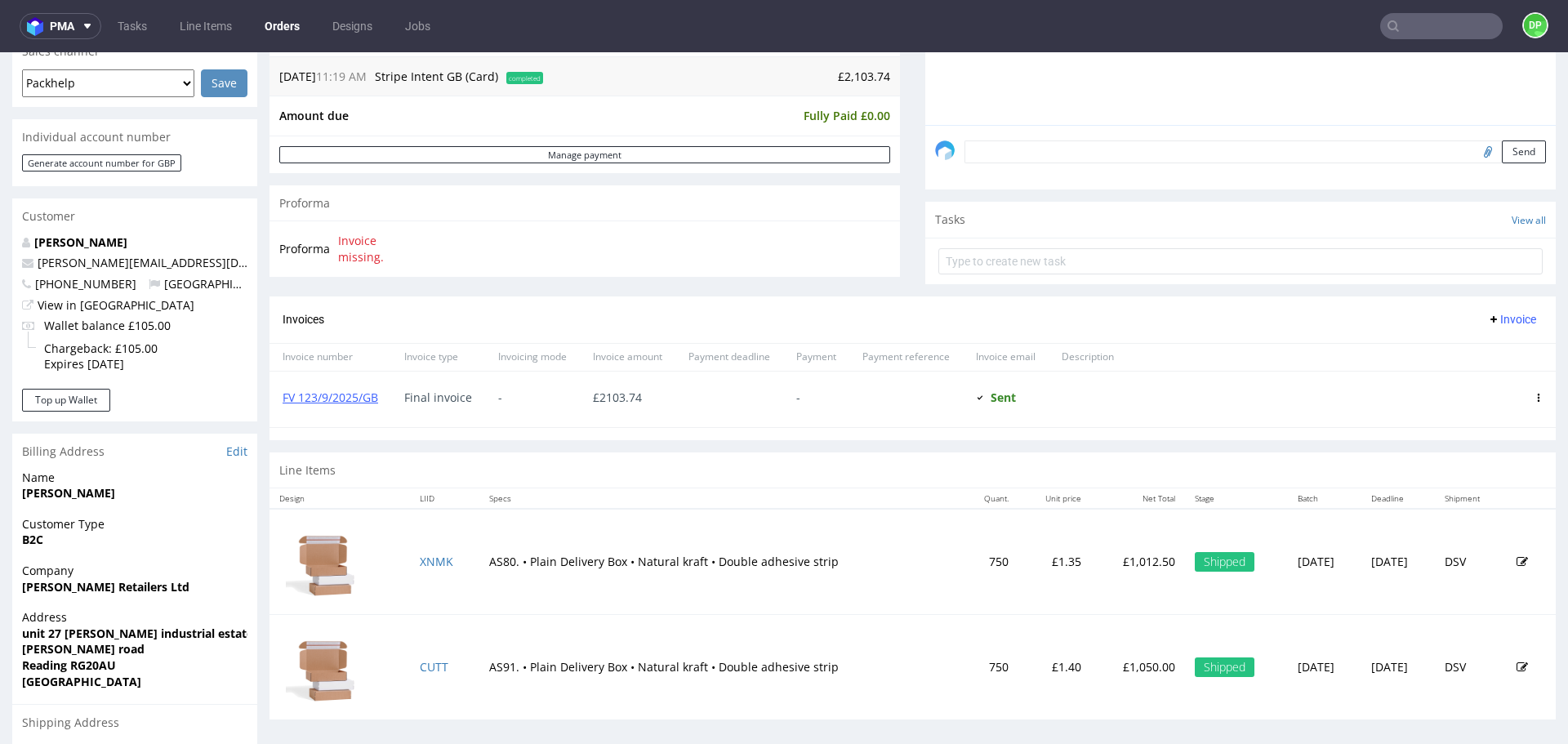
scroll to position [437, 0]
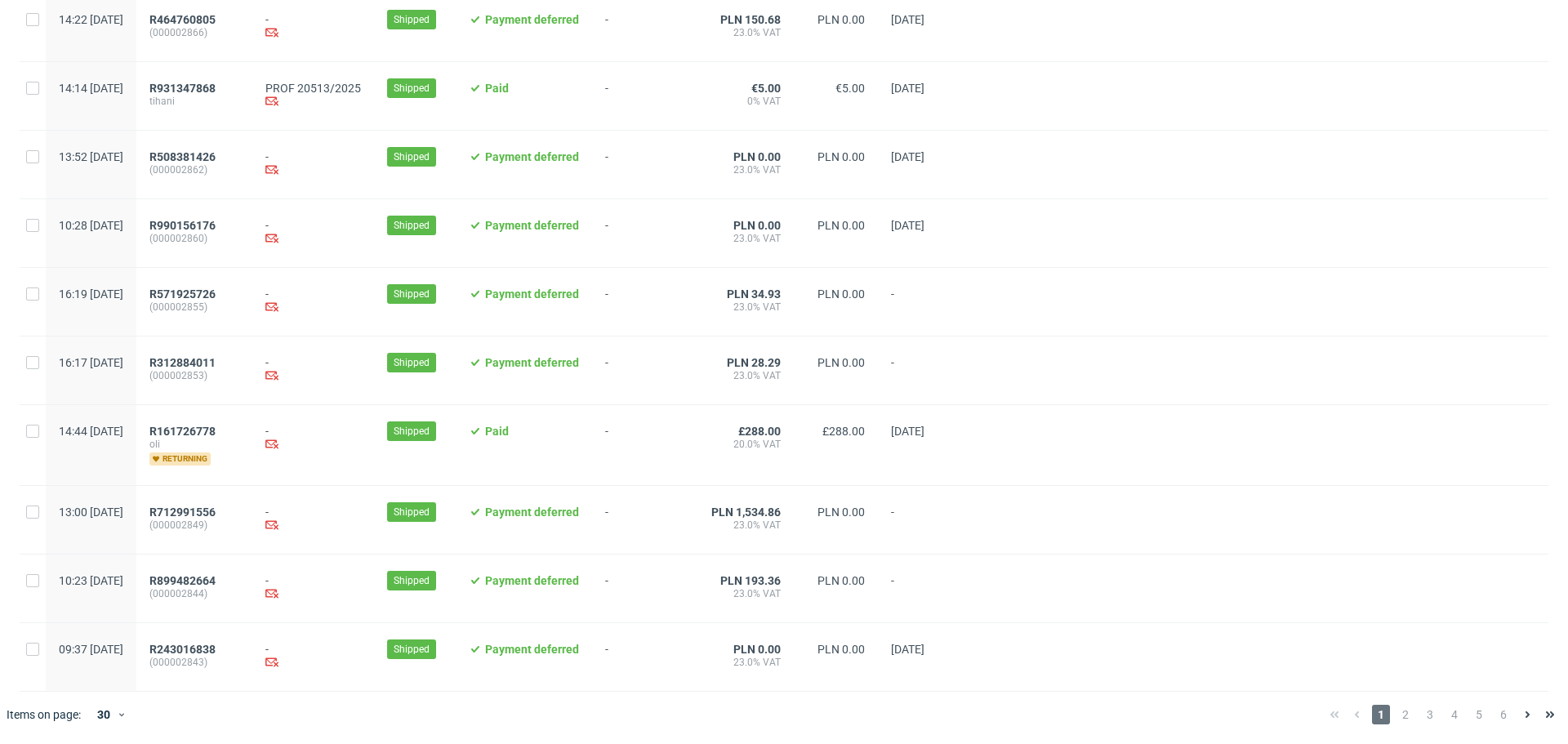
scroll to position [1609, 0]
click at [1396, 717] on span "2" at bounding box center [1405, 714] width 18 height 19
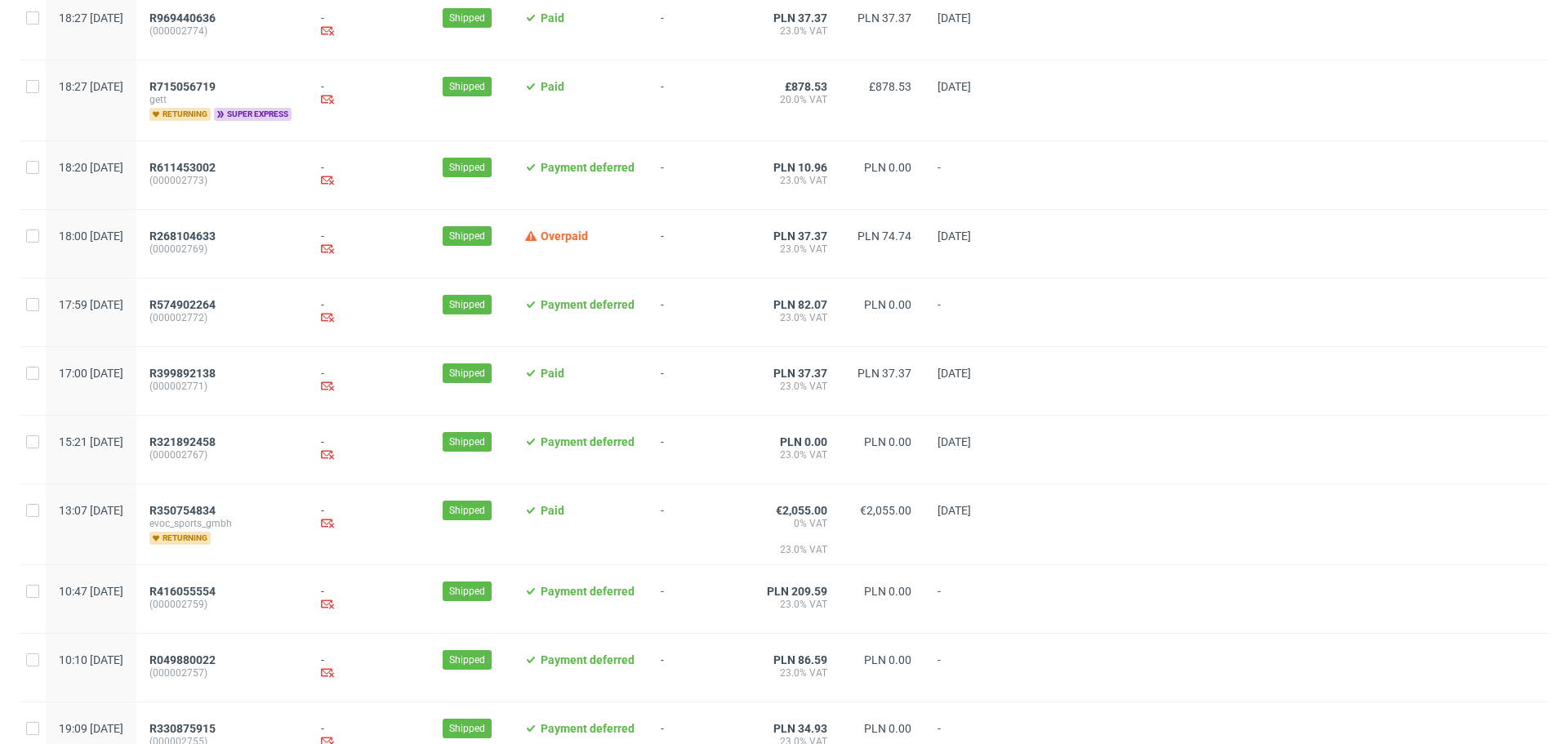
scroll to position [1598, 0]
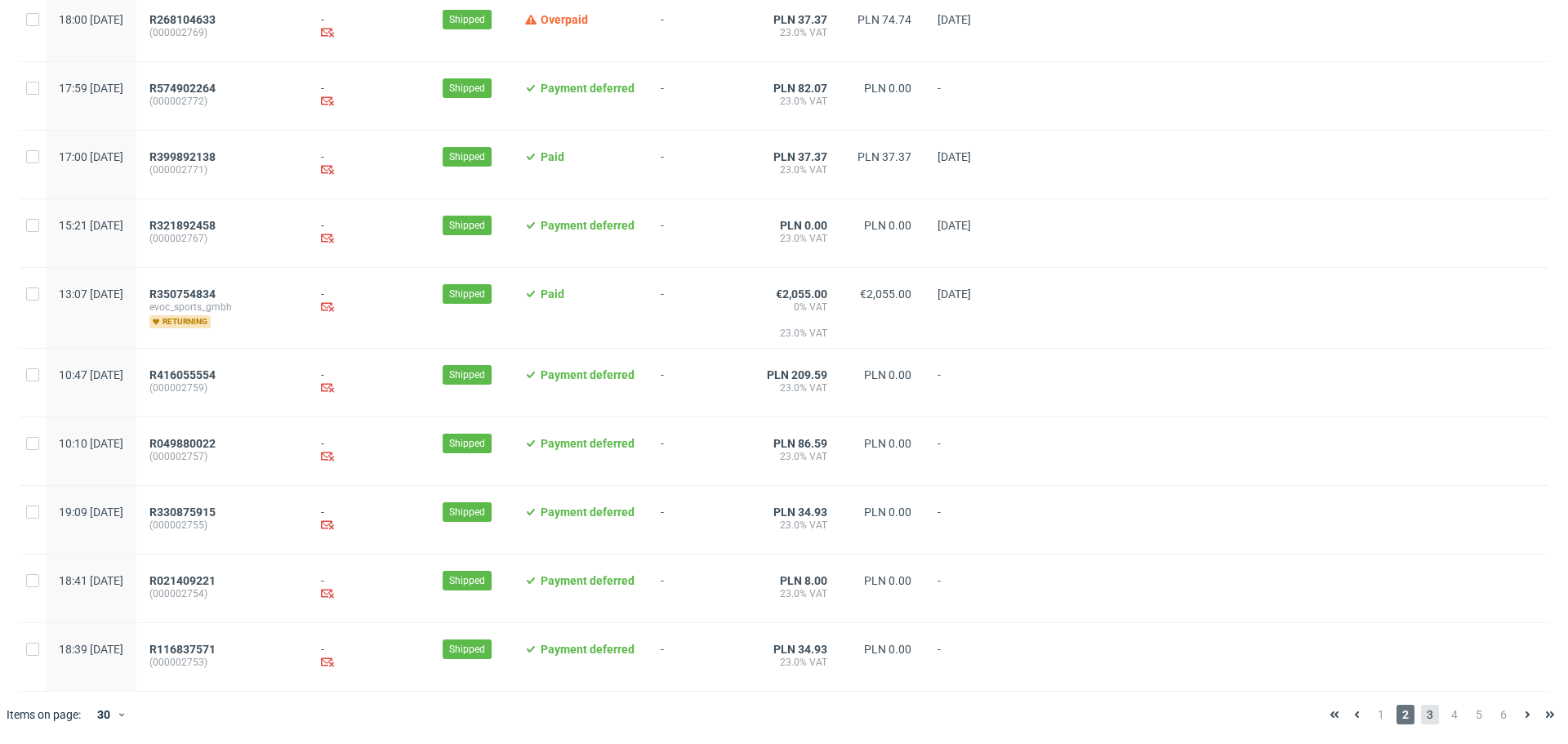
click at [1425, 714] on span "3" at bounding box center [1430, 714] width 18 height 19
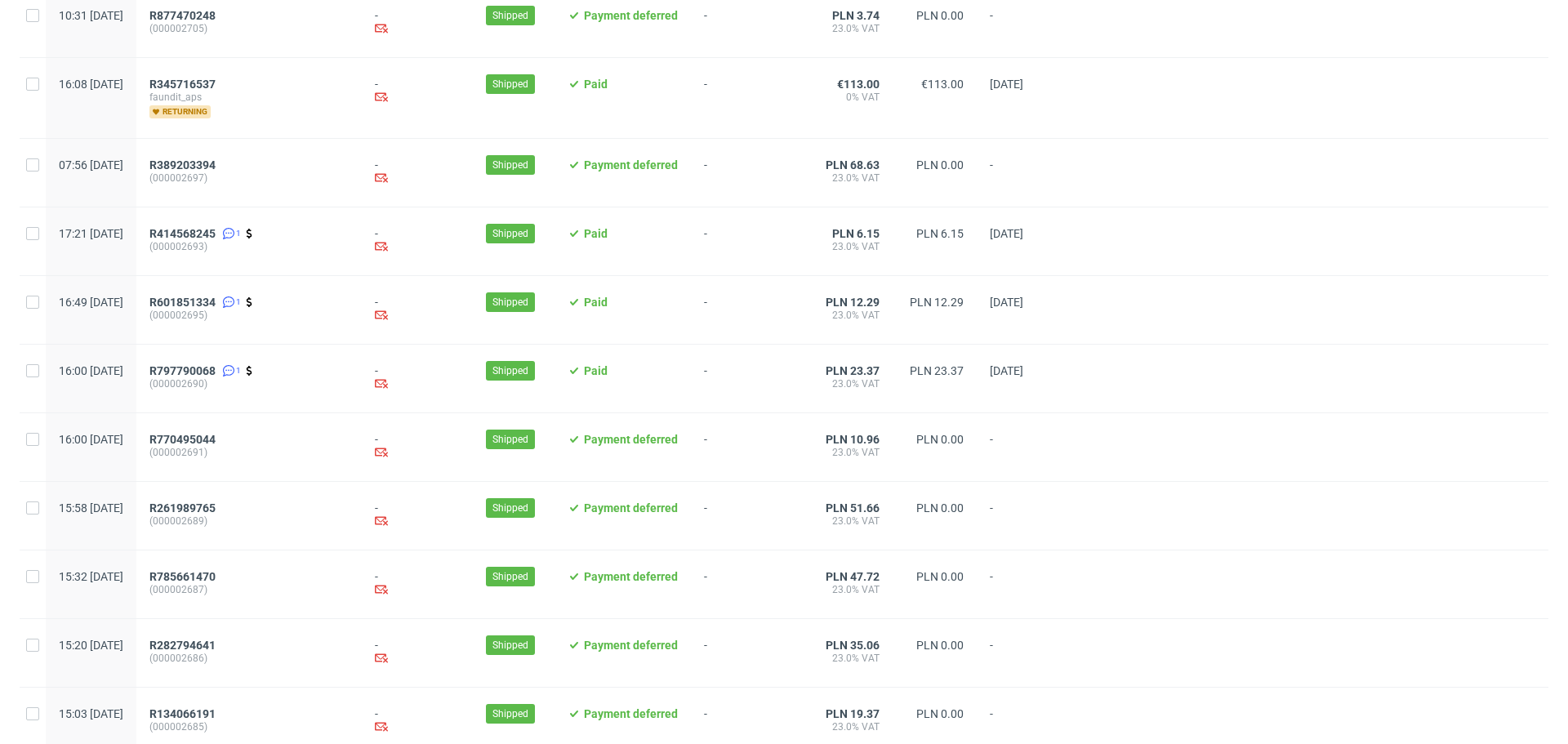
scroll to position [1630, 0]
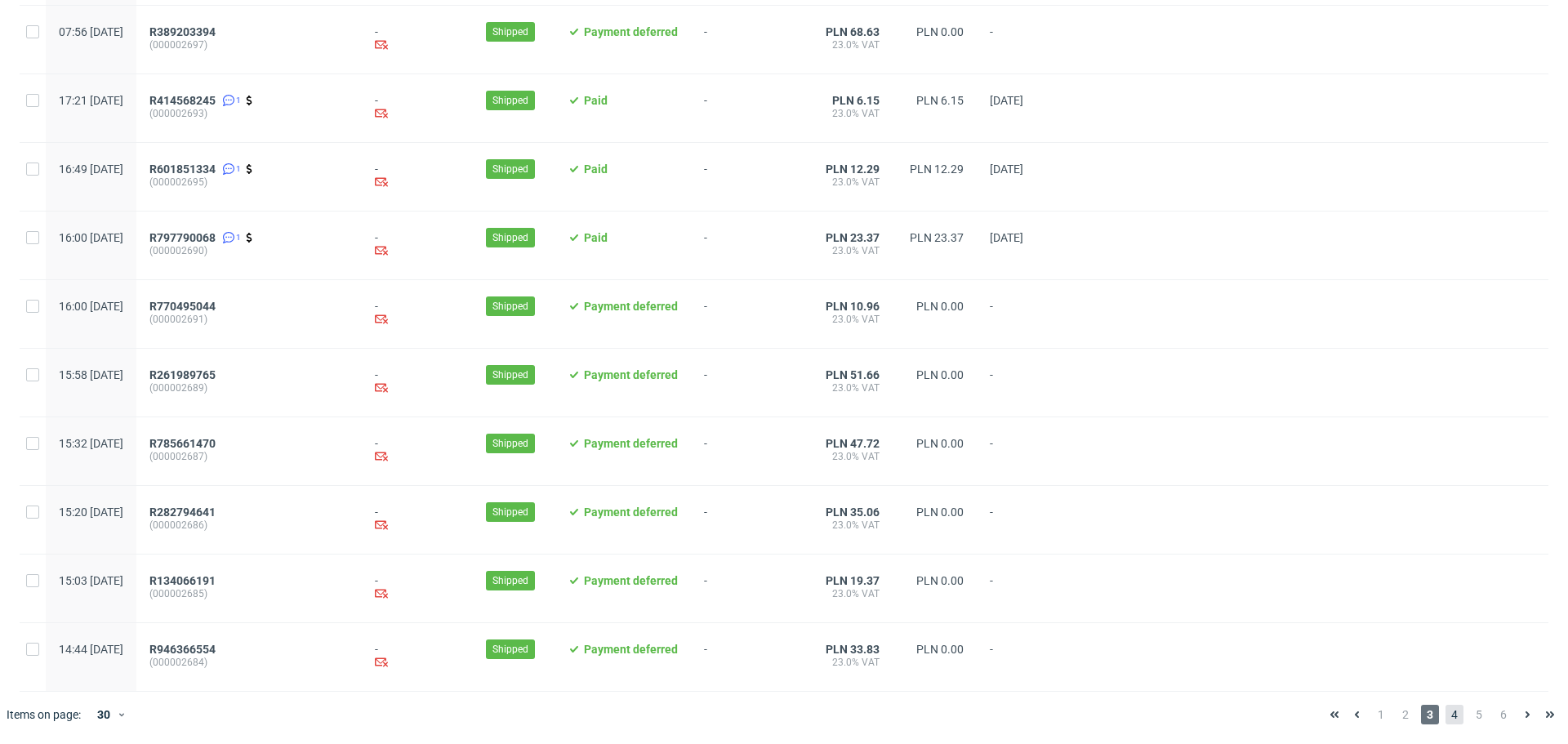
click at [1448, 711] on span "4" at bounding box center [1454, 714] width 18 height 19
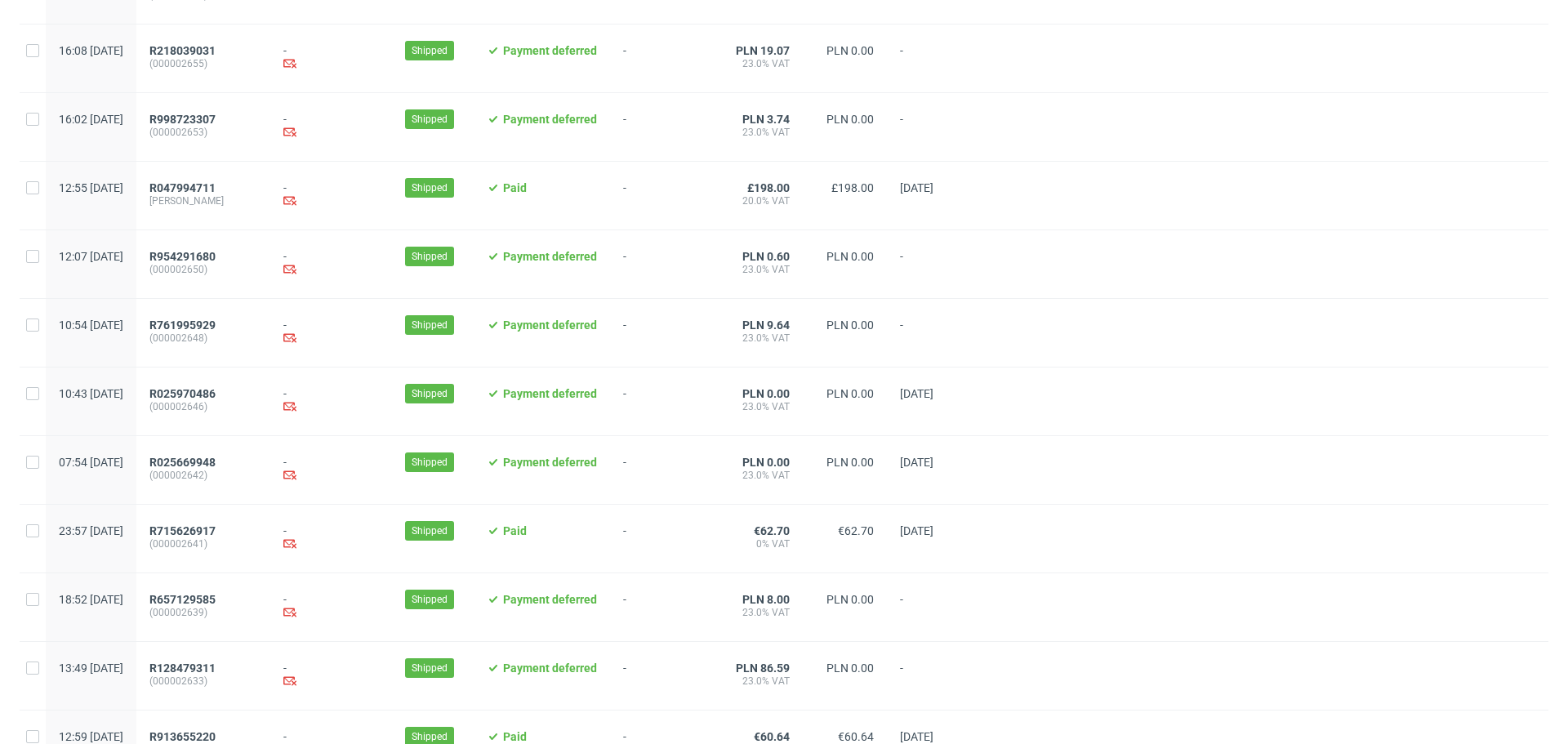
scroll to position [1619, 0]
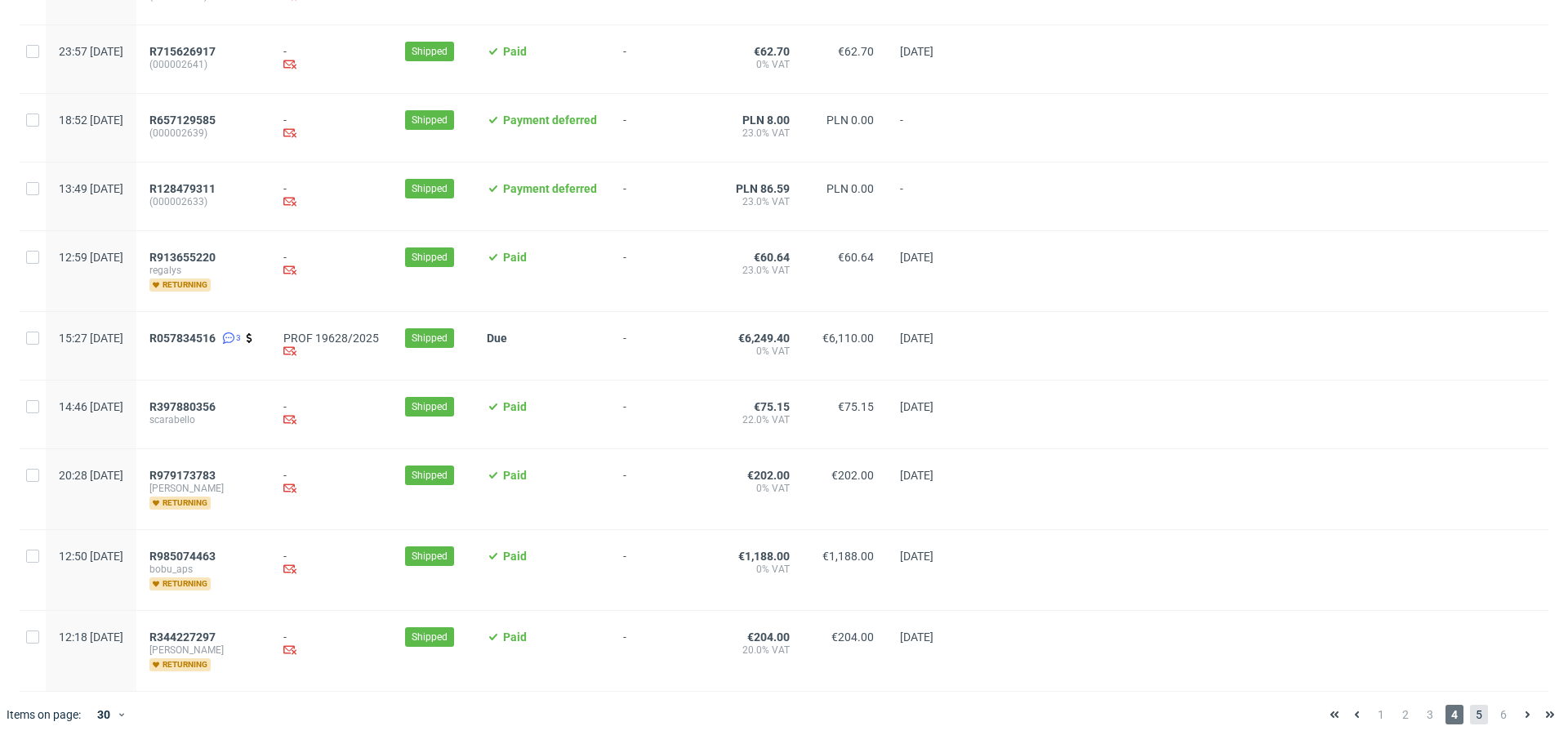
click at [1471, 714] on span "5" at bounding box center [1478, 714] width 18 height 19
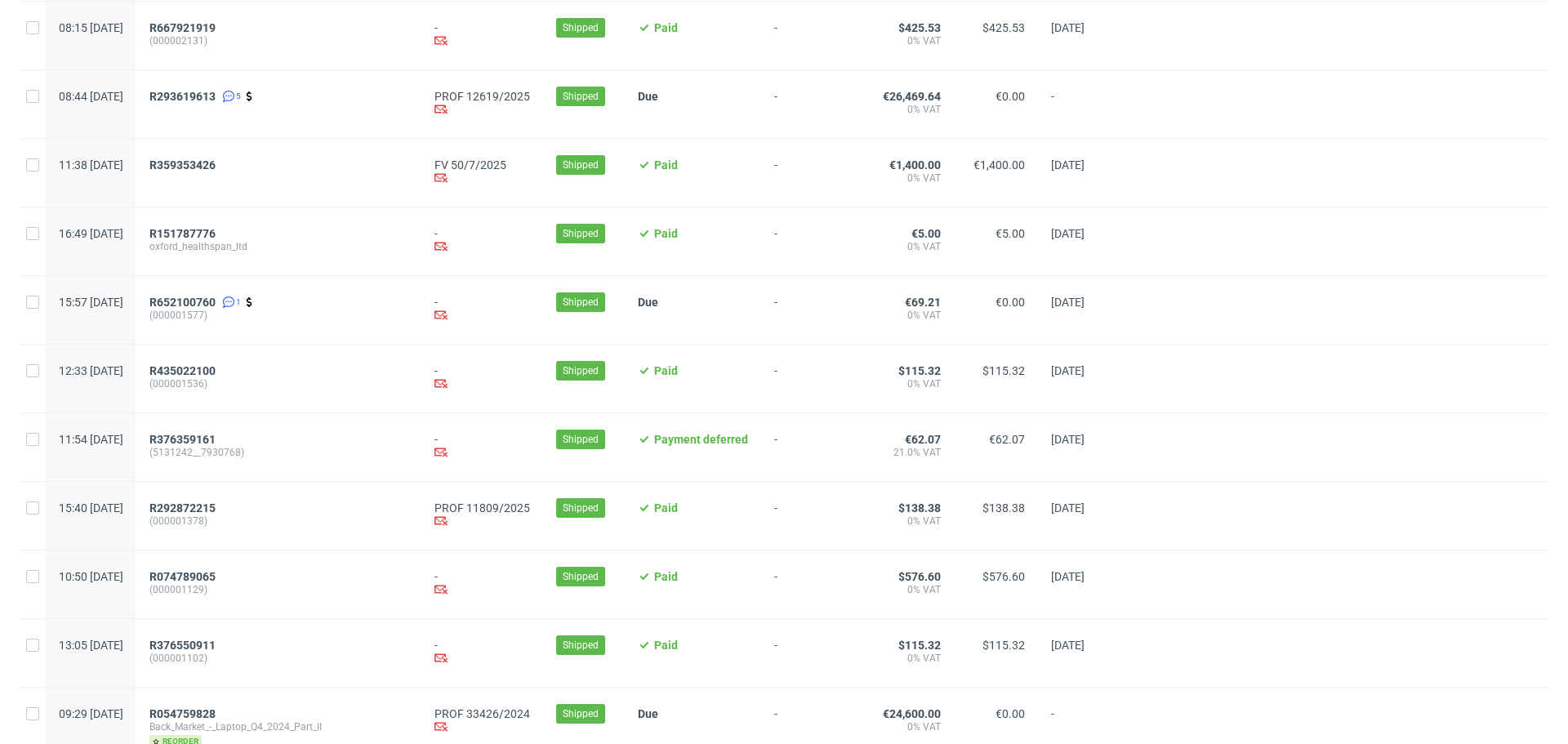
scroll to position [1619, 0]
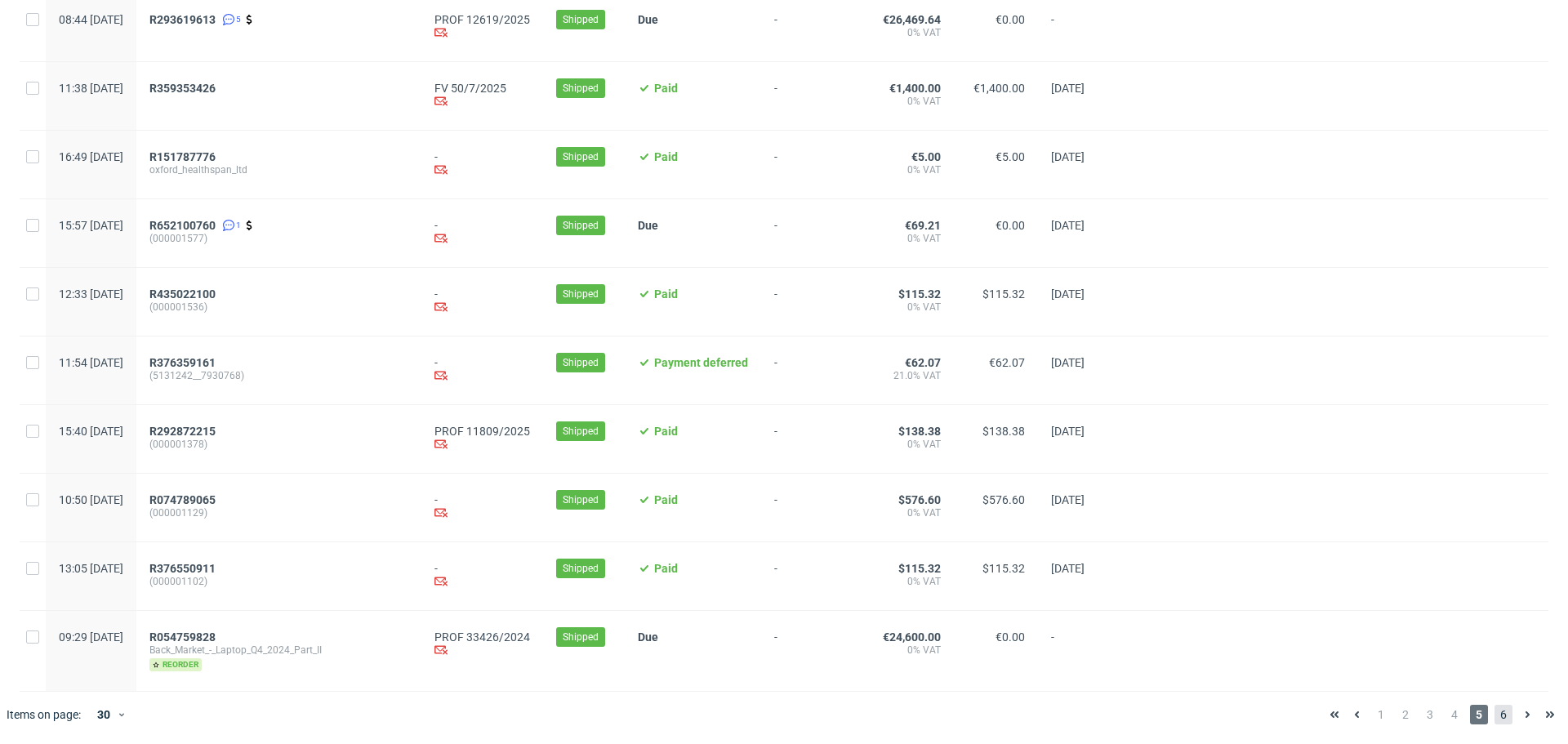
click at [1495, 711] on span "6" at bounding box center [1503, 714] width 18 height 19
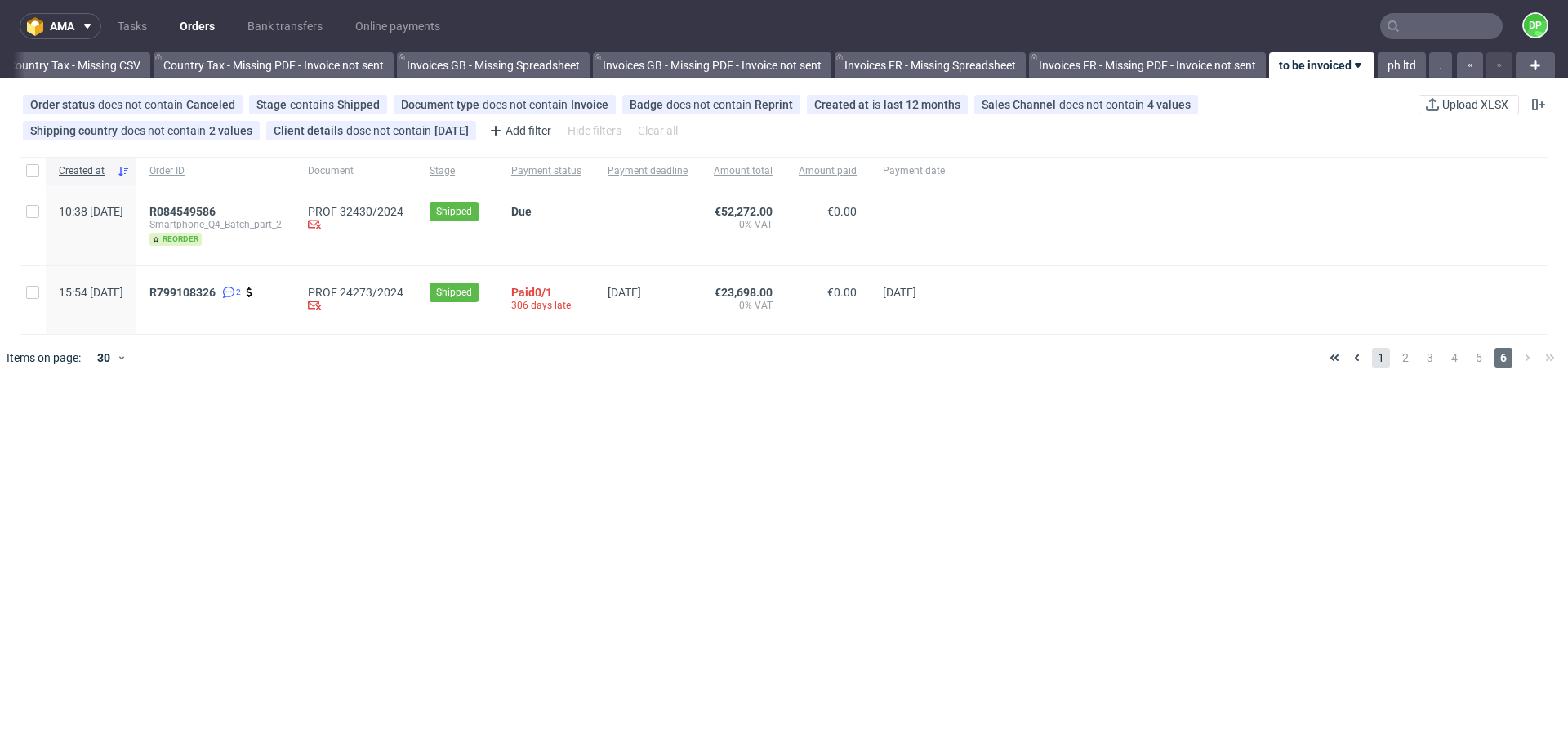
click at [1375, 352] on span "1" at bounding box center [1381, 357] width 18 height 19
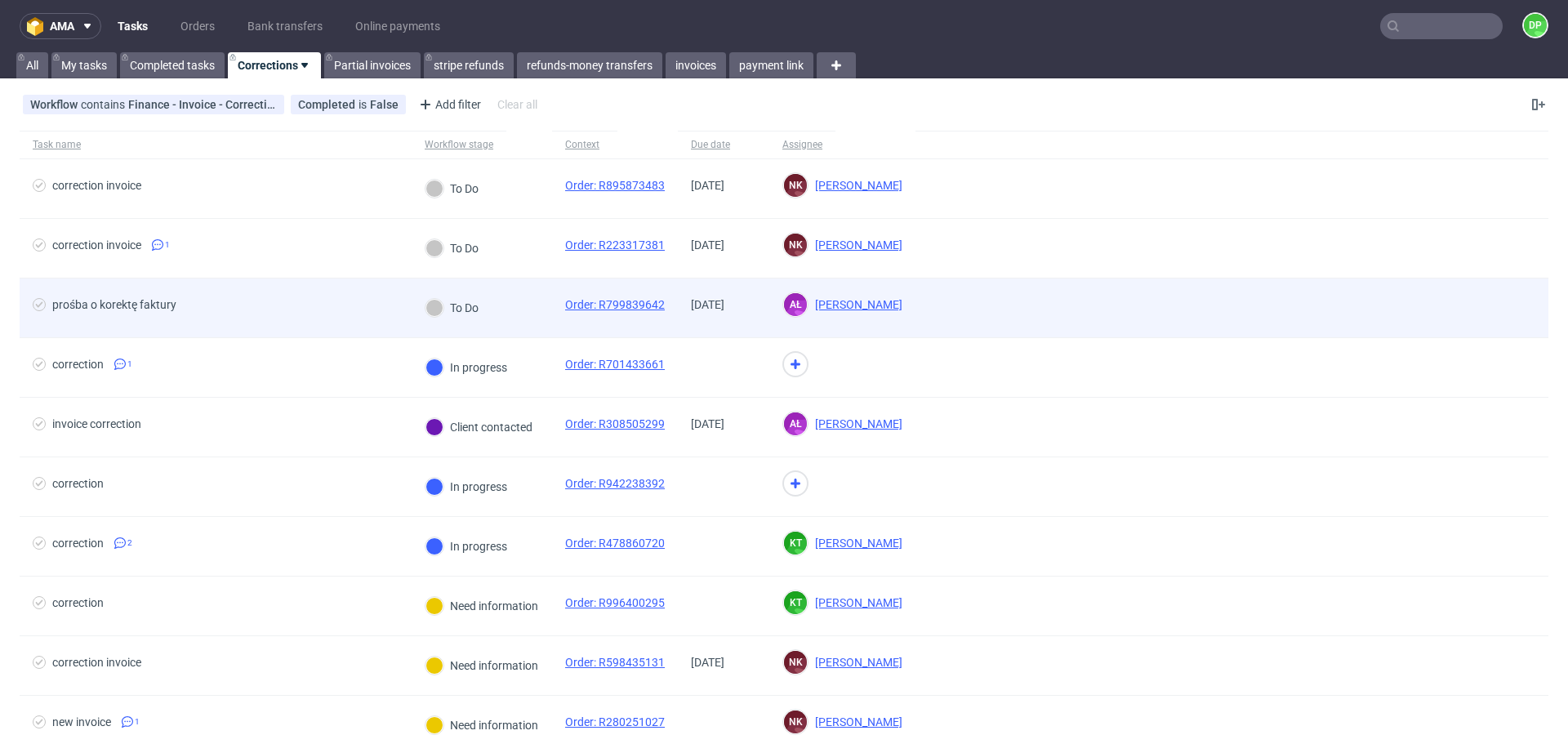
click at [273, 304] on span "prośba o korektę faktury" at bounding box center [215, 307] width 365 height 19
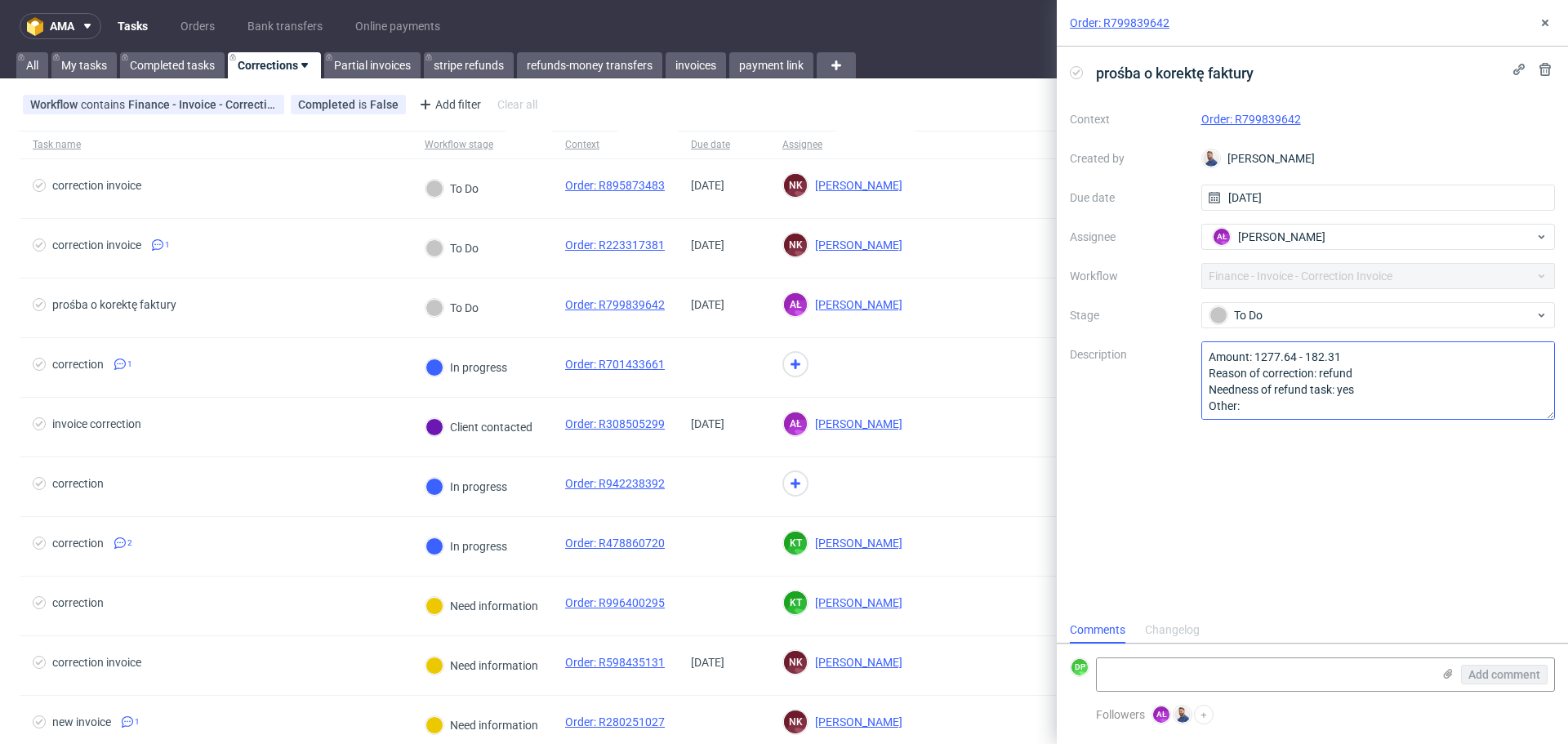
scroll to position [2, 0]
click at [1228, 118] on link "Order: R799839642" at bounding box center [1251, 119] width 100 height 13
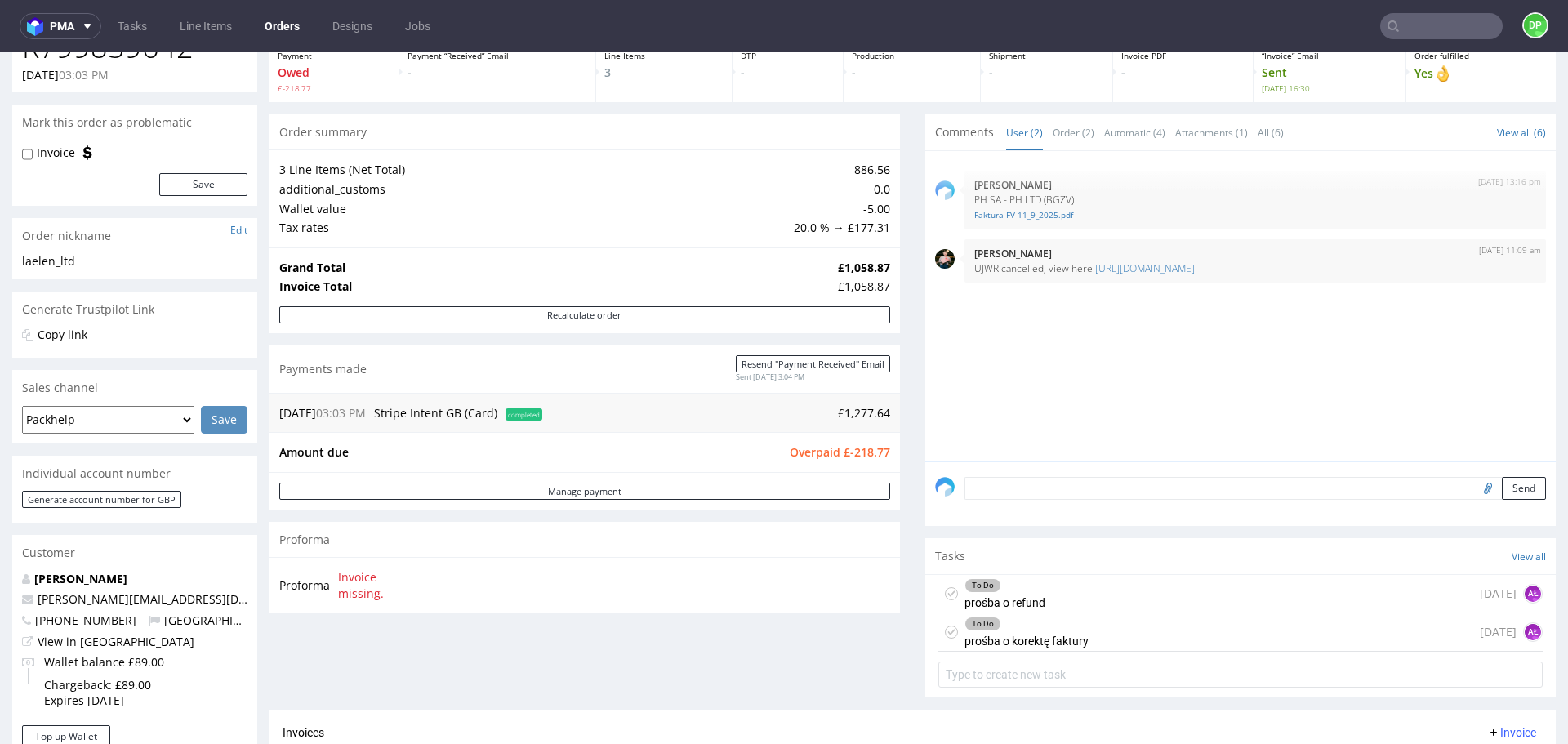
scroll to position [102, 0]
click at [1090, 593] on div "To Do prośba o refund [DATE] AŁ" at bounding box center [1240, 593] width 604 height 39
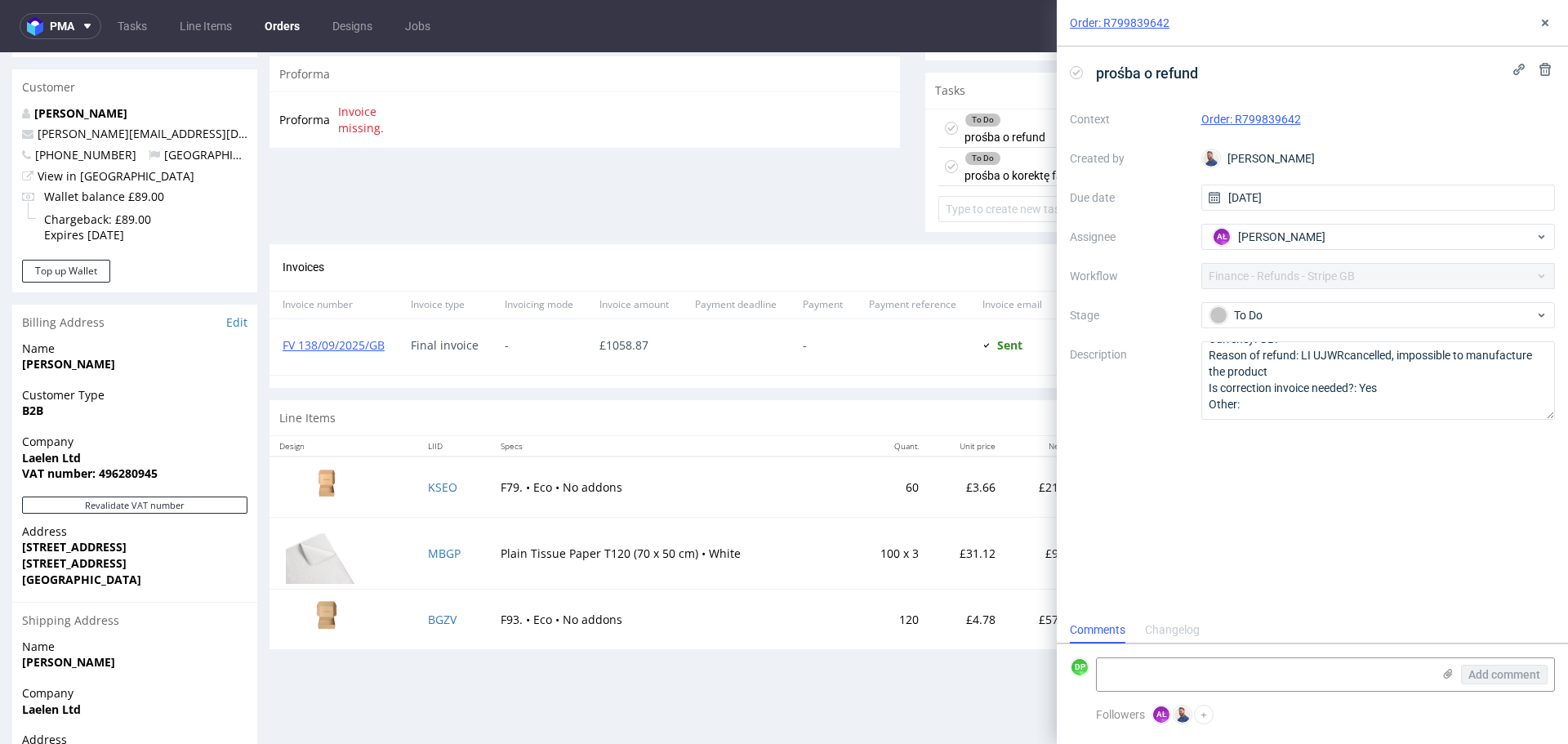
scroll to position [573, 0]
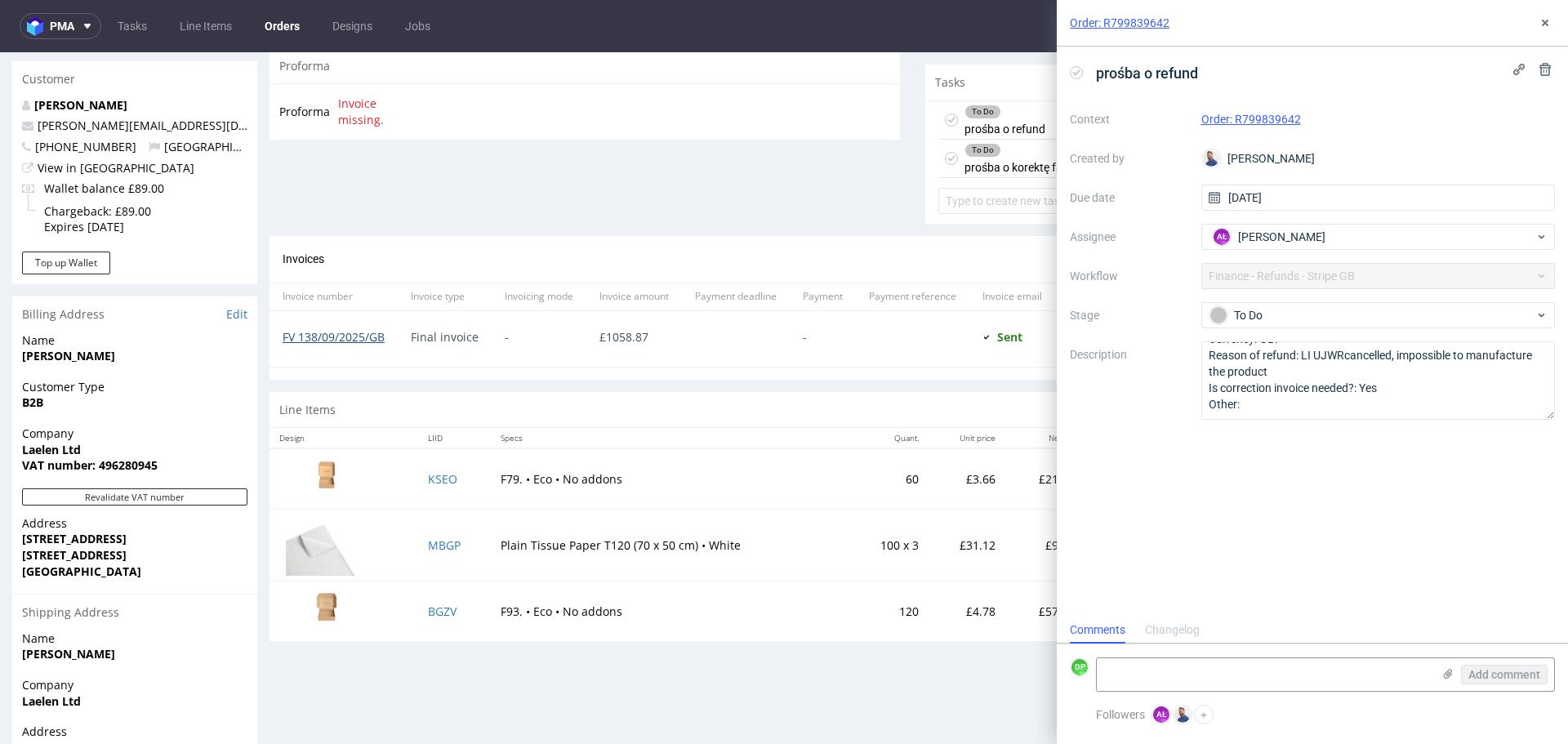
click at [370, 332] on link "FV 138/09/2025/GB" at bounding box center [333, 337] width 102 height 16
click at [1545, 18] on icon at bounding box center [1545, 23] width 13 height 13
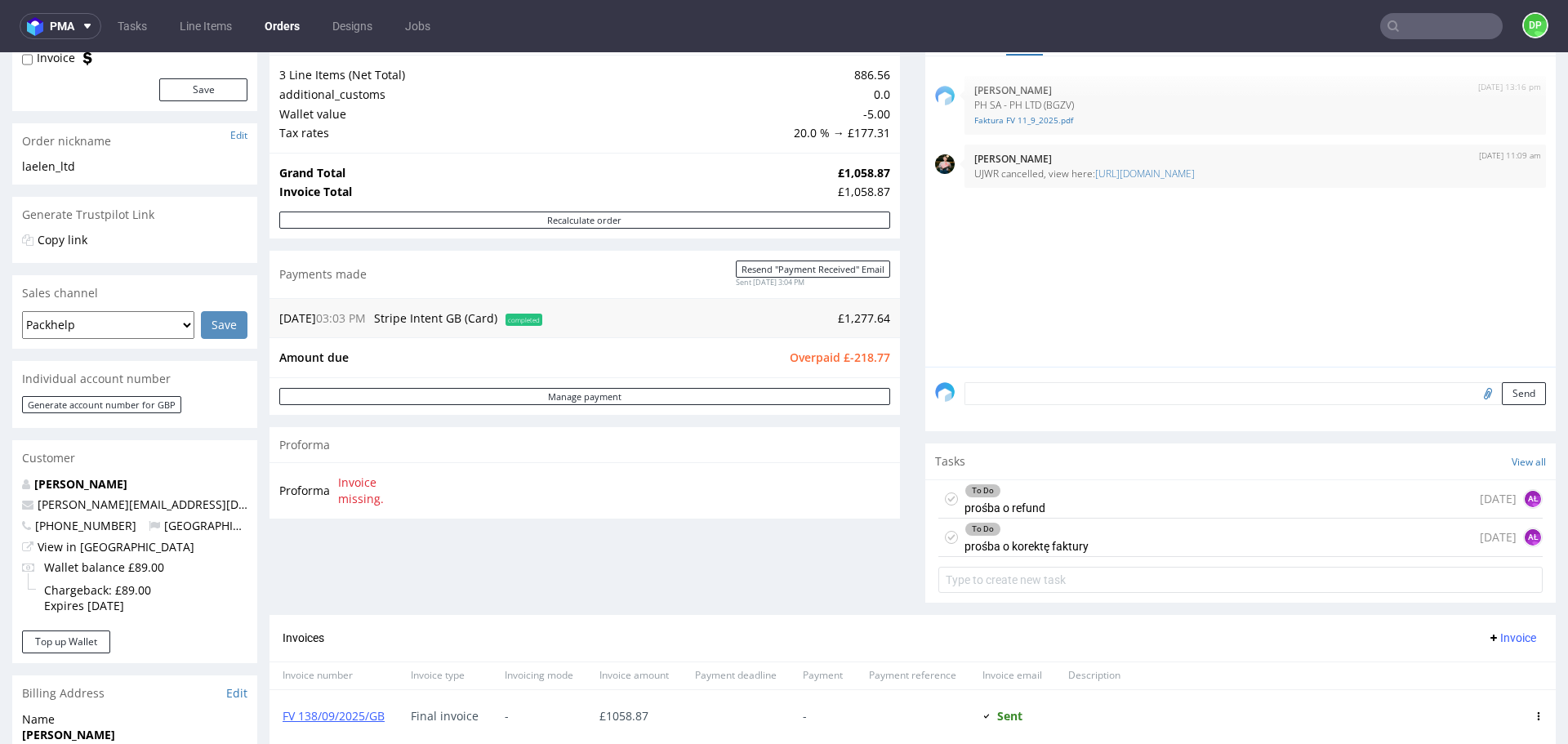
scroll to position [196, 0]
click at [1037, 493] on div "To Do prośba o refund in 1 day AŁ" at bounding box center [1240, 499] width 604 height 39
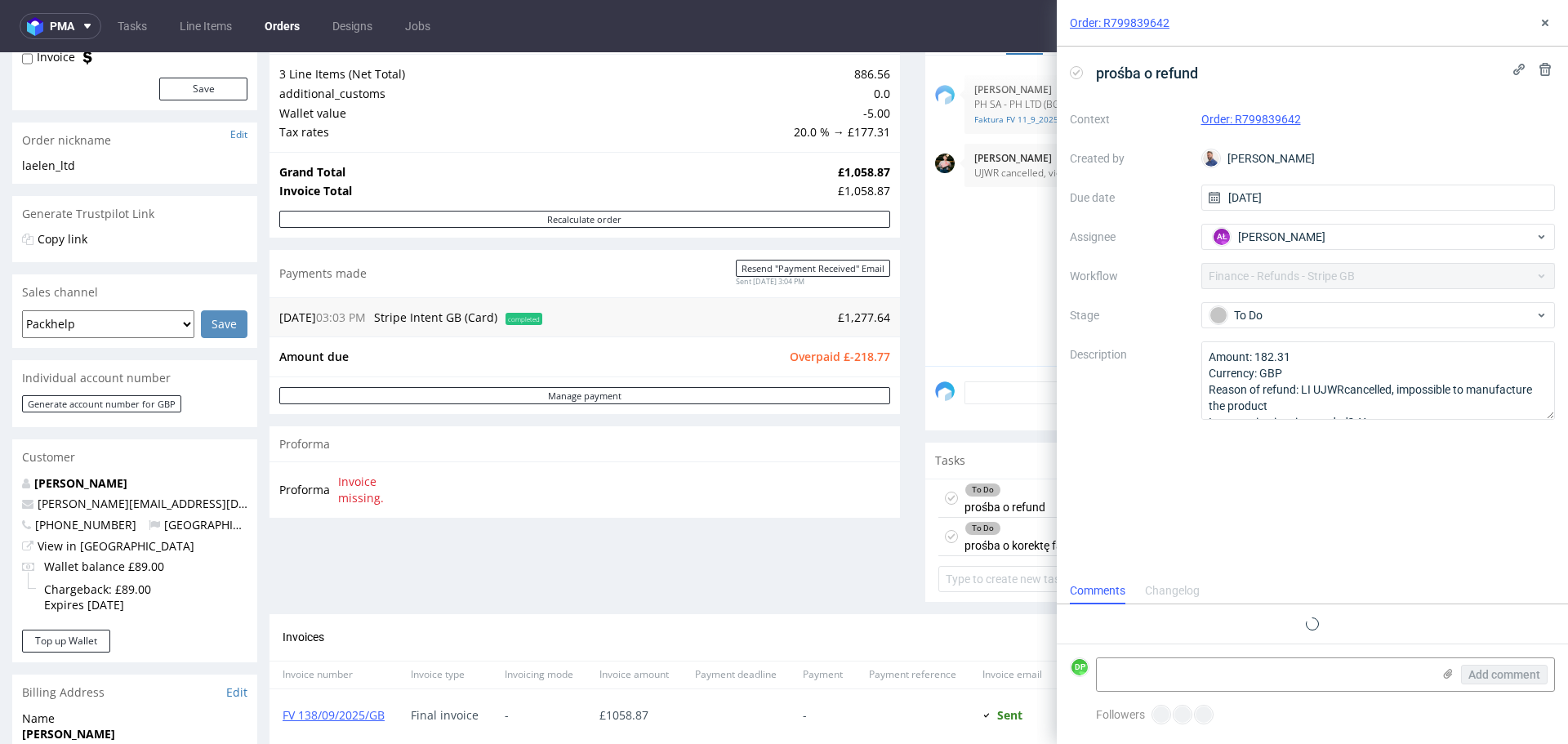
scroll to position [13, 0]
click at [1546, 18] on icon at bounding box center [1545, 23] width 13 height 13
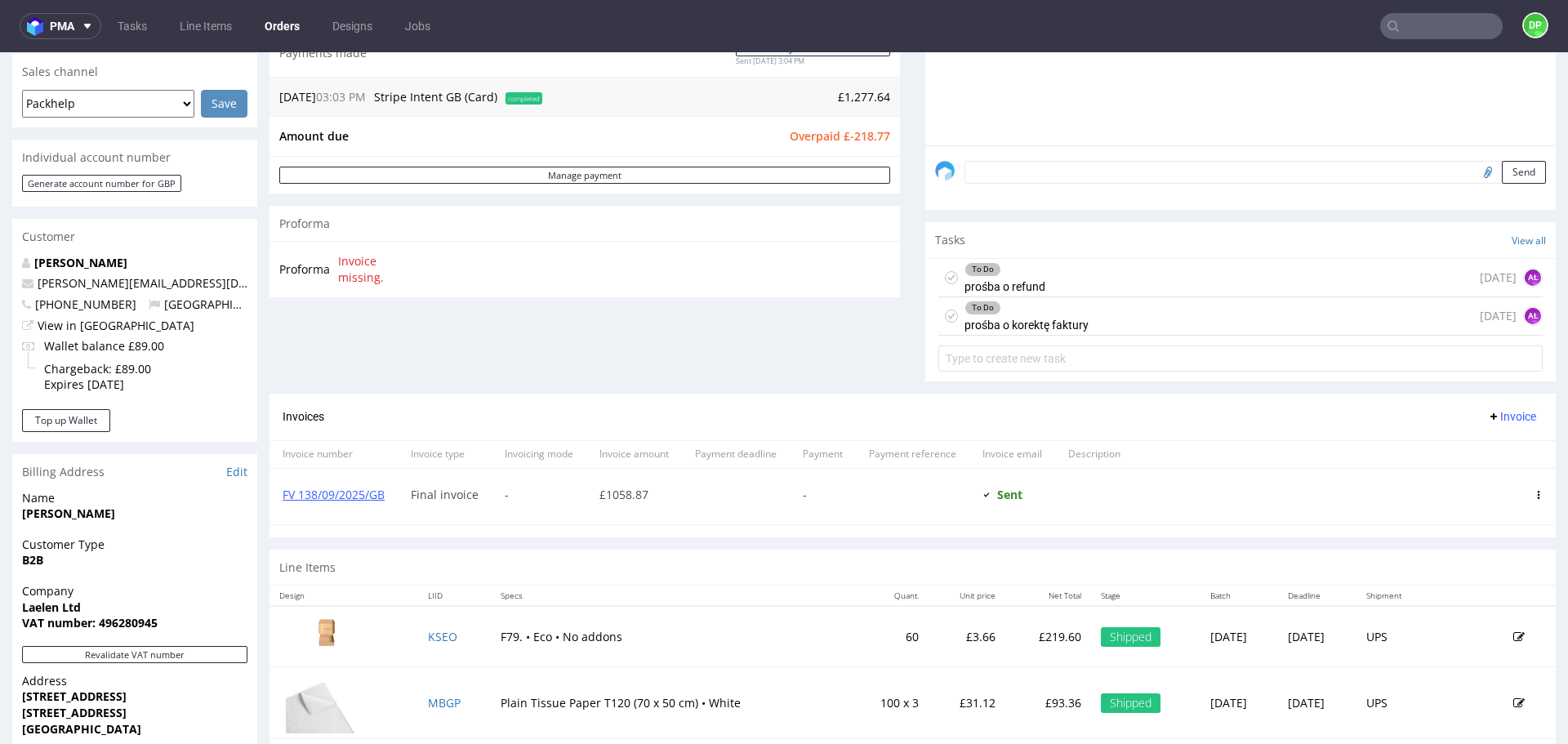
scroll to position [415, 0]
click at [1070, 327] on div "To Do prośba o korektę faktury" at bounding box center [1026, 317] width 125 height 38
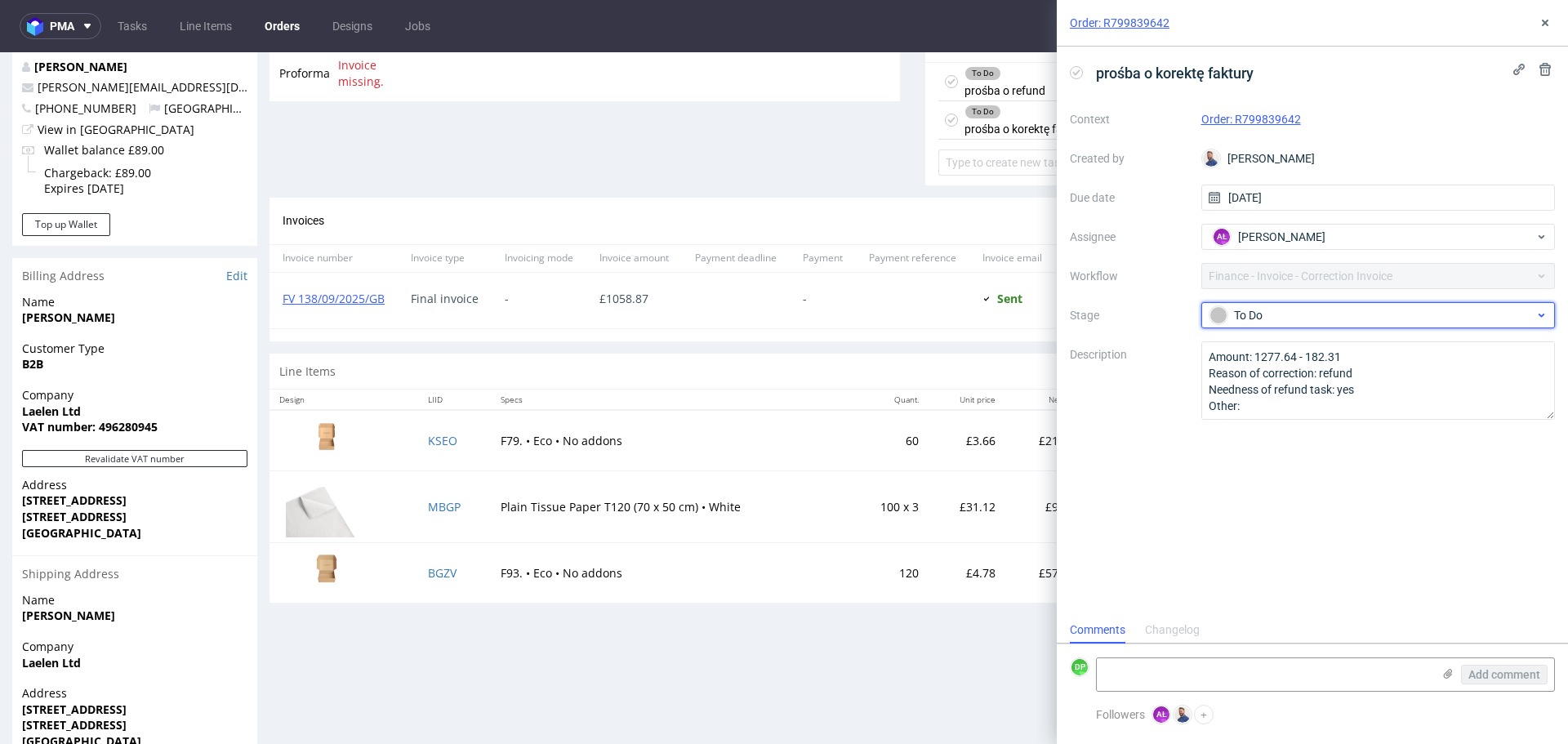
click at [1250, 322] on div "To Do" at bounding box center [1372, 315] width 325 height 18
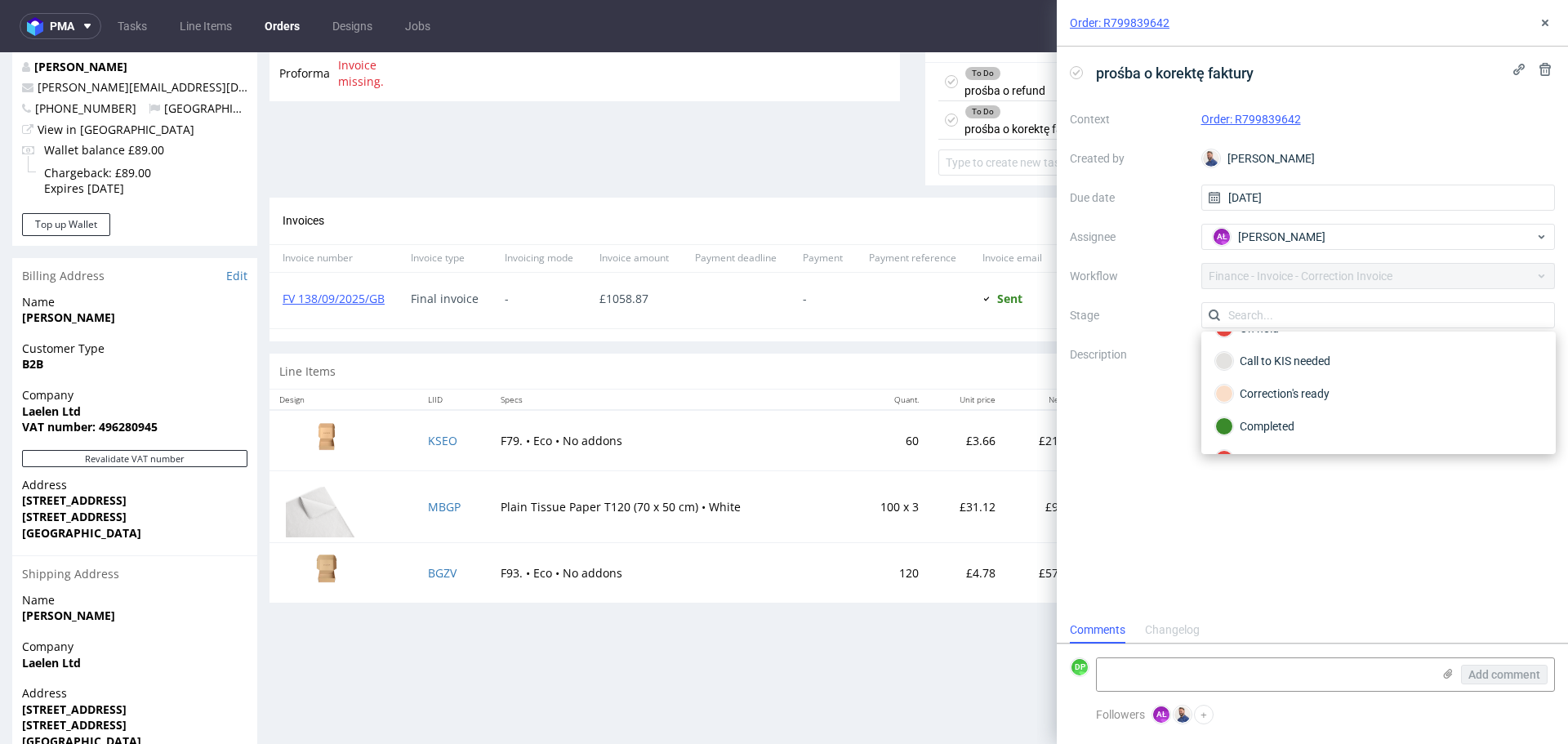
scroll to position [185, 0]
click at [1251, 433] on div "Rejected" at bounding box center [1379, 431] width 327 height 18
click at [1126, 664] on textarea at bounding box center [1264, 674] width 335 height 32
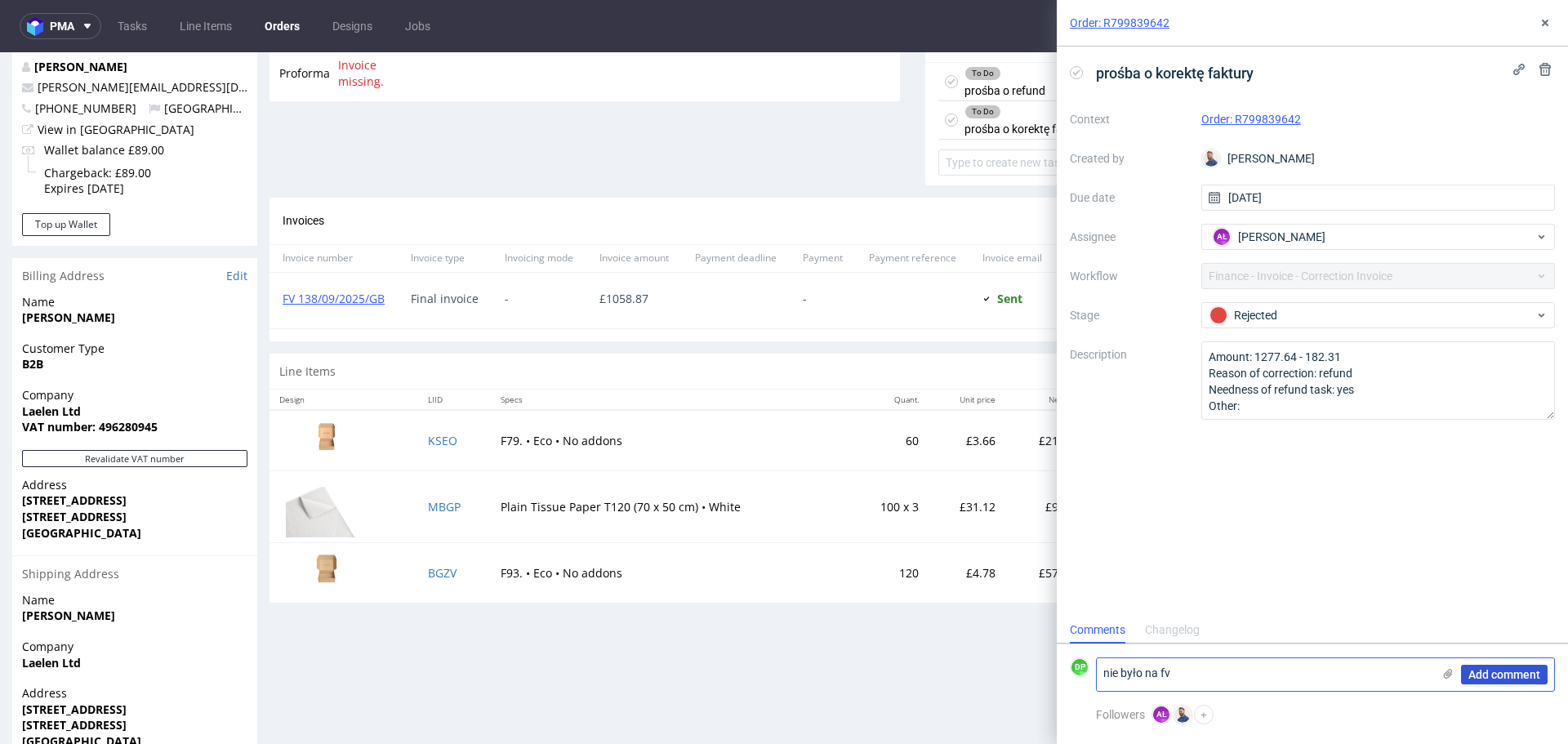
type textarea "nie było na fv"
click at [1490, 676] on span "Add comment" at bounding box center [1504, 675] width 72 height 11
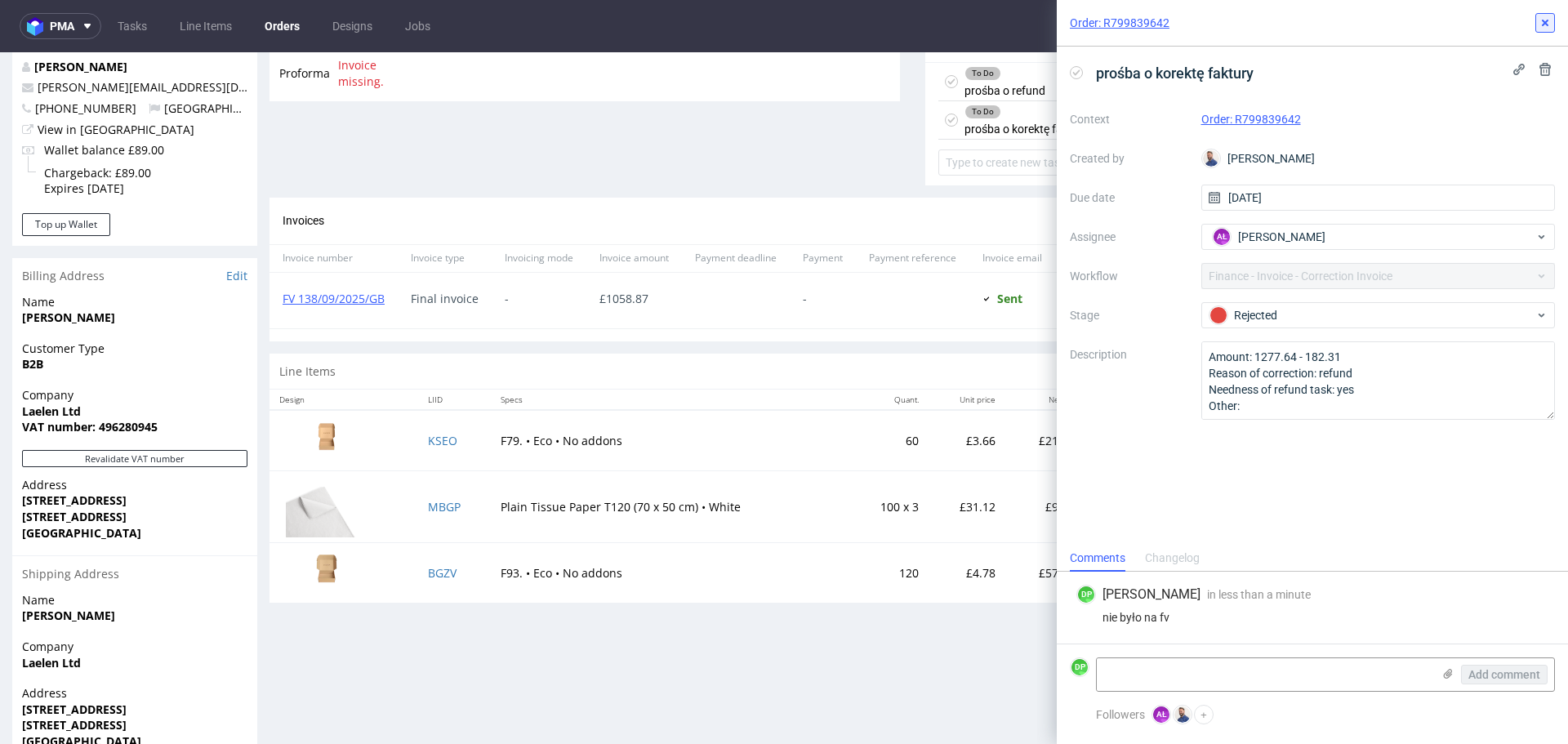
click at [1542, 18] on icon at bounding box center [1545, 23] width 13 height 13
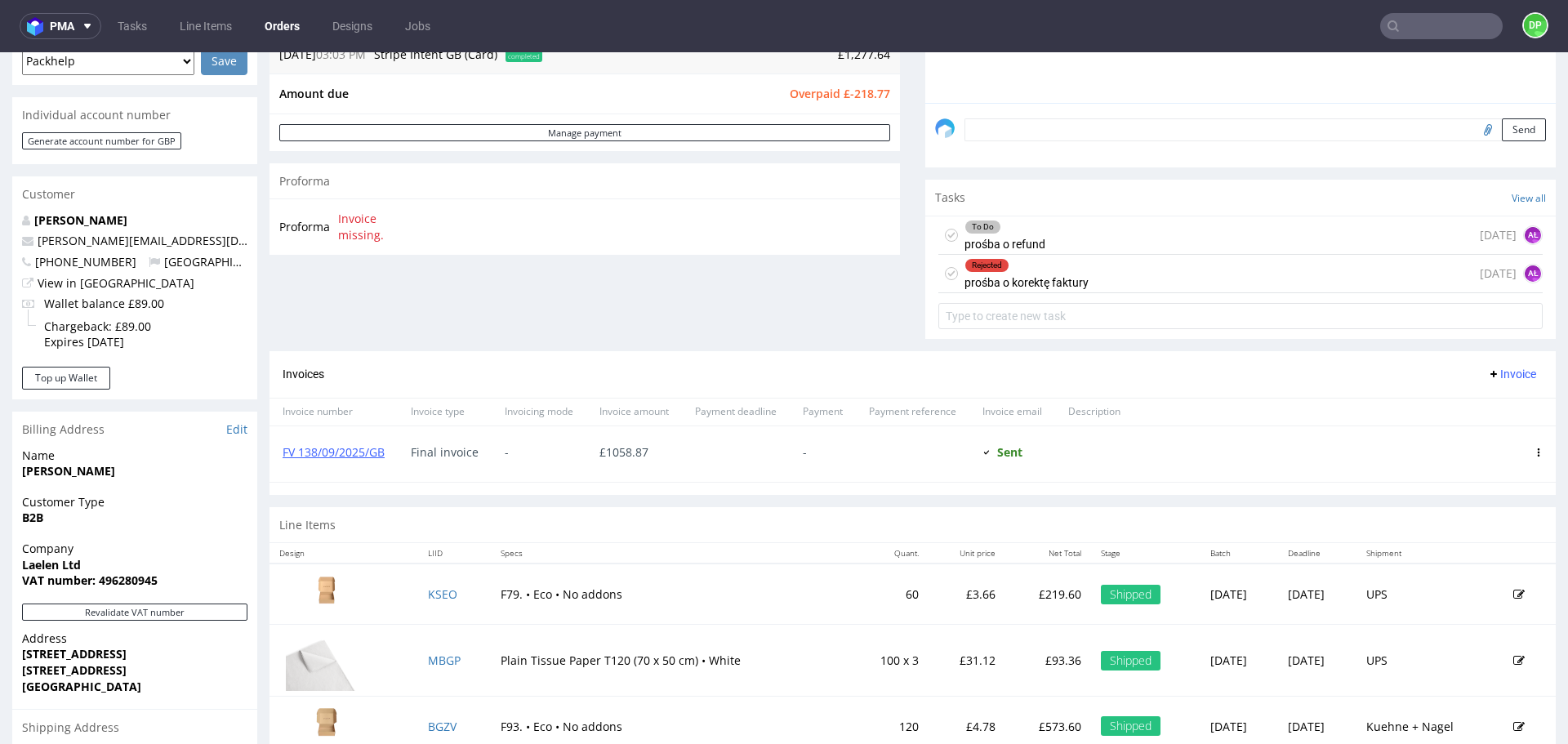
scroll to position [458, 0]
click at [1062, 225] on div "To Do prośba o refund in 1 day AŁ" at bounding box center [1240, 236] width 604 height 39
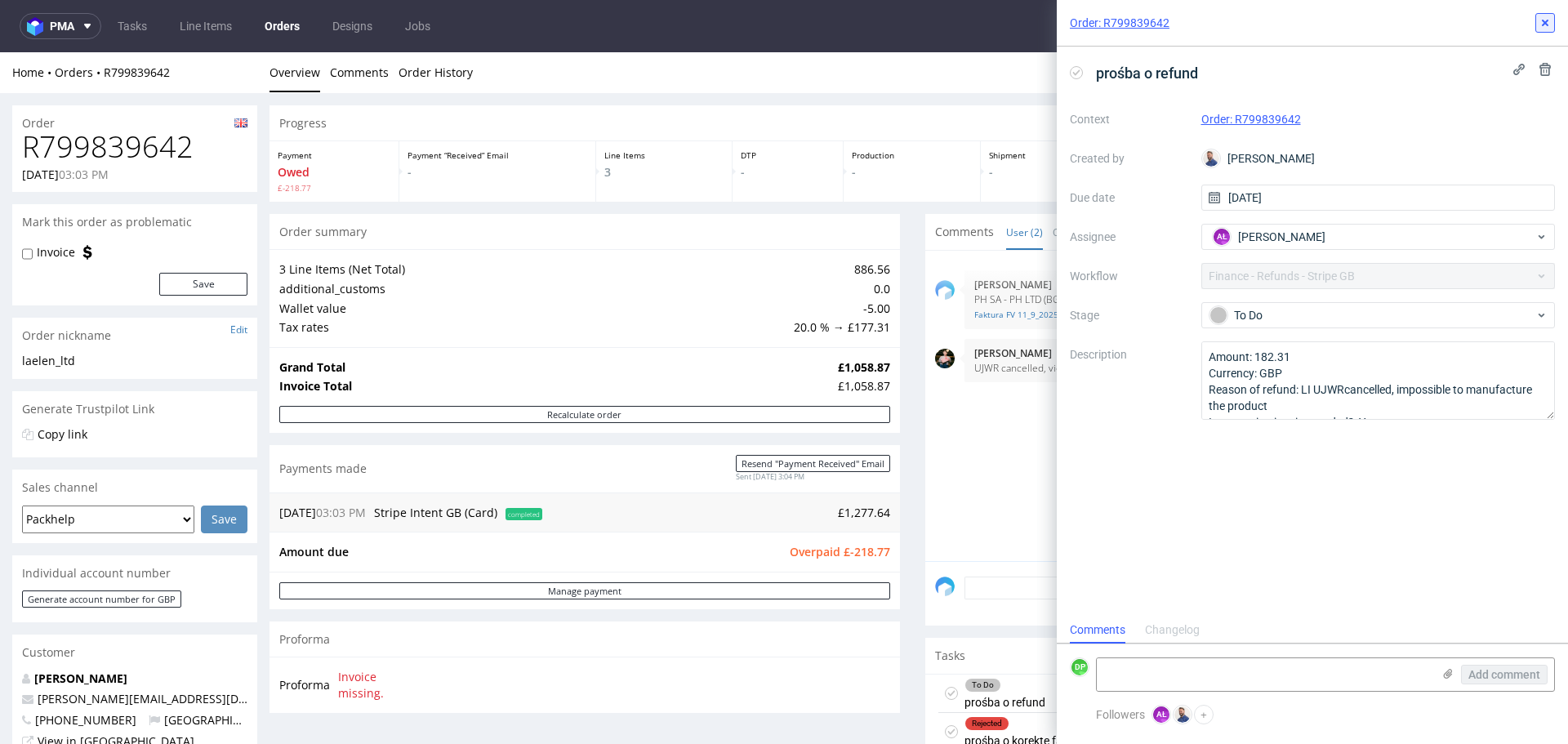
click at [1552, 15] on button at bounding box center [1545, 22] width 19 height 19
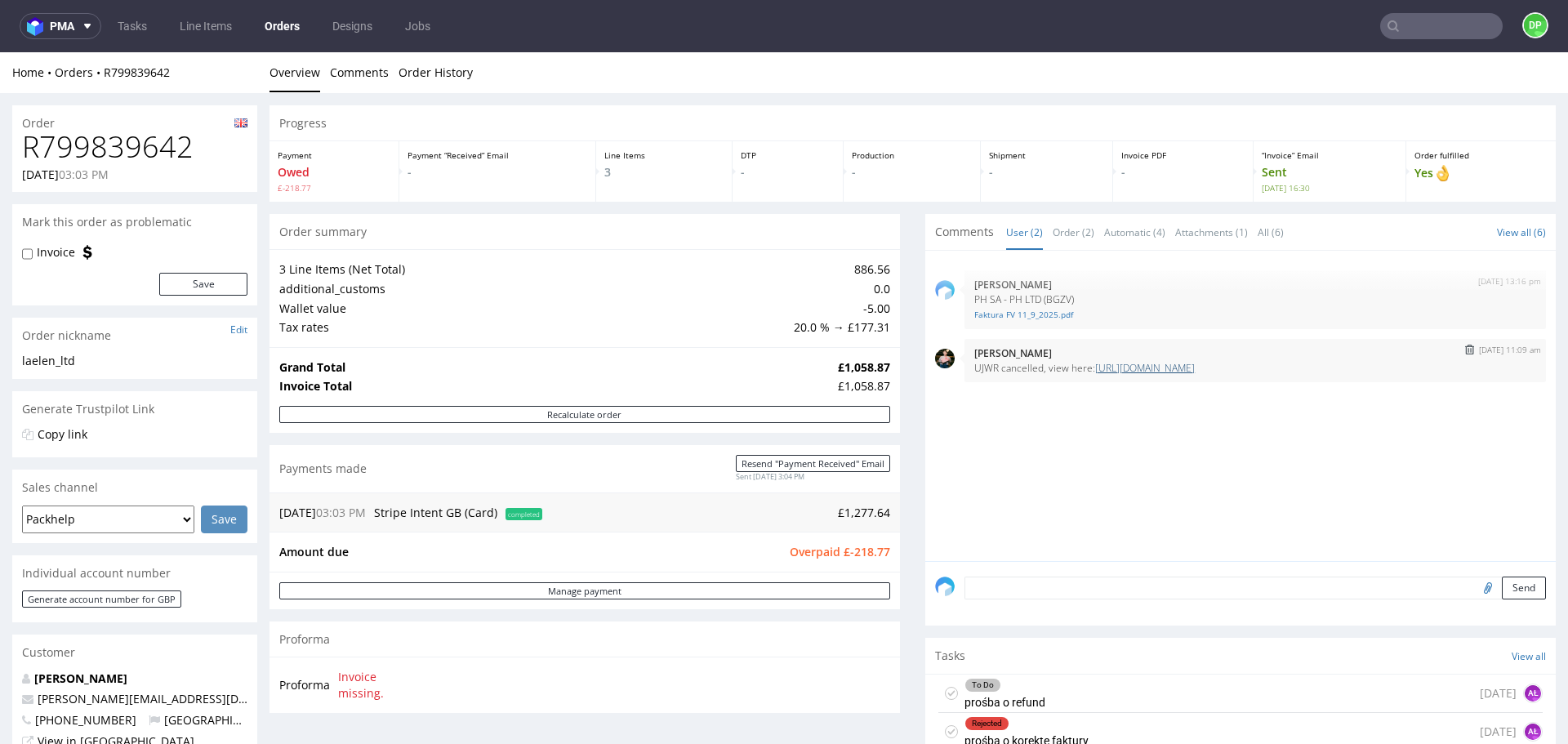
click at [1145, 371] on link "https://platform.packhelp.com/pma/line-items/7281767/orders/R799839642" at bounding box center [1145, 367] width 100 height 14
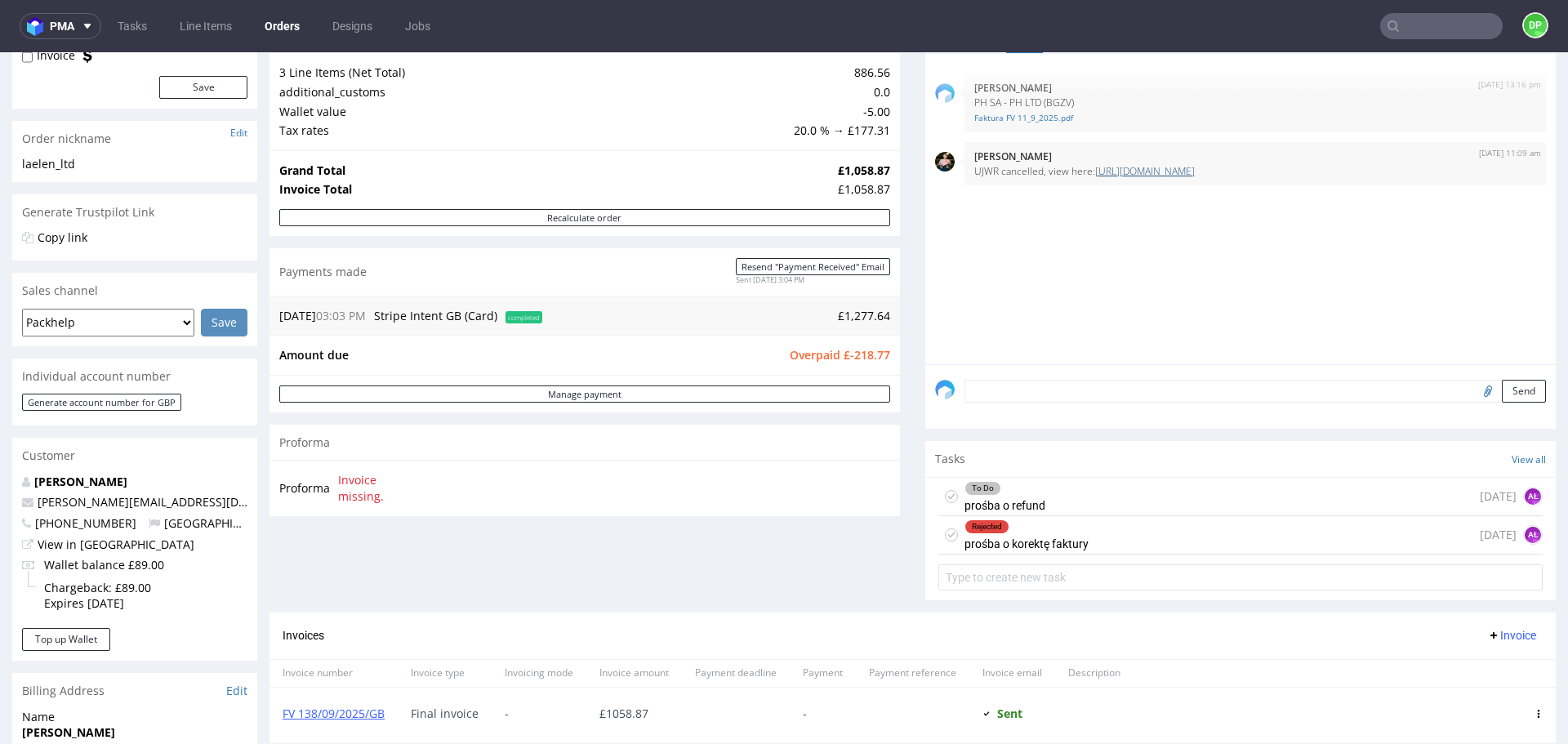
scroll to position [196, 0]
click at [1049, 491] on div "To Do prośba o refund in 1 day AŁ" at bounding box center [1240, 498] width 604 height 39
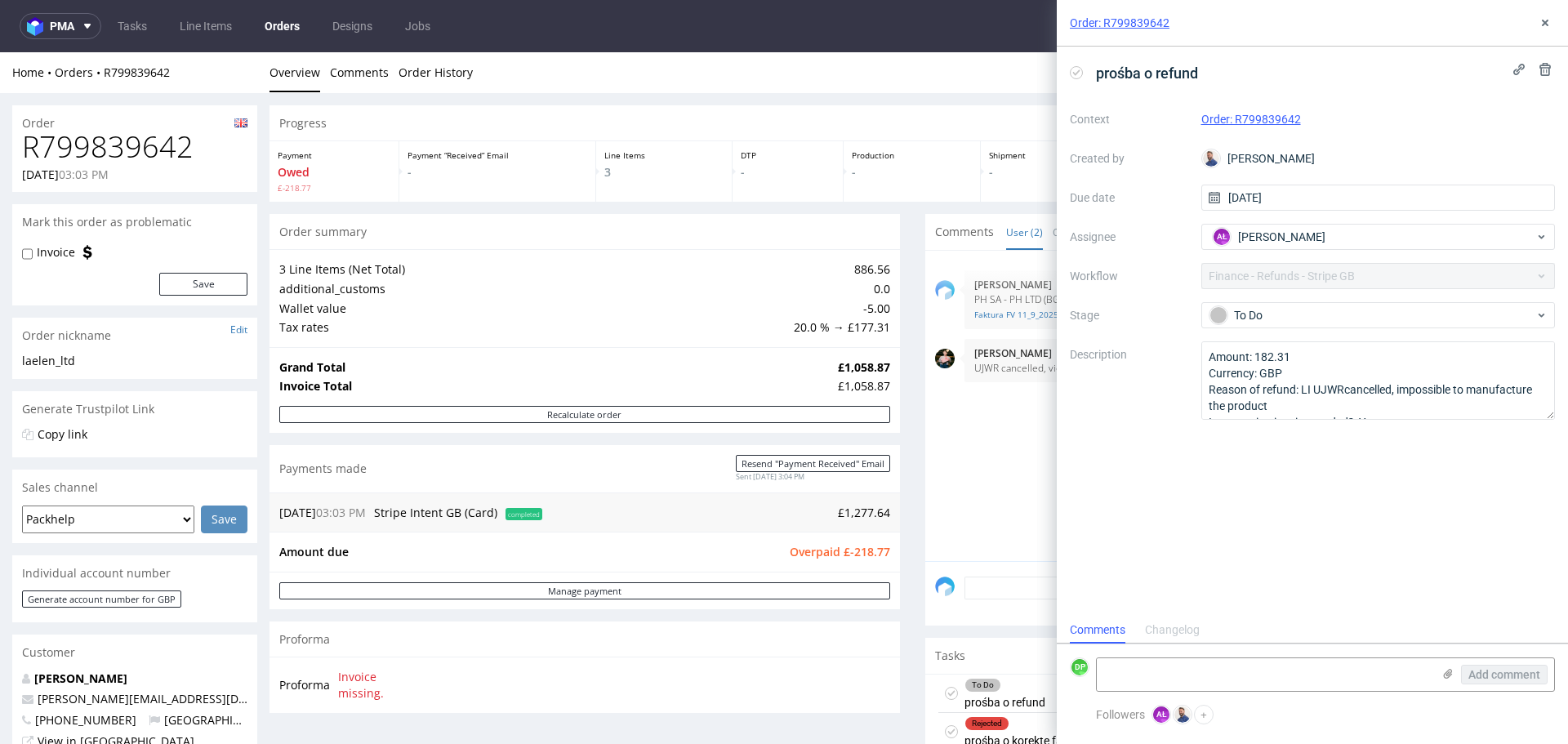
click at [153, 151] on h1 "R799839642" at bounding box center [135, 147] width 225 height 32
copy h1 "R799839642"
click at [1075, 79] on div "prośba o refund" at bounding box center [1137, 73] width 135 height 27
click at [1074, 72] on icon at bounding box center [1076, 73] width 13 height 13
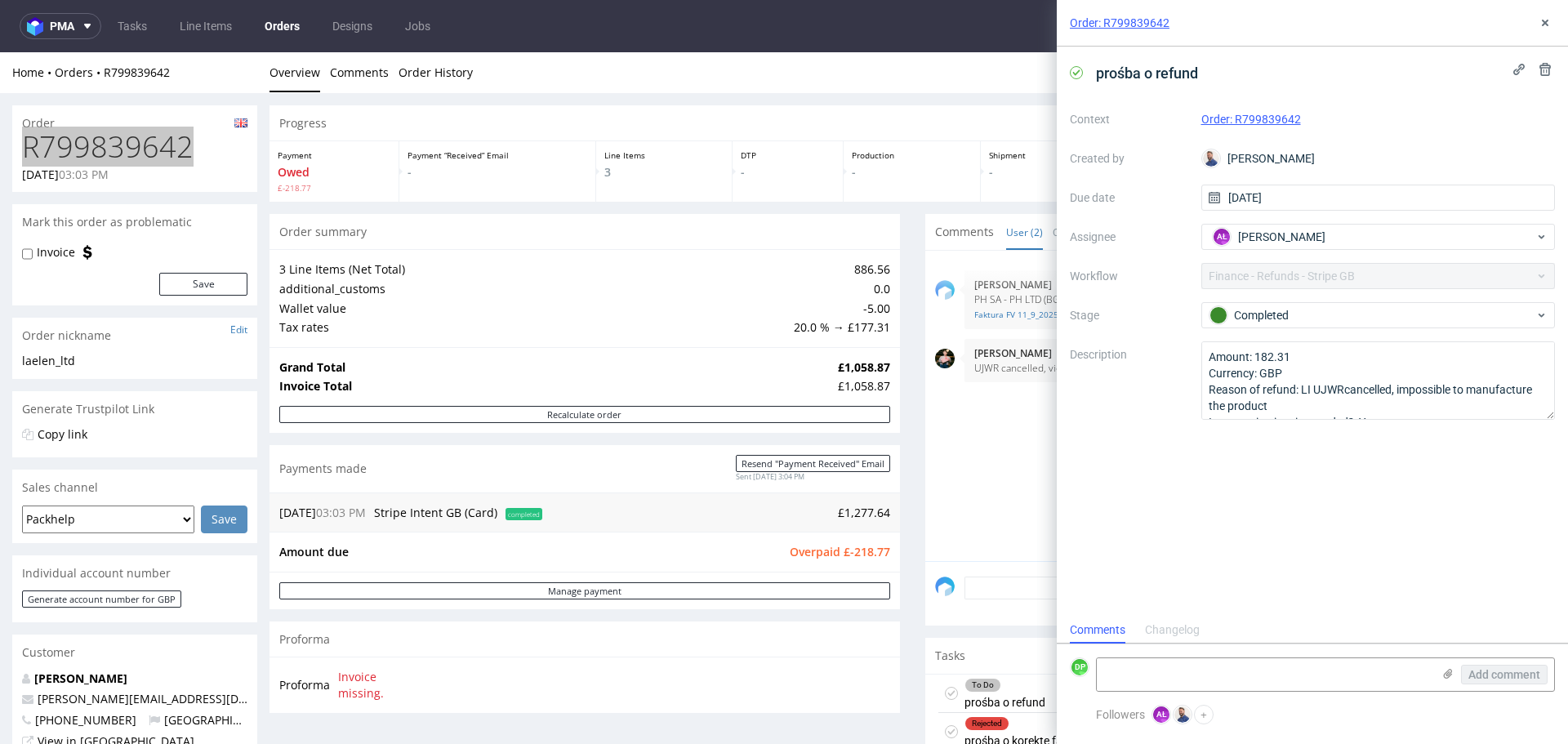
click at [1545, 9] on div "Order: R799839642" at bounding box center [1312, 23] width 511 height 46
click at [1542, 22] on icon at bounding box center [1545, 23] width 13 height 13
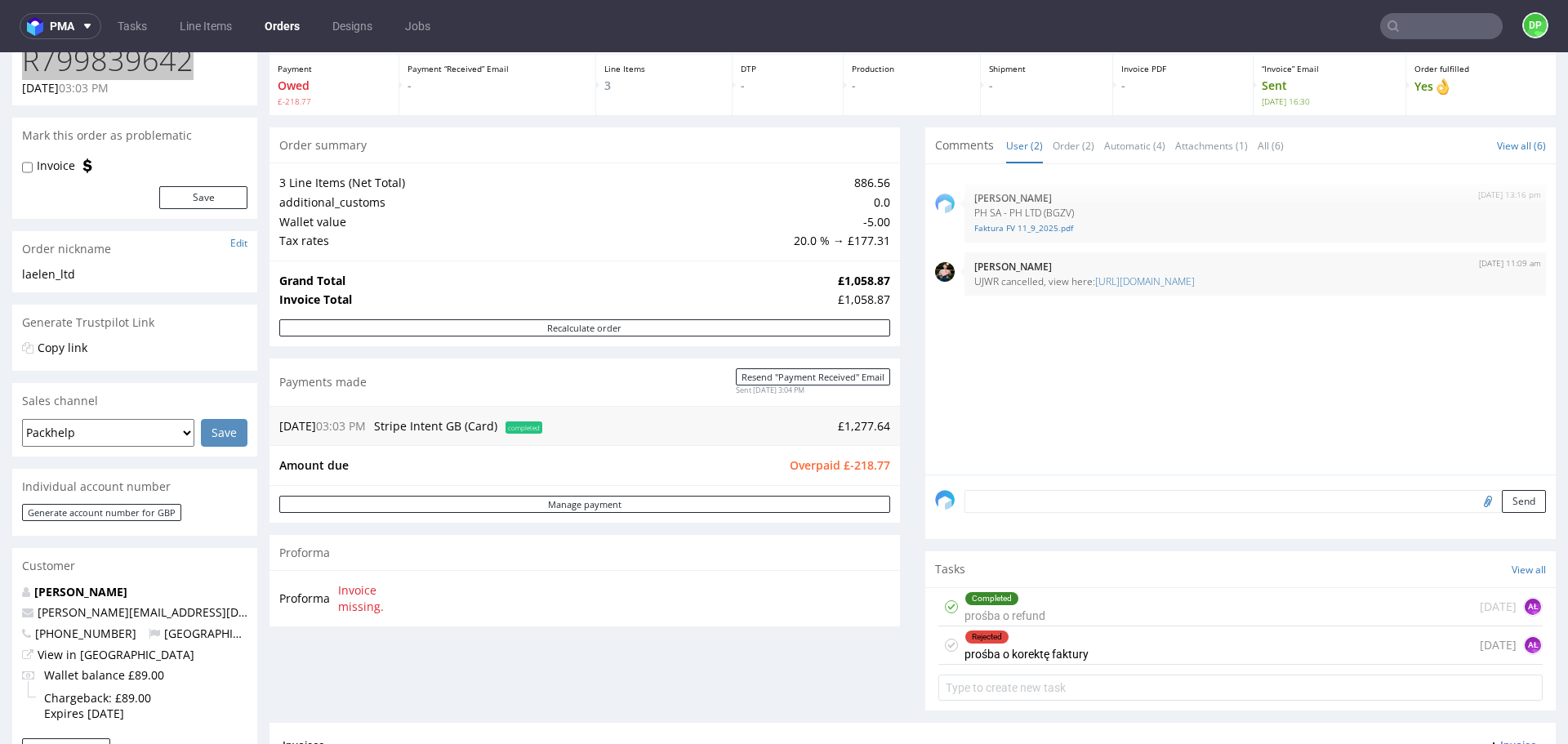
scroll to position [88, 0]
click at [664, 500] on link "Manage payment" at bounding box center [585, 503] width 611 height 18
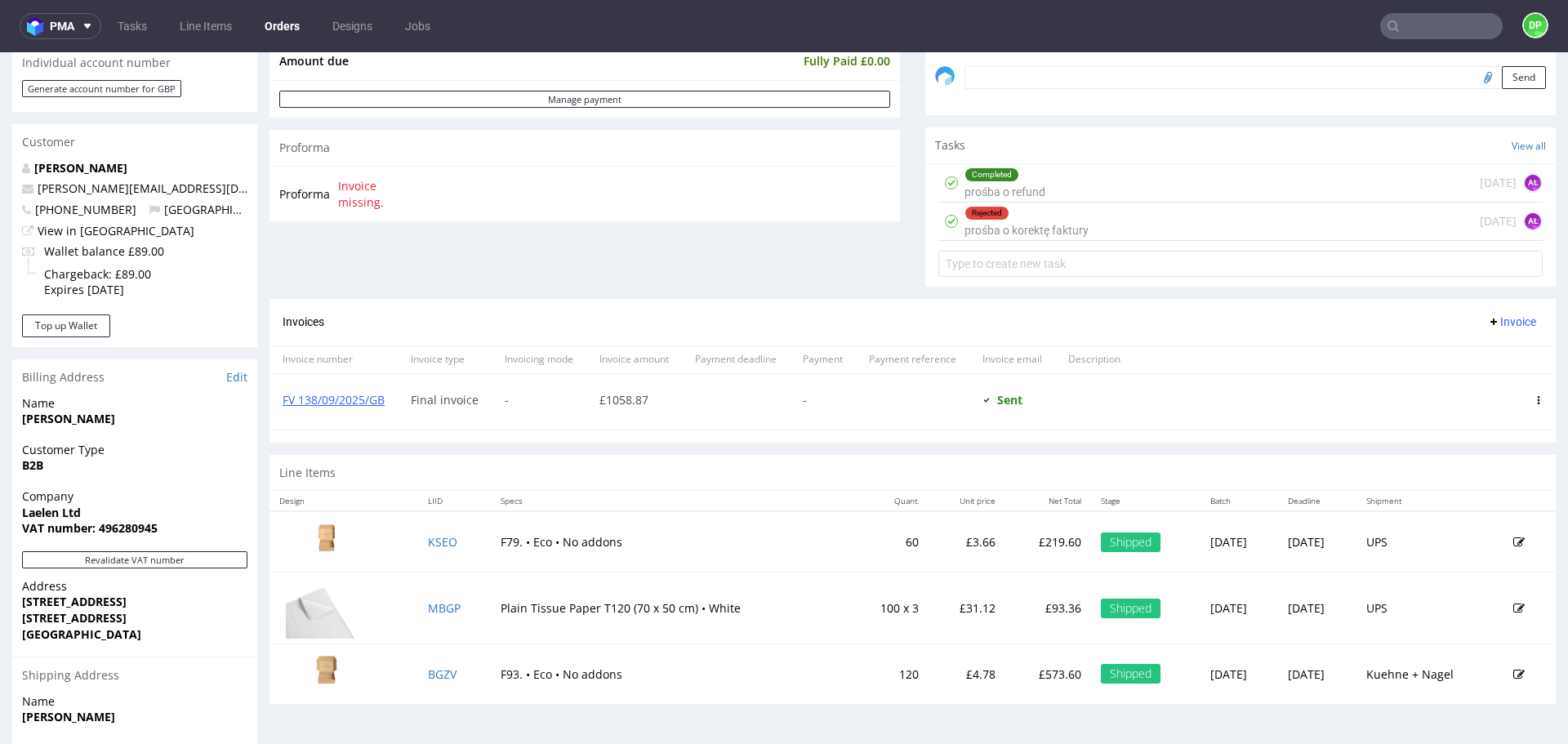
scroll to position [511, 0]
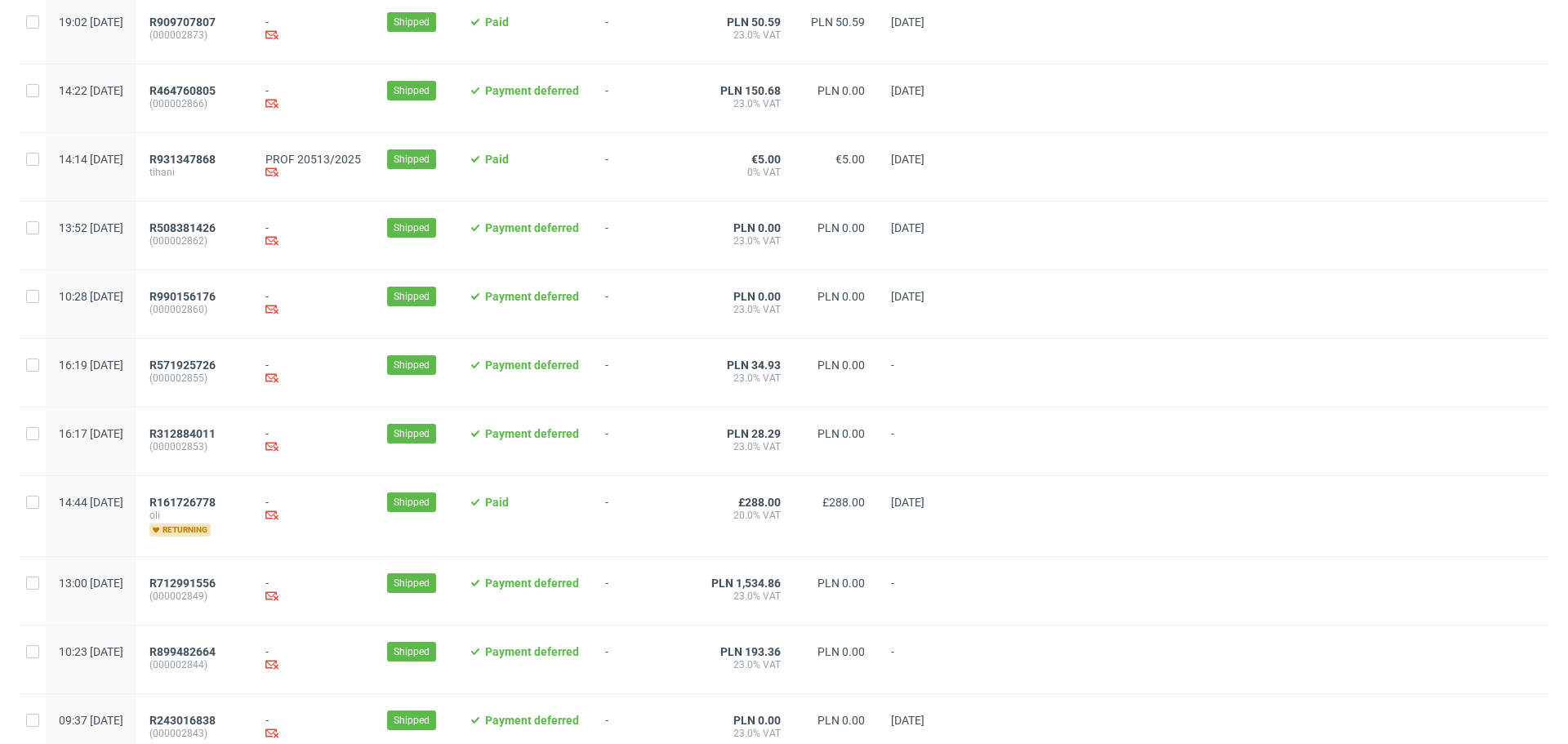
scroll to position [1609, 0]
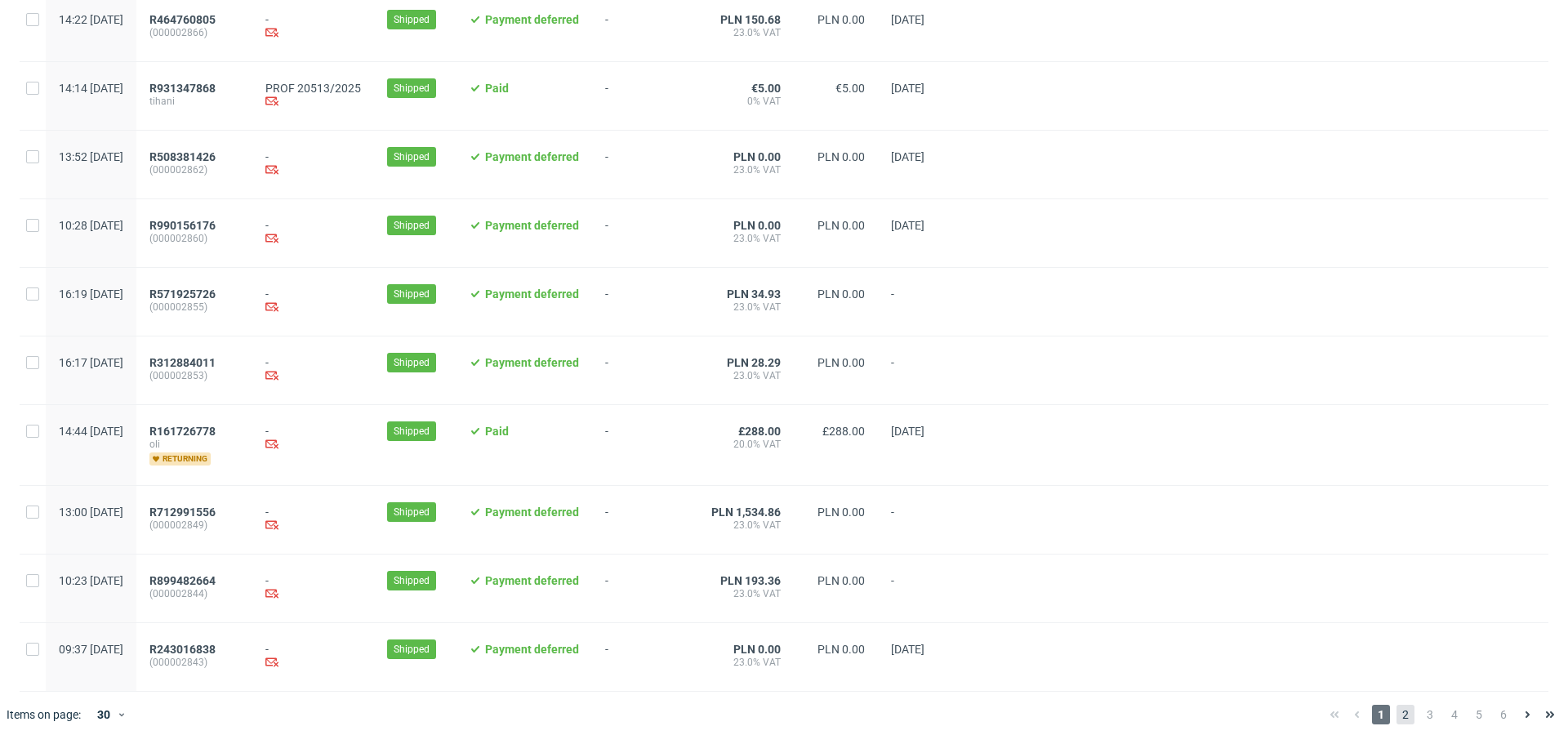
click at [1399, 720] on span "2" at bounding box center [1405, 714] width 18 height 19
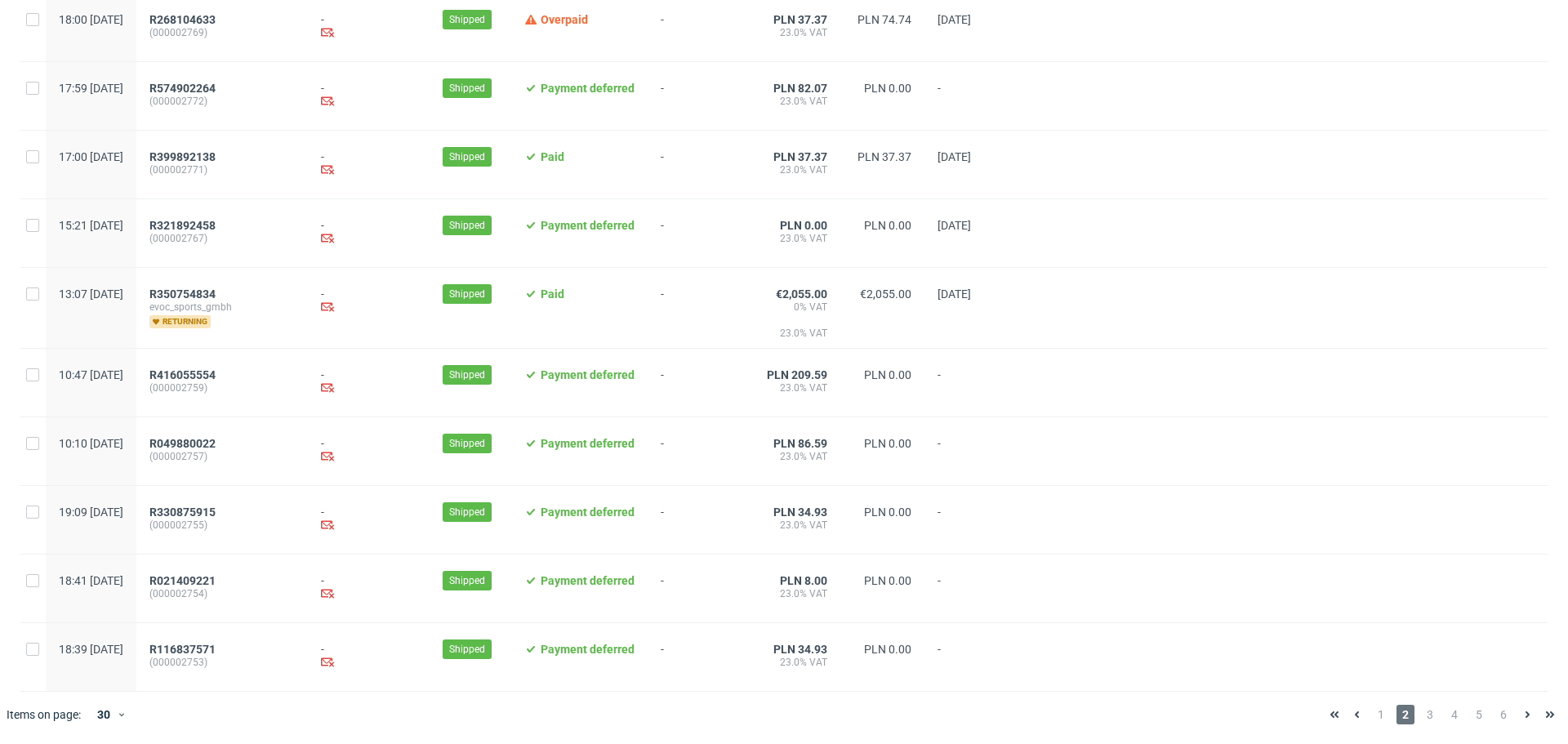
scroll to position [1598, 0]
click at [1421, 711] on span "3" at bounding box center [1430, 714] width 18 height 19
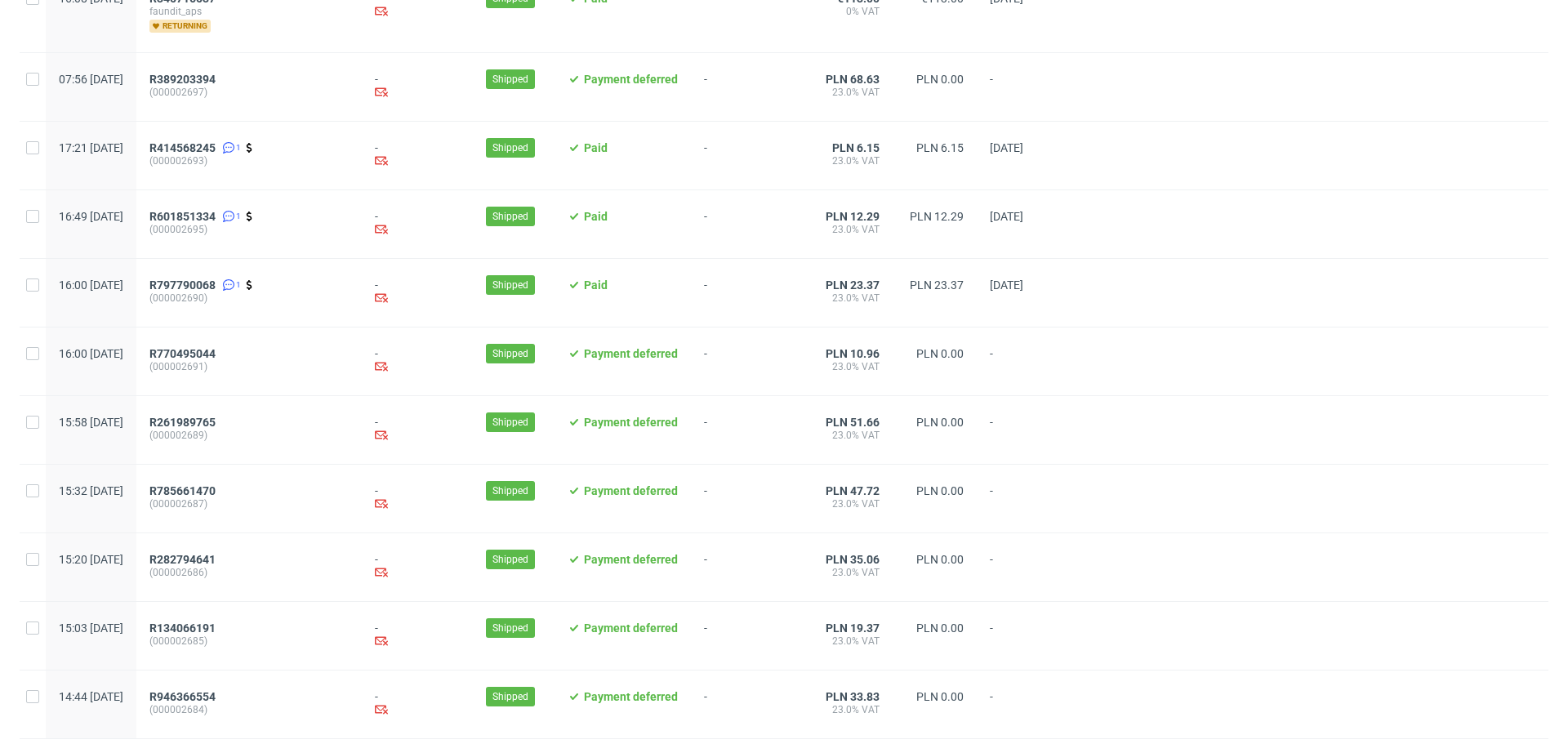
scroll to position [1630, 0]
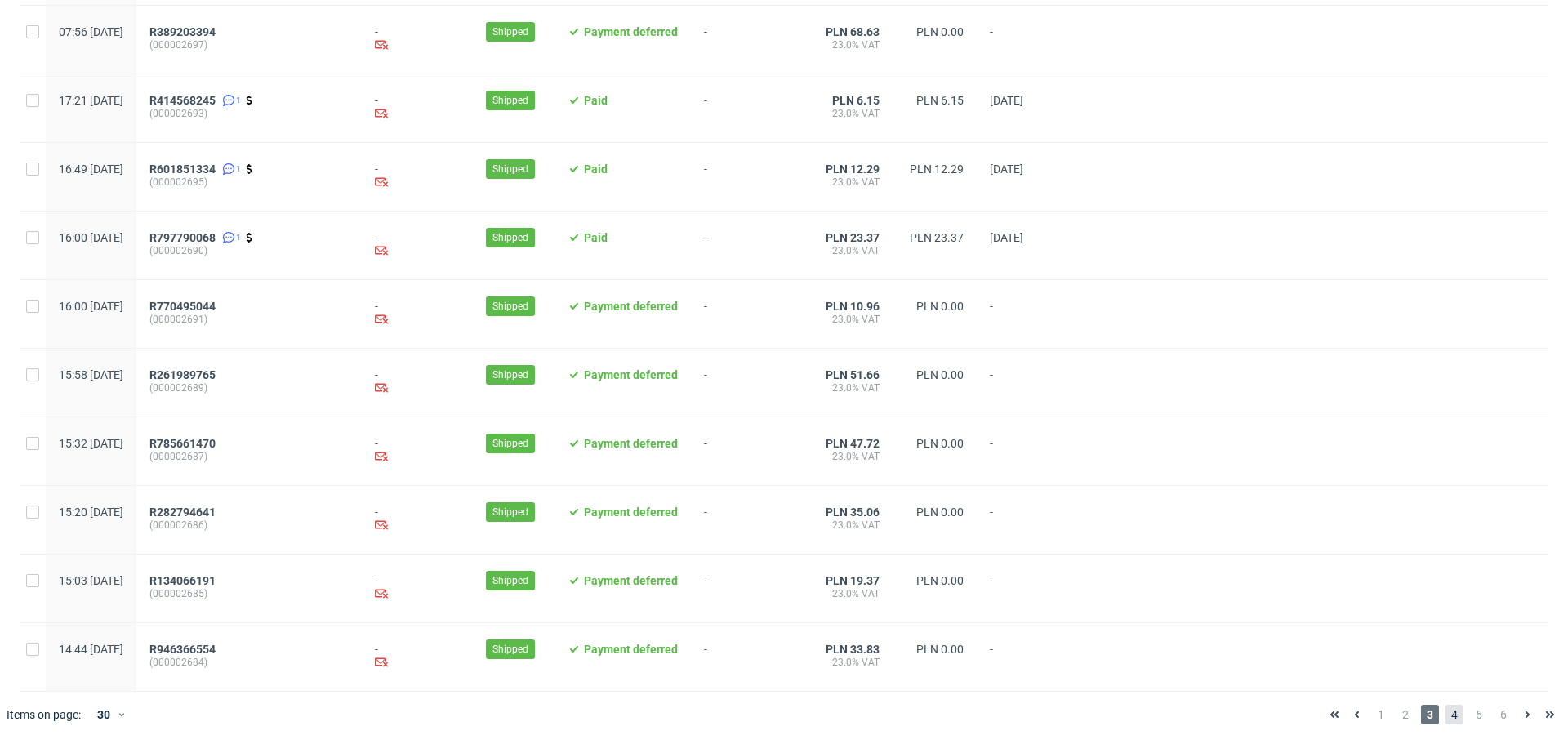
click at [1446, 716] on span "4" at bounding box center [1454, 714] width 18 height 19
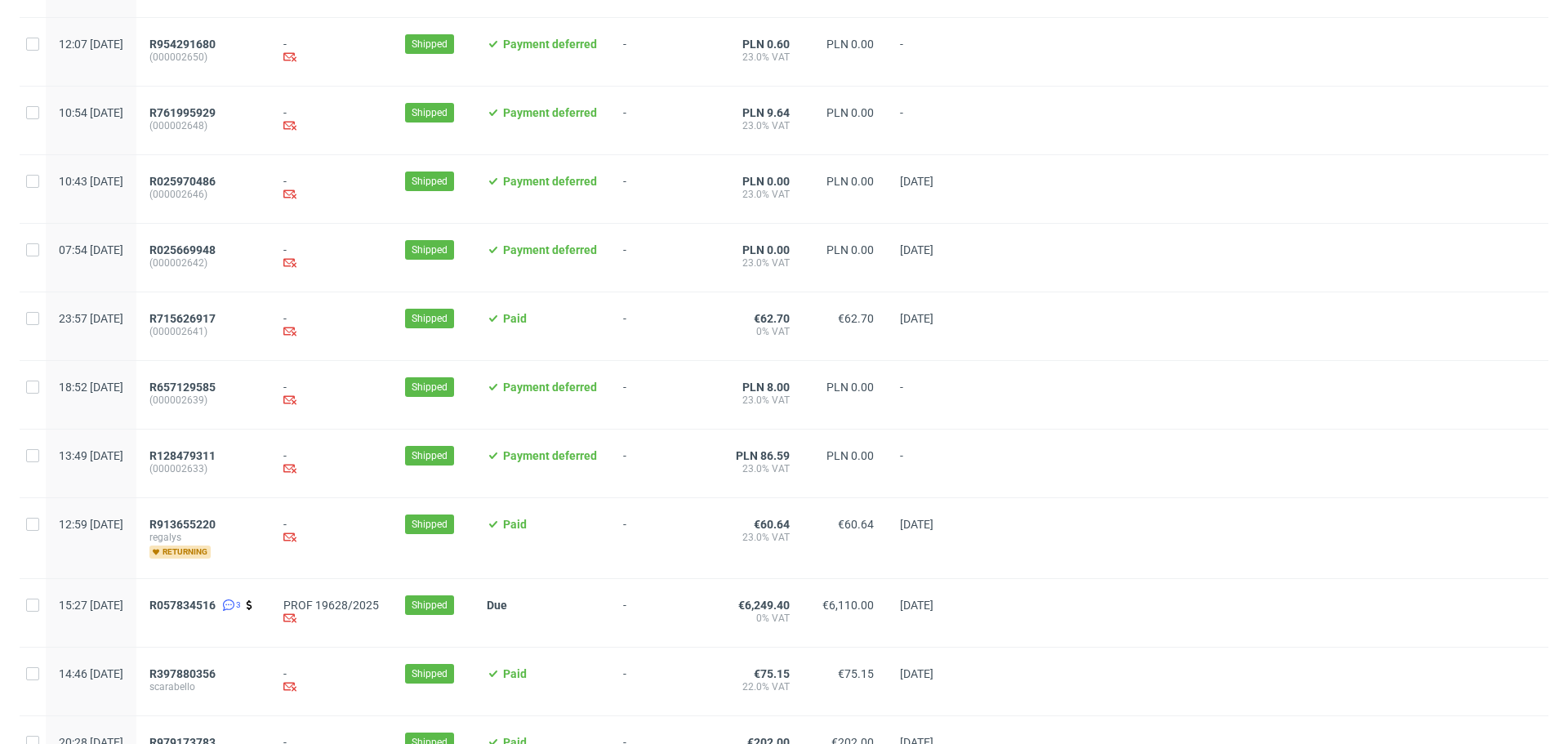
scroll to position [1619, 0]
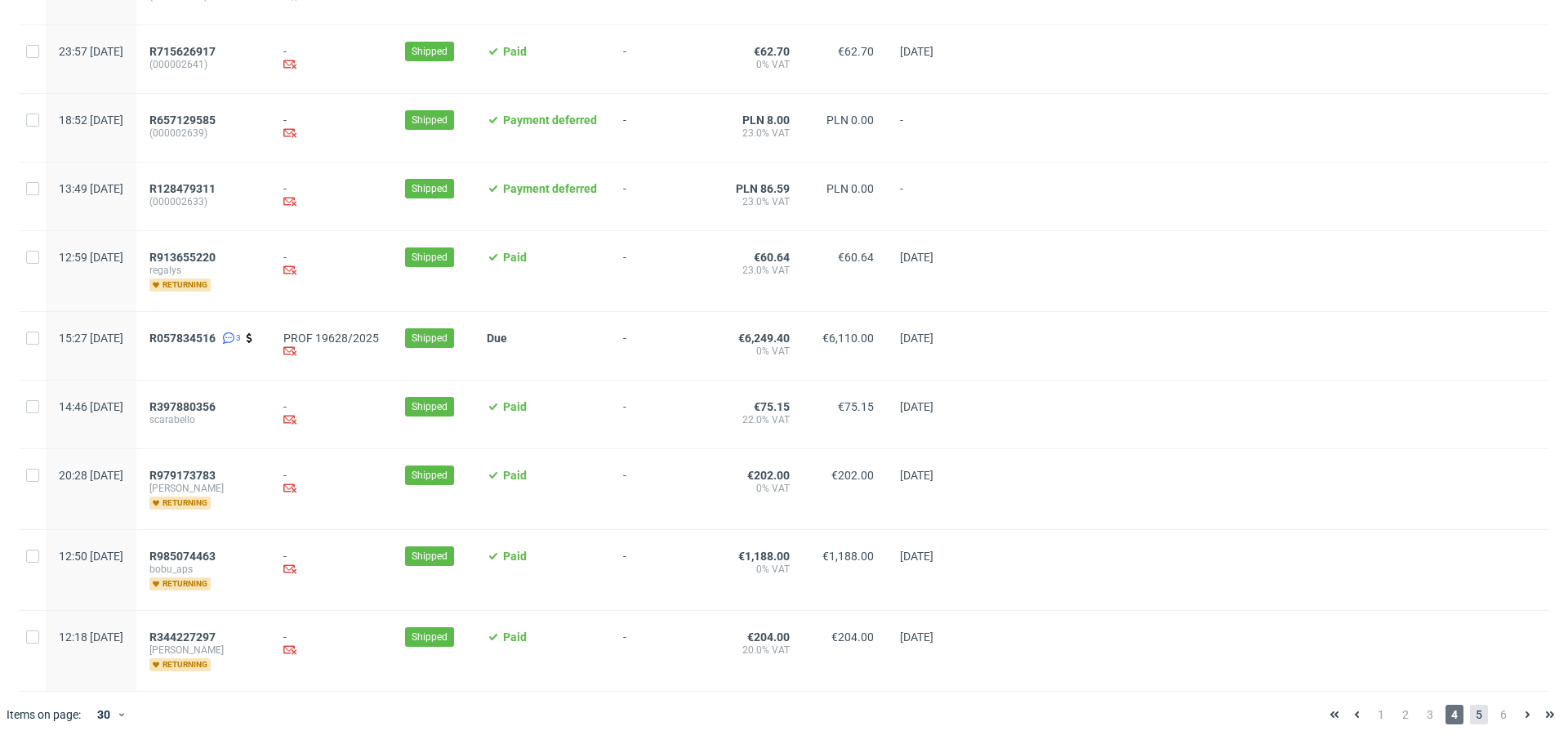
click at [1470, 706] on span "5" at bounding box center [1478, 714] width 18 height 19
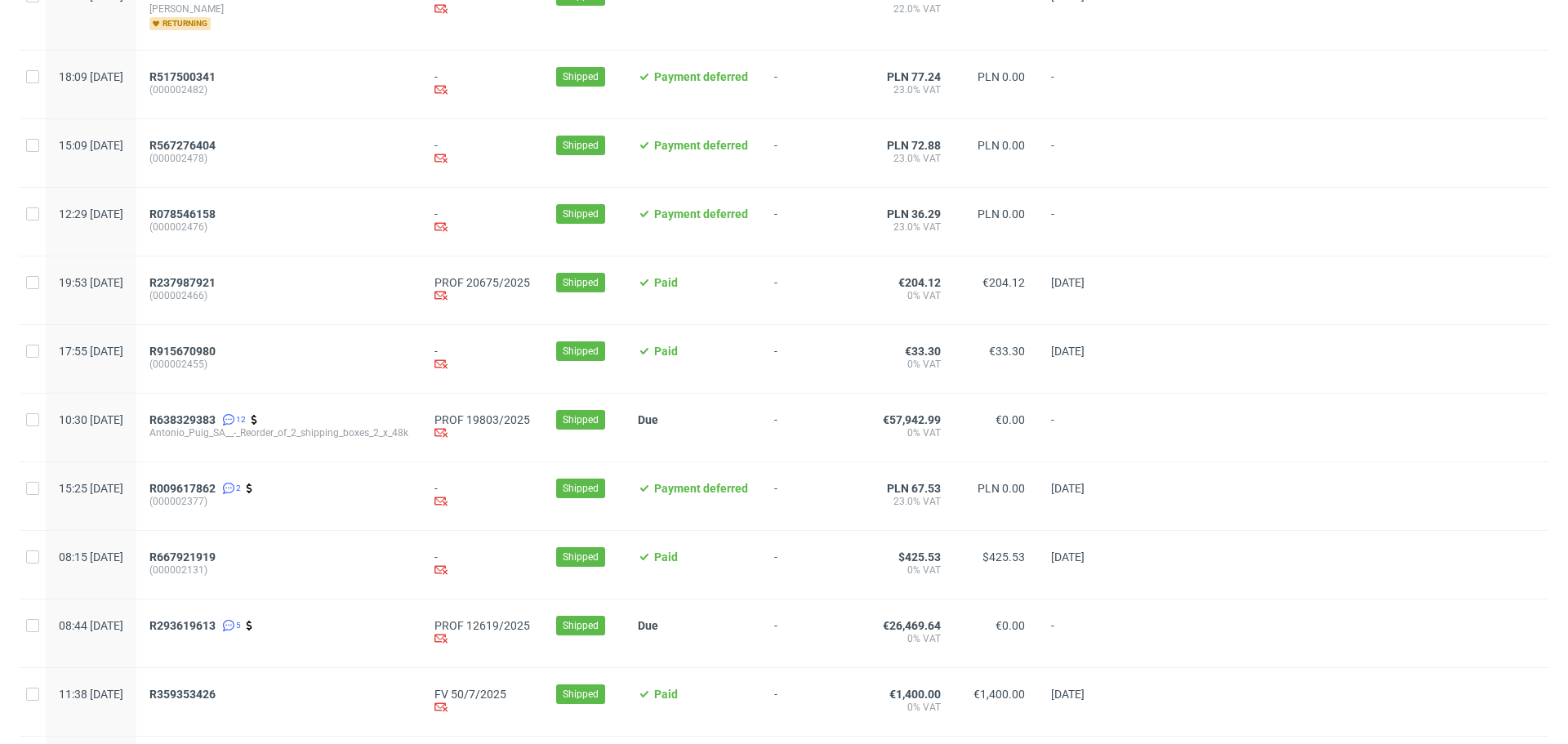
scroll to position [1619, 0]
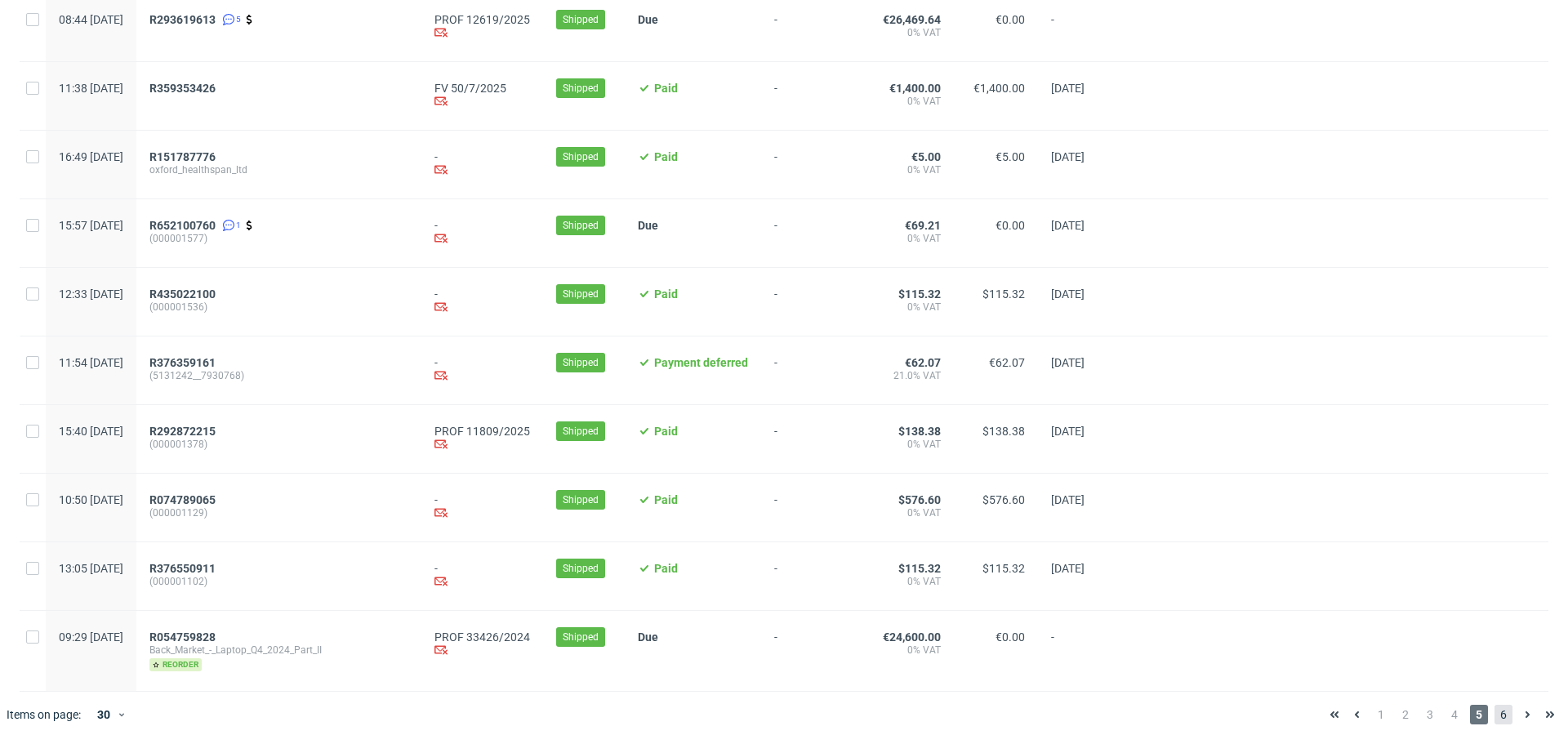
click at [1495, 714] on span "6" at bounding box center [1503, 714] width 18 height 19
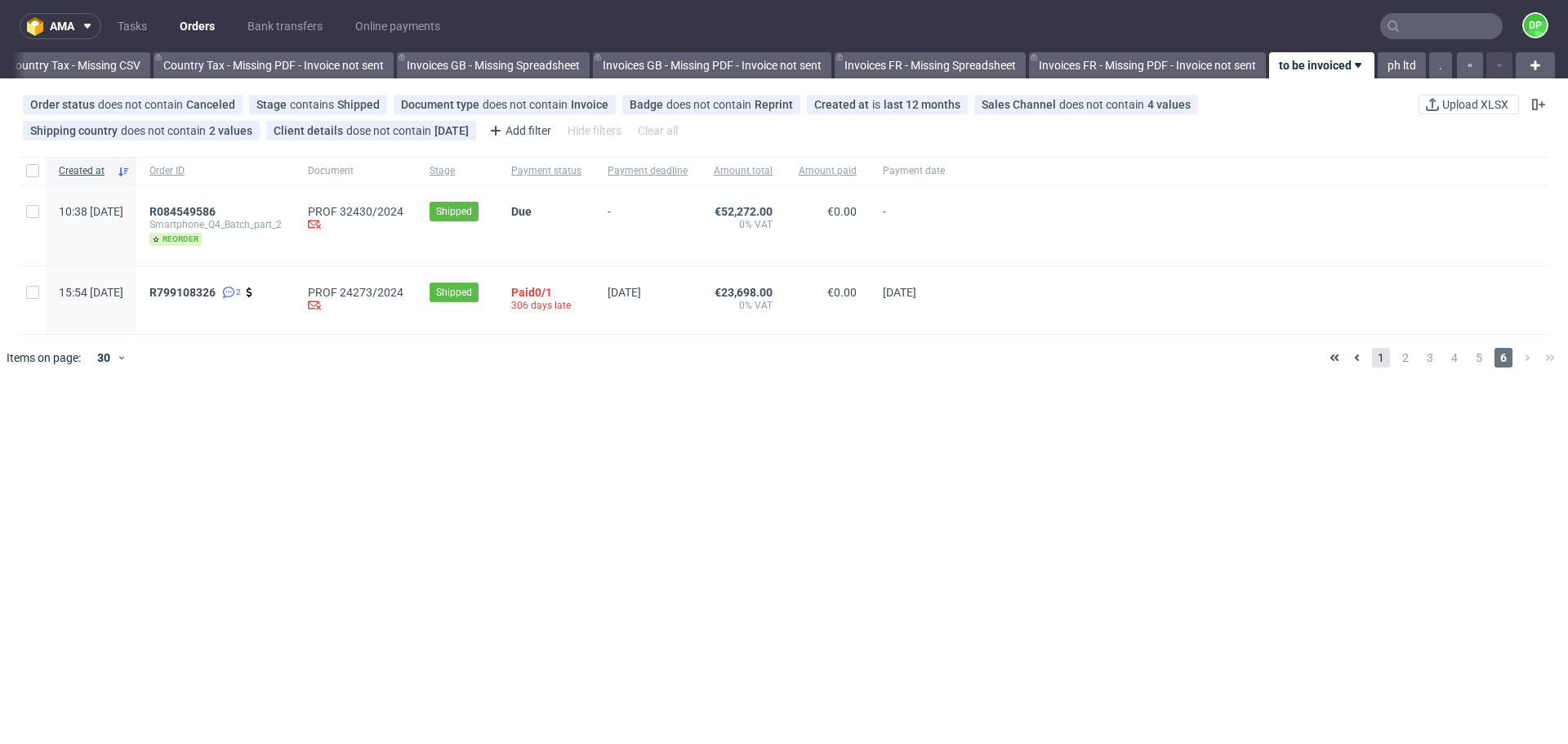
click at [1372, 358] on span "1" at bounding box center [1381, 357] width 18 height 19
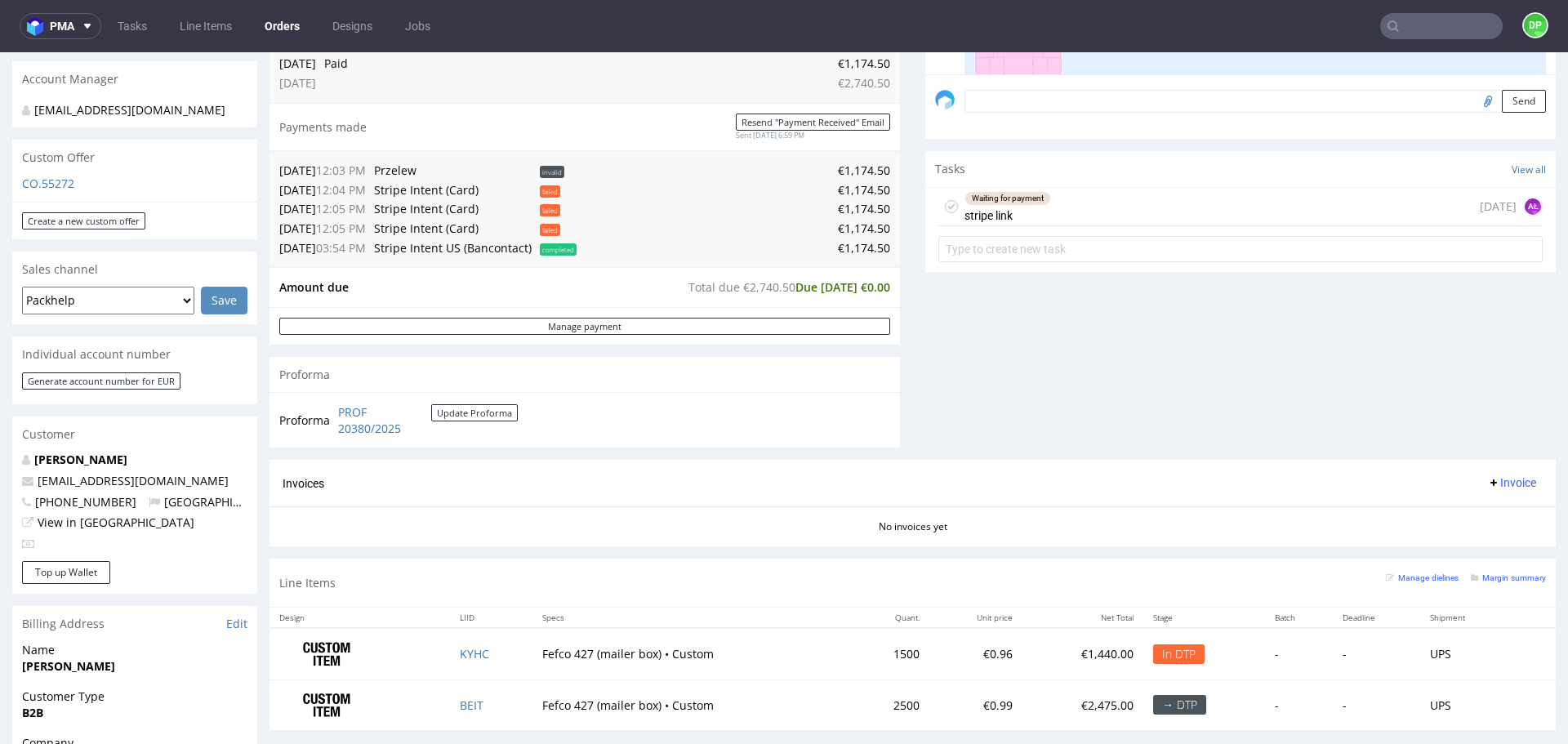
scroll to position [478, 0]
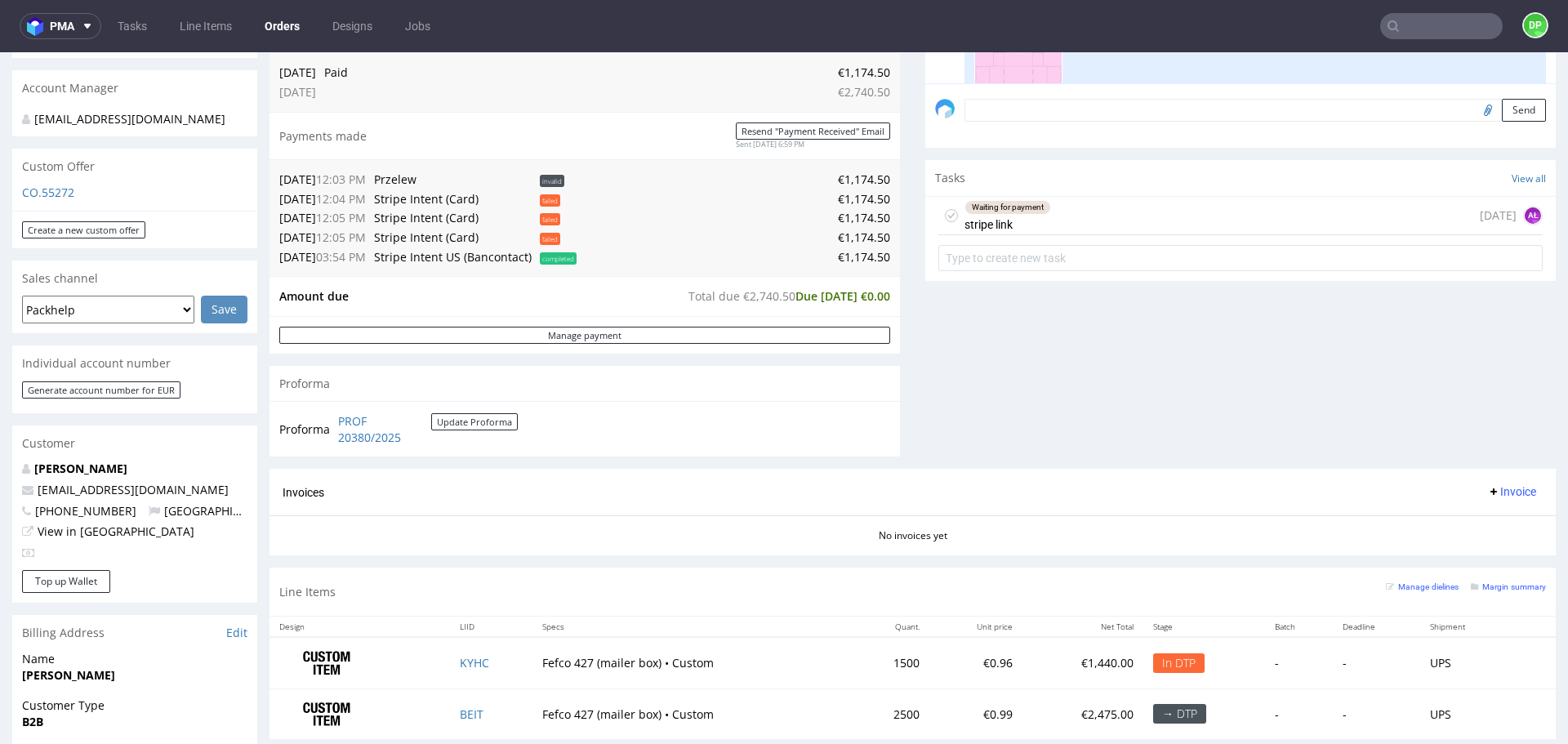
click at [1076, 238] on form at bounding box center [1240, 258] width 604 height 39
click at [1071, 224] on div "Waiting for payment stripe link [DATE] AŁ" at bounding box center [1240, 216] width 604 height 39
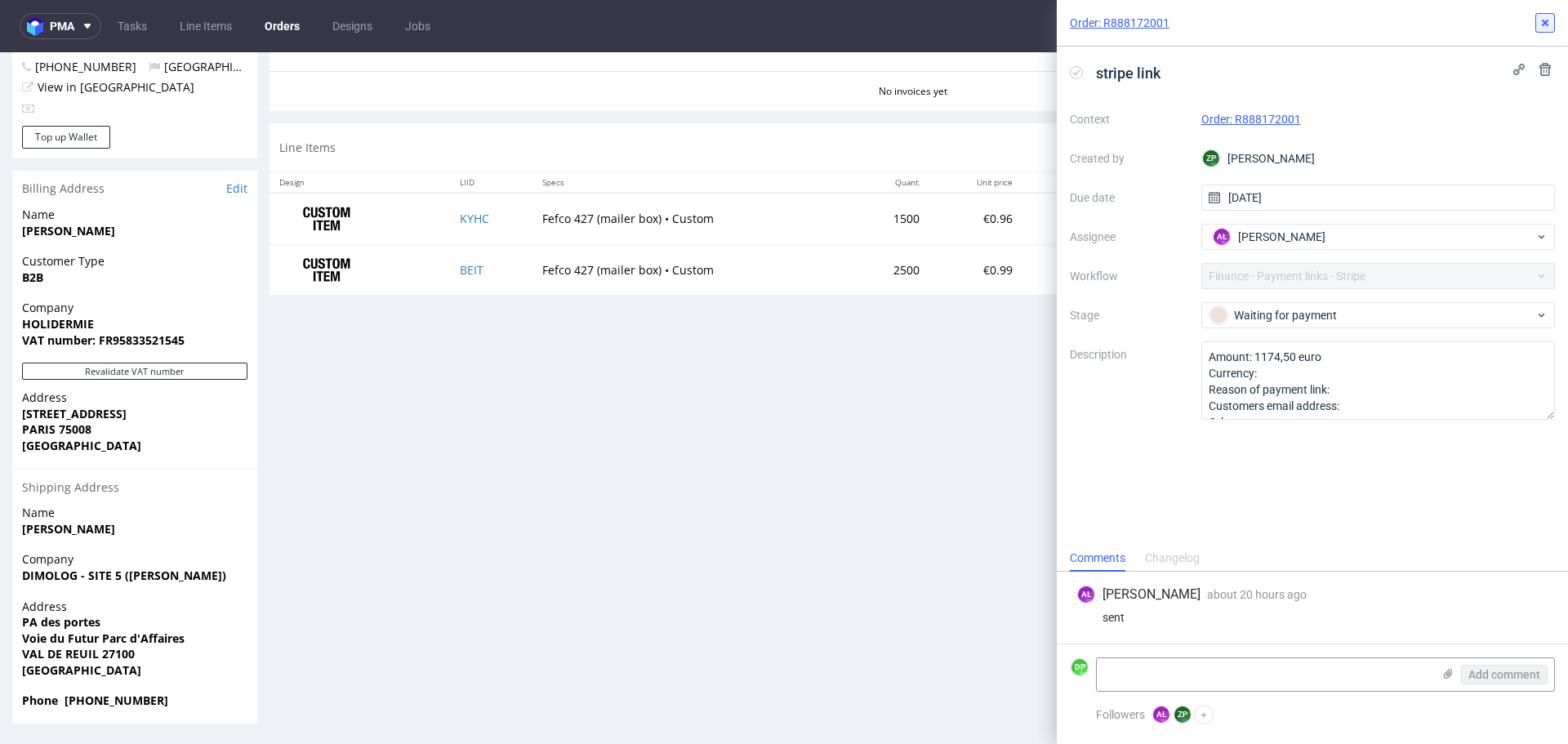
click at [1538, 22] on icon at bounding box center [1545, 23] width 13 height 13
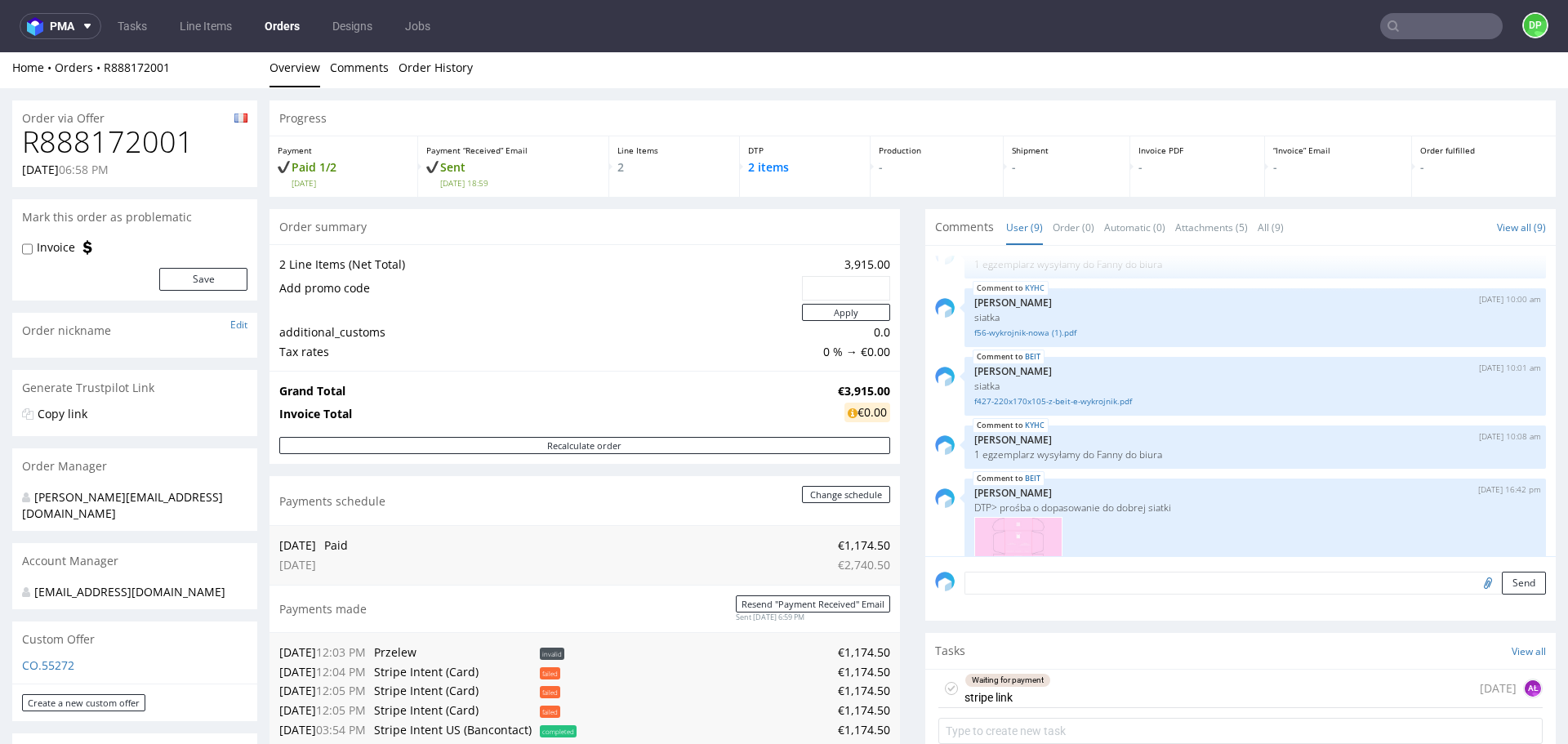
scroll to position [30, 0]
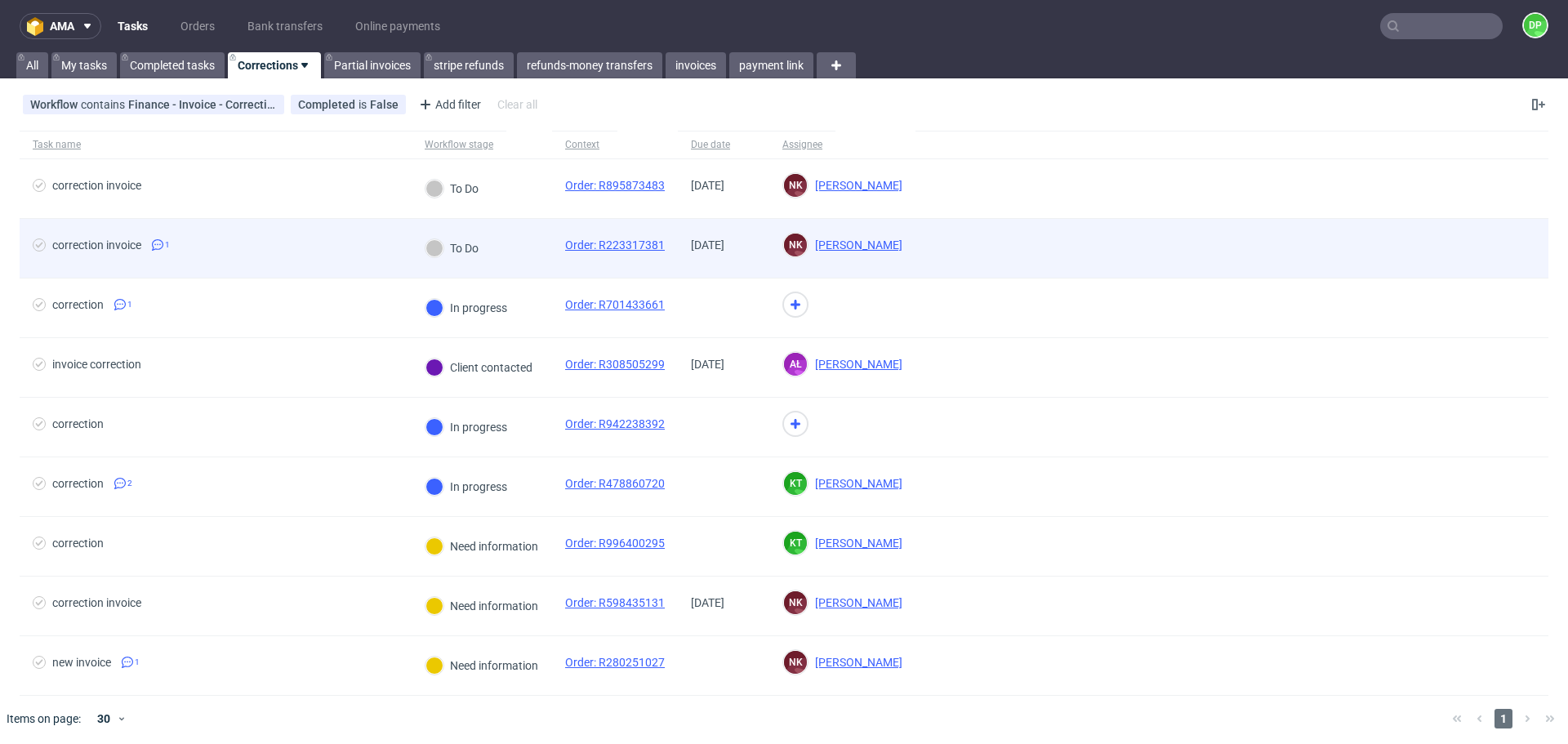
click at [298, 253] on span "correction invoice 1" at bounding box center [215, 247] width 365 height 19
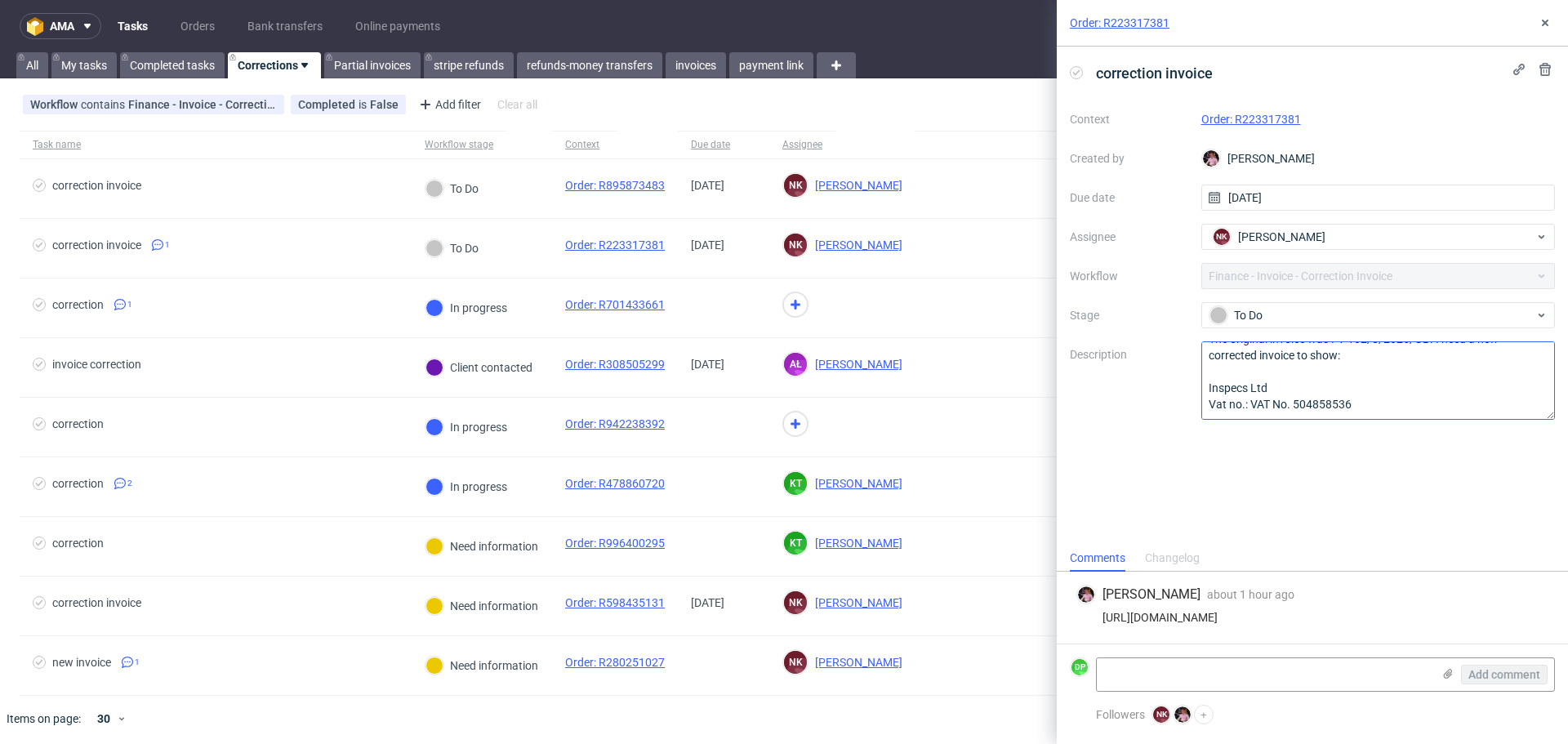
scroll to position [34, 0]
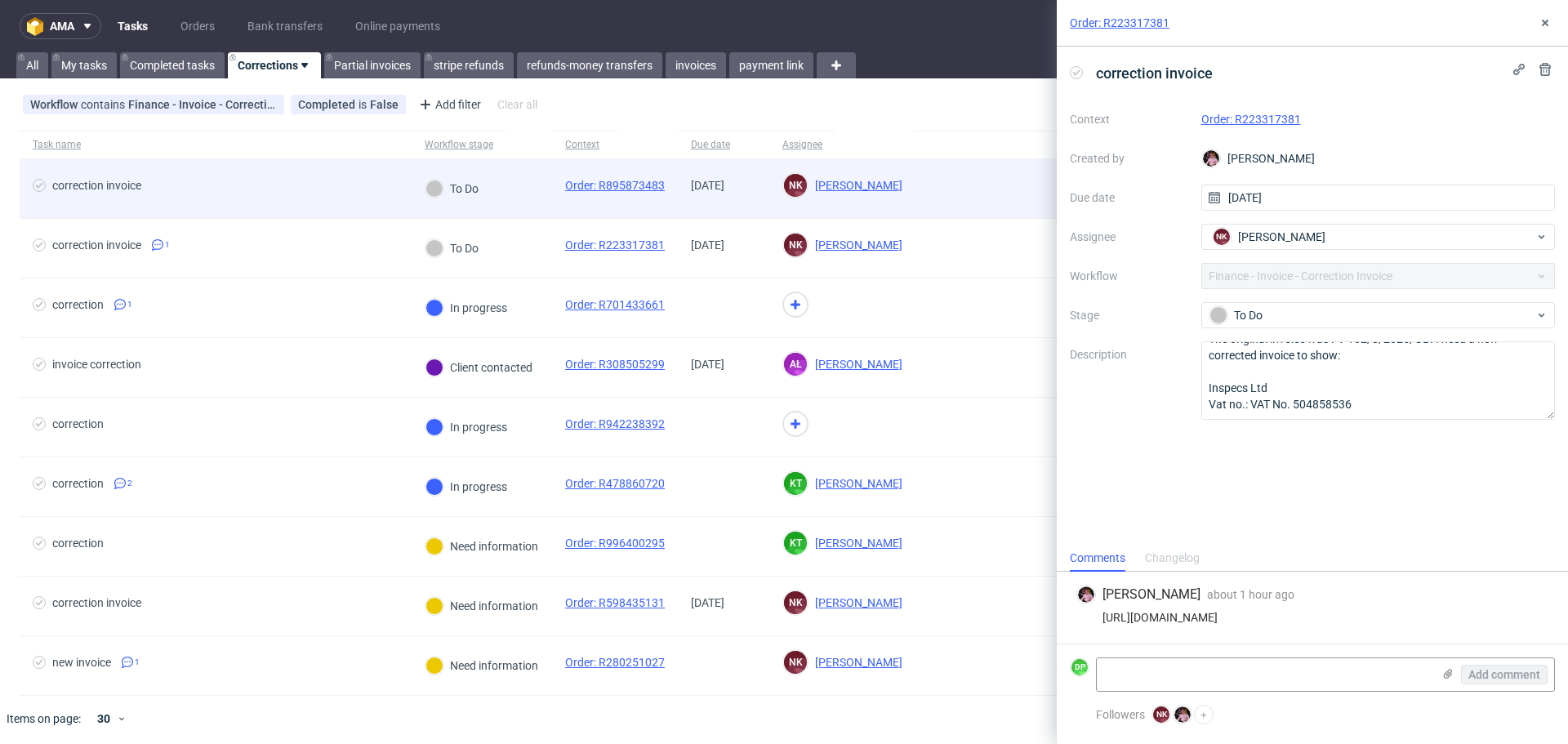
click at [350, 203] on div "correction invoice" at bounding box center [215, 189] width 392 height 59
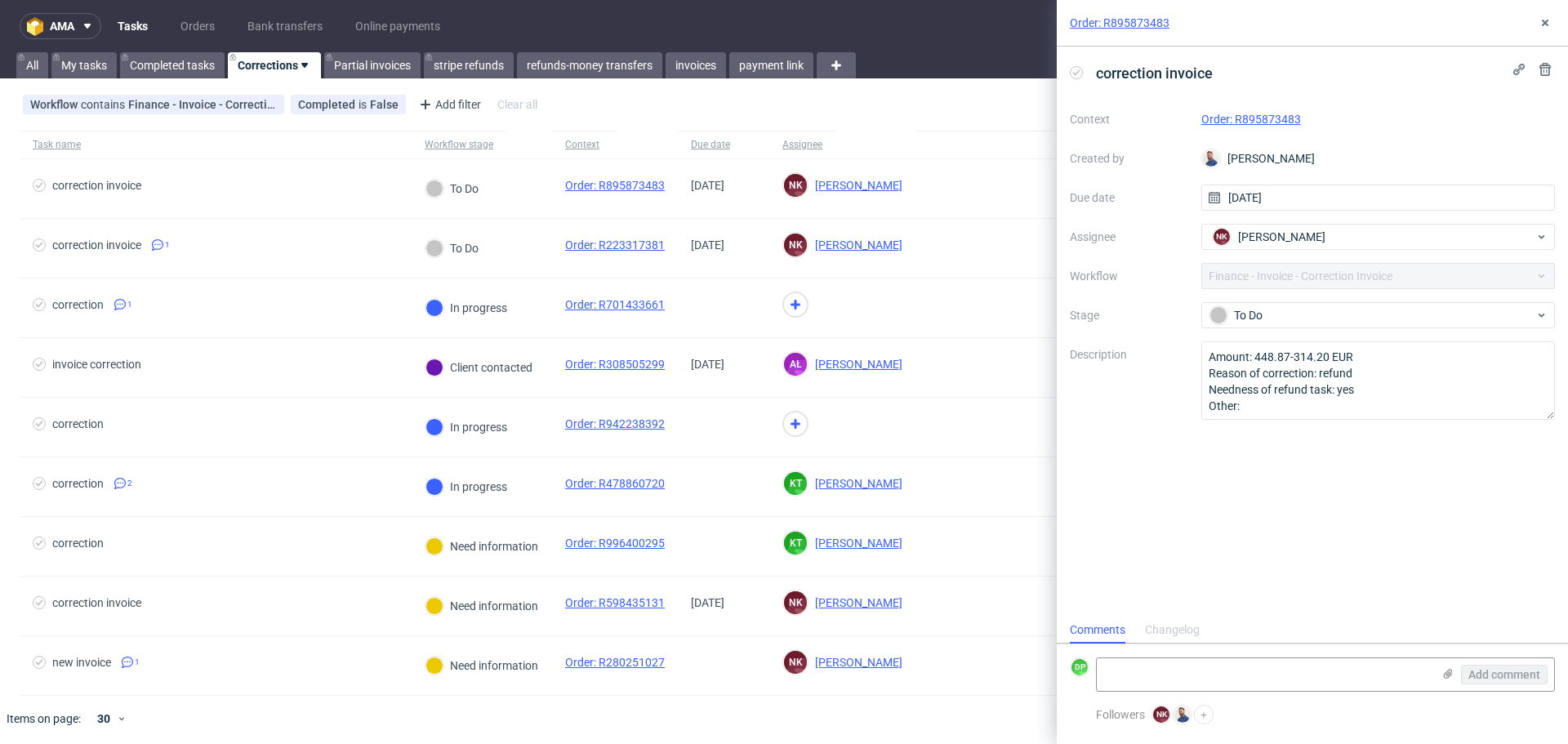
click at [1249, 110] on div "Order: R895873483" at bounding box center [1379, 119] width 354 height 19
click at [1263, 117] on link "Order: R895873483" at bounding box center [1251, 119] width 100 height 13
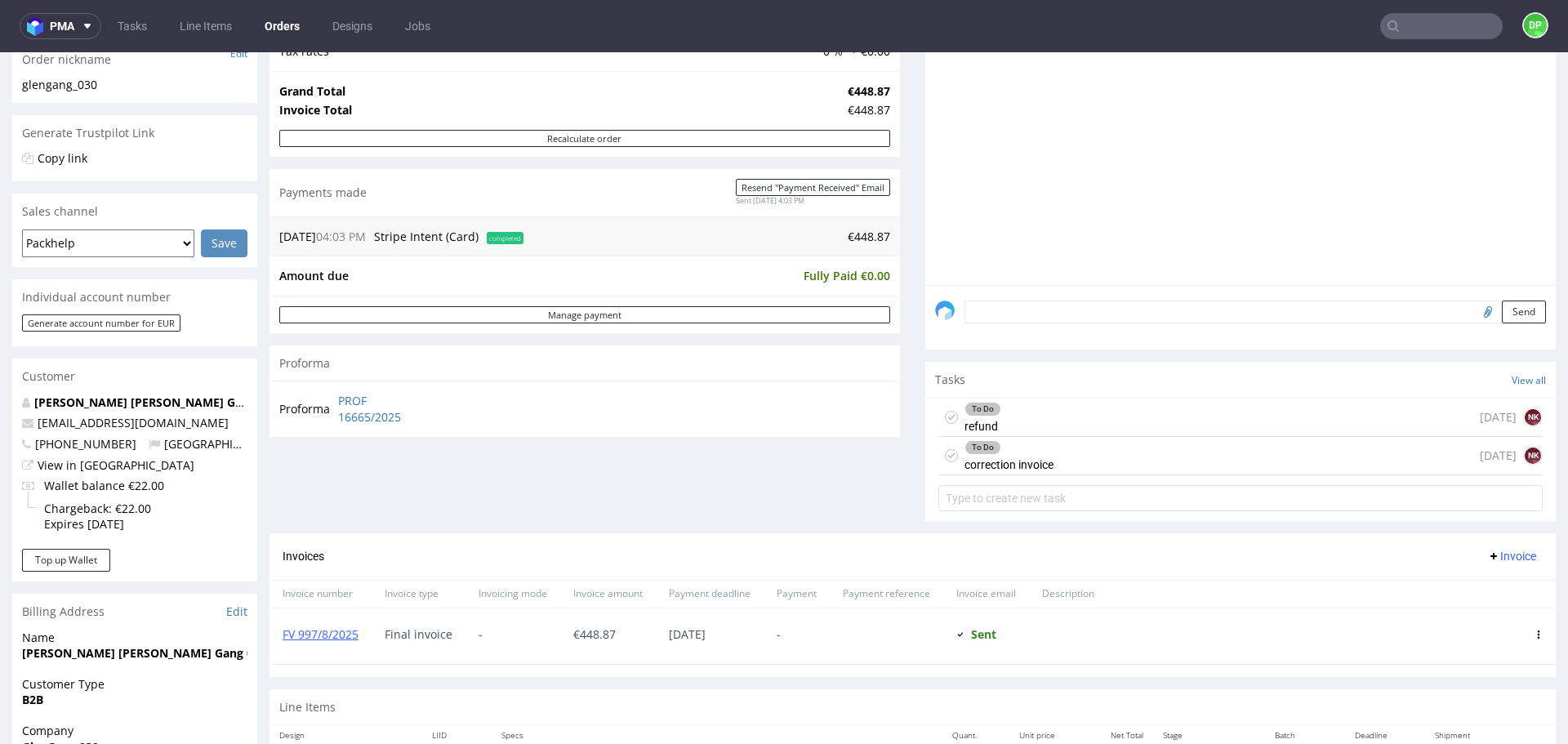
scroll to position [278, 0]
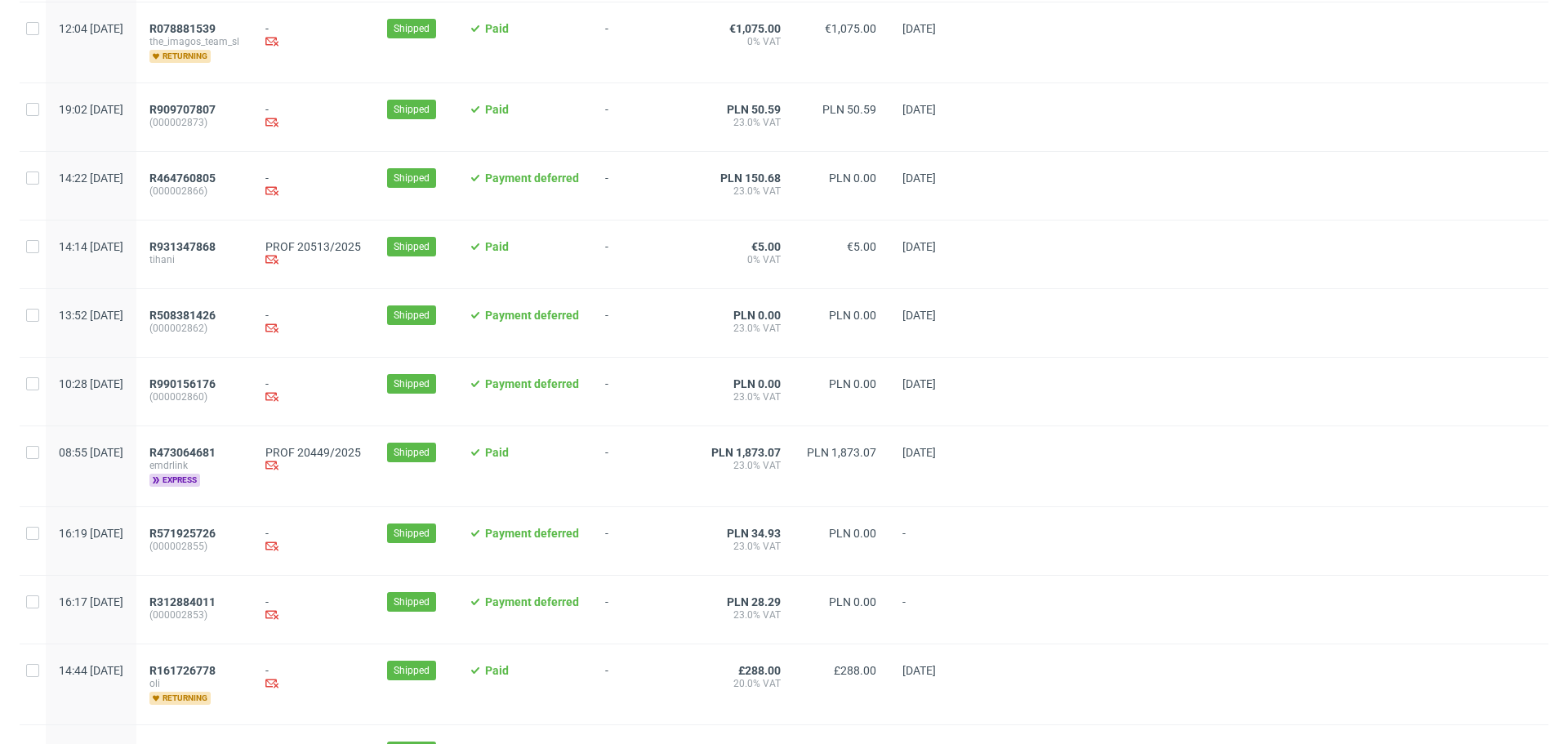
scroll to position [1432, 0]
click at [216, 459] on span "R473064681" at bounding box center [183, 451] width 66 height 13
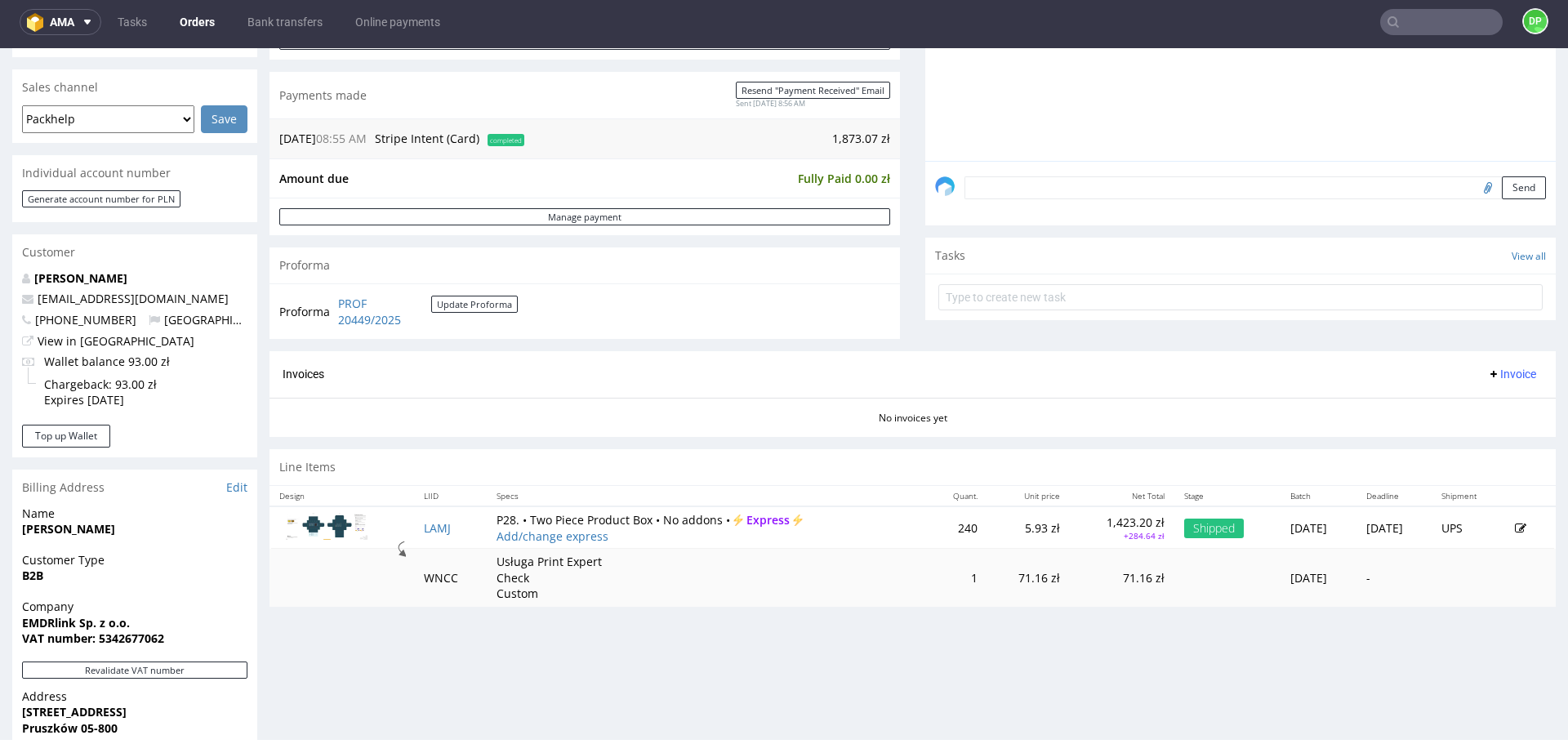
scroll to position [395, 0]
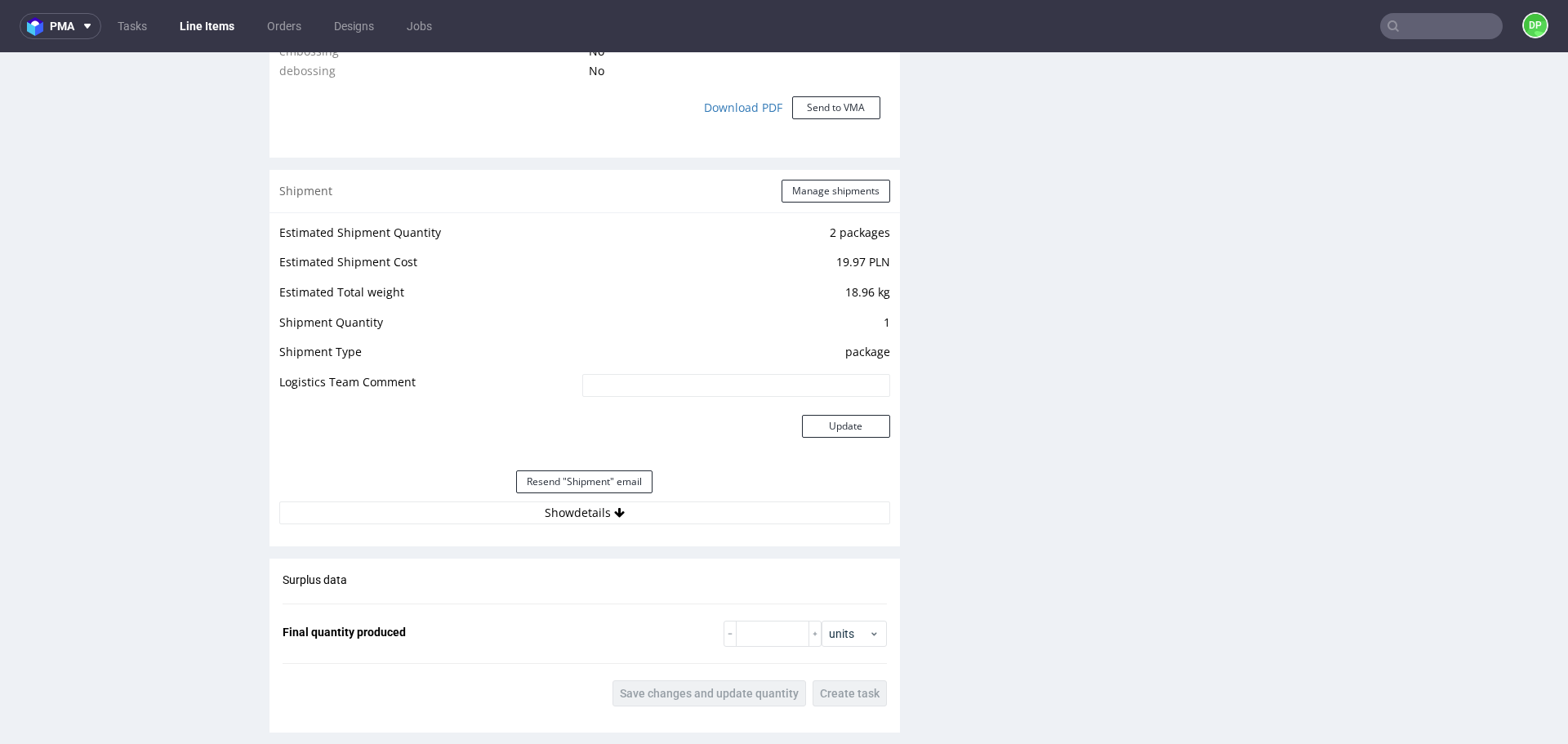
scroll to position [1689, 0]
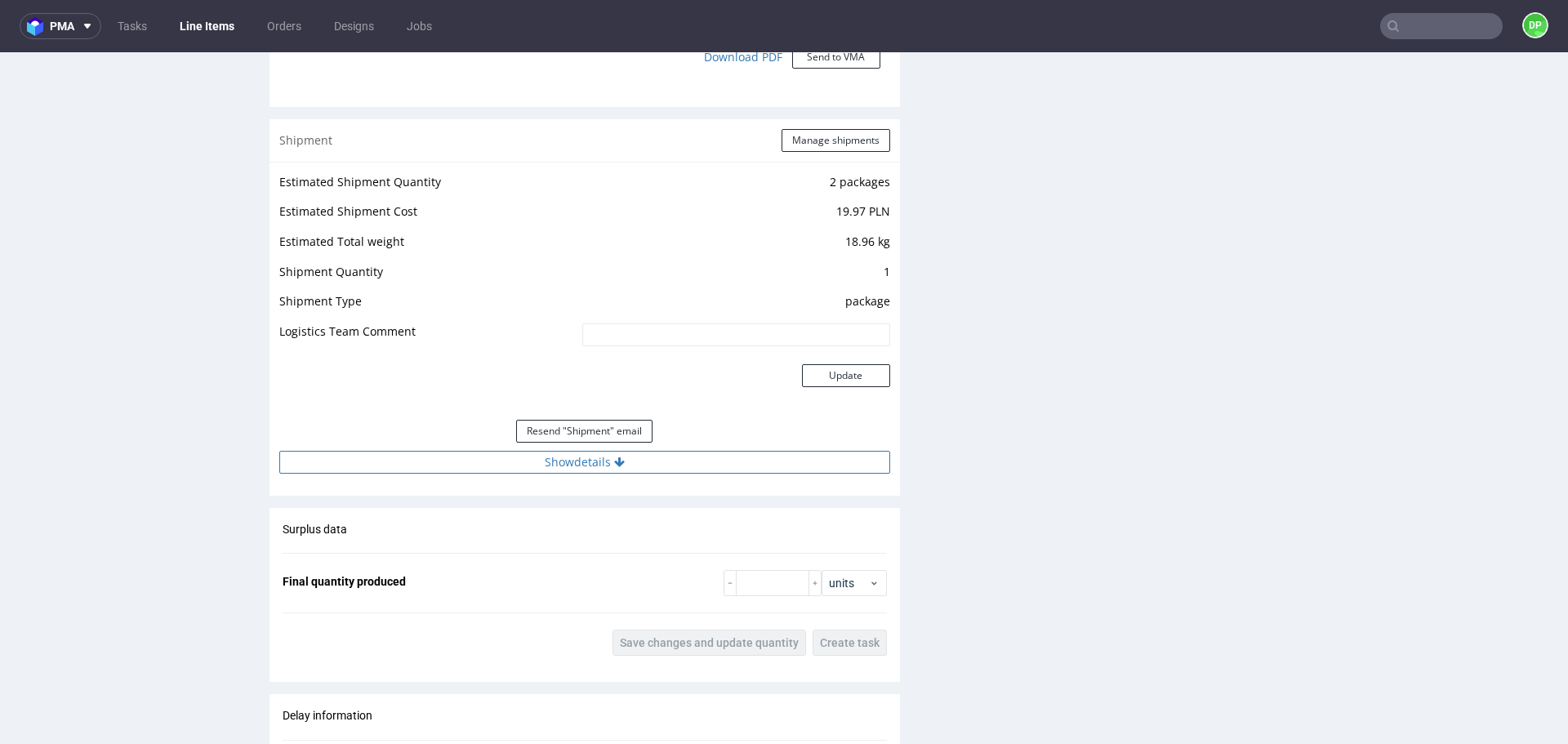
click at [473, 462] on button "Show details" at bounding box center [585, 462] width 611 height 23
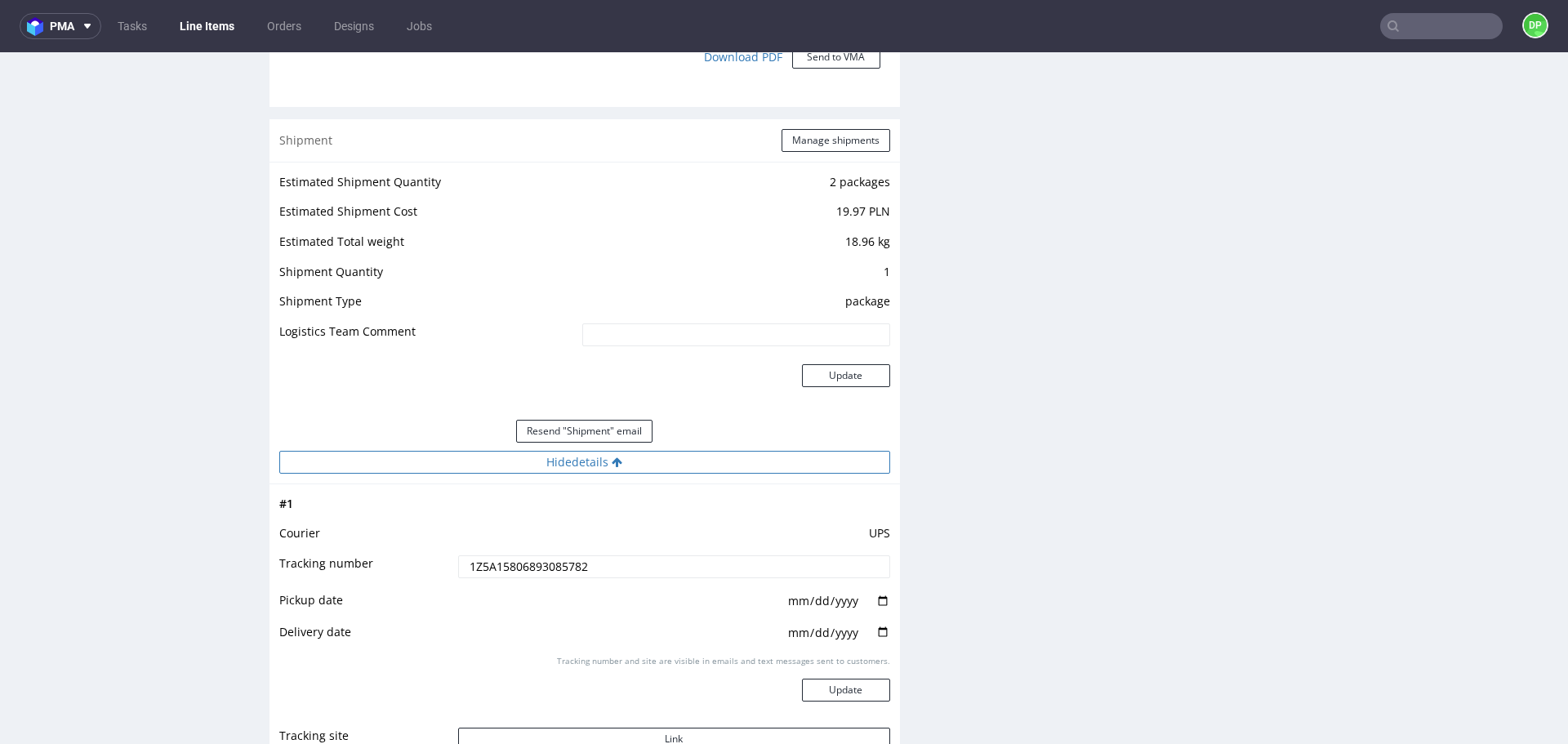
scroll to position [1829, 0]
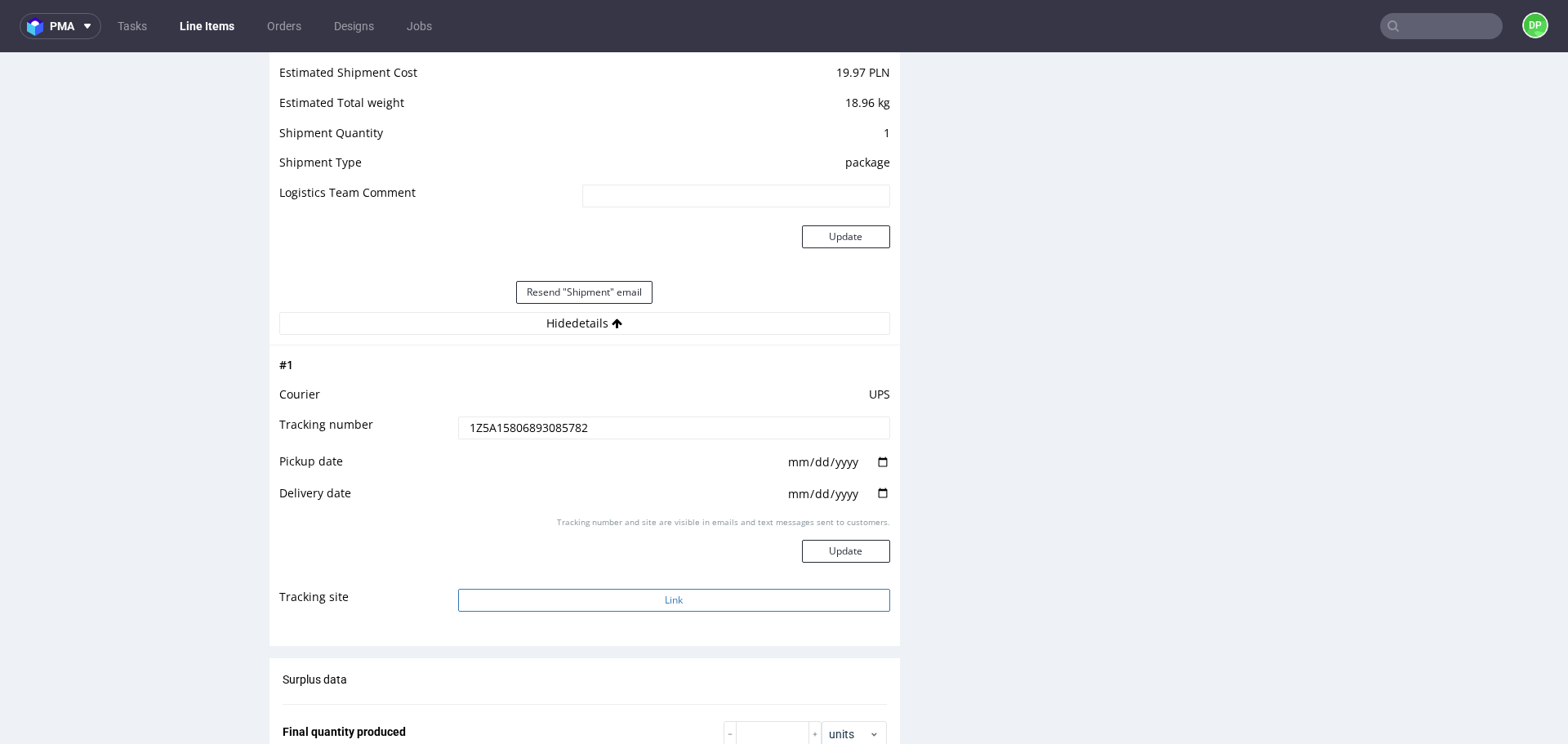
click at [577, 596] on button "Link" at bounding box center [675, 600] width 432 height 23
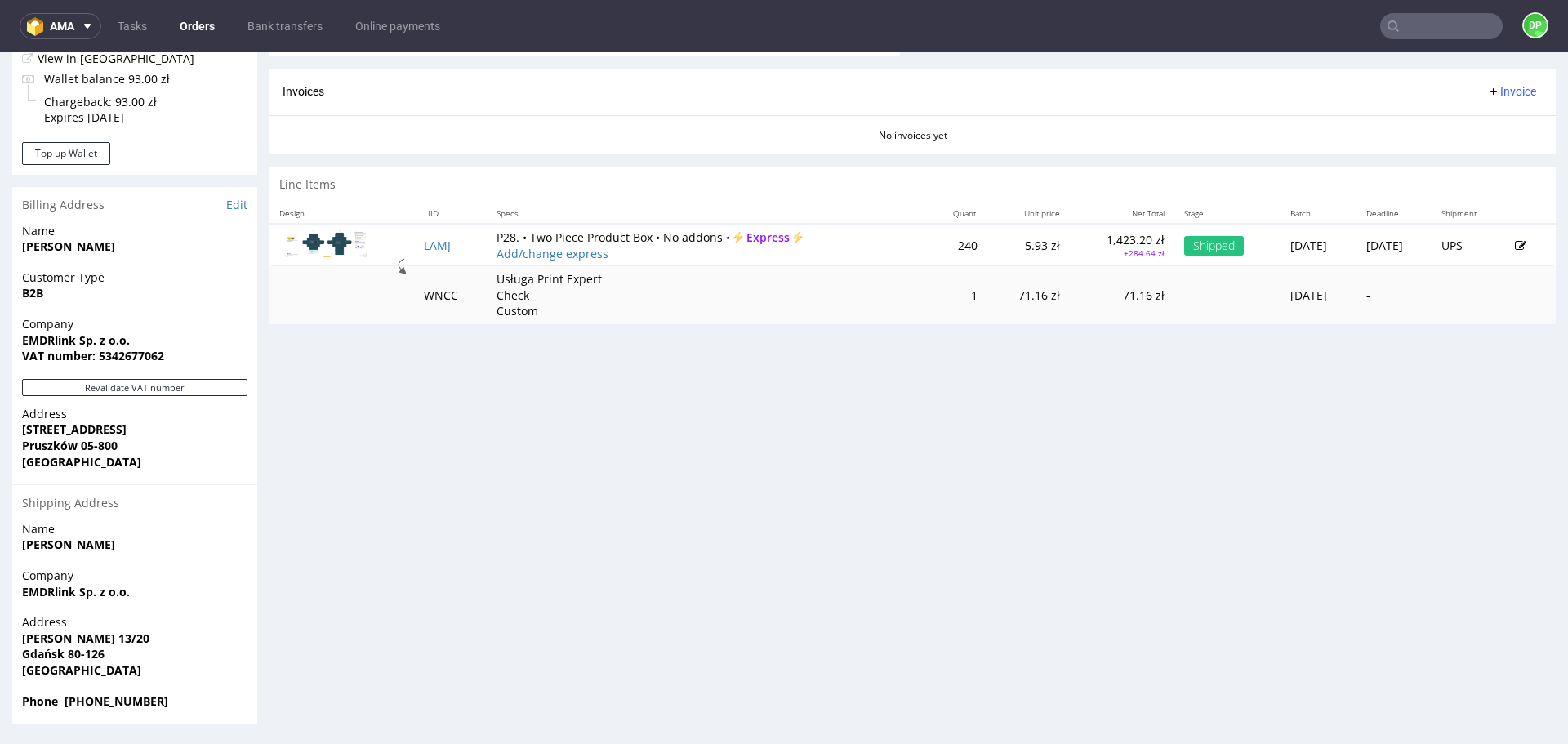
scroll to position [552, 0]
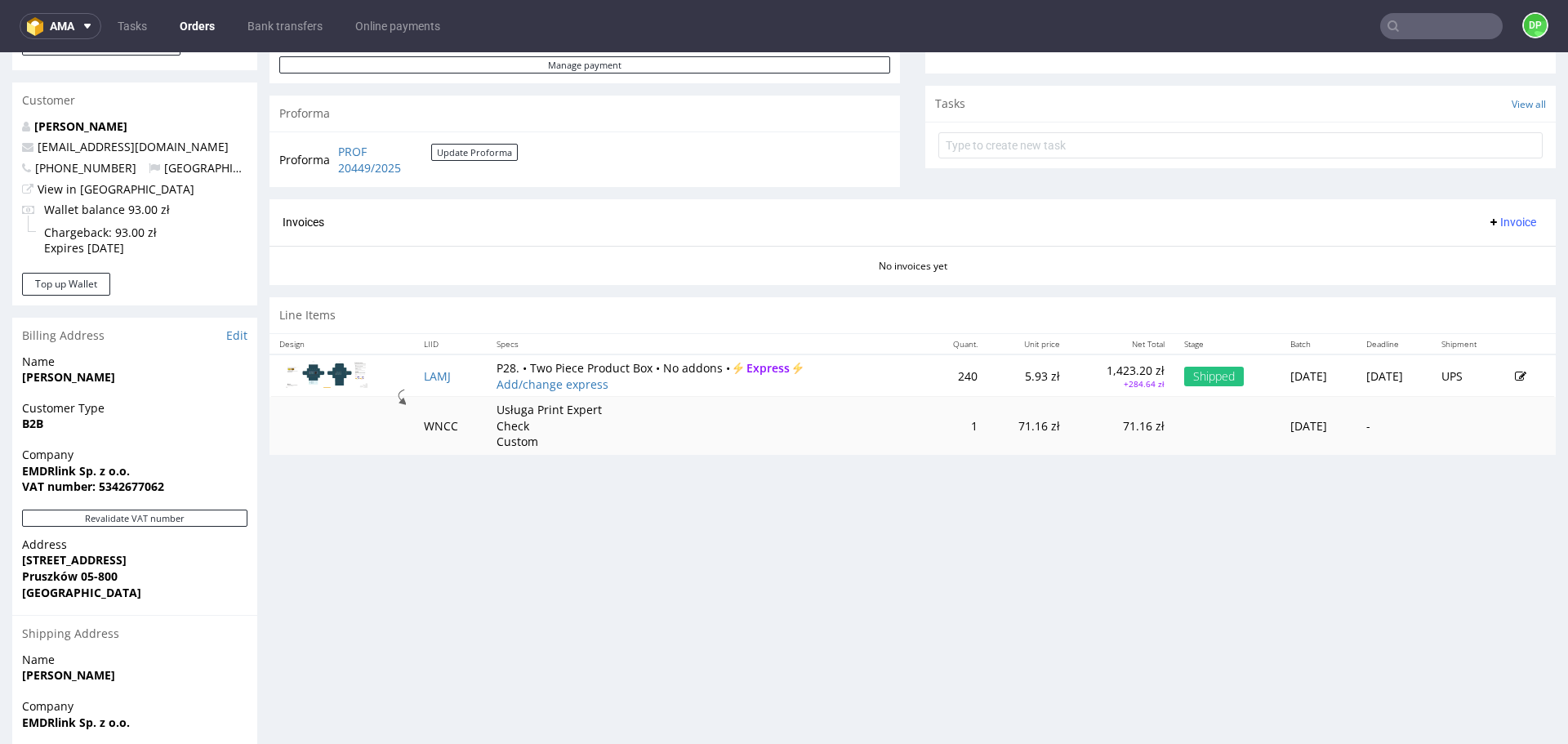
click at [1488, 222] on span "Invoice" at bounding box center [1512, 222] width 49 height 13
click at [1446, 265] on li "Generate" at bounding box center [1480, 257] width 105 height 30
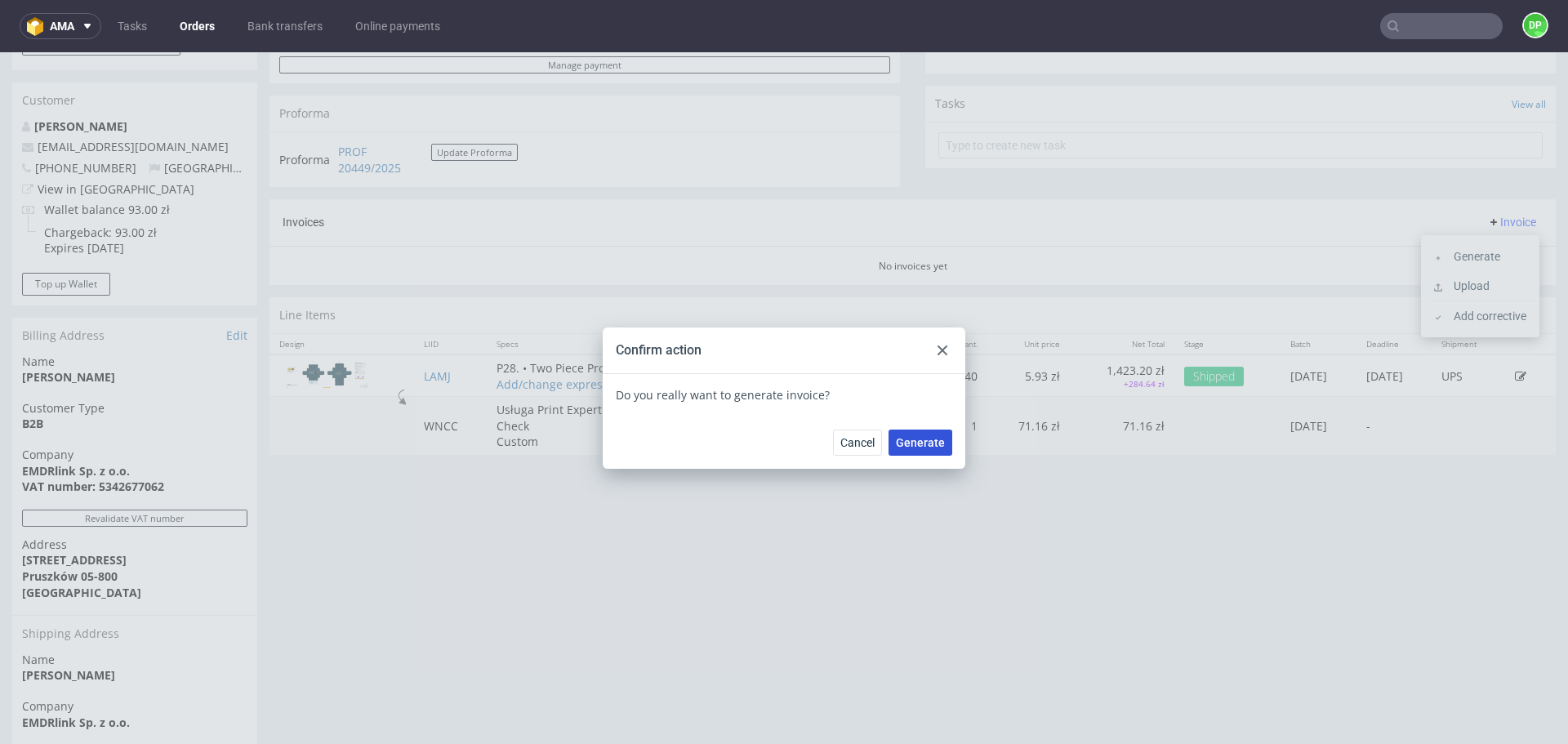
click at [917, 438] on span "Generate" at bounding box center [920, 442] width 49 height 11
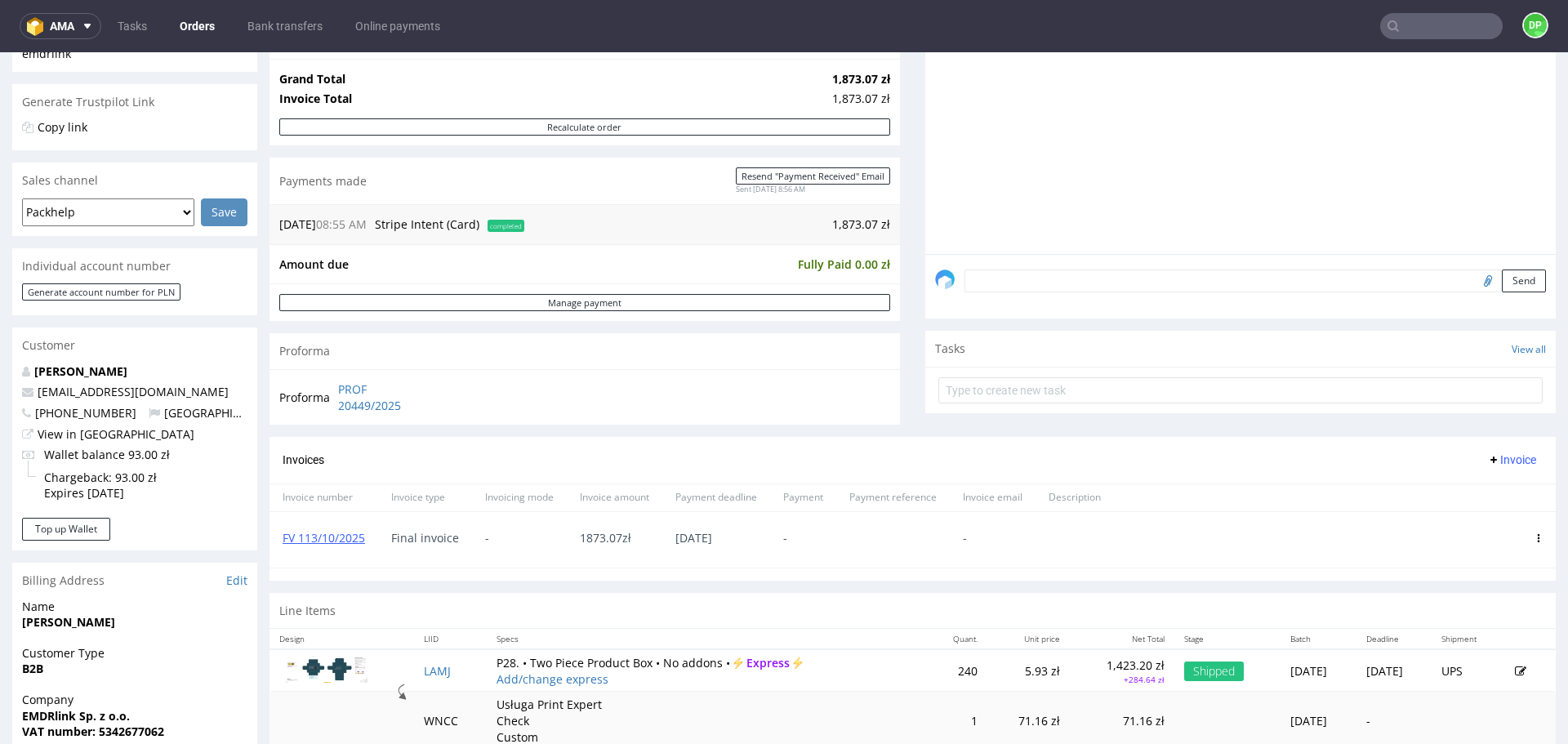
scroll to position [308, 0]
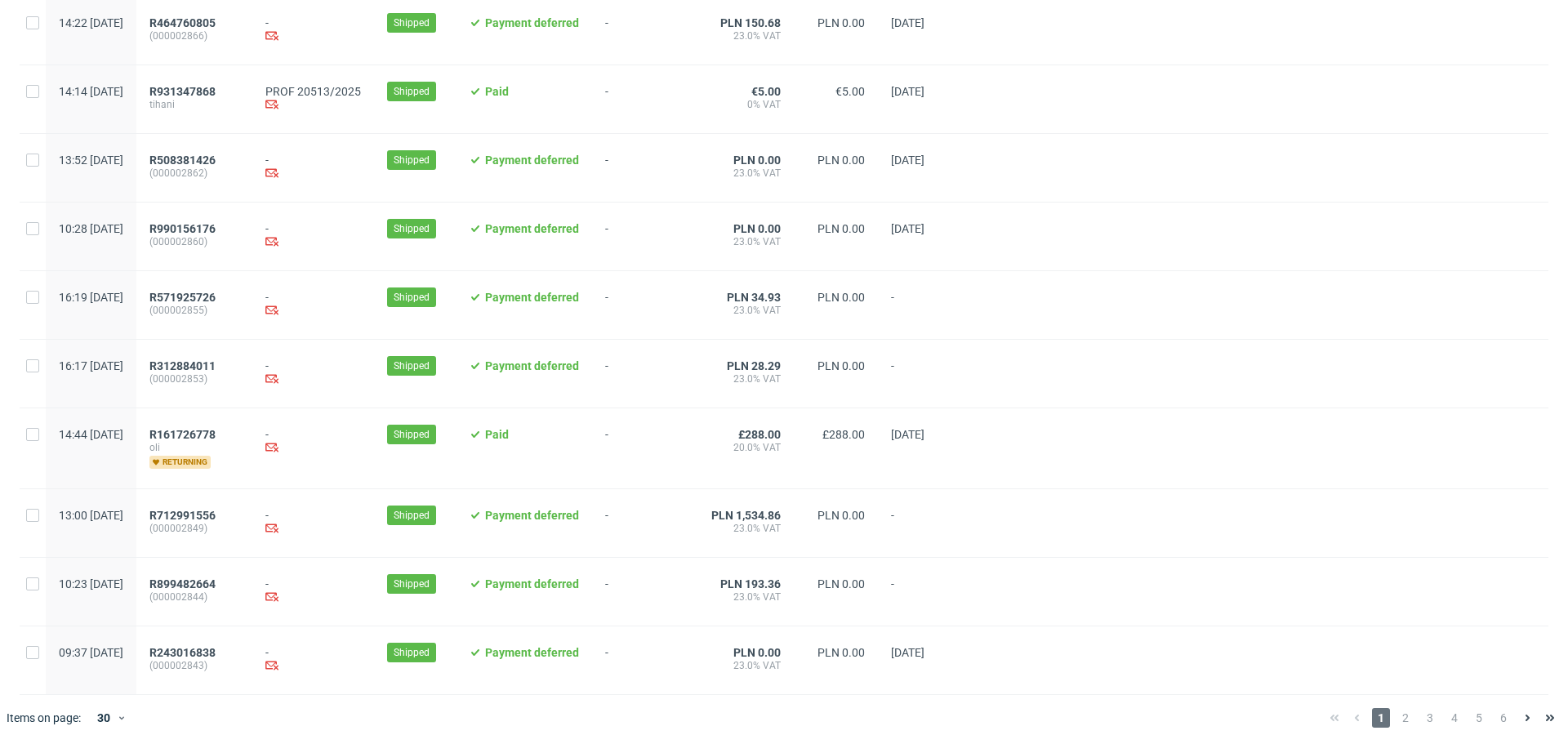
scroll to position [1609, 0]
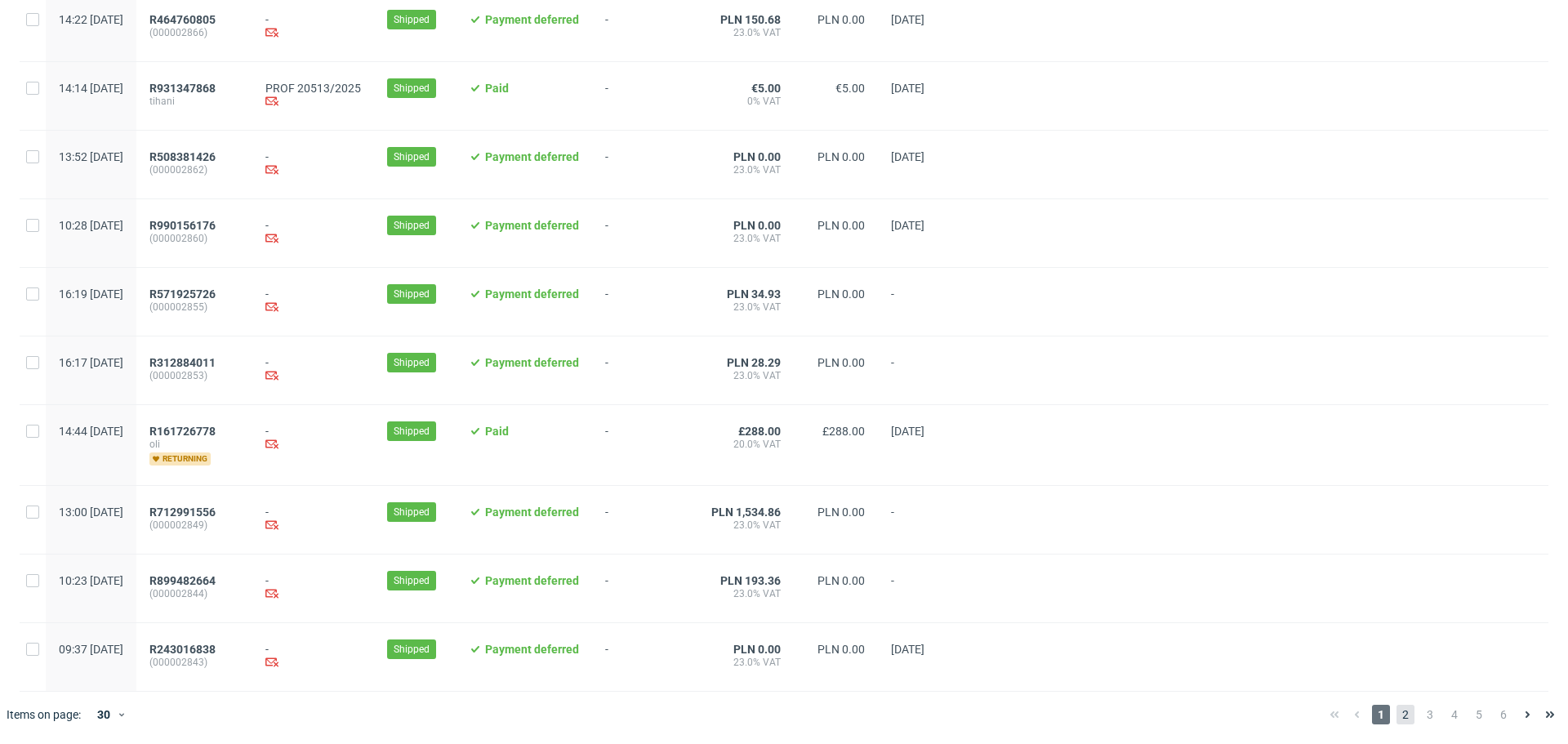
click at [1396, 711] on span "2" at bounding box center [1405, 714] width 18 height 19
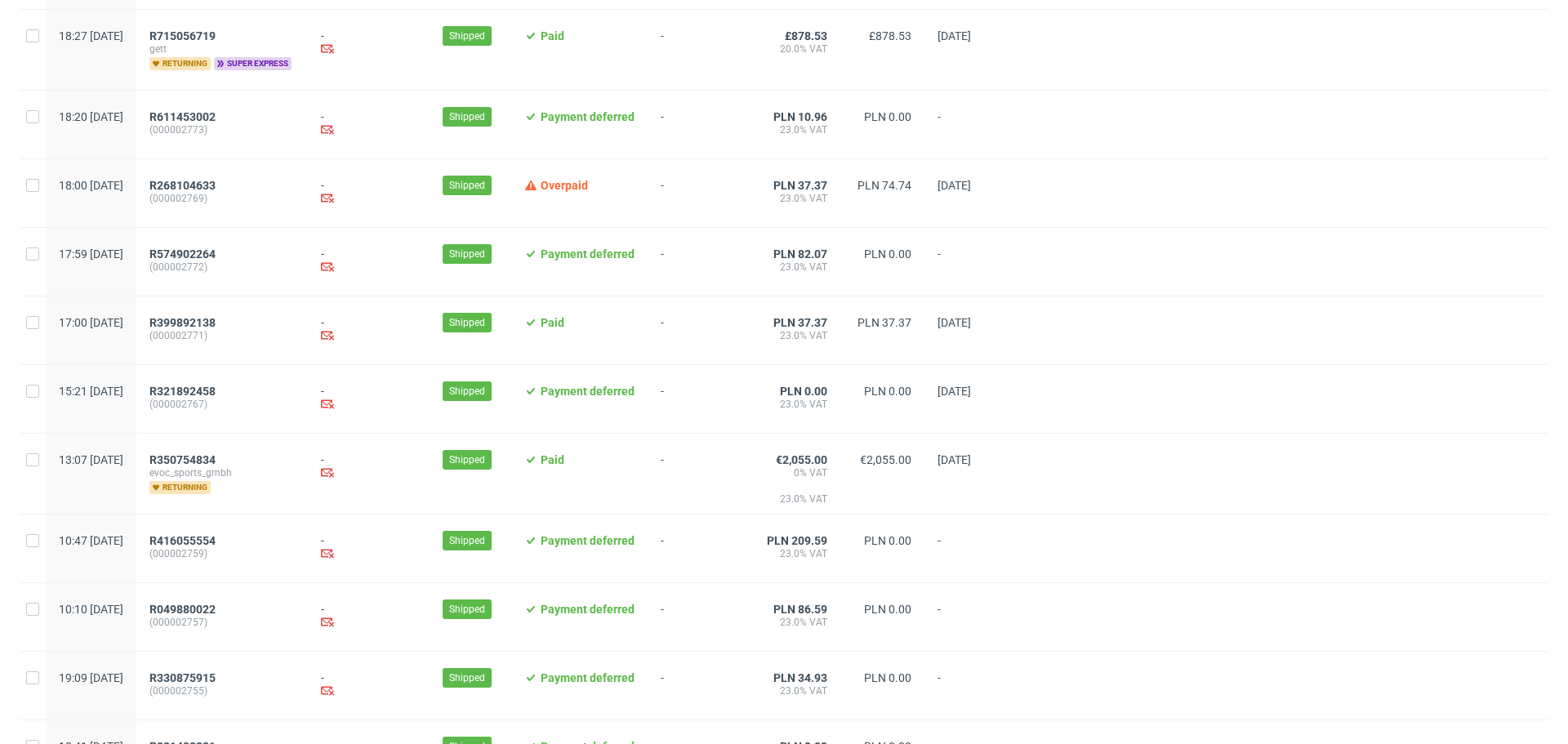
scroll to position [1598, 0]
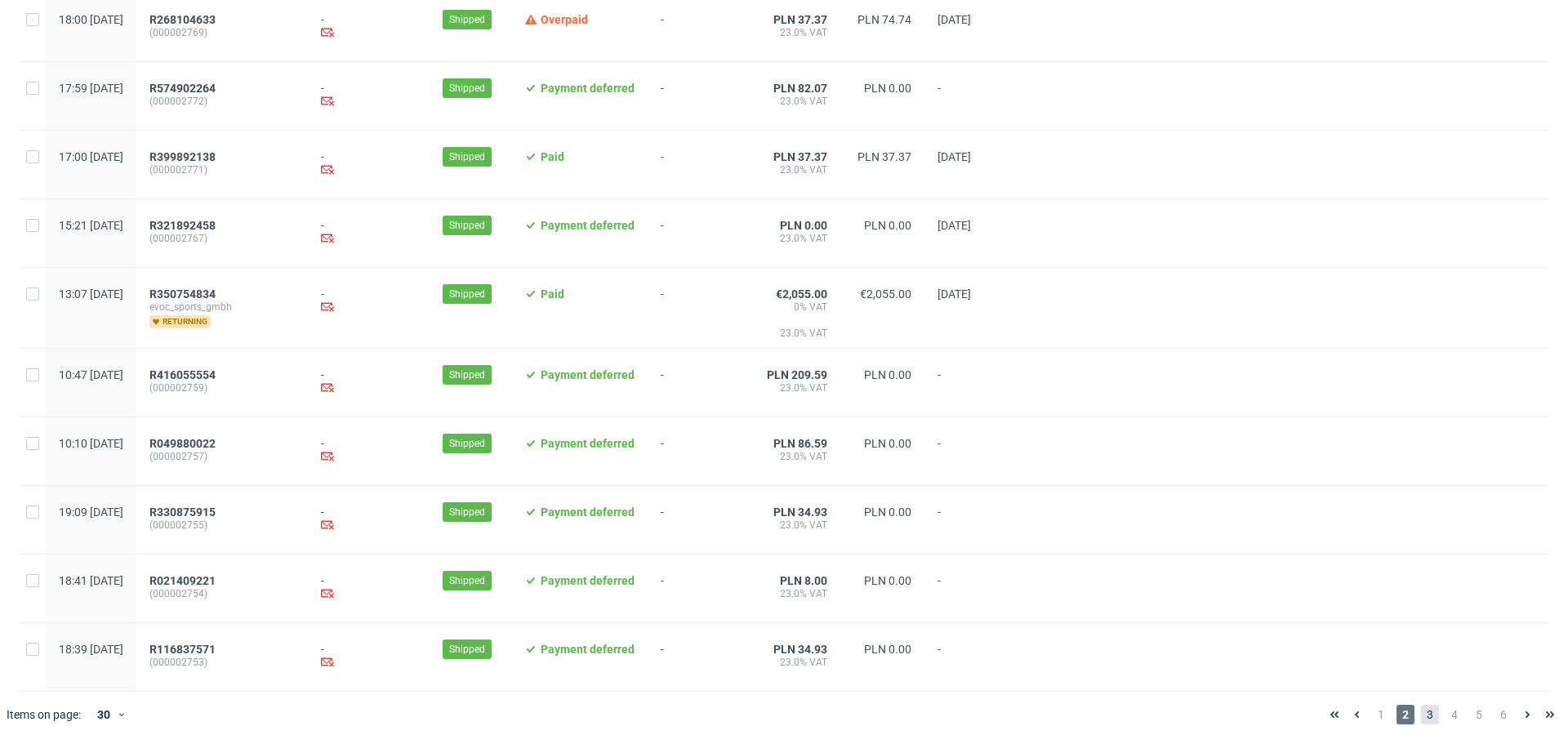
click at [1421, 714] on span "3" at bounding box center [1430, 714] width 18 height 19
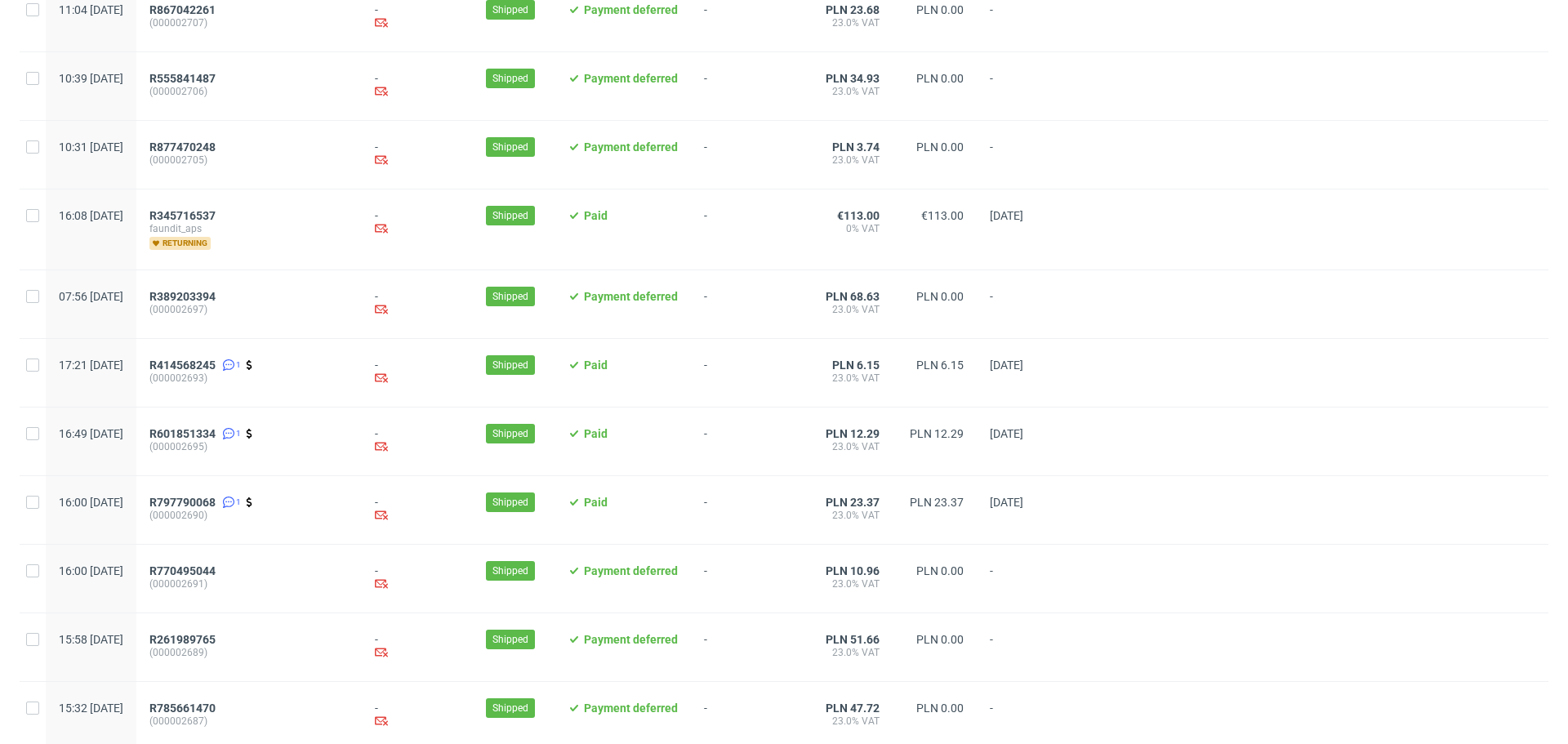
scroll to position [1630, 0]
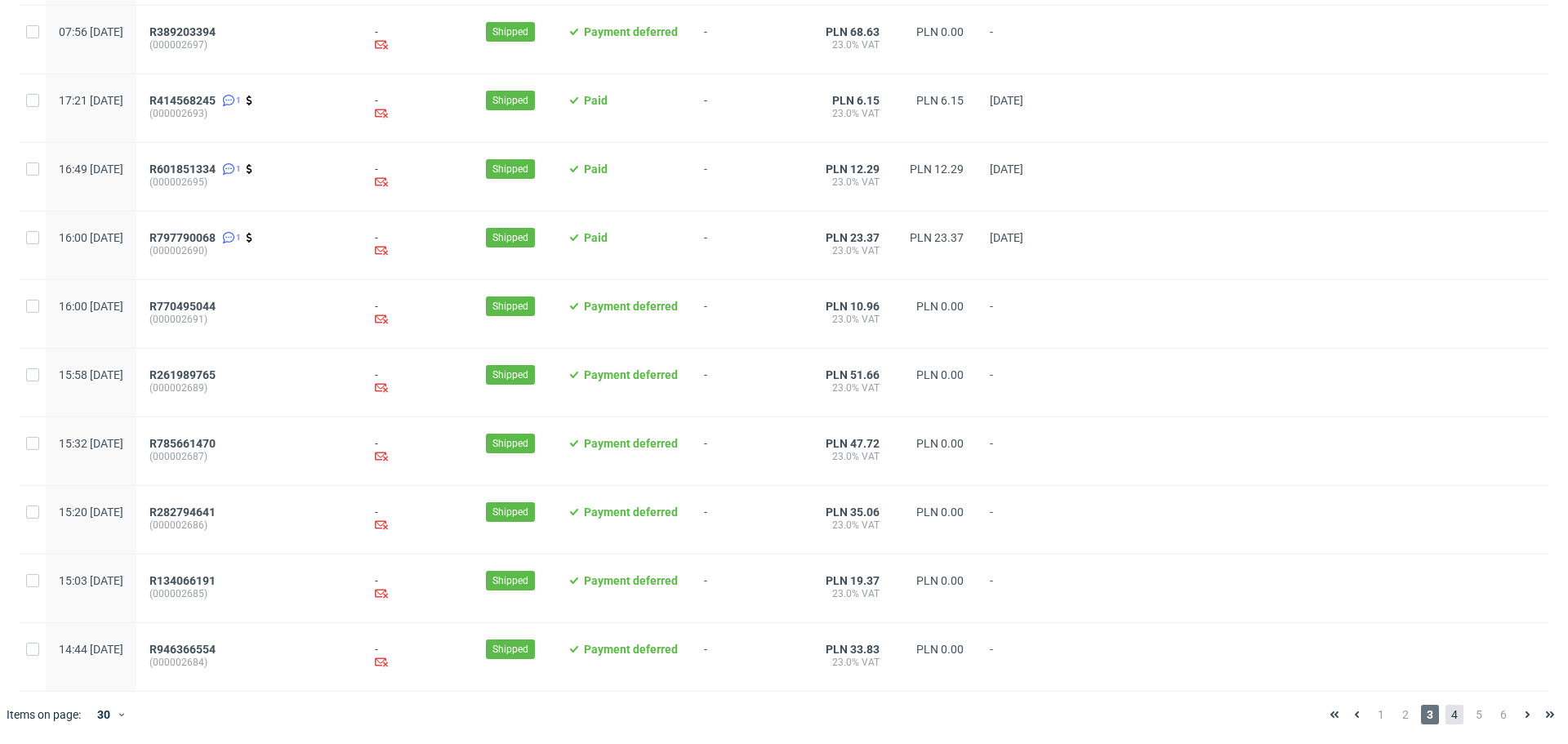
click at [1446, 717] on span "4" at bounding box center [1454, 714] width 18 height 19
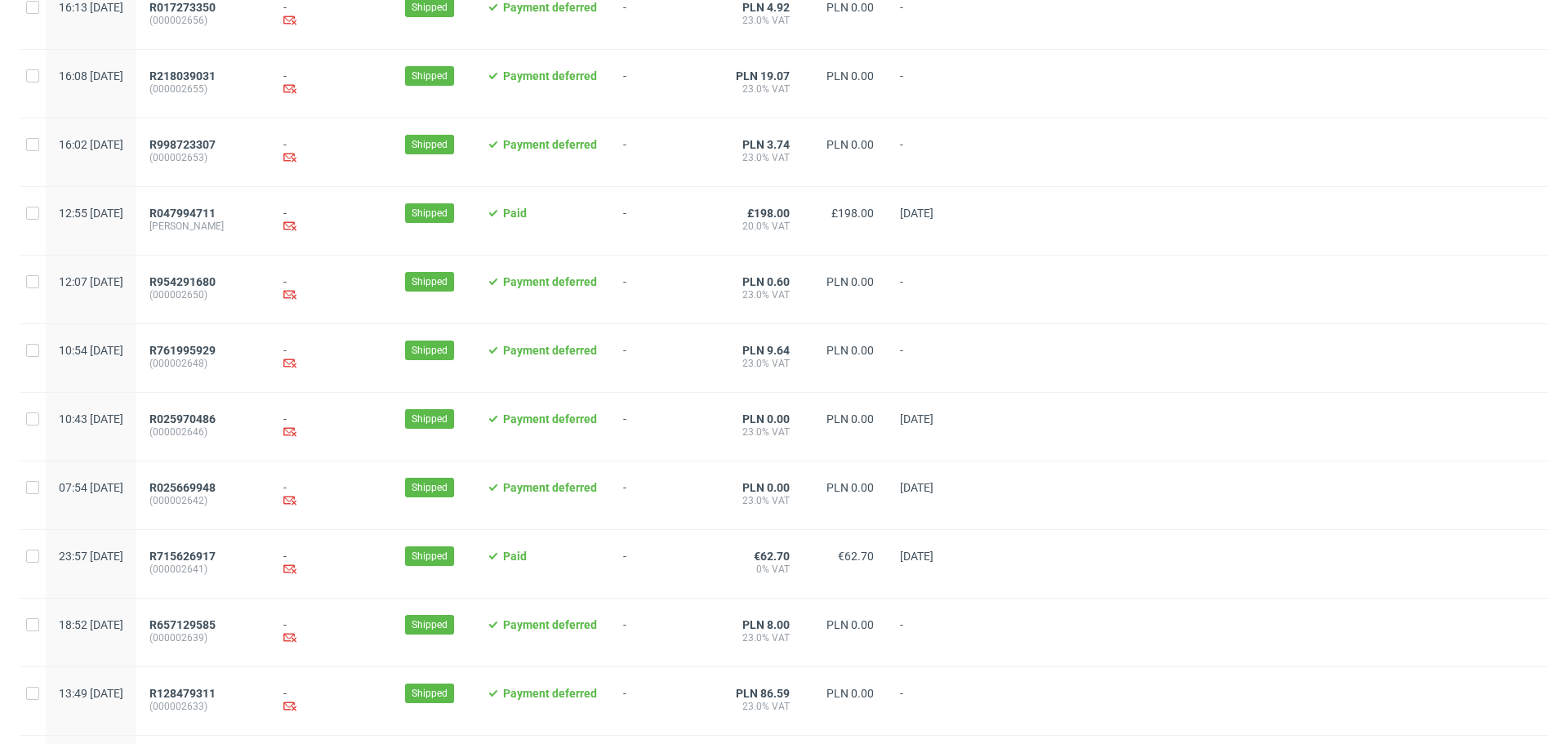
scroll to position [1619, 0]
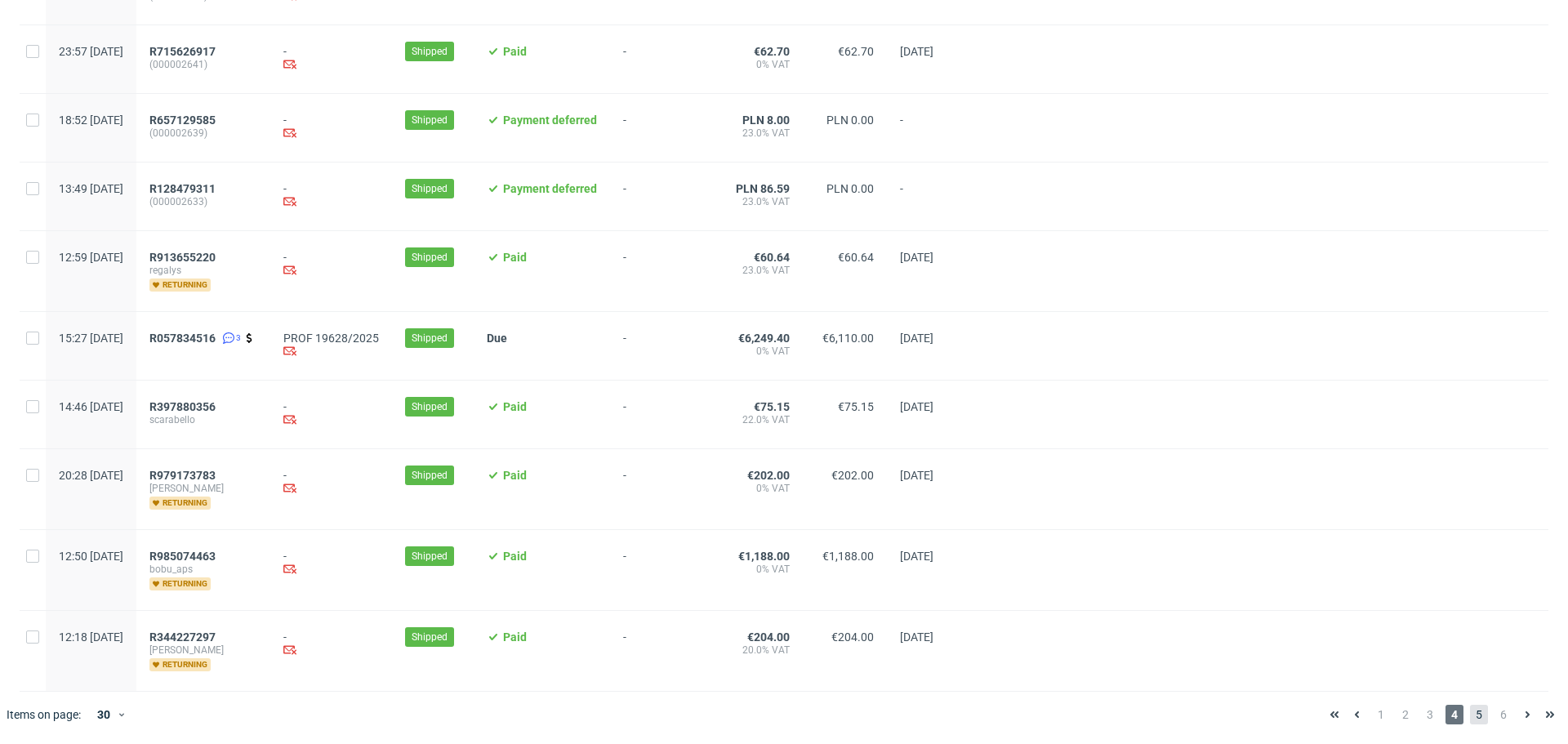
click at [1470, 714] on span "5" at bounding box center [1478, 714] width 18 height 19
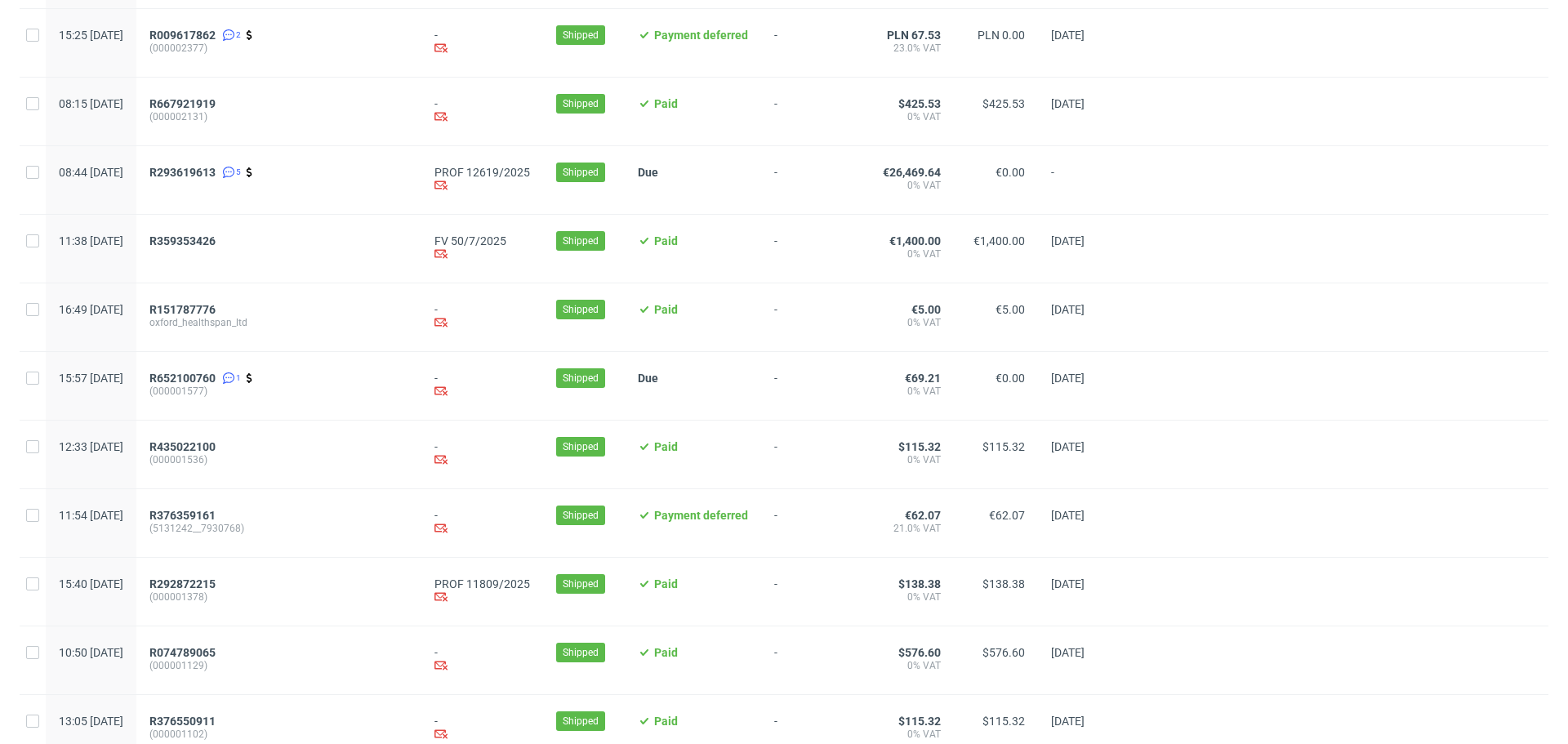
scroll to position [1619, 0]
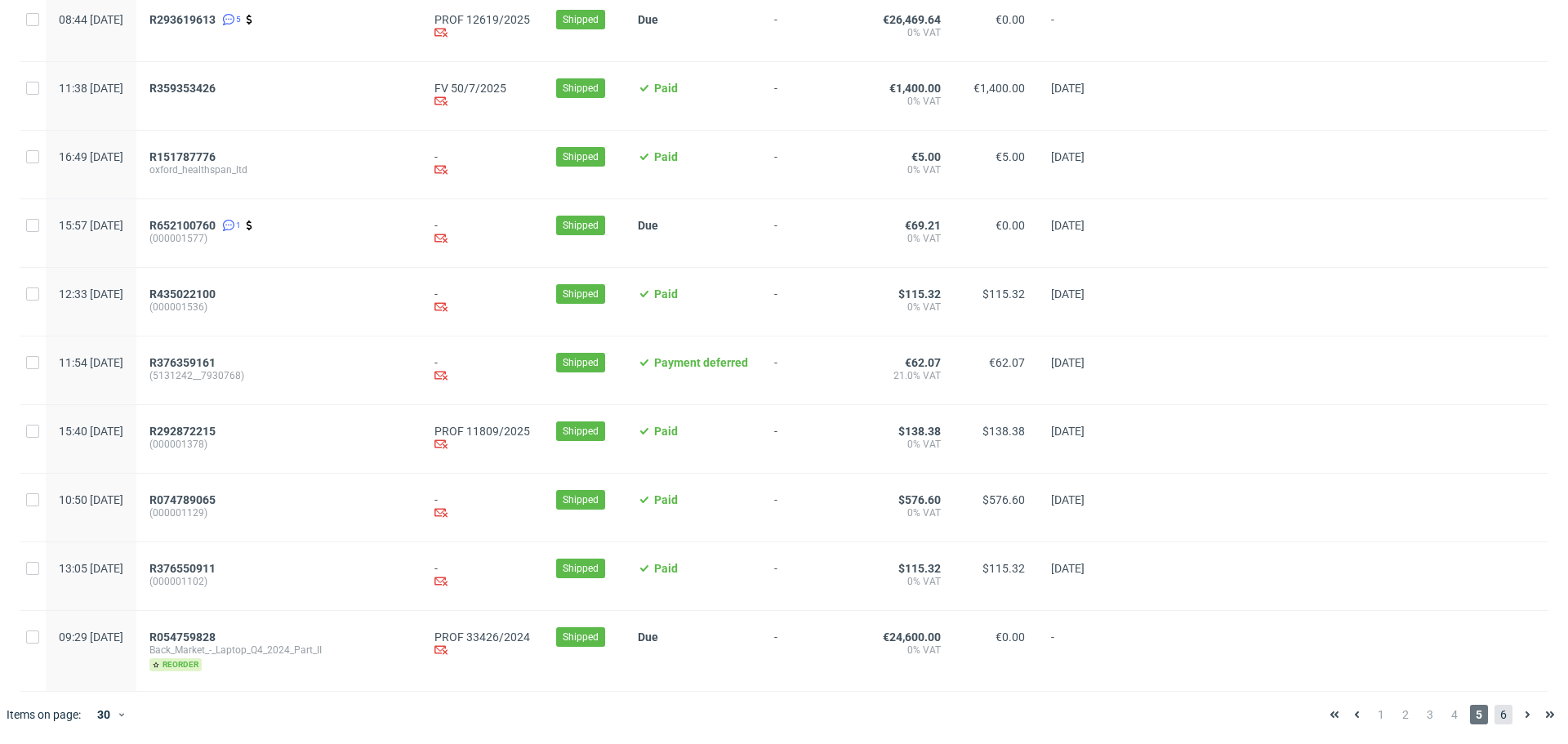
click at [1495, 709] on span "6" at bounding box center [1503, 714] width 18 height 19
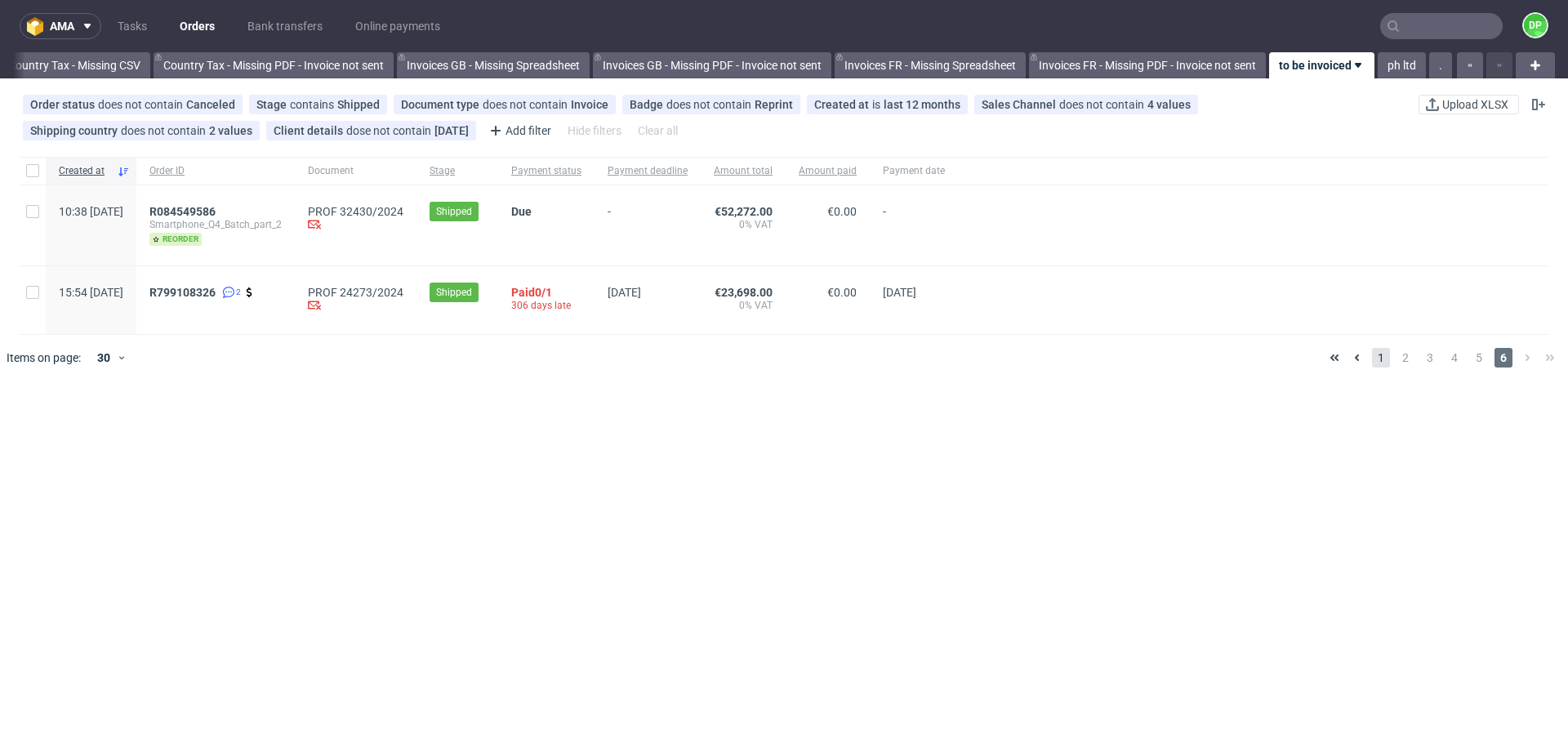
click at [1372, 364] on span "1" at bounding box center [1381, 357] width 18 height 19
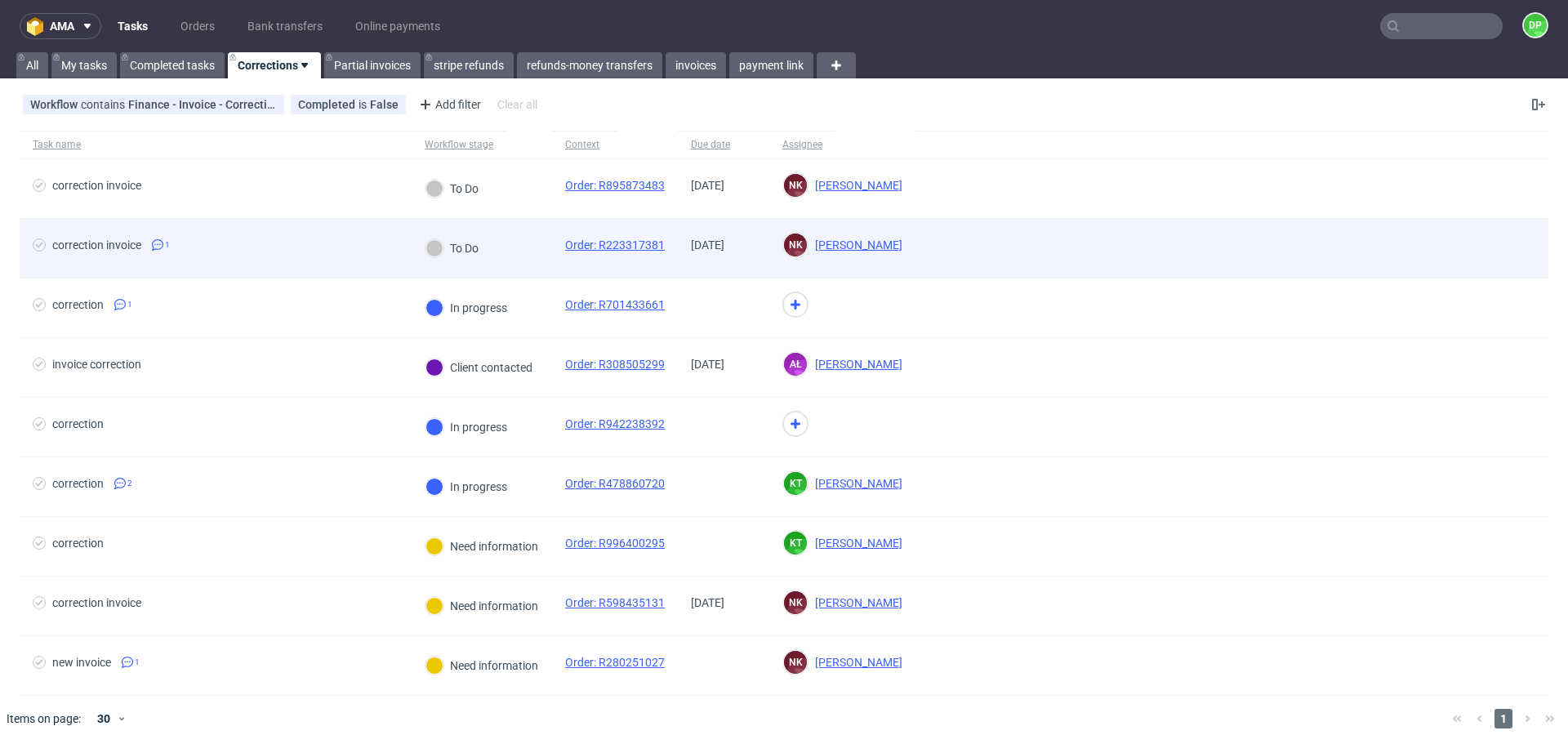
click at [250, 231] on div "correction invoice 1" at bounding box center [215, 248] width 392 height 59
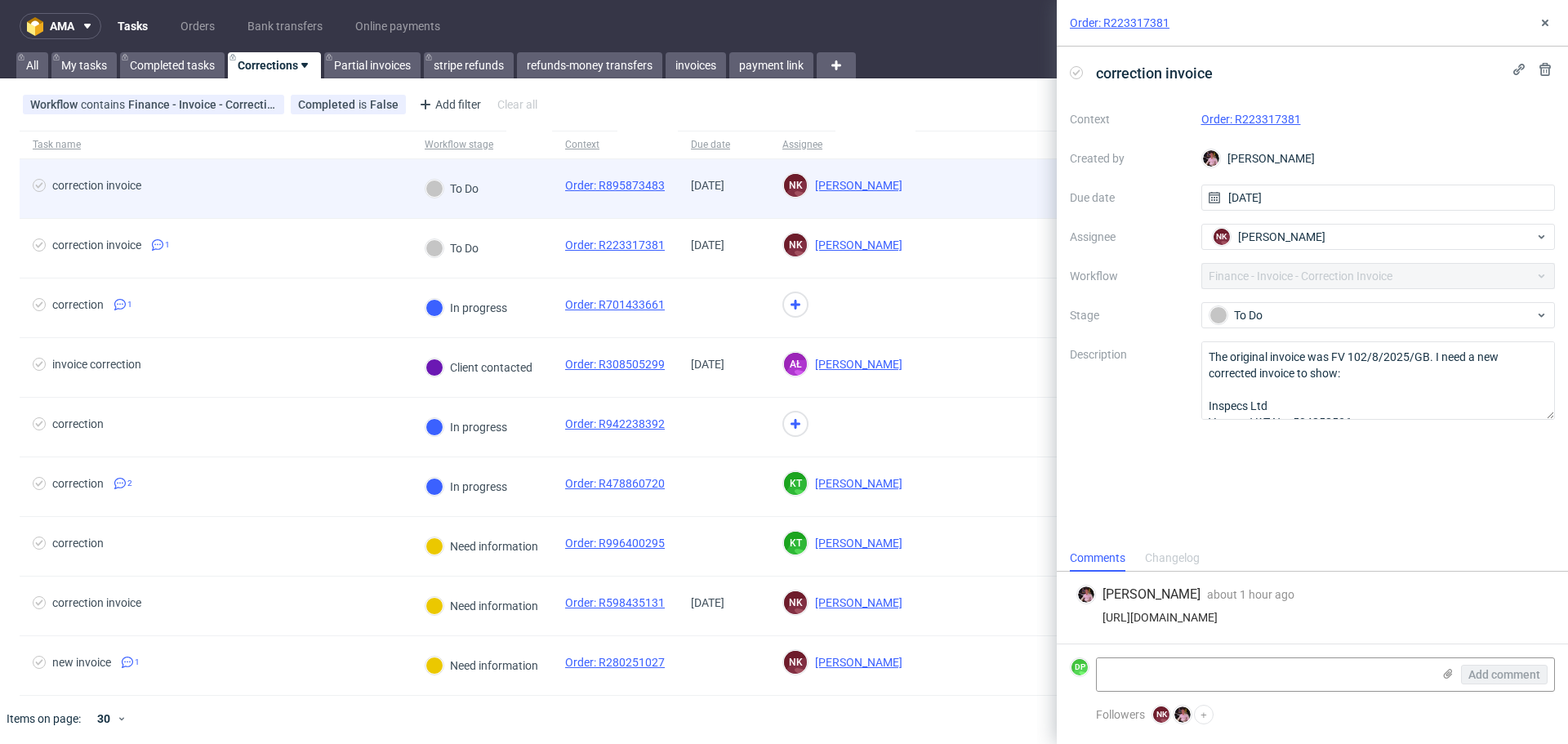
click at [331, 196] on span "correction invoice" at bounding box center [215, 188] width 365 height 19
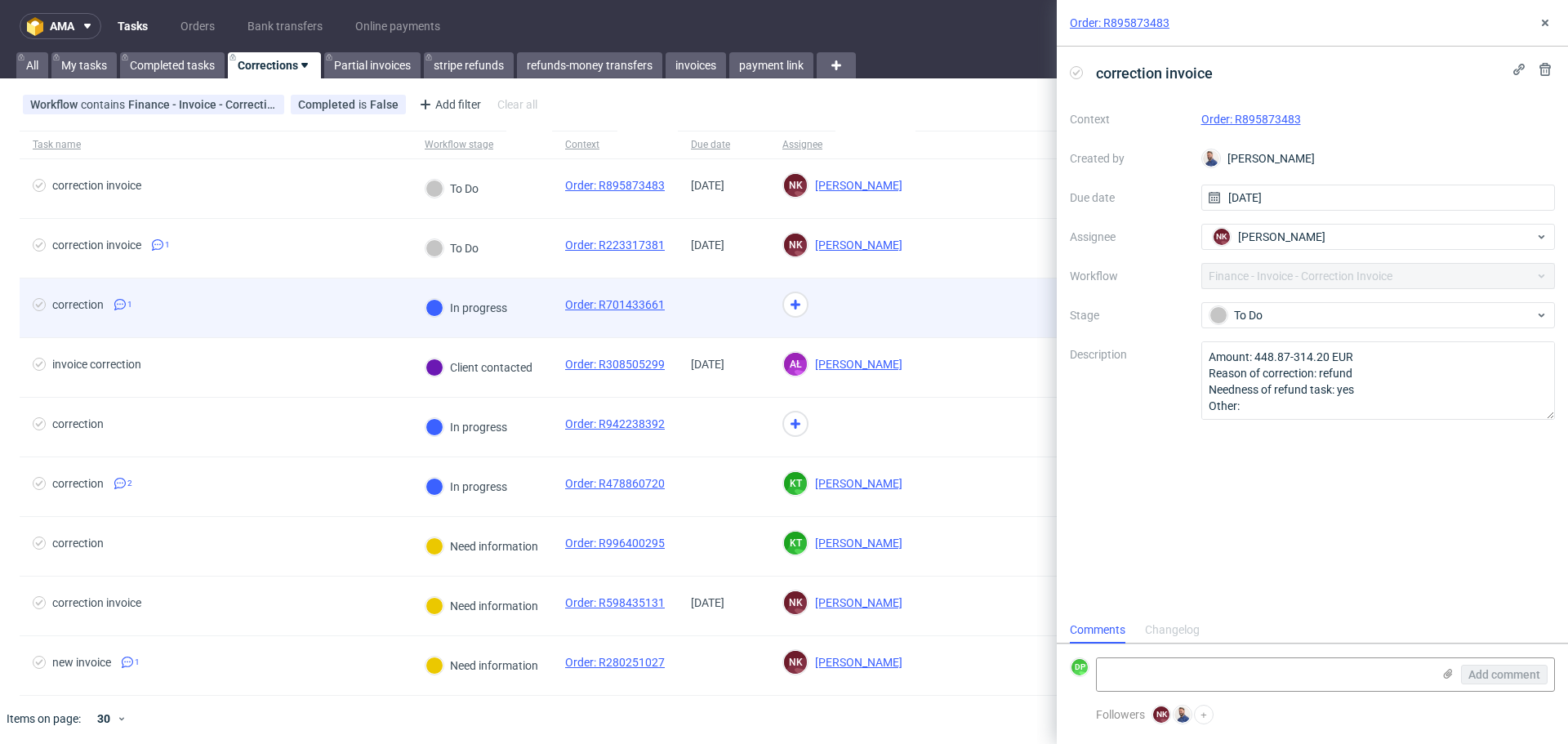
scroll to position [13, 0]
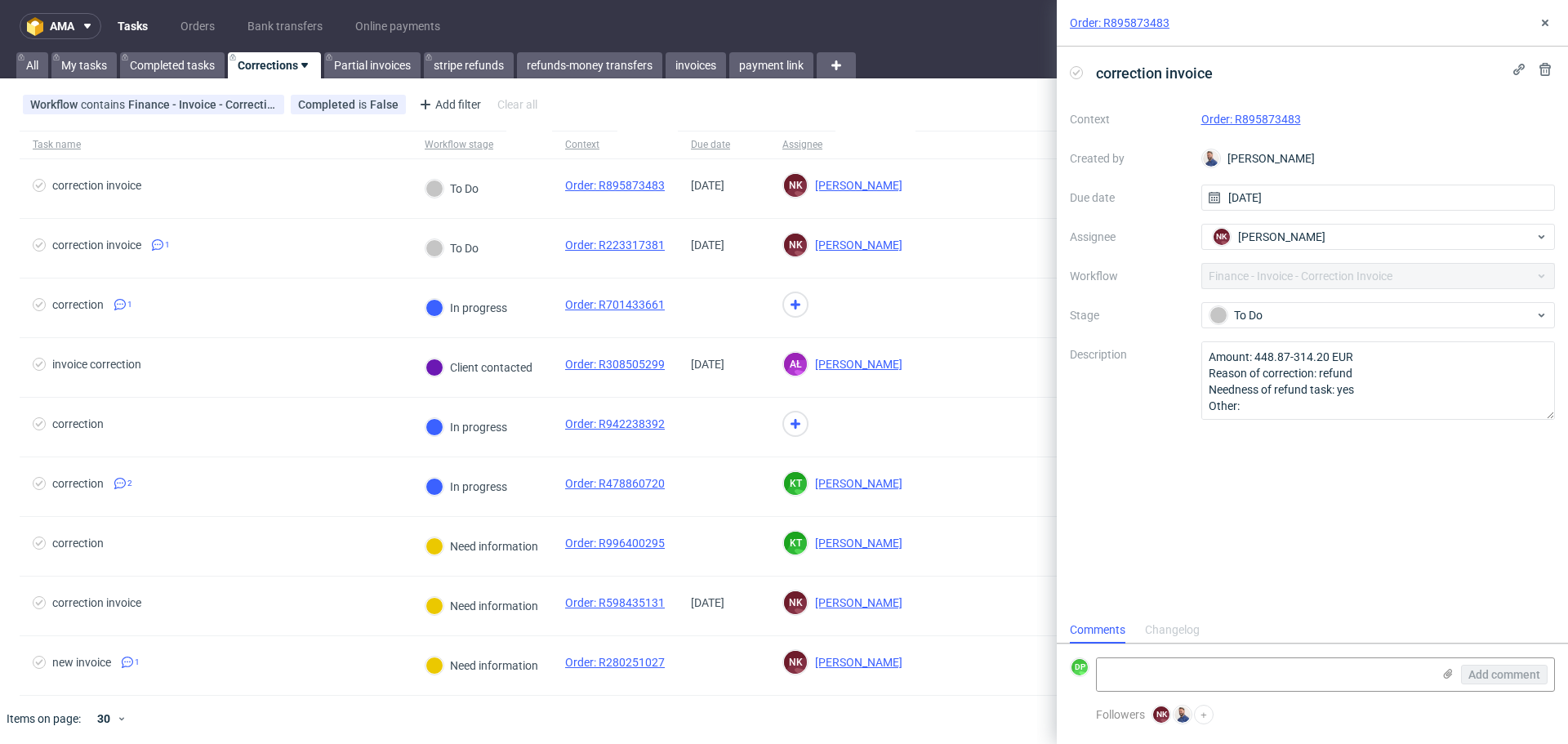
click at [1239, 124] on link "Order: R895873483" at bounding box center [1251, 119] width 100 height 13
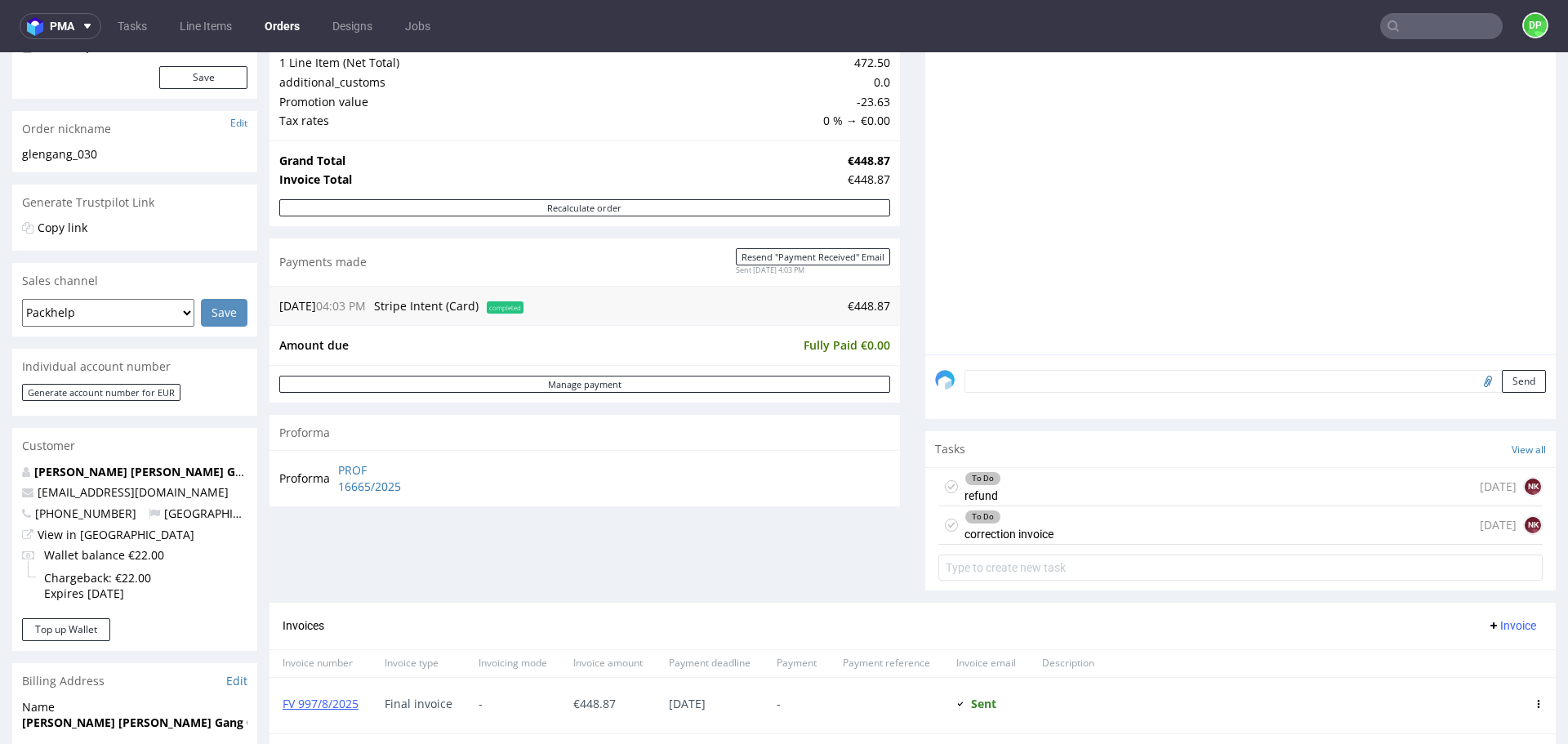
scroll to position [208, 0]
click at [1035, 493] on div "To Do refund [DATE] NK" at bounding box center [1240, 486] width 604 height 39
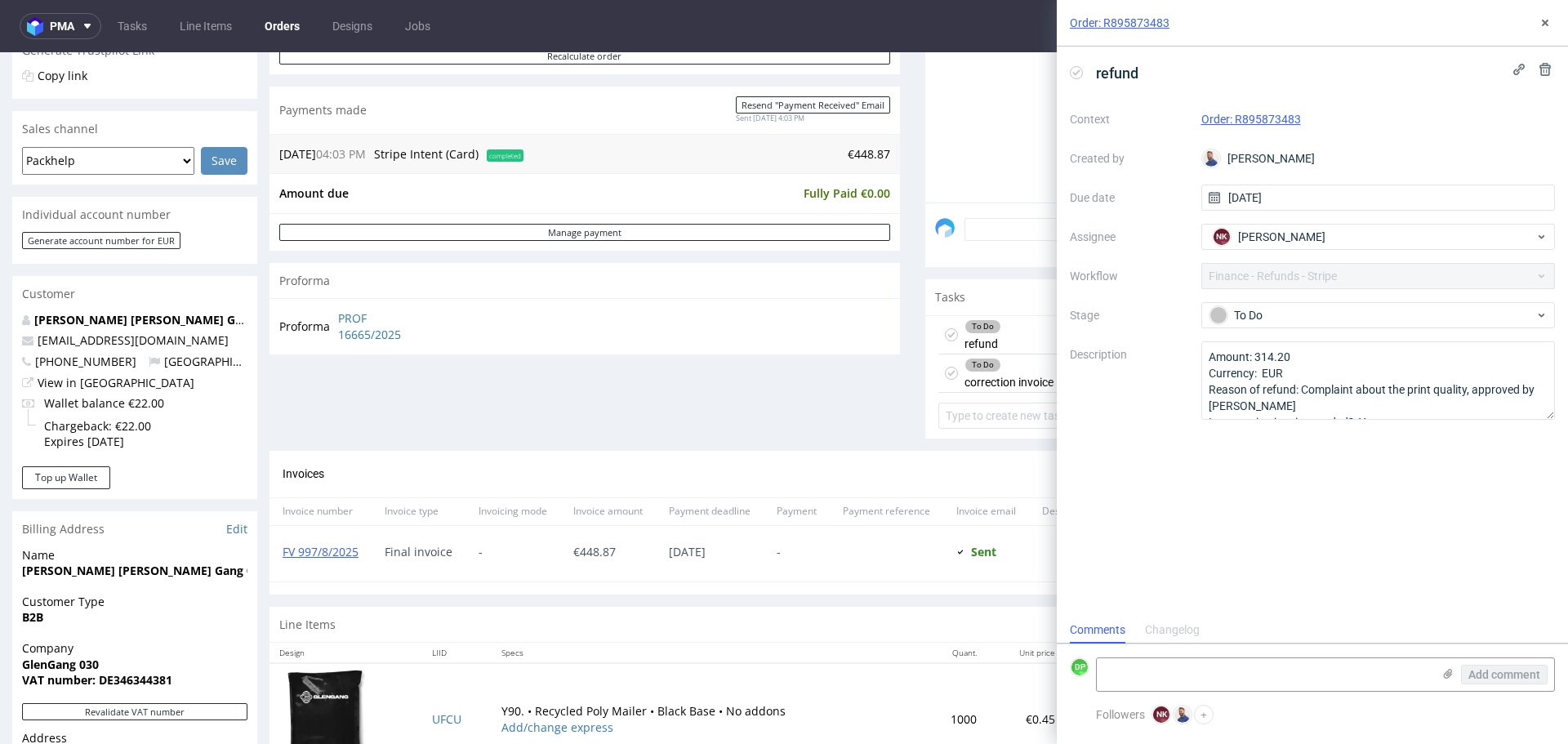
scroll to position [358, 0]
click at [1545, 20] on icon at bounding box center [1545, 23] width 13 height 13
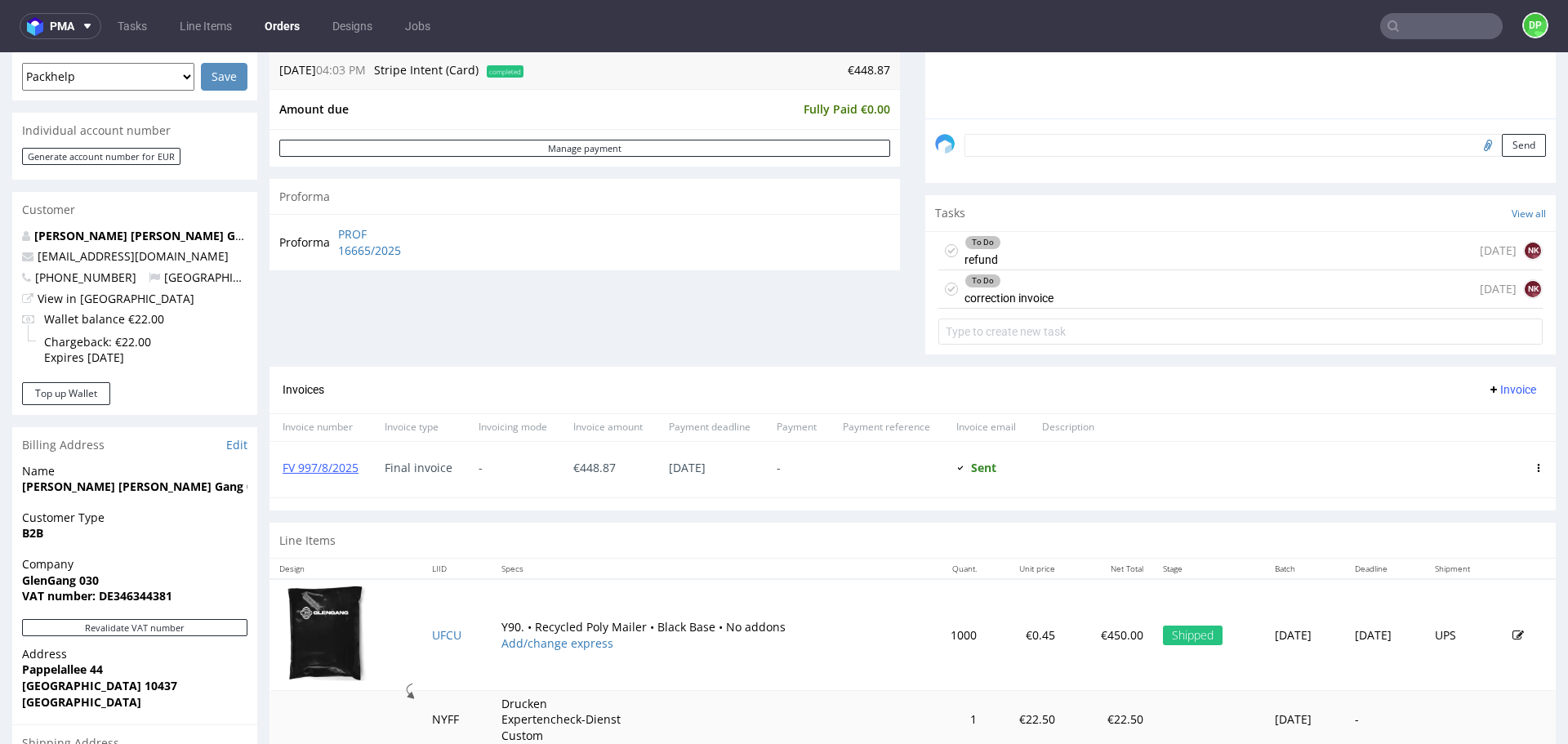
scroll to position [444, 0]
click at [383, 500] on section "Invoices Invoice Invoice number Invoice type Invoicing mode Invoice amount Paym…" at bounding box center [913, 438] width 1287 height 144
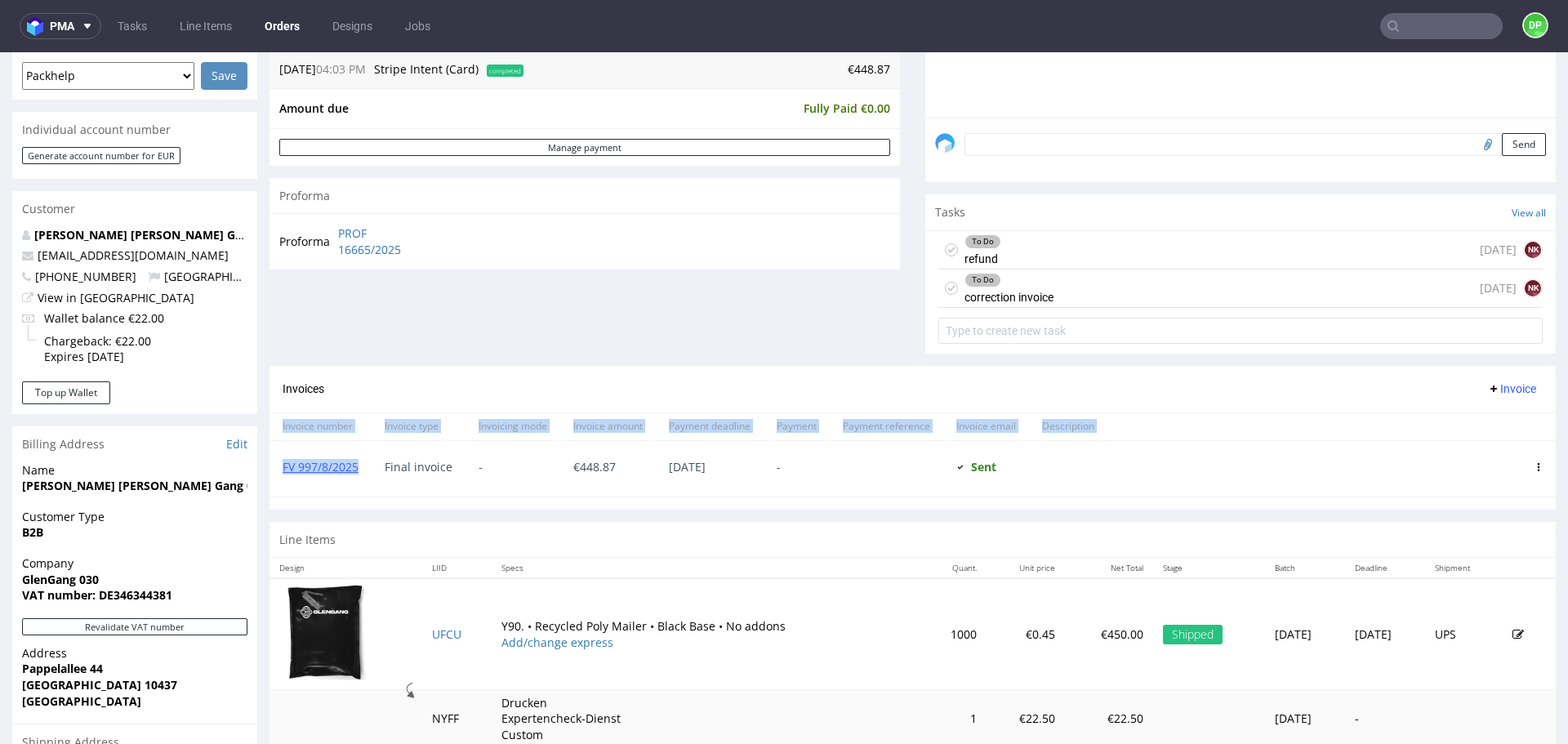
drag, startPoint x: 366, startPoint y: 467, endPoint x: 267, endPoint y: 465, distance: 99.0
click at [267, 465] on div "Order R895873483 [DATE] 04:03 PM Mark this order as problematic Invoice Save Or…" at bounding box center [784, 320] width 1568 height 1342
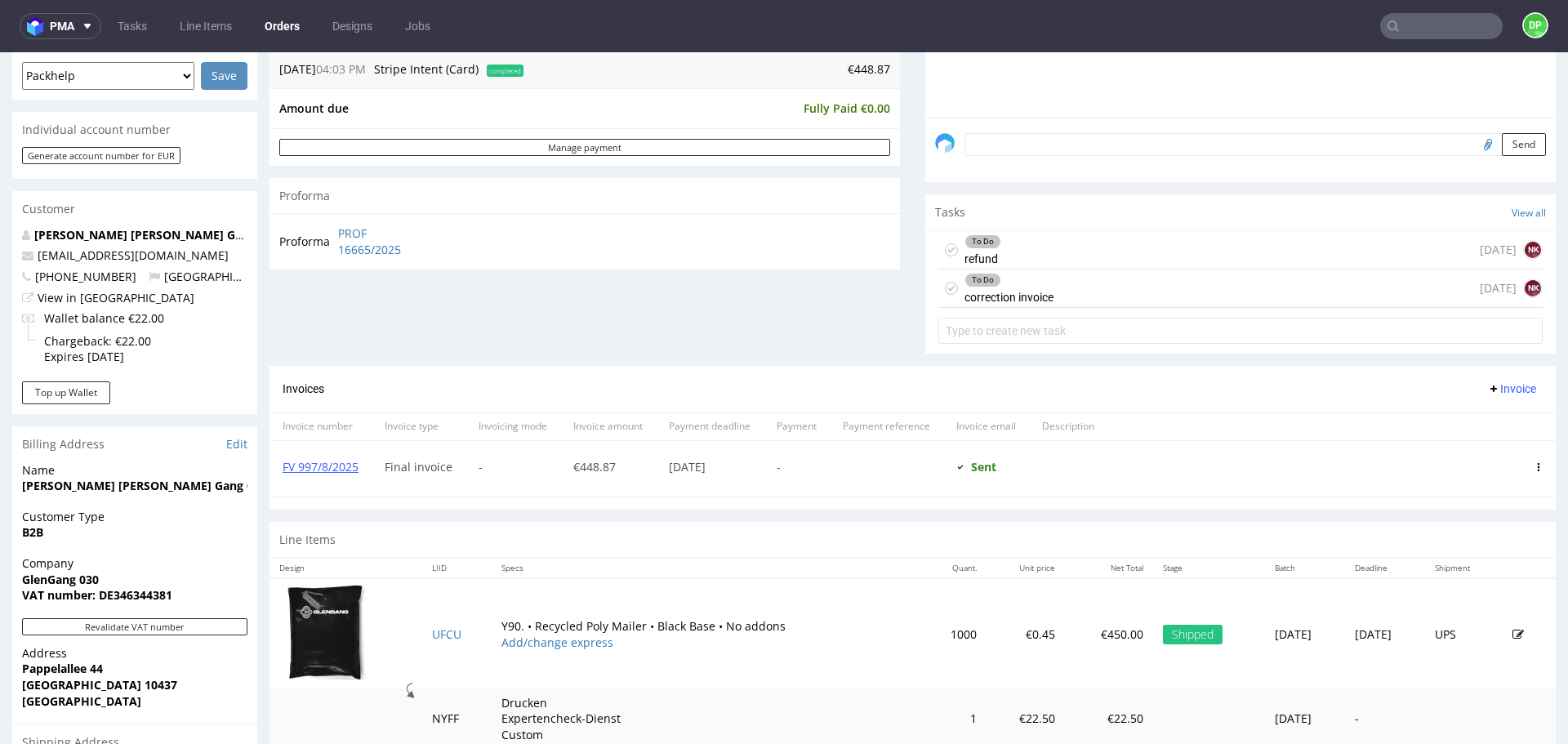
click at [320, 501] on section "Invoices Invoice Invoice number Invoice type Invoicing mode Invoice amount Paym…" at bounding box center [913, 438] width 1287 height 144
drag, startPoint x: 369, startPoint y: 474, endPoint x: 279, endPoint y: 474, distance: 90.0
click at [279, 474] on div "FV 997/8/2025" at bounding box center [320, 469] width 102 height 55
copy link "FV 997/8/2025"
click at [1002, 299] on div "To Do correction invoice" at bounding box center [1009, 288] width 89 height 38
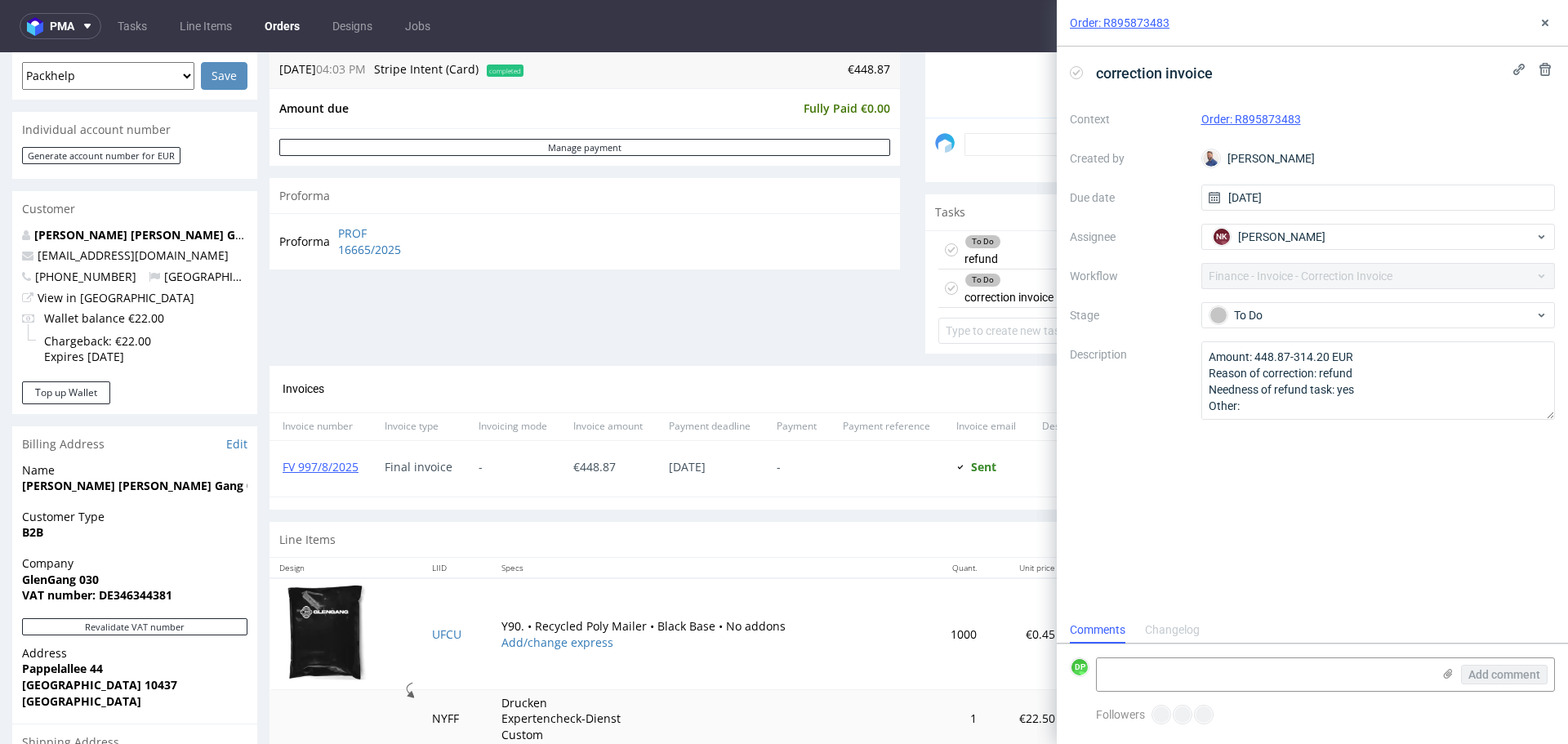
scroll to position [13, 0]
click at [1016, 245] on div "To Do refund in 1 day NK" at bounding box center [1240, 250] width 604 height 39
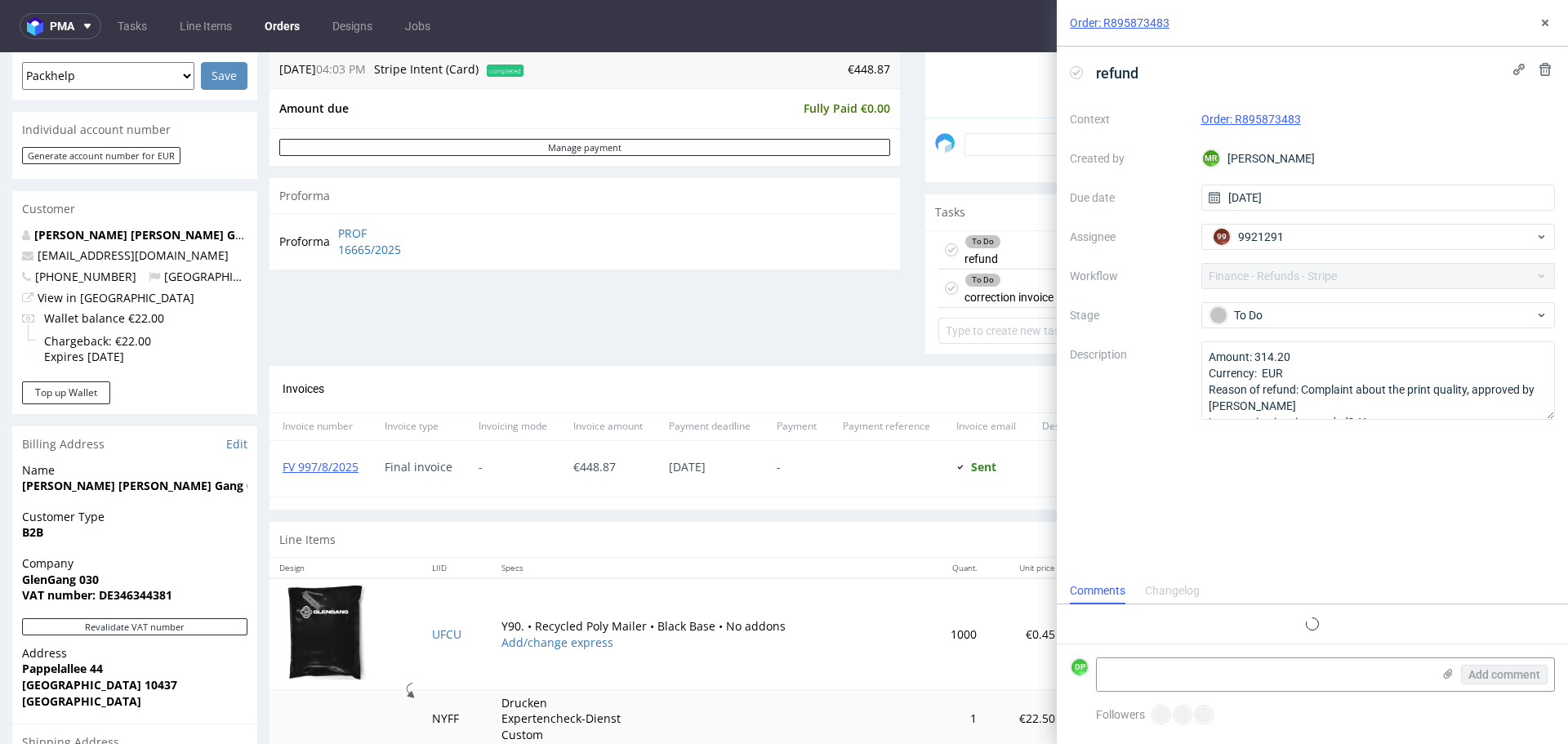
scroll to position [13, 0]
click at [1000, 294] on div "To Do correction invoice" at bounding box center [1009, 288] width 89 height 38
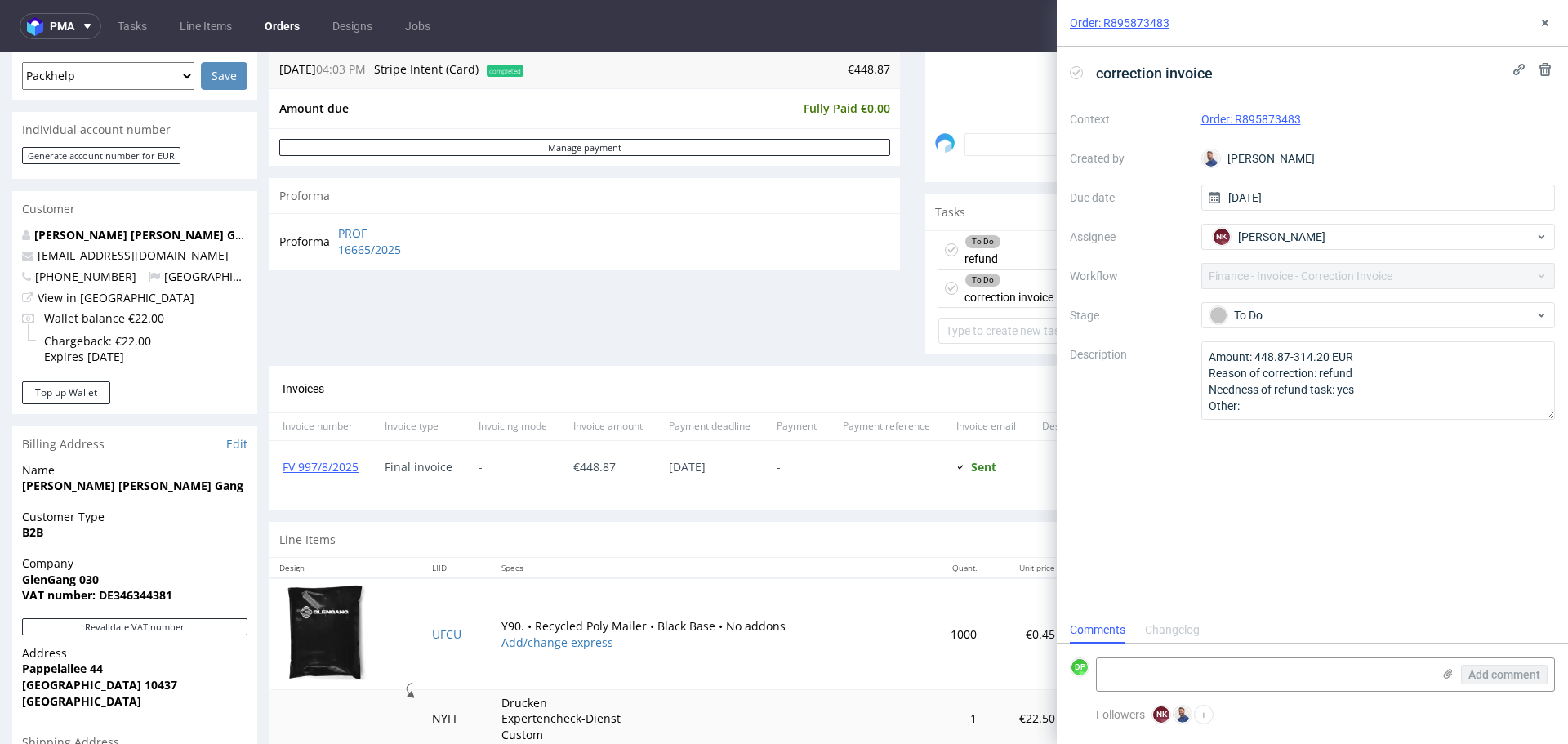
click at [1015, 252] on div "To Do refund [DATE] NK" at bounding box center [1240, 250] width 604 height 39
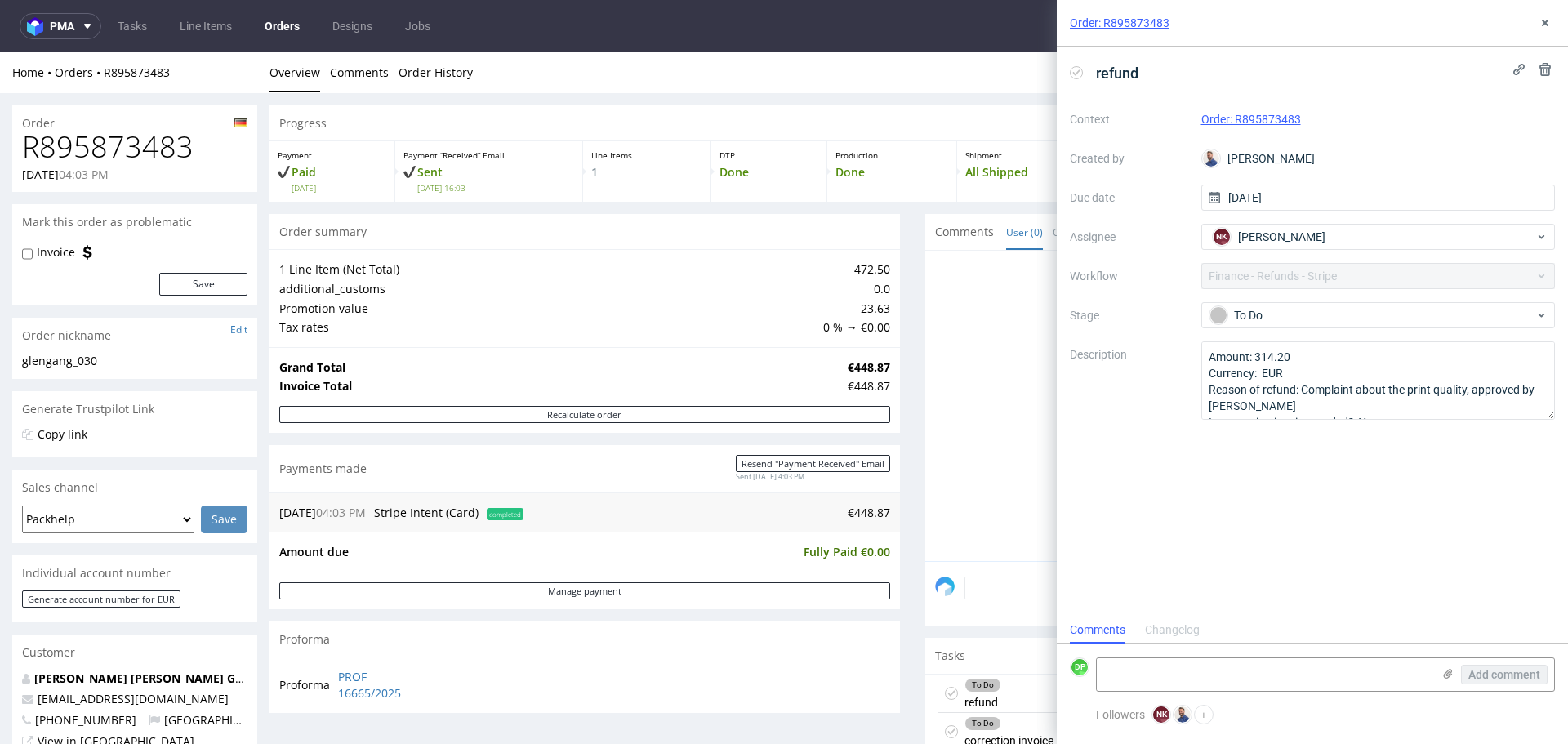
click at [158, 139] on h1 "R895873483" at bounding box center [135, 147] width 225 height 32
copy h1 "R895873483"
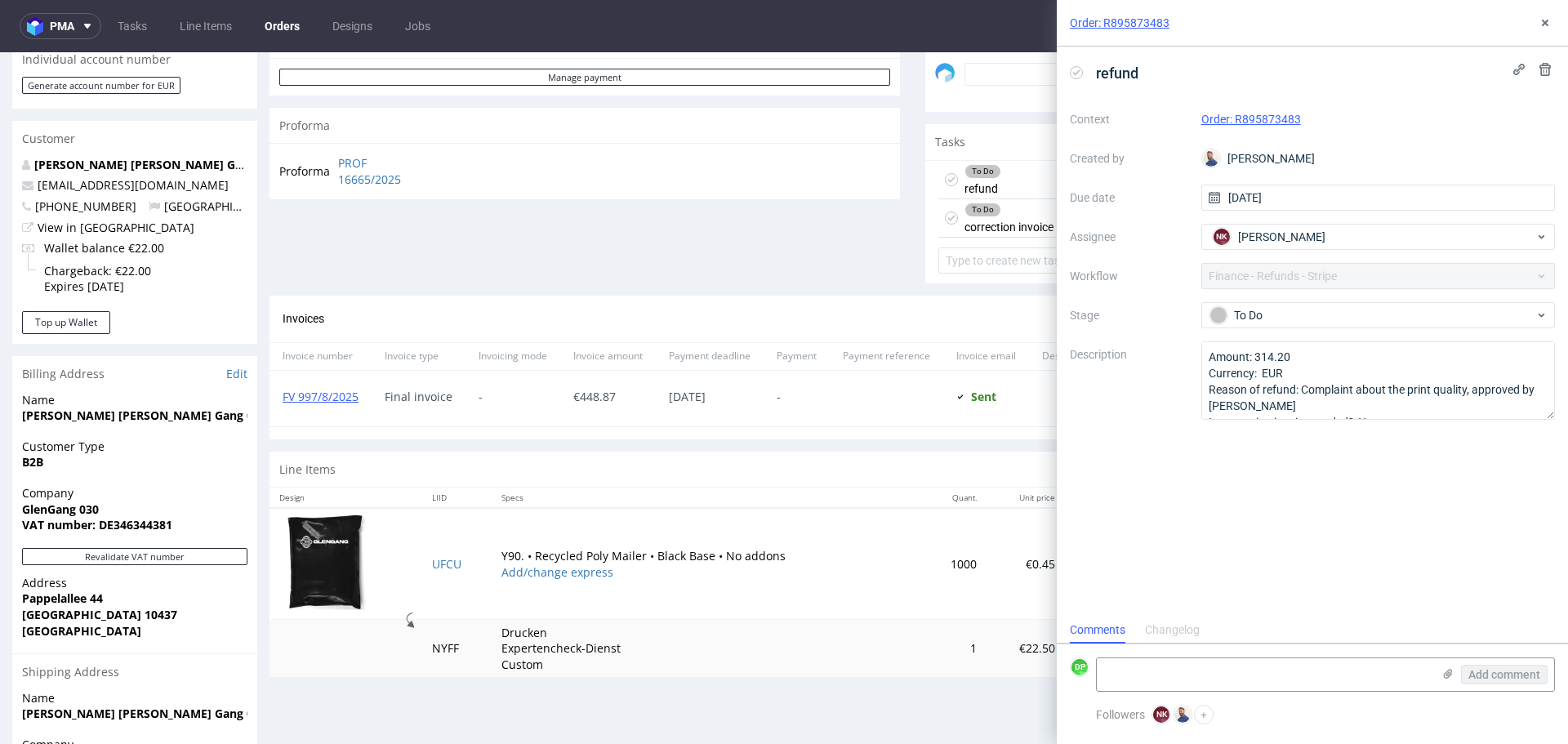
scroll to position [522, 0]
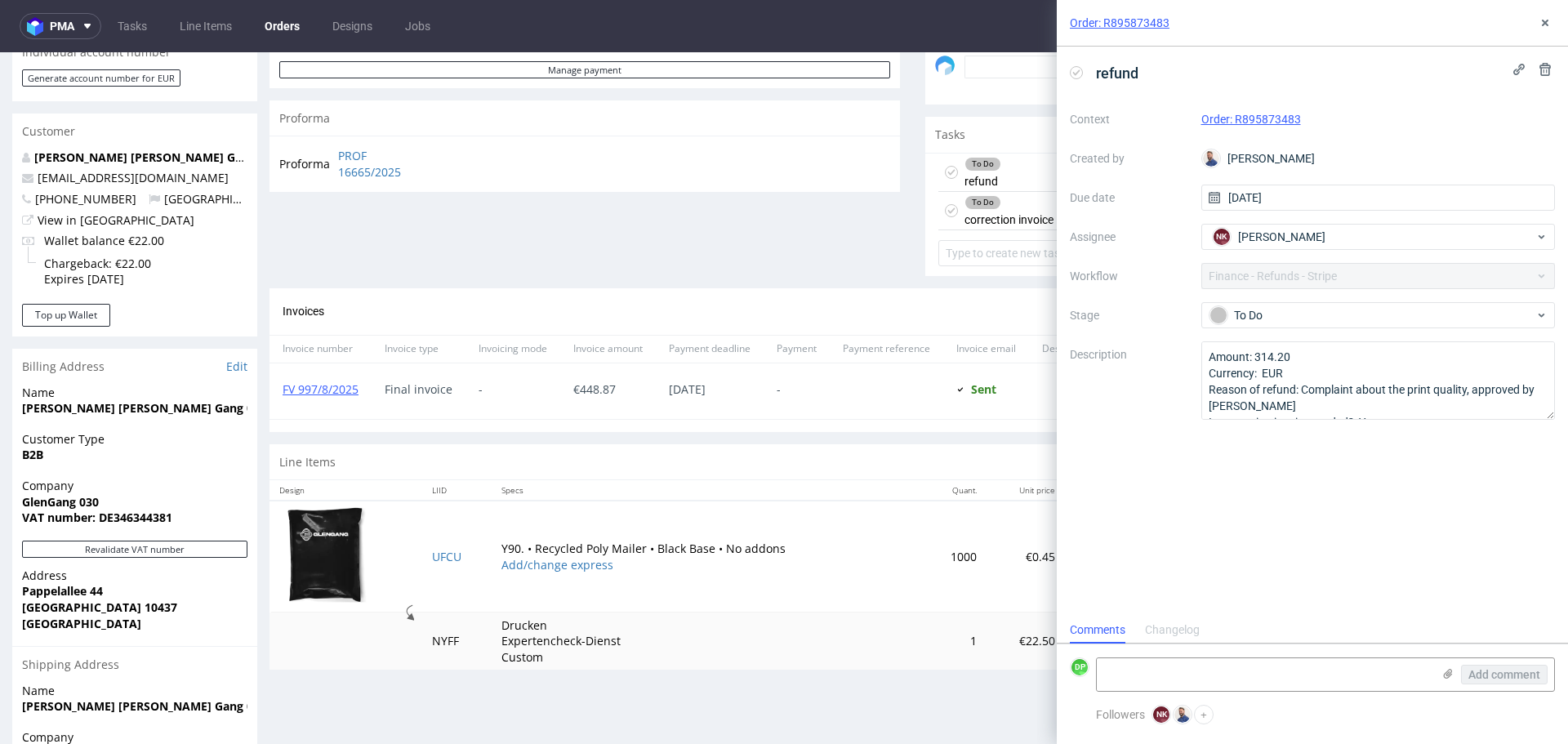
click at [1555, 19] on div "Order: R895873483" at bounding box center [1312, 23] width 511 height 46
click at [1539, 24] on icon at bounding box center [1545, 23] width 13 height 13
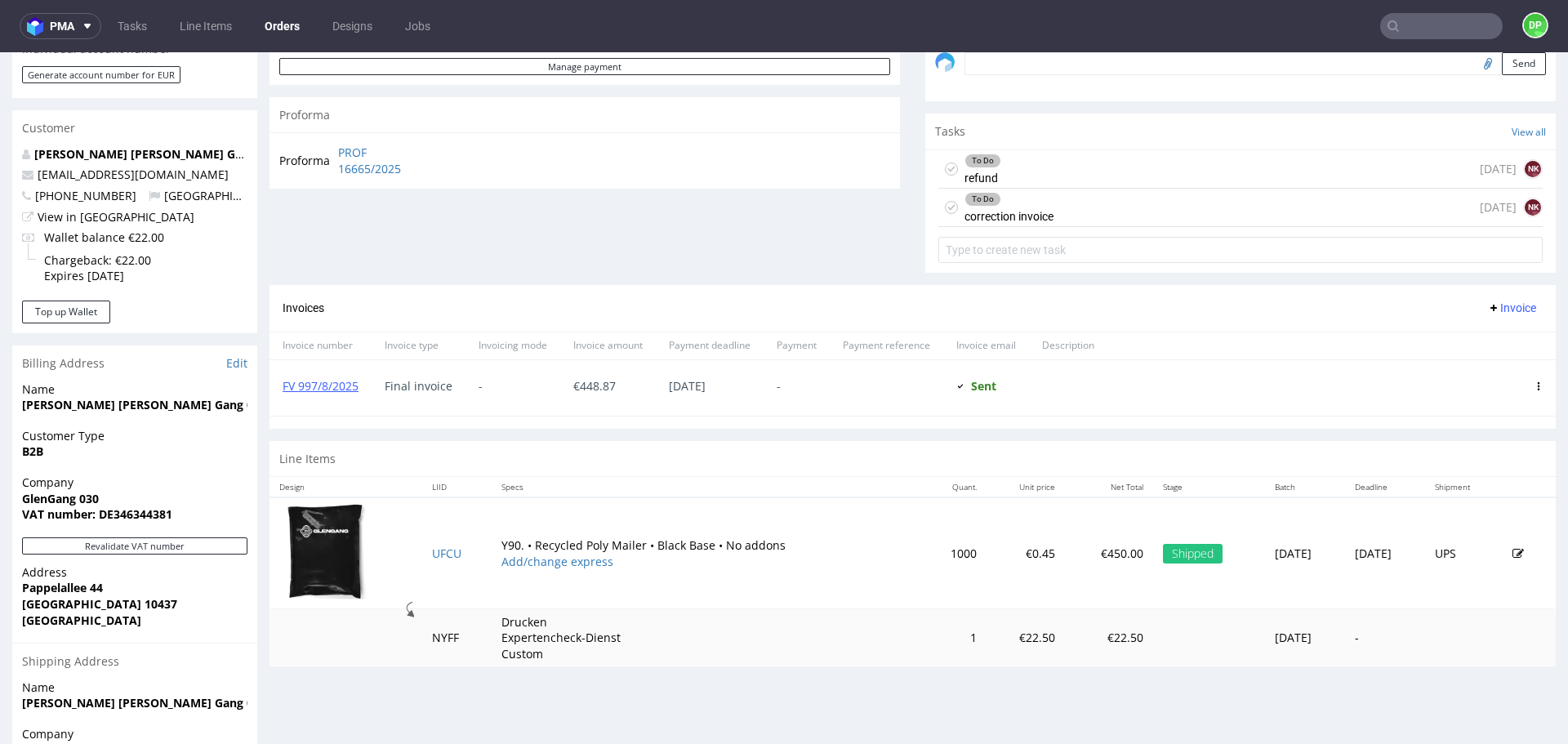
scroll to position [525, 0]
click at [1103, 217] on div "To Do correction invoice [DATE] NK" at bounding box center [1240, 208] width 604 height 39
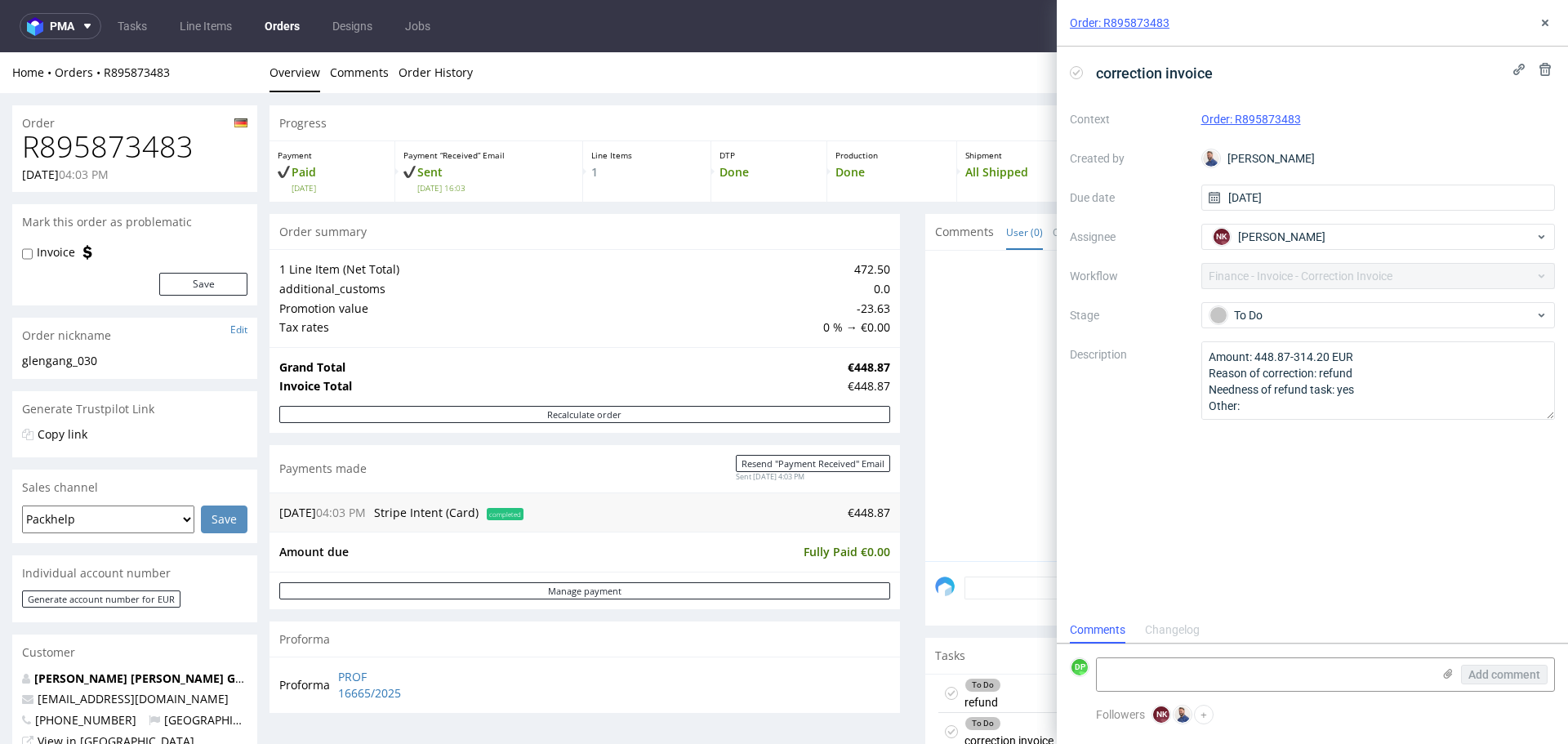
click at [107, 151] on h1 "R895873483" at bounding box center [135, 147] width 225 height 32
copy h1 "R895873483"
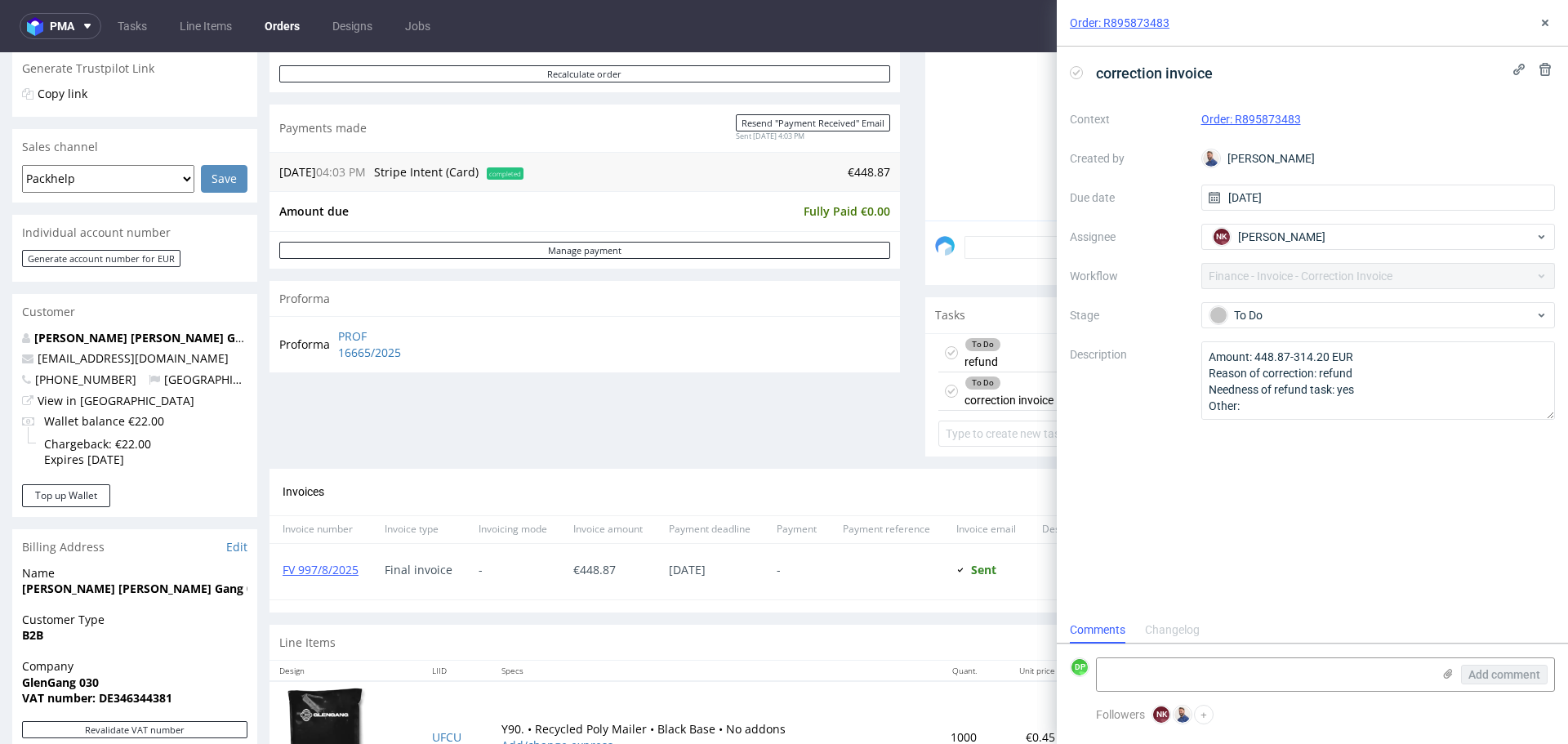
scroll to position [340, 0]
click at [1548, 18] on icon at bounding box center [1545, 23] width 13 height 13
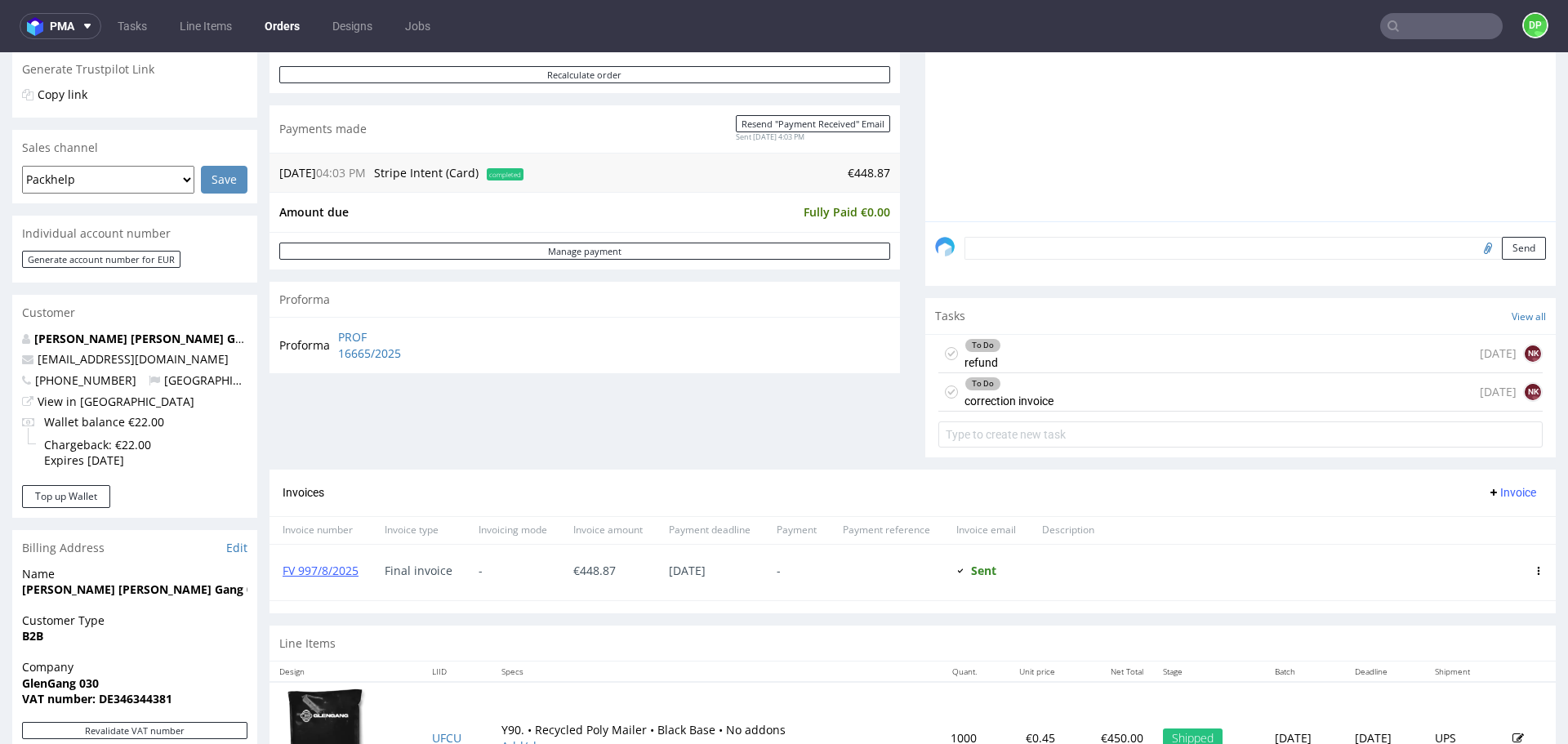
click at [1488, 491] on span "Invoice" at bounding box center [1512, 493] width 49 height 13
click at [1466, 558] on span "Add corrective" at bounding box center [1488, 558] width 82 height 17
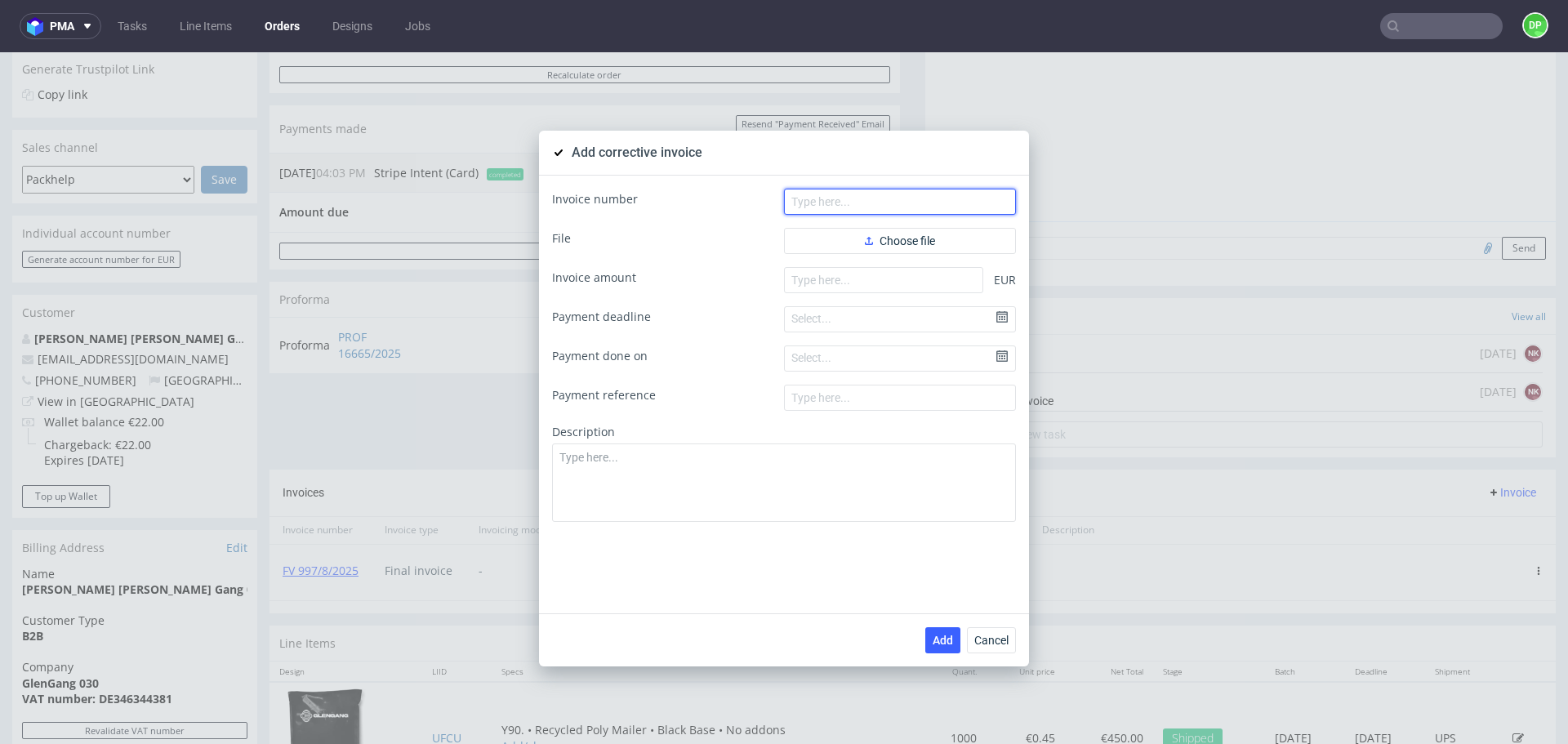
click at [808, 200] on input "text" at bounding box center [900, 201] width 232 height 26
paste input "FK 644/2025"
type input "FK 644/2025"
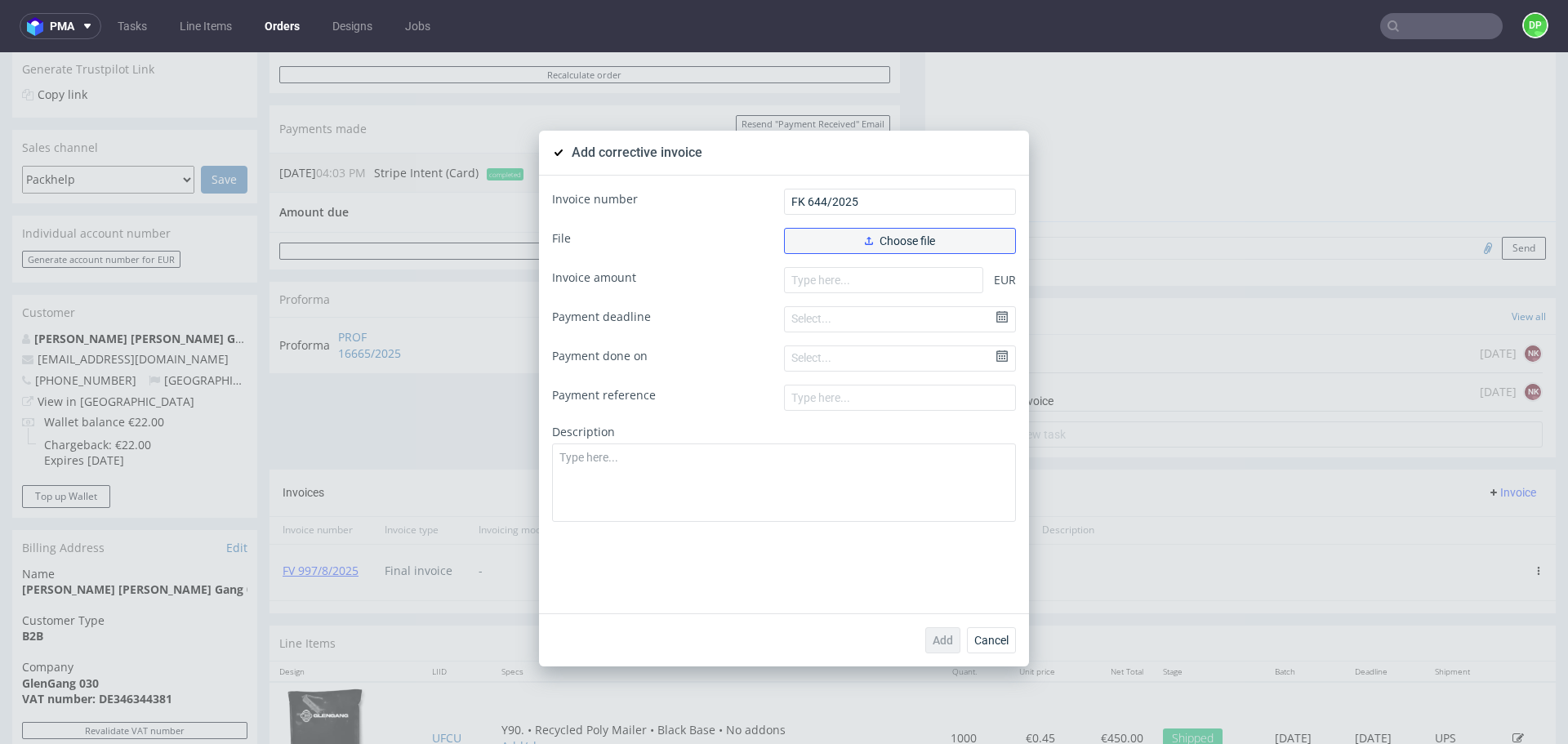
click at [853, 233] on button "Choose file" at bounding box center [900, 241] width 232 height 26
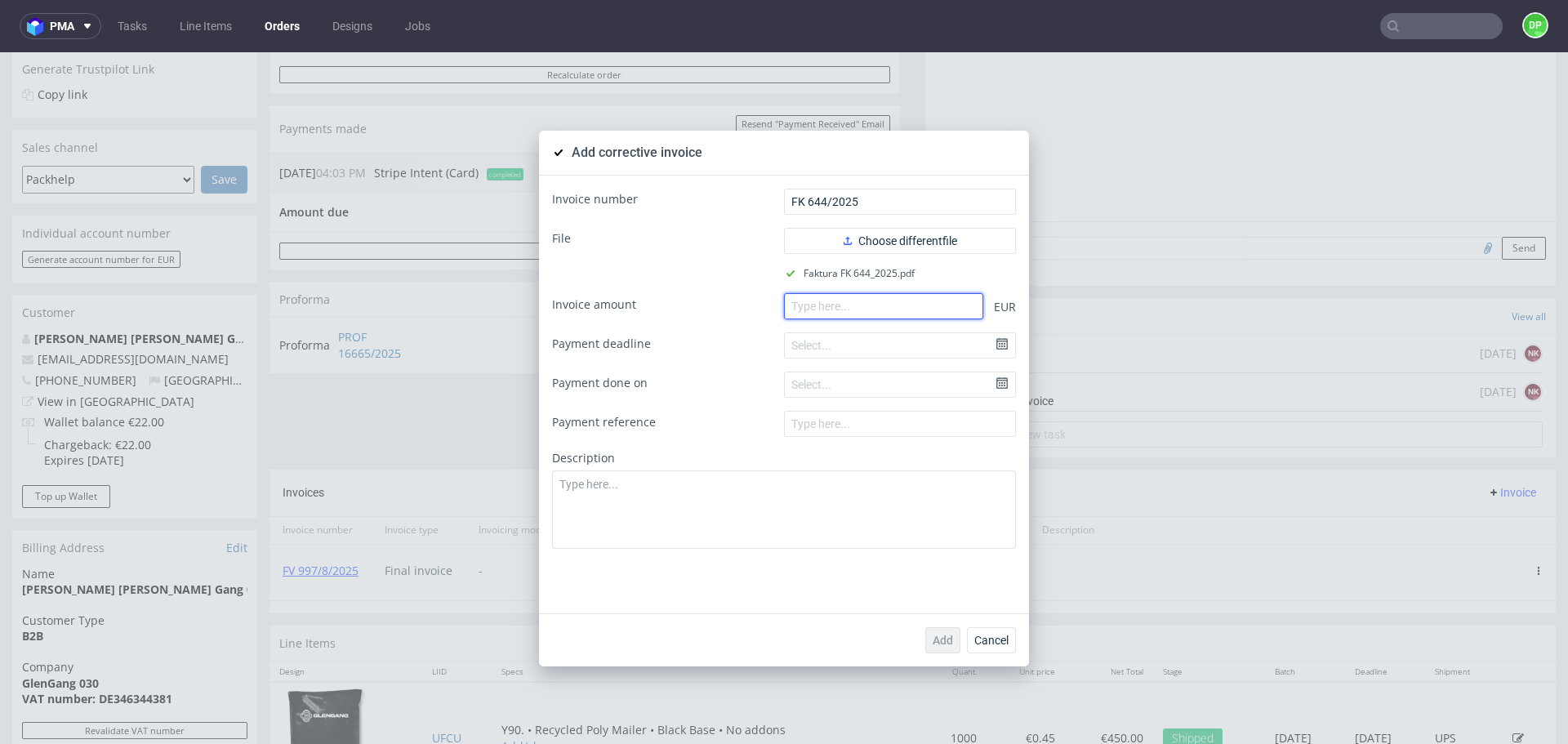
click at [833, 307] on input "number" at bounding box center [884, 306] width 199 height 26
paste input "-314.20"
type input "-314.20"
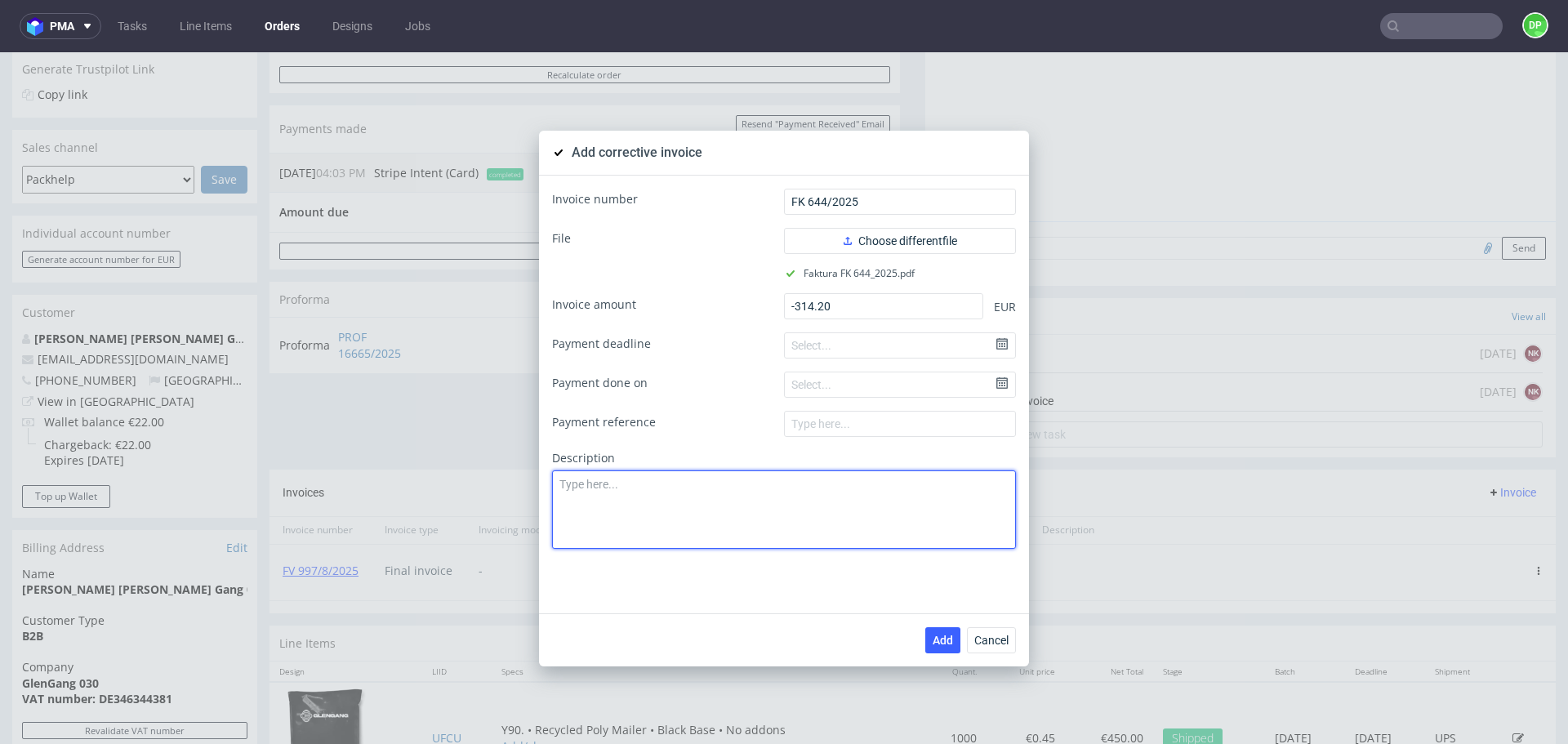
click at [577, 471] on textarea at bounding box center [784, 510] width 464 height 78
paste textarea "Production issue. Low print quality of the product."
type textarea "Production issue. Low print quality of the product."
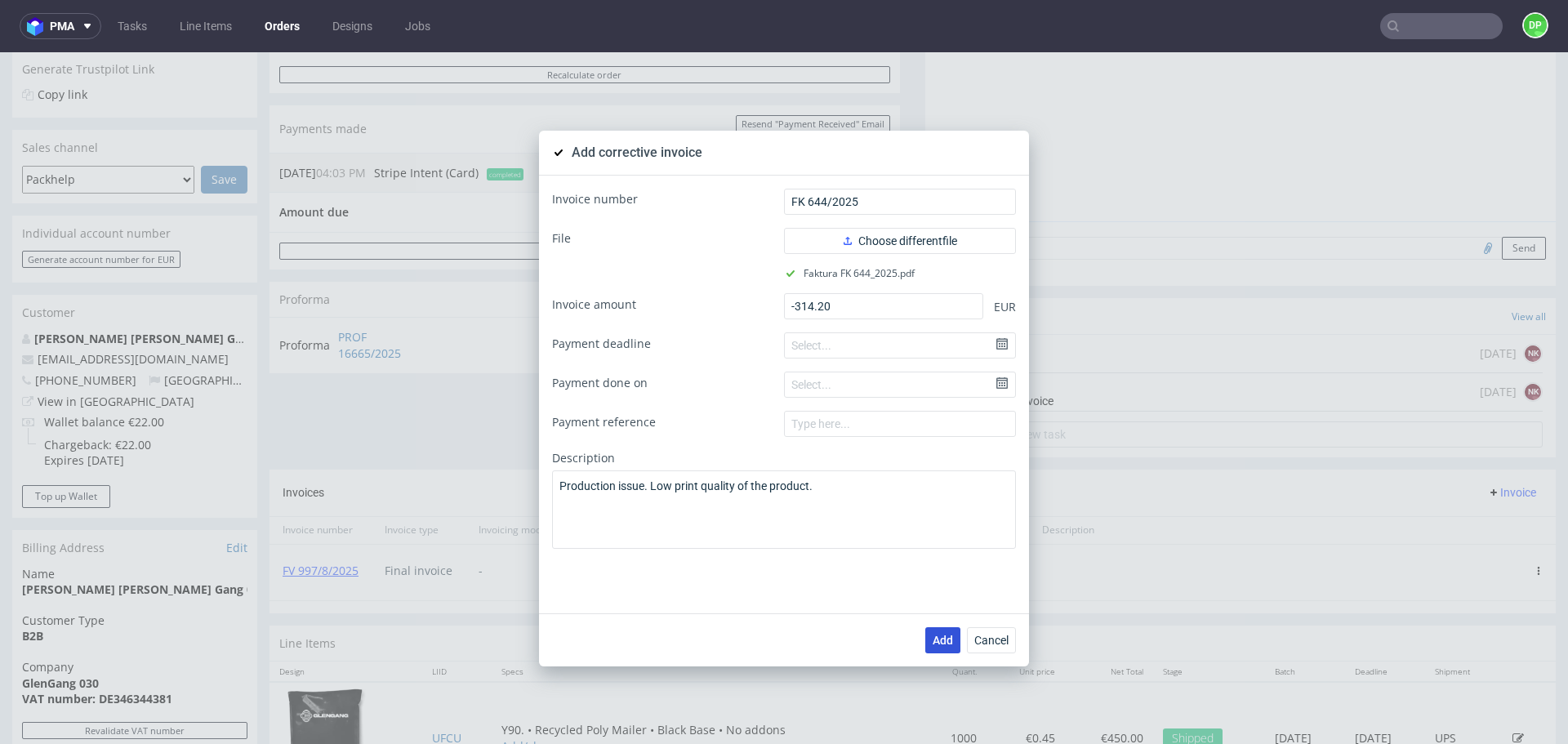
click at [933, 643] on span "Add" at bounding box center [943, 641] width 20 height 11
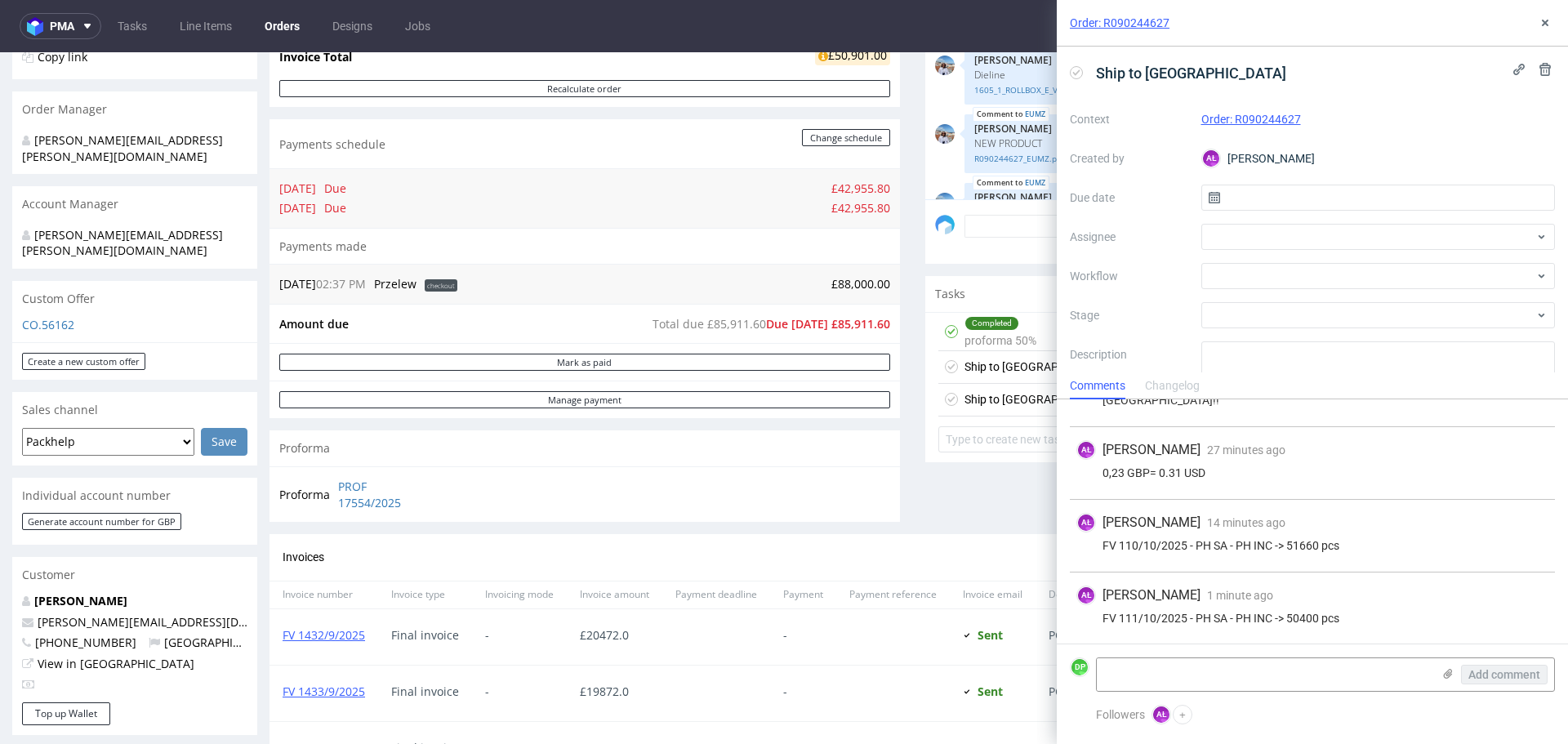
scroll to position [1142, 0]
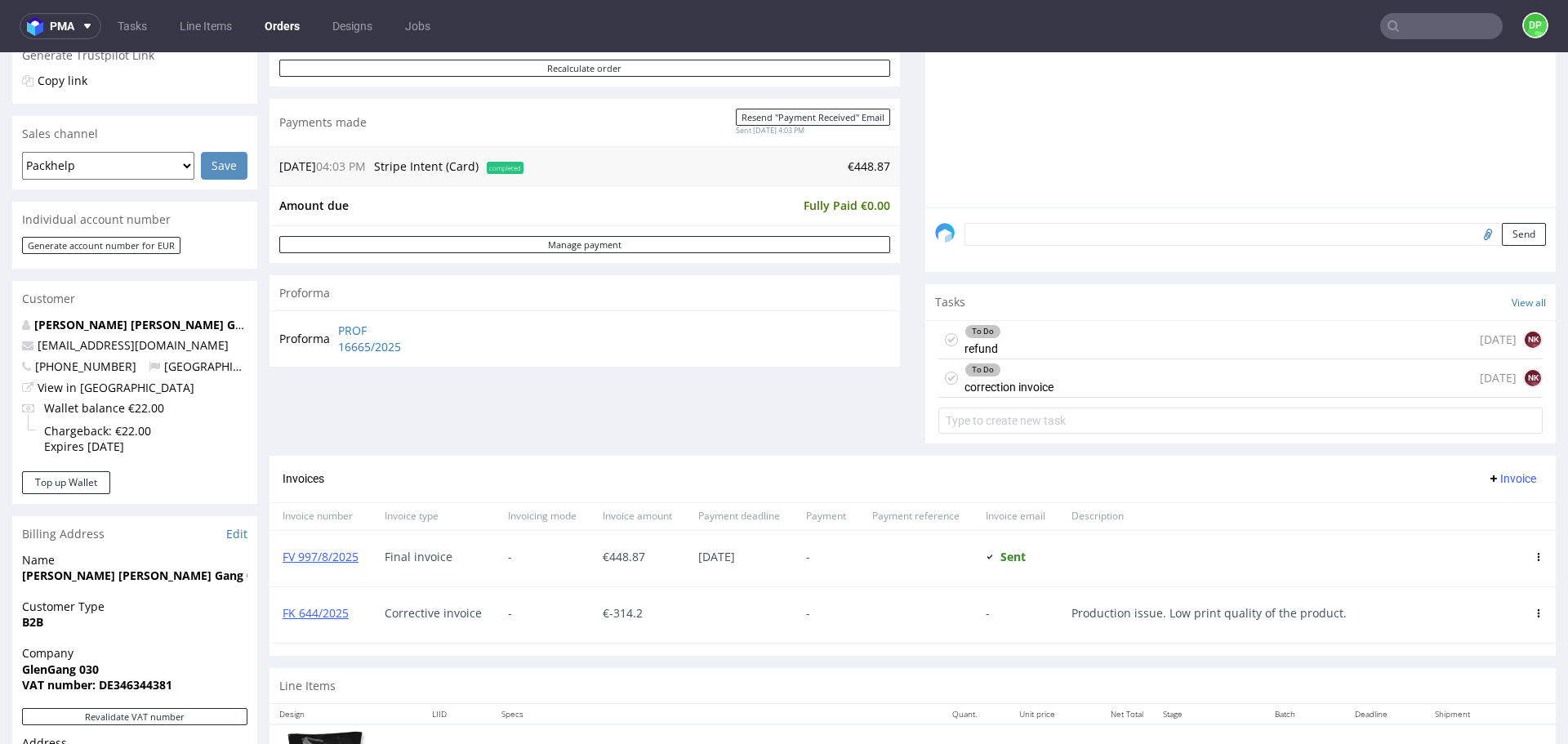
scroll to position [354, 0]
click at [1088, 383] on div "To Do correction invoice [DATE] NK" at bounding box center [1240, 378] width 604 height 39
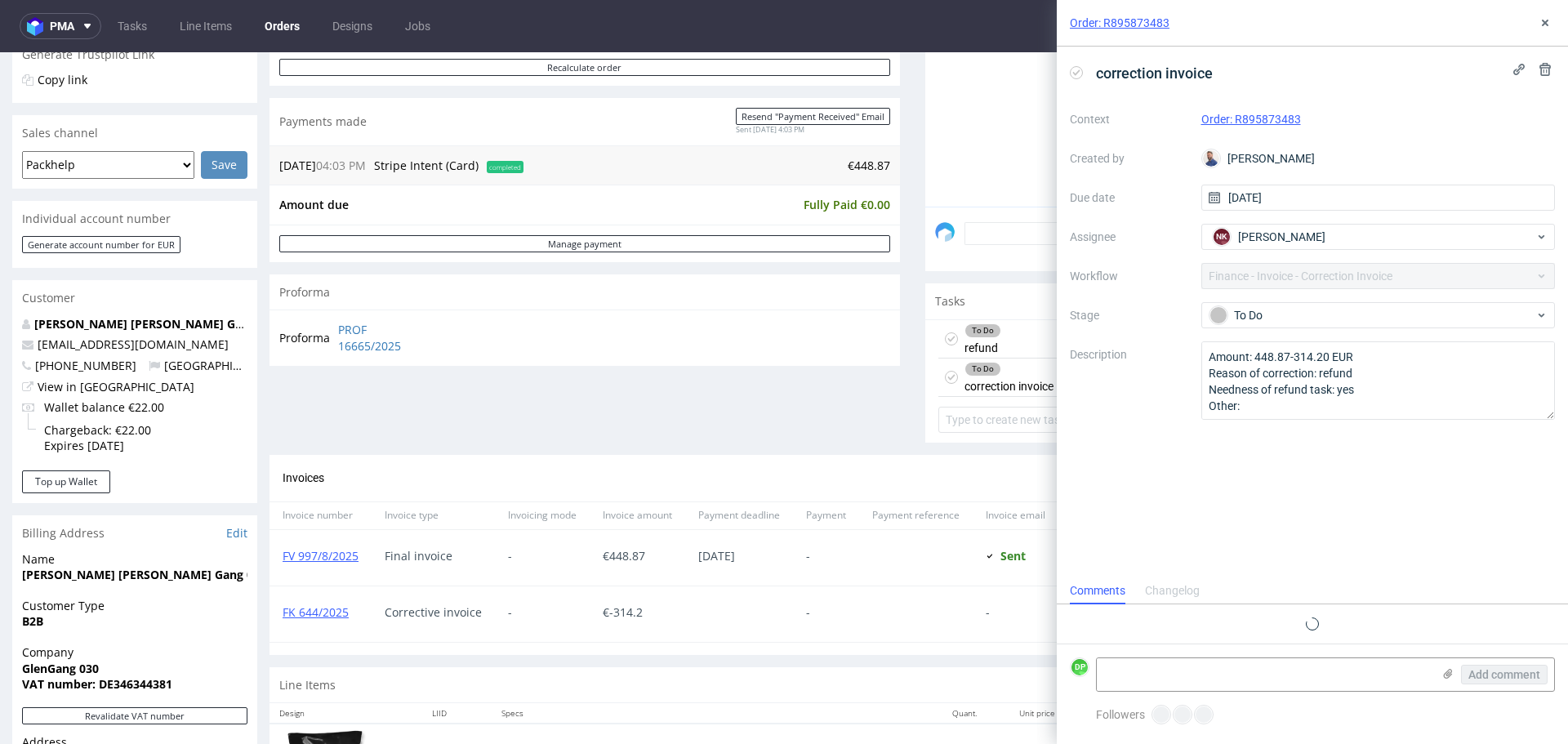
scroll to position [13, 0]
click at [1079, 80] on div "correction invoice" at bounding box center [1144, 73] width 150 height 27
click at [1076, 74] on use at bounding box center [1077, 72] width 7 height 6
drag, startPoint x: 362, startPoint y: 612, endPoint x: 277, endPoint y: 610, distance: 85.0
click at [277, 610] on div "FK 644/2025" at bounding box center [320, 614] width 102 height 55
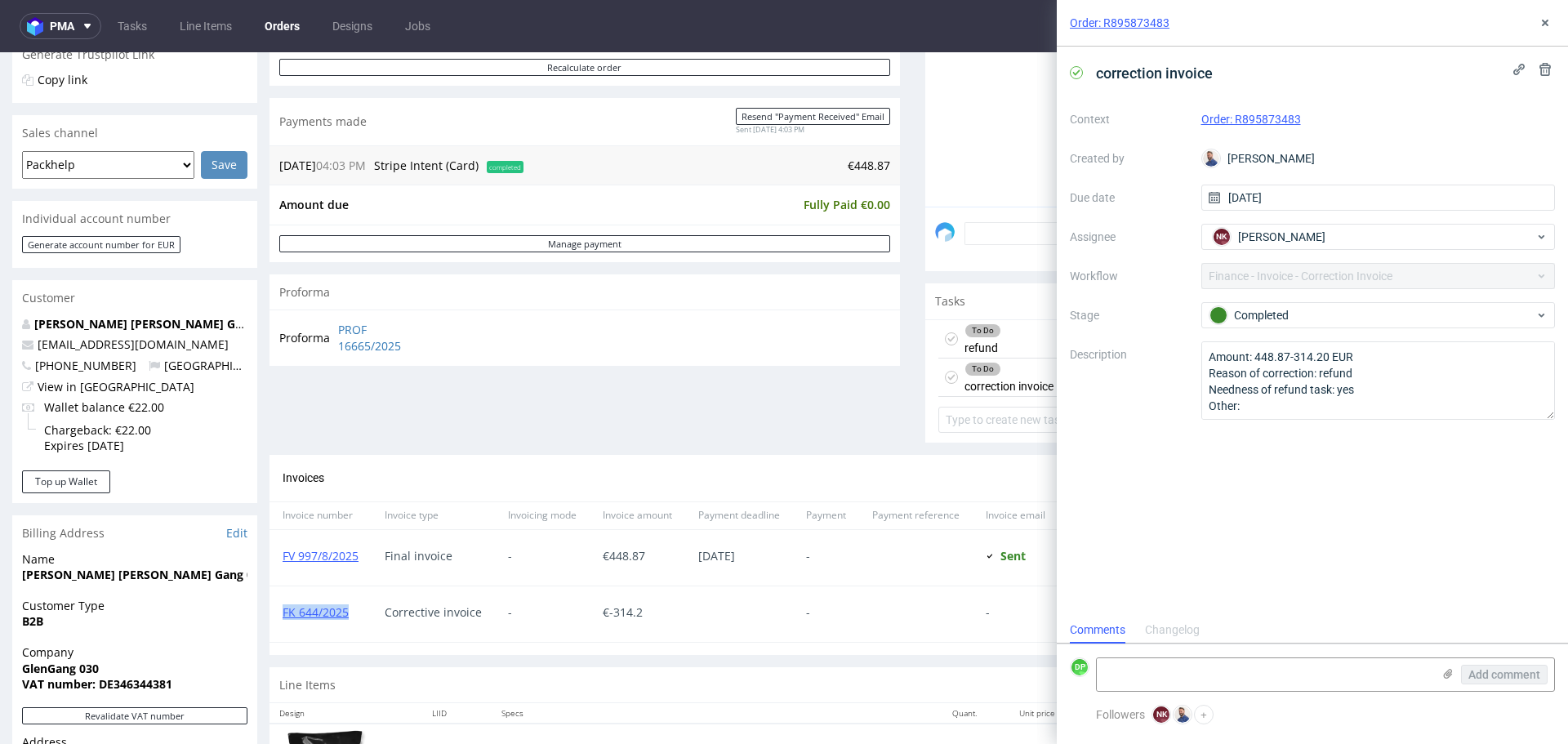
copy link "FK 644/2025"
click at [1188, 683] on textarea at bounding box center [1264, 674] width 335 height 32
paste textarea "FK 644/2025"
type textarea "FK 644/2025"
click at [1487, 678] on span "Add comment" at bounding box center [1504, 675] width 72 height 11
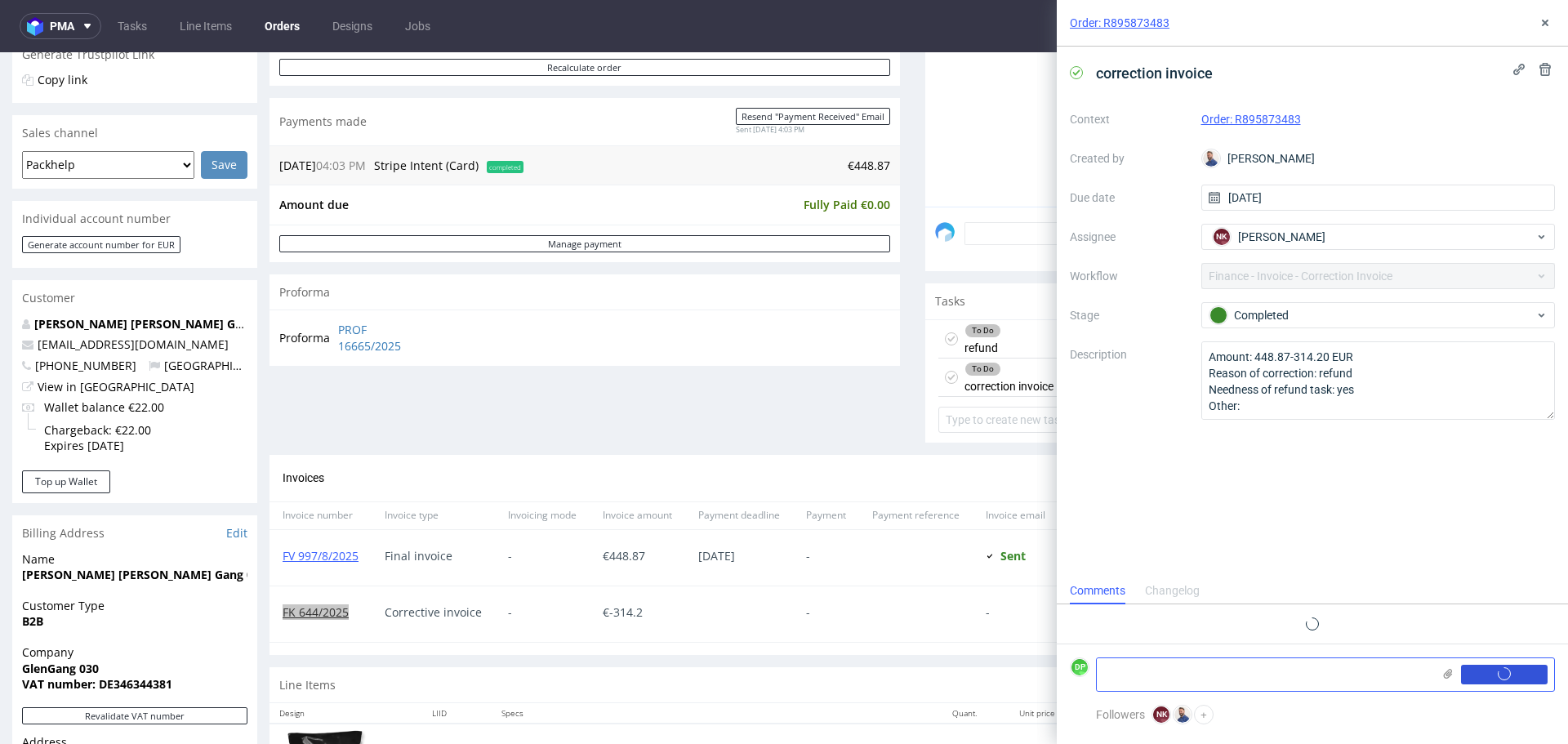
scroll to position [0, 0]
click at [1007, 329] on div "To Do refund [DATE] NK" at bounding box center [1240, 340] width 604 height 39
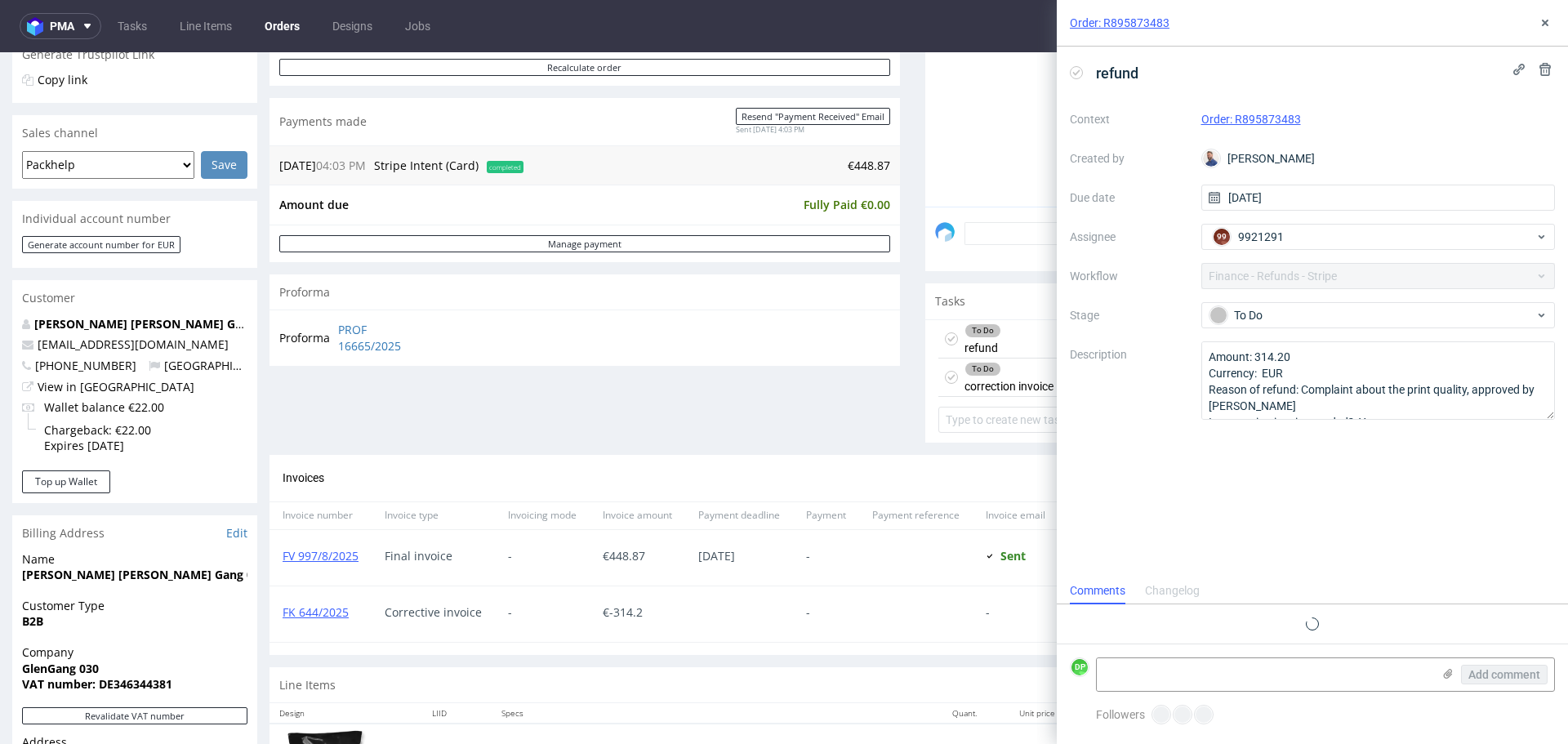
scroll to position [13, 0]
click at [1549, 20] on use at bounding box center [1545, 22] width 6 height 6
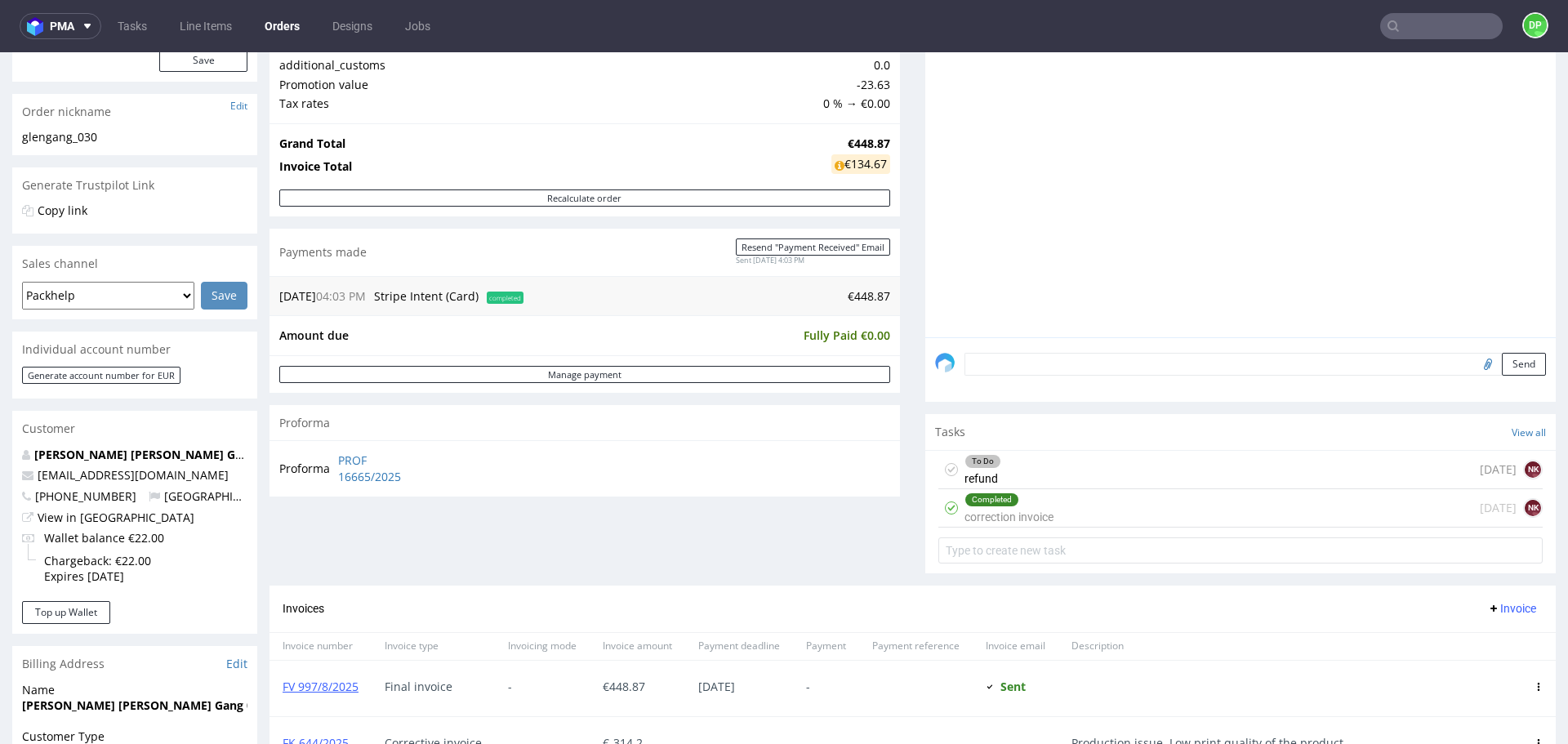
scroll to position [234, 0]
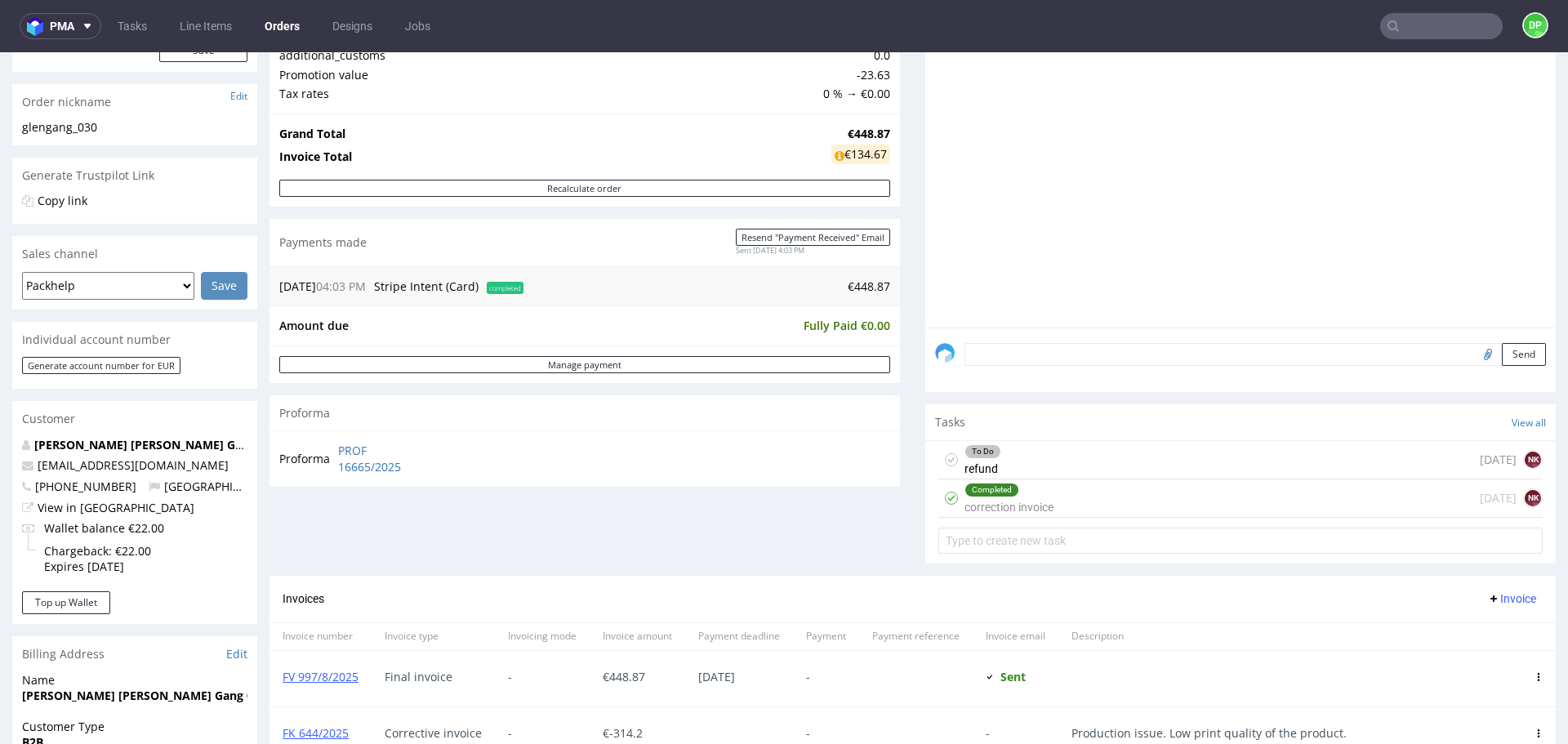
click at [1018, 449] on div "To Do refund [DATE] NK" at bounding box center [1240, 461] width 604 height 39
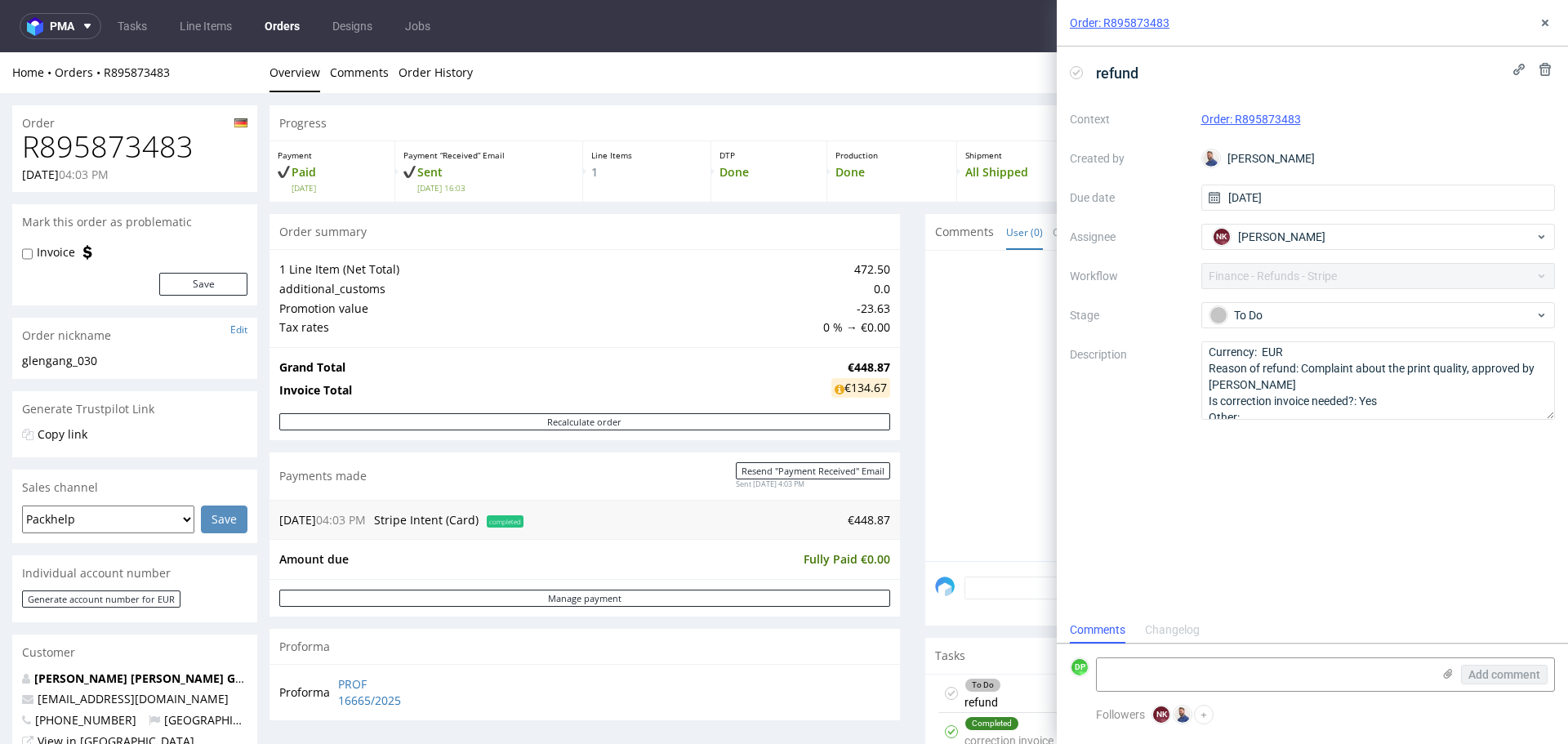
click at [107, 161] on h1 "R895873483" at bounding box center [135, 147] width 225 height 32
copy h1 "R895873483"
click at [1078, 72] on use at bounding box center [1077, 72] width 7 height 6
click at [1148, 670] on textarea at bounding box center [1264, 674] width 335 height 32
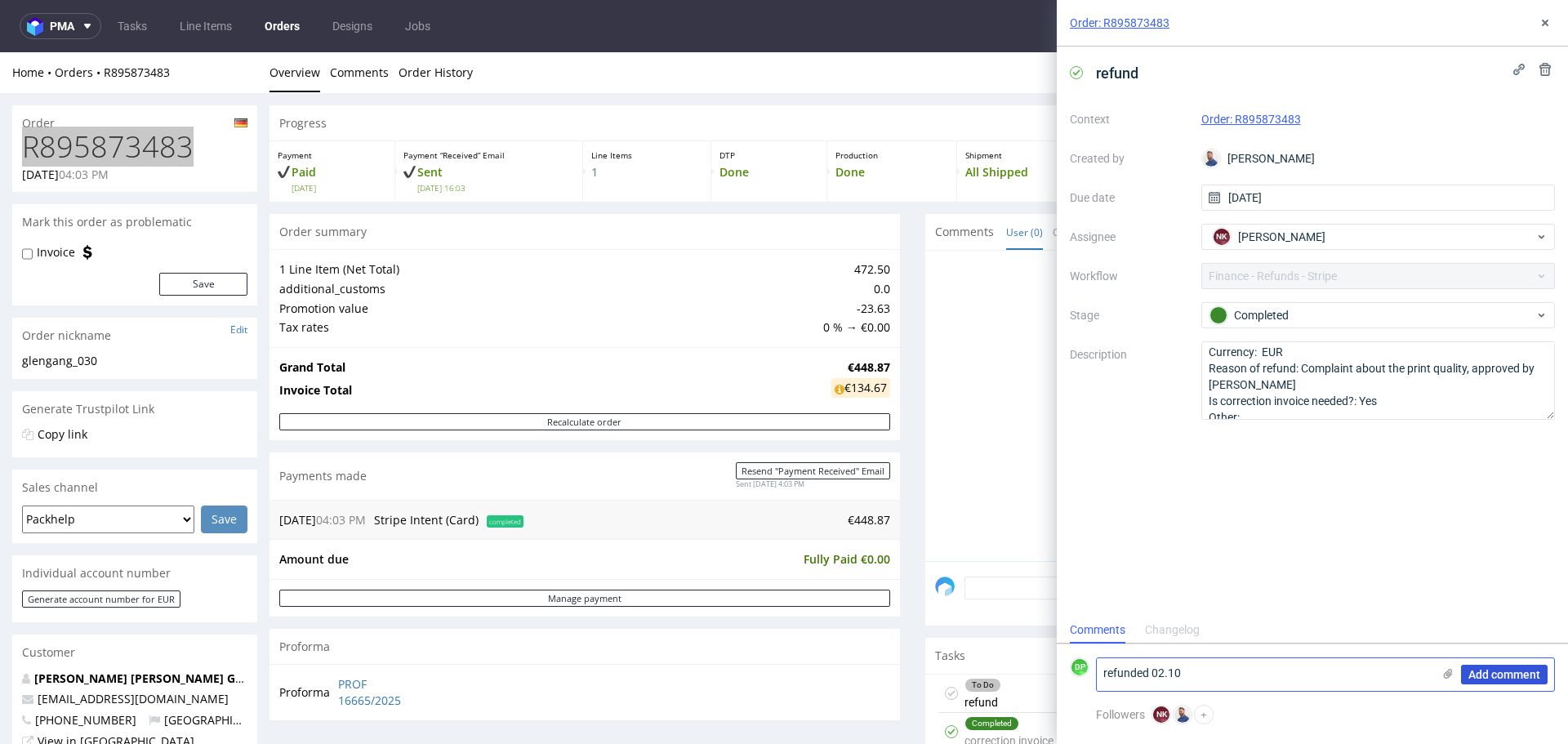
type textarea "refunded 02.10"
click at [1499, 678] on span "Add comment" at bounding box center [1504, 675] width 72 height 11
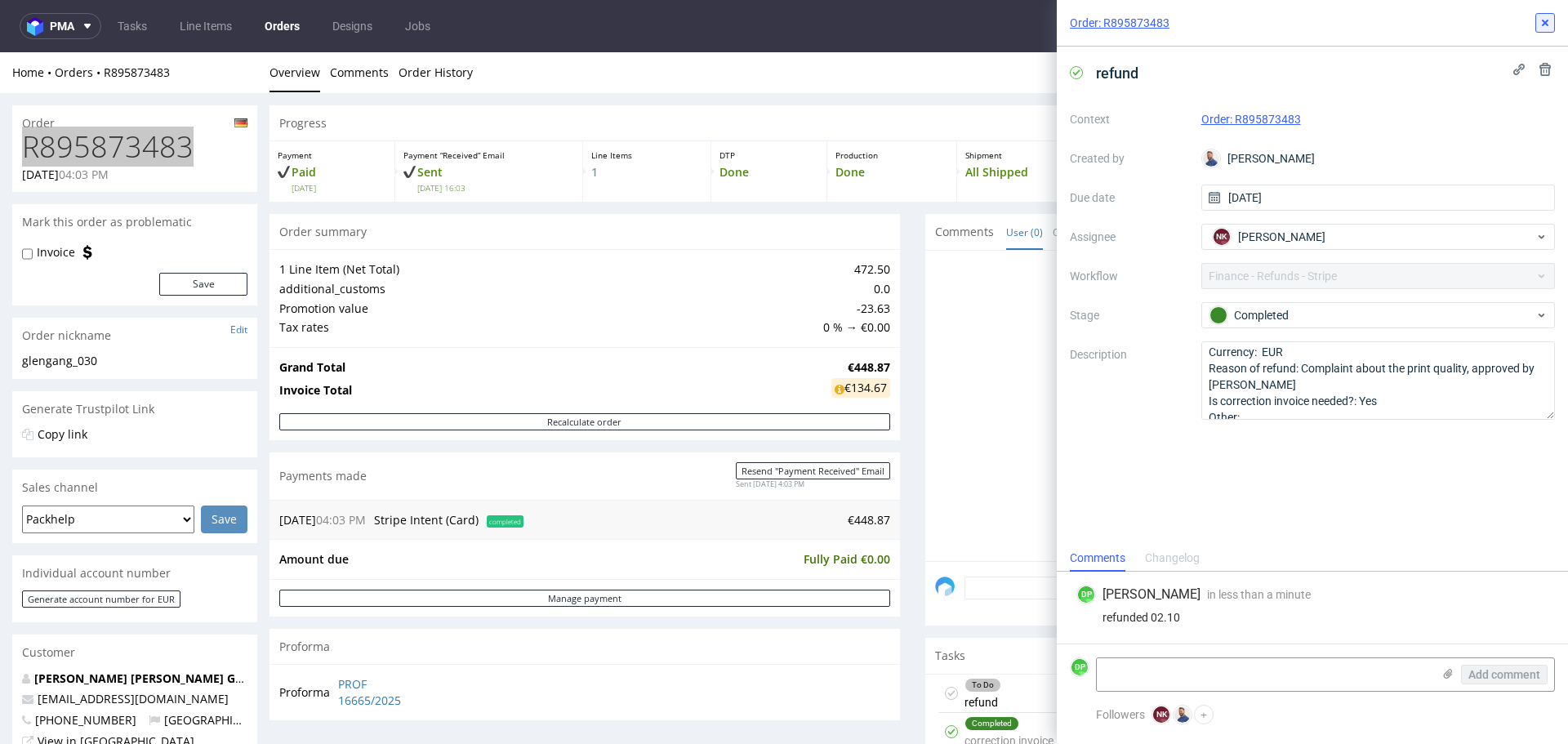
click at [1546, 18] on icon at bounding box center [1545, 23] width 13 height 13
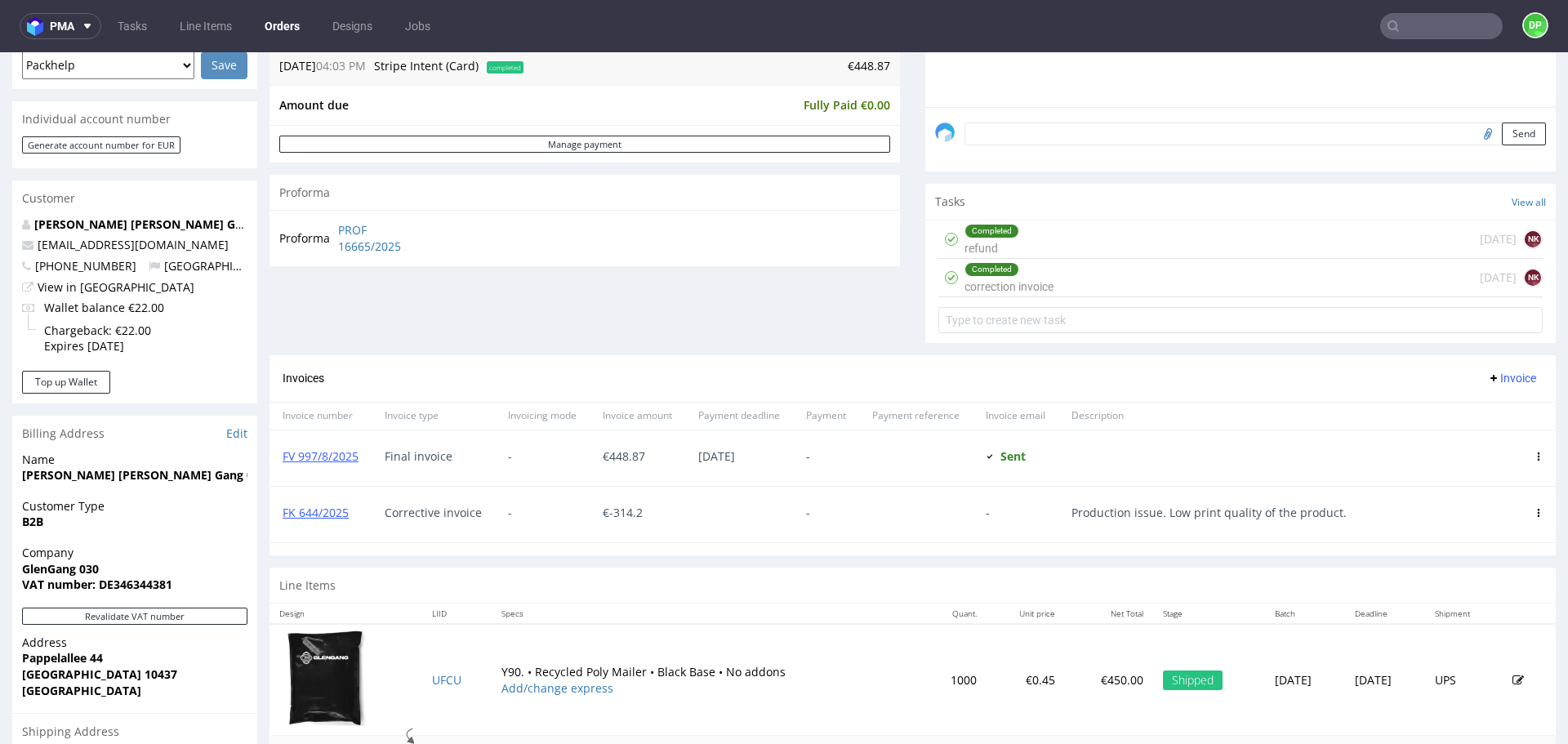
scroll to position [455, 0]
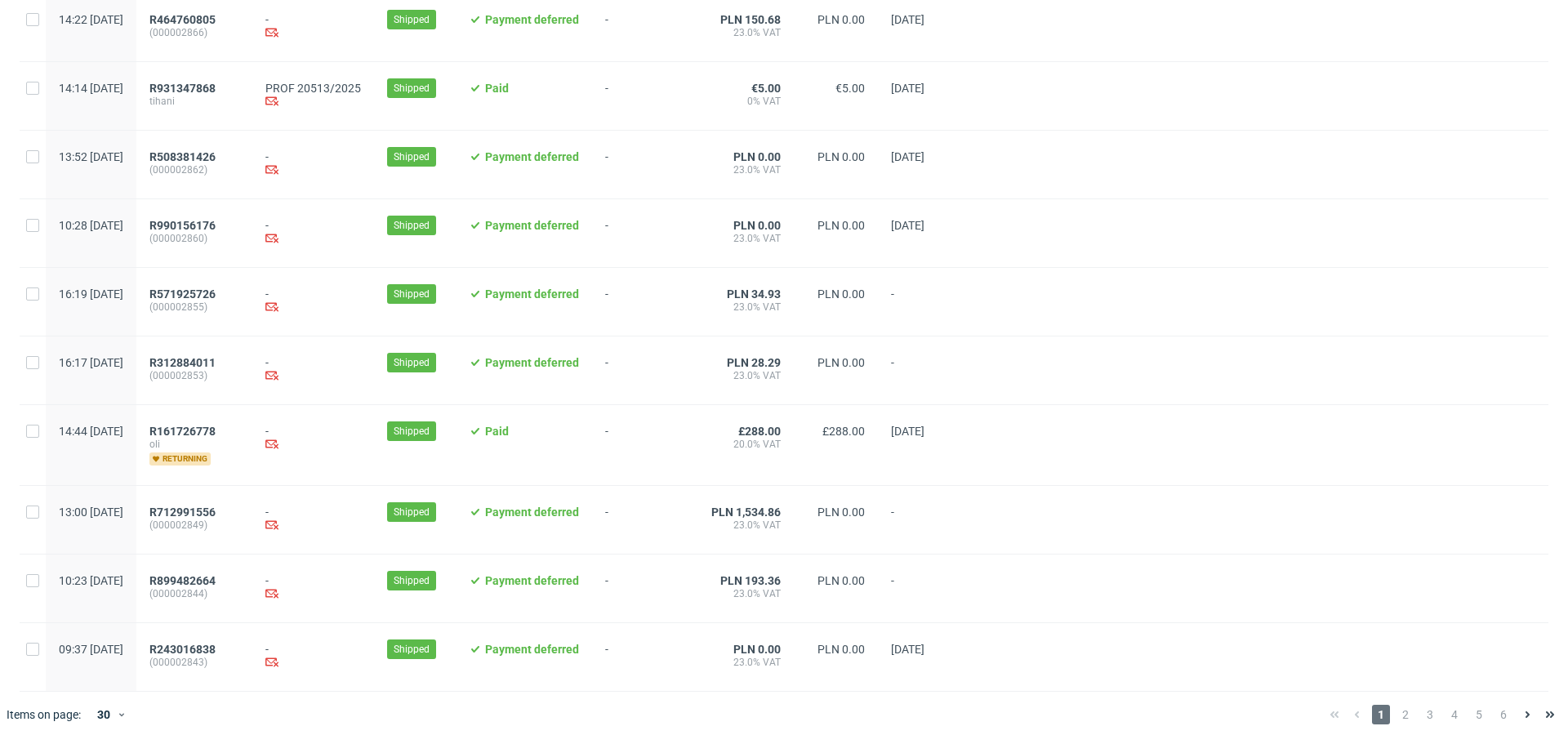
scroll to position [1609, 0]
click at [1396, 711] on span "2" at bounding box center [1405, 714] width 18 height 19
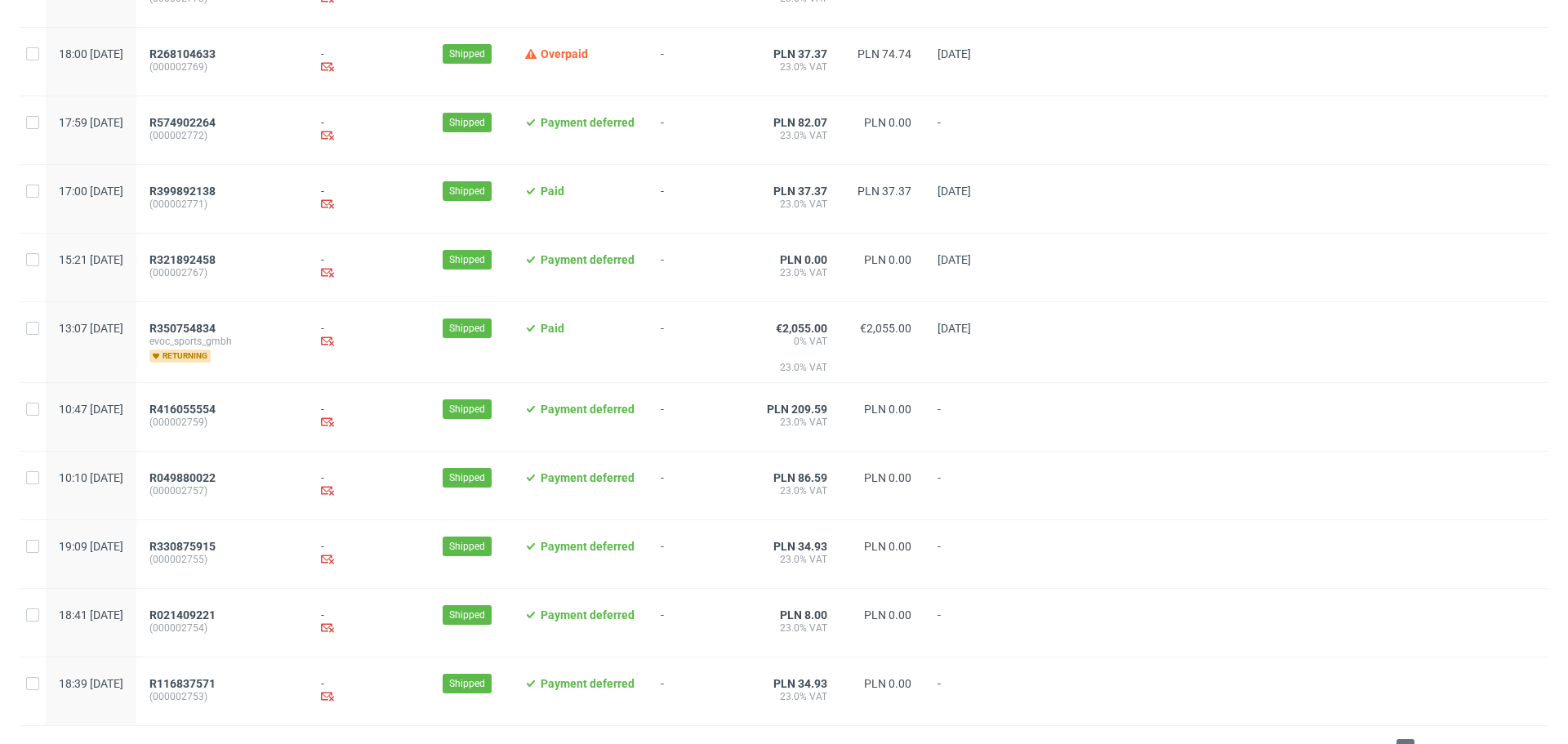
scroll to position [1598, 0]
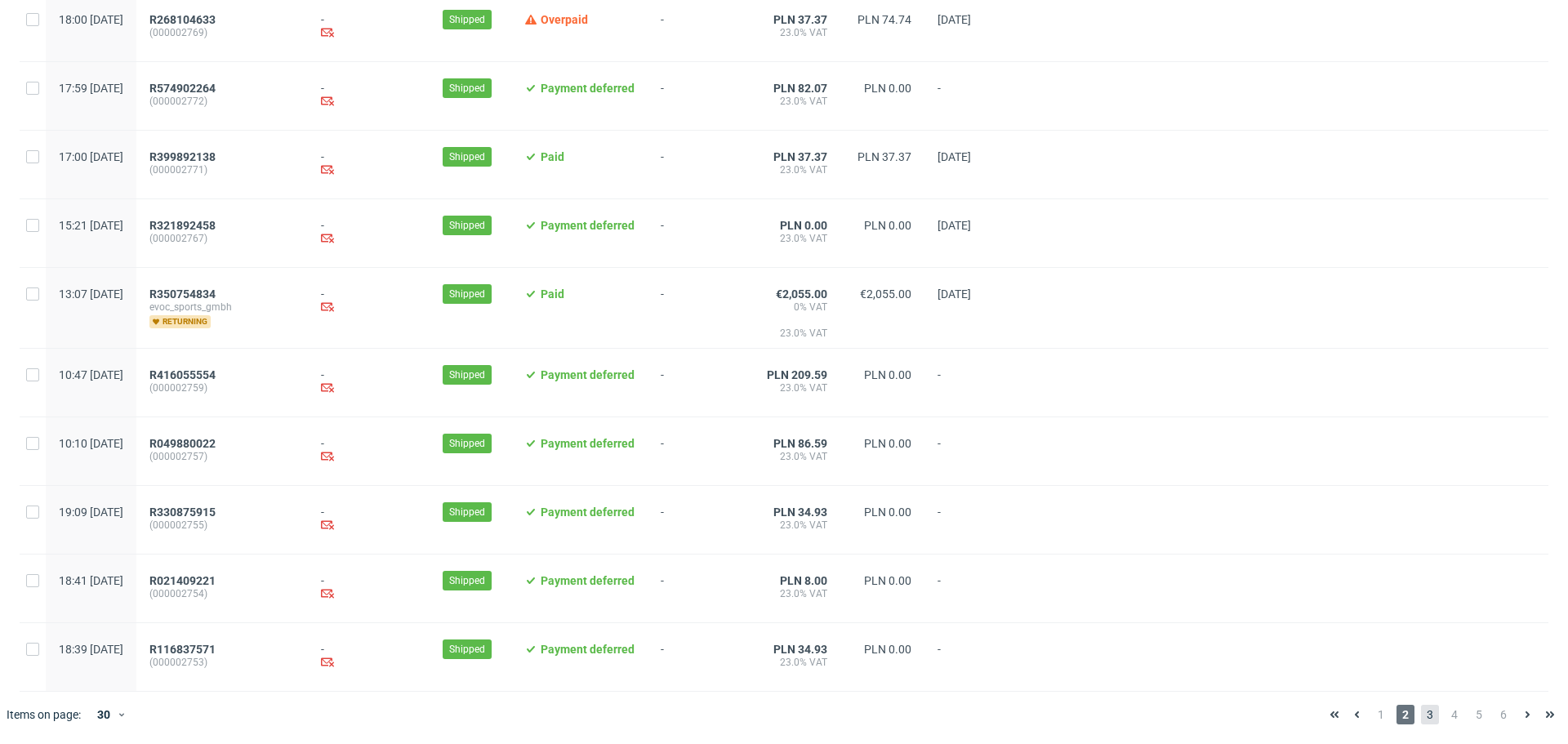
click at [1421, 712] on span "3" at bounding box center [1430, 714] width 18 height 19
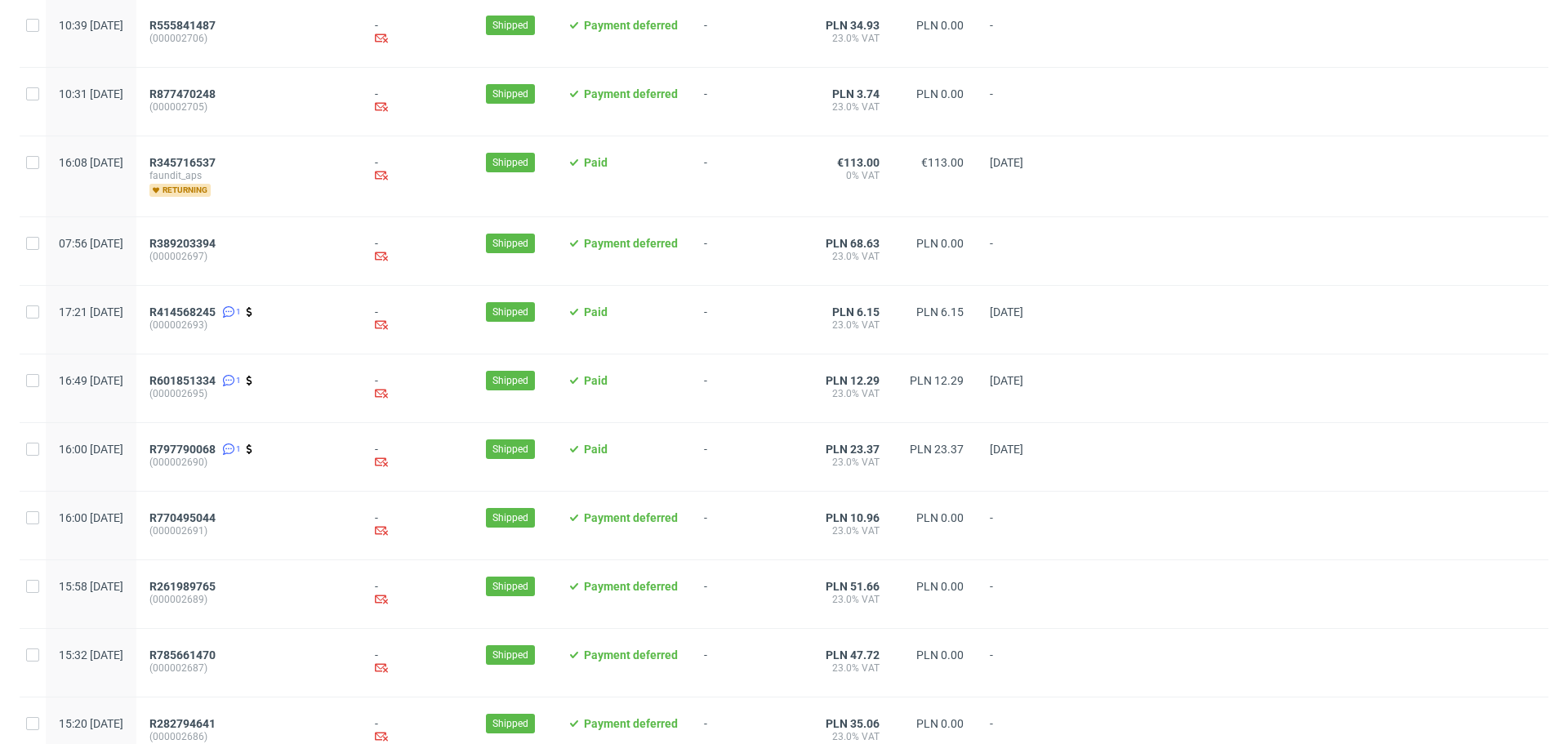
scroll to position [1630, 0]
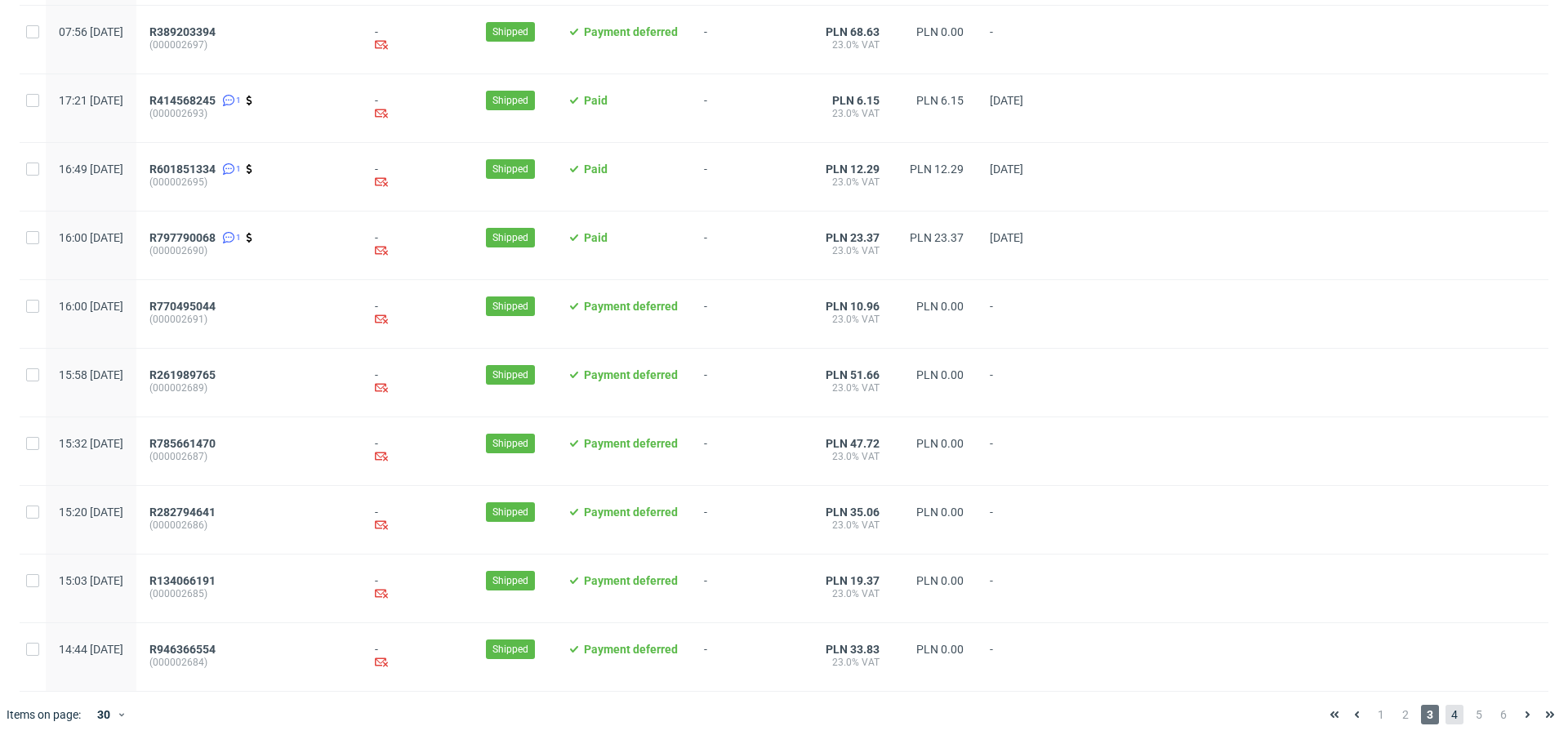
click at [1446, 719] on span "4" at bounding box center [1454, 714] width 18 height 19
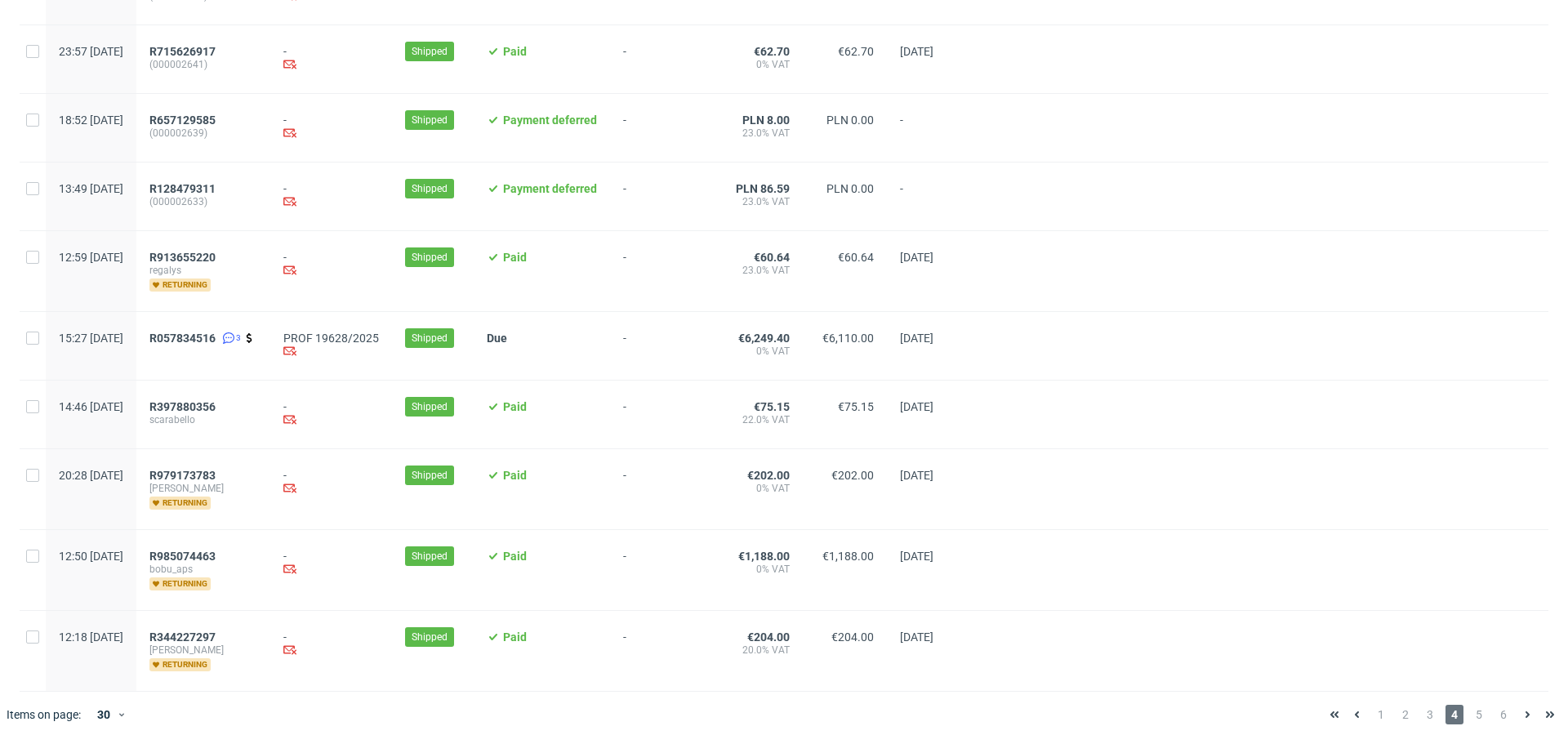
scroll to position [1619, 0]
click at [1470, 708] on span "5" at bounding box center [1478, 714] width 18 height 19
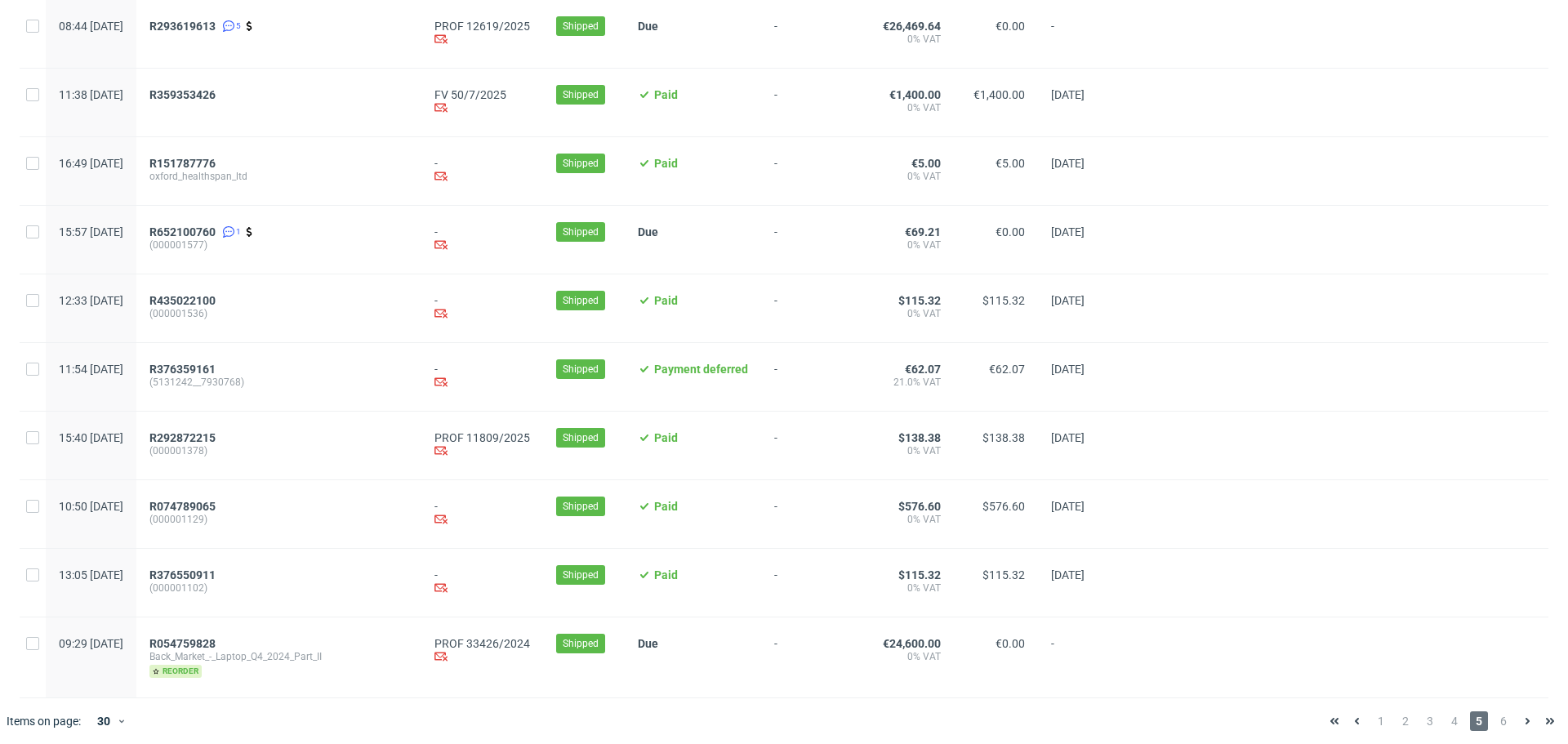
scroll to position [1619, 0]
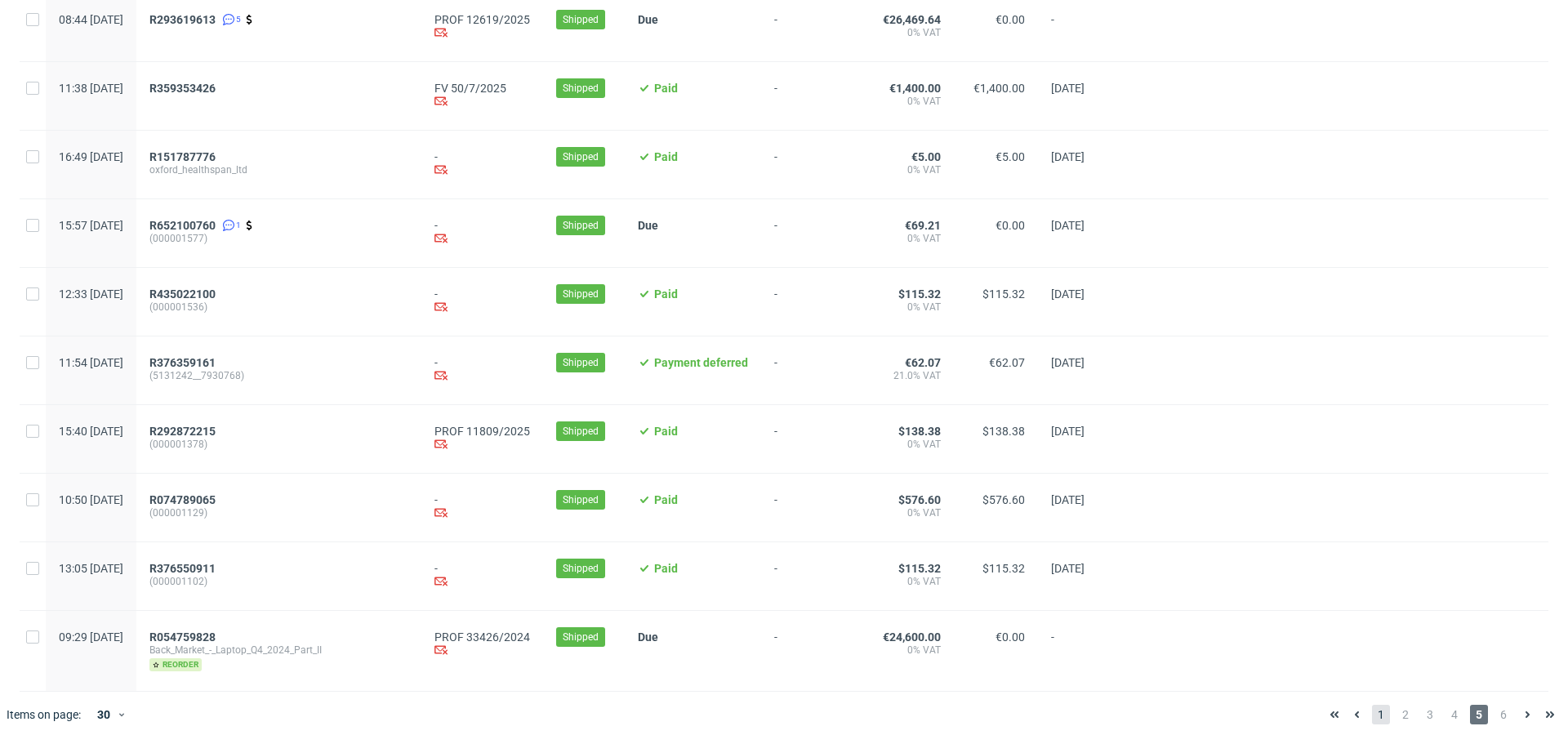
click at [1375, 716] on span "1" at bounding box center [1381, 714] width 18 height 19
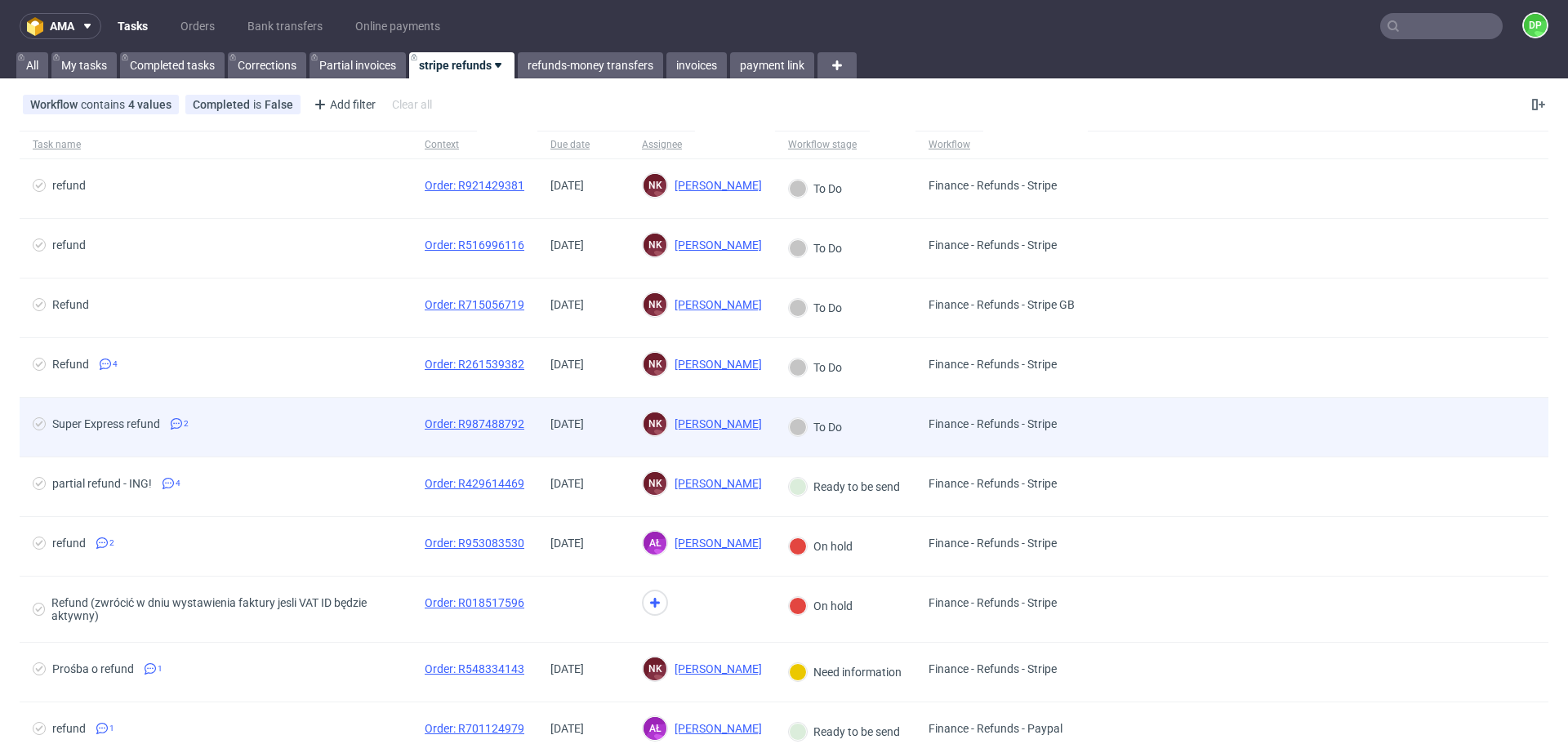
click at [293, 414] on div "Super Express refund 2" at bounding box center [215, 427] width 392 height 59
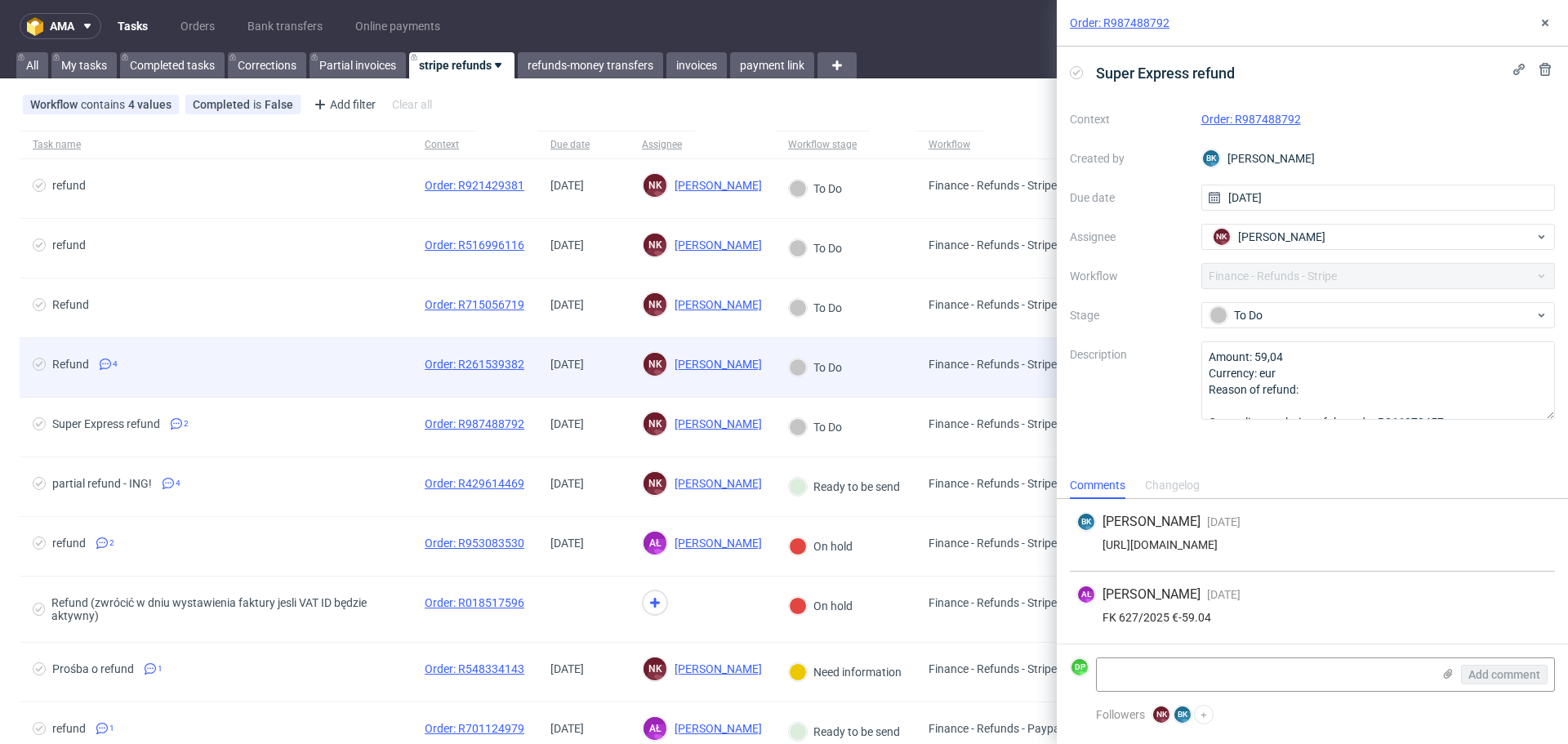
click at [288, 369] on span "Refund 4" at bounding box center [215, 367] width 365 height 19
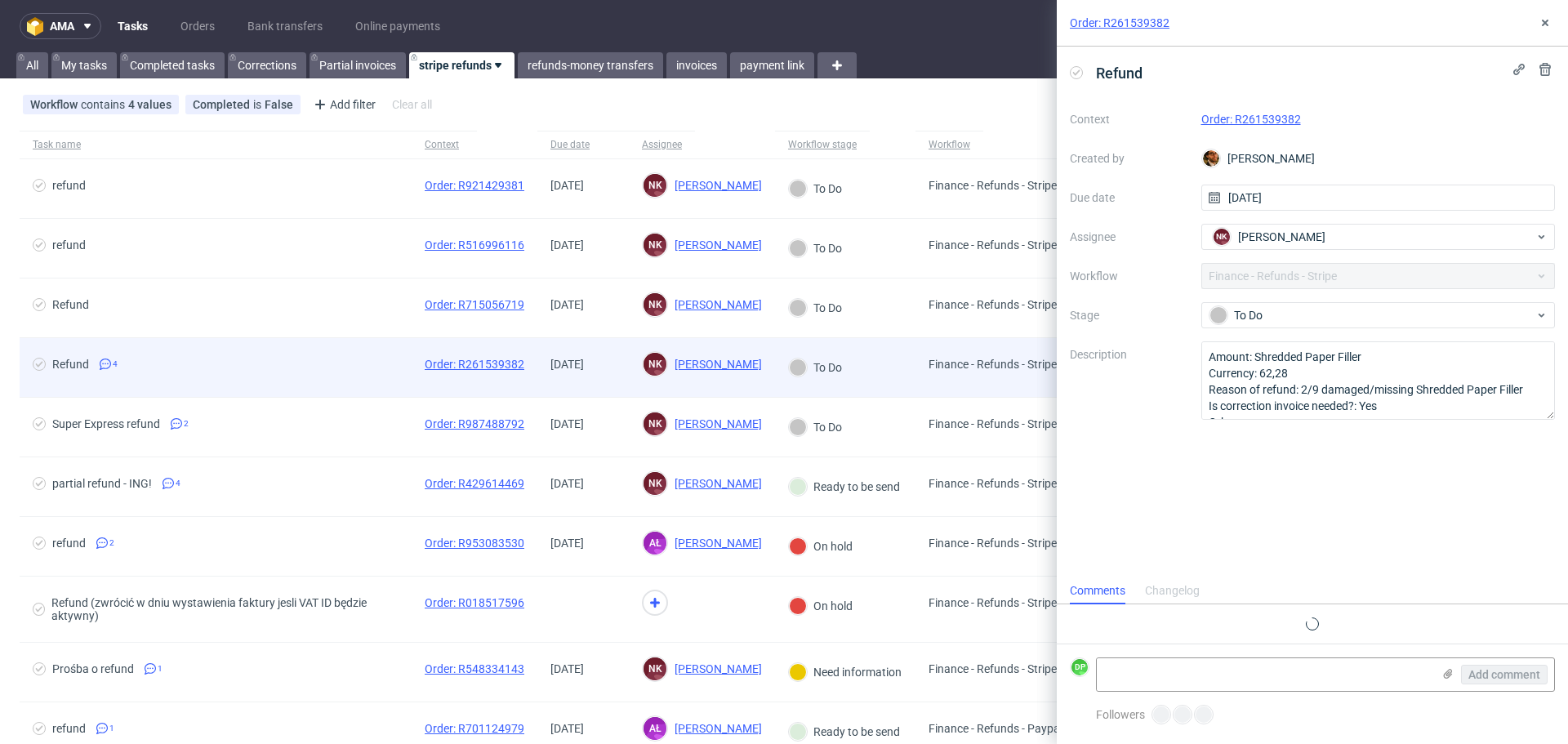
scroll to position [45, 0]
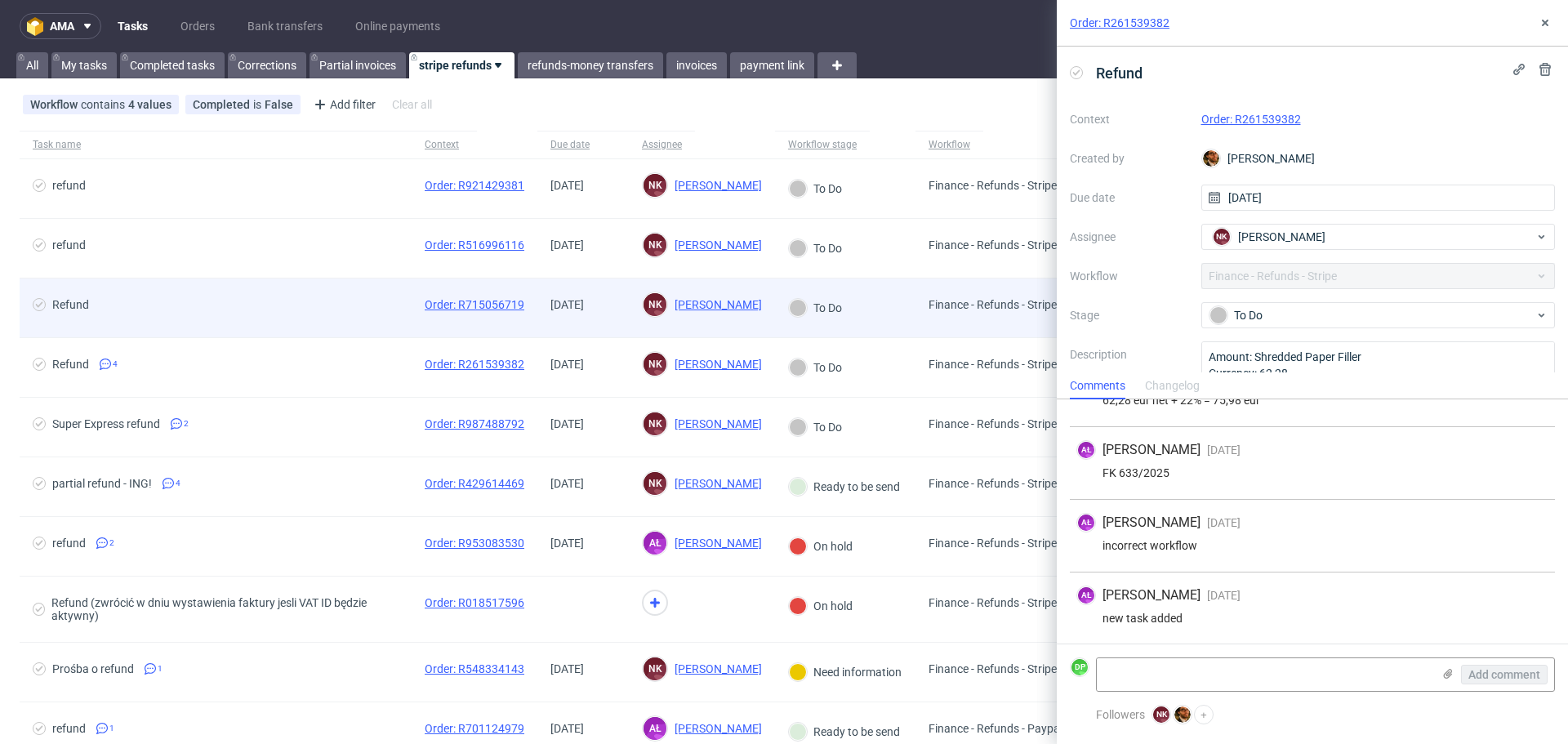
click at [281, 311] on span "Refund" at bounding box center [215, 307] width 365 height 19
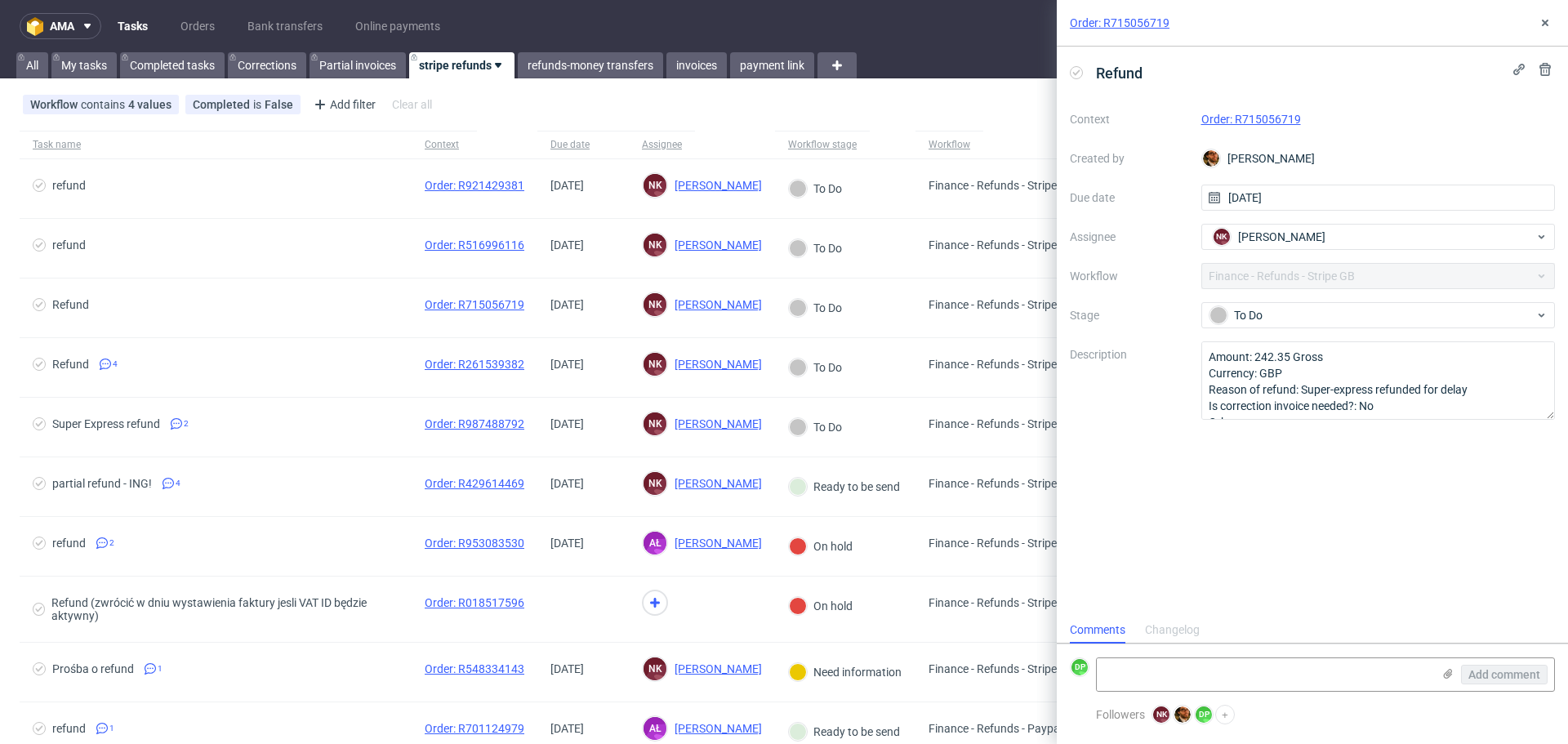
click at [1263, 123] on link "Order: R715056719" at bounding box center [1251, 119] width 100 height 13
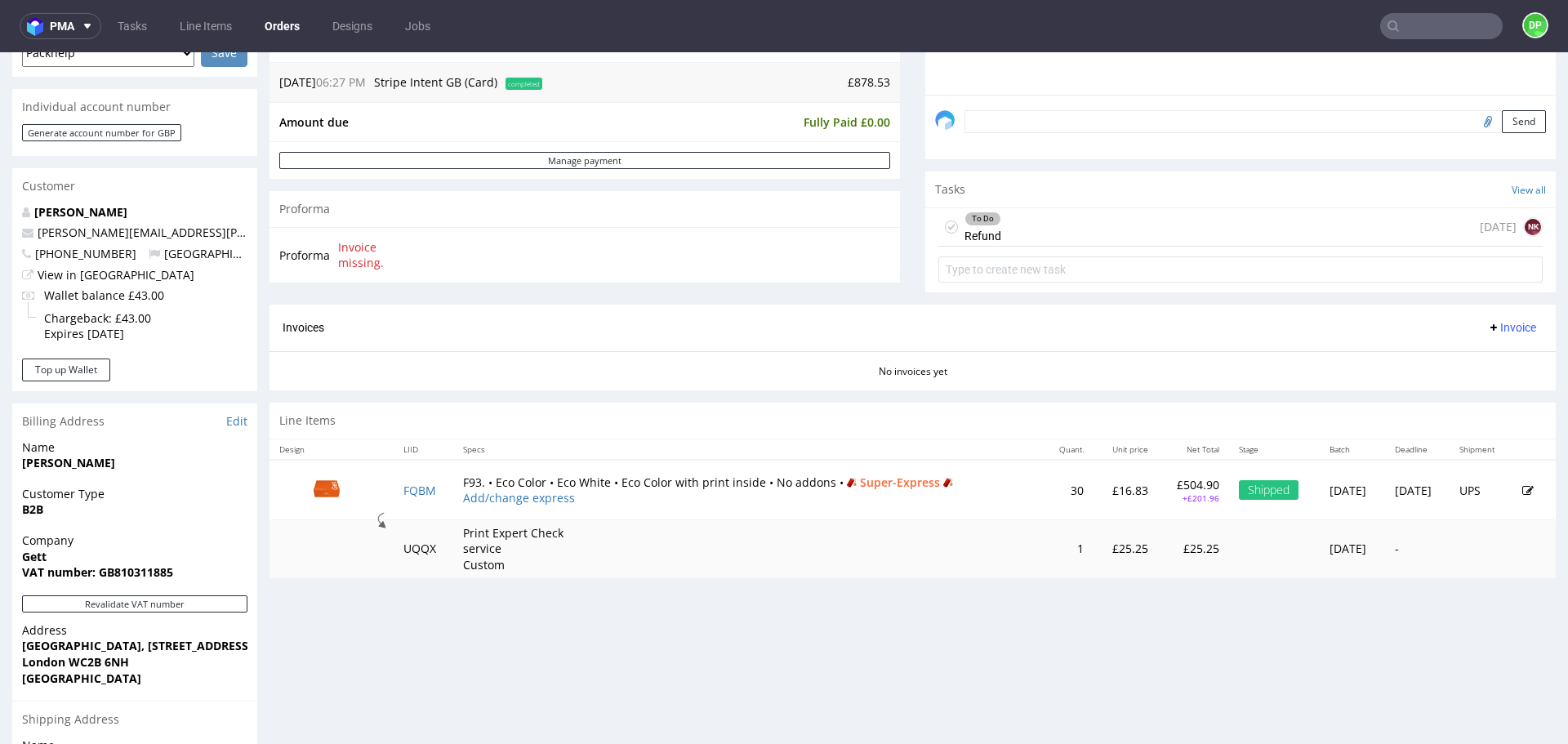
scroll to position [467, 0]
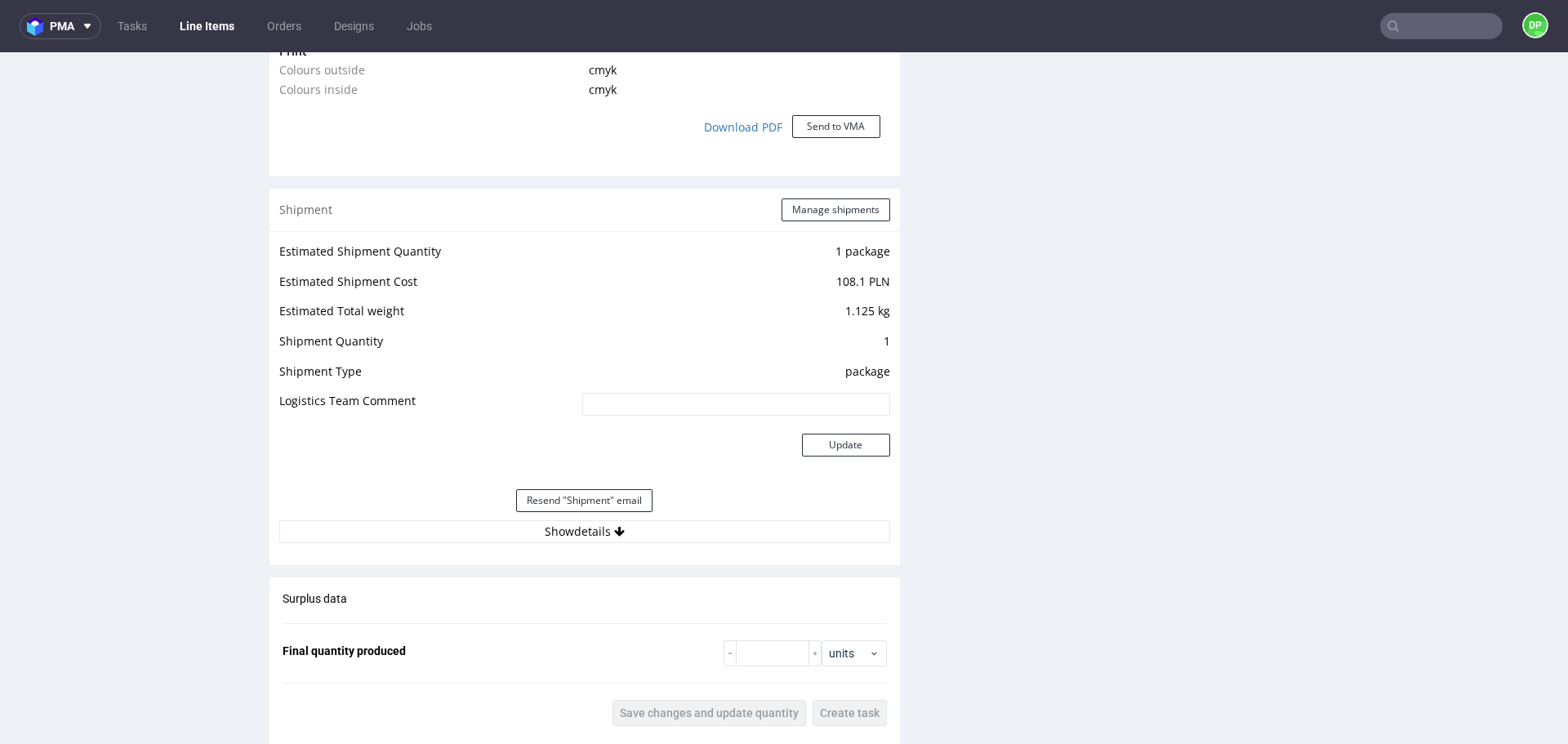
scroll to position [1504, 0]
click at [594, 540] on button "Show details" at bounding box center [585, 531] width 611 height 23
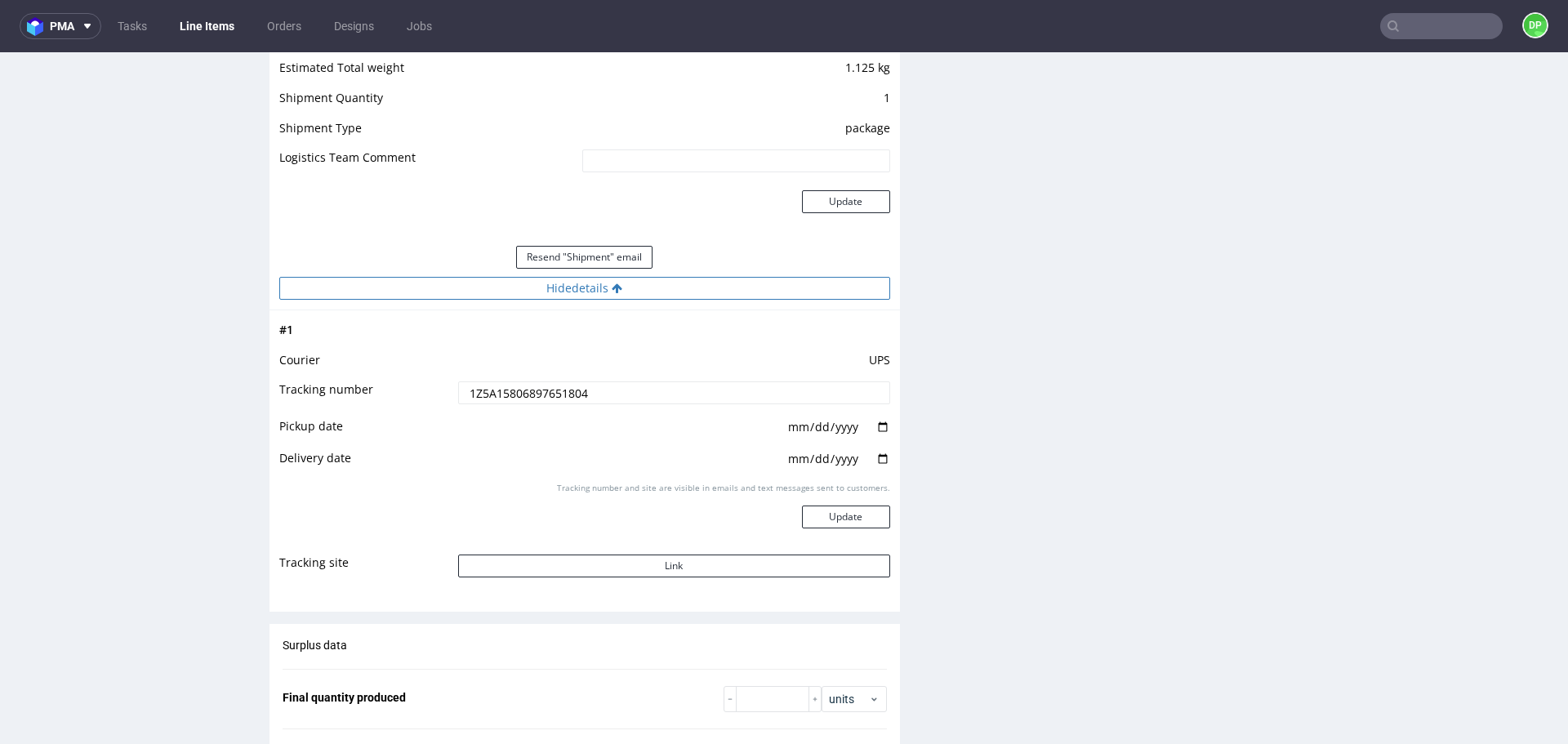
scroll to position [1747, 0]
click at [608, 564] on button "Link" at bounding box center [675, 565] width 432 height 23
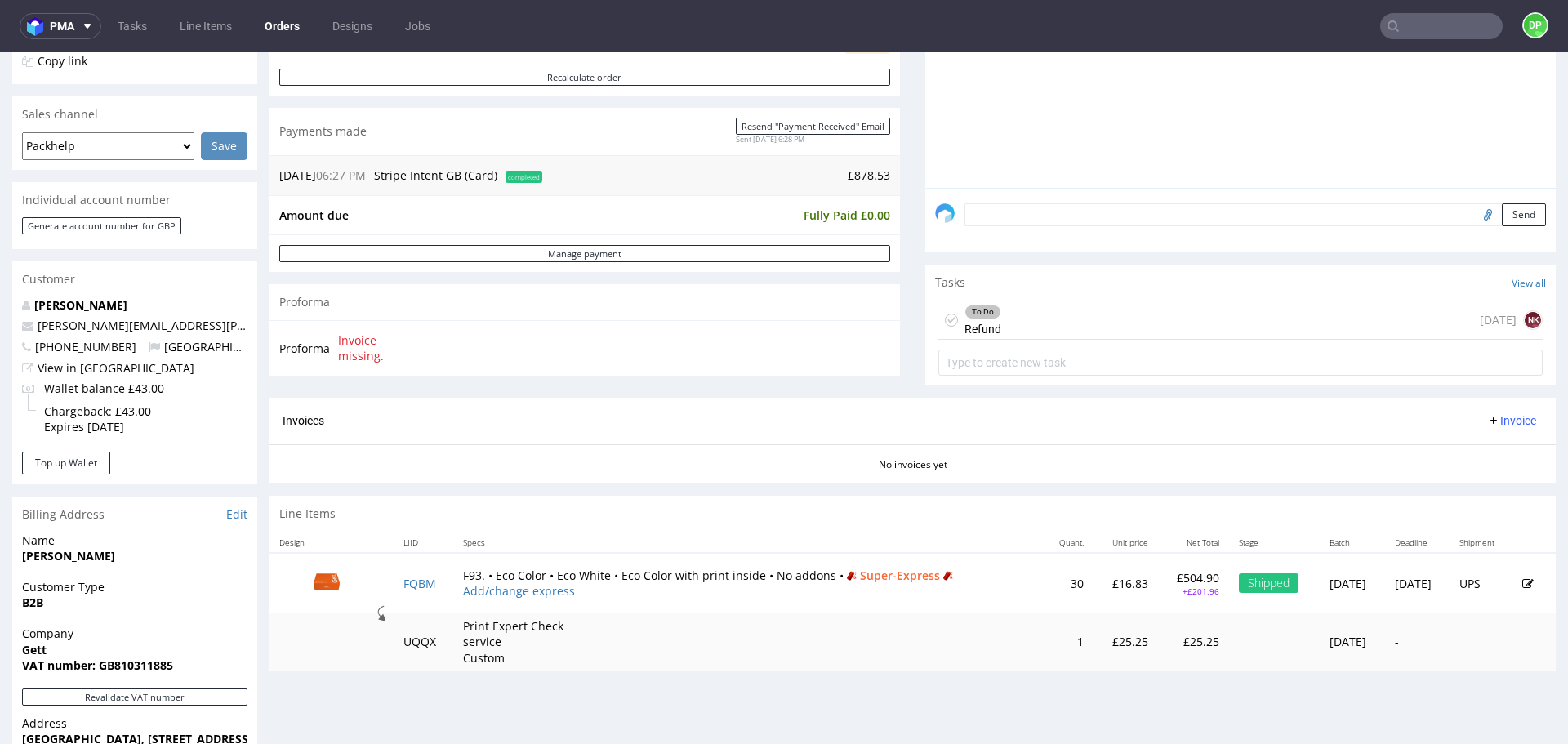
scroll to position [373, 0]
click at [1021, 315] on div "To Do Refund [DATE] NK" at bounding box center [1240, 321] width 604 height 39
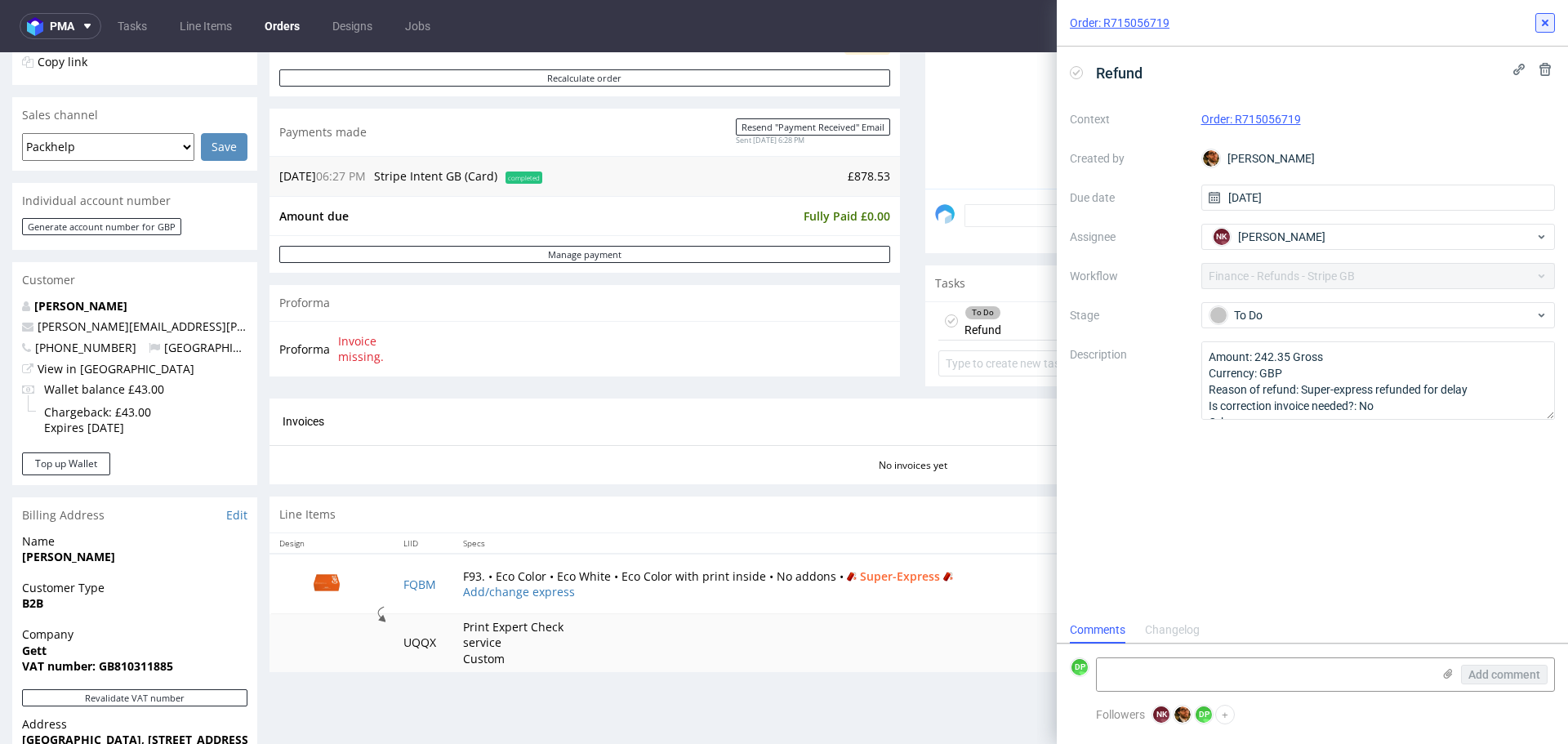
click at [1544, 19] on icon at bounding box center [1545, 23] width 13 height 13
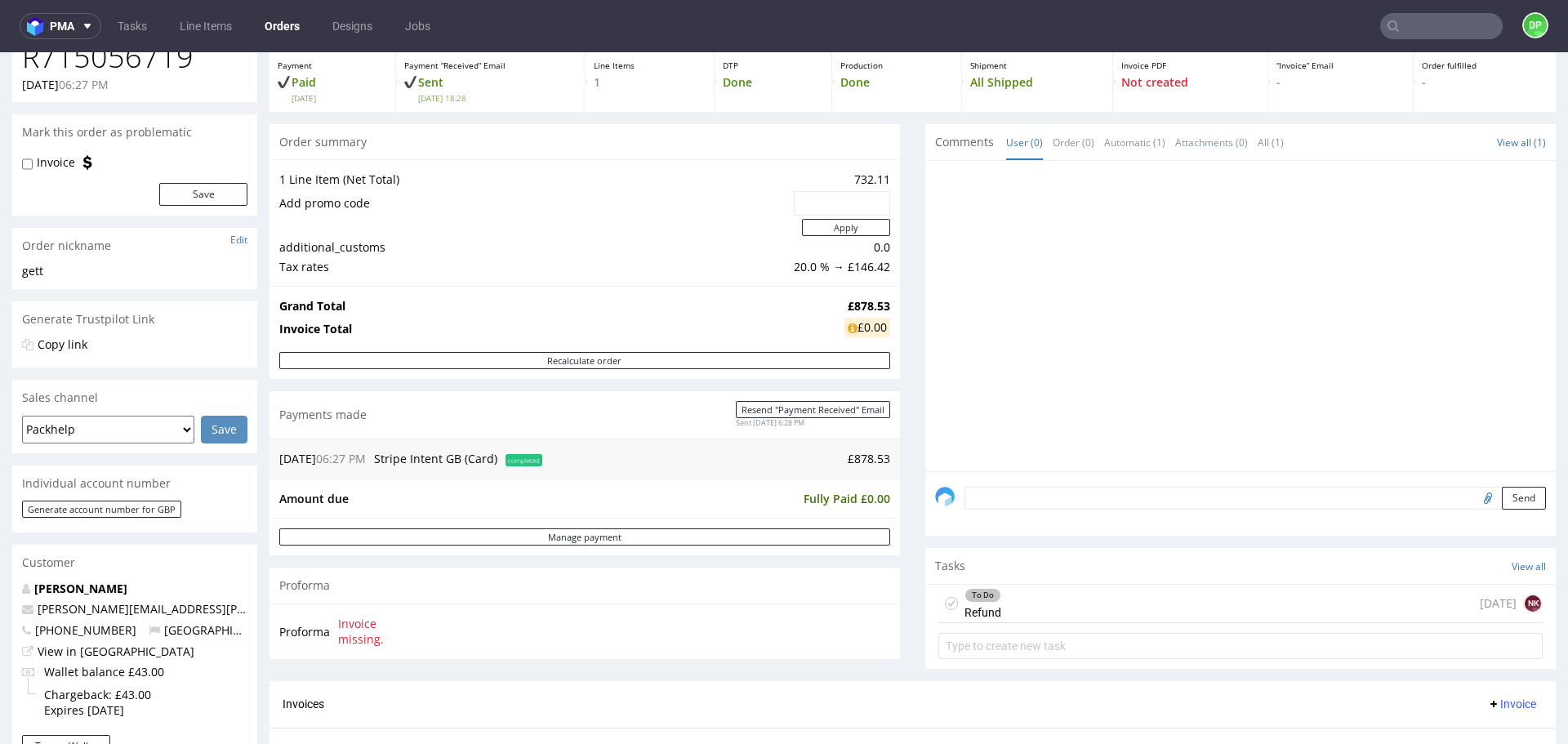
scroll to position [82, 0]
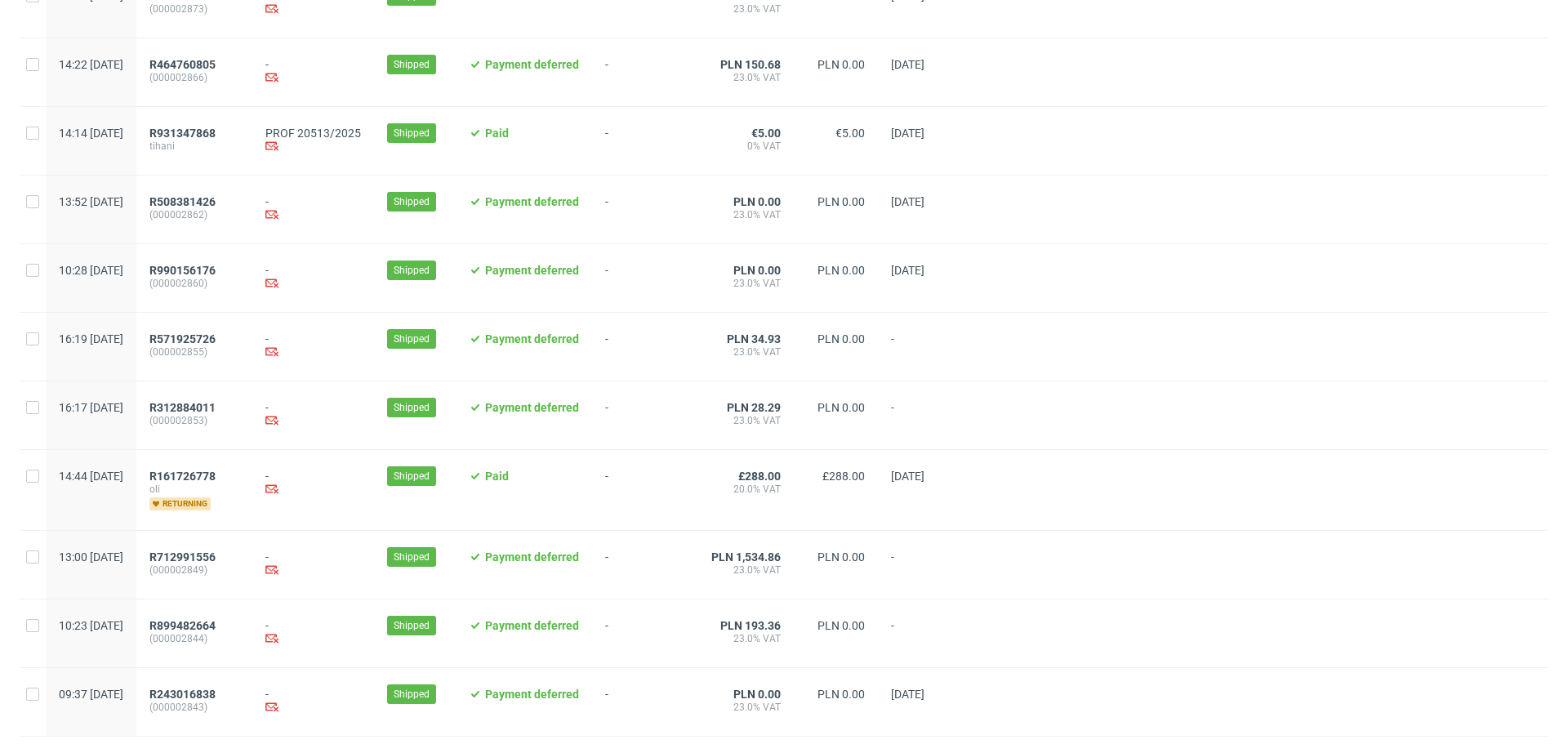
scroll to position [1609, 0]
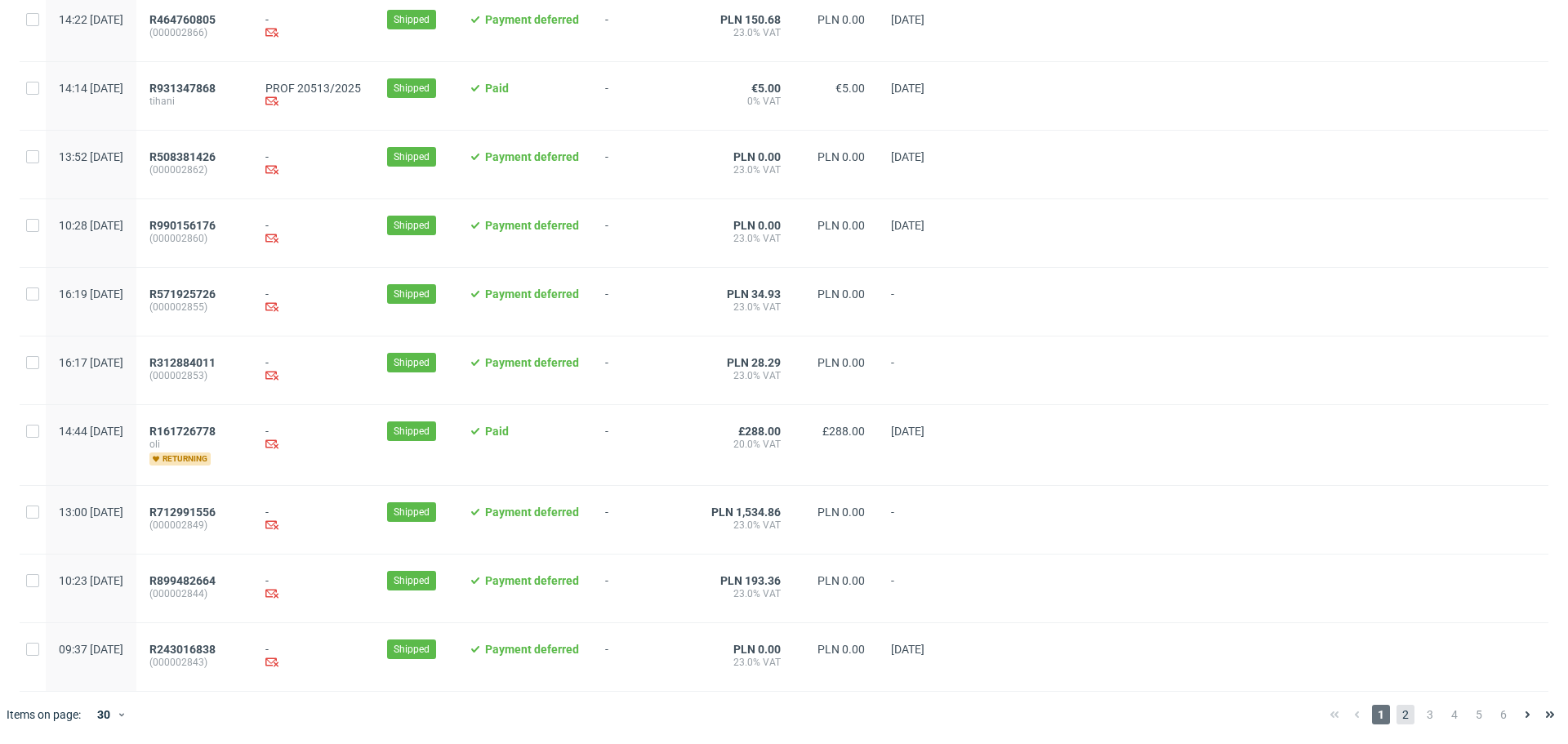
click at [1396, 711] on span "2" at bounding box center [1405, 714] width 18 height 19
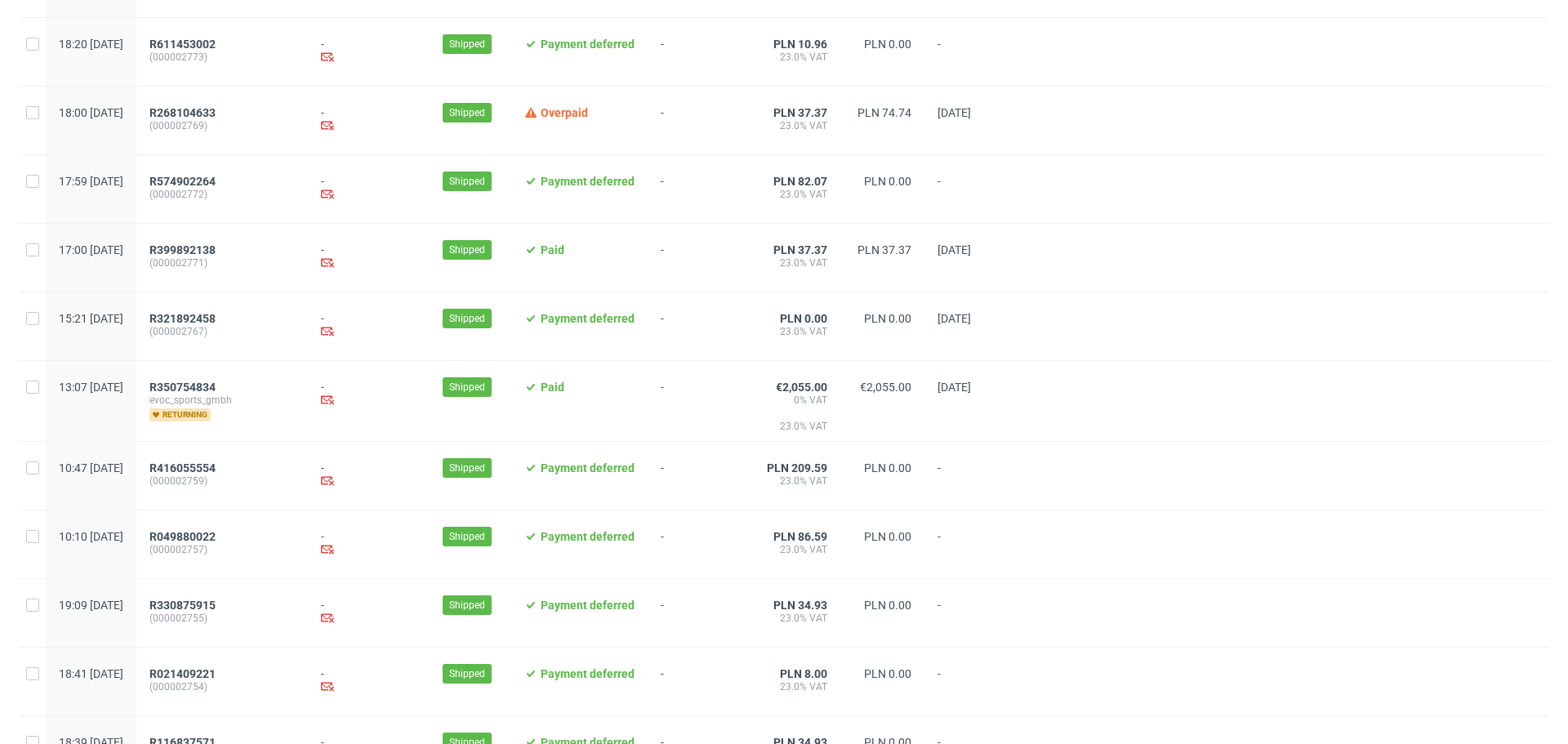
scroll to position [1598, 0]
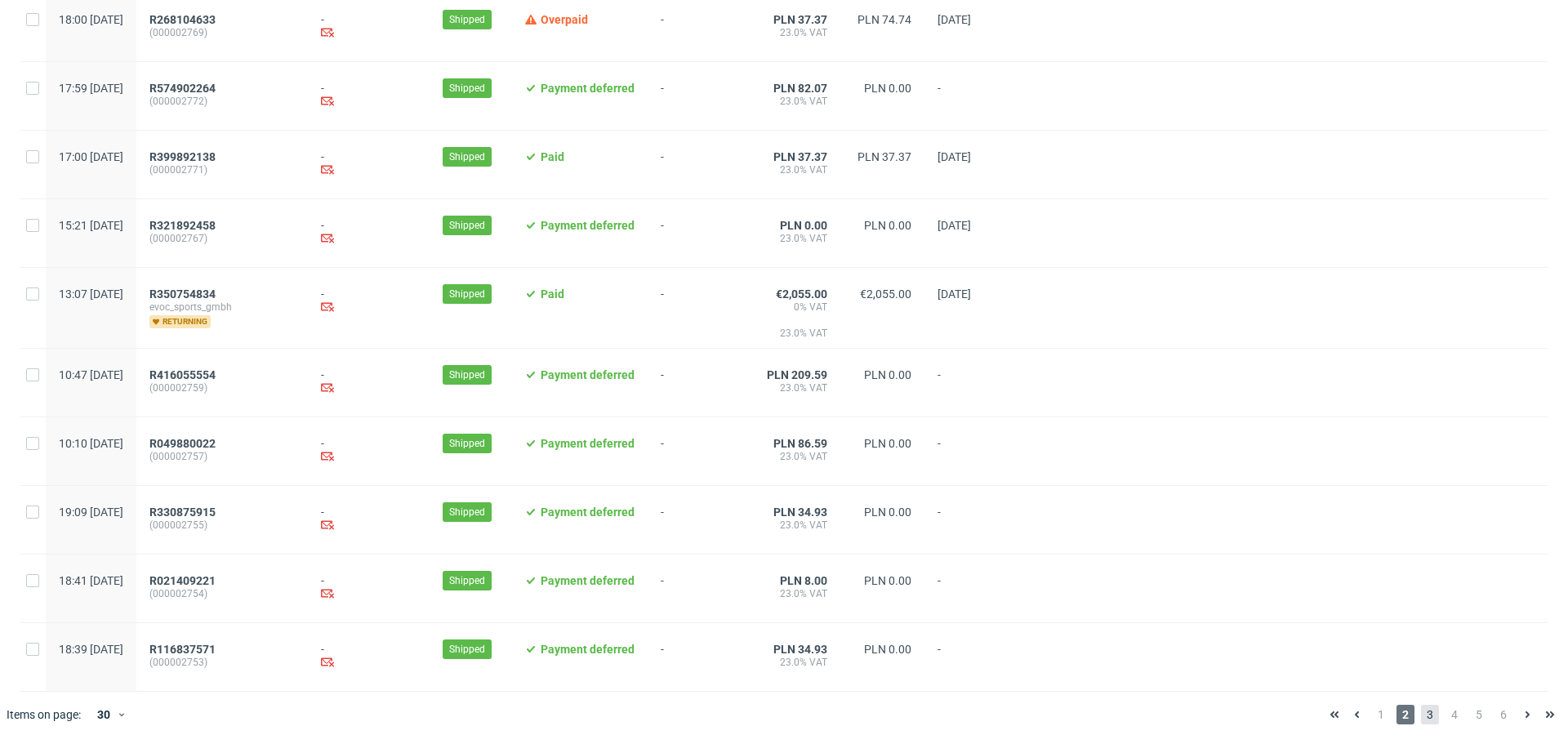
click at [1421, 718] on span "3" at bounding box center [1430, 714] width 18 height 19
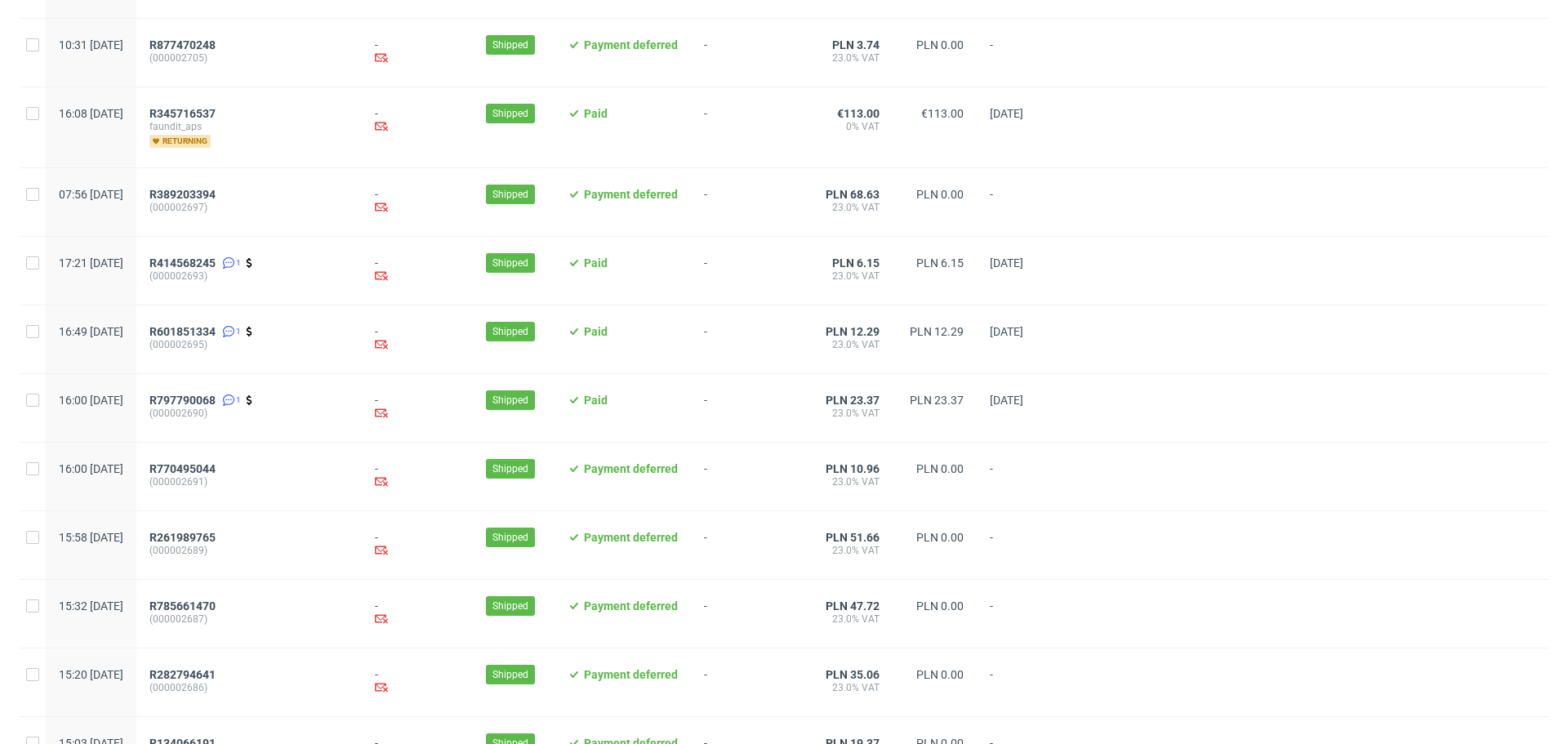
scroll to position [1630, 0]
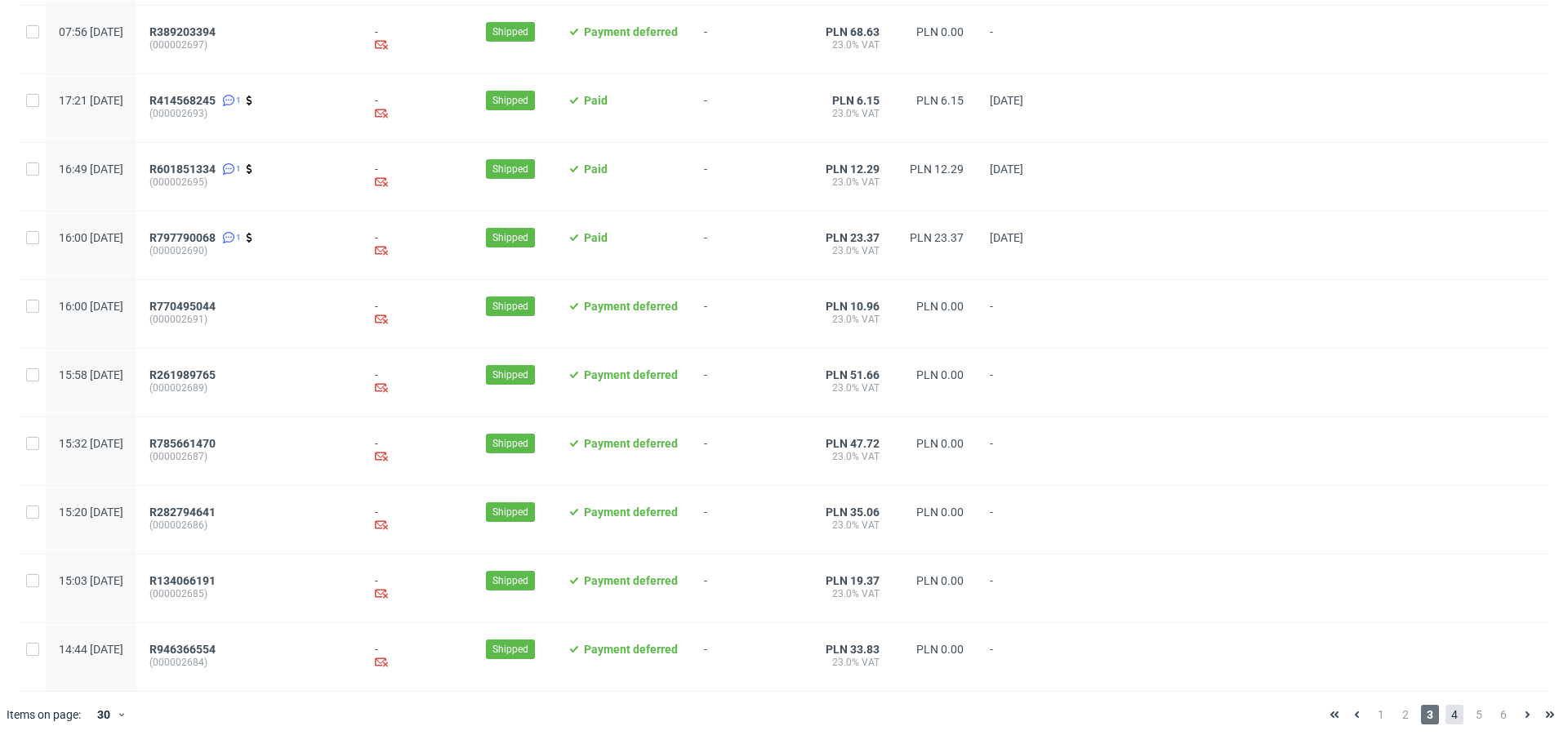
click at [1446, 707] on span "4" at bounding box center [1454, 714] width 18 height 19
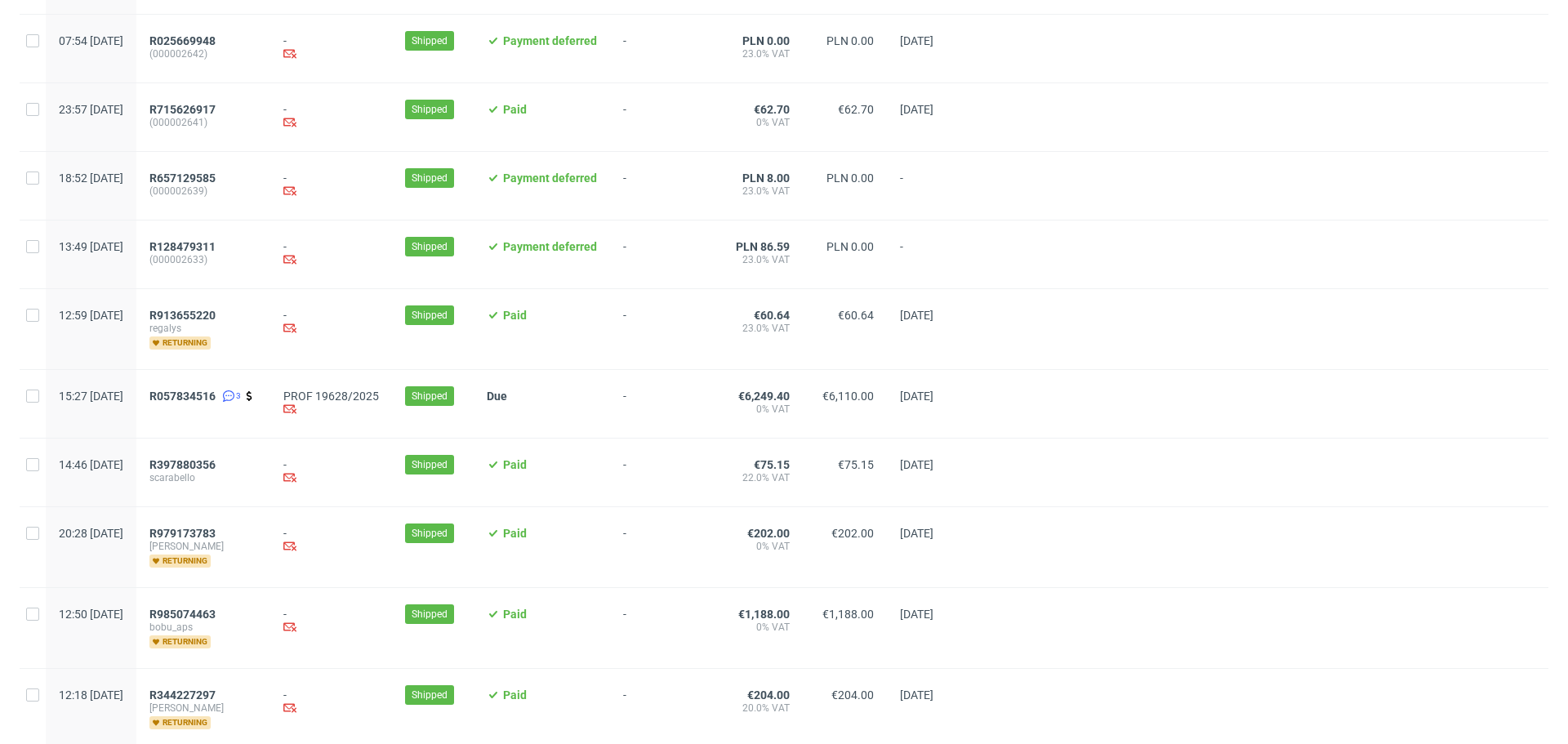
scroll to position [1619, 0]
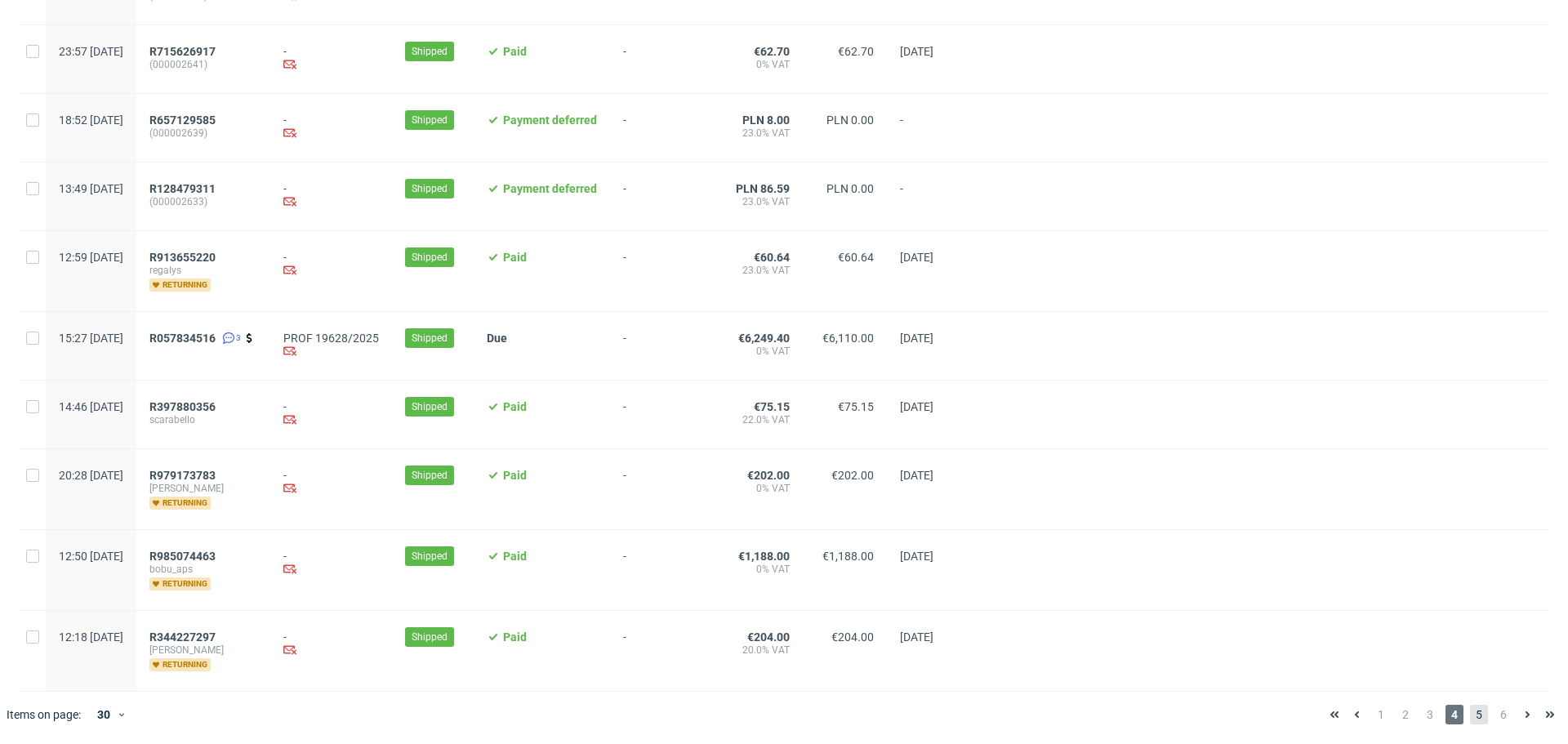
click at [1473, 714] on span "5" at bounding box center [1478, 714] width 18 height 19
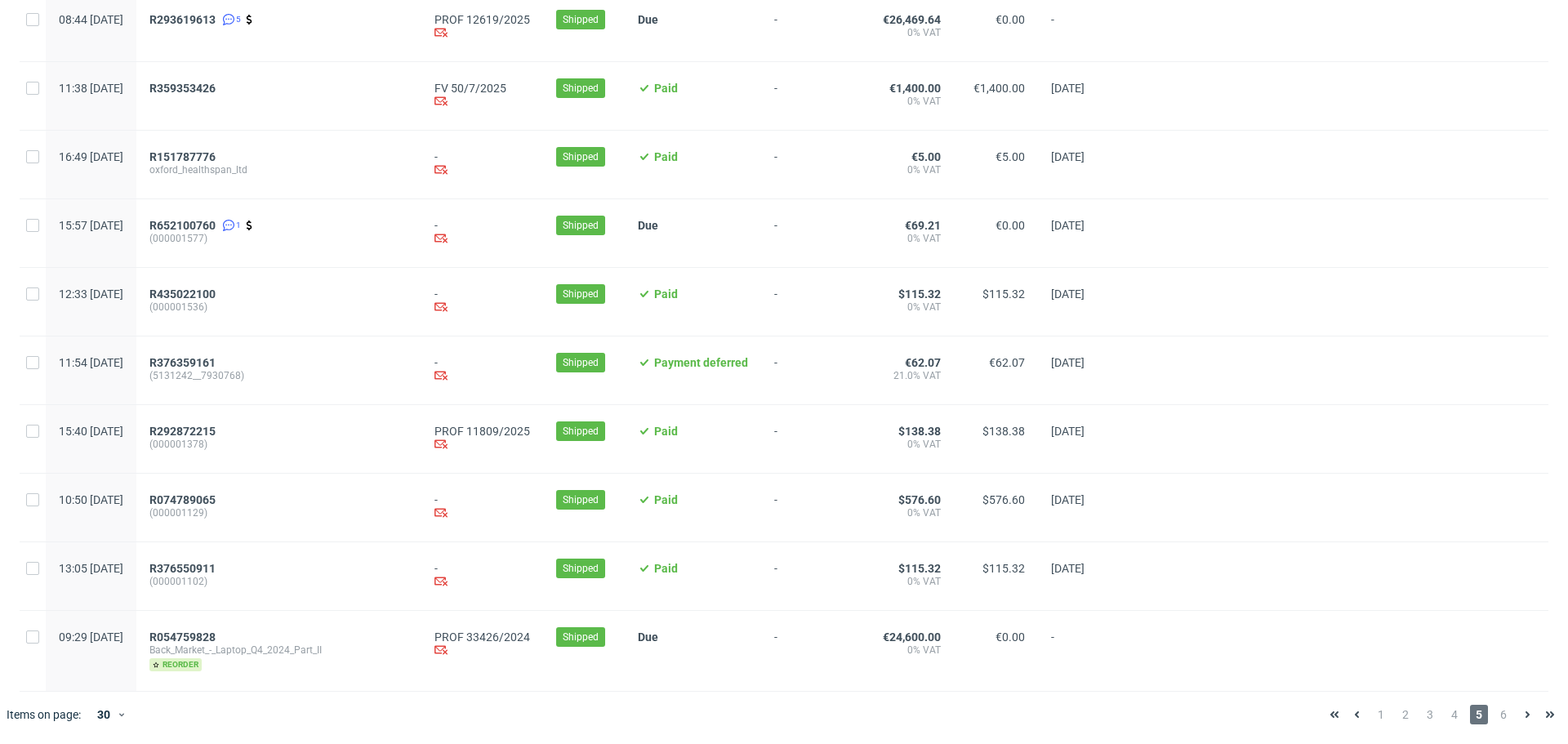
scroll to position [1619, 0]
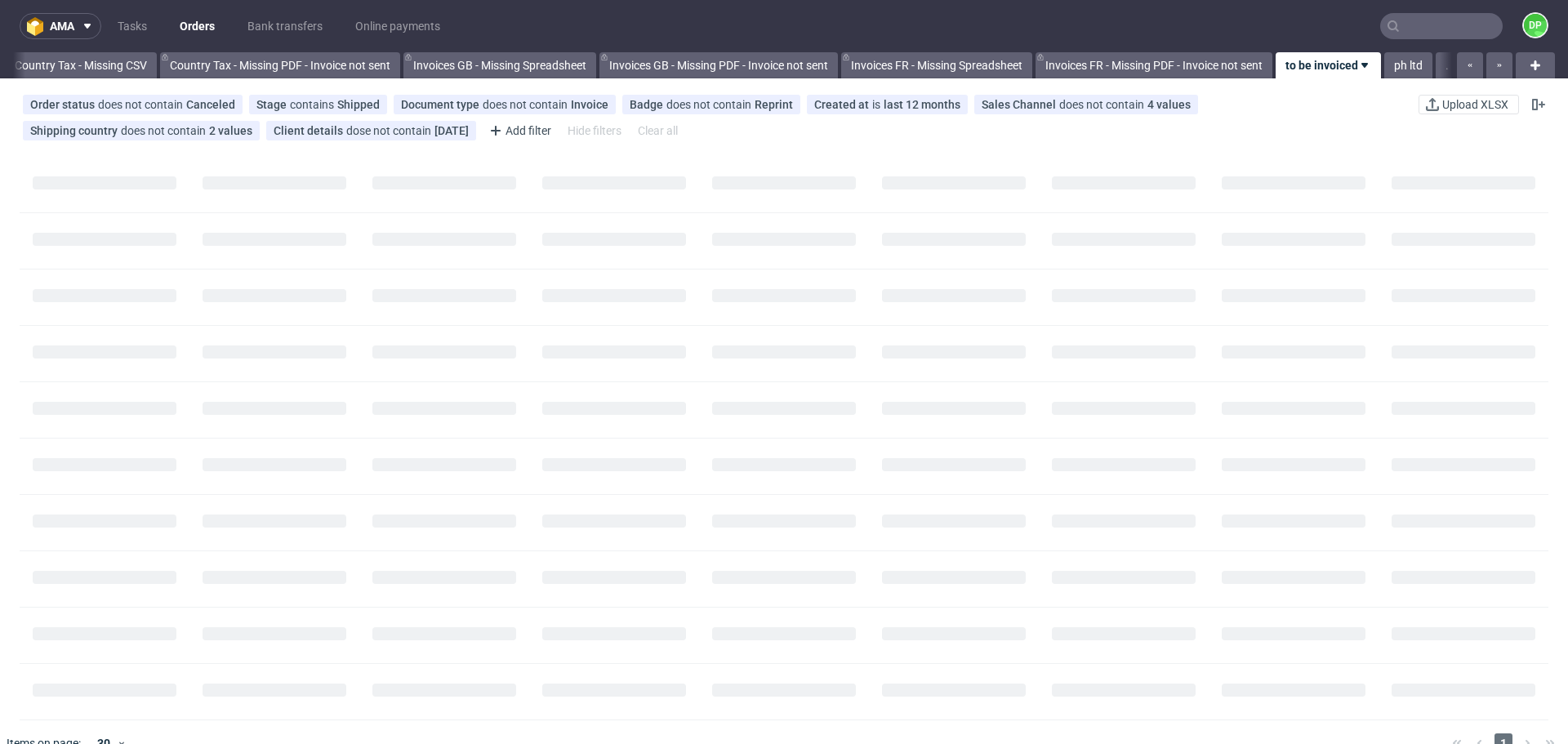
scroll to position [0, 1779]
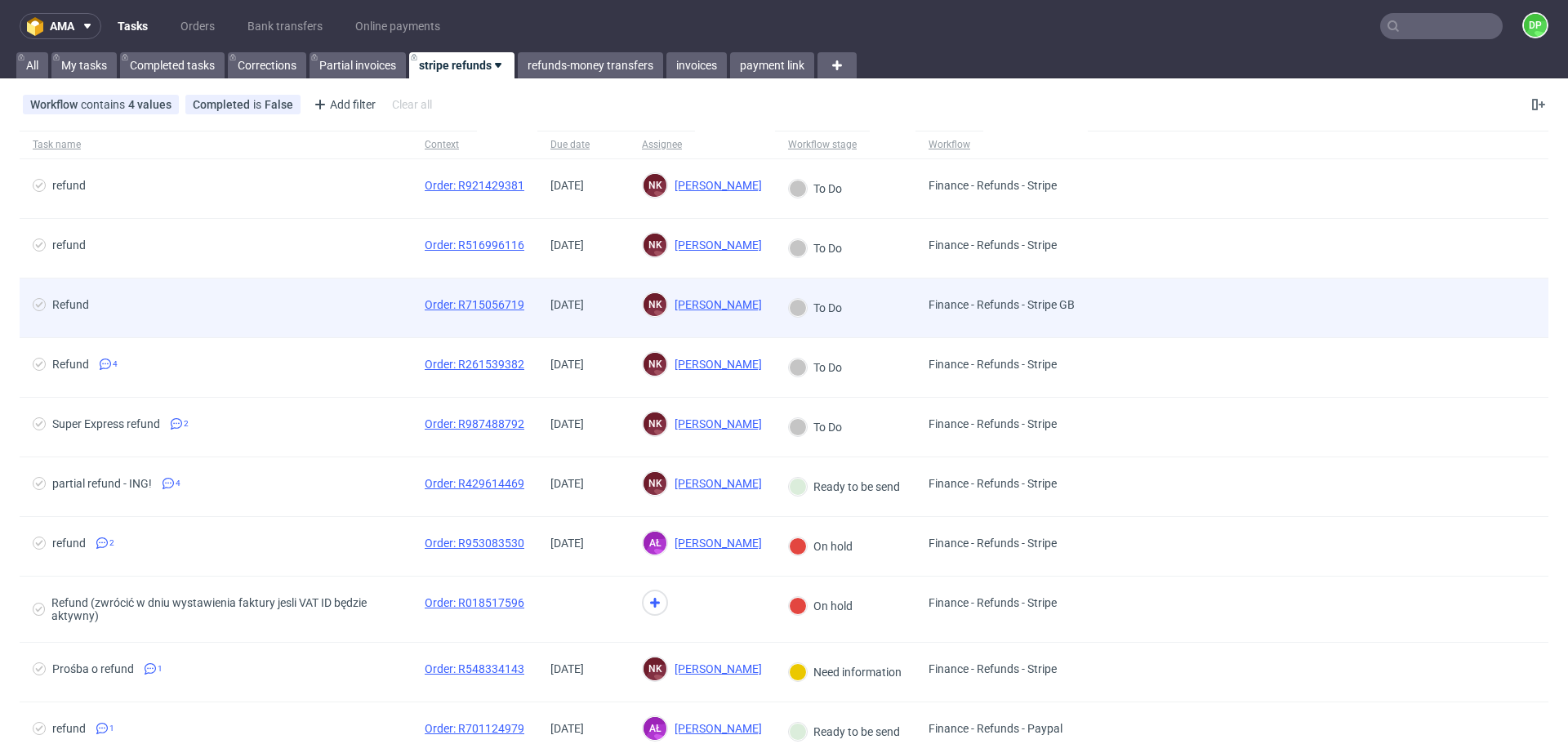
click at [317, 289] on div "Refund" at bounding box center [215, 308] width 392 height 59
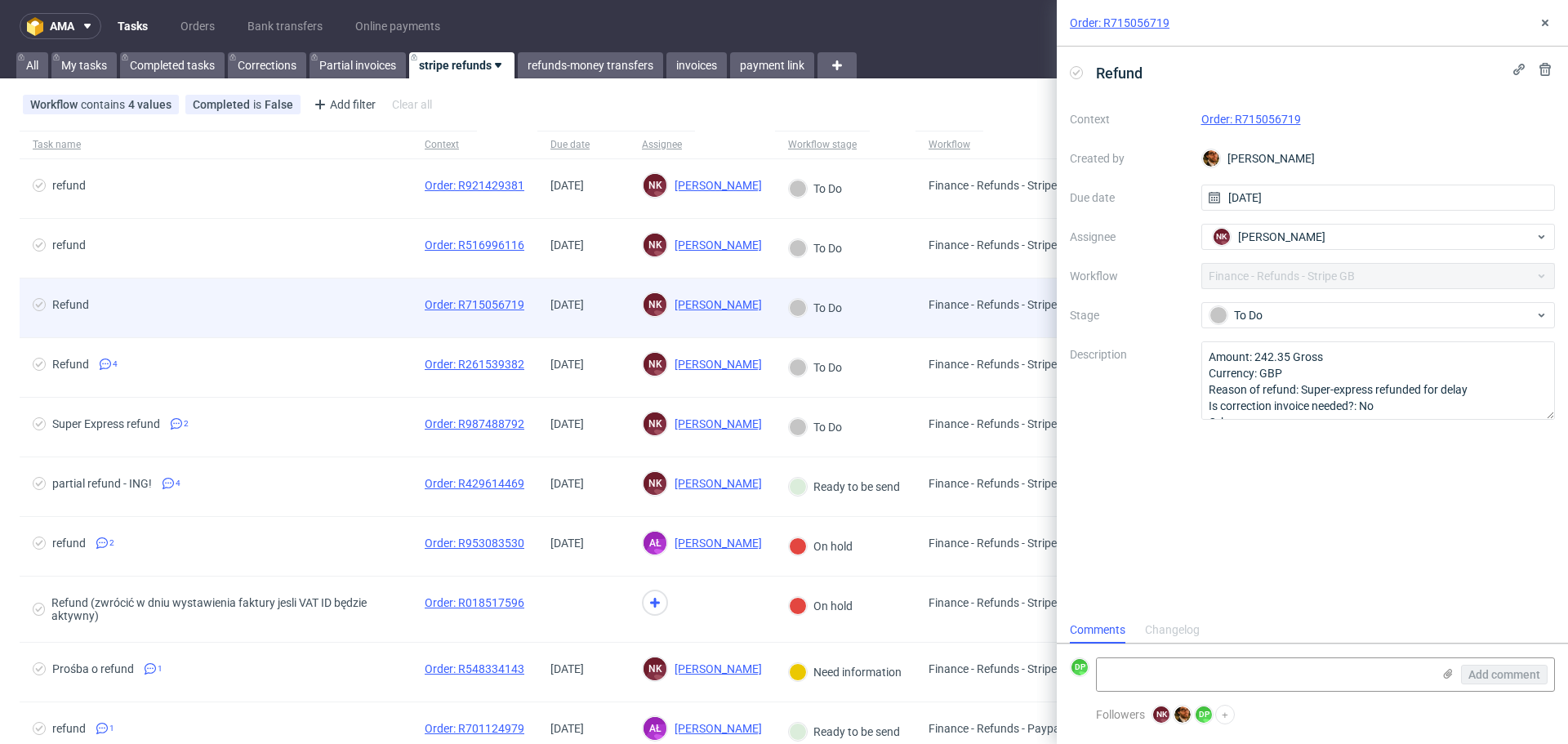
scroll to position [13, 0]
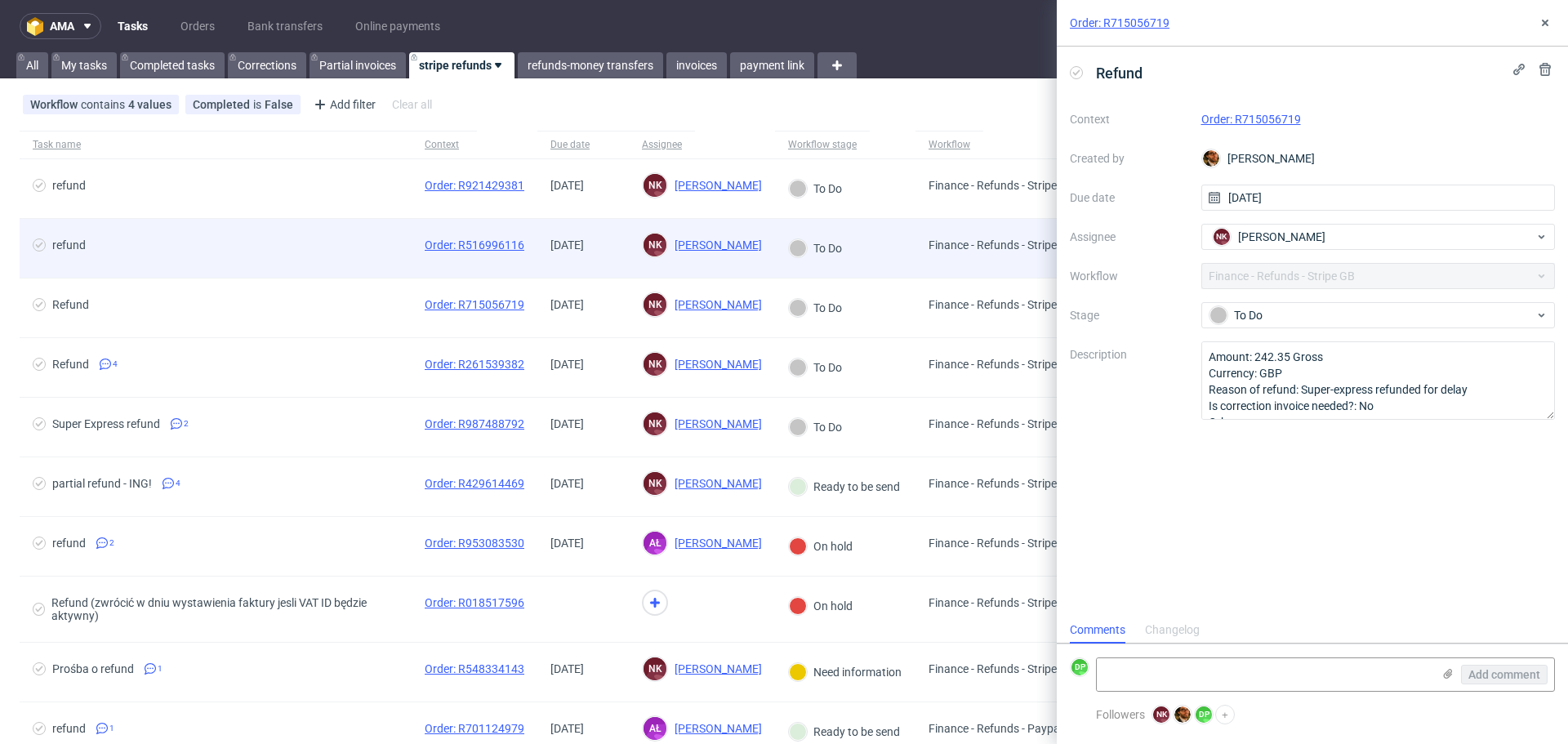
click at [310, 264] on div "refund" at bounding box center [215, 248] width 392 height 59
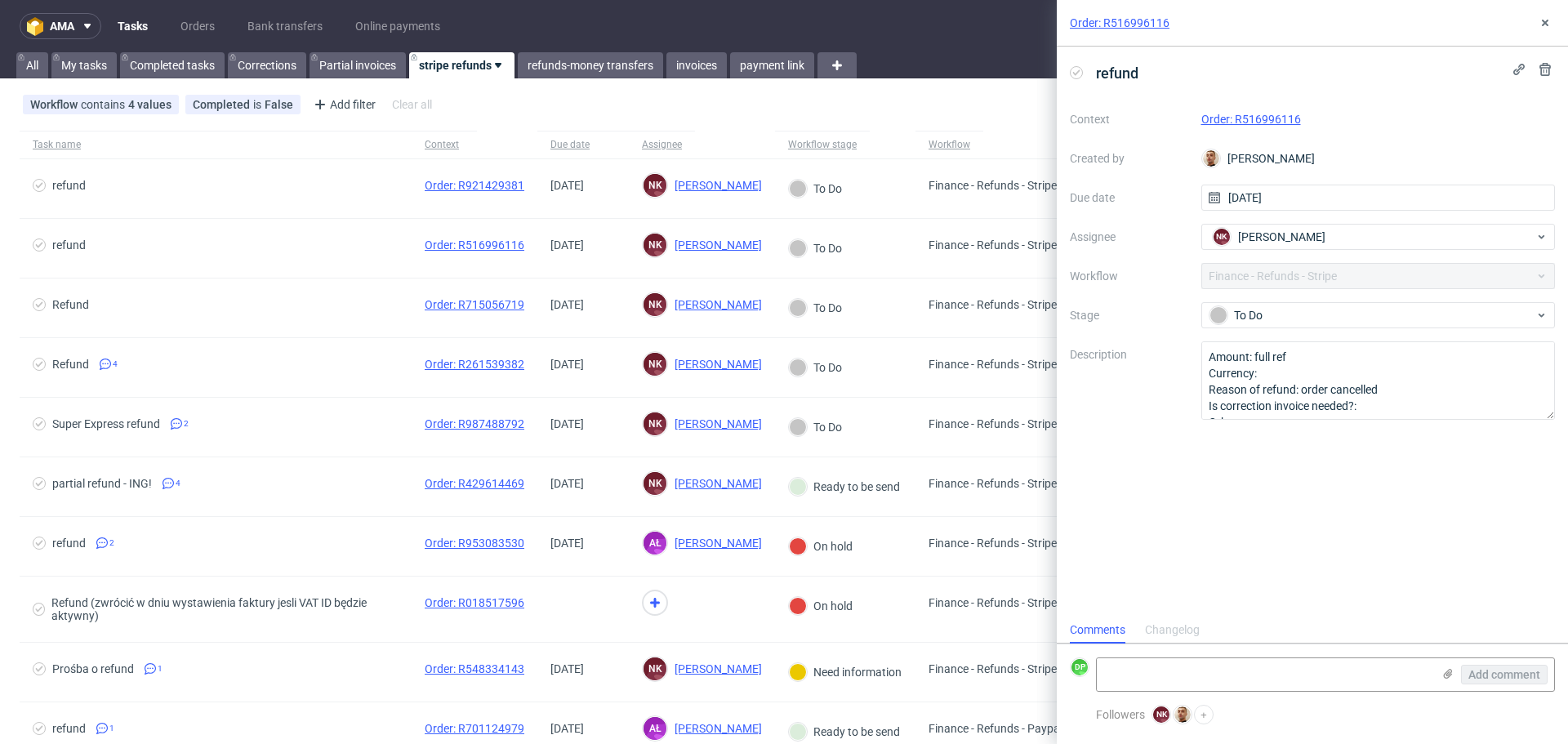
click at [1233, 113] on link "Order: R516996116" at bounding box center [1251, 119] width 100 height 13
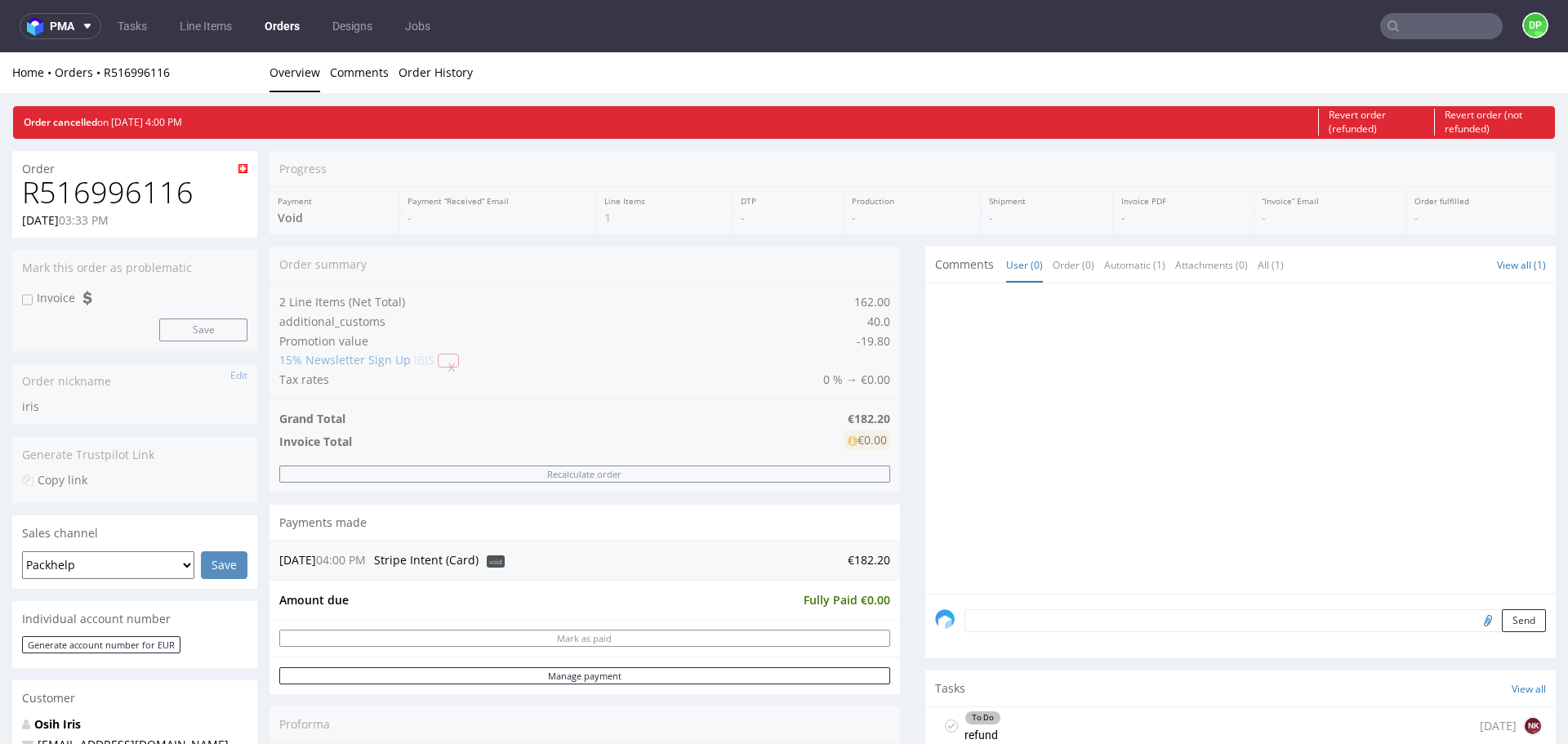
click at [157, 209] on h1 "R516996116" at bounding box center [135, 192] width 225 height 32
copy h1 "R516996116"
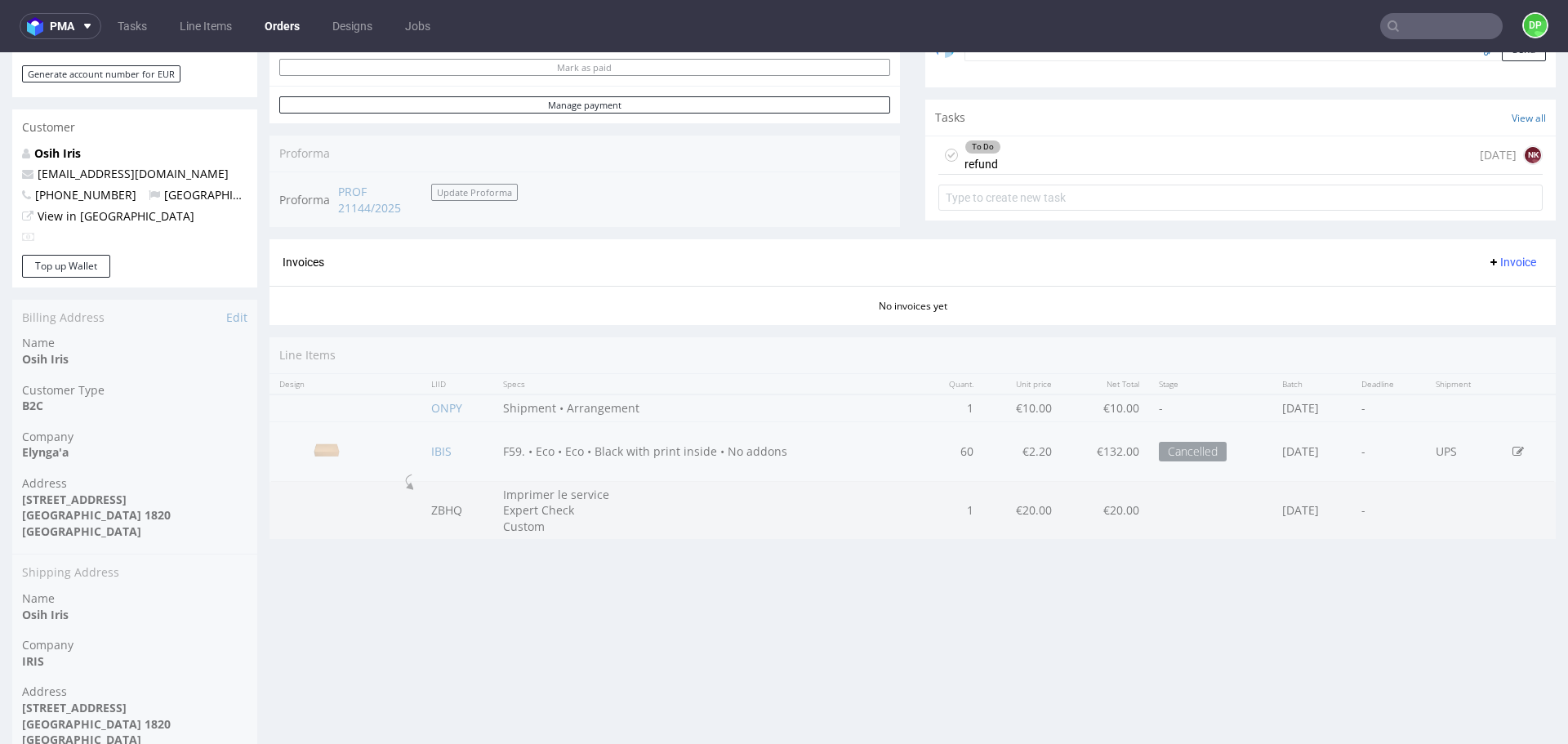
scroll to position [572, 0]
click at [1027, 150] on div "To Do refund 1 day ago NK" at bounding box center [1240, 155] width 604 height 39
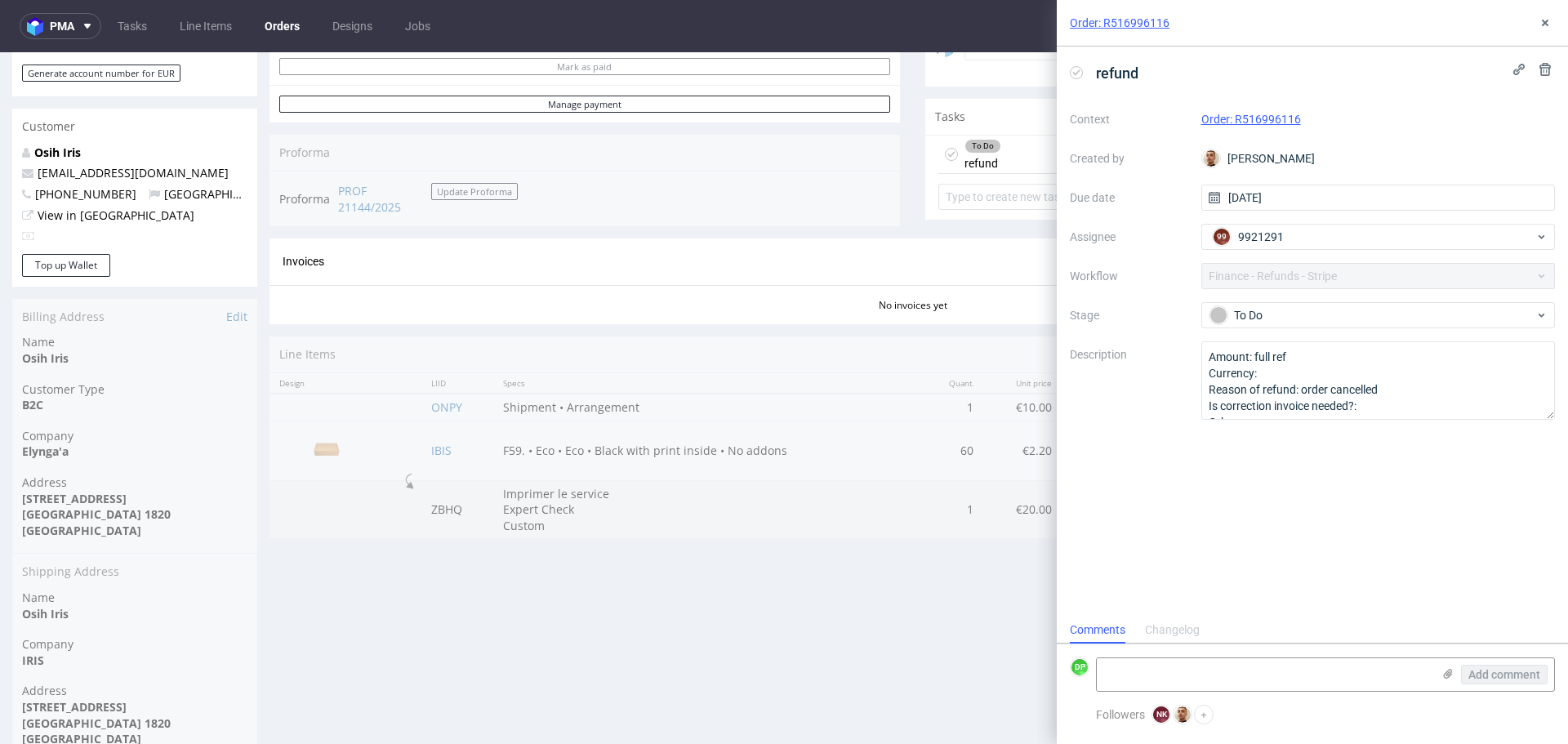
scroll to position [13, 0]
click at [1078, 77] on icon at bounding box center [1076, 73] width 13 height 13
click at [1129, 665] on textarea at bounding box center [1264, 674] width 335 height 32
type textarea "refunded 02.10"
click at [1524, 665] on button "Add comment" at bounding box center [1504, 674] width 87 height 19
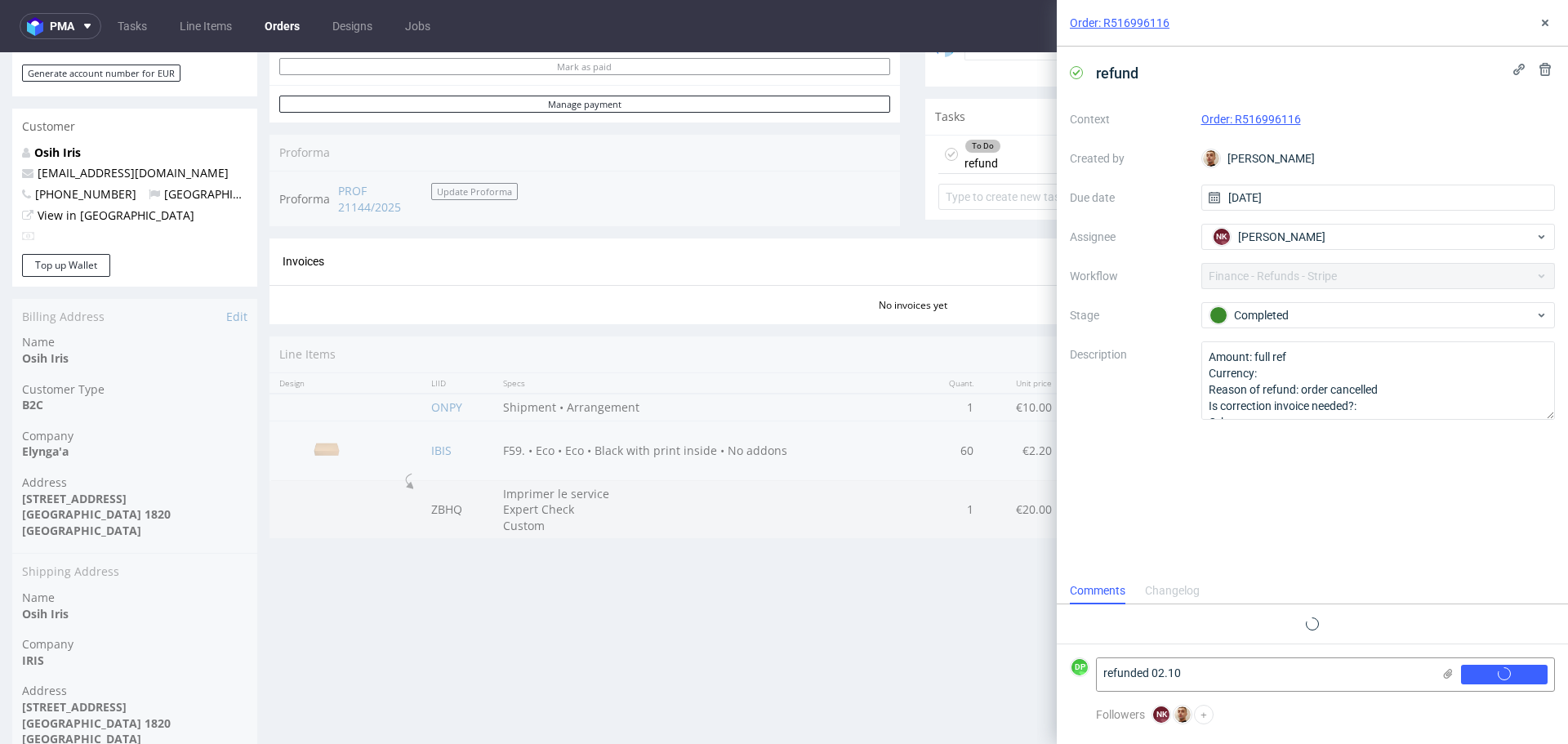
scroll to position [0, 0]
click at [1547, 25] on use at bounding box center [1545, 22] width 6 height 6
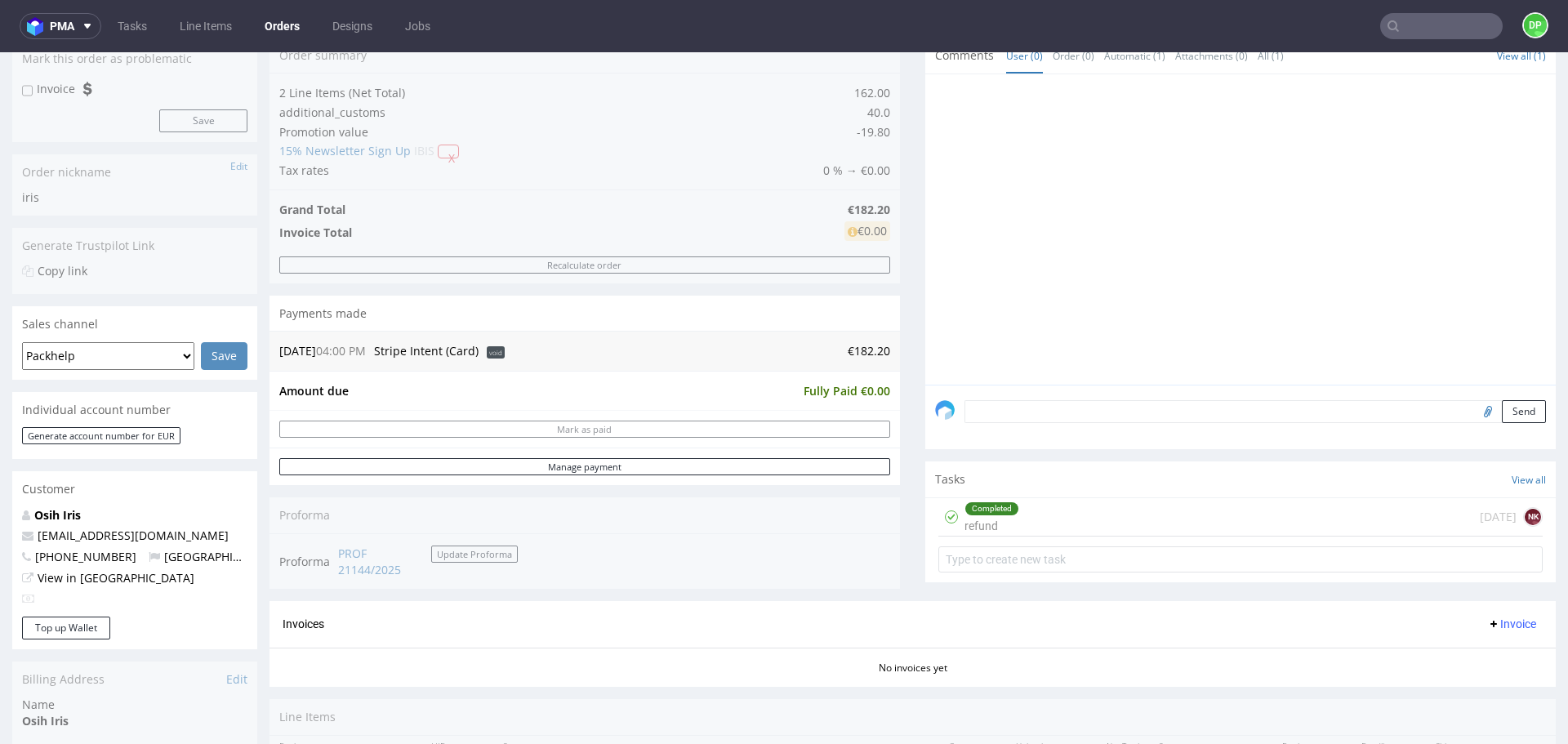
scroll to position [199, 0]
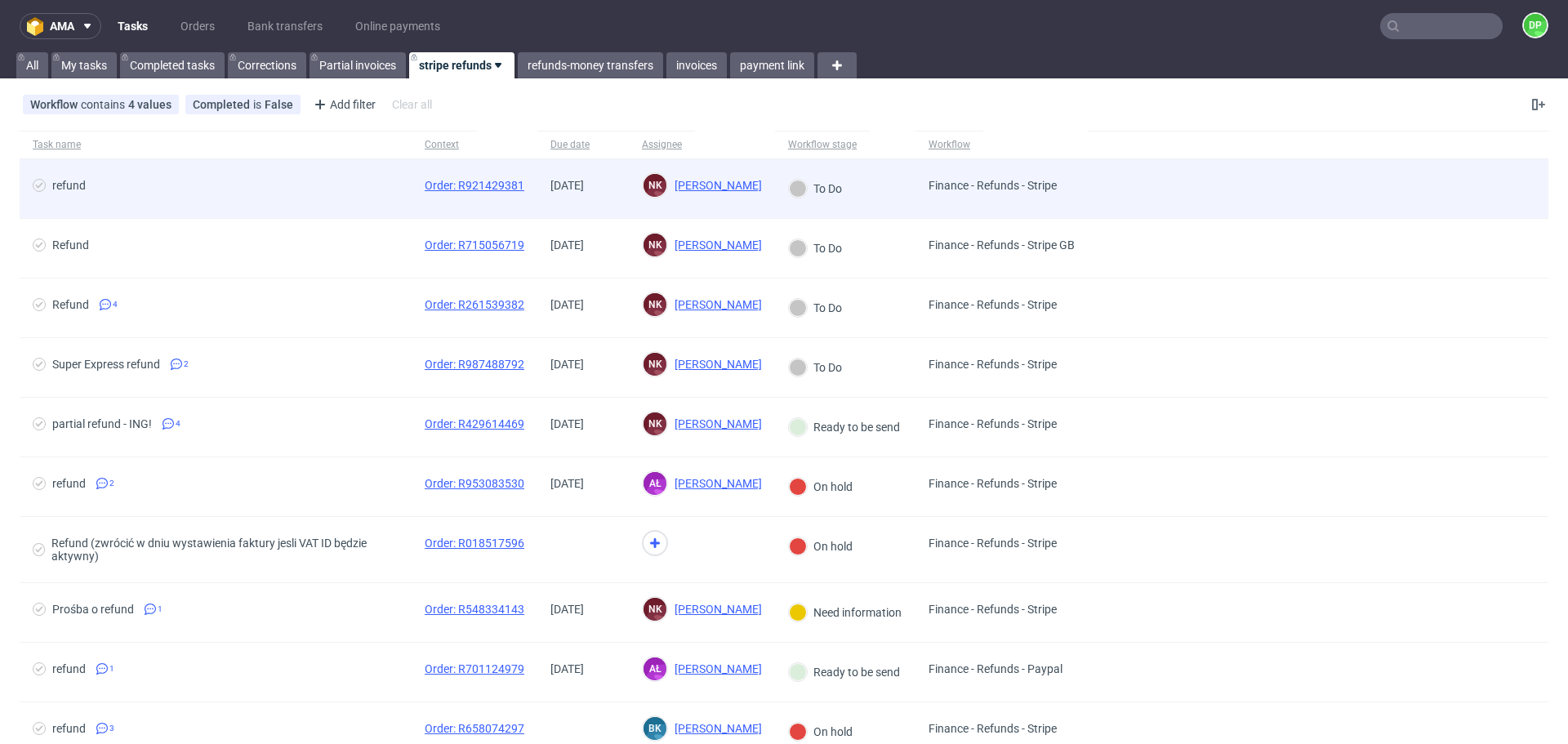
click at [352, 185] on span "refund" at bounding box center [215, 188] width 365 height 19
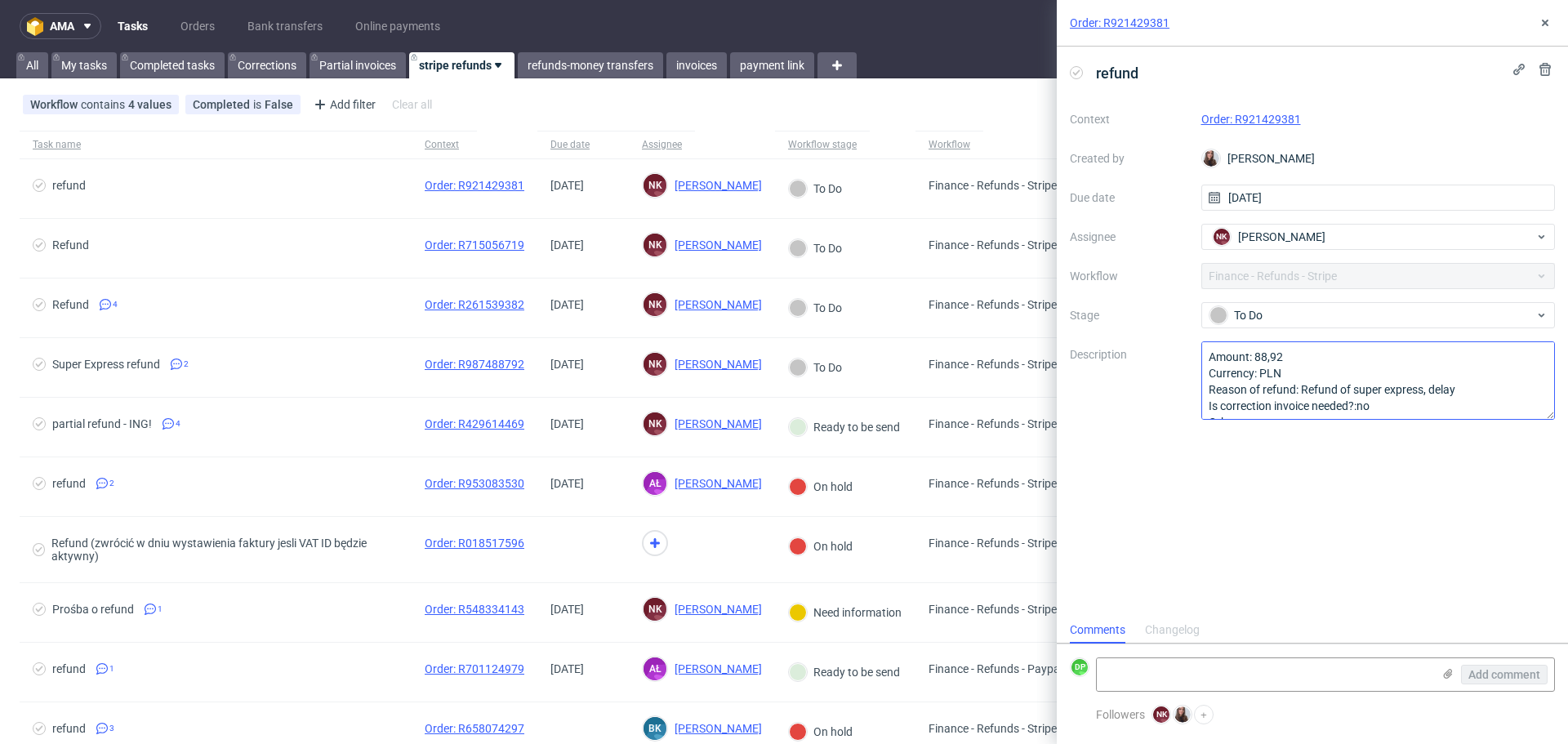
scroll to position [2, 0]
click at [1251, 121] on link "Order: R921429381" at bounding box center [1251, 119] width 100 height 13
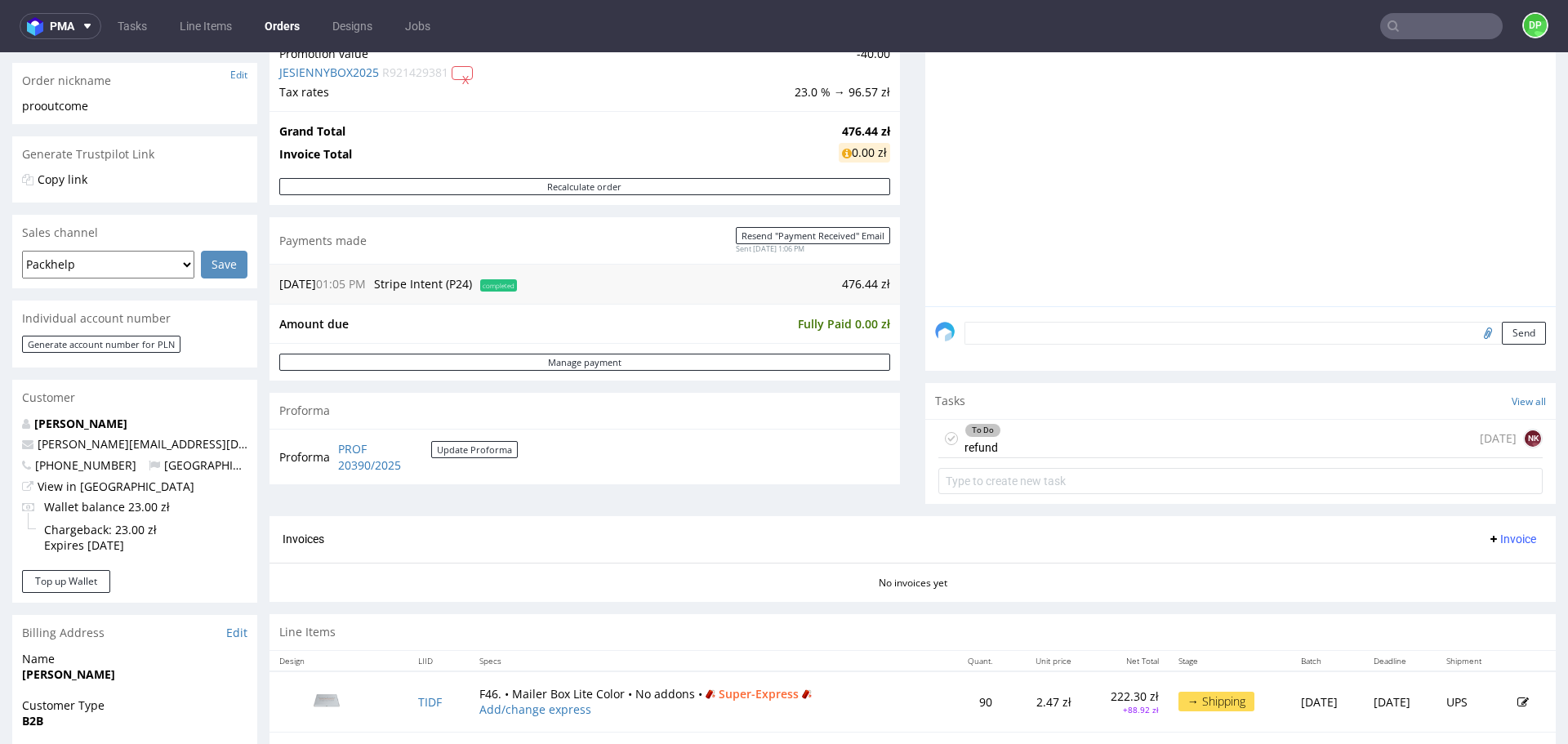
scroll to position [256, 0]
click at [1155, 454] on div "To Do refund [DATE] NK" at bounding box center [1240, 438] width 604 height 39
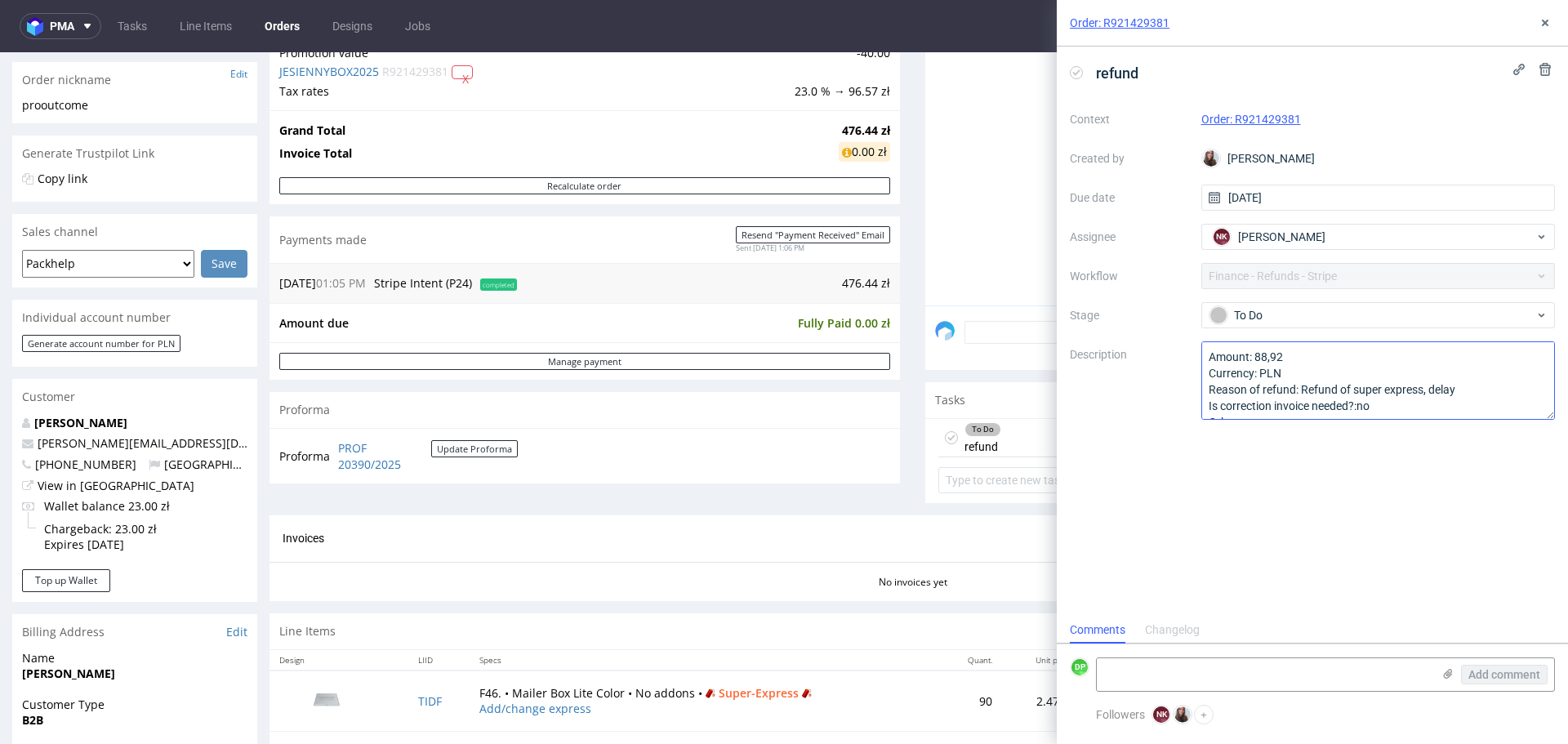
scroll to position [18, 0]
click at [940, 532] on div "Invoices Invoice" at bounding box center [913, 539] width 1261 height 20
click at [1549, 28] on icon at bounding box center [1545, 23] width 13 height 13
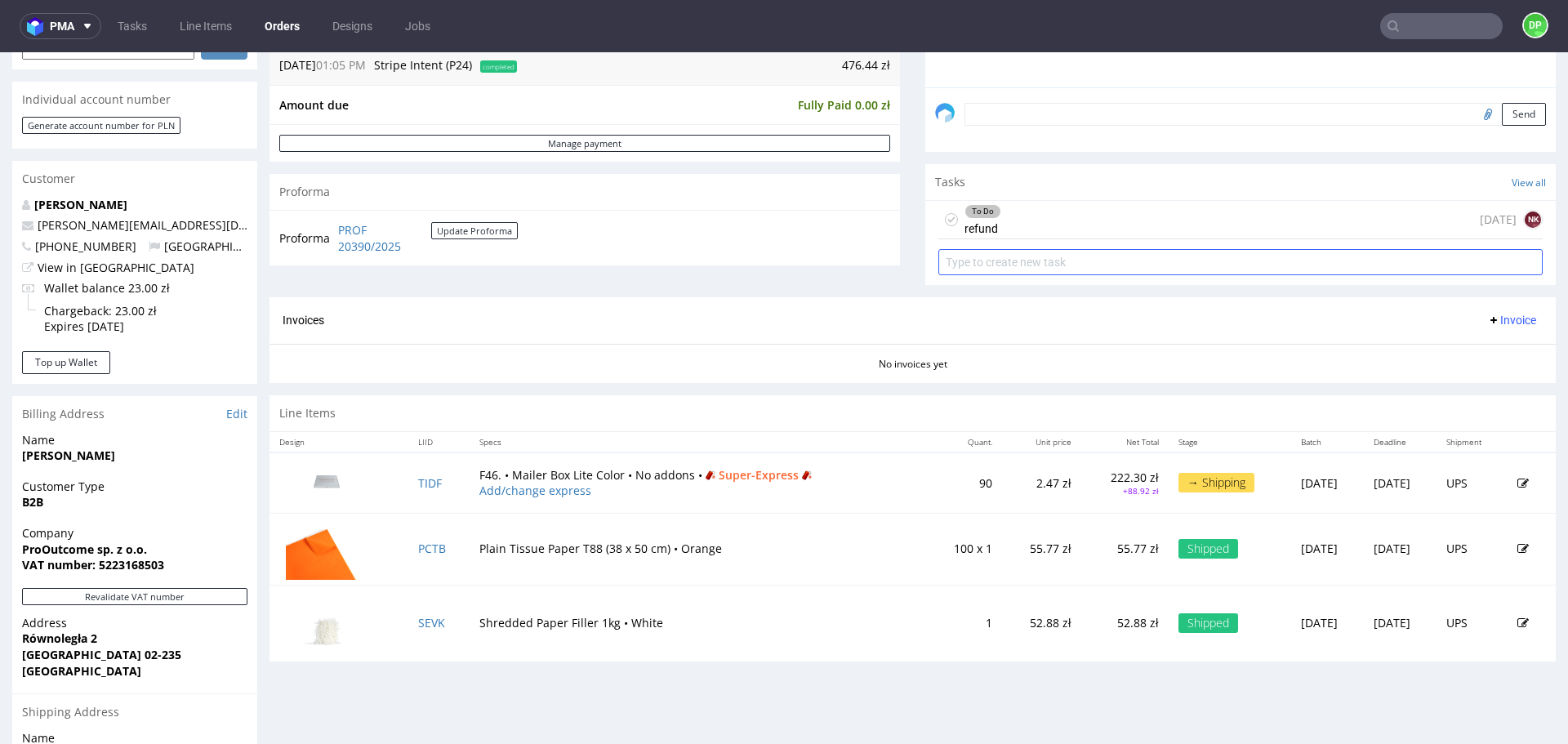
scroll to position [473, 0]
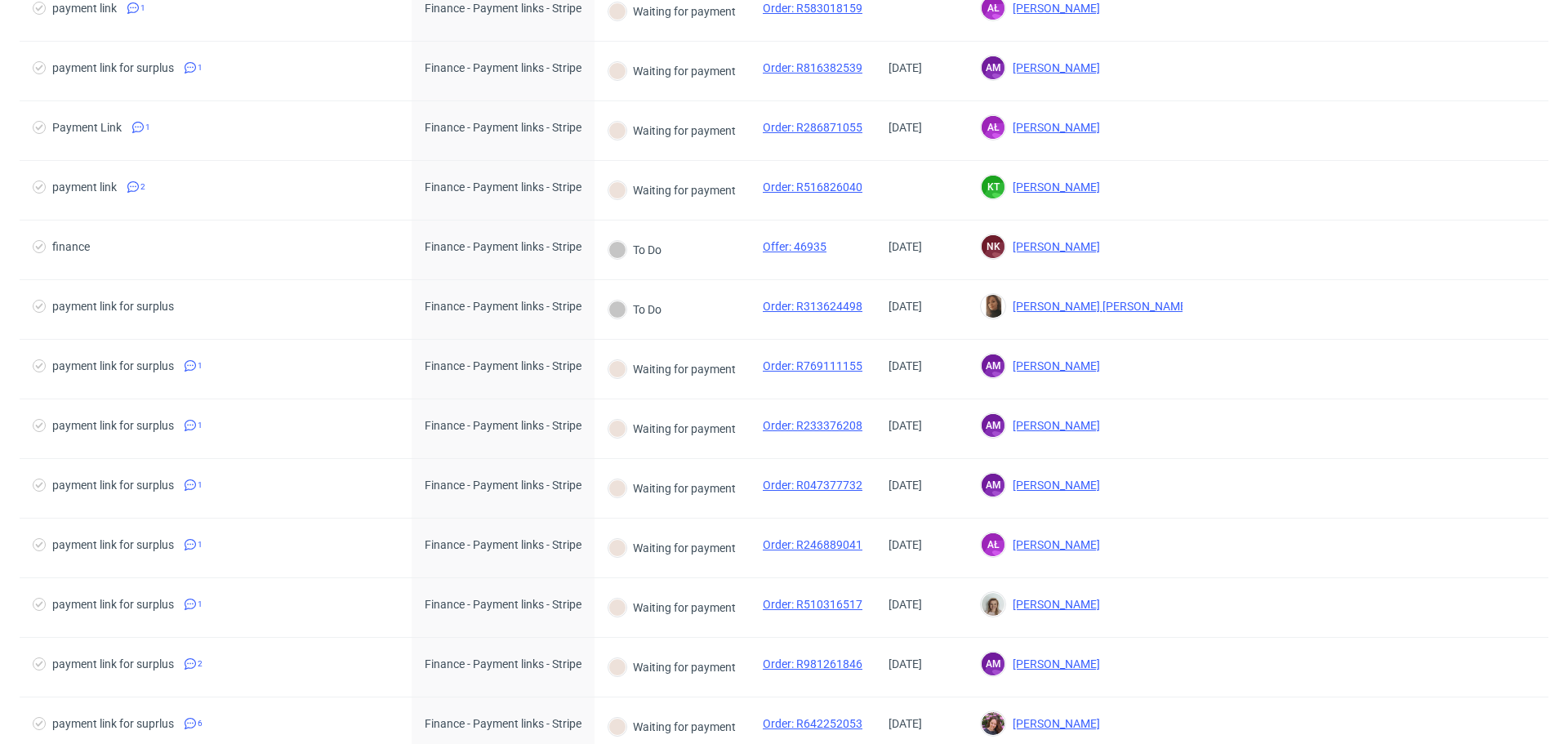
scroll to position [1256, 0]
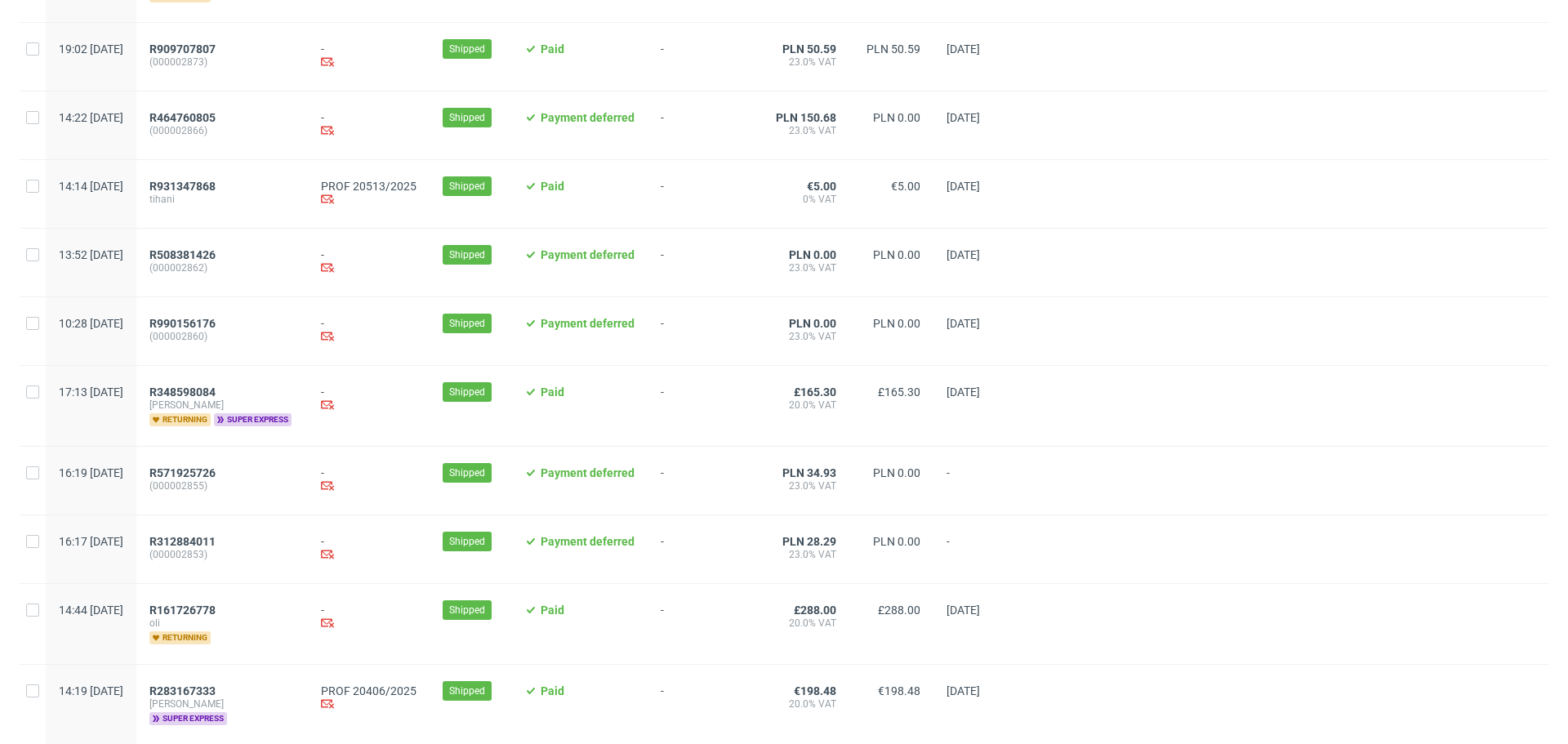
scroll to position [1640, 0]
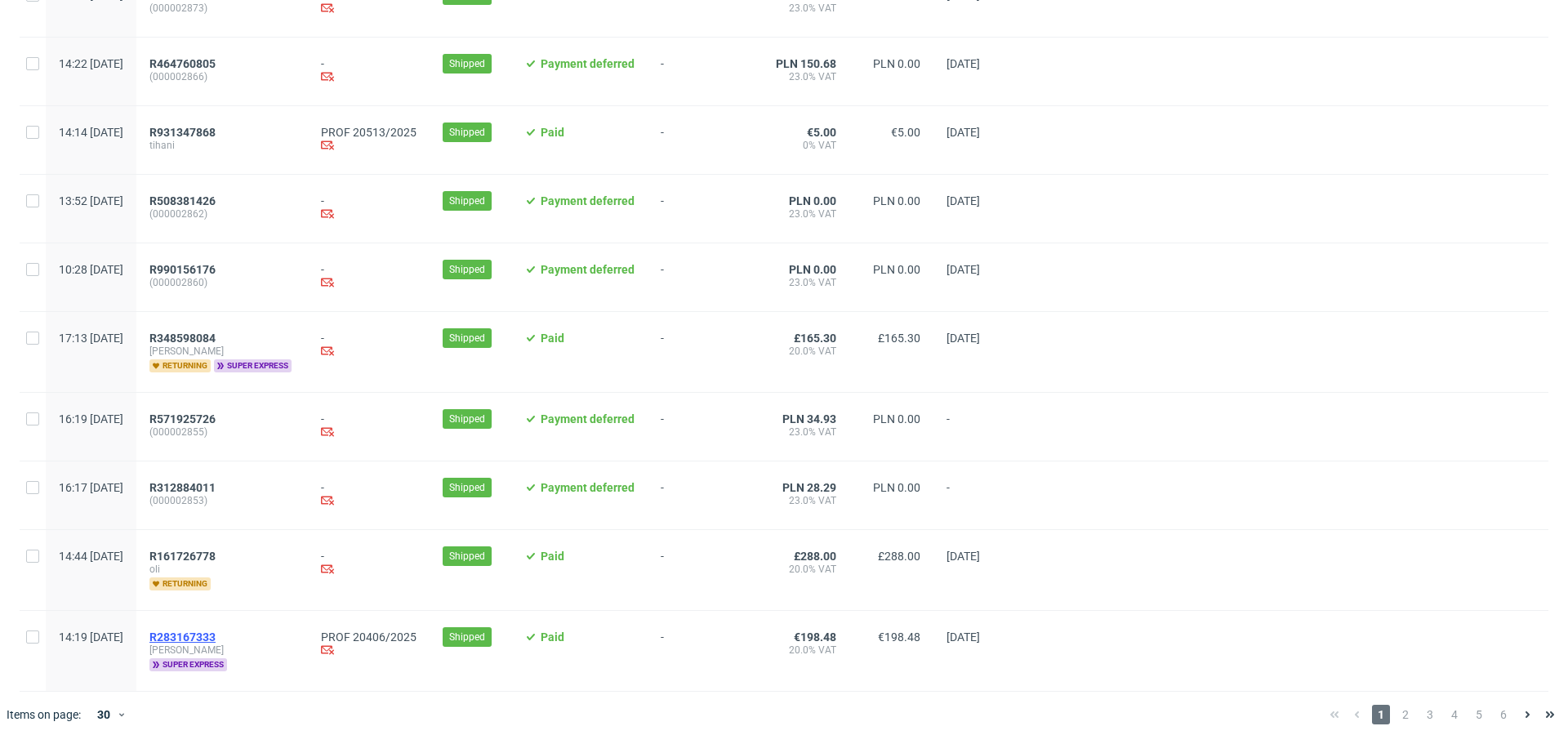
click at [216, 636] on span "R283167333" at bounding box center [183, 637] width 66 height 13
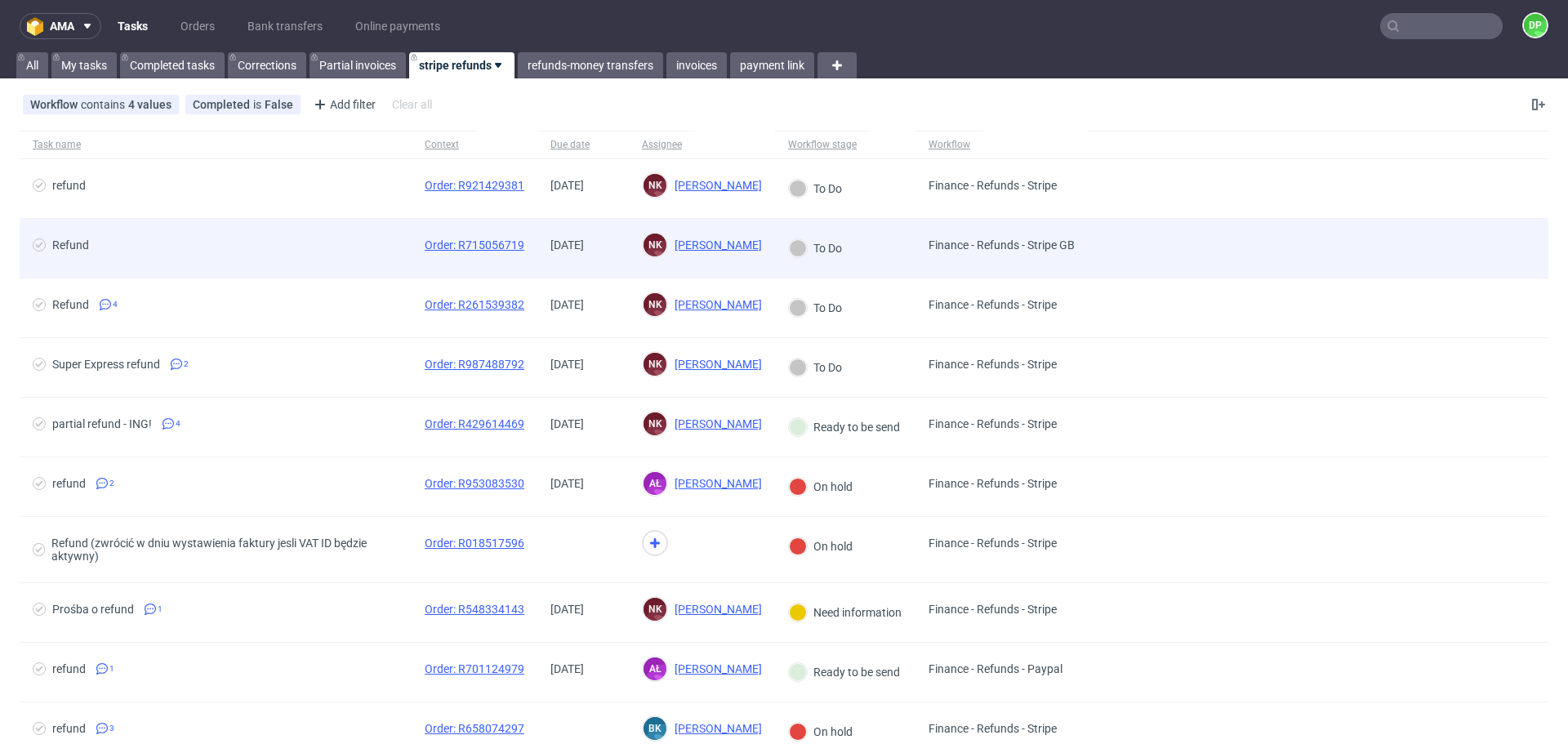
click at [338, 238] on div "Refund" at bounding box center [215, 248] width 392 height 59
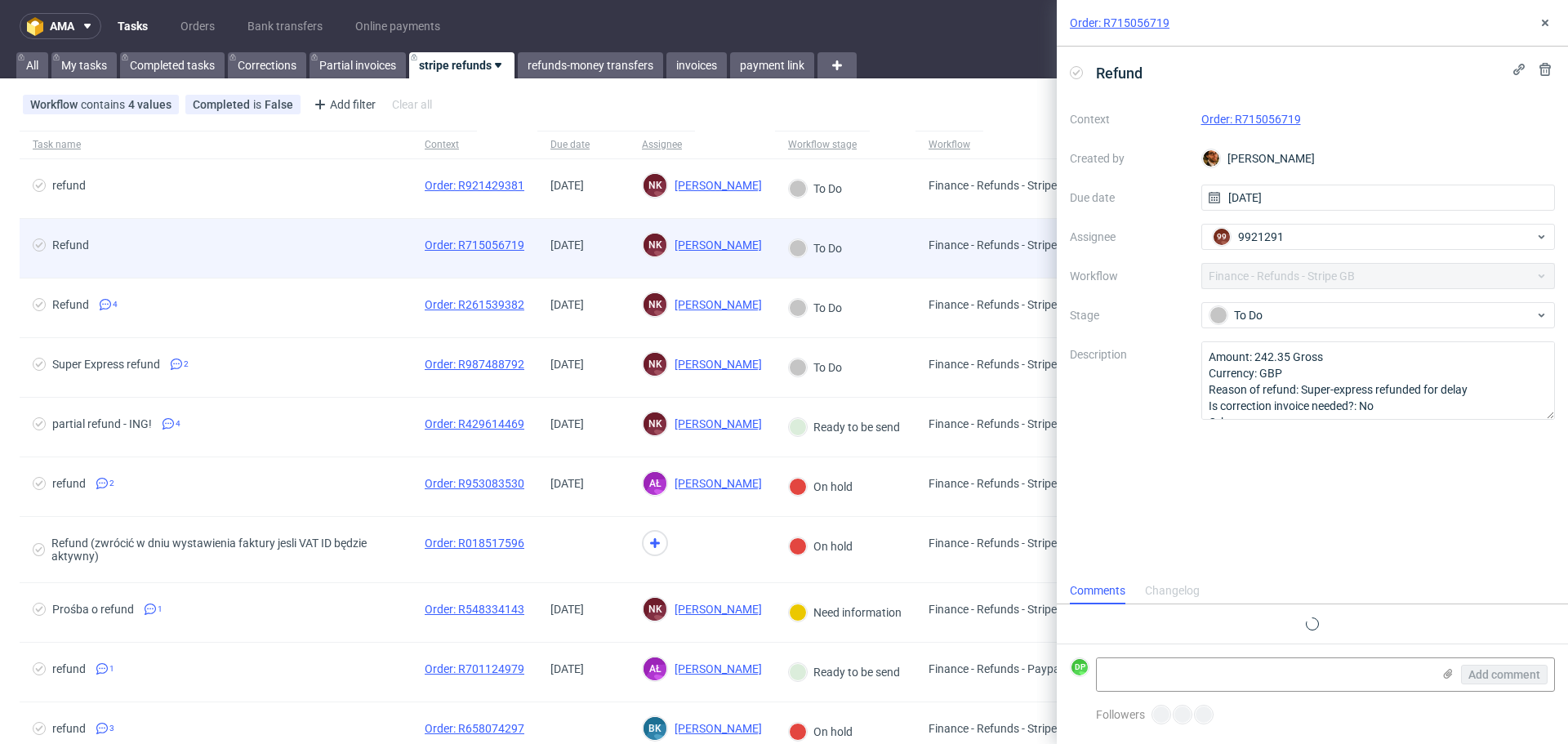
scroll to position [13, 0]
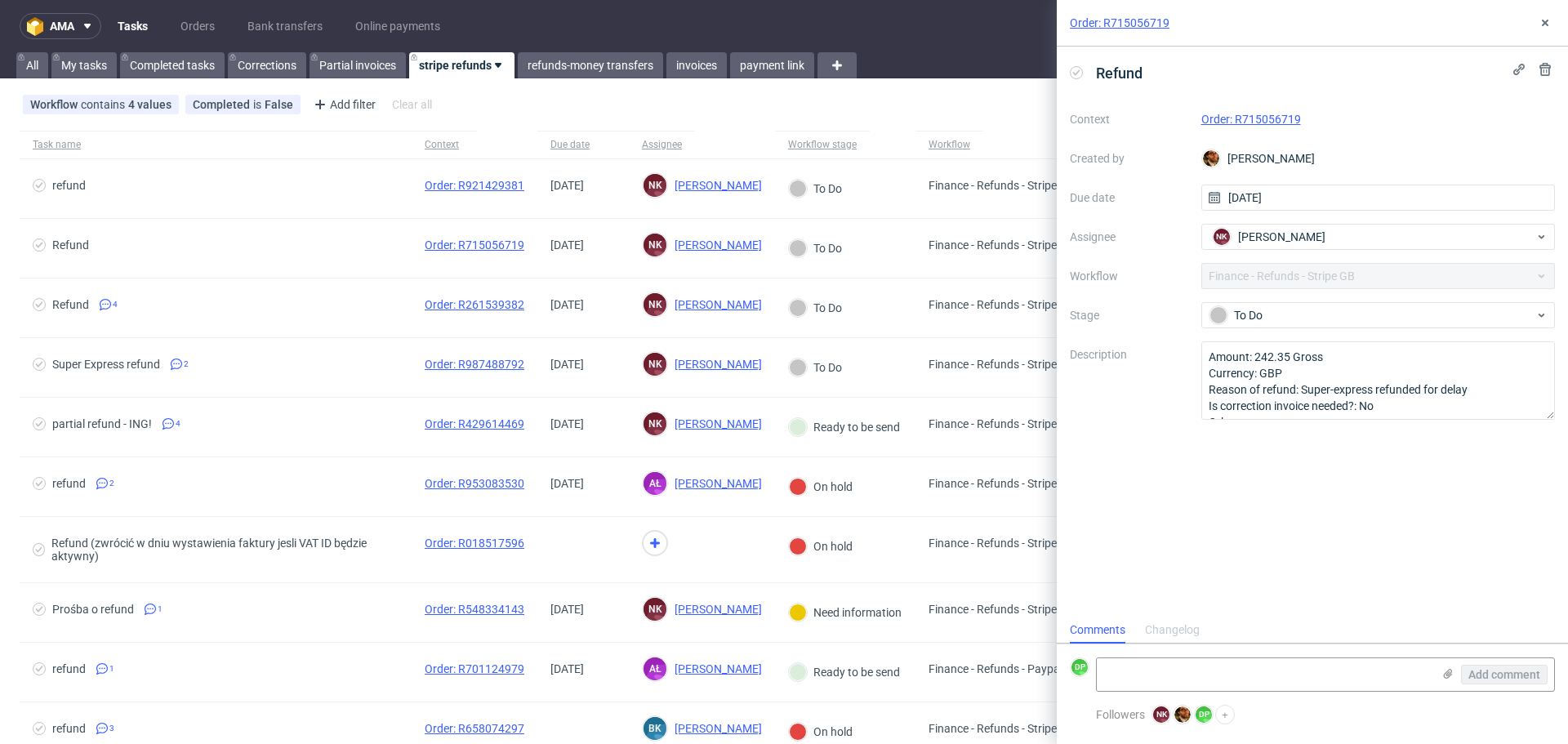
click at [1251, 113] on link "Order: R715056719" at bounding box center [1251, 119] width 100 height 13
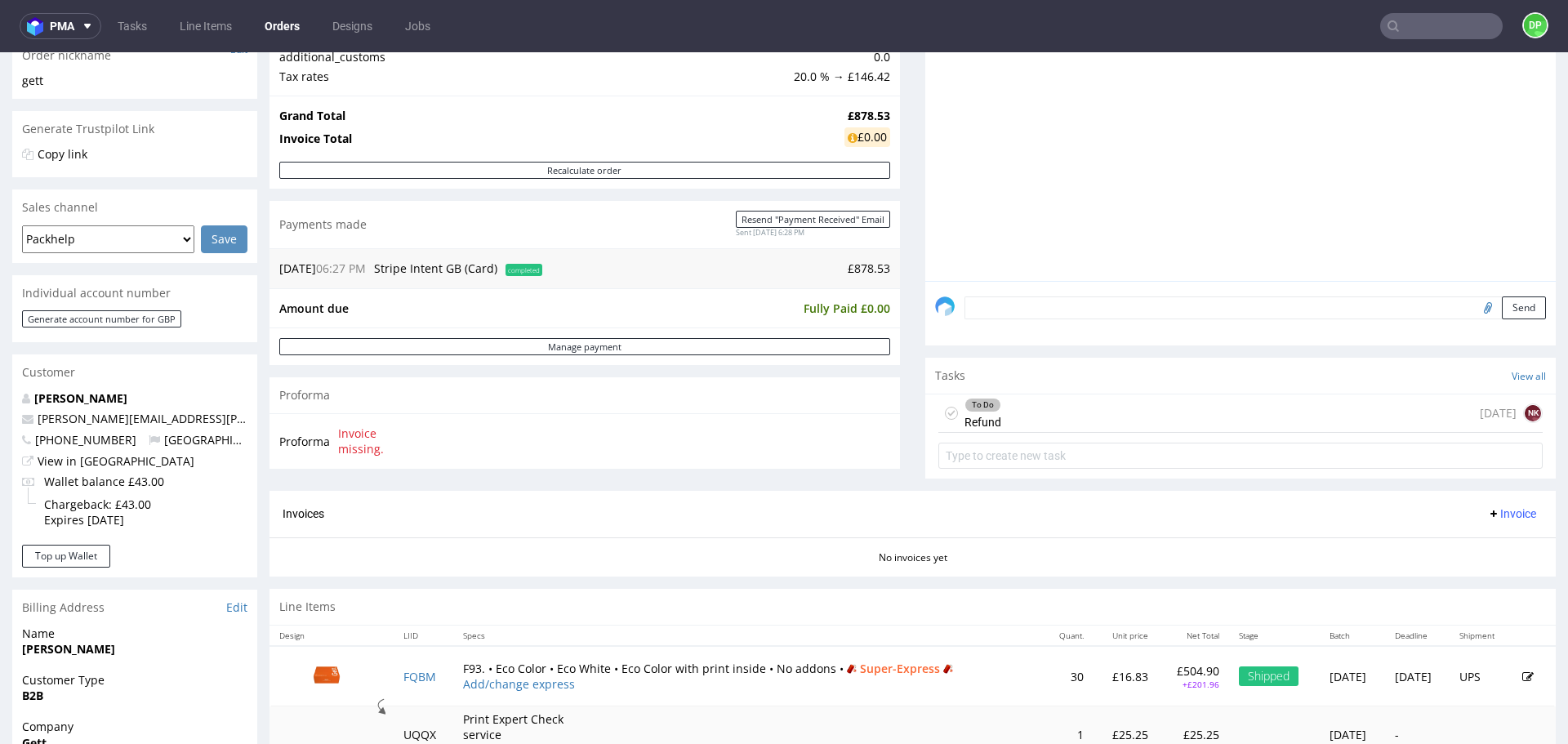
scroll to position [278, 0]
click at [1079, 410] on div "To Do Refund 1 day ago NK" at bounding box center [1240, 416] width 604 height 39
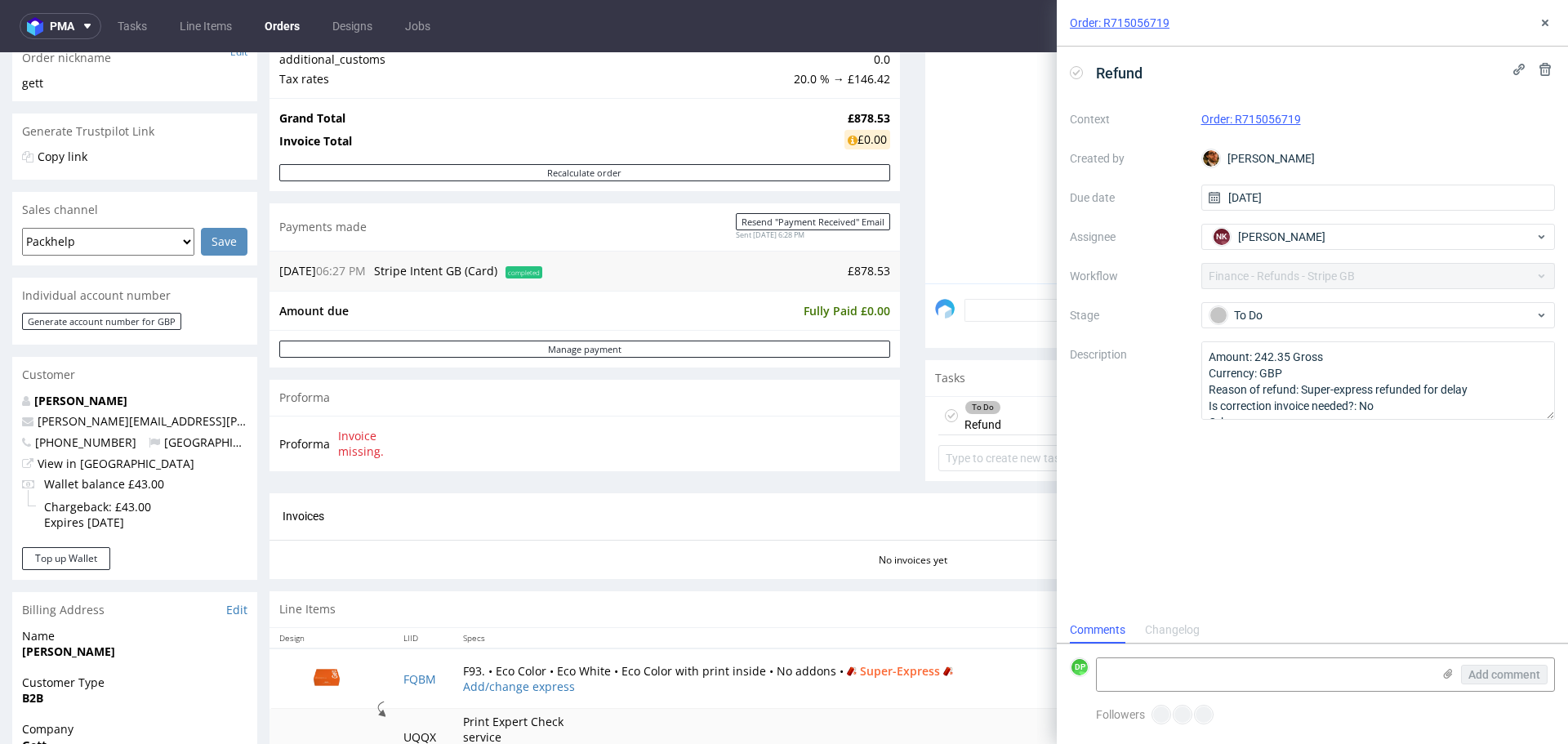
scroll to position [13, 0]
click at [1549, 20] on use at bounding box center [1545, 22] width 6 height 6
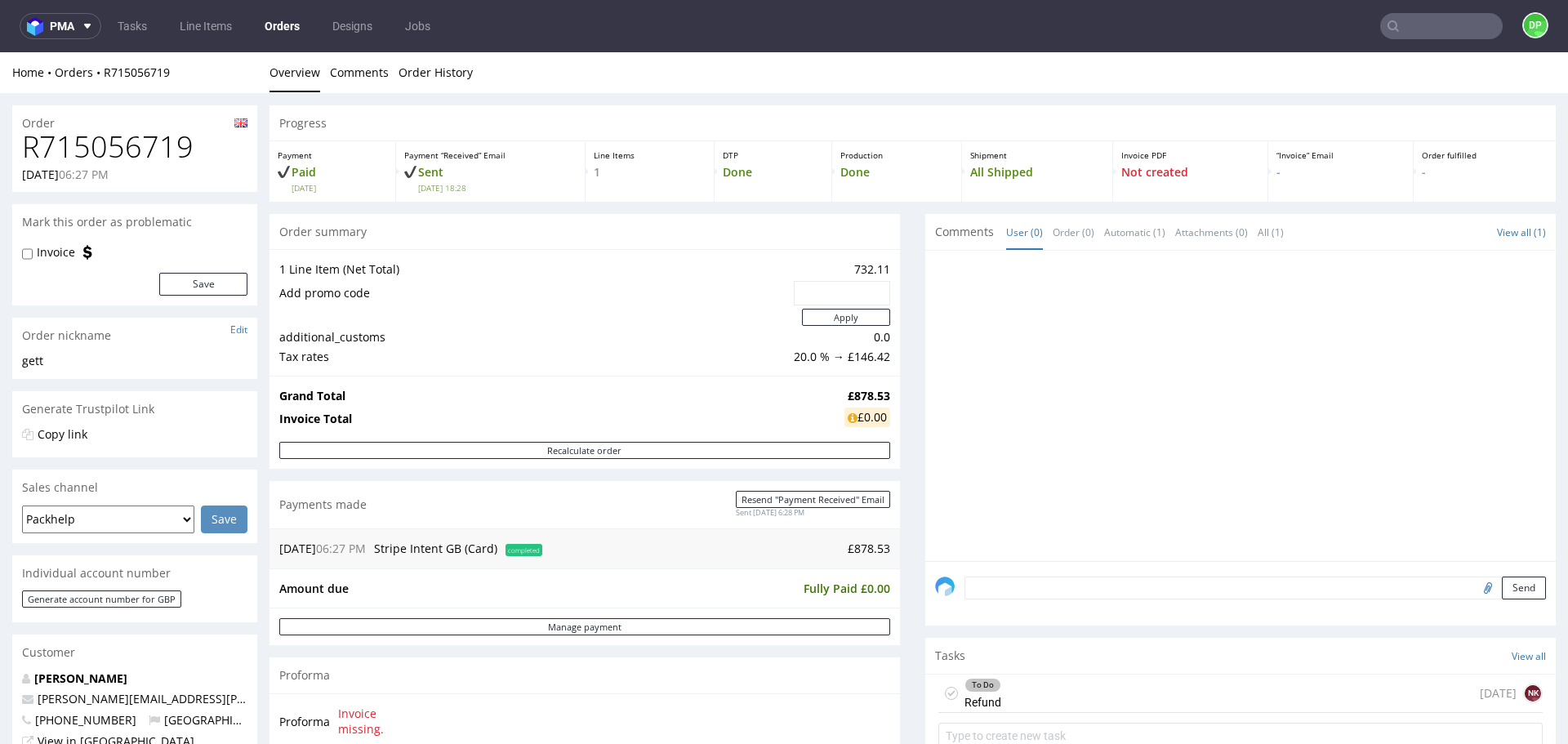
click at [1408, 31] on input "text" at bounding box center [1442, 26] width 123 height 26
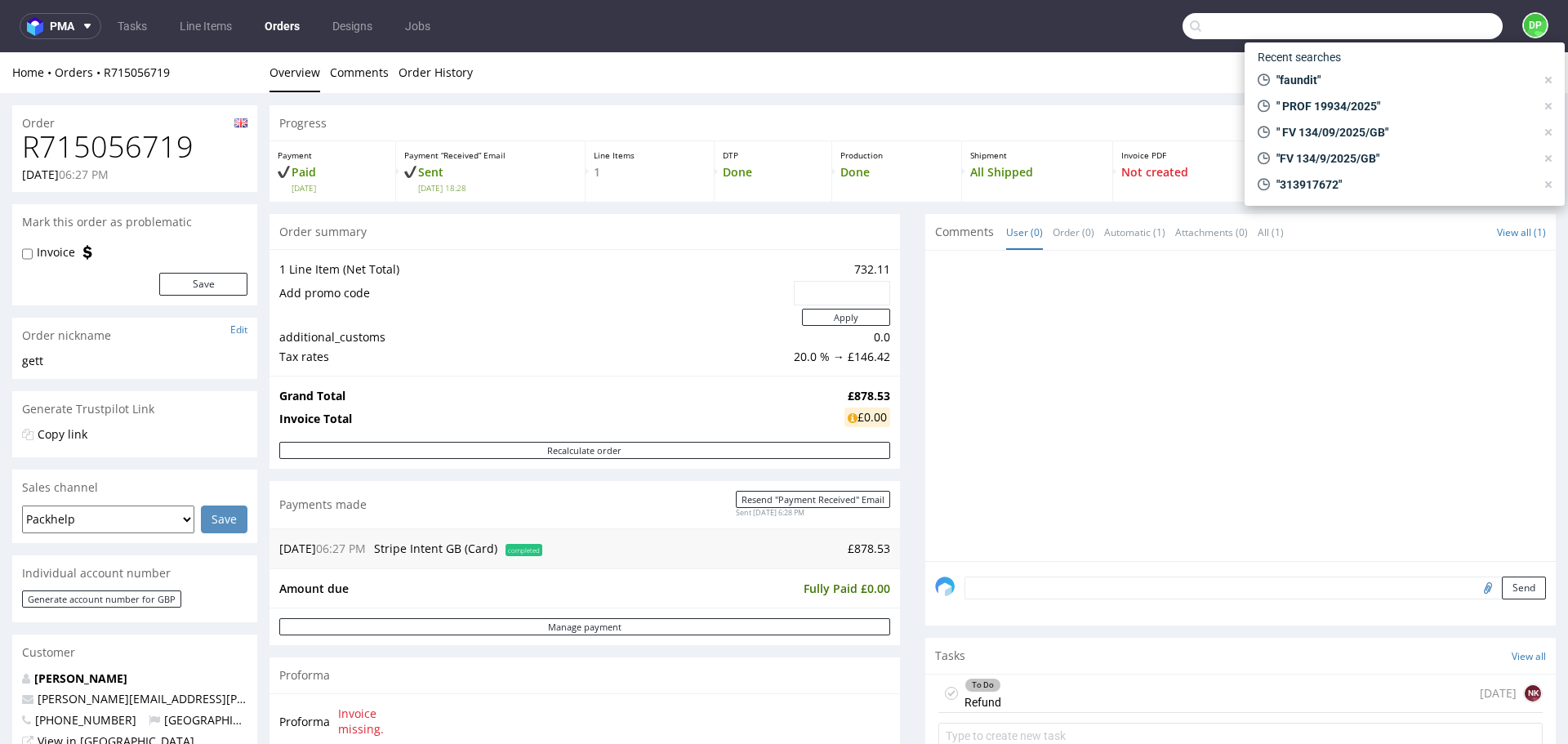
click at [1167, 378] on div at bounding box center [1245, 411] width 621 height 301
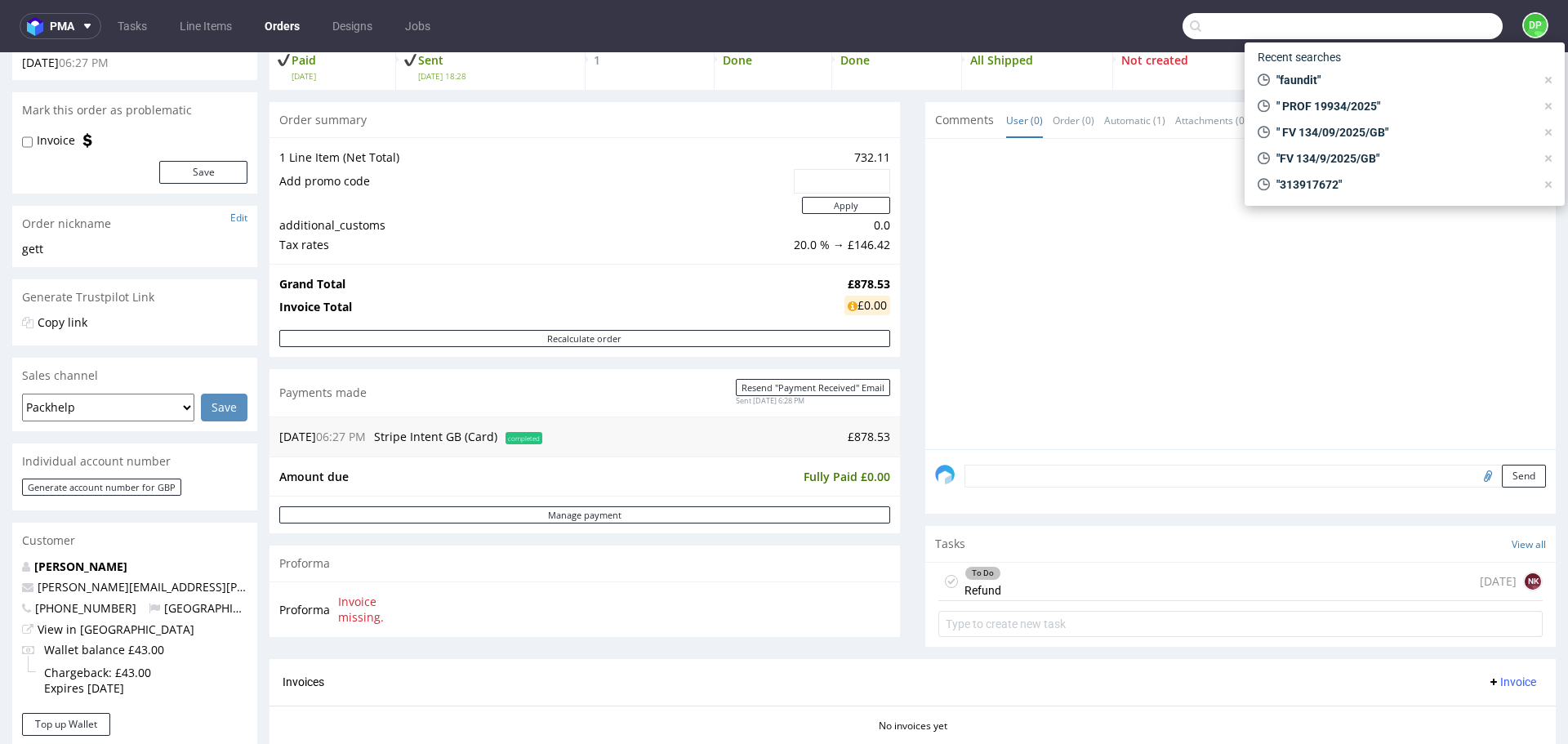
scroll to position [113, 0]
click at [1208, 272] on div at bounding box center [1245, 298] width 621 height 301
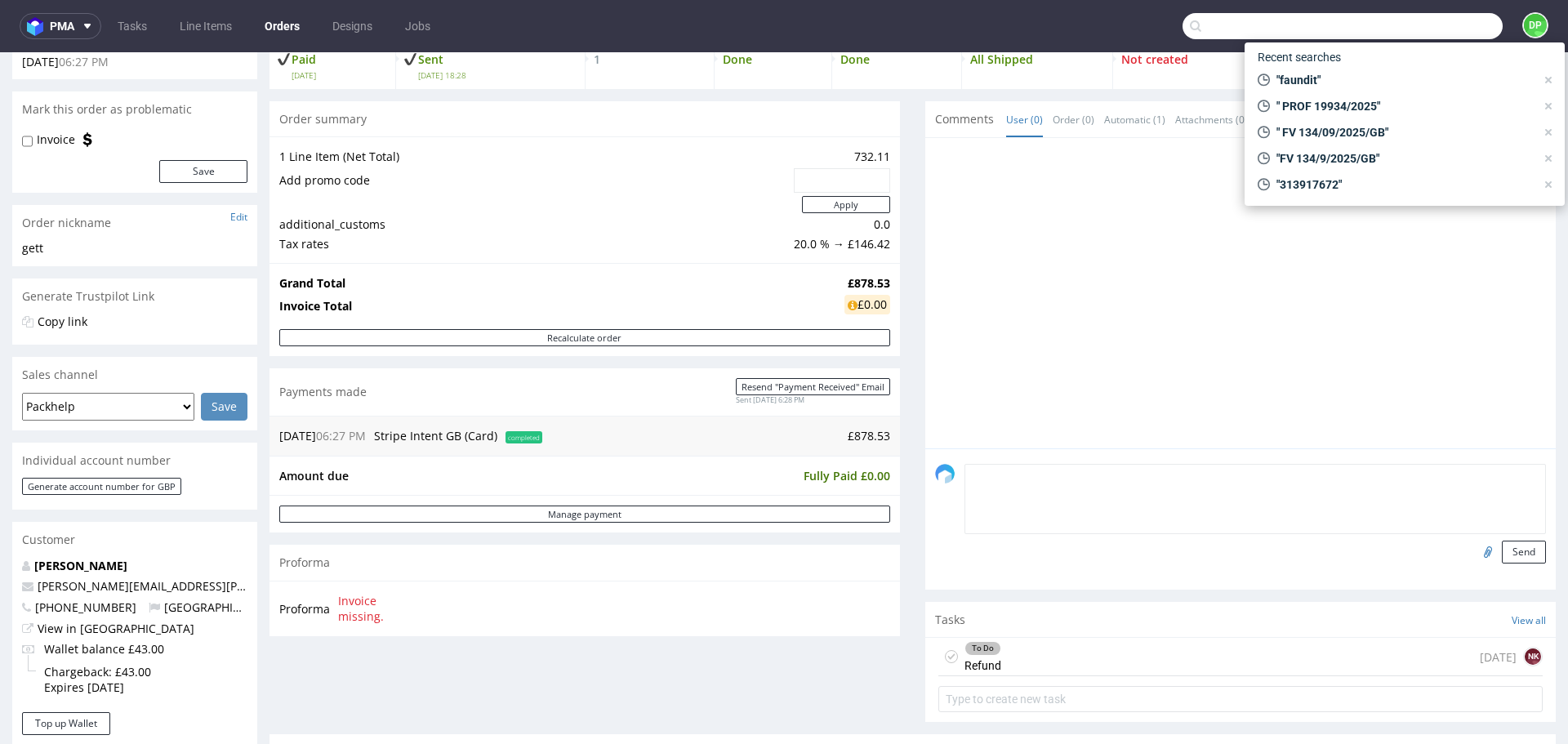
click at [1032, 474] on textarea at bounding box center [1255, 499] width 581 height 70
type textarea "D"
drag, startPoint x: 1031, startPoint y: 497, endPoint x: 832, endPoint y: 508, distance: 199.3
click at [832, 508] on div "Progress Payment Paid Thu 18 Sep Payment “Received” Email Sent Thu 18 Sep 18:28…" at bounding box center [913, 506] width 1287 height 1027
paste textarea "242.35 gbp needs to be added as discount for SE on the final invoice"
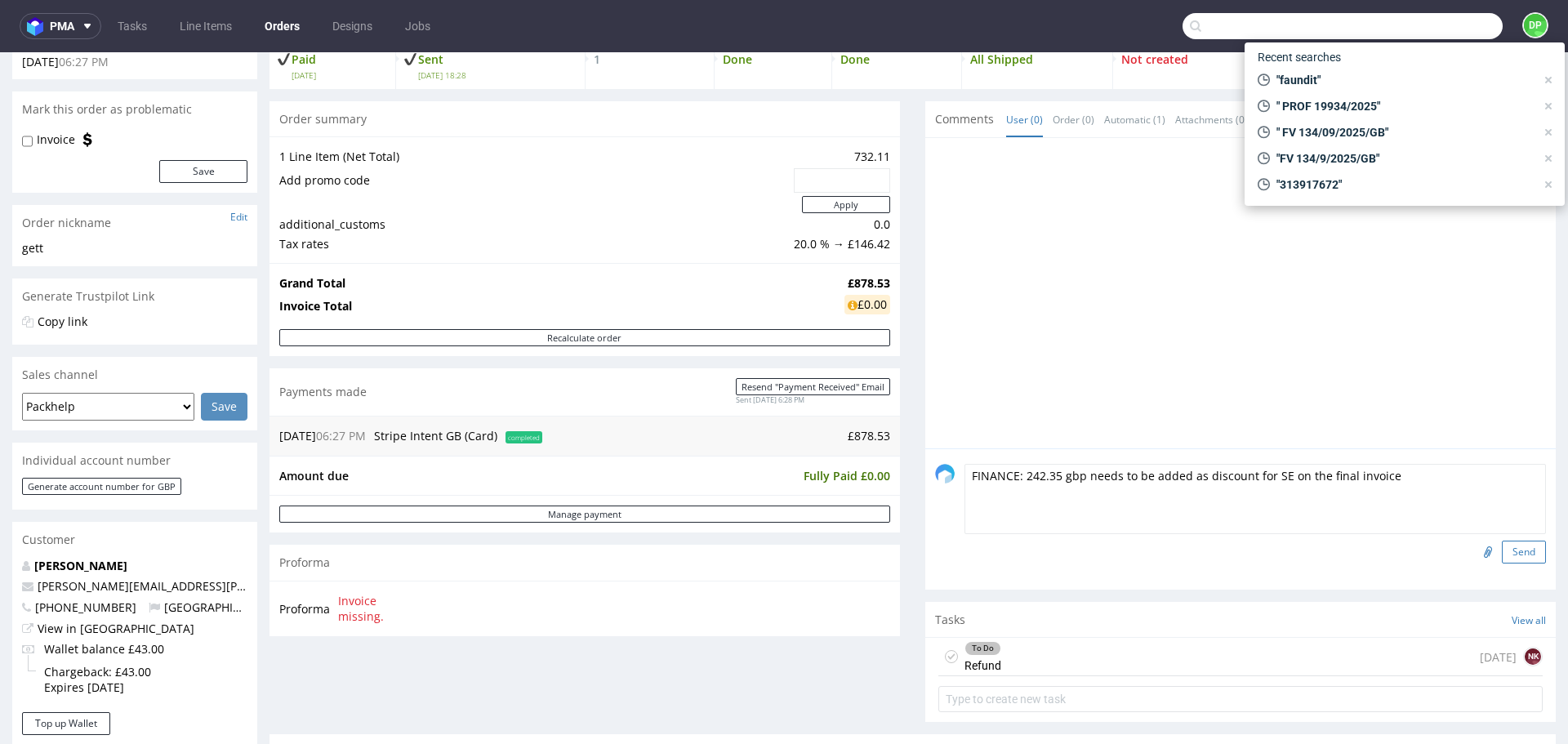
type textarea "FINANCE: 242.35 gbp needs to be added as discount for SE on the final invoice"
click at [1508, 546] on button "Send" at bounding box center [1525, 552] width 44 height 23
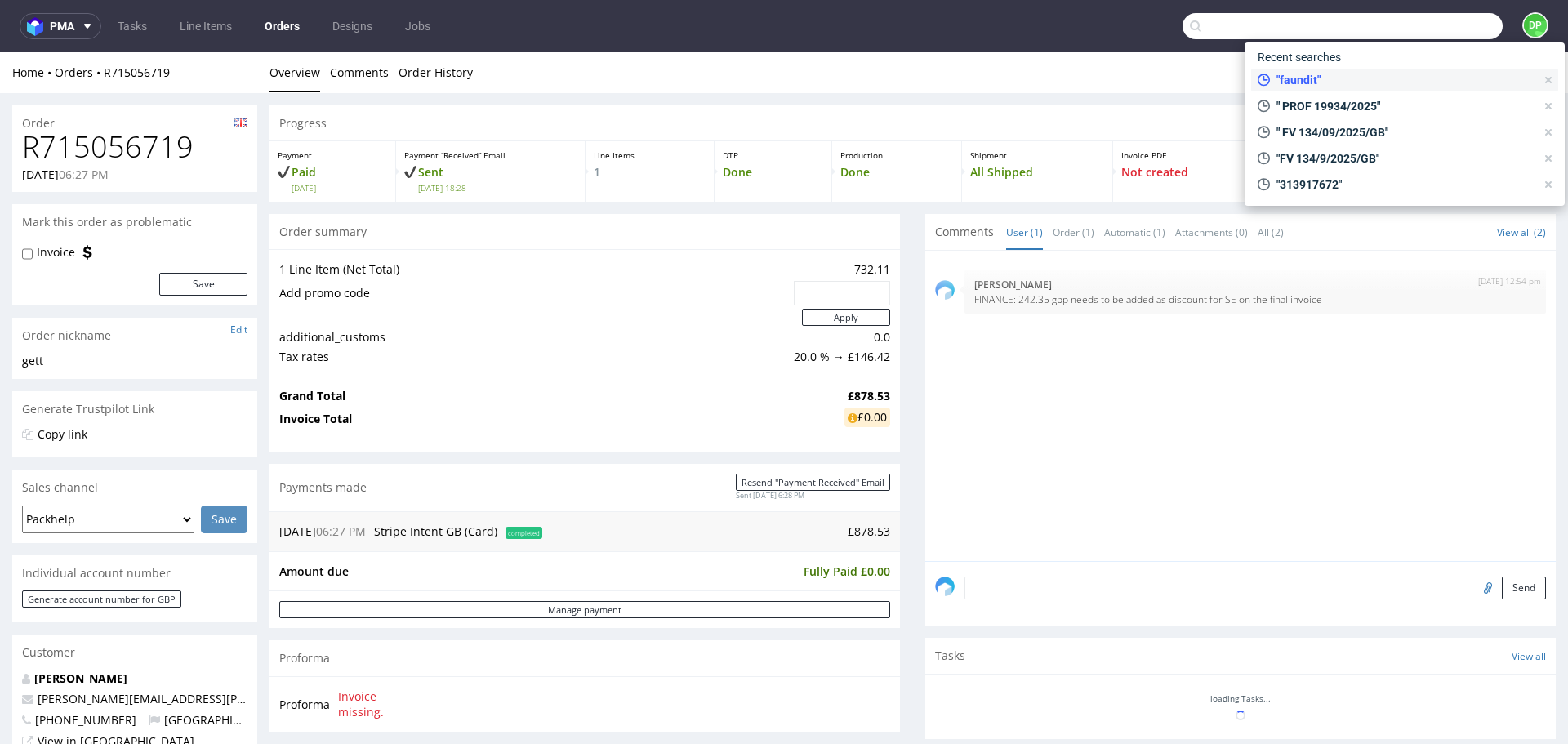
scroll to position [0, 0]
click at [1316, 75] on span ""faundit"" at bounding box center [1403, 80] width 266 height 17
type input "faundit"
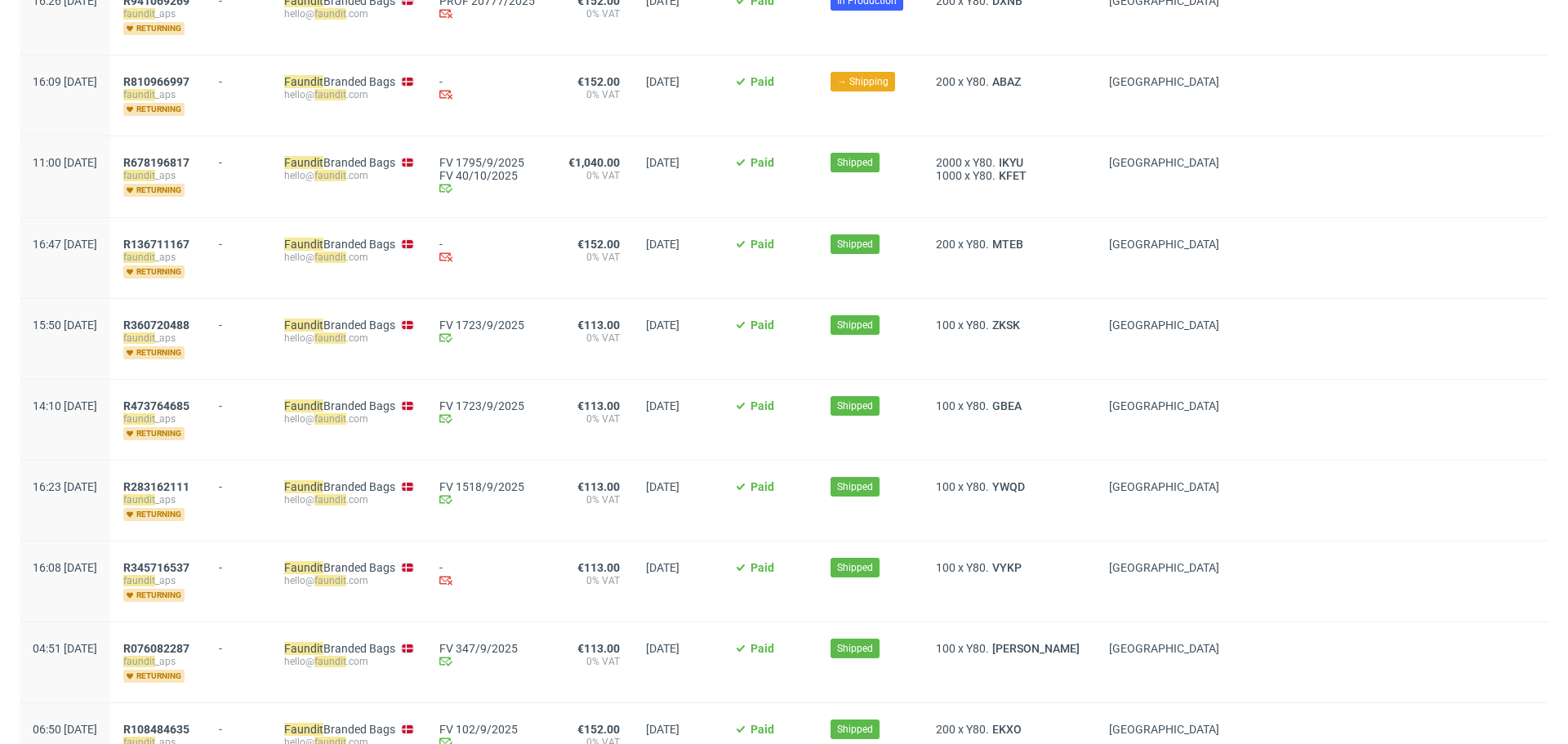
scroll to position [451, 0]
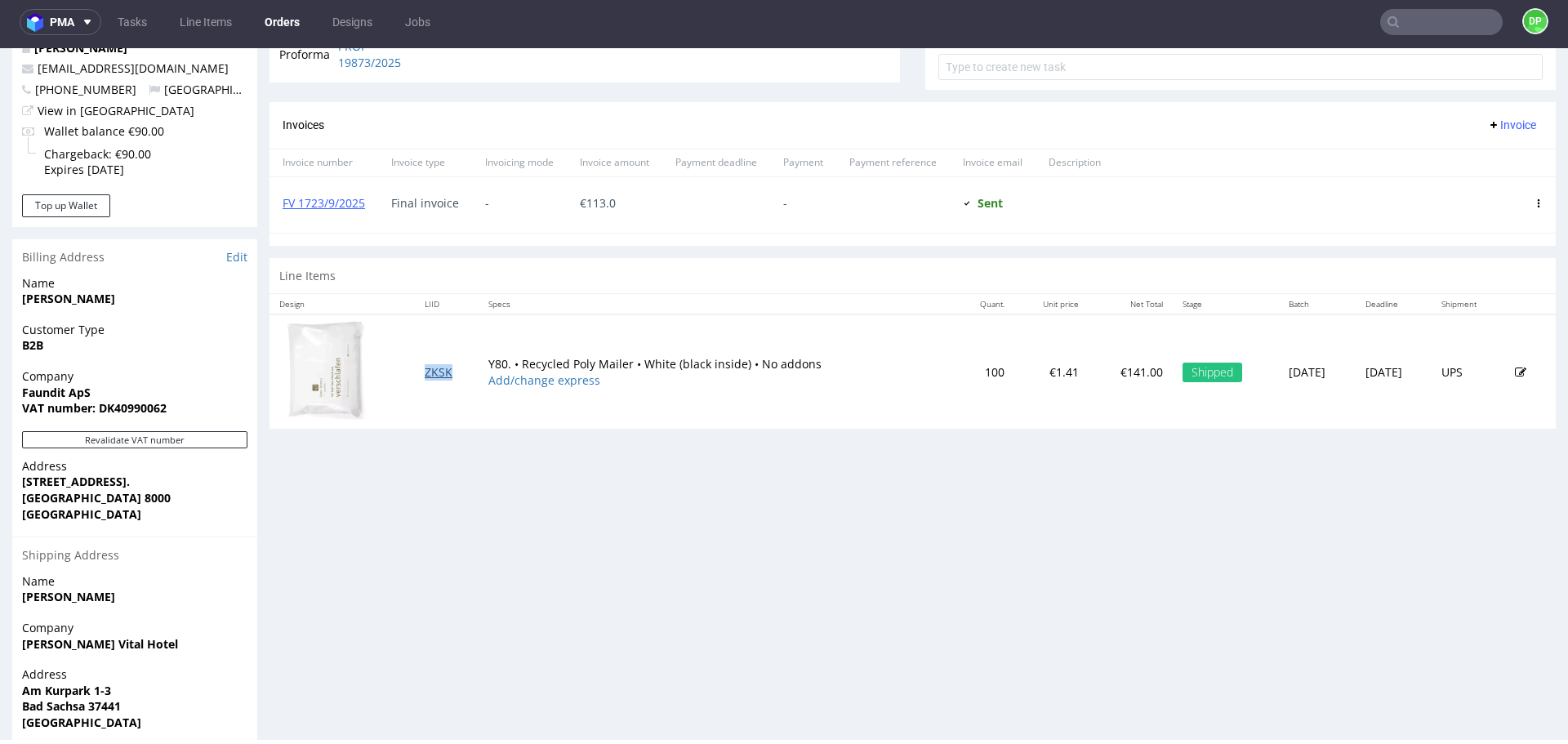
scroll to position [620, 0]
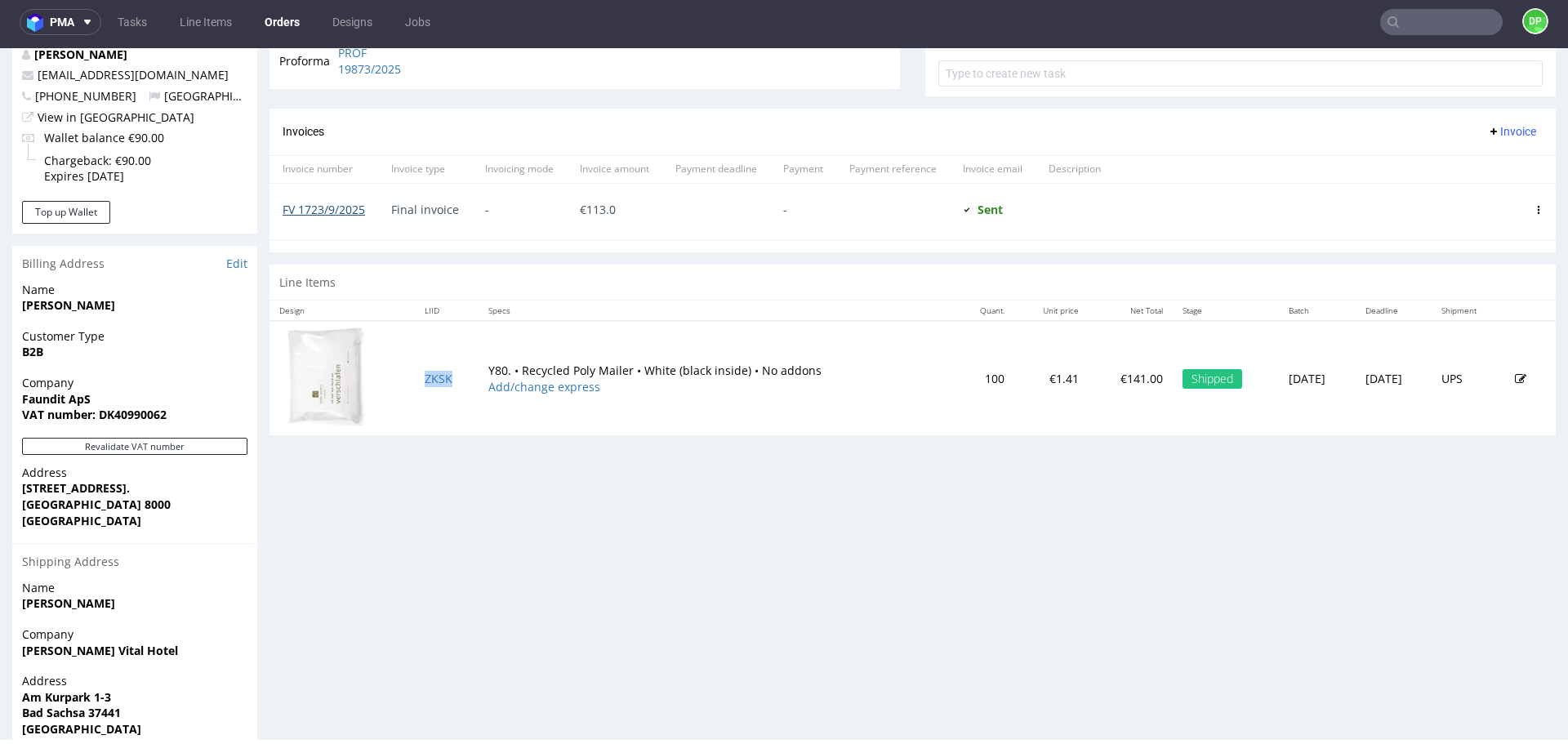
click at [329, 210] on link "FV 1723/9/2025" at bounding box center [323, 210] width 82 height 16
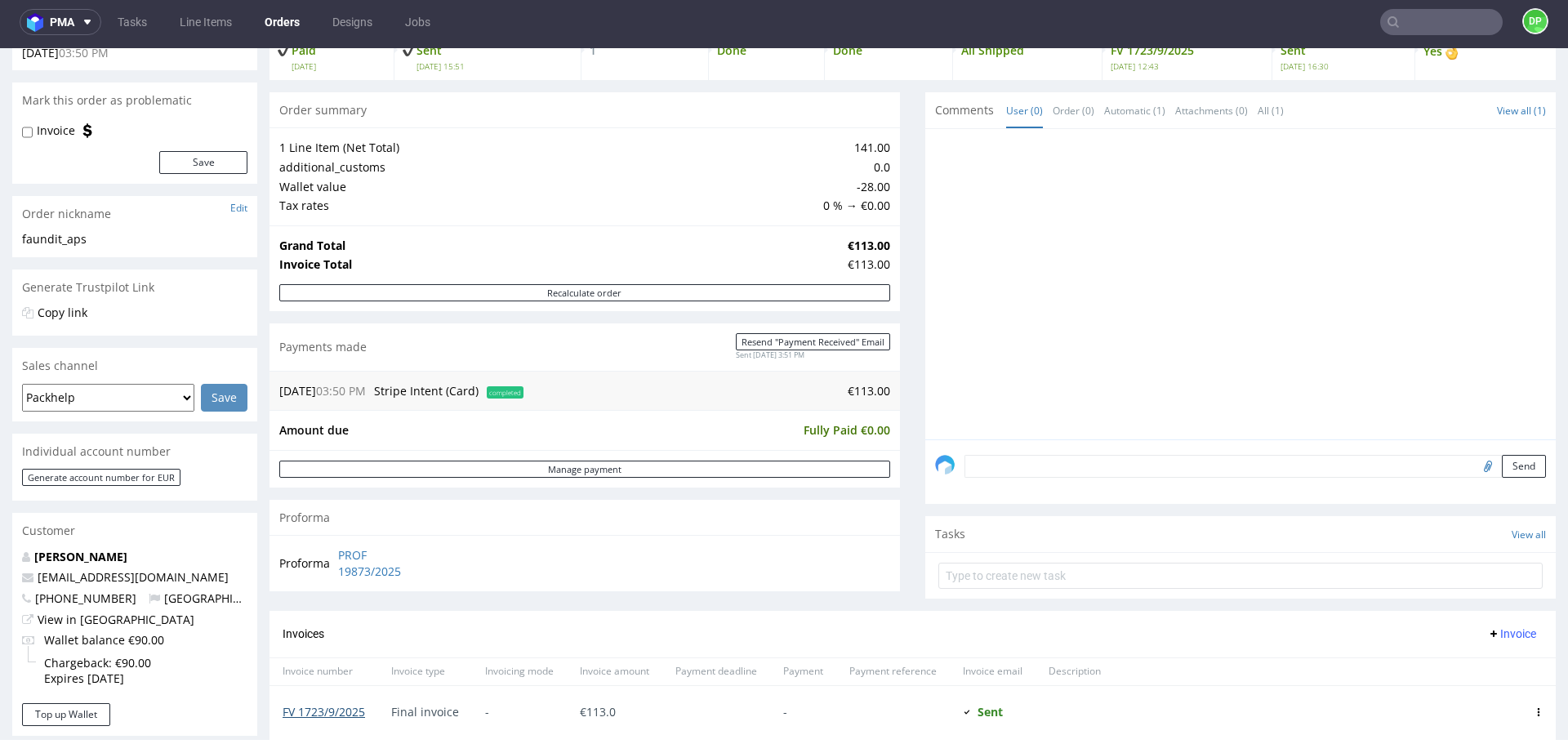
scroll to position [124, 0]
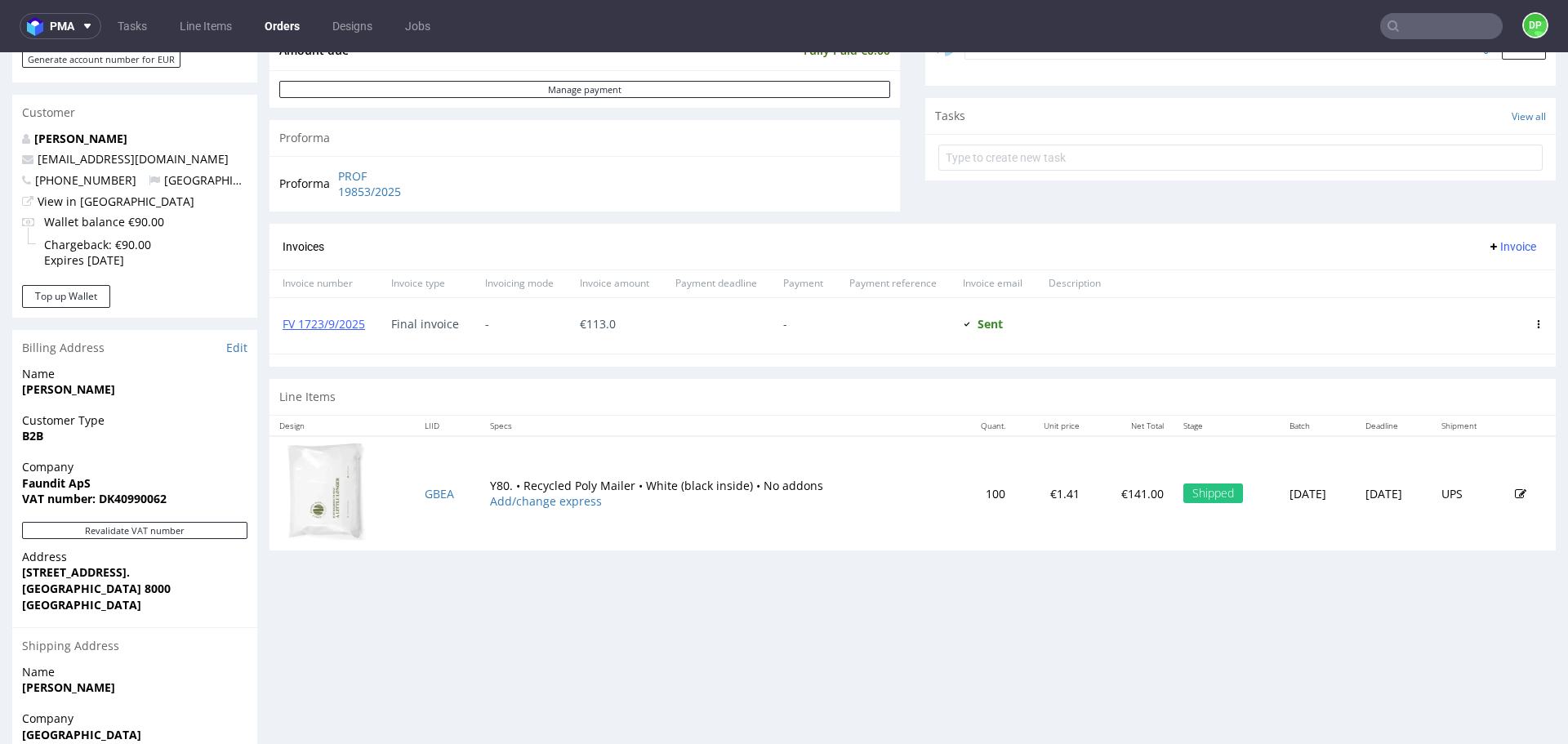
scroll to position [542, 0]
click at [348, 320] on link "FV 1723/9/2025" at bounding box center [323, 322] width 82 height 16
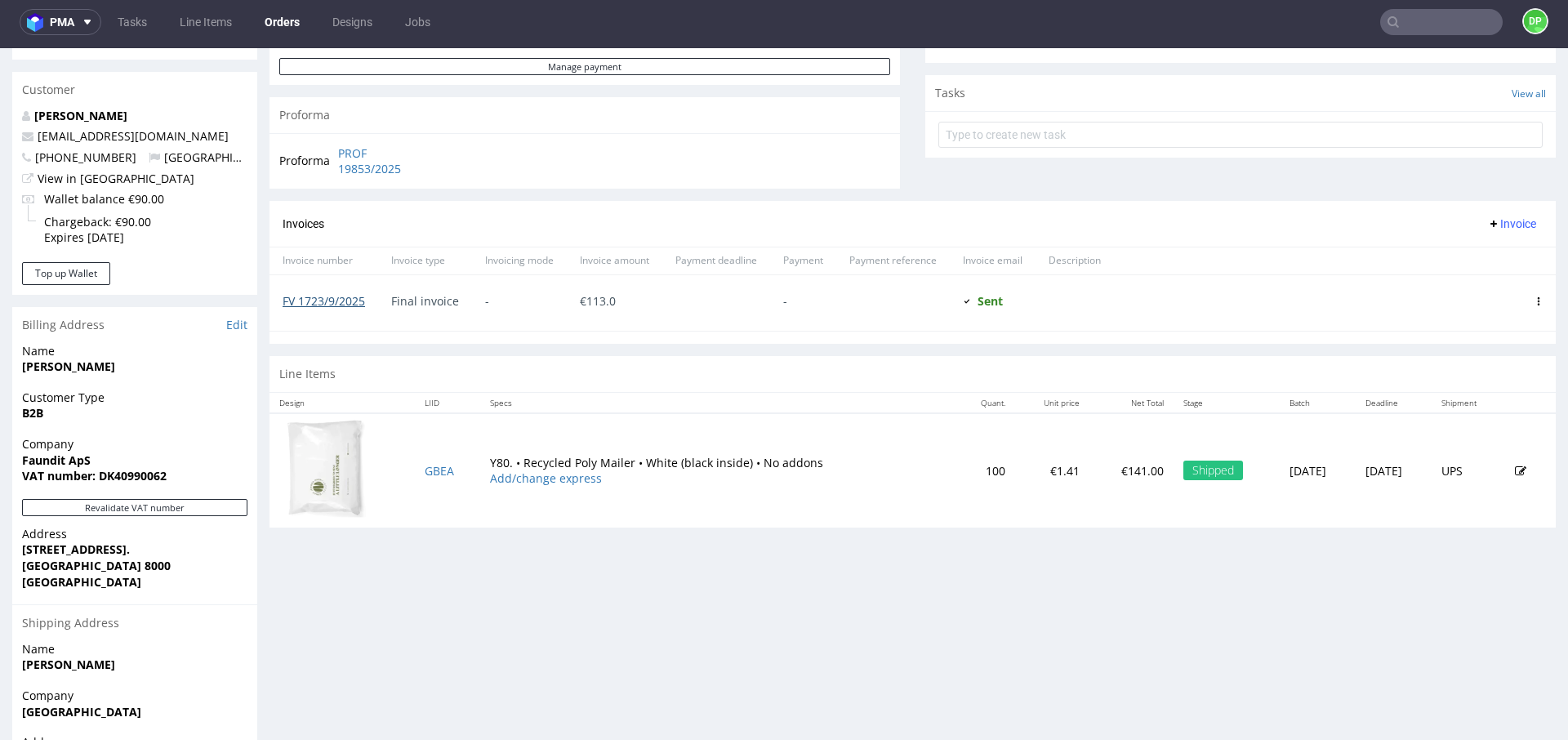
scroll to position [545, 0]
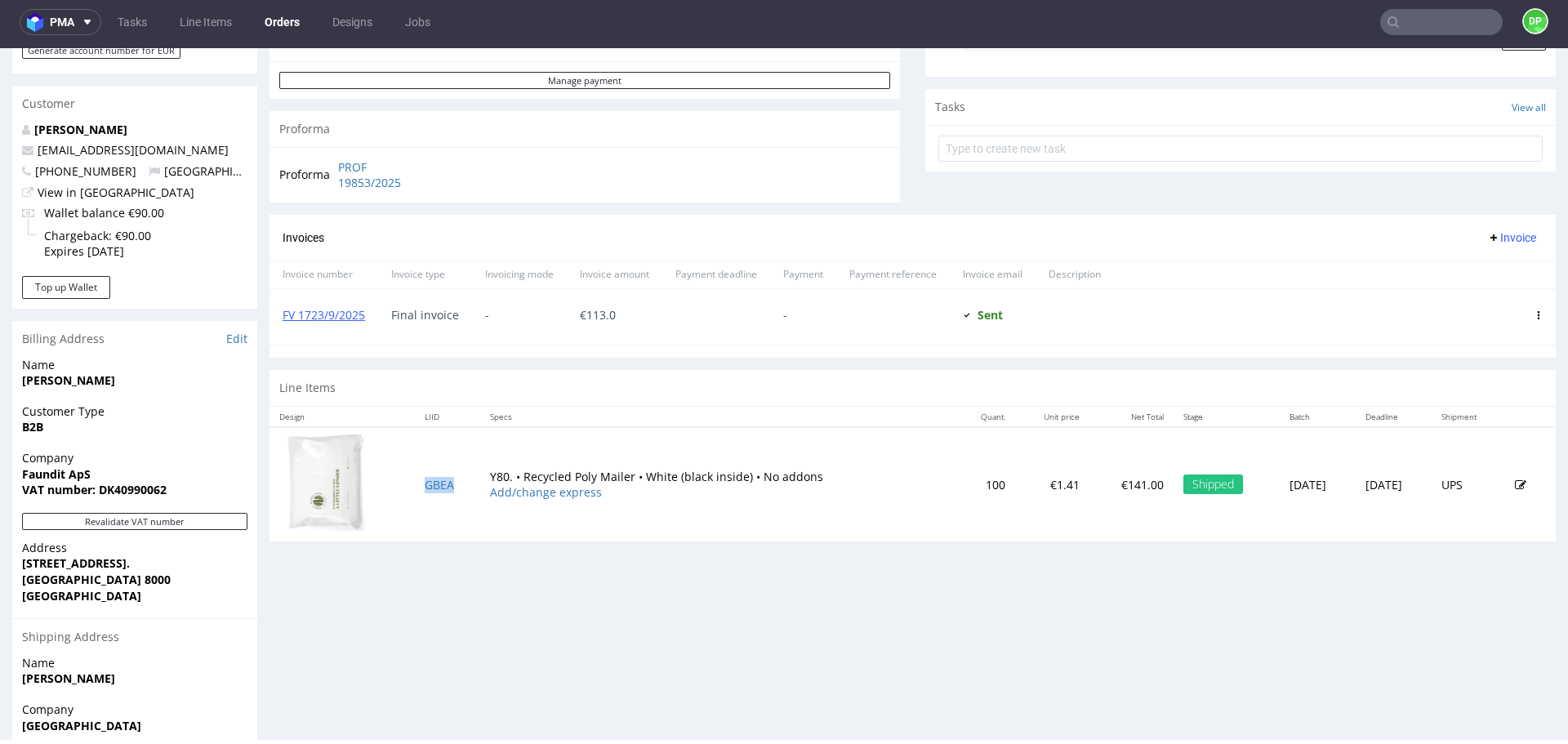
click at [430, 497] on td "GBEA" at bounding box center [449, 485] width 66 height 114
drag, startPoint x: 430, startPoint y: 483, endPoint x: 440, endPoint y: 541, distance: 58.9
click at [440, 541] on td "GBEA" at bounding box center [449, 485] width 66 height 114
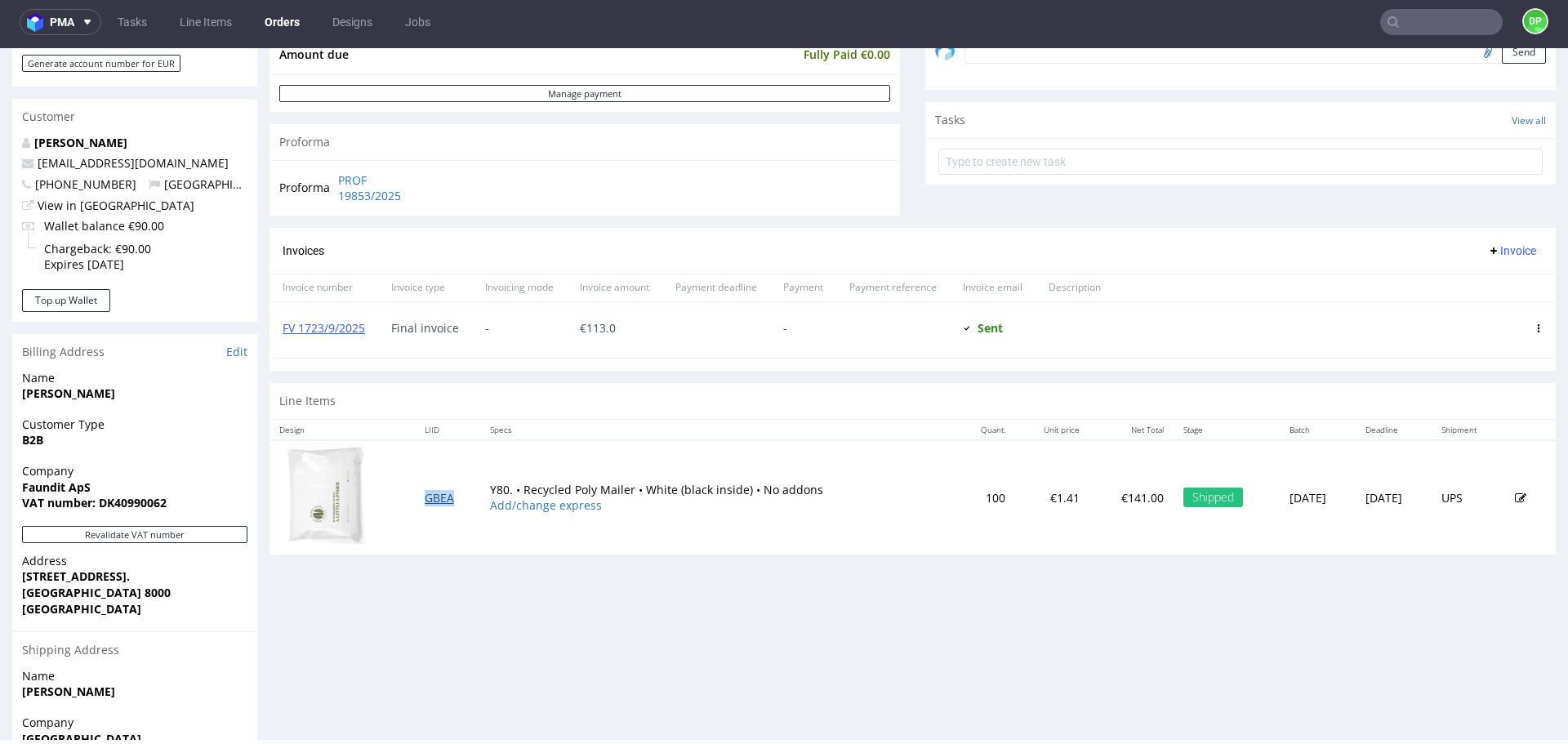
scroll to position [533, 0]
click at [684, 539] on td "Y80. • Recycled Poly Mailer • White (black inside) • No addons Add/change expre…" at bounding box center [717, 497] width 475 height 114
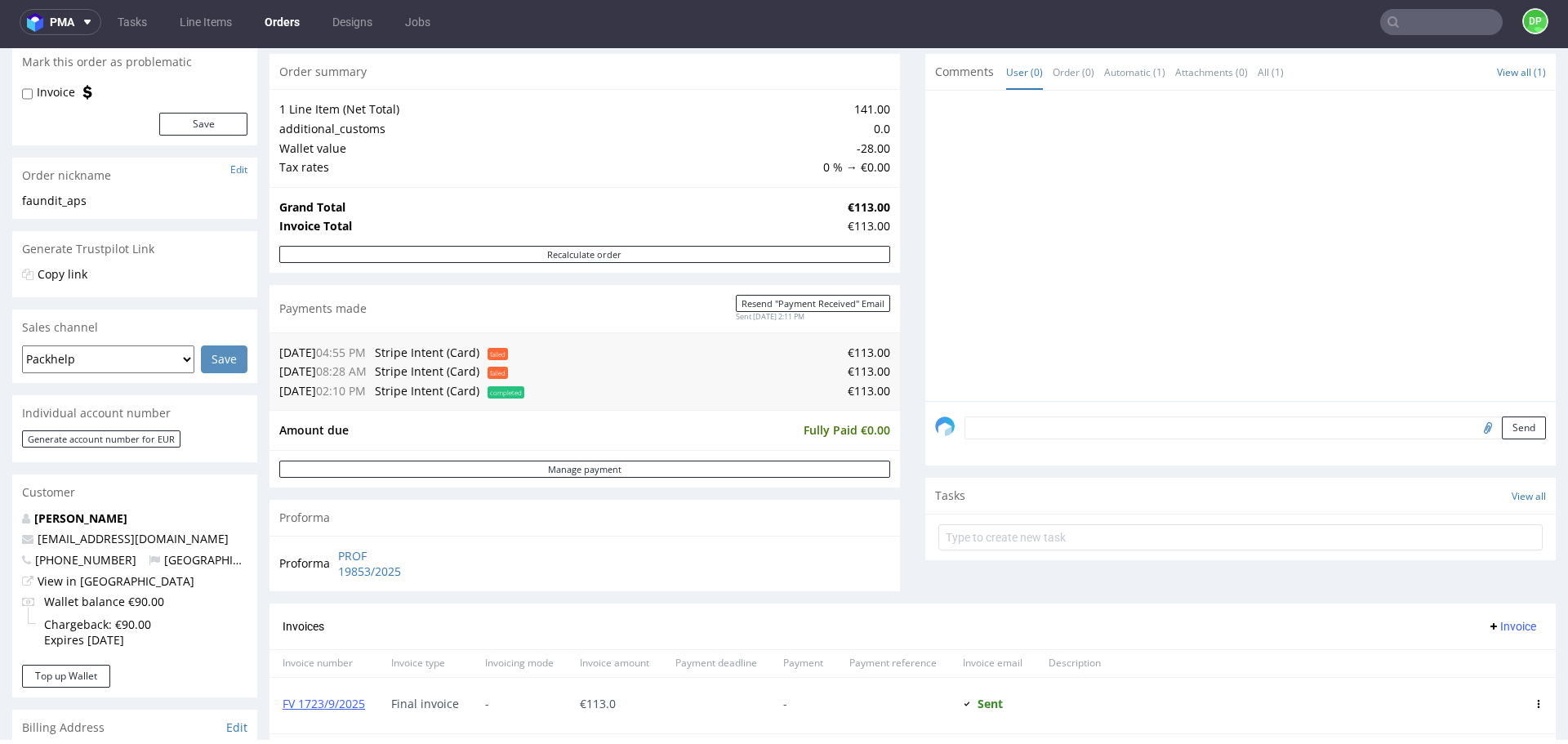
scroll to position [208, 0]
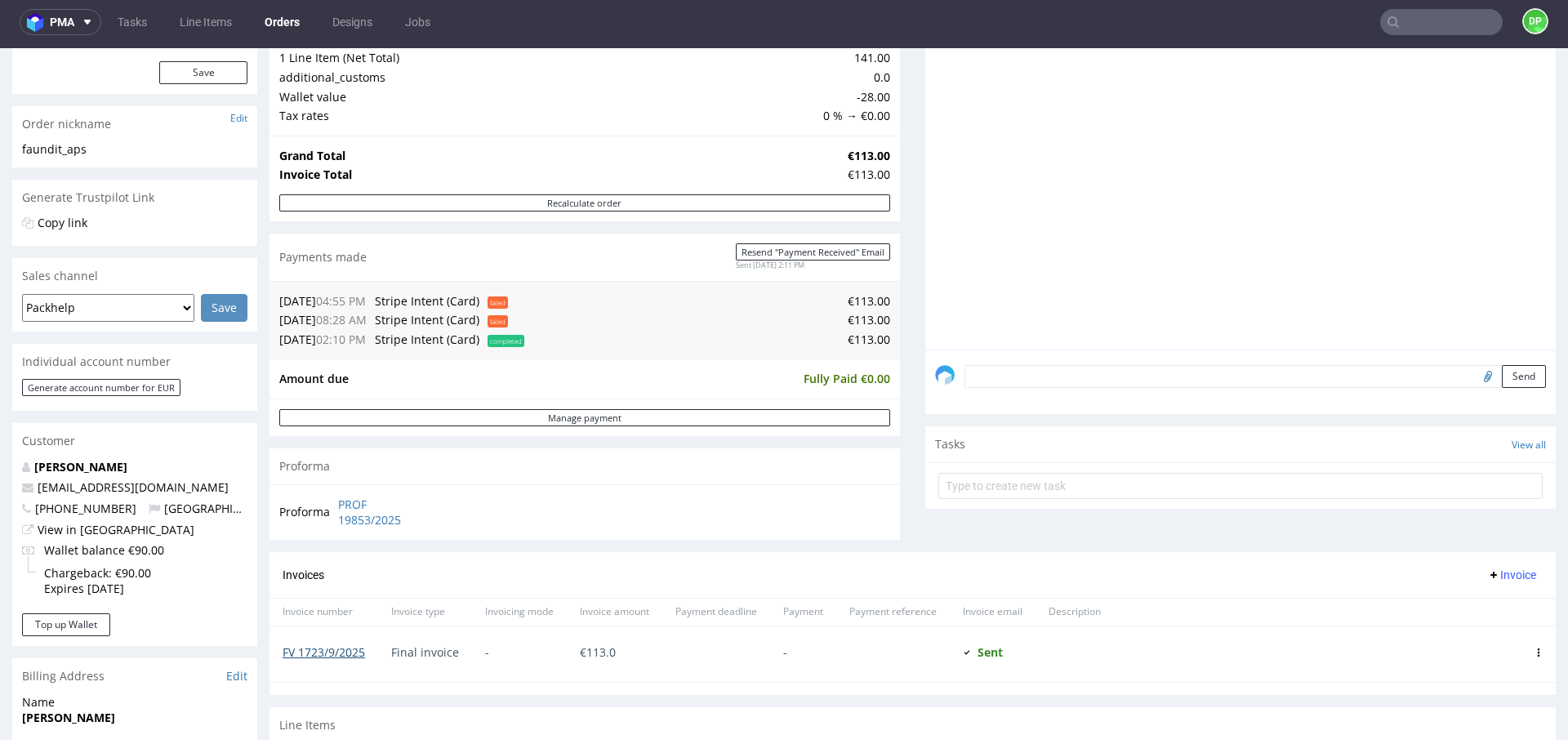
click at [305, 652] on link "FV 1723/9/2025" at bounding box center [323, 652] width 82 height 16
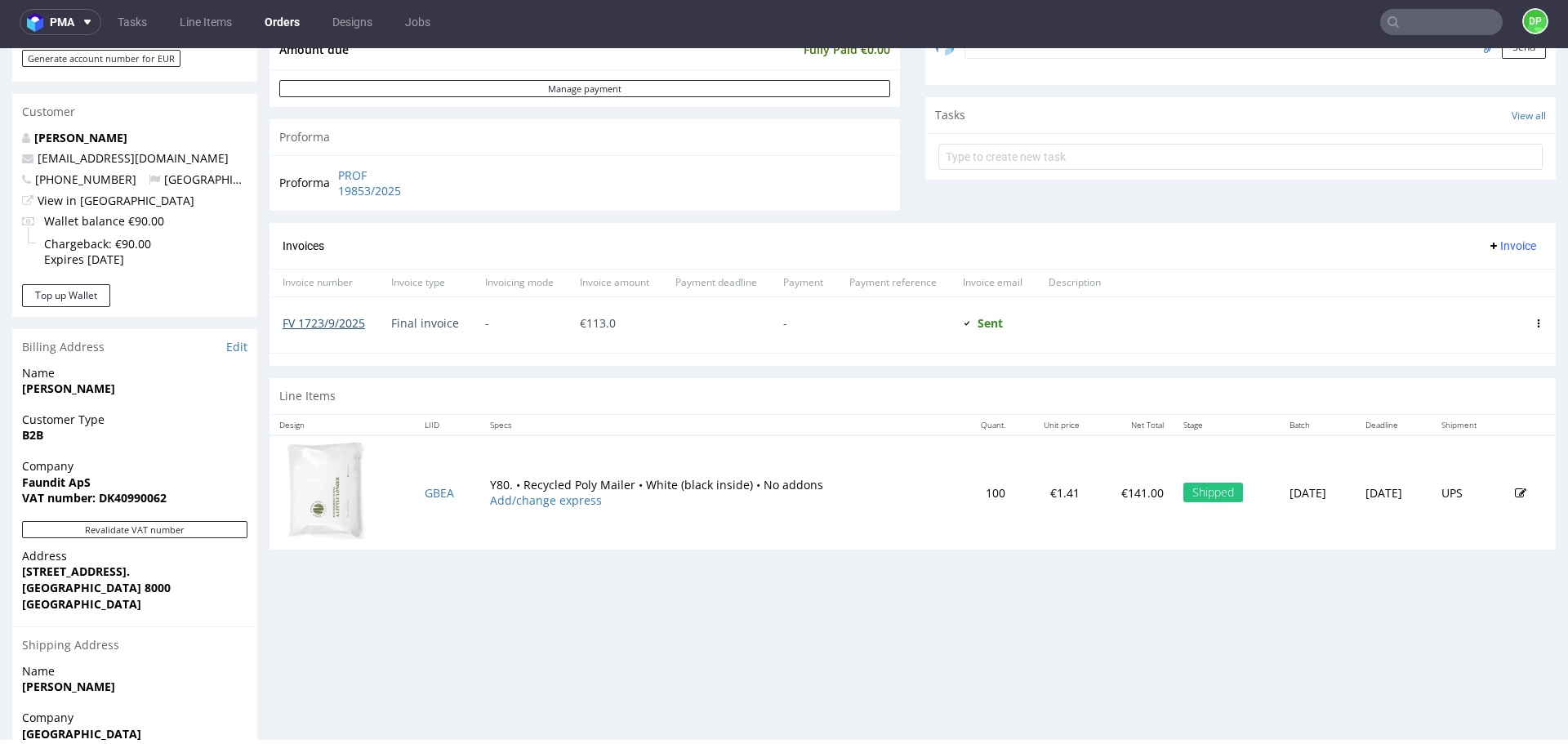
scroll to position [0, 0]
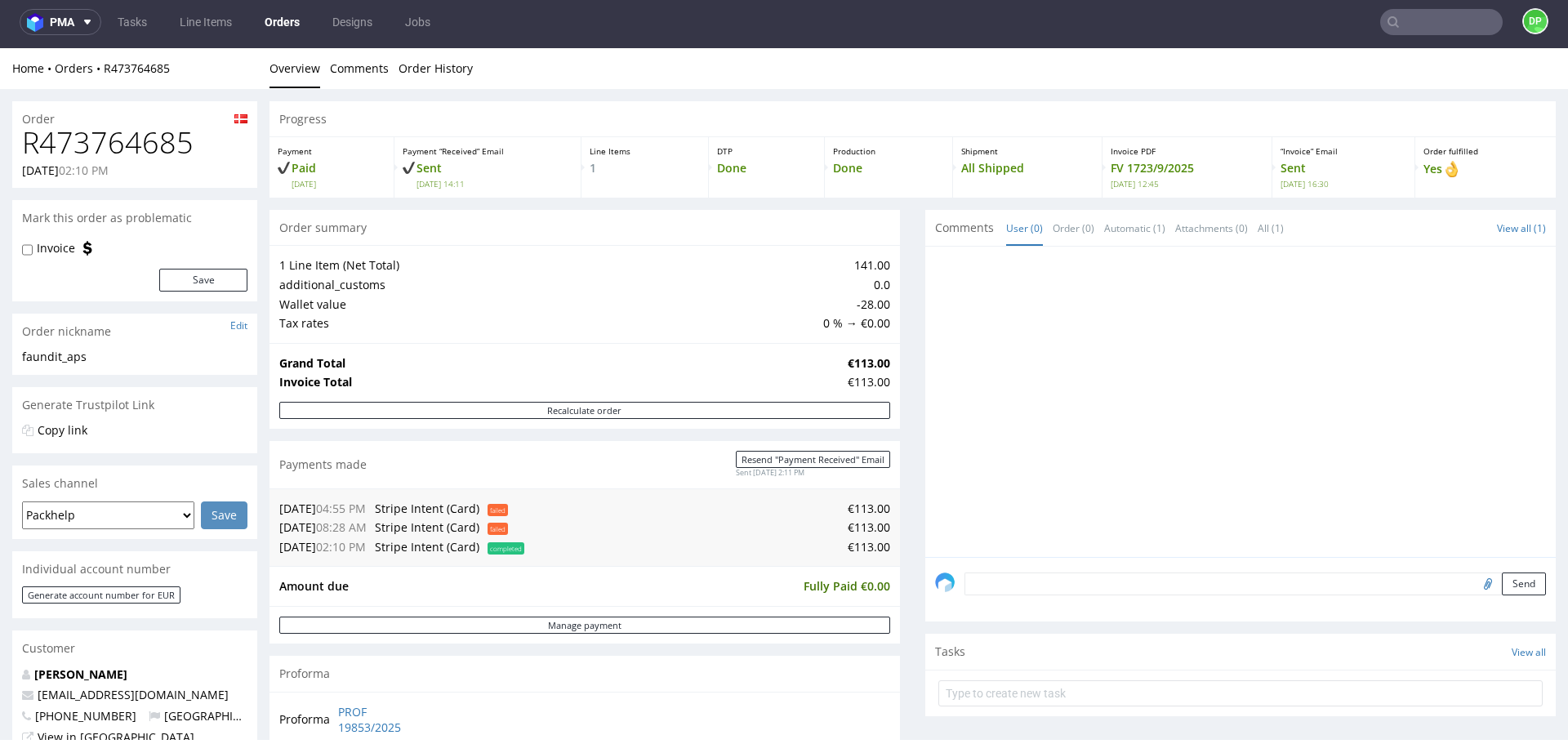
click at [110, 160] on h1 "R473764685" at bounding box center [135, 142] width 225 height 32
copy h1 "R473764685"
click at [542, 675] on div "Proforma" at bounding box center [584, 674] width 630 height 36
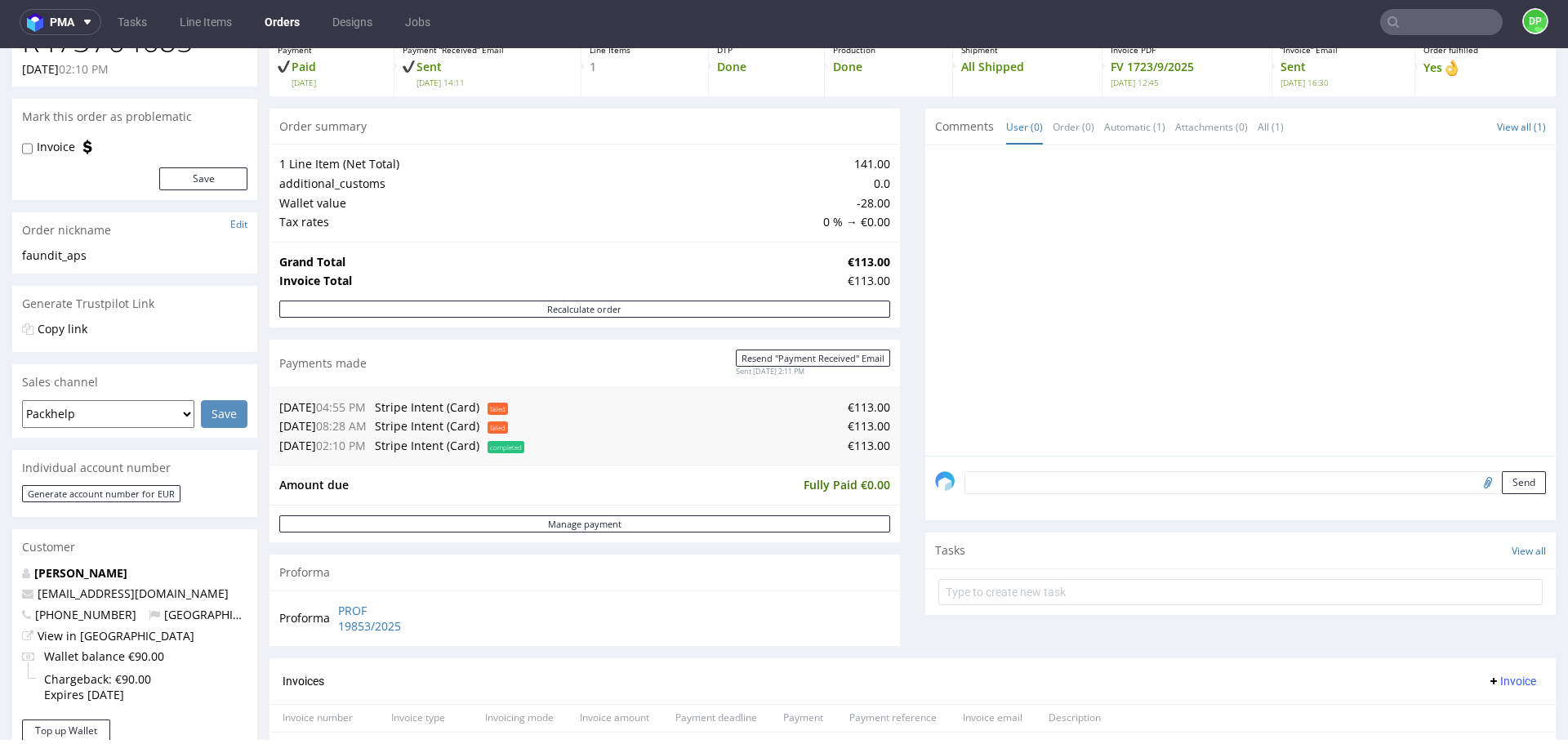
scroll to position [102, 0]
click at [408, 648] on div "Order summary 1 Line Item (Net Total) 141.00 additional_customs 0.0 Wallet valu…" at bounding box center [584, 383] width 630 height 550
drag, startPoint x: 448, startPoint y: 628, endPoint x: 340, endPoint y: 610, distance: 109.5
click at [340, 610] on div "Proforma PROF 19853/2025" at bounding box center [584, 618] width 630 height 55
copy tbody "Proforma"
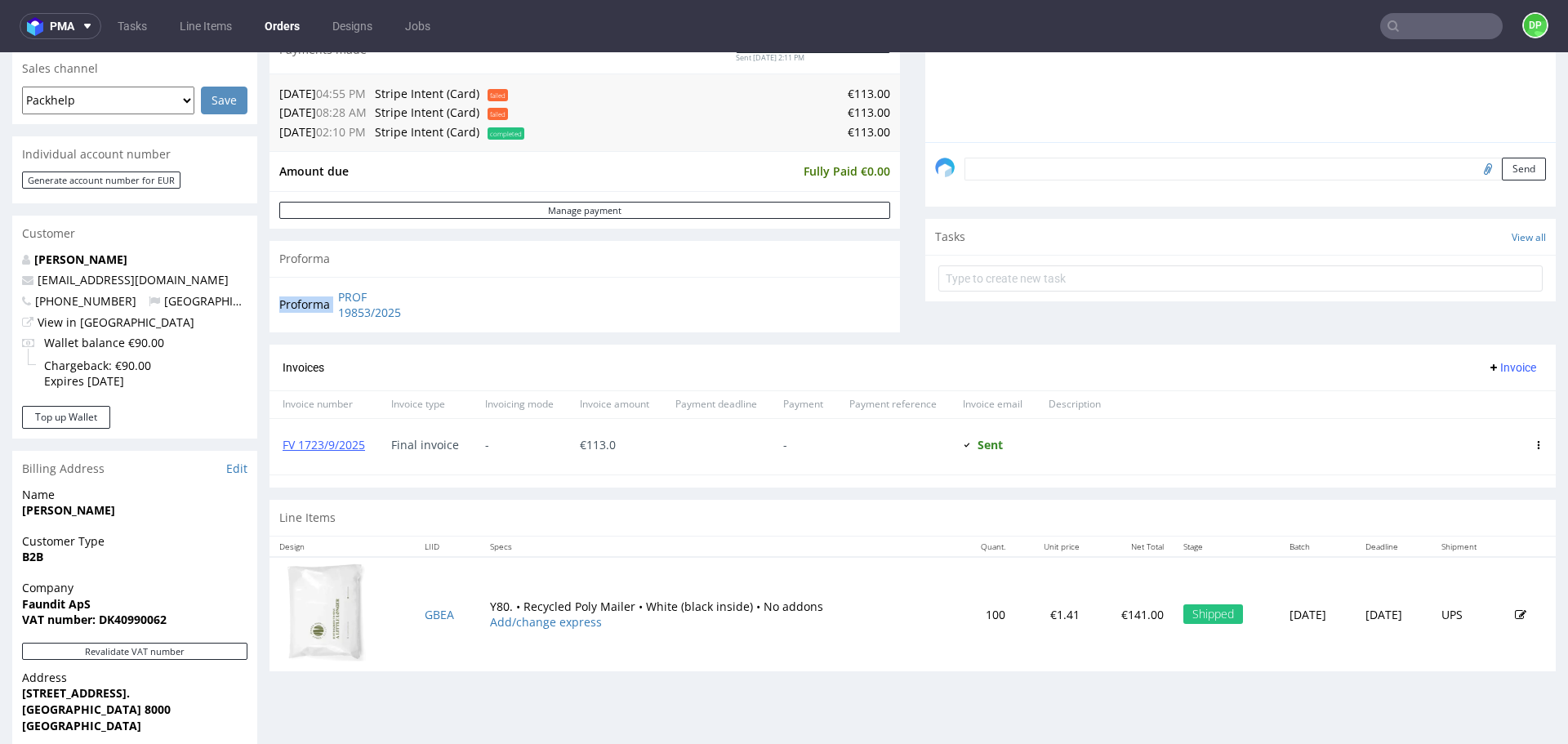
scroll to position [429, 0]
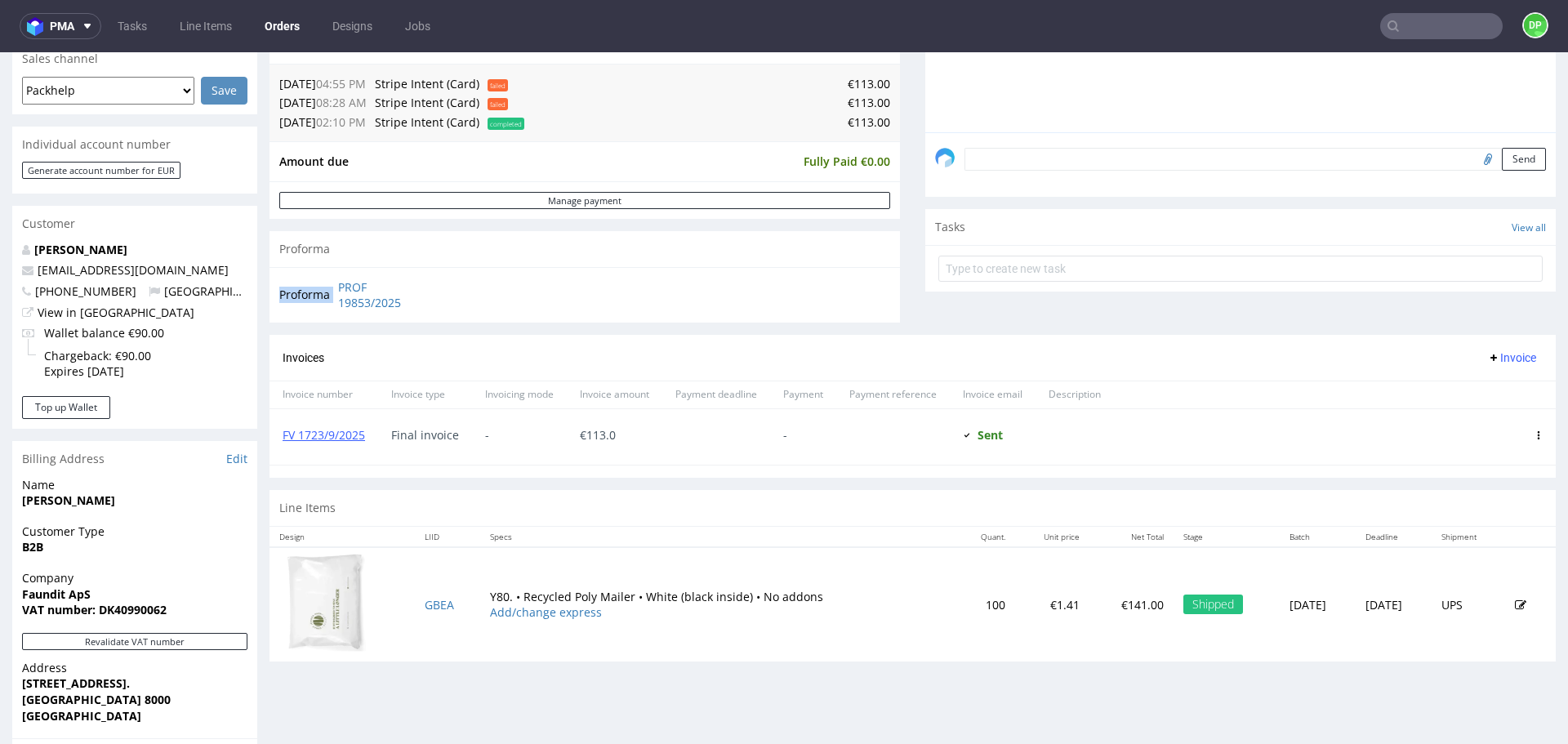
copy tbody "Proforma"
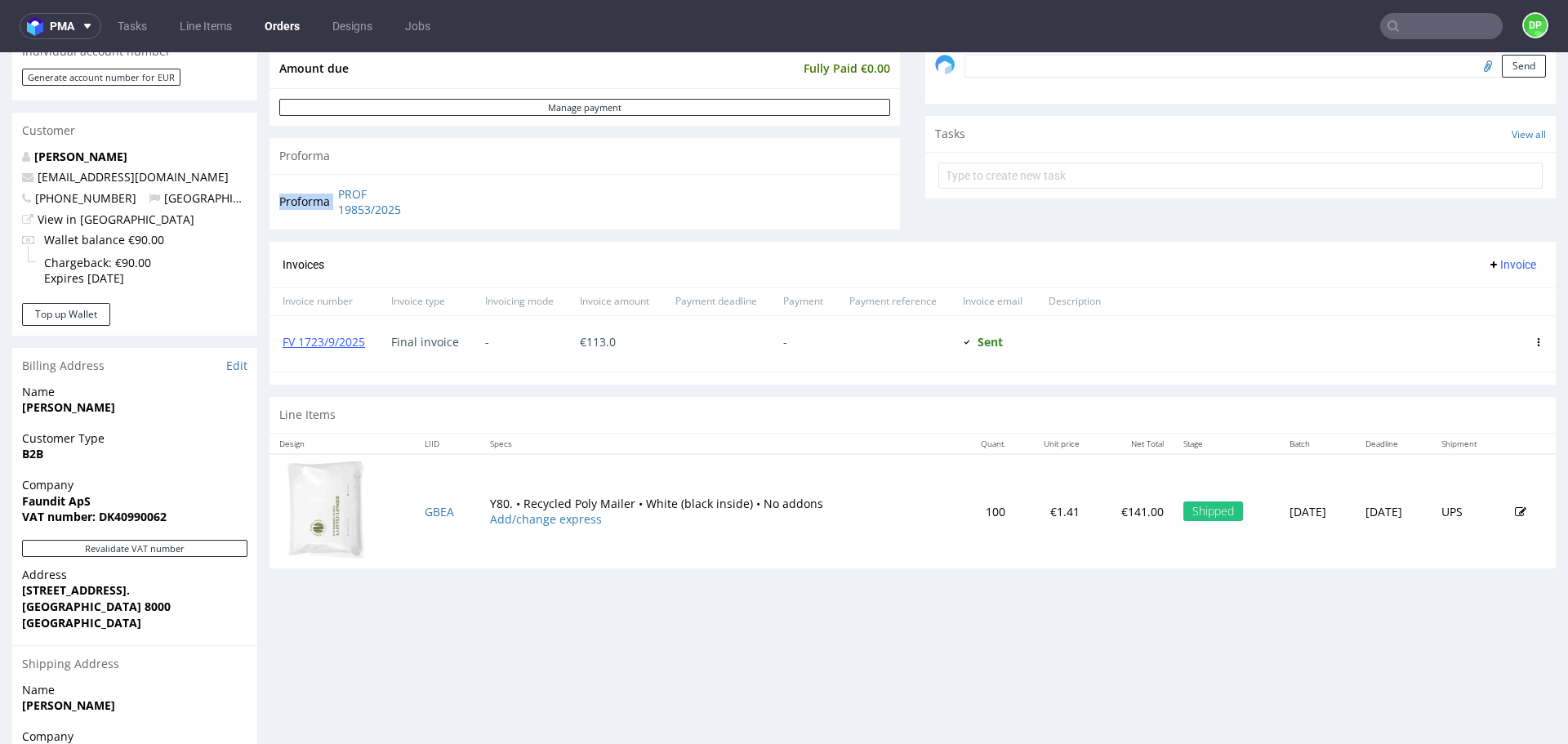
scroll to position [522, 0]
drag, startPoint x: 168, startPoint y: 517, endPoint x: 114, endPoint y: 519, distance: 54.0
click at [114, 519] on span "VAT number: DK40990062" at bounding box center [135, 516] width 225 height 17
copy strong "40990062"
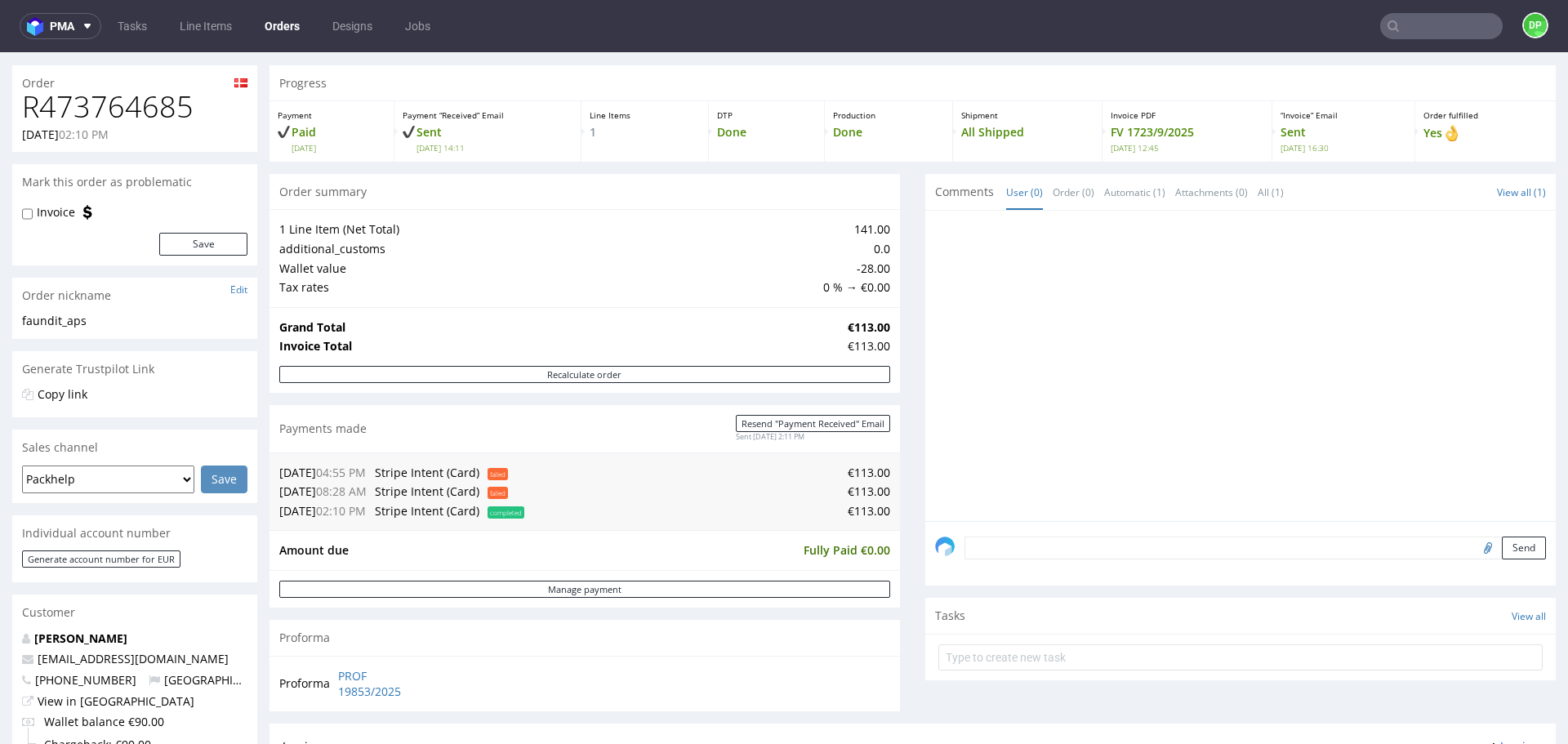
scroll to position [42, 0]
click at [1475, 544] on input "file" at bounding box center [1486, 546] width 23 height 21
type input "C:\fakepath\Zrzut ekranu 2025-10-02 130301.png"
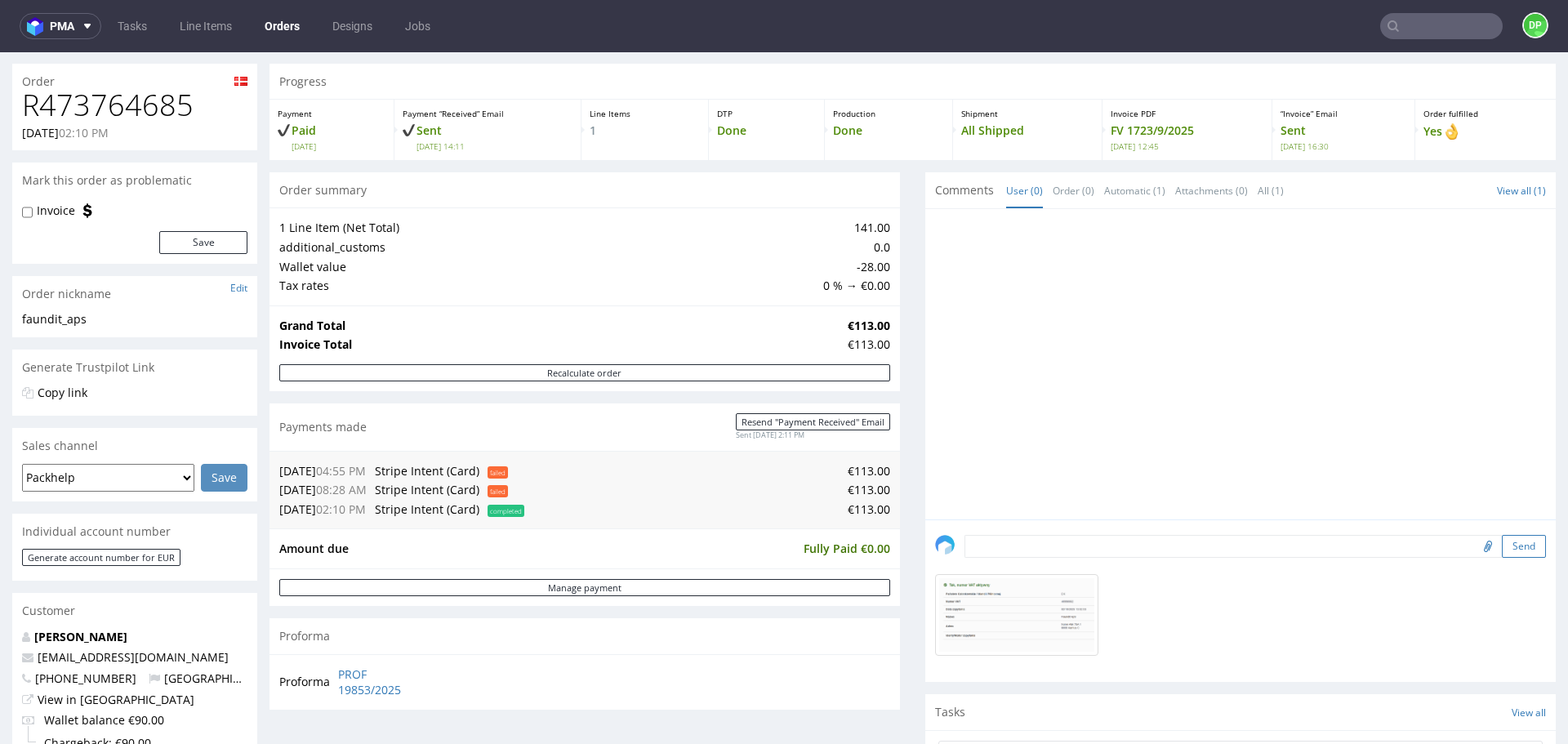
click at [1502, 546] on button "Send" at bounding box center [1525, 546] width 44 height 23
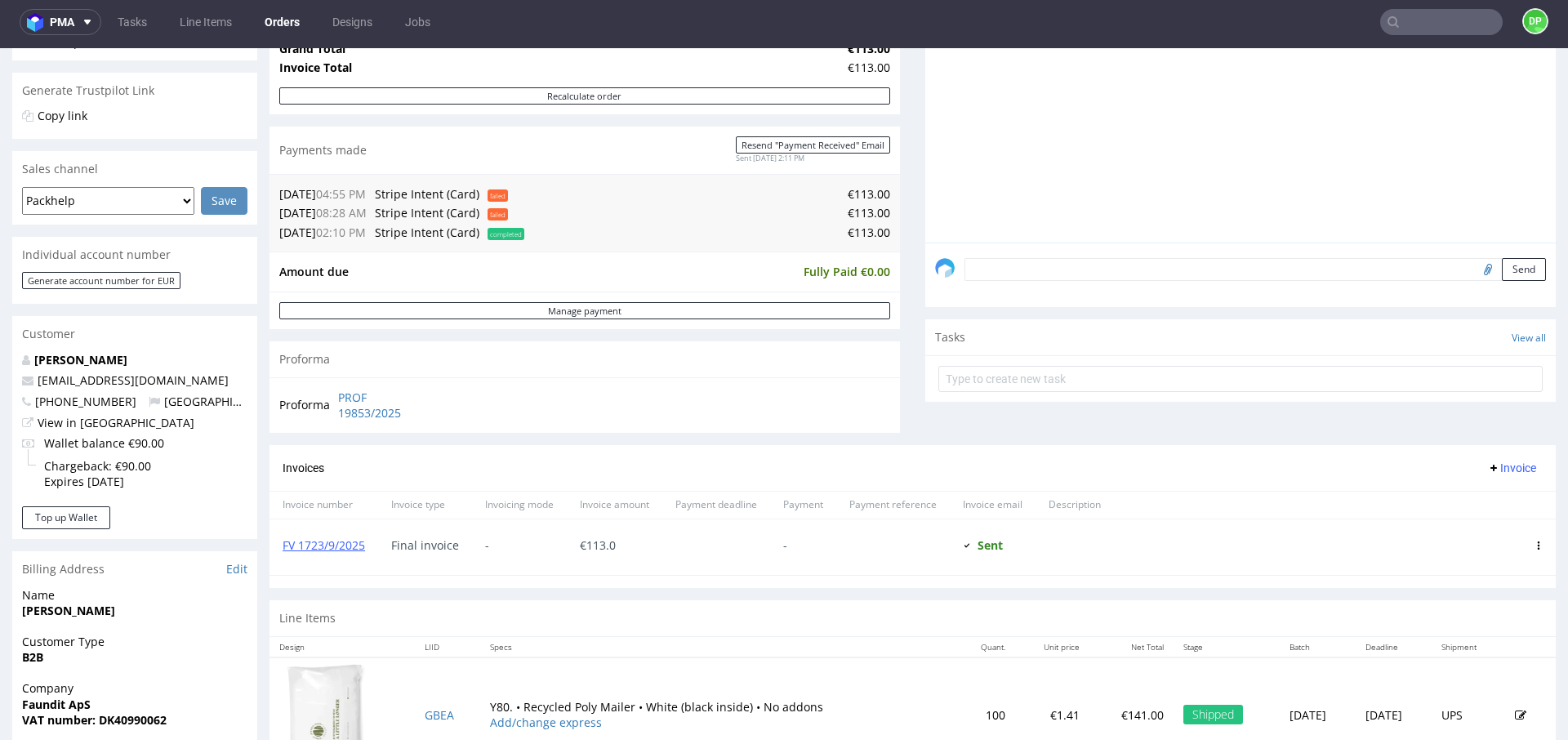
scroll to position [316, 0]
click at [1490, 466] on span "Invoice" at bounding box center [1512, 467] width 49 height 13
click at [1460, 489] on li "Upload" at bounding box center [1480, 501] width 105 height 30
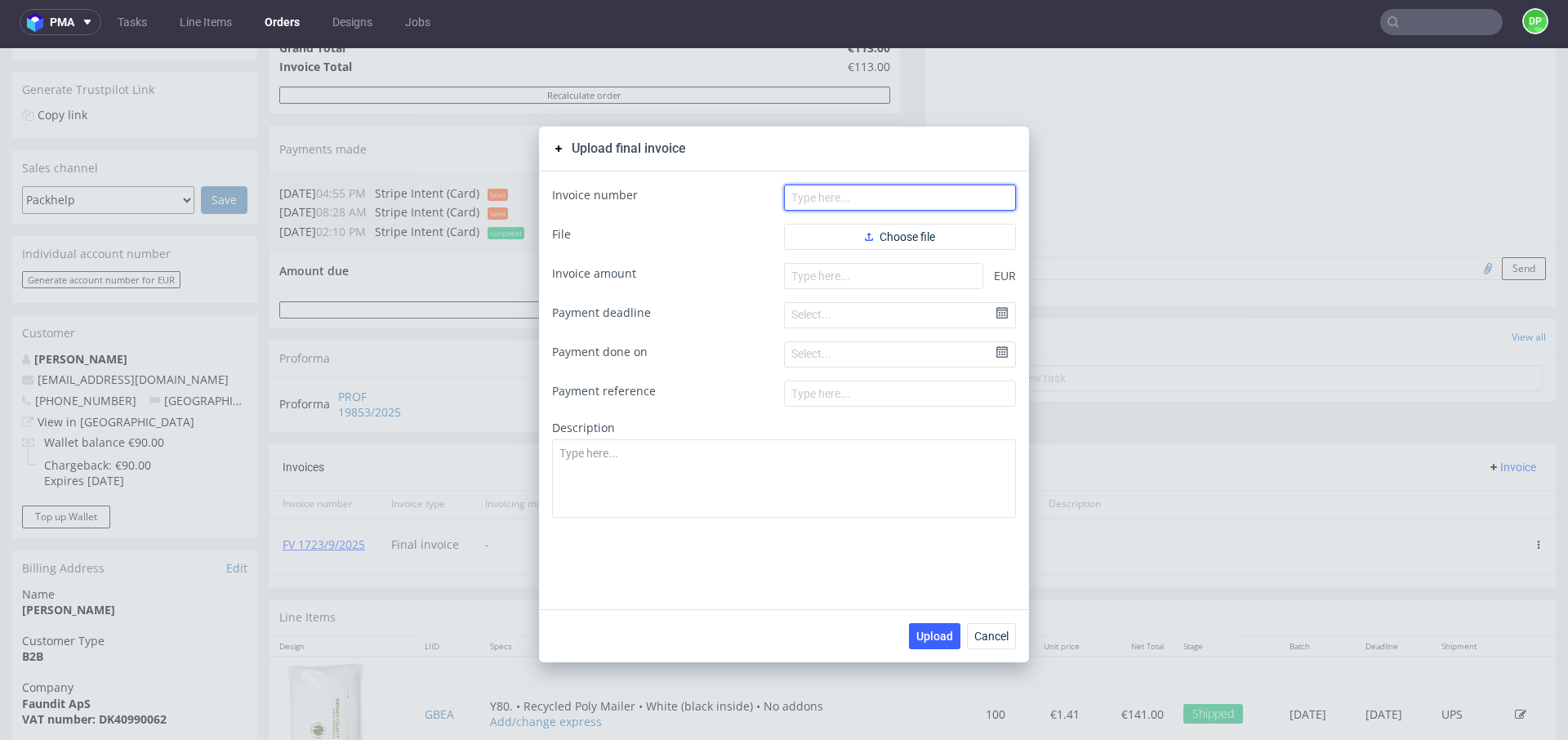
click at [888, 200] on input "text" at bounding box center [900, 198] width 232 height 26
paste input "FV 1809/9/2025"
type input "FV 1809/9/2025"
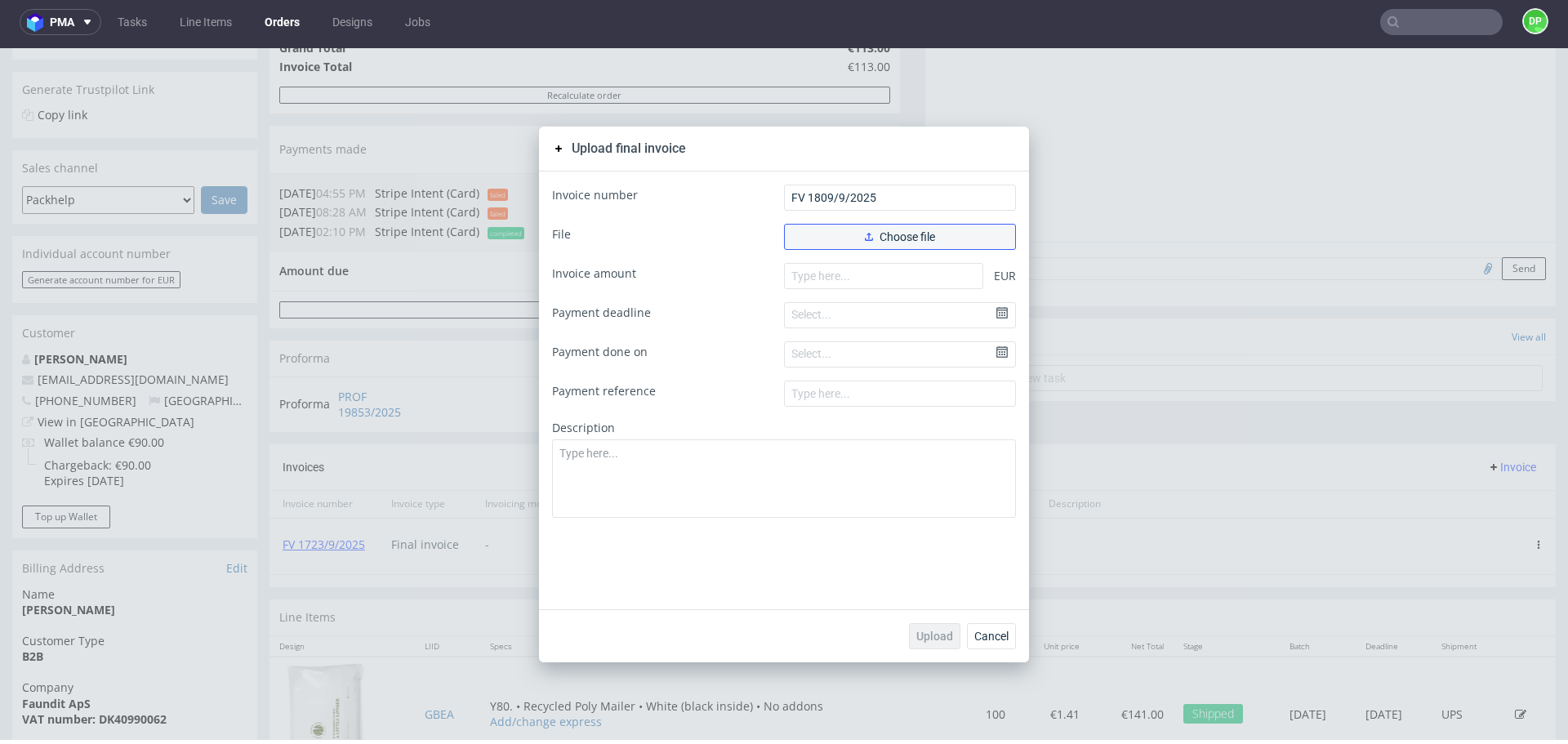
click at [882, 246] on button "Choose file" at bounding box center [900, 237] width 232 height 26
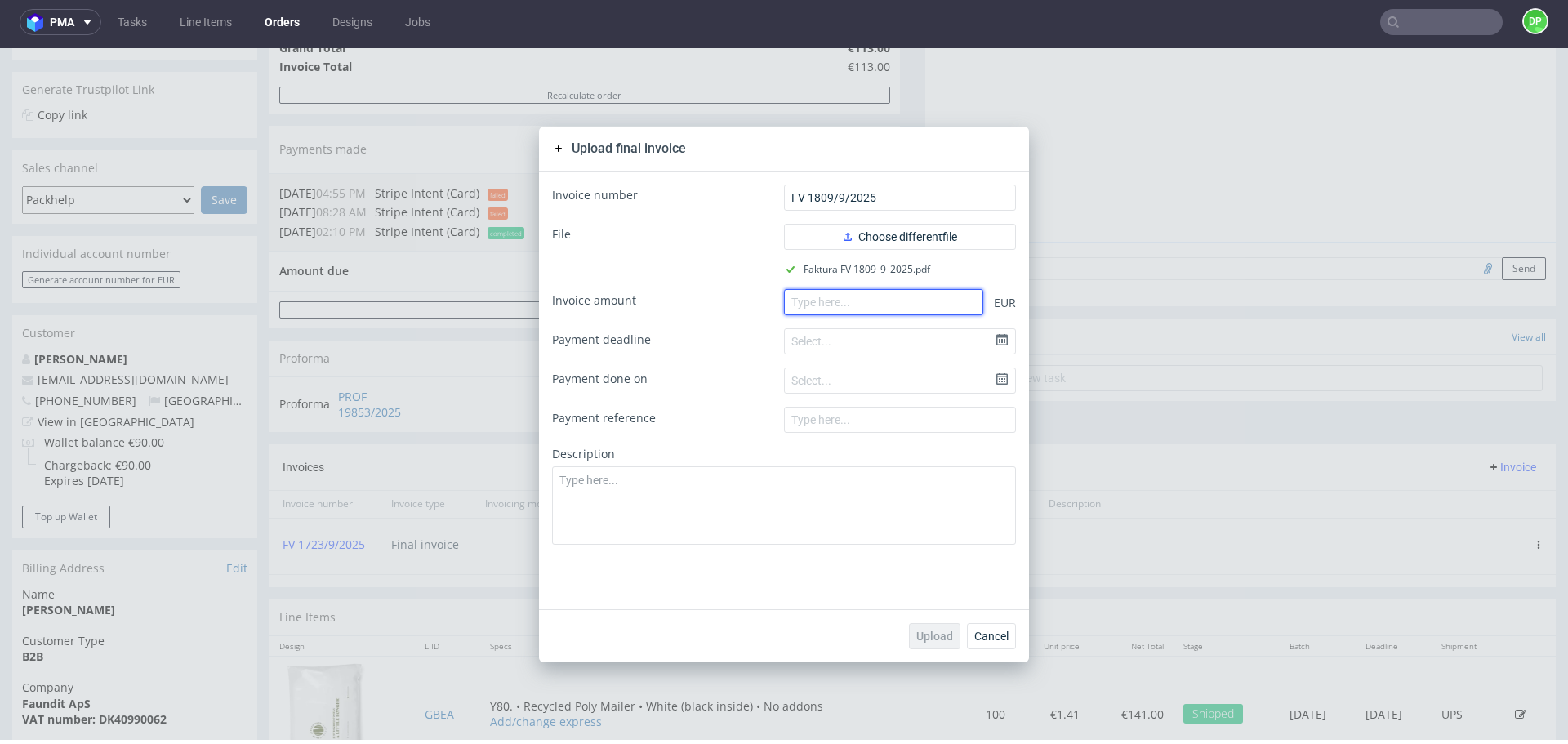
click at [846, 311] on input "number" at bounding box center [884, 302] width 199 height 26
paste input "113.00"
type input "113.00"
click at [928, 636] on span "Upload" at bounding box center [935, 636] width 37 height 11
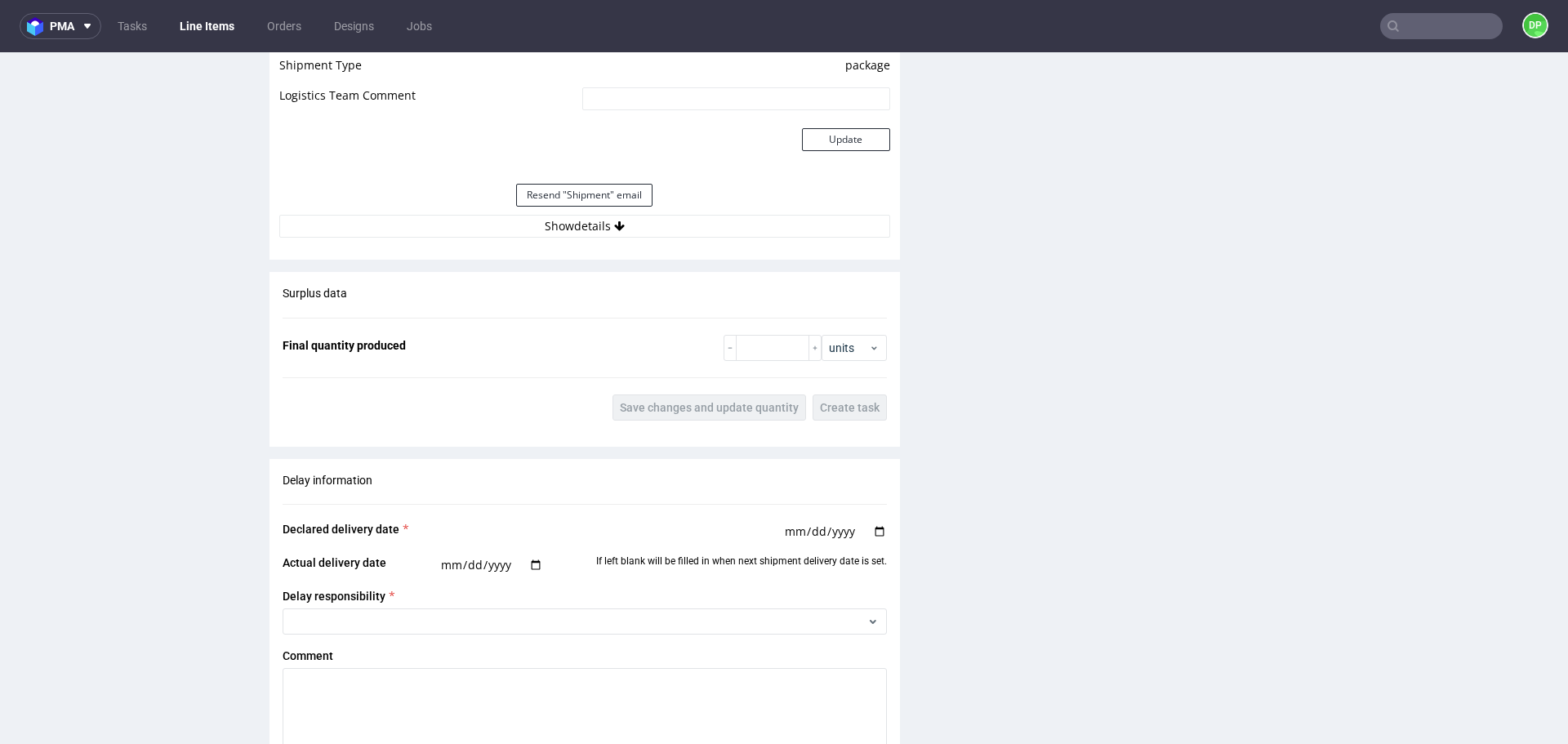
scroll to position [1878, 0]
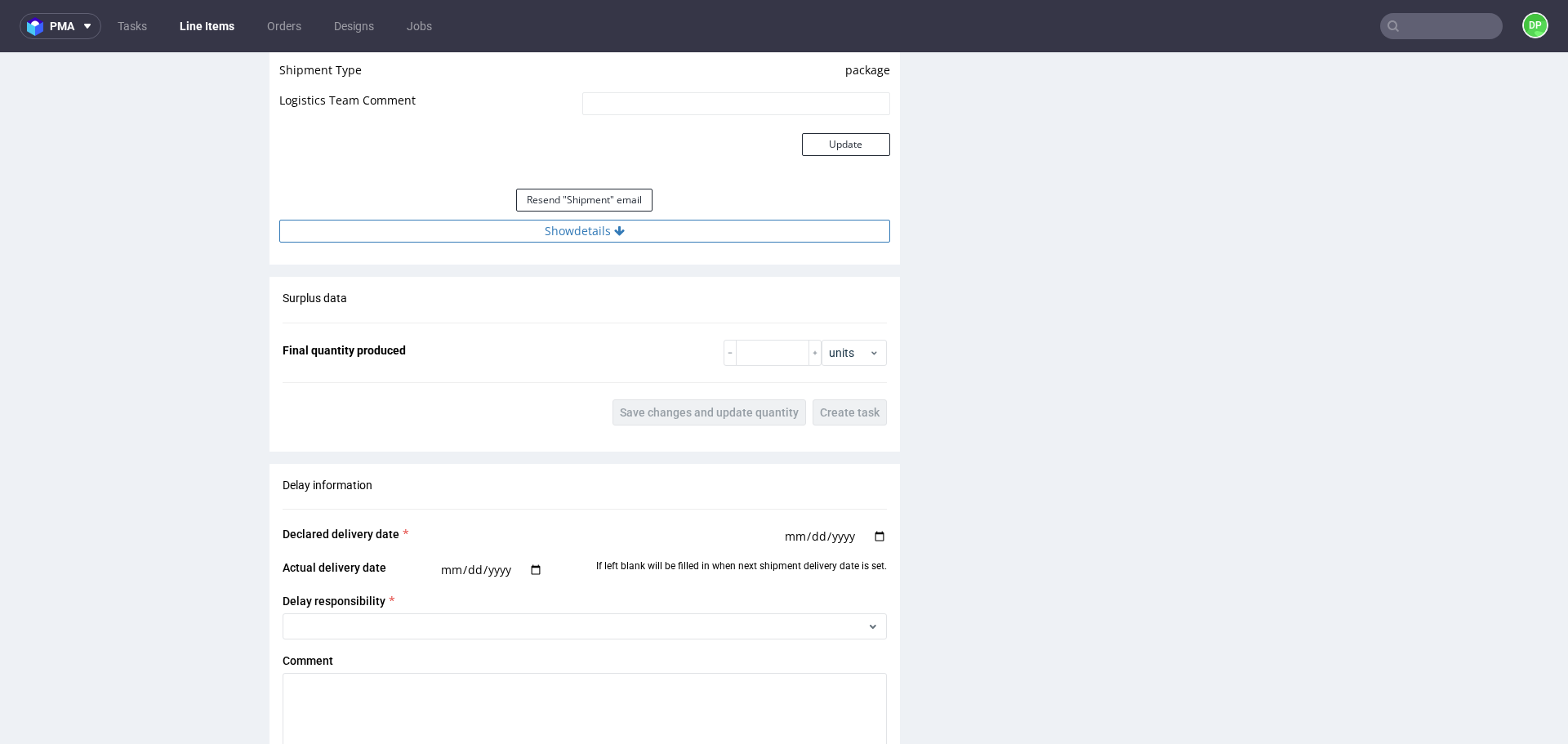
click at [581, 237] on button "Show details" at bounding box center [585, 231] width 611 height 23
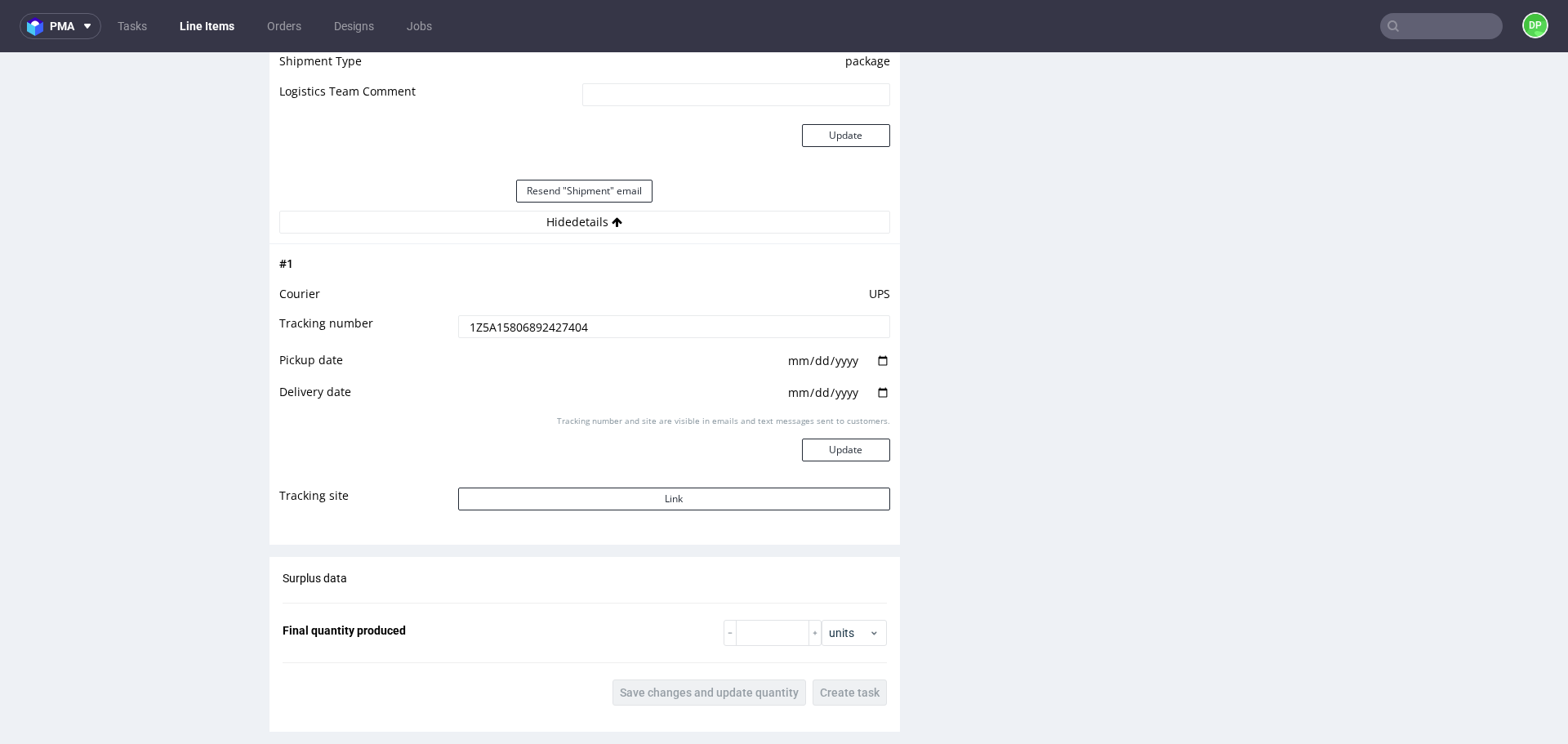
scroll to position [1879, 0]
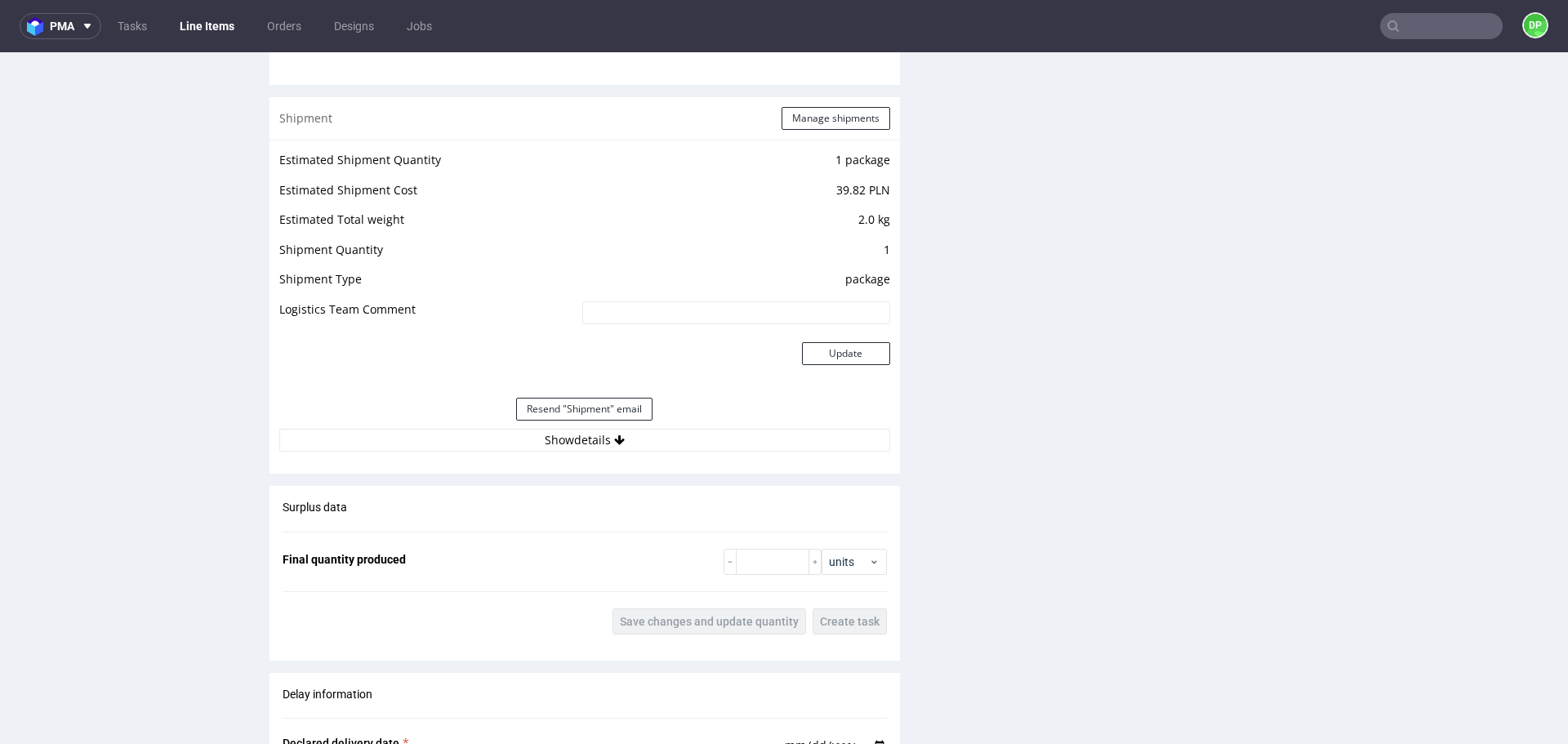
scroll to position [1669, 0]
click at [545, 441] on button "Show details" at bounding box center [585, 439] width 611 height 23
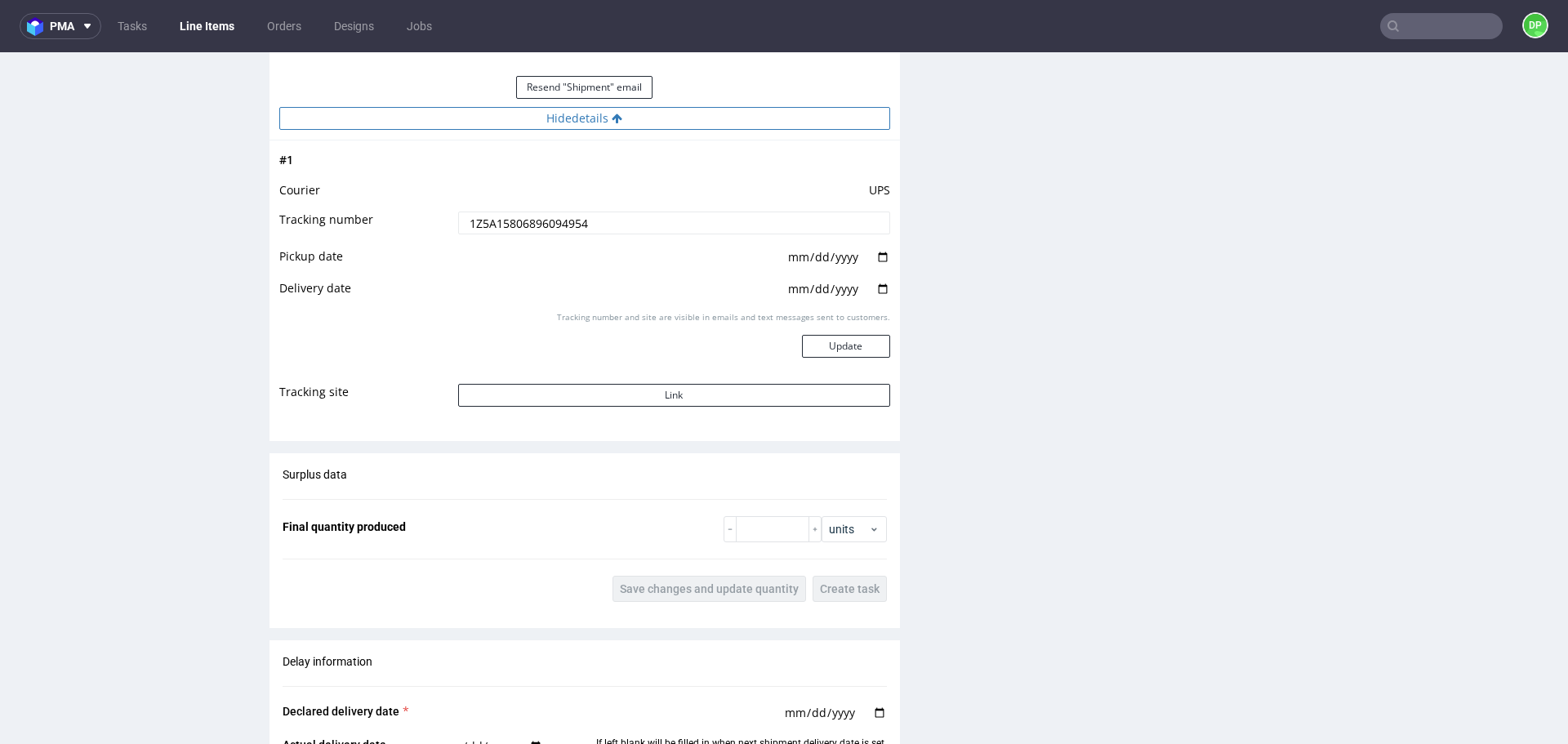
scroll to position [1986, 0]
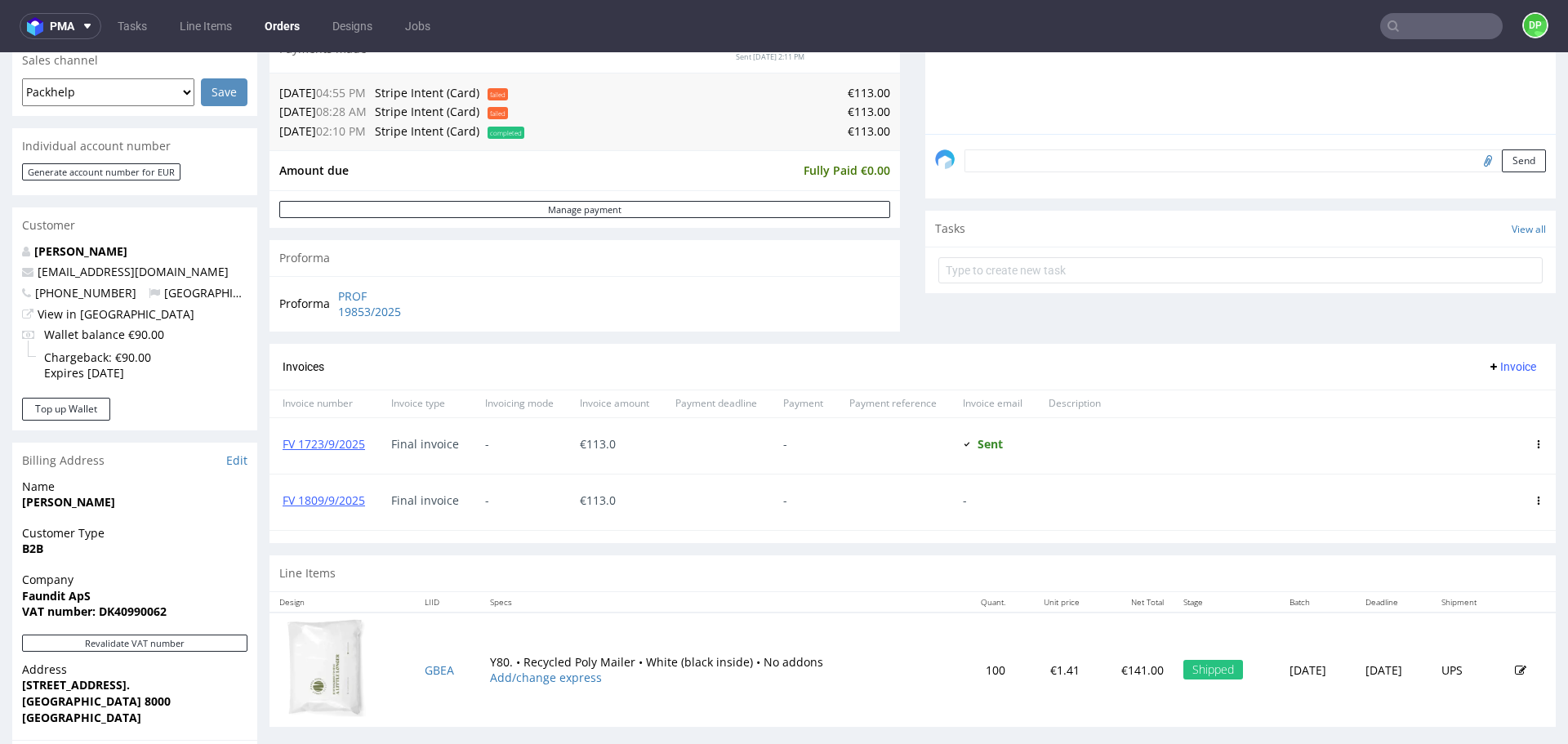
scroll to position [430, 0]
drag, startPoint x: 1516, startPoint y: 443, endPoint x: 1138, endPoint y: 435, distance: 378.1
click at [1138, 435] on div at bounding box center [1318, 443] width 408 height 55
click at [1535, 437] on icon at bounding box center [1538, 440] width 8 height 8
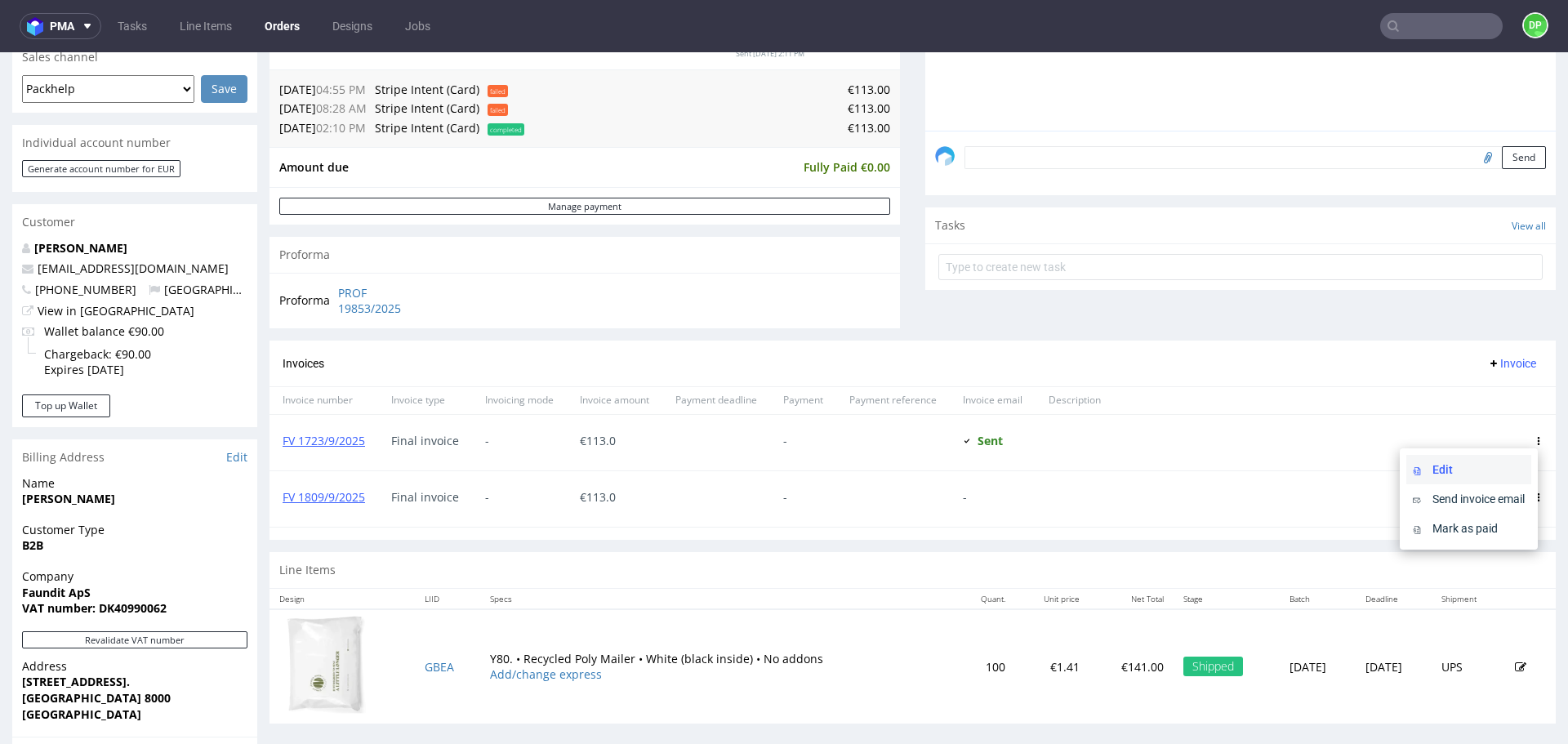
click at [1429, 474] on span "Edit" at bounding box center [1475, 470] width 99 height 17
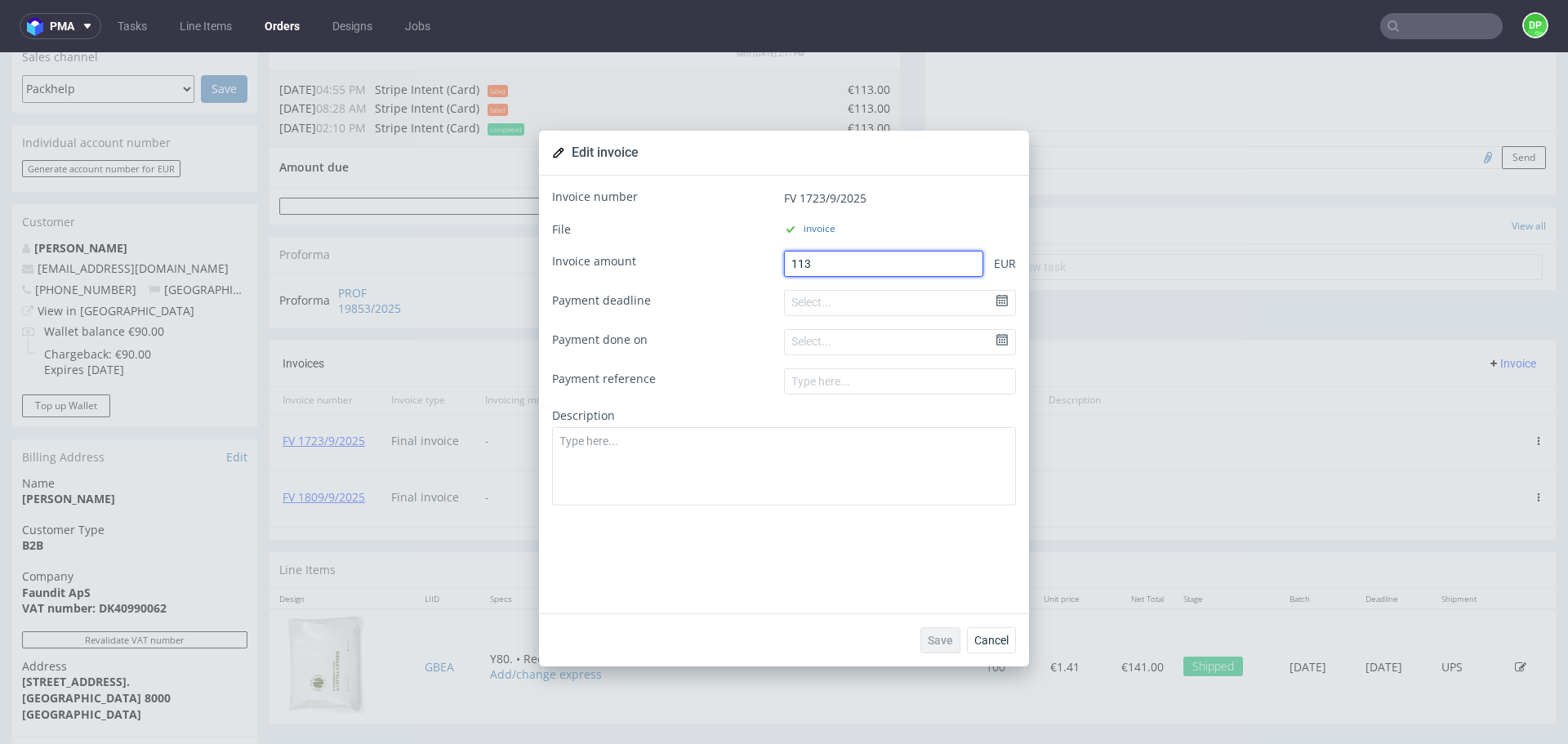
drag, startPoint x: 828, startPoint y: 267, endPoint x: 718, endPoint y: 260, distance: 110.2
click at [718, 260] on div "Invoice amount 113 EUR" at bounding box center [784, 264] width 464 height 26
type input "0"
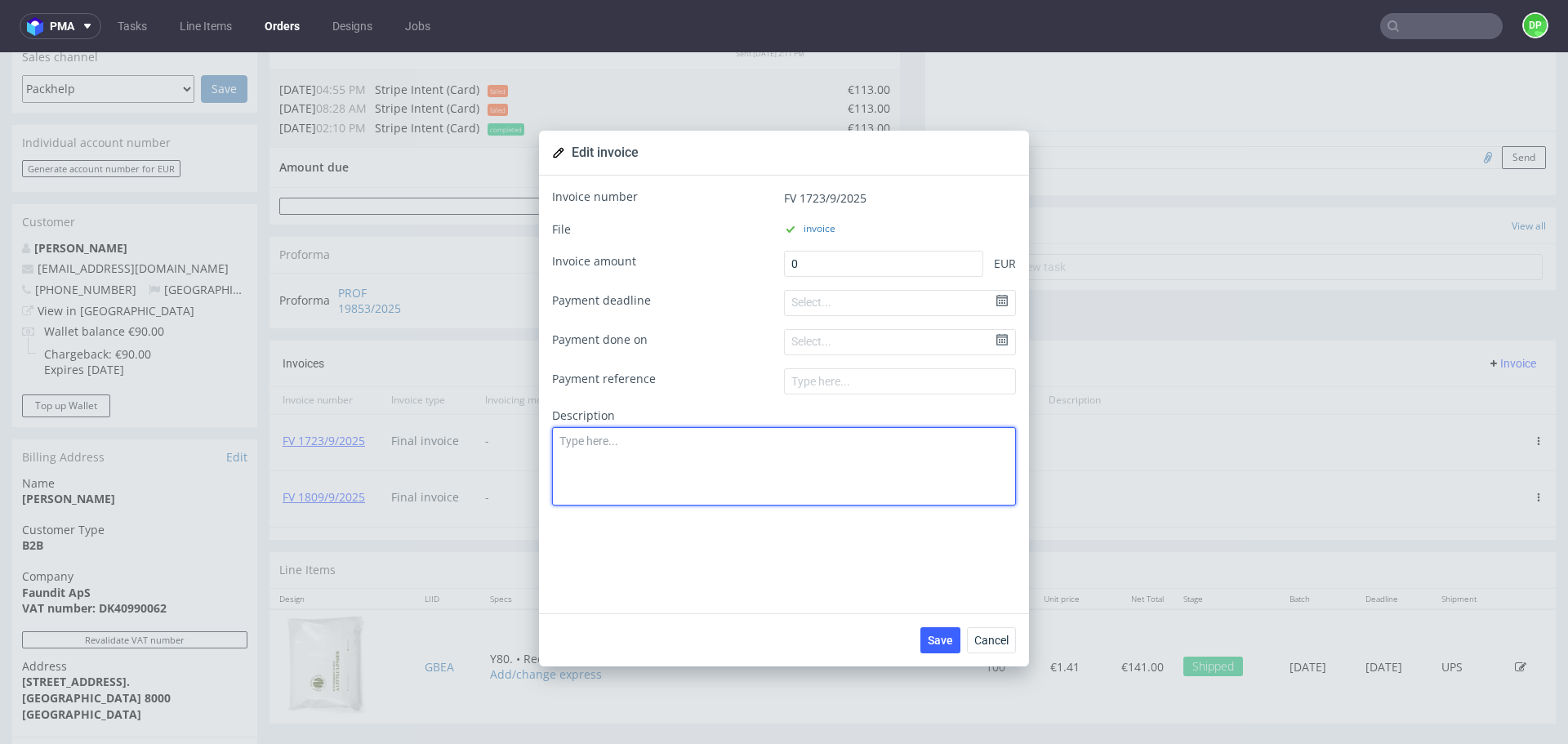
click at [600, 452] on textarea at bounding box center [784, 466] width 464 height 78
type textarea "incorrect invoice"
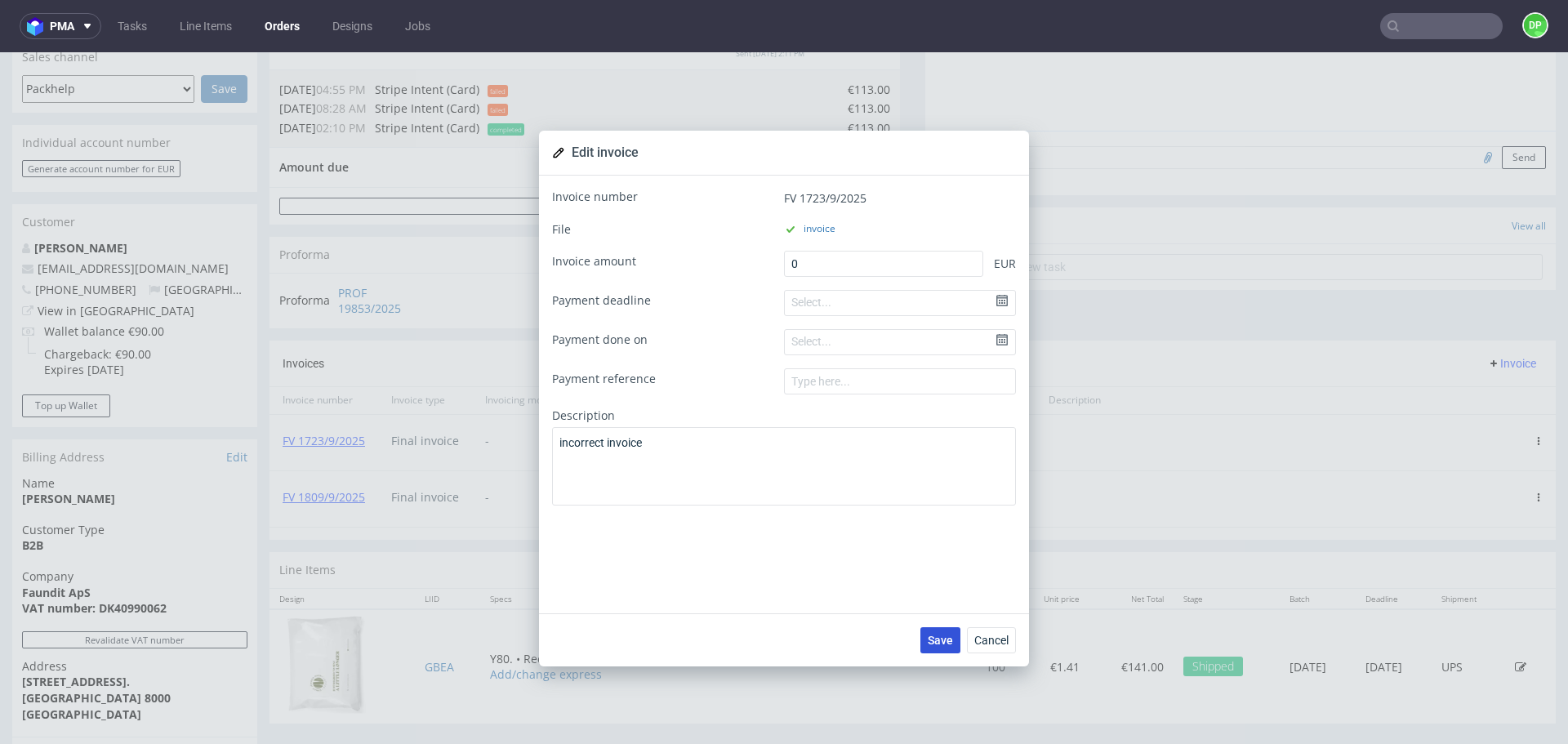
click at [940, 644] on span "Save" at bounding box center [940, 641] width 25 height 11
